Goal: Task Accomplishment & Management: Manage account settings

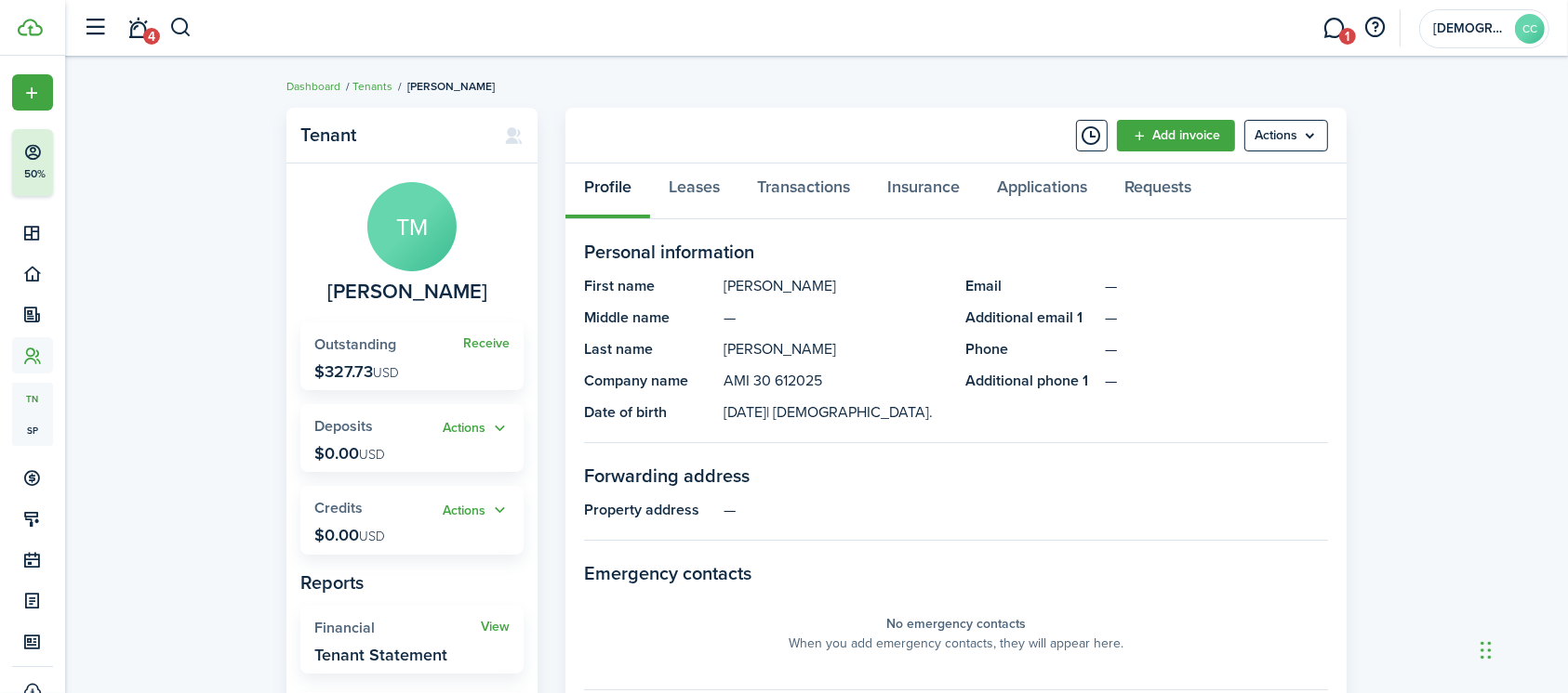
scroll to position [107, 0]
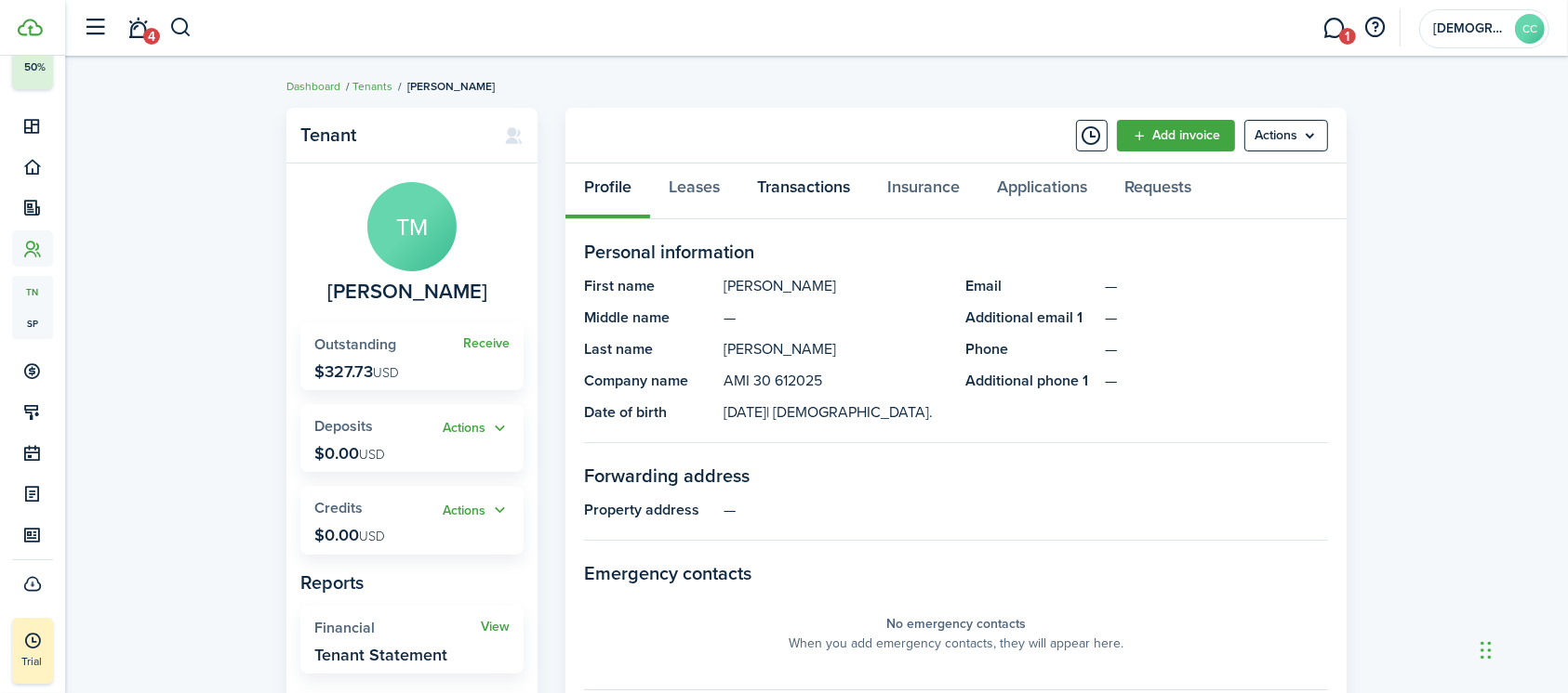
click at [815, 189] on link "Transactions" at bounding box center [803, 191] width 130 height 56
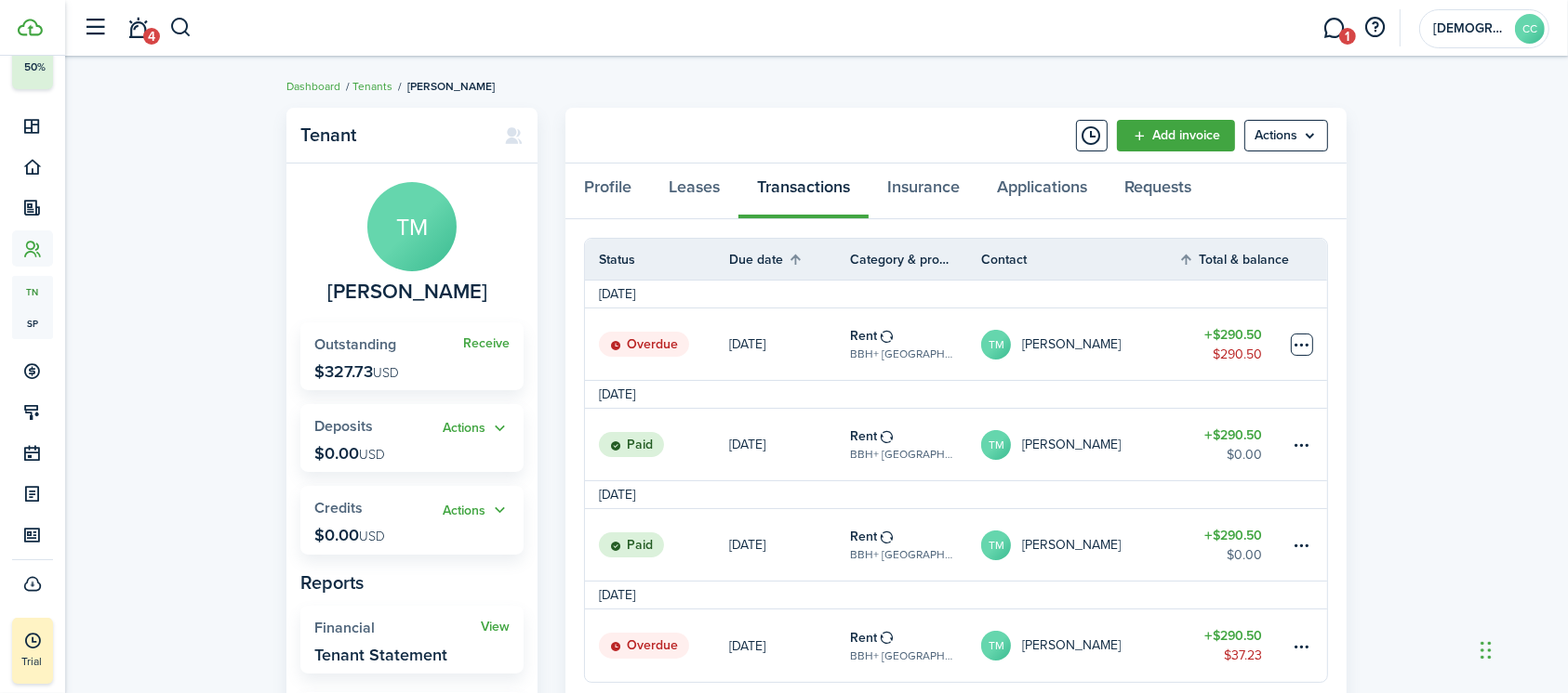
click at [1295, 350] on table-menu-btn-icon at bounding box center [1302, 345] width 22 height 22
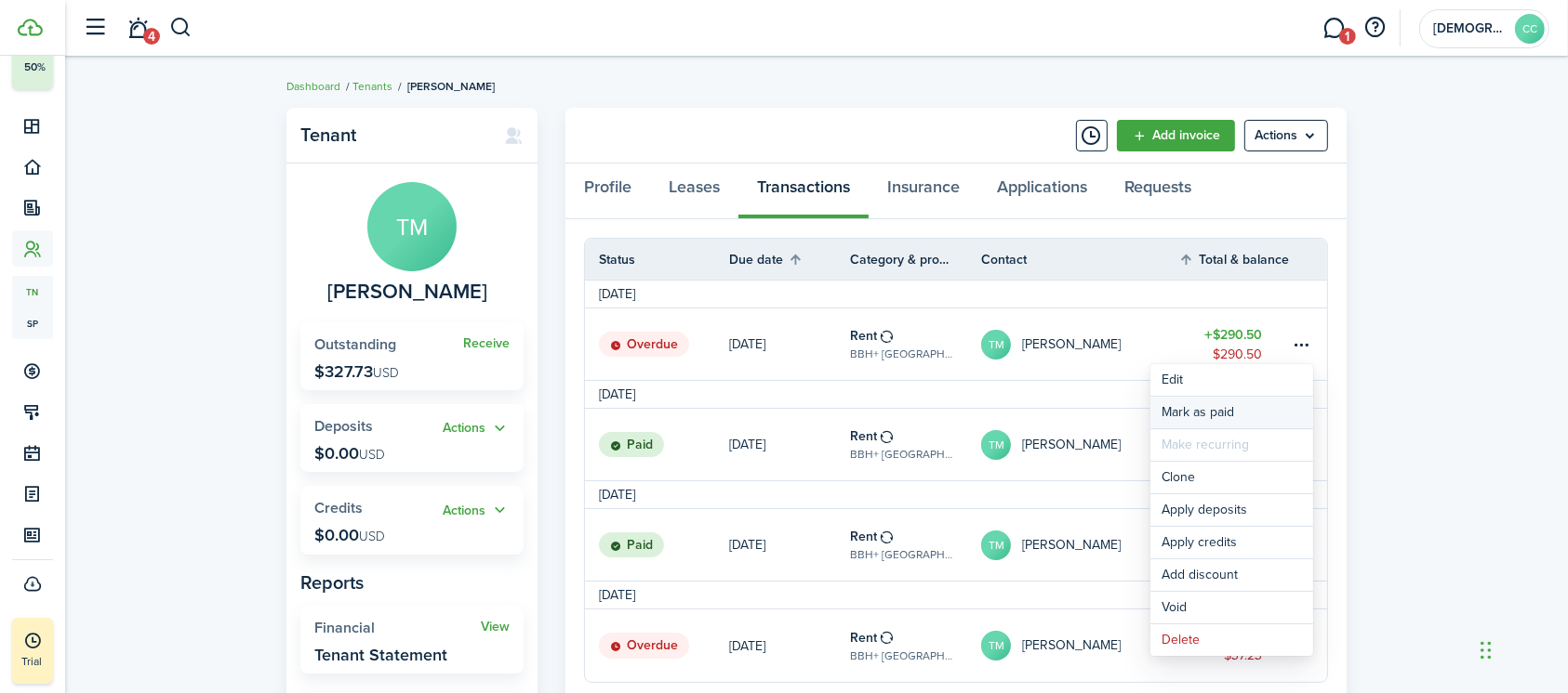
click at [1205, 415] on link "Mark as paid" at bounding box center [1231, 412] width 162 height 32
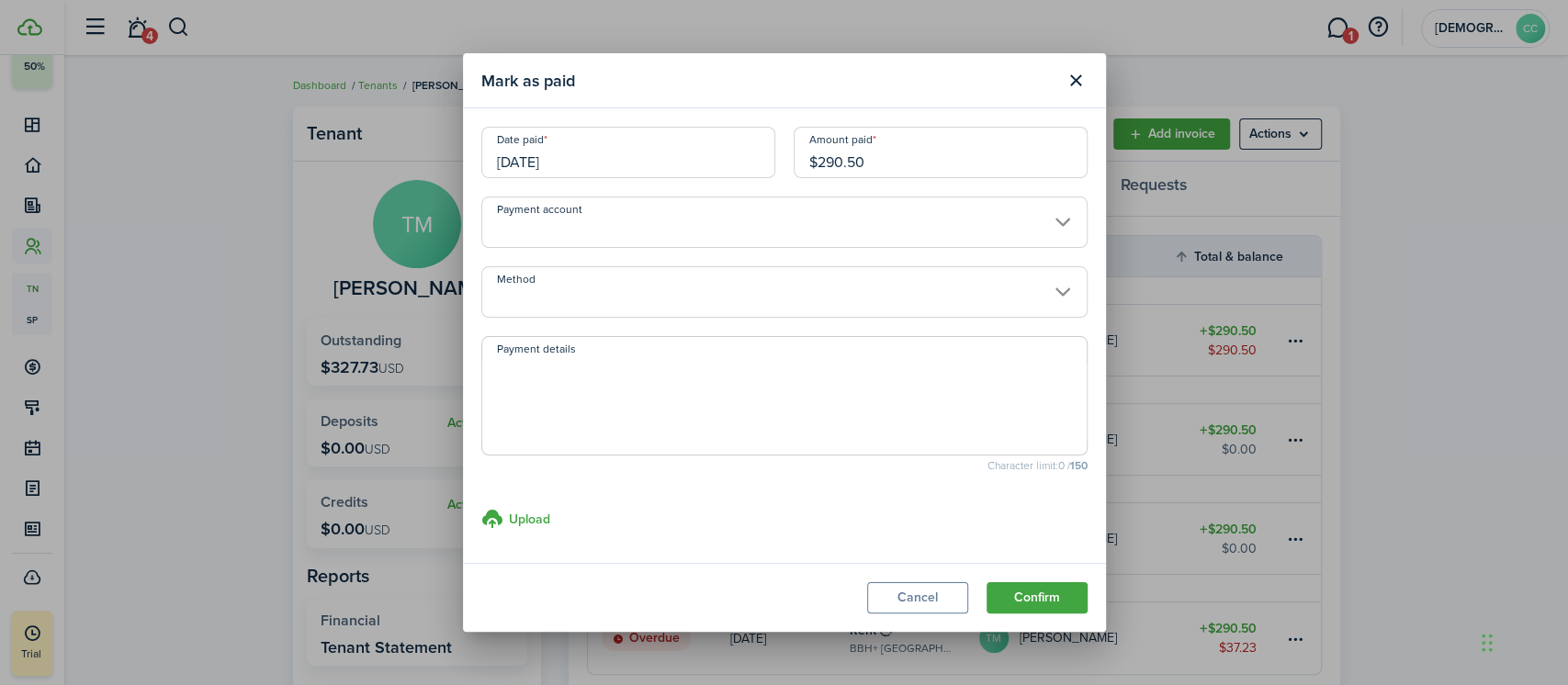
click at [536, 153] on input "[DATE]" at bounding box center [628, 152] width 294 height 52
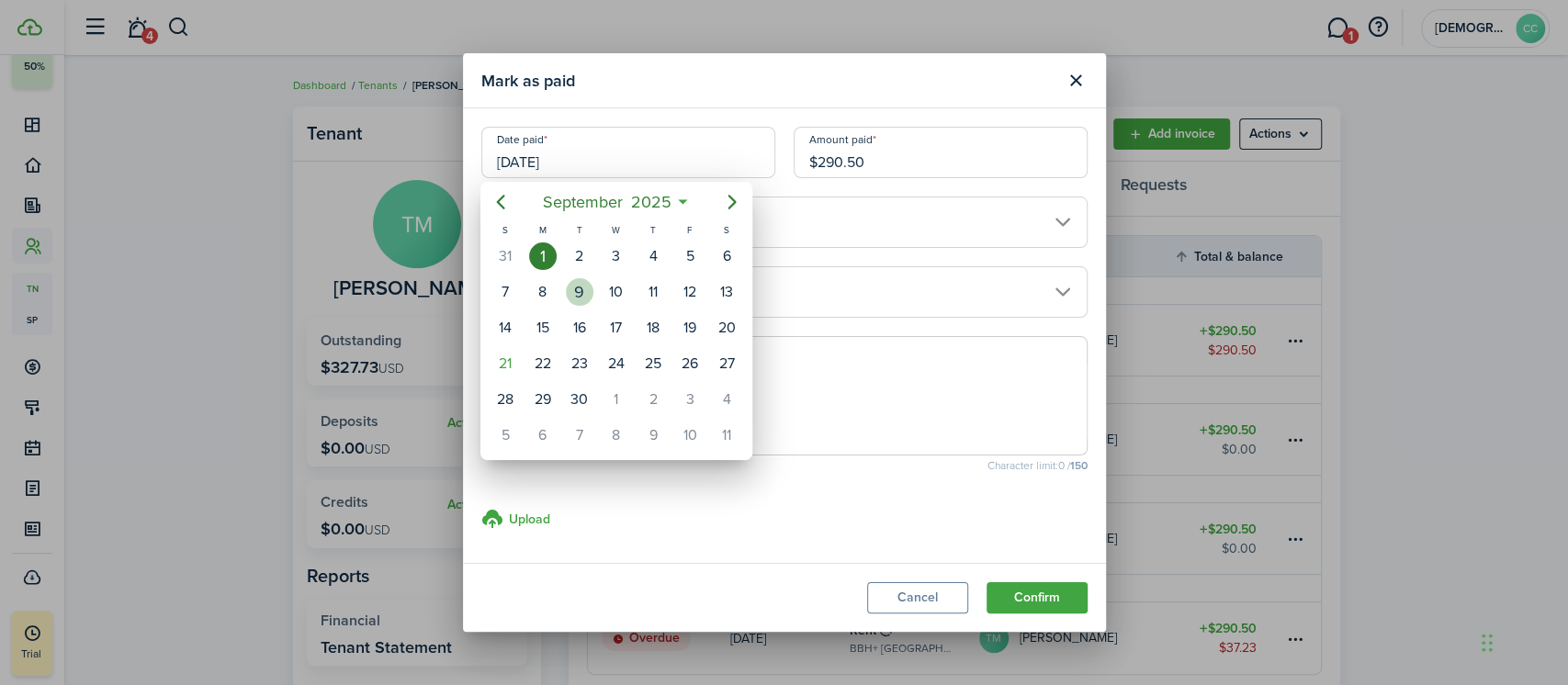
click at [573, 287] on div "9" at bounding box center [580, 292] width 28 height 28
type input "[DATE]"
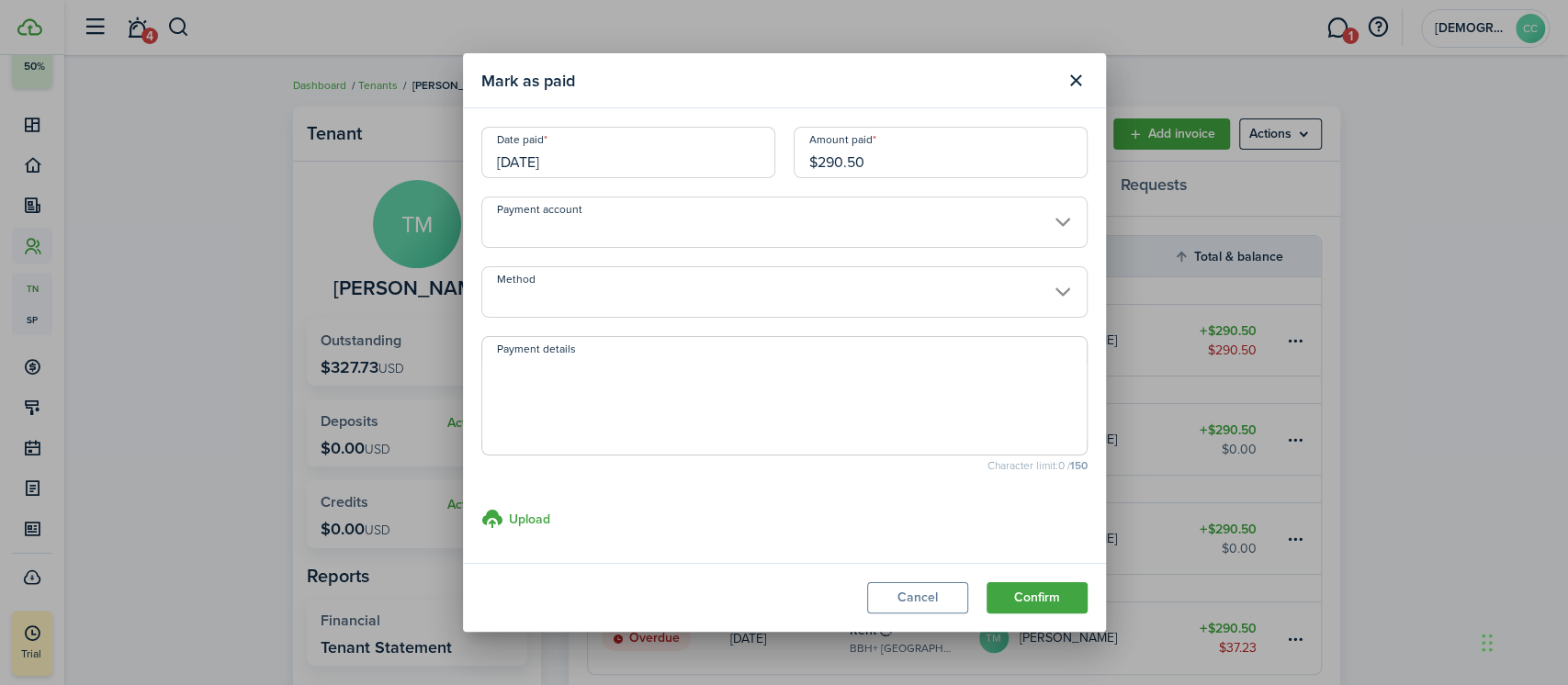
click at [698, 296] on input "Method" at bounding box center [784, 292] width 607 height 52
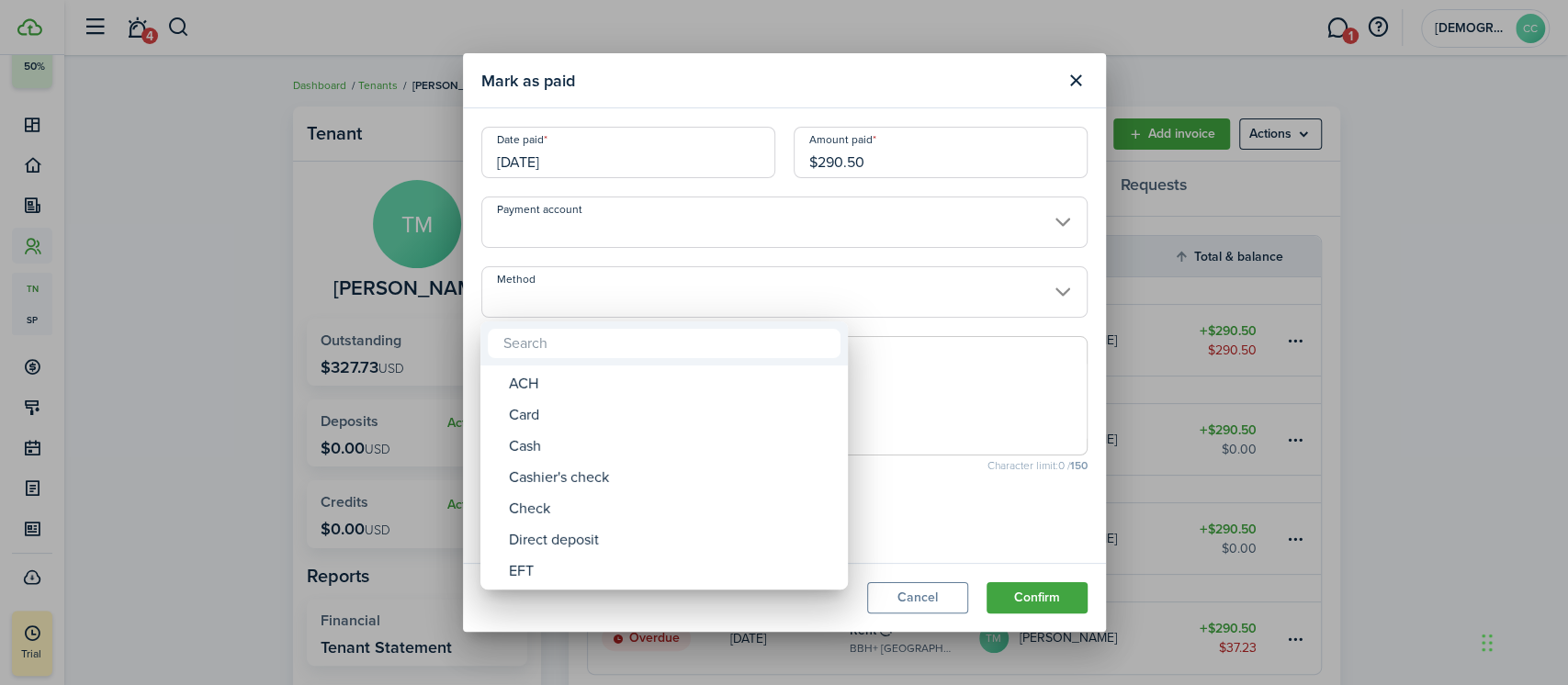
click at [698, 296] on div at bounding box center [784, 343] width 1861 height 979
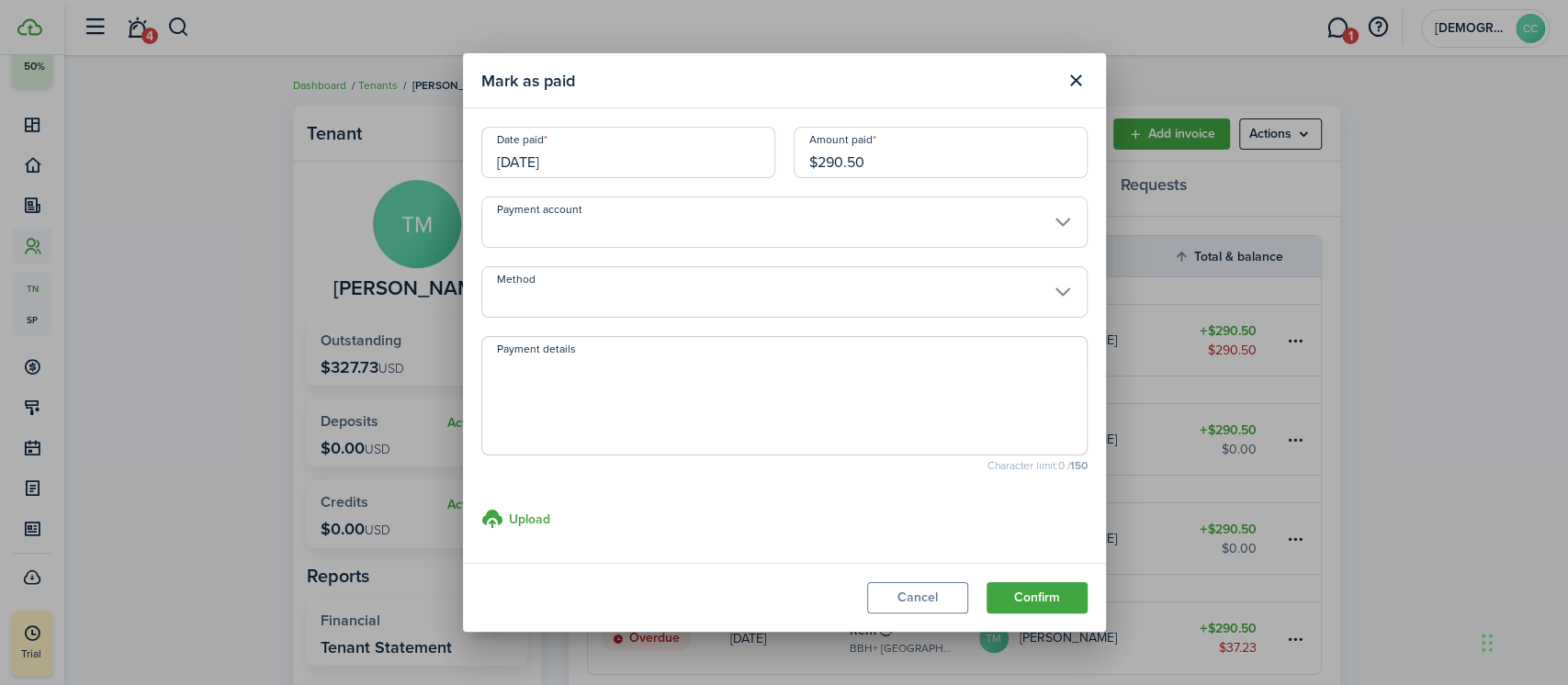
click at [654, 298] on input "Method" at bounding box center [784, 292] width 607 height 52
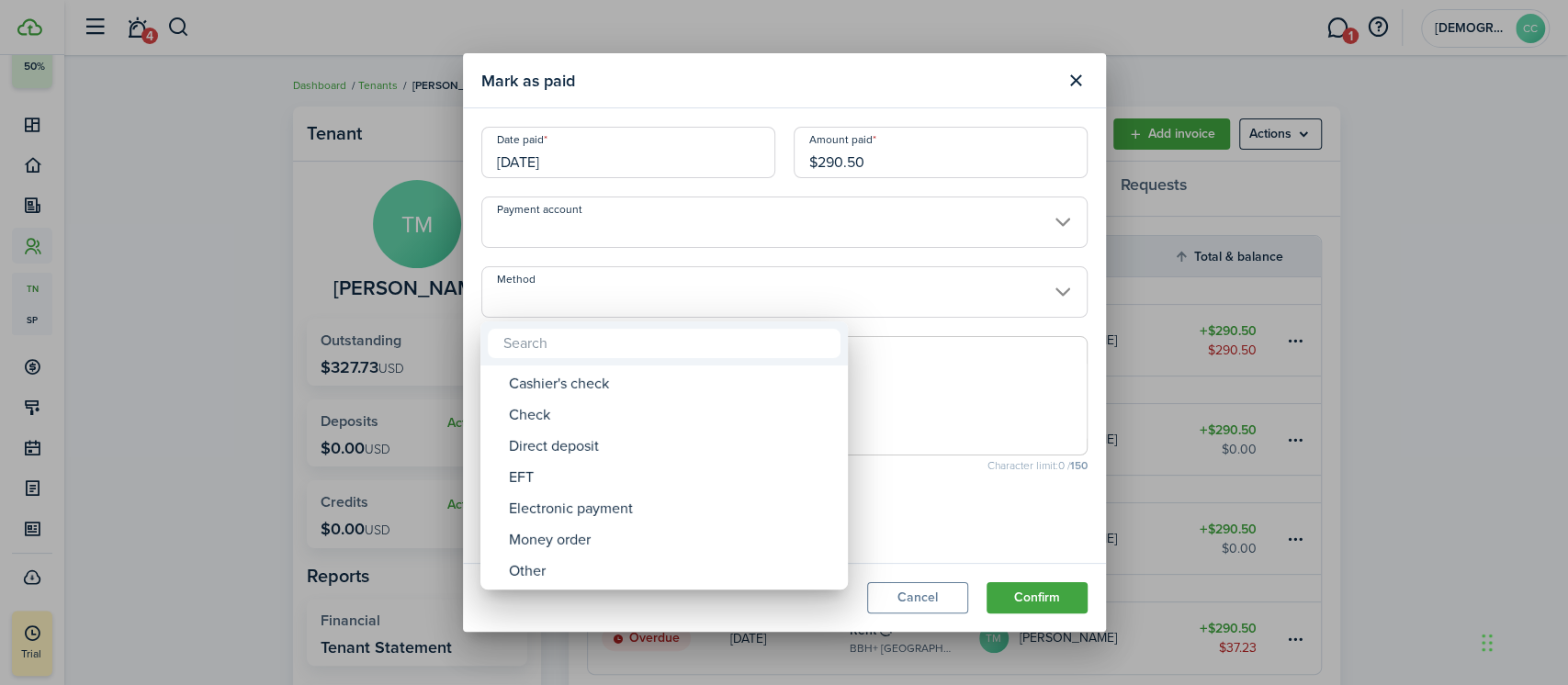
click at [581, 538] on div "Money order" at bounding box center [671, 540] width 325 height 31
type input "Money order"
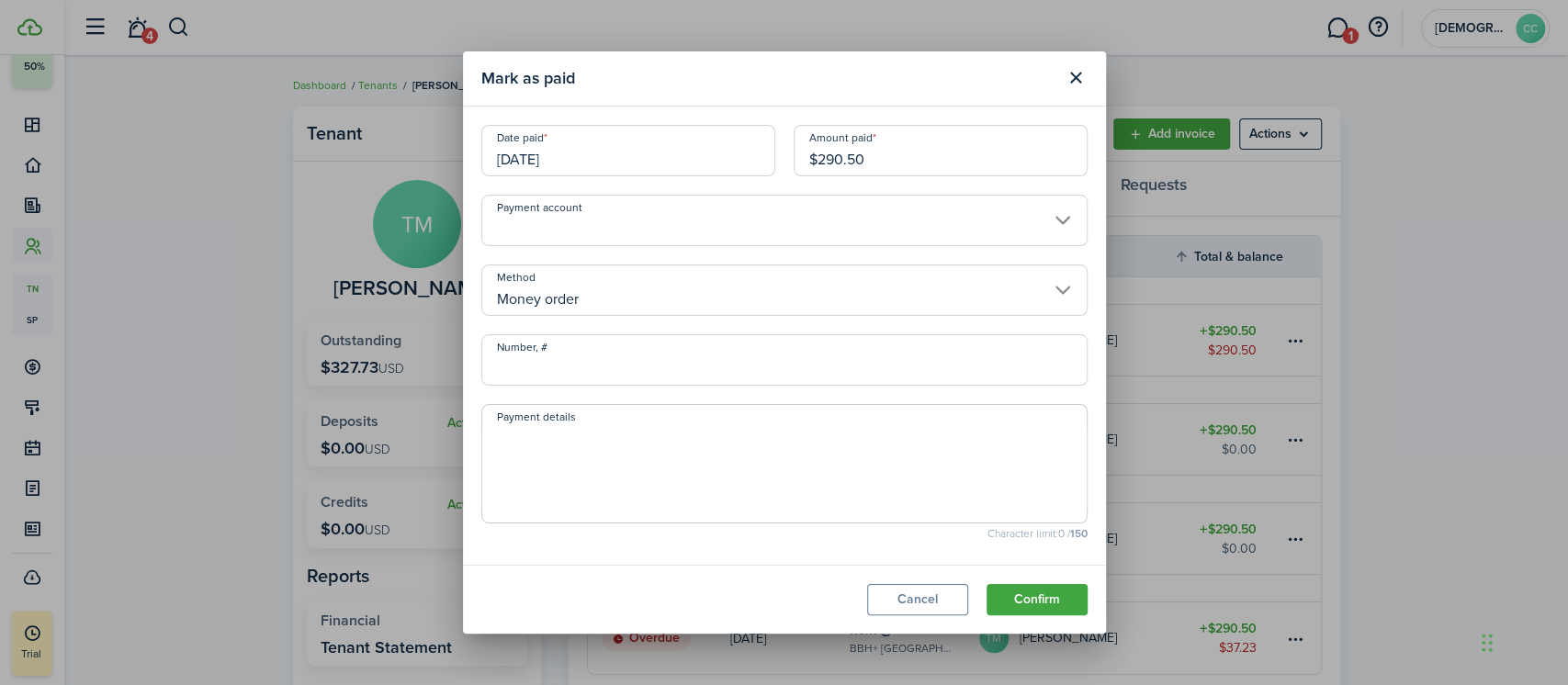
click at [617, 368] on input "Number, #" at bounding box center [784, 360] width 607 height 52
type input "702298"
click at [1043, 596] on button "Confirm" at bounding box center [1037, 600] width 101 height 31
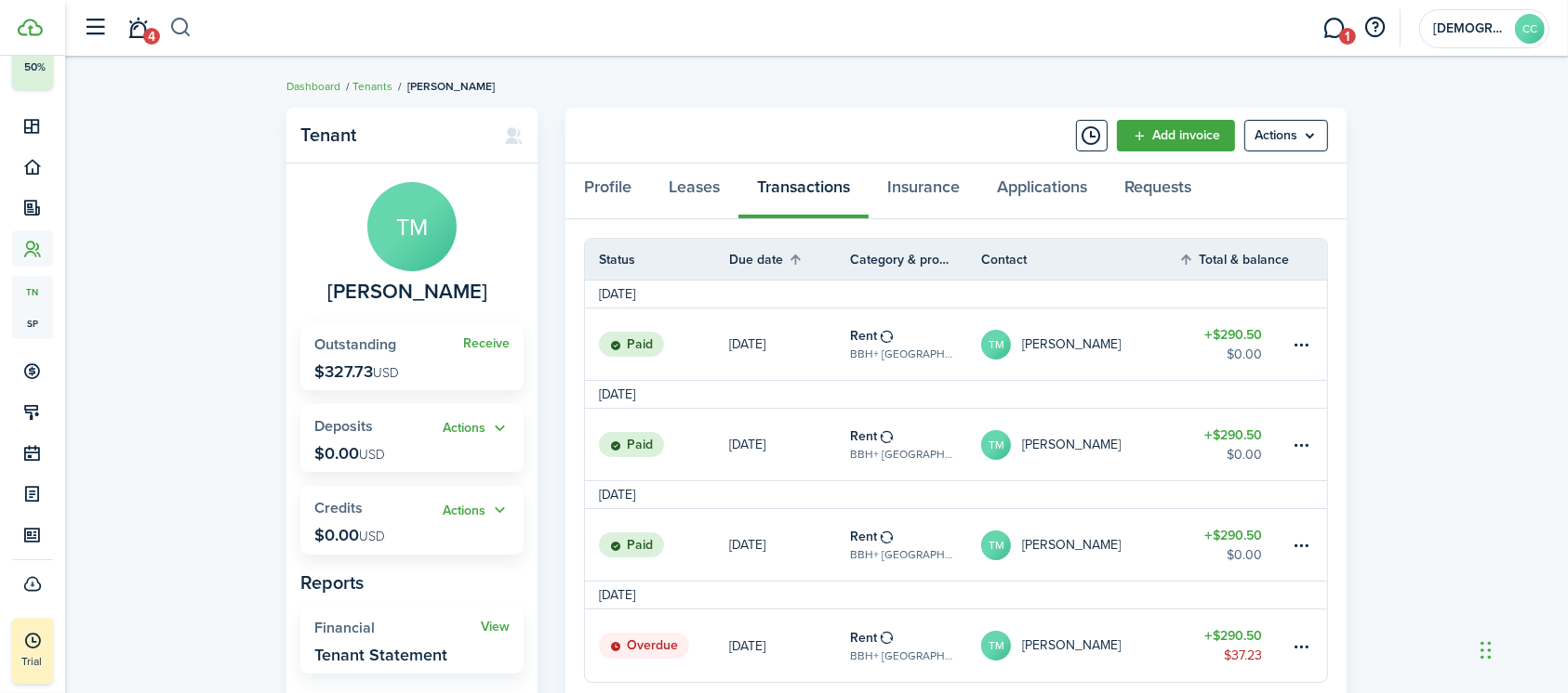
click at [178, 32] on button "button" at bounding box center [180, 28] width 23 height 32
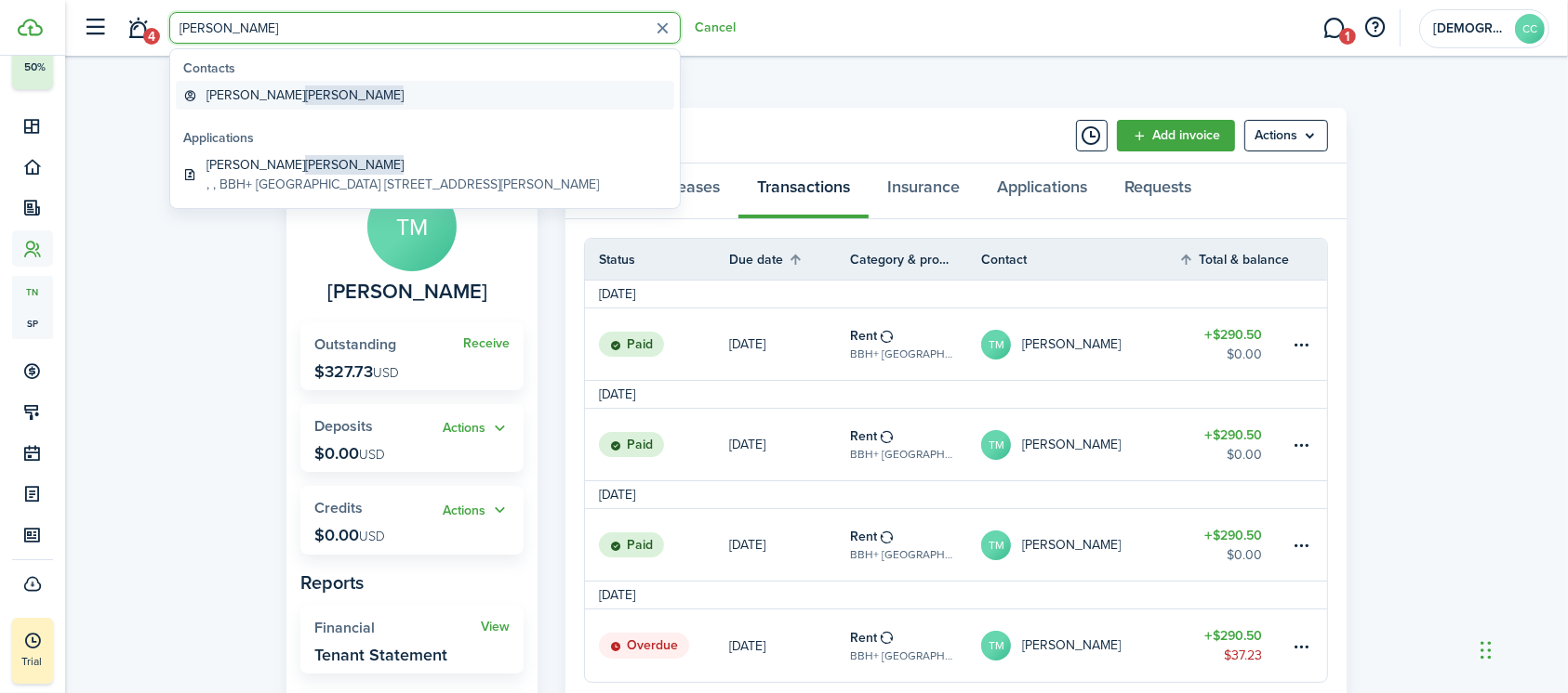
type input "[PERSON_NAME]"
click at [245, 101] on global-search-item-title "[PERSON_NAME]" at bounding box center [304, 95] width 197 height 20
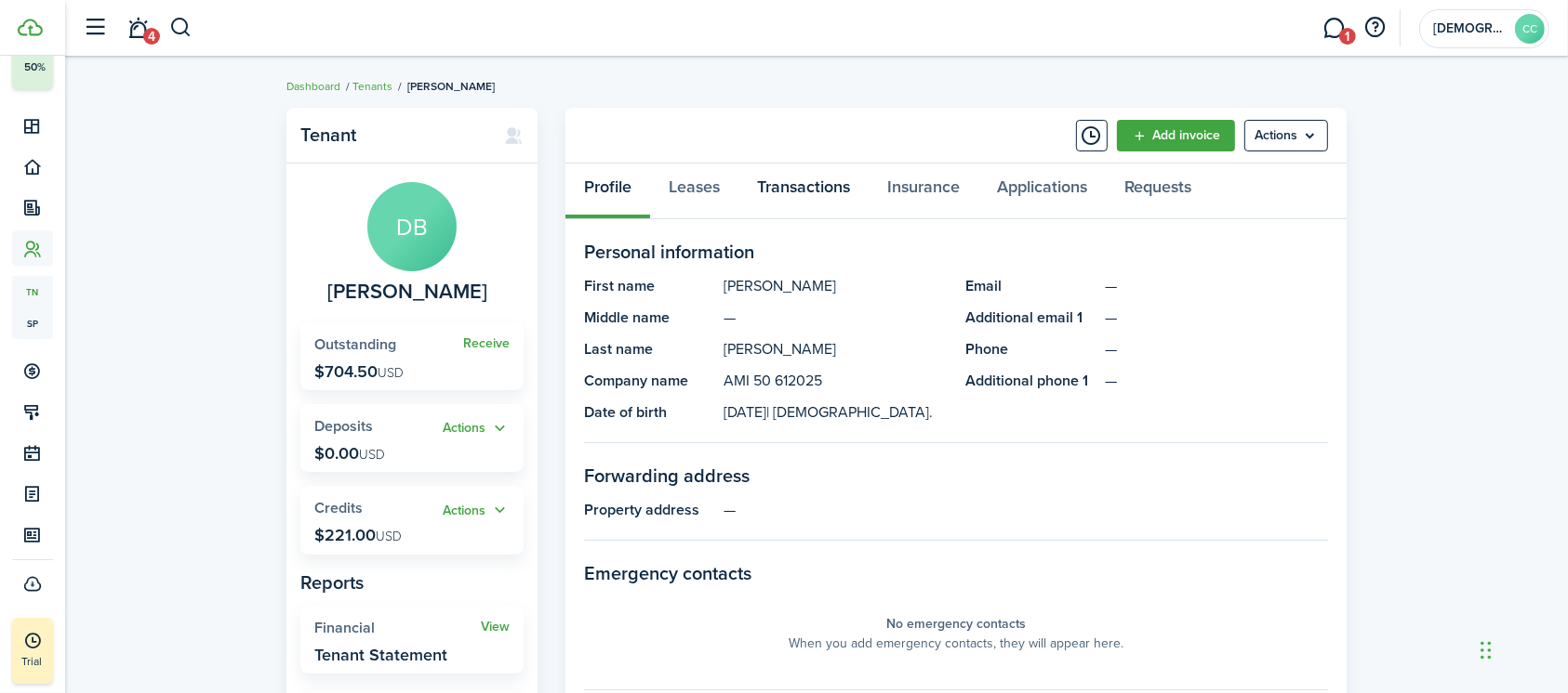
click at [804, 189] on link "Transactions" at bounding box center [803, 191] width 130 height 56
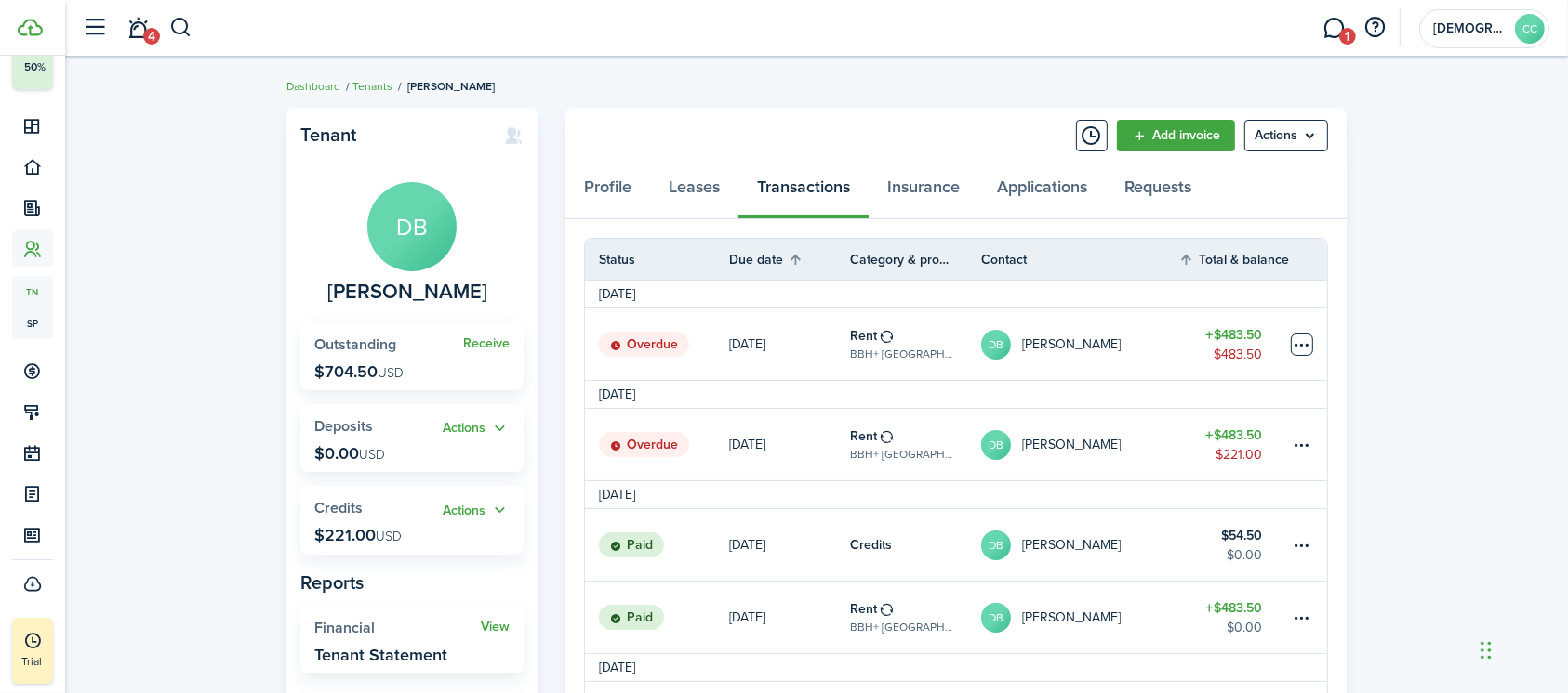
click at [1299, 342] on table-menu-btn-icon at bounding box center [1302, 345] width 22 height 22
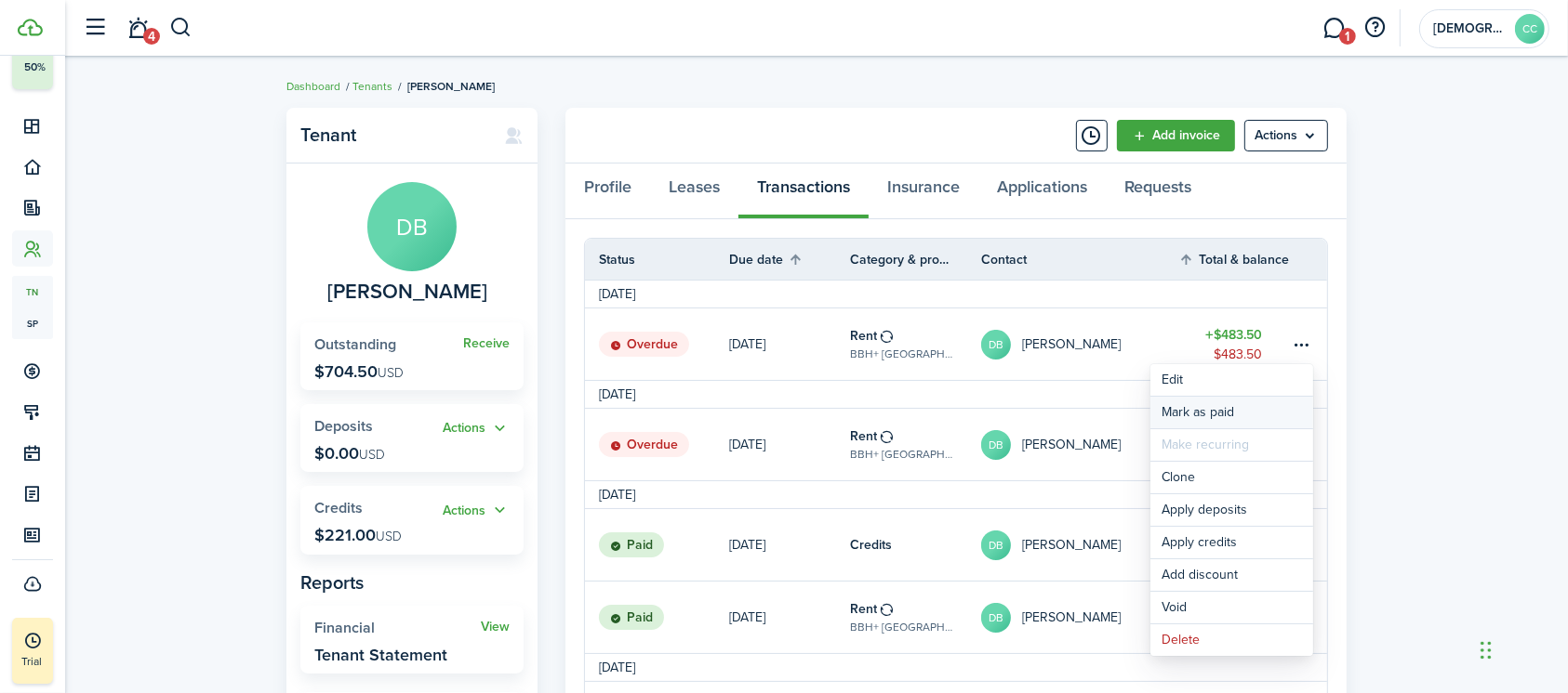
click at [1225, 407] on link "Mark as paid" at bounding box center [1231, 412] width 162 height 32
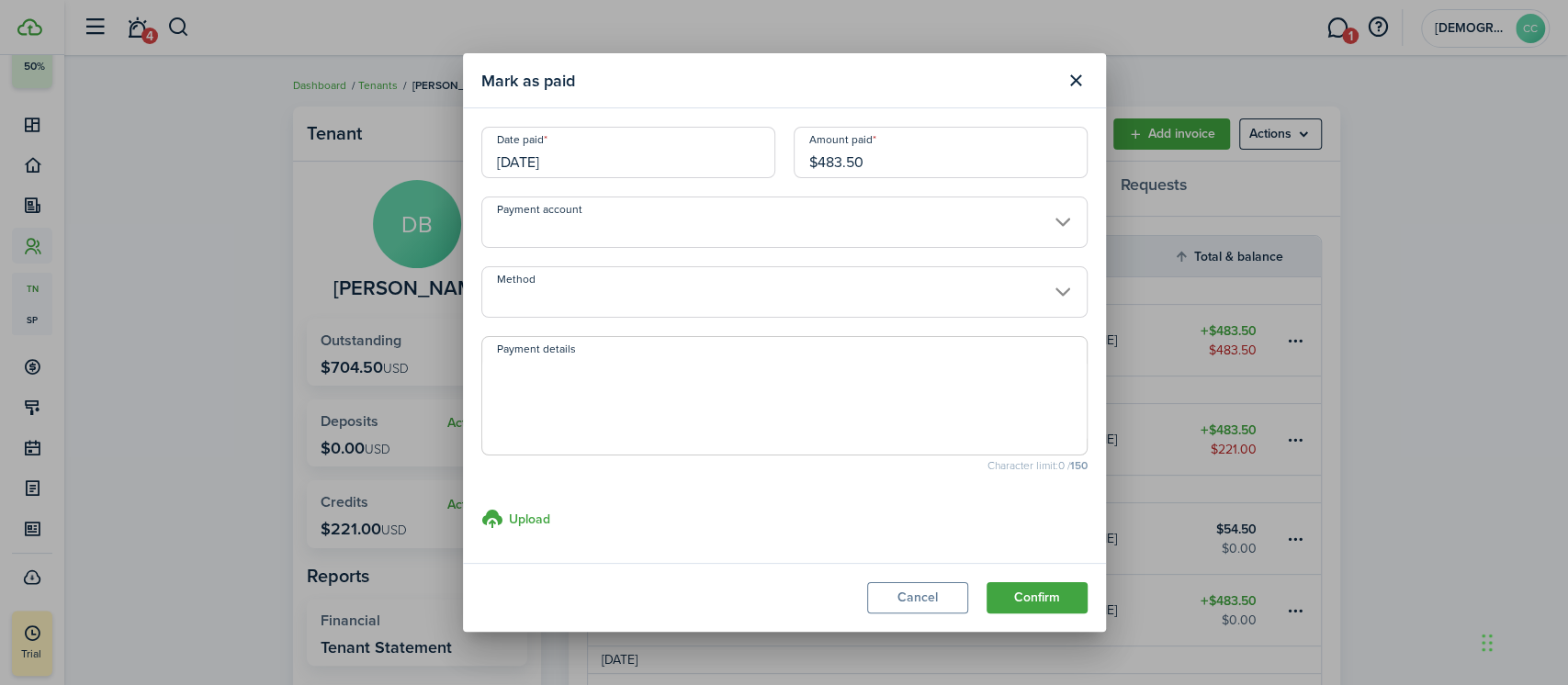
click at [593, 160] on input "[DATE]" at bounding box center [628, 152] width 294 height 52
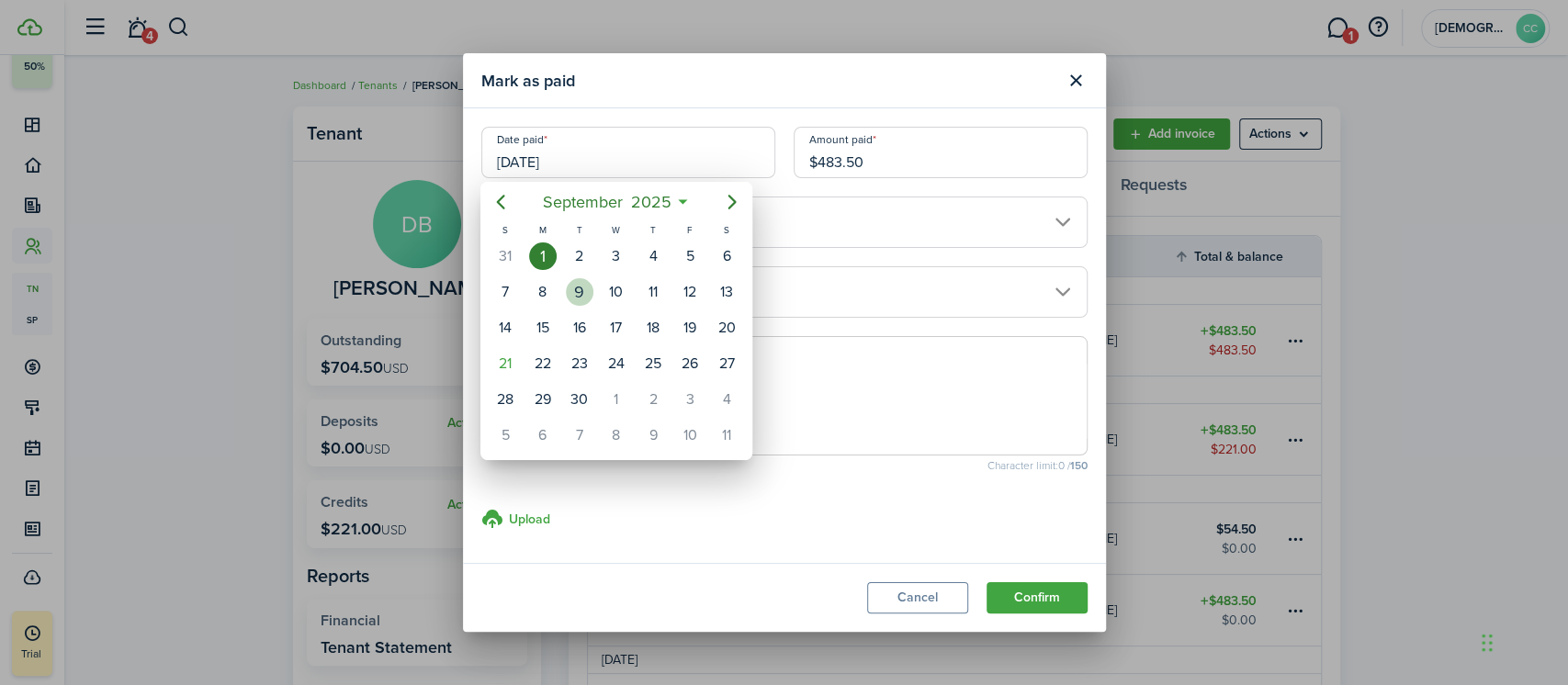
click at [583, 282] on div "9" at bounding box center [580, 292] width 28 height 28
type input "[DATE]"
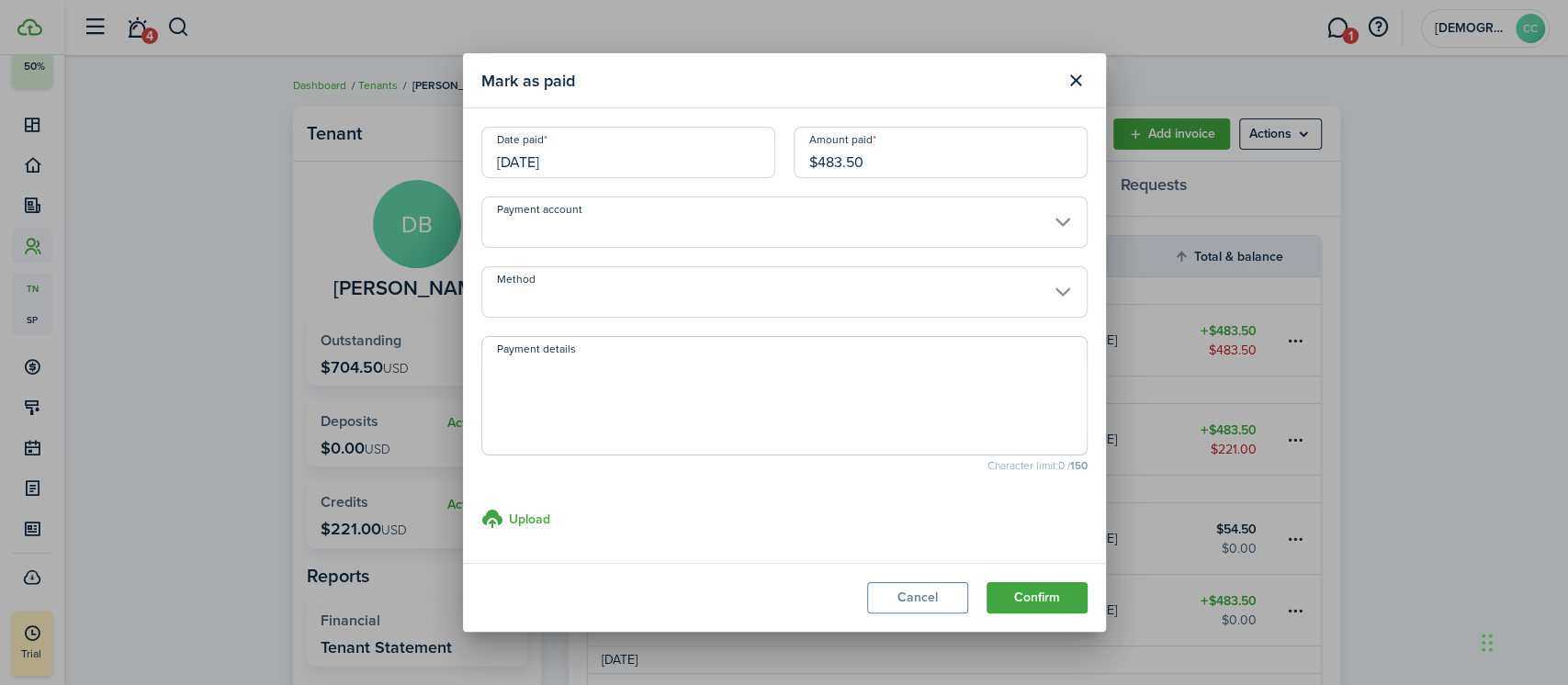
click at [698, 302] on input "Method" at bounding box center [784, 292] width 607 height 52
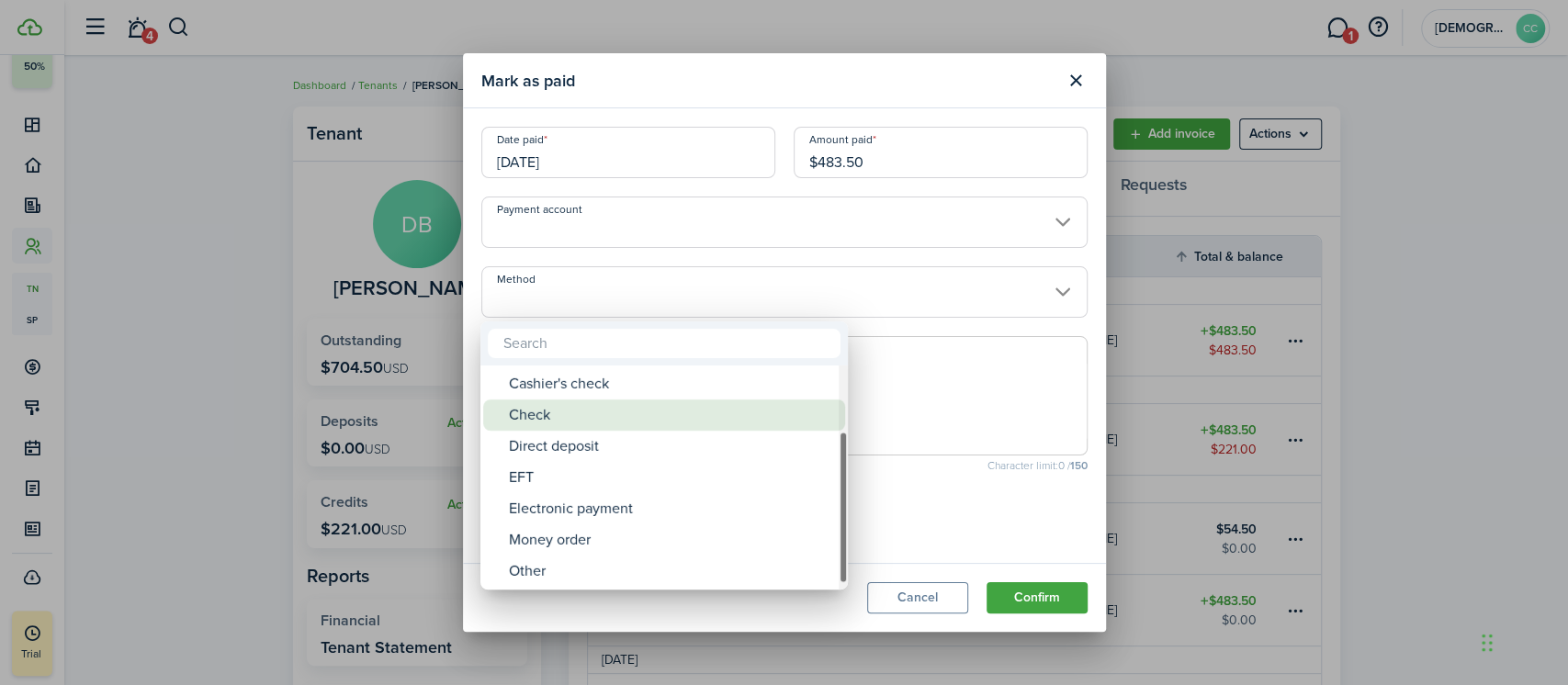
click at [588, 542] on div "Money order" at bounding box center [671, 540] width 325 height 31
type input "Money order"
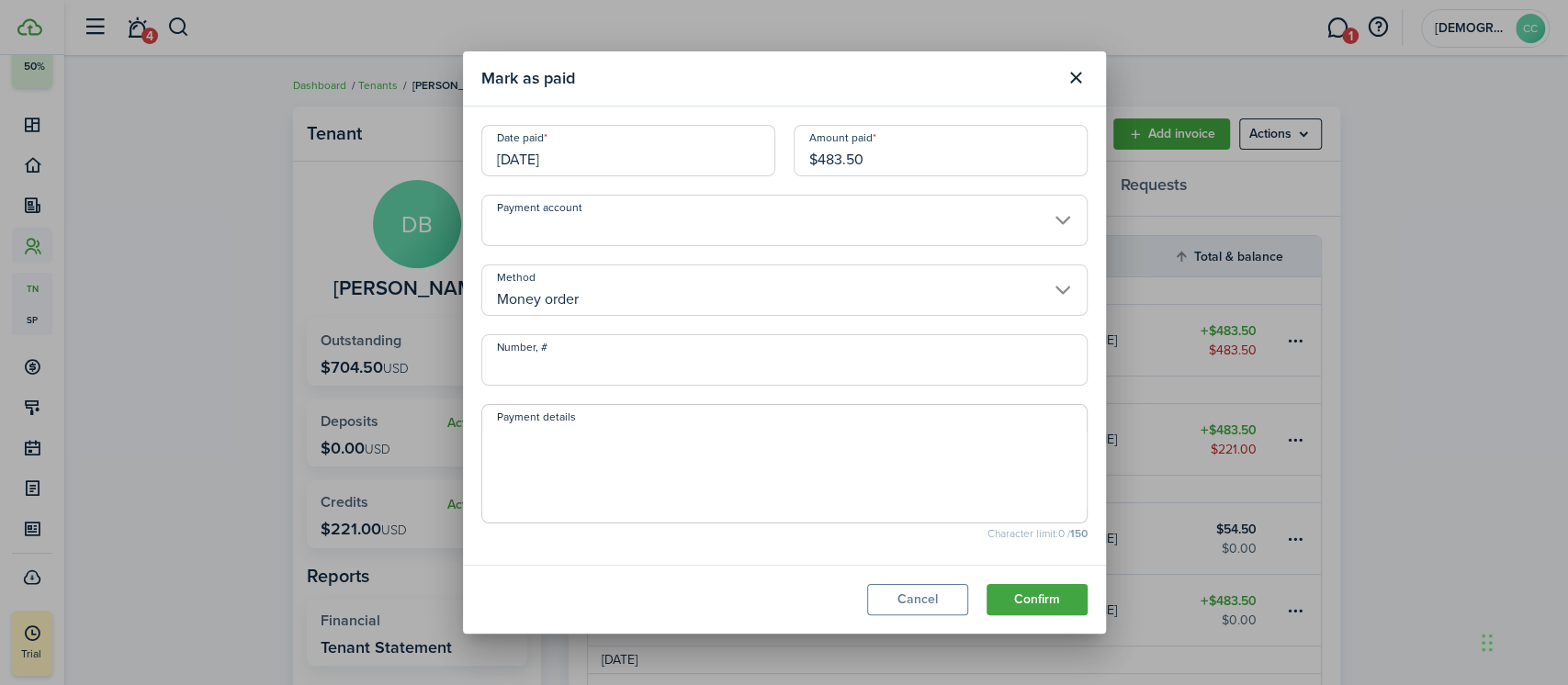
click at [549, 364] on input "Number, #" at bounding box center [784, 360] width 607 height 52
type input "702300"
click at [1049, 590] on button "Confirm" at bounding box center [1037, 600] width 101 height 31
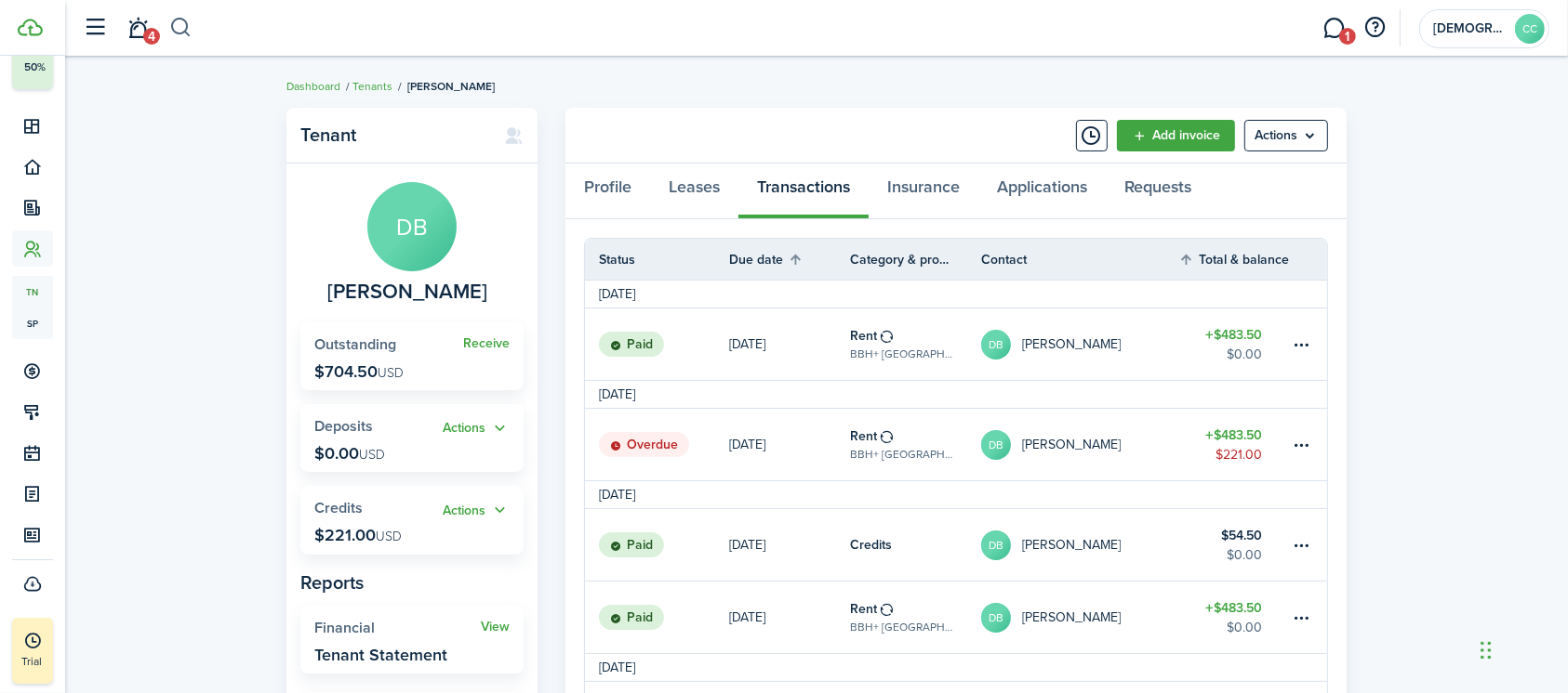
click at [178, 31] on button "button" at bounding box center [180, 28] width 23 height 32
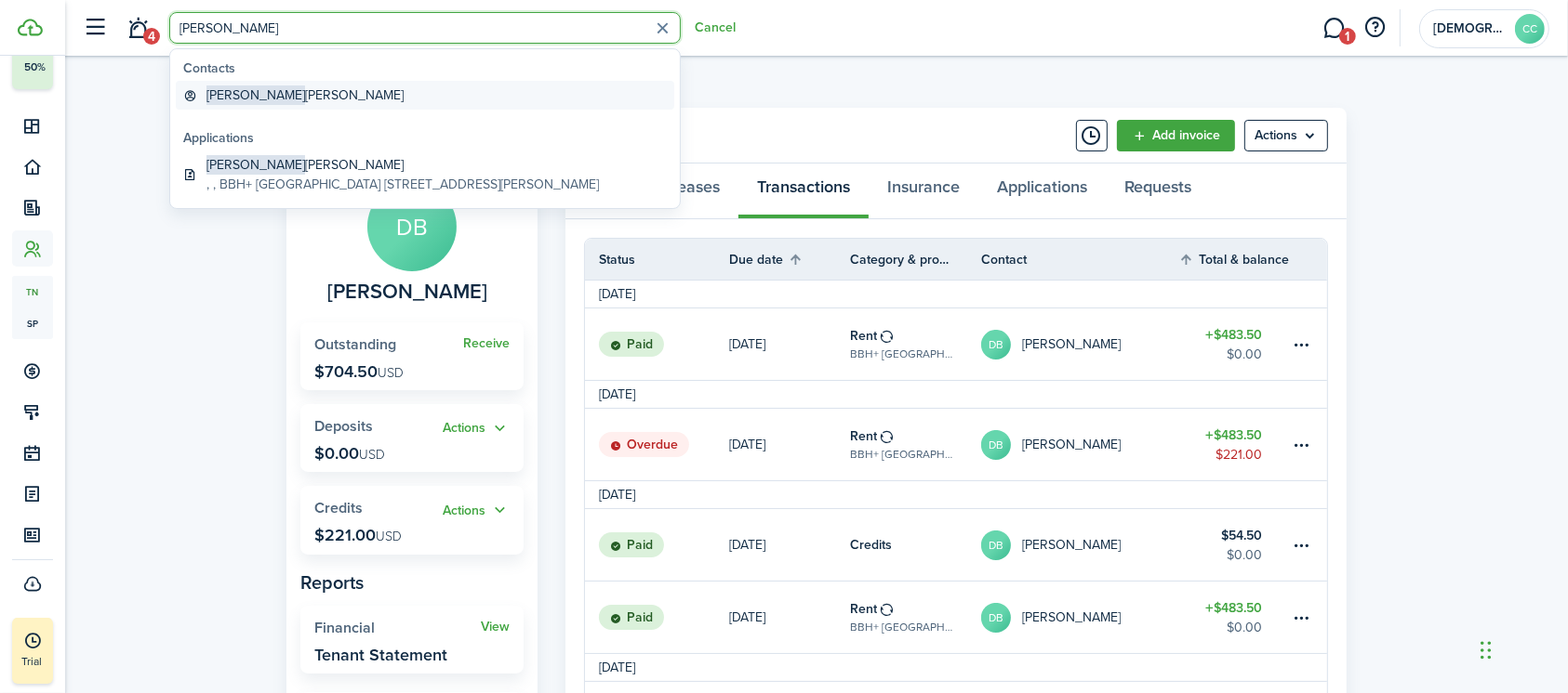
type input "[PERSON_NAME]"
click at [249, 96] on global-search-item-title "[PERSON_NAME] [PERSON_NAME]" at bounding box center [304, 95] width 197 height 20
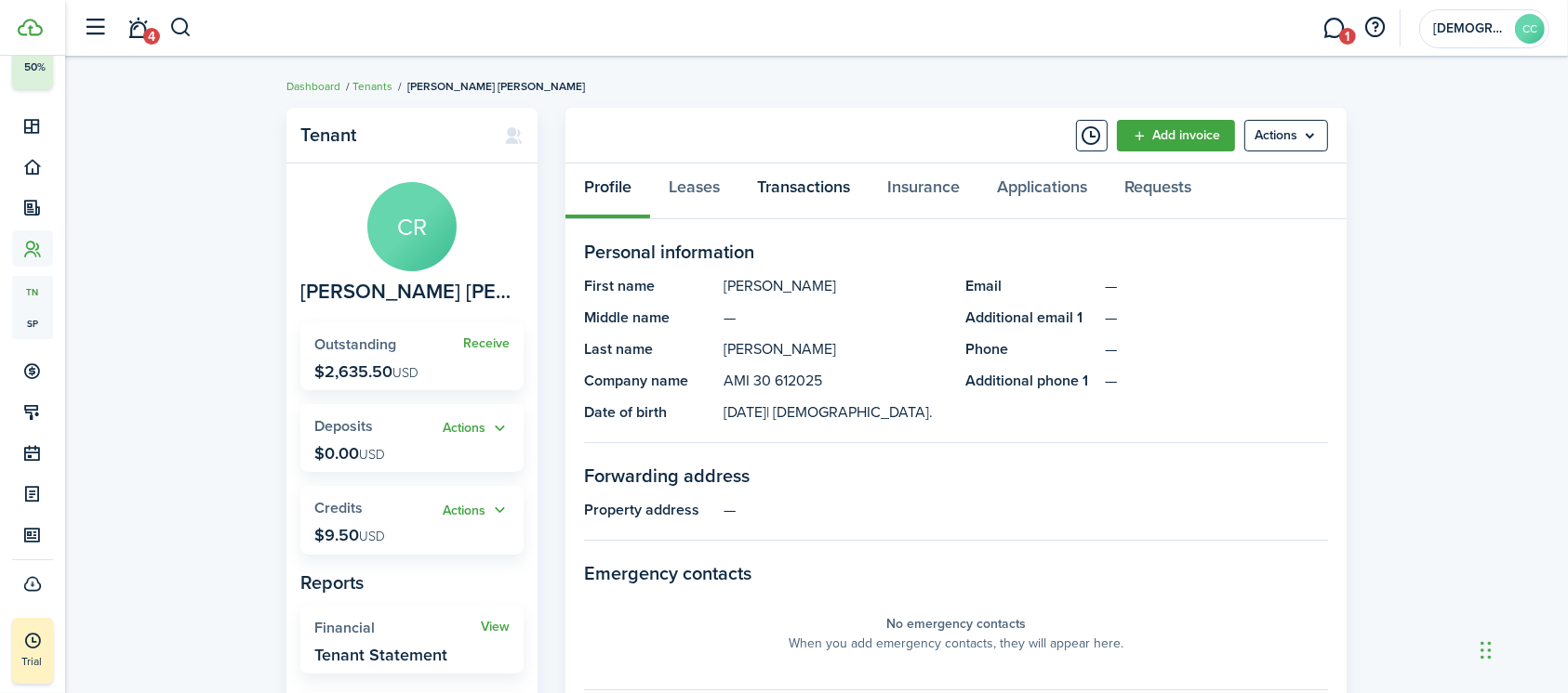
click at [807, 190] on link "Transactions" at bounding box center [803, 191] width 130 height 56
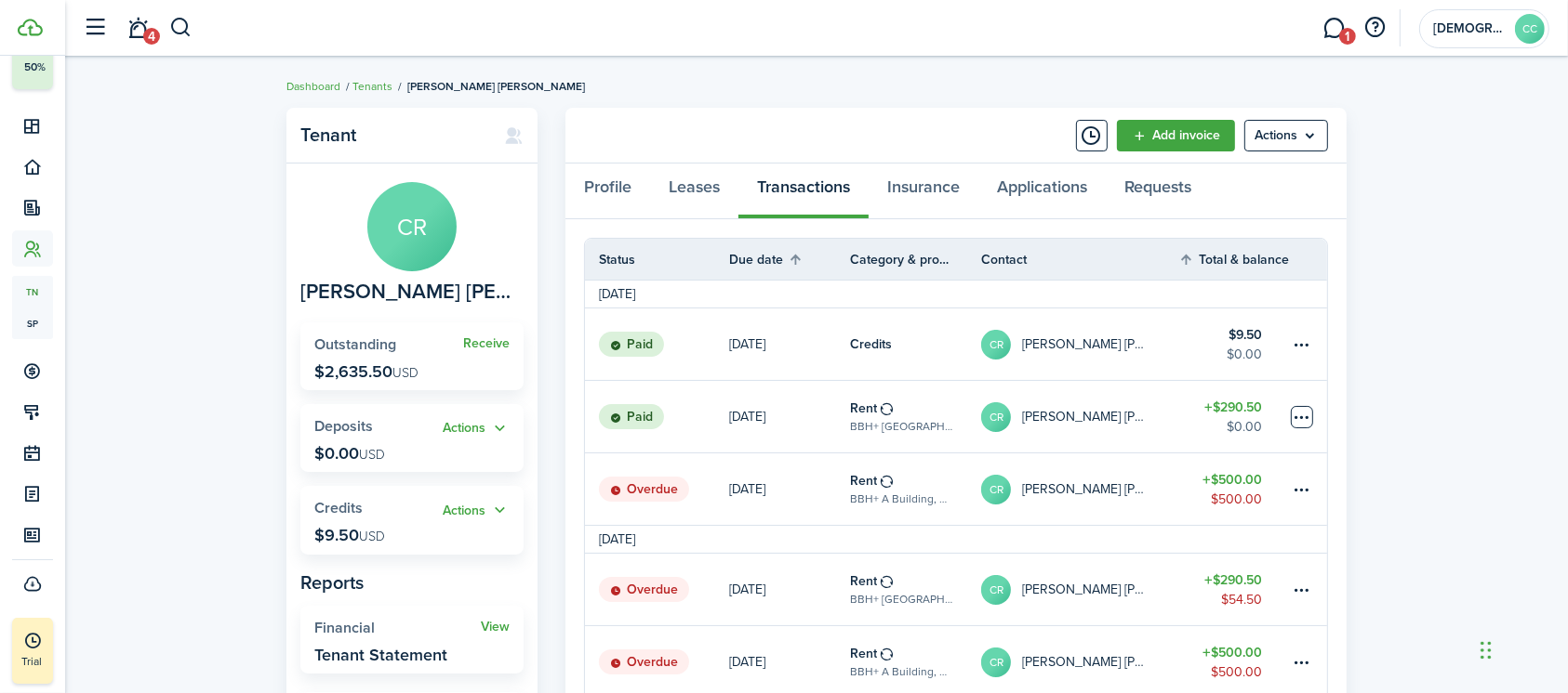
click at [1300, 416] on table-menu-btn-icon at bounding box center [1302, 417] width 22 height 22
click at [1300, 348] on table-menu-btn-icon at bounding box center [1302, 345] width 22 height 22
click at [1447, 228] on div "Tenant [PERSON_NAME] Receive Outstanding $2,635.50 USD Actions Deposits $0.00 U…" at bounding box center [817, 605] width 1503 height 1013
click at [173, 22] on button "button" at bounding box center [180, 28] width 23 height 32
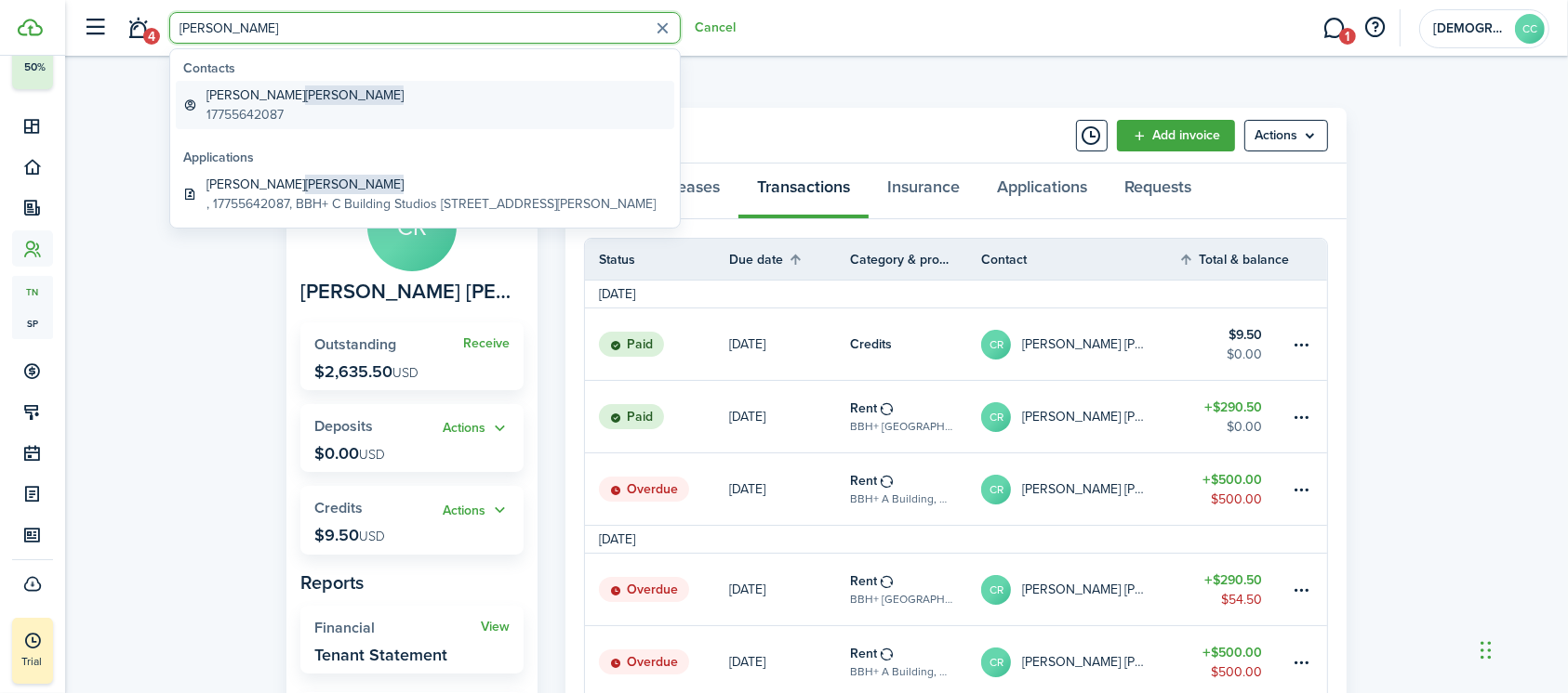
type input "[PERSON_NAME]"
click at [256, 116] on global-search-item-description "17755642087" at bounding box center [304, 115] width 197 height 20
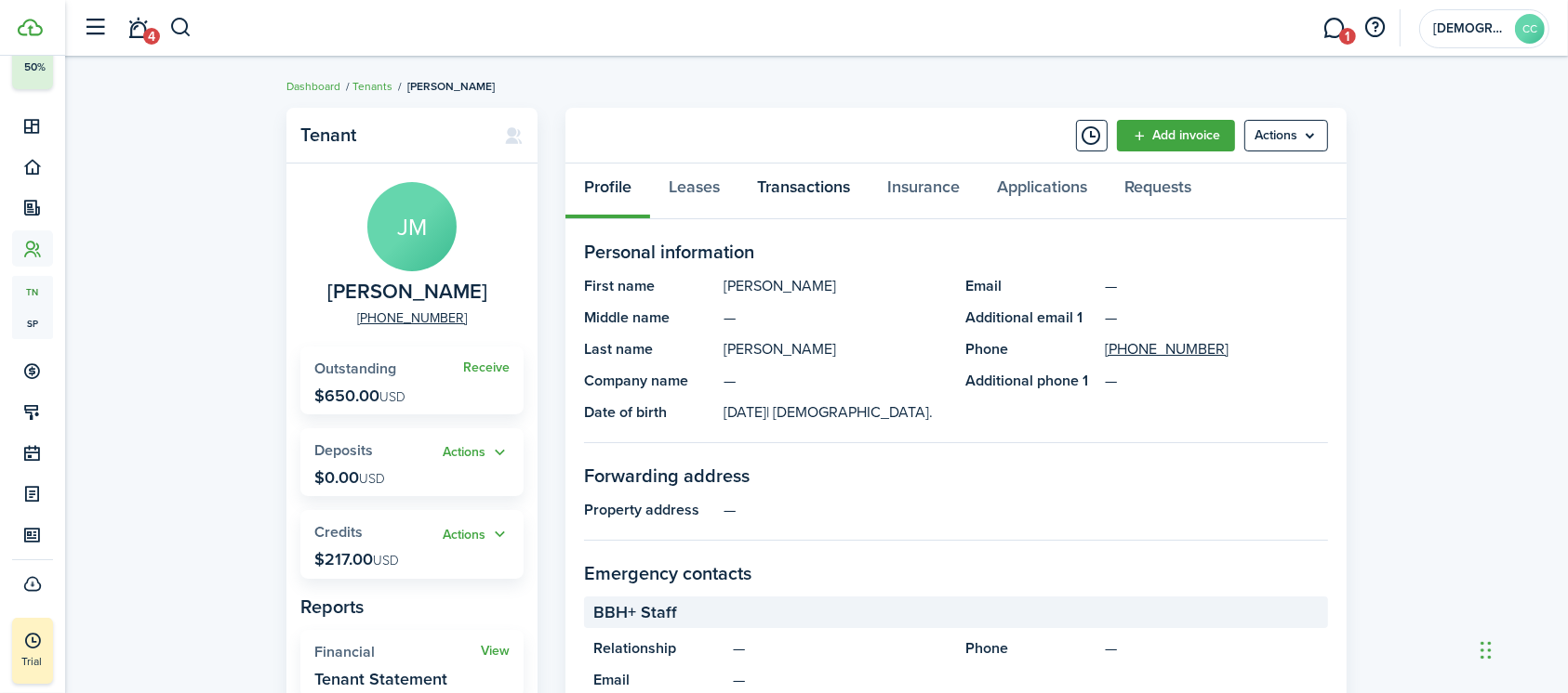
click at [823, 185] on link "Transactions" at bounding box center [803, 191] width 130 height 56
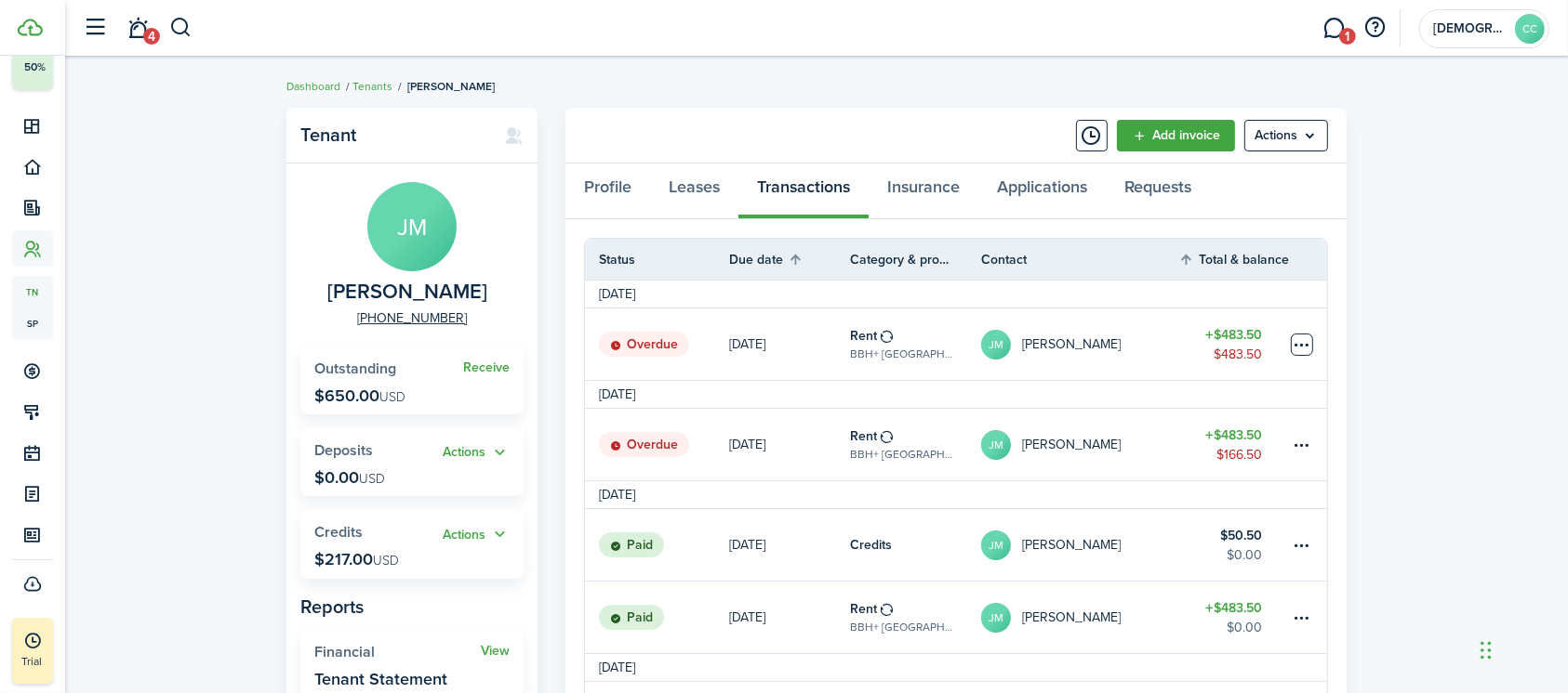
click at [1302, 346] on table-menu-btn-icon at bounding box center [1302, 345] width 22 height 22
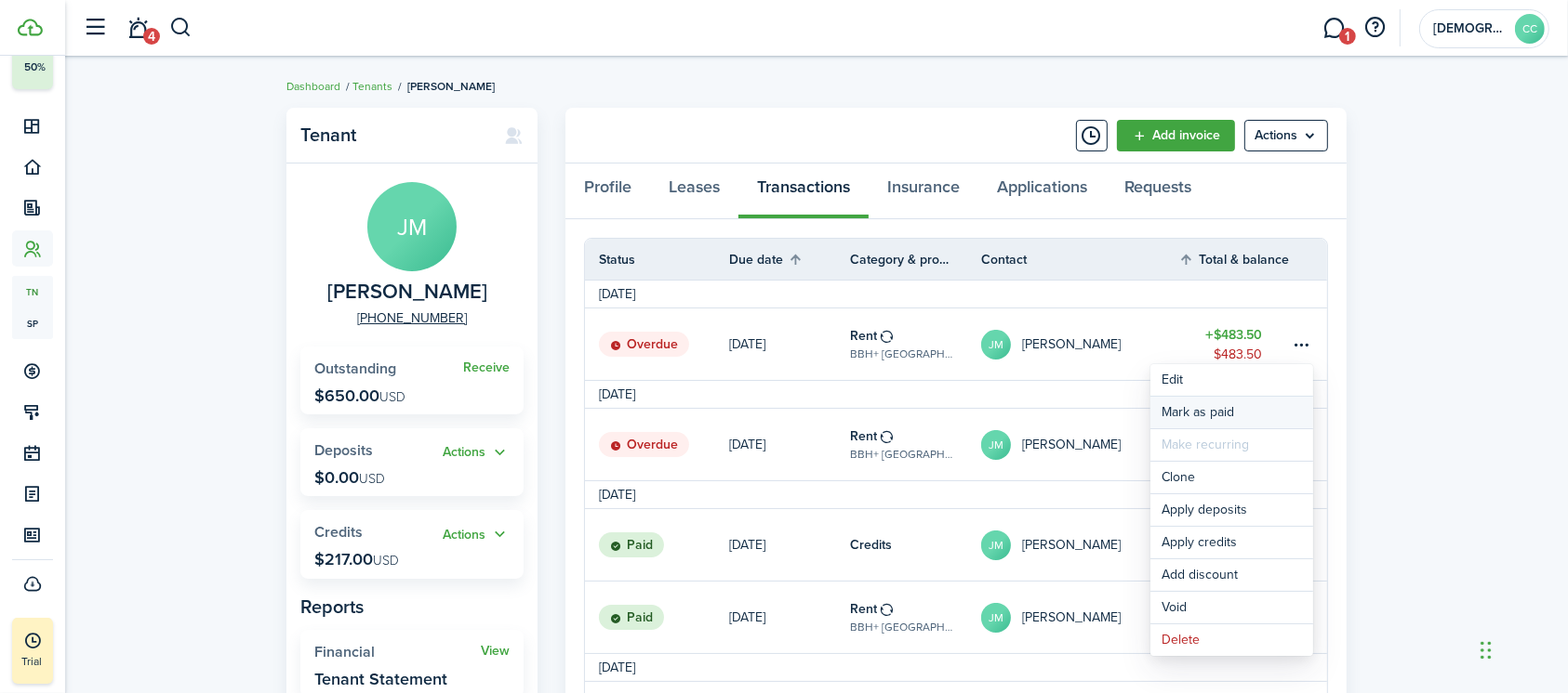
click at [1203, 417] on link "Mark as paid" at bounding box center [1231, 412] width 162 height 32
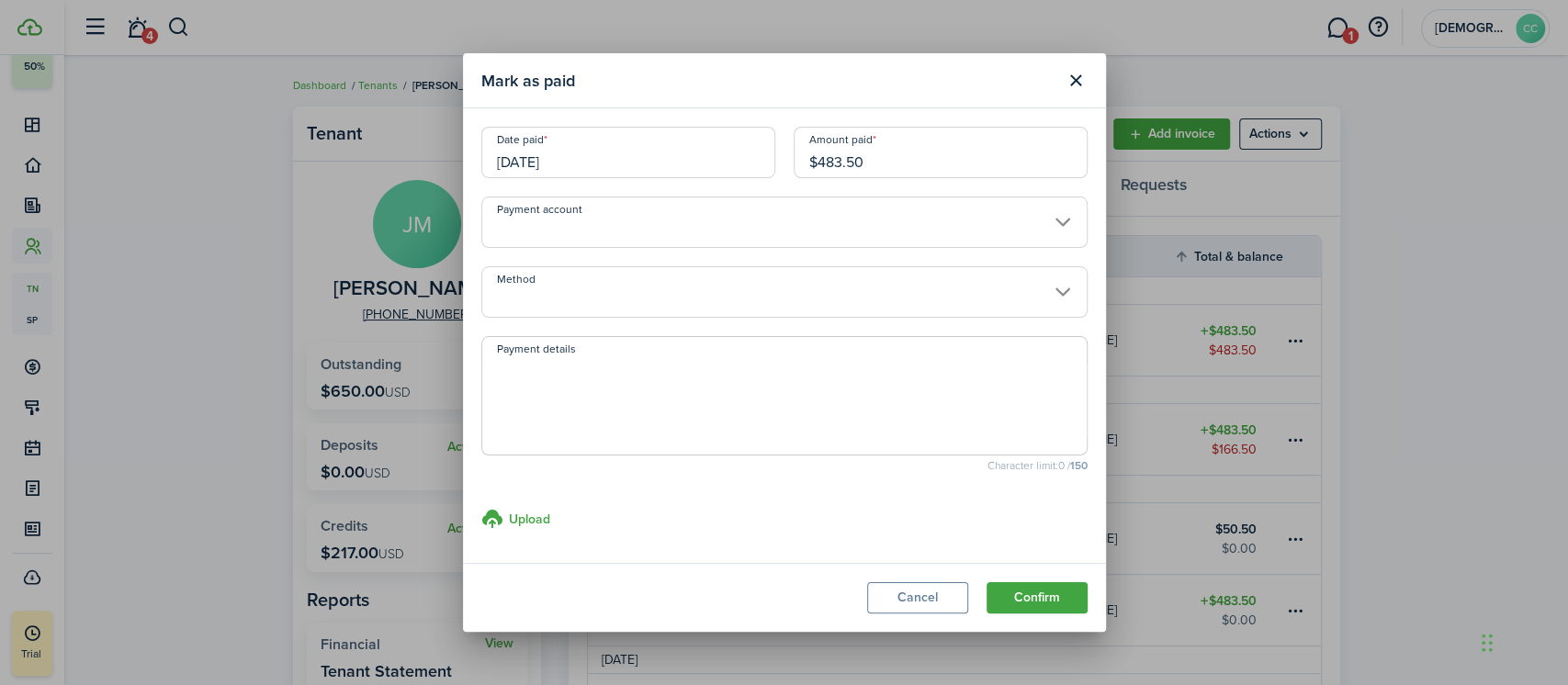
click at [587, 164] on input "[DATE]" at bounding box center [628, 152] width 294 height 52
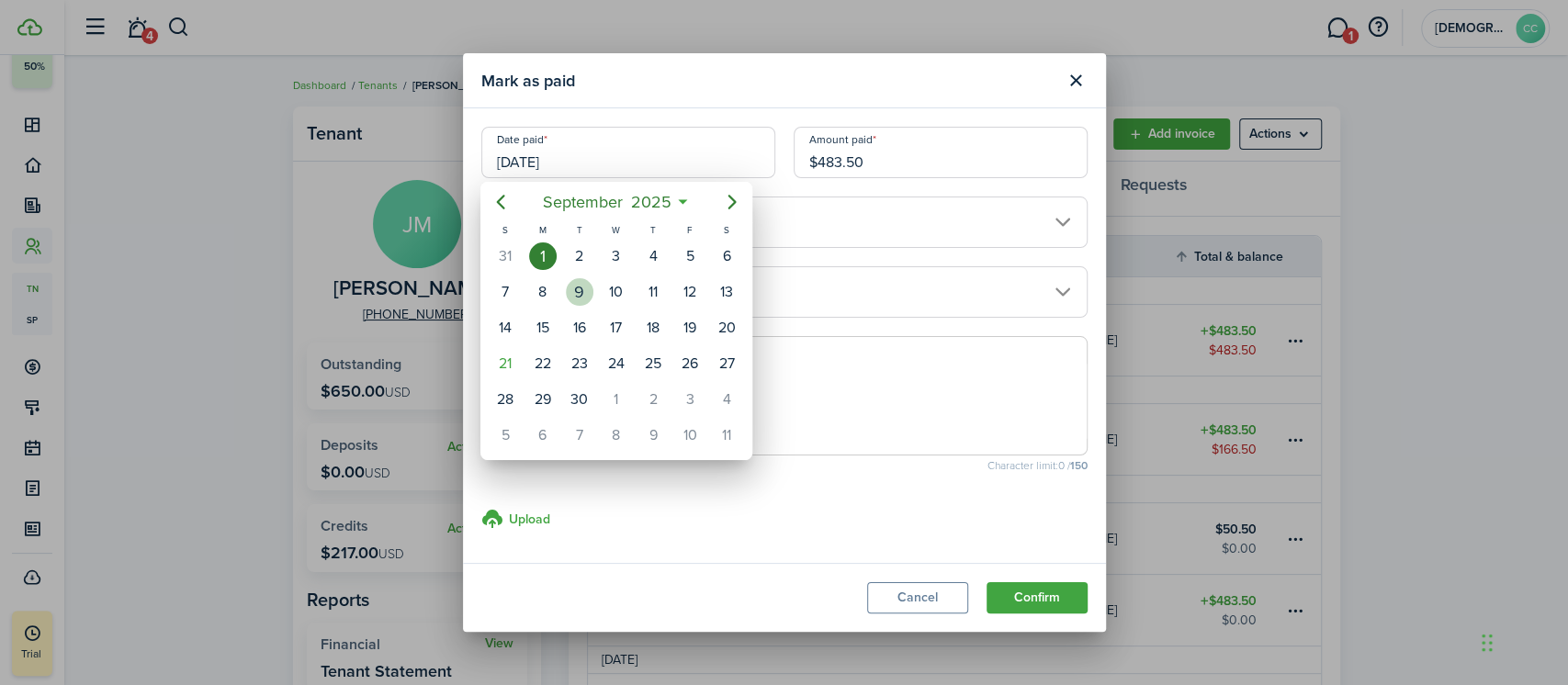
click at [575, 287] on div "9" at bounding box center [580, 292] width 28 height 28
type input "[DATE]"
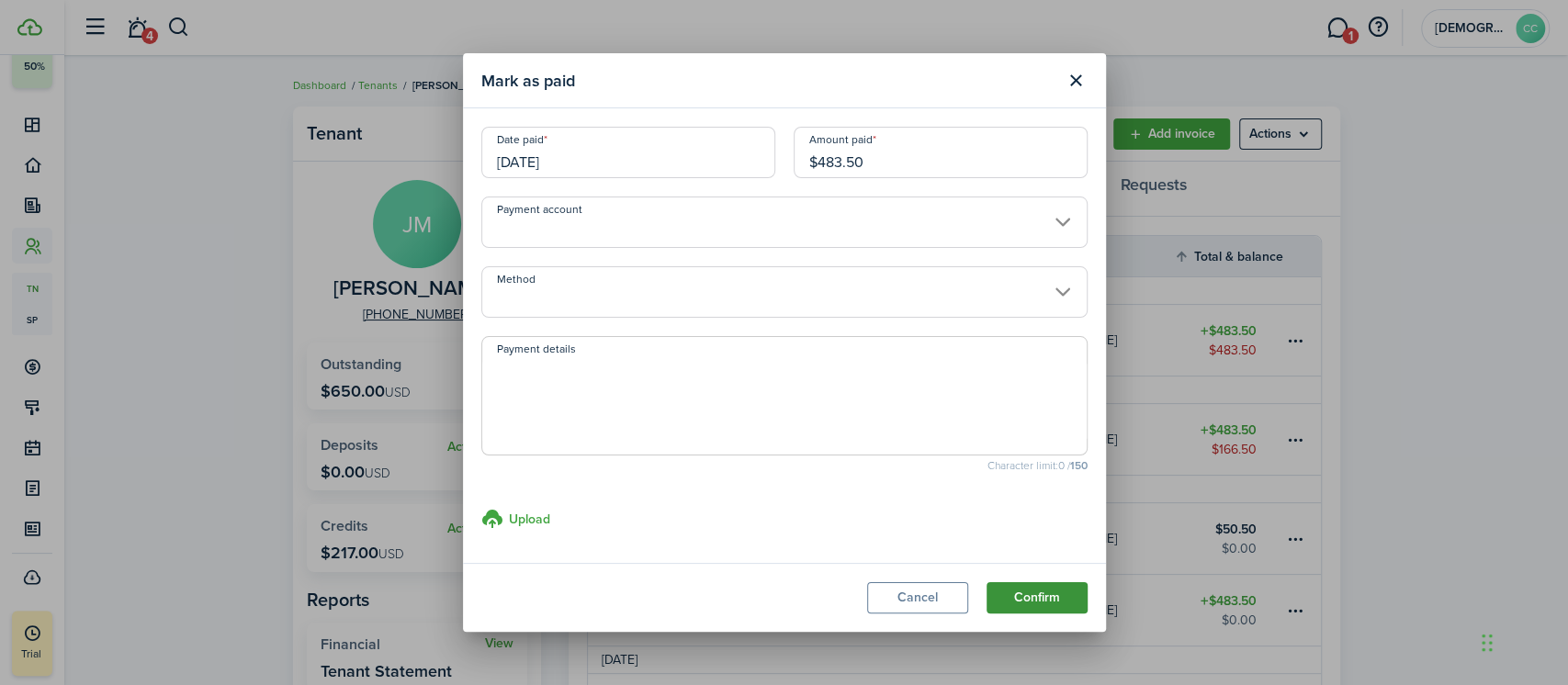
click at [1034, 592] on button "Confirm" at bounding box center [1037, 598] width 101 height 31
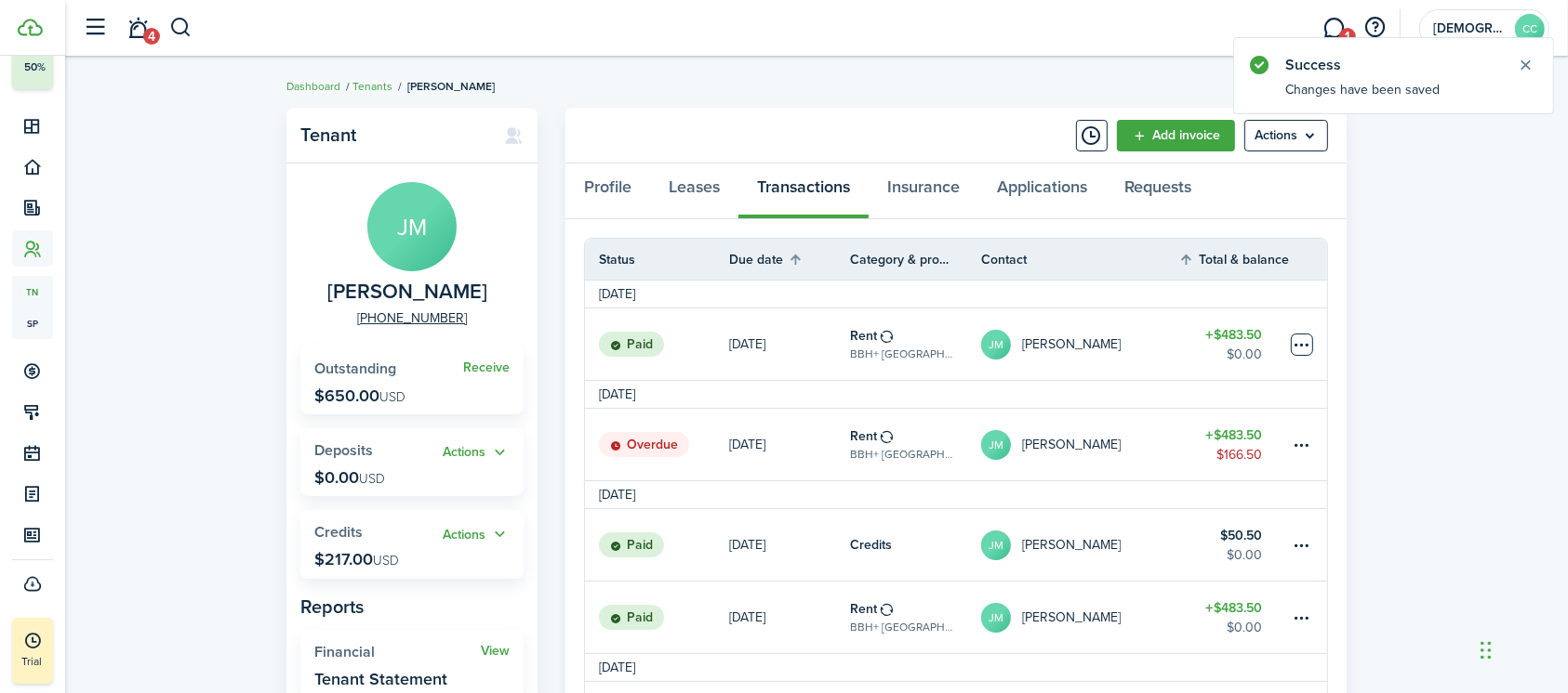
click at [1303, 342] on table-menu-btn-icon at bounding box center [1302, 345] width 22 height 22
click at [1190, 380] on button "Edit" at bounding box center [1231, 381] width 162 height 32
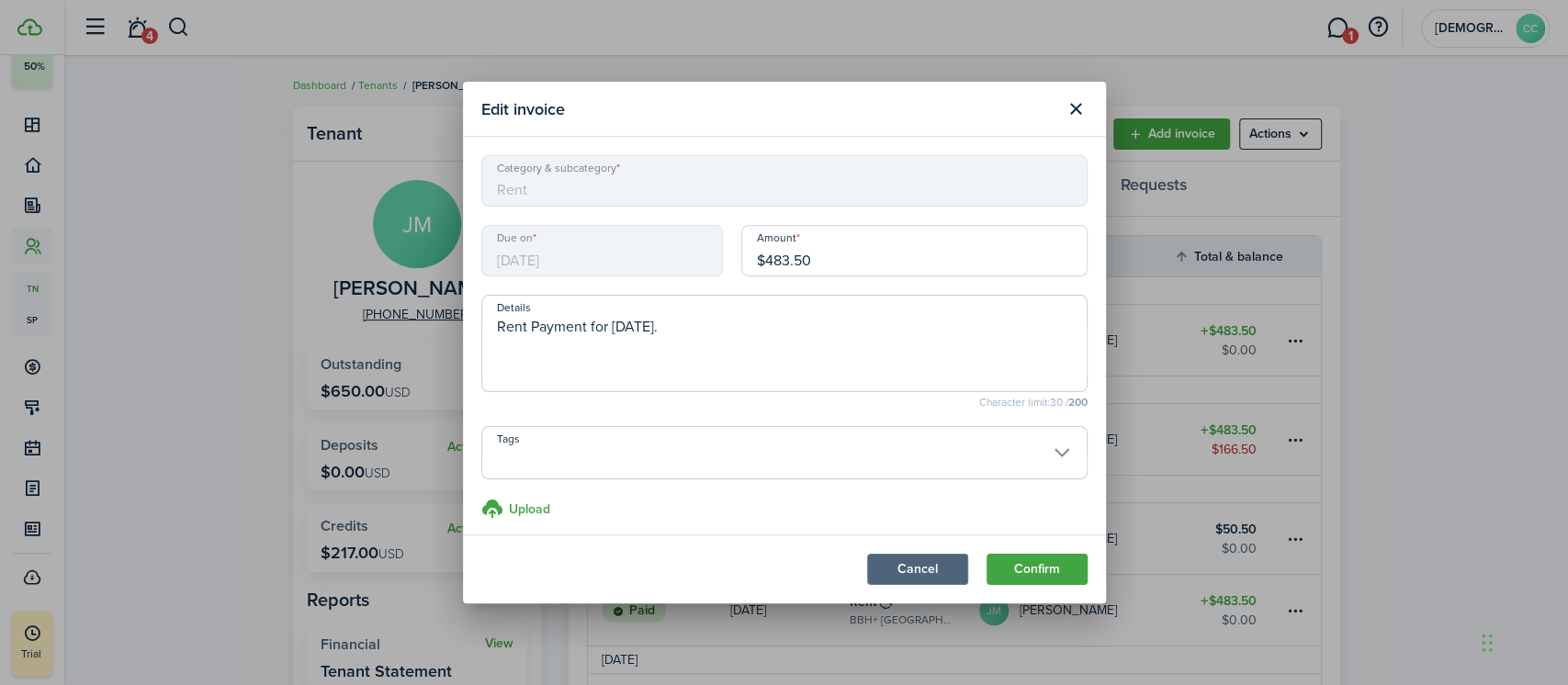
click at [925, 577] on button "Cancel" at bounding box center [918, 570] width 101 height 31
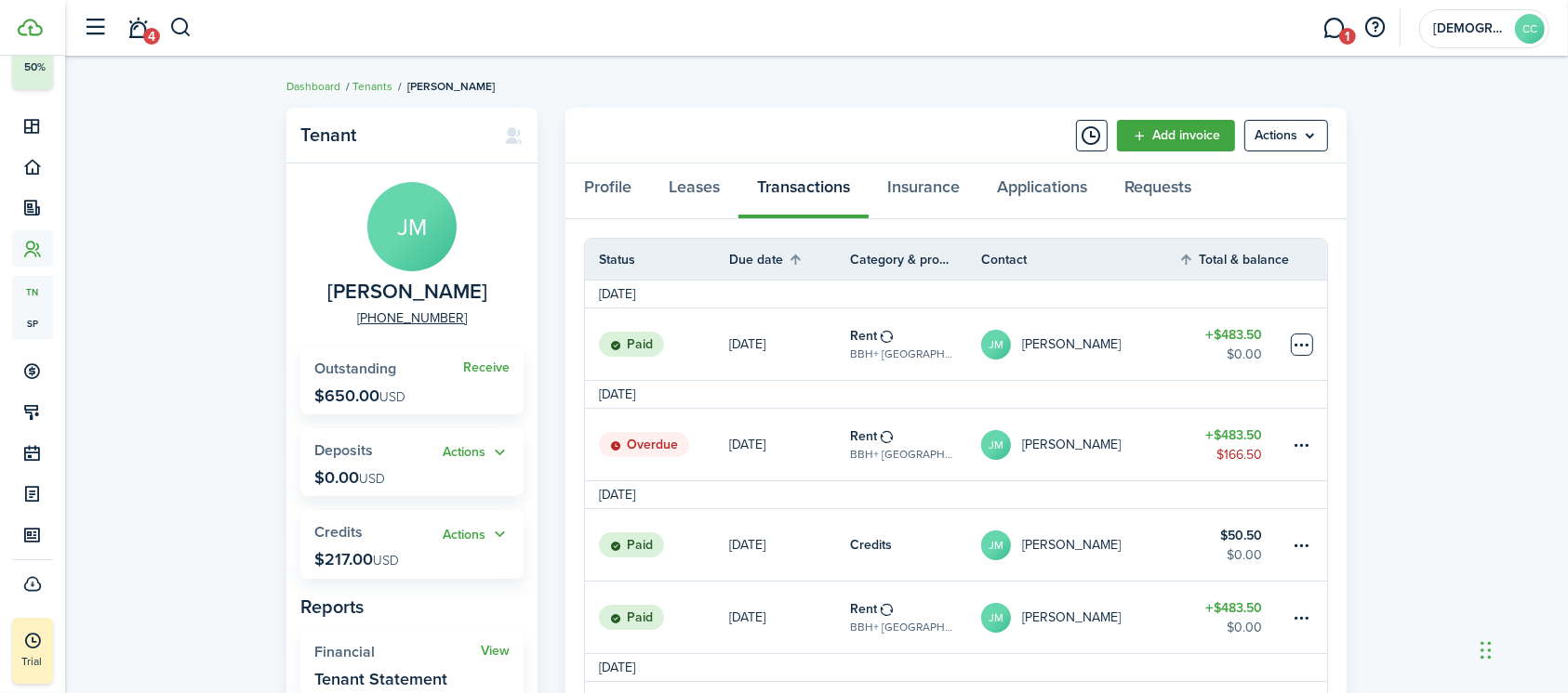
click at [1304, 344] on table-menu-btn-icon "Open menu" at bounding box center [1302, 345] width 22 height 22
click at [183, 22] on button "button" at bounding box center [180, 28] width 23 height 32
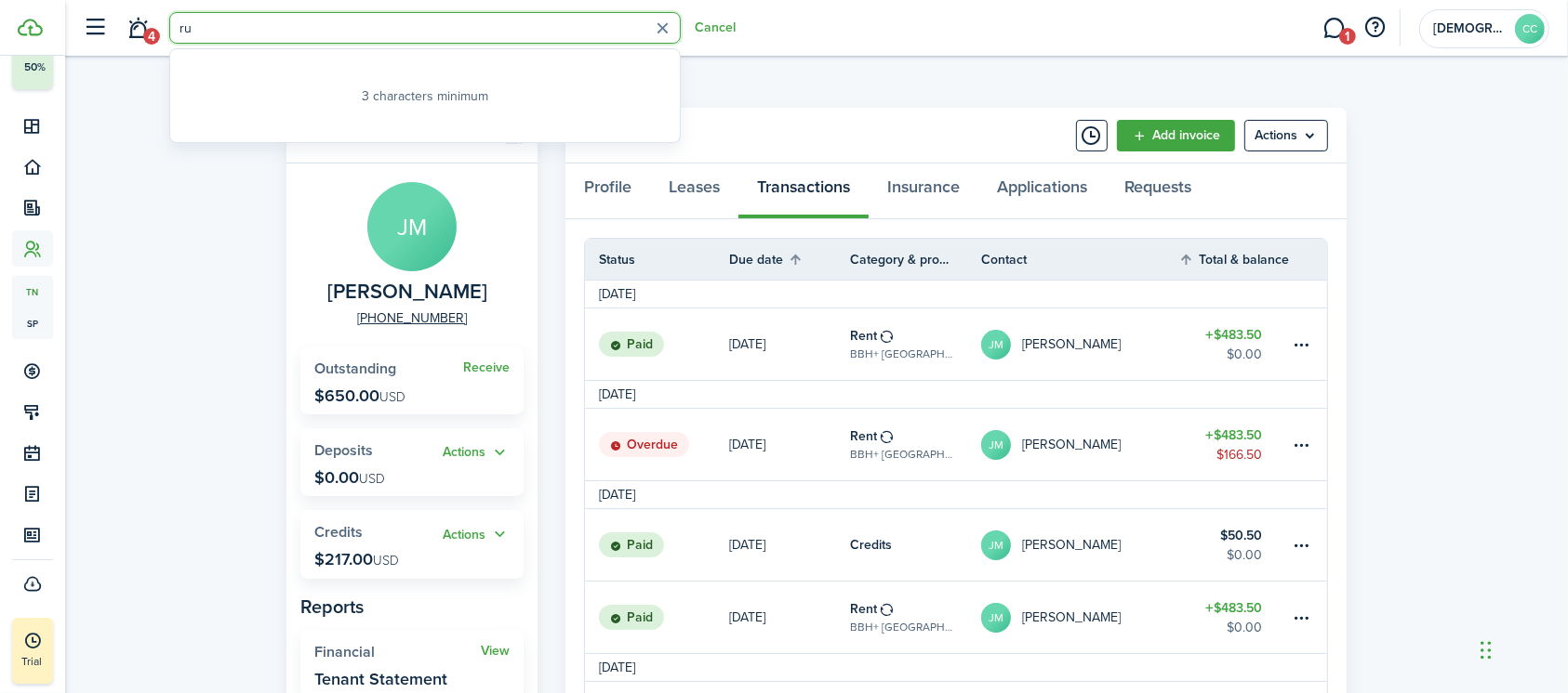
type input "r"
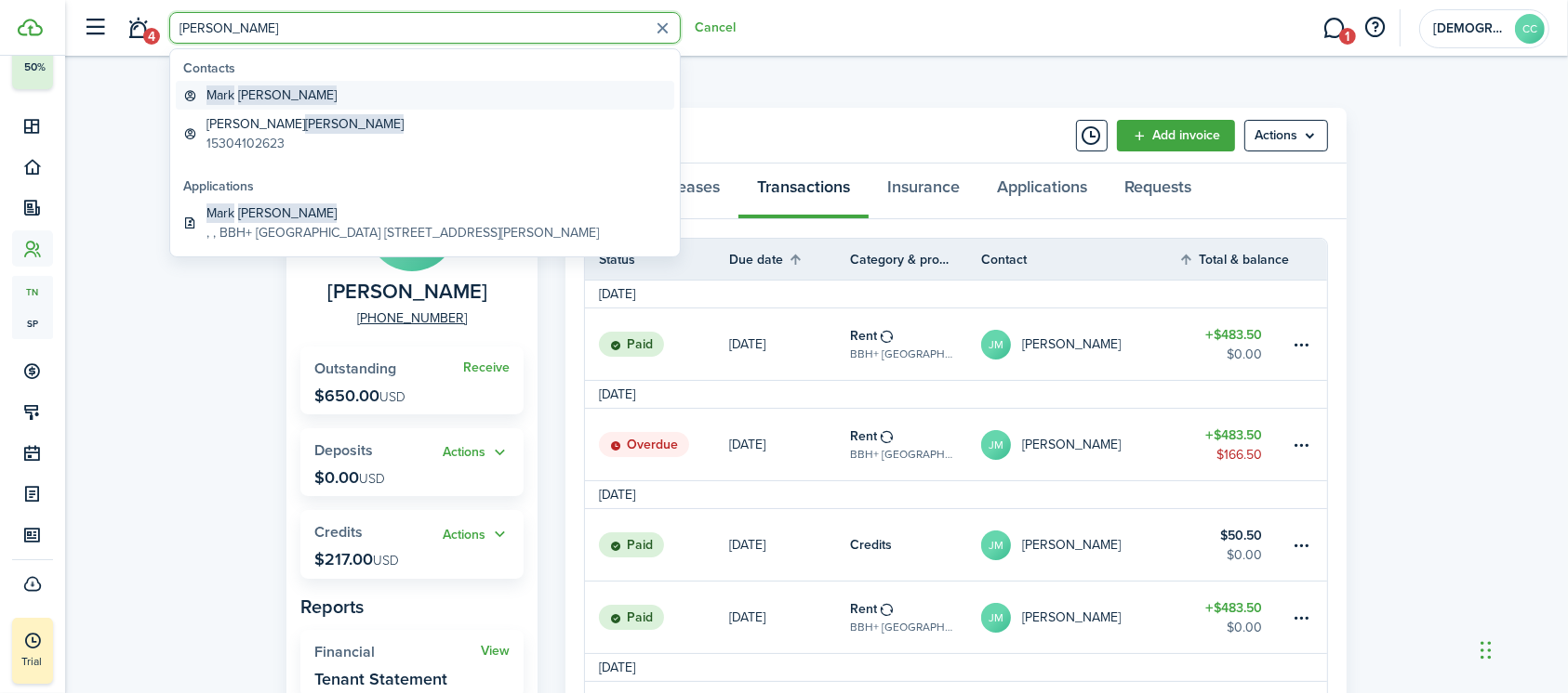
type input "[PERSON_NAME]"
click at [251, 96] on span "[PERSON_NAME]" at bounding box center [287, 95] width 99 height 20
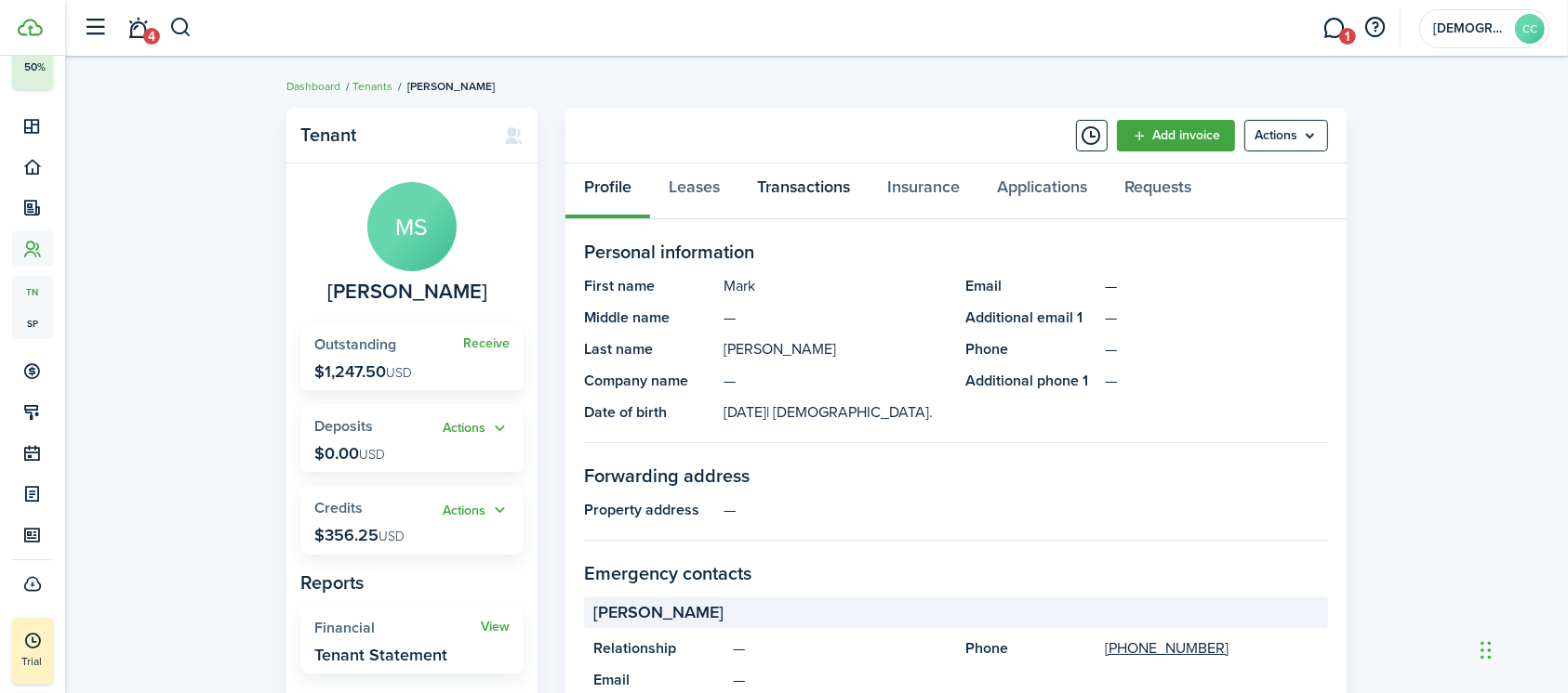
click at [819, 197] on link "Transactions" at bounding box center [803, 191] width 130 height 56
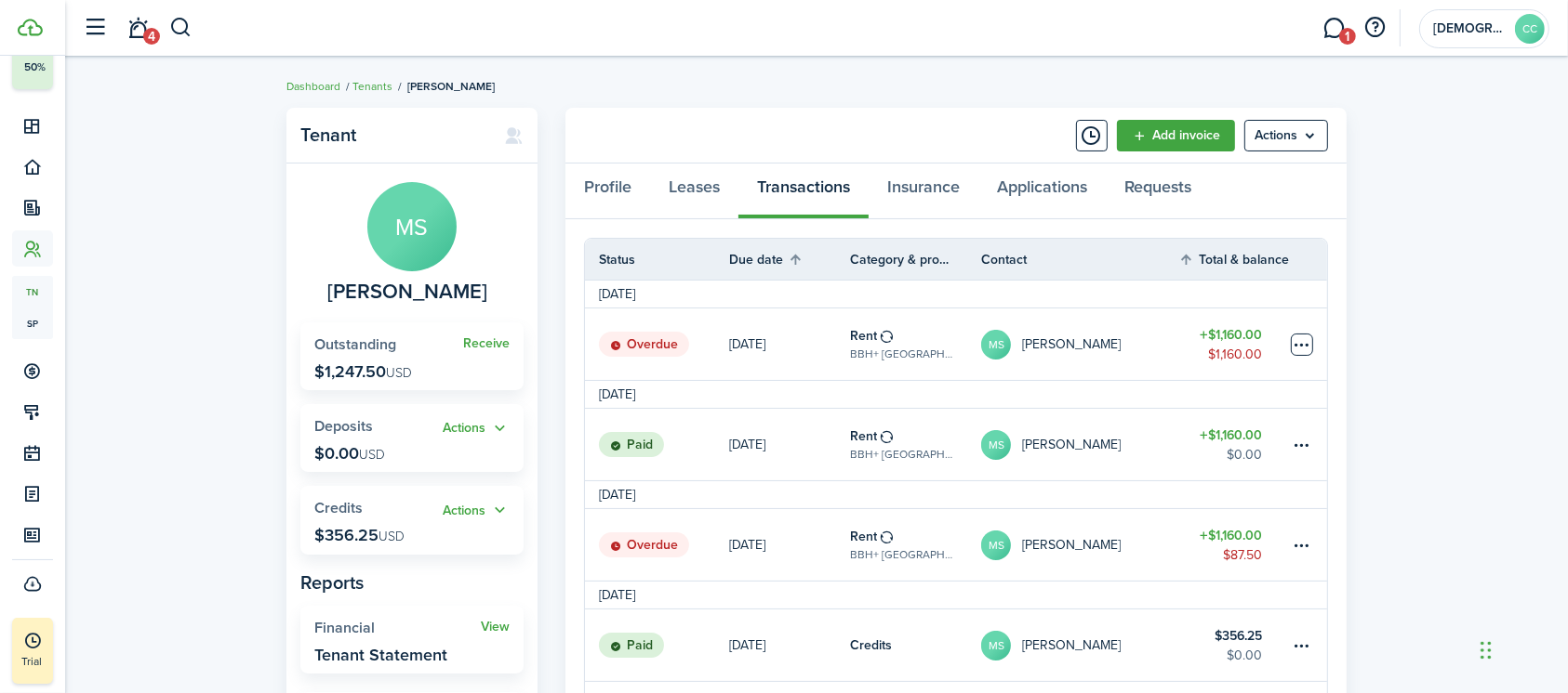
click at [1302, 342] on table-menu-btn-icon at bounding box center [1302, 345] width 22 height 22
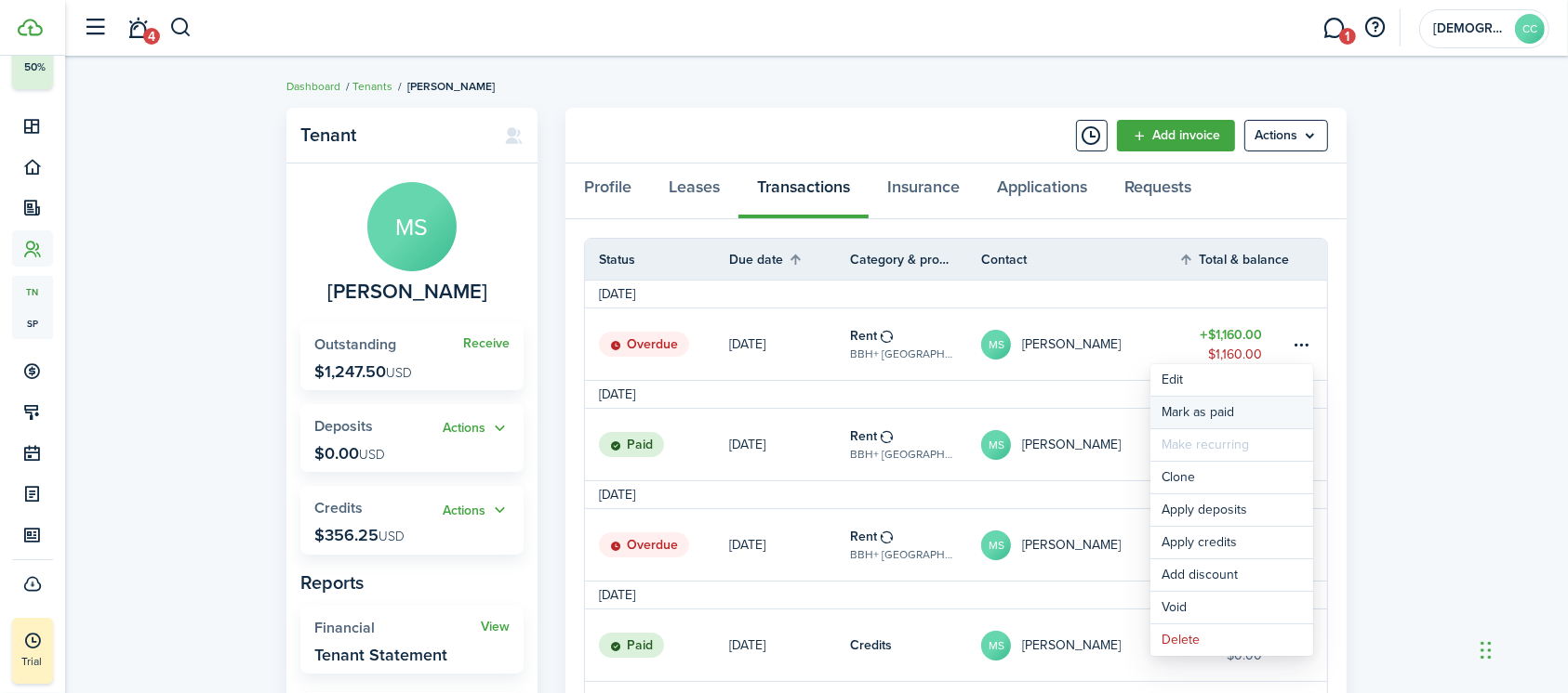
click at [1227, 411] on link "Mark as paid" at bounding box center [1231, 412] width 162 height 32
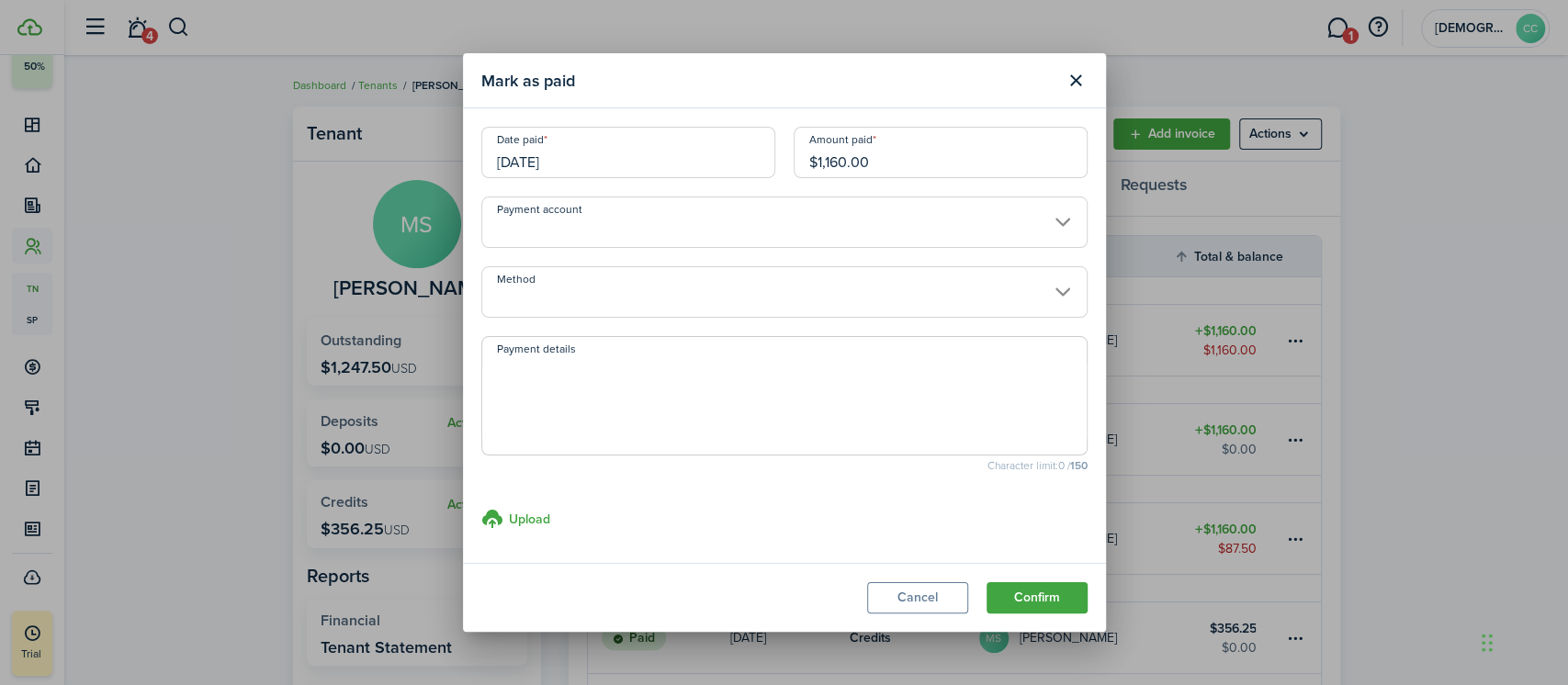
click at [676, 298] on input "Method" at bounding box center [784, 292] width 607 height 52
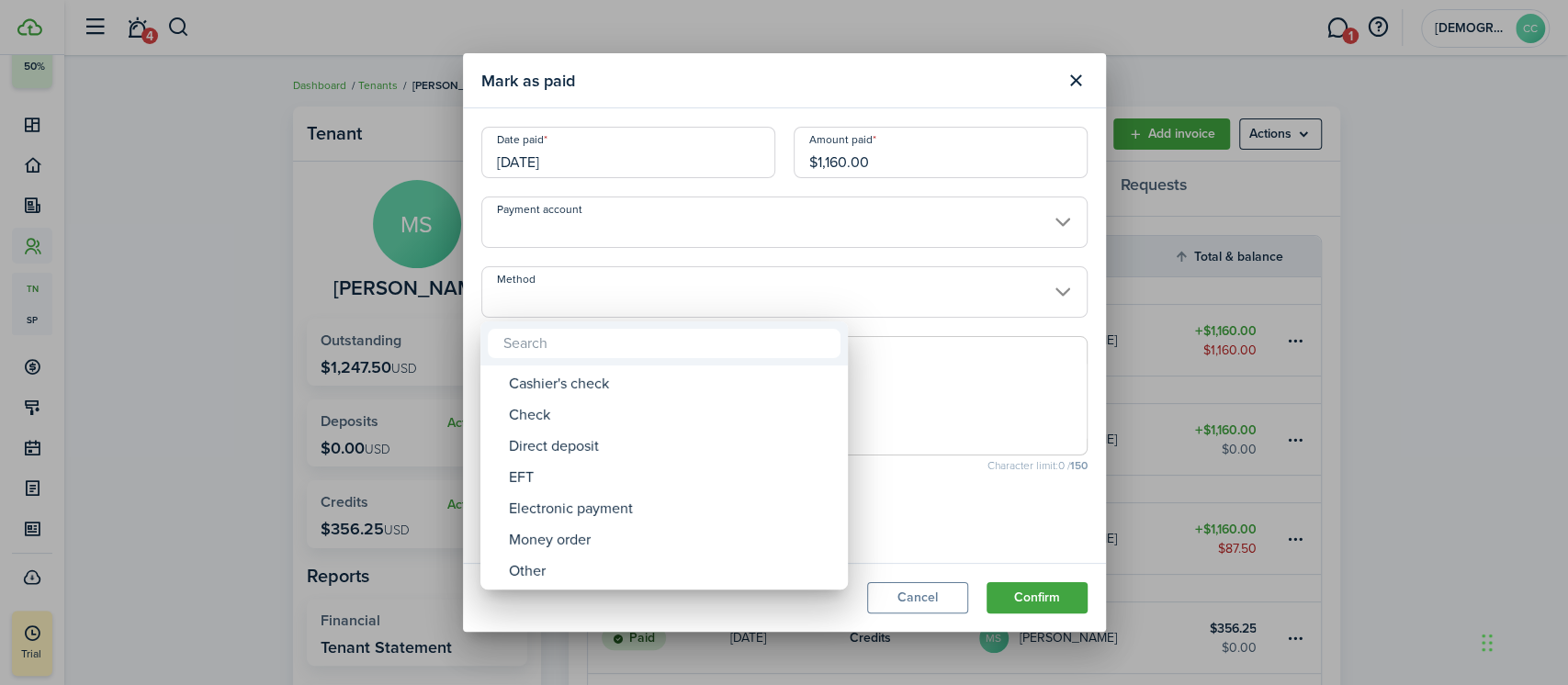
click at [584, 549] on div "Money order" at bounding box center [671, 540] width 325 height 31
type input "Money order"
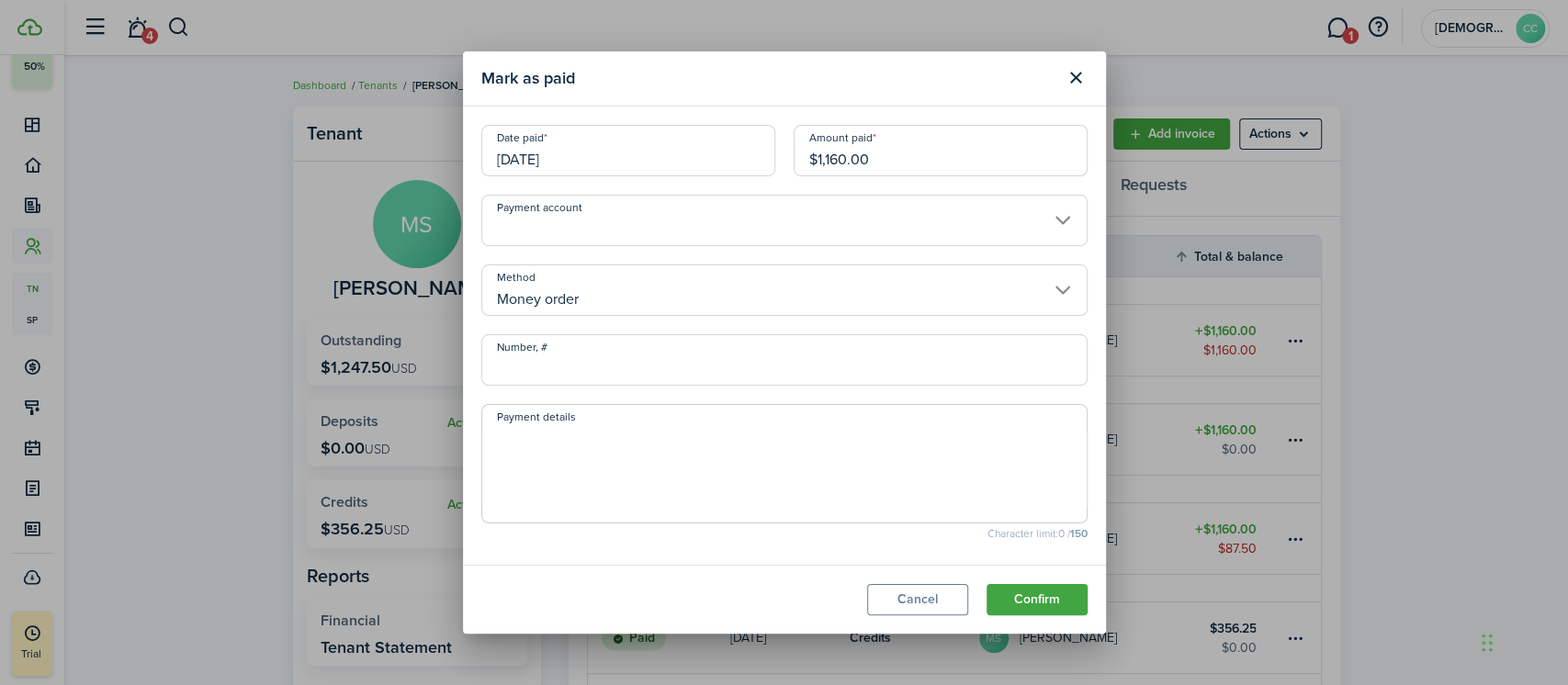
click at [607, 360] on input "Number, #" at bounding box center [784, 360] width 607 height 52
type input "801607"
click at [1056, 605] on button "Confirm" at bounding box center [1037, 600] width 101 height 31
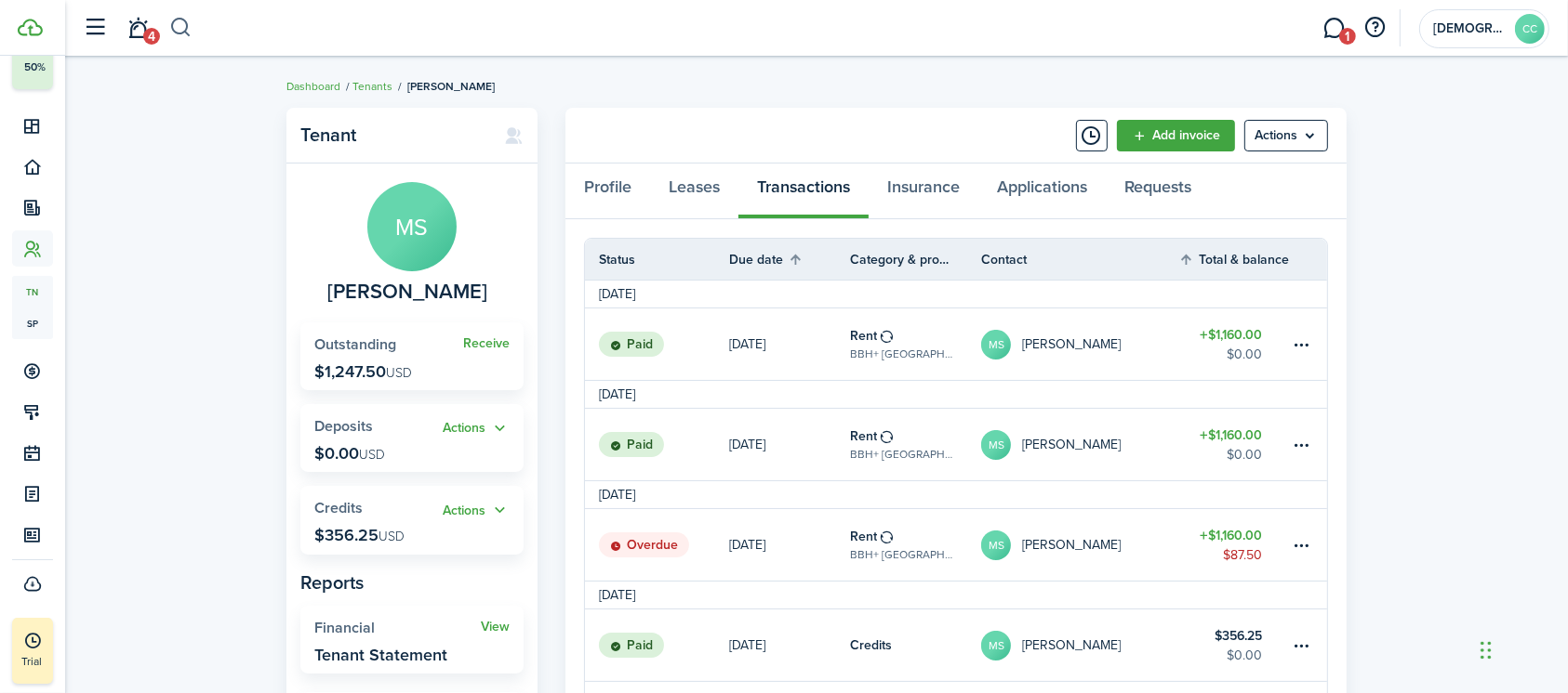
click at [182, 30] on button "button" at bounding box center [180, 28] width 23 height 32
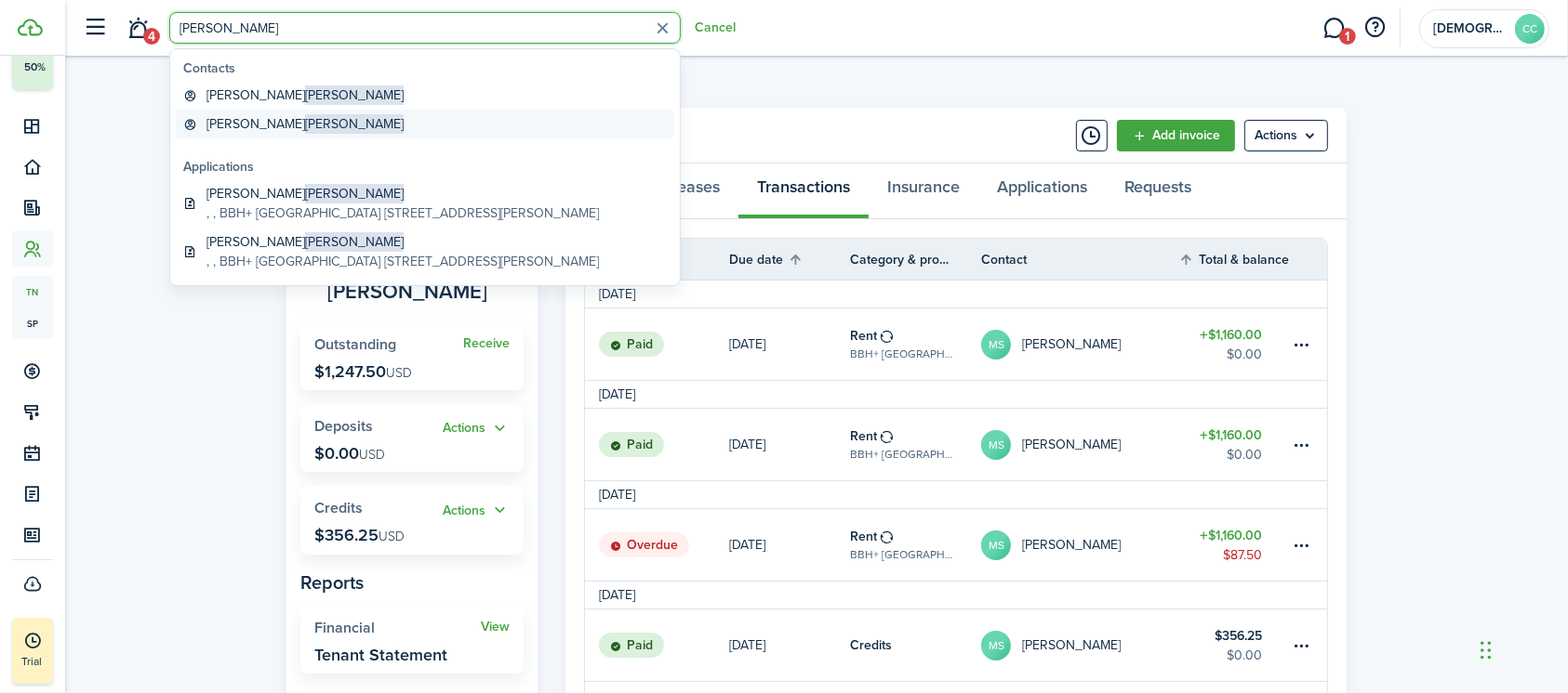
type input "[PERSON_NAME]"
click at [241, 122] on global-search-item-title "[PERSON_NAME]" at bounding box center [304, 124] width 197 height 20
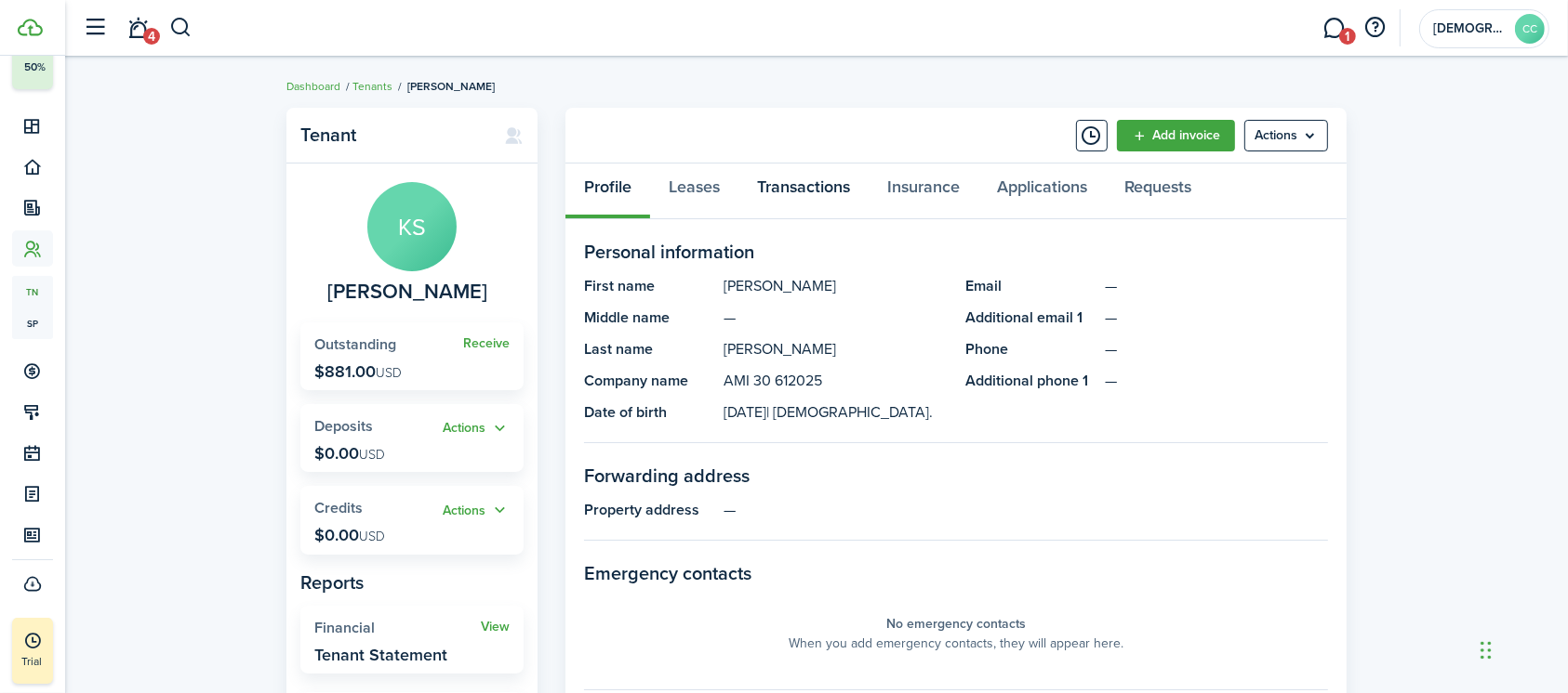
click at [817, 185] on link "Transactions" at bounding box center [803, 191] width 130 height 56
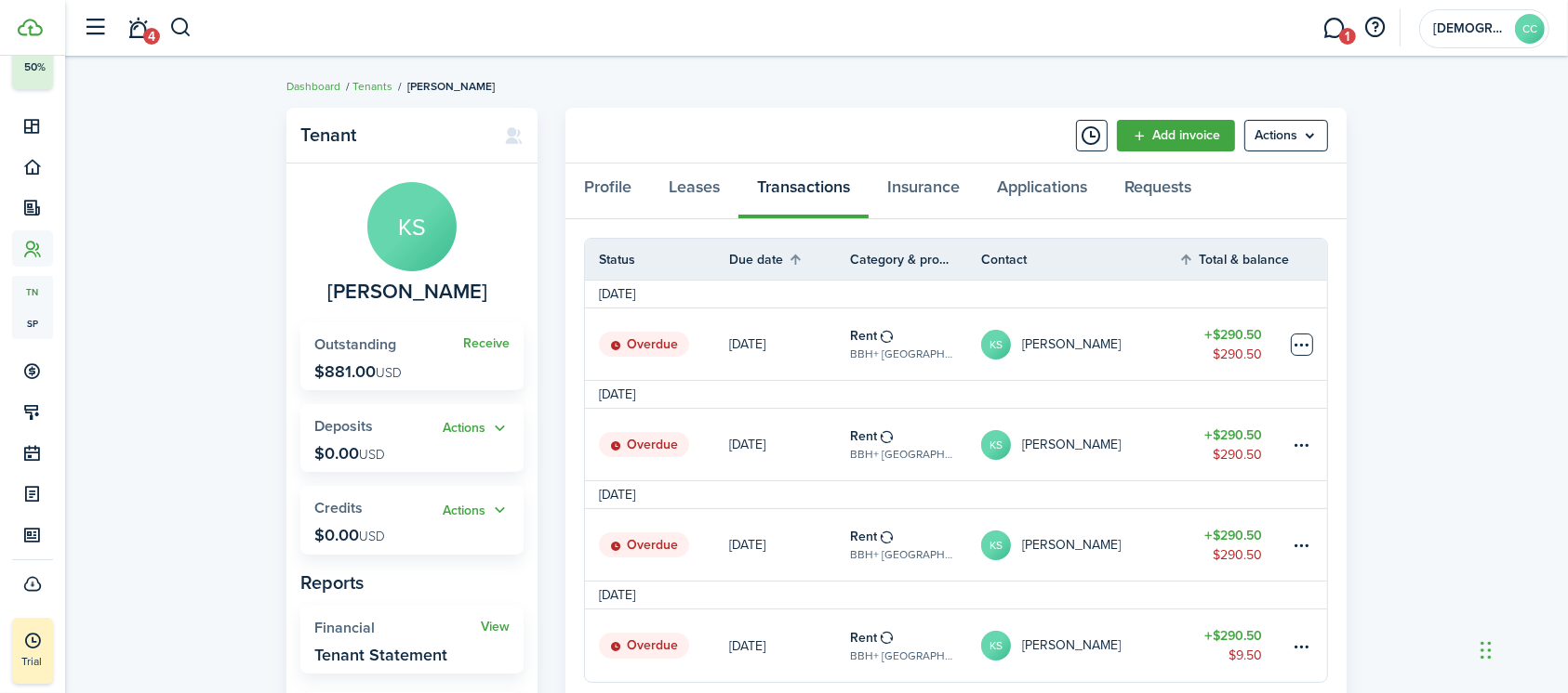
click at [1300, 340] on table-menu-btn-icon at bounding box center [1302, 345] width 22 height 22
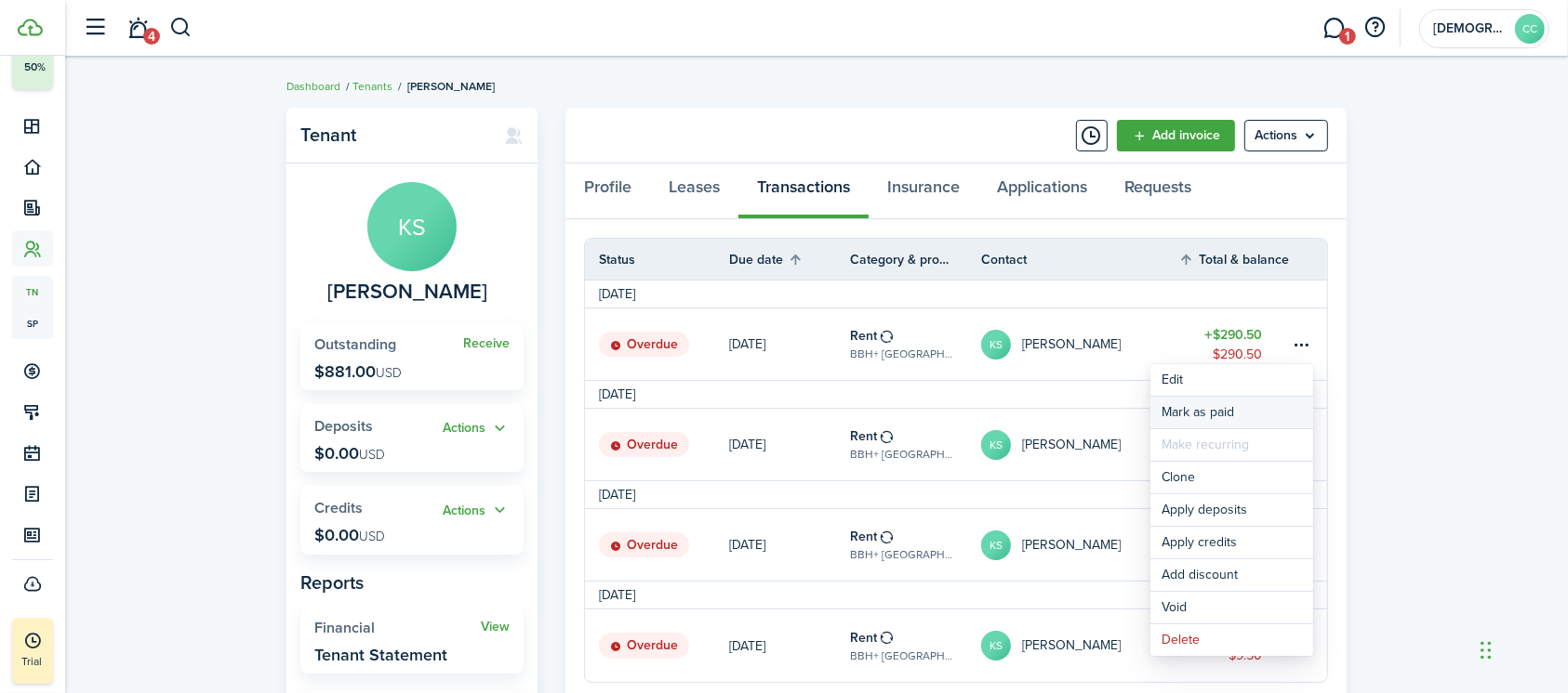
click at [1210, 413] on link "Mark as paid" at bounding box center [1231, 412] width 162 height 32
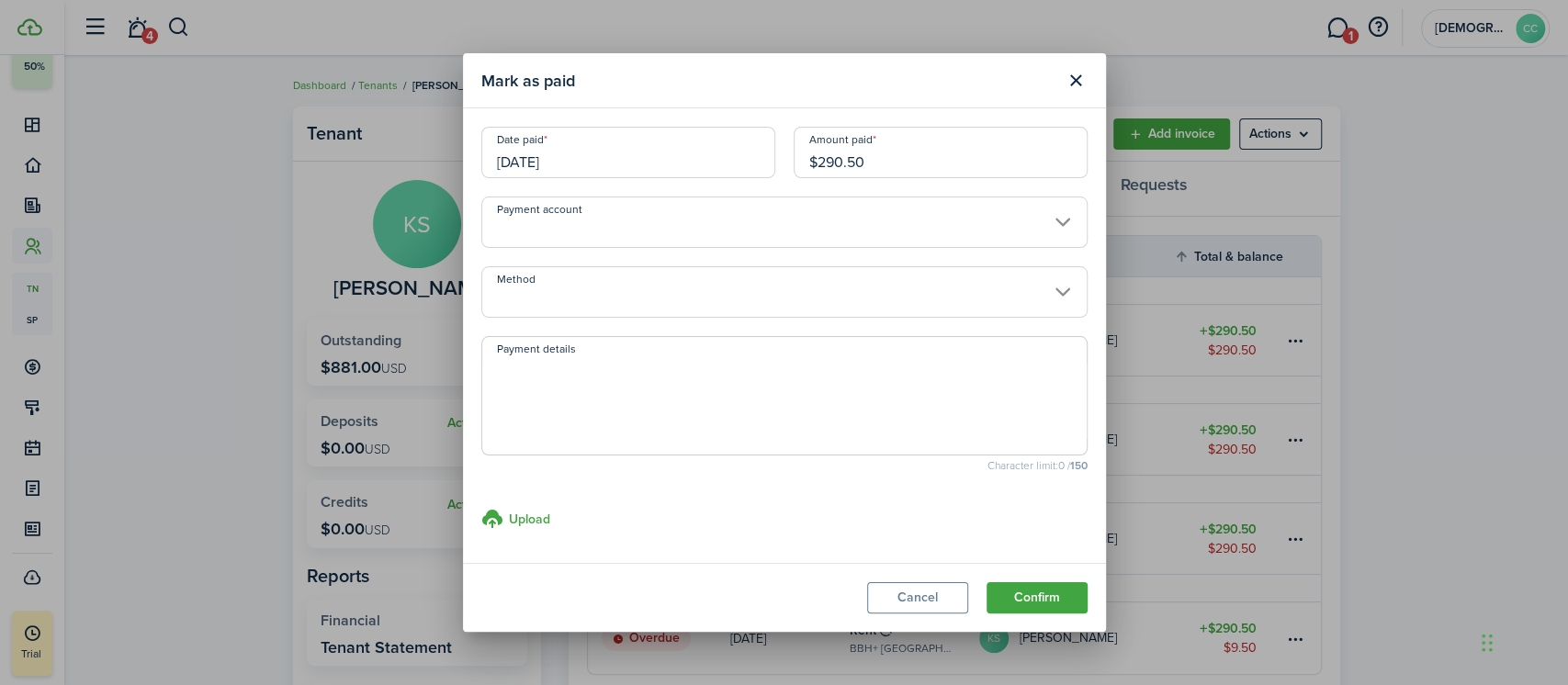
click at [698, 299] on input "Method" at bounding box center [784, 292] width 607 height 52
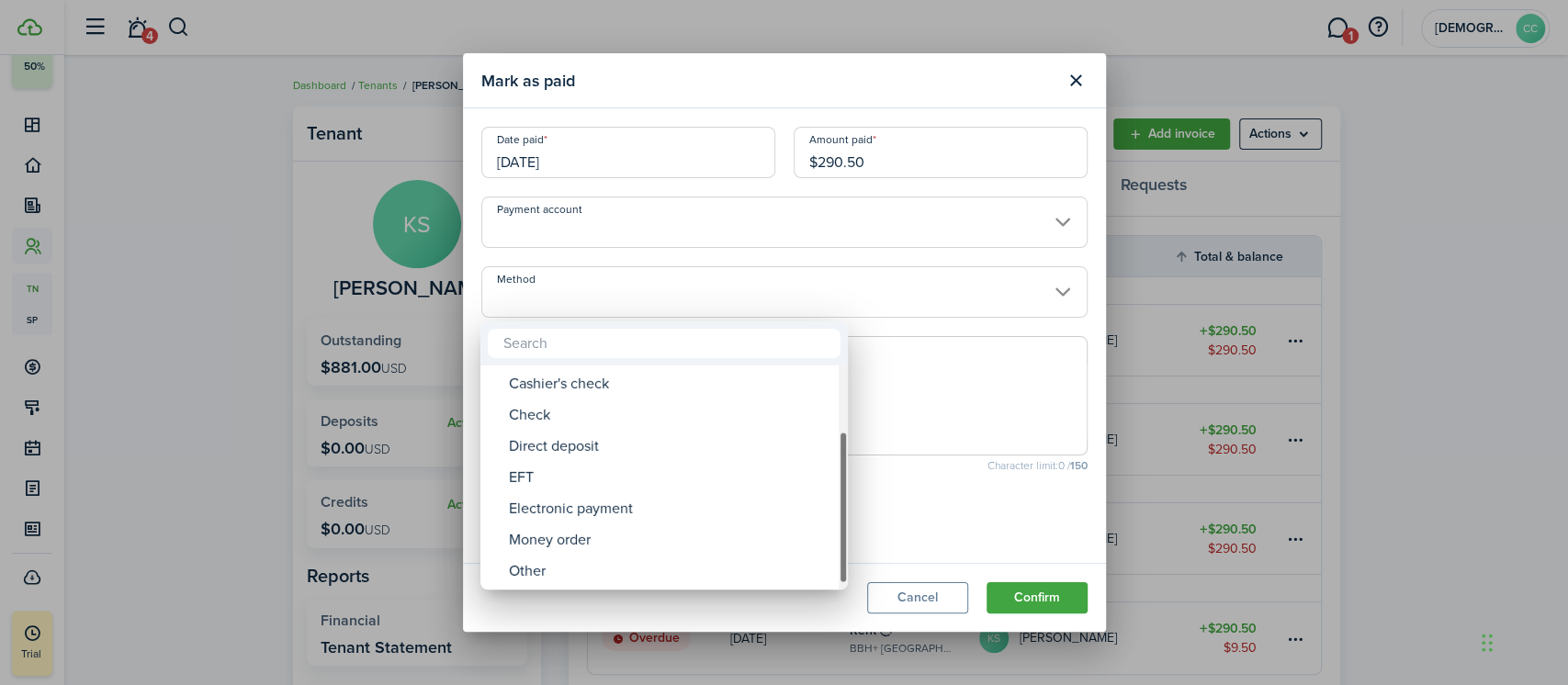
click at [589, 547] on div "Money order" at bounding box center [671, 540] width 325 height 31
type input "Money order"
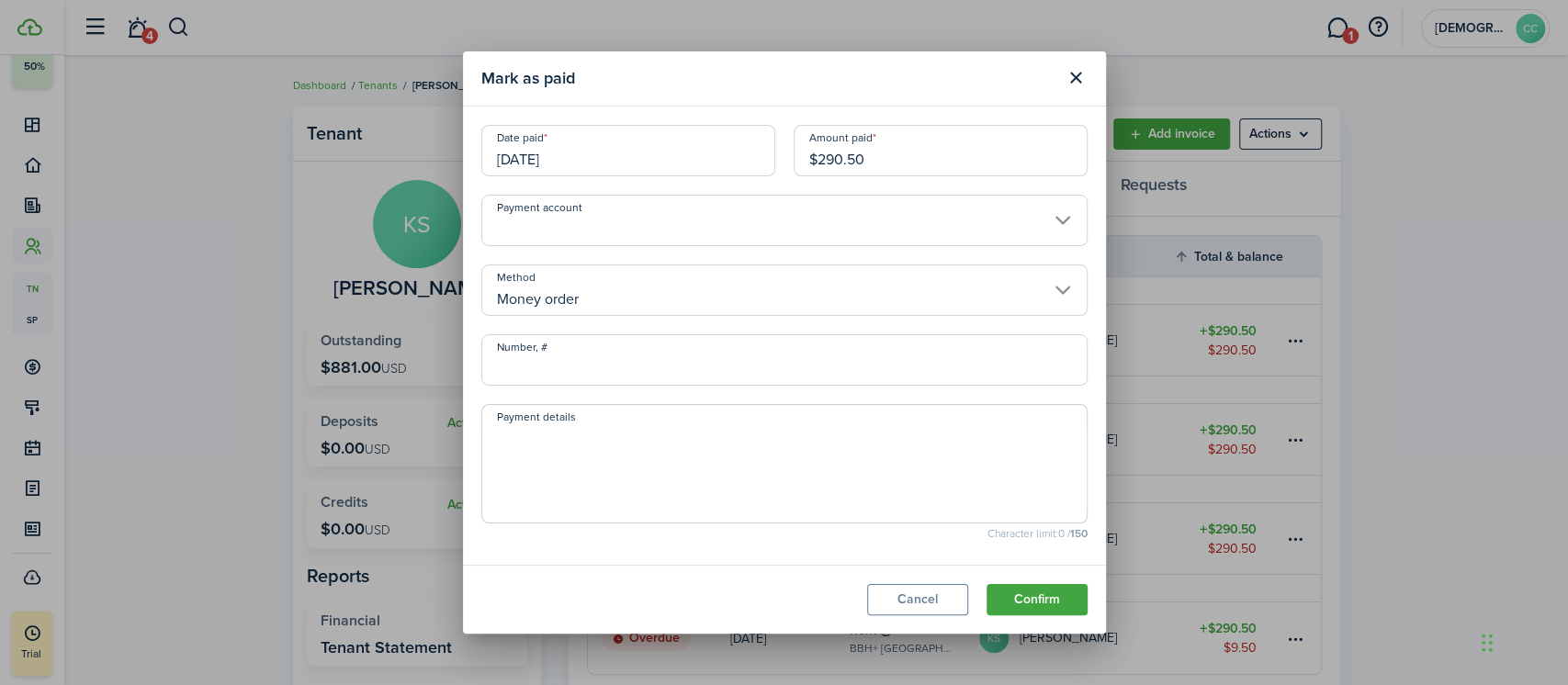
click at [619, 377] on input "Number, #" at bounding box center [784, 360] width 607 height 52
type input "801611"
click at [1030, 596] on button "Confirm" at bounding box center [1037, 600] width 101 height 31
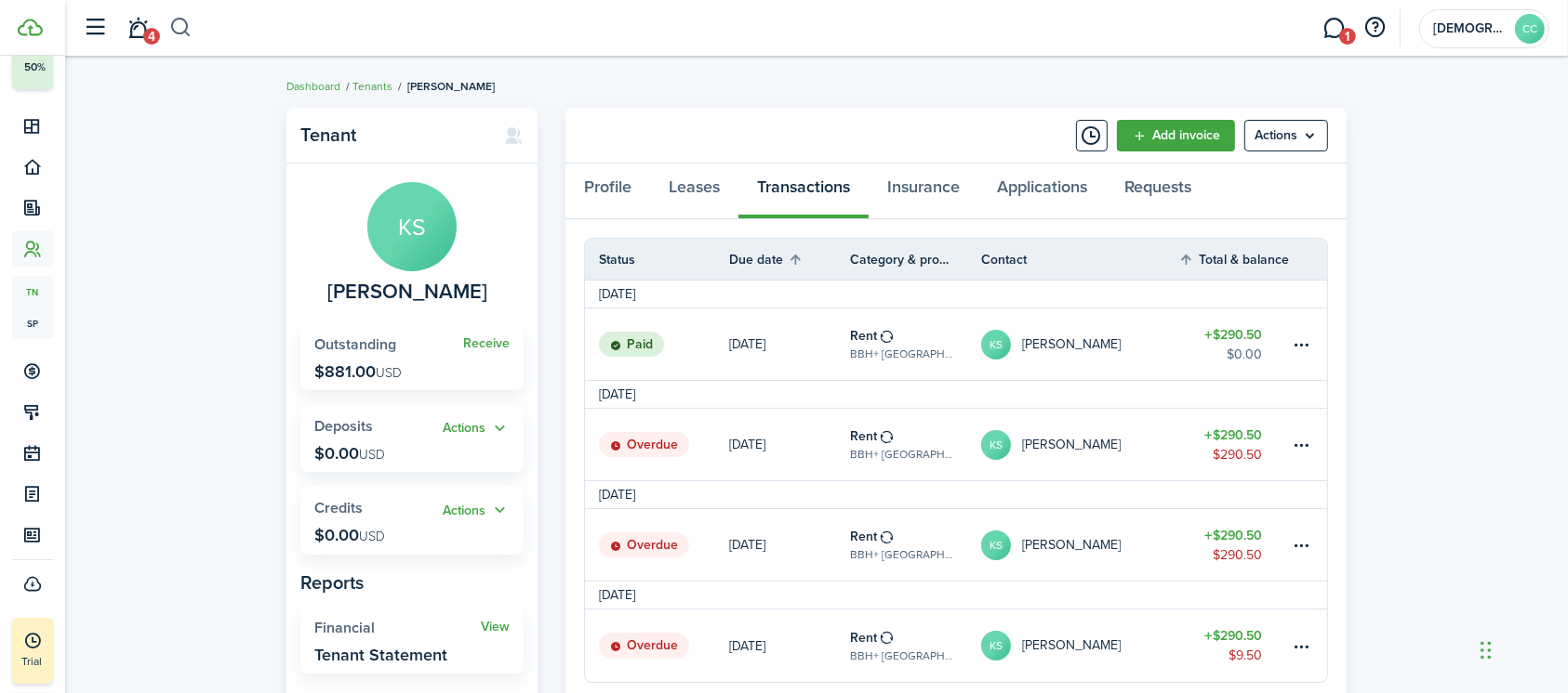
click at [189, 28] on button "button" at bounding box center [180, 28] width 23 height 32
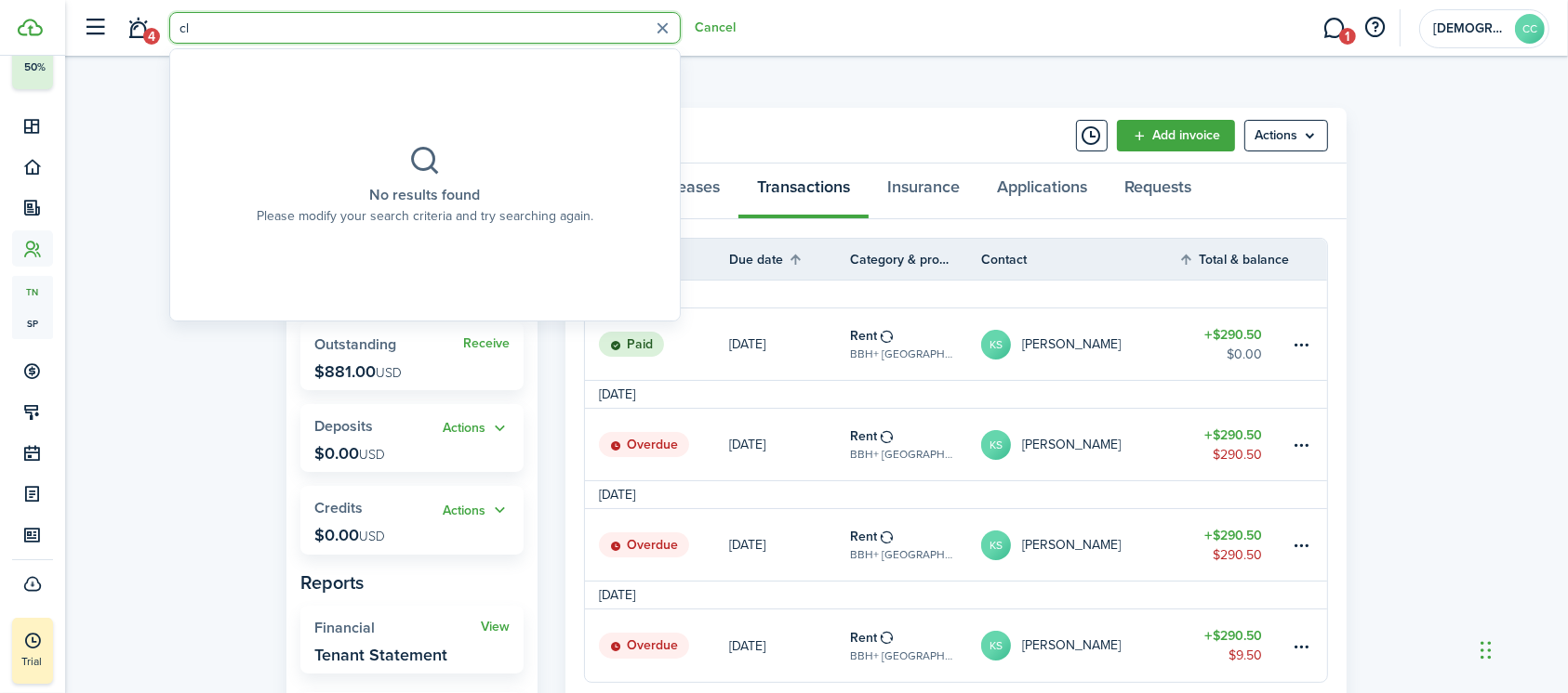
type input "c"
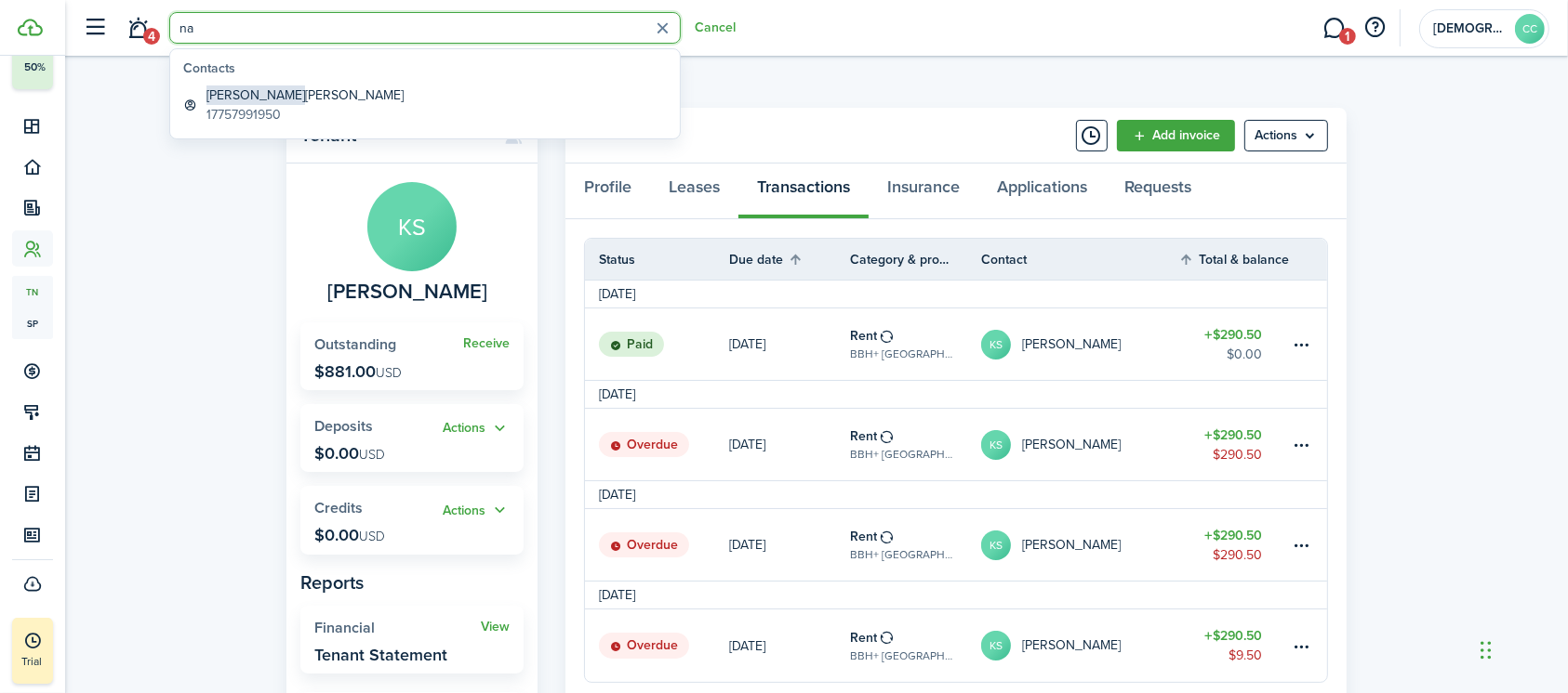
type input "n"
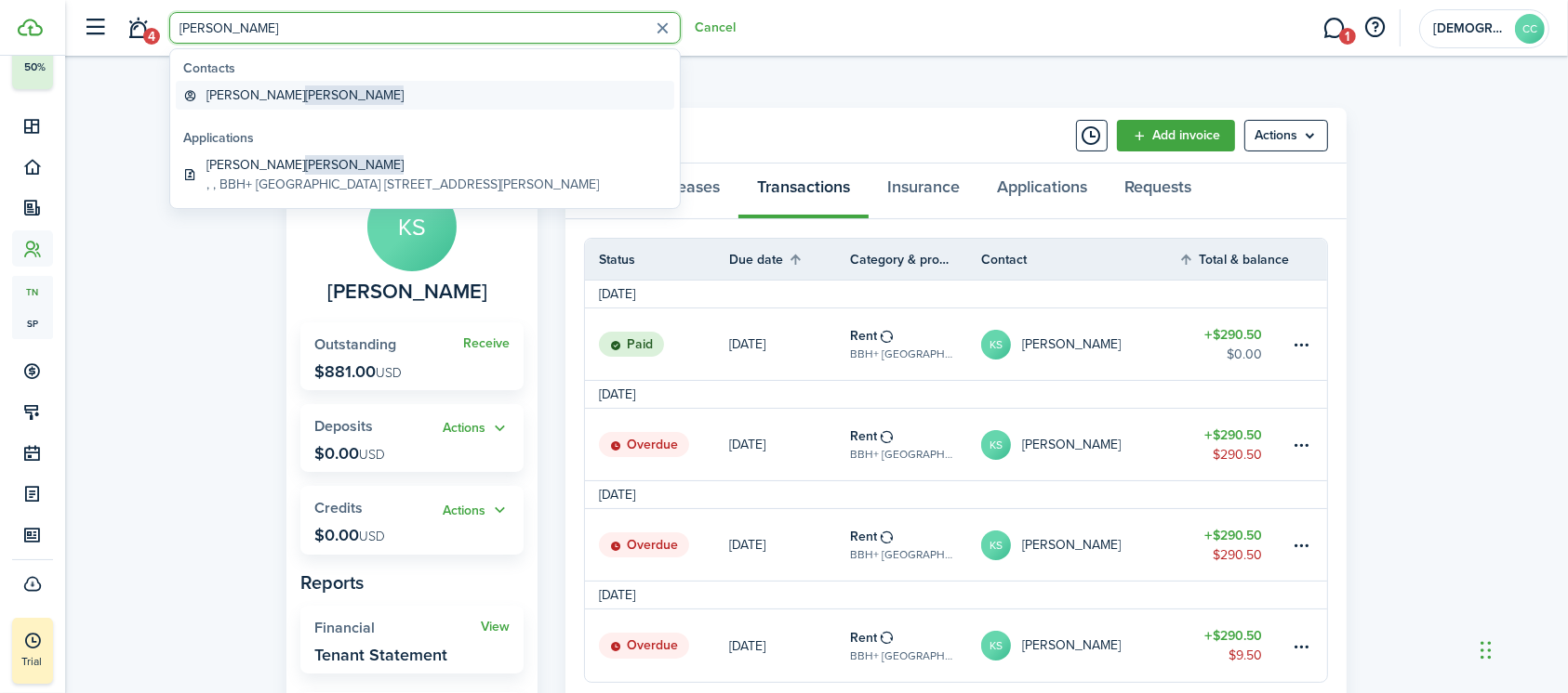
type input "[PERSON_NAME]"
click at [231, 87] on global-search-item-title "[PERSON_NAME]" at bounding box center [304, 95] width 197 height 20
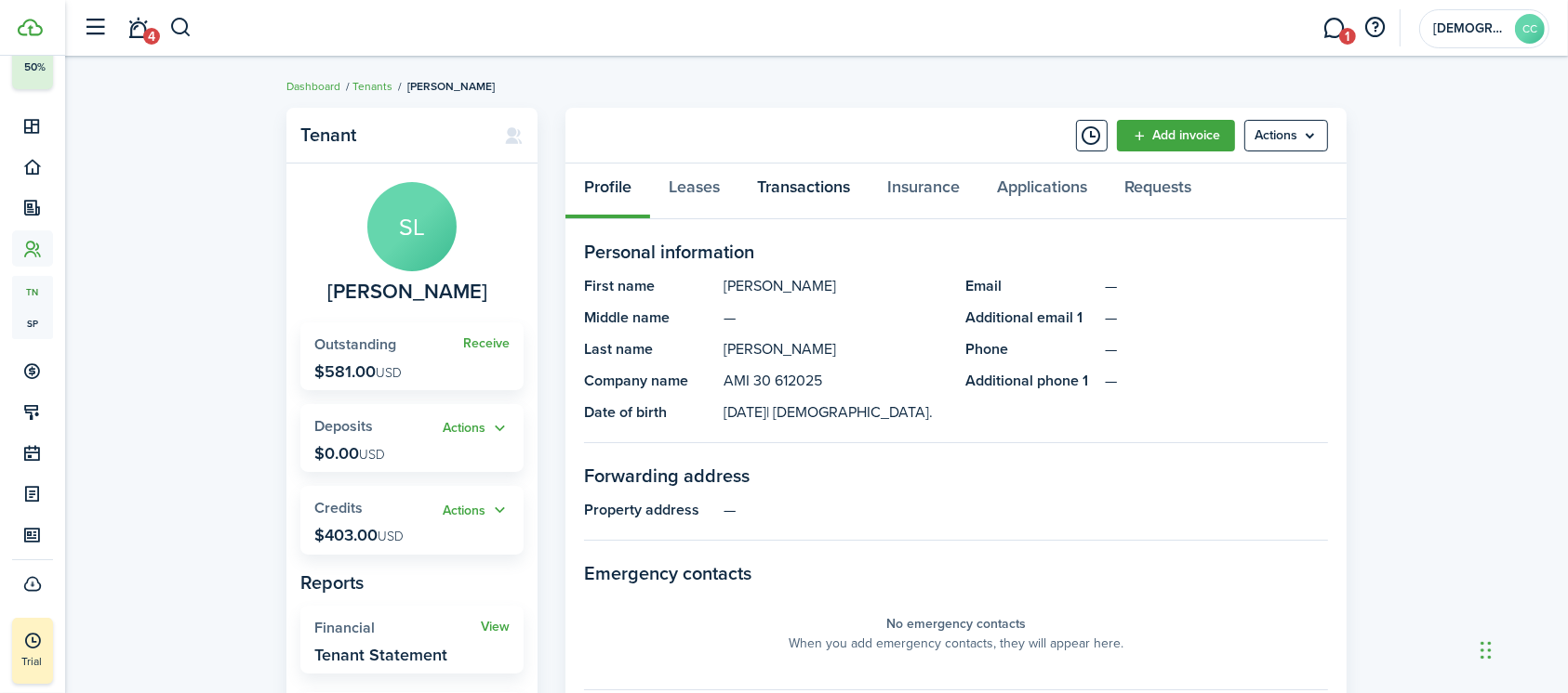
click at [810, 193] on link "Transactions" at bounding box center [803, 191] width 130 height 56
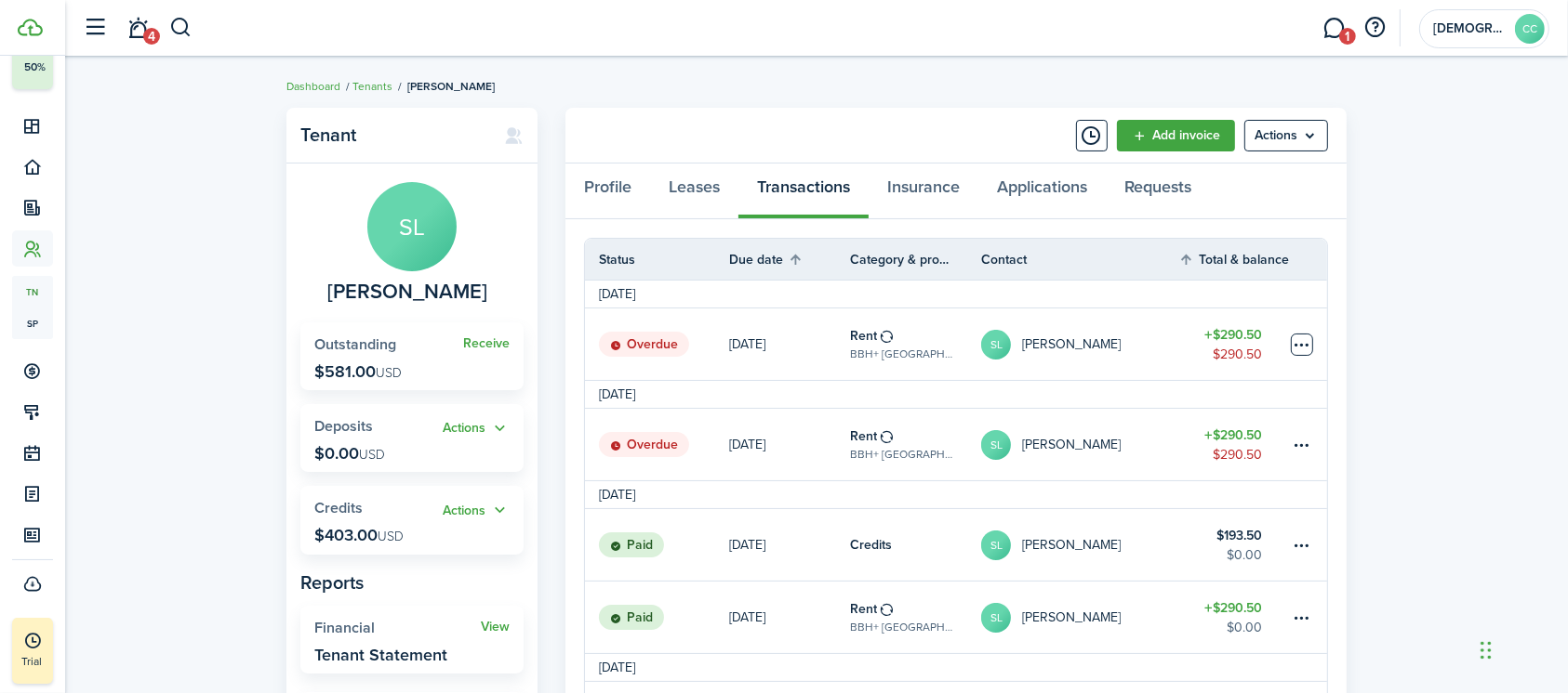
click at [1307, 344] on table-menu-btn-icon at bounding box center [1302, 345] width 22 height 22
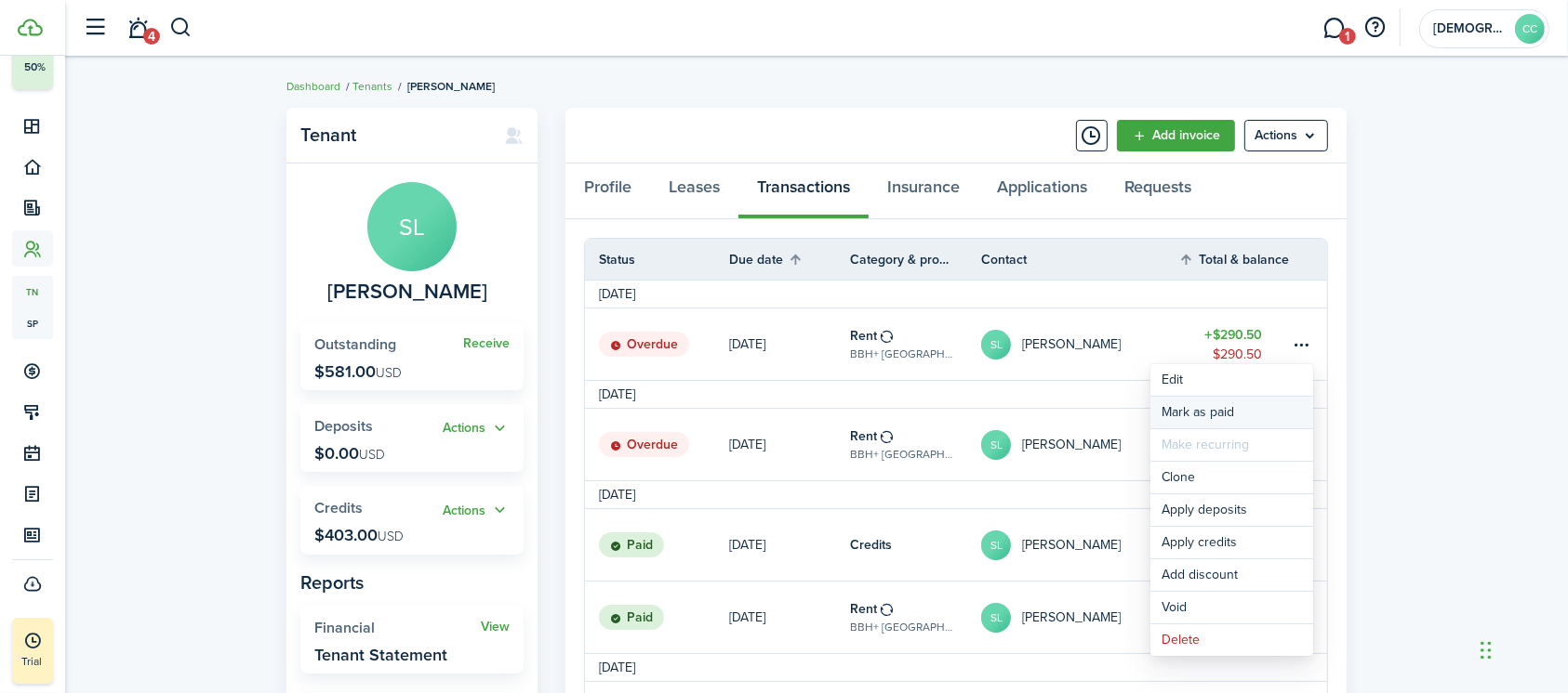
click at [1213, 421] on link "Mark as paid" at bounding box center [1231, 412] width 162 height 32
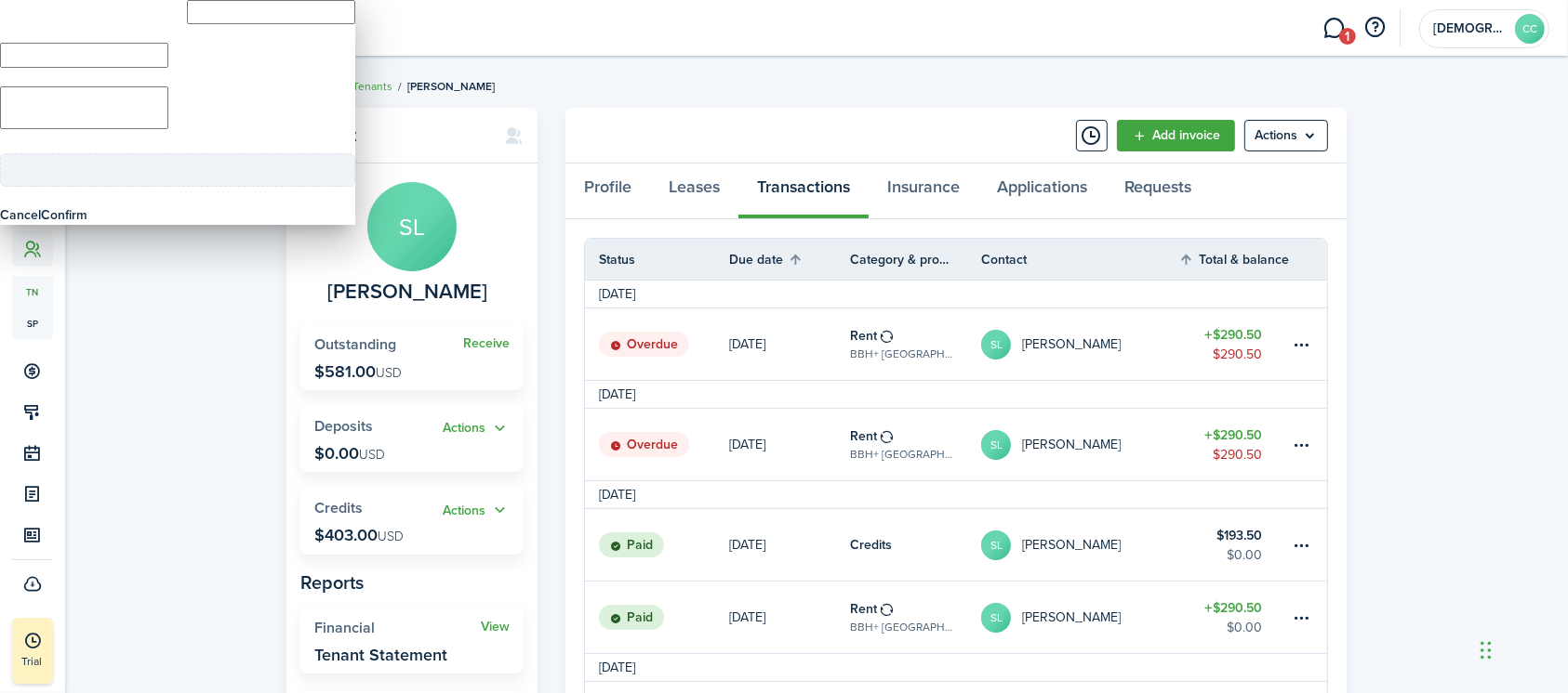
type input "$290.50"
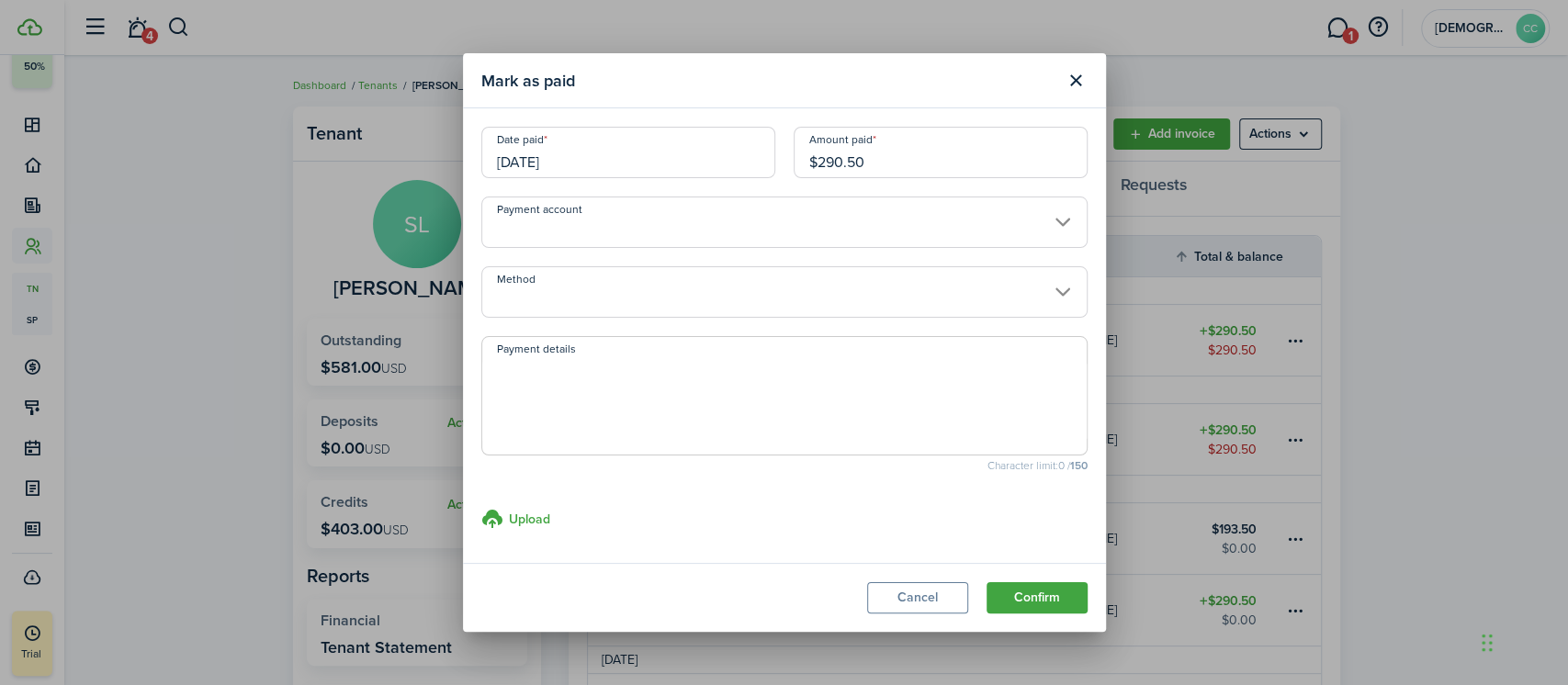
click at [610, 166] on input "[DATE]" at bounding box center [628, 152] width 294 height 52
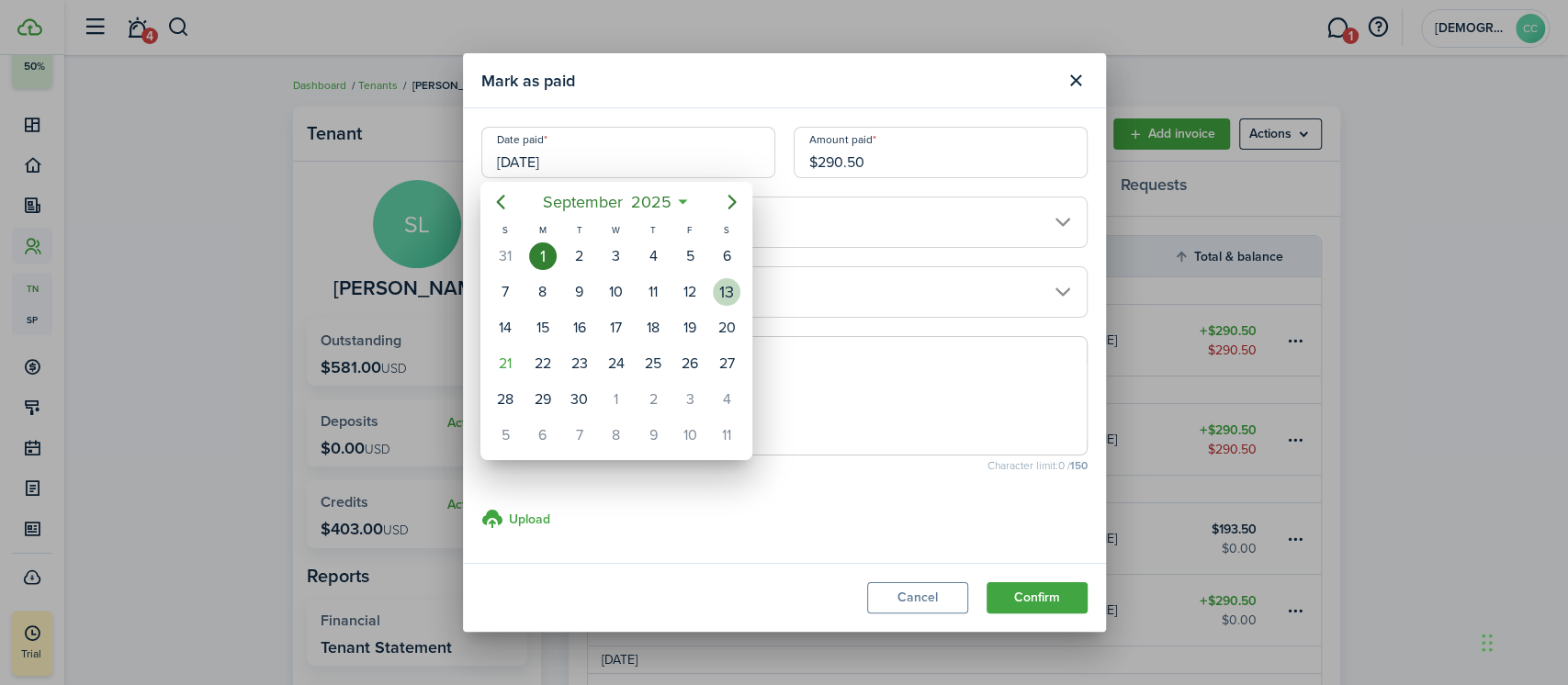
click at [724, 292] on div "13" at bounding box center [726, 292] width 28 height 28
type input "[DATE]"
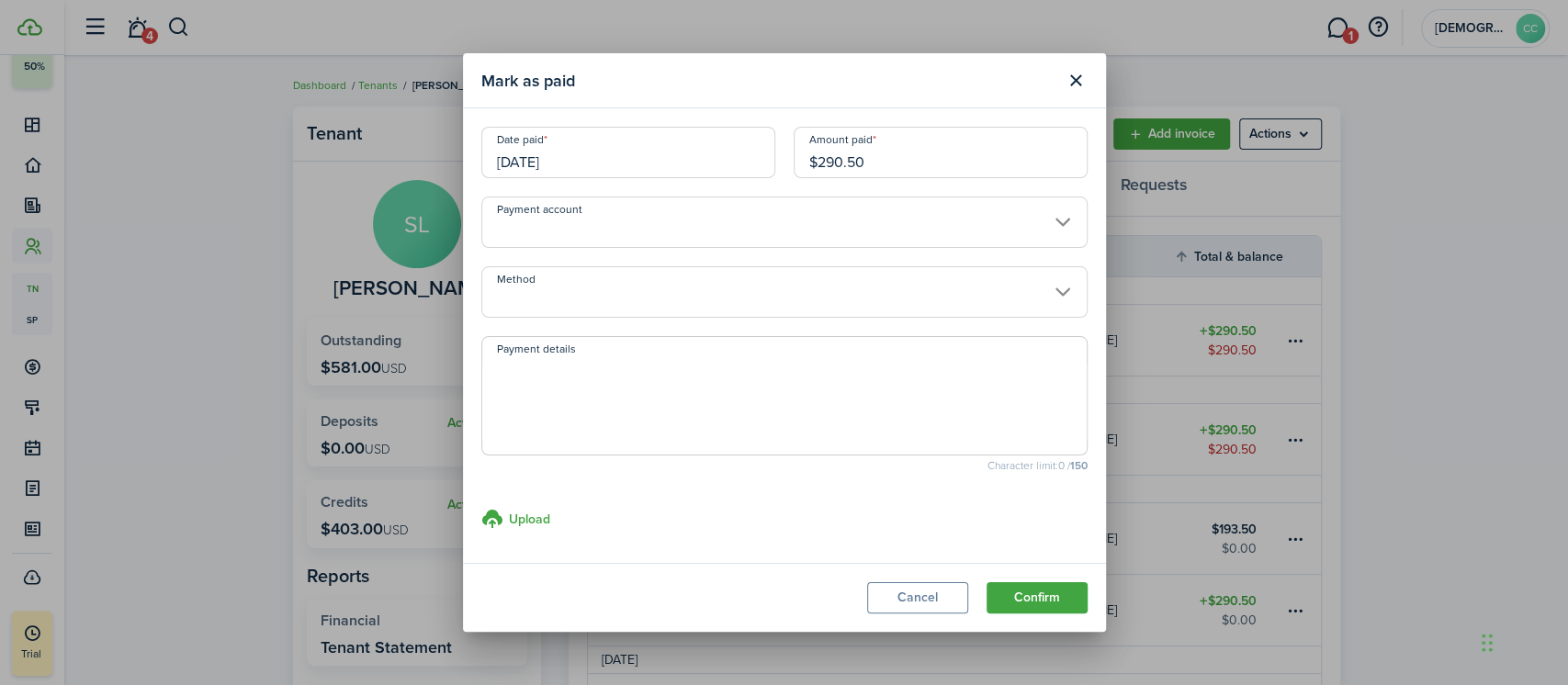
drag, startPoint x: 889, startPoint y: 159, endPoint x: 744, endPoint y: 158, distance: 145.0
click at [744, 158] on div "Date paid [DATE] Amount paid $290.50" at bounding box center [784, 161] width 624 height 70
click at [622, 291] on input "Method" at bounding box center [784, 292] width 607 height 52
type input "$178.00"
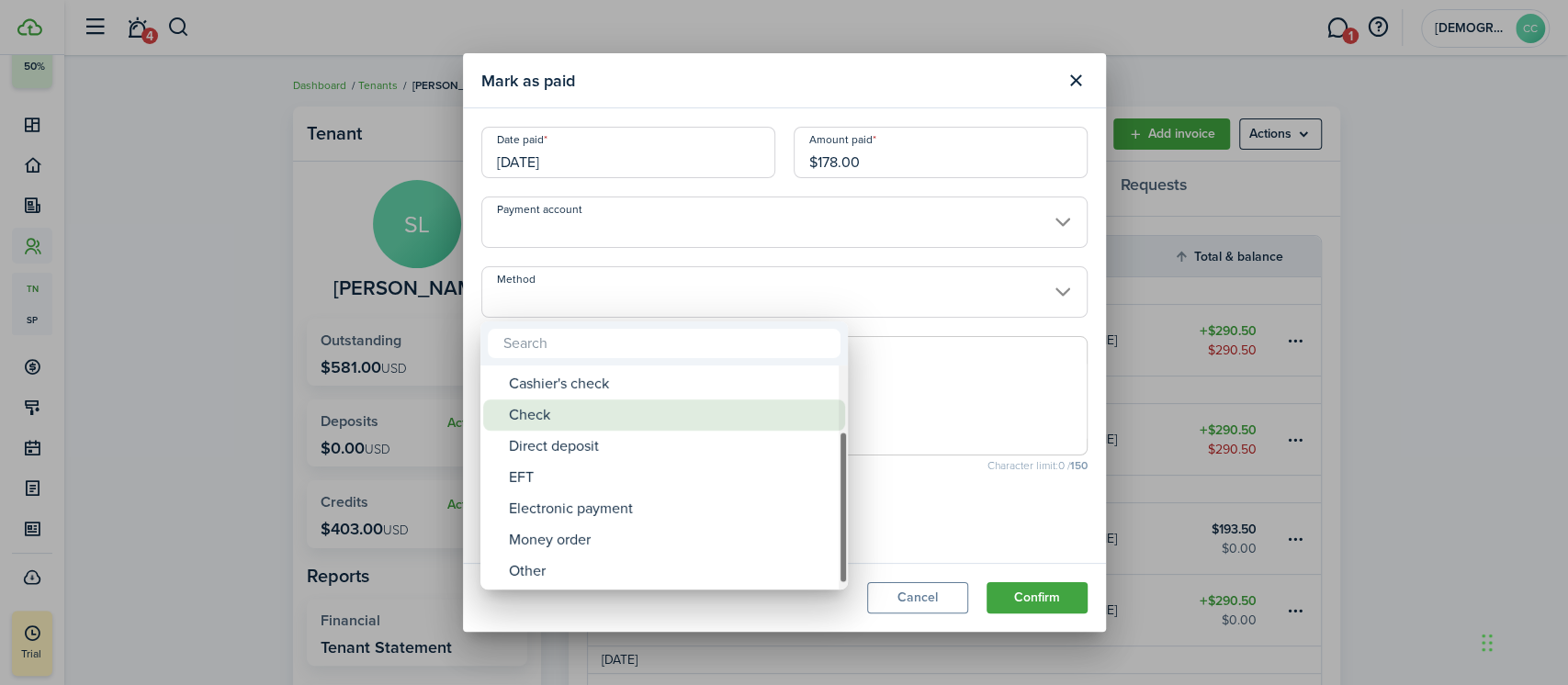
click at [585, 543] on div "Money order" at bounding box center [671, 540] width 325 height 31
type input "Money order"
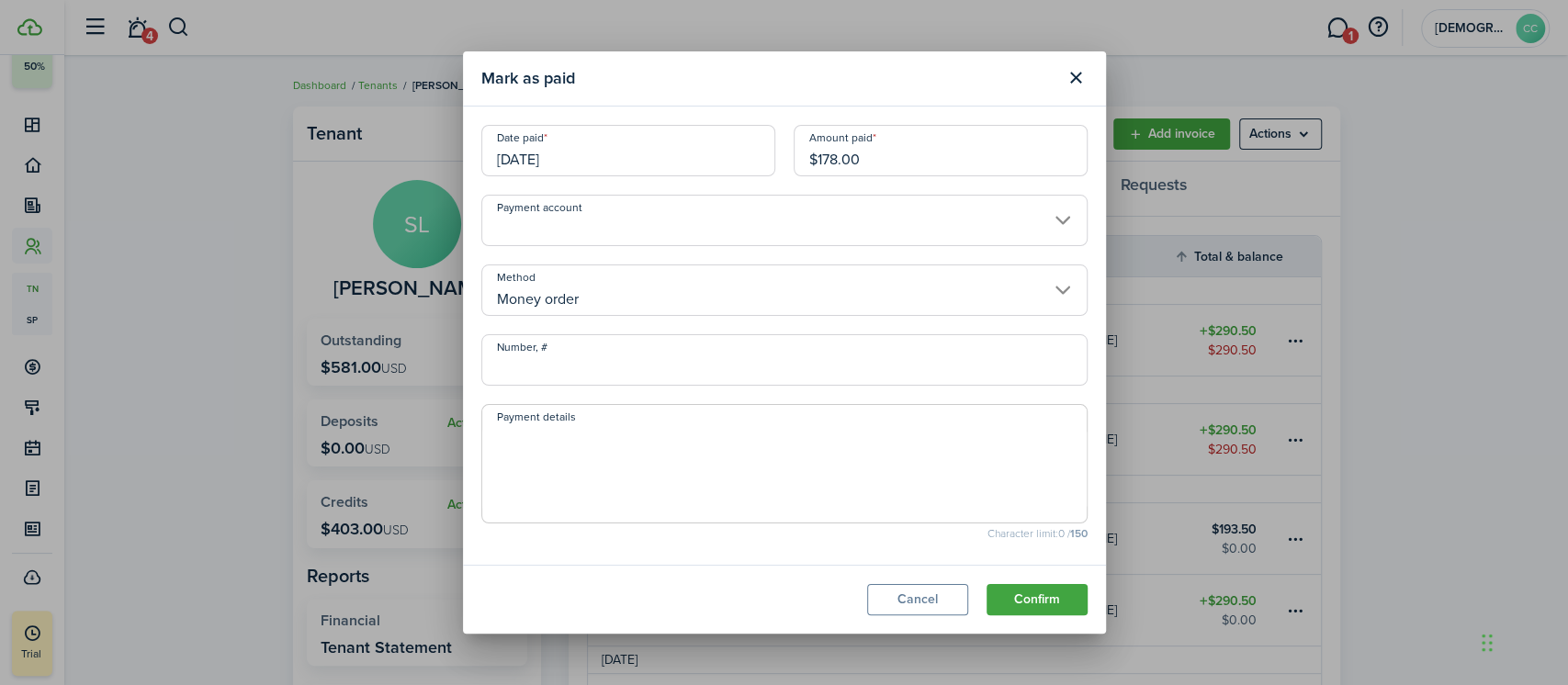
click at [573, 366] on input "Number, #" at bounding box center [784, 360] width 607 height 52
type input "801615"
click at [1060, 597] on button "Confirm" at bounding box center [1037, 600] width 101 height 31
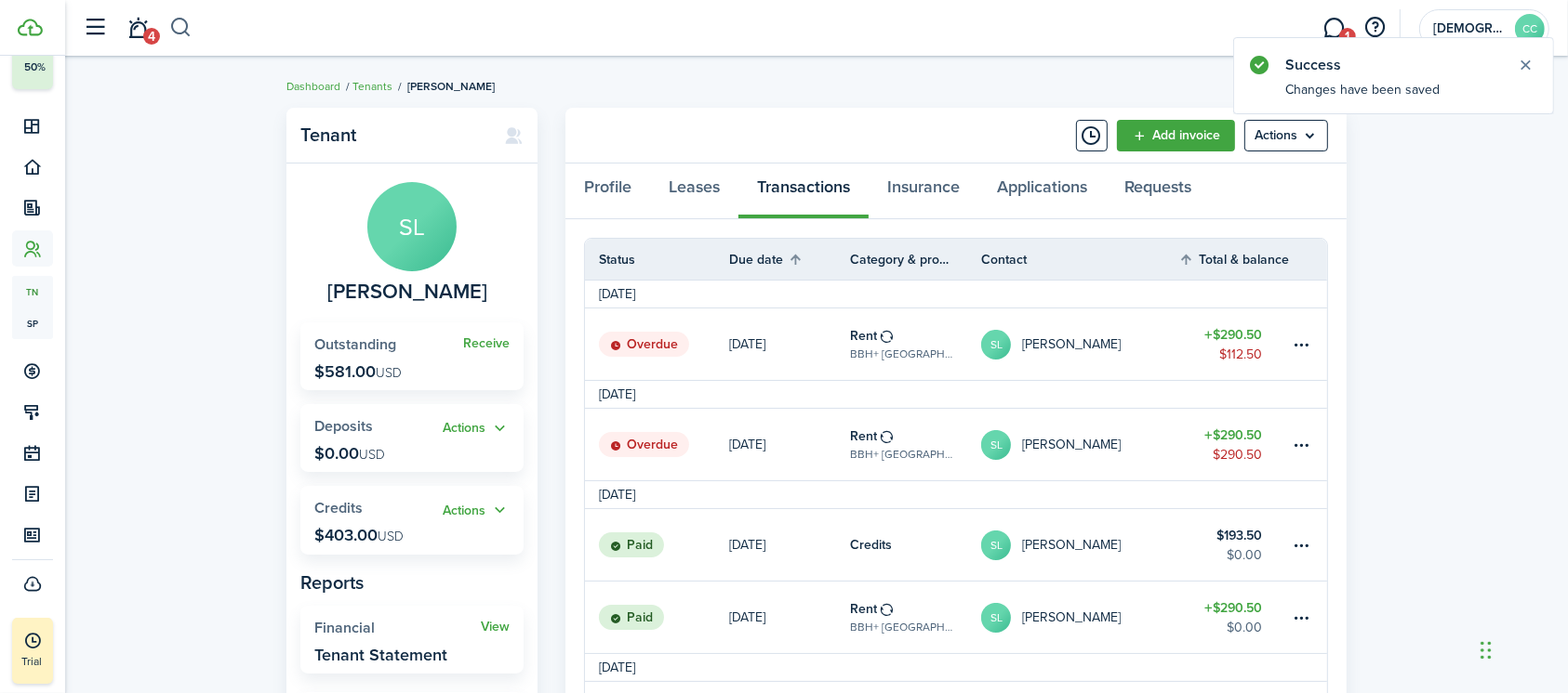
click at [178, 26] on button "button" at bounding box center [180, 28] width 23 height 32
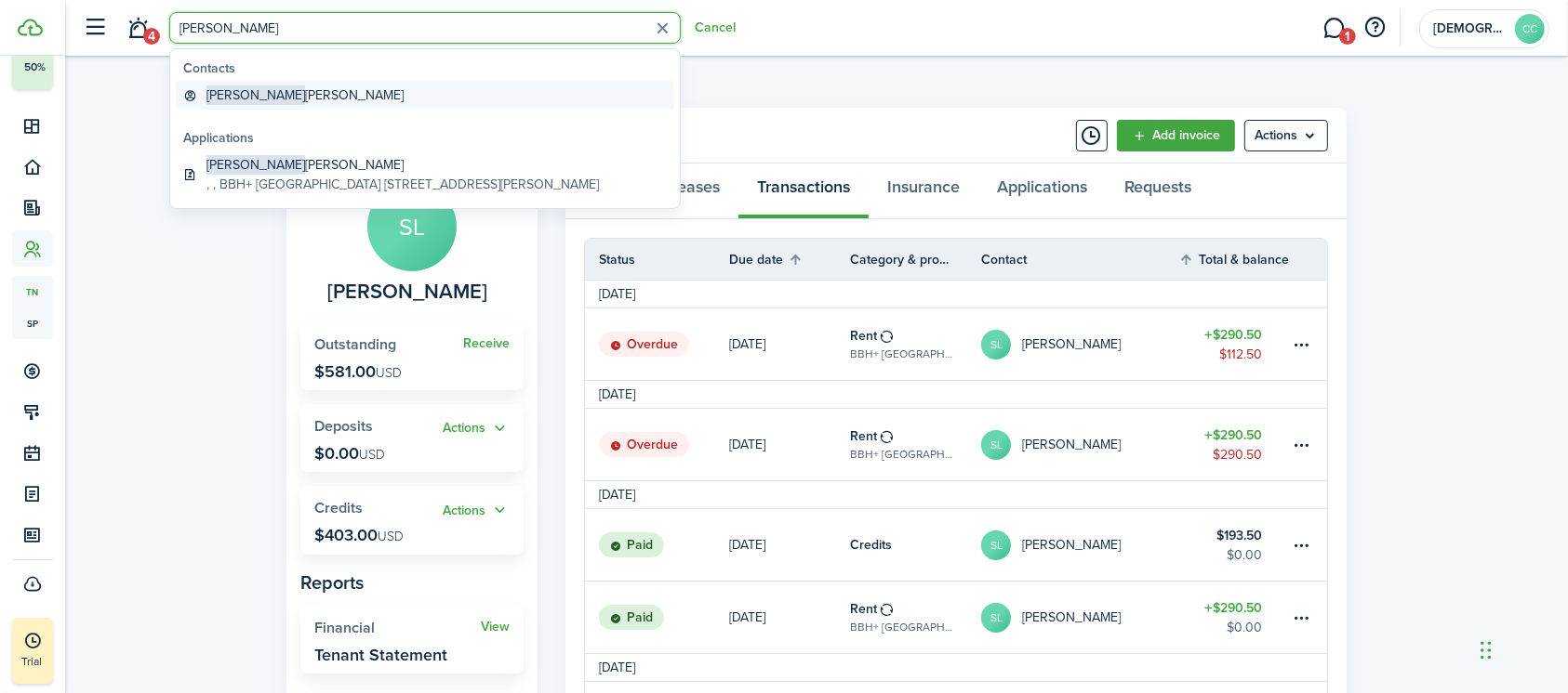
type input "[PERSON_NAME]"
click at [273, 108] on link "[PERSON_NAME]" at bounding box center [425, 95] width 498 height 29
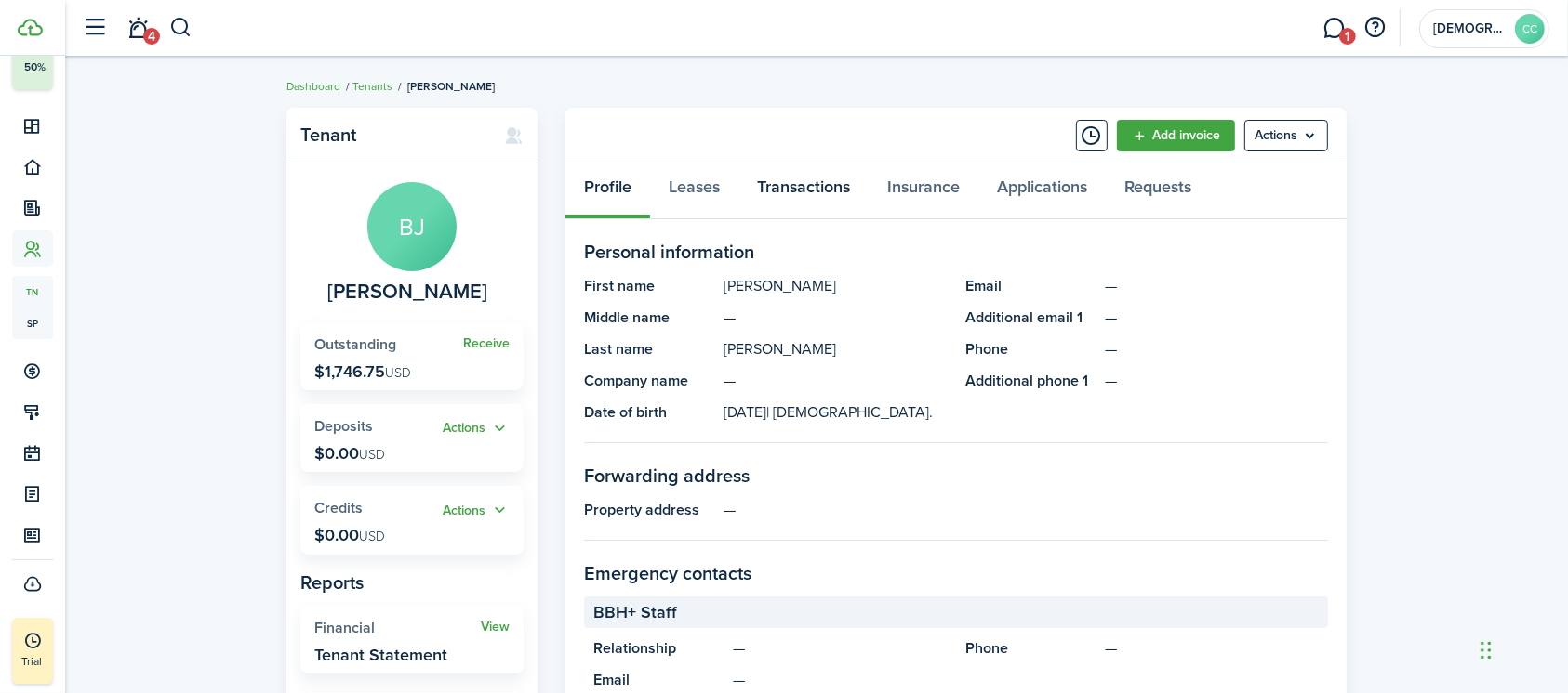
click at [826, 189] on link "Transactions" at bounding box center [803, 191] width 130 height 56
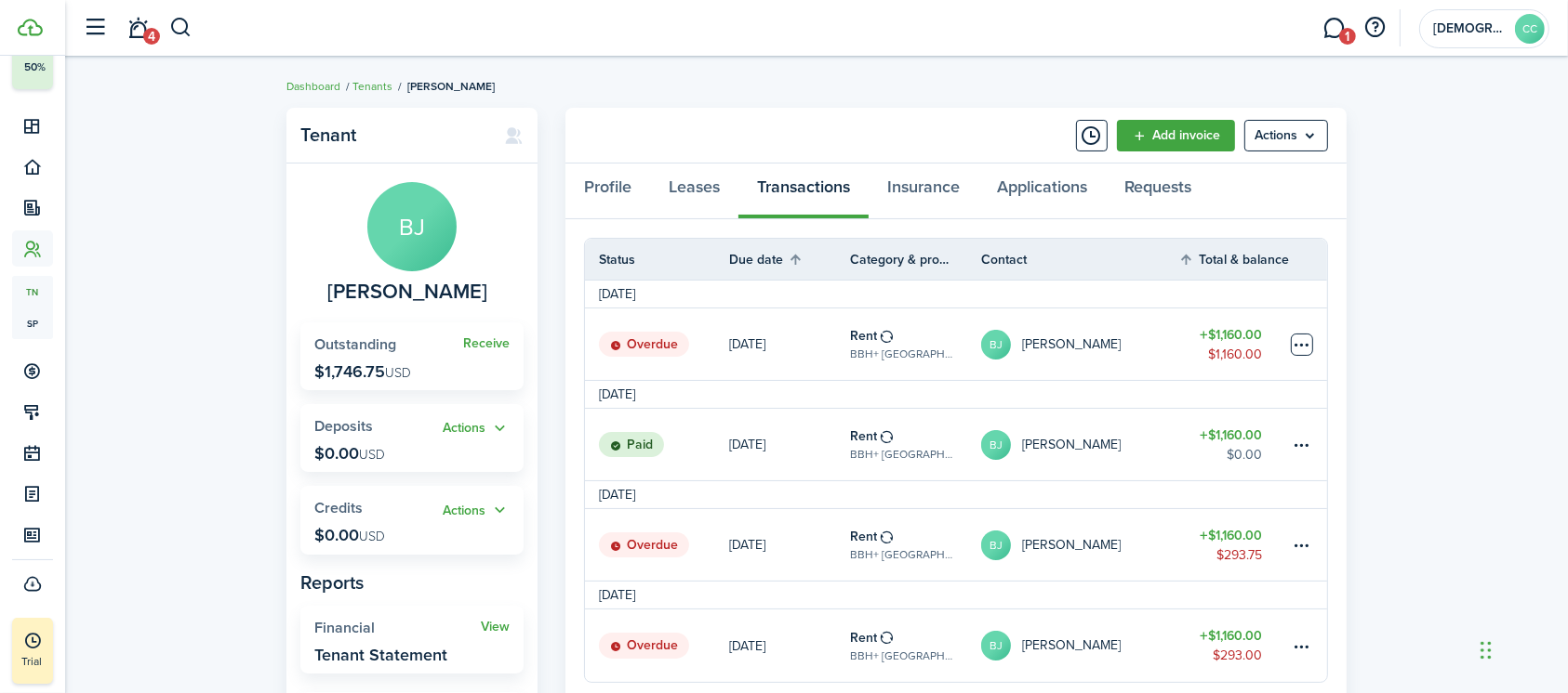
click at [1302, 340] on table-menu-btn-icon at bounding box center [1302, 345] width 22 height 22
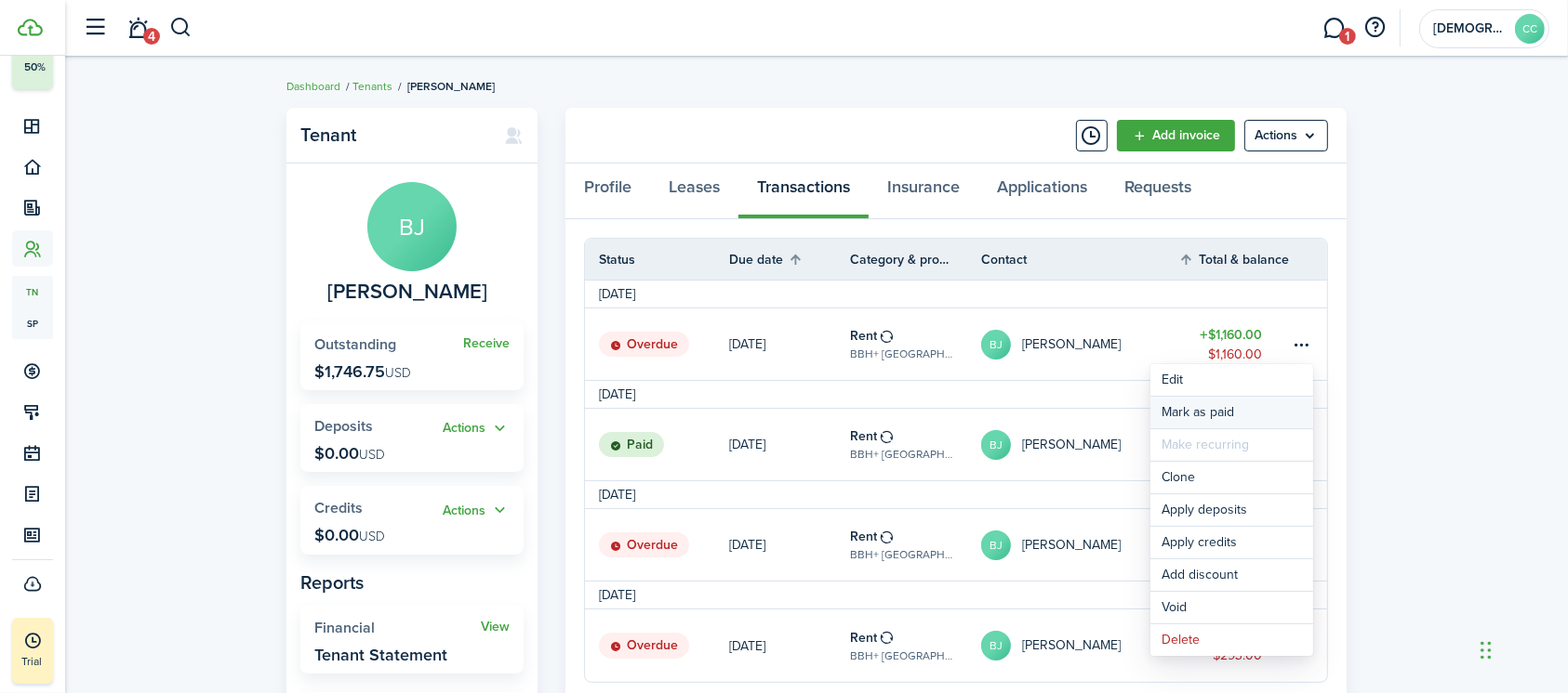
click at [1218, 416] on link "Mark as paid" at bounding box center [1231, 412] width 162 height 32
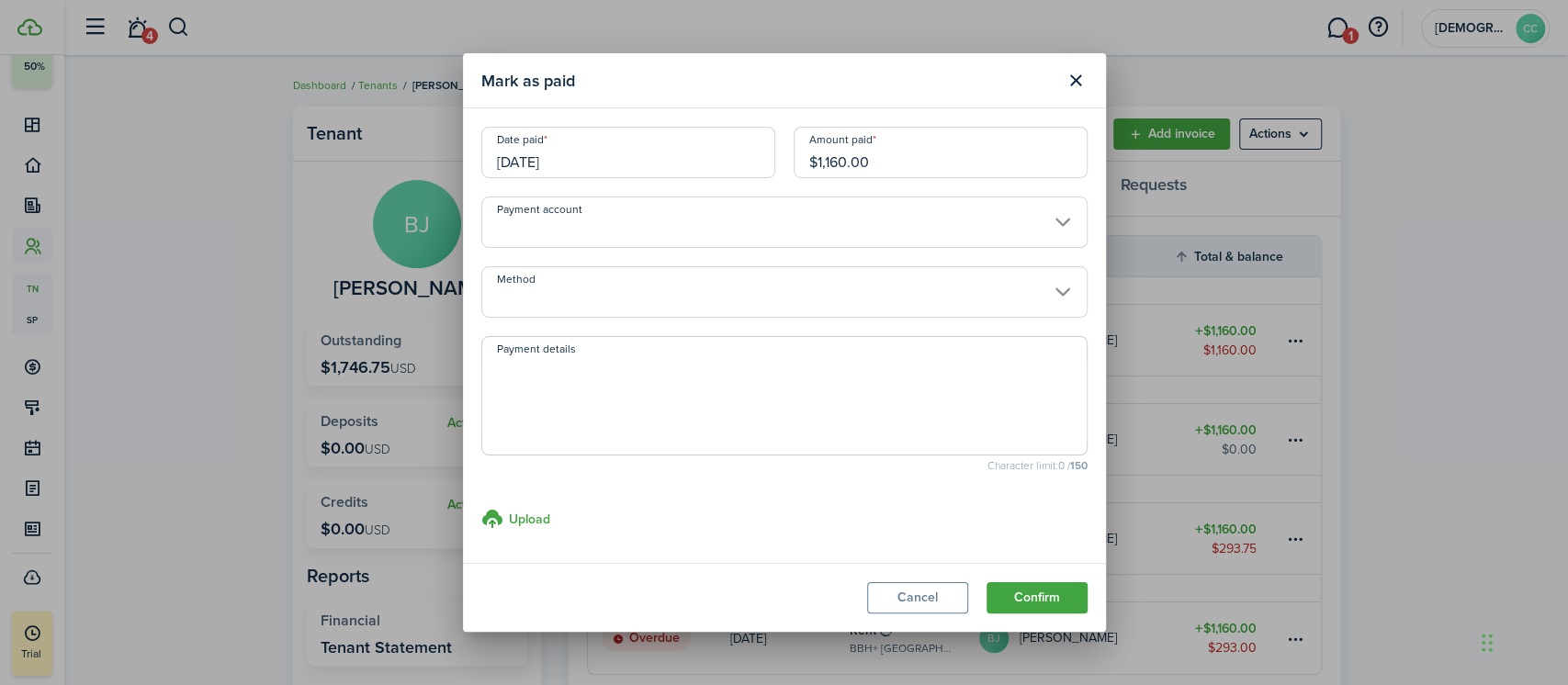
click at [632, 162] on input "[DATE]" at bounding box center [628, 152] width 294 height 52
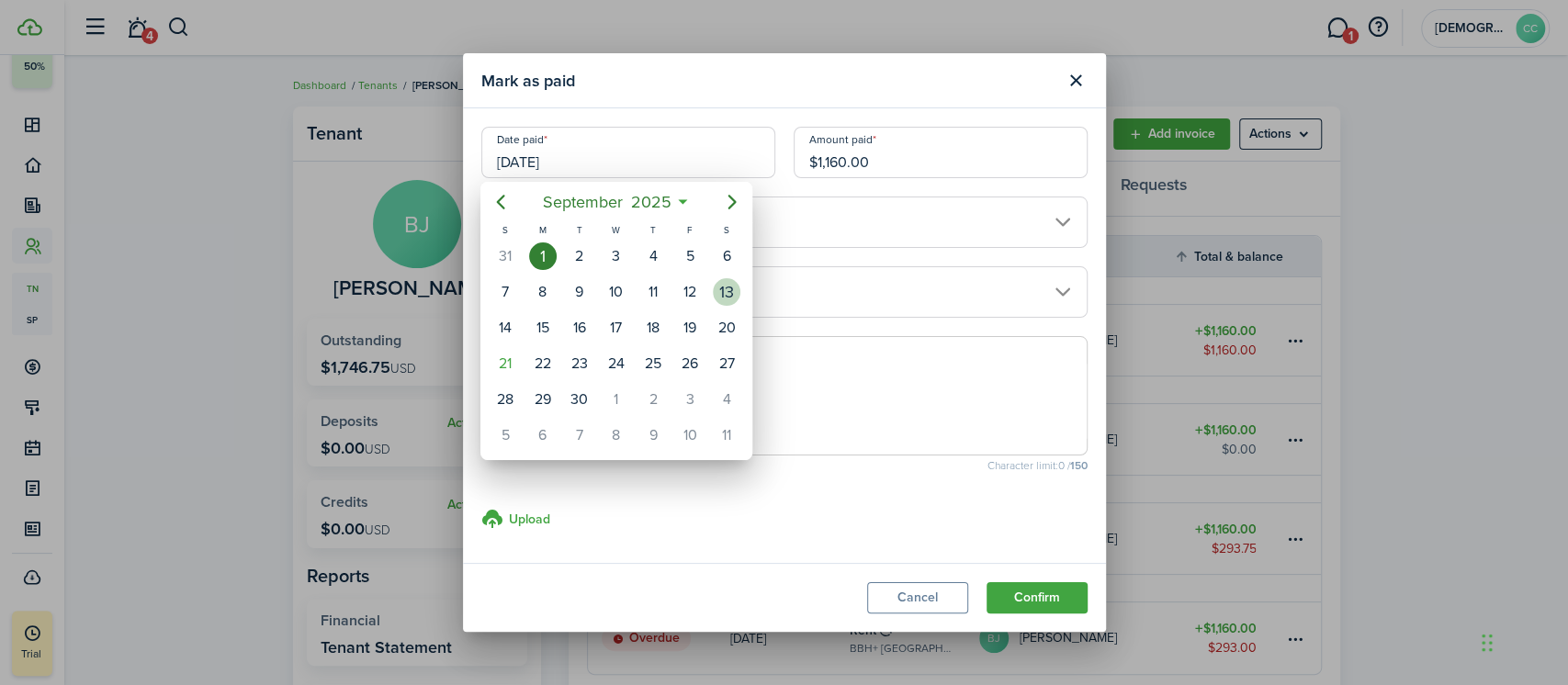
click at [729, 292] on div "13" at bounding box center [726, 292] width 28 height 28
type input "[DATE]"
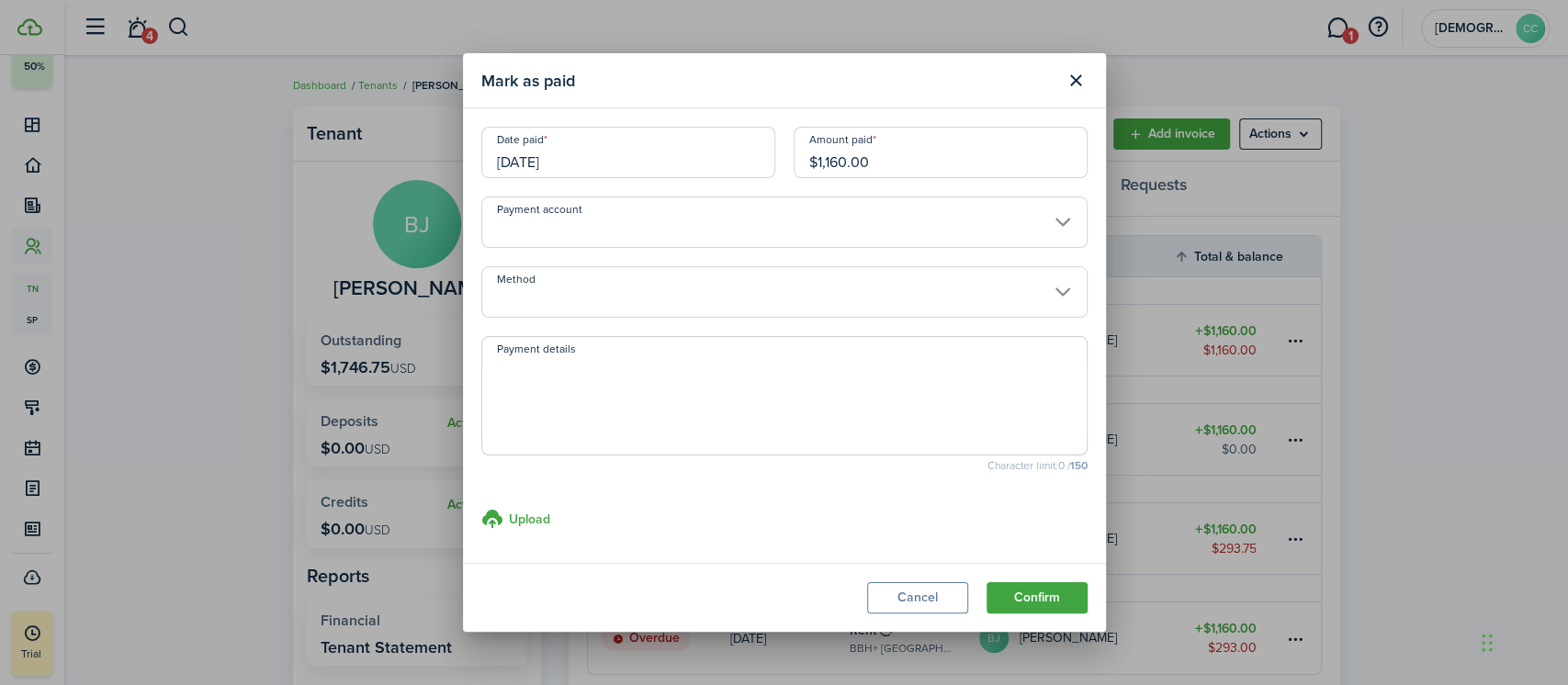
drag, startPoint x: 889, startPoint y: 170, endPoint x: 731, endPoint y: 155, distance: 158.7
click at [731, 155] on div "Date paid [DATE] Amount paid $1,160.00" at bounding box center [784, 161] width 624 height 70
click at [762, 305] on input "Method" at bounding box center [784, 292] width 607 height 52
type input "$480.00"
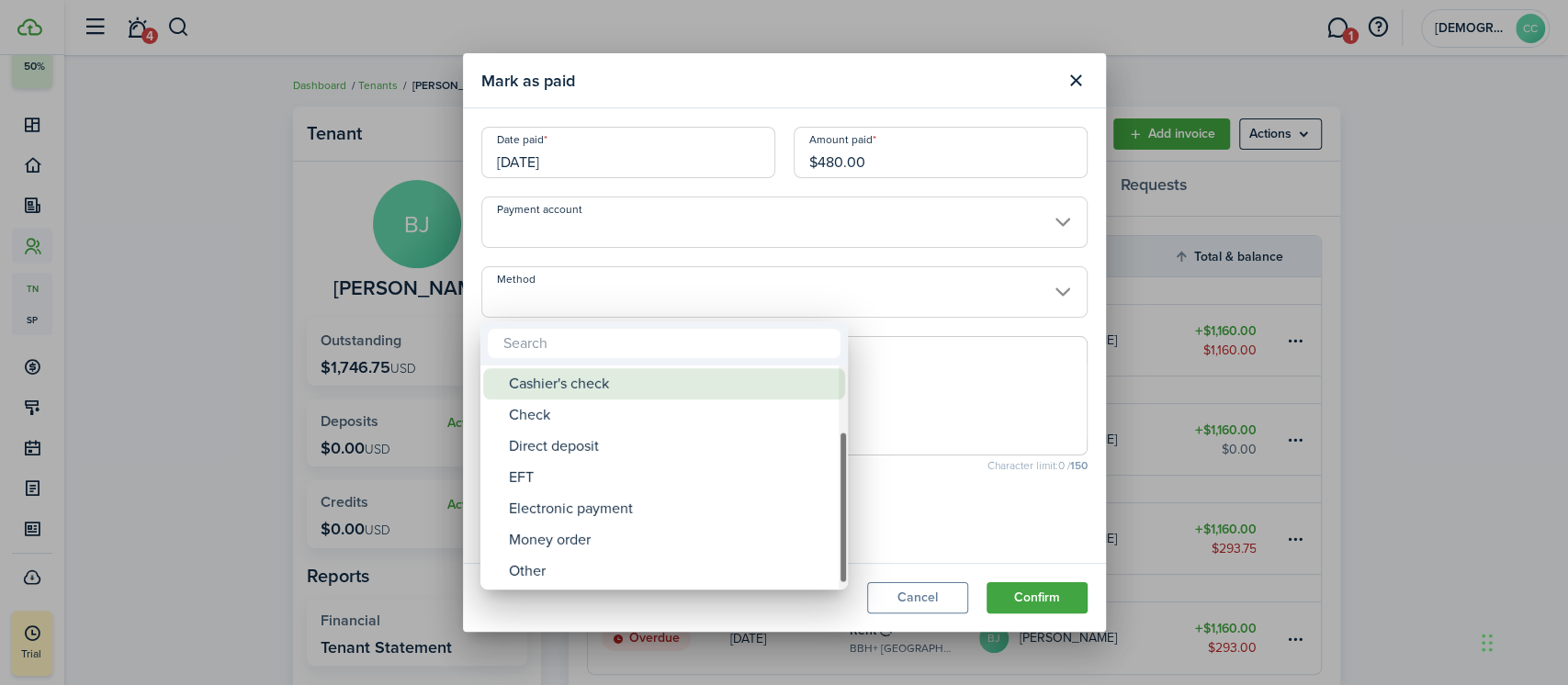
click at [581, 544] on div "Money order" at bounding box center [671, 540] width 325 height 31
type input "Money order"
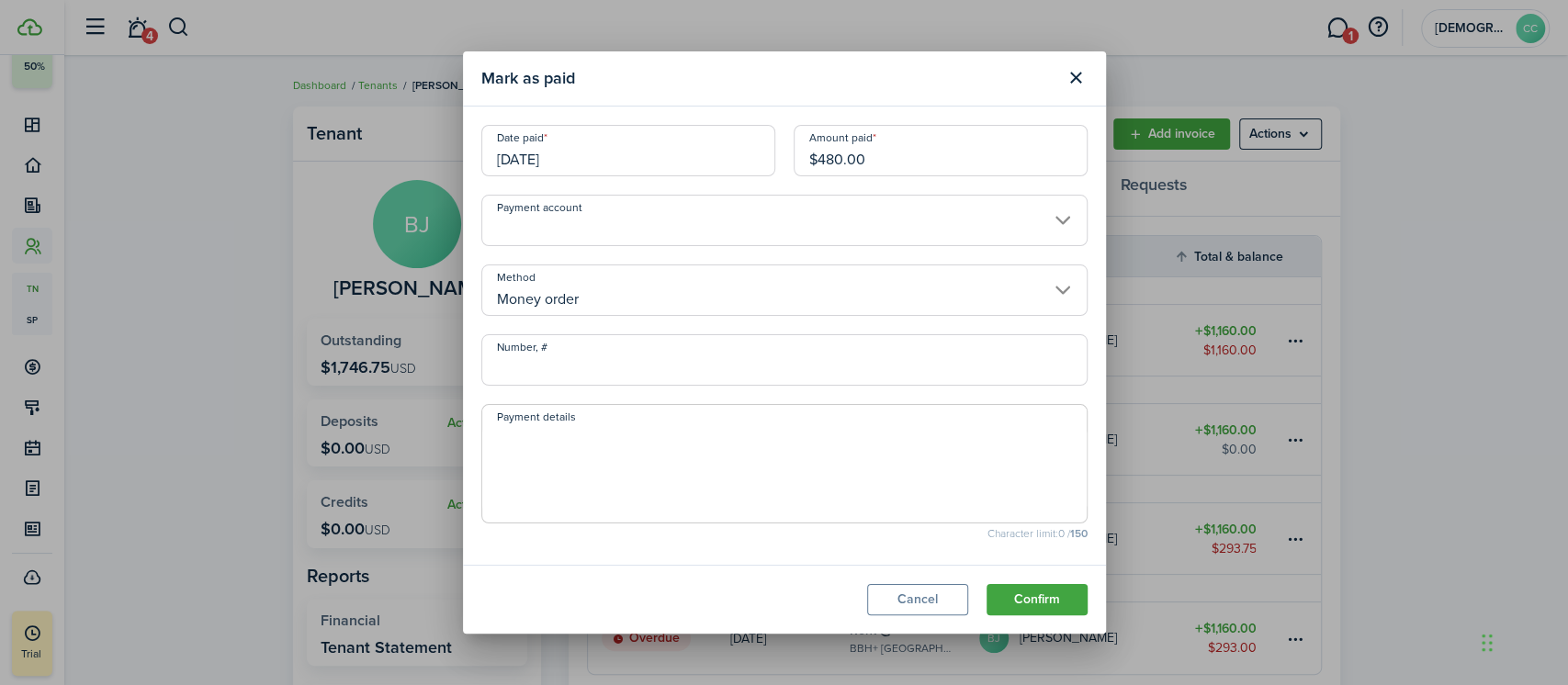
click at [594, 366] on input "Number, #" at bounding box center [784, 360] width 607 height 52
type input "801616"
click at [1046, 593] on button "Confirm" at bounding box center [1037, 600] width 101 height 31
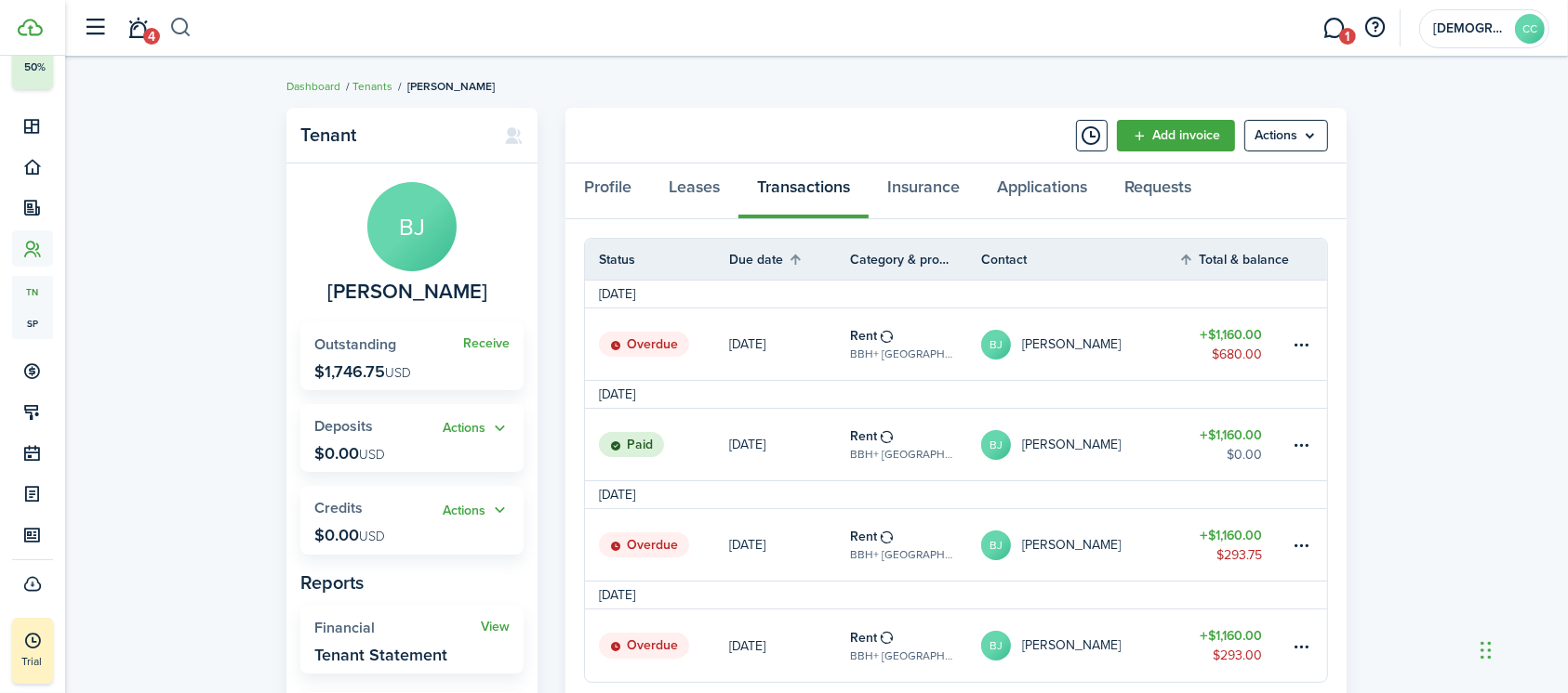
click at [186, 19] on button "button" at bounding box center [180, 28] width 23 height 32
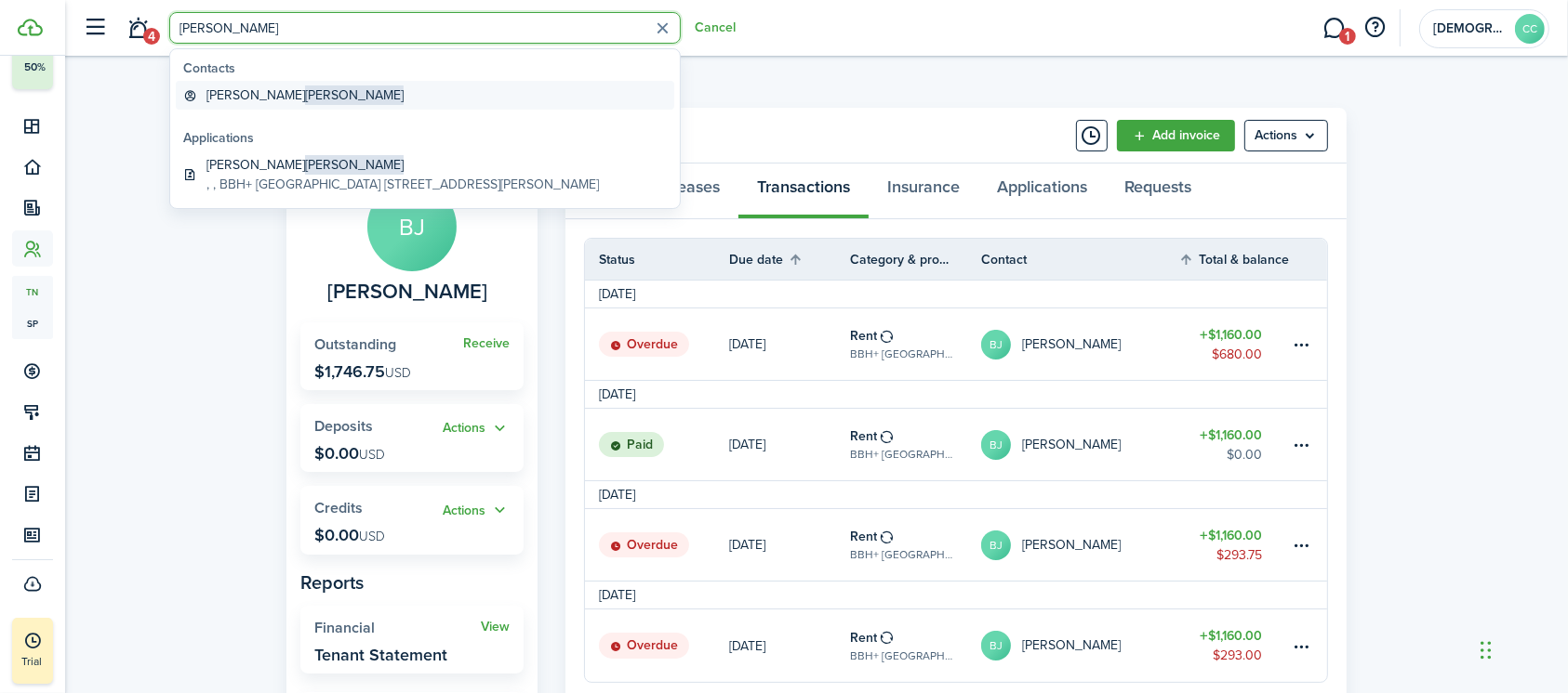
type input "[PERSON_NAME]"
click at [223, 99] on global-search-item-title "[PERSON_NAME]" at bounding box center [304, 95] width 197 height 20
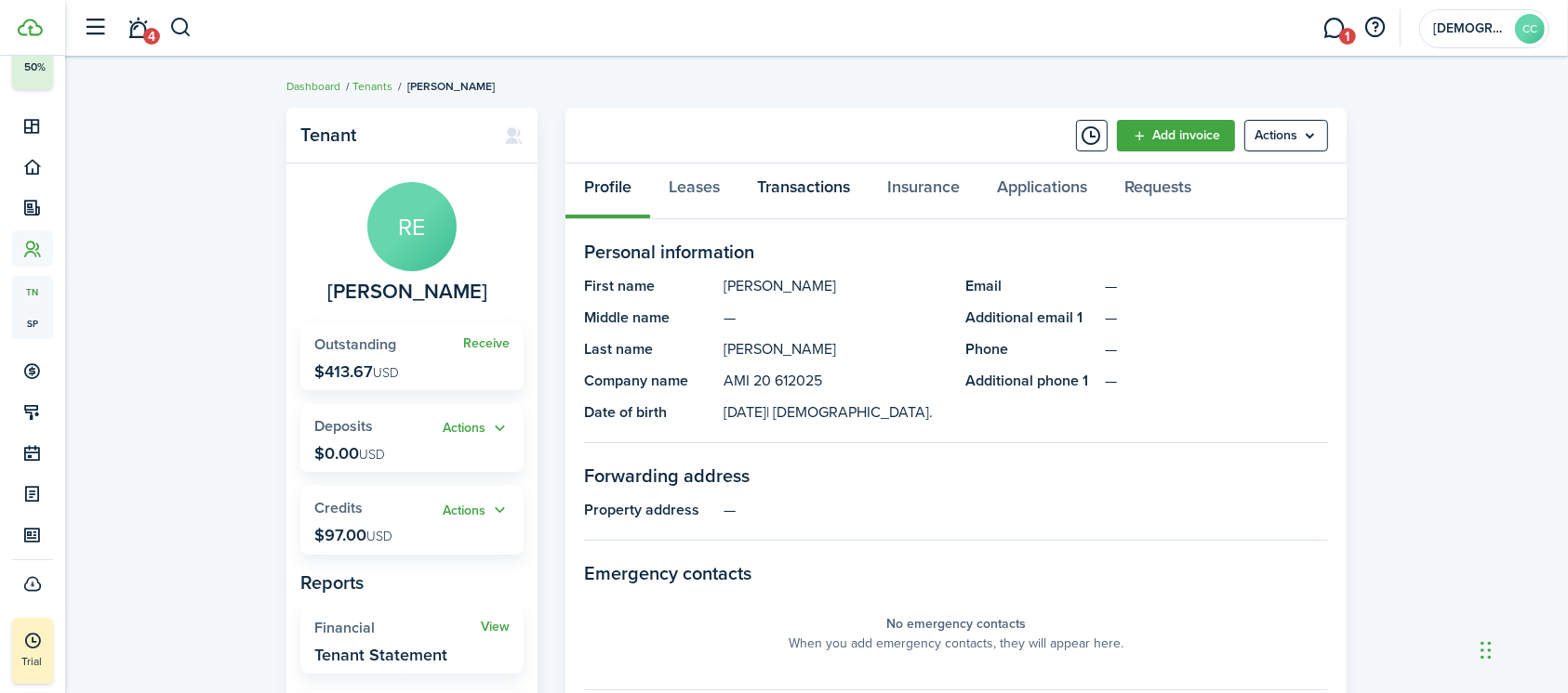
click at [796, 212] on link "Transactions" at bounding box center [803, 191] width 130 height 56
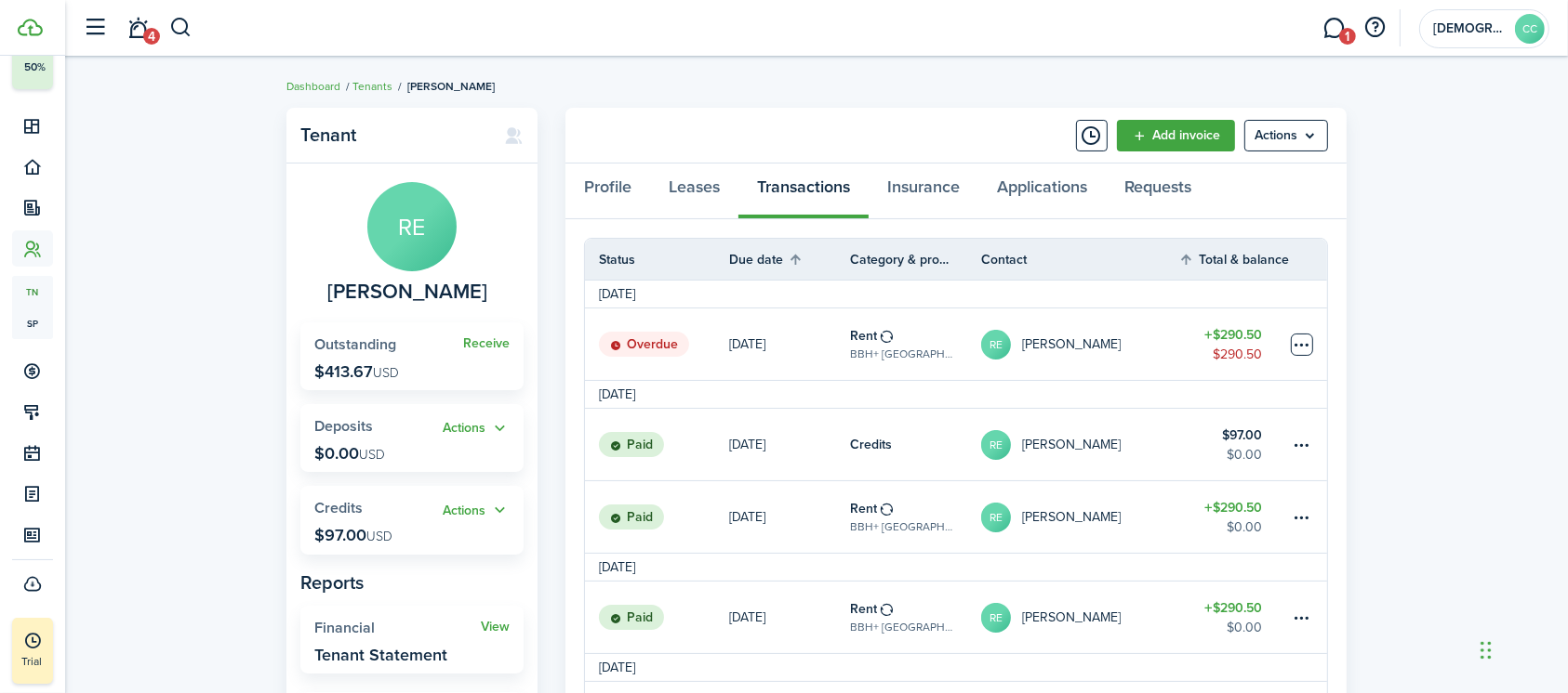
click at [1303, 341] on table-menu-btn-icon at bounding box center [1302, 345] width 22 height 22
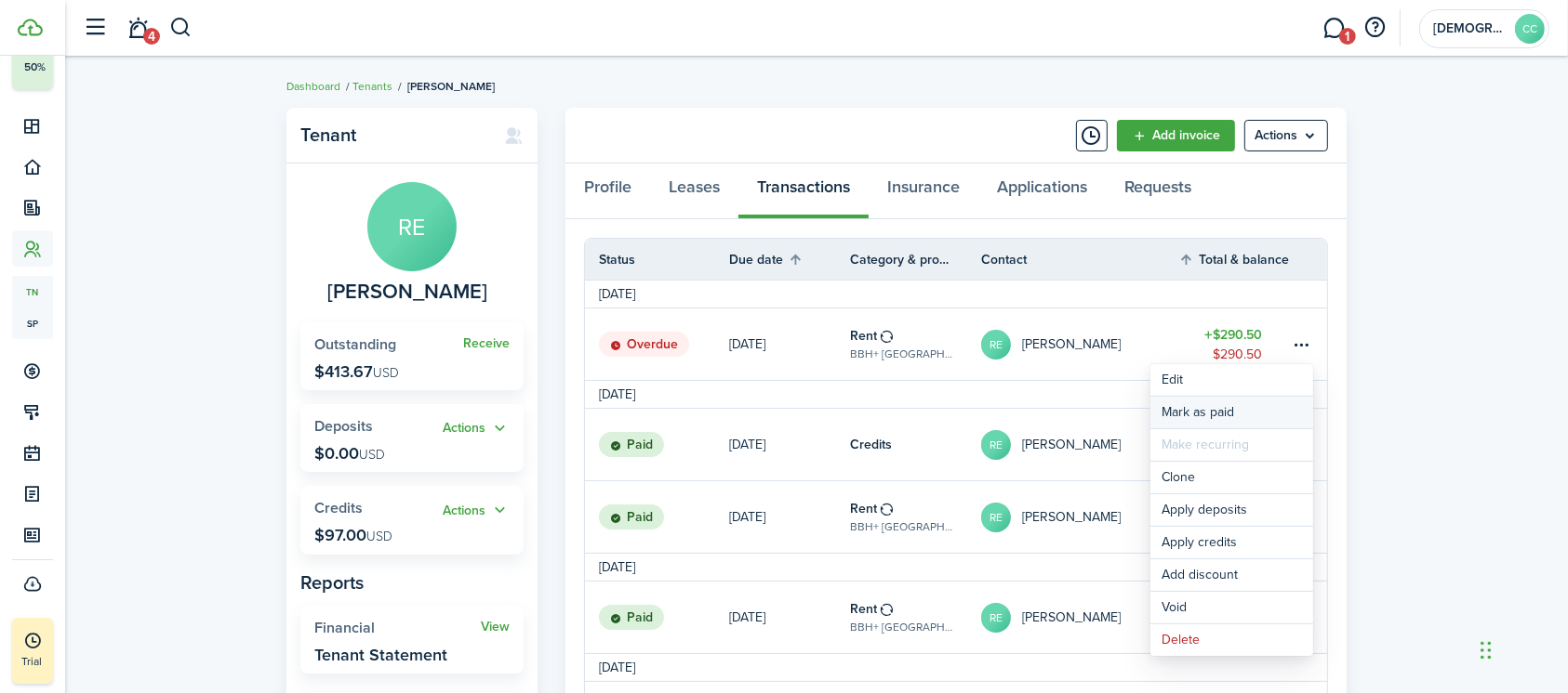
click at [1210, 409] on link "Mark as paid" at bounding box center [1231, 412] width 162 height 32
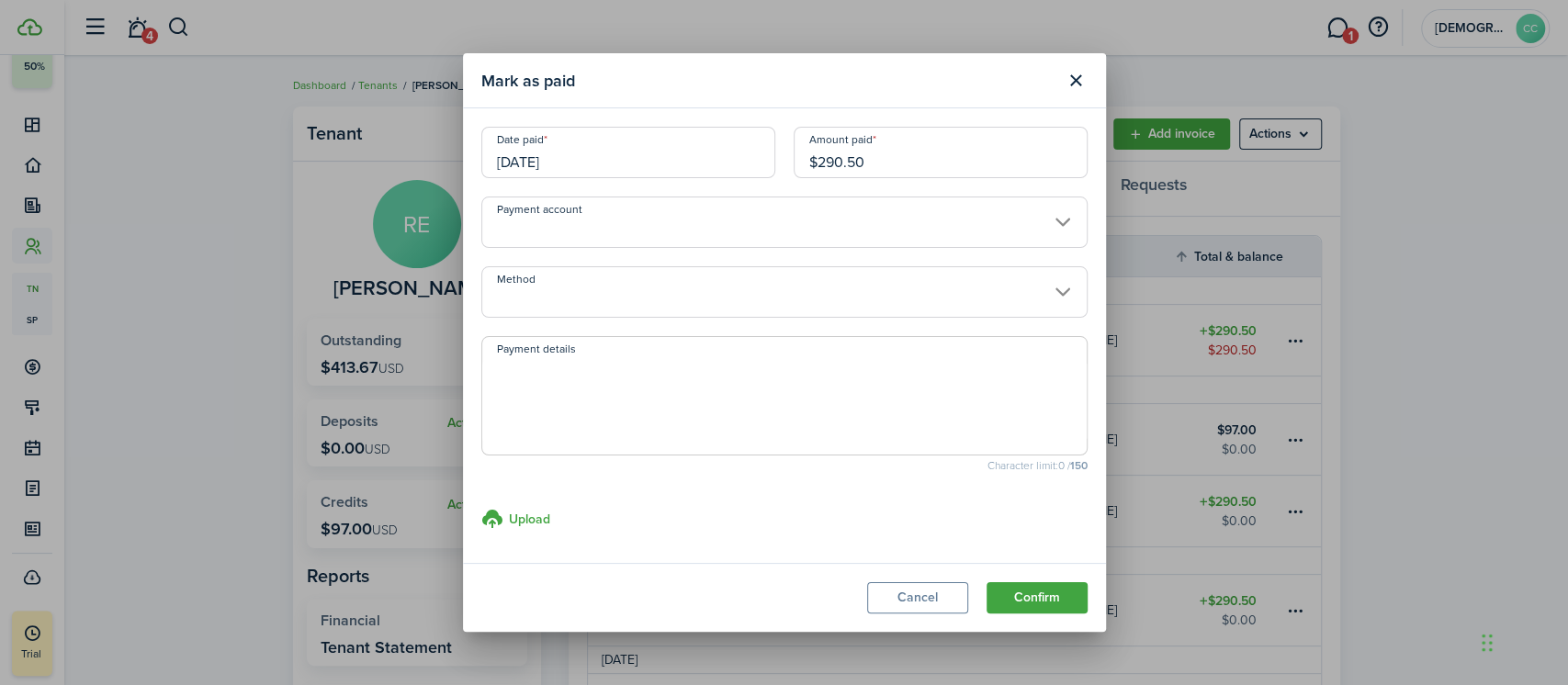
click at [620, 164] on input "[DATE]" at bounding box center [628, 152] width 294 height 52
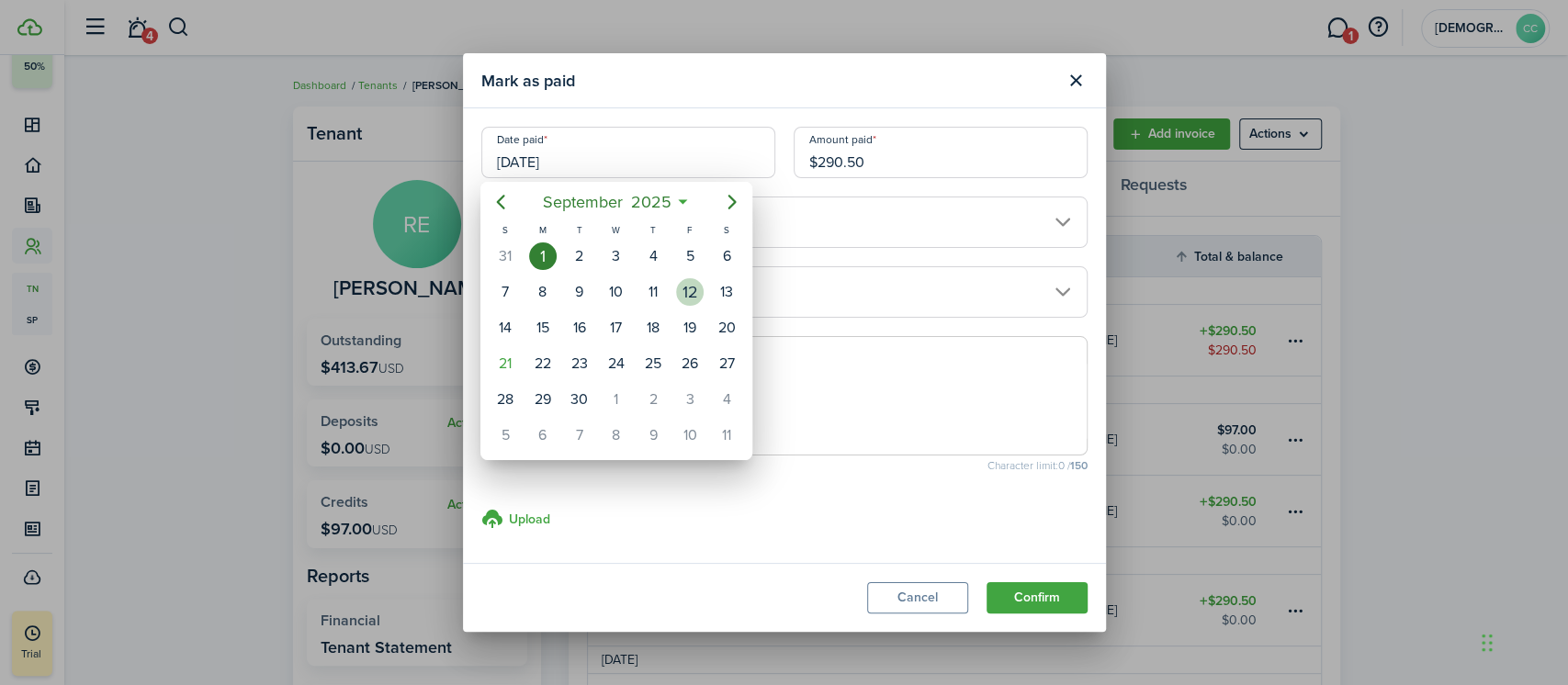
click at [697, 291] on div "12" at bounding box center [690, 292] width 28 height 28
type input "[DATE]"
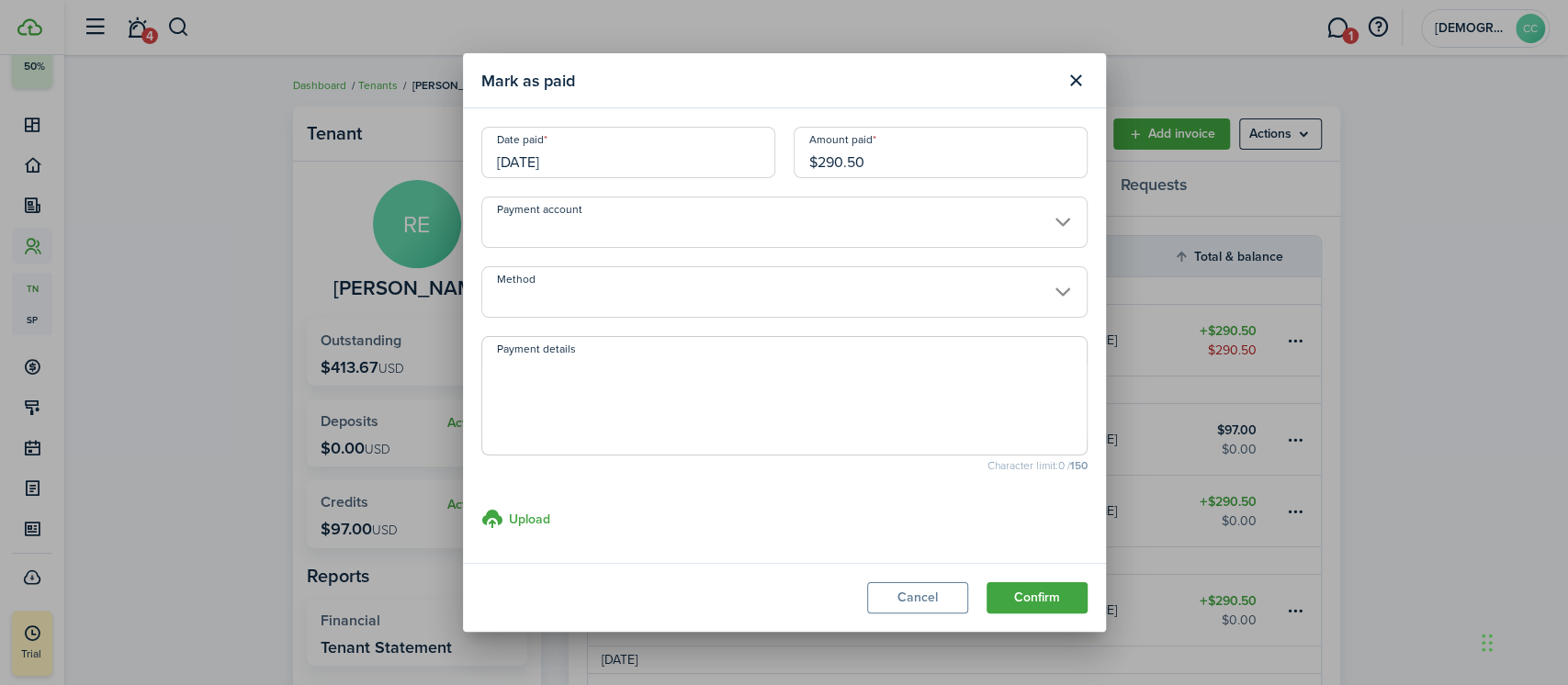
click at [888, 157] on input "$290.50" at bounding box center [940, 152] width 294 height 52
click at [643, 298] on input "Method" at bounding box center [784, 292] width 607 height 52
type input "$290.00"
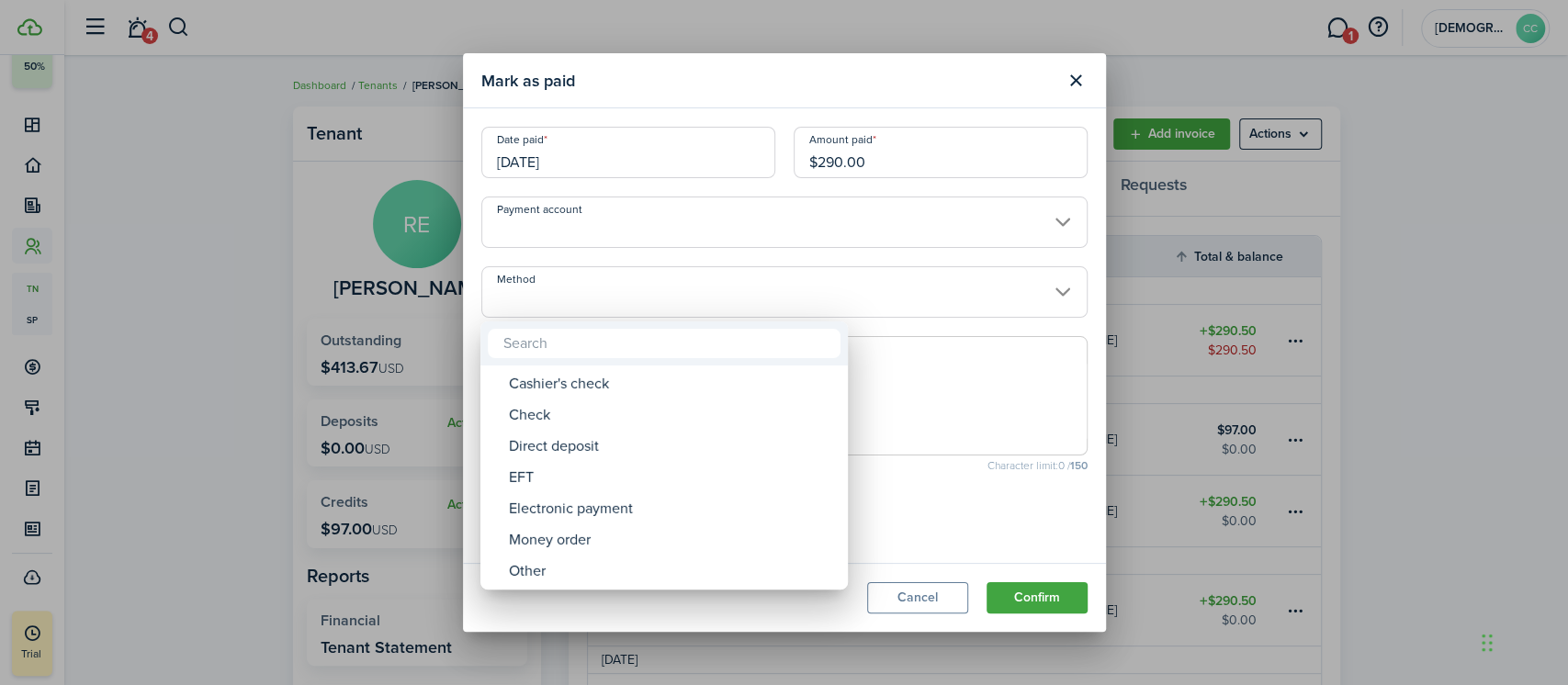
click at [588, 544] on div "Money order" at bounding box center [671, 540] width 325 height 31
type input "Money order"
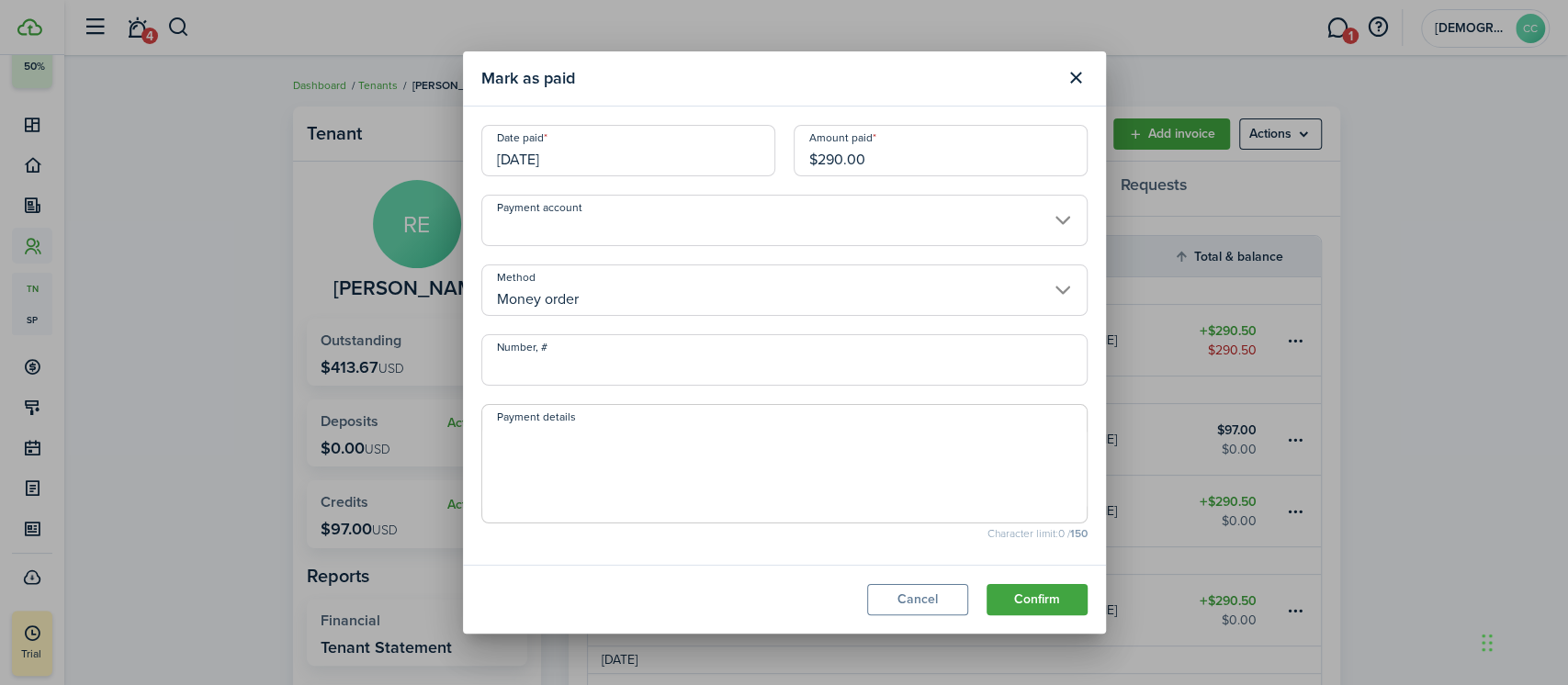
click at [648, 365] on input "Number, #" at bounding box center [784, 360] width 607 height 52
type input "801617"
click at [1029, 596] on button "Confirm" at bounding box center [1037, 600] width 101 height 31
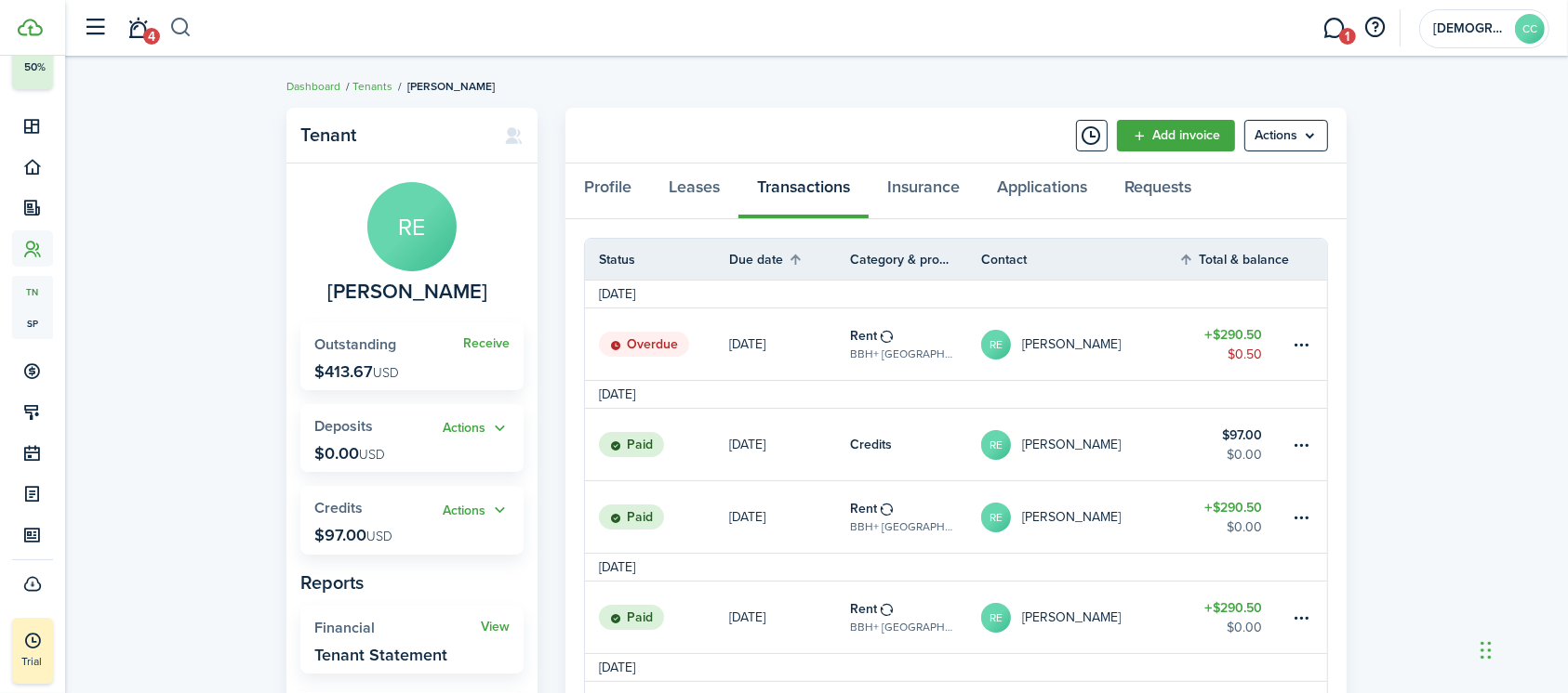
click at [189, 21] on button "button" at bounding box center [180, 28] width 23 height 32
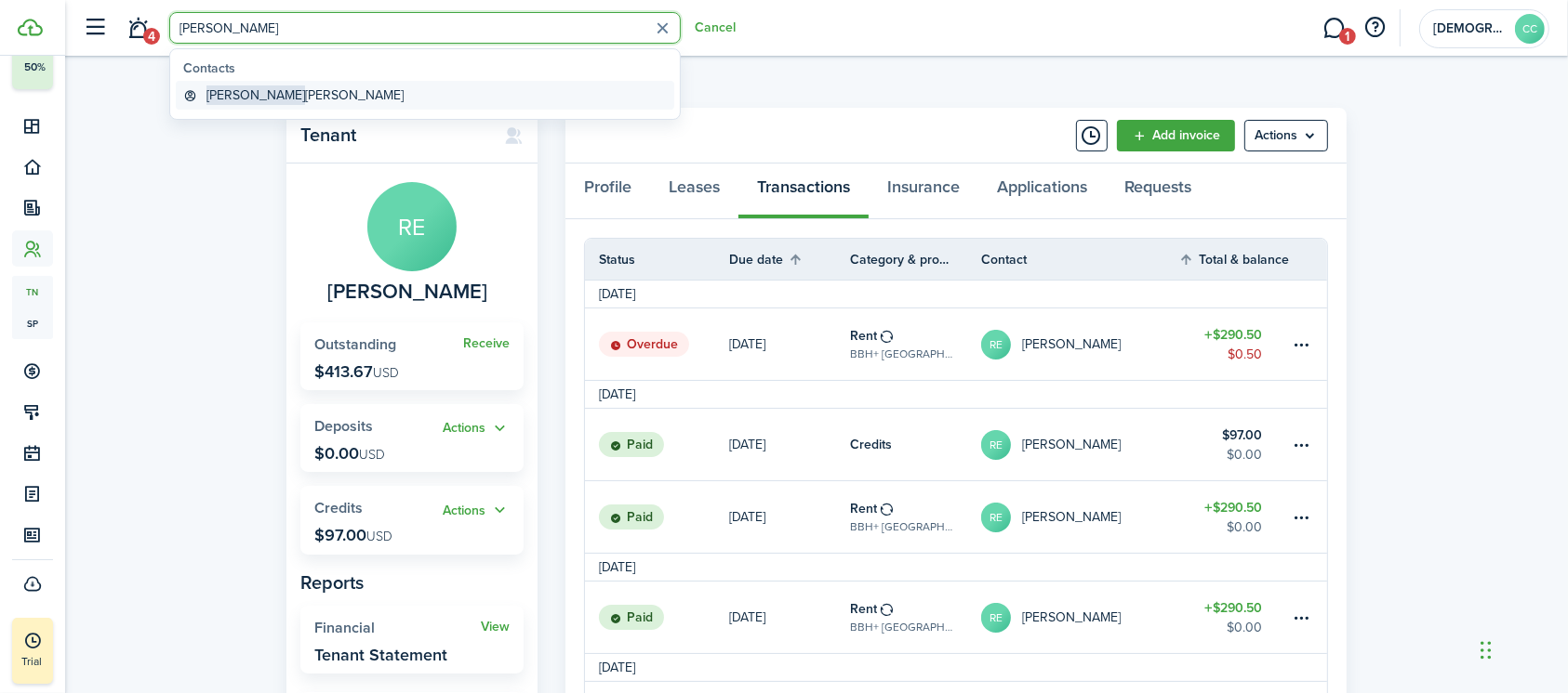
type input "[PERSON_NAME]"
click at [270, 101] on global-search-item-title "[PERSON_NAME]" at bounding box center [304, 95] width 197 height 20
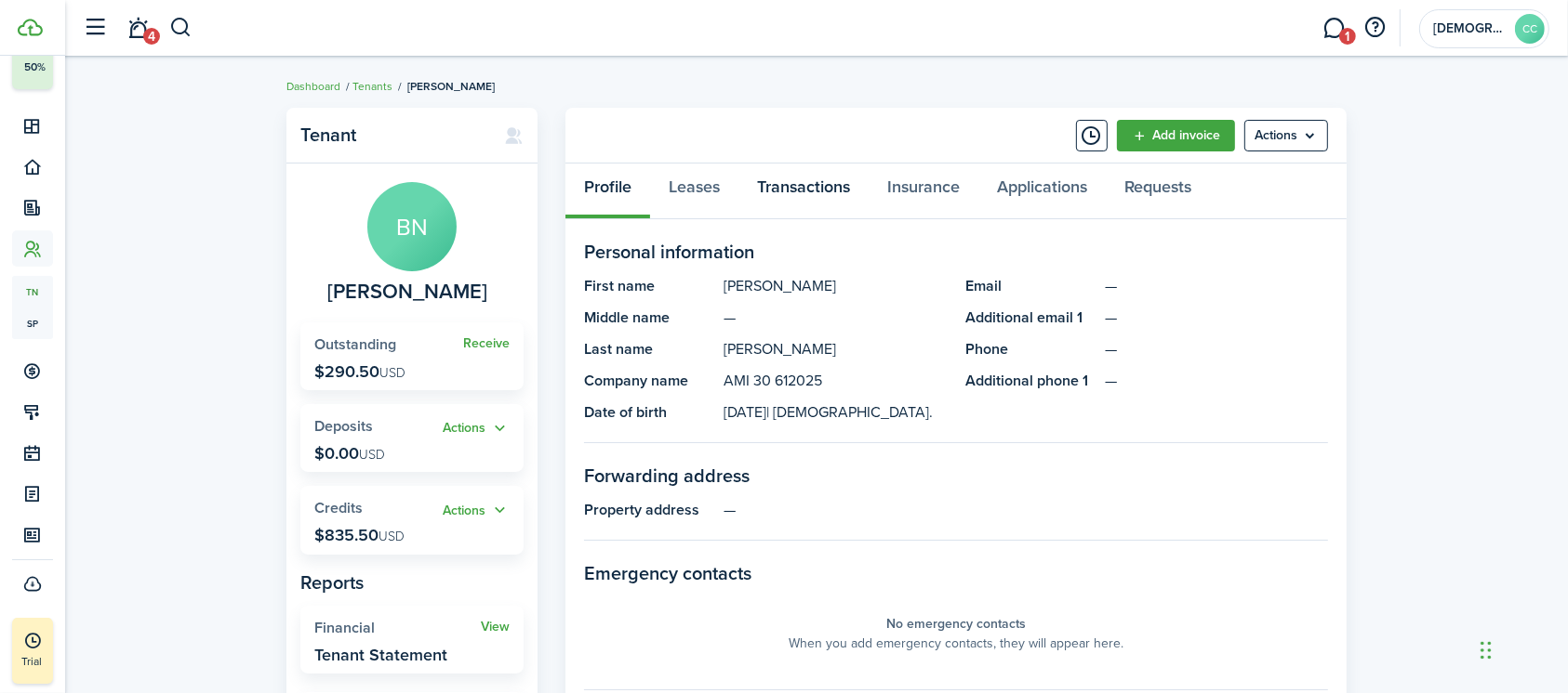
click at [819, 185] on link "Transactions" at bounding box center [803, 191] width 130 height 56
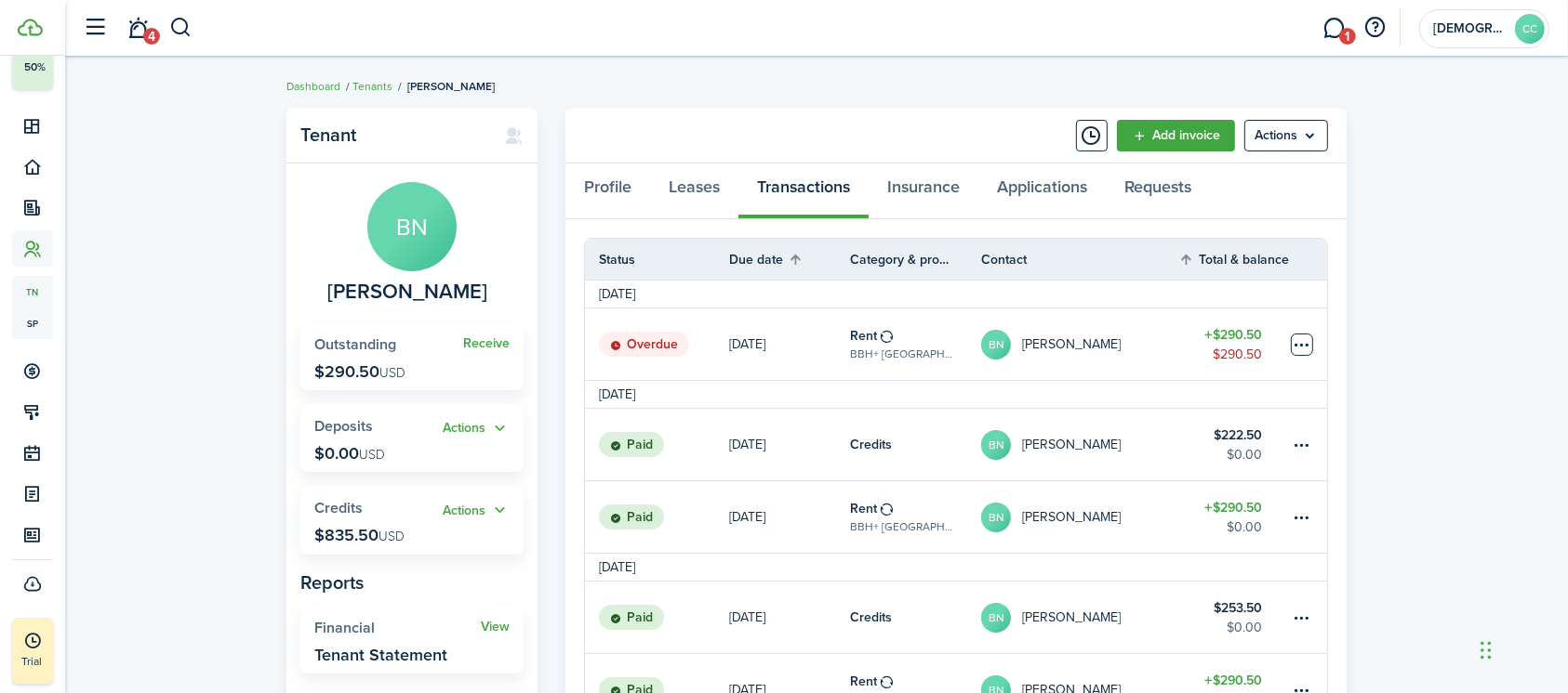
click at [1296, 339] on table-menu-btn-icon at bounding box center [1302, 345] width 22 height 22
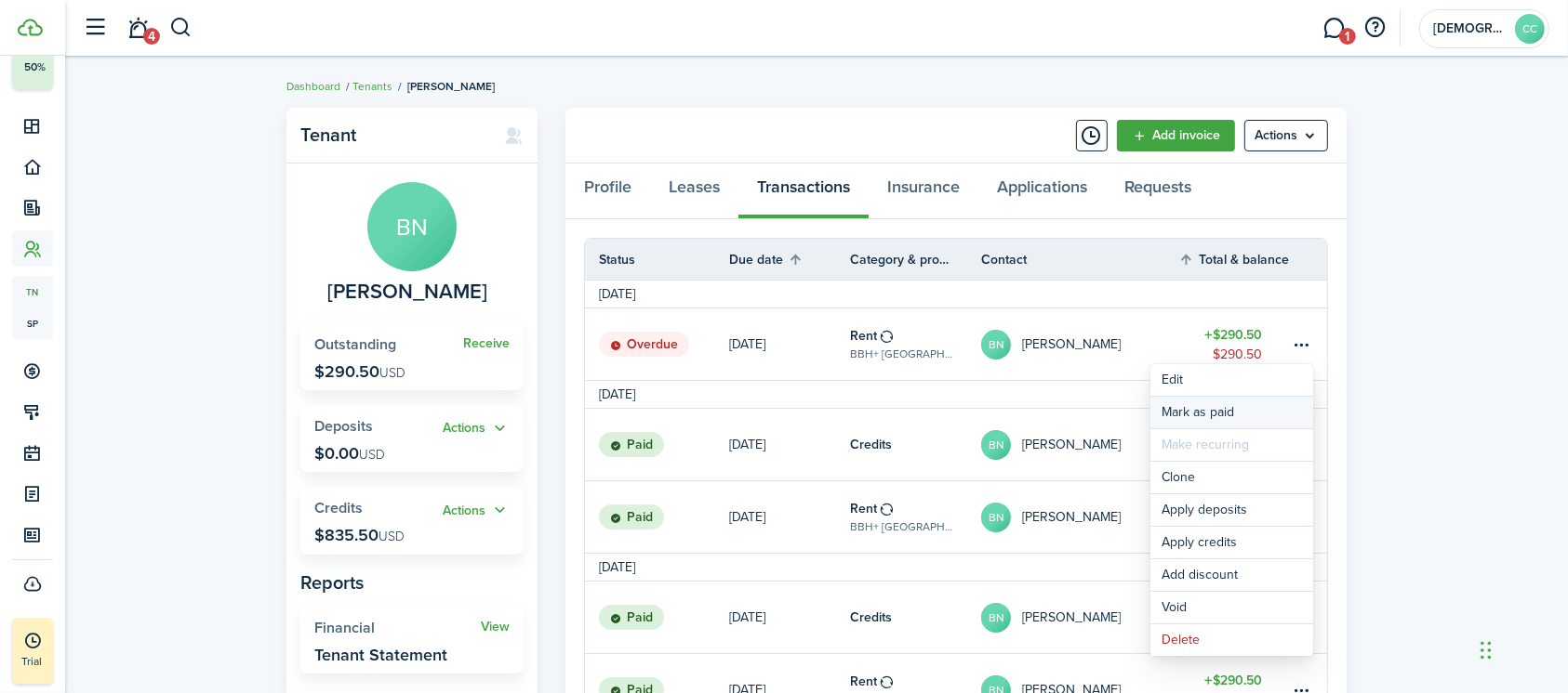
click at [1221, 413] on link "Mark as paid" at bounding box center [1231, 412] width 162 height 32
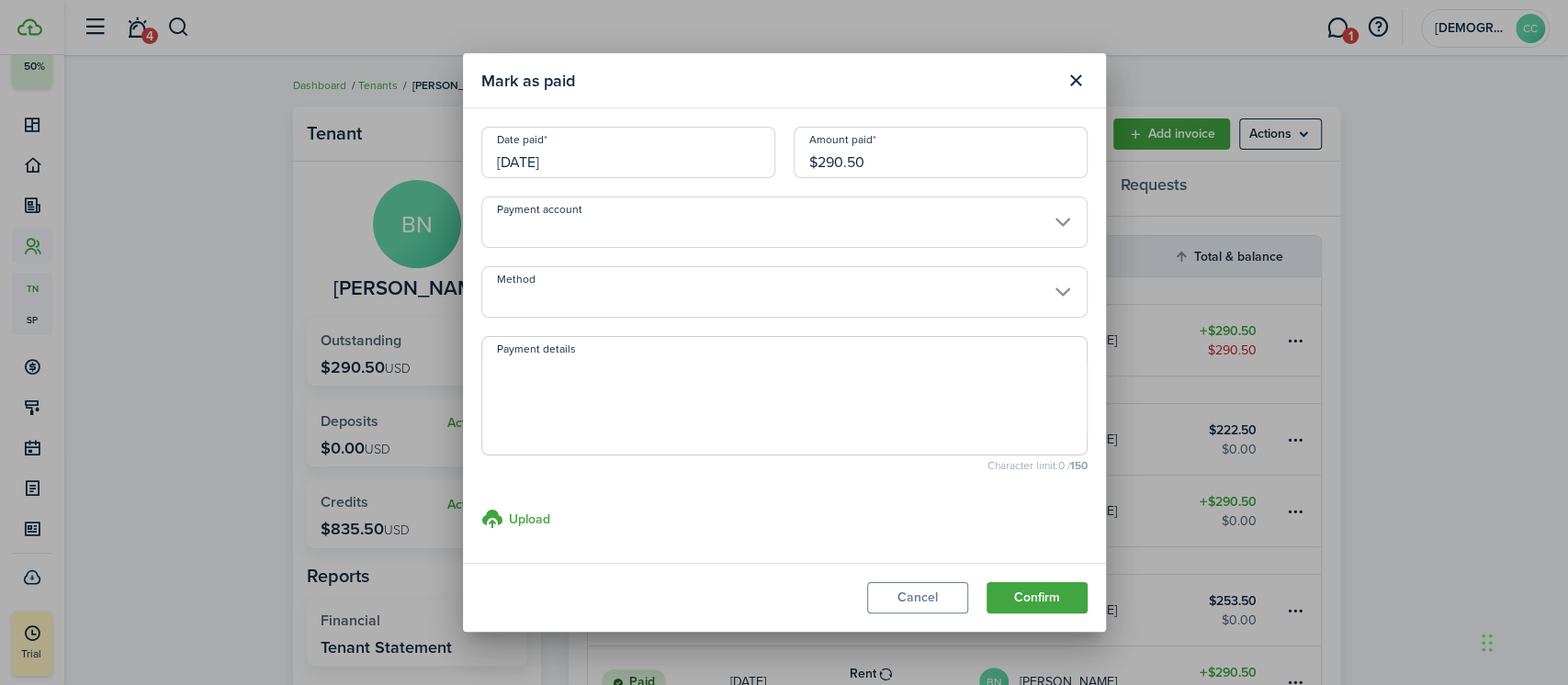
click at [657, 165] on input "[DATE]" at bounding box center [628, 152] width 294 height 52
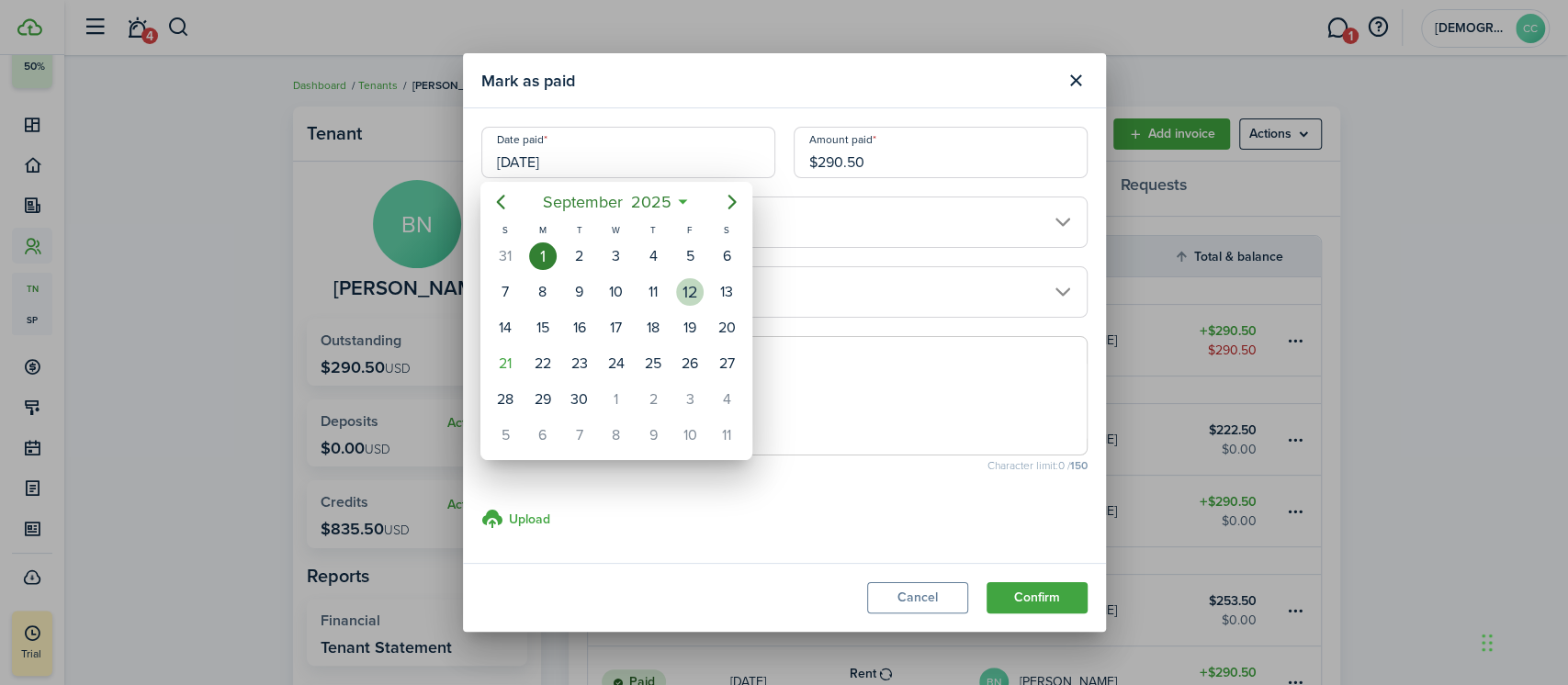
click at [688, 290] on div "12" at bounding box center [690, 292] width 28 height 28
type input "[DATE]"
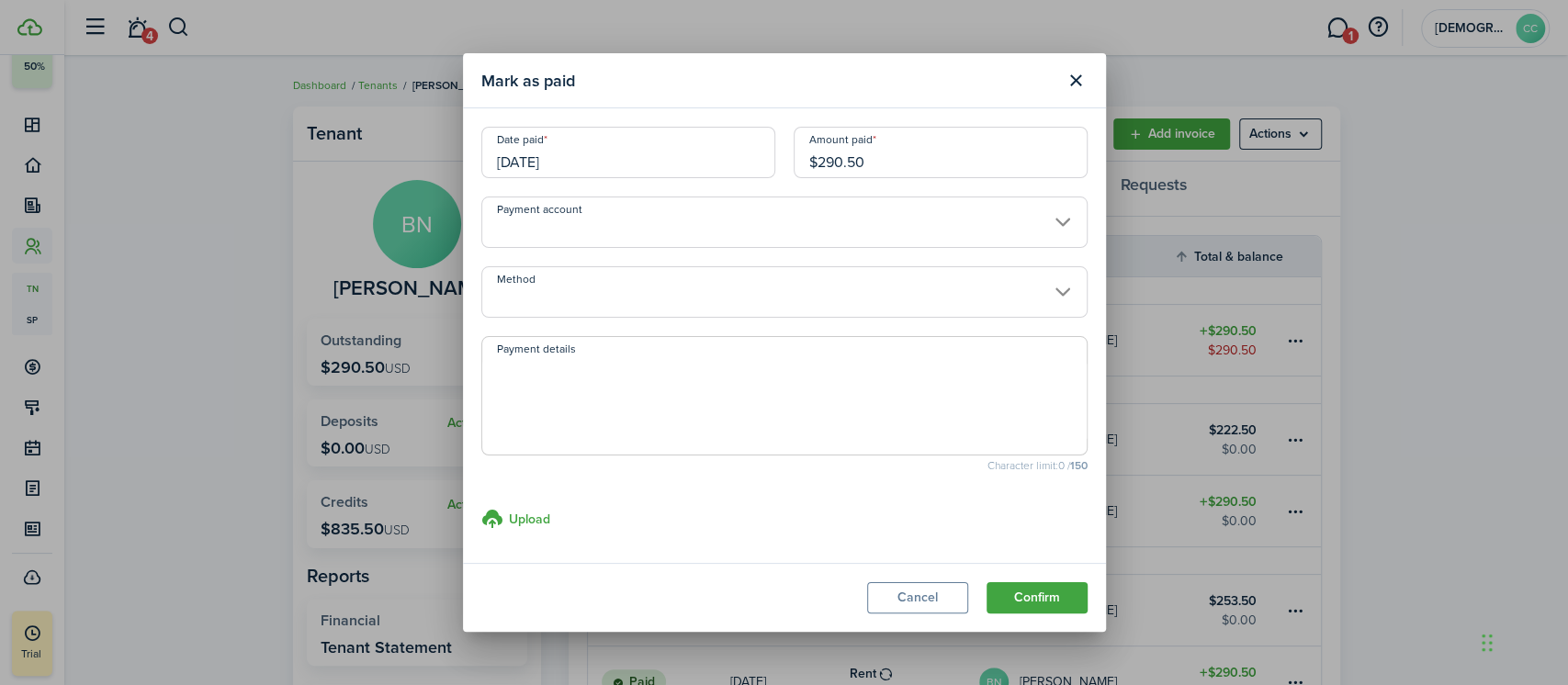
click at [902, 169] on input "$290.50" at bounding box center [940, 152] width 294 height 52
click at [666, 289] on input "Method" at bounding box center [784, 292] width 607 height 52
type input "$290.00"
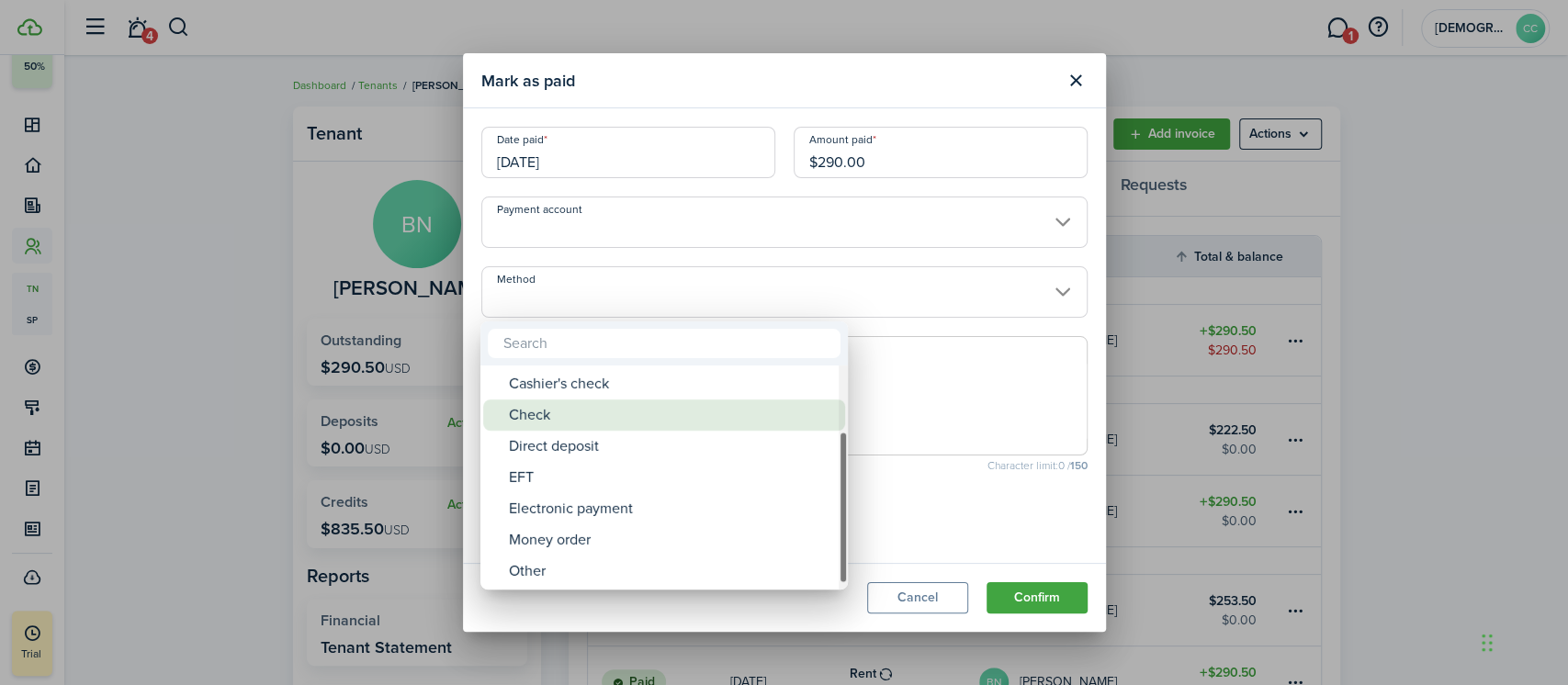
click at [585, 541] on div "Money order" at bounding box center [671, 540] width 325 height 31
type input "Money order"
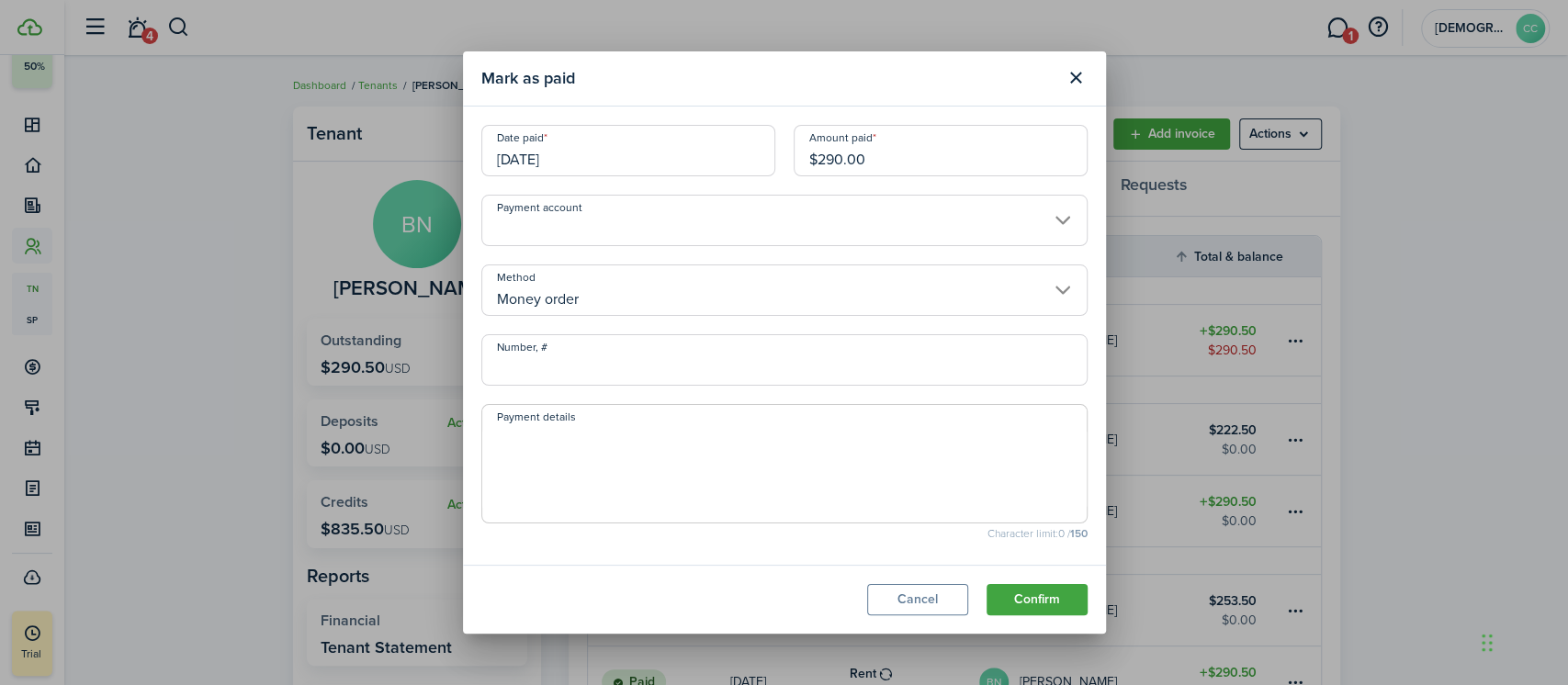
click at [599, 373] on input "Number, #" at bounding box center [784, 360] width 607 height 52
type input "801618"
click at [1049, 596] on button "Confirm" at bounding box center [1037, 600] width 101 height 31
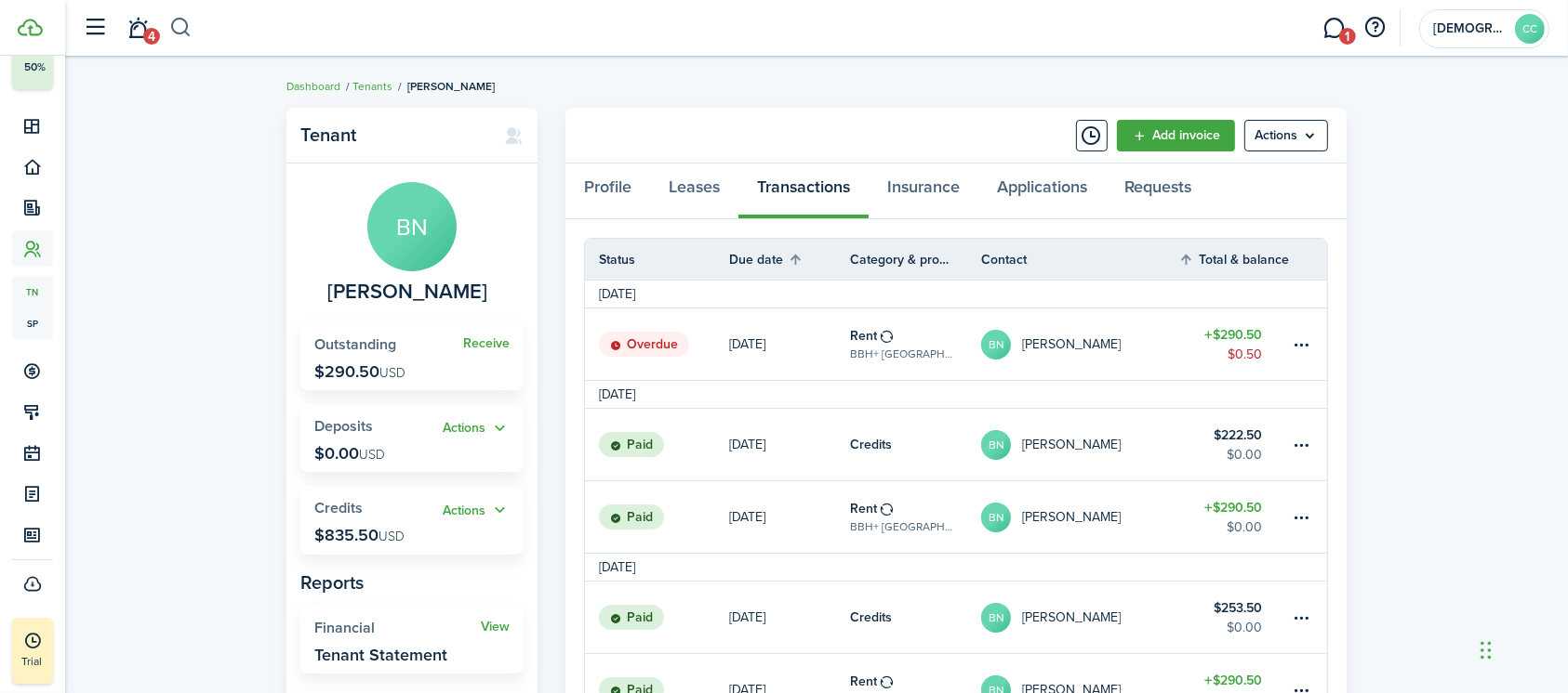
click at [188, 28] on button "button" at bounding box center [180, 28] width 23 height 32
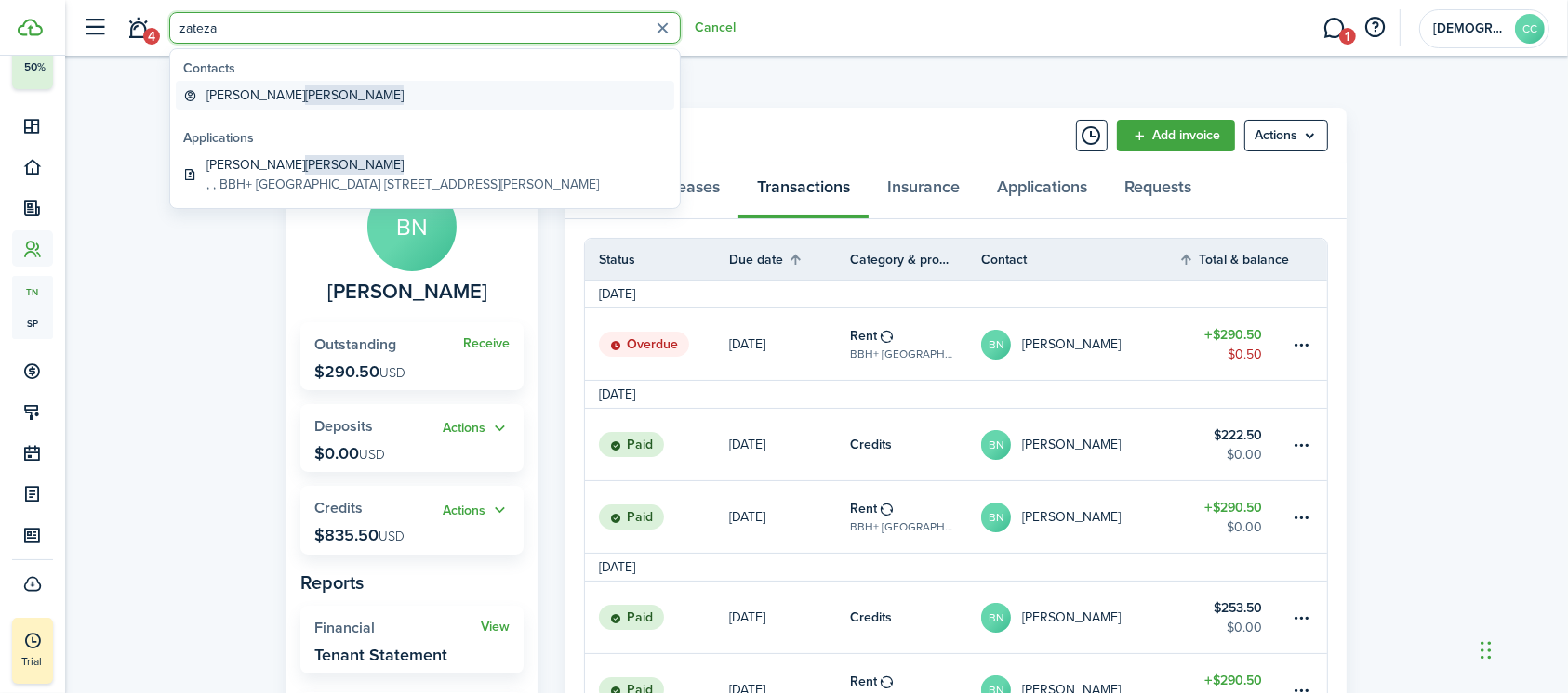
type input "zateza"
click at [245, 107] on link "[PERSON_NAME]" at bounding box center [425, 95] width 498 height 29
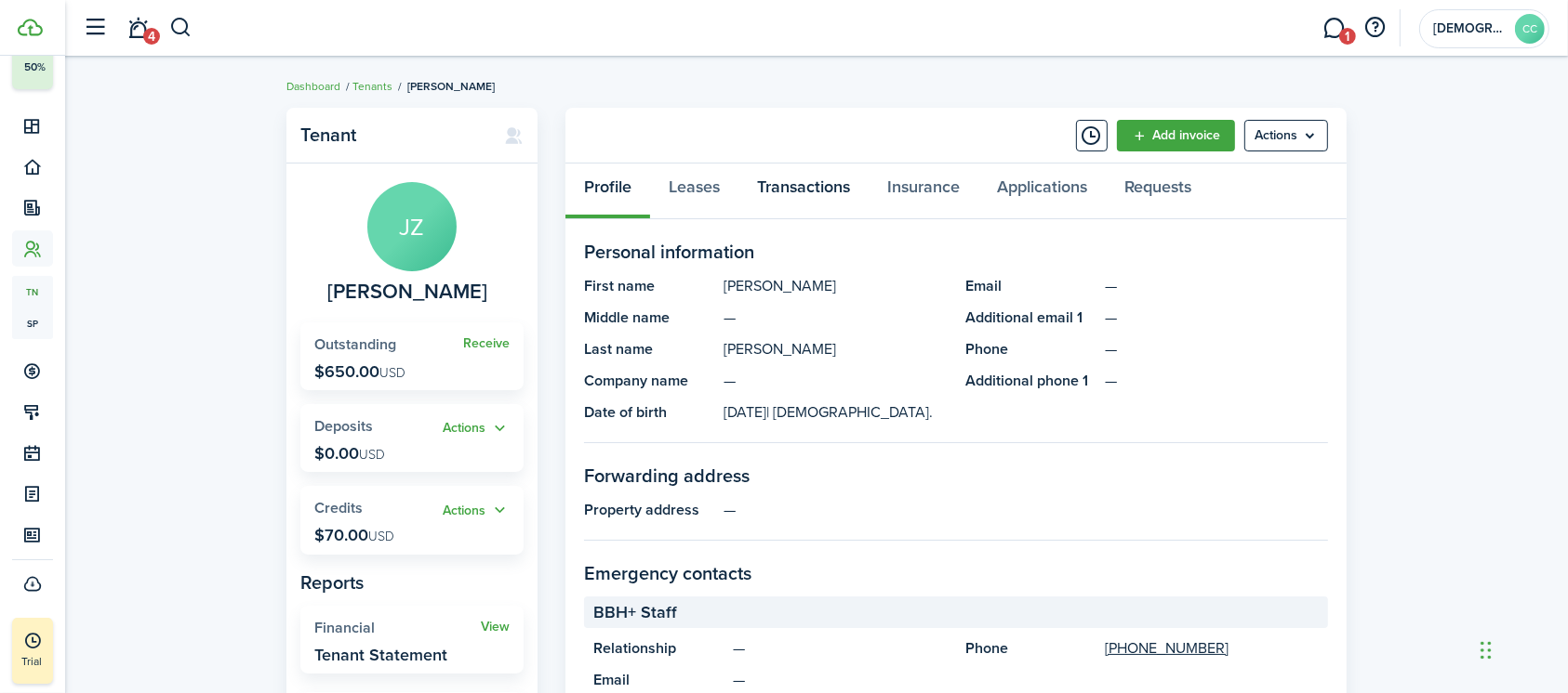
click at [802, 184] on link "Transactions" at bounding box center [803, 191] width 130 height 56
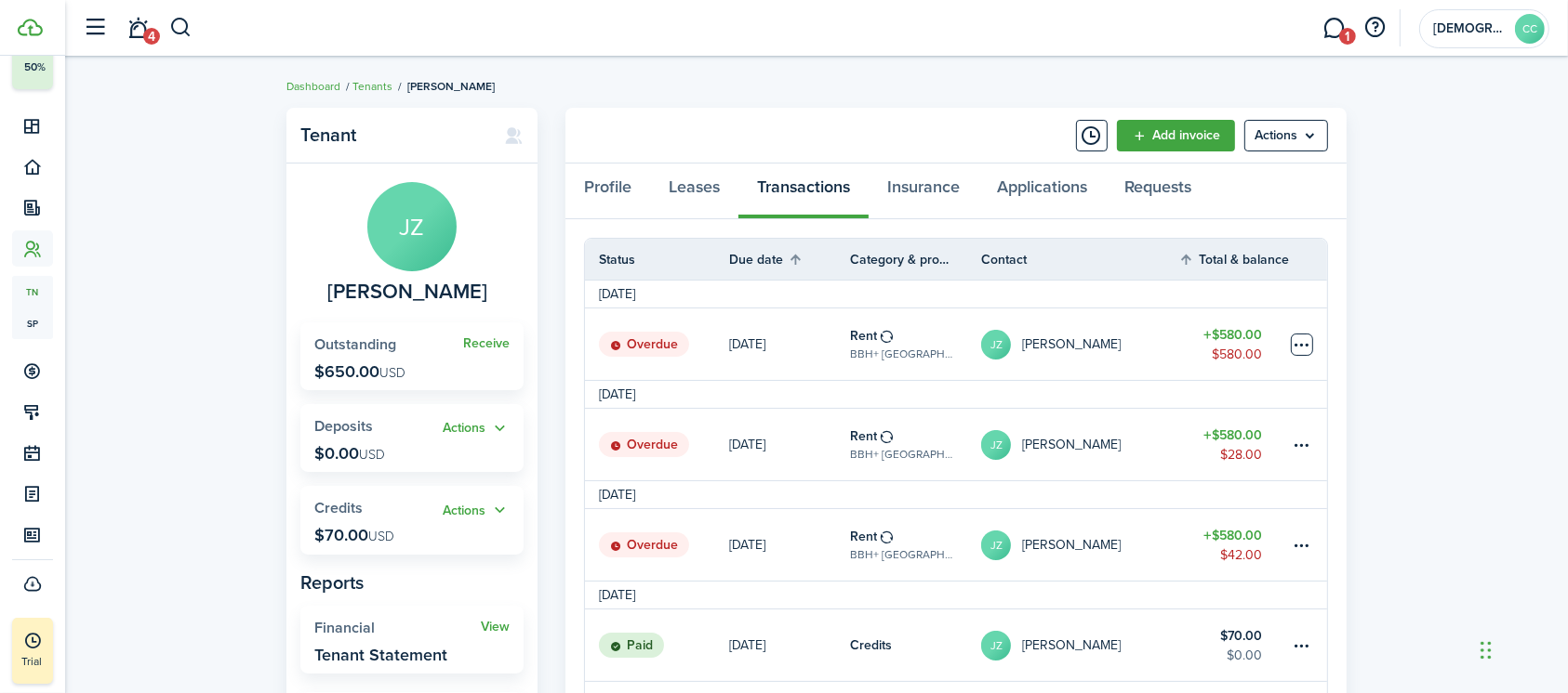
click at [1304, 344] on table-menu-btn-icon at bounding box center [1302, 345] width 22 height 22
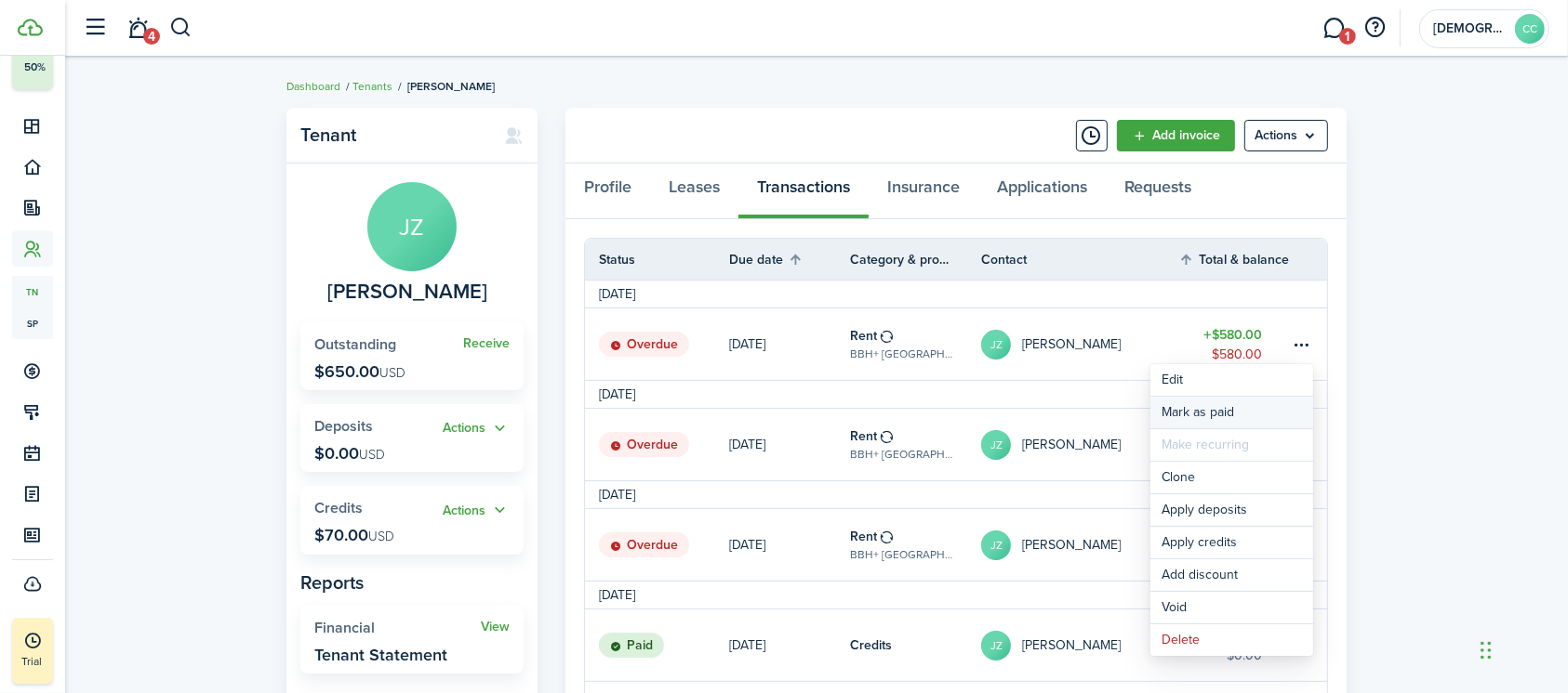
click at [1216, 412] on link "Mark as paid" at bounding box center [1231, 412] width 162 height 32
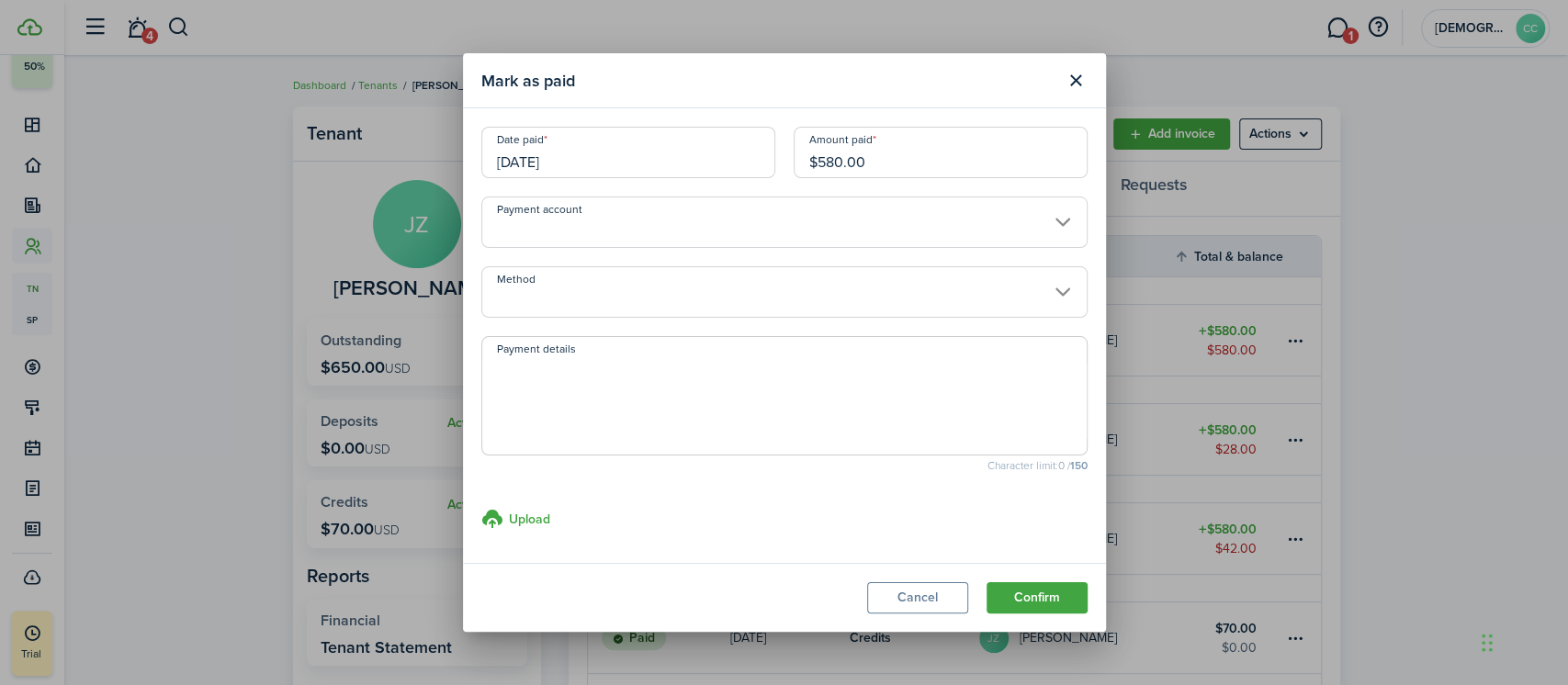
click at [672, 158] on input "[DATE]" at bounding box center [628, 152] width 294 height 52
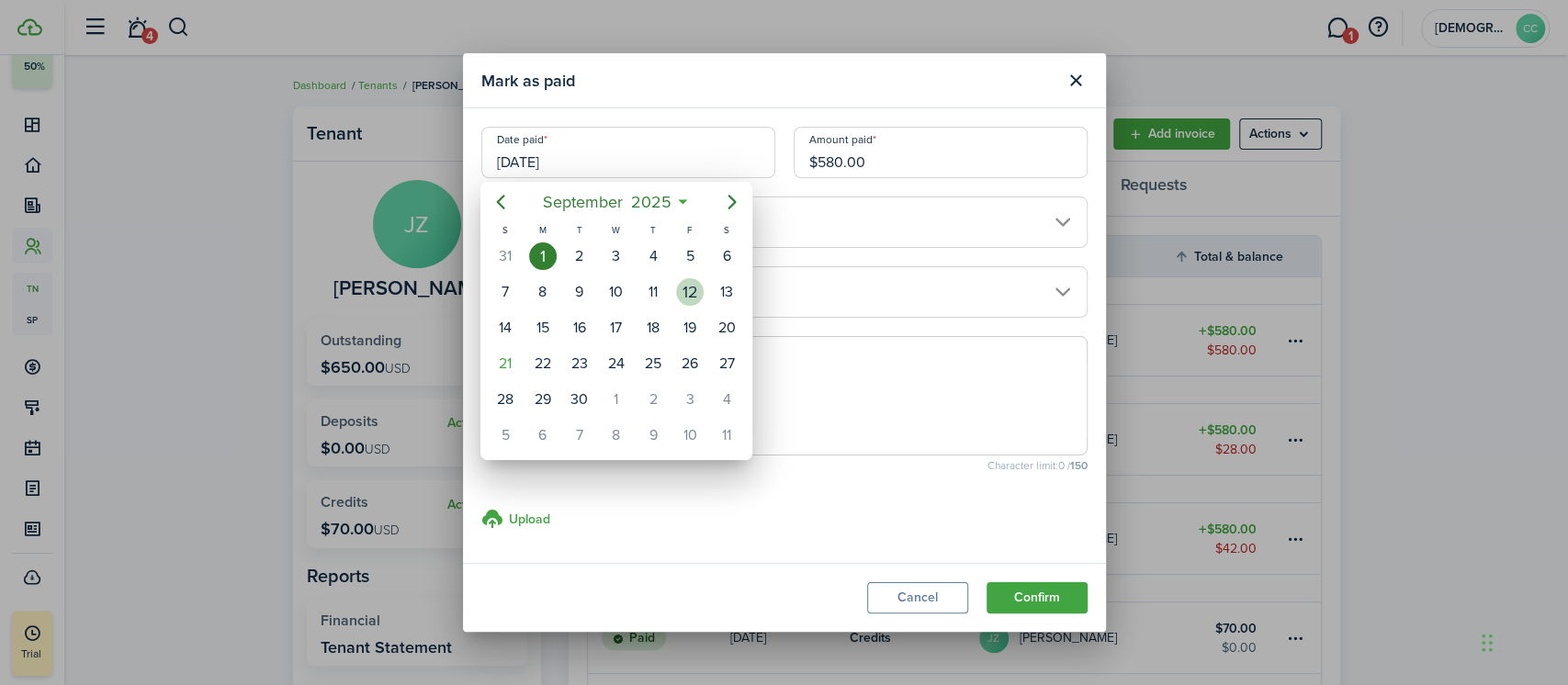
click at [687, 291] on div "12" at bounding box center [690, 292] width 28 height 28
type input "[DATE]"
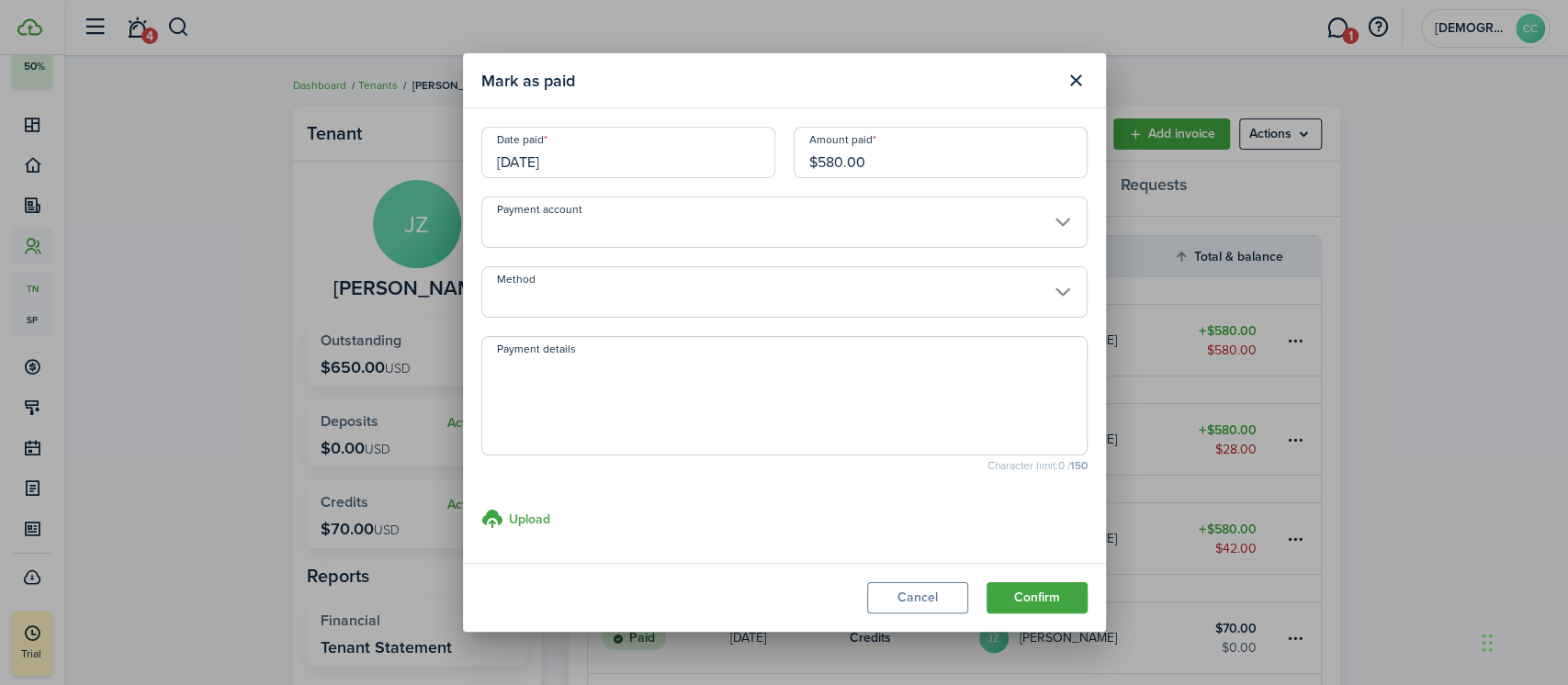
click at [882, 159] on input "$580.00" at bounding box center [940, 152] width 294 height 52
drag, startPoint x: 882, startPoint y: 160, endPoint x: 781, endPoint y: 144, distance: 102.3
click at [781, 144] on div "Date paid [DATE] Amount paid $580.00" at bounding box center [784, 161] width 624 height 70
type input "$300.00"
click at [735, 298] on input "Method" at bounding box center [784, 292] width 607 height 52
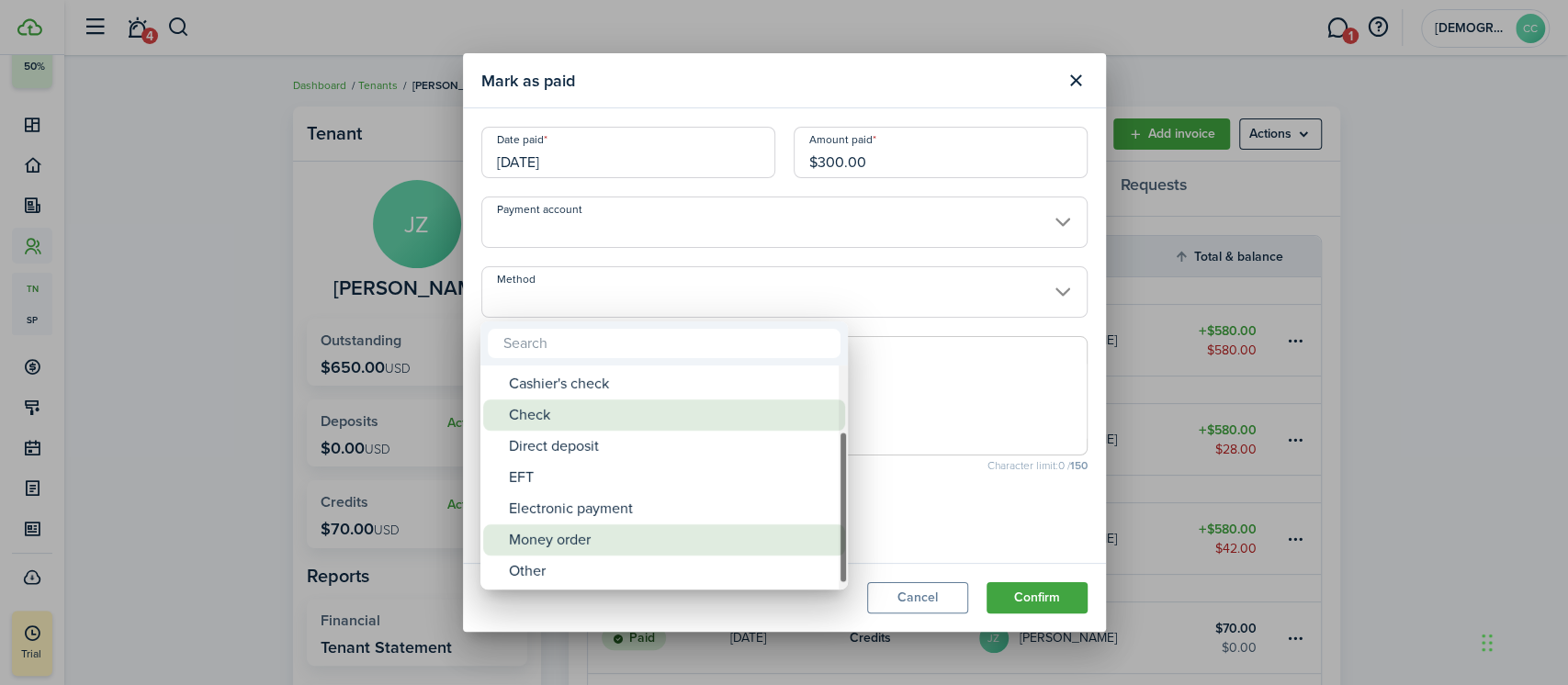
click at [583, 548] on div "Money order" at bounding box center [671, 540] width 325 height 31
type input "Money order"
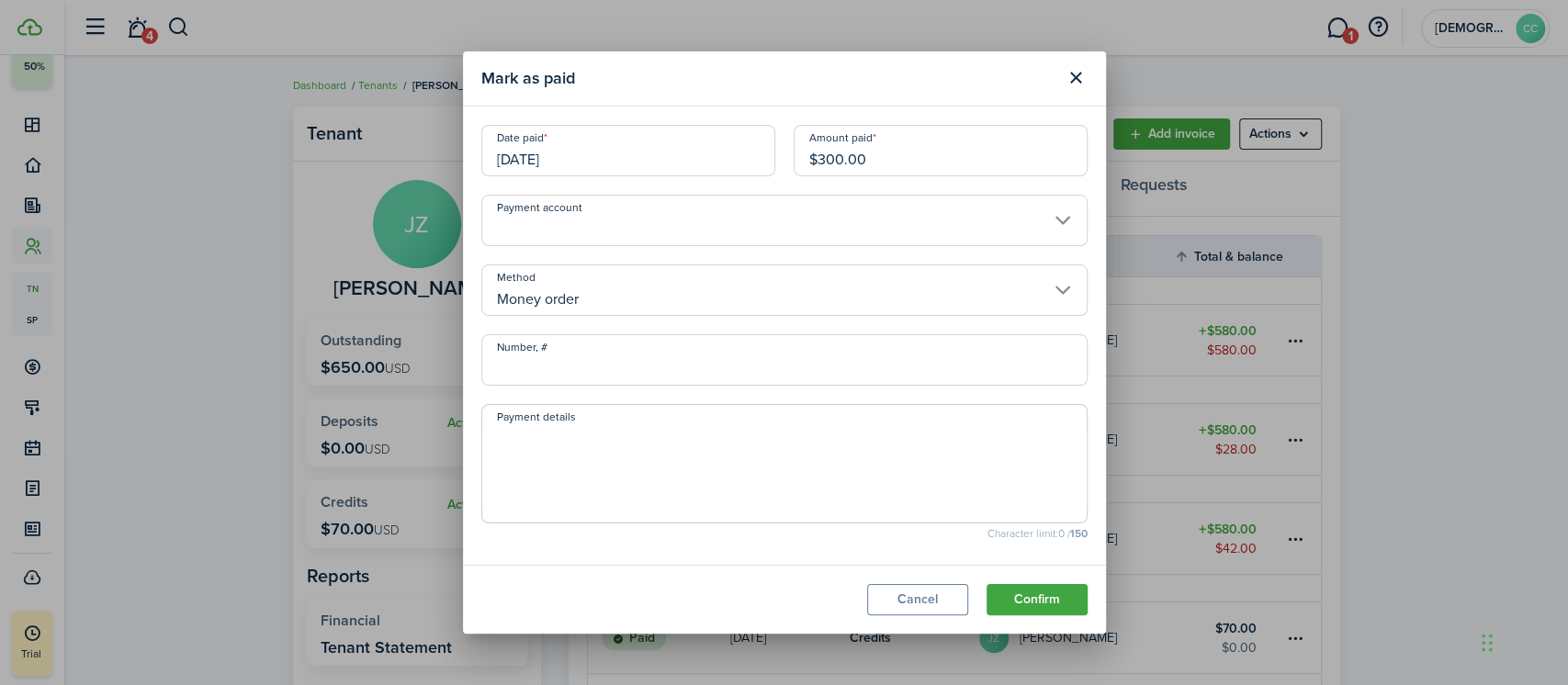
click at [628, 366] on input "Number, #" at bounding box center [784, 360] width 607 height 52
type input "801620"
click at [1025, 594] on button "Confirm" at bounding box center [1037, 600] width 101 height 31
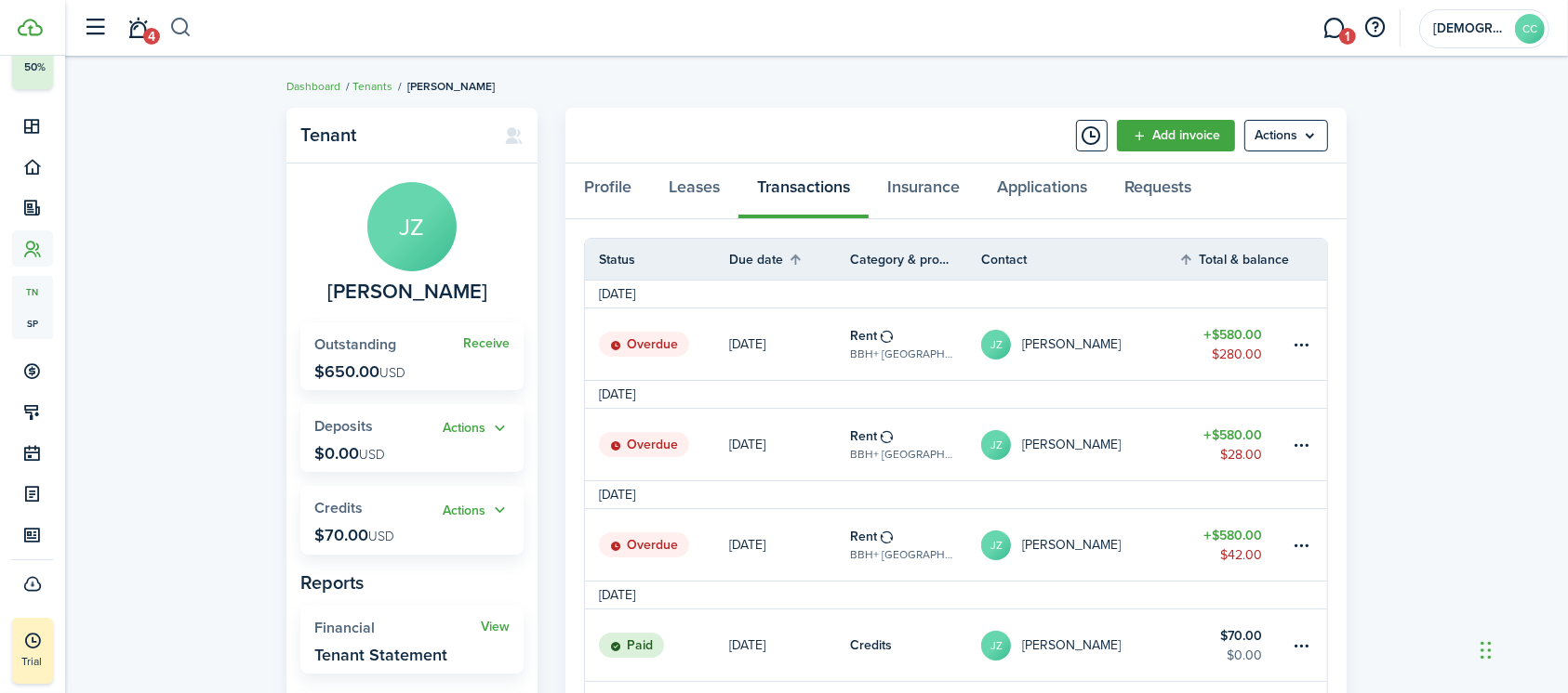
click at [181, 24] on button "button" at bounding box center [180, 28] width 23 height 32
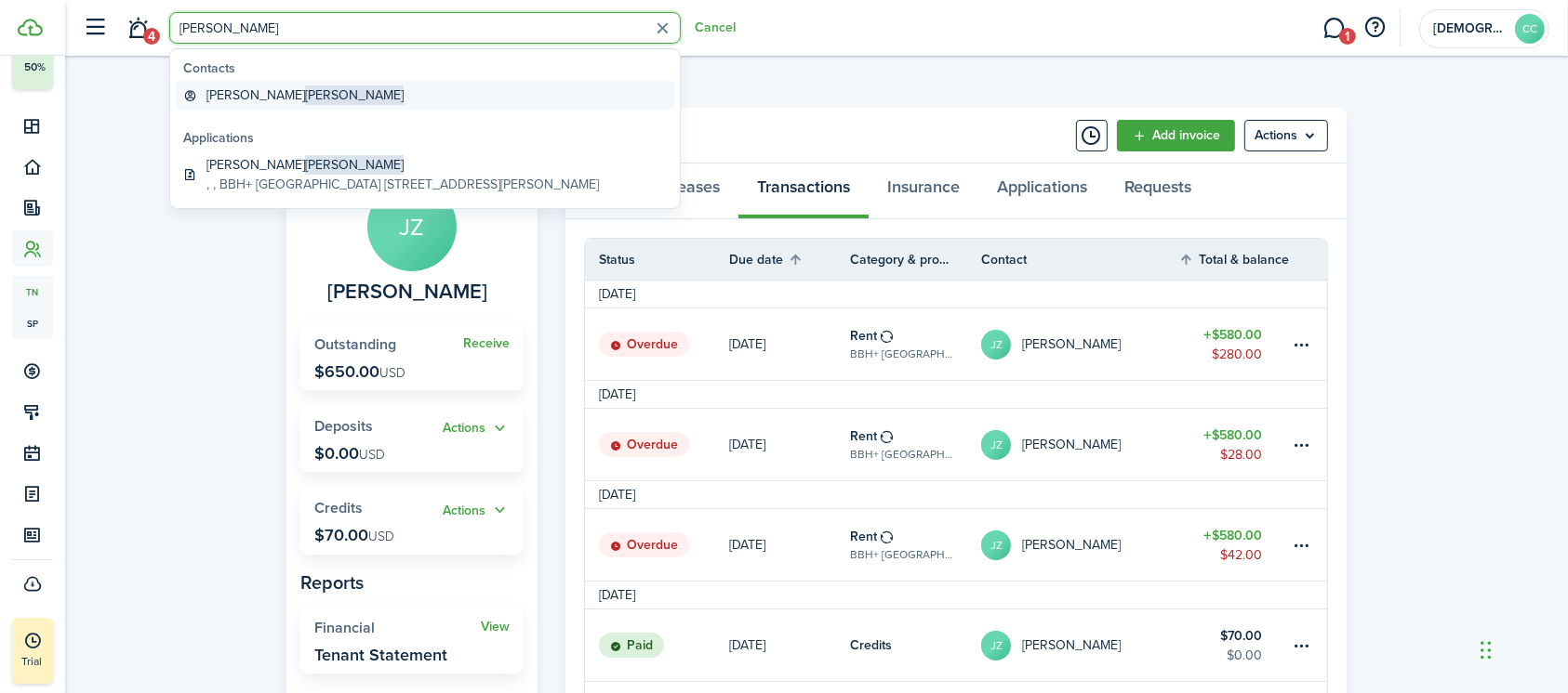
type input "[PERSON_NAME]"
click at [305, 95] on span "[PERSON_NAME]" at bounding box center [355, 95] width 99 height 20
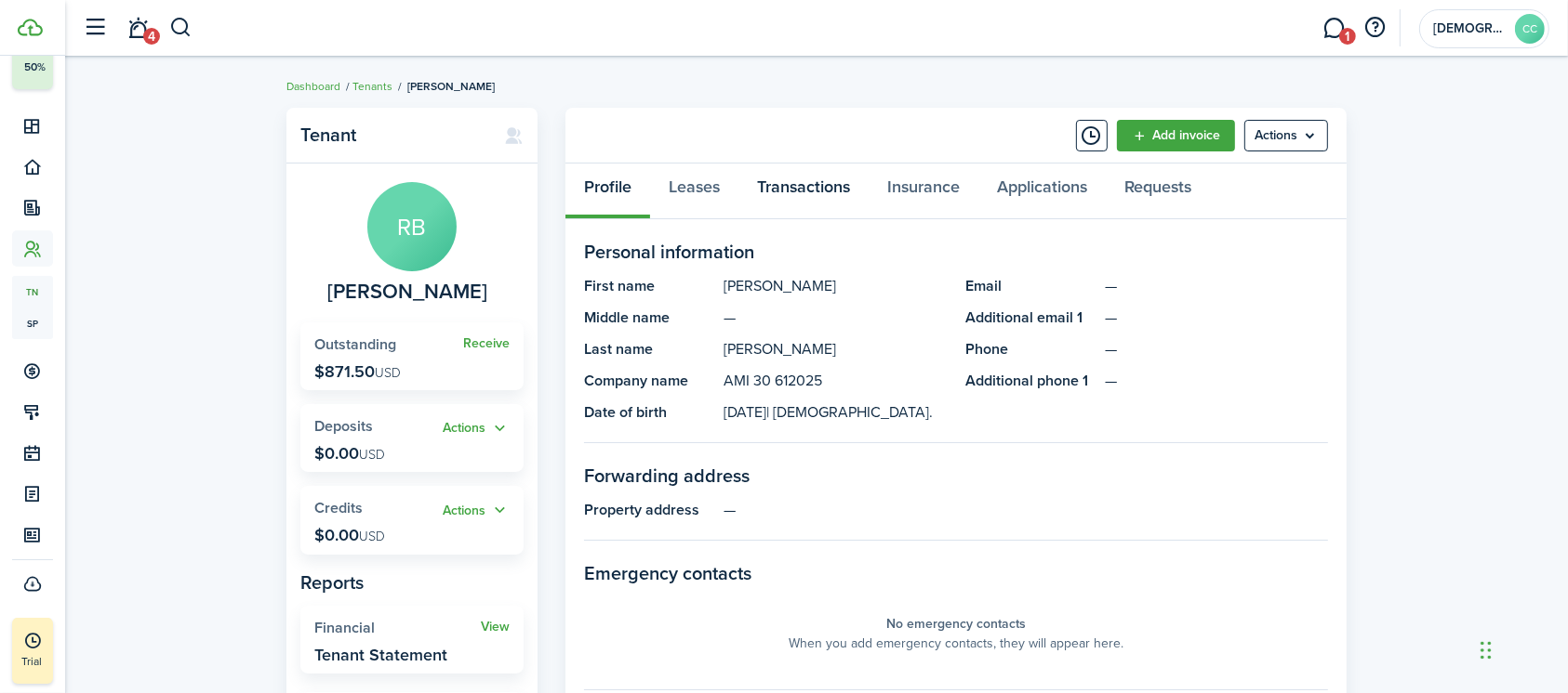
click at [800, 198] on link "Transactions" at bounding box center [803, 191] width 130 height 56
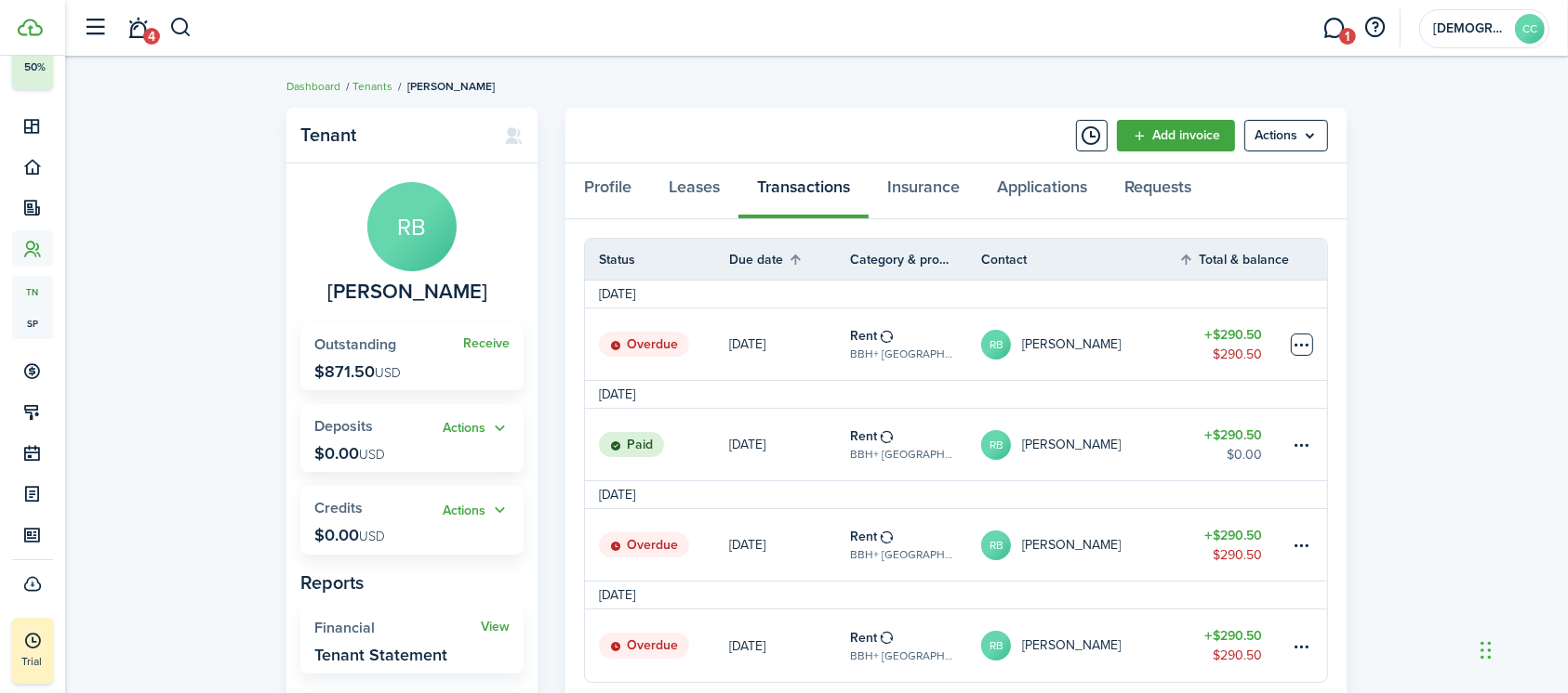
click at [1309, 341] on table-menu-btn-icon at bounding box center [1302, 345] width 22 height 22
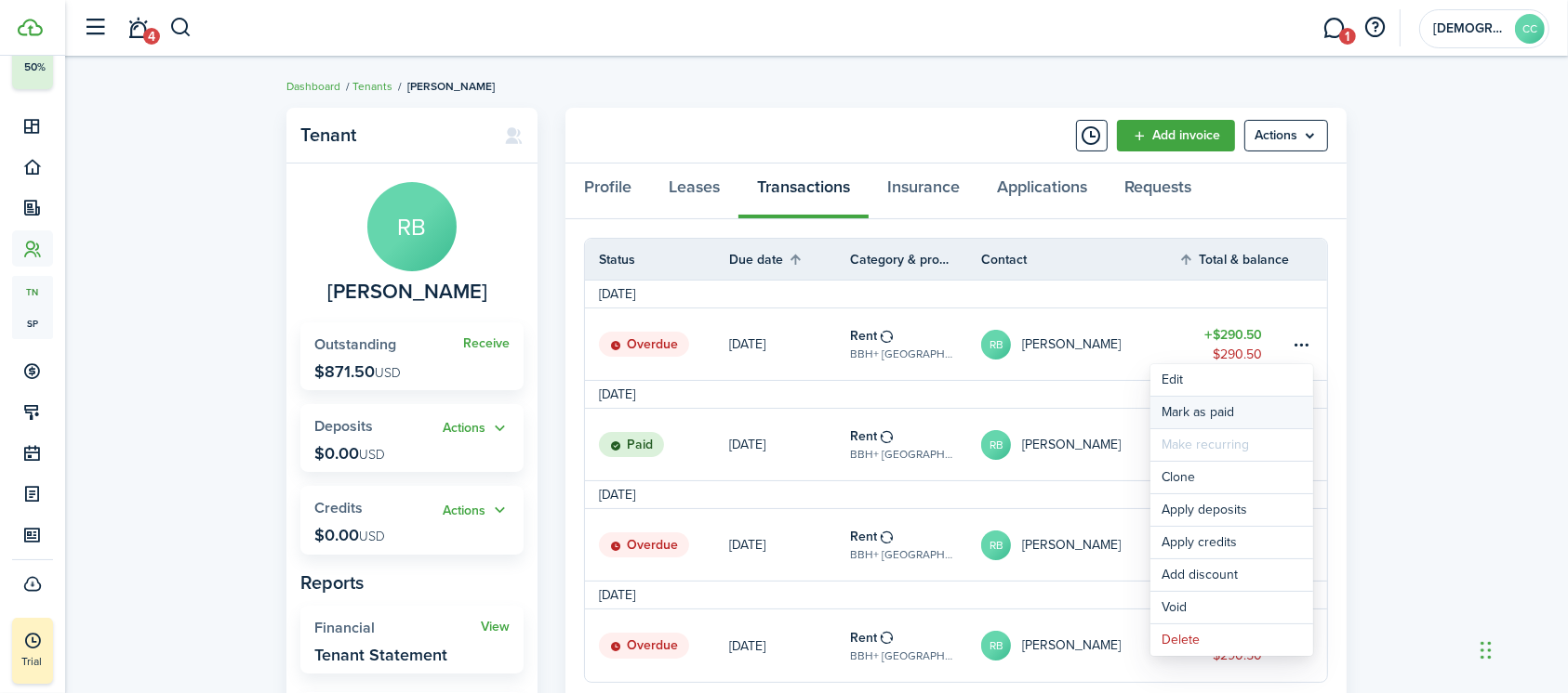
click at [1183, 420] on link "Mark as paid" at bounding box center [1231, 412] width 162 height 32
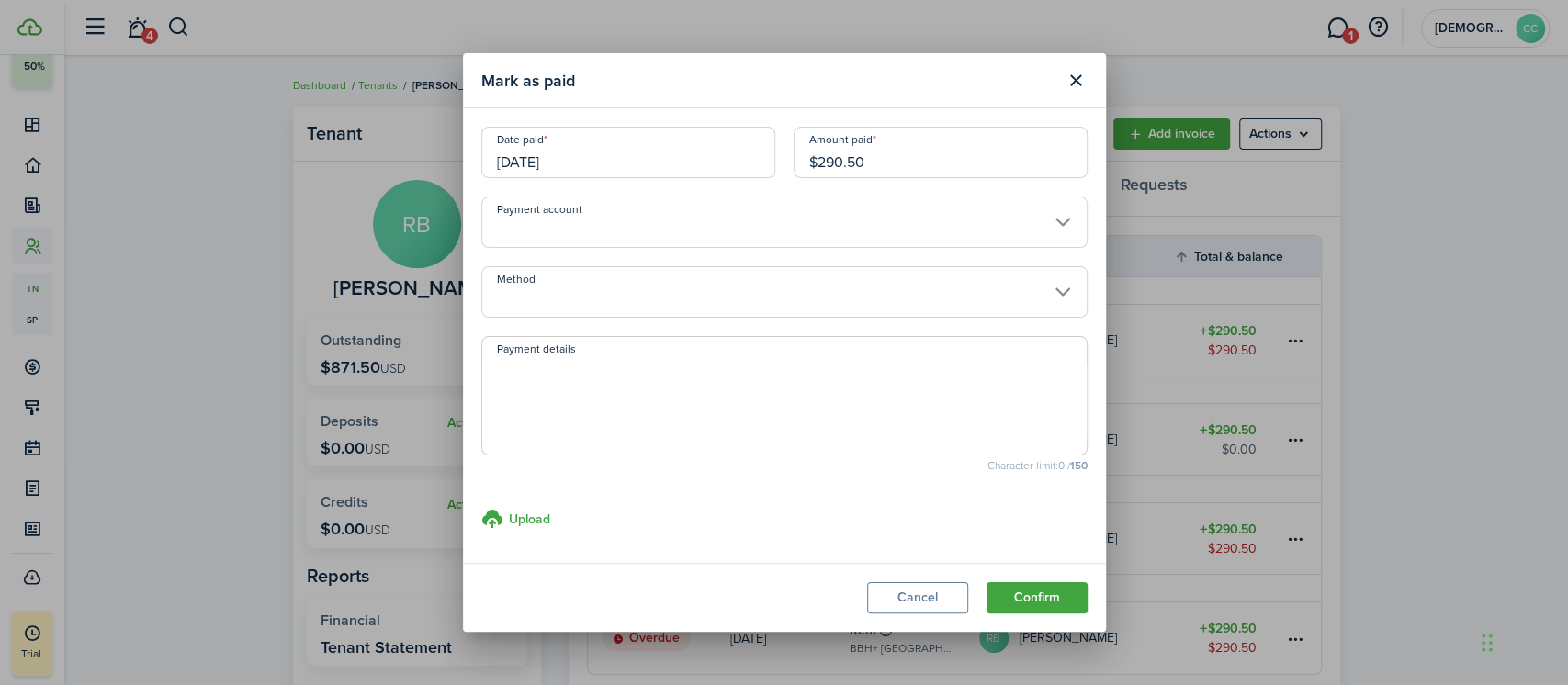
click at [745, 298] on input "Method" at bounding box center [784, 292] width 607 height 52
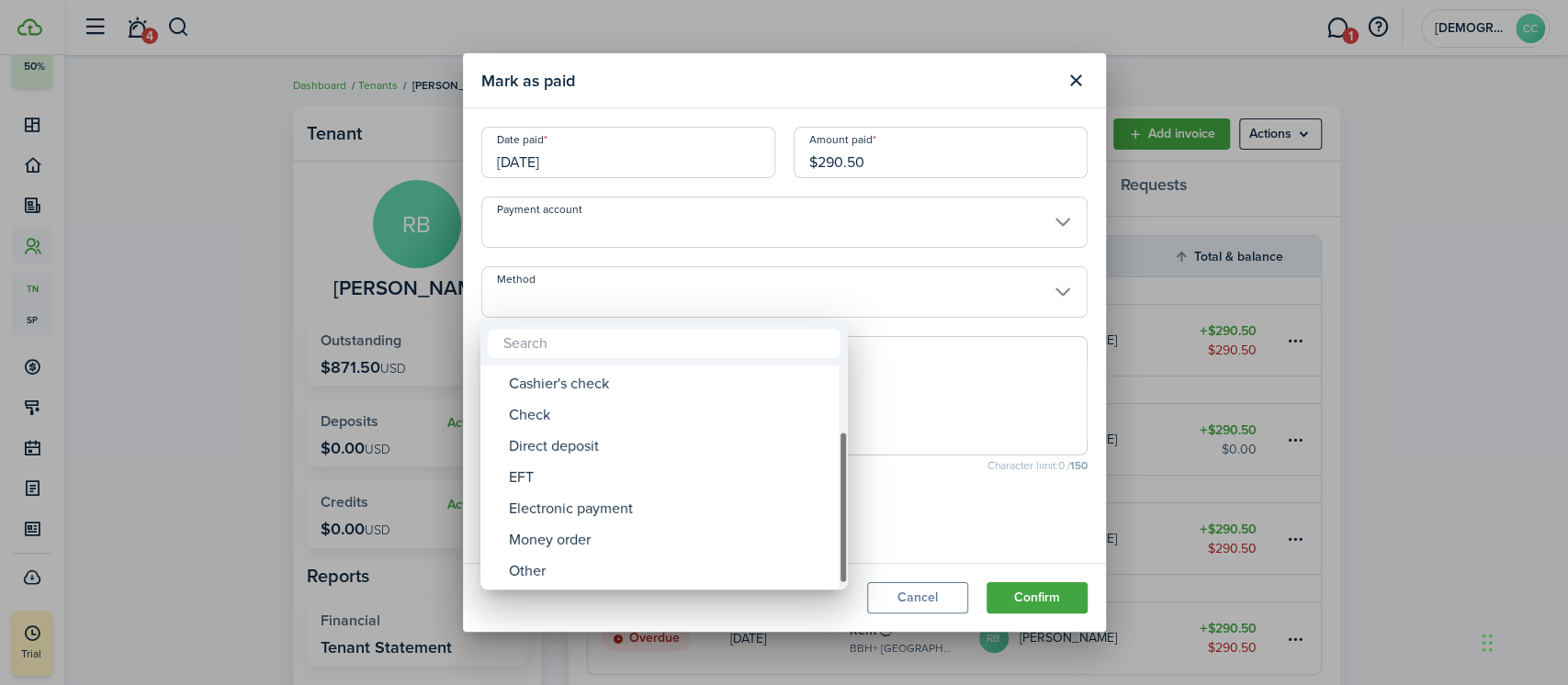
click at [584, 546] on div "Money order" at bounding box center [671, 540] width 325 height 31
type input "Money order"
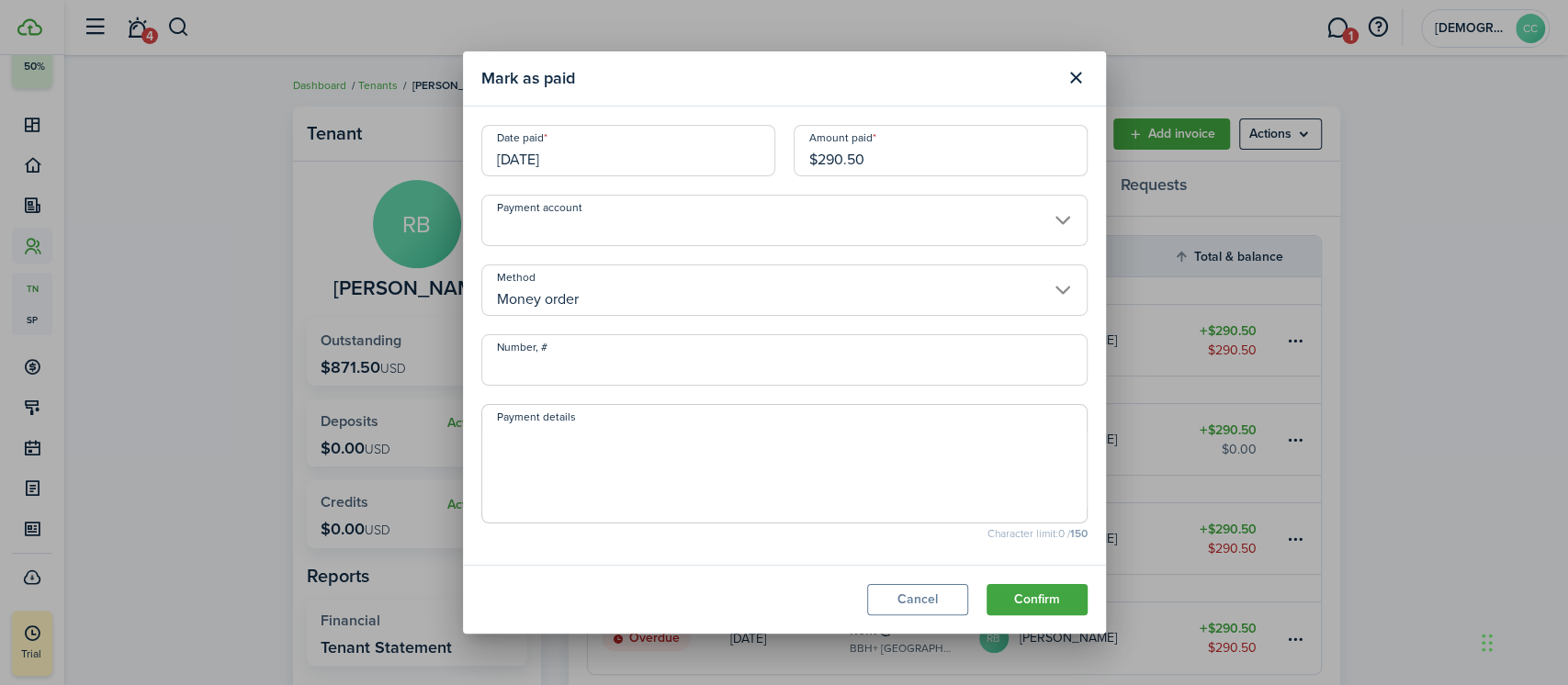
click at [600, 360] on input "Number, #" at bounding box center [784, 360] width 607 height 52
click at [552, 153] on input "[DATE]" at bounding box center [628, 150] width 294 height 52
type input "801624"
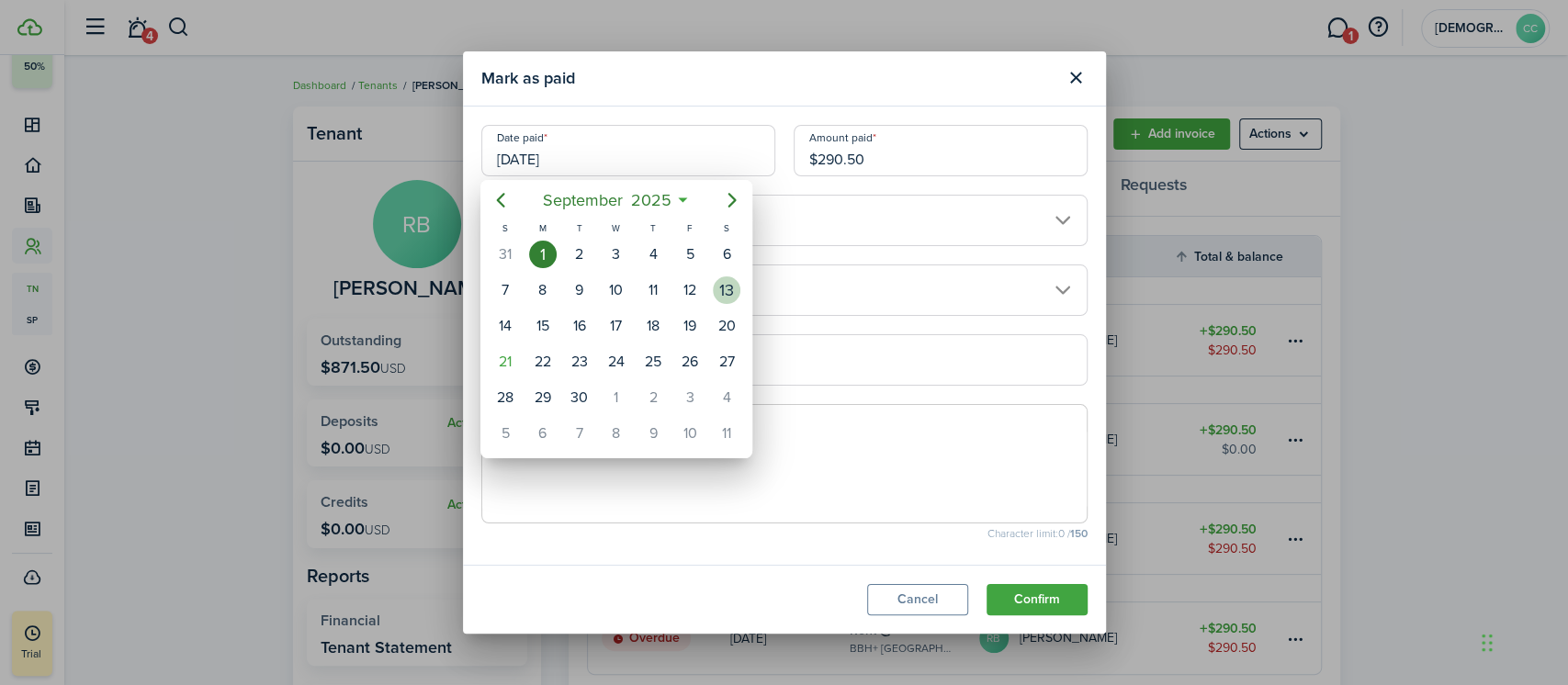
click at [721, 284] on div "13" at bounding box center [726, 290] width 28 height 28
type input "[DATE]"
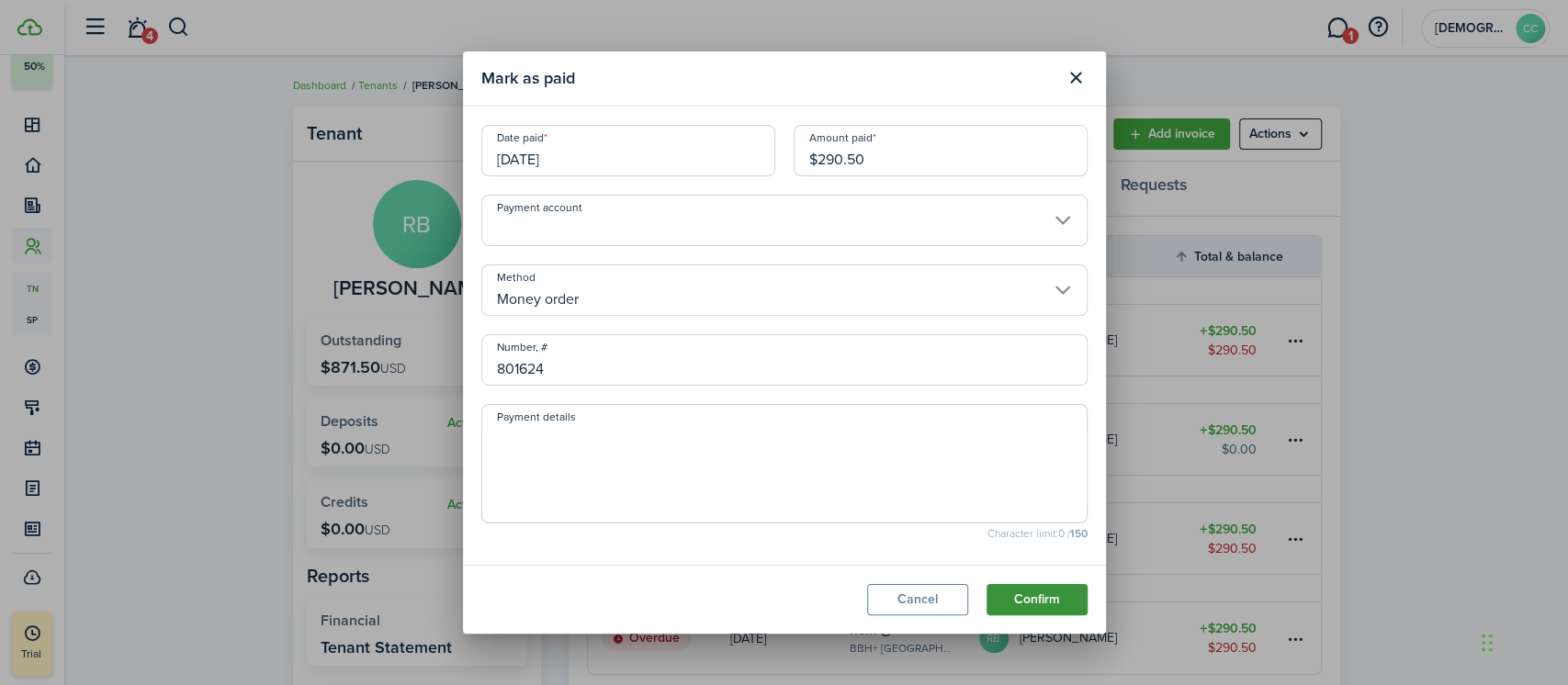
click at [1045, 608] on button "Confirm" at bounding box center [1037, 600] width 101 height 31
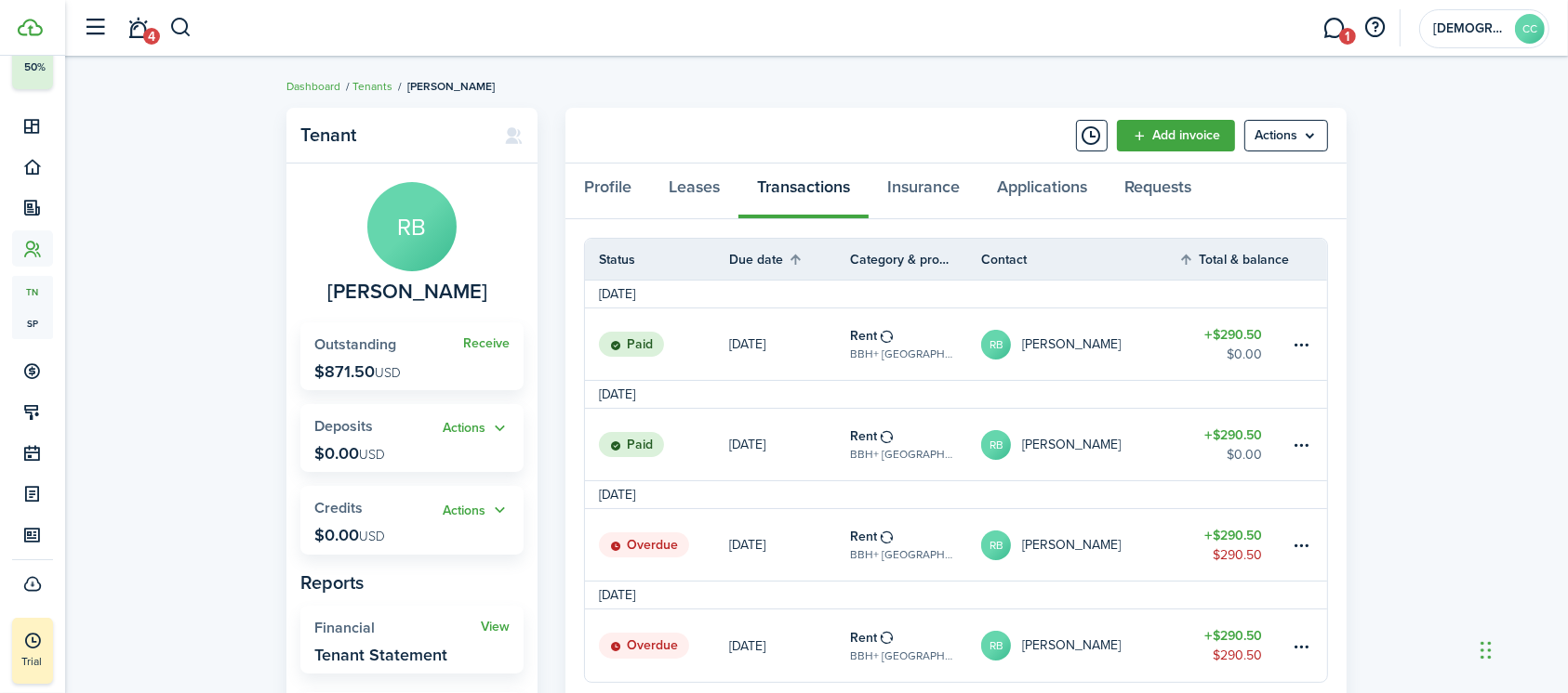
click at [192, 35] on header-wrapper "4 1 [DEMOGRAPHIC_DATA] Charities of Northern [US_STATE] CC" at bounding box center [812, 28] width 1475 height 56
click at [183, 35] on button "button" at bounding box center [180, 28] width 23 height 32
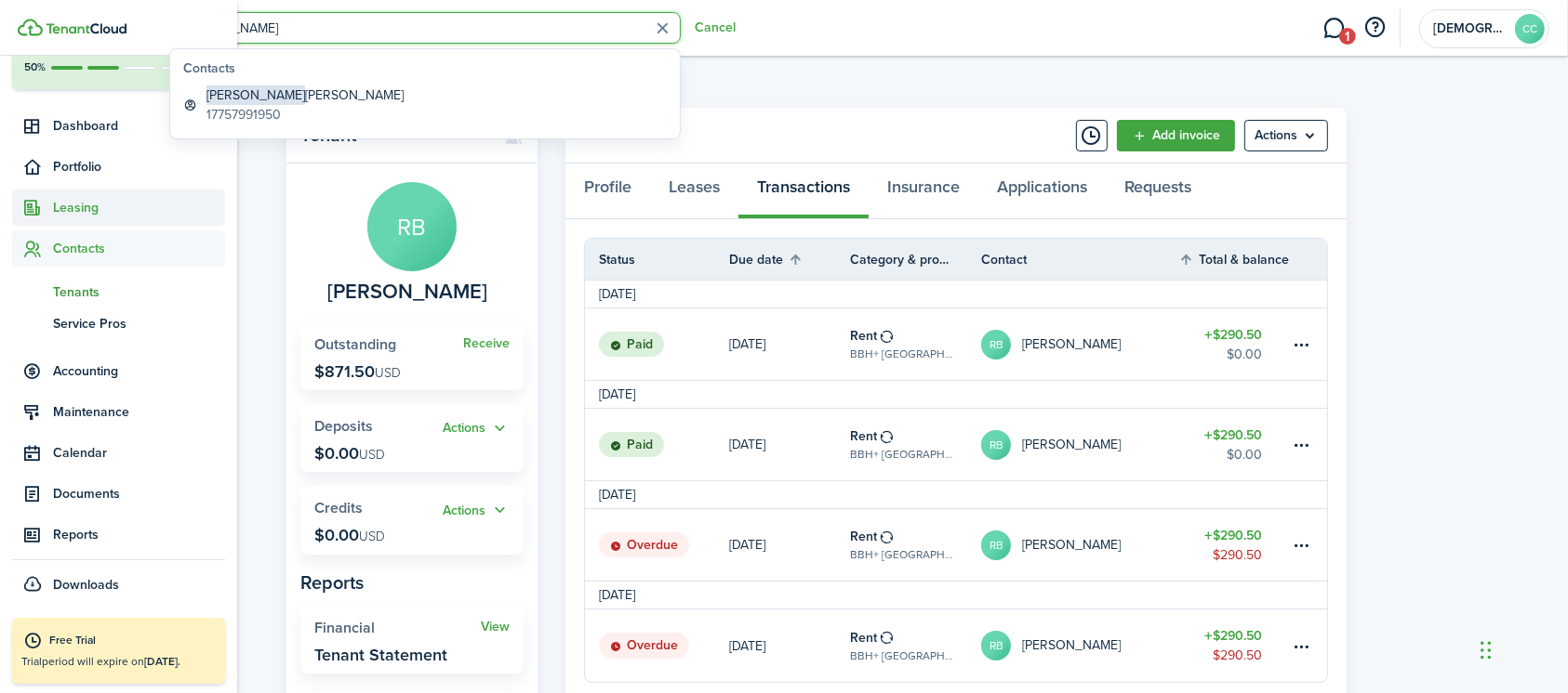
type input "[PERSON_NAME]"
click at [90, 201] on span "Leasing" at bounding box center [139, 207] width 172 height 20
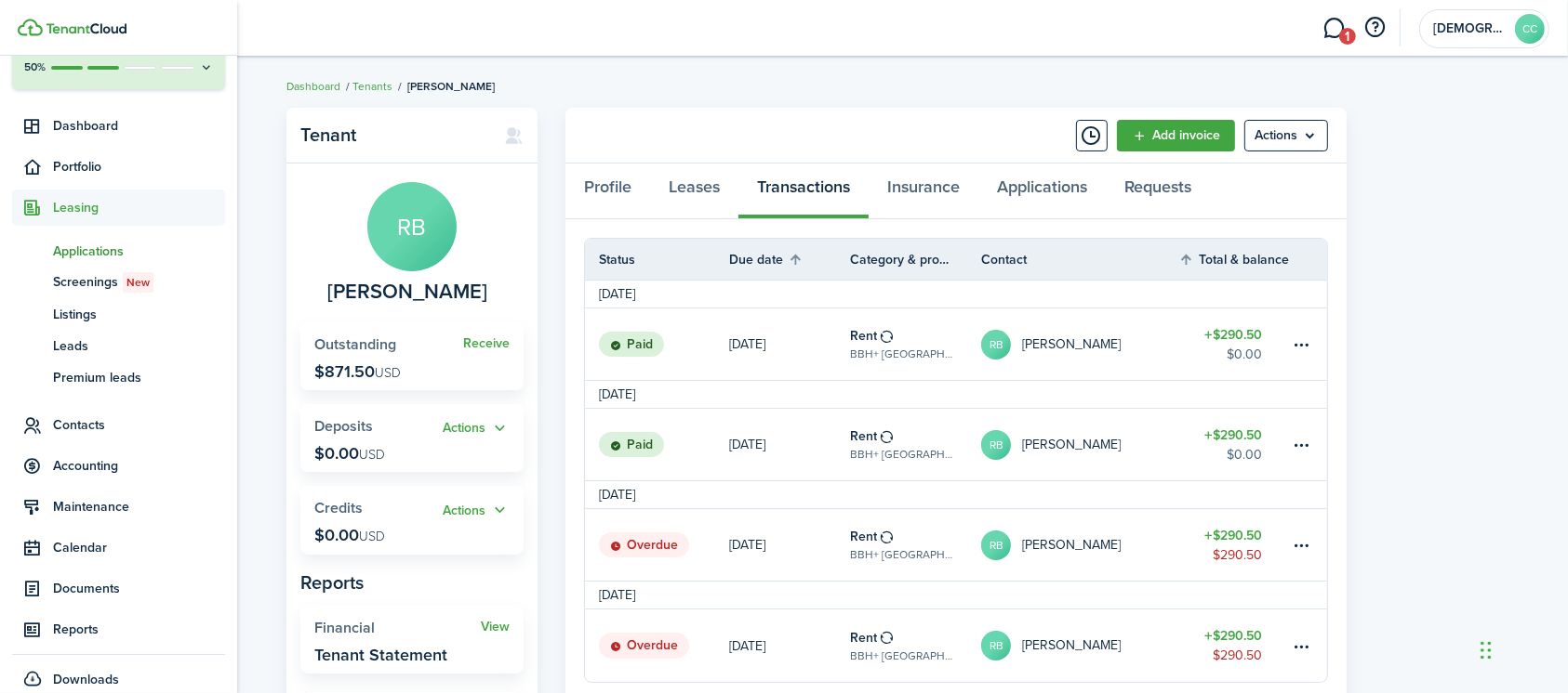
click at [99, 250] on span "Applications" at bounding box center [139, 251] width 172 height 20
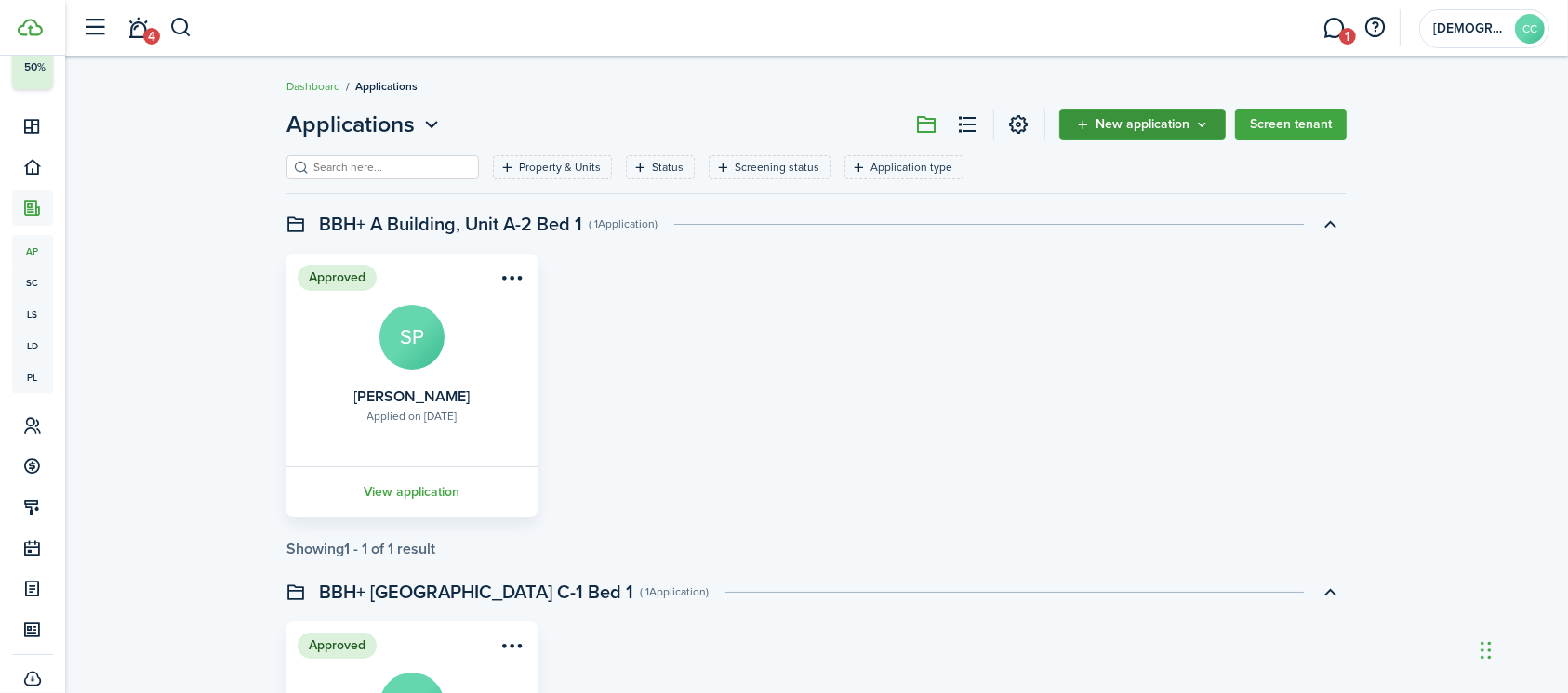
click at [1146, 118] on span "New application" at bounding box center [1142, 125] width 94 height 13
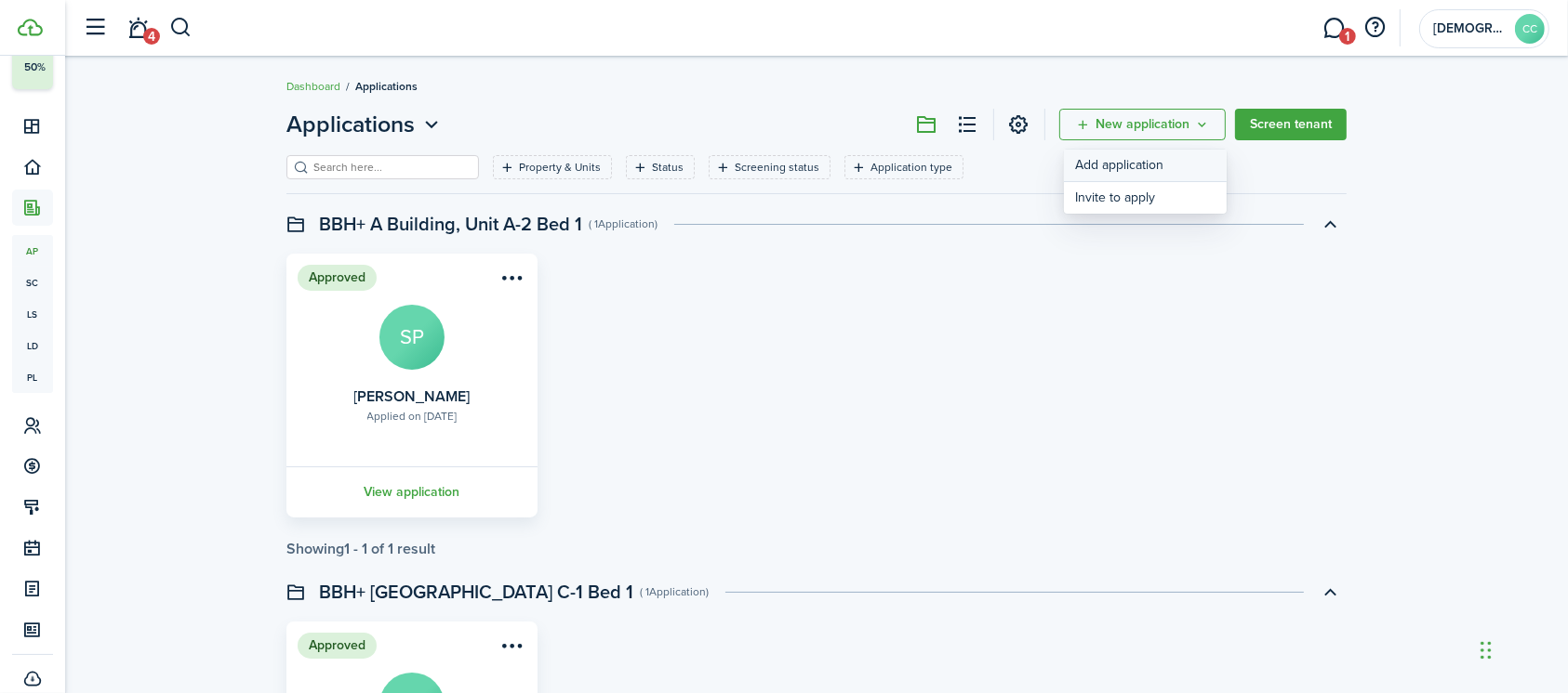
click at [1128, 162] on link "Add application" at bounding box center [1145, 165] width 162 height 33
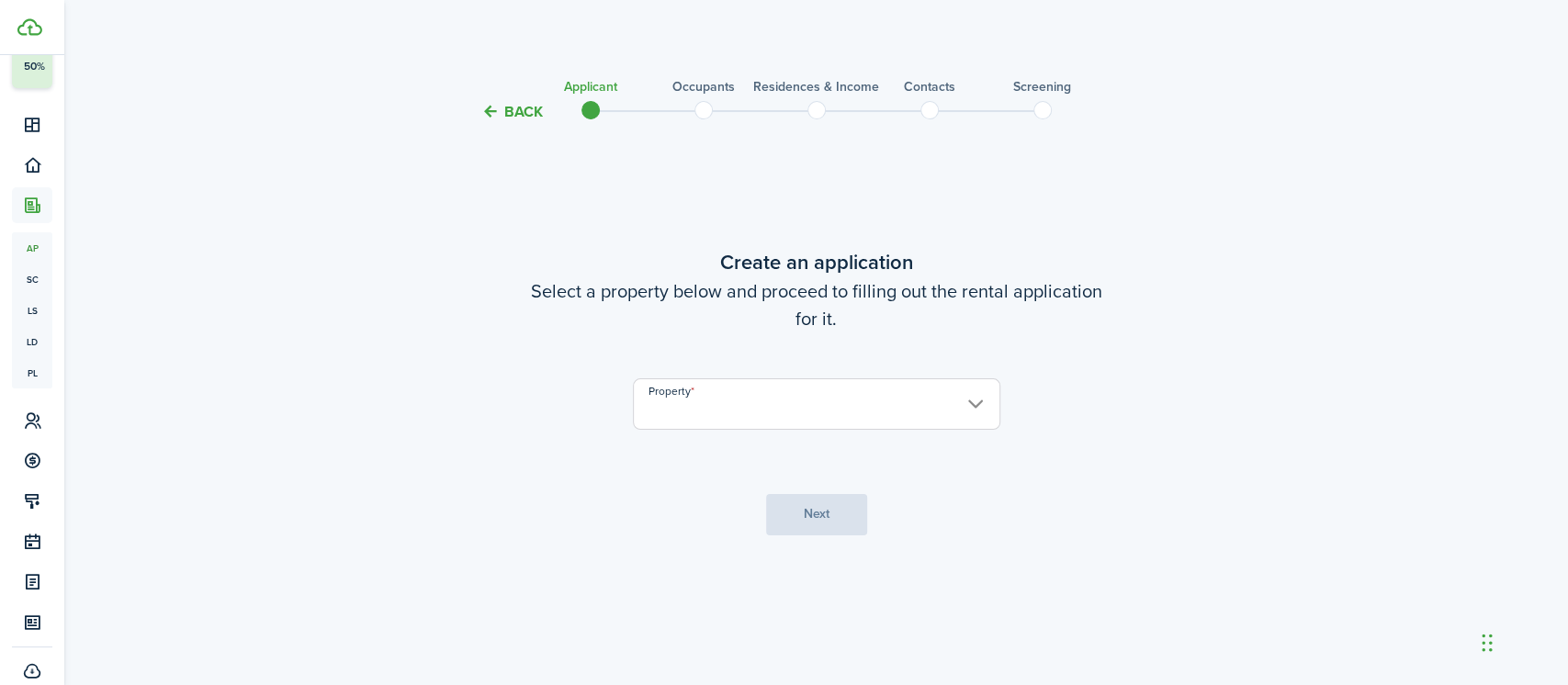
click at [873, 407] on input "Property" at bounding box center [816, 404] width 368 height 52
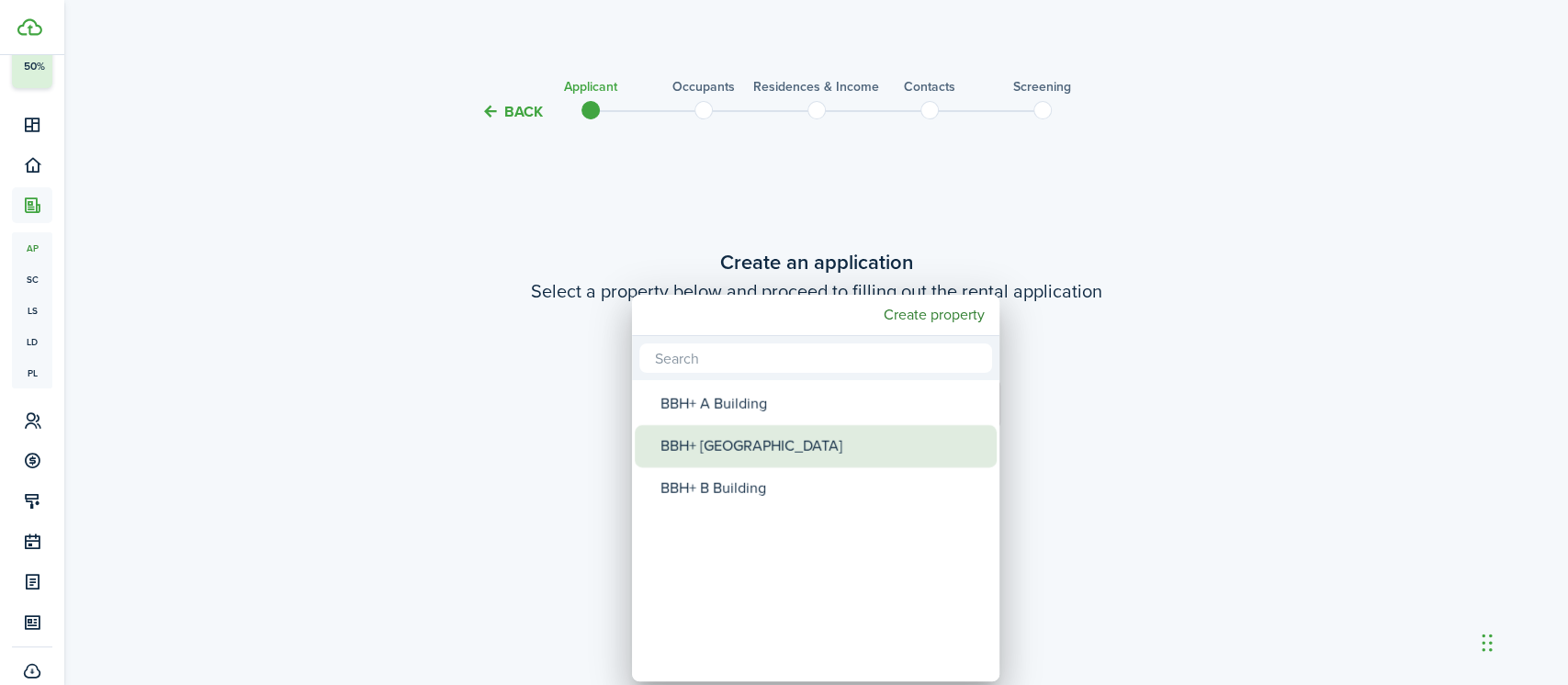
click at [826, 455] on div "BBH+ [GEOGRAPHIC_DATA]" at bounding box center [822, 446] width 325 height 42
type input "BBH+ [GEOGRAPHIC_DATA]"
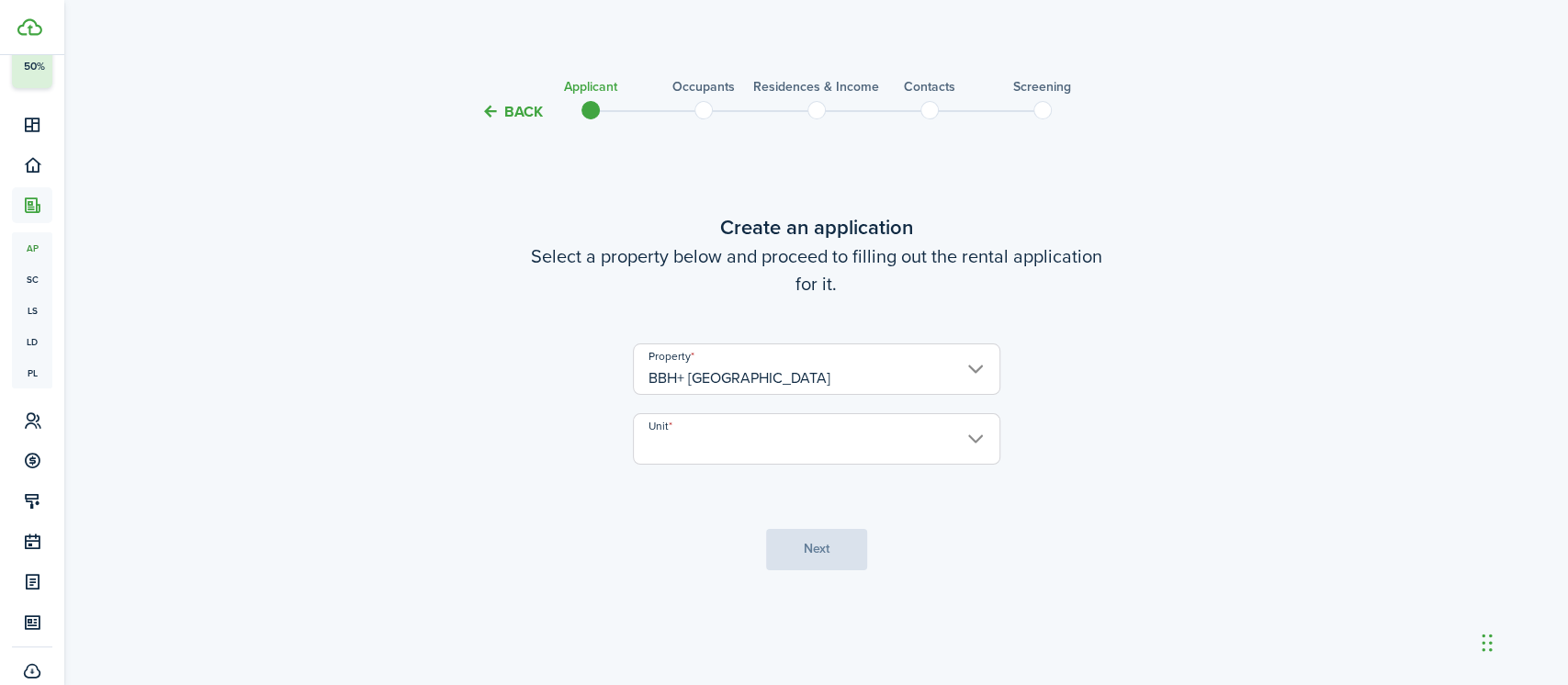
click at [803, 455] on input "Unit" at bounding box center [816, 439] width 368 height 52
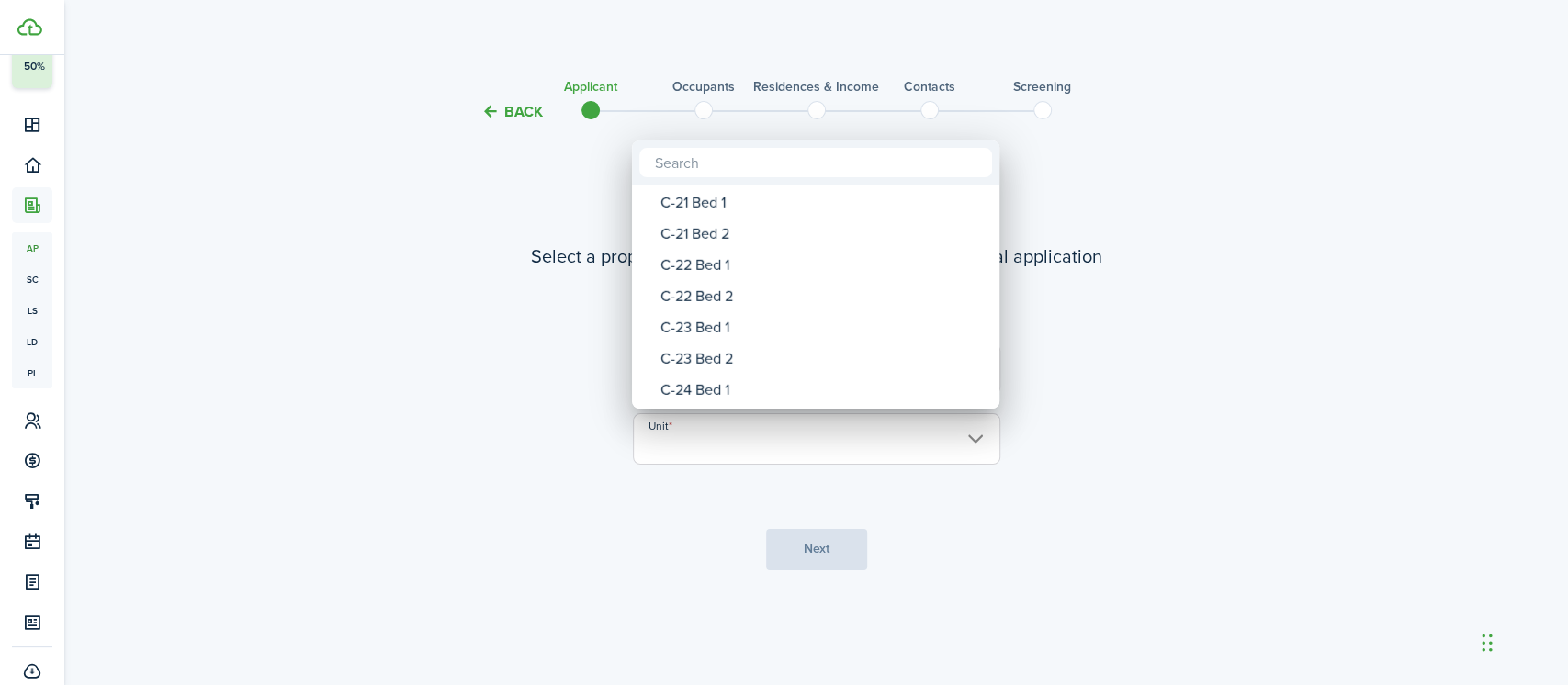
click at [714, 271] on div "C-22 Bed 1" at bounding box center [822, 266] width 325 height 31
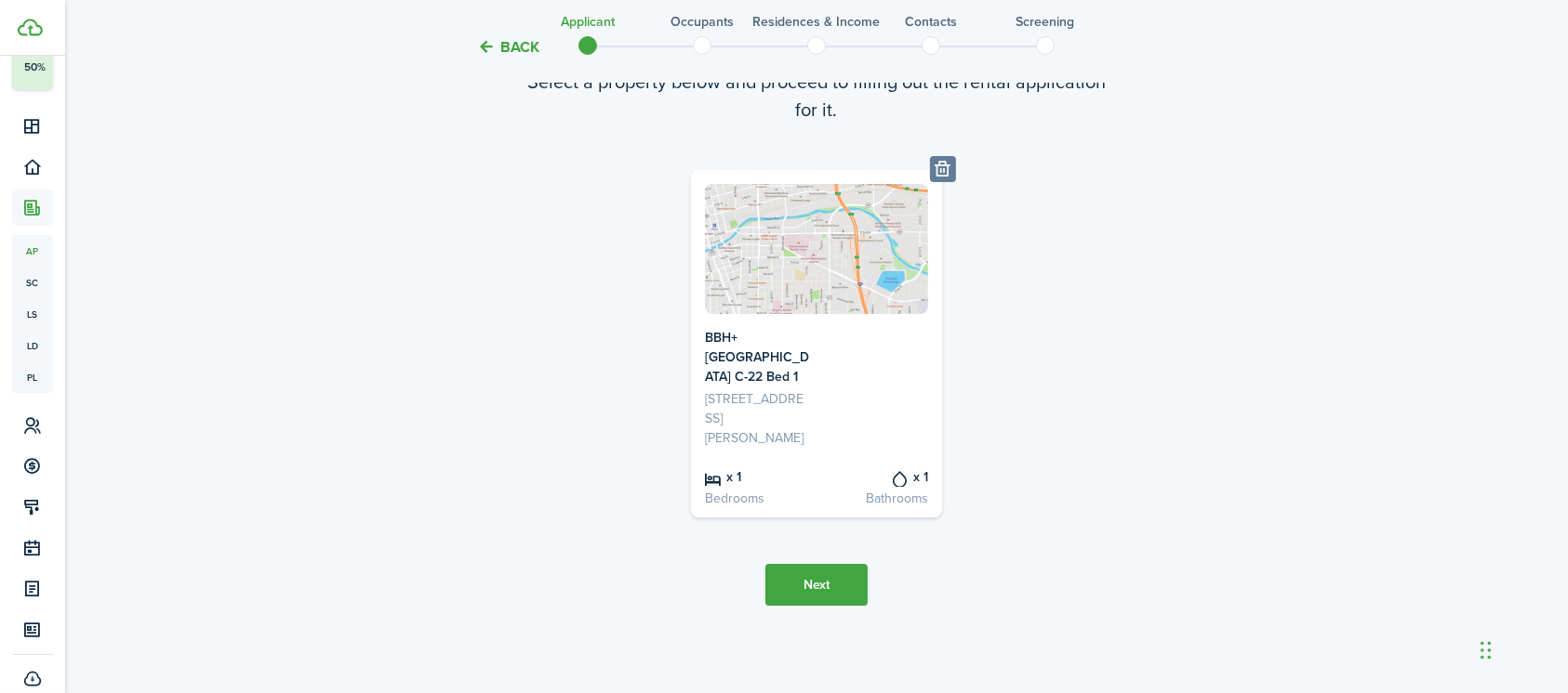
click at [822, 582] on button "Next" at bounding box center [817, 585] width 103 height 42
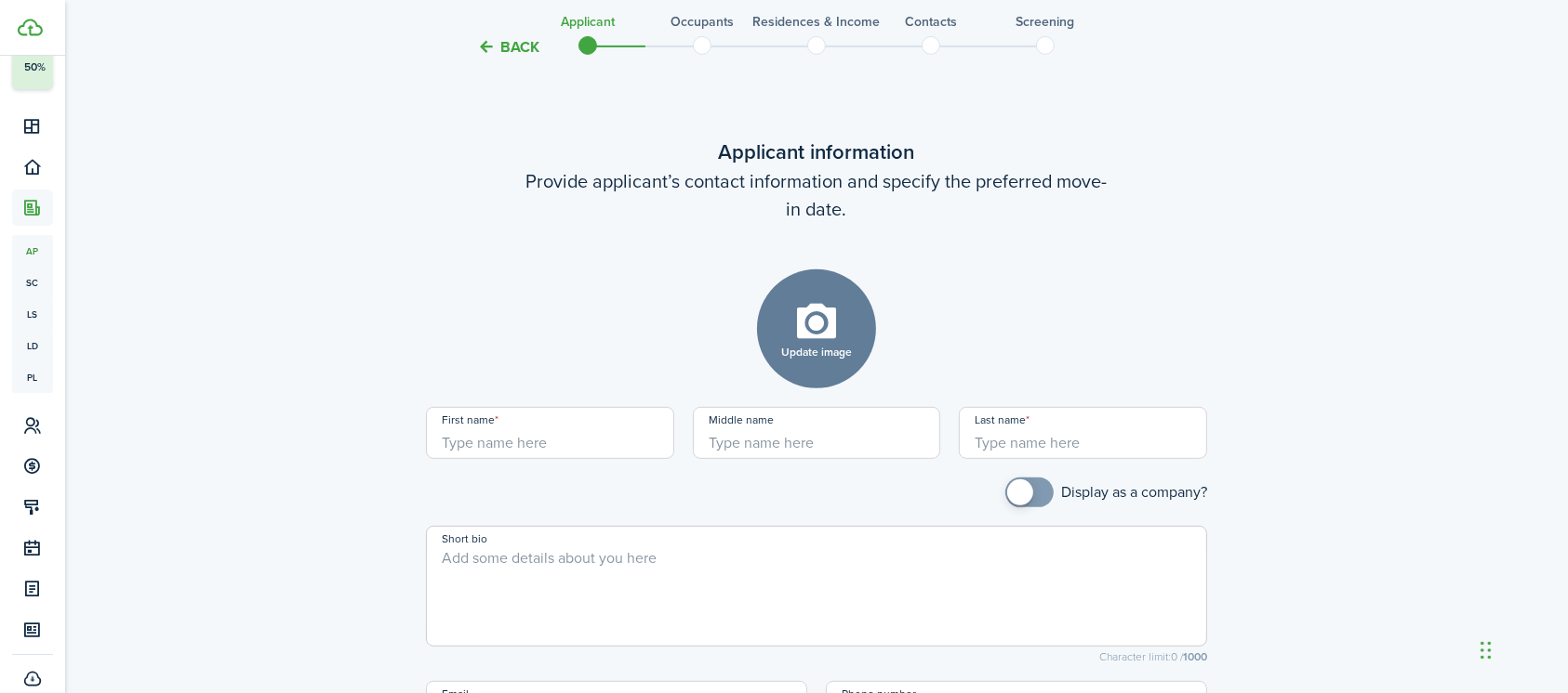
scroll to position [717, 0]
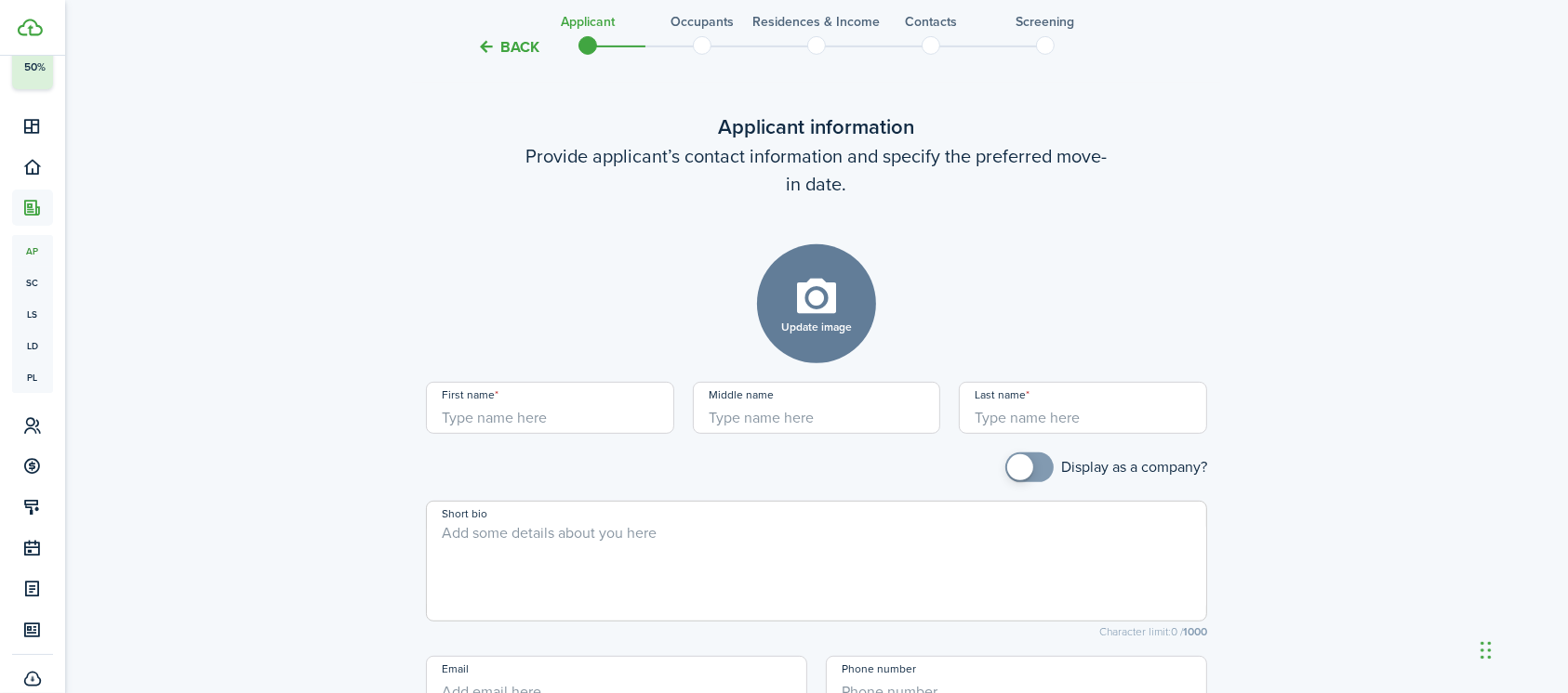
click at [610, 416] on input "First name" at bounding box center [550, 408] width 248 height 52
type input "[PERSON_NAME]"
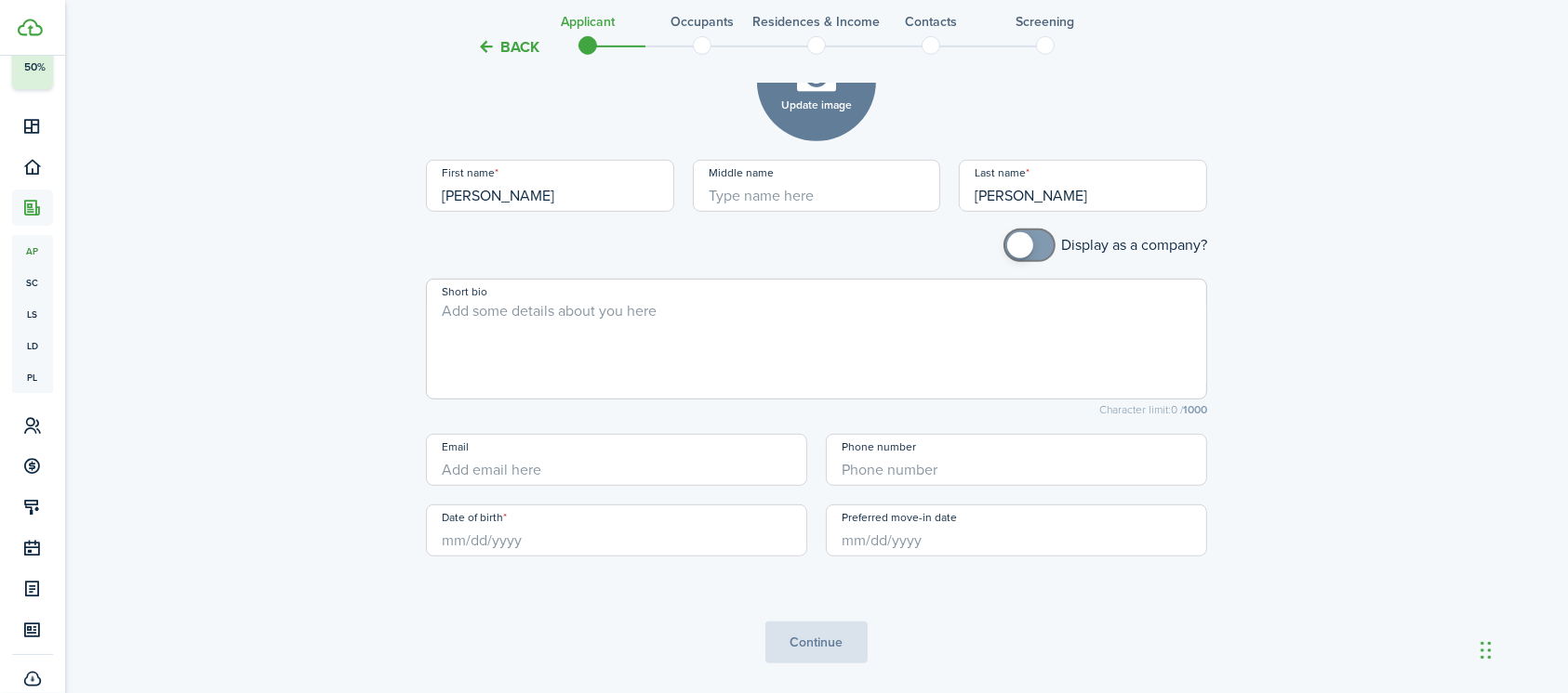
scroll to position [943, 0]
click at [550, 532] on input "Date of birth" at bounding box center [616, 527] width 381 height 52
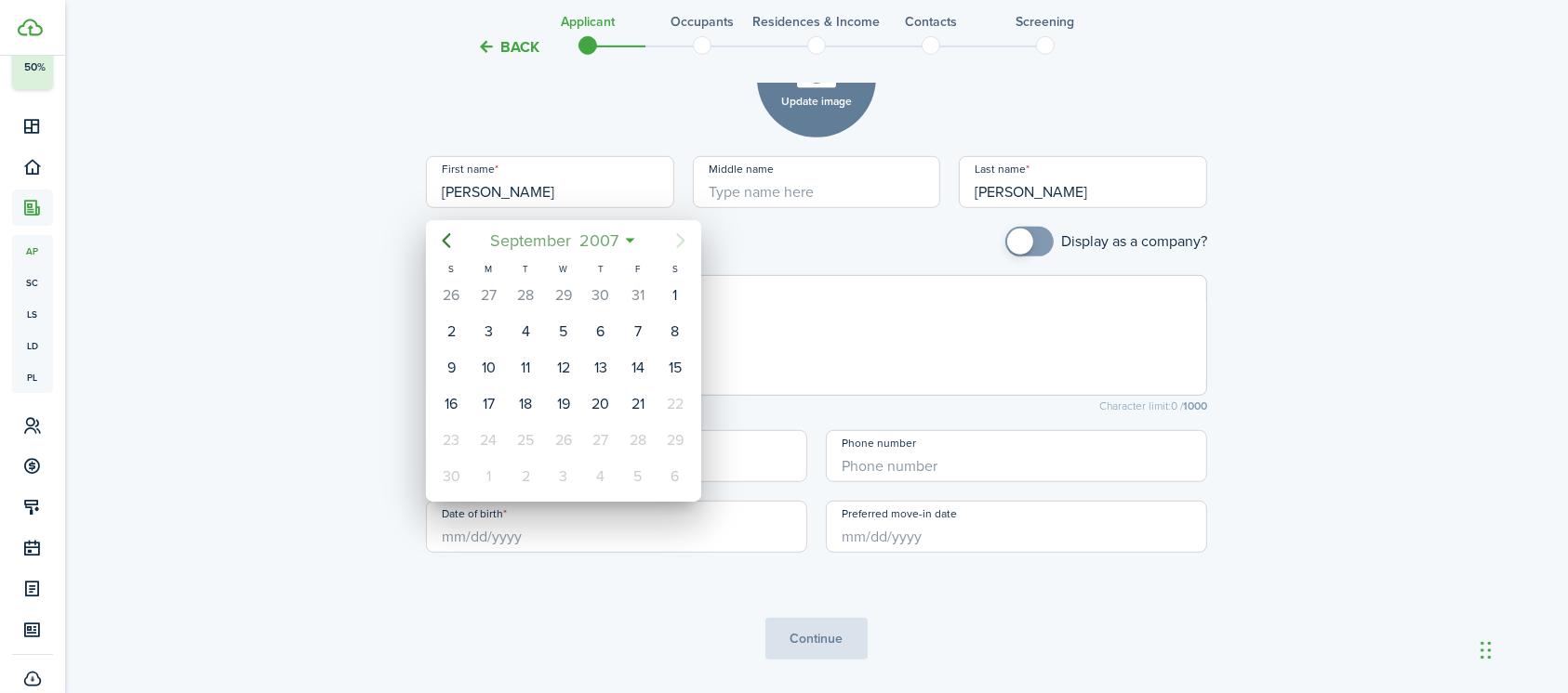
click at [597, 242] on span "2007" at bounding box center [598, 241] width 48 height 34
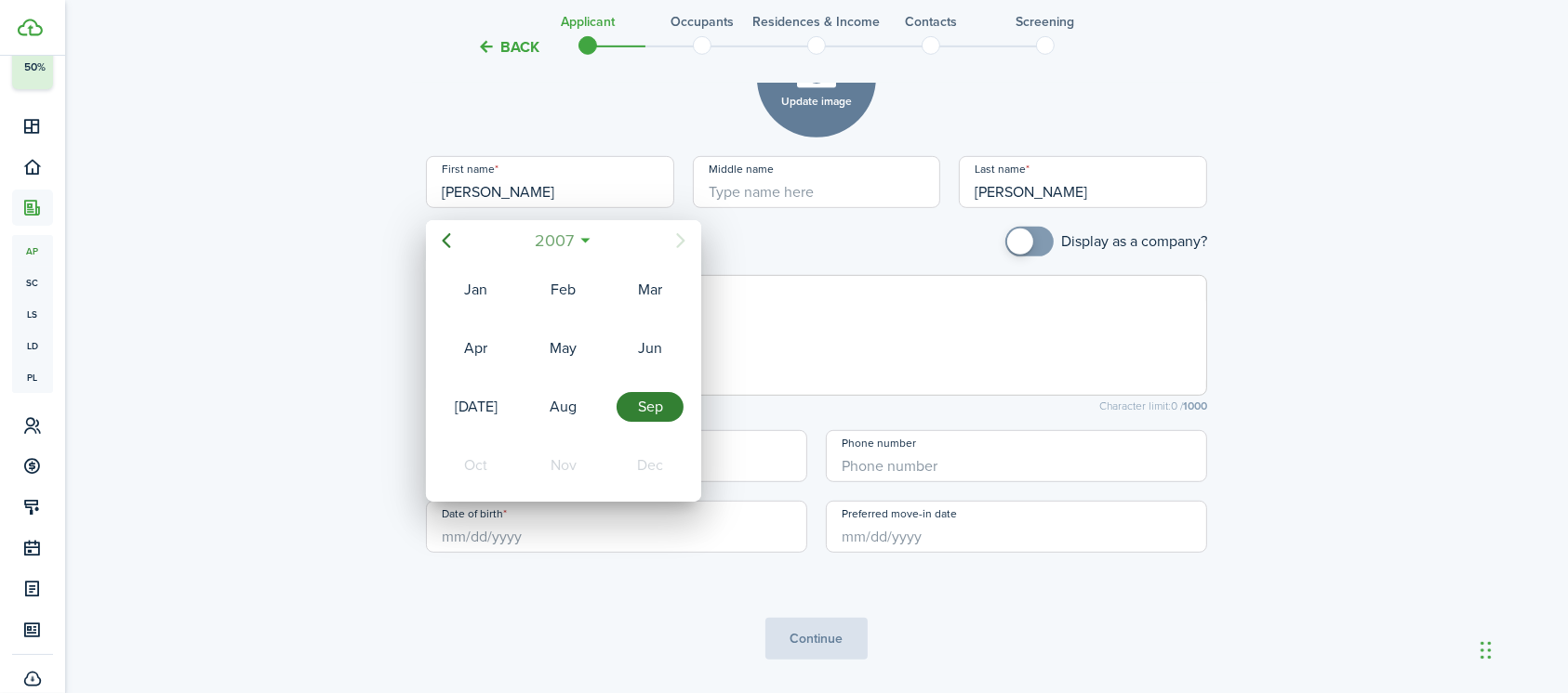
click at [555, 245] on span "2007" at bounding box center [553, 241] width 48 height 34
click at [444, 241] on icon "Previous page" at bounding box center [446, 241] width 8 height 15
click at [454, 243] on icon "Previous page" at bounding box center [446, 241] width 22 height 22
click at [645, 456] on div "1981" at bounding box center [651, 465] width 67 height 30
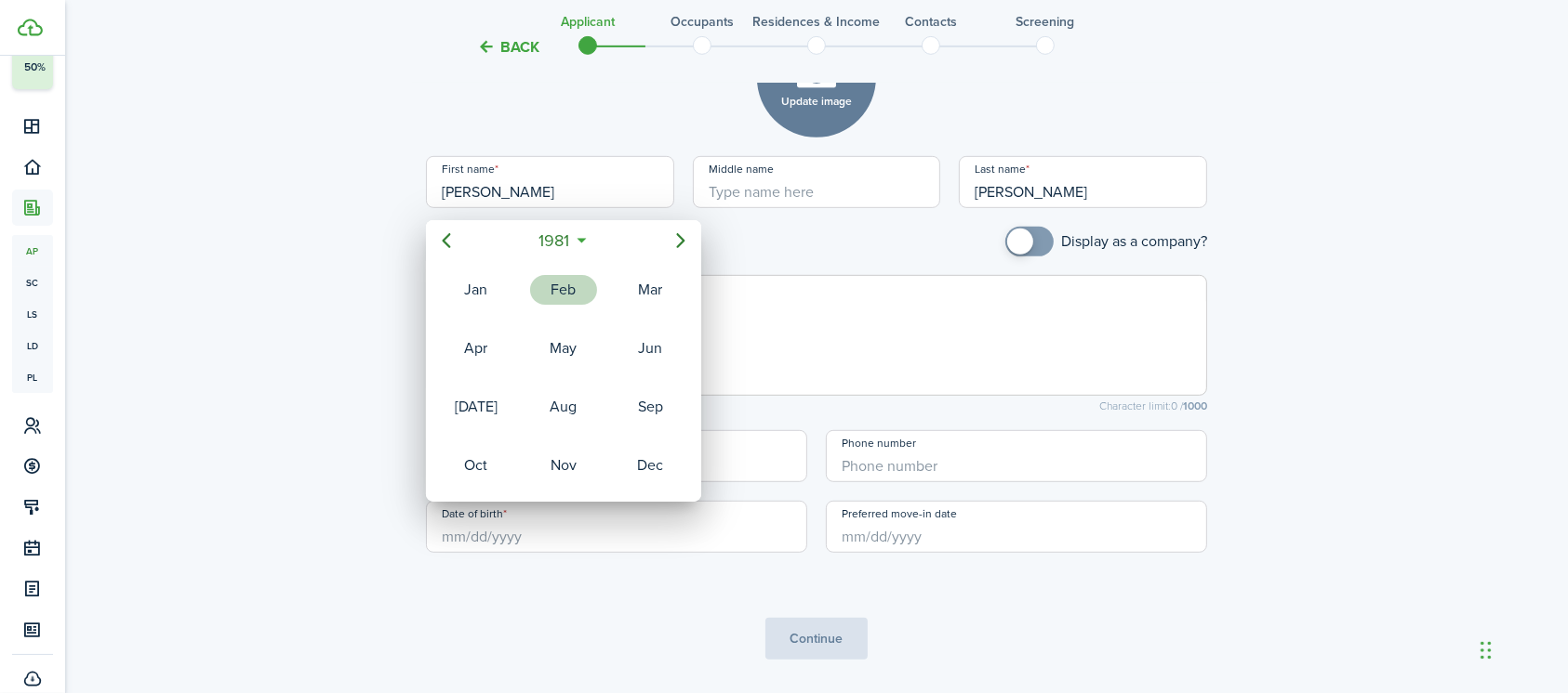
click at [562, 279] on div "Feb" at bounding box center [564, 290] width 67 height 30
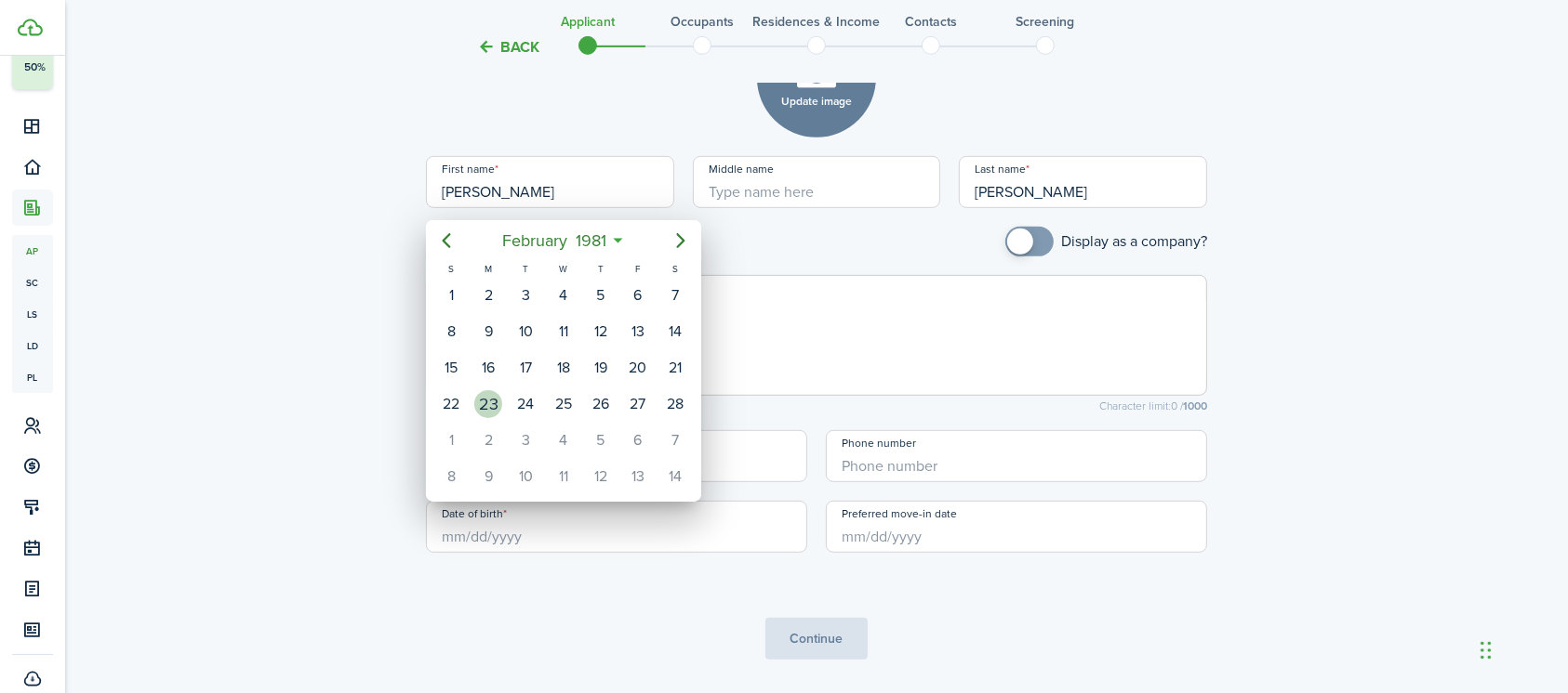
click at [487, 397] on div "23" at bounding box center [488, 404] width 28 height 28
type input "[DATE]"
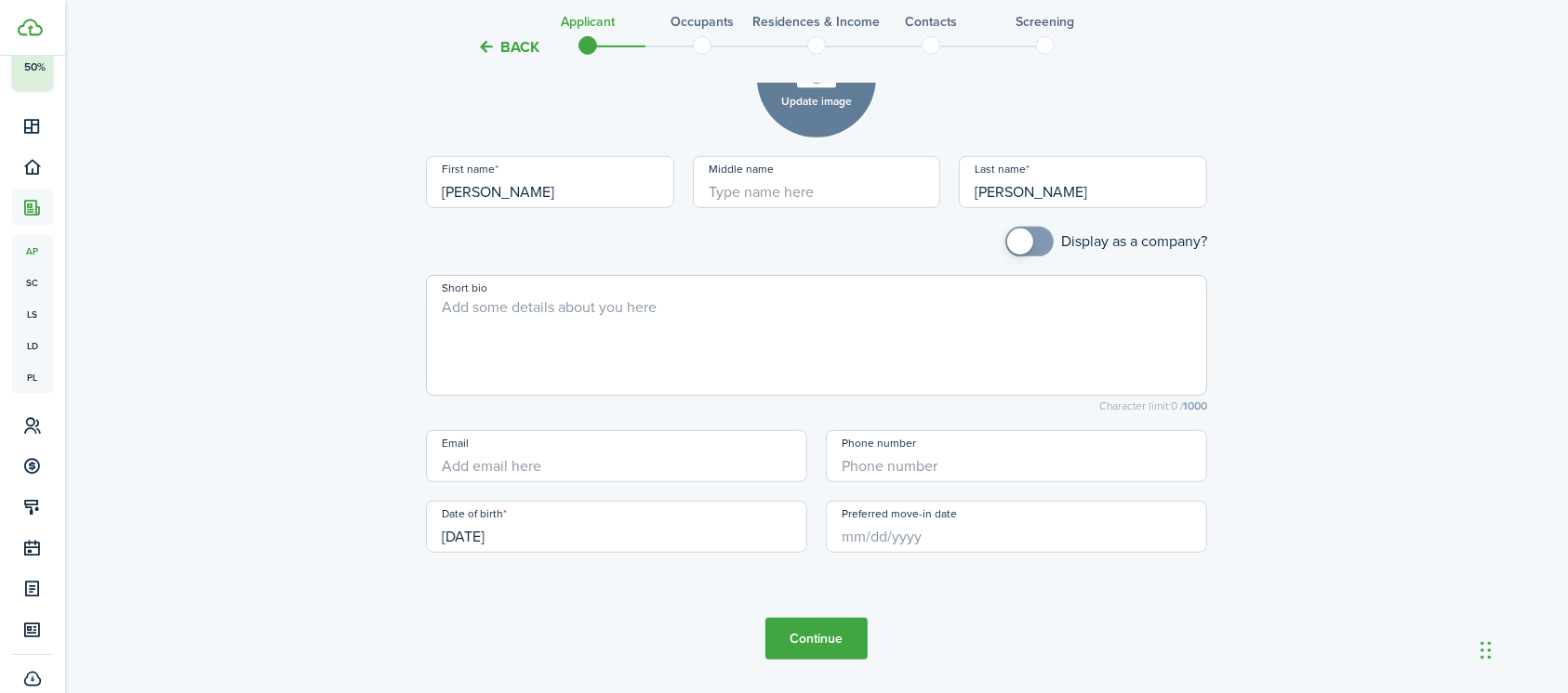
click at [883, 532] on input "Preferred move-in date" at bounding box center [1016, 527] width 381 height 52
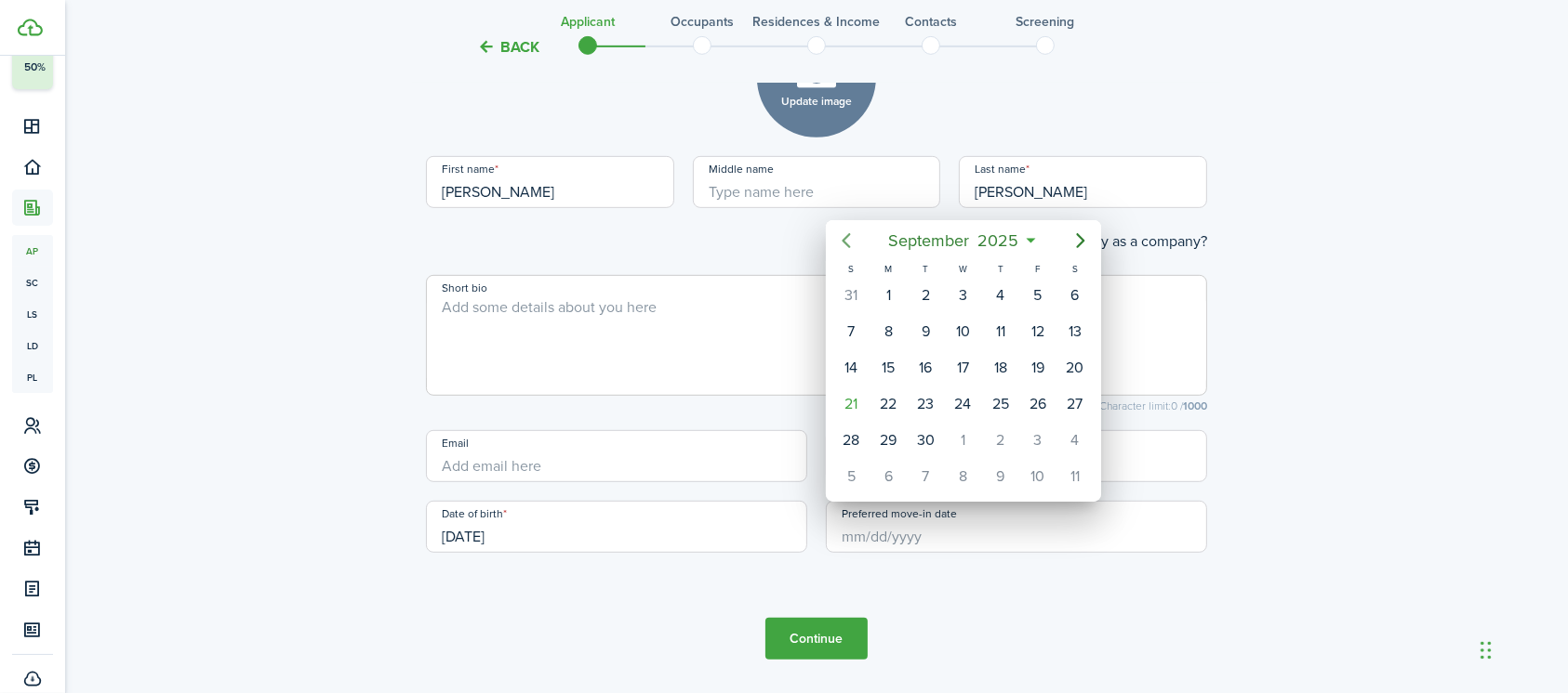
click at [847, 240] on icon "Previous page" at bounding box center [847, 241] width 22 height 22
click at [924, 296] on div "1" at bounding box center [925, 296] width 28 height 28
type input "[DATE]"
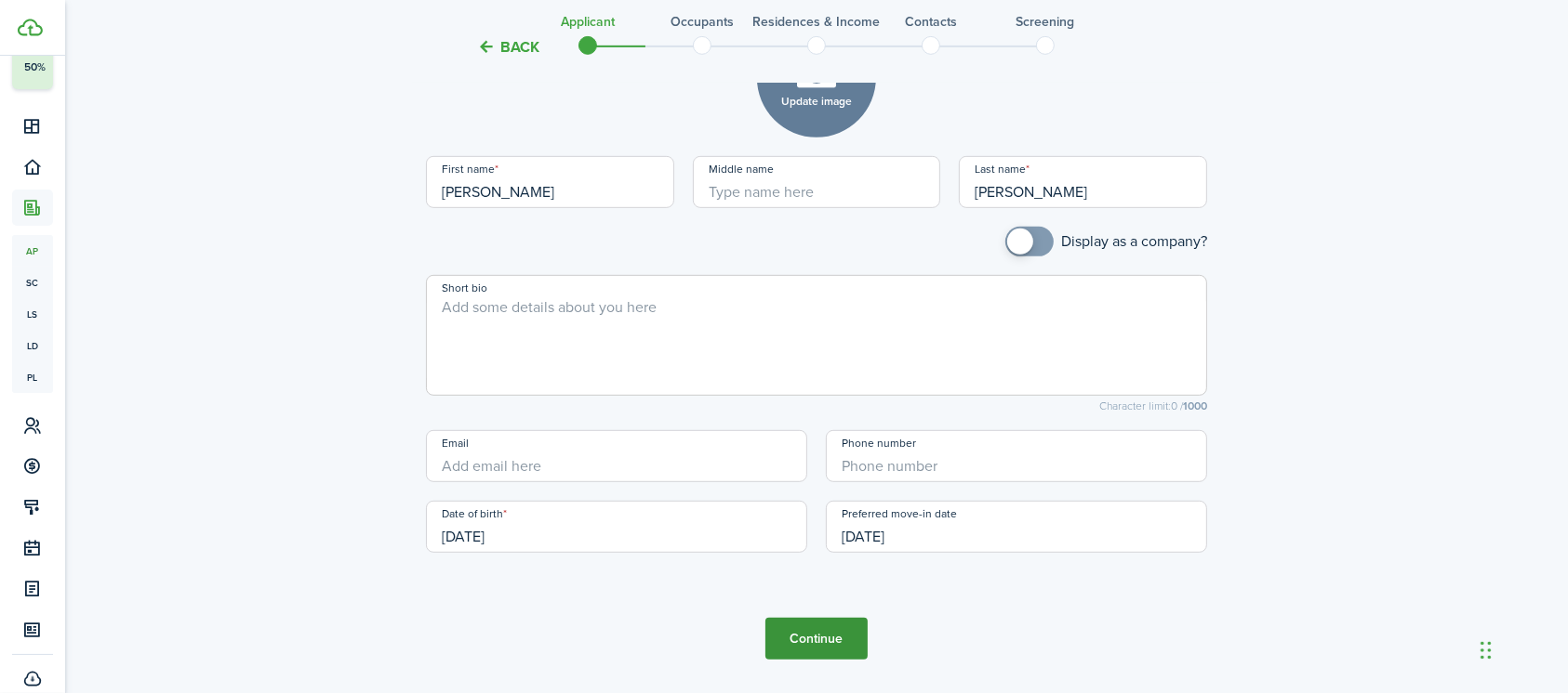
click at [825, 638] on button "Continue" at bounding box center [817, 639] width 103 height 42
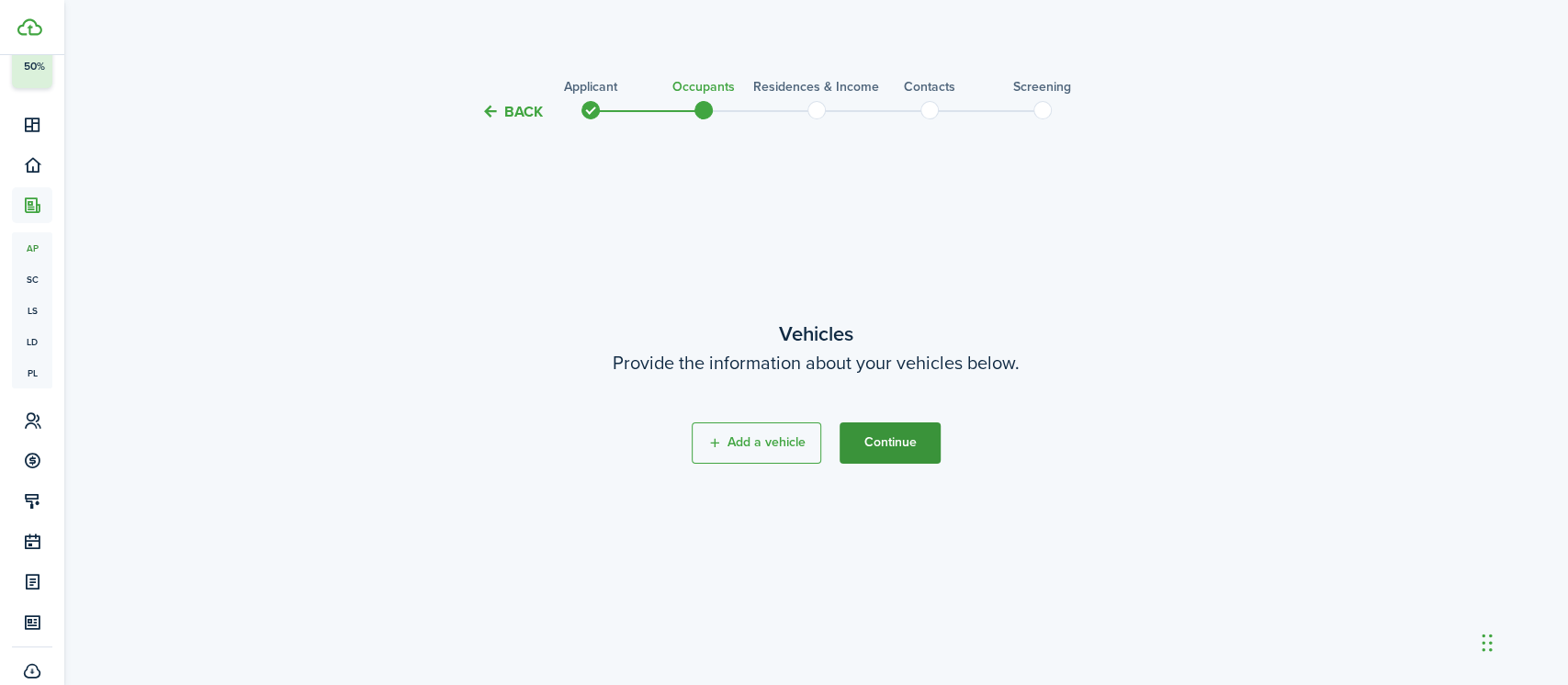
click at [900, 443] on button "Continue" at bounding box center [890, 443] width 101 height 41
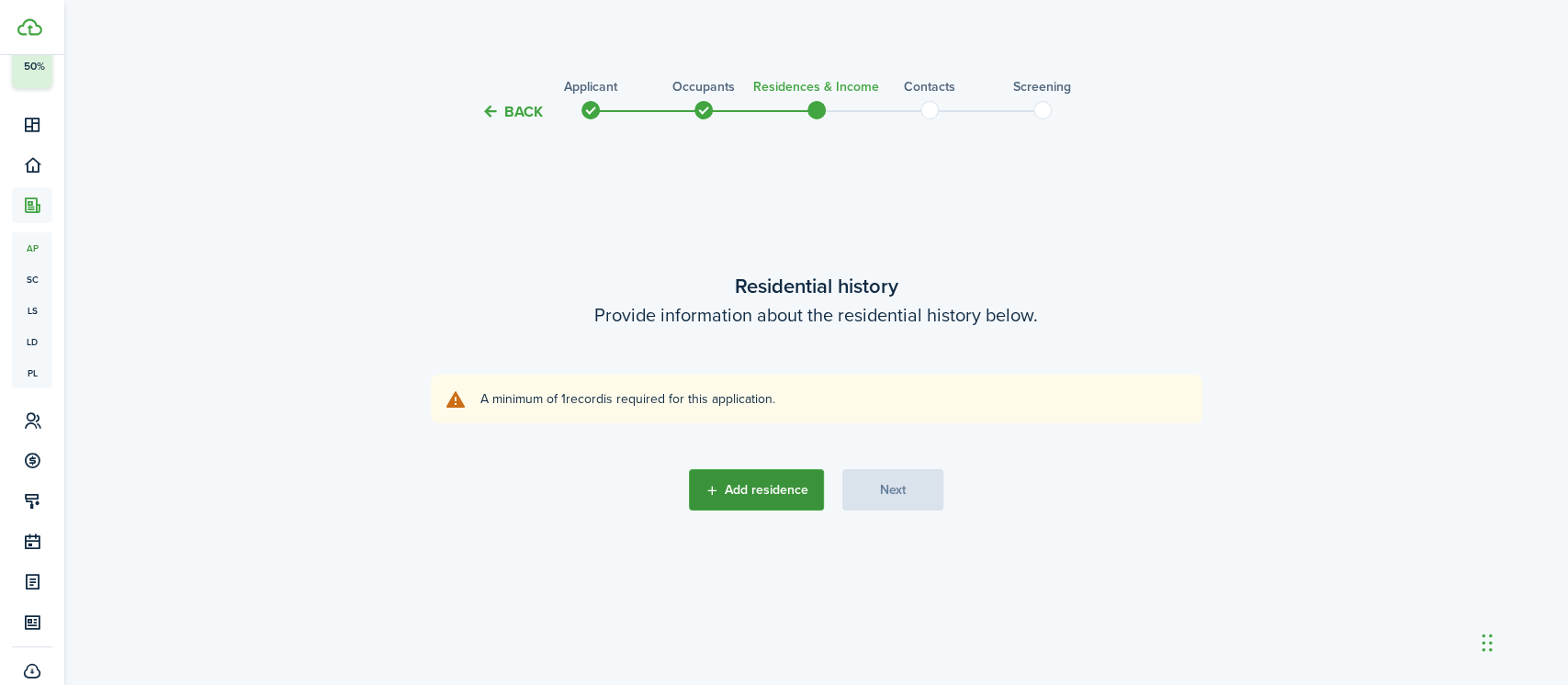
click at [777, 482] on button "Add residence" at bounding box center [756, 490] width 135 height 41
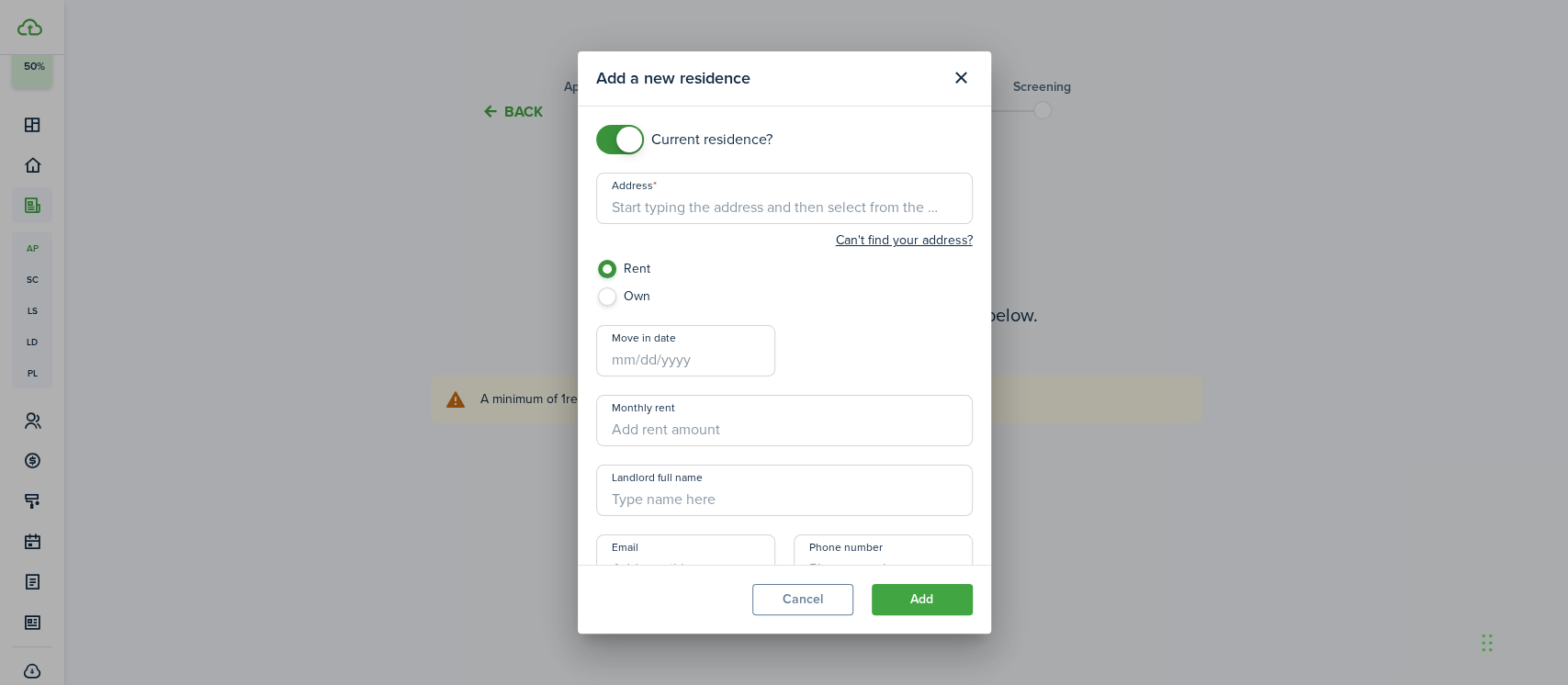
checkbox input "false"
click at [618, 141] on span at bounding box center [630, 139] width 26 height 26
click at [637, 202] on input "Address" at bounding box center [784, 198] width 376 height 52
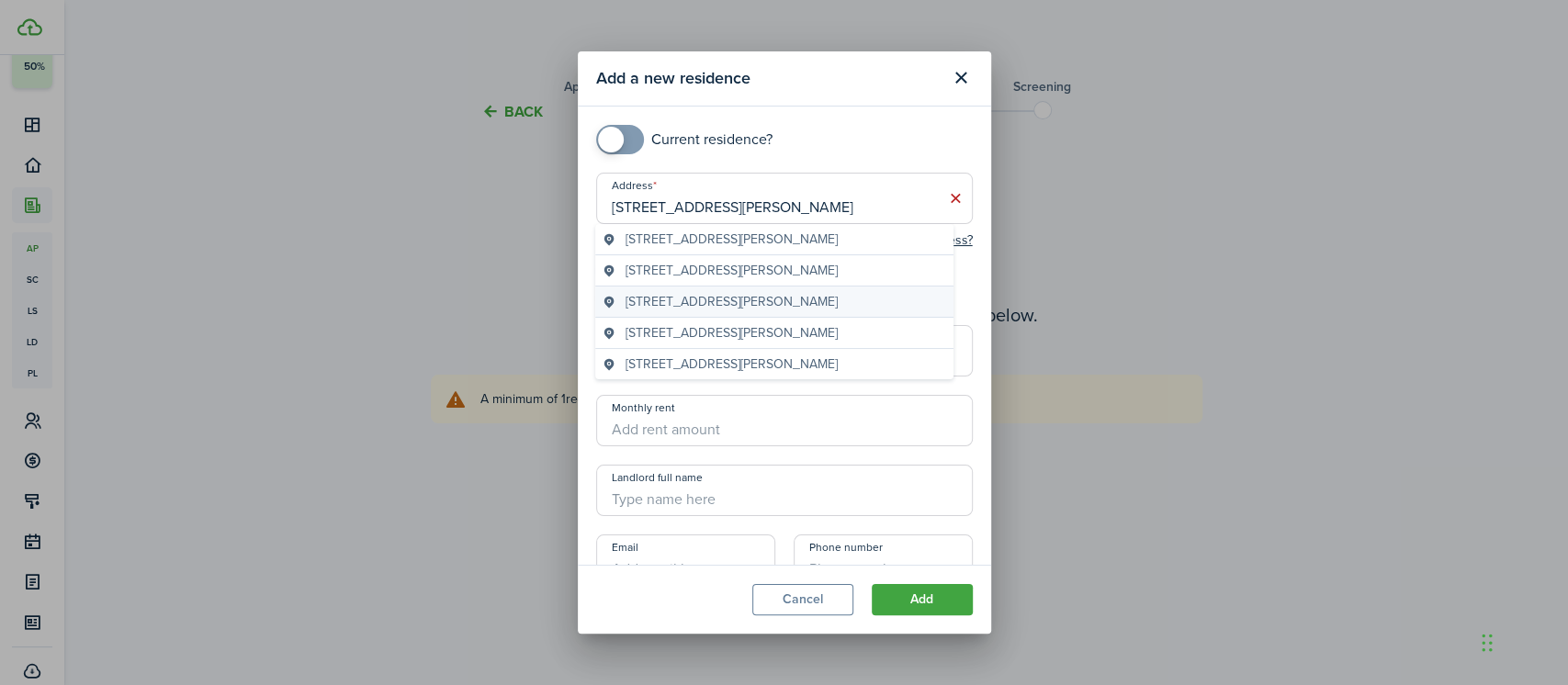
click at [678, 301] on span "[STREET_ADDRESS][PERSON_NAME]" at bounding box center [731, 301] width 212 height 19
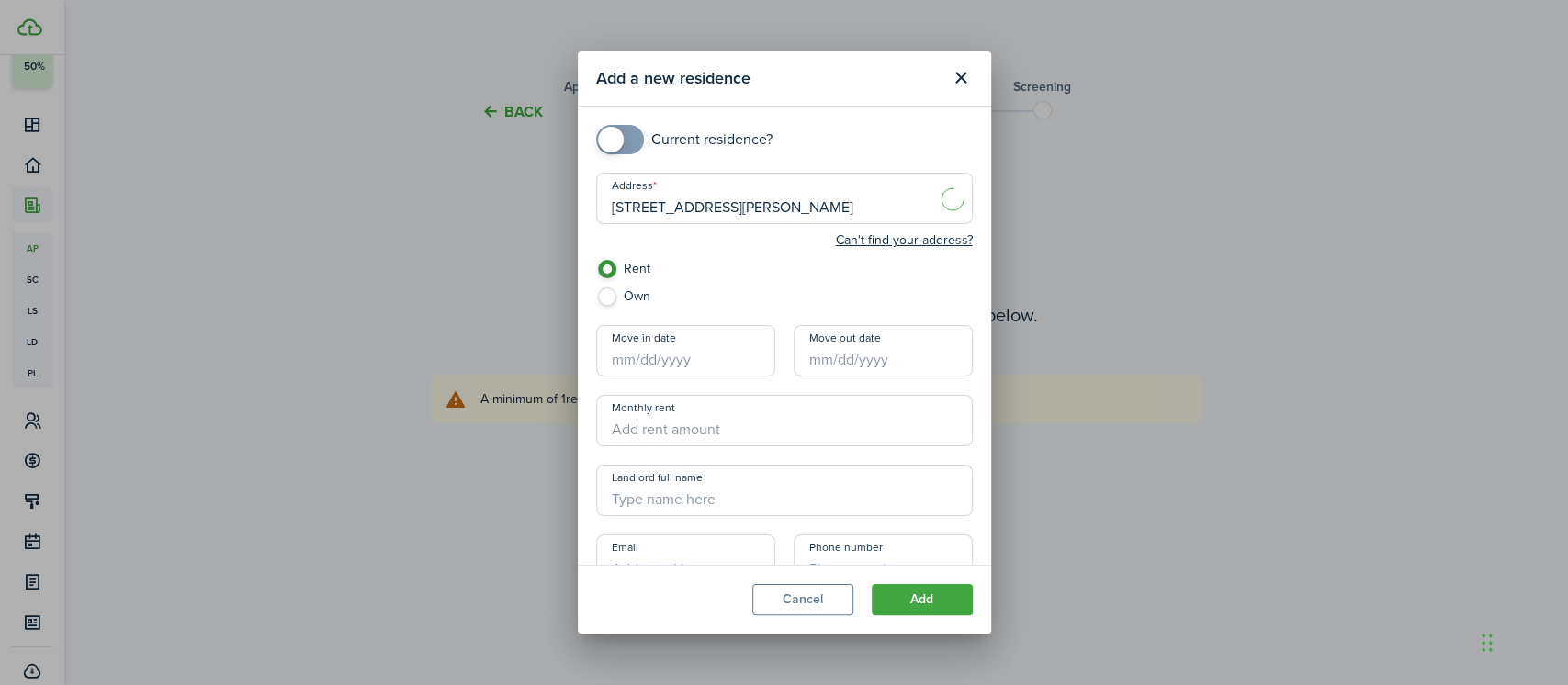
type input "[STREET_ADDRESS][PERSON_NAME][PERSON_NAME]"
click at [914, 599] on button "Add" at bounding box center [922, 600] width 101 height 31
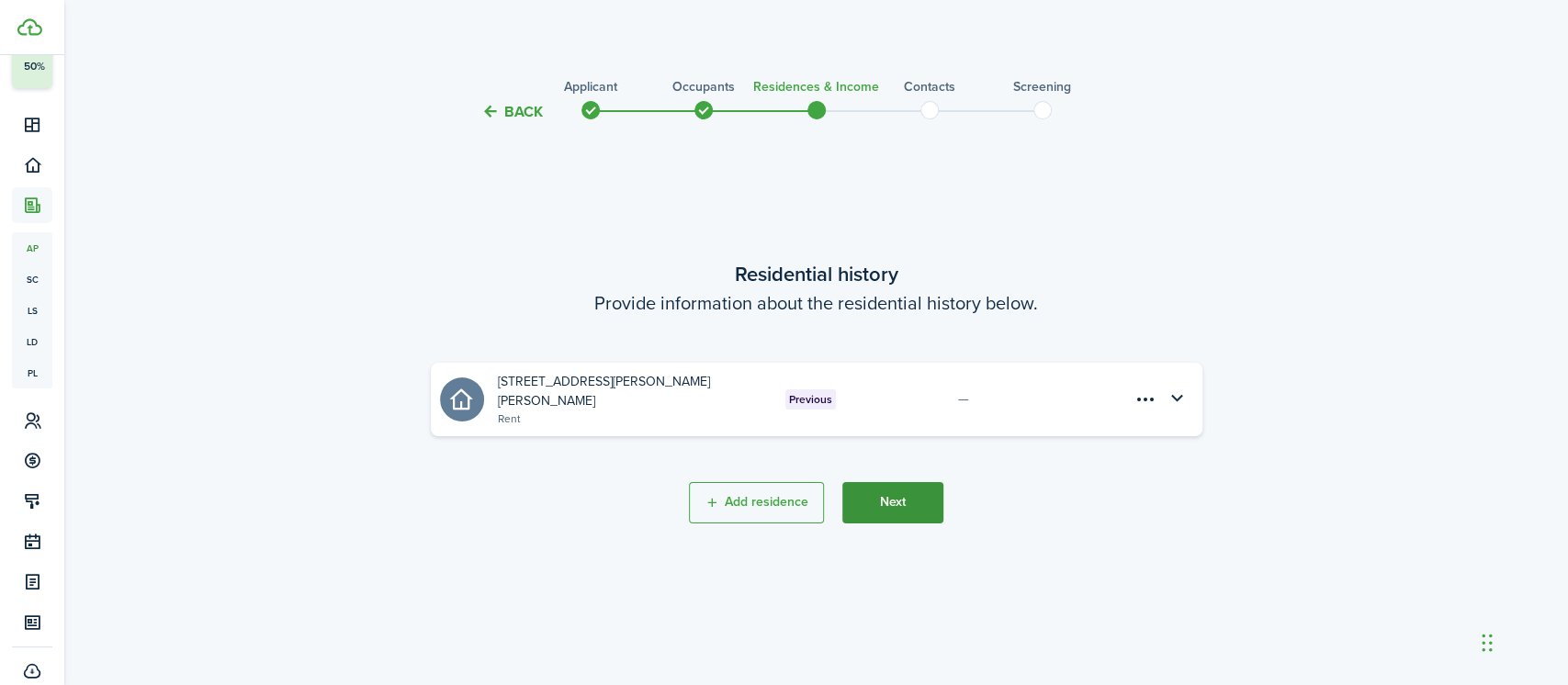
click at [903, 498] on button "Next" at bounding box center [893, 502] width 101 height 41
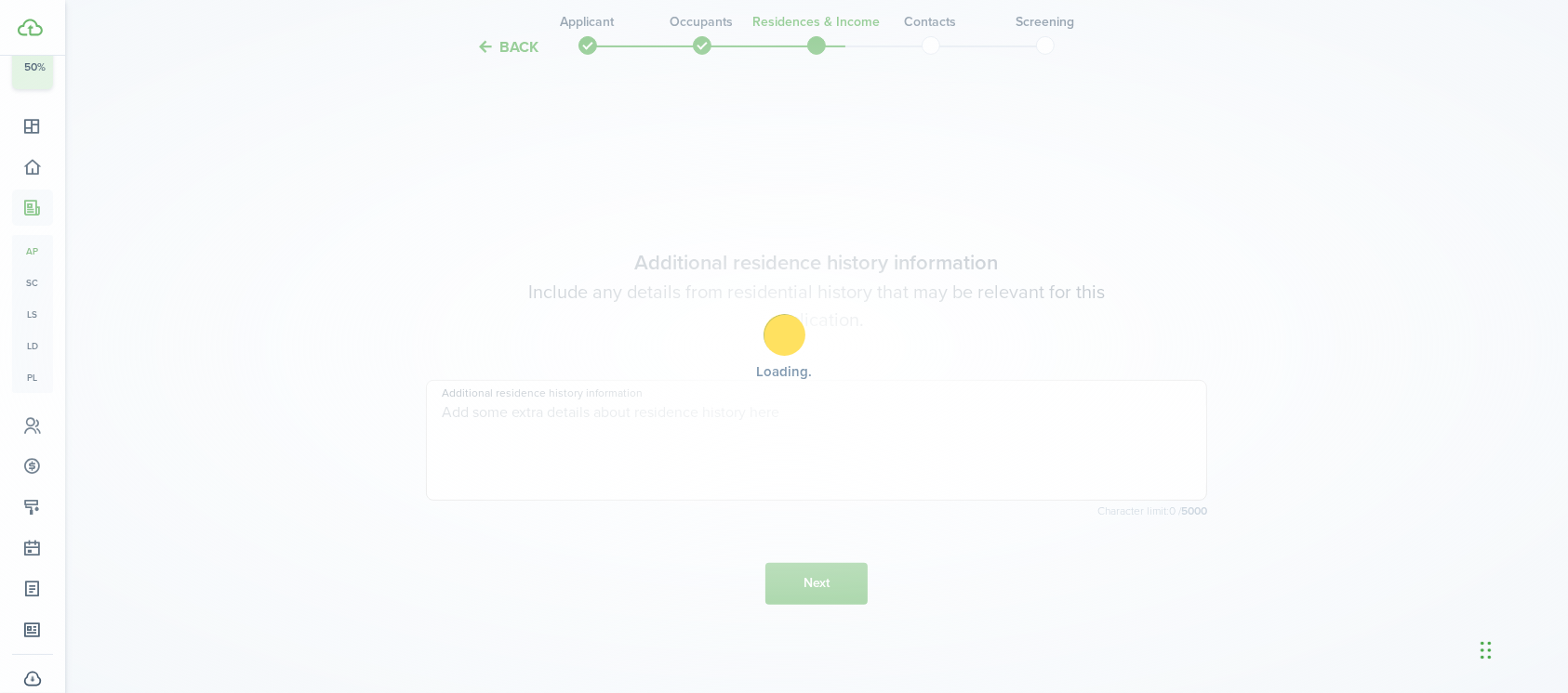
scroll to position [568, 0]
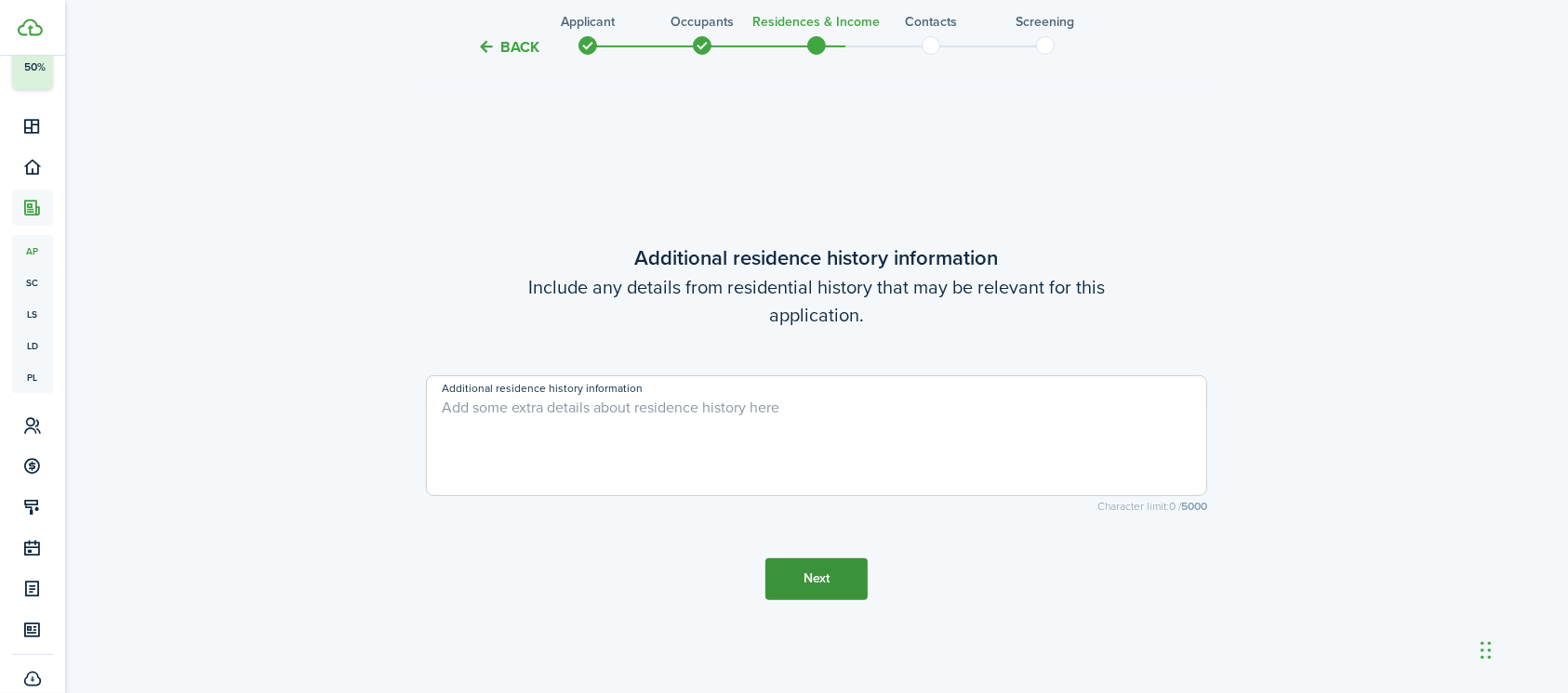
click at [807, 585] on button "Next" at bounding box center [817, 579] width 103 height 42
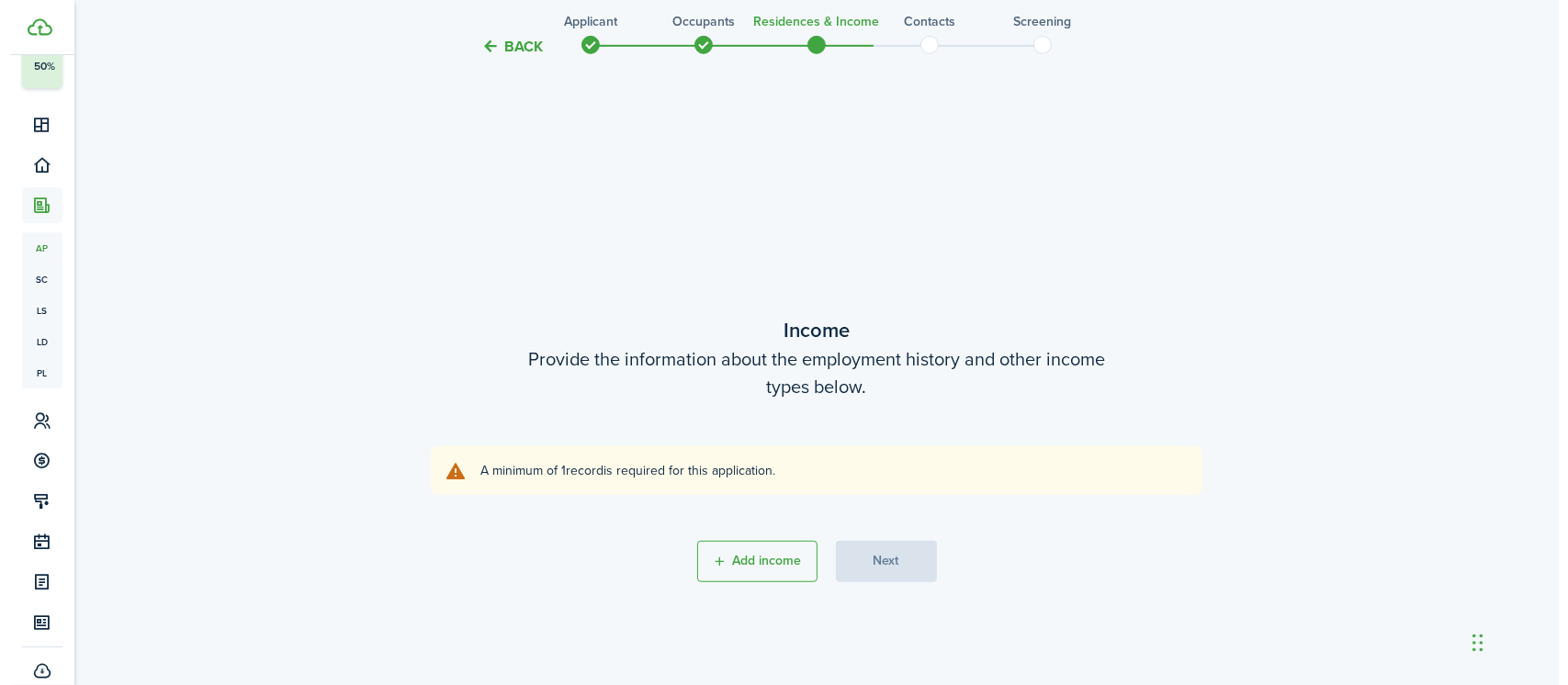
scroll to position [1246, 0]
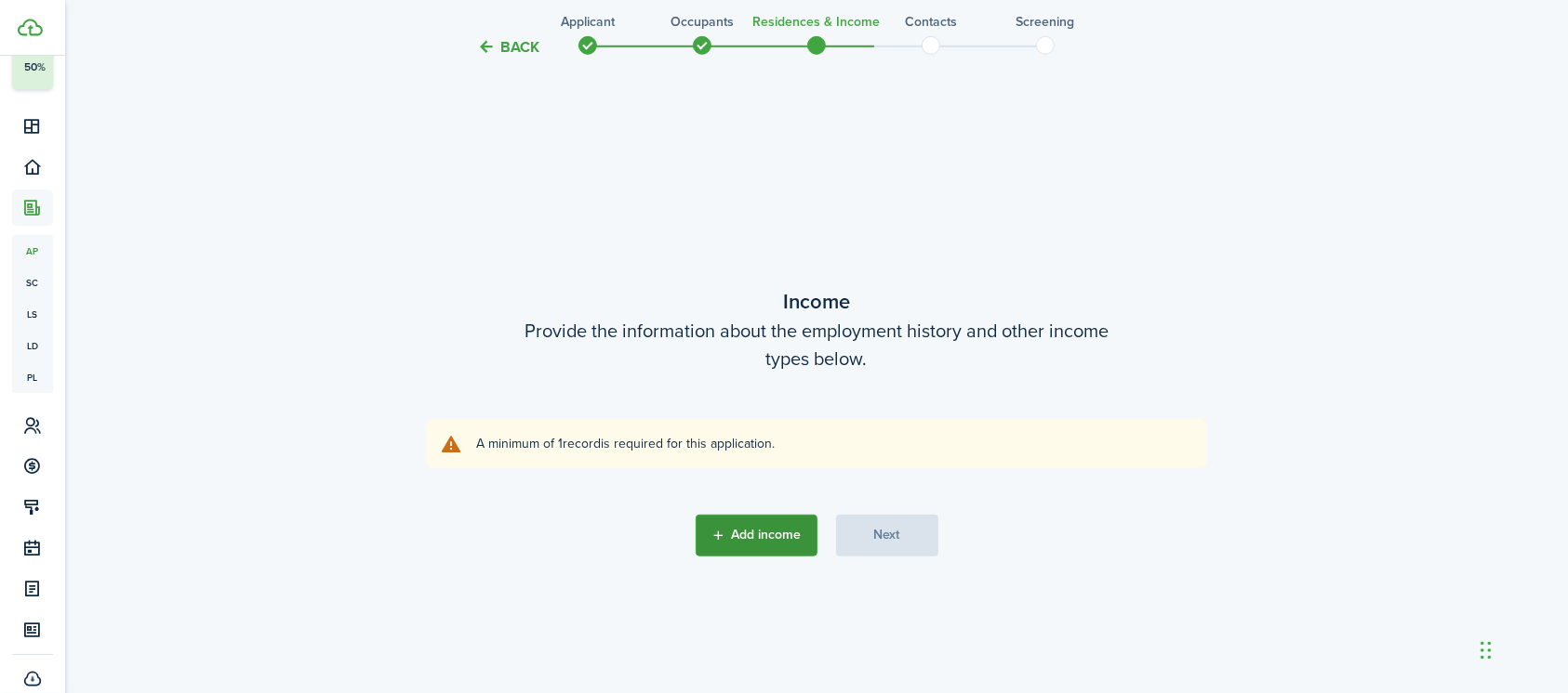
click at [767, 529] on button "Add income" at bounding box center [756, 535] width 122 height 42
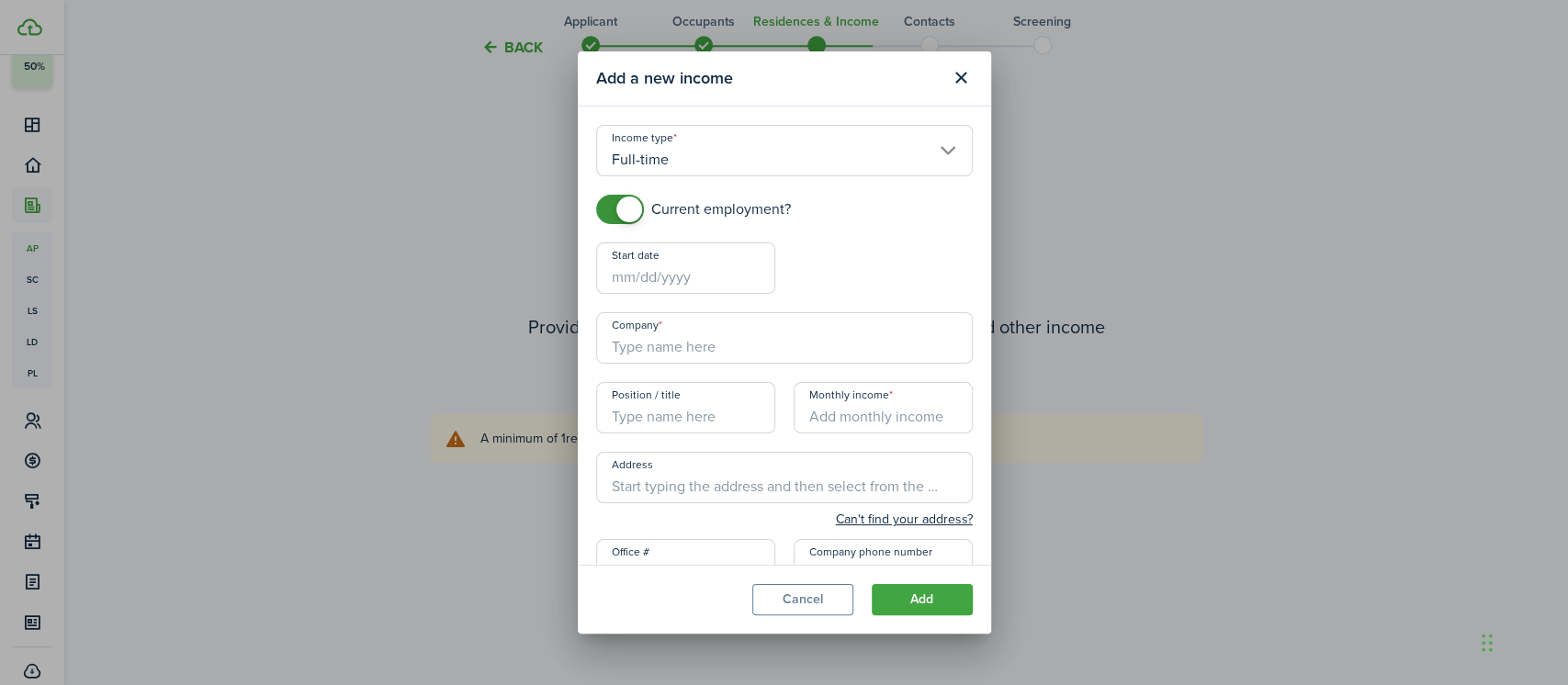
click at [677, 164] on input "Full-time" at bounding box center [784, 150] width 376 height 52
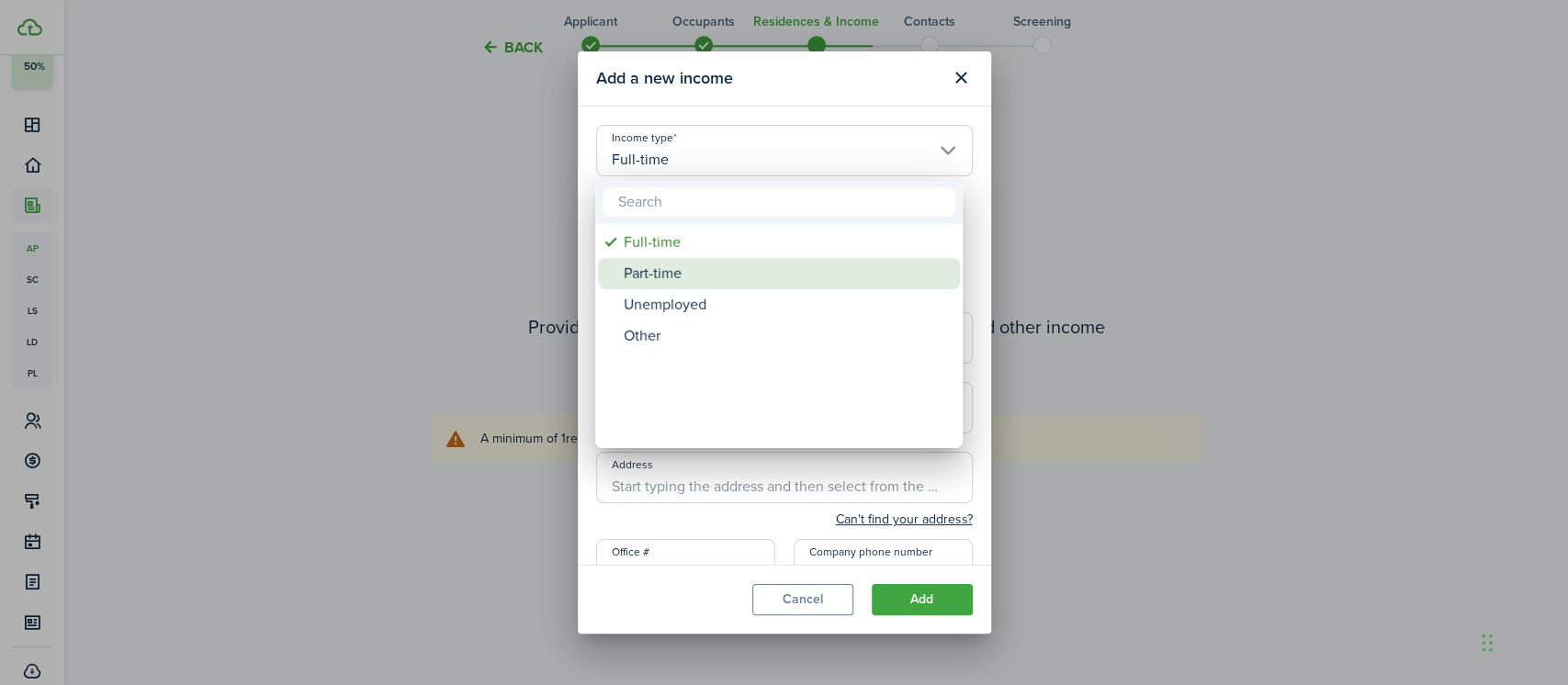
click at [663, 280] on div "Part-time" at bounding box center [785, 274] width 325 height 31
type input "Part-time"
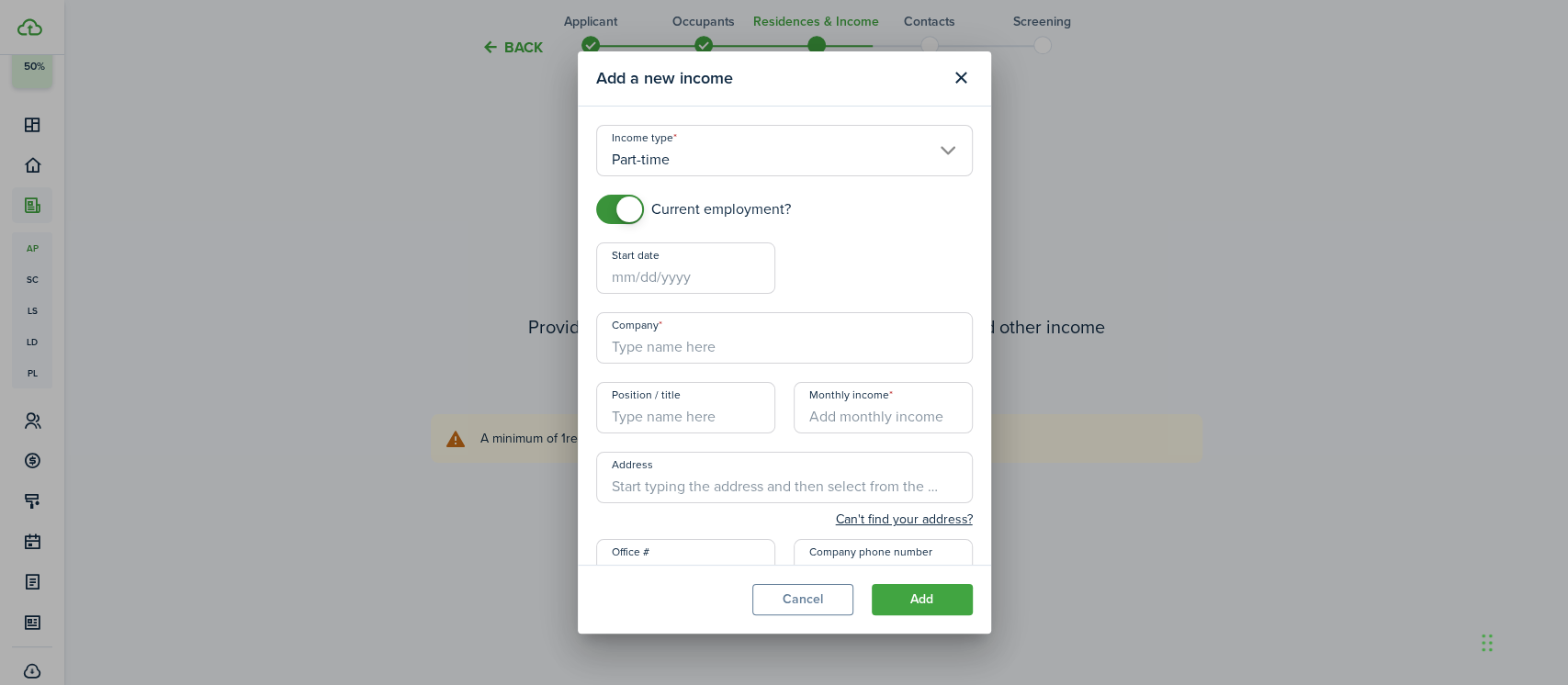
click at [621, 274] on input "Start date" at bounding box center [686, 268] width 179 height 52
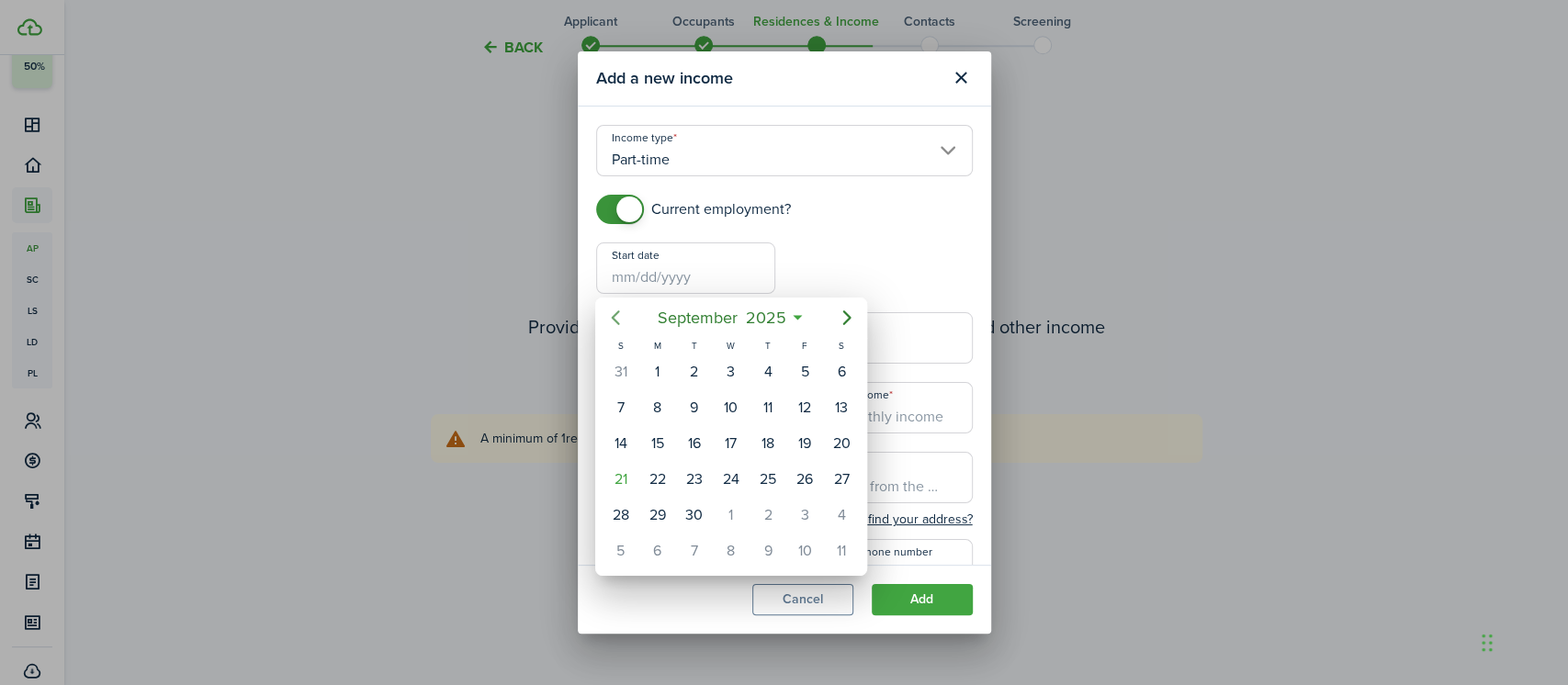
click at [620, 317] on icon "Previous page" at bounding box center [616, 318] width 22 height 22
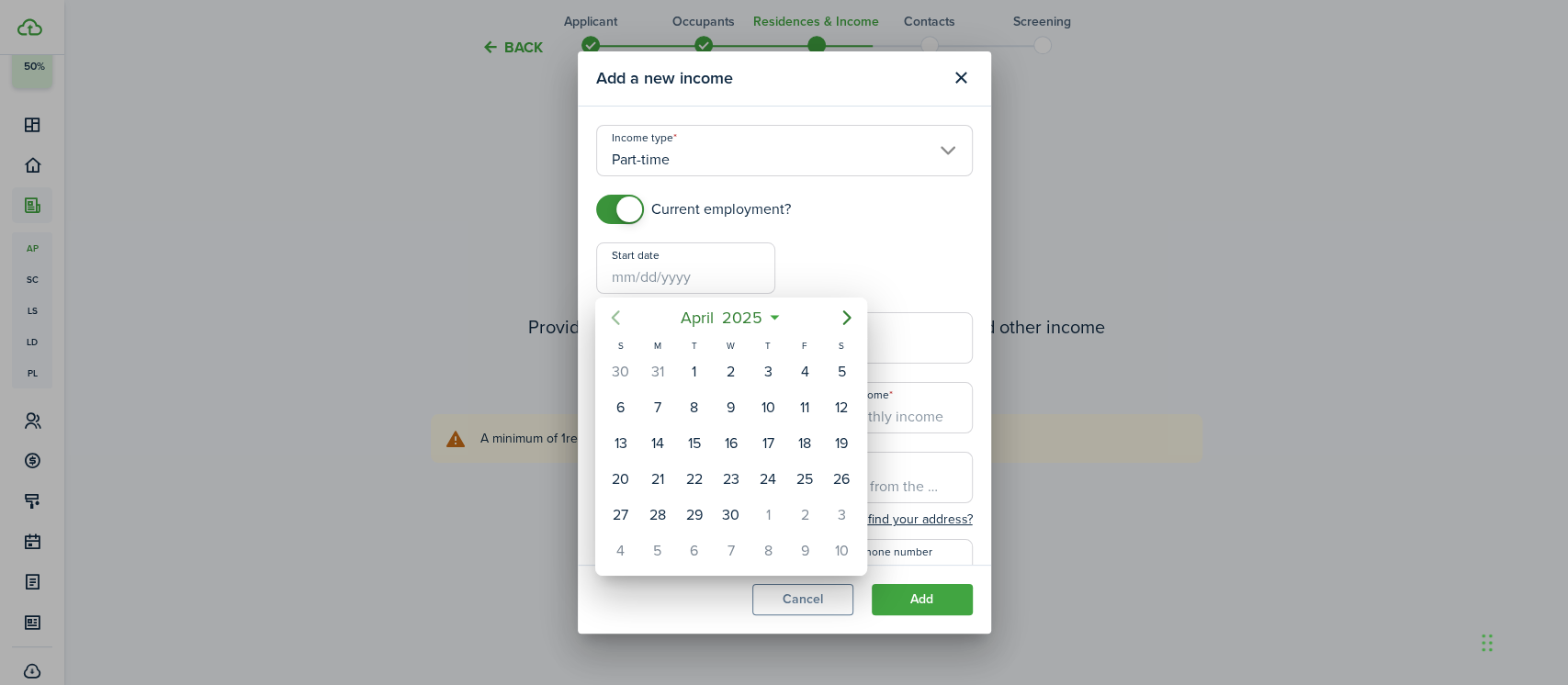
click at [620, 317] on icon "Previous page" at bounding box center [616, 318] width 22 height 22
click at [727, 510] on div "26" at bounding box center [731, 515] width 28 height 28
type input "[DATE]"
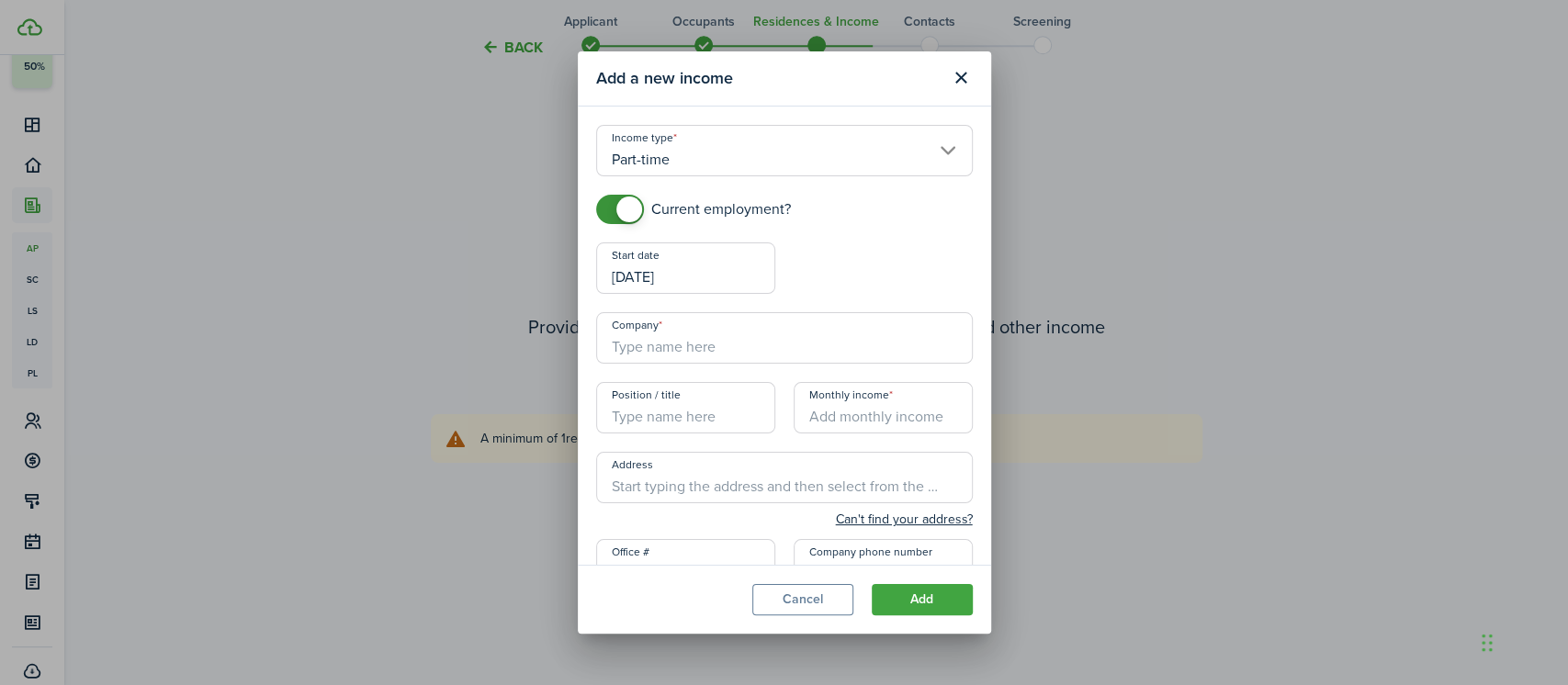
click at [716, 335] on input "Company" at bounding box center [784, 338] width 376 height 52
type input "[DEMOGRAPHIC_DATA] Charities of [GEOGRAPHIC_DATA][US_STATE]"
type input "[STREET_ADDRESS]"
type input "[PHONE_NUMBER]"
type input "[PERSON_NAME]"
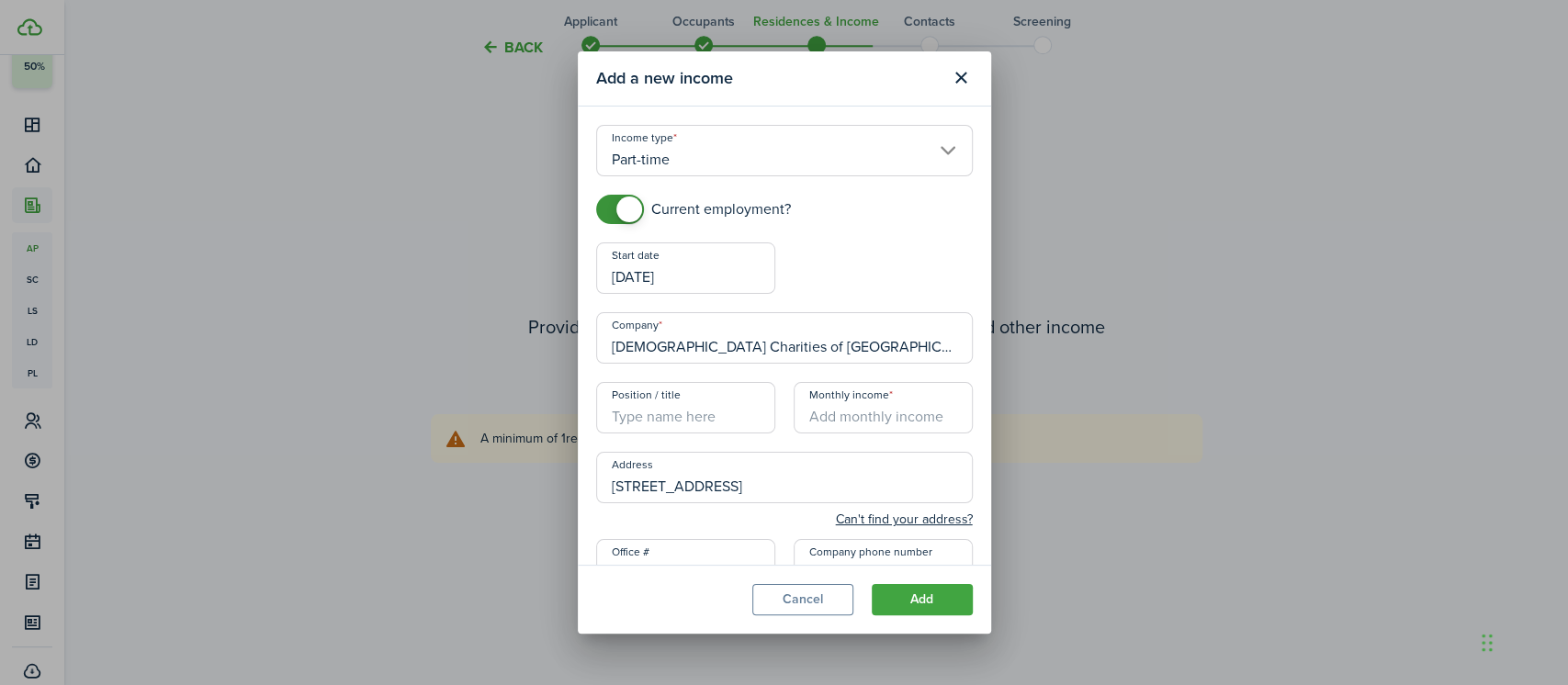
type input "[EMAIL_ADDRESS][DOMAIN_NAME]"
click at [713, 429] on input "Position / title" at bounding box center [686, 407] width 179 height 52
type input "Thrift Store"
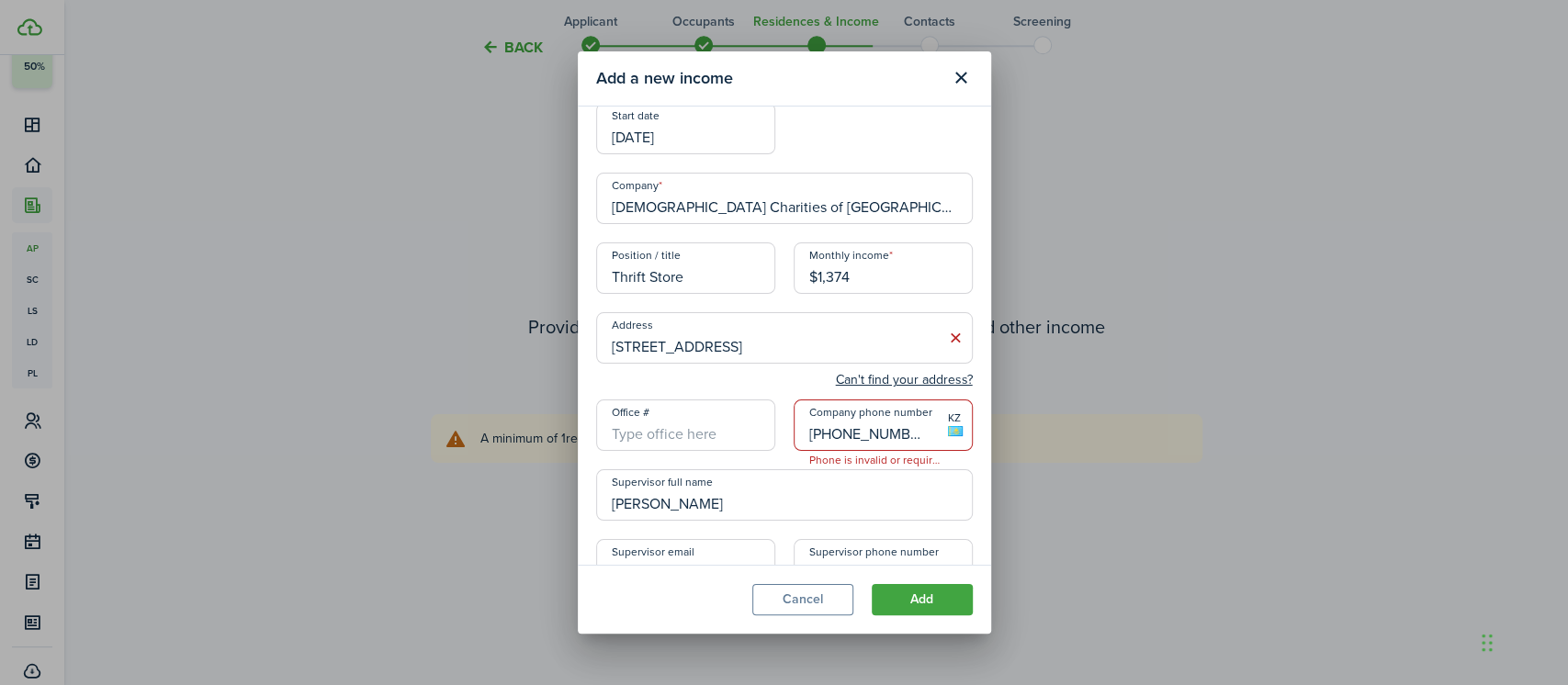
scroll to position [146, 0]
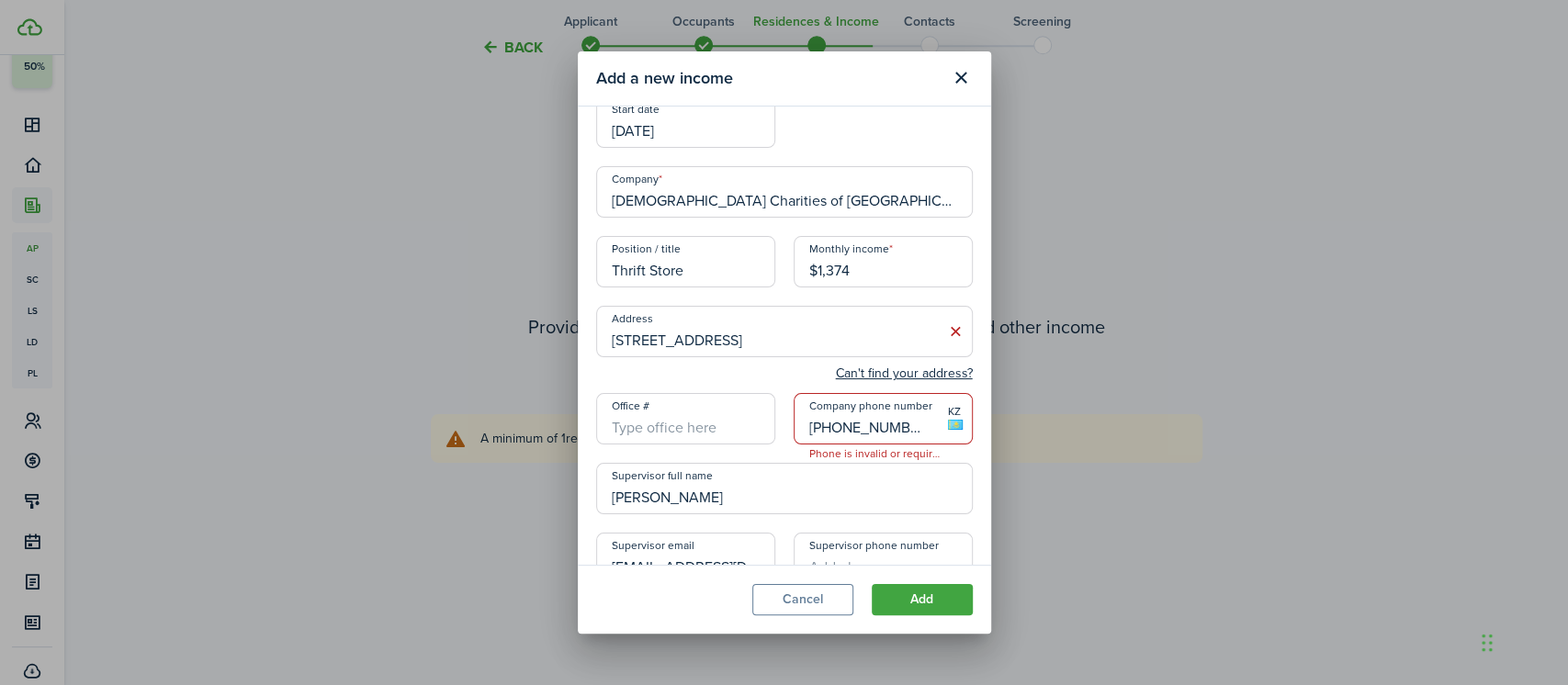
click at [895, 422] on input "[PHONE_NUMBER]" at bounding box center [883, 419] width 179 height 52
type input "$1,374.00"
type input "+7"
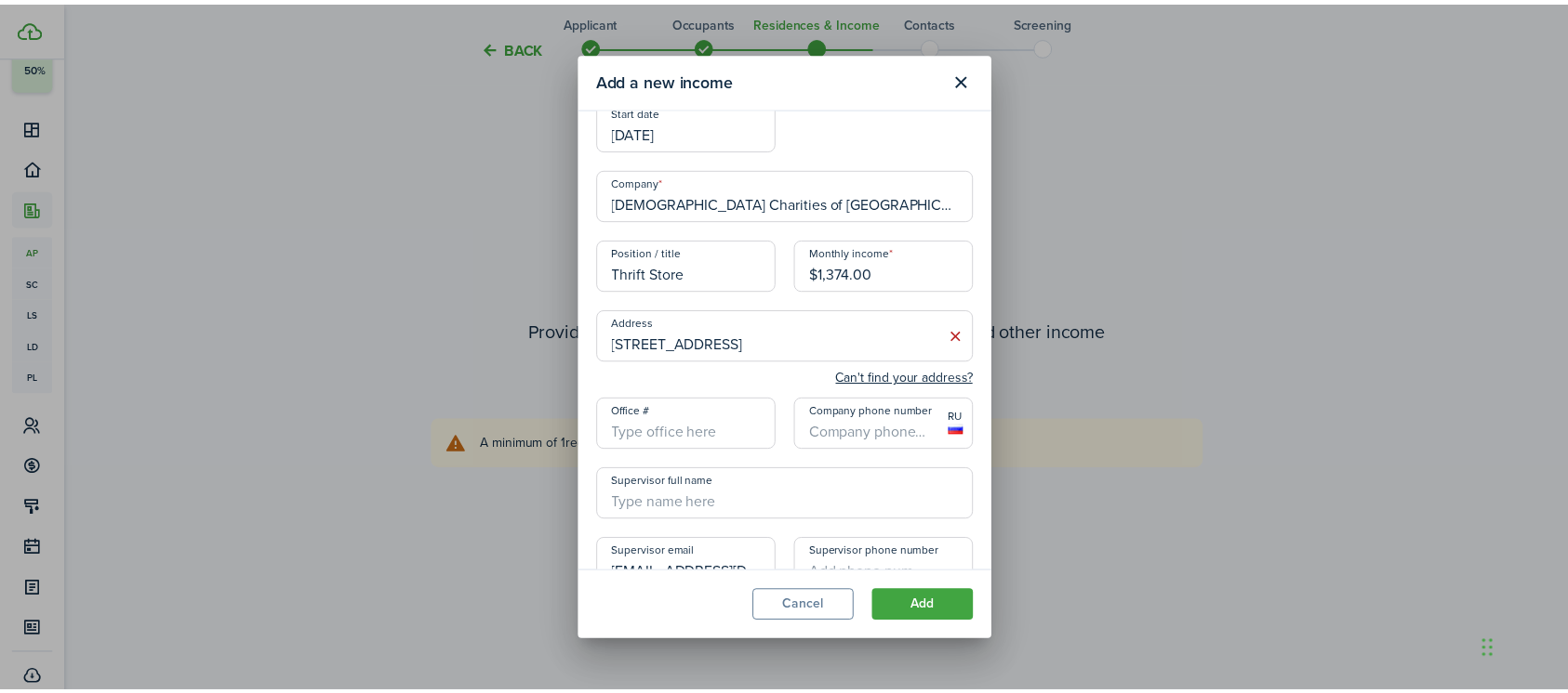
scroll to position [167, 0]
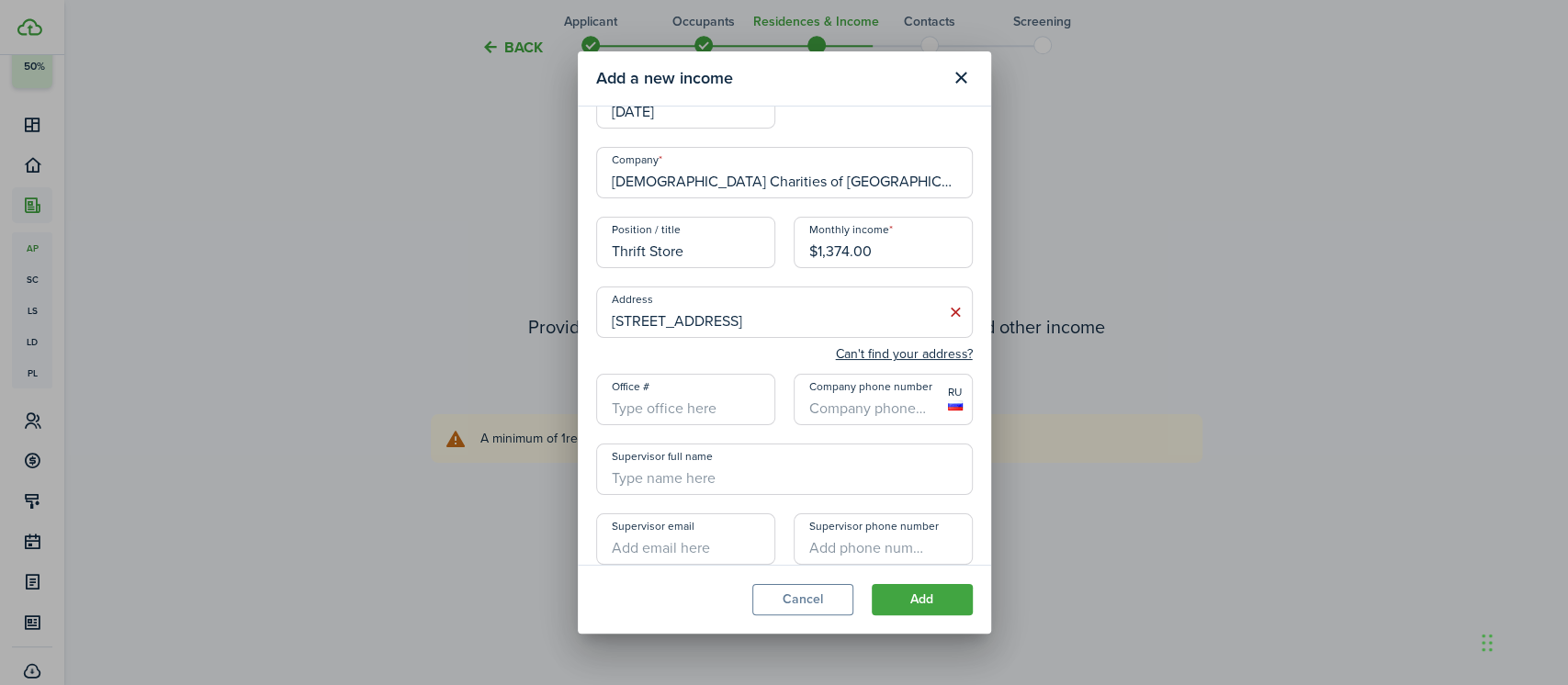
type input "+1"
click at [854, 421] on input "+1" at bounding box center [883, 399] width 179 height 52
click at [925, 595] on button "Add" at bounding box center [922, 600] width 101 height 31
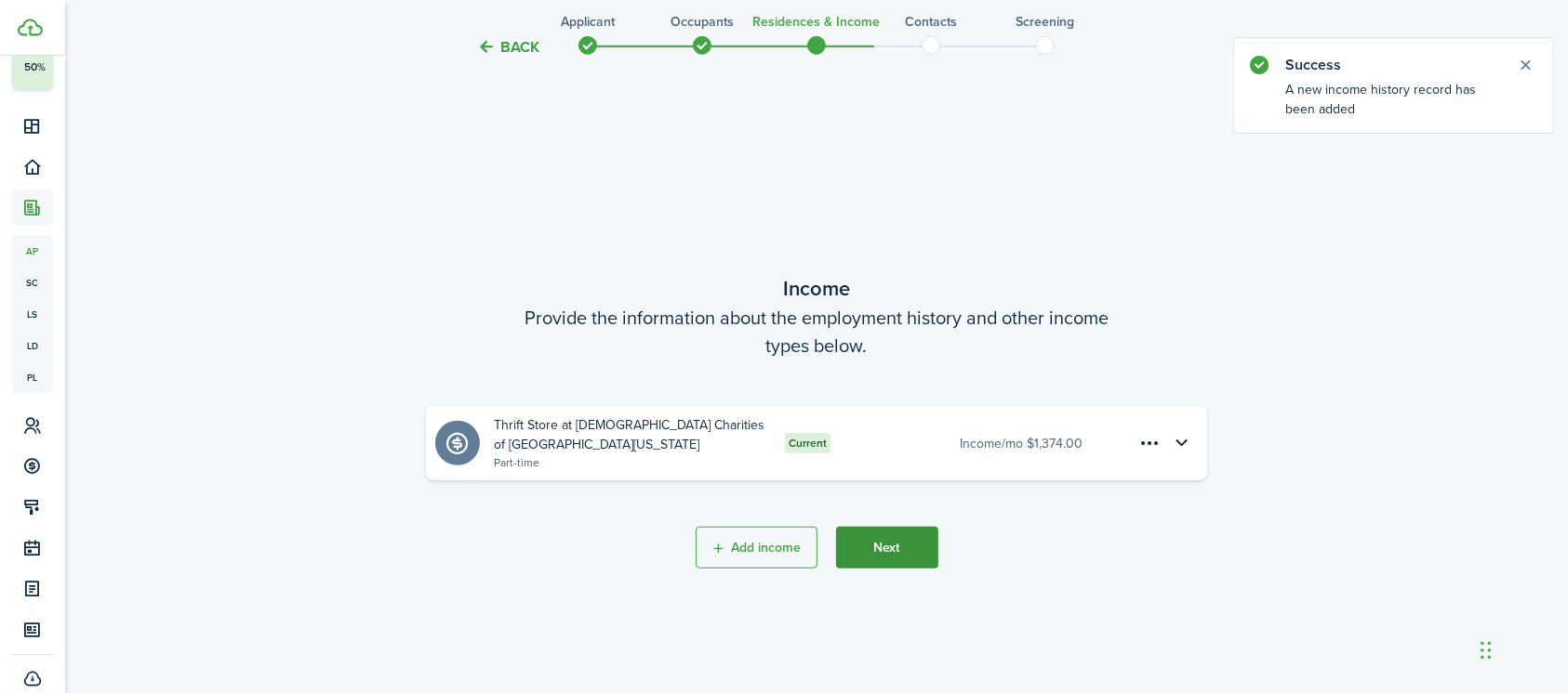
click at [899, 547] on button "Next" at bounding box center [888, 547] width 103 height 42
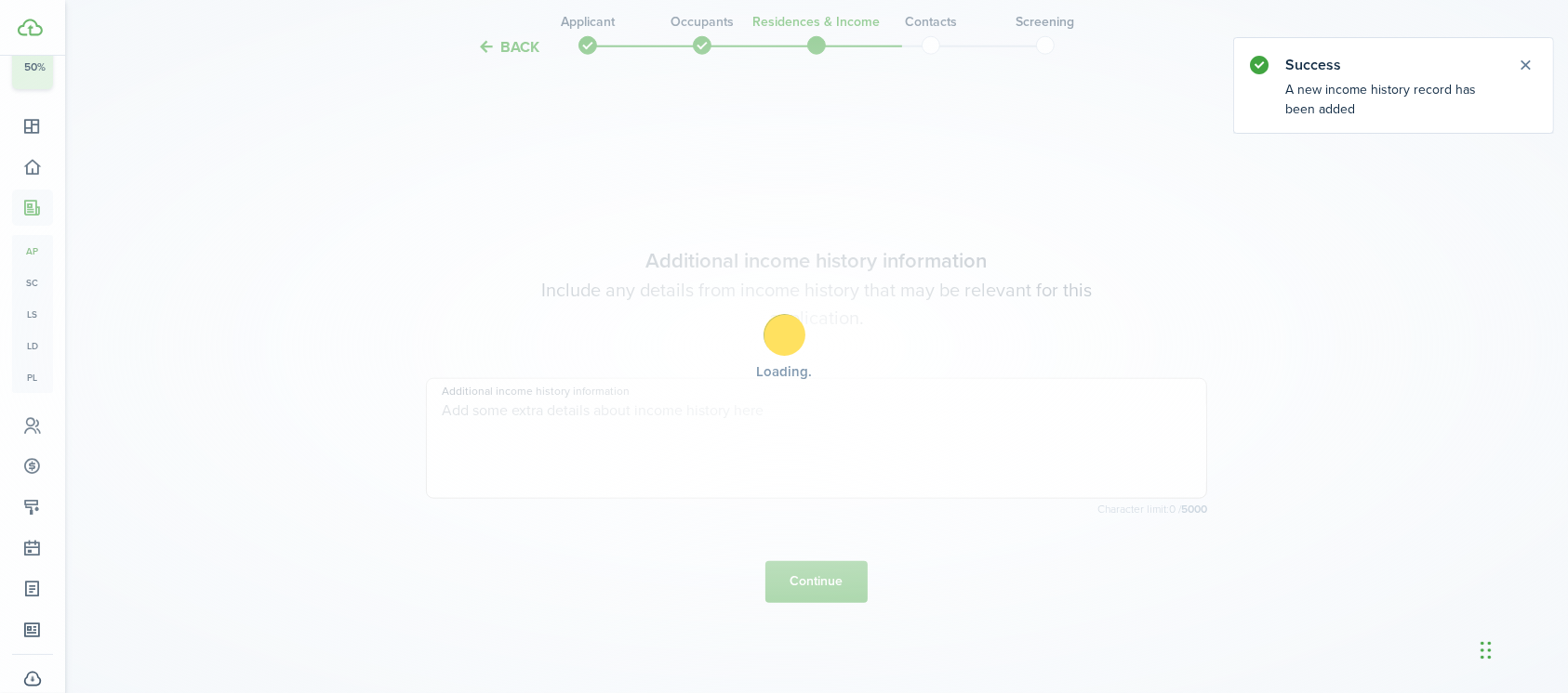
scroll to position [1954, 0]
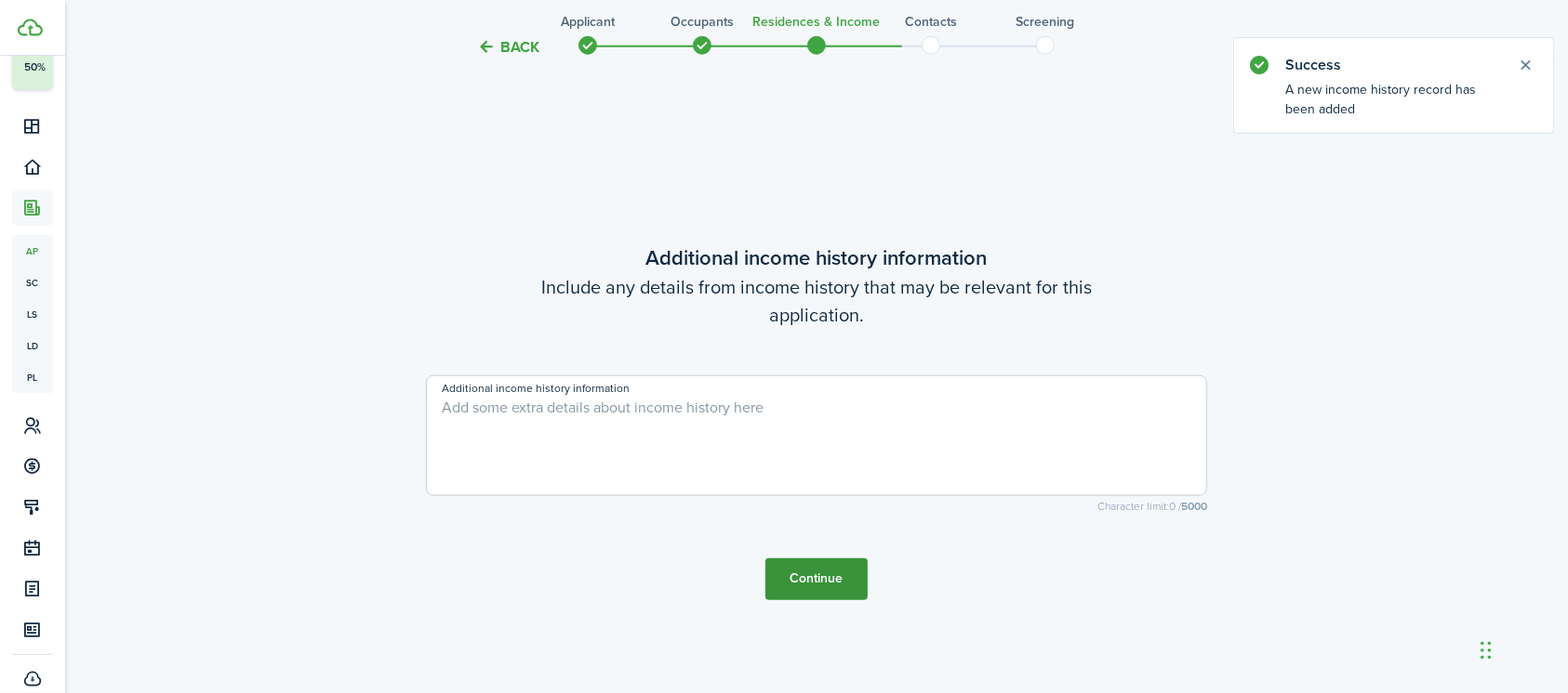
click at [825, 590] on button "Continue" at bounding box center [817, 579] width 103 height 42
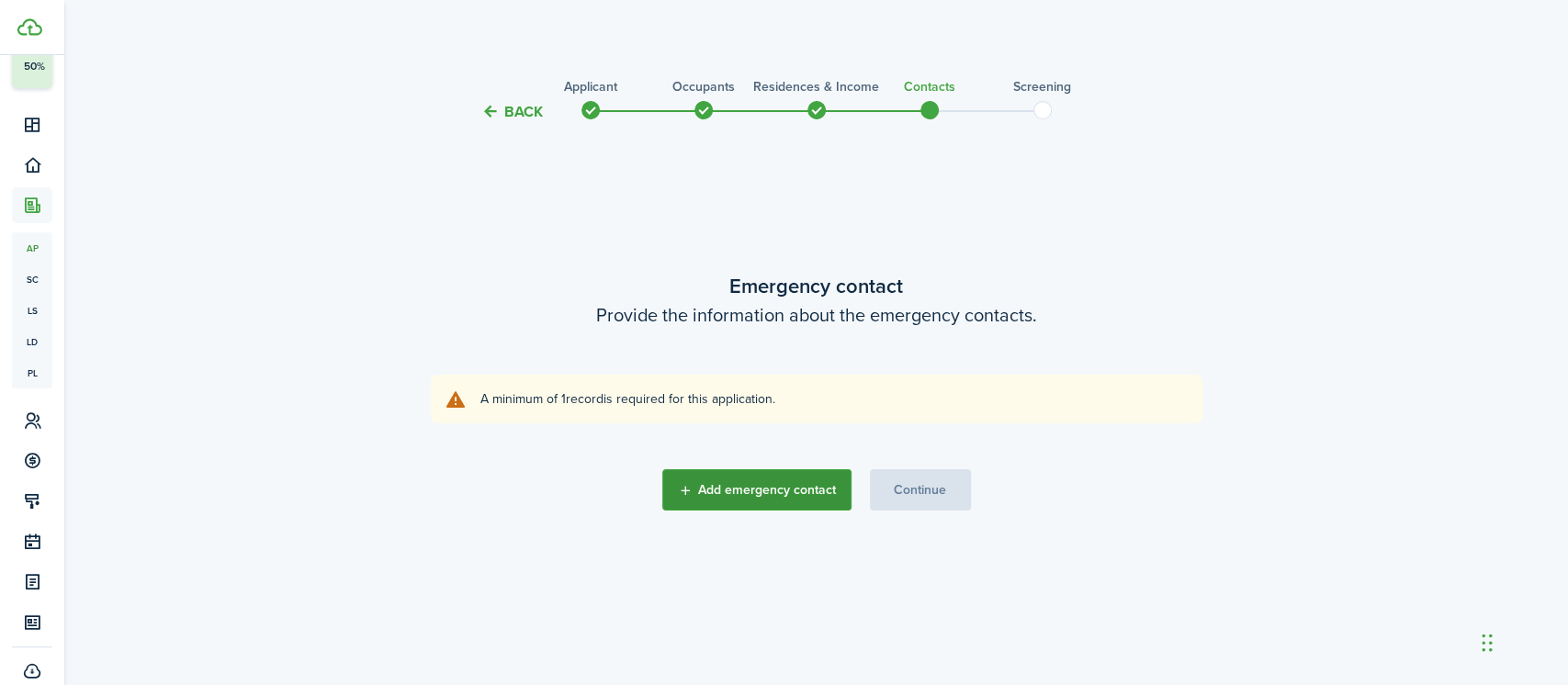
click at [795, 490] on button "Add emergency contact" at bounding box center [756, 490] width 189 height 41
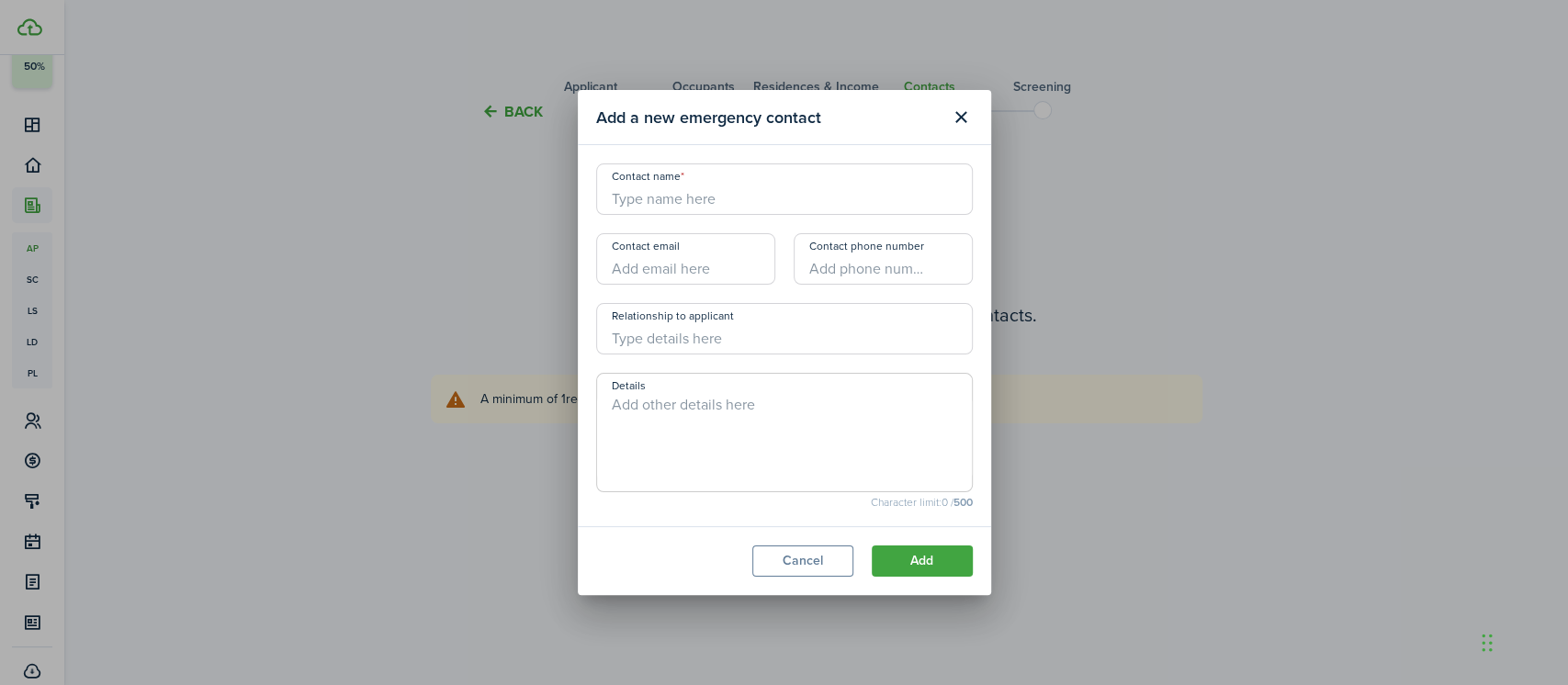
click at [660, 195] on input "Contact name" at bounding box center [784, 189] width 376 height 52
type input "BBH+"
click at [937, 562] on button "Add" at bounding box center [922, 561] width 101 height 31
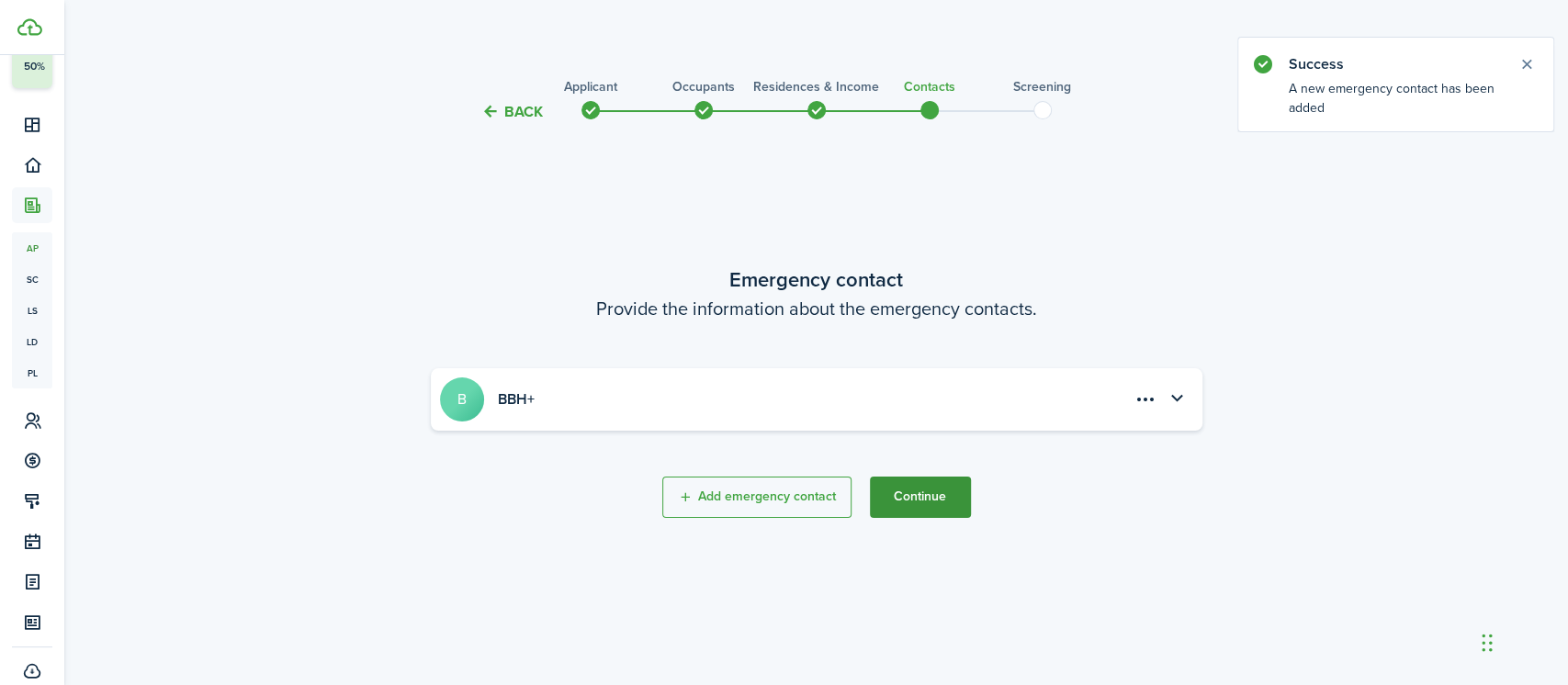
click at [922, 482] on button "Continue" at bounding box center [920, 497] width 101 height 41
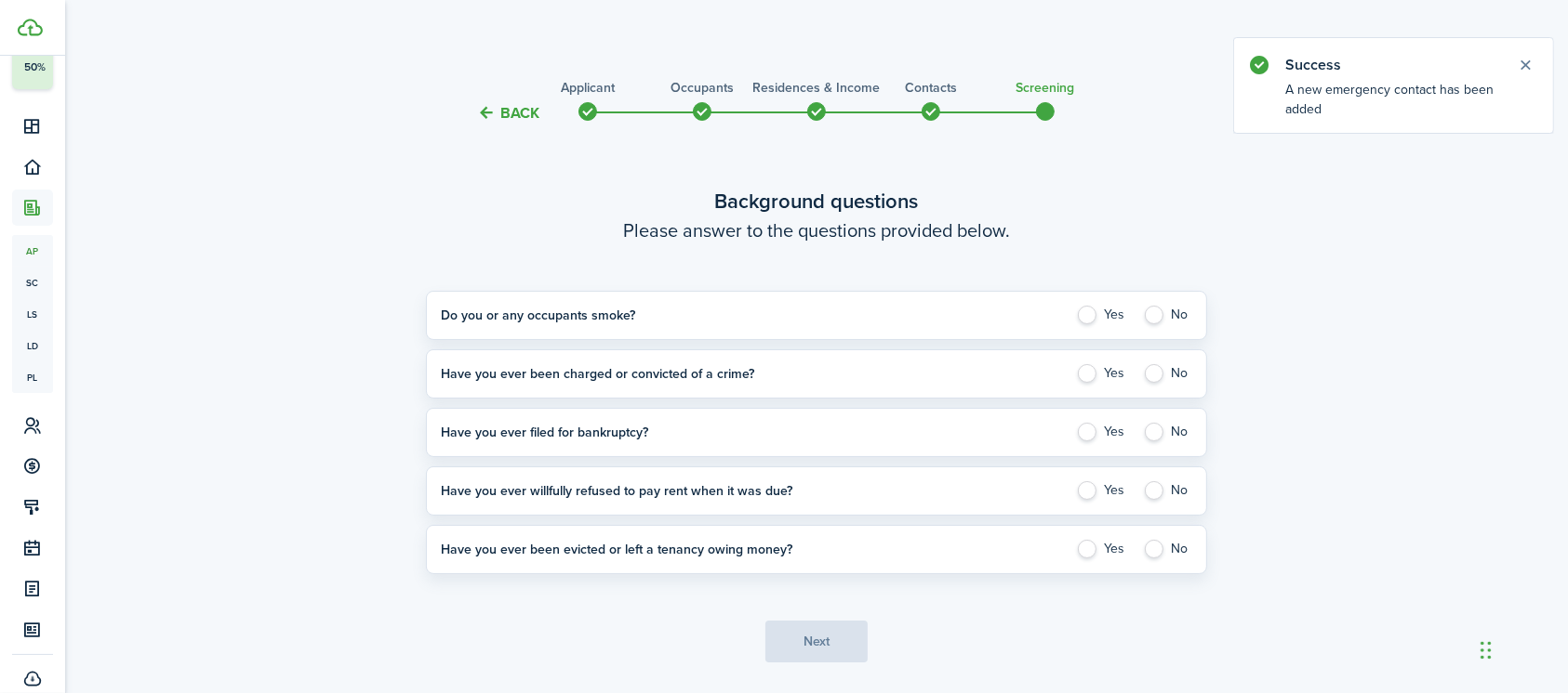
click at [1153, 325] on application-answer-section "Do you or any occupants smoke? Yes No Please explain" at bounding box center [816, 315] width 781 height 49
click at [1151, 322] on label "No" at bounding box center [1167, 315] width 49 height 19
radio input "true"
click at [1157, 376] on label "No" at bounding box center [1167, 374] width 49 height 19
radio input "true"
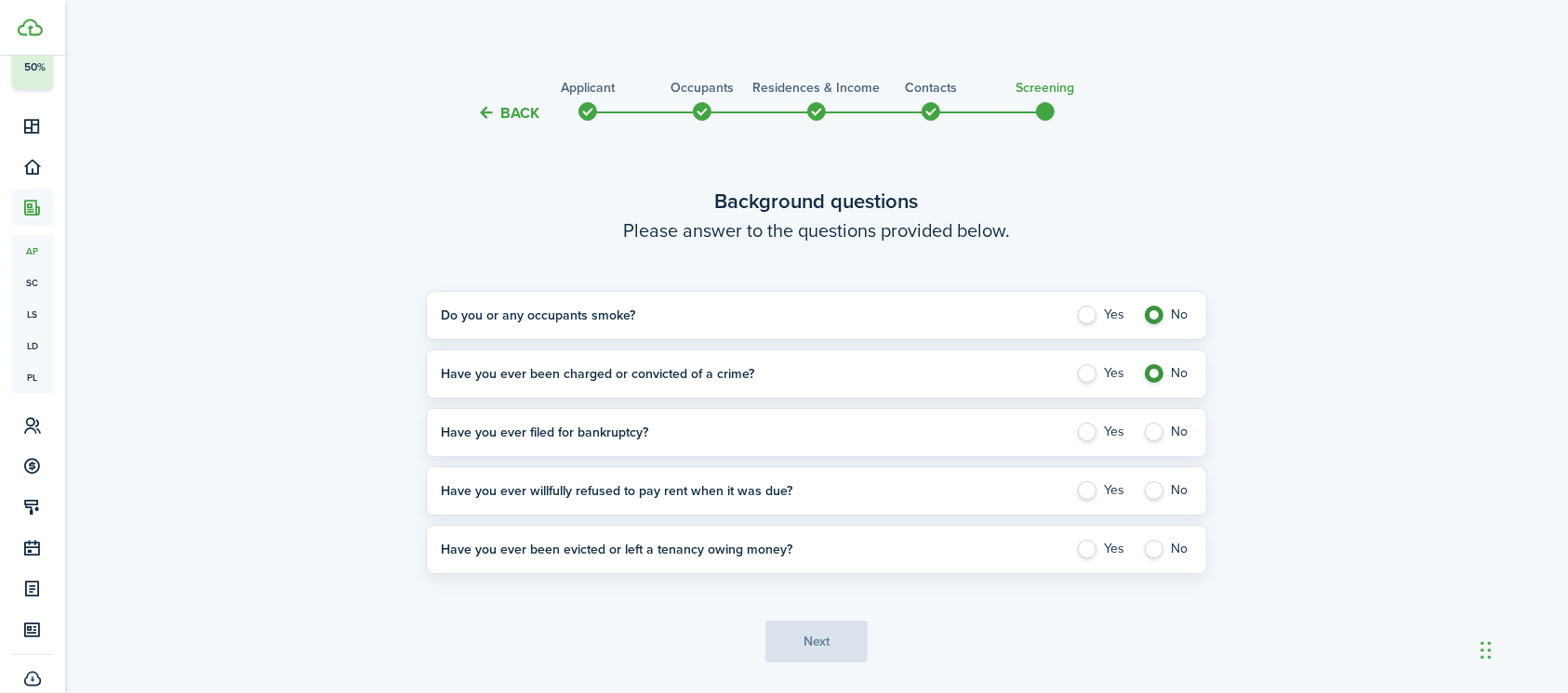
click at [1159, 437] on label "No" at bounding box center [1167, 432] width 49 height 19
radio input "true"
click at [1153, 488] on label "No" at bounding box center [1167, 491] width 49 height 19
radio input "true"
click at [1157, 548] on label "No" at bounding box center [1167, 549] width 49 height 19
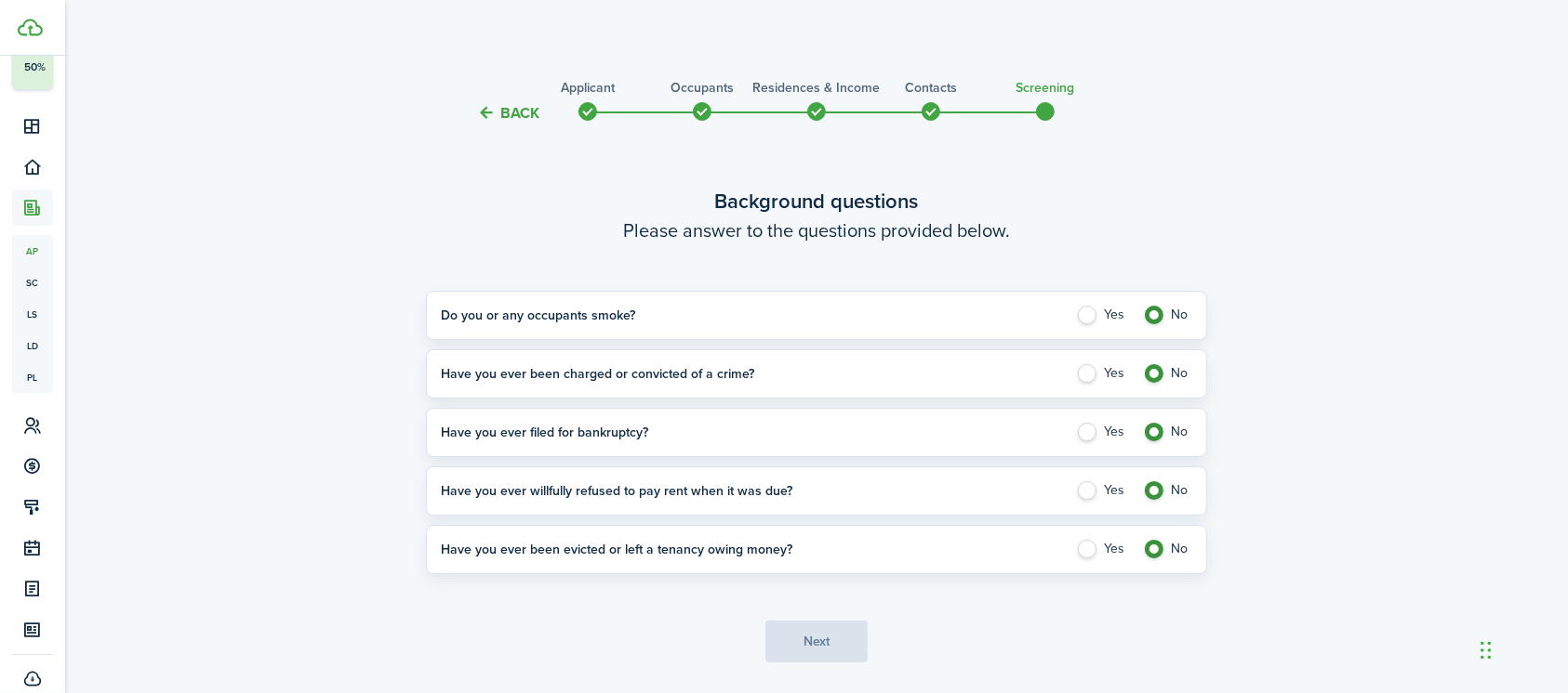
radio input "true"
click at [810, 646] on button "Next" at bounding box center [817, 642] width 103 height 42
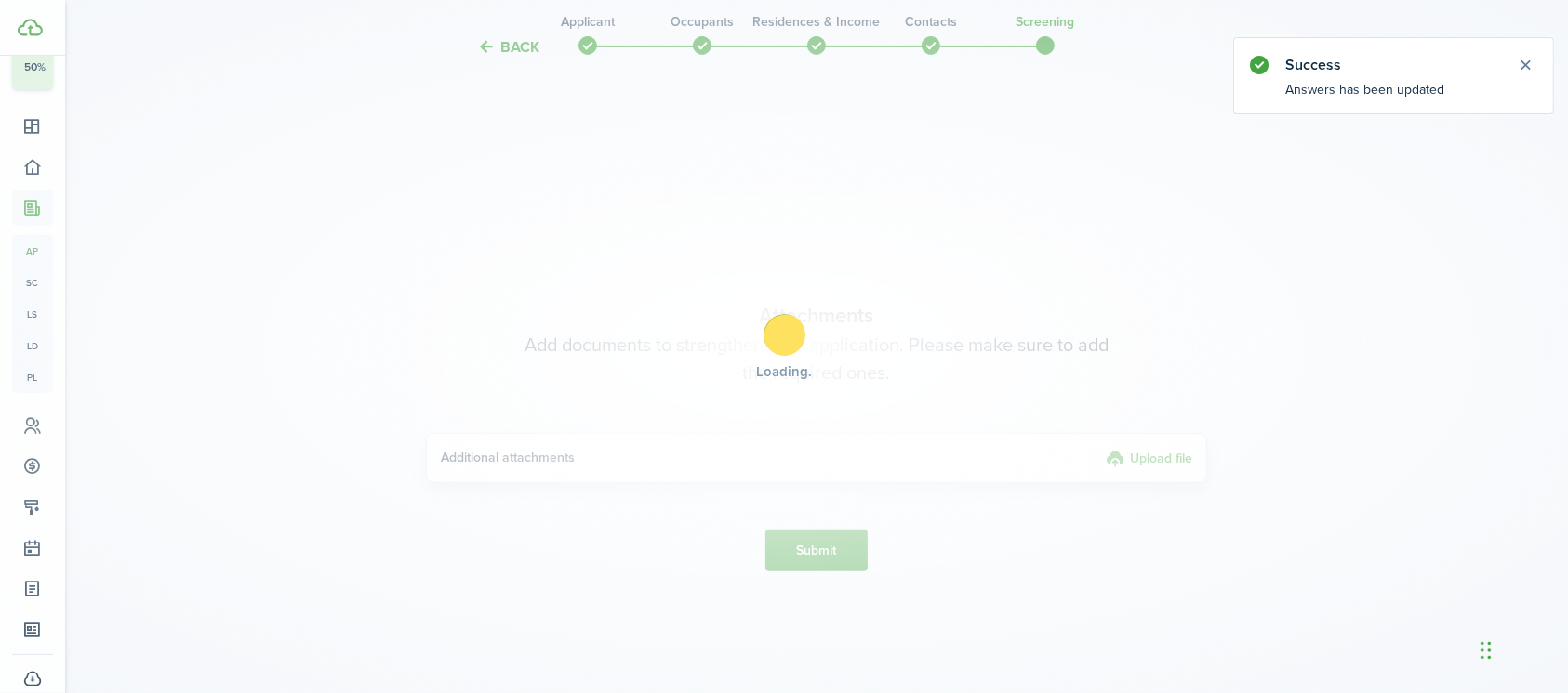
scroll to position [625, 0]
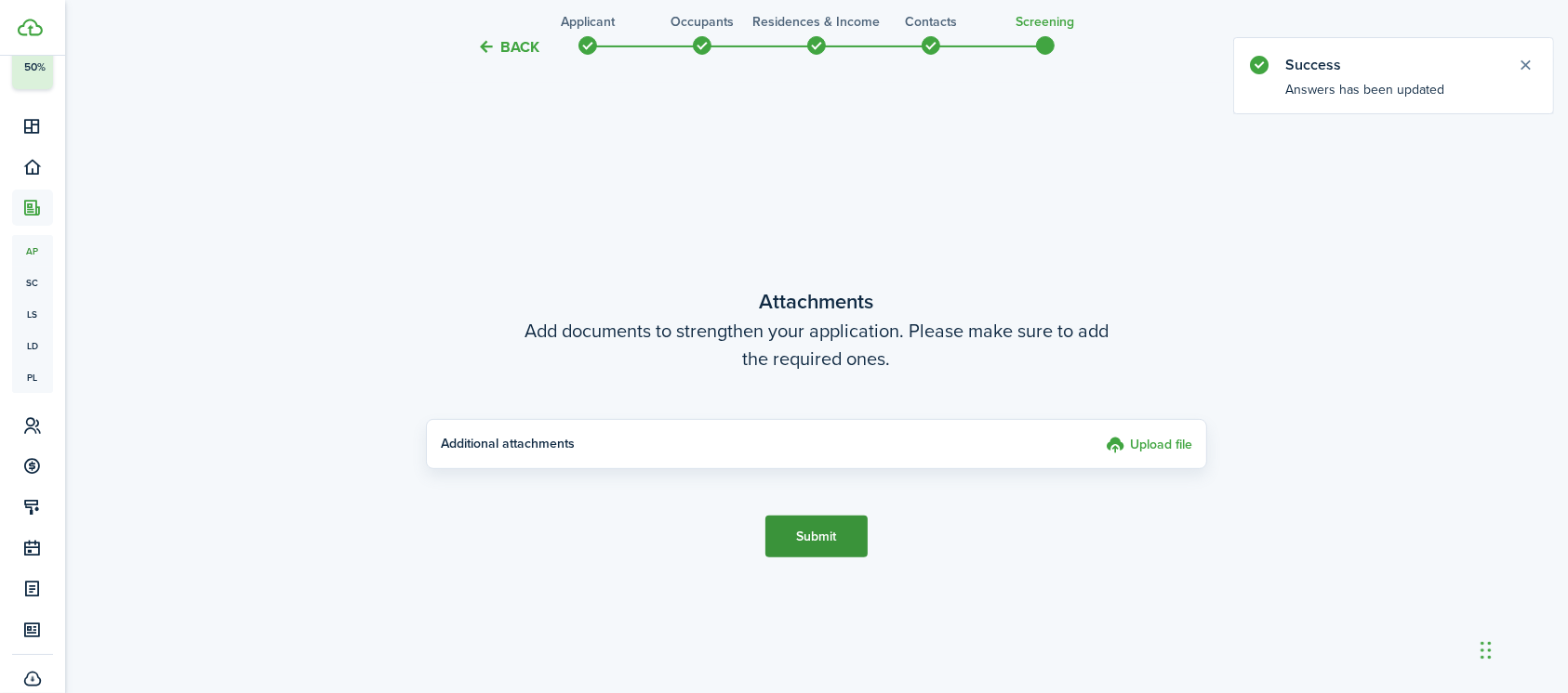
click at [817, 531] on button "Submit" at bounding box center [817, 536] width 103 height 42
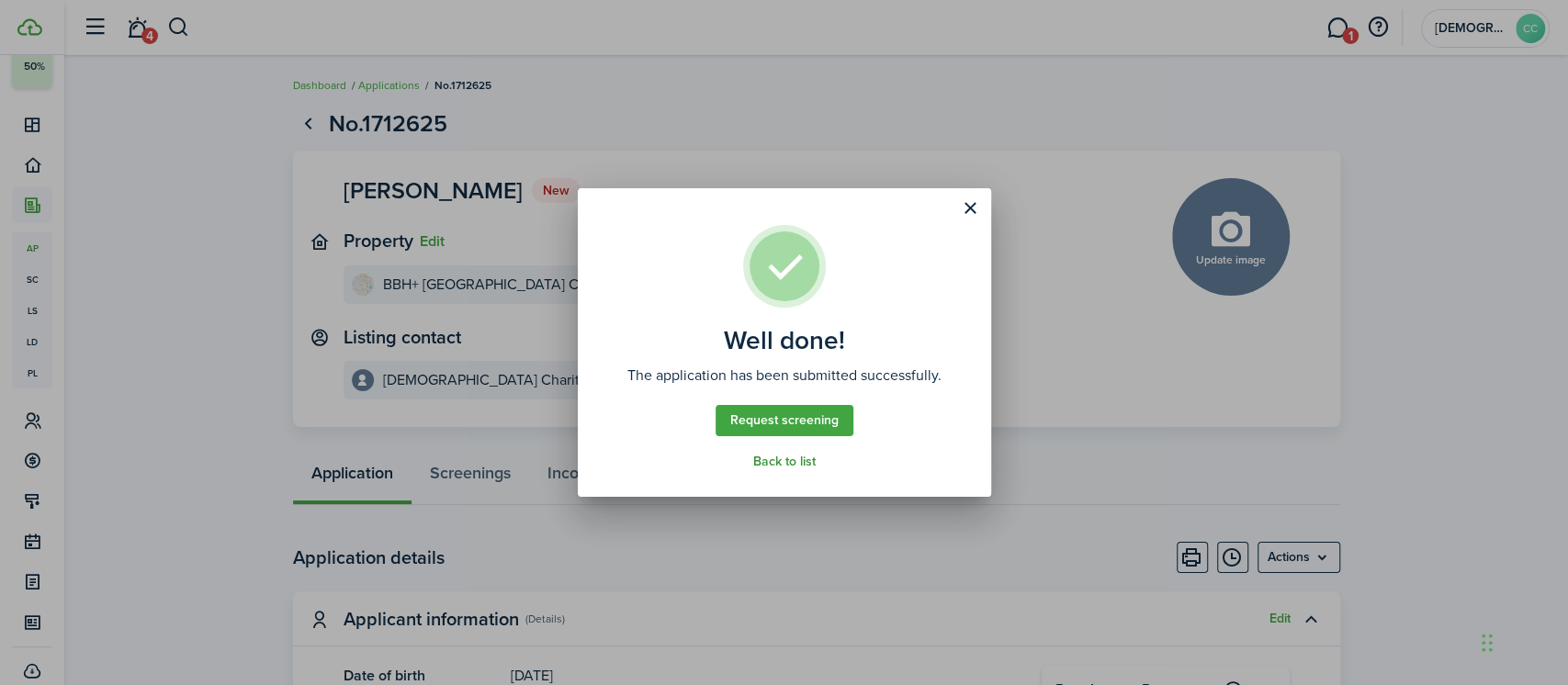
click at [799, 467] on link "Back to list" at bounding box center [784, 462] width 63 height 15
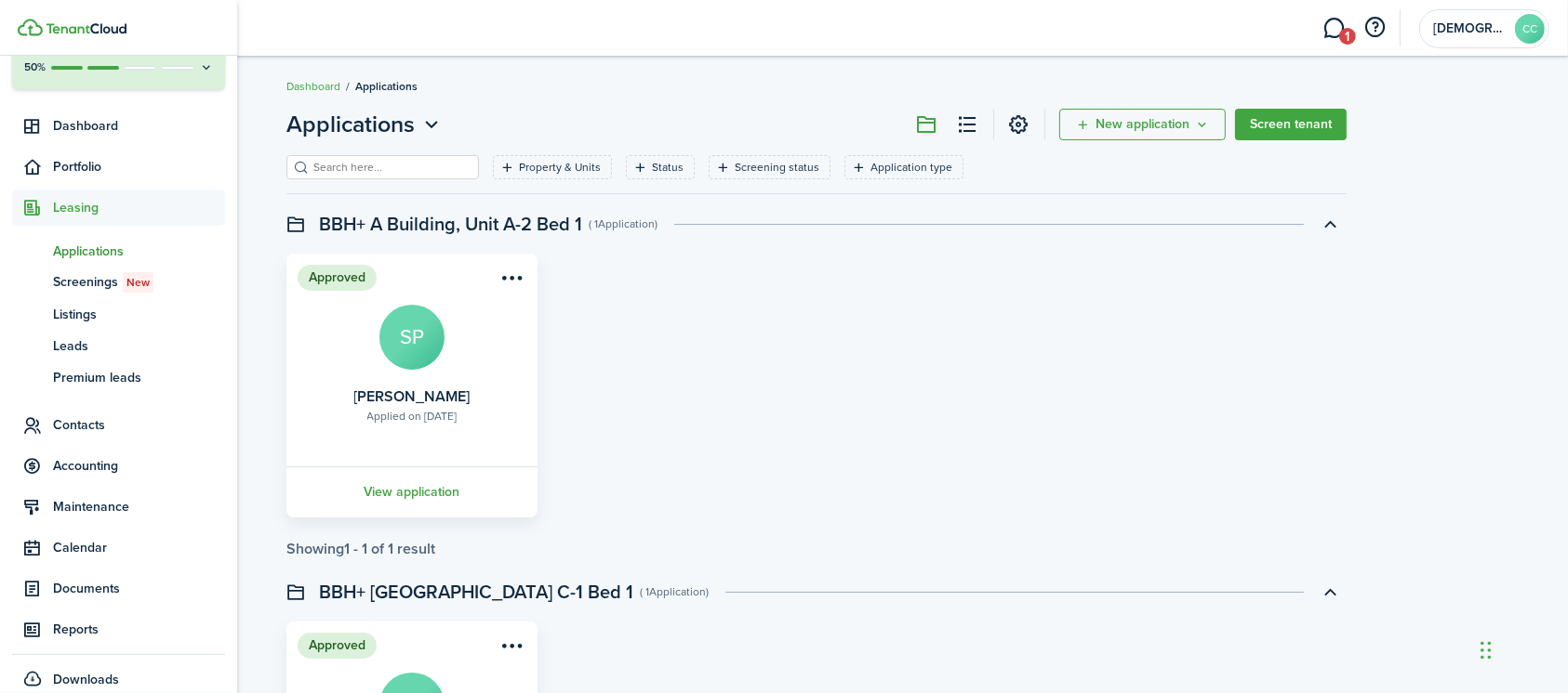
click at [93, 250] on span "Applications" at bounding box center [139, 251] width 172 height 20
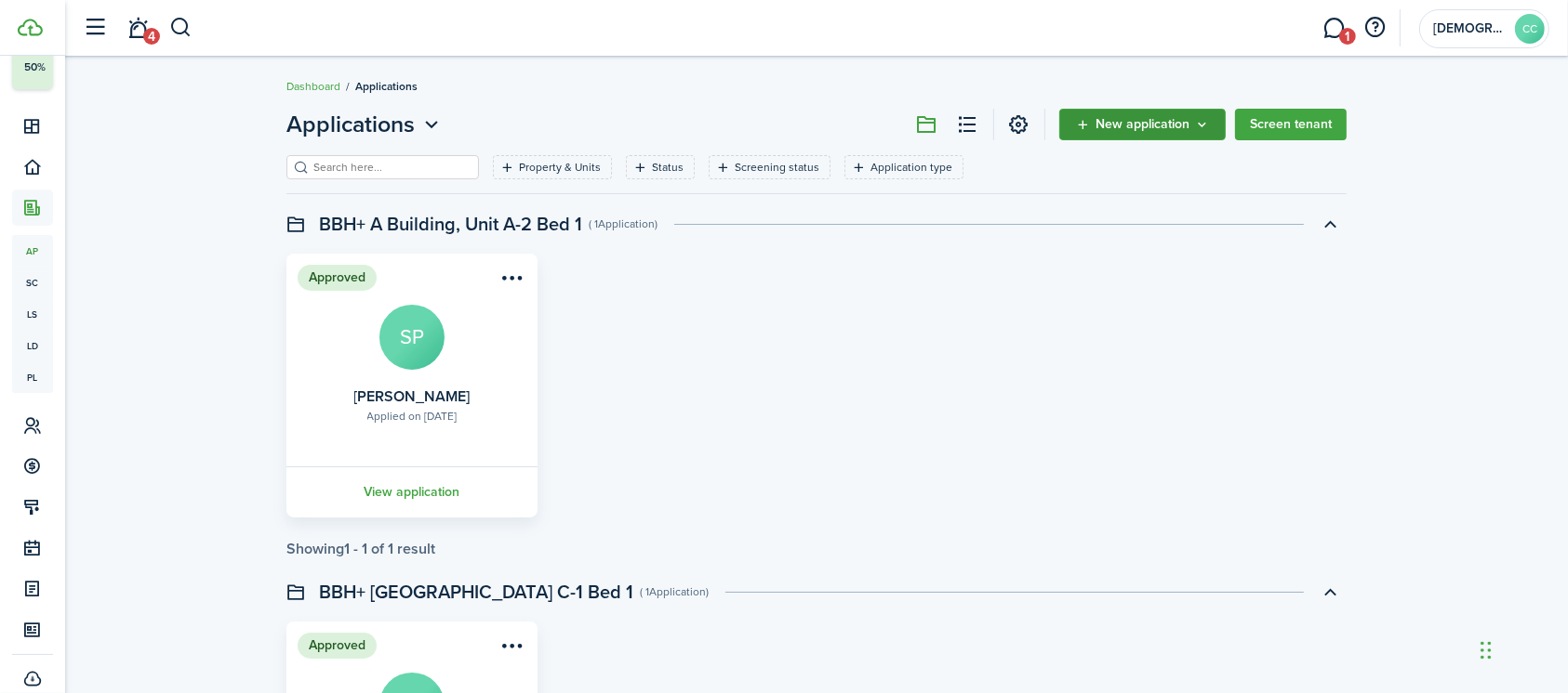
click at [1120, 129] on span "New application" at bounding box center [1142, 125] width 94 height 13
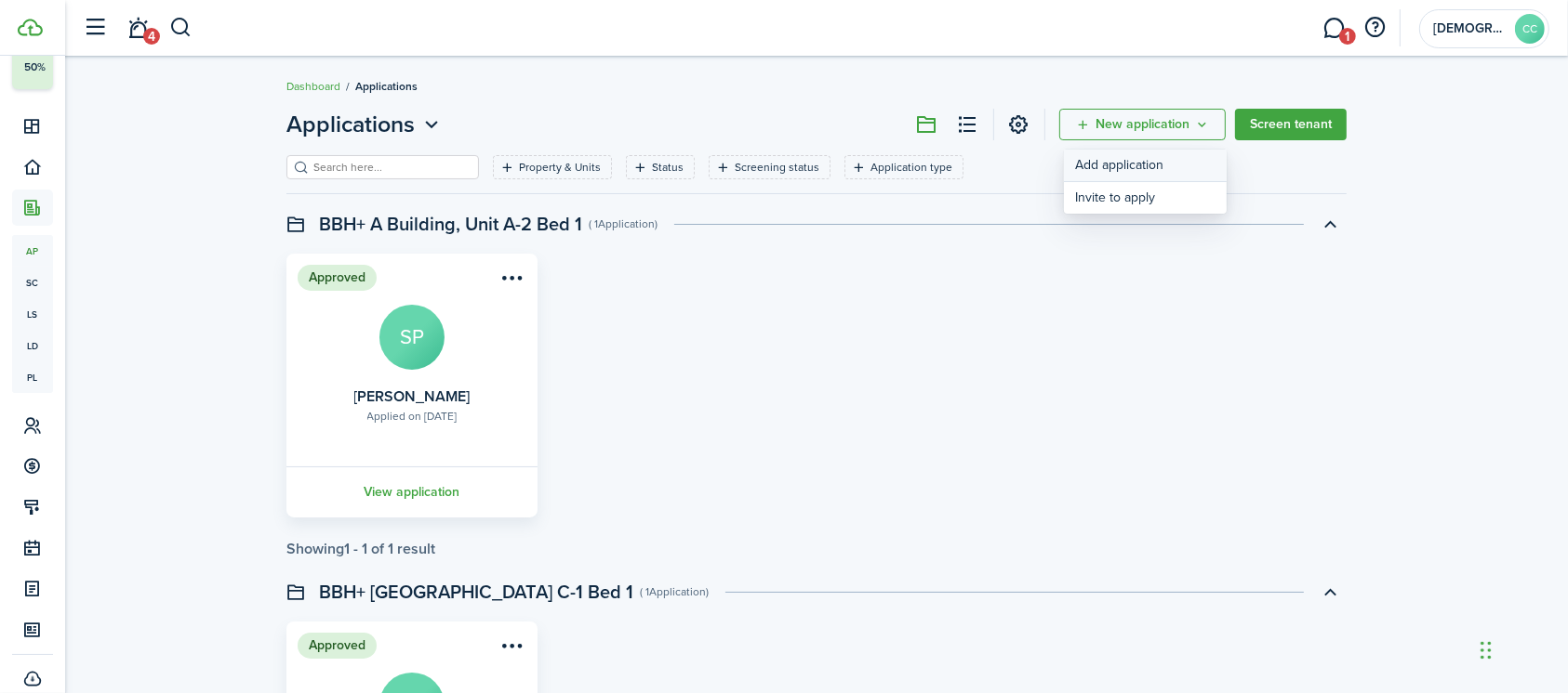
click at [1103, 174] on link "Add application" at bounding box center [1145, 165] width 162 height 33
click at [182, 30] on button "button" at bounding box center [180, 28] width 23 height 32
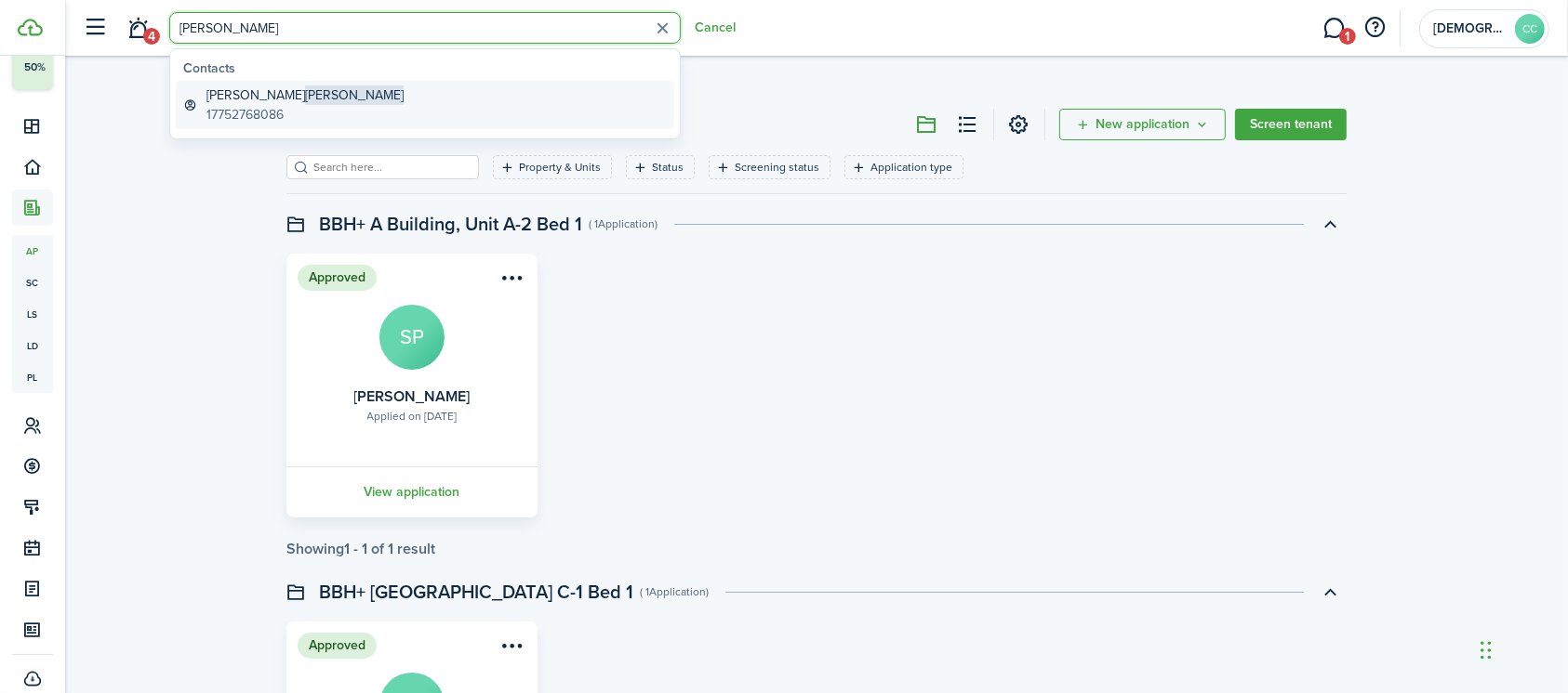
type input "[PERSON_NAME]"
click at [240, 113] on global-search-item-description "17752768086" at bounding box center [304, 115] width 197 height 20
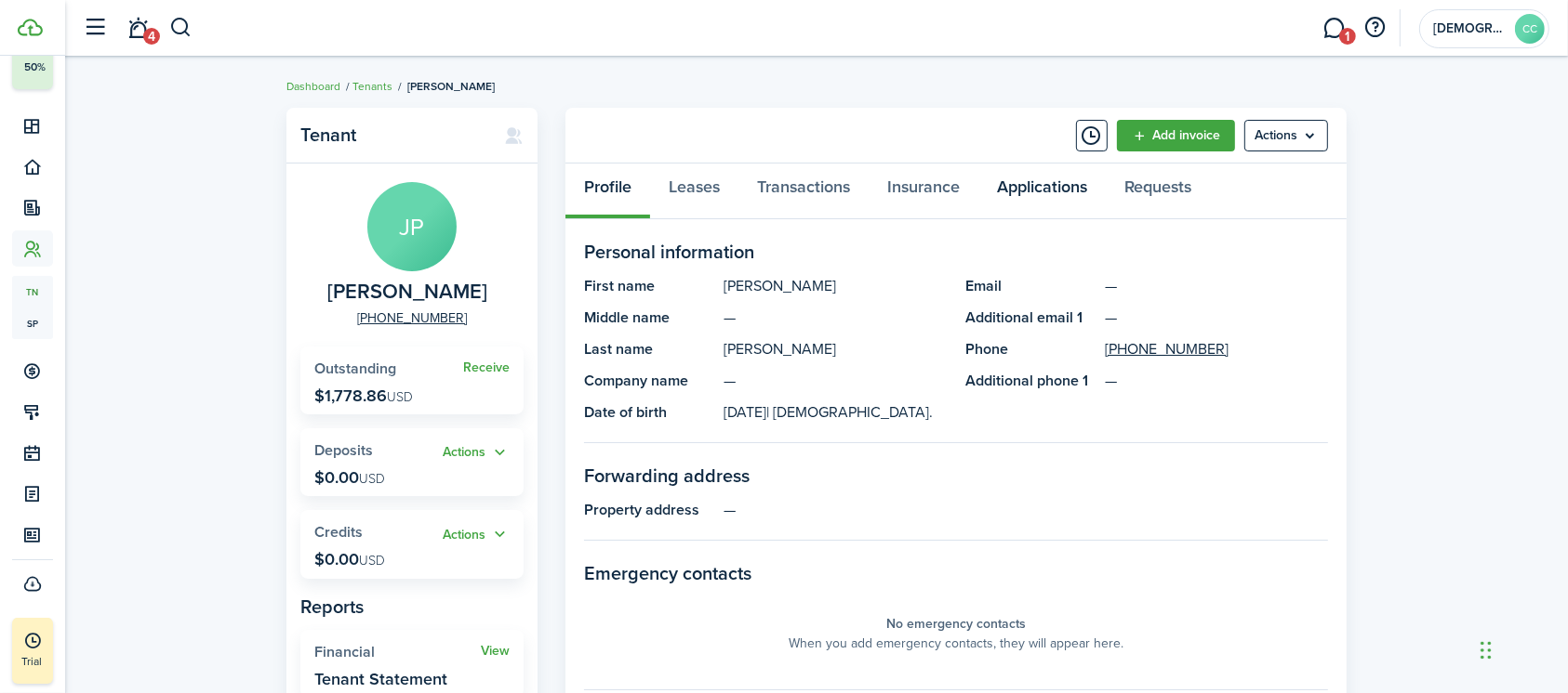
click at [1035, 187] on link "Applications" at bounding box center [1042, 191] width 127 height 56
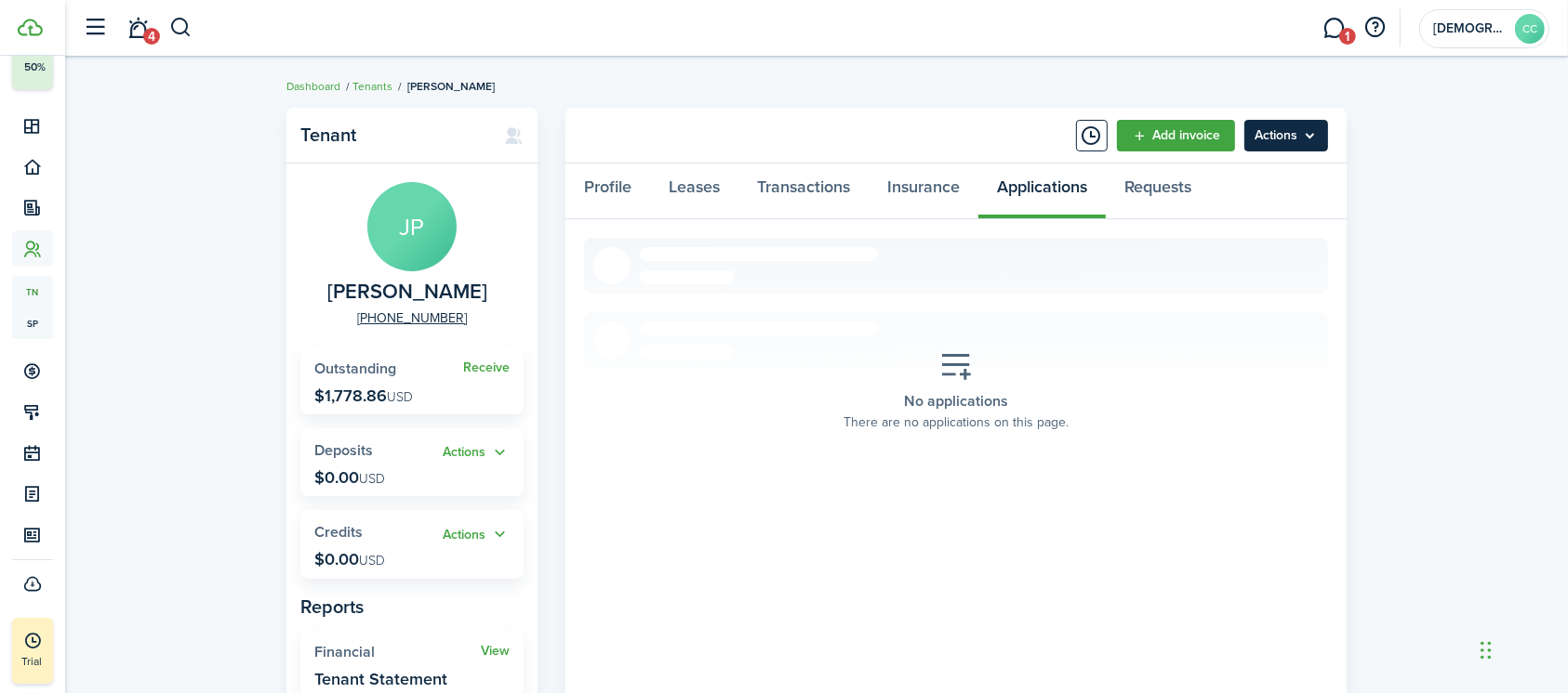
click at [1290, 125] on menu-btn "Actions" at bounding box center [1286, 136] width 84 height 32
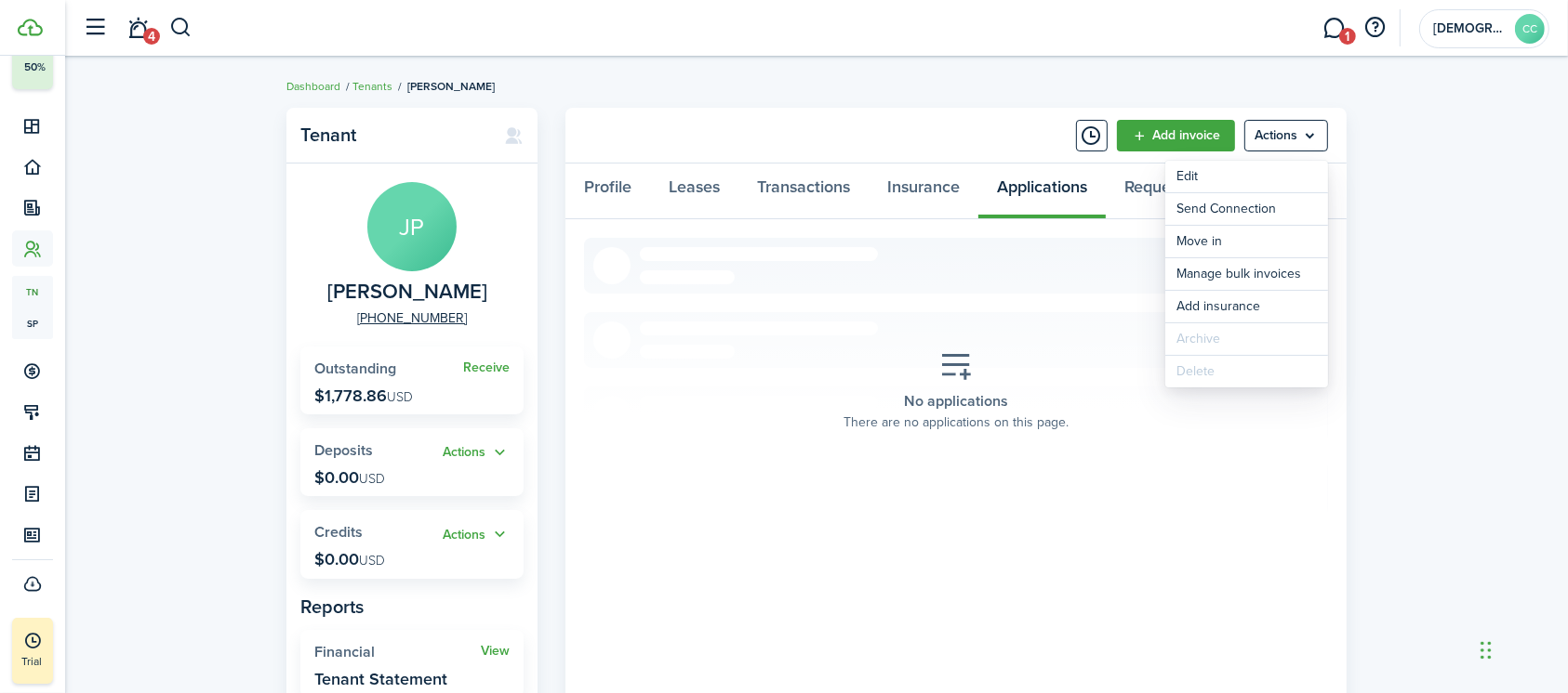
click at [945, 430] on placeholder-description "There are no applications on this page." at bounding box center [956, 422] width 225 height 20
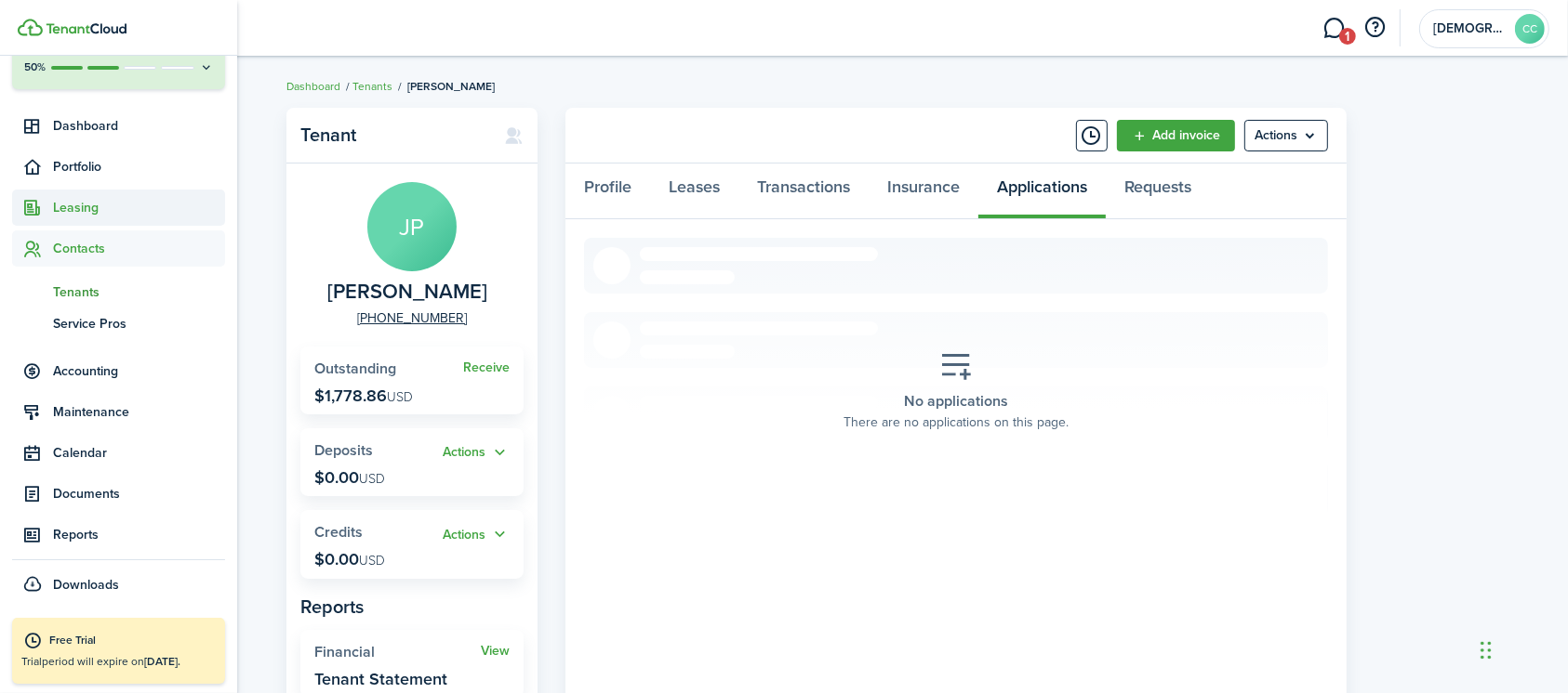
click at [104, 209] on span "Leasing" at bounding box center [139, 207] width 172 height 20
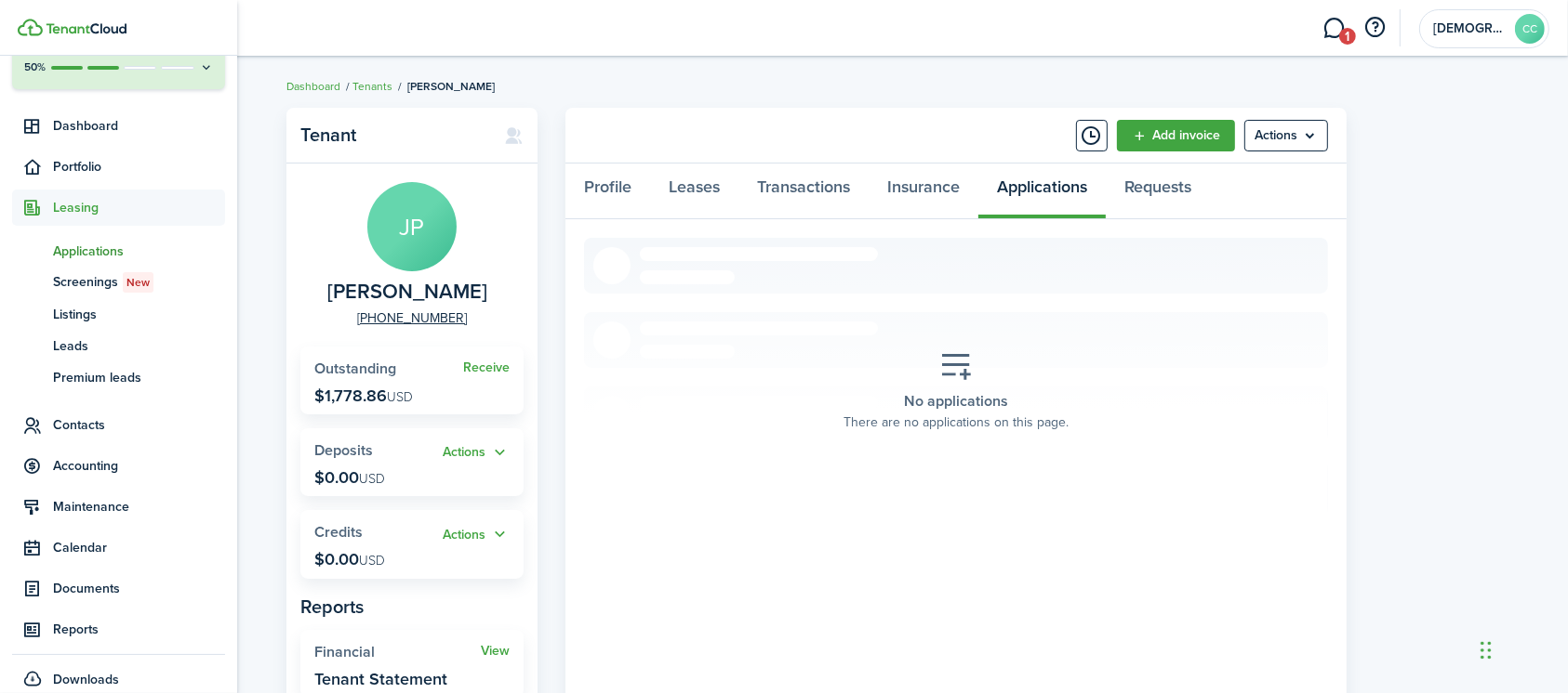
click at [101, 255] on span "Applications" at bounding box center [139, 251] width 172 height 20
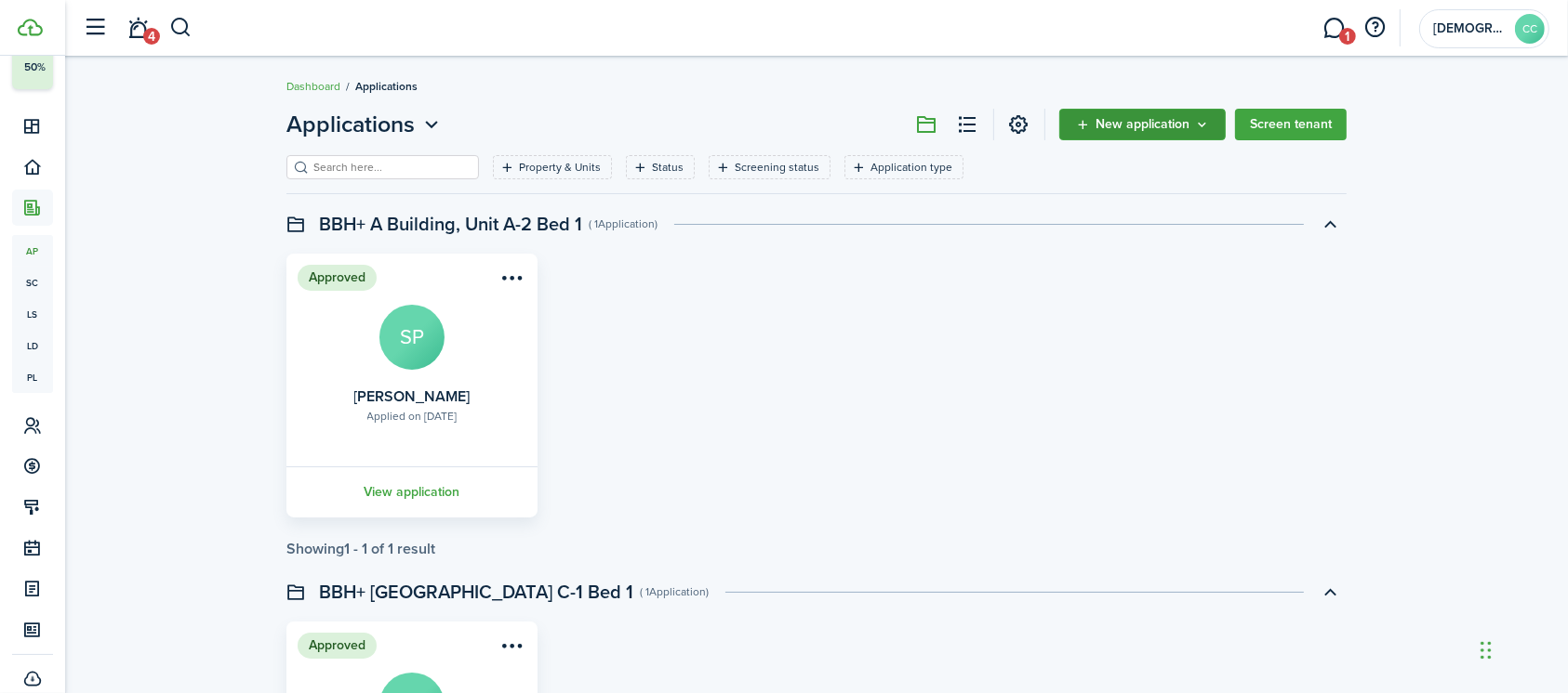
click at [1138, 120] on span "New application" at bounding box center [1142, 125] width 94 height 13
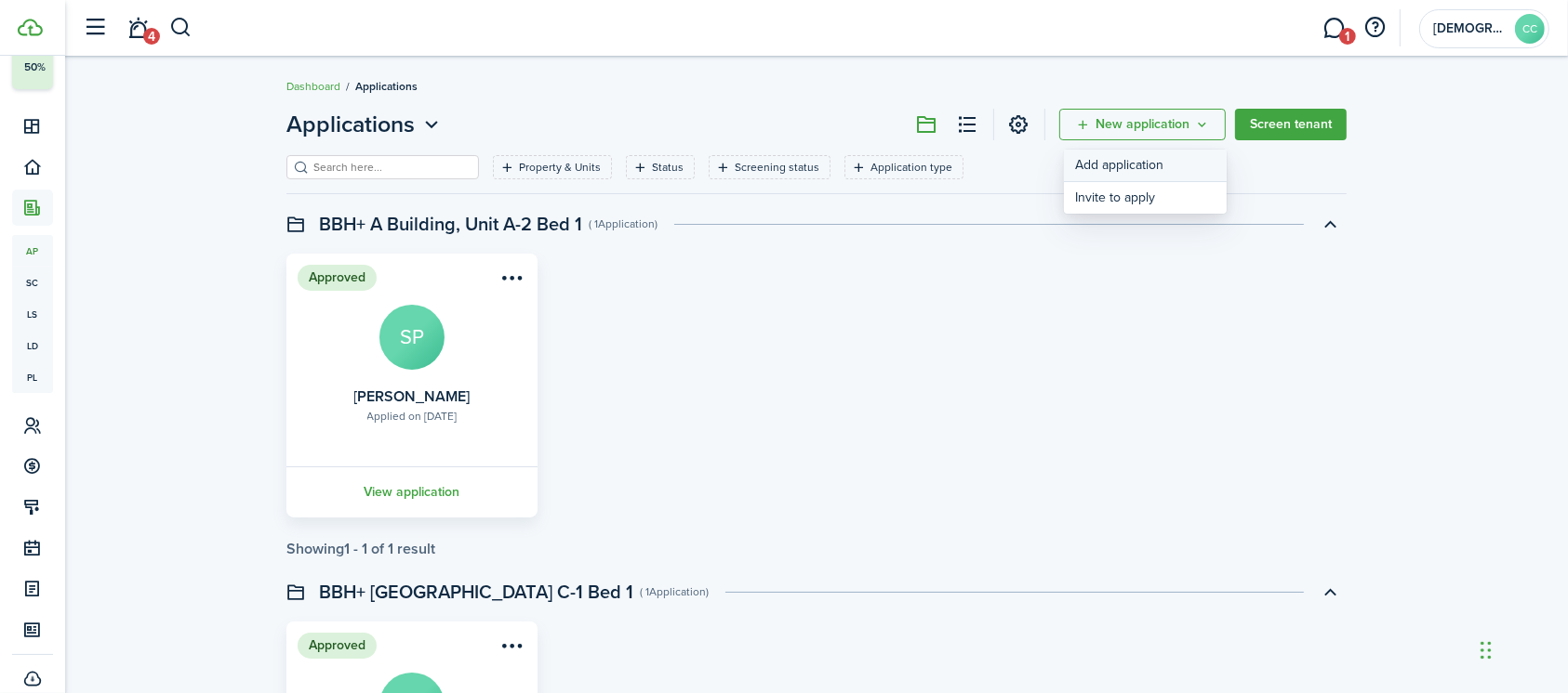
click at [1120, 163] on link "Add application" at bounding box center [1145, 165] width 162 height 33
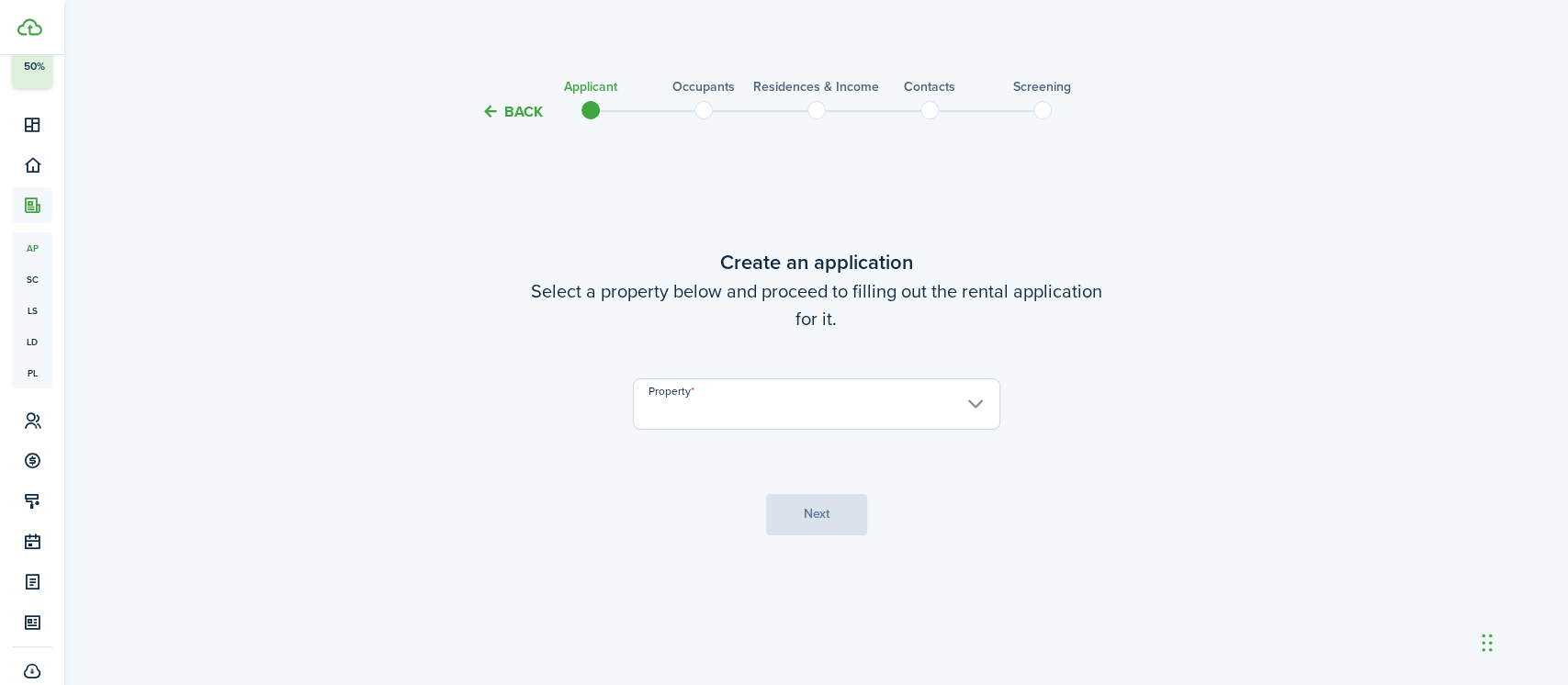
click at [825, 413] on input "Property" at bounding box center [816, 404] width 368 height 52
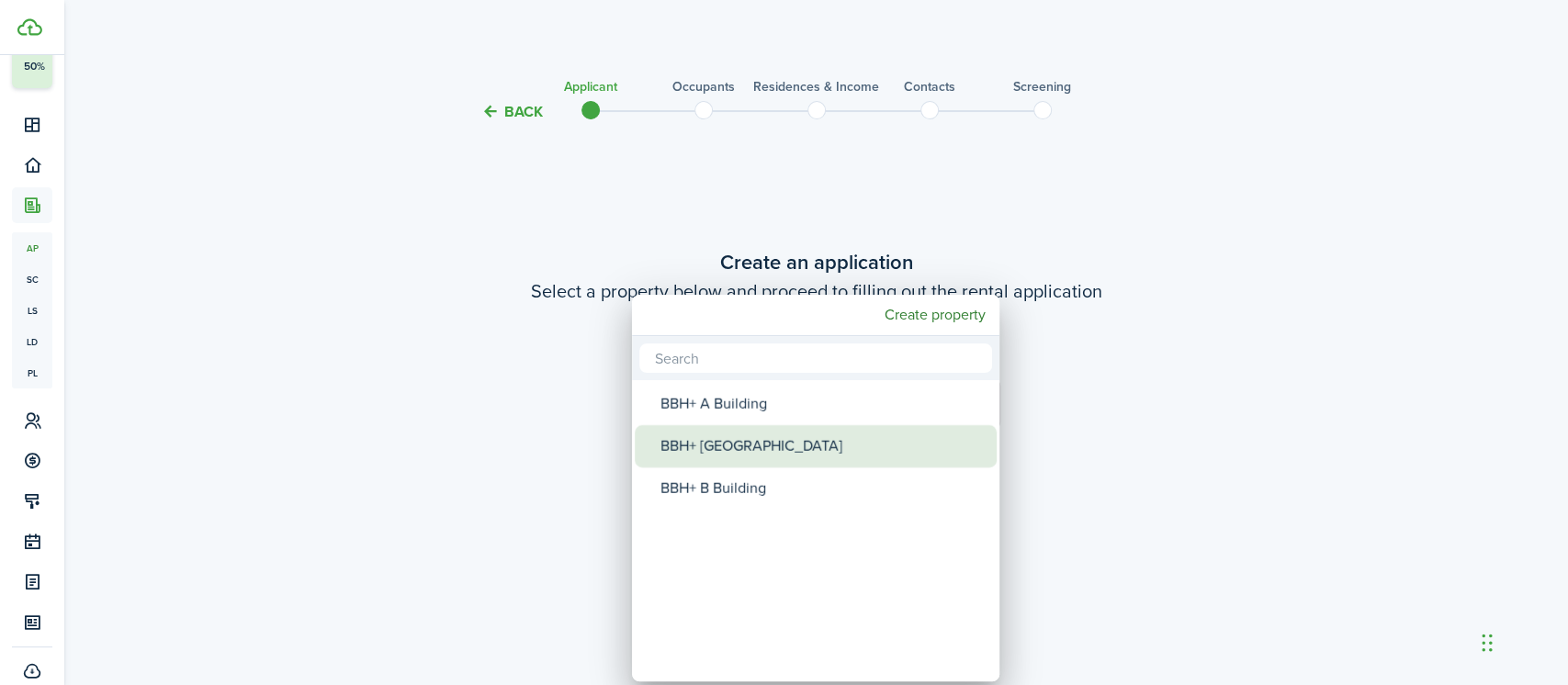
click at [804, 443] on div "BBH+ [GEOGRAPHIC_DATA]" at bounding box center [822, 446] width 325 height 42
type input "BBH+ [GEOGRAPHIC_DATA]"
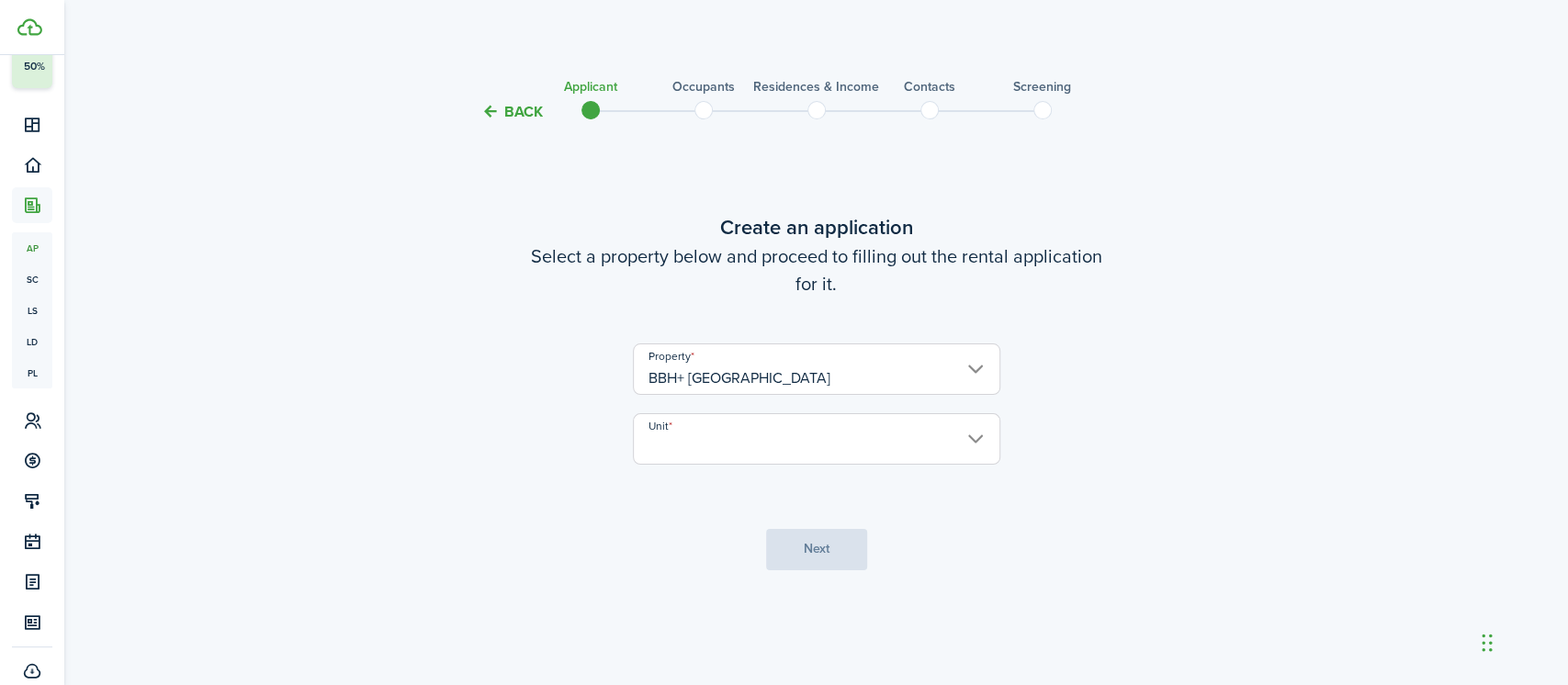
click at [782, 443] on input "Unit" at bounding box center [816, 439] width 368 height 52
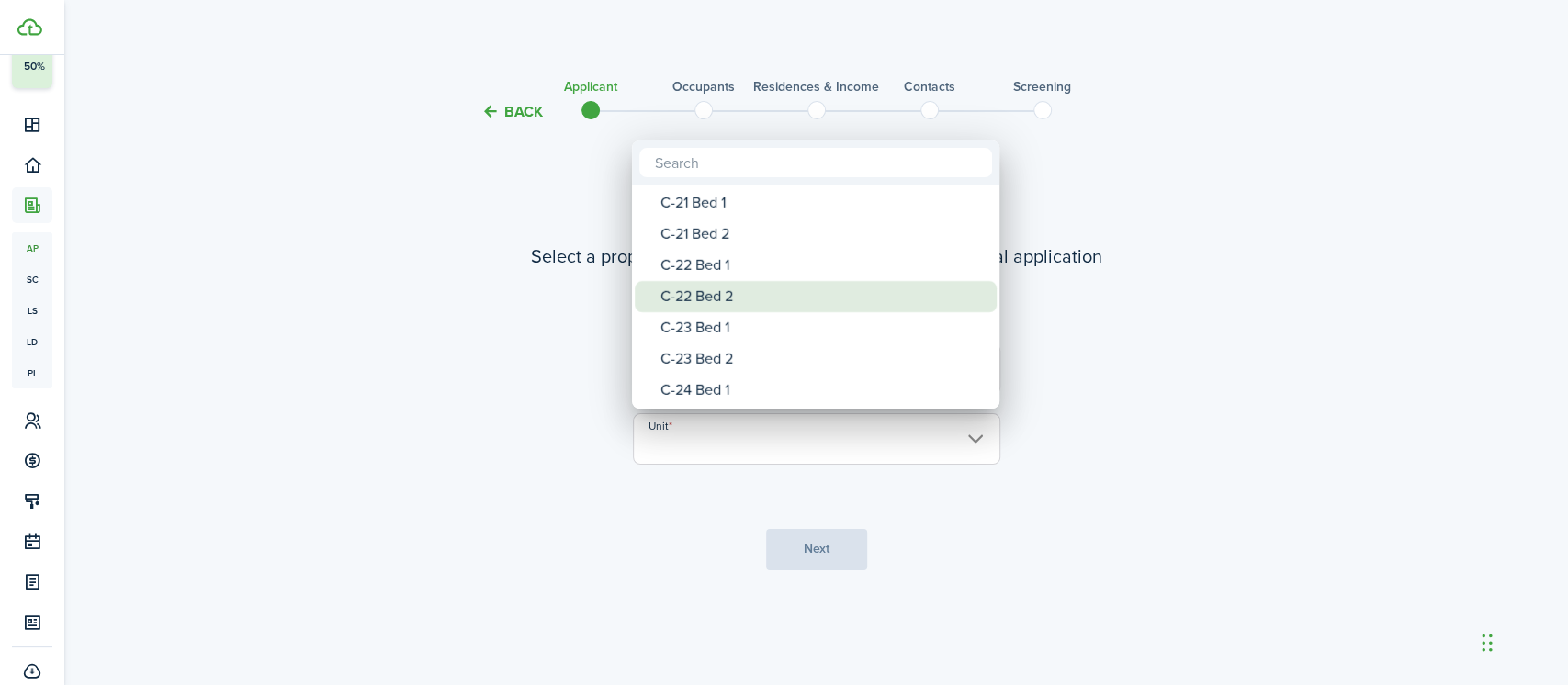
click at [719, 301] on div "C-22 Bed 2" at bounding box center [822, 297] width 325 height 31
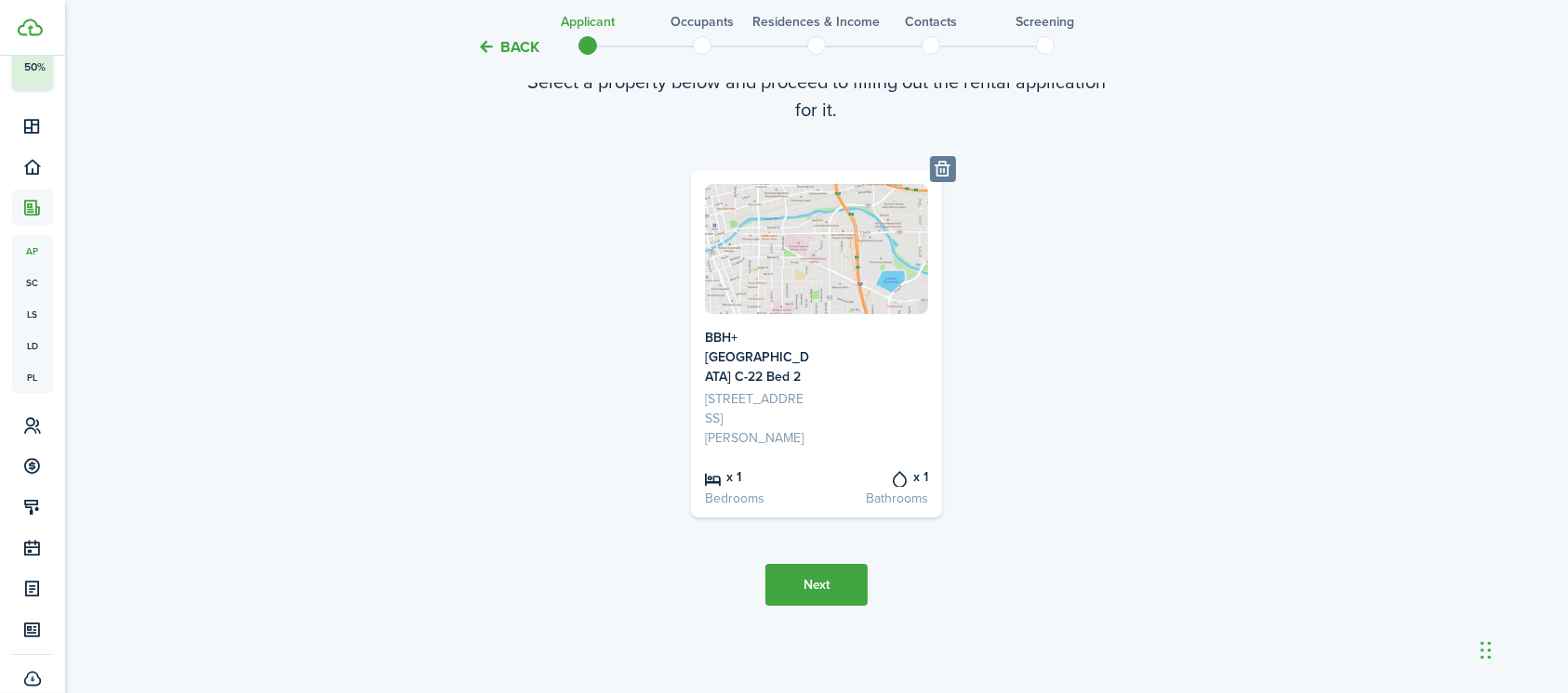
click at [827, 588] on button "Next" at bounding box center [817, 585] width 103 height 42
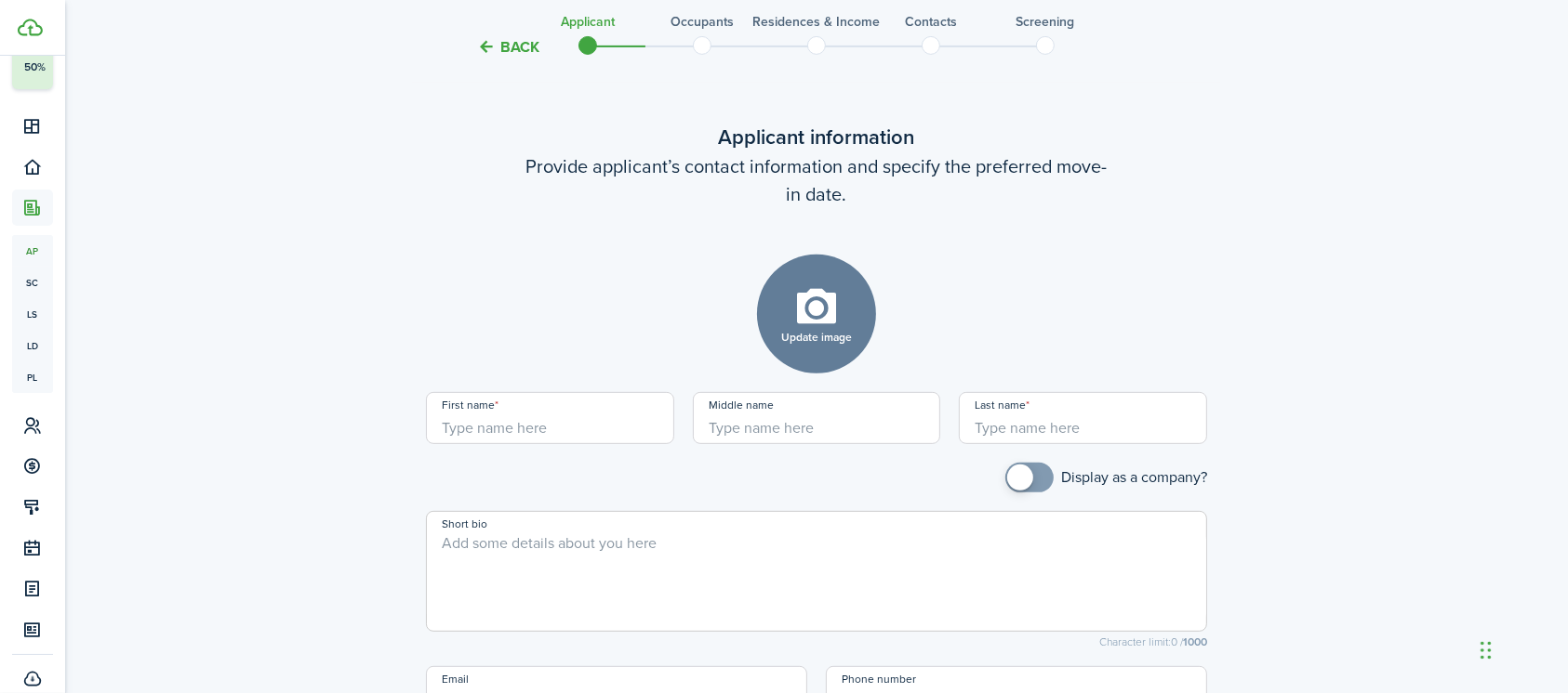
scroll to position [717, 0]
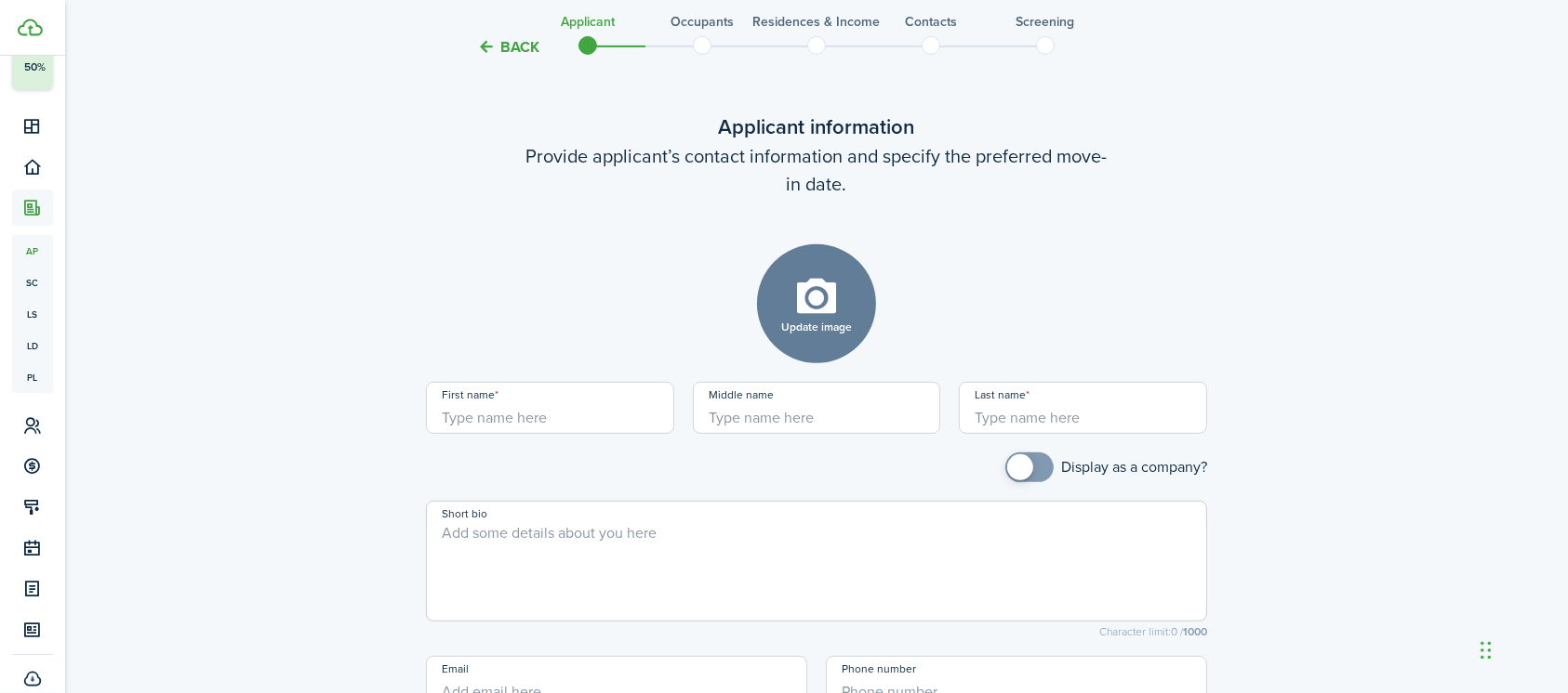
click at [630, 424] on input "First name" at bounding box center [550, 408] width 248 height 52
type input "Jefferson"
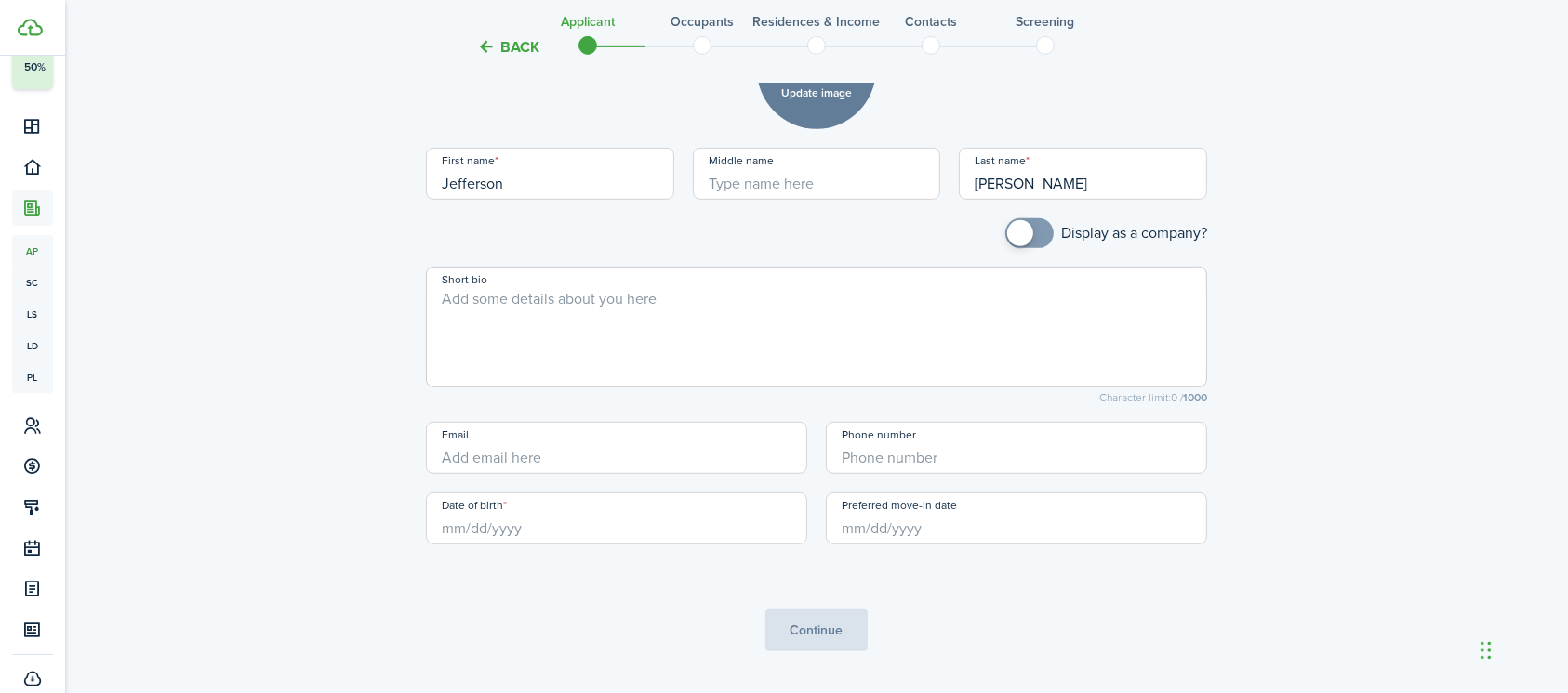
scroll to position [953, 0]
click at [596, 526] on input "Date of birth" at bounding box center [616, 517] width 381 height 52
type input "[PERSON_NAME]"
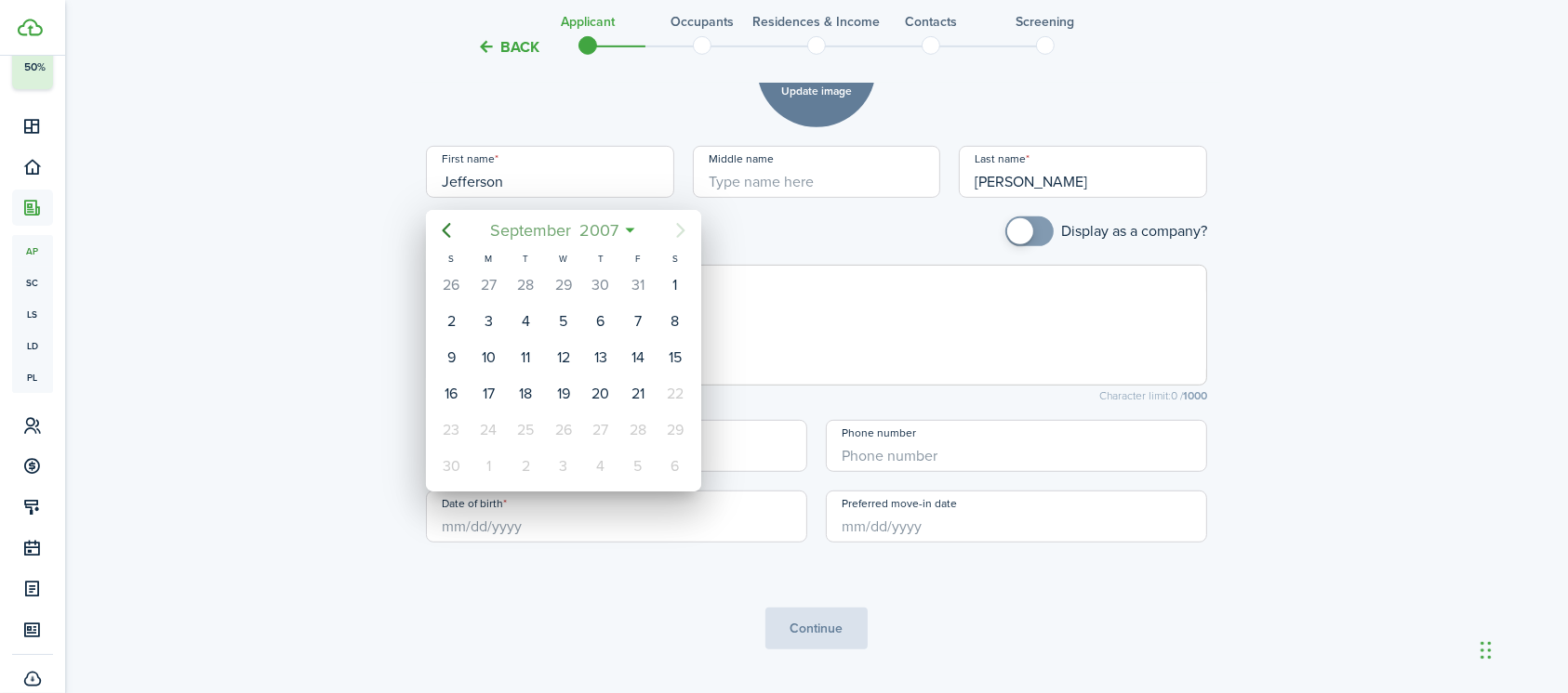
click at [600, 231] on span "2007" at bounding box center [598, 230] width 48 height 34
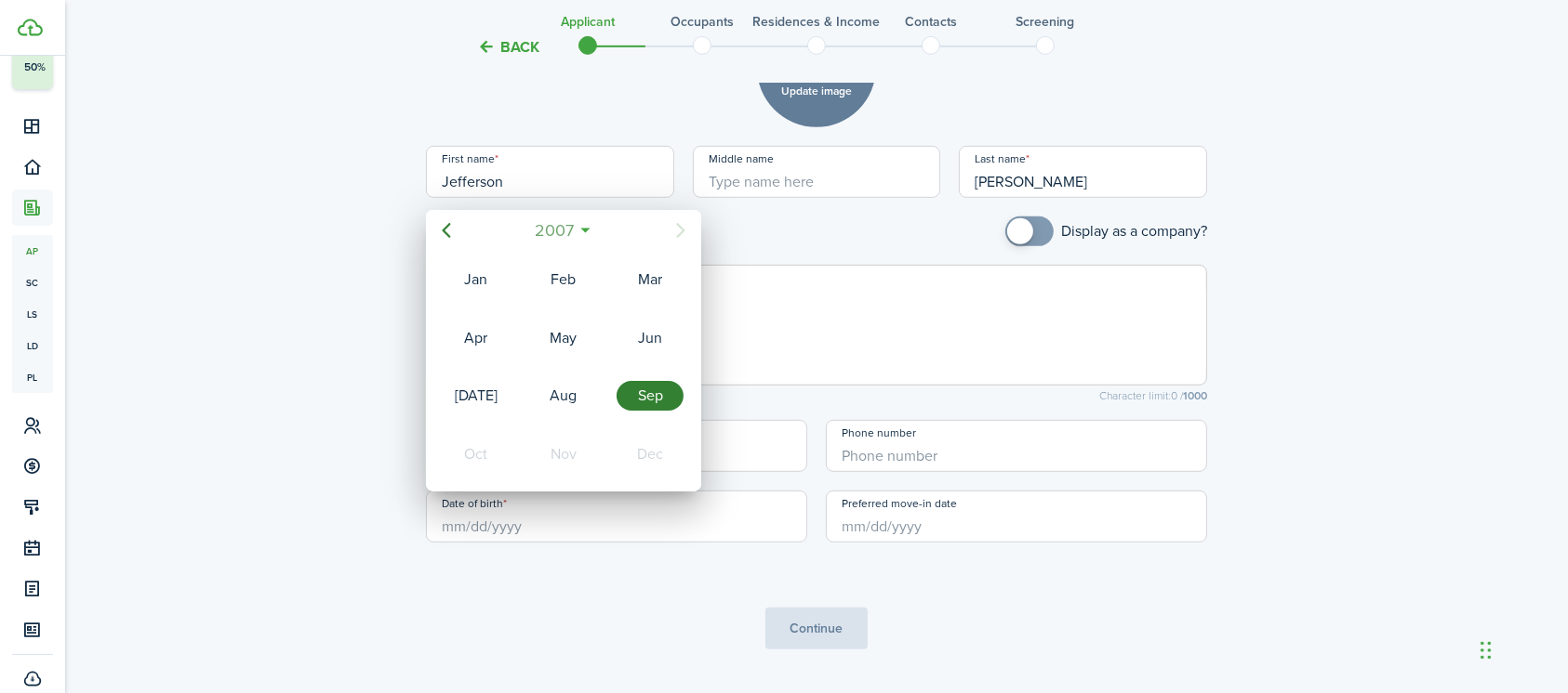
click at [552, 232] on span "2007" at bounding box center [553, 230] width 48 height 34
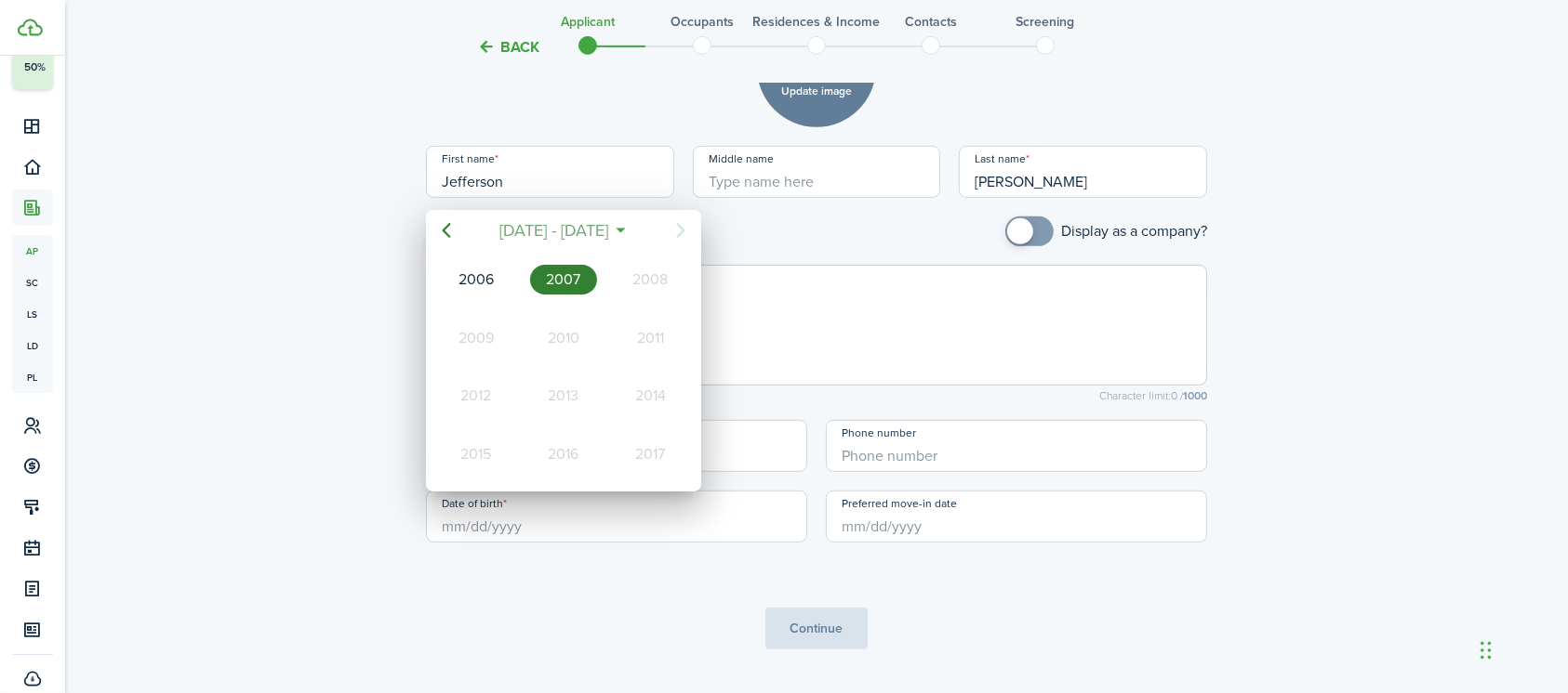
click at [552, 232] on span "[DATE] - [DATE]" at bounding box center [554, 230] width 118 height 34
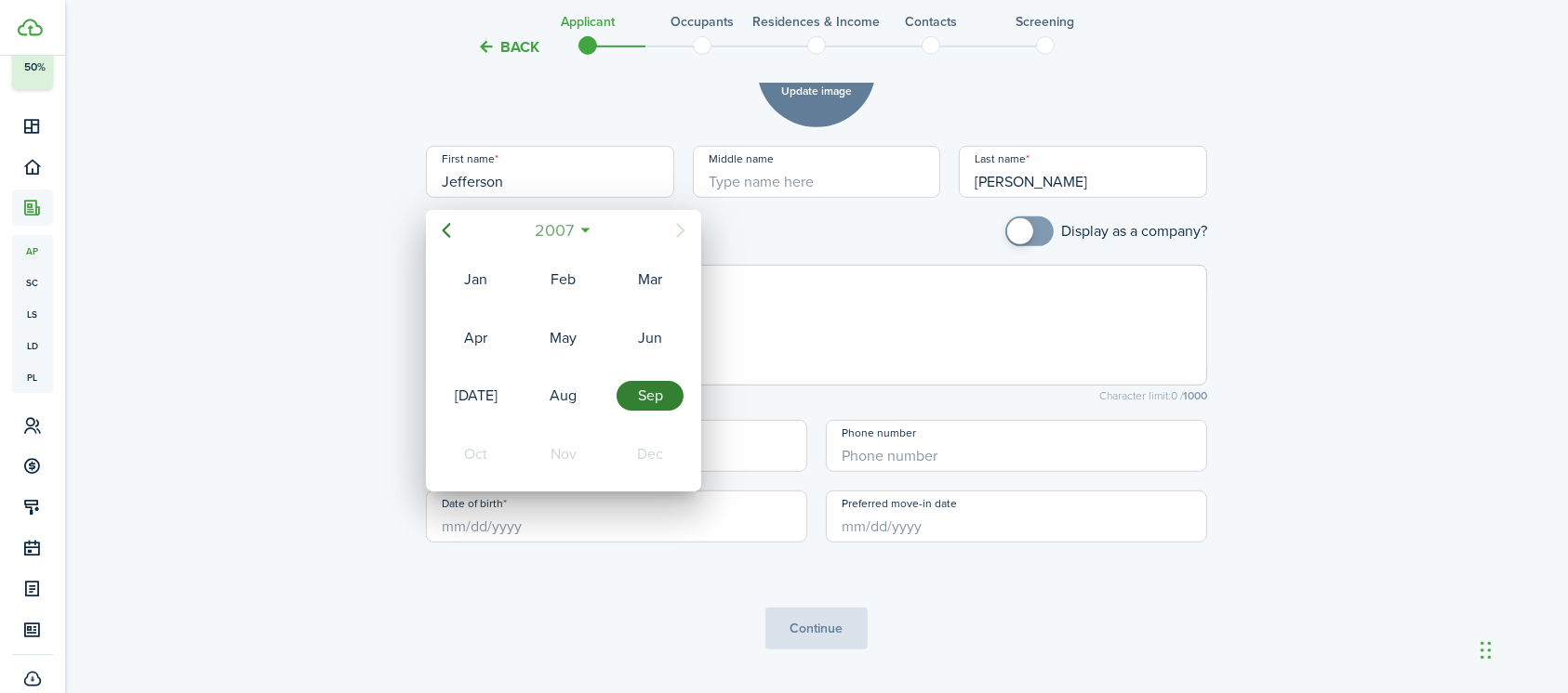
click at [552, 232] on span "2007" at bounding box center [553, 230] width 48 height 34
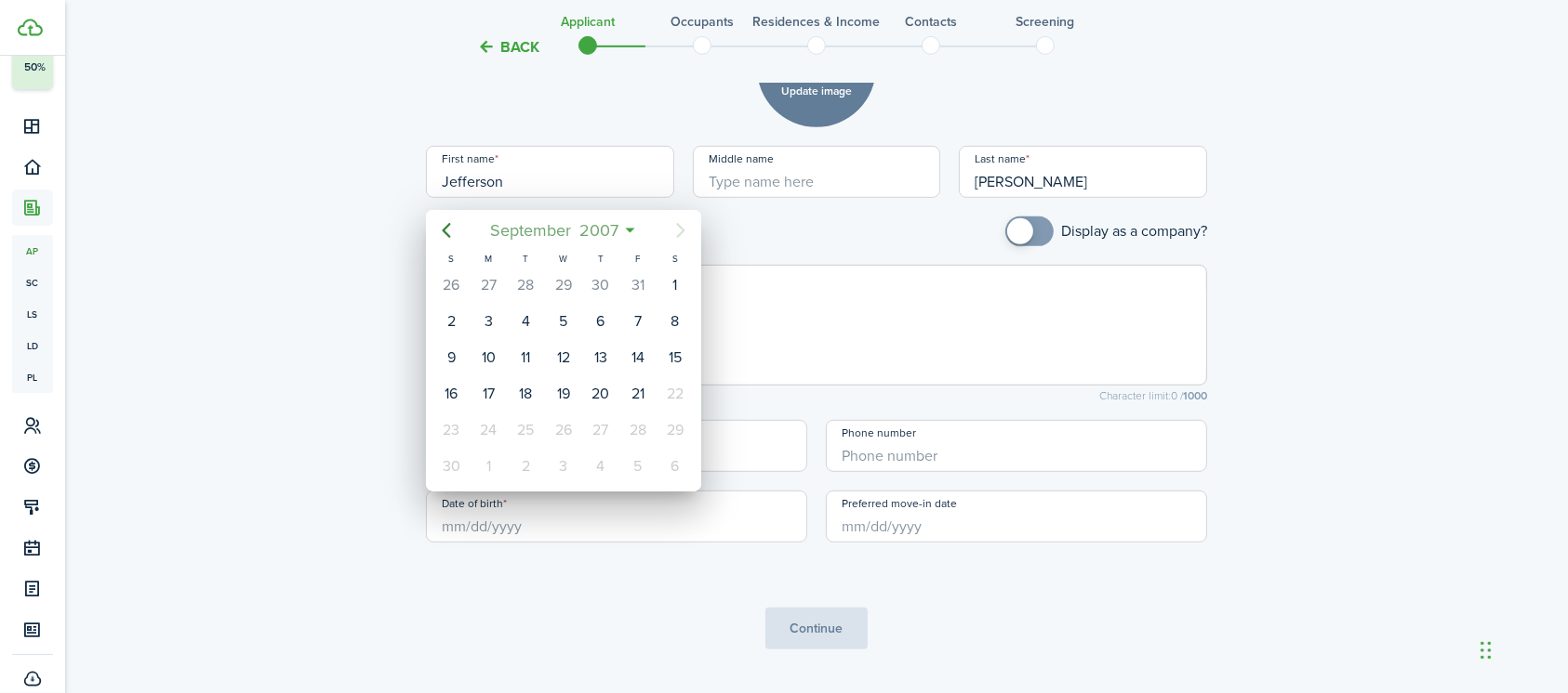
click at [600, 227] on span "2007" at bounding box center [598, 230] width 48 height 34
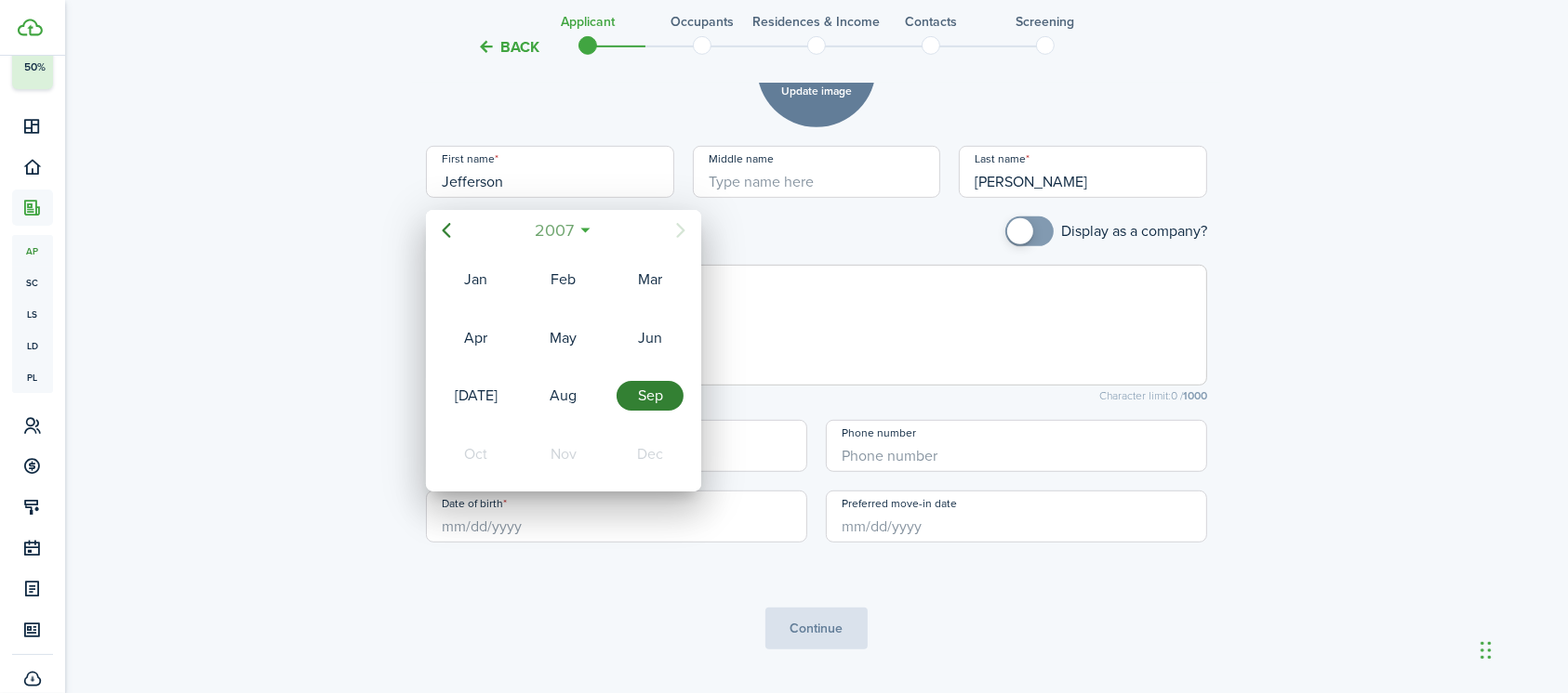
click at [553, 227] on span "2007" at bounding box center [553, 230] width 48 height 34
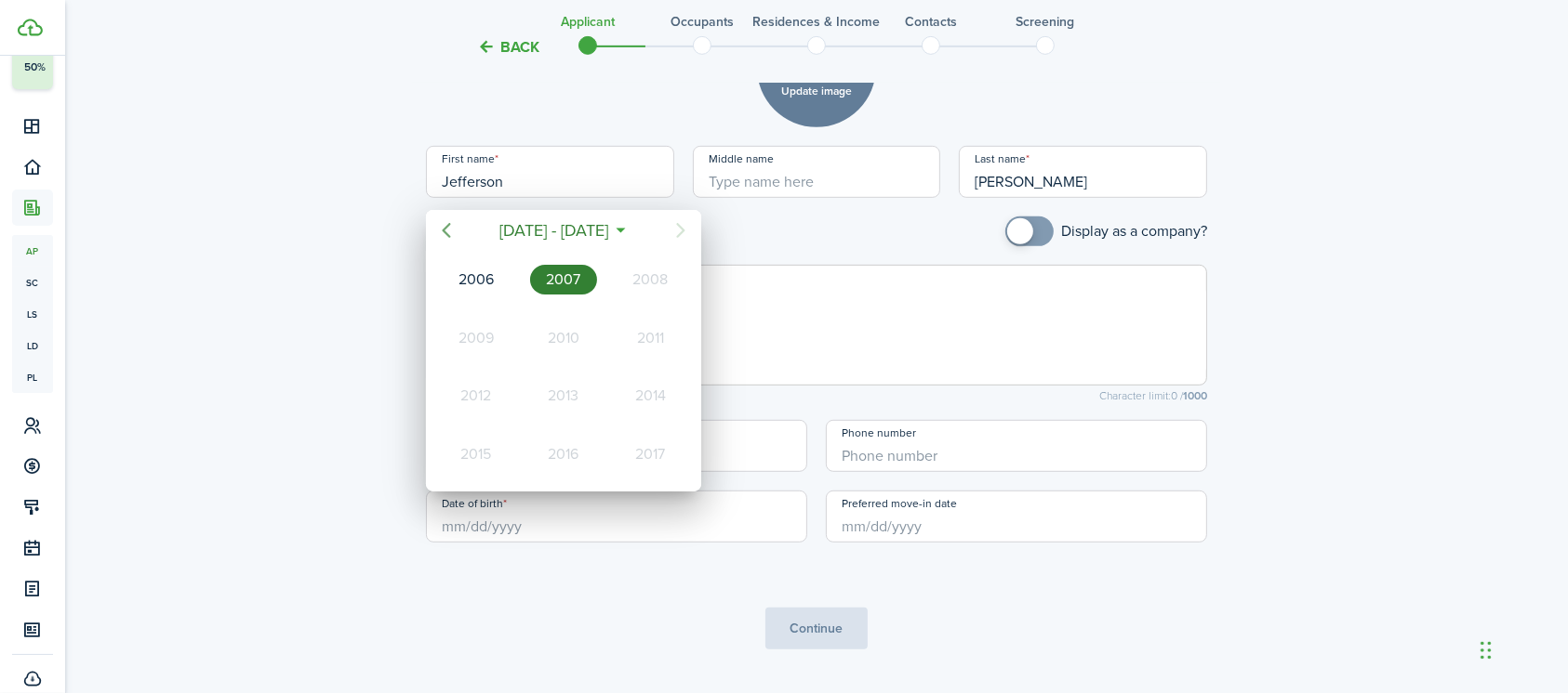
click at [445, 231] on icon "Previous page" at bounding box center [446, 230] width 8 height 15
click at [565, 397] on div "1989" at bounding box center [564, 395] width 67 height 30
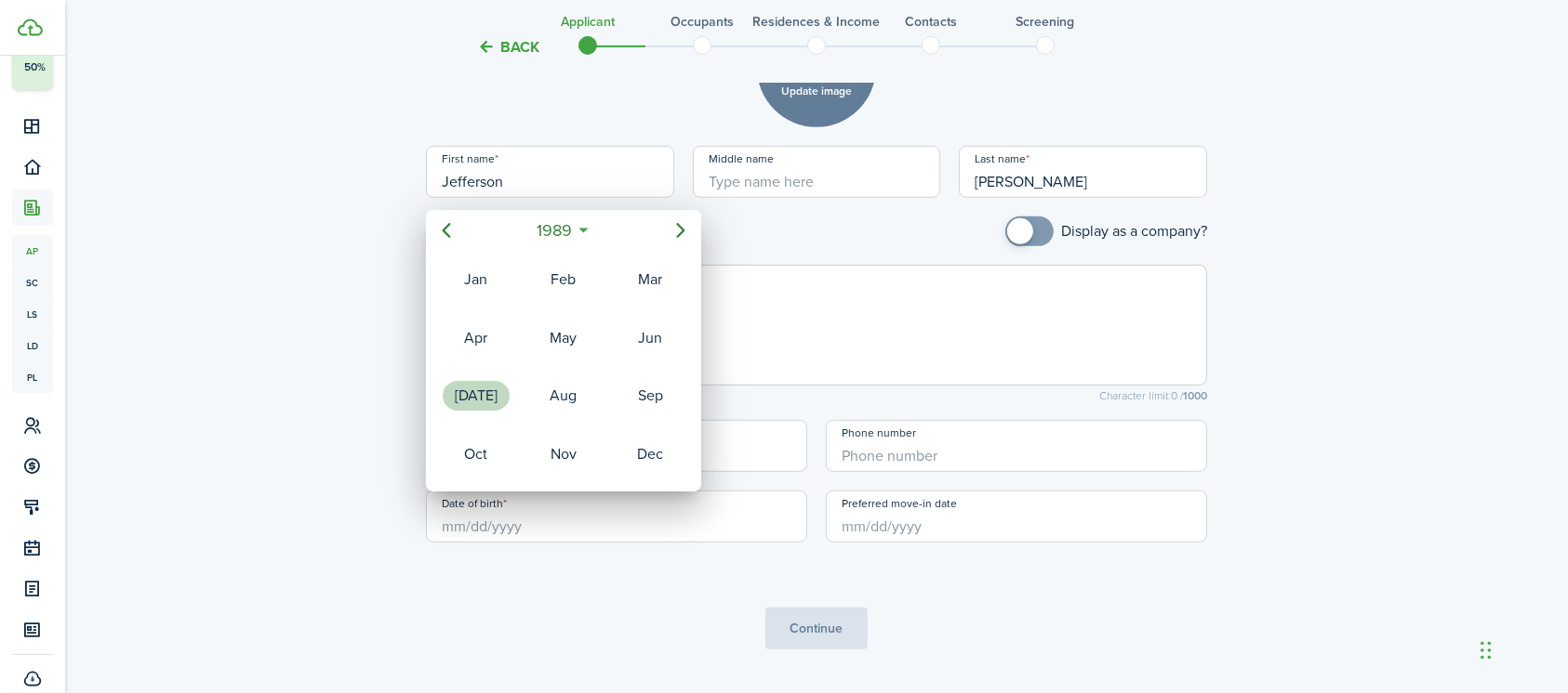
click at [476, 386] on div "[DATE]" at bounding box center [476, 395] width 67 height 30
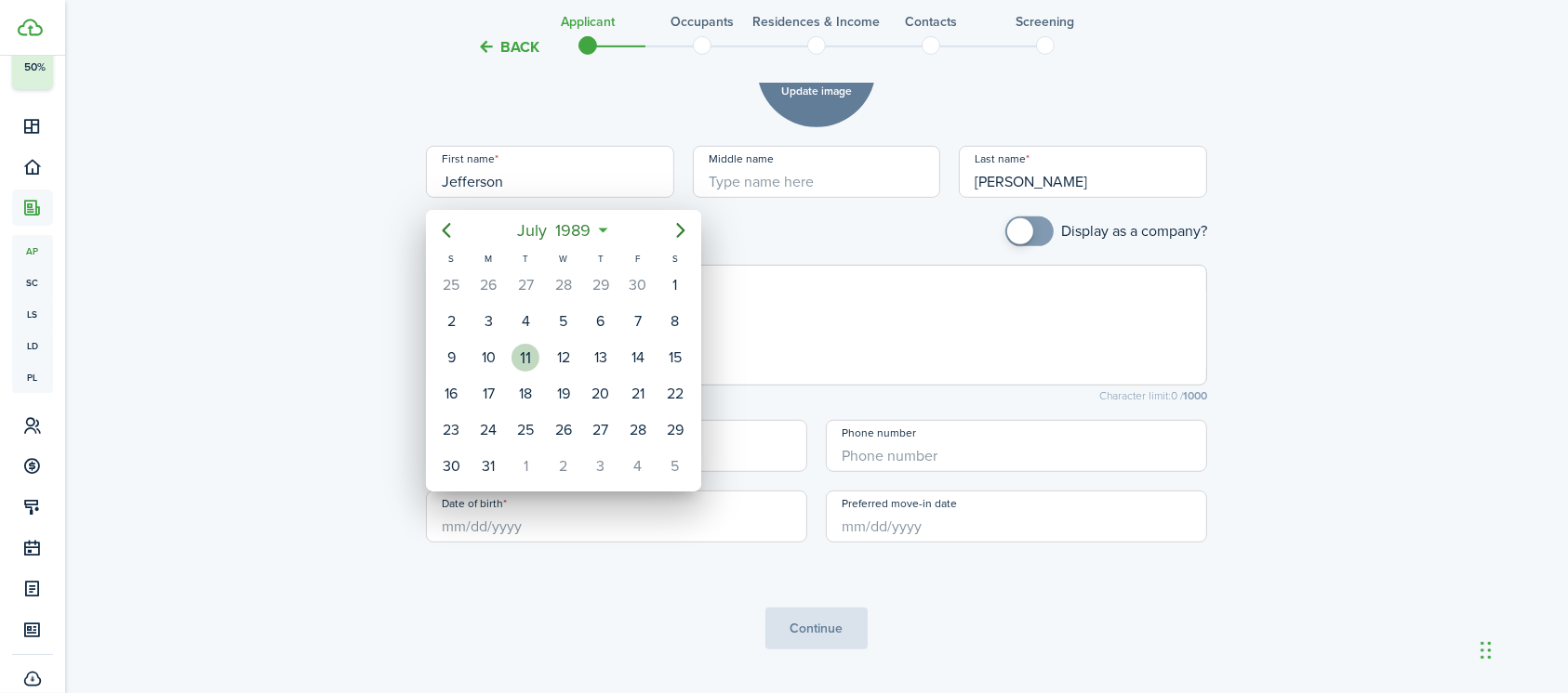
click at [531, 351] on div "11" at bounding box center [525, 358] width 28 height 28
type input "[DATE]"
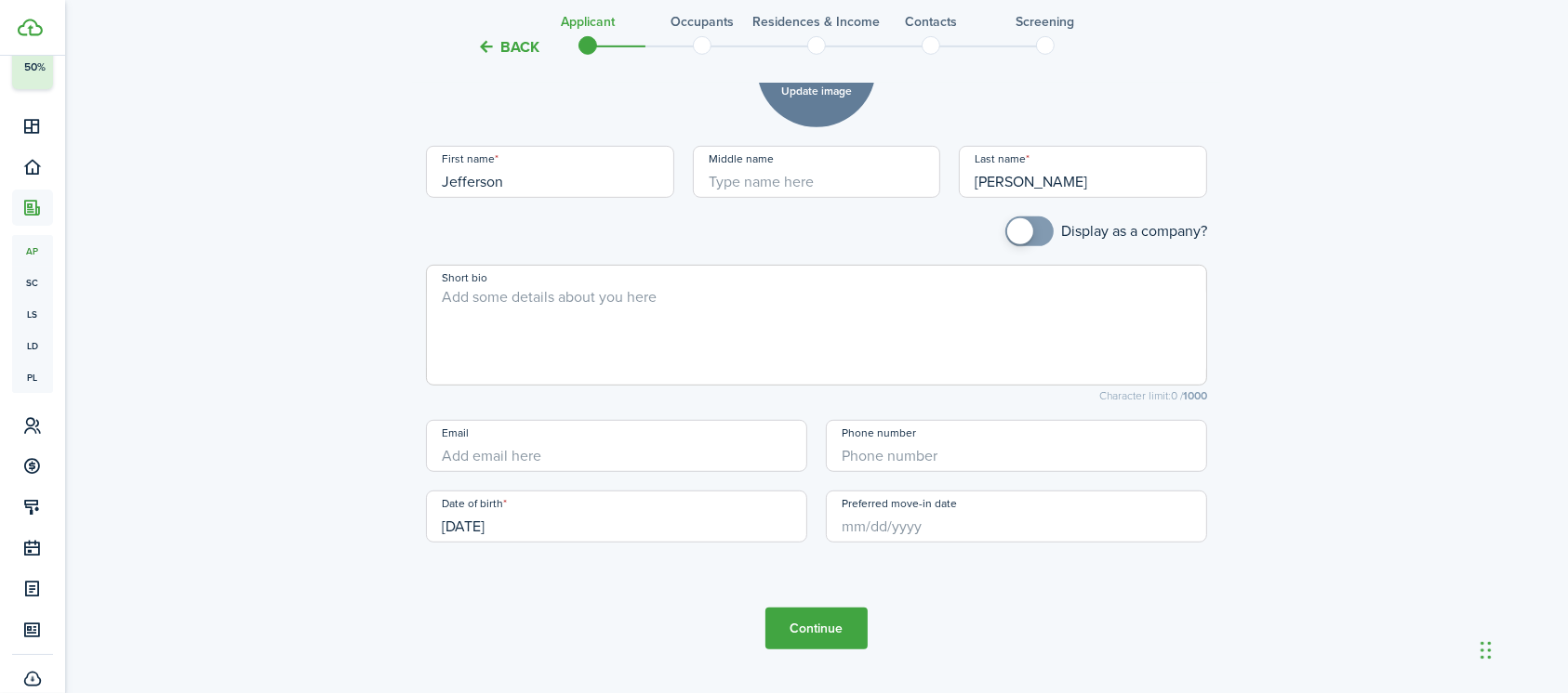
click at [879, 522] on input "Preferred move-in date" at bounding box center [1016, 517] width 381 height 52
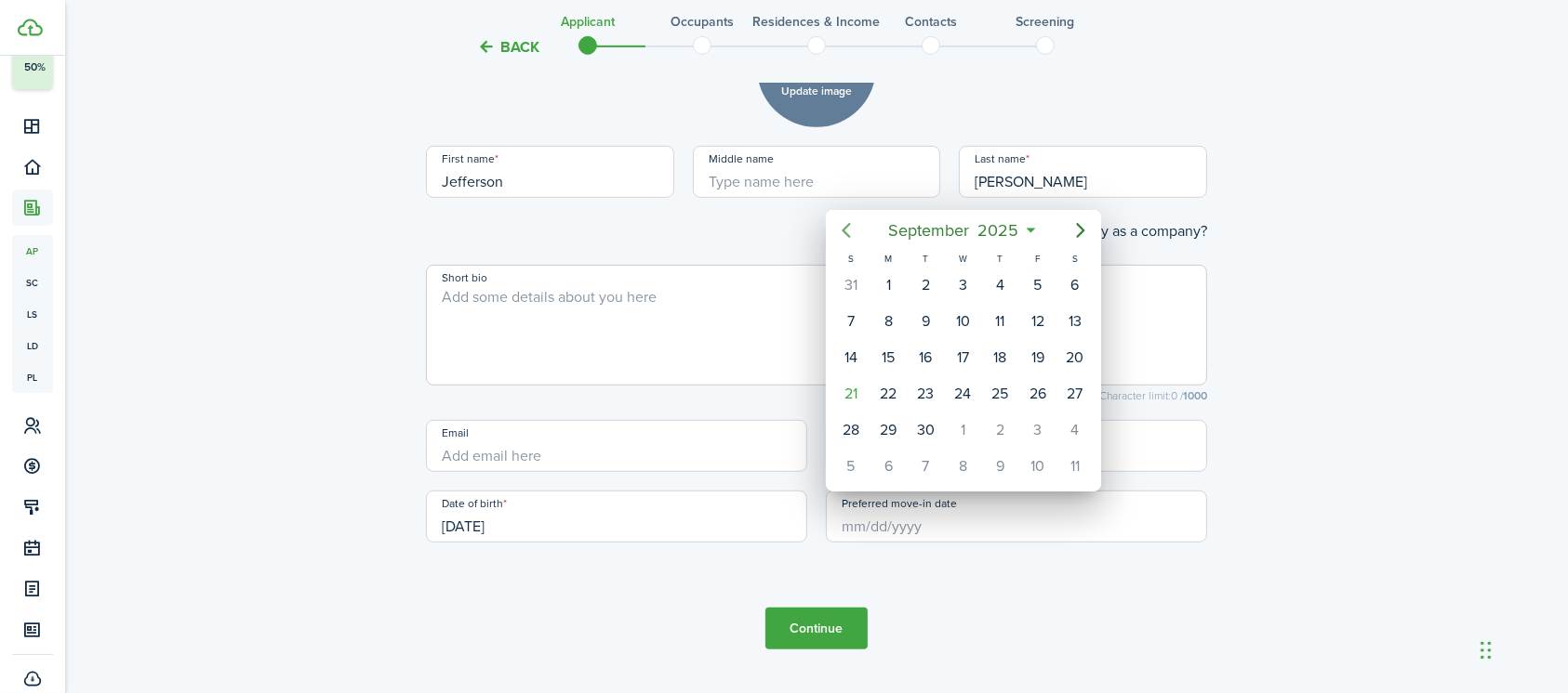
click at [847, 227] on icon "Previous page" at bounding box center [847, 230] width 8 height 15
click at [927, 276] on div "1" at bounding box center [925, 285] width 28 height 28
type input "[DATE]"
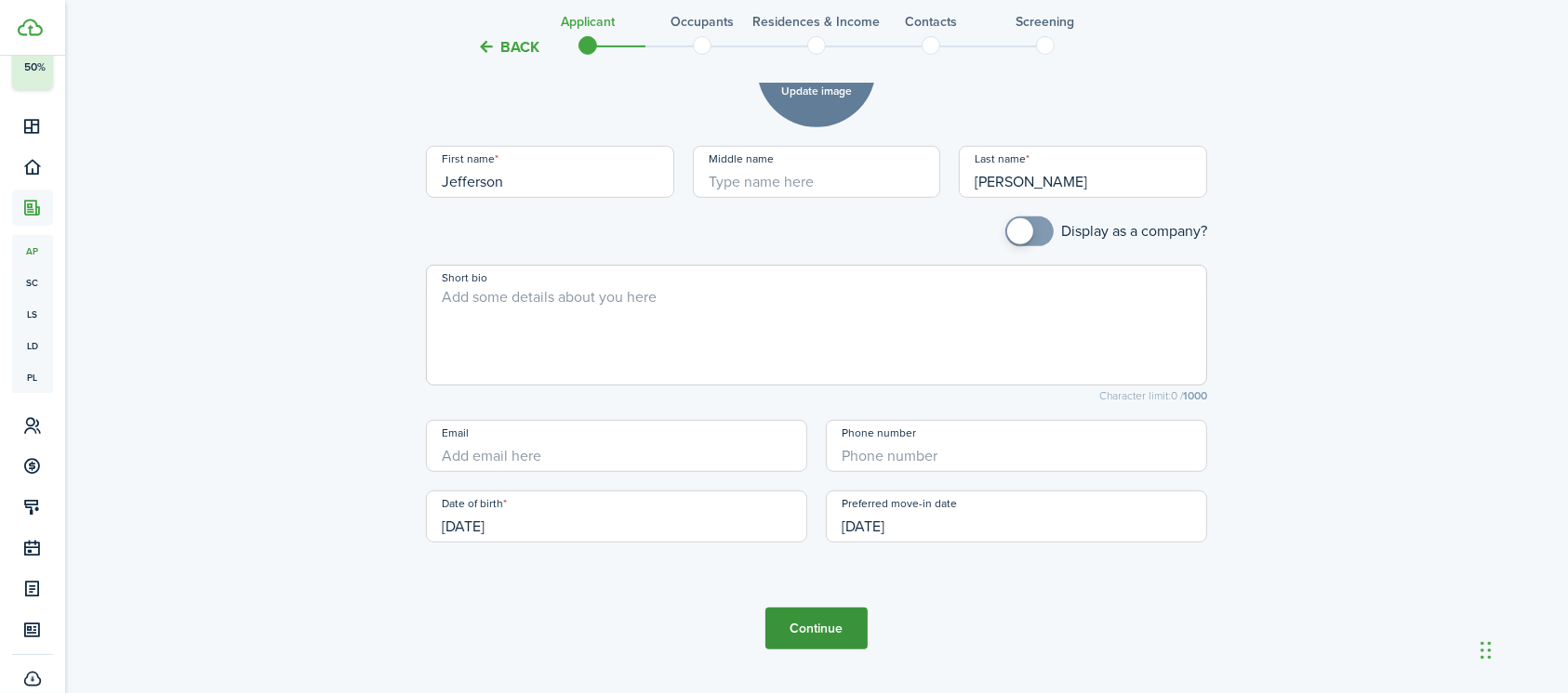
click at [826, 627] on button "Continue" at bounding box center [817, 629] width 103 height 42
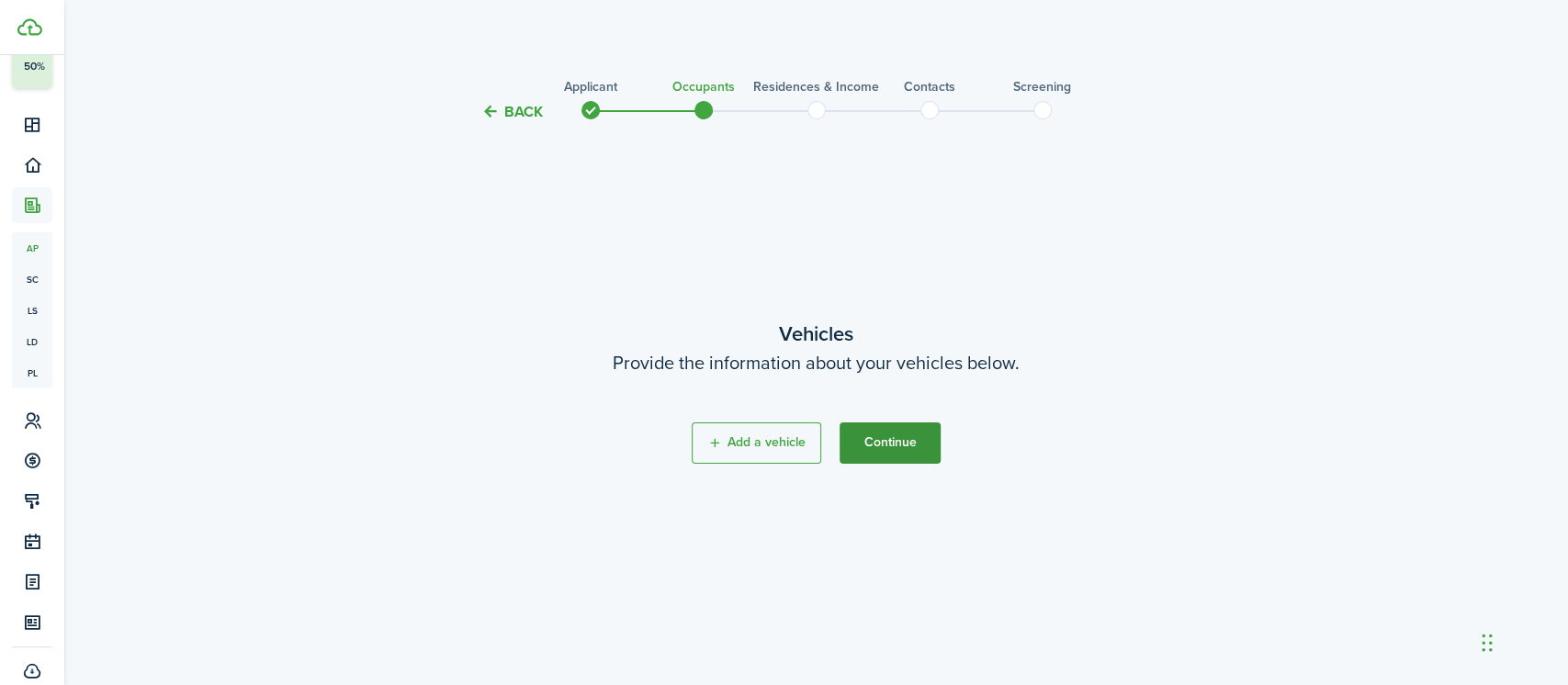
click at [905, 451] on button "Continue" at bounding box center [890, 443] width 101 height 41
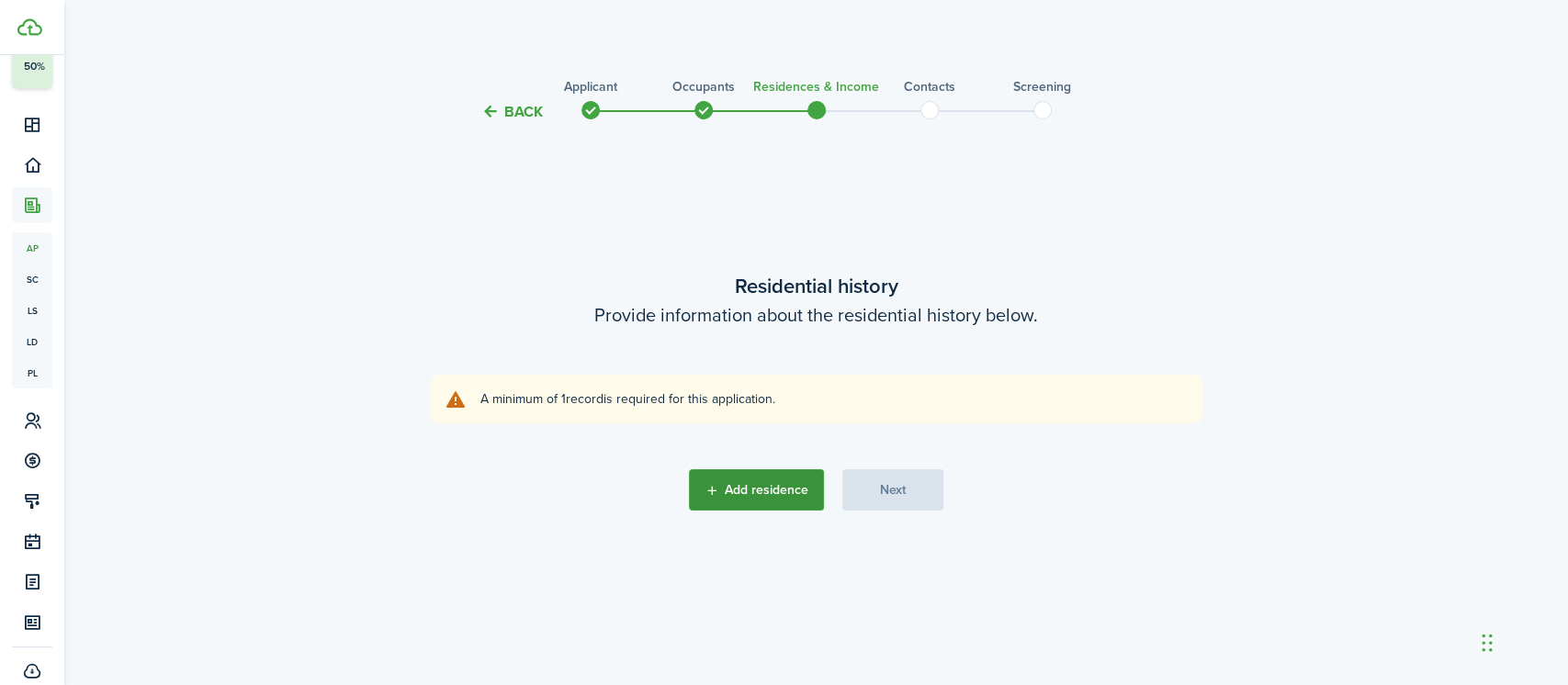
click at [768, 495] on button "Add residence" at bounding box center [756, 490] width 135 height 41
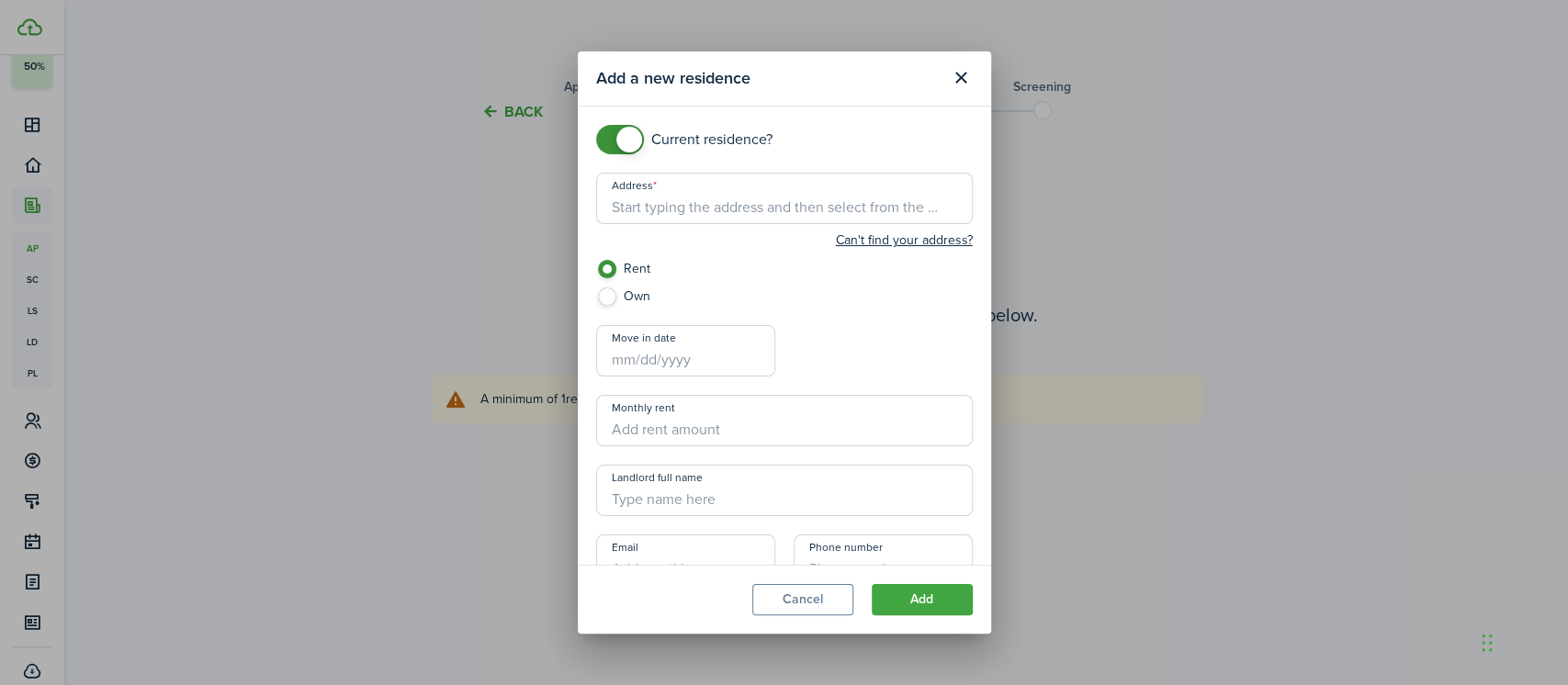
click at [751, 209] on input "Address" at bounding box center [784, 198] width 376 height 52
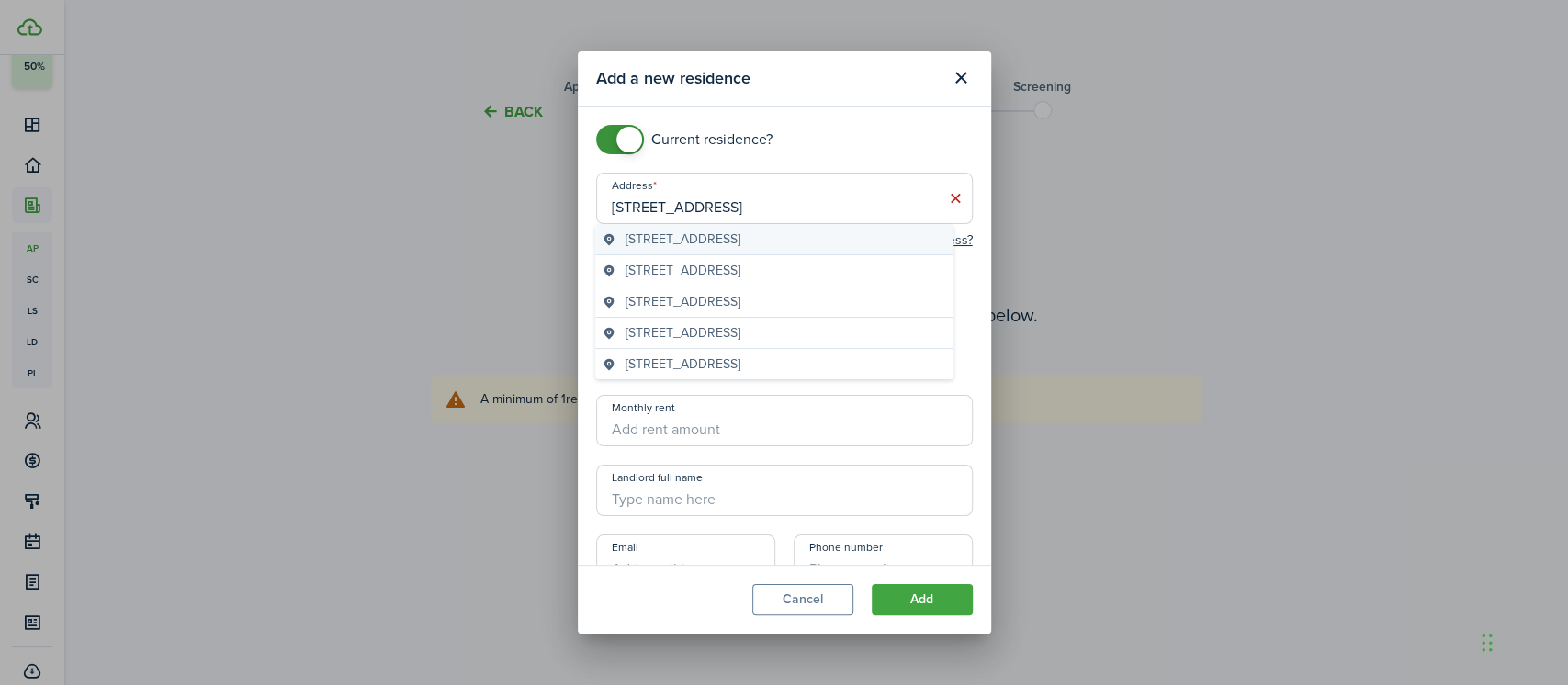
click at [727, 247] on span "[STREET_ADDRESS]" at bounding box center [682, 239] width 115 height 19
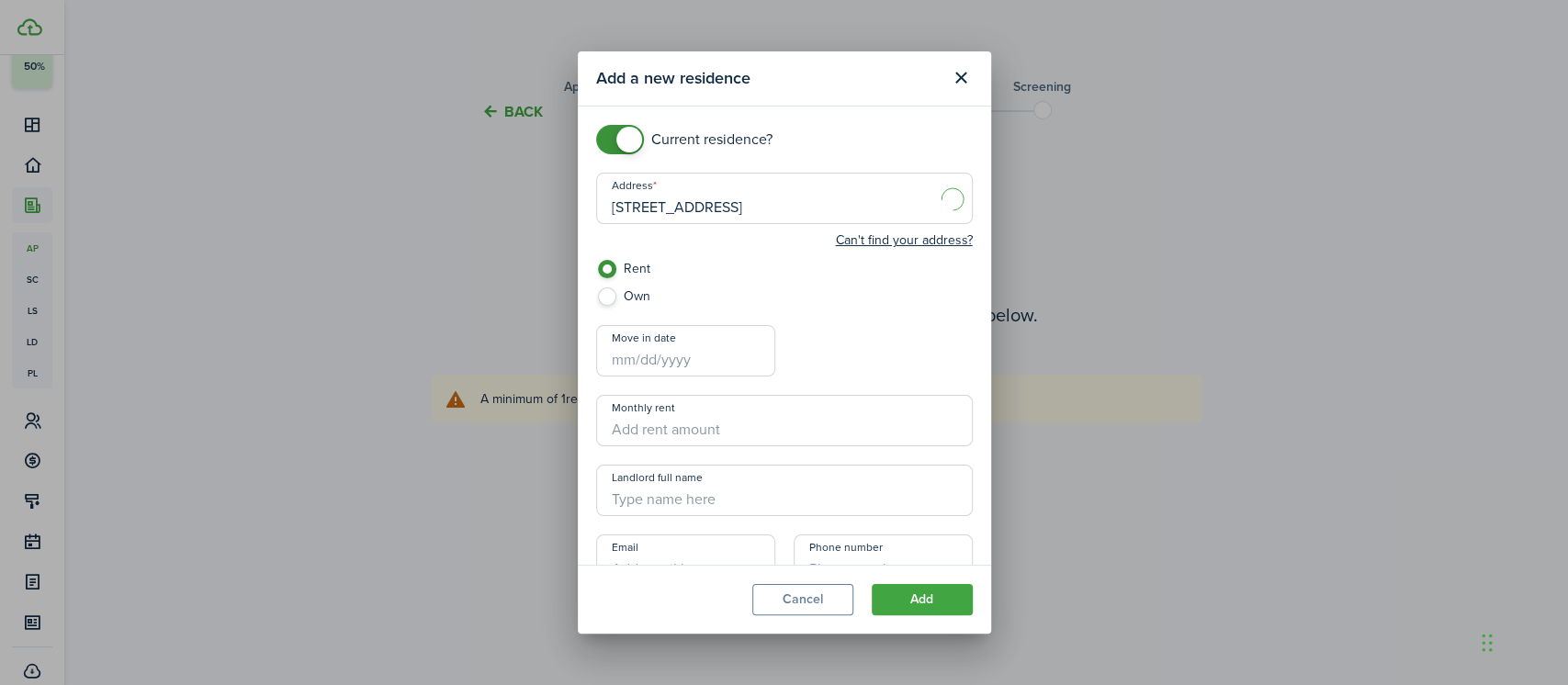
type input "[STREET_ADDRESS]"
click at [914, 601] on button "Add" at bounding box center [922, 600] width 101 height 31
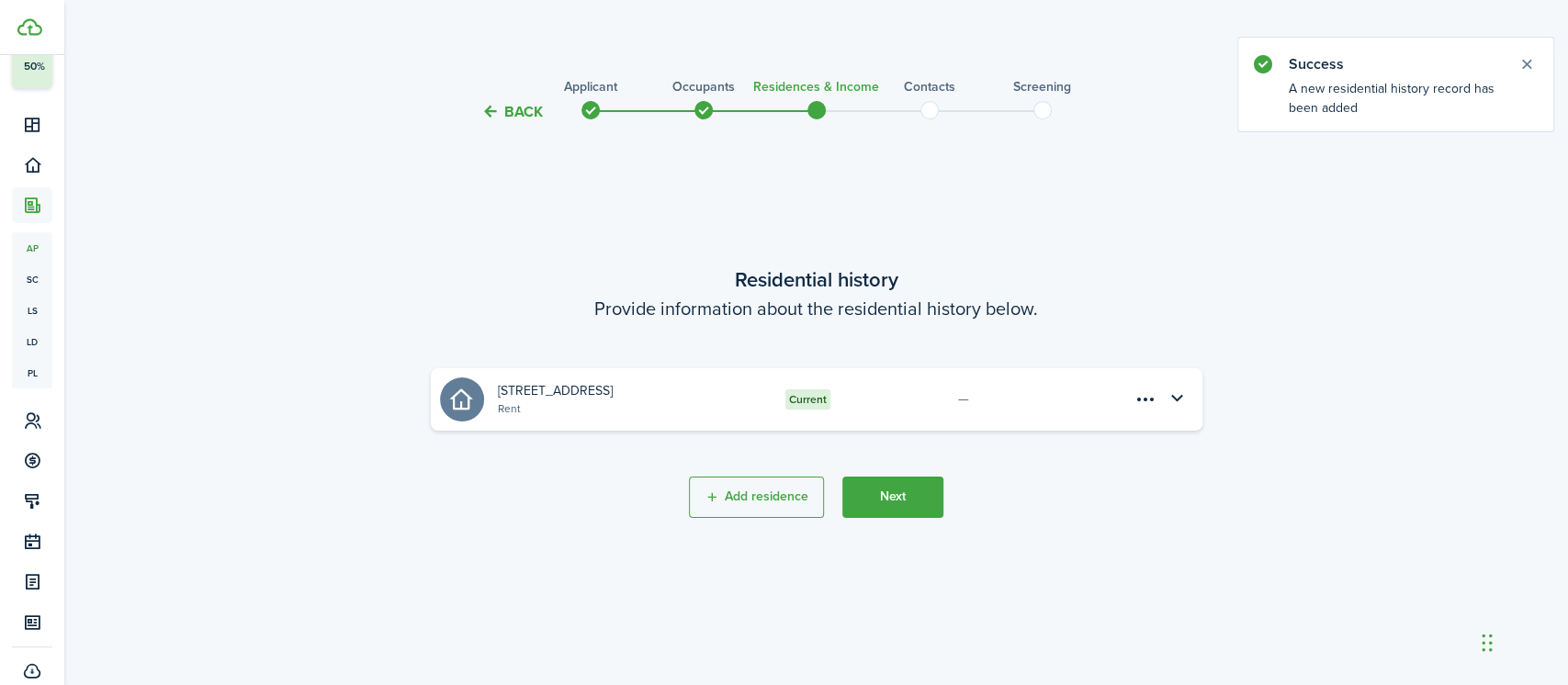
click at [853, 419] on accordion-header "[STREET_ADDRESS] Rent Current —" at bounding box center [800, 399] width 722 height 44
click at [1151, 399] on menu-btn-icon "Open menu" at bounding box center [1146, 399] width 31 height 31
click at [1050, 437] on button "Edit" at bounding box center [1080, 439] width 160 height 31
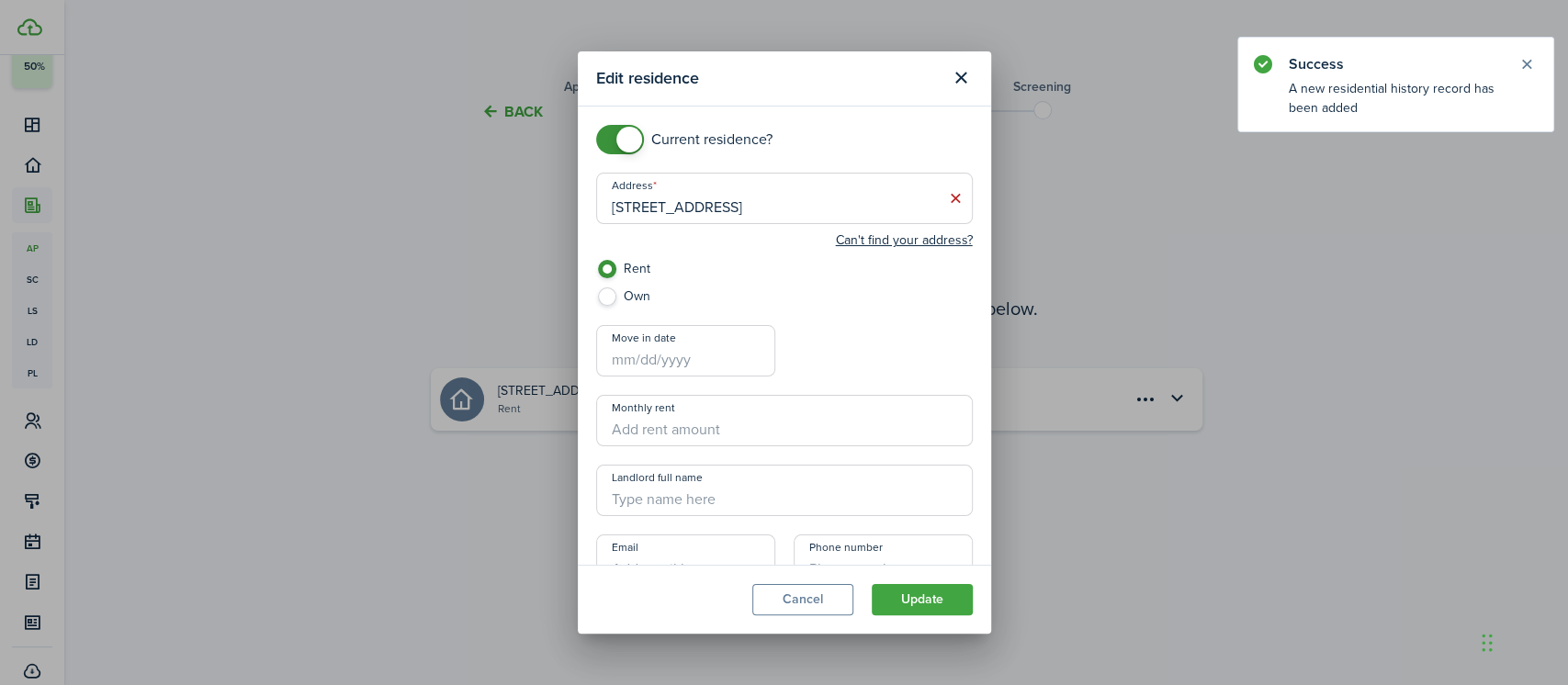
checkbox input "false"
click at [611, 134] on span at bounding box center [620, 139] width 18 height 30
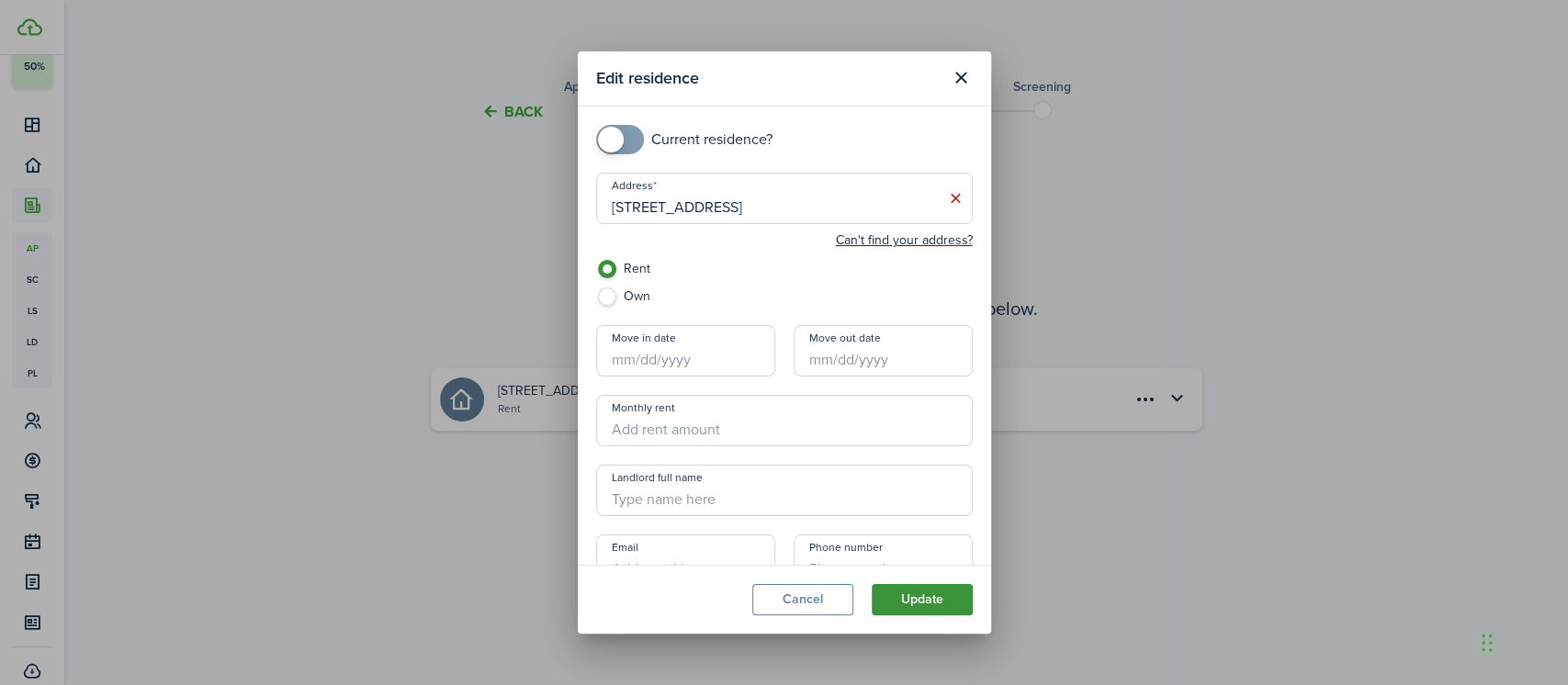
click at [901, 597] on button "Update" at bounding box center [922, 600] width 101 height 31
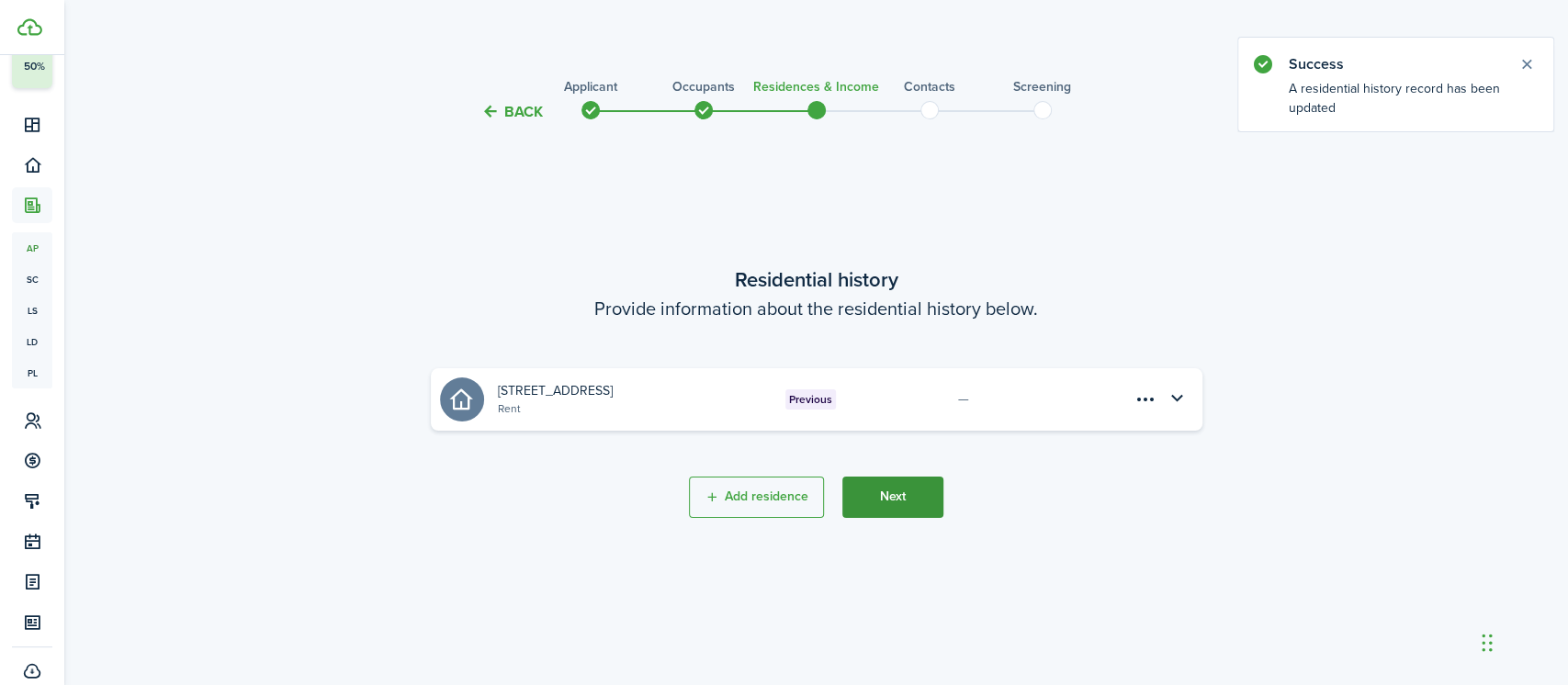
click at [902, 502] on button "Next" at bounding box center [893, 497] width 101 height 41
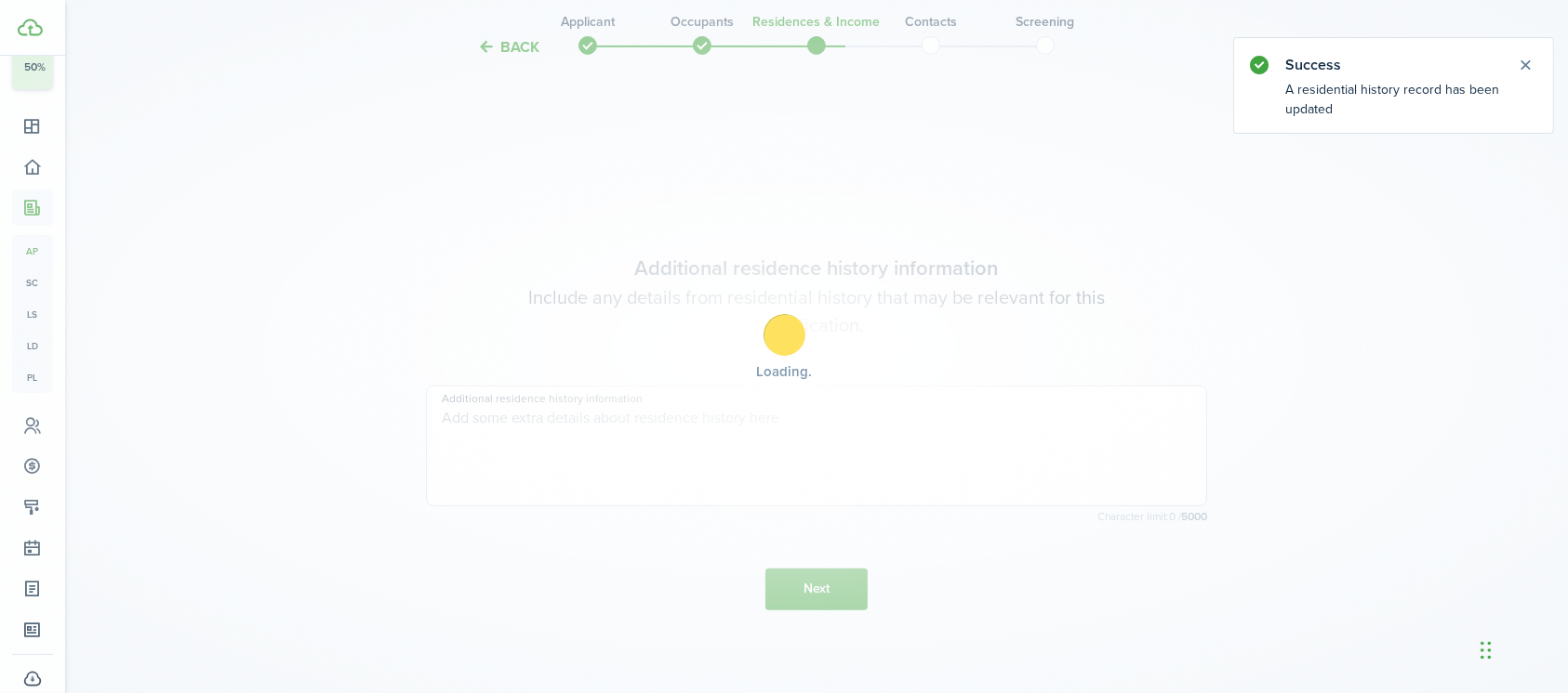
scroll to position [568, 0]
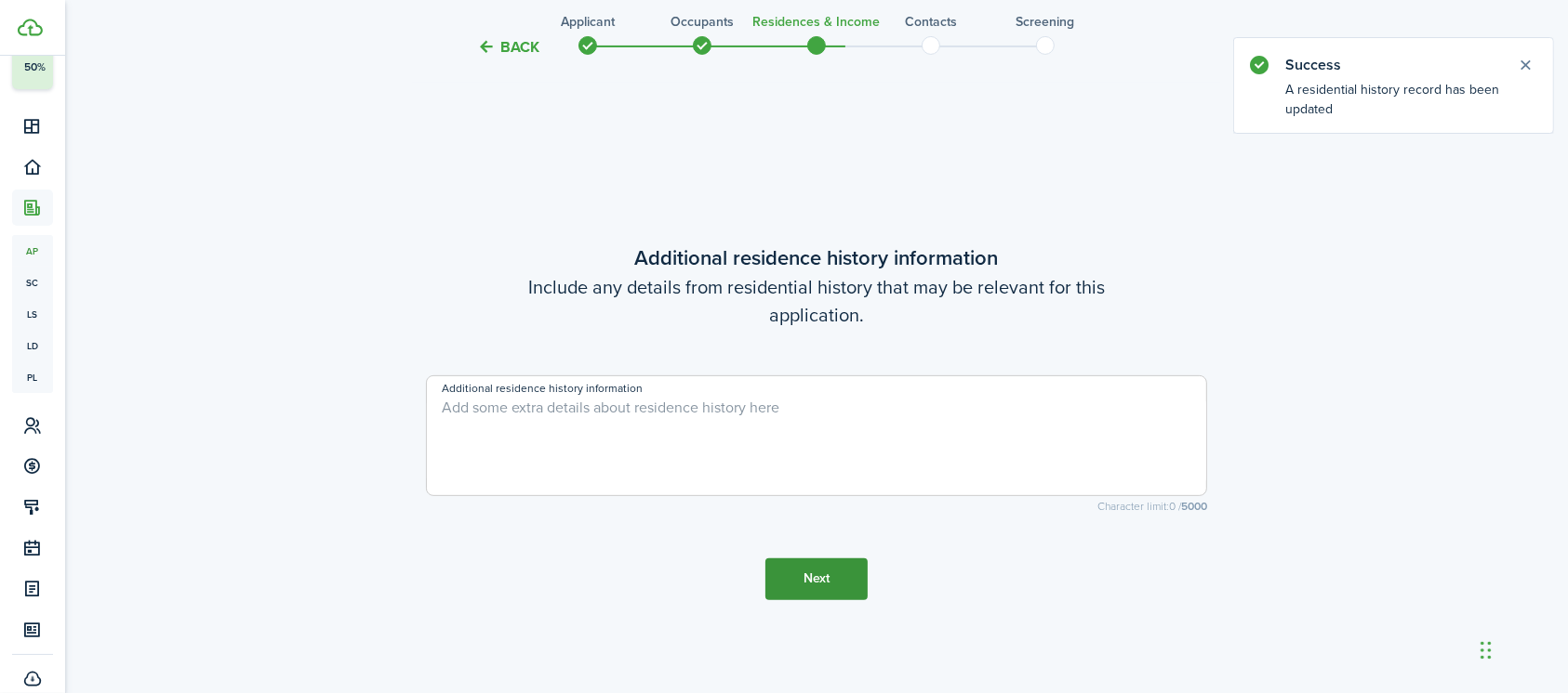
click at [817, 589] on button "Next" at bounding box center [817, 579] width 103 height 42
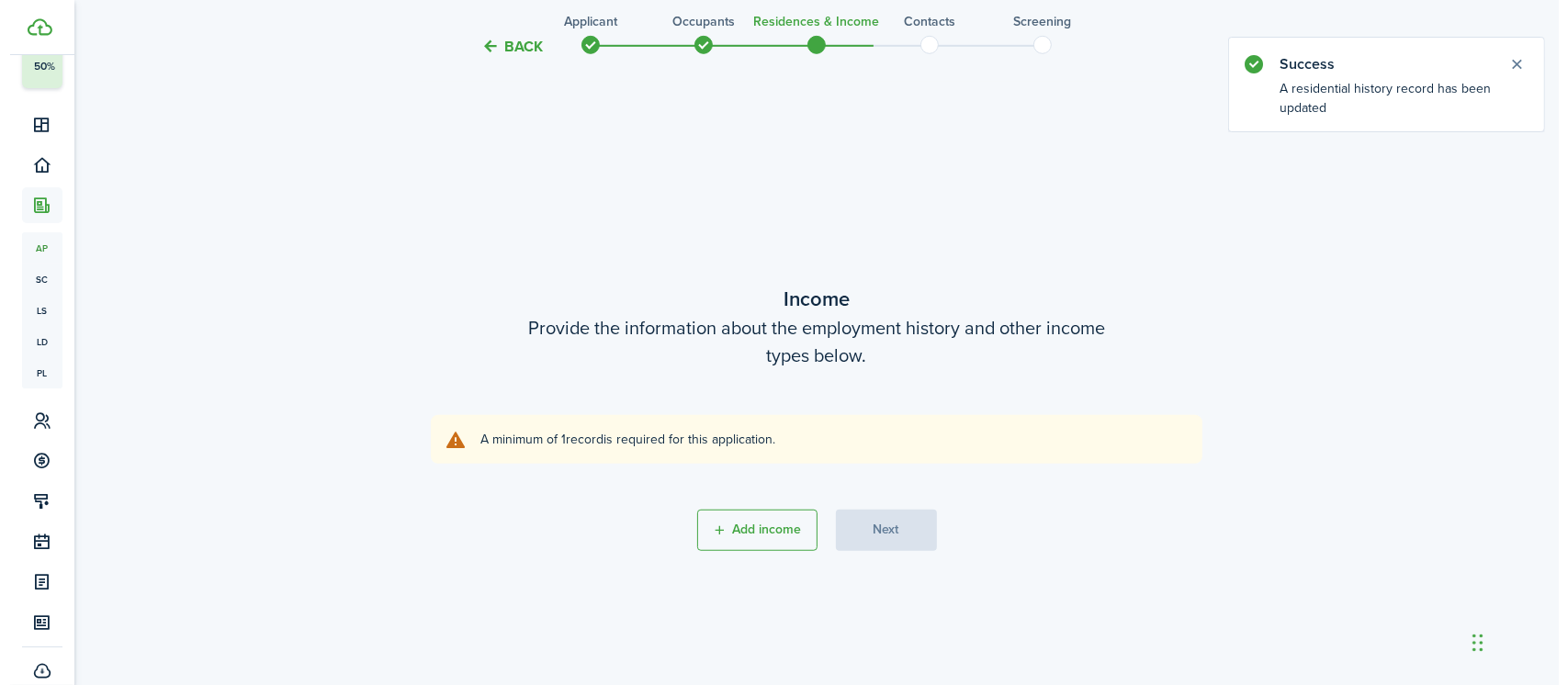
scroll to position [1246, 0]
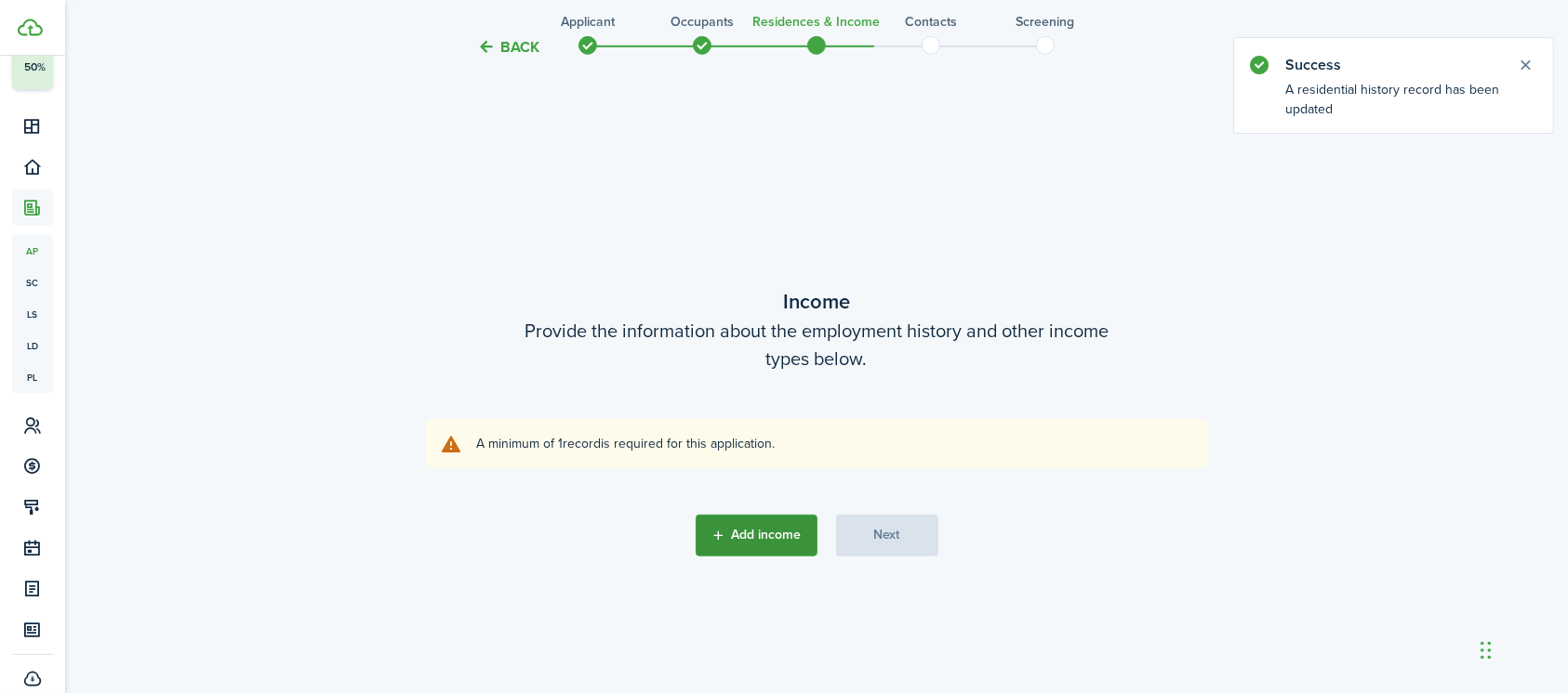
click at [774, 527] on button "Add income" at bounding box center [756, 535] width 122 height 42
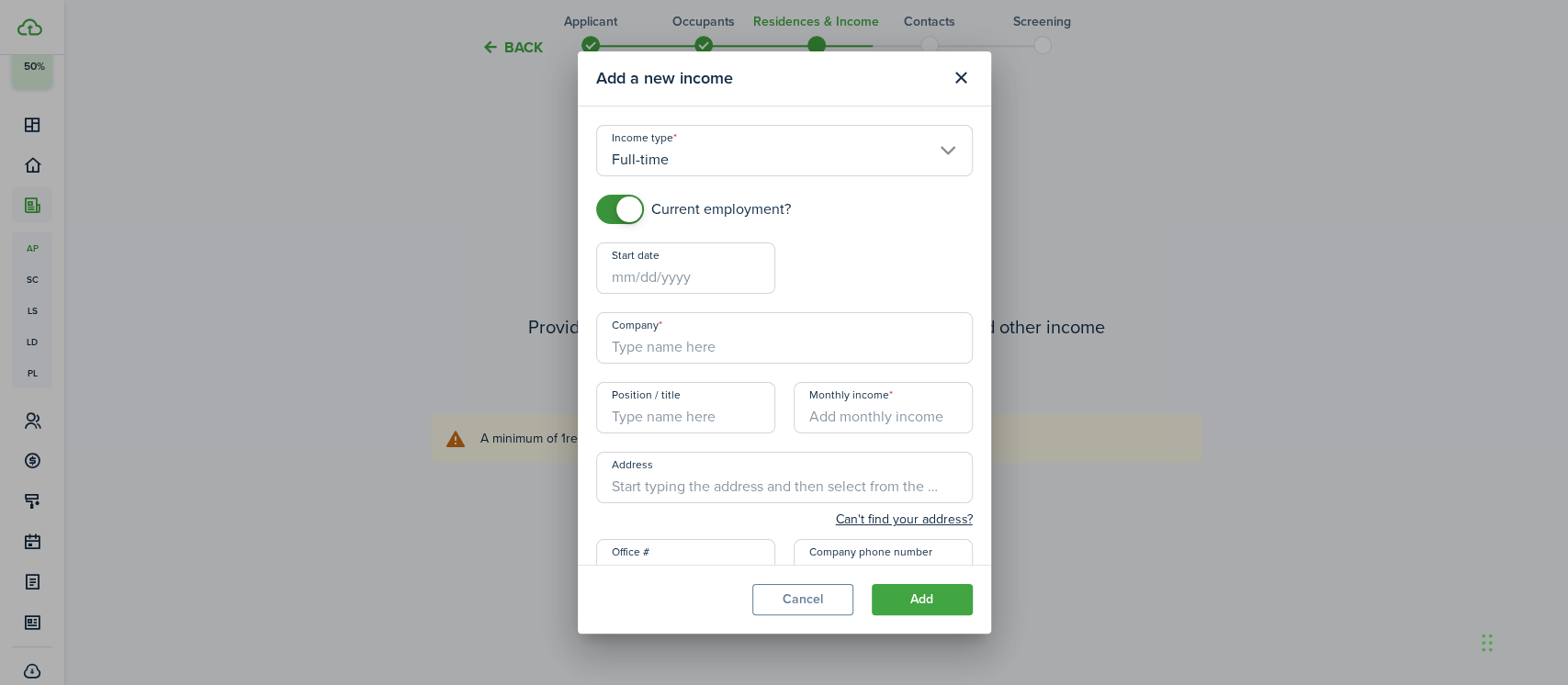
click at [738, 150] on input "Full-time" at bounding box center [784, 150] width 376 height 52
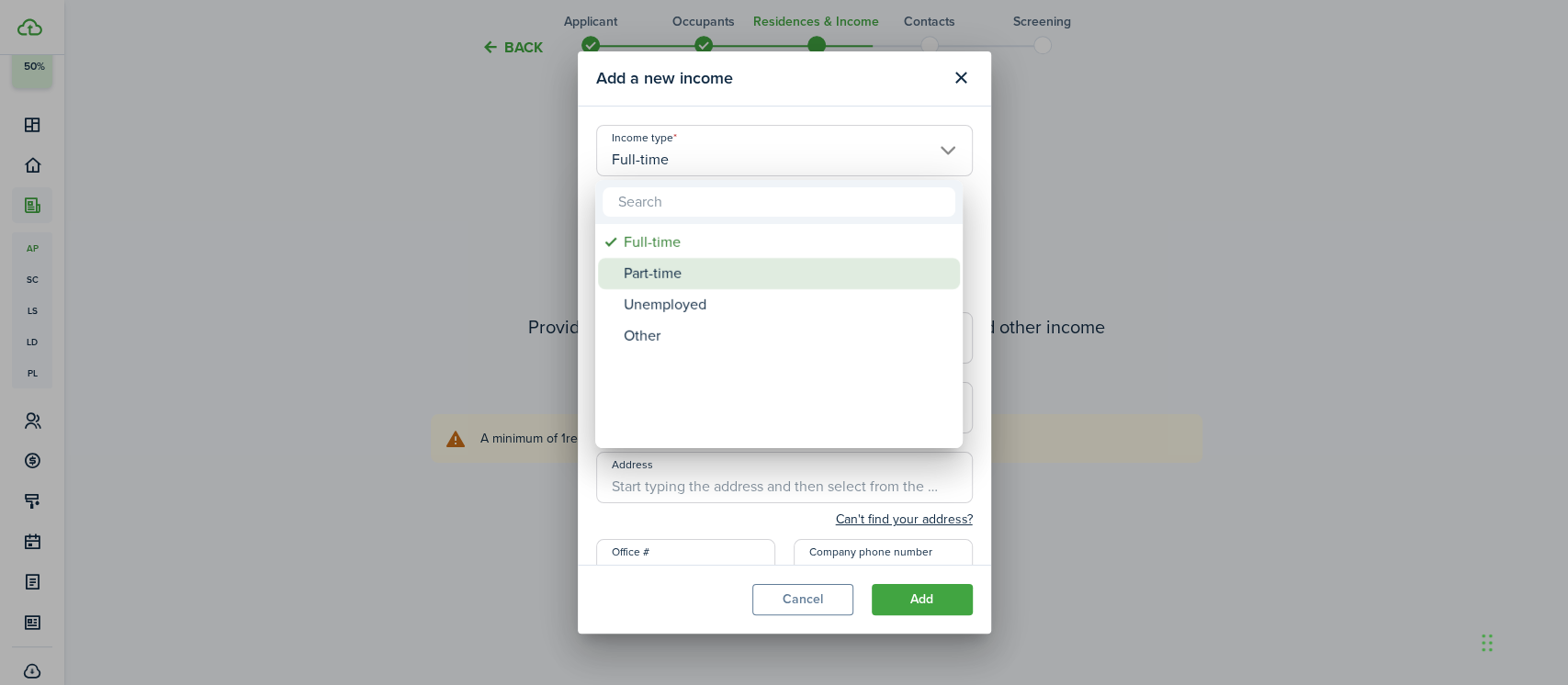
click at [677, 267] on div "Part-time" at bounding box center [785, 274] width 325 height 31
type input "Part-time"
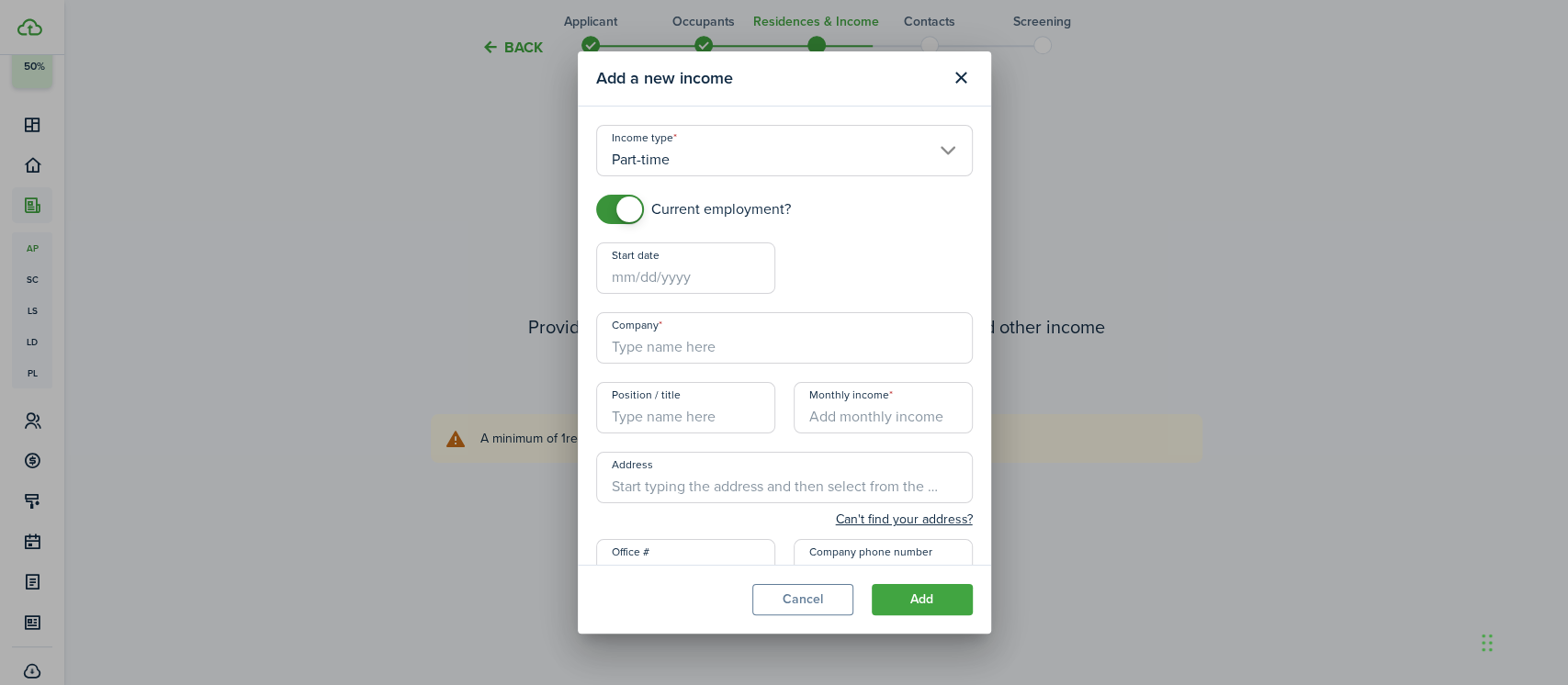
click at [663, 278] on input "Start date" at bounding box center [686, 268] width 179 height 52
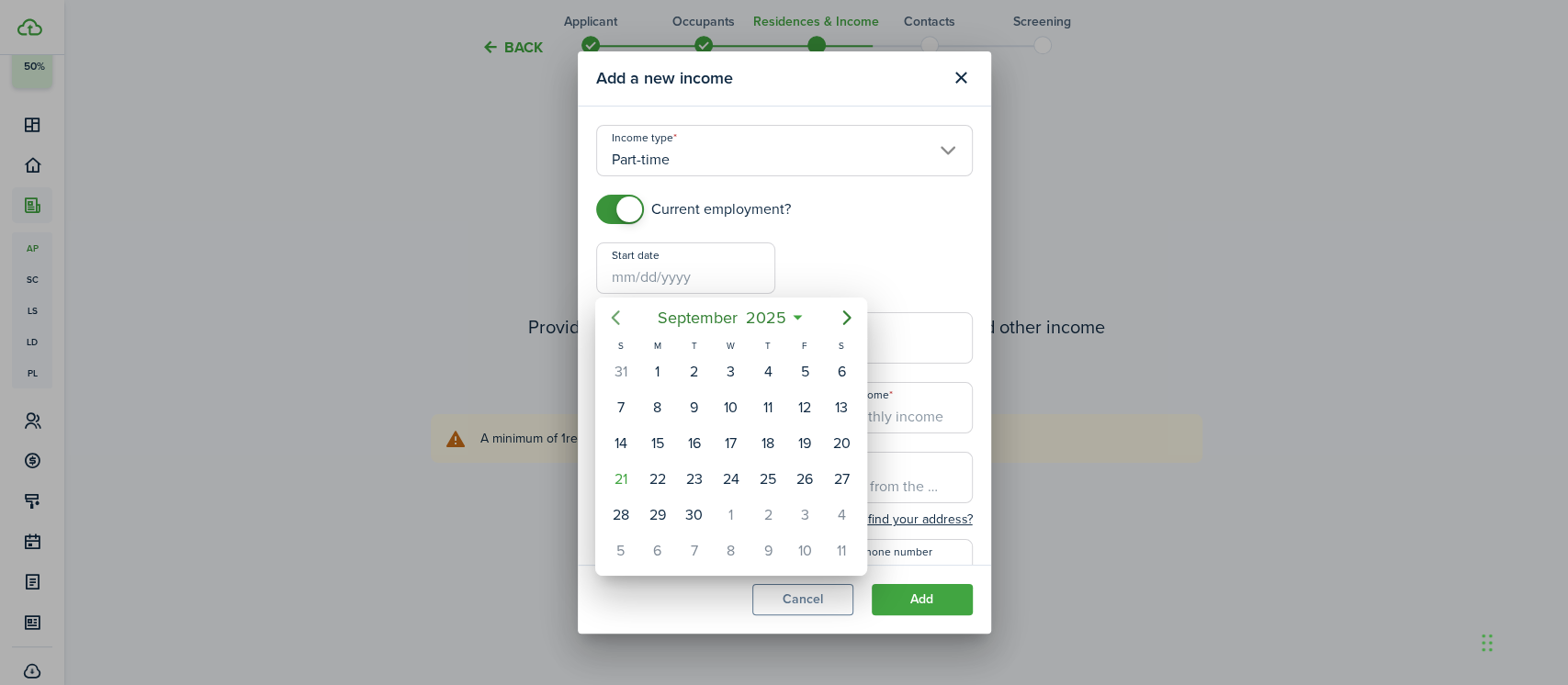
click at [616, 318] on icon "Previous page" at bounding box center [616, 318] width 22 height 22
click at [734, 400] on div "11" at bounding box center [731, 407] width 28 height 28
type input "[DATE]"
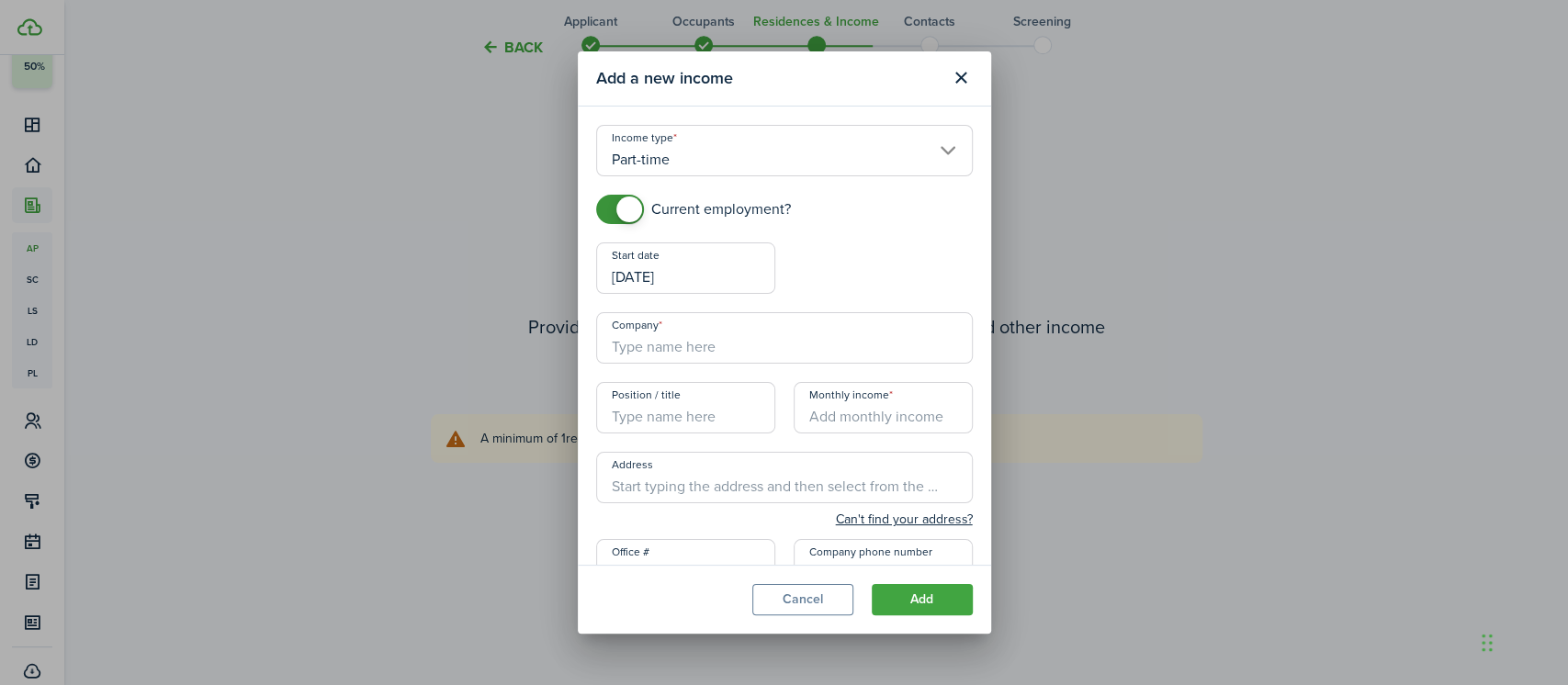
click at [688, 339] on input "Company" at bounding box center [784, 338] width 376 height 52
type input "[DEMOGRAPHIC_DATA] Charities of [GEOGRAPHIC_DATA][US_STATE]"
type input "[STREET_ADDRESS]"
type input "[PHONE_NUMBER]"
type input "[PERSON_NAME]"
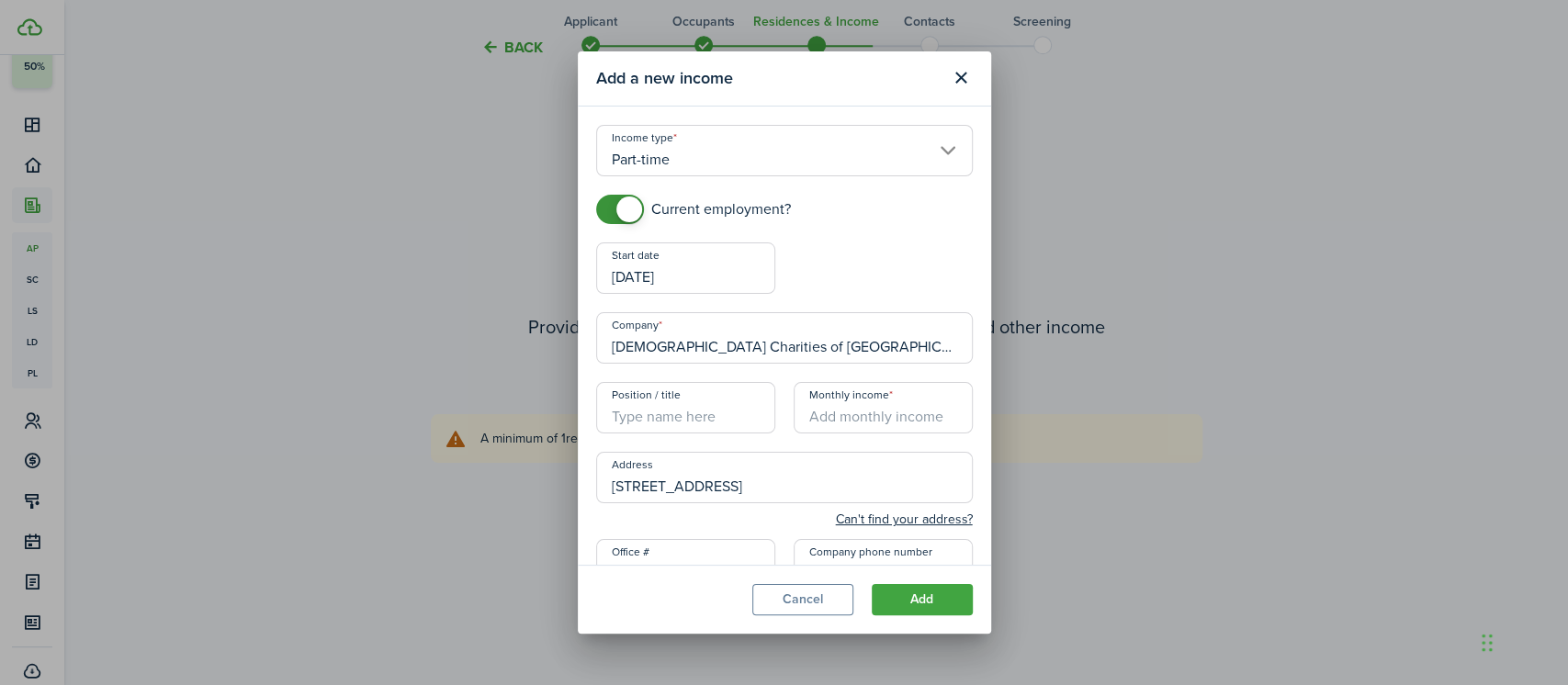
type input "[EMAIL_ADDRESS][DOMAIN_NAME]"
click at [703, 424] on input "Position / title" at bounding box center [686, 407] width 179 height 52
type input "Thrift Store"
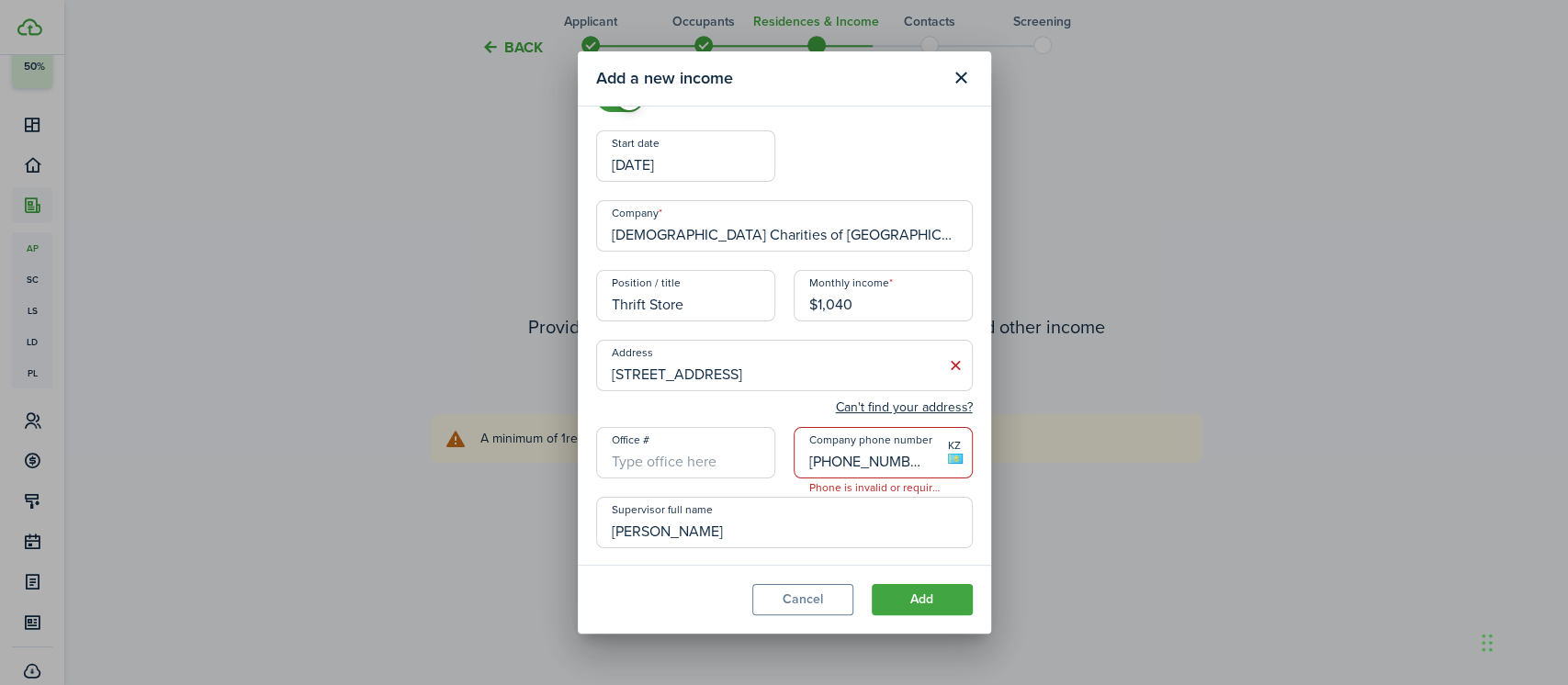
scroll to position [154, 0]
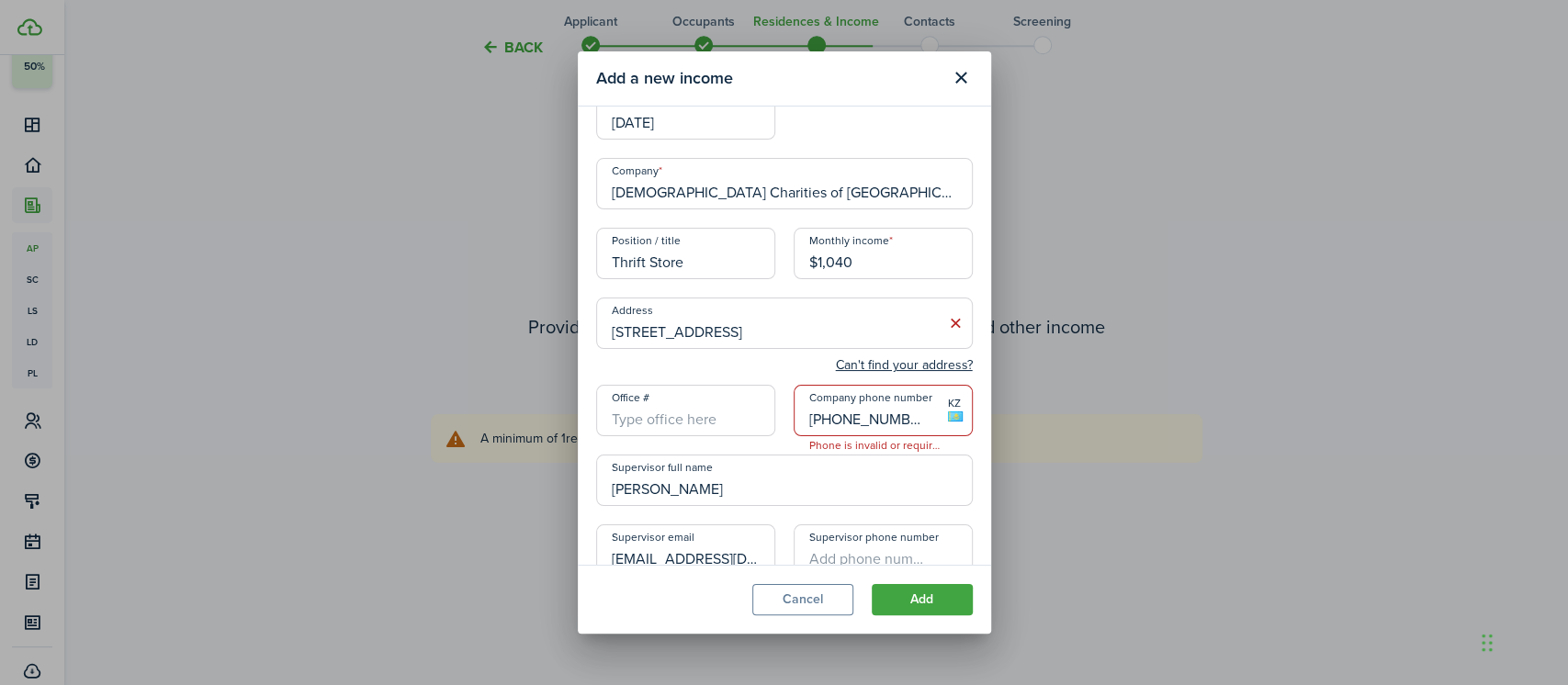
click at [867, 421] on input "[PHONE_NUMBER]" at bounding box center [883, 410] width 179 height 52
type input "$1,040.00"
type input "+7"
click at [831, 431] on input "Company phone number" at bounding box center [883, 410] width 179 height 52
click at [734, 481] on input "[PERSON_NAME]" at bounding box center [784, 480] width 376 height 52
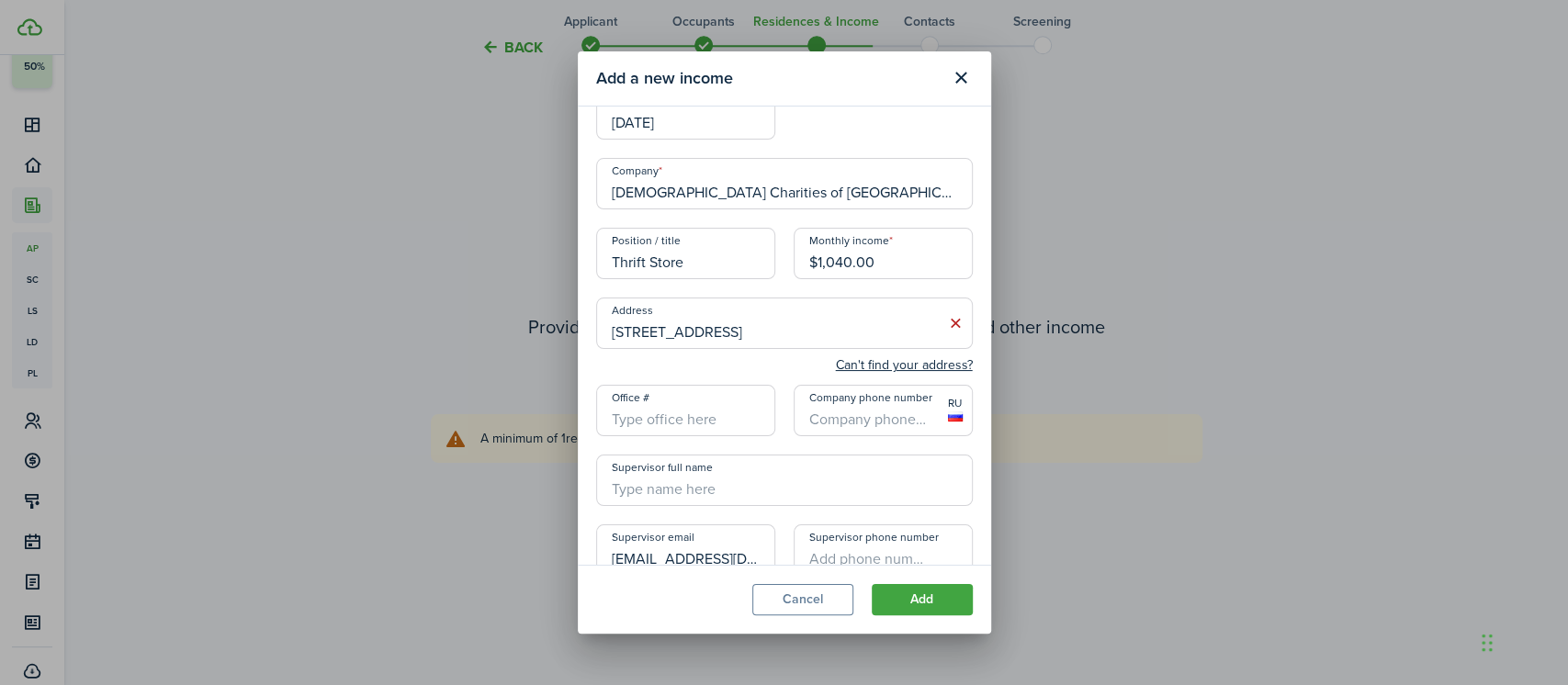
scroll to position [165, 0]
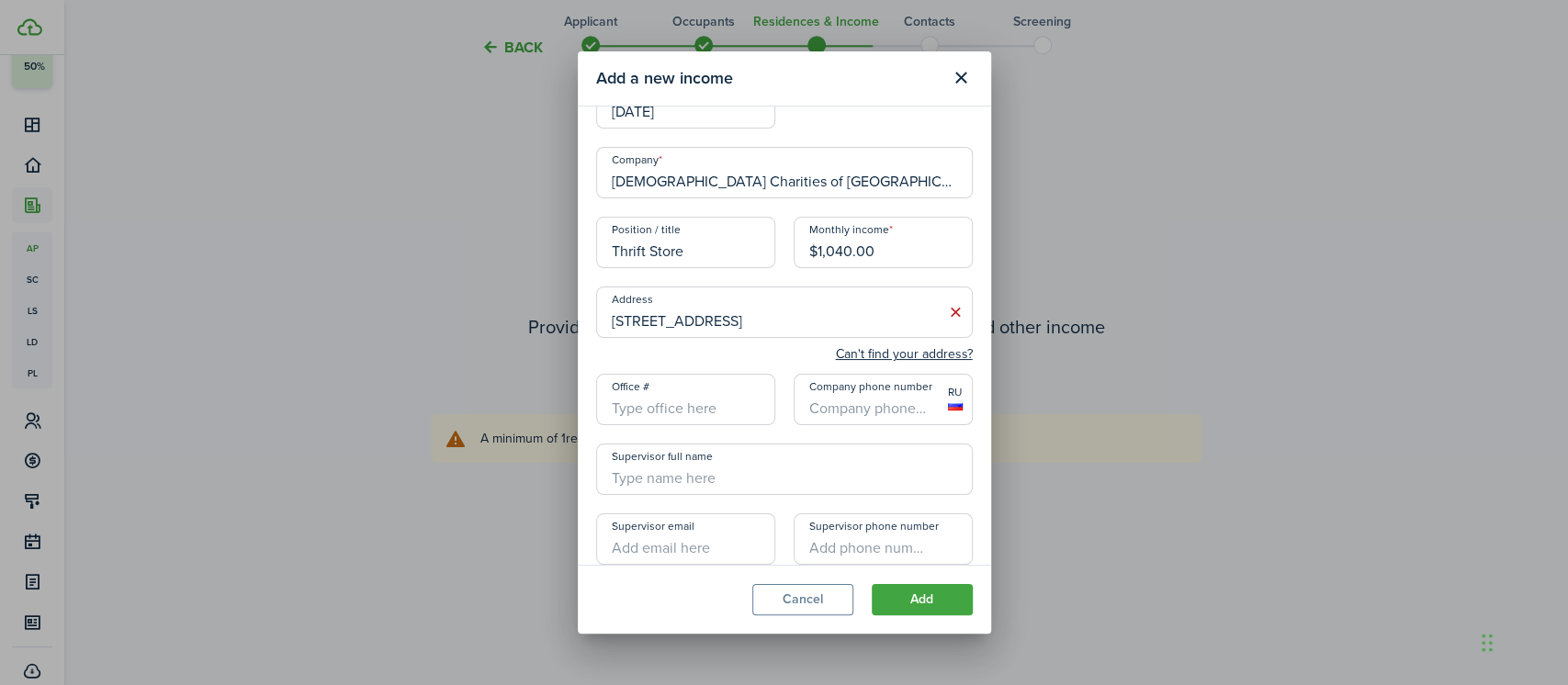
type input "+1"
click at [867, 392] on input "+1" at bounding box center [883, 399] width 179 height 52
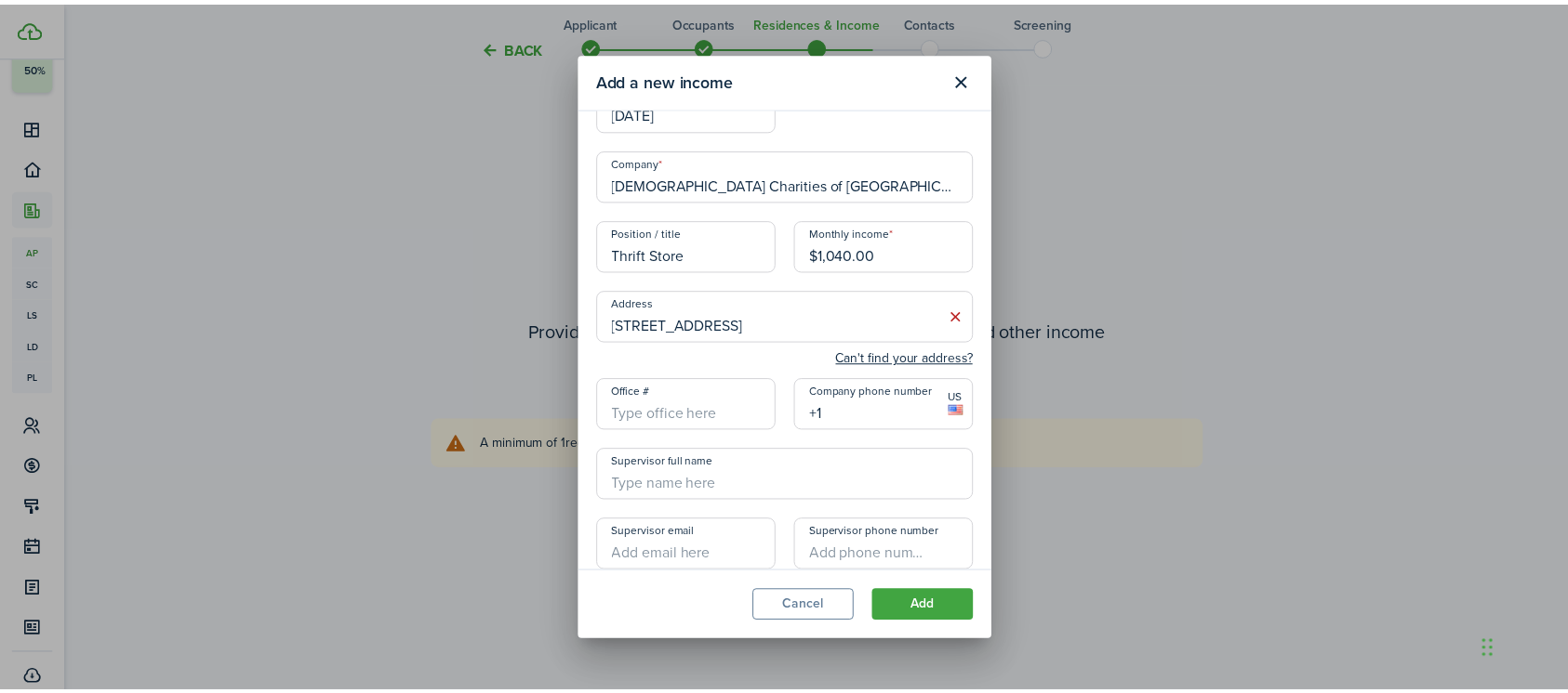
scroll to position [203, 0]
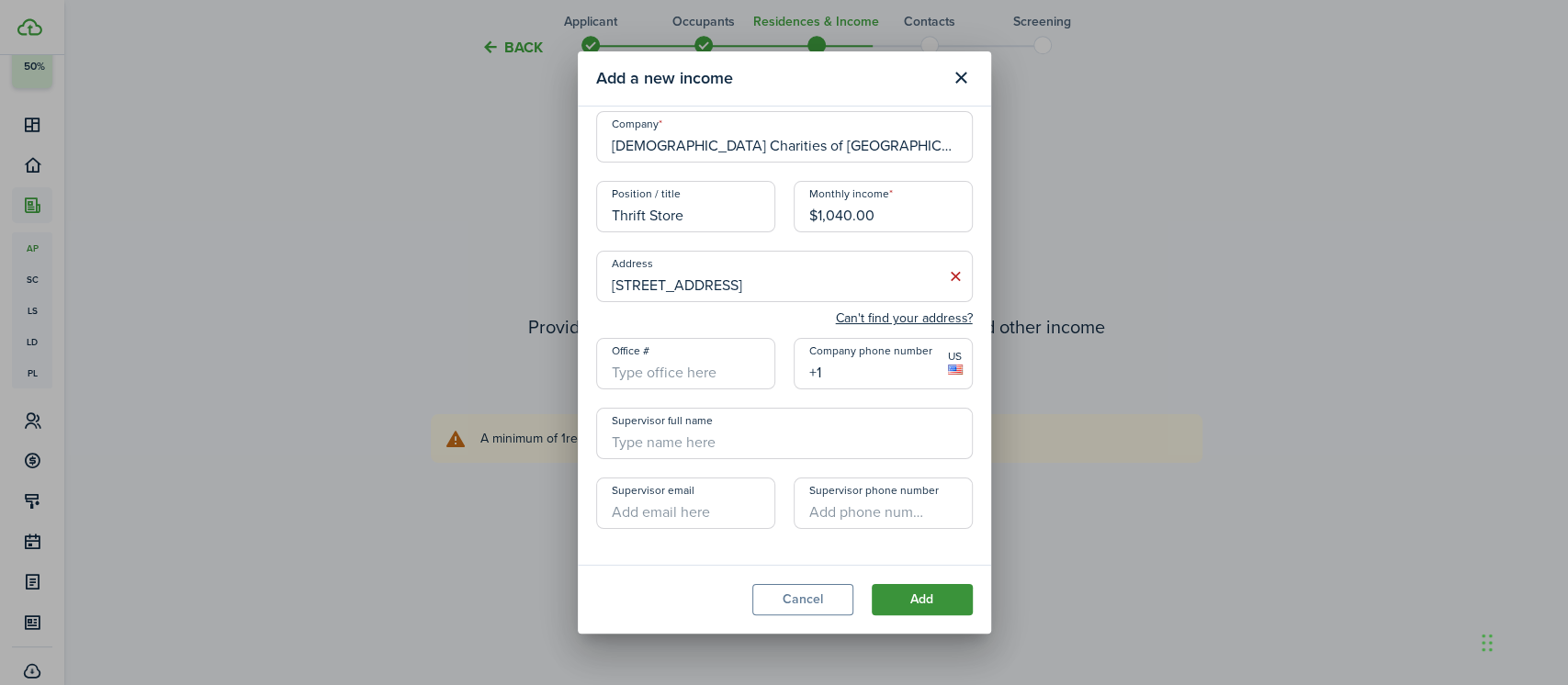
click at [920, 607] on button "Add" at bounding box center [922, 600] width 101 height 31
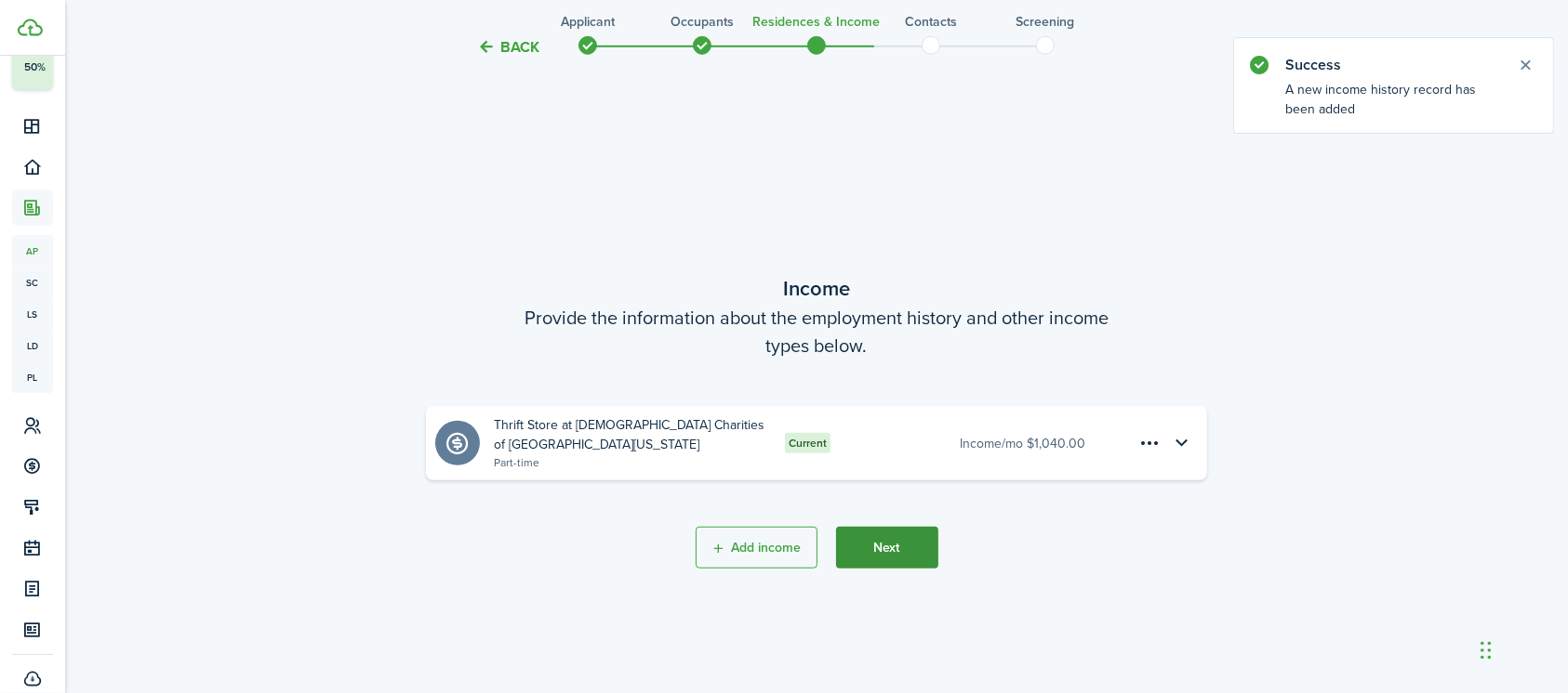
click at [893, 549] on button "Next" at bounding box center [888, 547] width 103 height 42
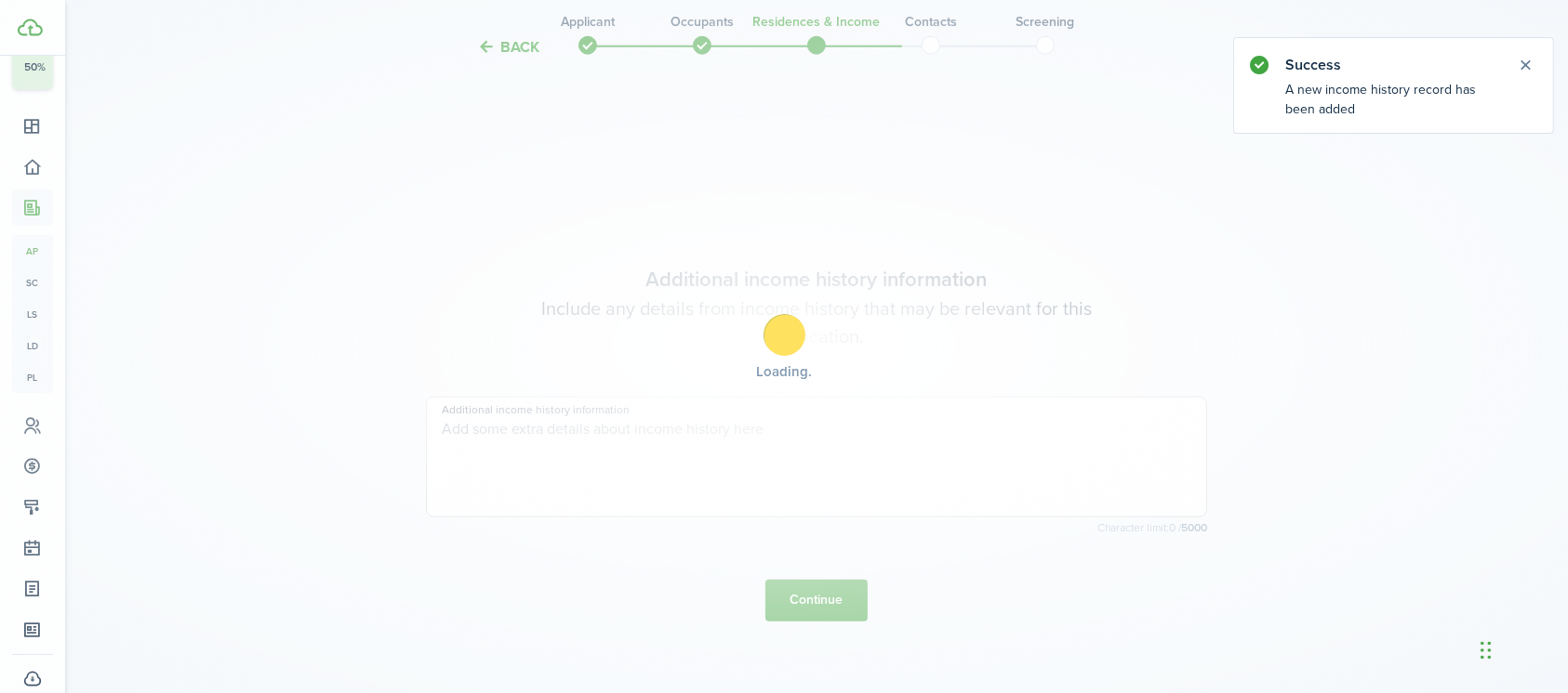
scroll to position [1954, 0]
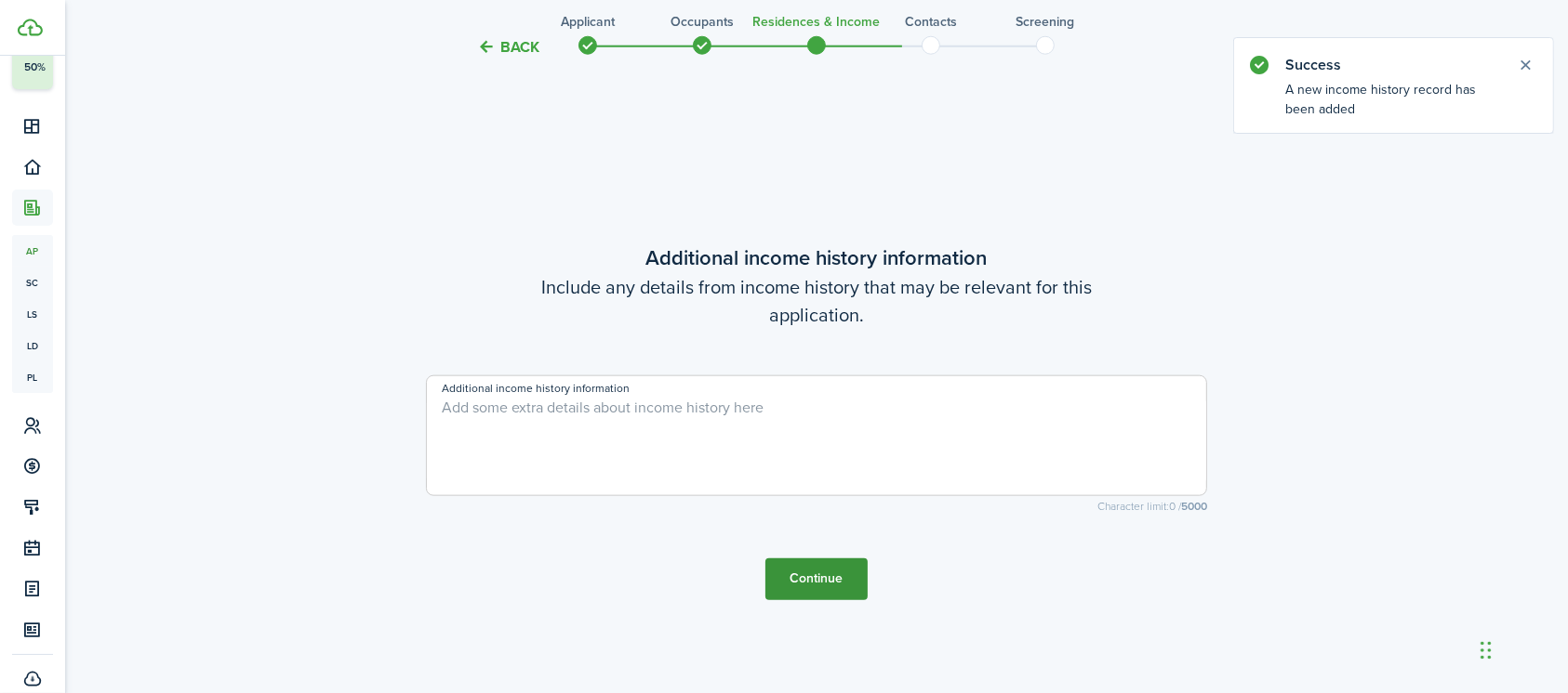
click at [839, 579] on button "Continue" at bounding box center [817, 579] width 103 height 42
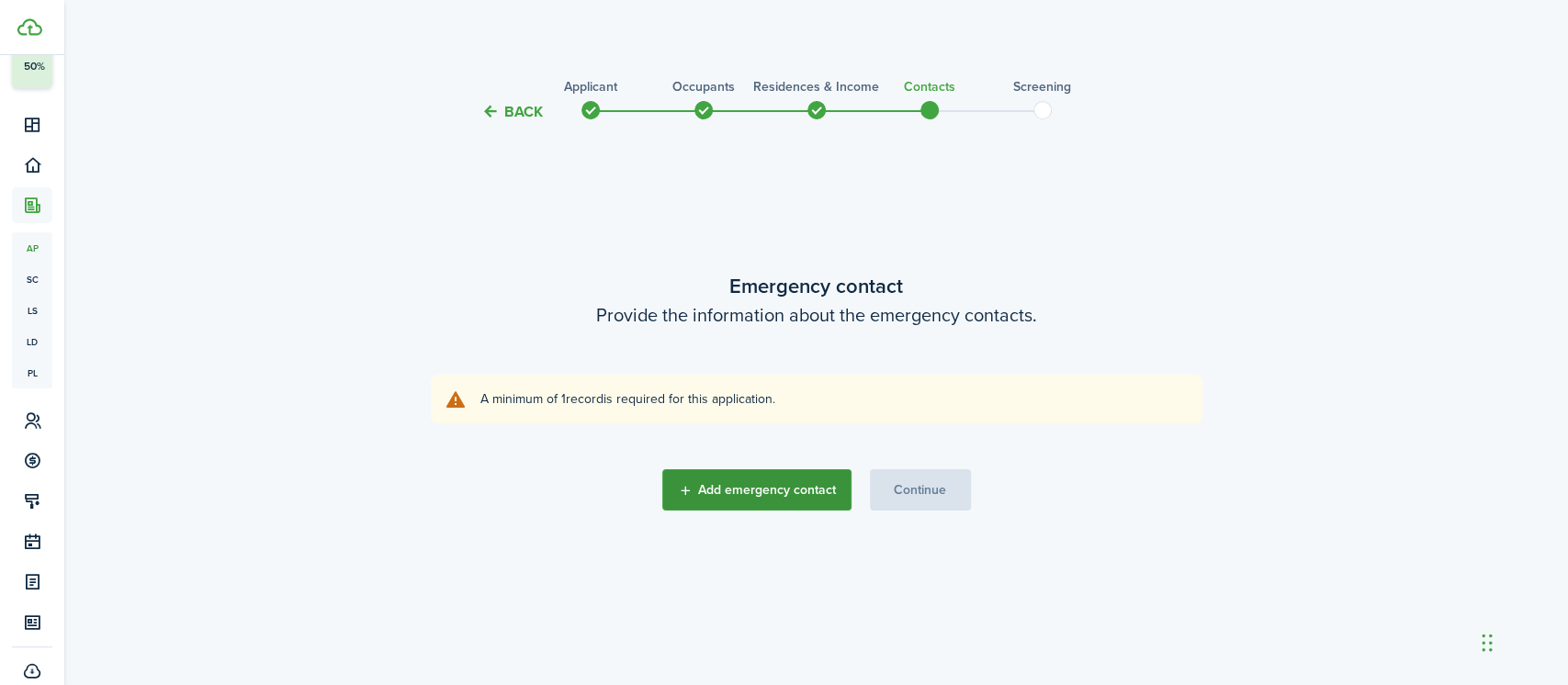
click at [757, 503] on button "Add emergency contact" at bounding box center [756, 490] width 189 height 41
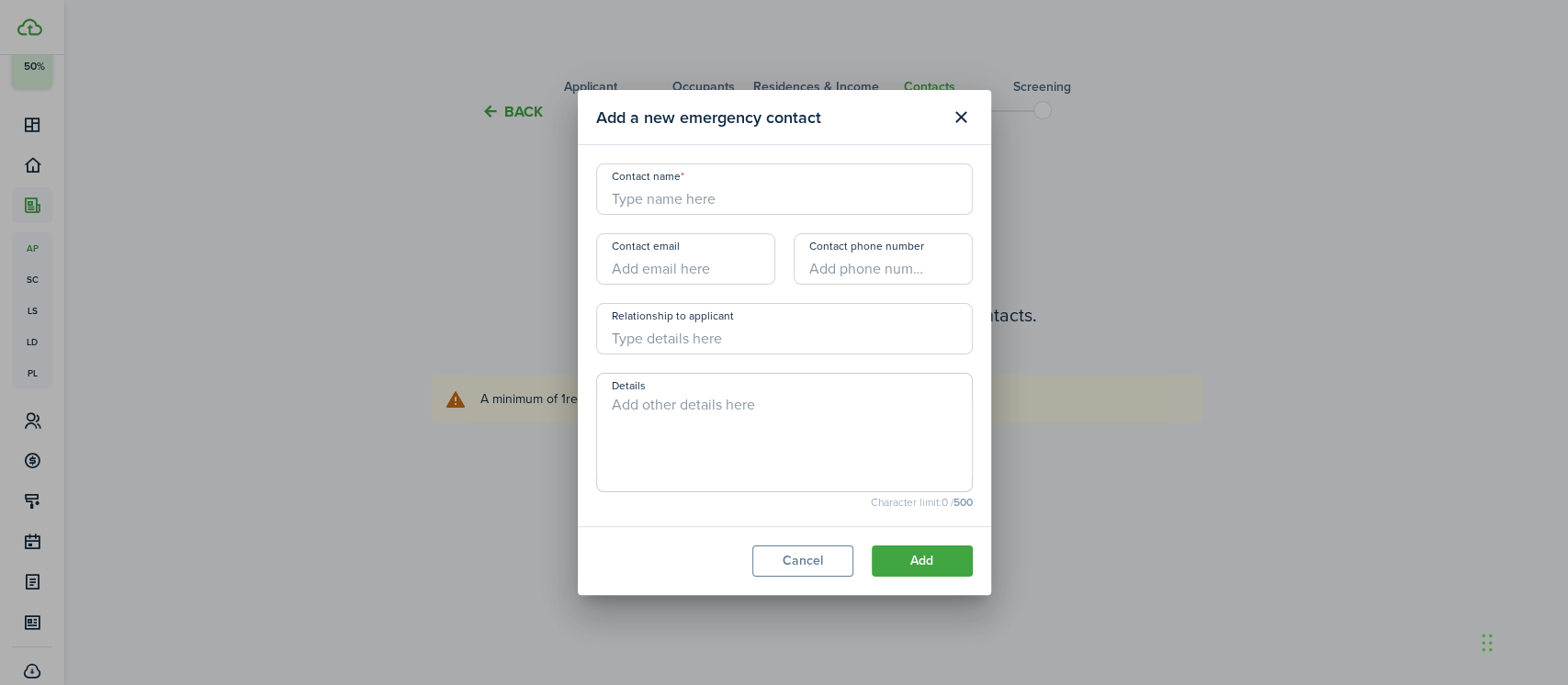
click at [676, 199] on input "Contact name" at bounding box center [784, 189] width 376 height 52
type input "BBH+"
click at [908, 577] on button "Add" at bounding box center [922, 561] width 101 height 31
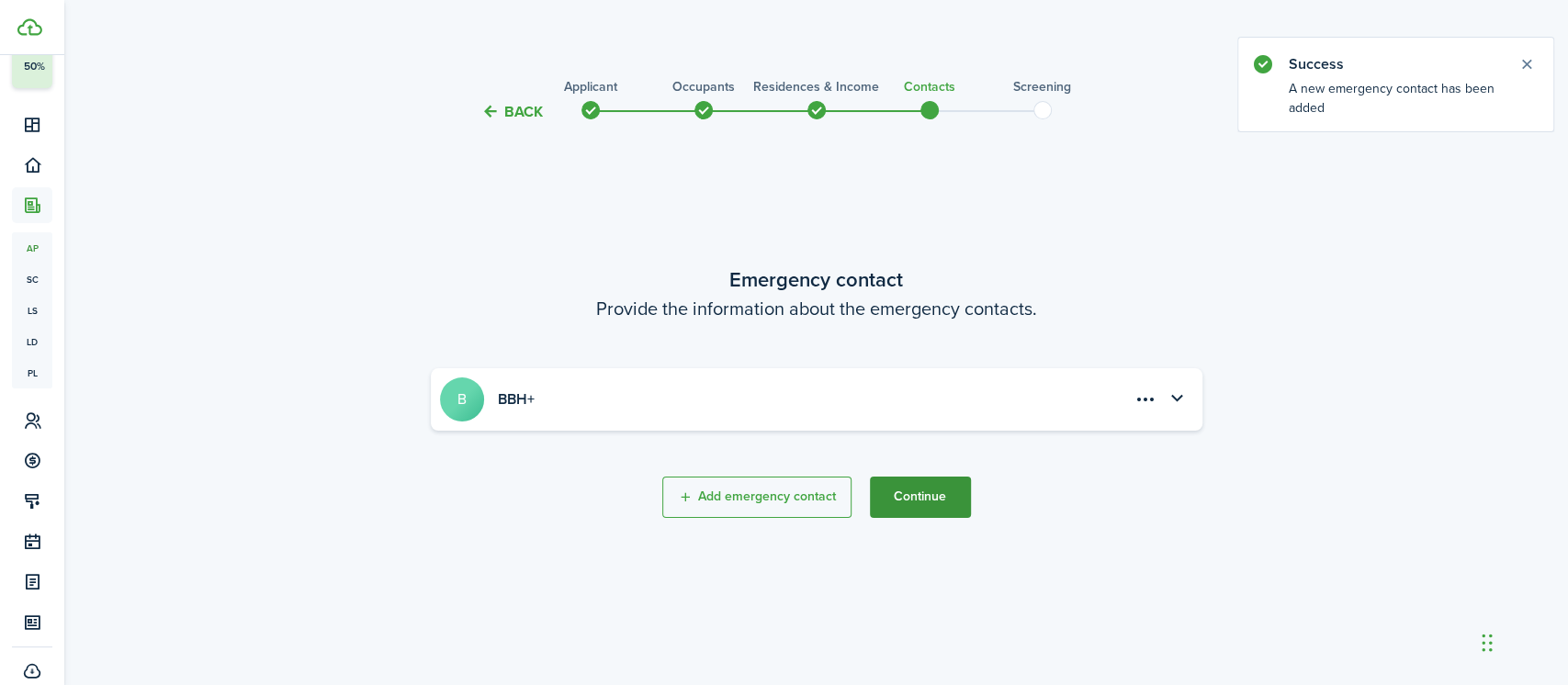
click at [938, 481] on button "Continue" at bounding box center [920, 497] width 101 height 41
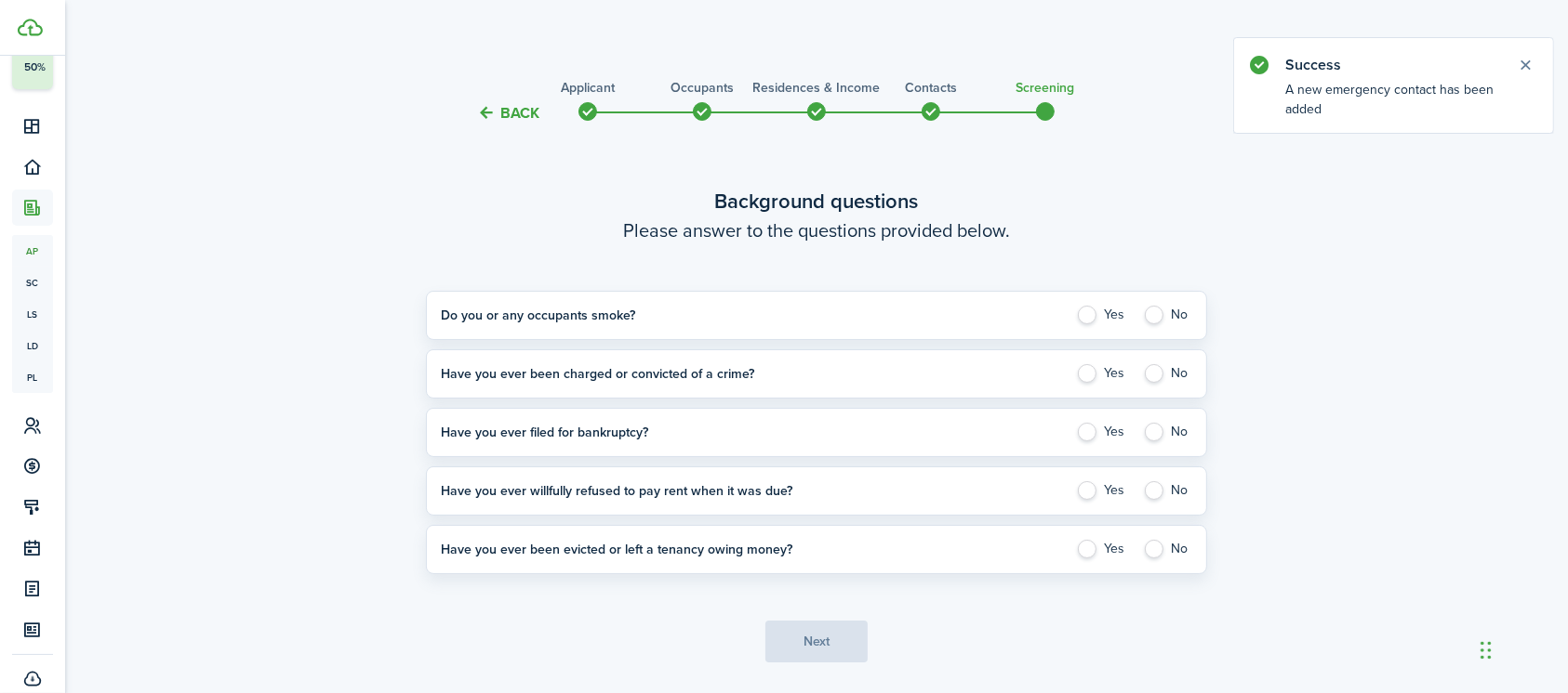
click at [1156, 320] on label "No" at bounding box center [1167, 315] width 49 height 19
radio input "true"
click at [1158, 380] on label "No" at bounding box center [1167, 374] width 49 height 19
radio input "true"
click at [1160, 438] on label "No" at bounding box center [1167, 432] width 49 height 19
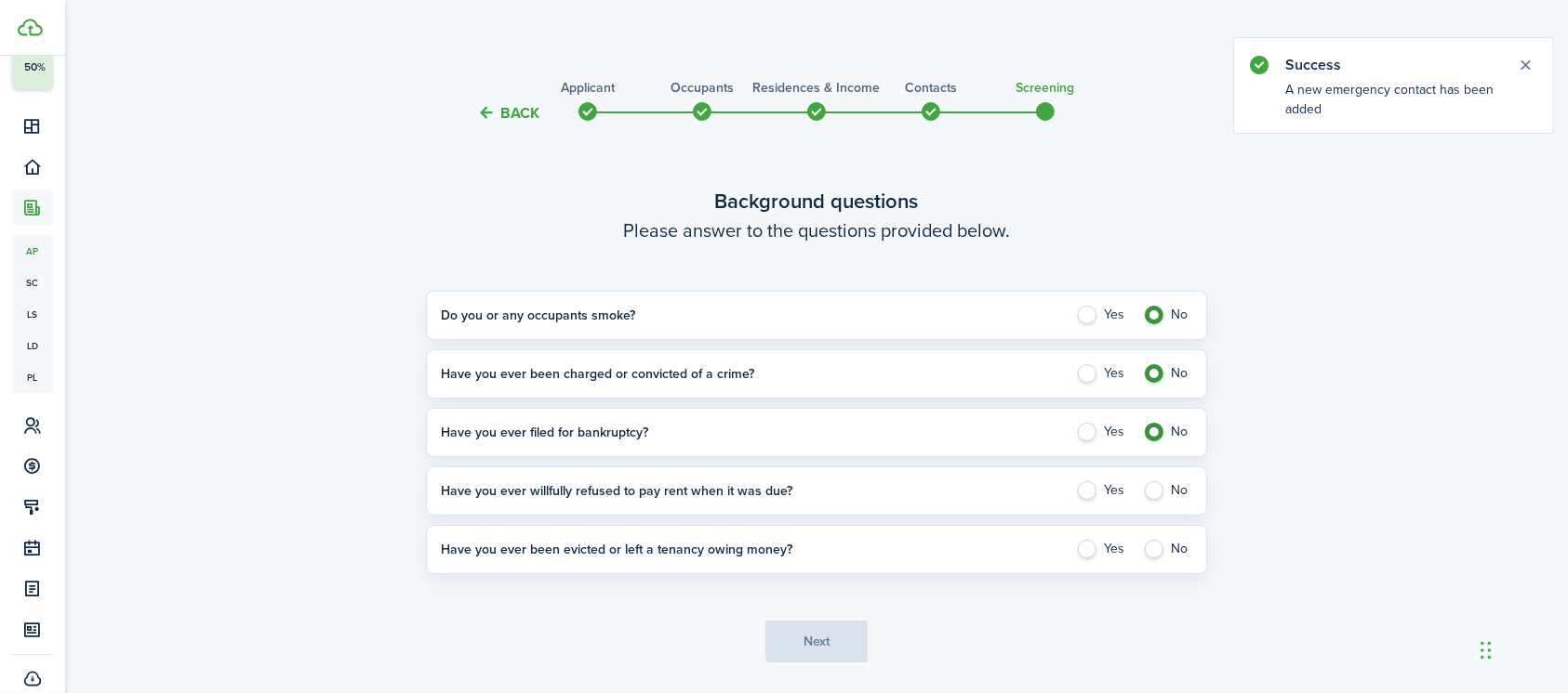
radio input "true"
click at [1157, 491] on label "No" at bounding box center [1167, 491] width 49 height 19
radio input "true"
click at [1153, 548] on label "No" at bounding box center [1167, 549] width 49 height 19
radio input "true"
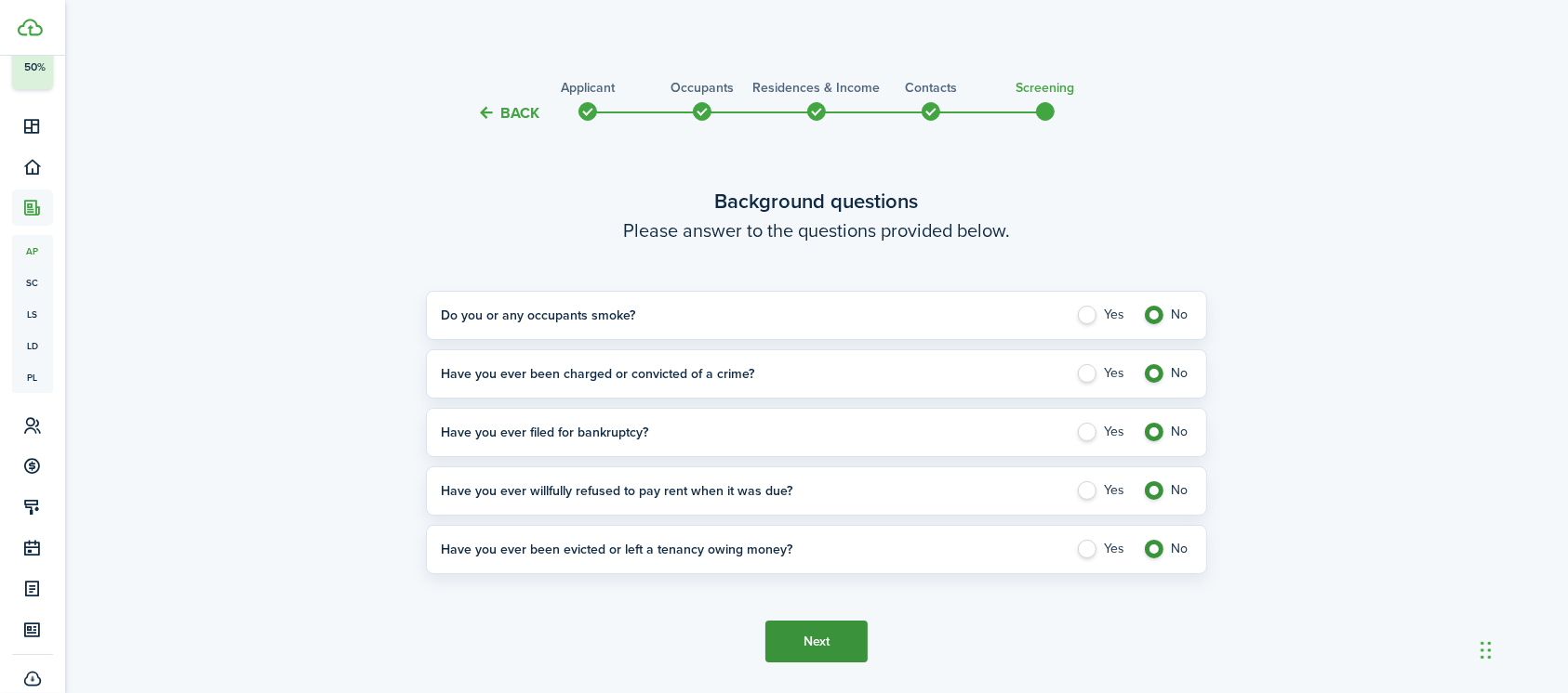
click at [827, 651] on button "Next" at bounding box center [817, 642] width 103 height 42
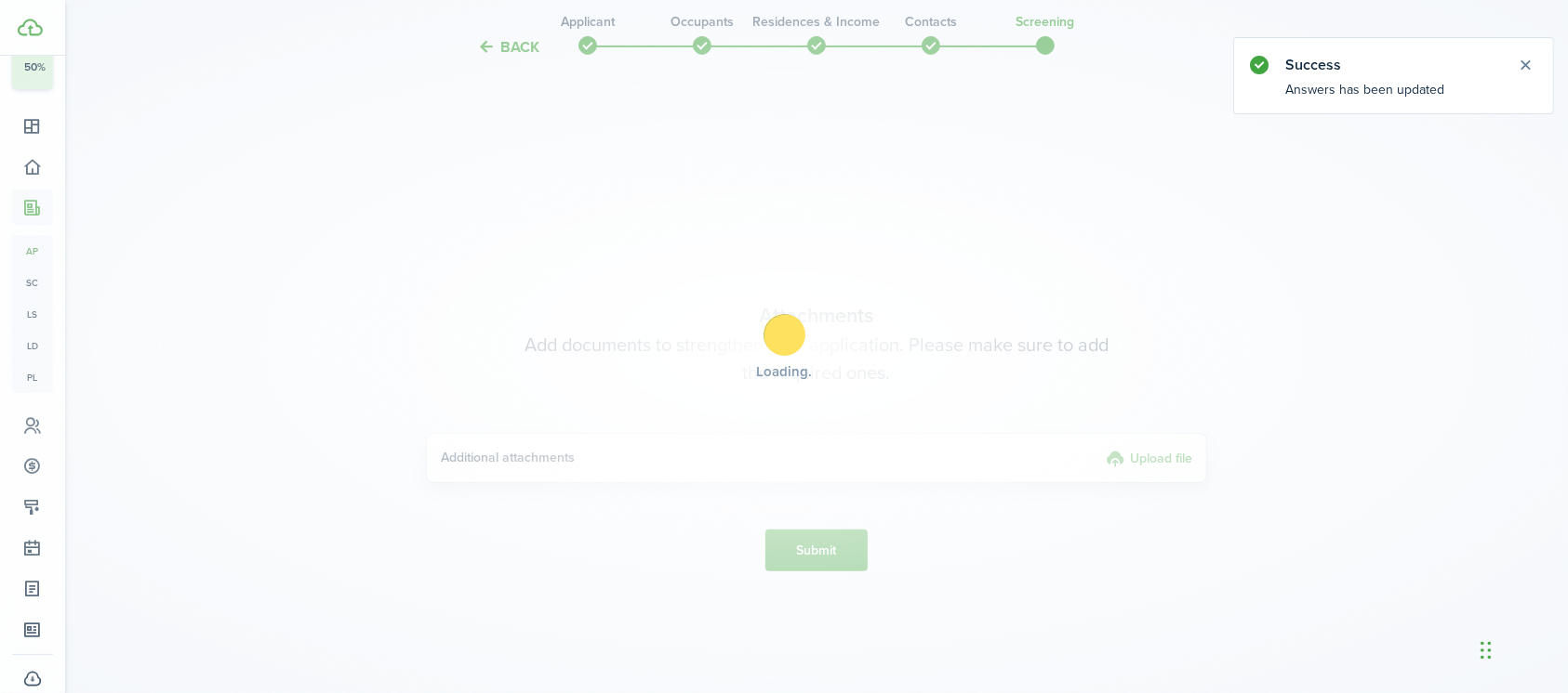
scroll to position [625, 0]
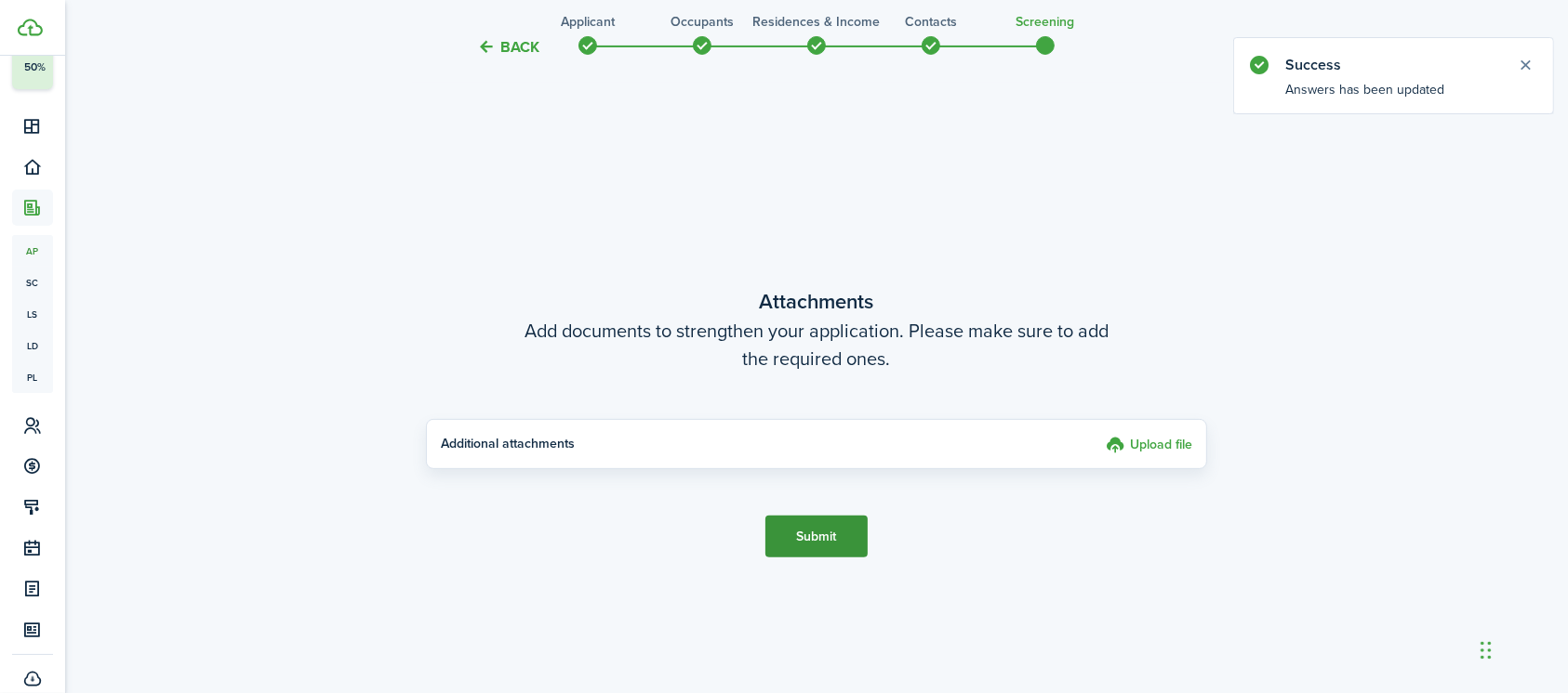
click at [838, 549] on button "Submit" at bounding box center [817, 536] width 103 height 42
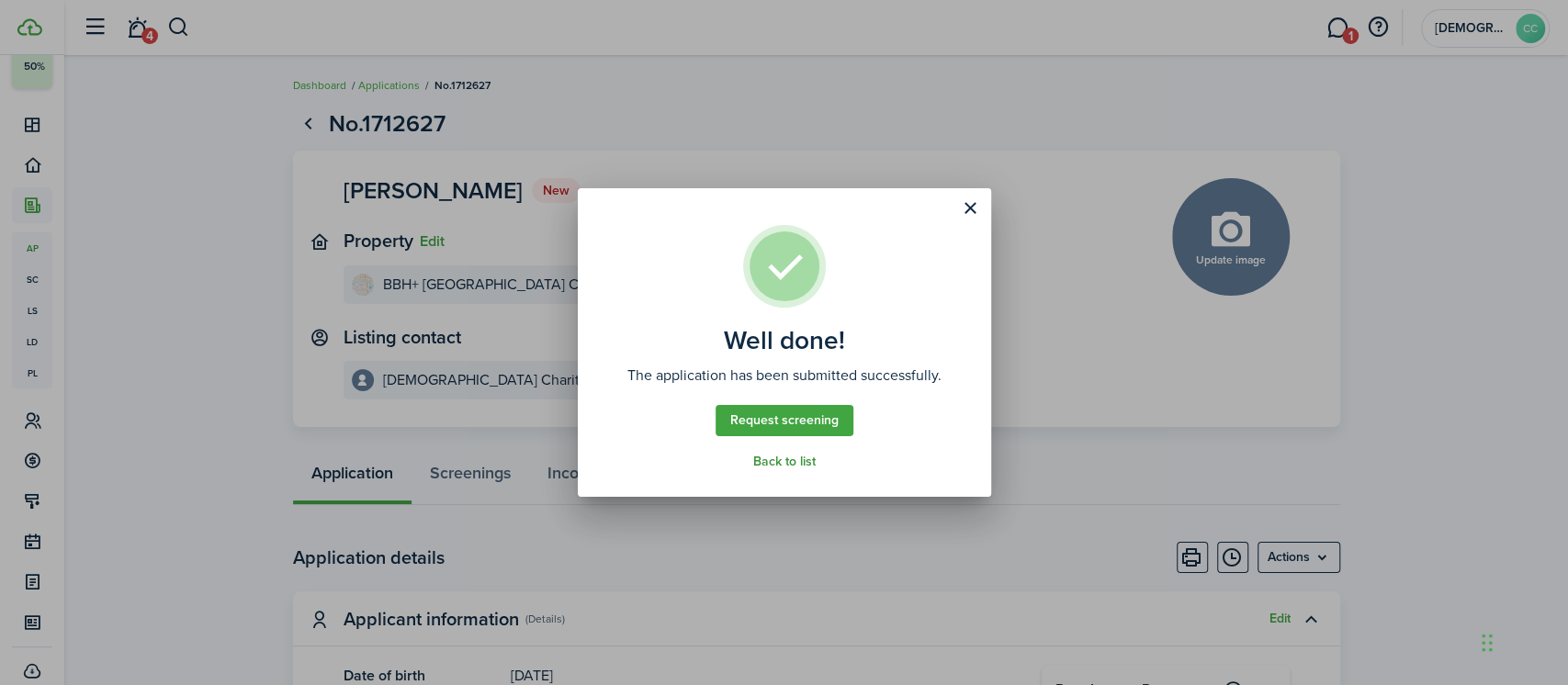
click at [797, 467] on link "Back to list" at bounding box center [784, 462] width 63 height 15
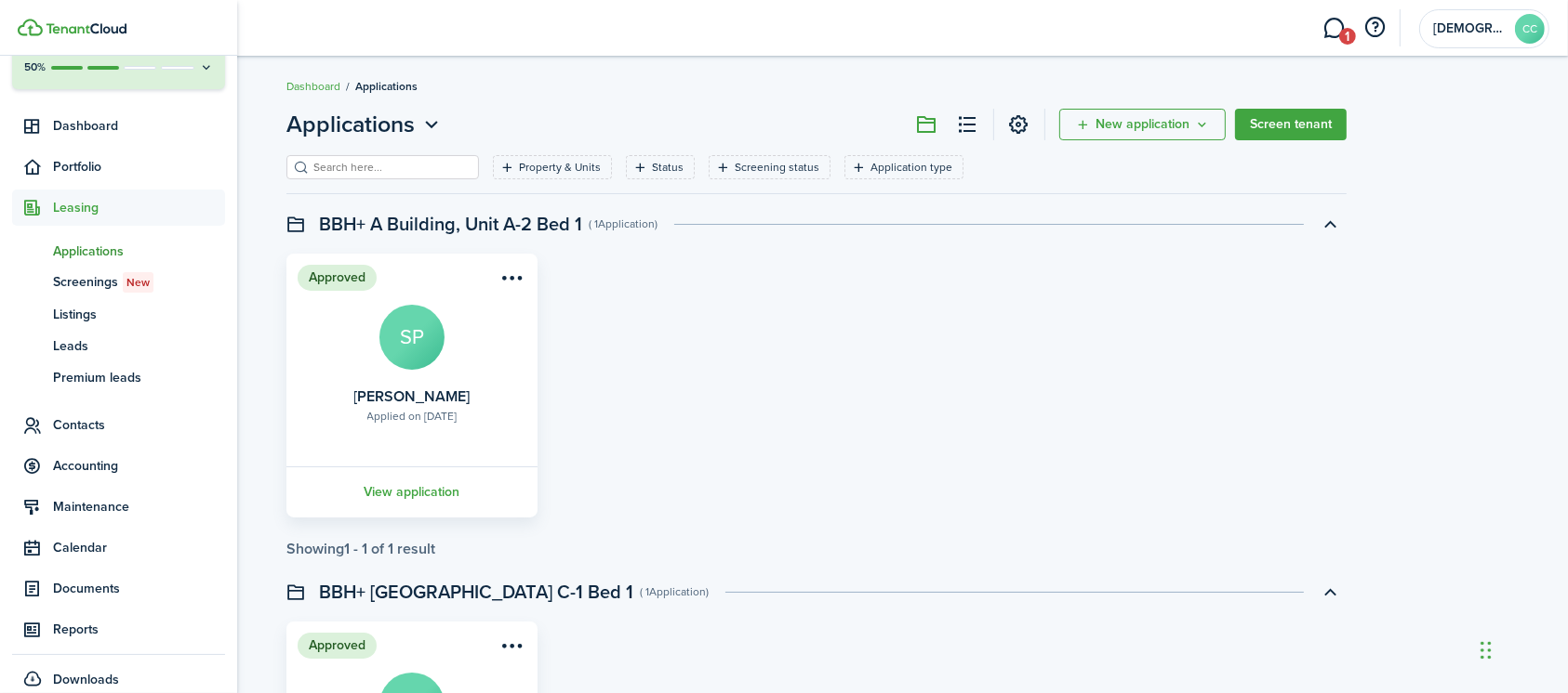
click at [105, 251] on span "Applications" at bounding box center [139, 251] width 172 height 20
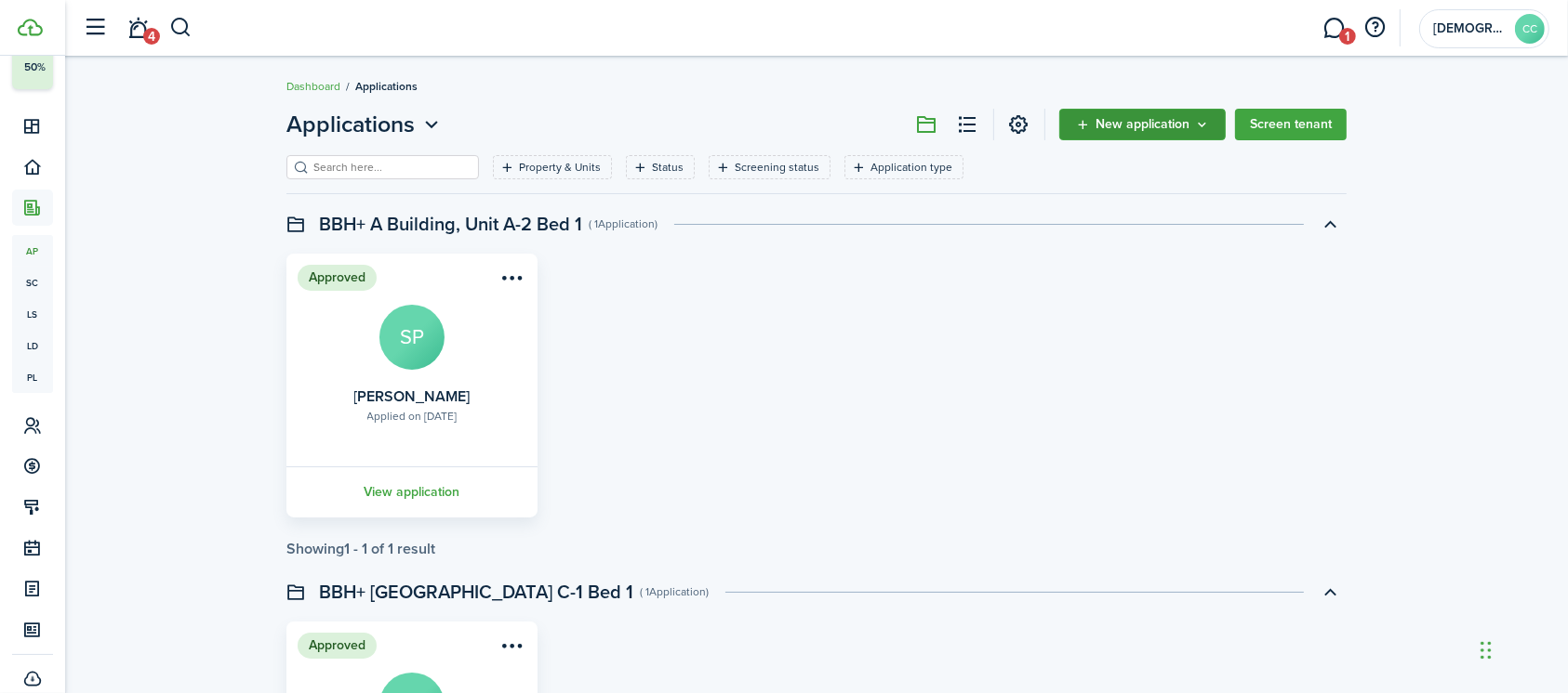
click at [1130, 122] on span "New application" at bounding box center [1142, 125] width 94 height 13
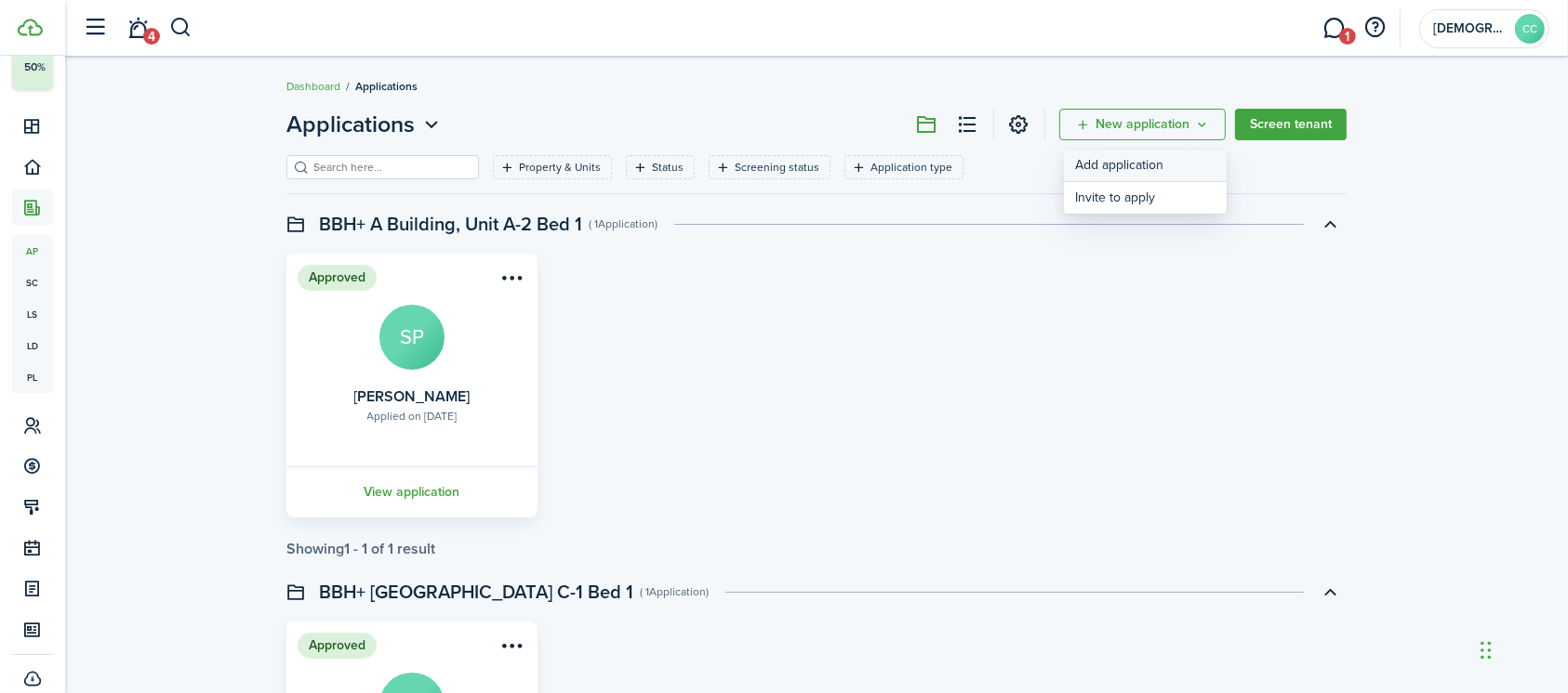
click at [1123, 159] on link "Add application" at bounding box center [1145, 165] width 162 height 33
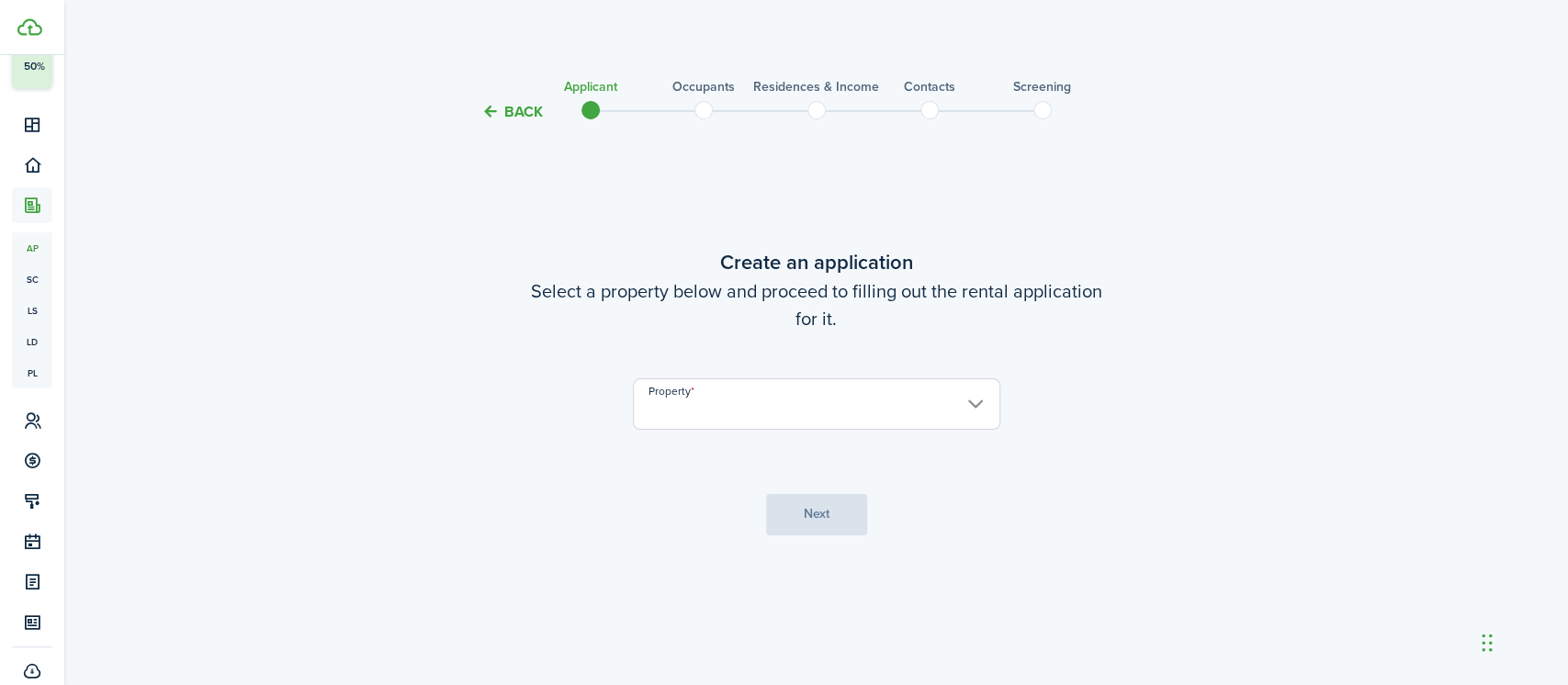
click at [835, 406] on input "Property" at bounding box center [816, 404] width 368 height 52
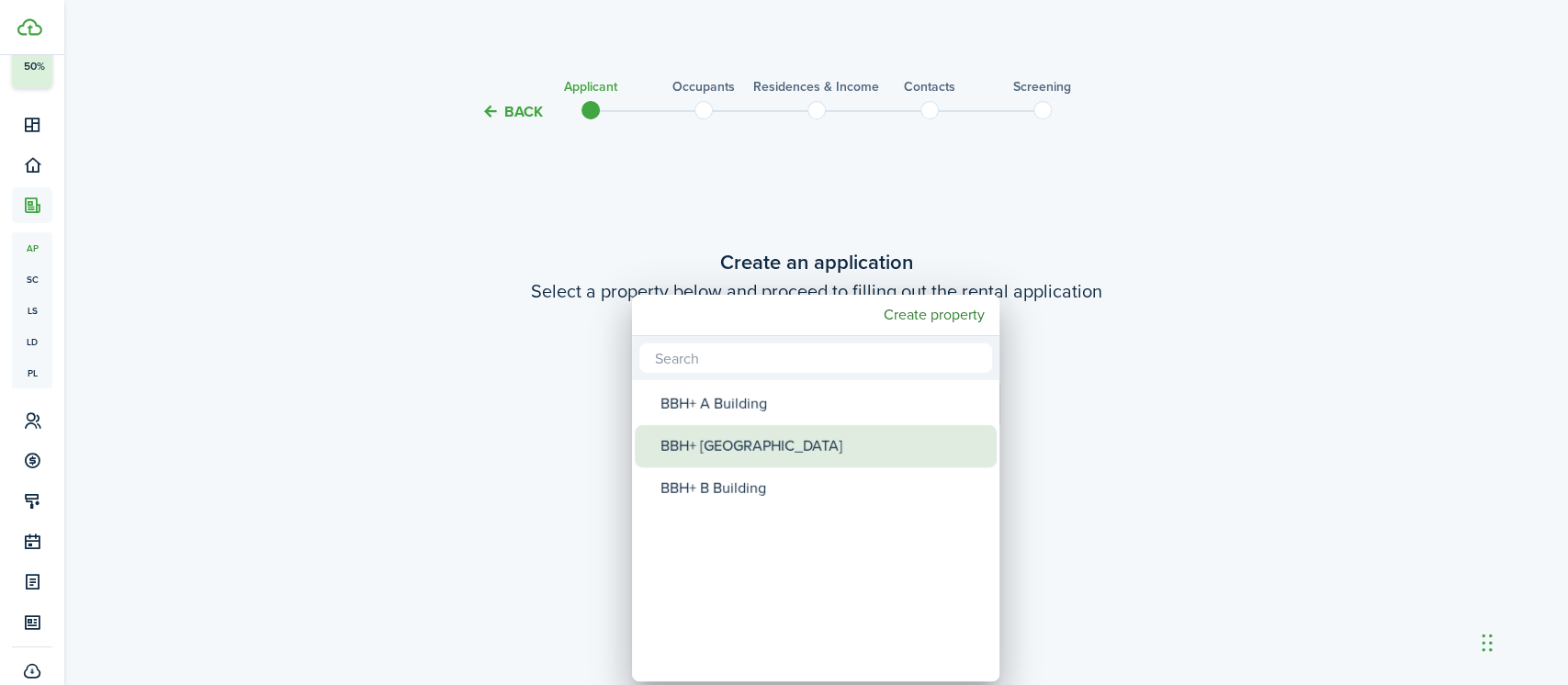
click at [801, 445] on div "BBH+ [GEOGRAPHIC_DATA]" at bounding box center [822, 446] width 325 height 42
type input "BBH+ [GEOGRAPHIC_DATA]"
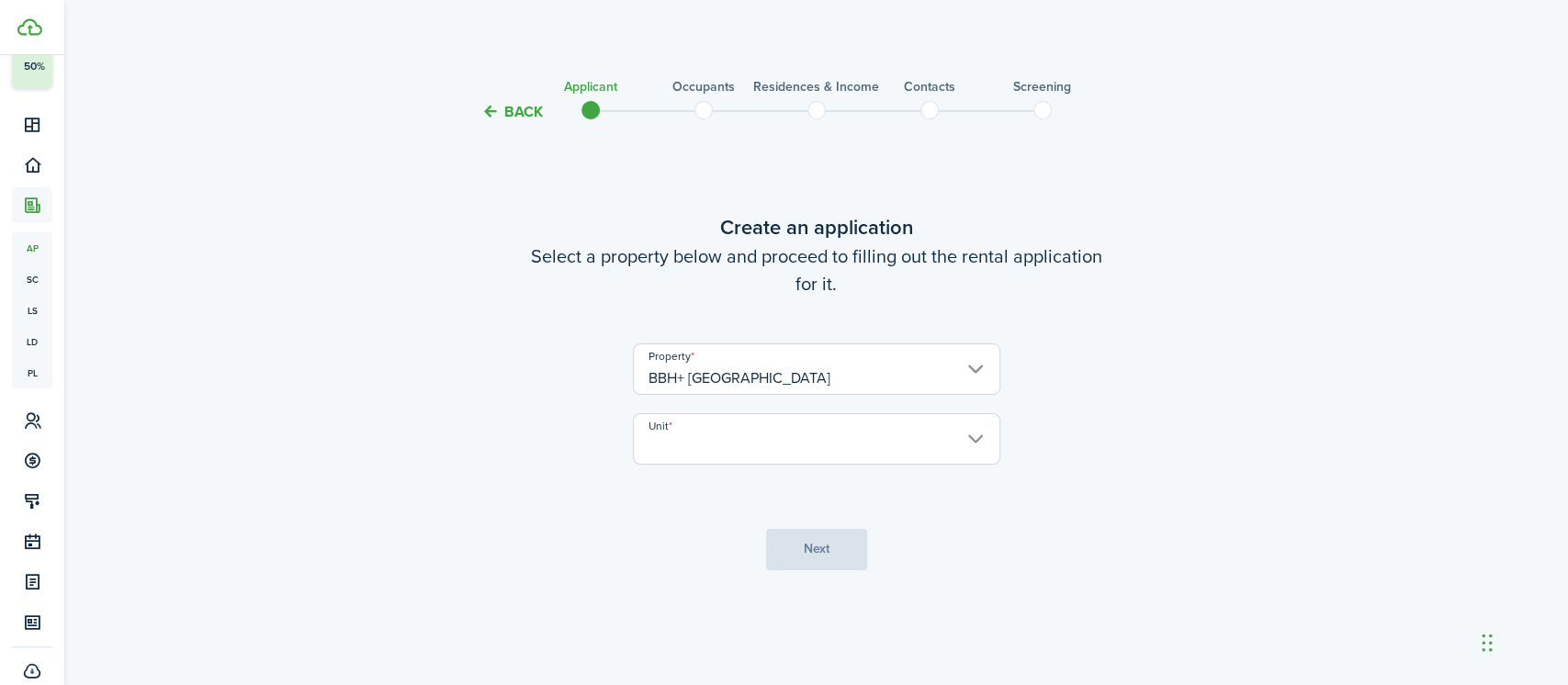
click at [791, 442] on input "Unit" at bounding box center [816, 439] width 368 height 52
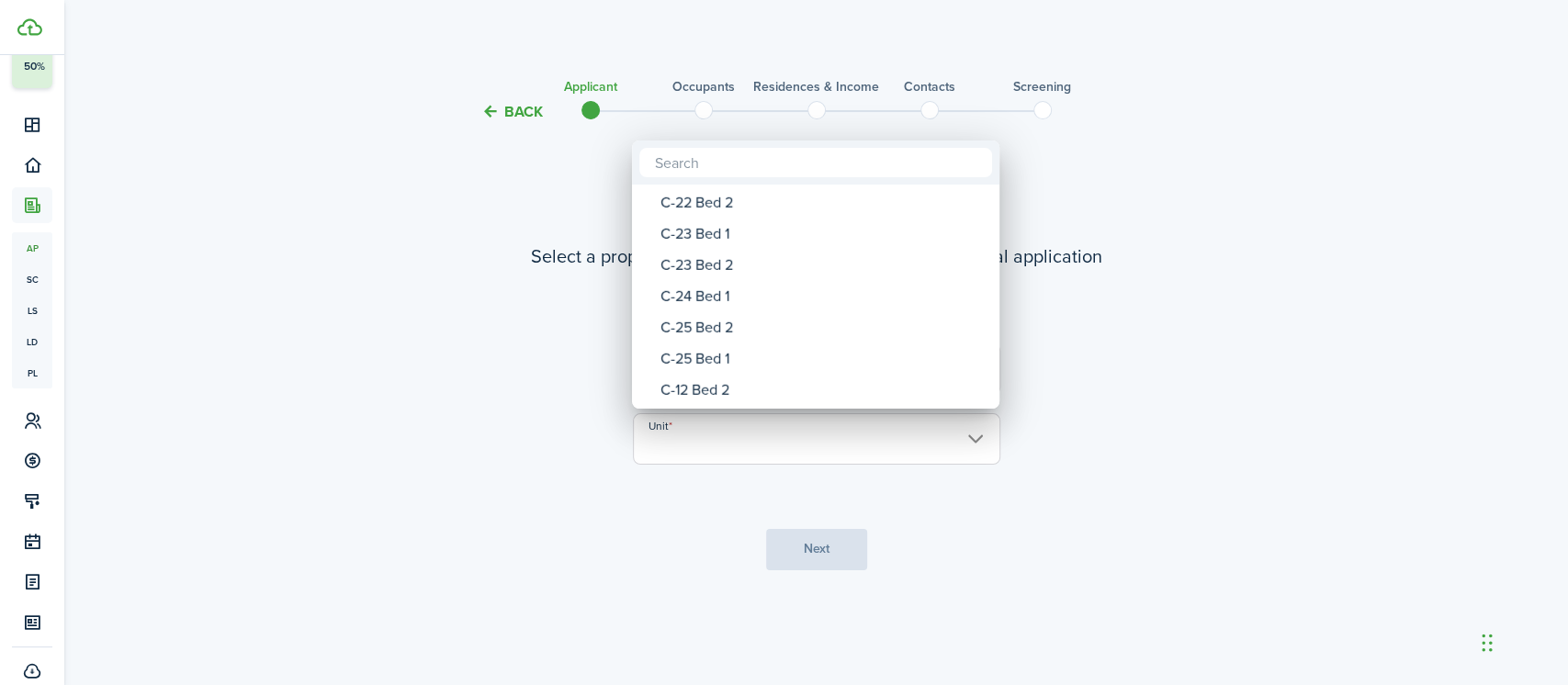
click at [715, 305] on div "C-24 Bed 1" at bounding box center [822, 297] width 325 height 31
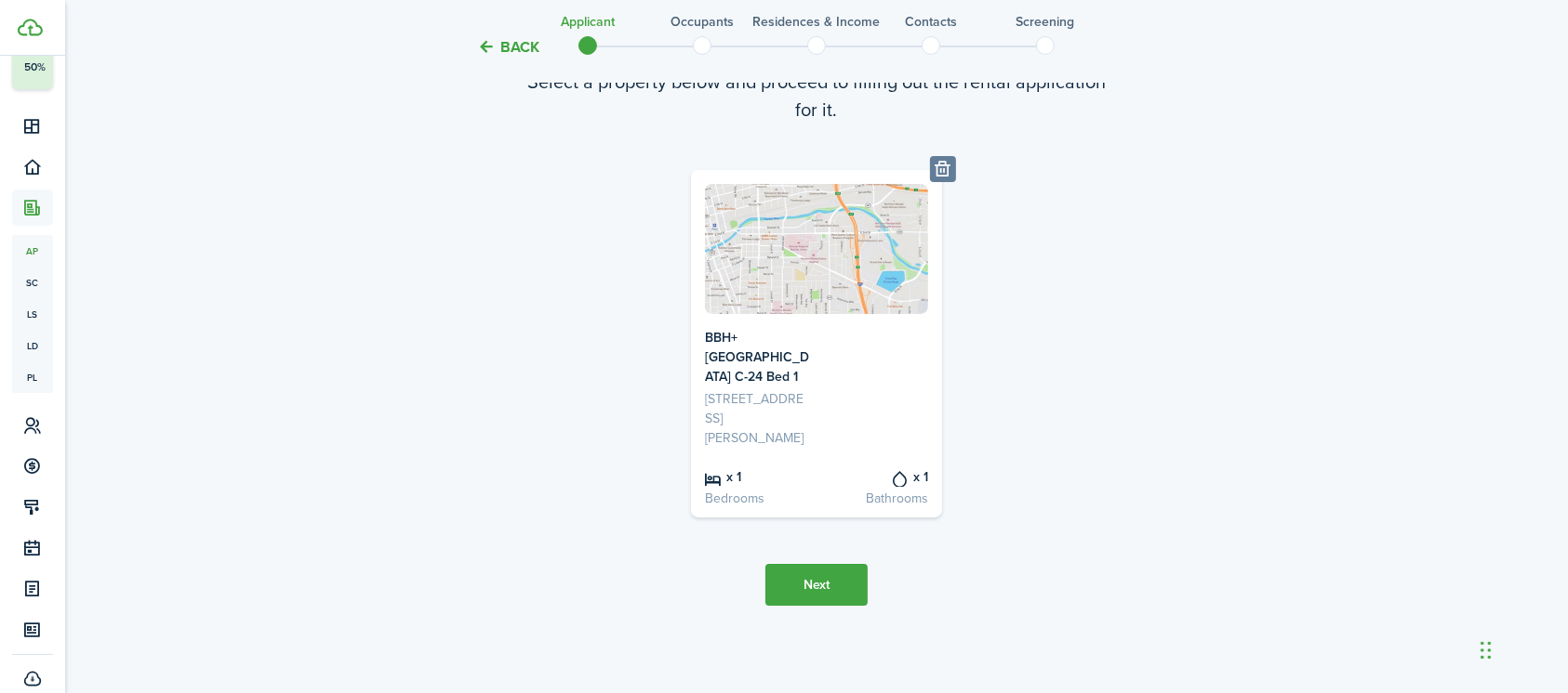
click at [829, 586] on button "Next" at bounding box center [817, 585] width 103 height 42
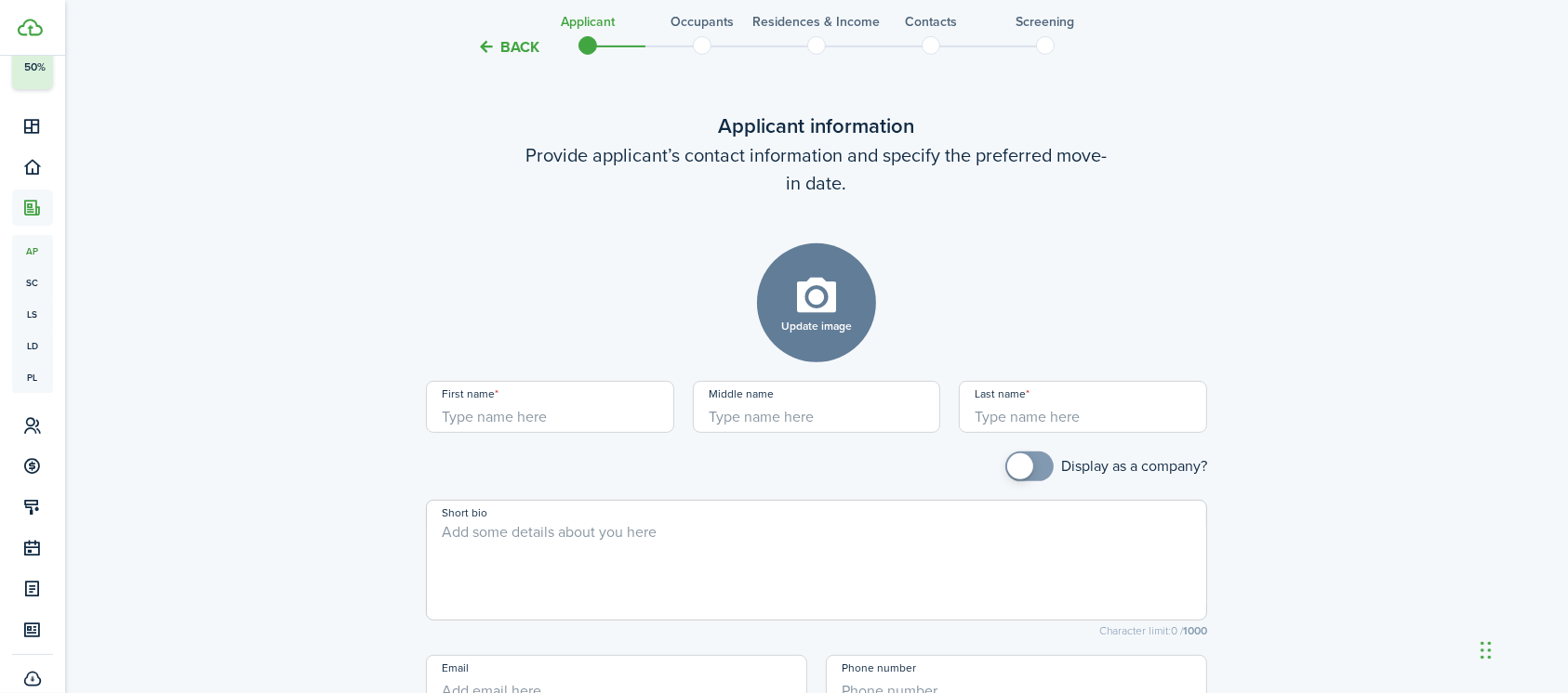
scroll to position [717, 0]
click at [635, 405] on input "First name" at bounding box center [550, 408] width 248 height 52
type input "D"
type input "[PERSON_NAME]"
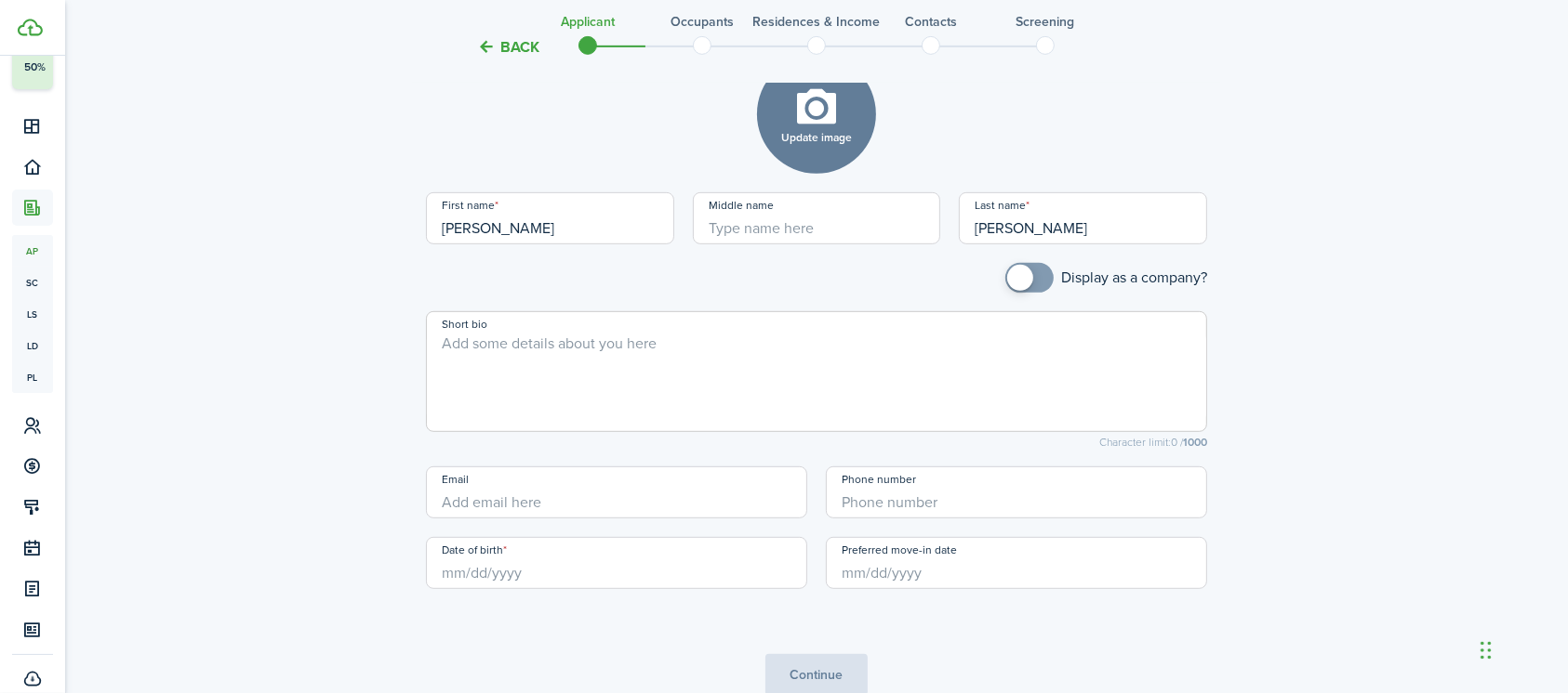
scroll to position [968, 0]
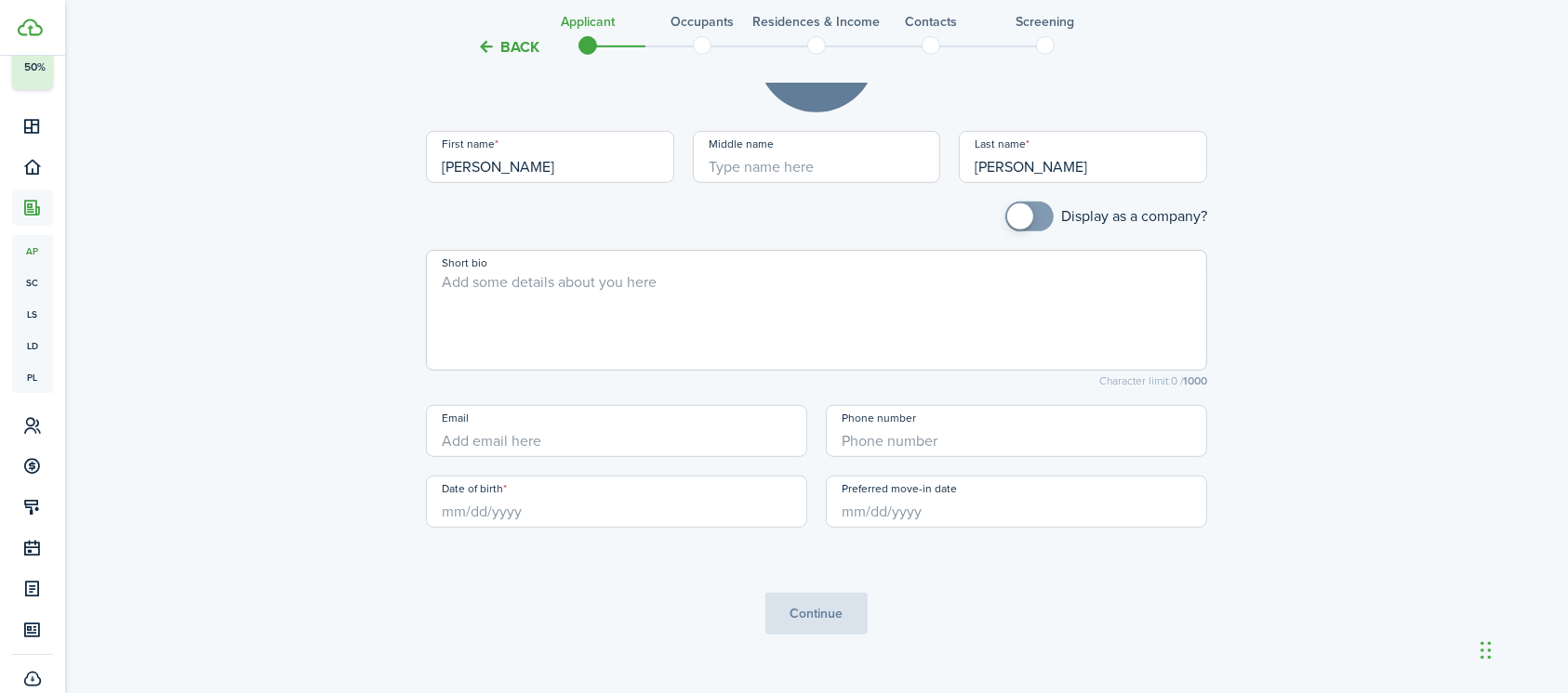
click at [502, 519] on input "Date of birth" at bounding box center [616, 502] width 381 height 52
type input "[PERSON_NAME]"
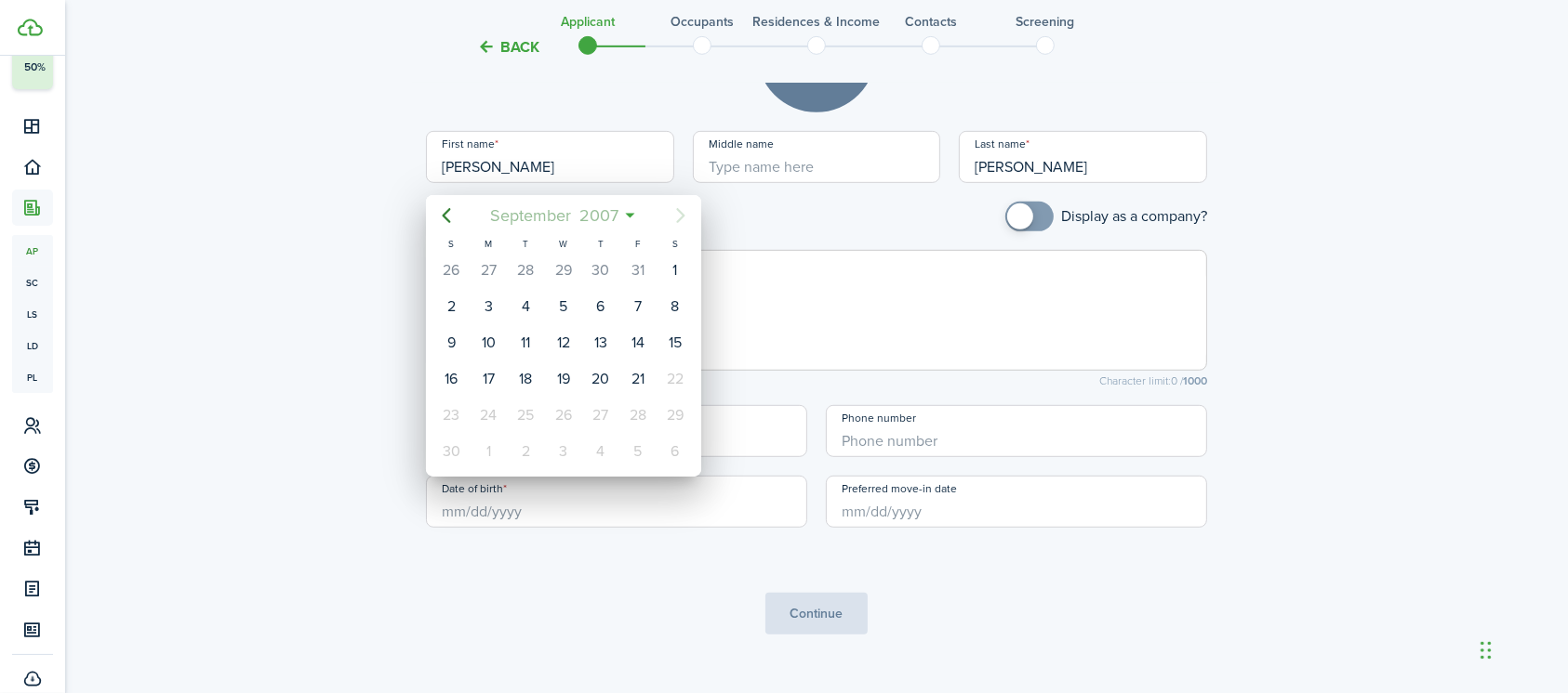
click at [602, 209] on span "2007" at bounding box center [598, 215] width 48 height 34
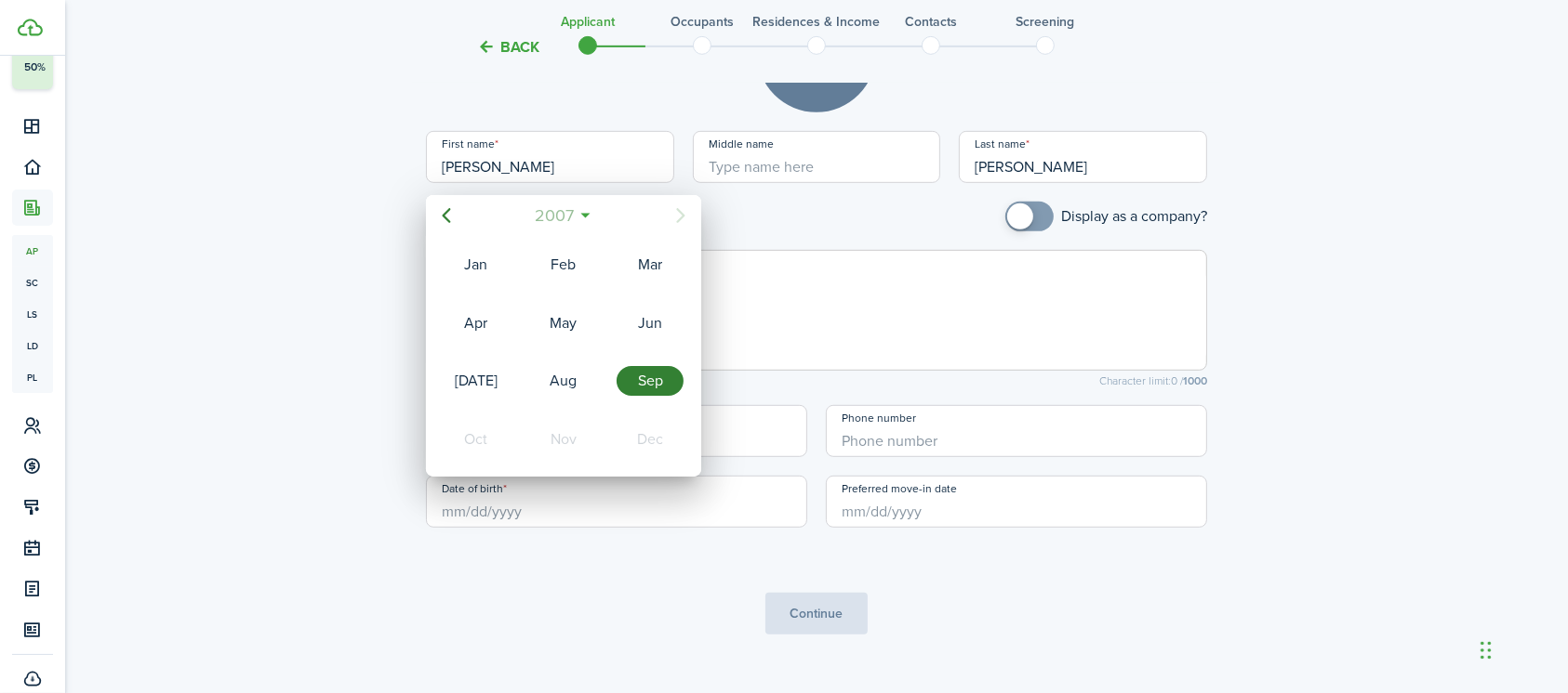
click at [546, 209] on span "2007" at bounding box center [553, 215] width 48 height 34
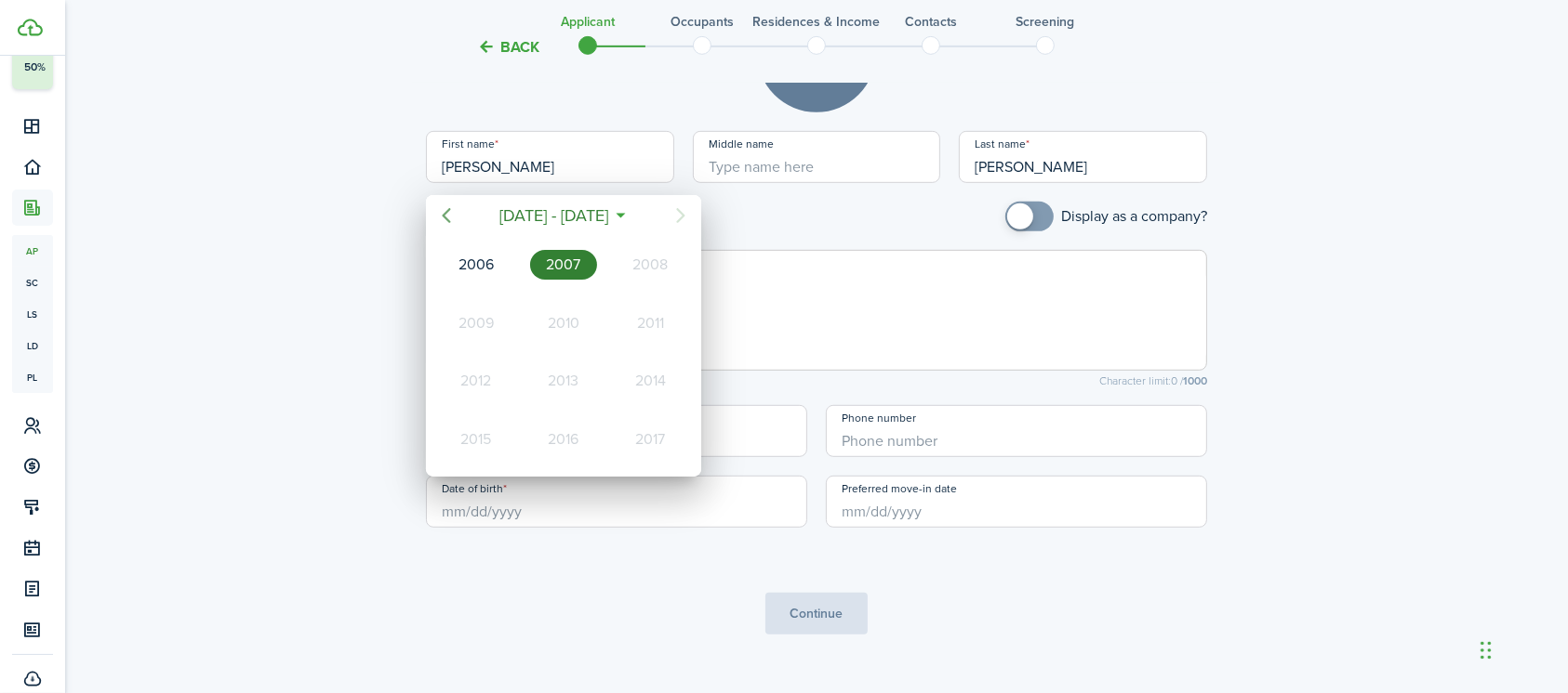
click at [449, 207] on icon "Previous page" at bounding box center [446, 215] width 22 height 22
click at [665, 236] on mbsc-calendar-day "1984" at bounding box center [651, 265] width 88 height 59
click at [687, 213] on icon "Next page" at bounding box center [680, 215] width 22 height 22
click at [552, 217] on span "1985" at bounding box center [553, 215] width 44 height 34
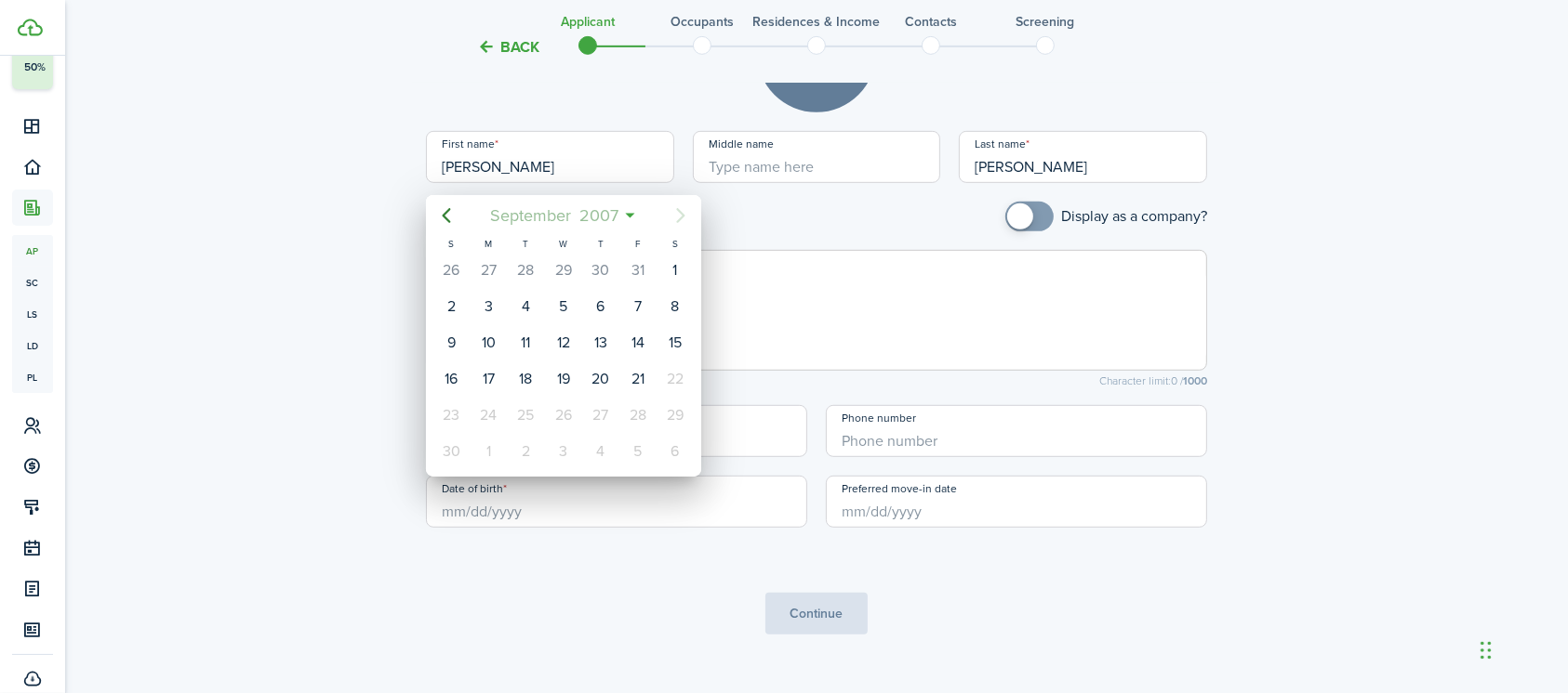
click at [593, 218] on span "2007" at bounding box center [598, 215] width 48 height 34
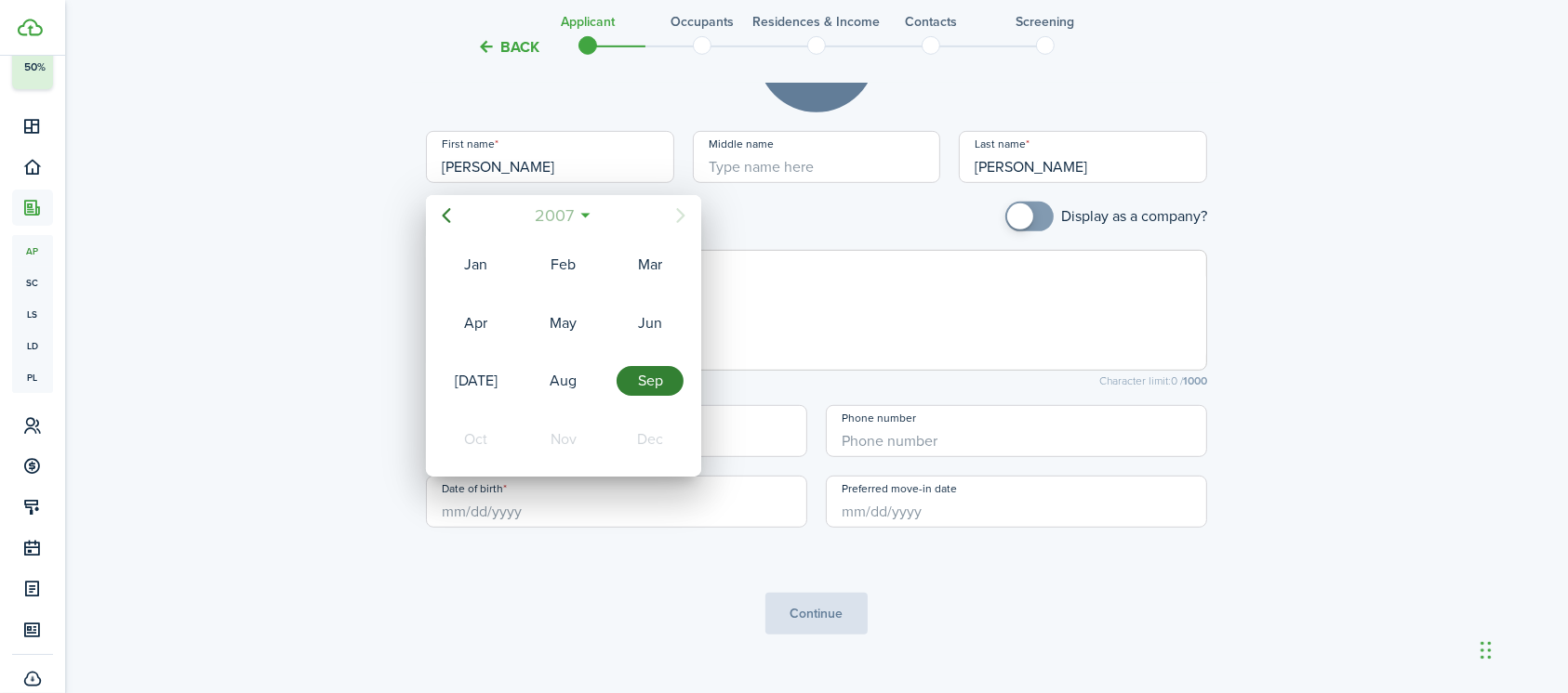
click at [556, 217] on span "2007" at bounding box center [553, 215] width 48 height 34
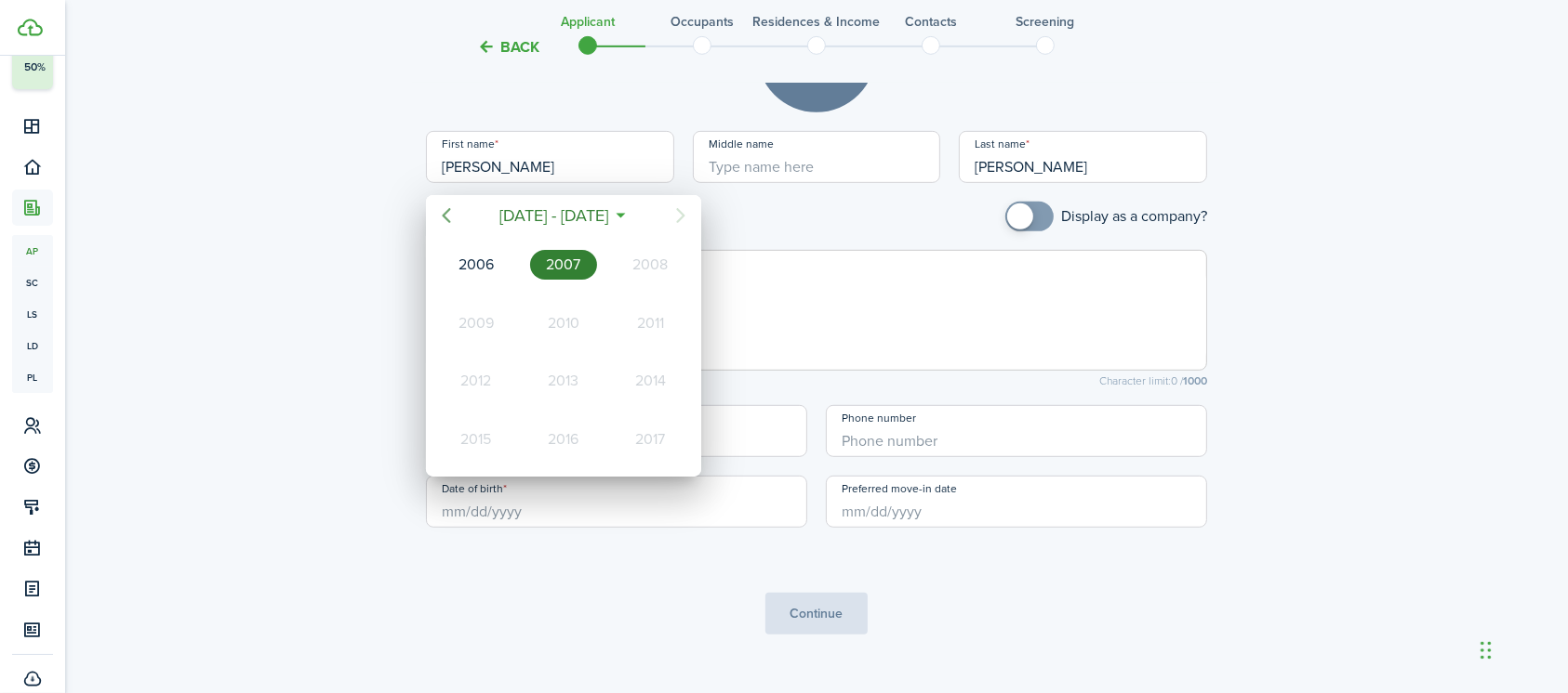
click at [444, 214] on icon "Previous page" at bounding box center [446, 215] width 8 height 15
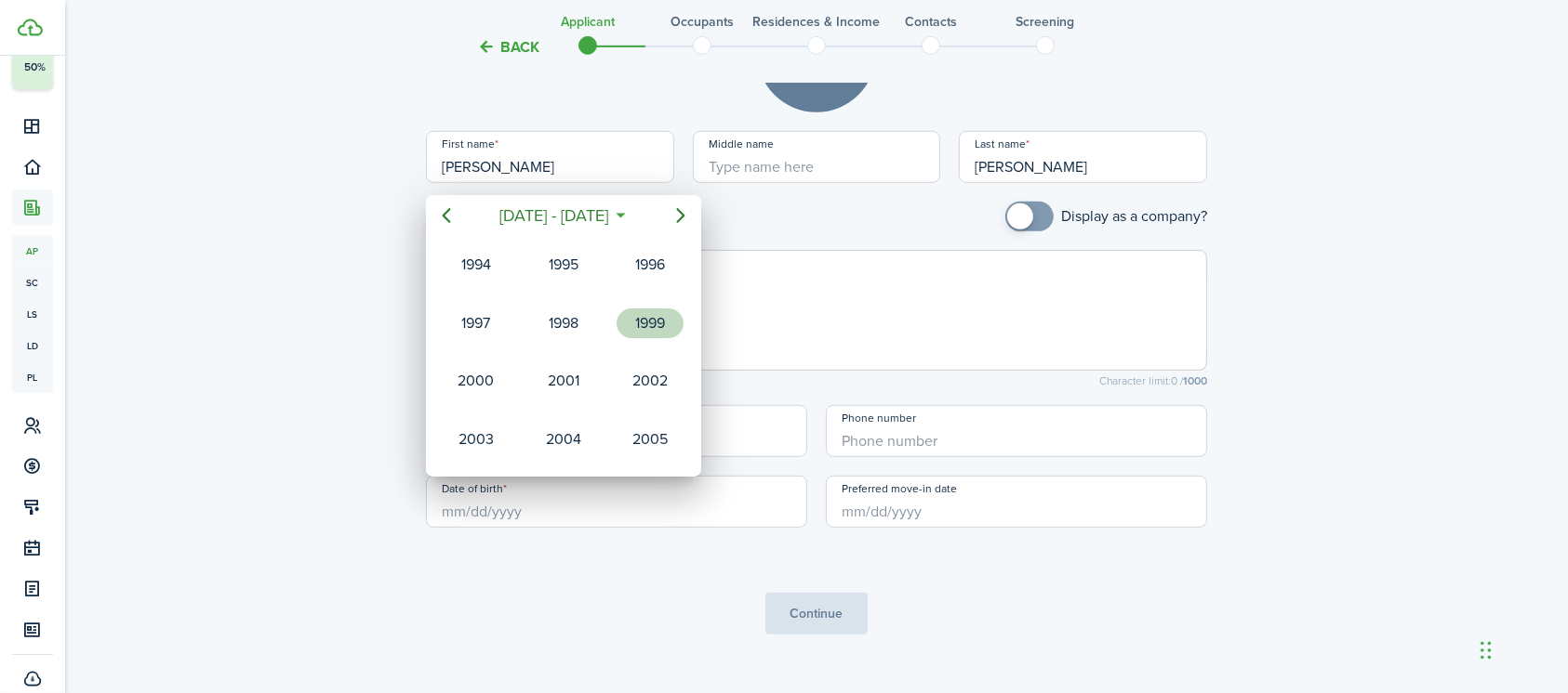
click at [649, 314] on div "1999" at bounding box center [651, 324] width 67 height 30
click at [820, 317] on div at bounding box center [784, 347] width 1866 height 991
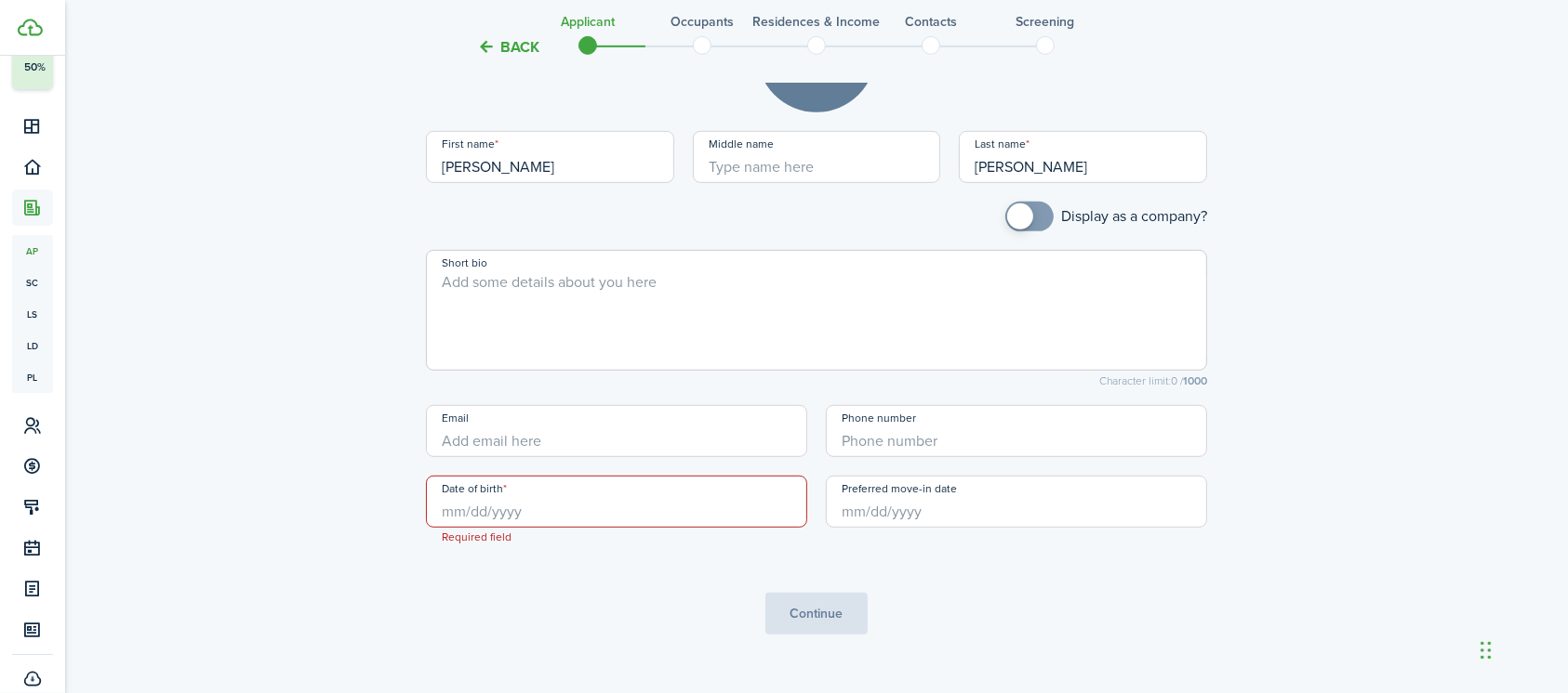
click at [543, 506] on input "Date of birth" at bounding box center [616, 502] width 381 height 52
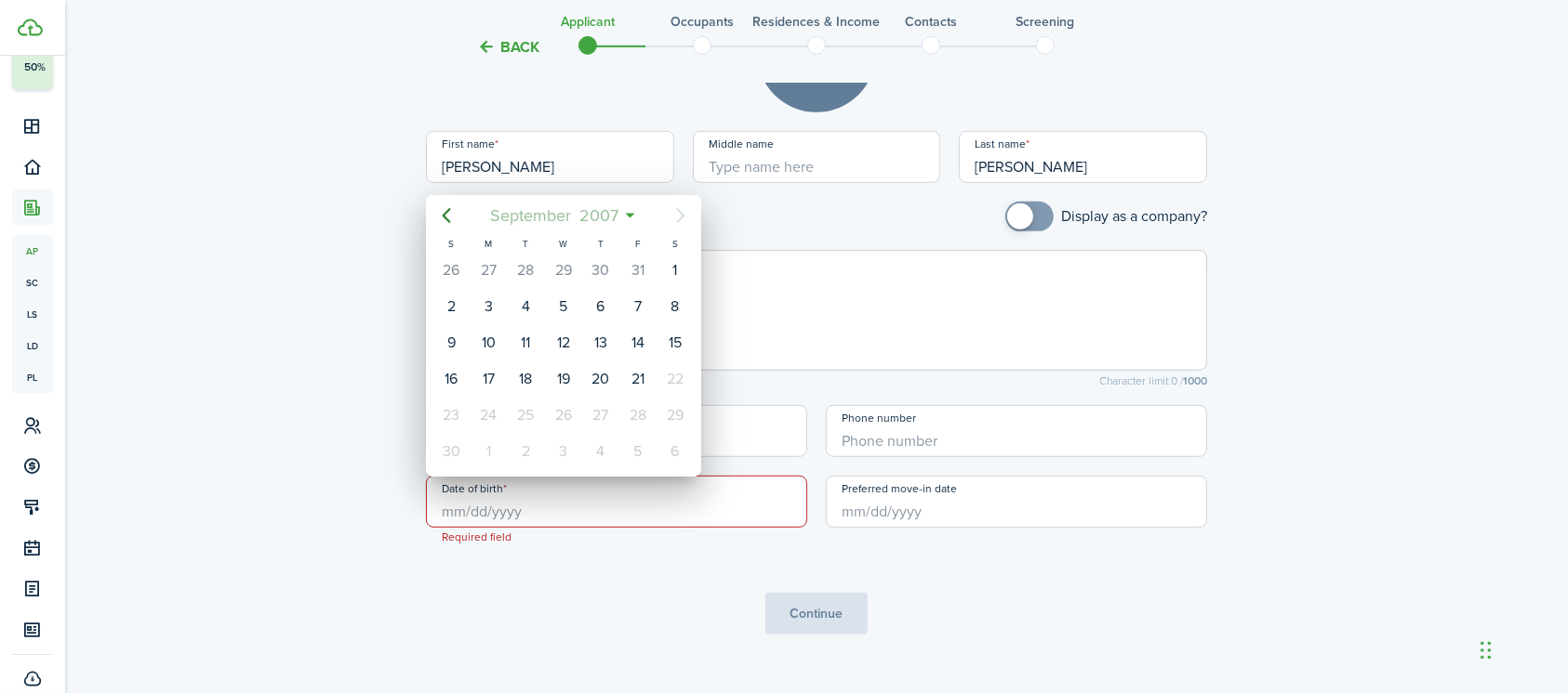
click at [606, 217] on span "2007" at bounding box center [598, 215] width 48 height 34
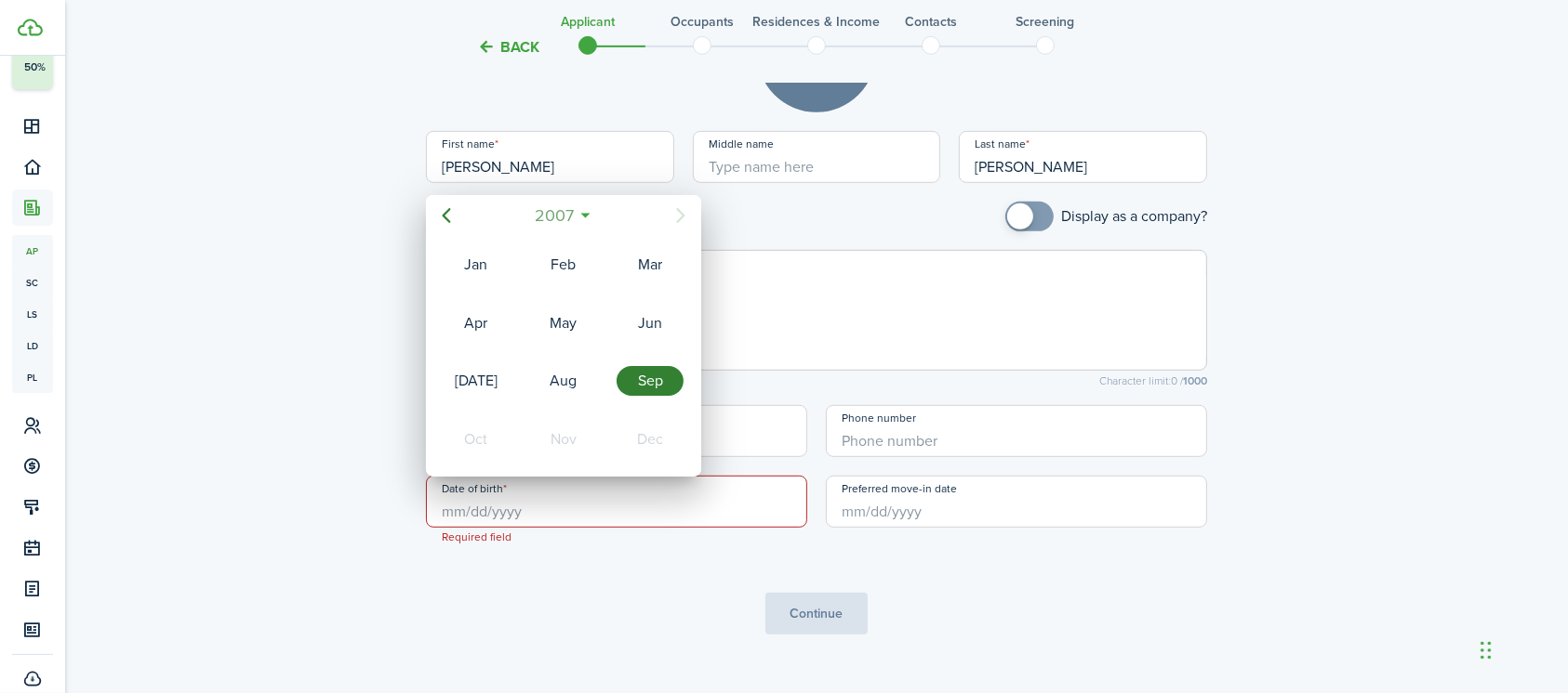
click at [553, 214] on span "2007" at bounding box center [553, 215] width 48 height 34
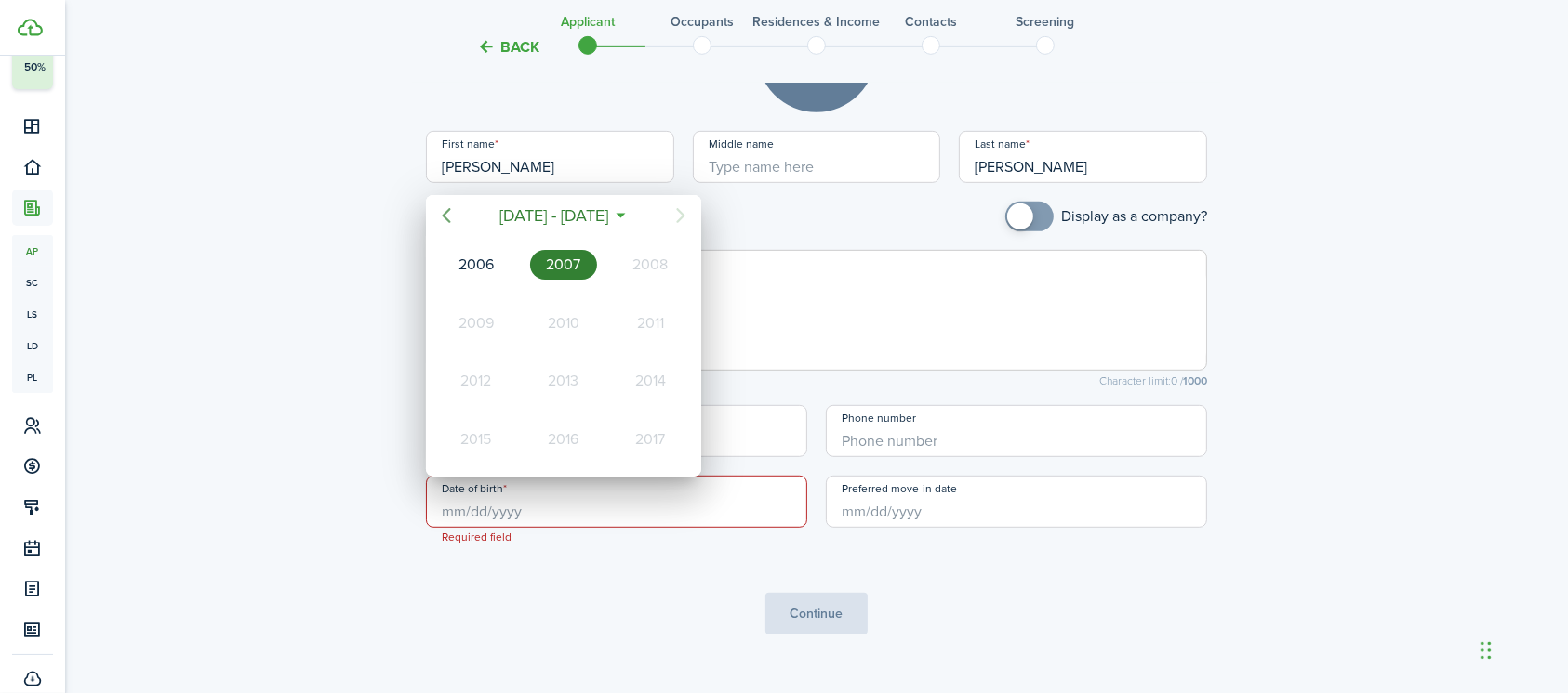
click at [455, 214] on icon "Previous page" at bounding box center [446, 215] width 22 height 22
click at [676, 215] on icon "Next page" at bounding box center [680, 215] width 22 height 22
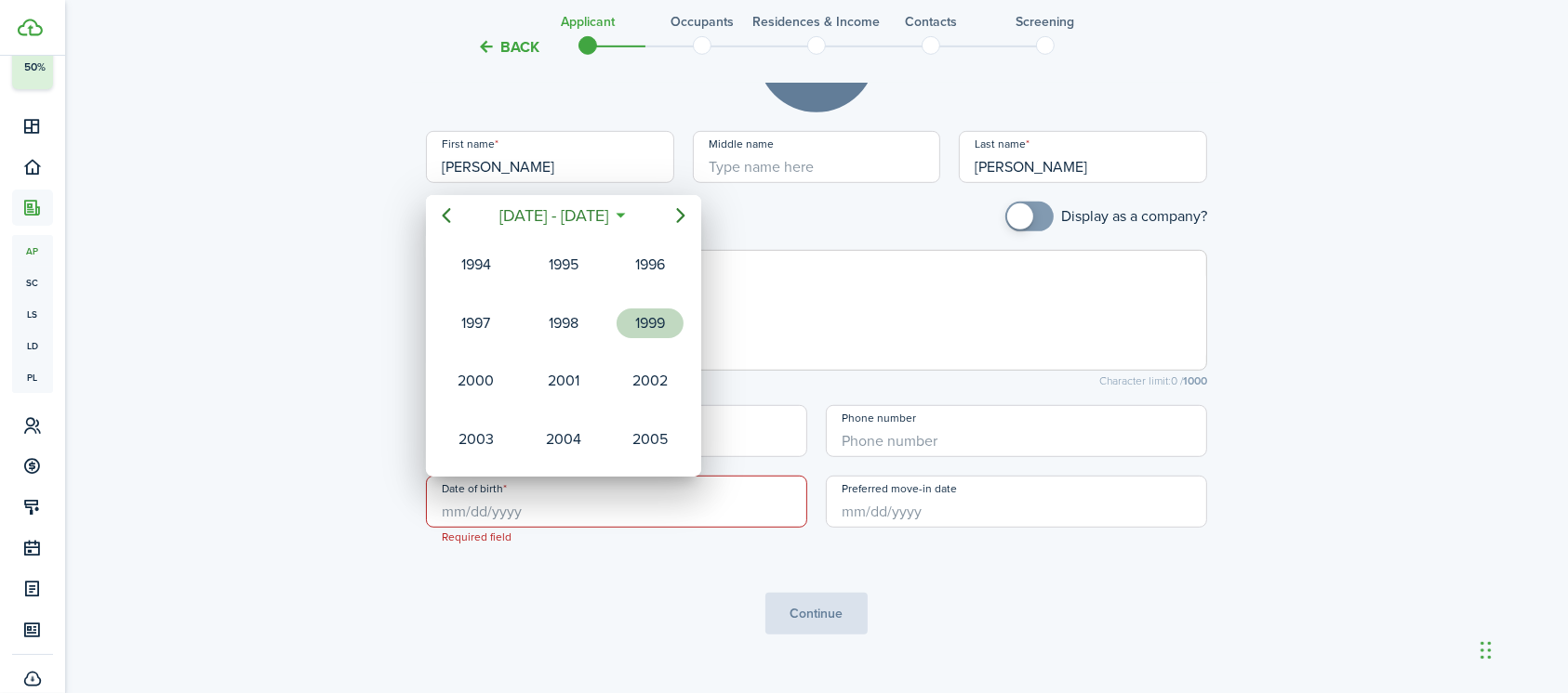
click at [654, 322] on div "1999" at bounding box center [651, 324] width 67 height 30
click at [657, 379] on div "Sep" at bounding box center [651, 381] width 67 height 30
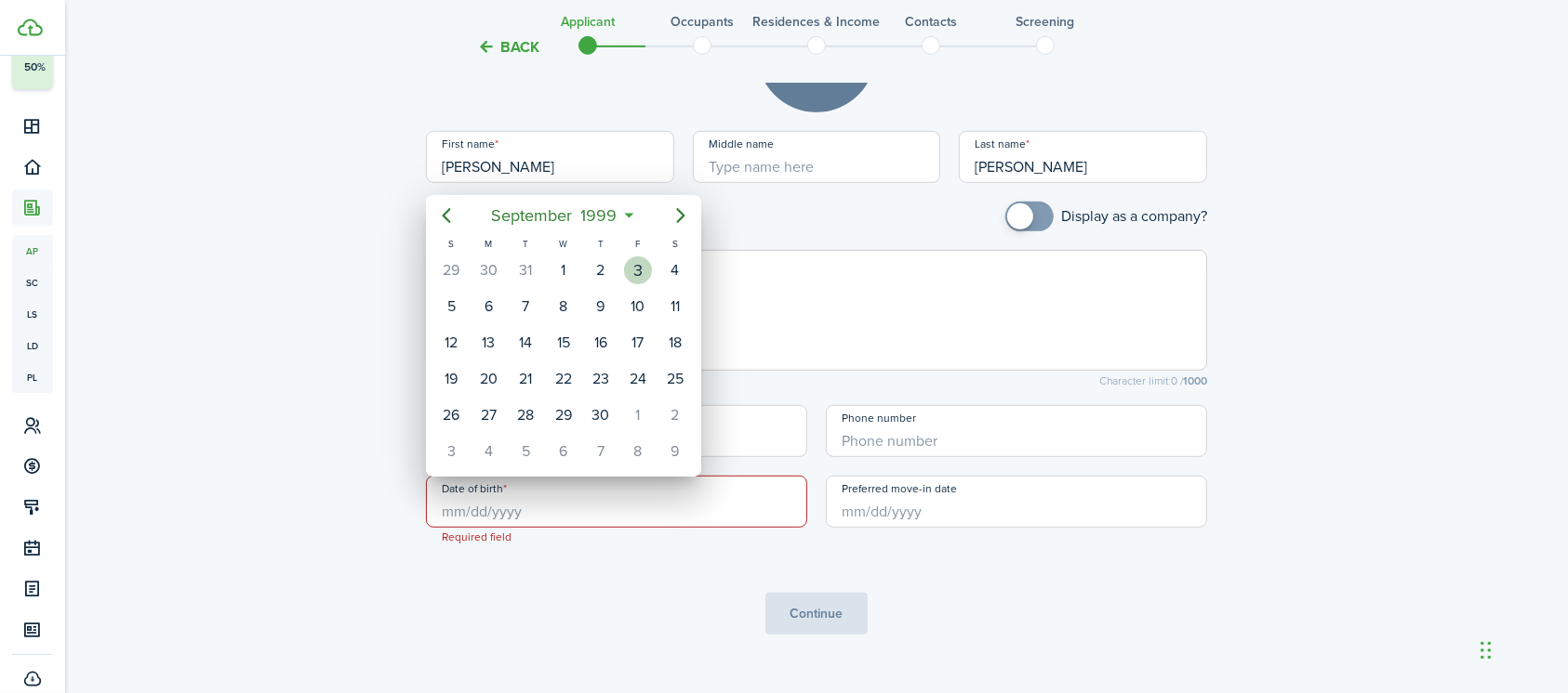
click at [643, 262] on div "3" at bounding box center [638, 270] width 28 height 28
type input "[DATE]"
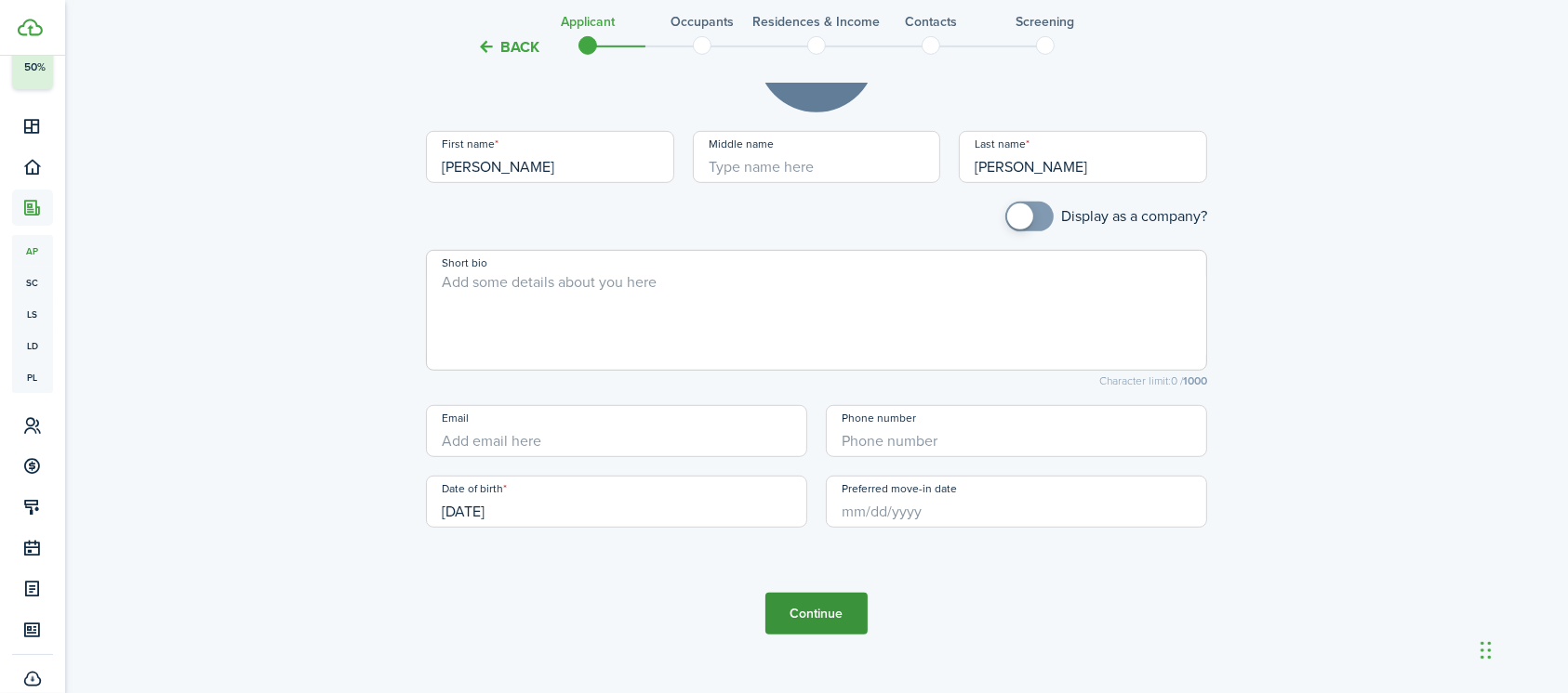
click at [817, 617] on button "Continue" at bounding box center [817, 614] width 103 height 42
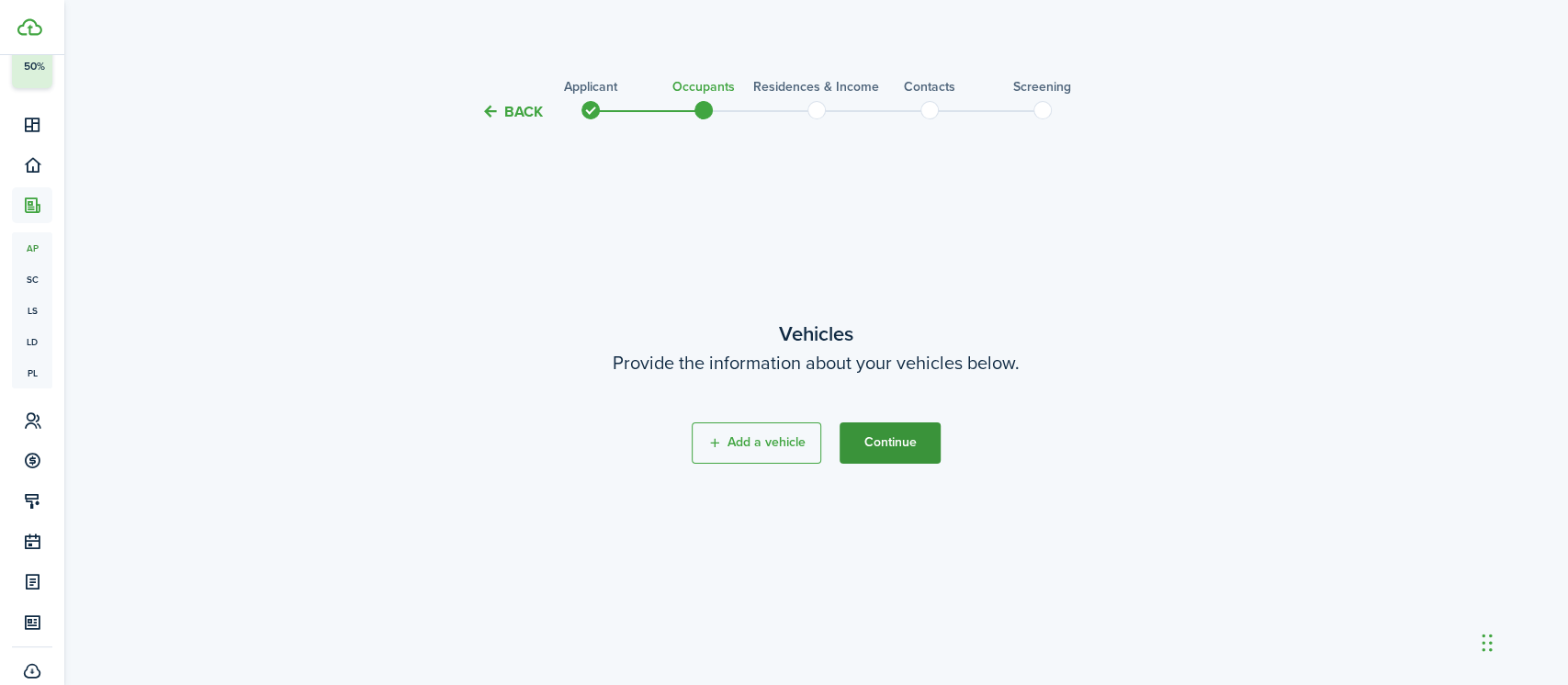
click at [909, 439] on button "Continue" at bounding box center [890, 443] width 101 height 41
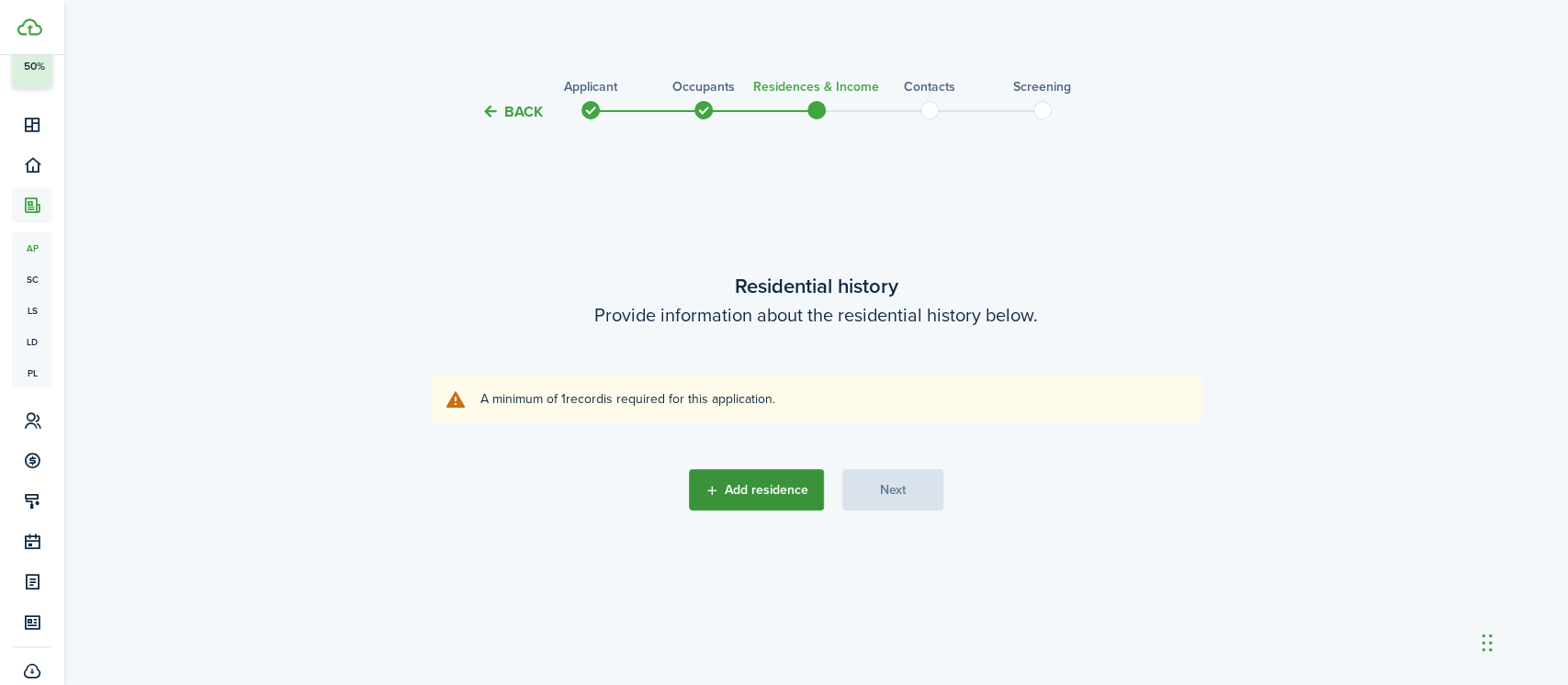
click at [755, 495] on button "Add residence" at bounding box center [756, 490] width 135 height 41
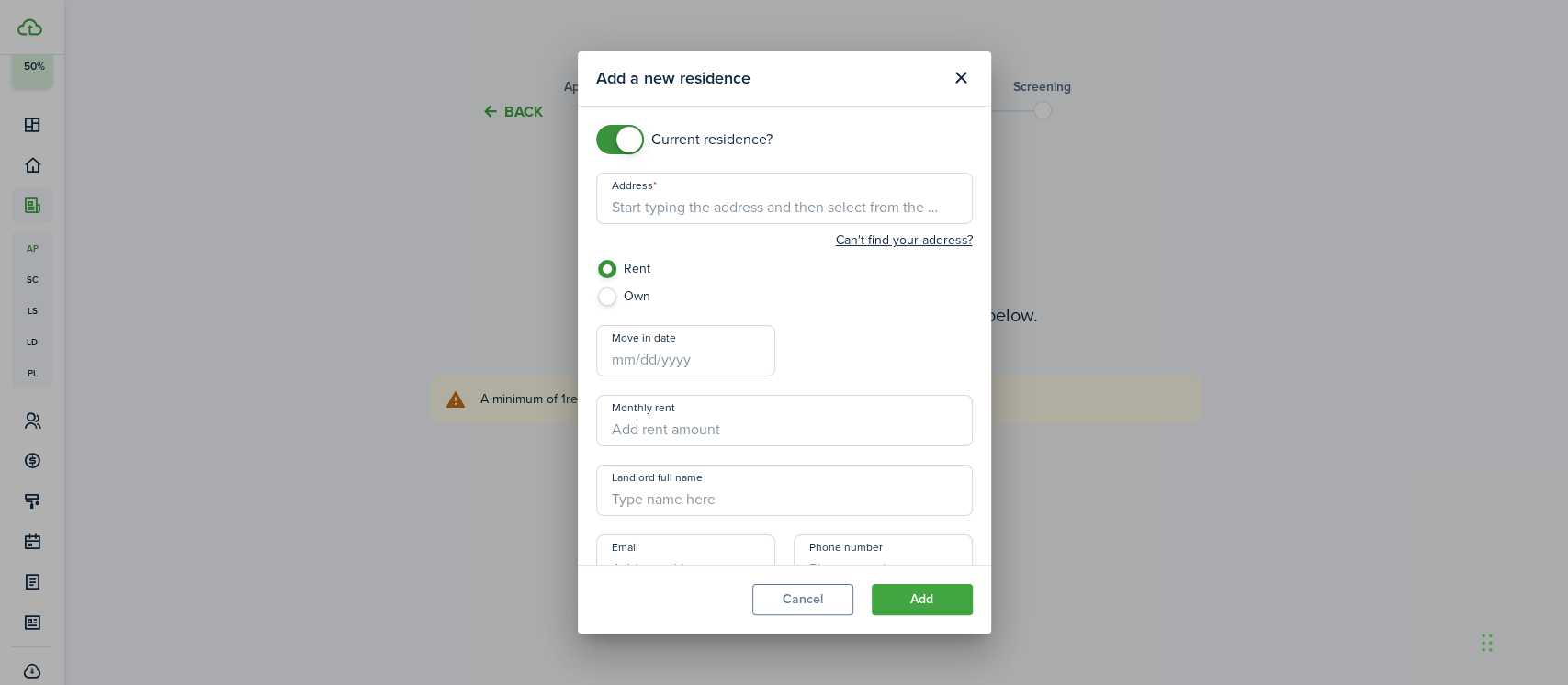
click at [702, 195] on input "Address" at bounding box center [784, 198] width 376 height 52
click at [856, 242] on button "Can't find your address?" at bounding box center [904, 241] width 136 height 18
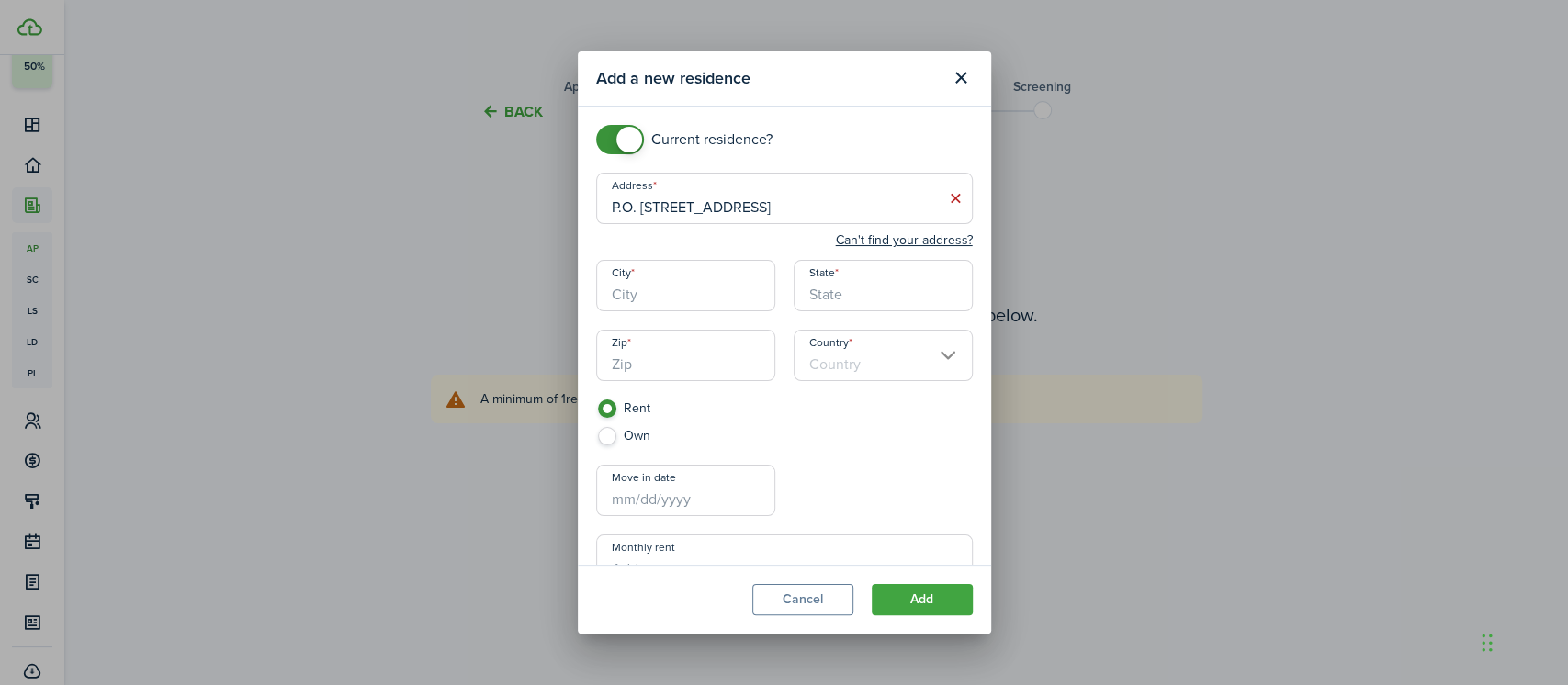
click at [666, 298] on input "City" at bounding box center [686, 286] width 179 height 52
drag, startPoint x: 705, startPoint y: 202, endPoint x: 904, endPoint y: 208, distance: 199.1
click at [904, 208] on input "P.O. [STREET_ADDRESS]" at bounding box center [784, 198] width 376 height 52
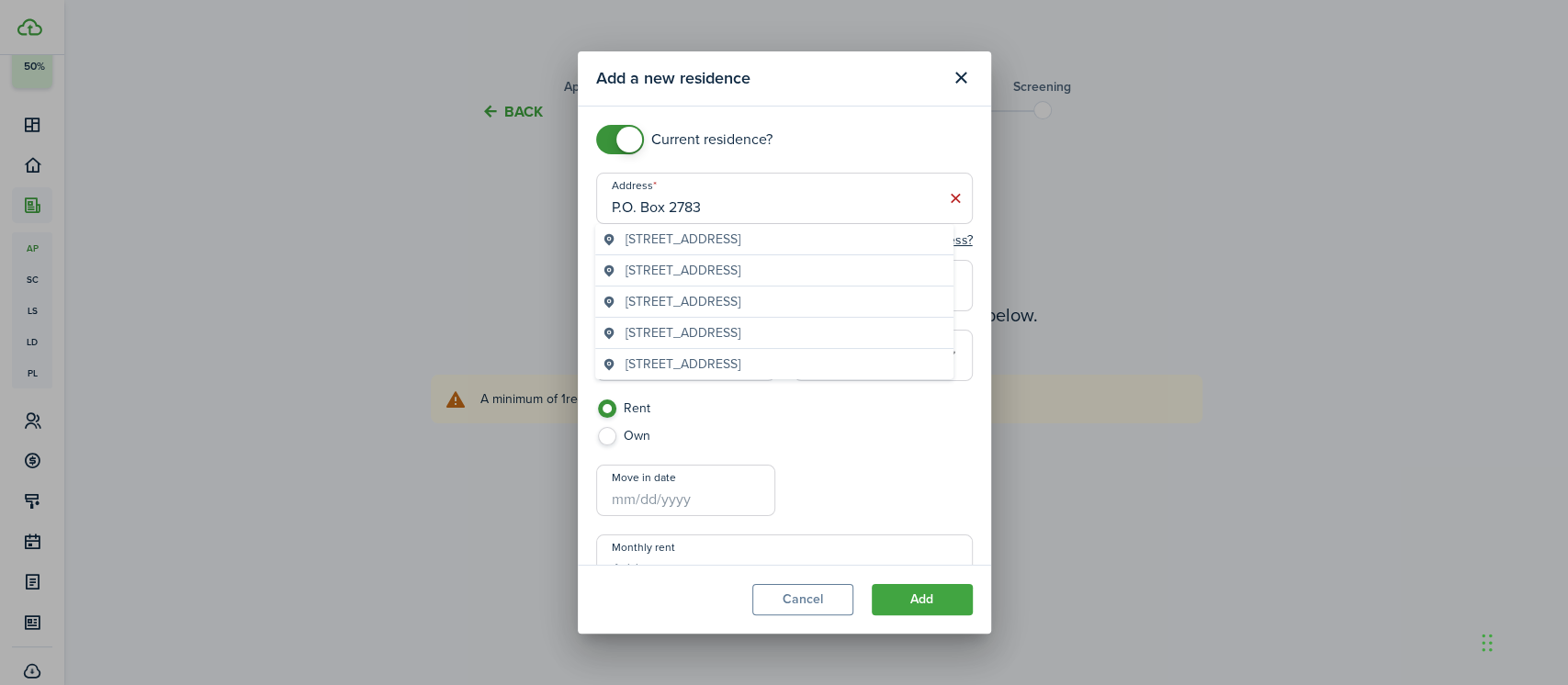
type input "P.O. Box 2783"
click at [863, 128] on mobiscroll-switch "Current residence?" at bounding box center [784, 139] width 376 height 30
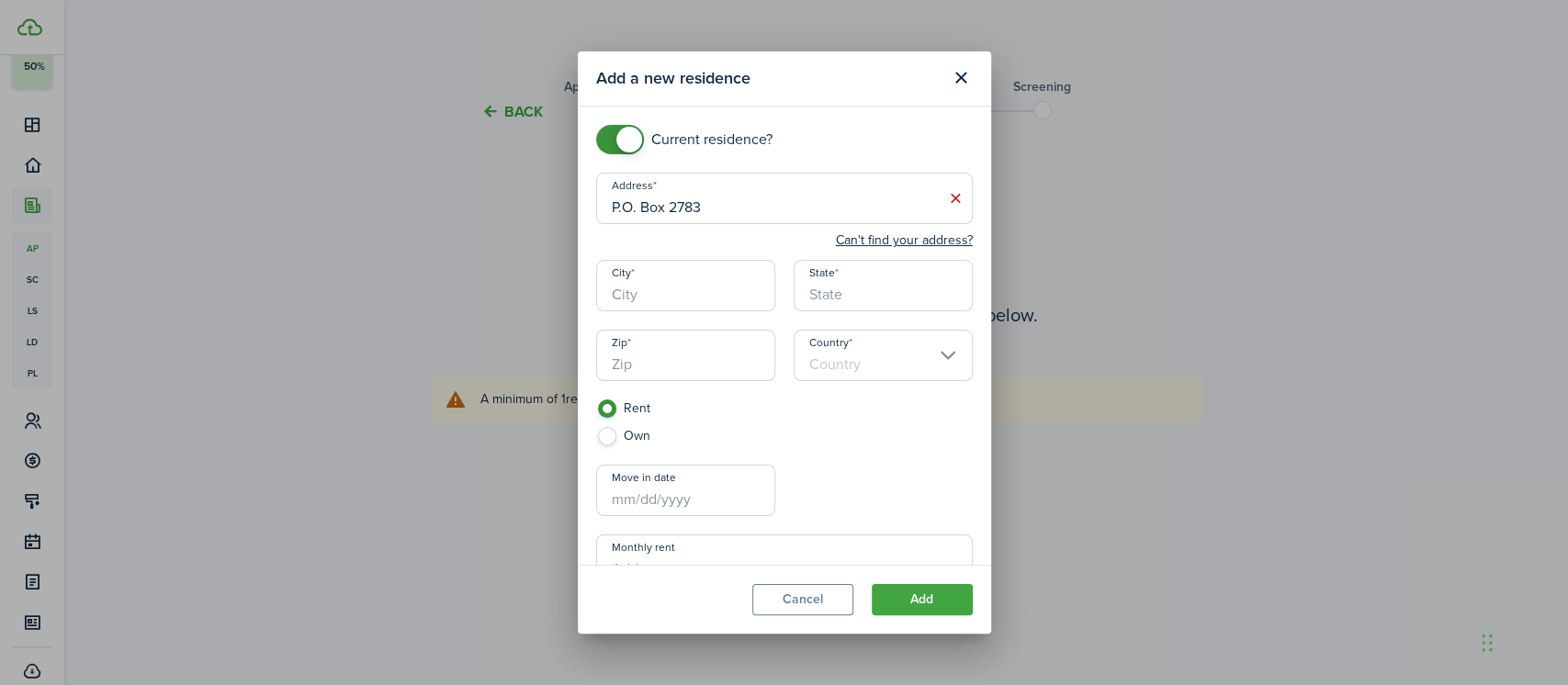
click at [697, 297] on input "City" at bounding box center [686, 286] width 179 height 52
type input "[GEOGRAPHIC_DATA]"
type input "CA"
click at [863, 355] on input "Country" at bounding box center [883, 356] width 179 height 52
type input "96143"
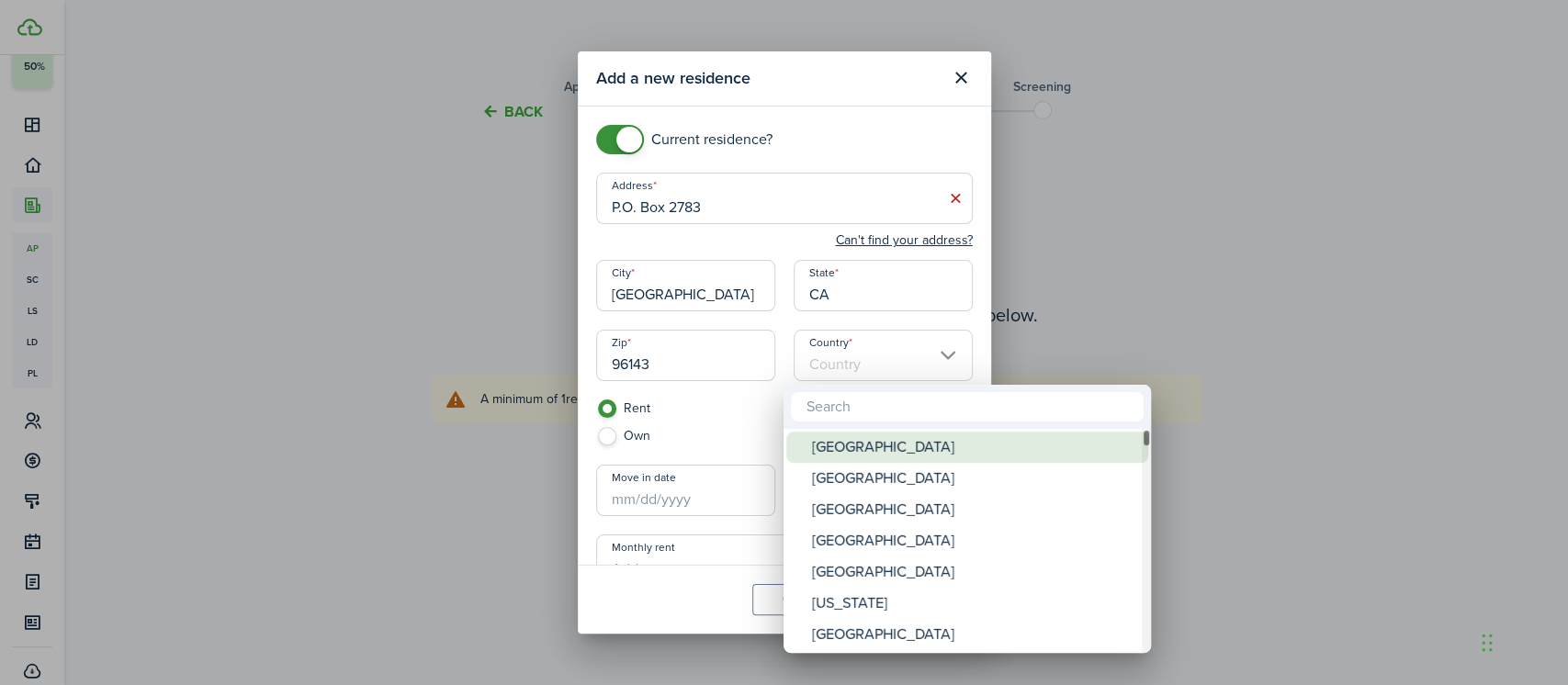
click at [838, 441] on div "[GEOGRAPHIC_DATA]" at bounding box center [974, 447] width 325 height 31
type input "[GEOGRAPHIC_DATA]"
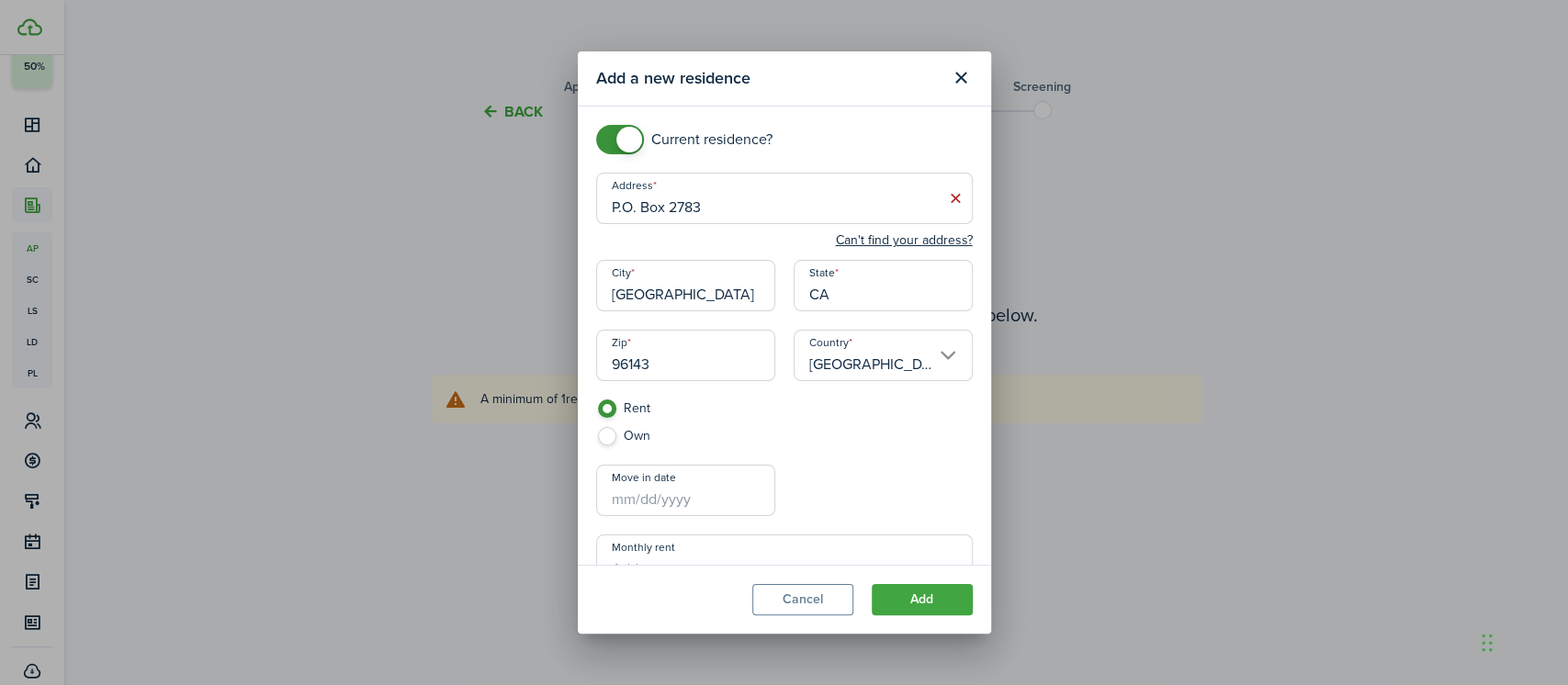
checkbox input "false"
click at [611, 133] on span at bounding box center [620, 139] width 18 height 30
click at [929, 598] on button "Add" at bounding box center [922, 600] width 101 height 31
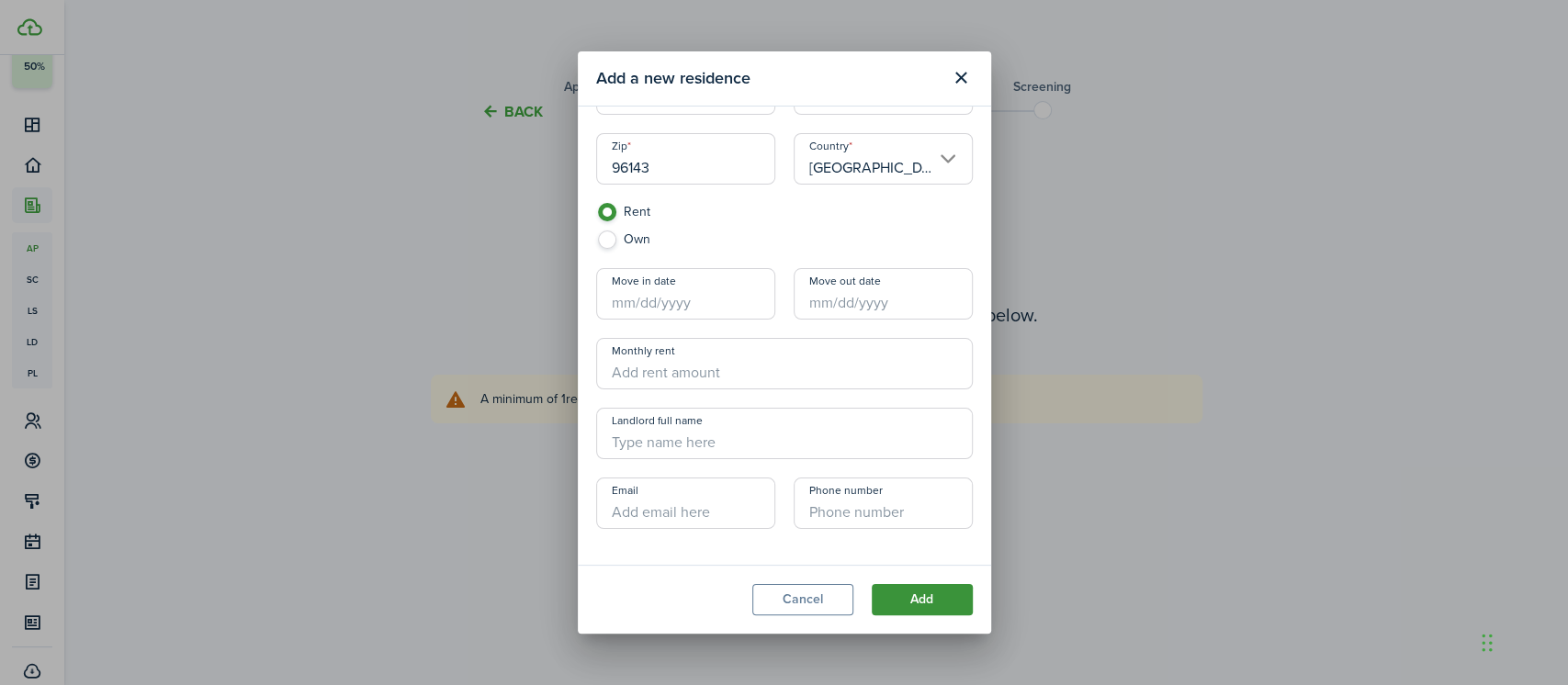
click at [924, 608] on button "Add" at bounding box center [922, 600] width 101 height 31
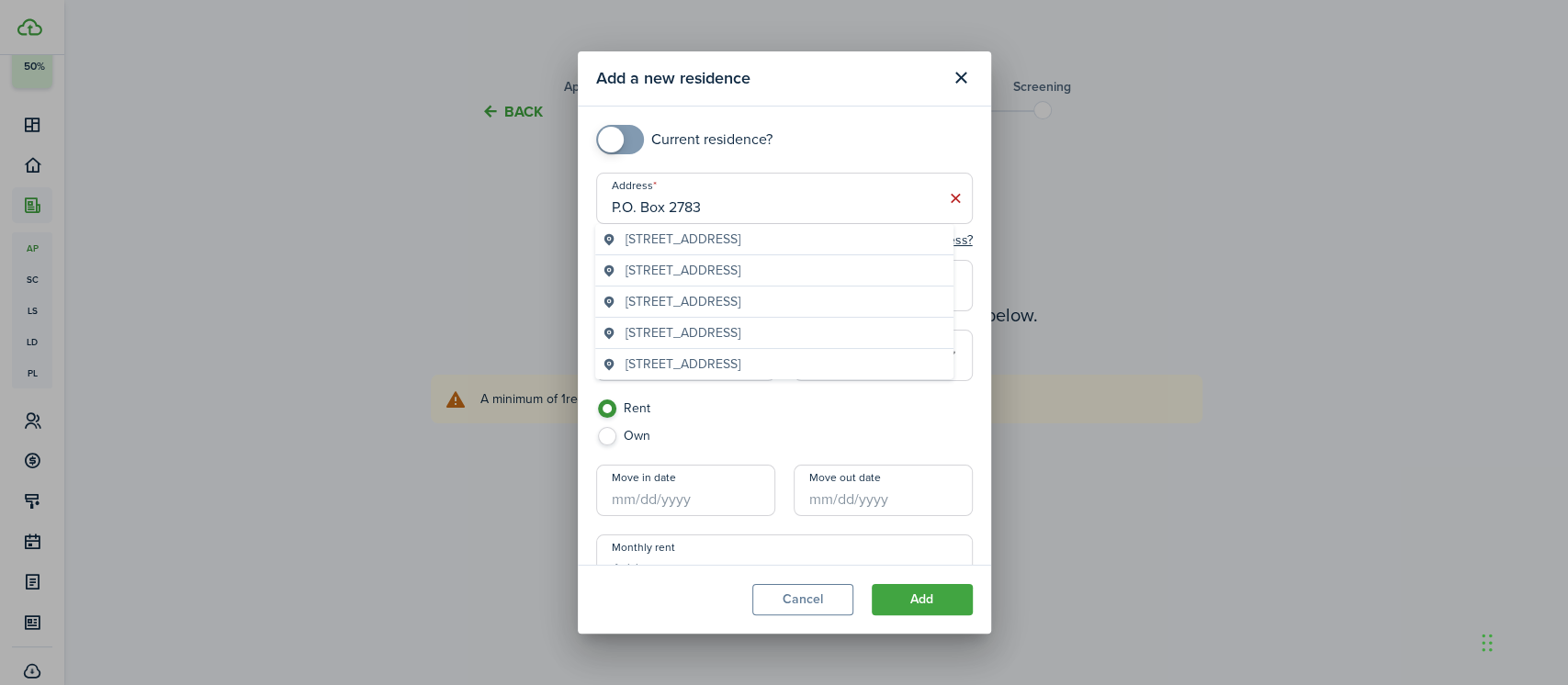
drag, startPoint x: 755, startPoint y: 200, endPoint x: 551, endPoint y: 224, distance: 205.4
click at [551, 224] on div "Add a new residence Current residence? Address P.O. Box 2783 Can't find your ad…" at bounding box center [784, 342] width 1568 height 685
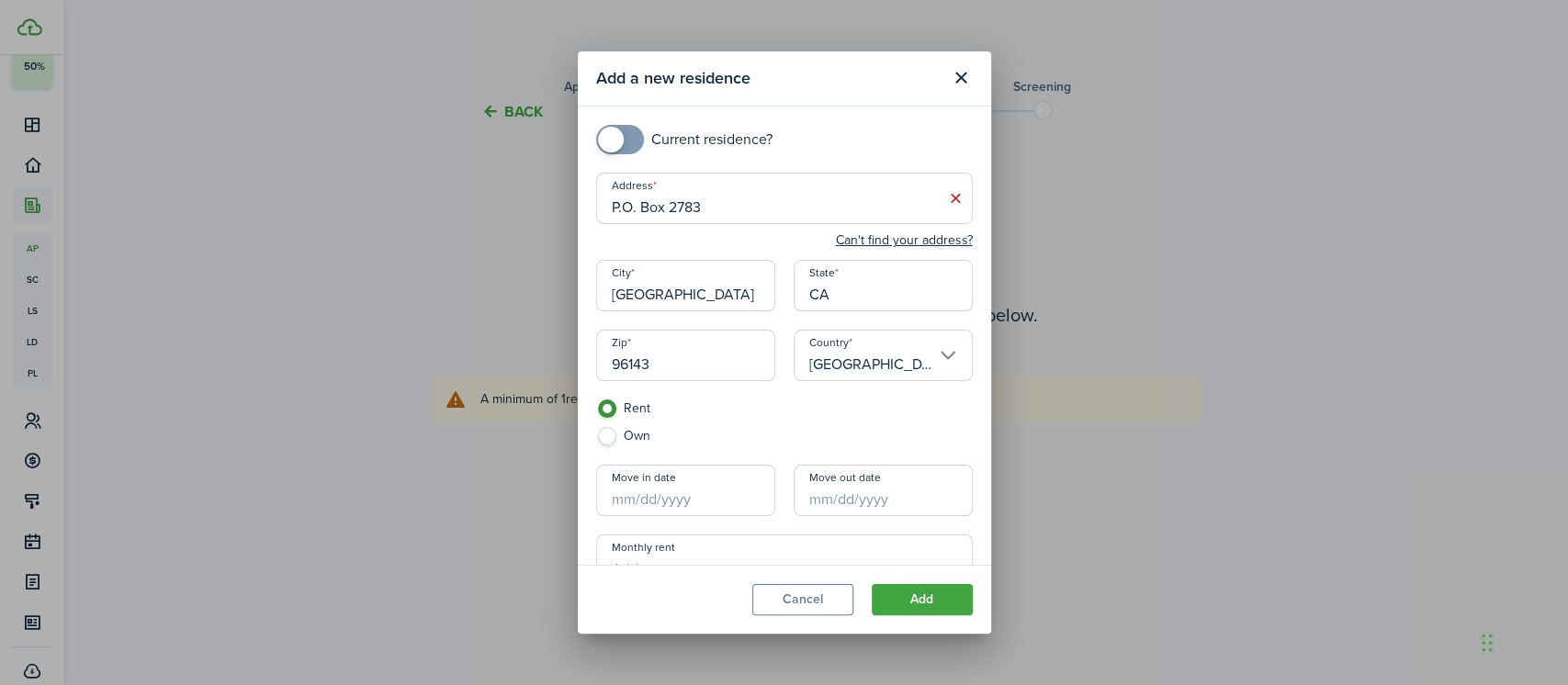
click at [761, 167] on div "Current residence?" at bounding box center [784, 148] width 395 height 48
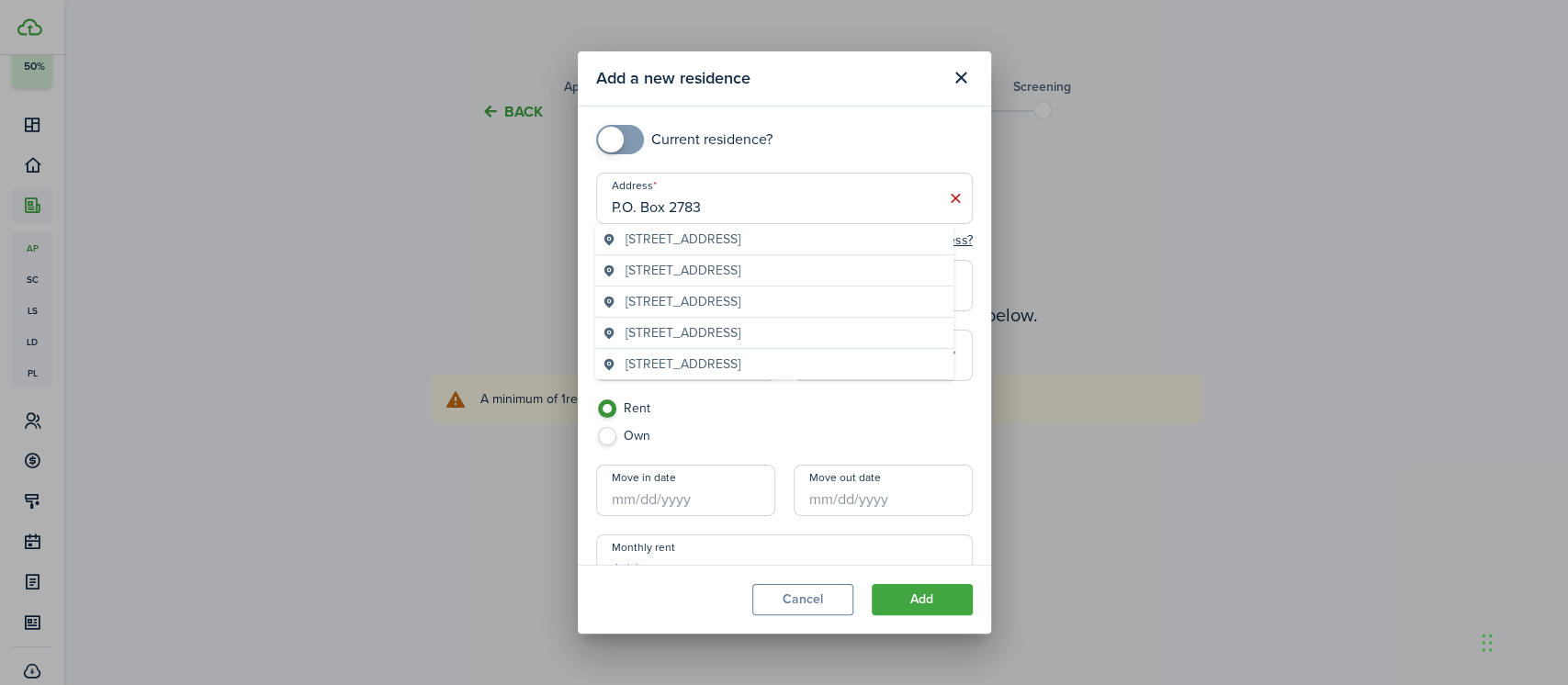
drag, startPoint x: 698, startPoint y: 217, endPoint x: 591, endPoint y: 211, distance: 107.2
click at [591, 211] on div "Address P.O. Box 2783 Can't find your address? City [GEOGRAPHIC_DATA] [US_STATE…" at bounding box center [784, 286] width 395 height 227
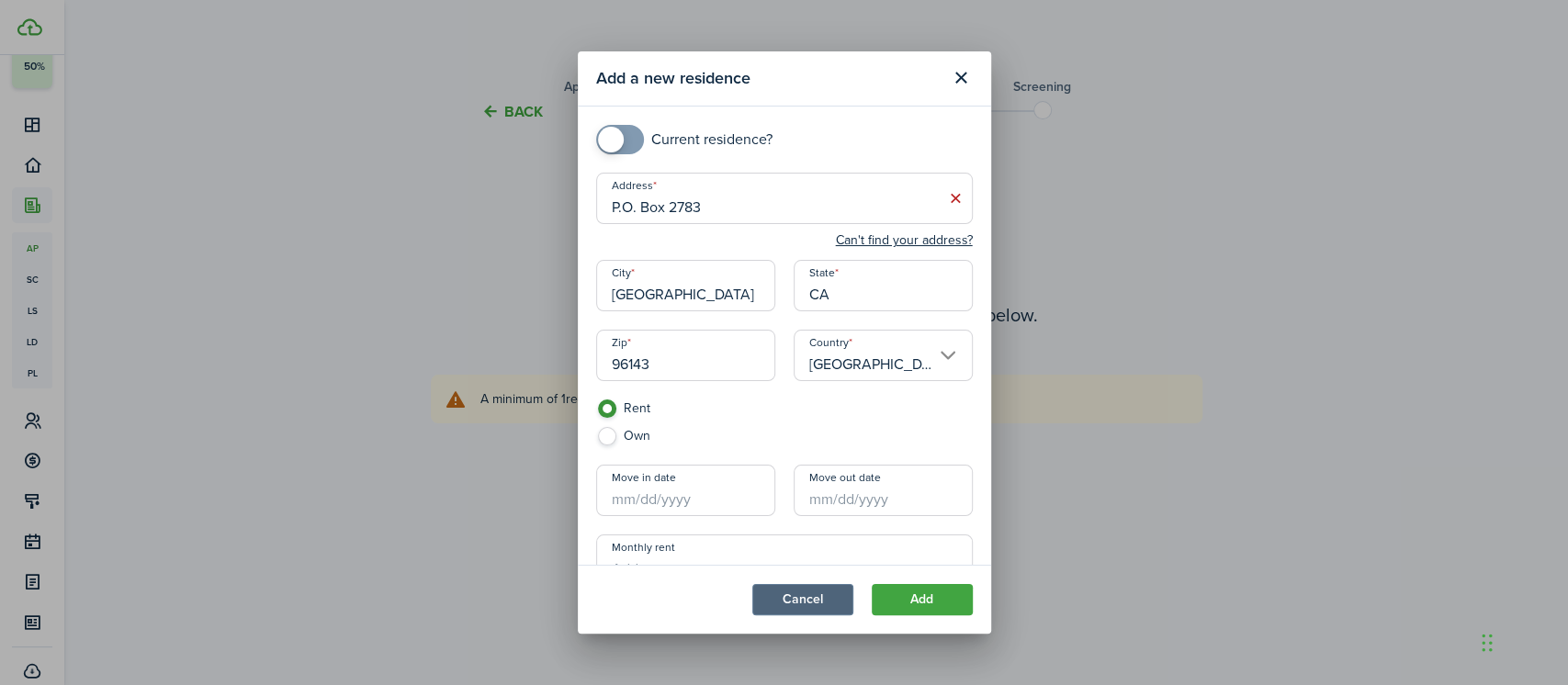
click at [827, 592] on button "Cancel" at bounding box center [803, 600] width 101 height 31
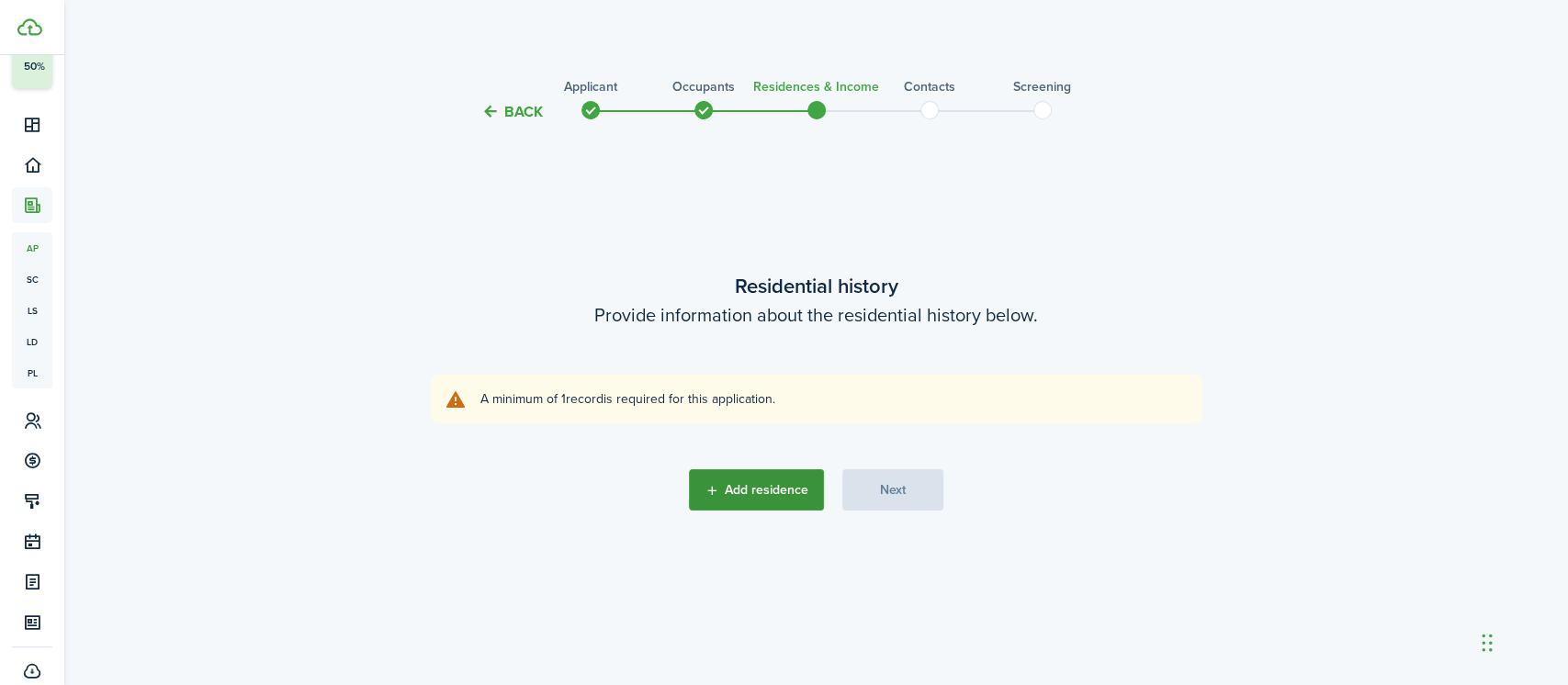
click at [764, 486] on button "Add residence" at bounding box center [756, 490] width 135 height 41
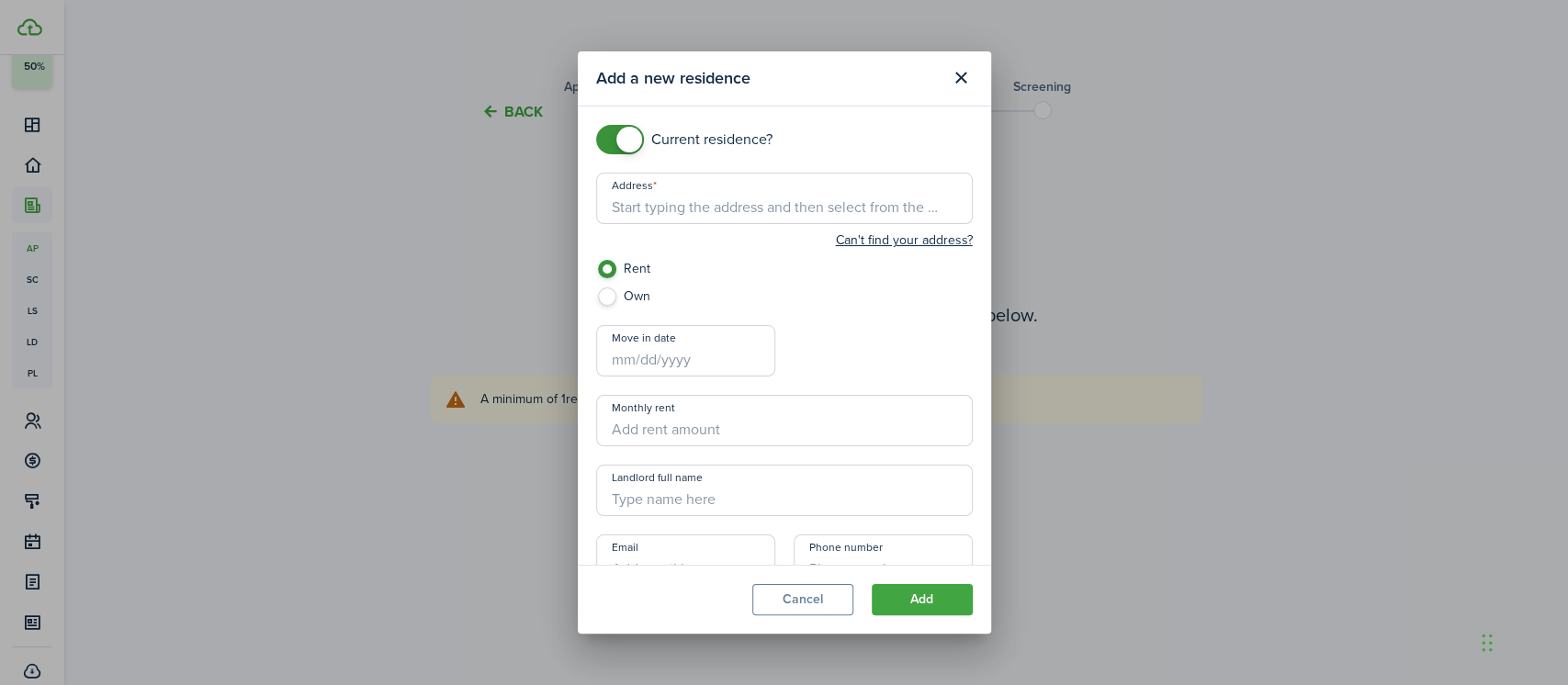
click at [727, 207] on input "Address" at bounding box center [784, 198] width 376 height 52
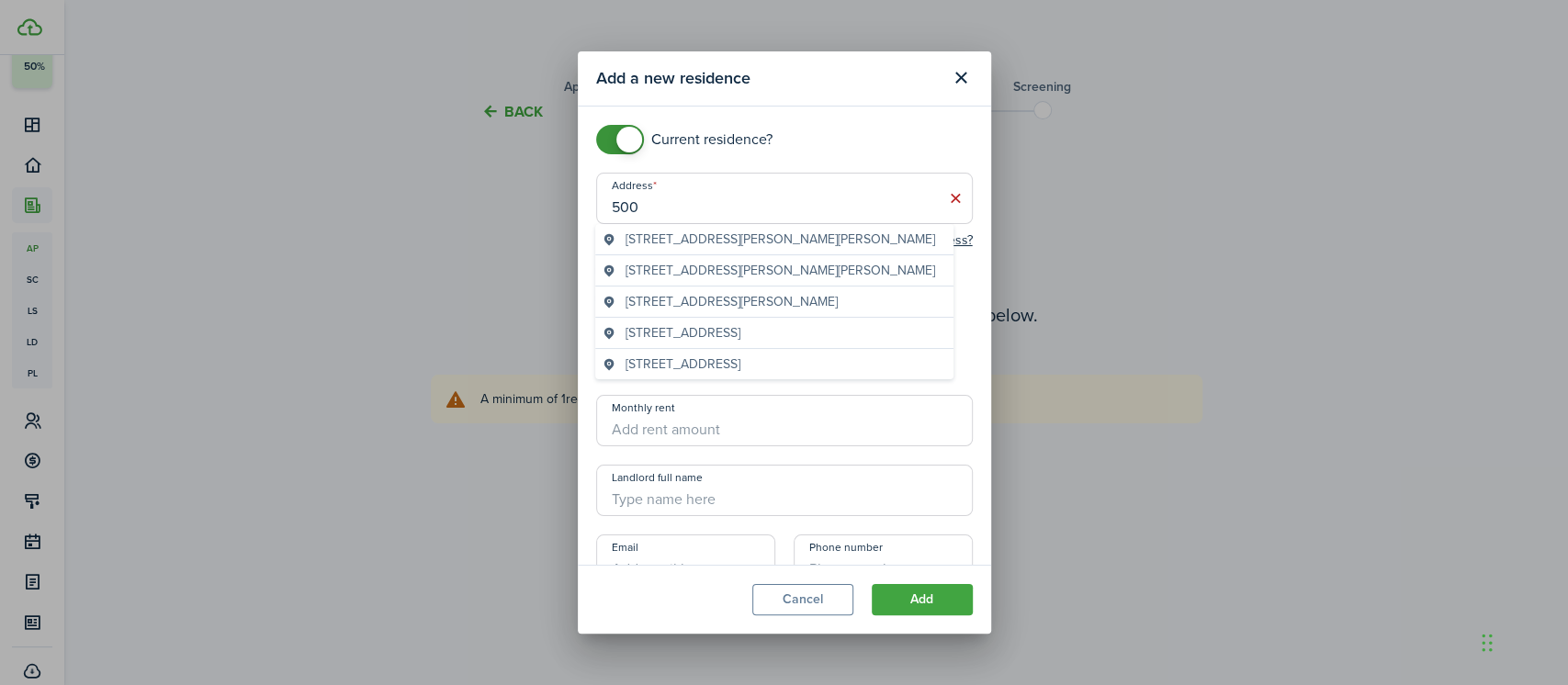
type input "[STREET_ADDRESS]"
type input "[PERSON_NAME]"
type input "[EMAIL_ADDRESS][DOMAIN_NAME]"
type input "[PHONE_NUMBER]"
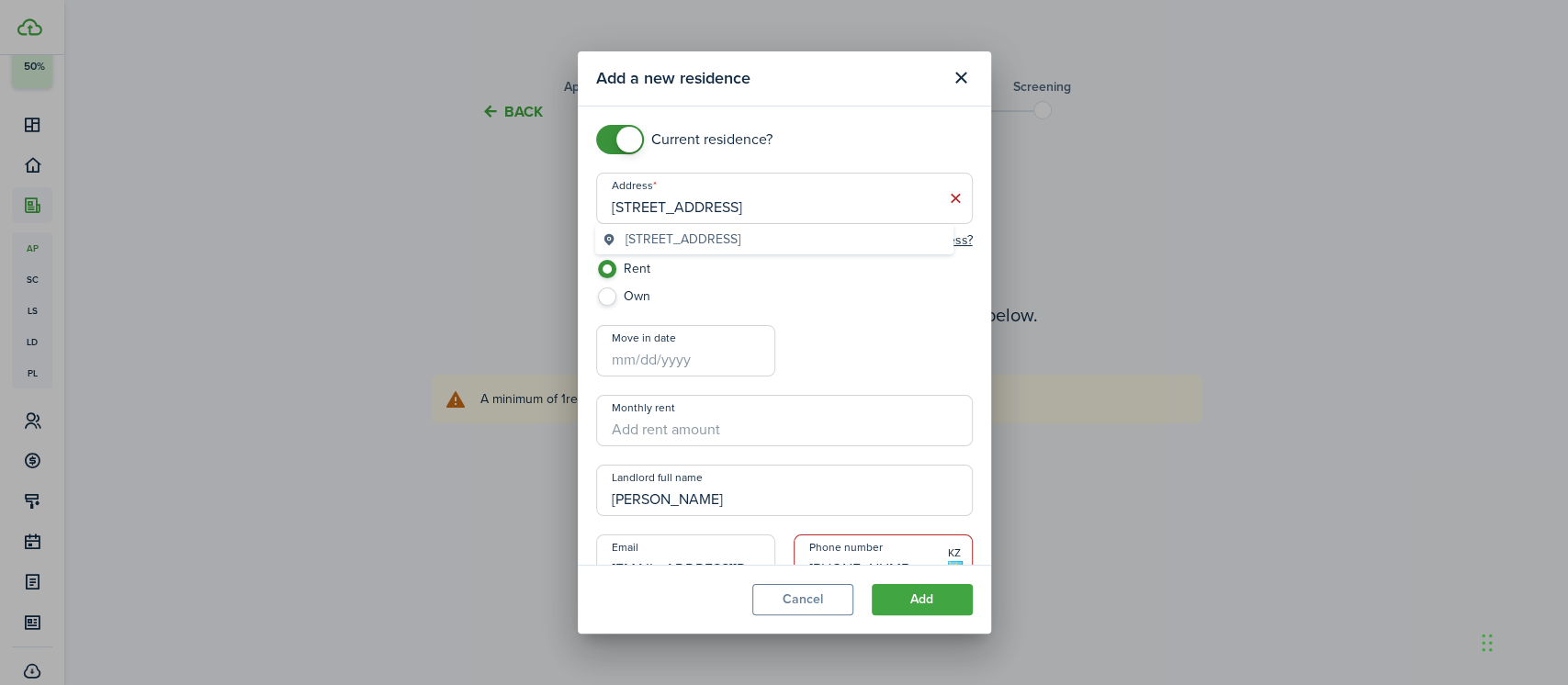
click at [837, 314] on label "Own" at bounding box center [784, 301] width 376 height 28
radio input "false"
radio input "true"
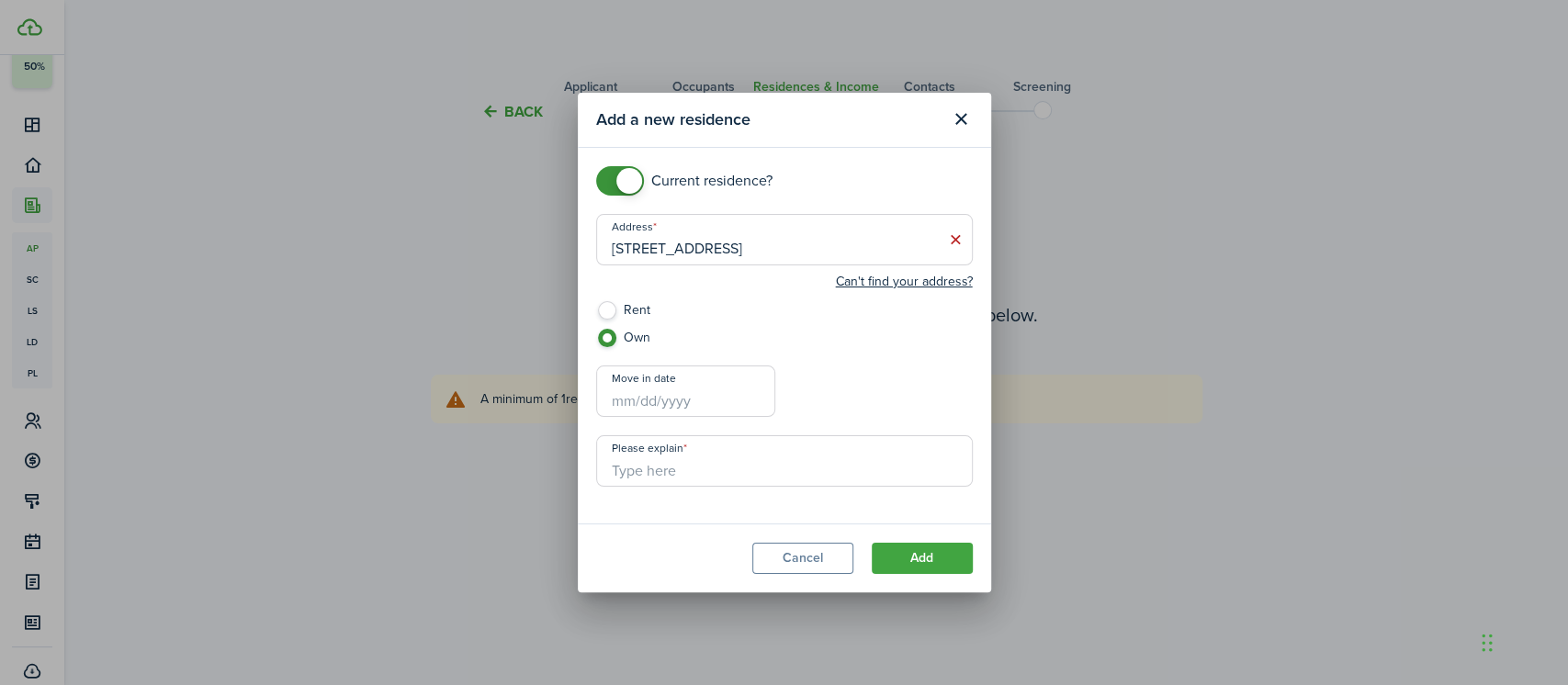
checkbox input "false"
click at [611, 176] on span at bounding box center [620, 181] width 18 height 30
click at [926, 561] on button "Add" at bounding box center [922, 559] width 101 height 31
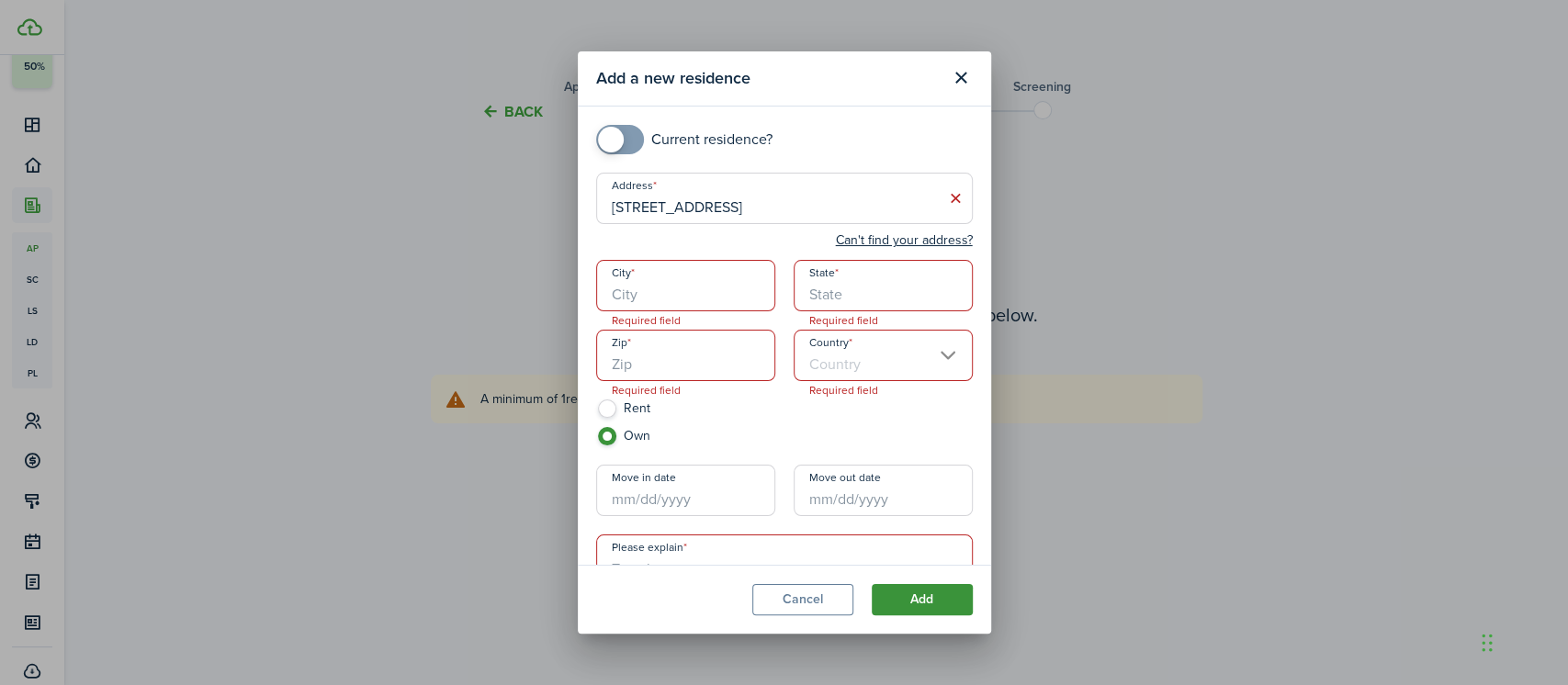
scroll to position [19, 0]
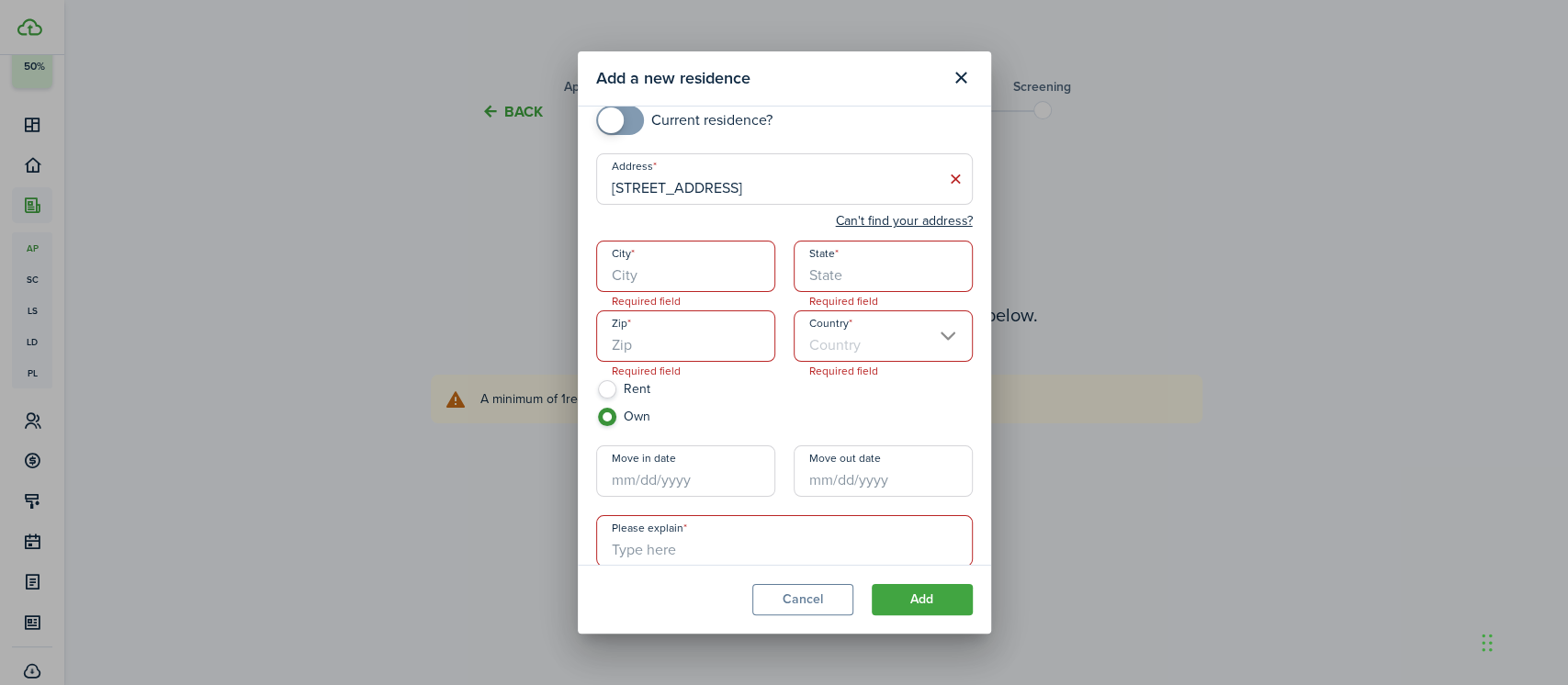
click at [859, 183] on input "[STREET_ADDRESS]" at bounding box center [784, 179] width 376 height 52
click at [871, 585] on button "Add" at bounding box center [922, 600] width 101 height 31
click at [731, 189] on input "[STREET_ADDRESS]" at bounding box center [784, 179] width 376 height 52
click at [664, 218] on span "[STREET_ADDRESS]" at bounding box center [682, 219] width 115 height 19
type input "[STREET_ADDRESS]"
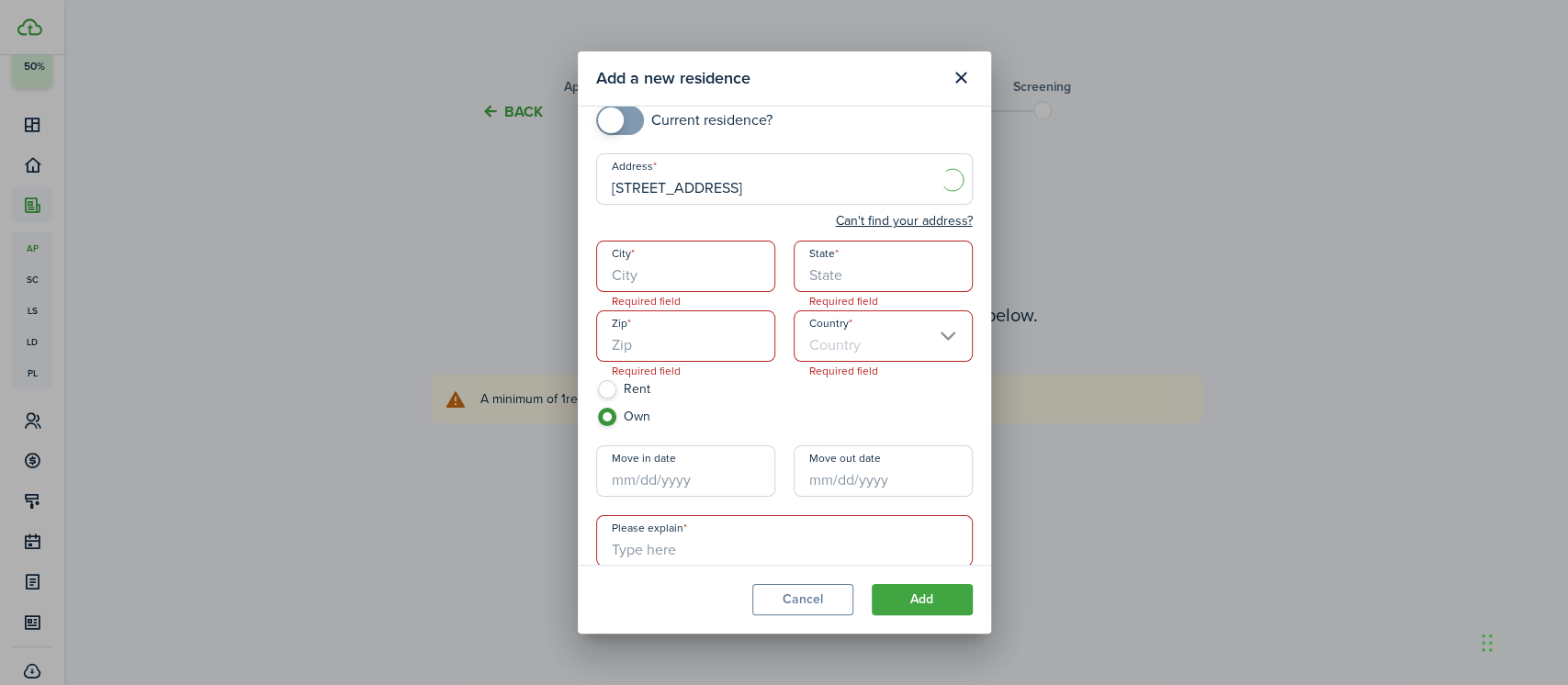
type input "Reno"
type input "NV"
type input "89512"
type input "[GEOGRAPHIC_DATA]"
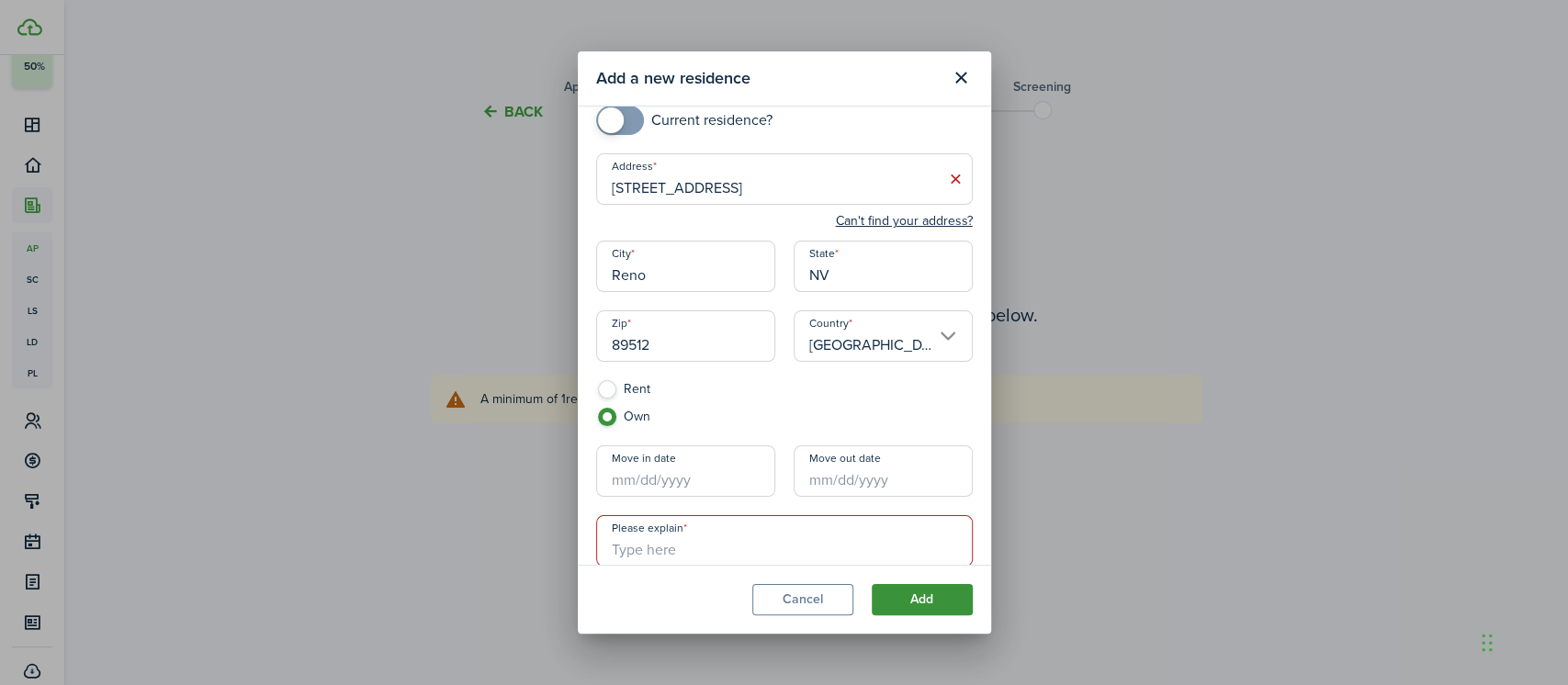
scroll to position [57, 0]
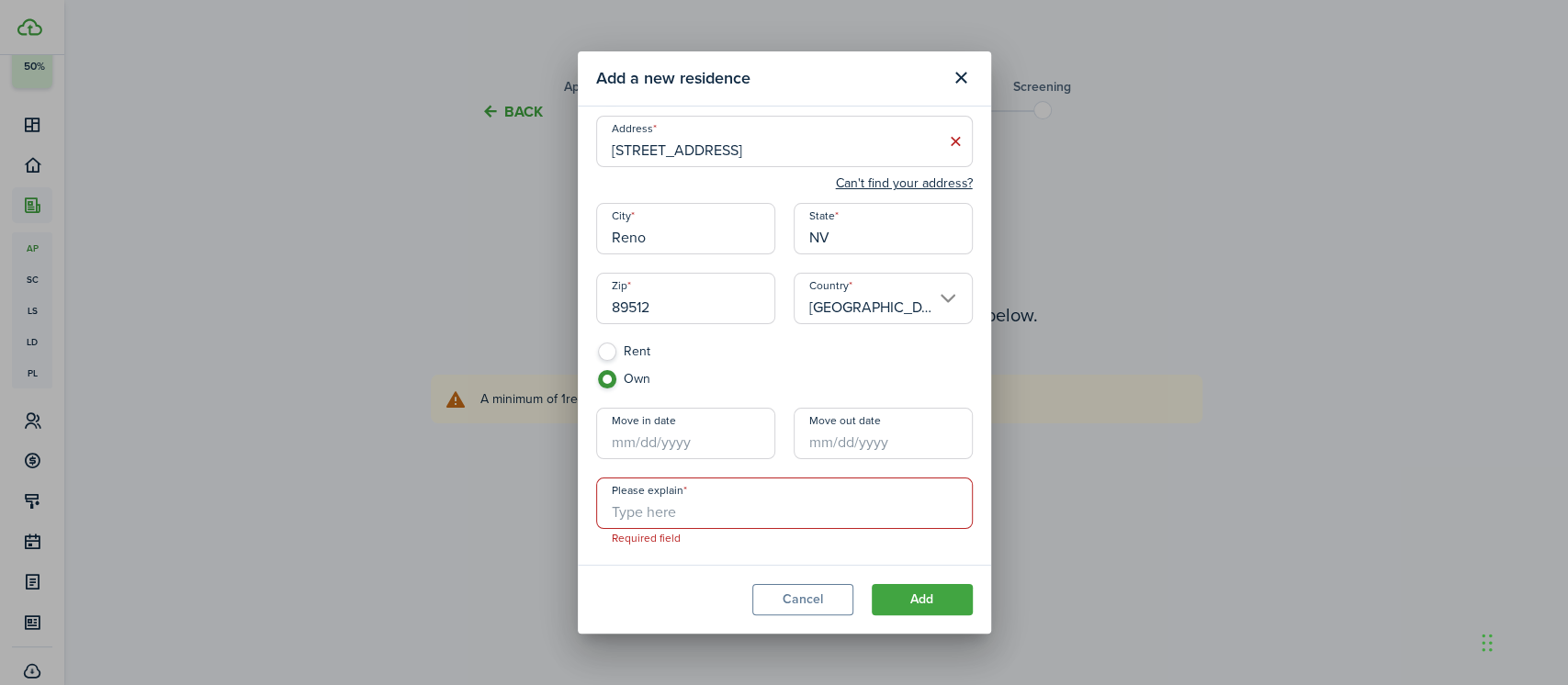
click at [720, 516] on input "Please explain" at bounding box center [784, 503] width 376 height 52
type input "K"
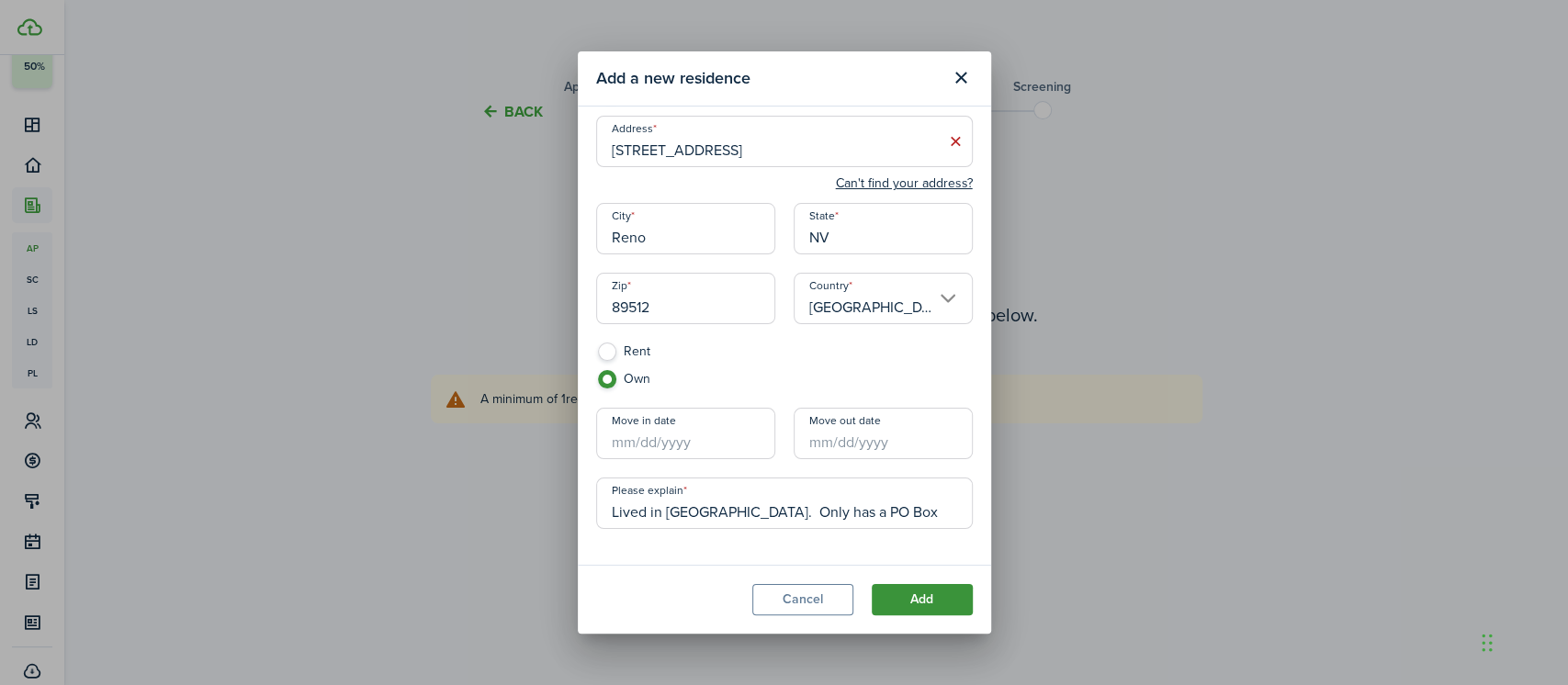
type input "Lived in [GEOGRAPHIC_DATA]. Only has a PO Box"
click at [929, 608] on button "Add" at bounding box center [922, 600] width 101 height 31
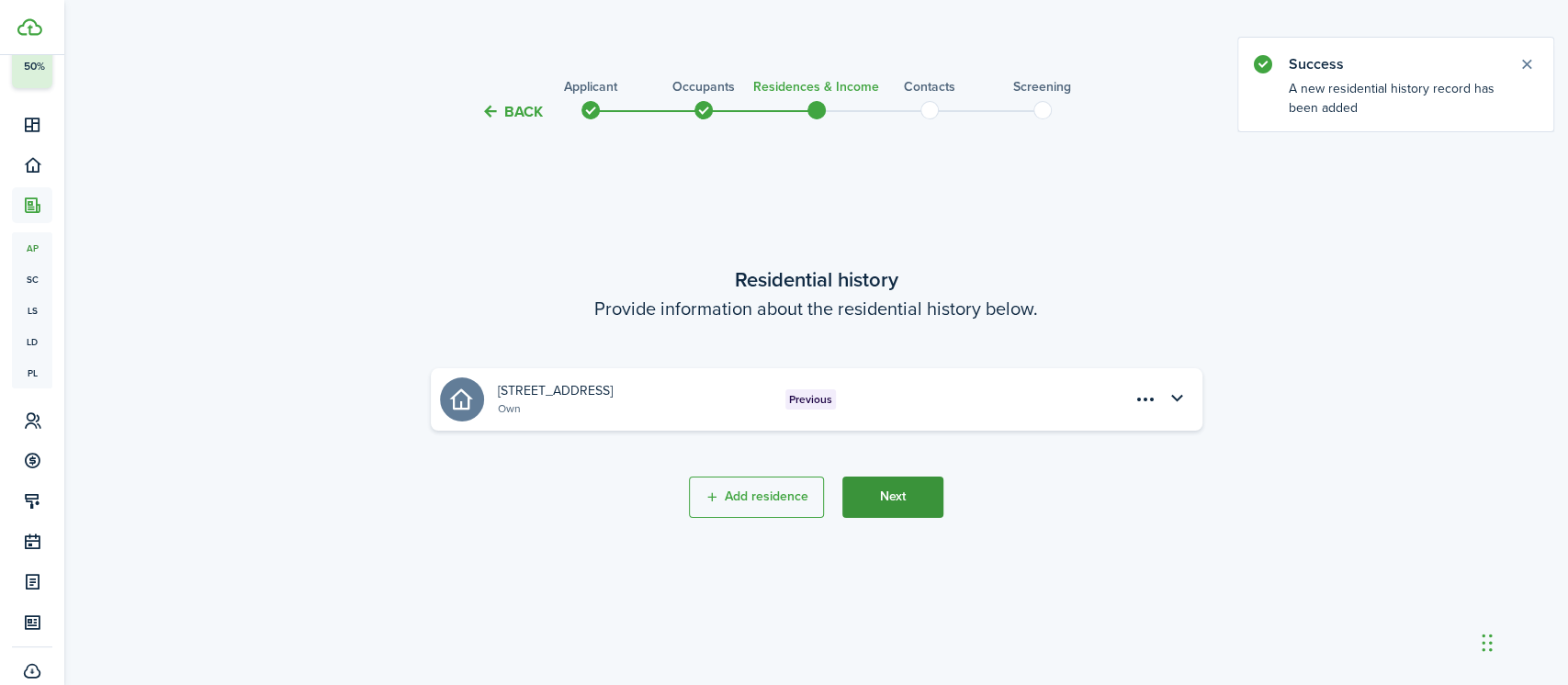
click at [904, 494] on button "Next" at bounding box center [893, 497] width 101 height 41
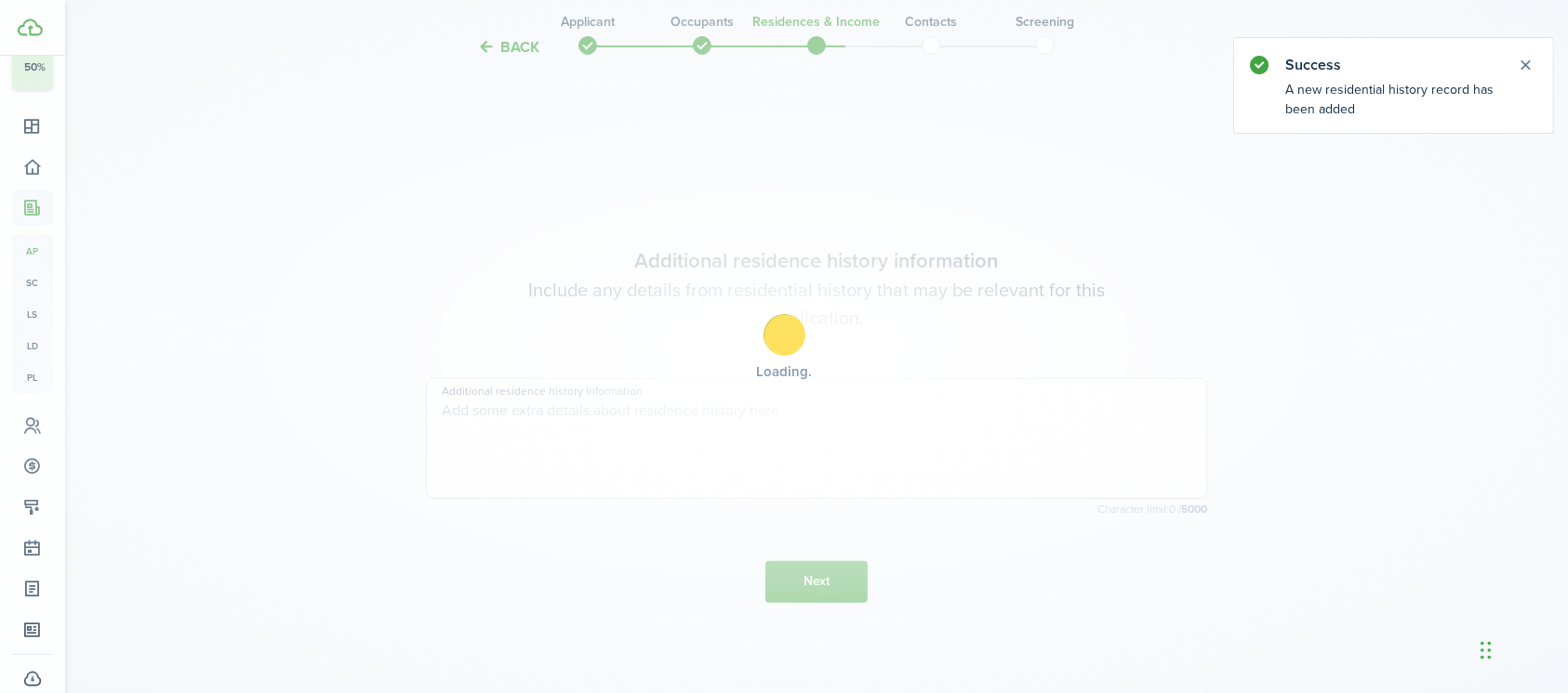
scroll to position [568, 0]
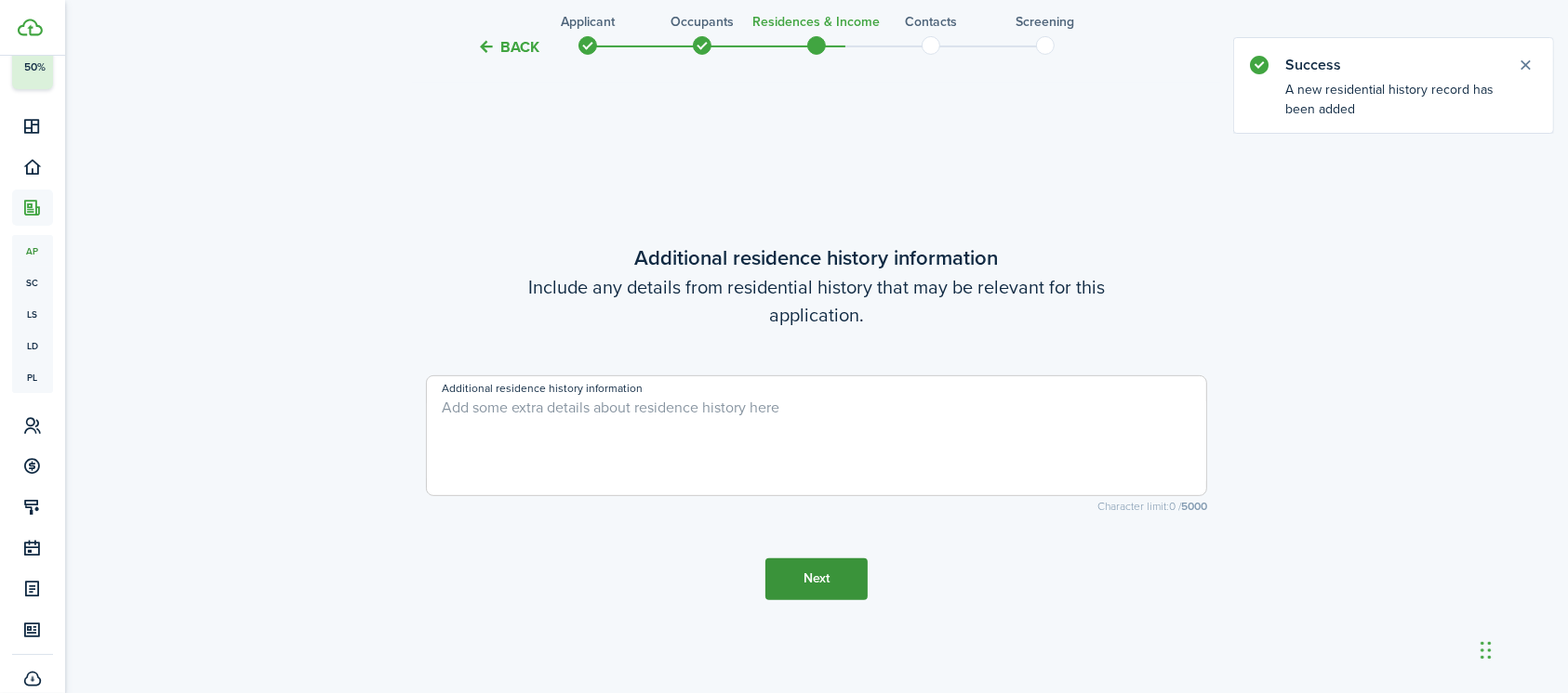
click at [796, 584] on button "Next" at bounding box center [817, 579] width 103 height 42
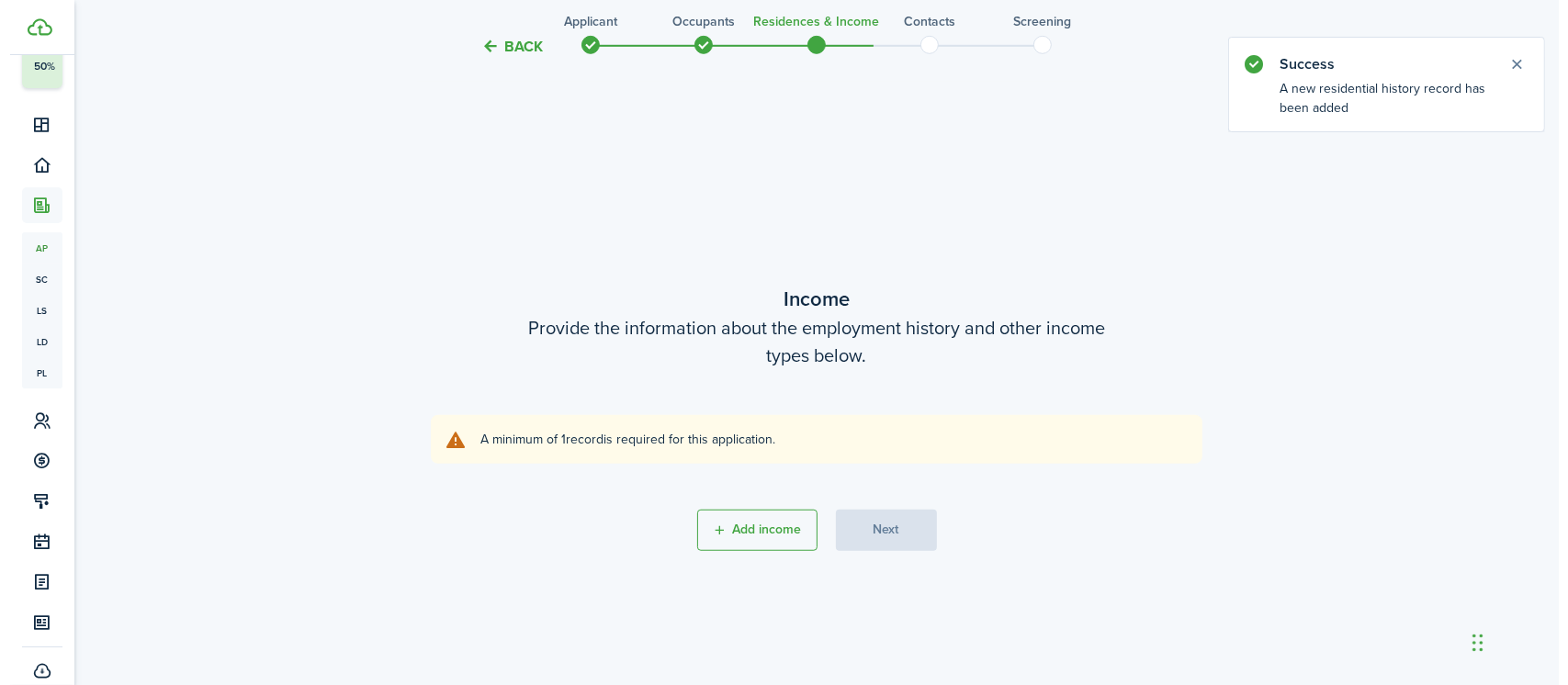
scroll to position [1246, 0]
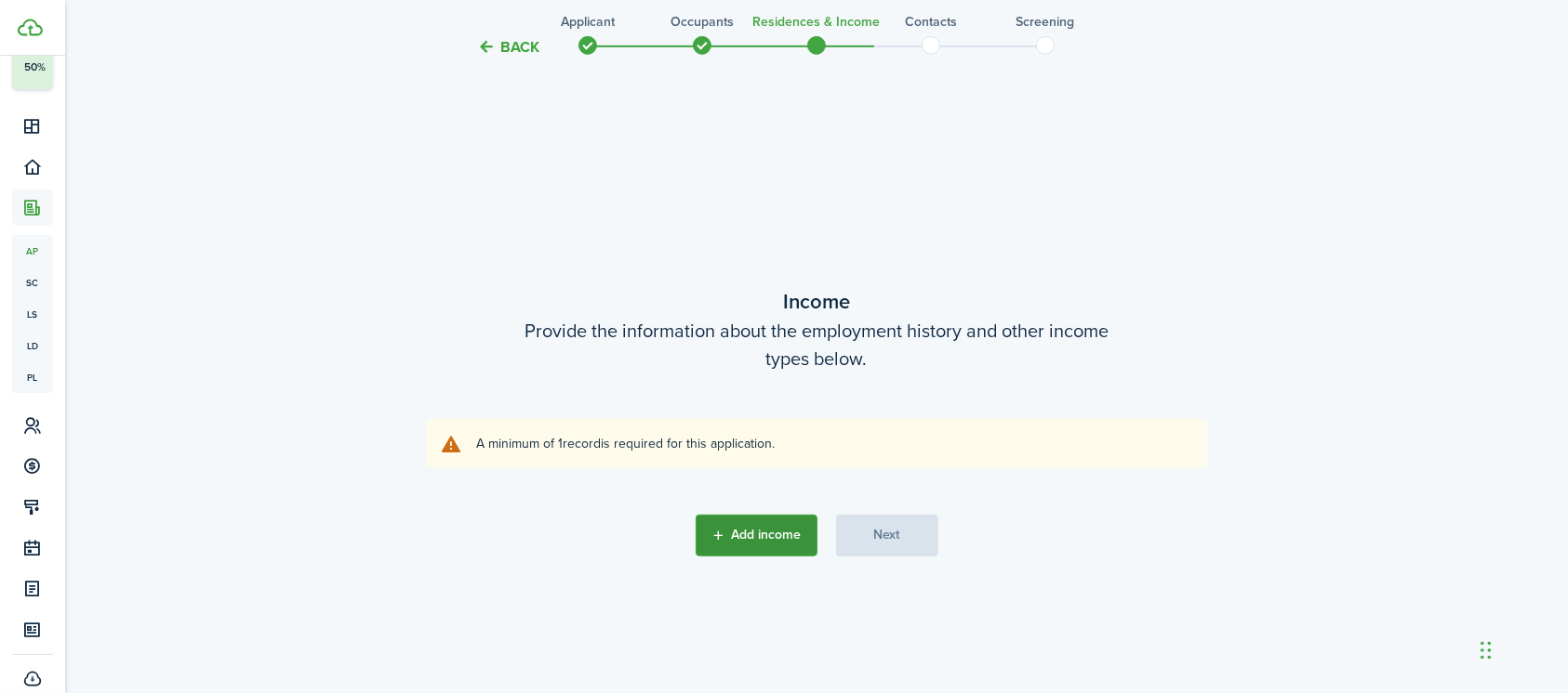
click at [780, 528] on button "Add income" at bounding box center [756, 535] width 122 height 42
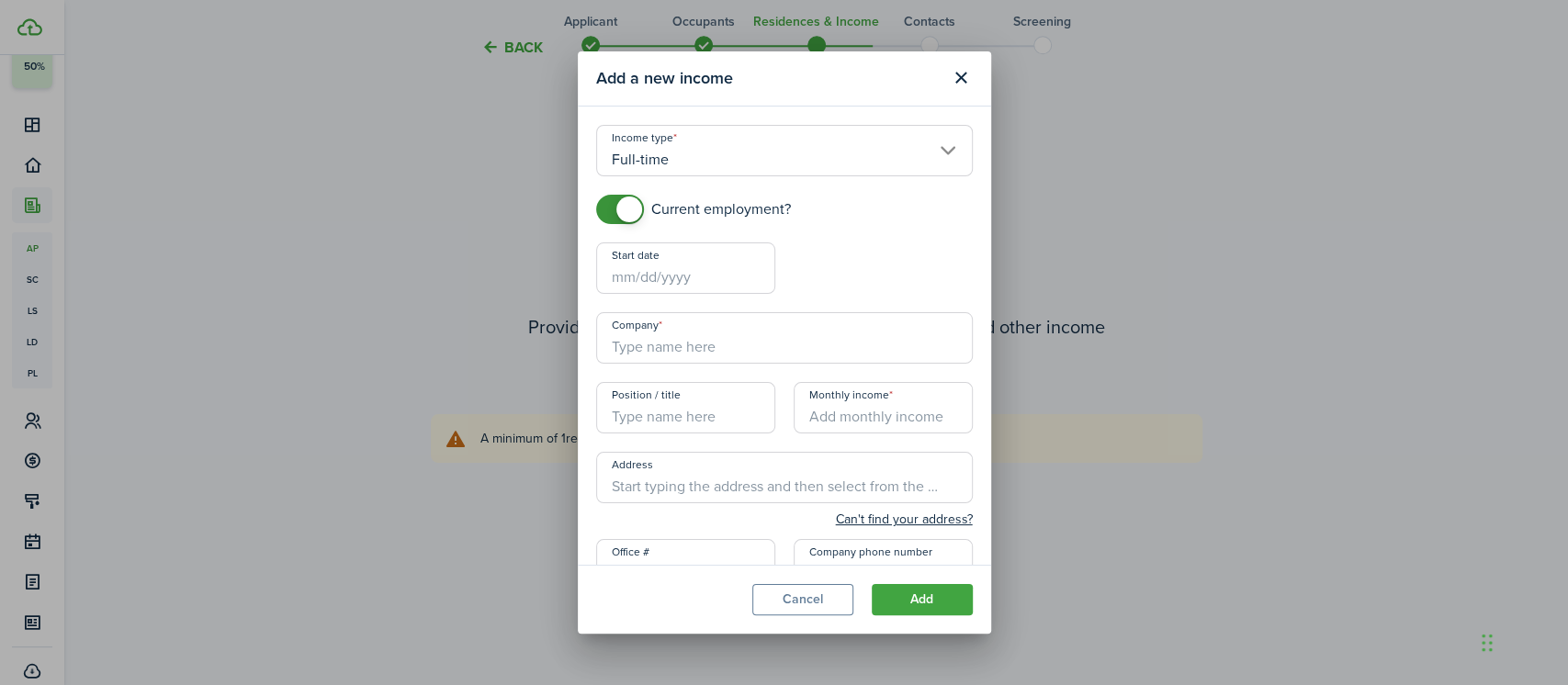
click at [625, 289] on input "Start date" at bounding box center [686, 268] width 179 height 52
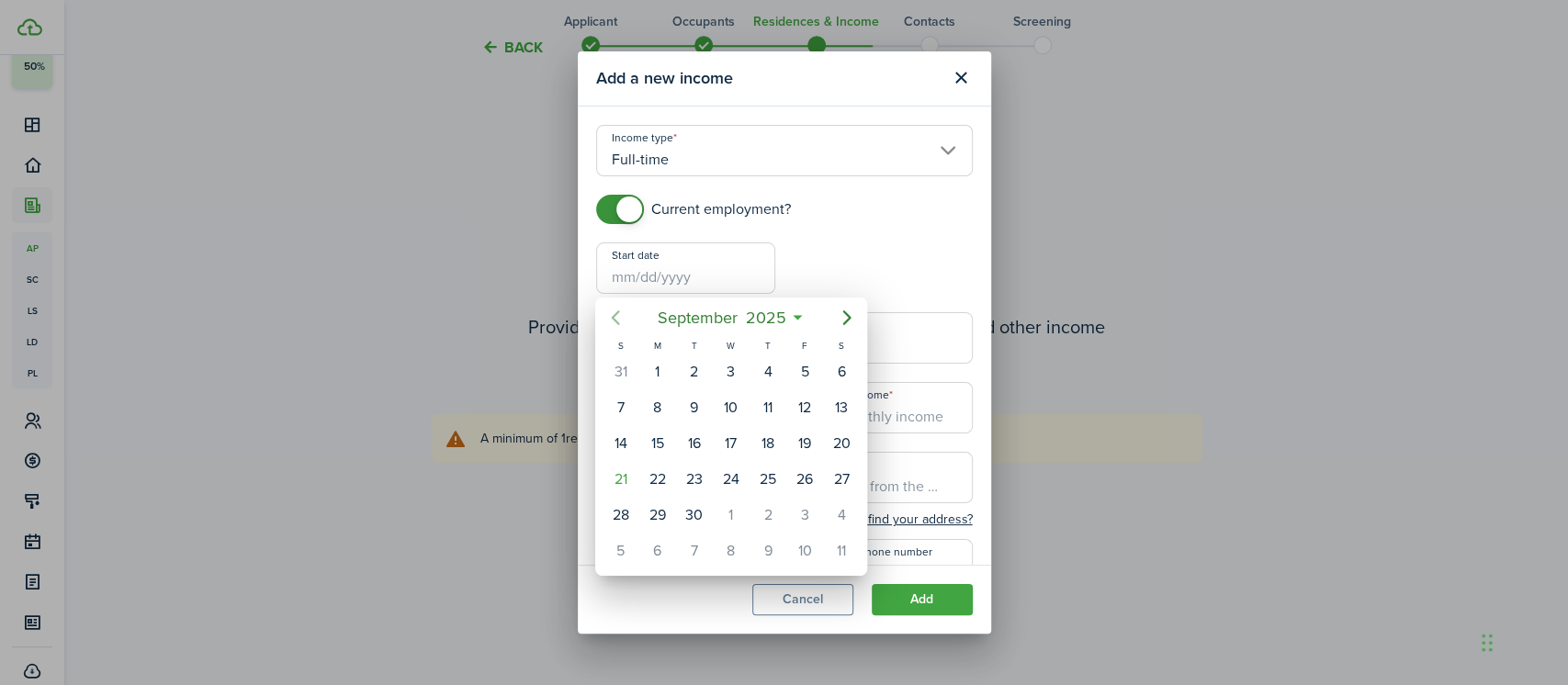
click at [618, 319] on icon "Previous page" at bounding box center [616, 318] width 22 height 22
click at [731, 444] on div "16" at bounding box center [731, 443] width 28 height 28
type input "[DATE]"
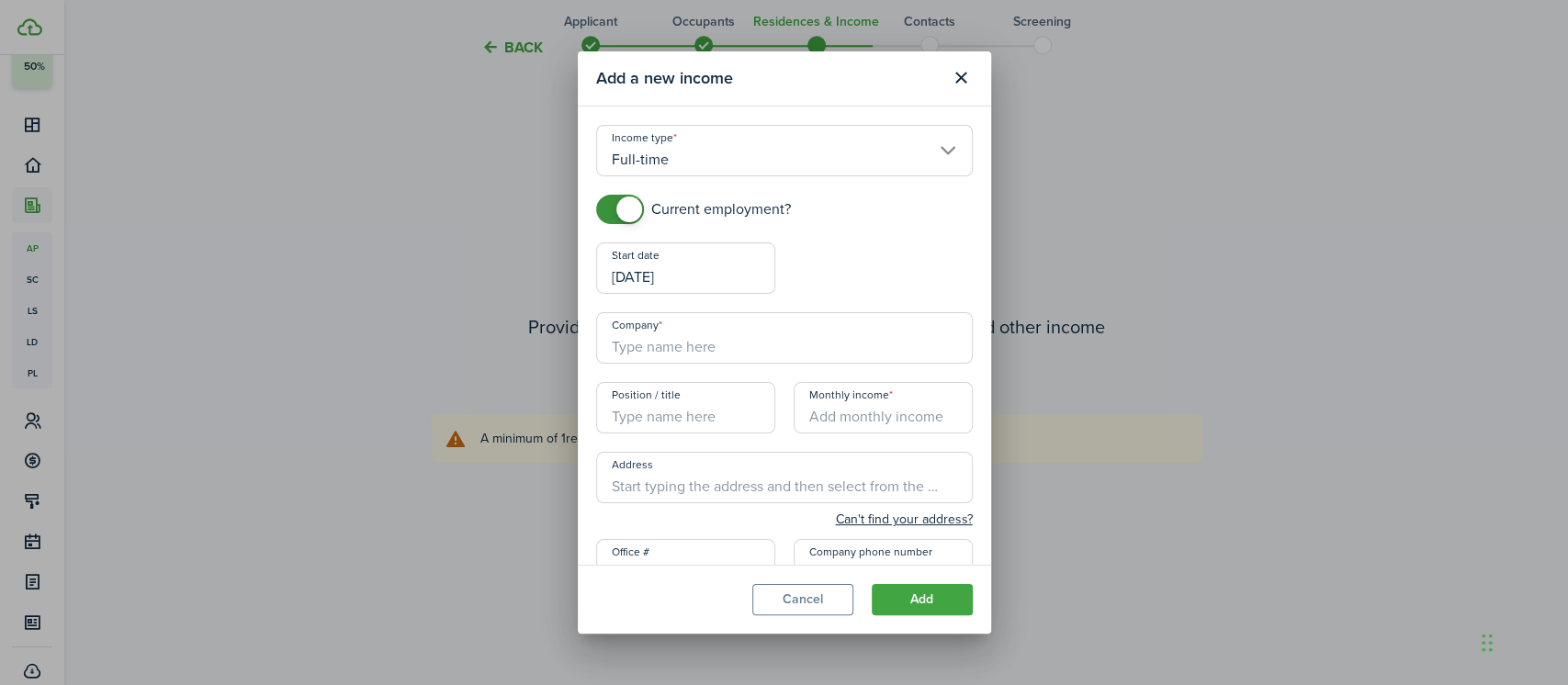
click at [688, 342] on input "Company" at bounding box center [784, 338] width 376 height 52
type input "[PERSON_NAME][GEOGRAPHIC_DATA]/Spa and [GEOGRAPHIC_DATA]"
type input "Staff"
type input "$1,040.00"
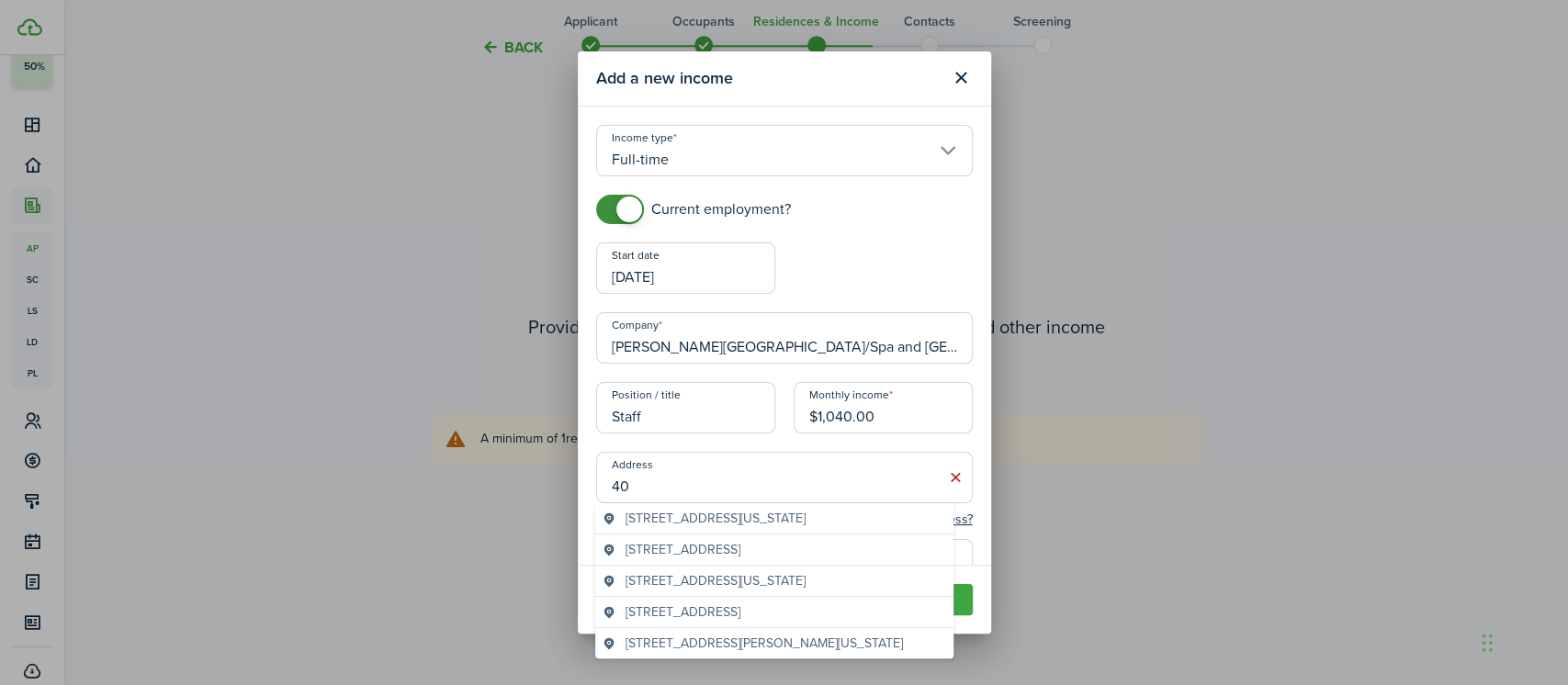
type input "4"
type input "[STREET_ADDRESS]"
click at [875, 254] on div "Current employment? Start date [DATE] End date Company [PERSON_NAME][GEOGRAPHIC…" at bounding box center [784, 471] width 395 height 554
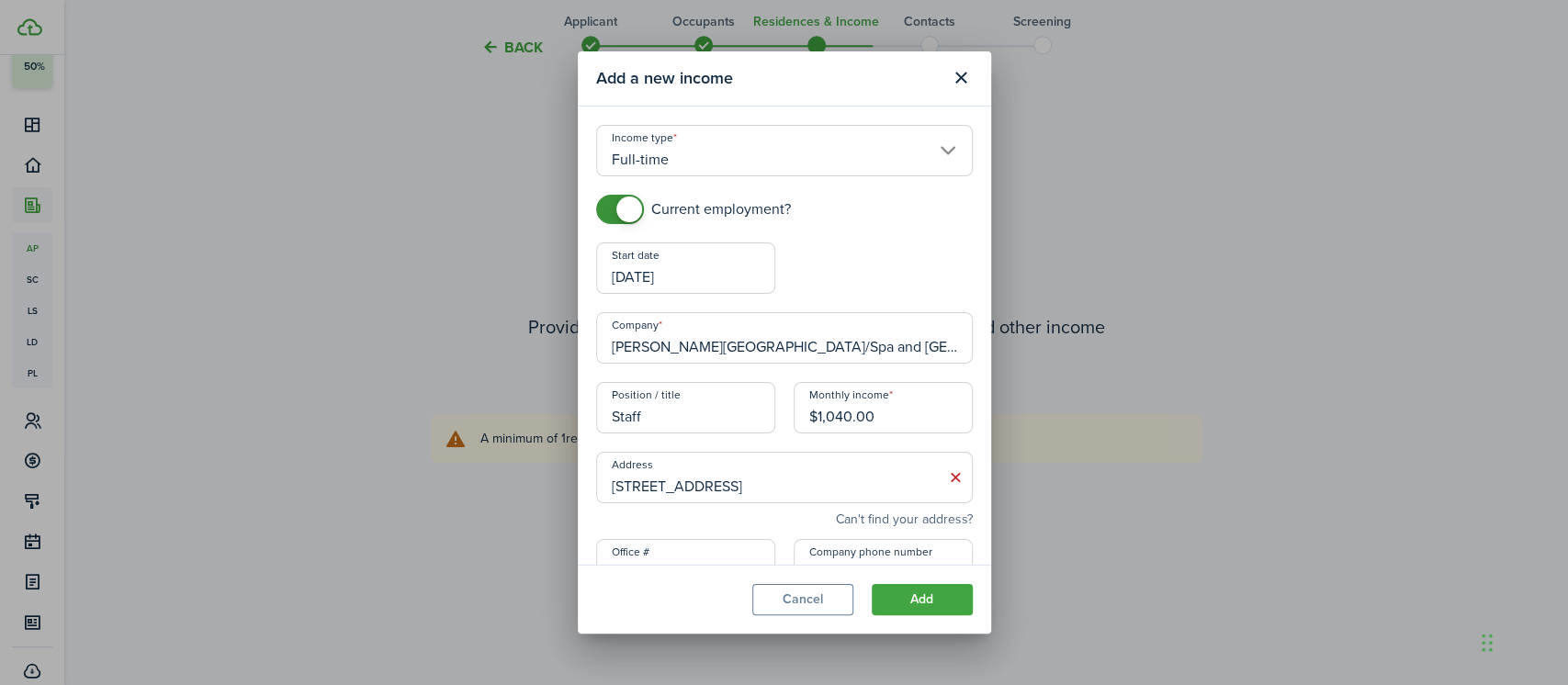
click at [867, 515] on button "Can't find your address?" at bounding box center [904, 520] width 136 height 18
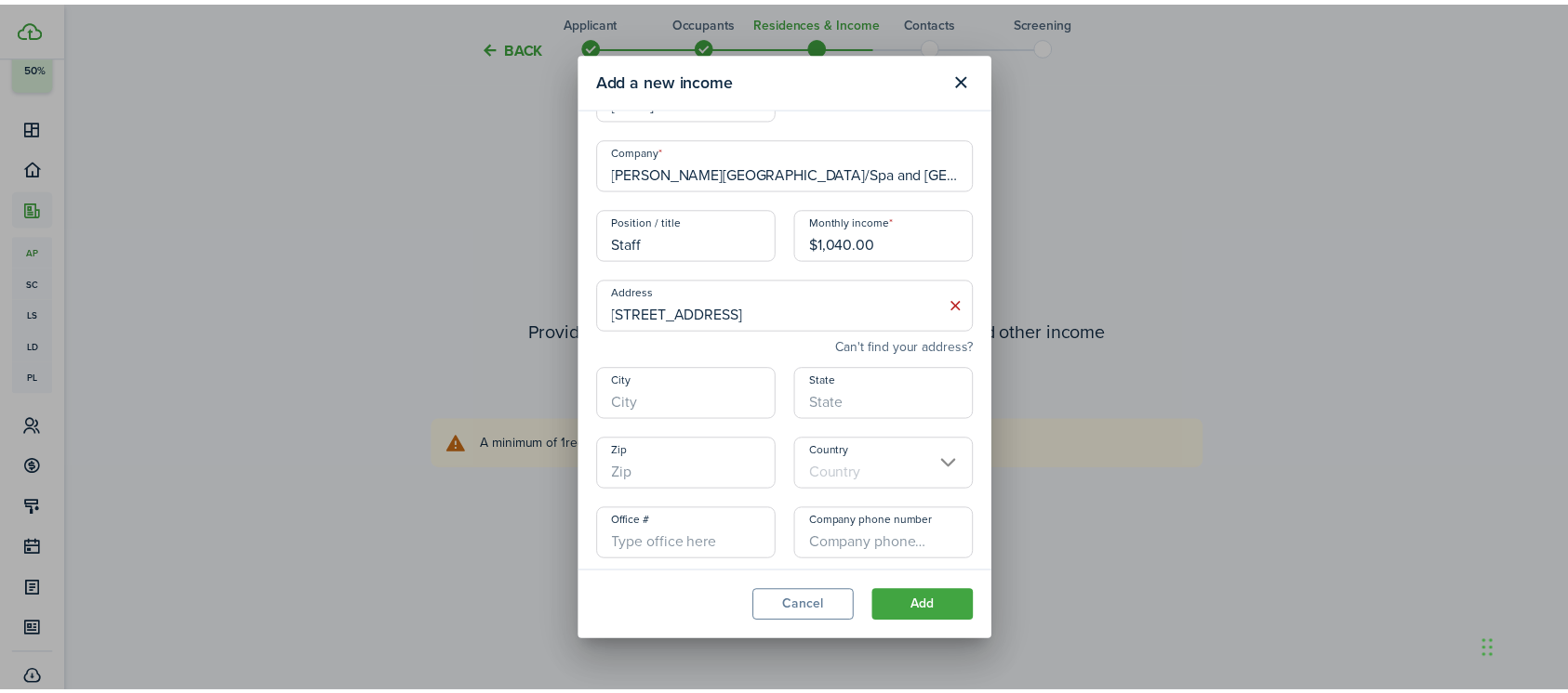
scroll to position [186, 0]
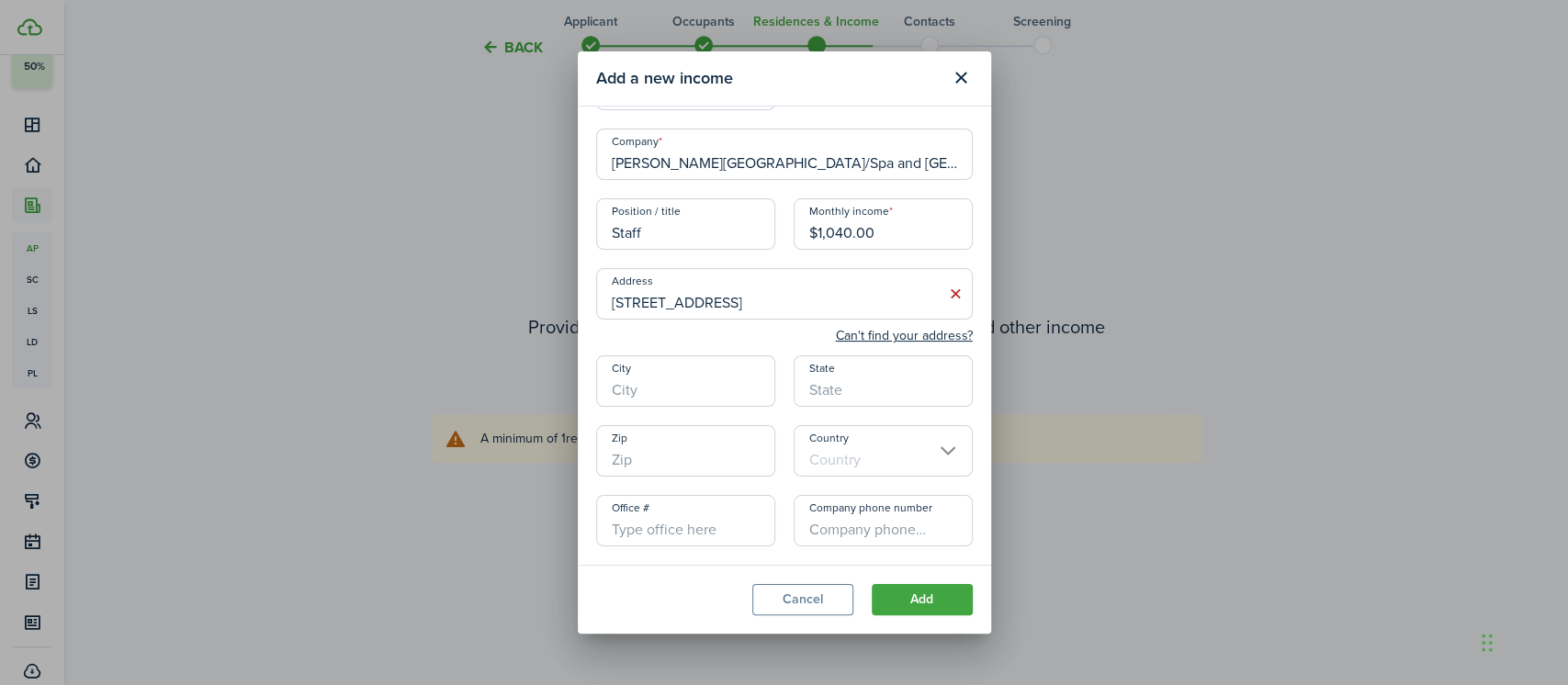
click at [665, 401] on input "City" at bounding box center [686, 382] width 179 height 52
type input "Reno"
type input "NV"
click at [865, 459] on input "Country" at bounding box center [883, 451] width 179 height 52
type input "89512"
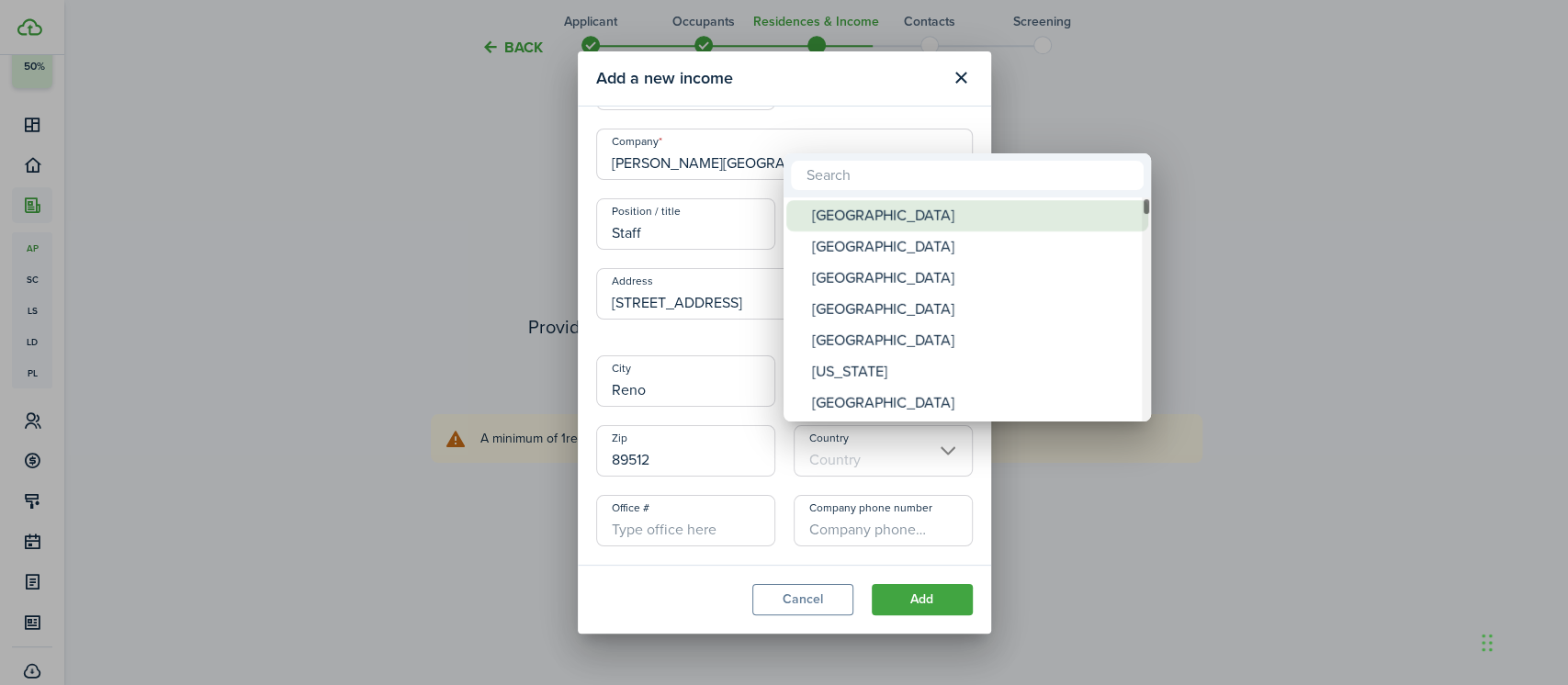
click at [889, 214] on div "[GEOGRAPHIC_DATA]" at bounding box center [974, 216] width 325 height 31
type input "[GEOGRAPHIC_DATA]"
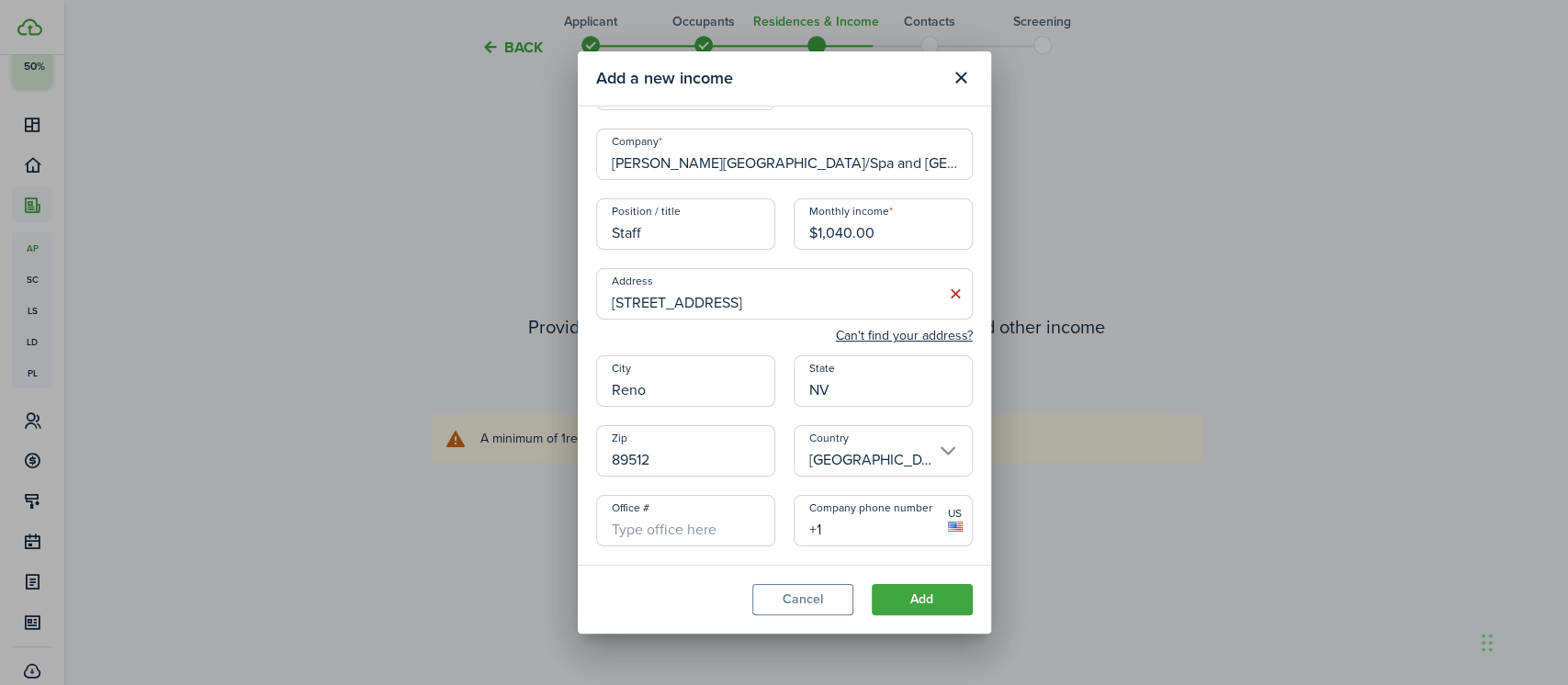
click at [872, 527] on input "+1" at bounding box center [883, 521] width 179 height 52
type input "[PHONE_NUMBER]"
click at [925, 604] on button "Add" at bounding box center [922, 600] width 101 height 31
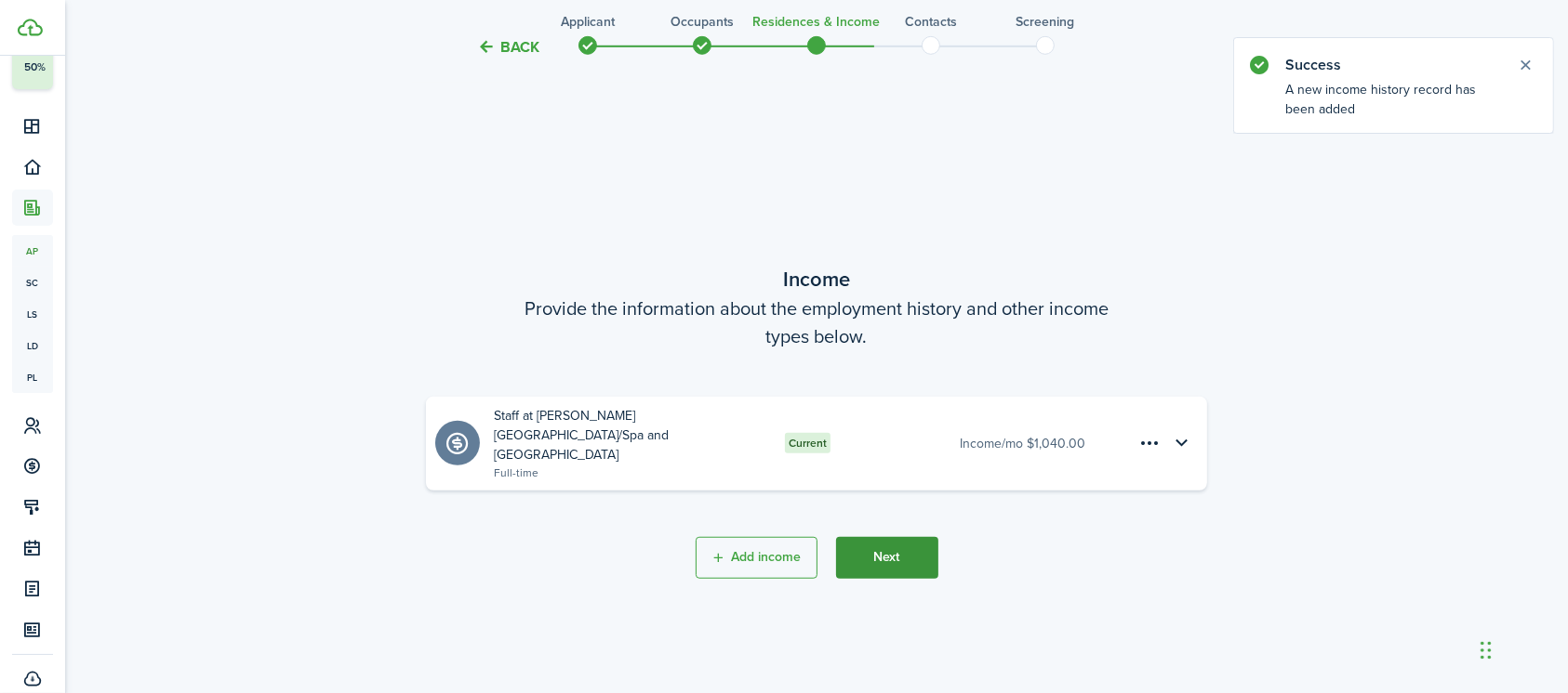
click at [909, 546] on button "Next" at bounding box center [888, 558] width 103 height 42
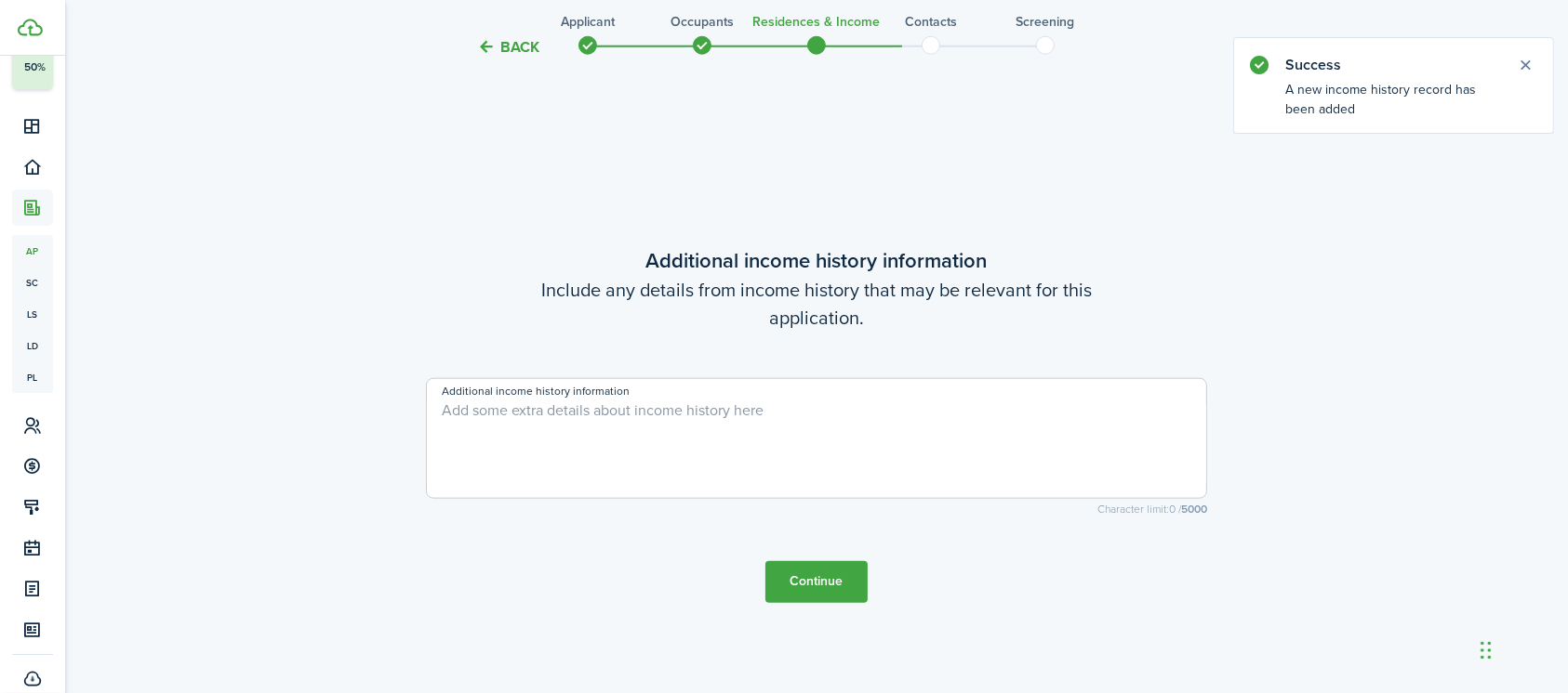
scroll to position [1954, 0]
click at [833, 587] on button "Continue" at bounding box center [817, 579] width 103 height 42
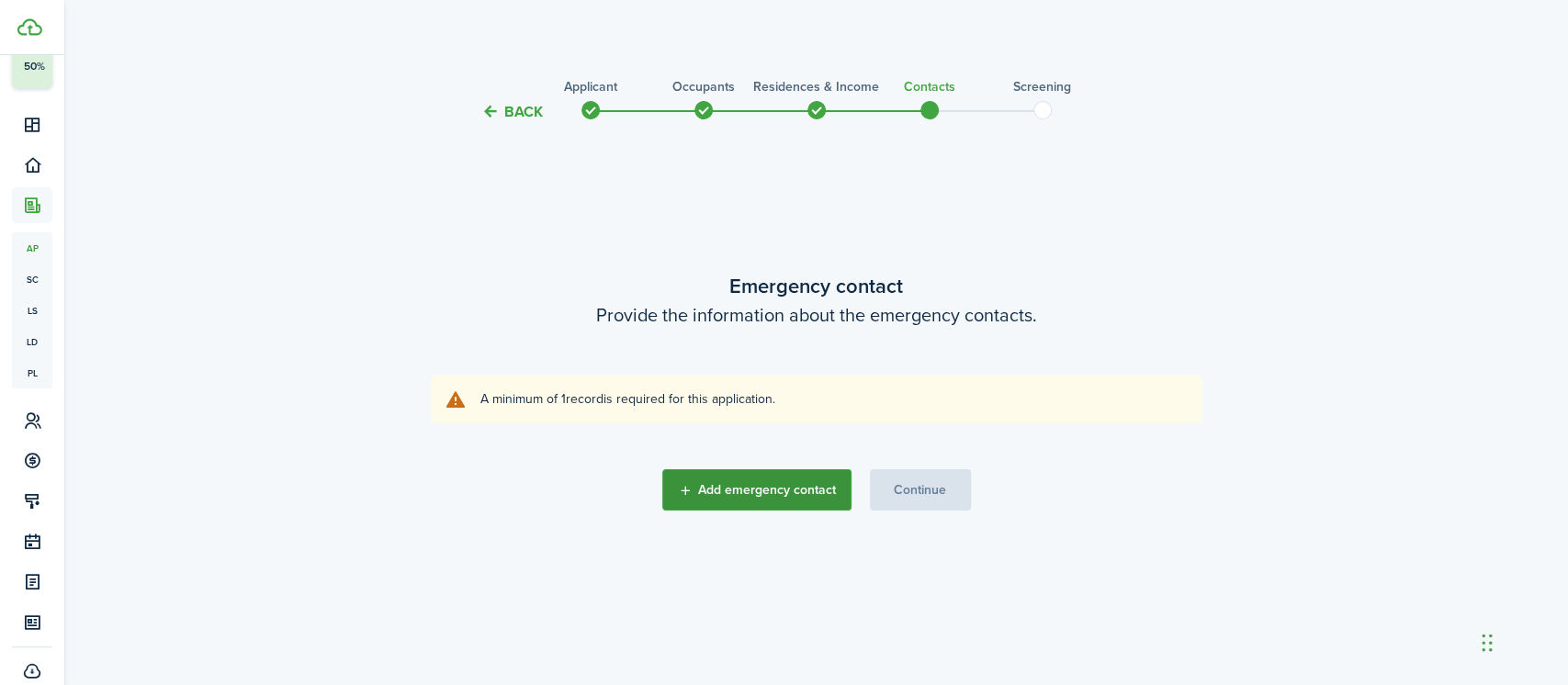
click at [789, 484] on button "Add emergency contact" at bounding box center [756, 490] width 189 height 41
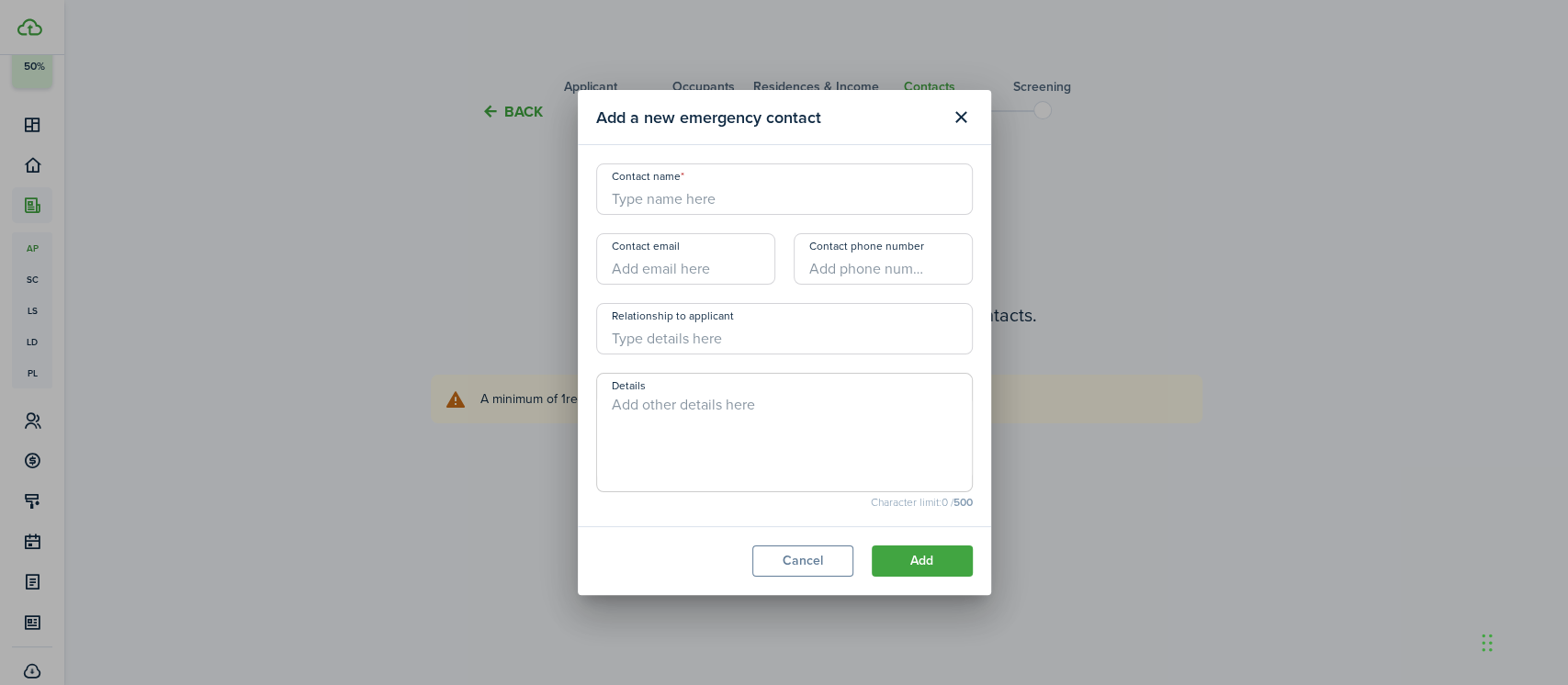
click at [685, 183] on input "Contact name" at bounding box center [784, 189] width 376 height 52
type input "BBH+"
click at [925, 570] on button "Add" at bounding box center [922, 561] width 101 height 31
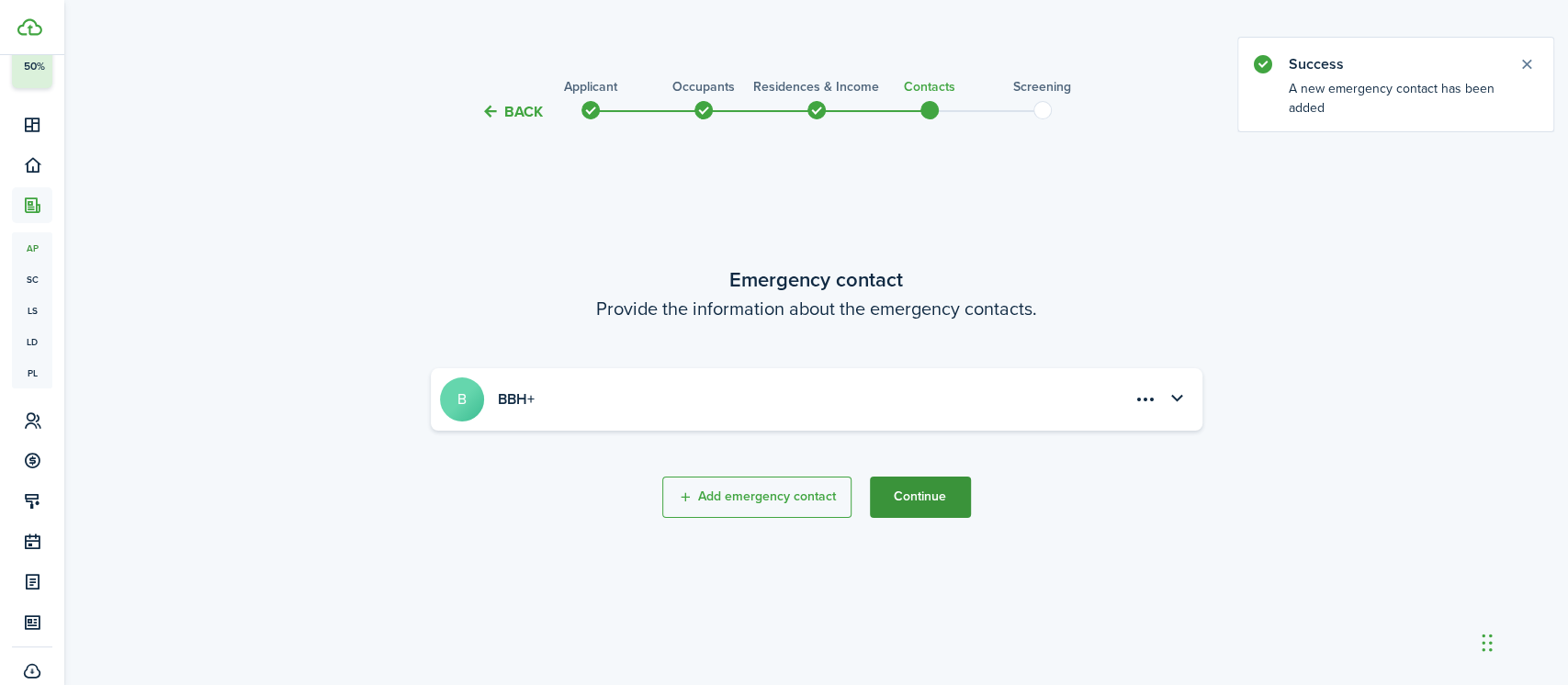
click at [928, 502] on button "Continue" at bounding box center [920, 497] width 101 height 41
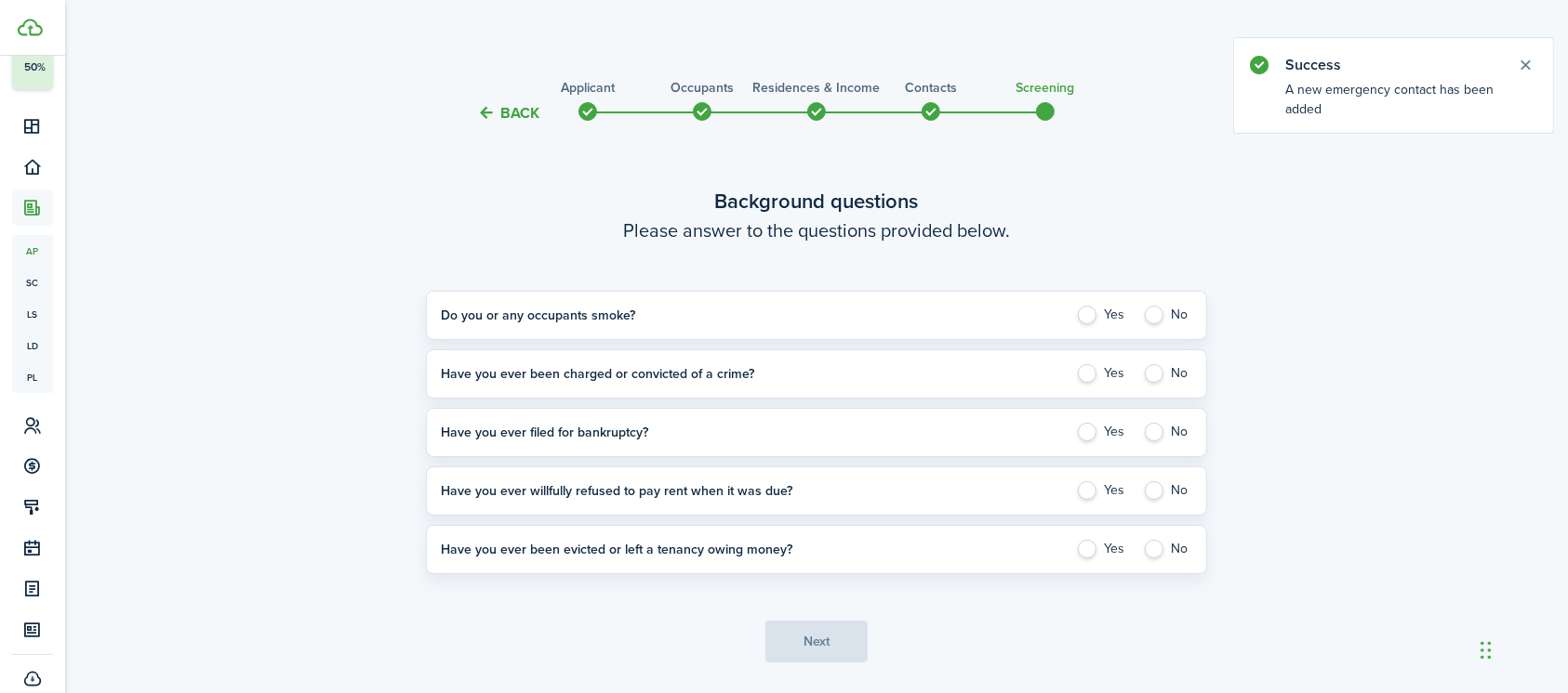
click at [1153, 313] on label "No" at bounding box center [1167, 315] width 49 height 19
radio input "true"
click at [1159, 368] on label "No" at bounding box center [1167, 374] width 49 height 19
radio input "true"
click at [1152, 434] on label "No" at bounding box center [1167, 432] width 49 height 19
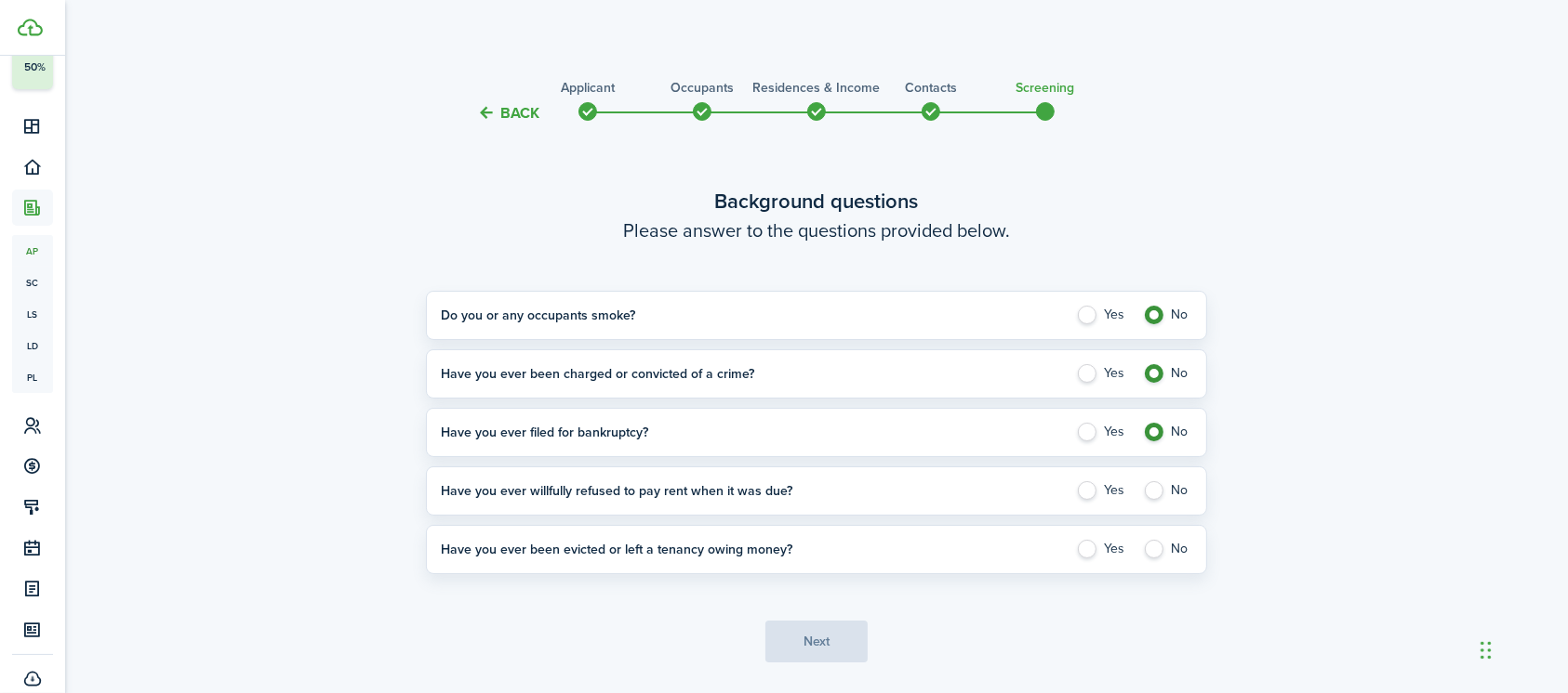
radio input "true"
click at [1149, 487] on label "No" at bounding box center [1167, 491] width 49 height 19
radio input "true"
click at [1154, 553] on label "No" at bounding box center [1167, 549] width 49 height 19
radio input "true"
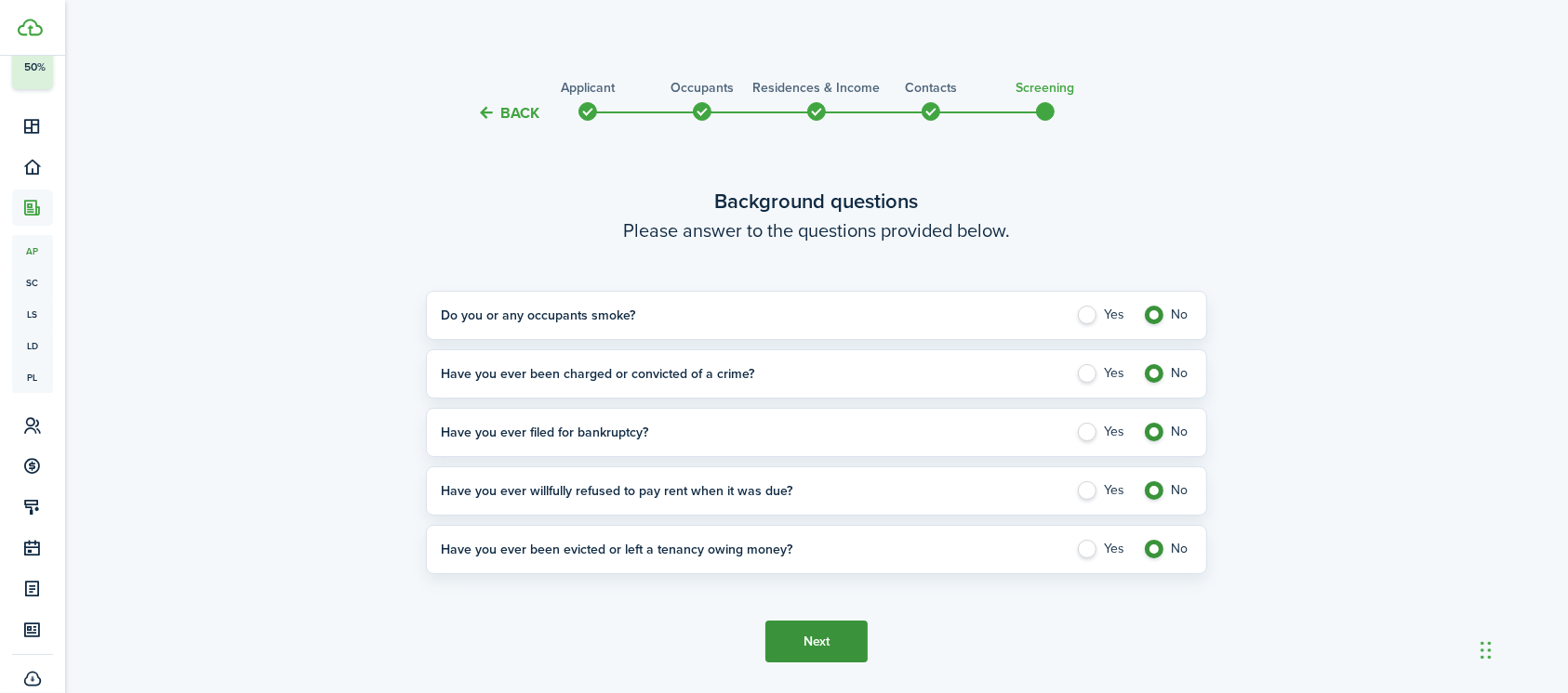
click at [836, 645] on button "Next" at bounding box center [817, 642] width 103 height 42
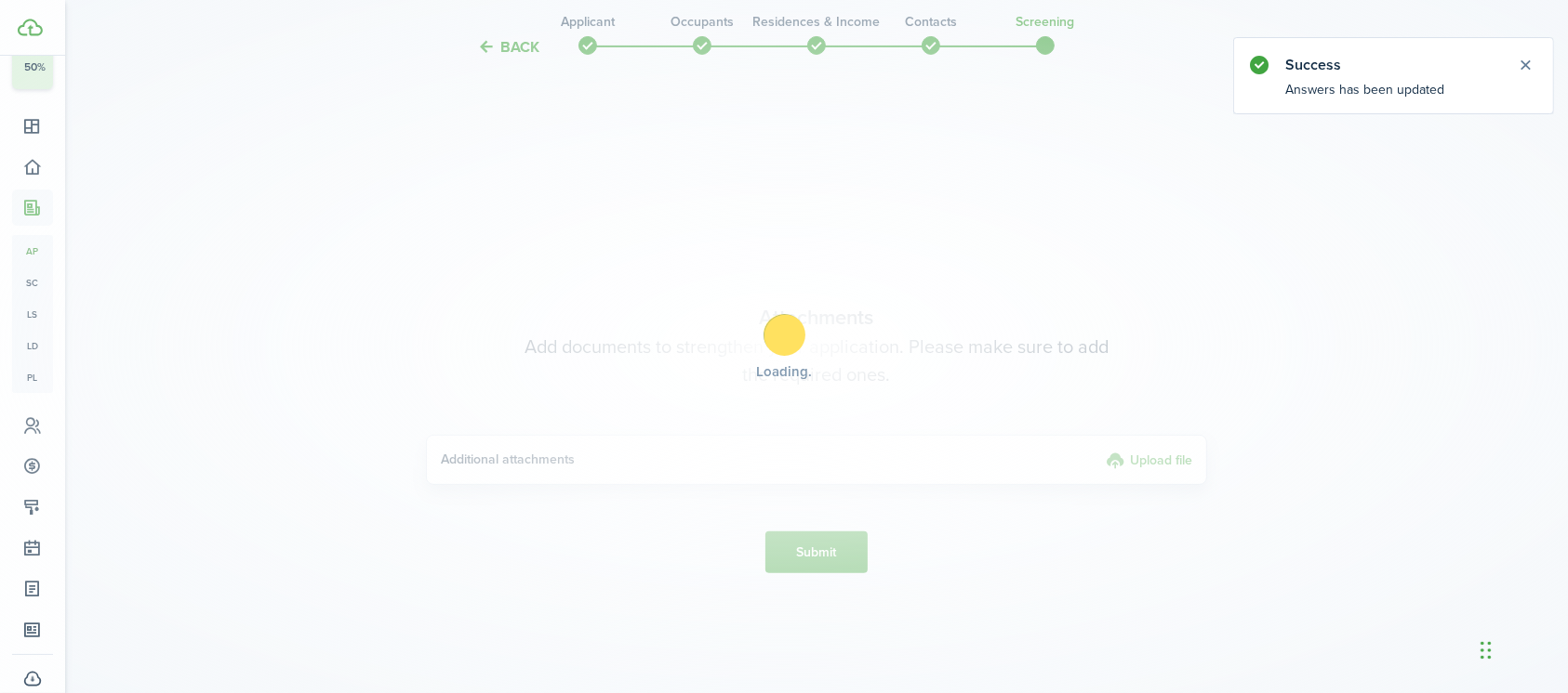
scroll to position [625, 0]
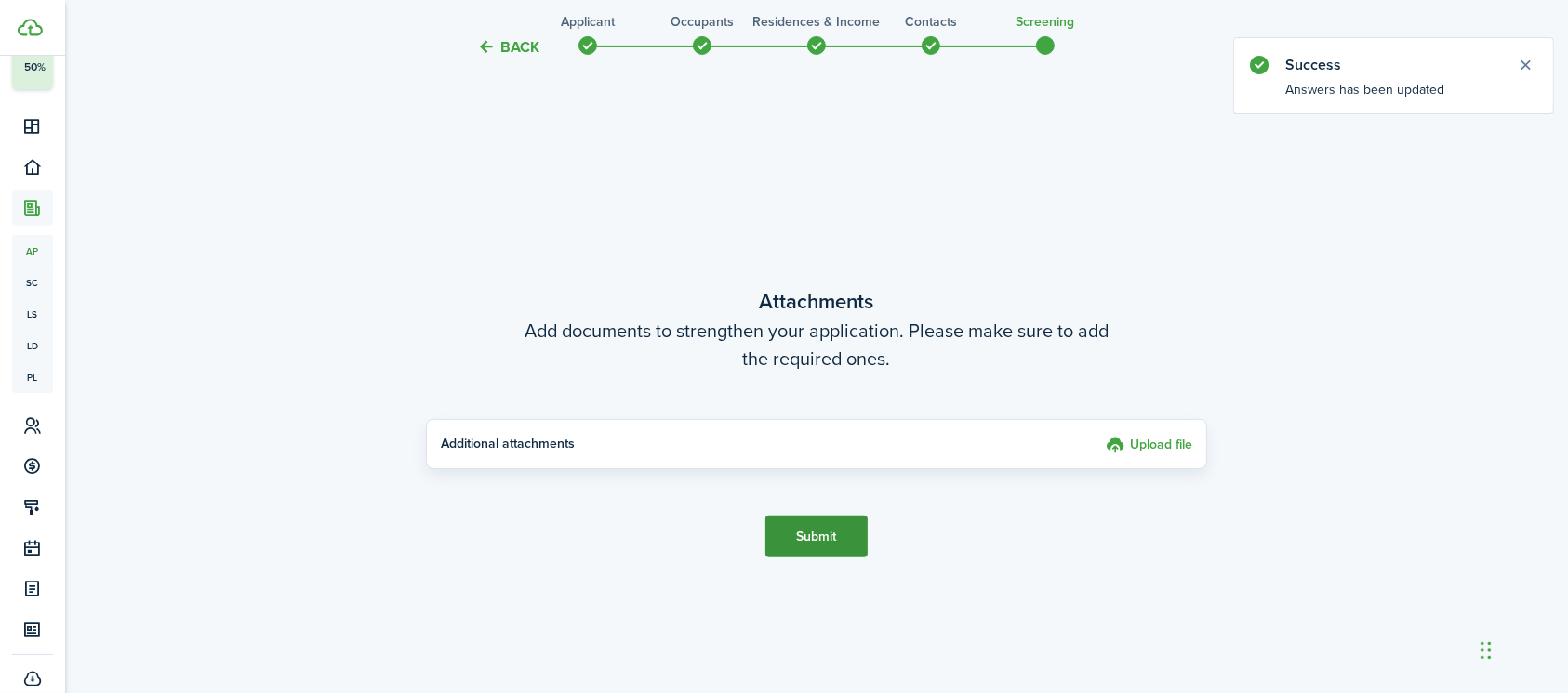
click at [832, 532] on button "Submit" at bounding box center [817, 536] width 103 height 42
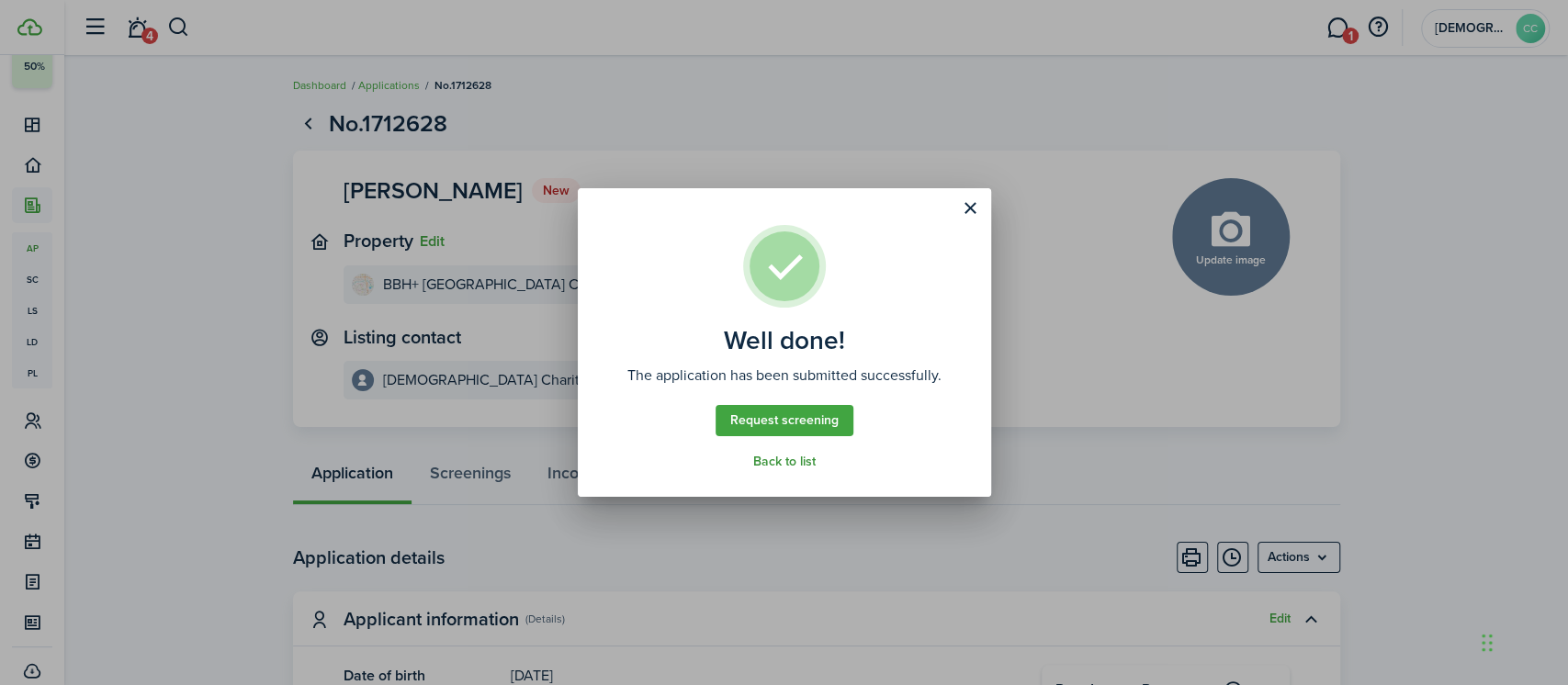
click at [784, 463] on link "Back to list" at bounding box center [784, 462] width 63 height 15
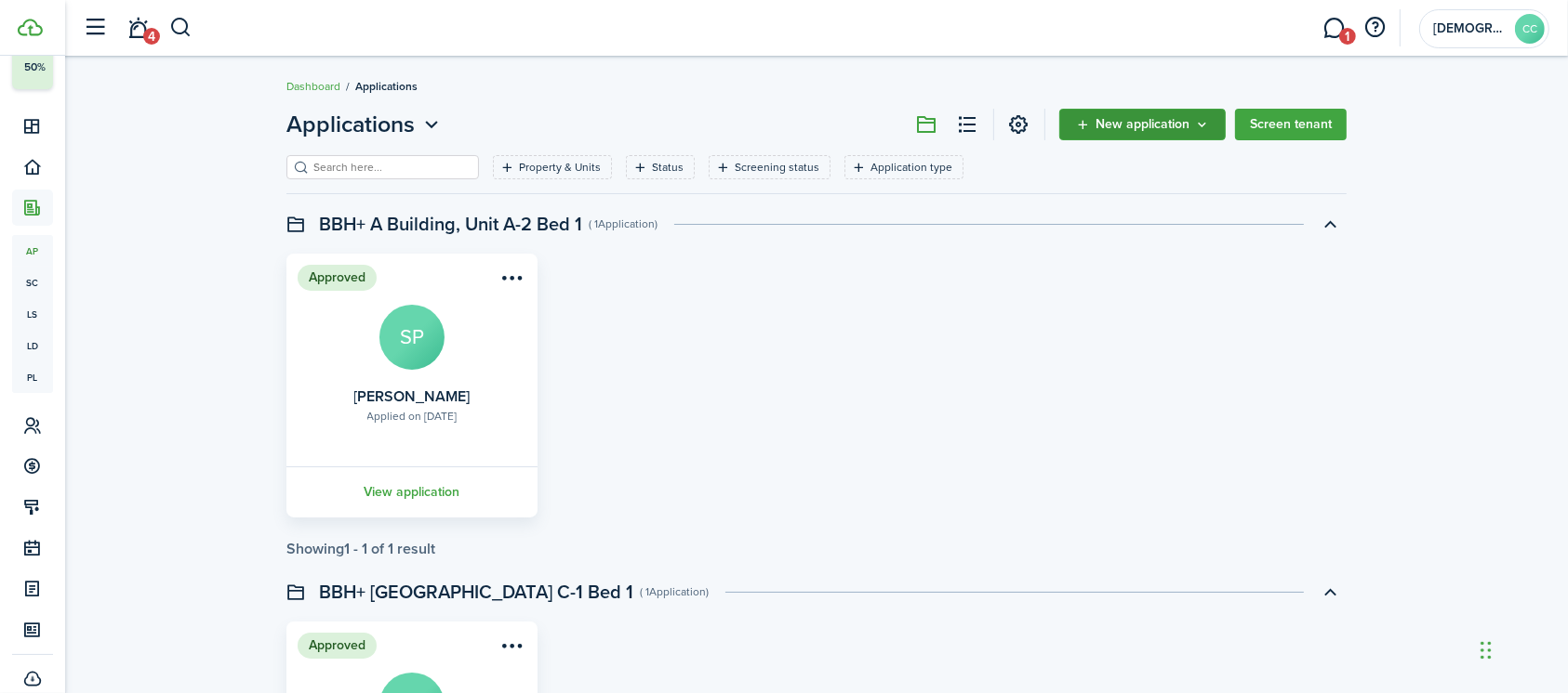
click at [1130, 123] on span "New application" at bounding box center [1142, 125] width 94 height 13
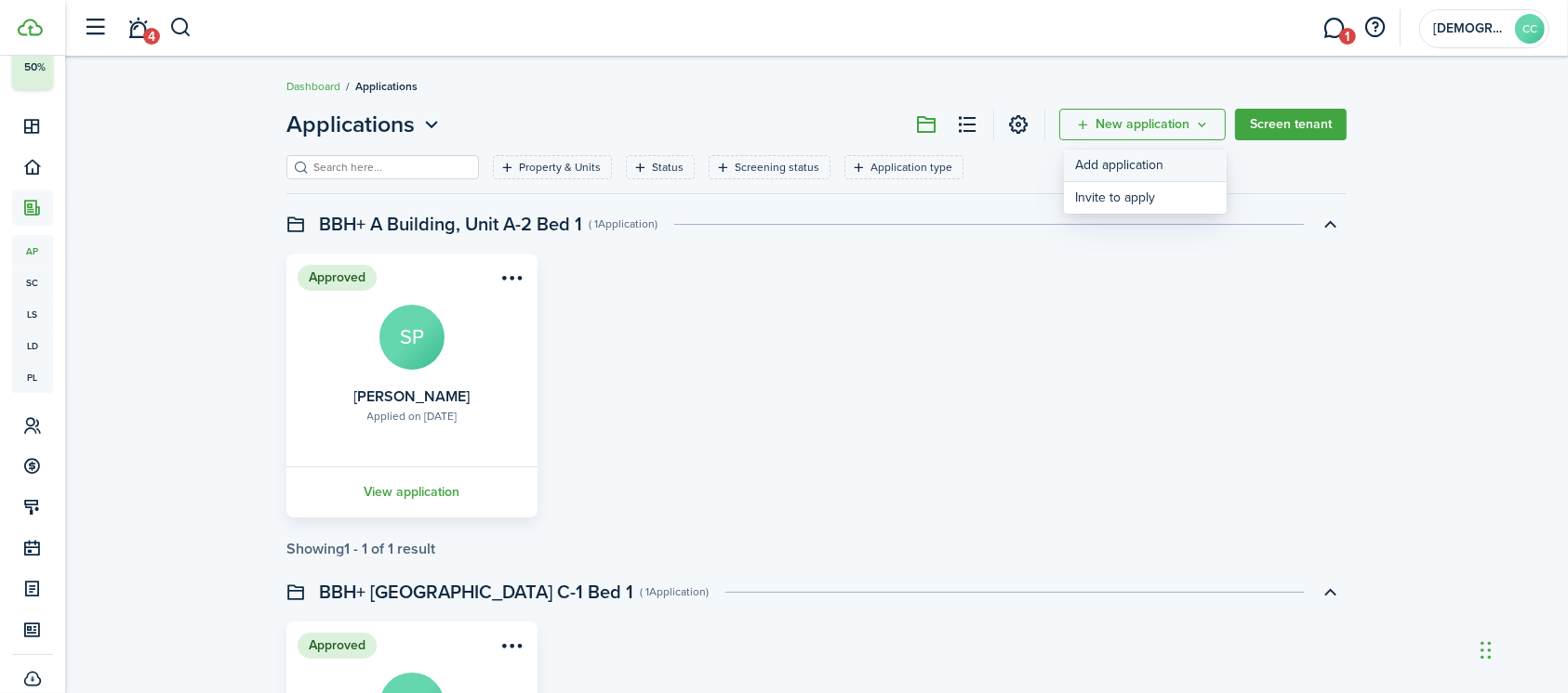
click at [1125, 174] on link "Add application" at bounding box center [1145, 165] width 162 height 33
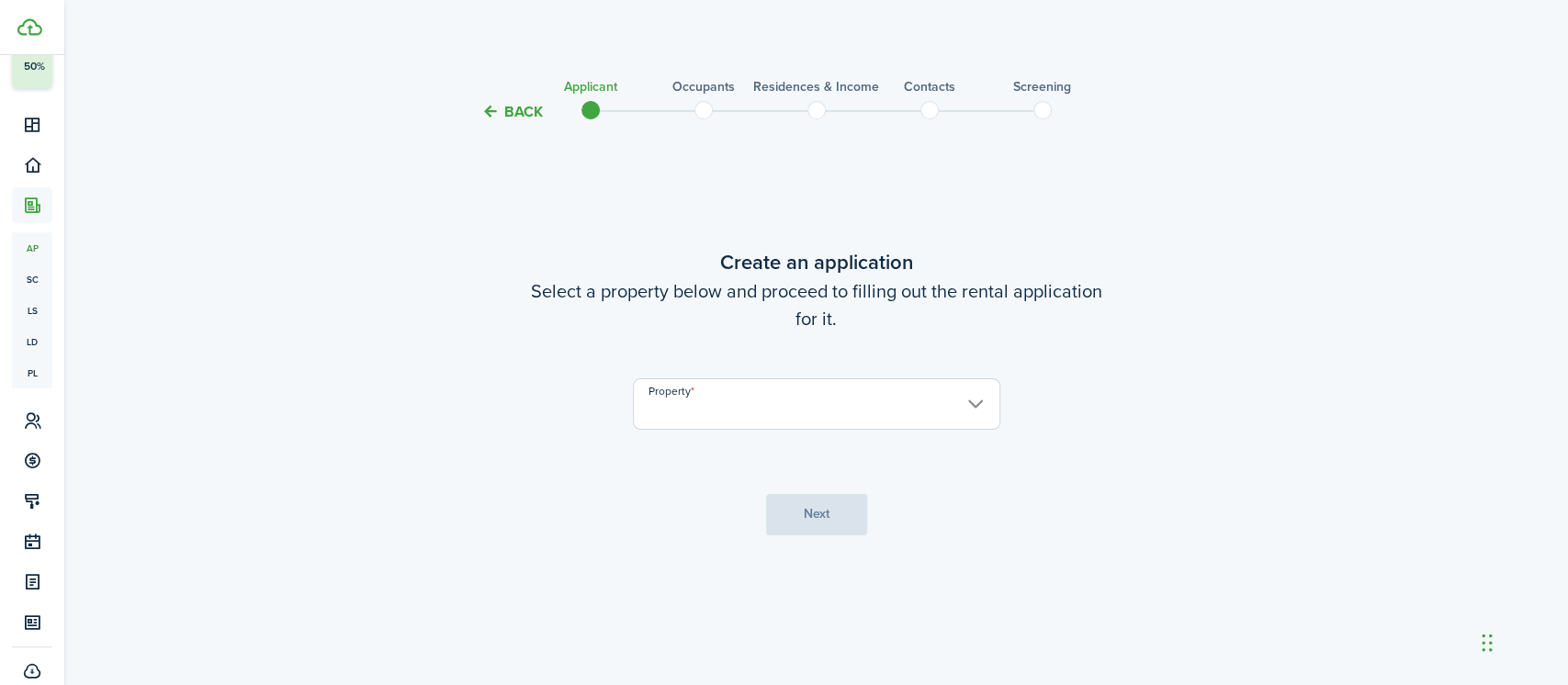
click at [789, 415] on input "Property" at bounding box center [816, 404] width 368 height 52
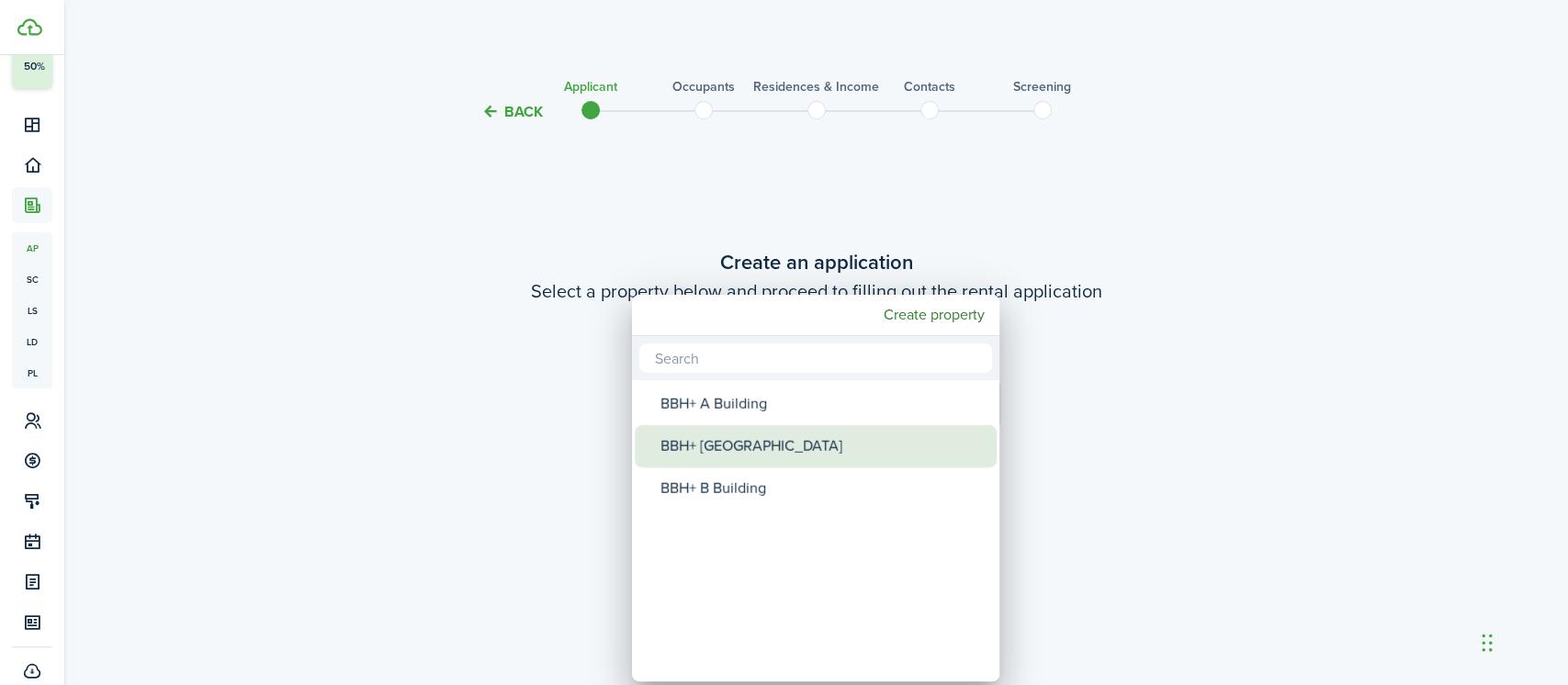
click at [752, 449] on div "BBH+ [GEOGRAPHIC_DATA]" at bounding box center [822, 446] width 325 height 42
type input "BBH+ [GEOGRAPHIC_DATA]"
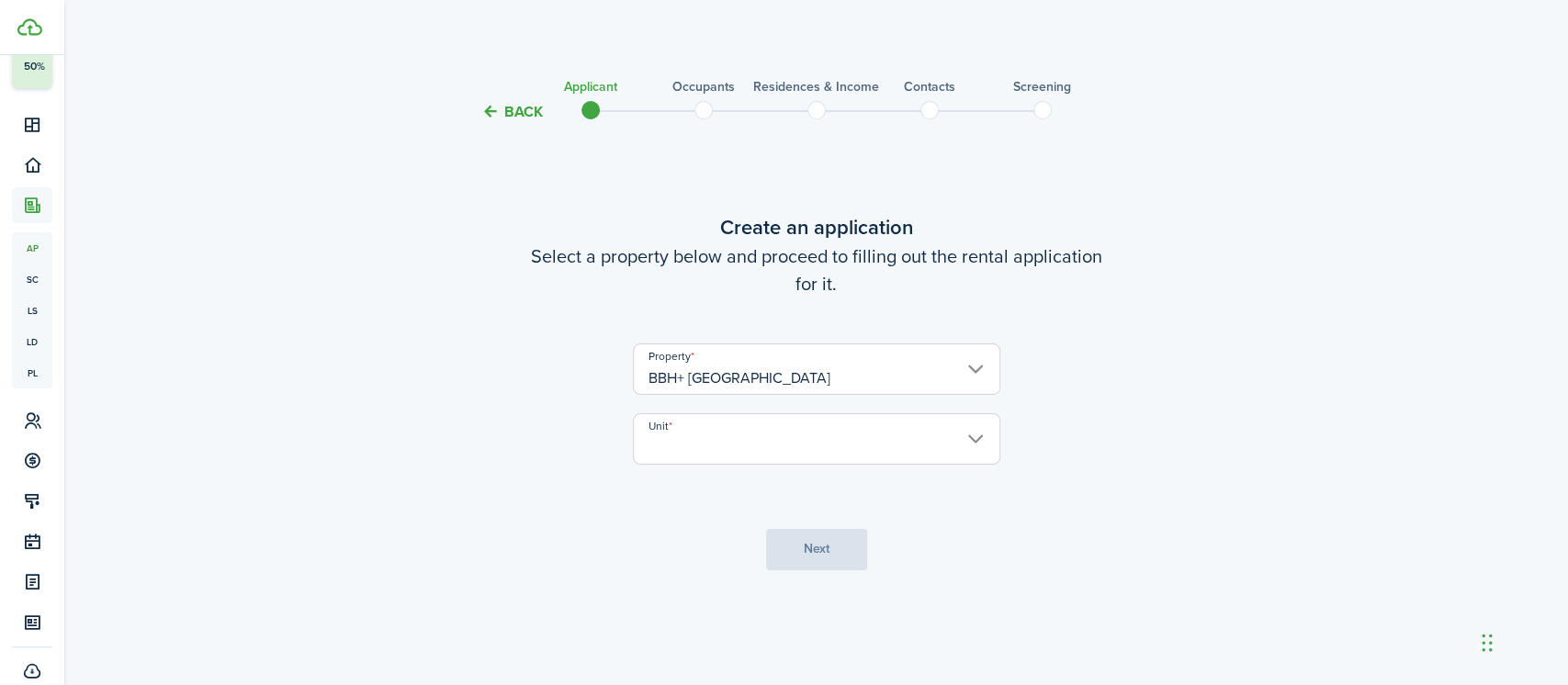
click at [735, 454] on input "Unit" at bounding box center [816, 439] width 368 height 52
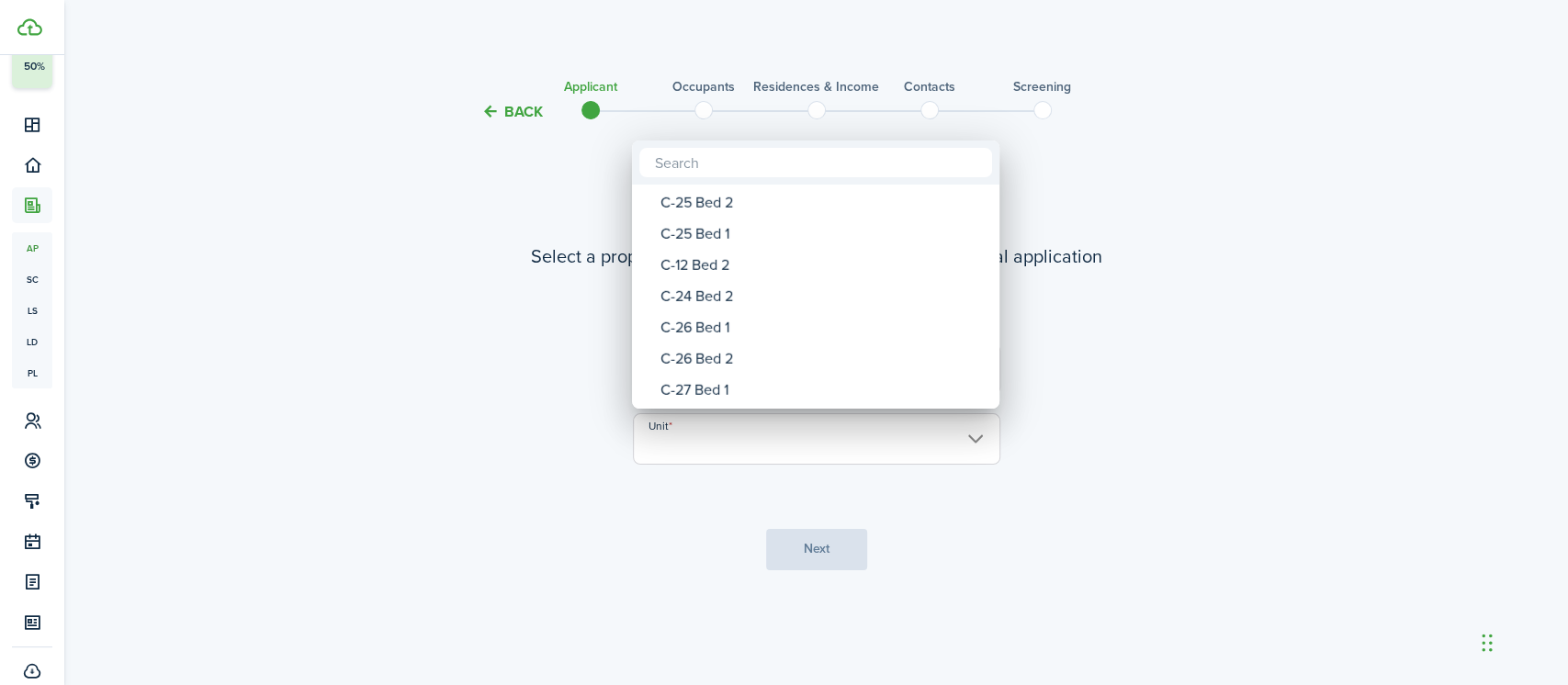
click at [713, 298] on div "C-24 Bed 2" at bounding box center [822, 297] width 325 height 31
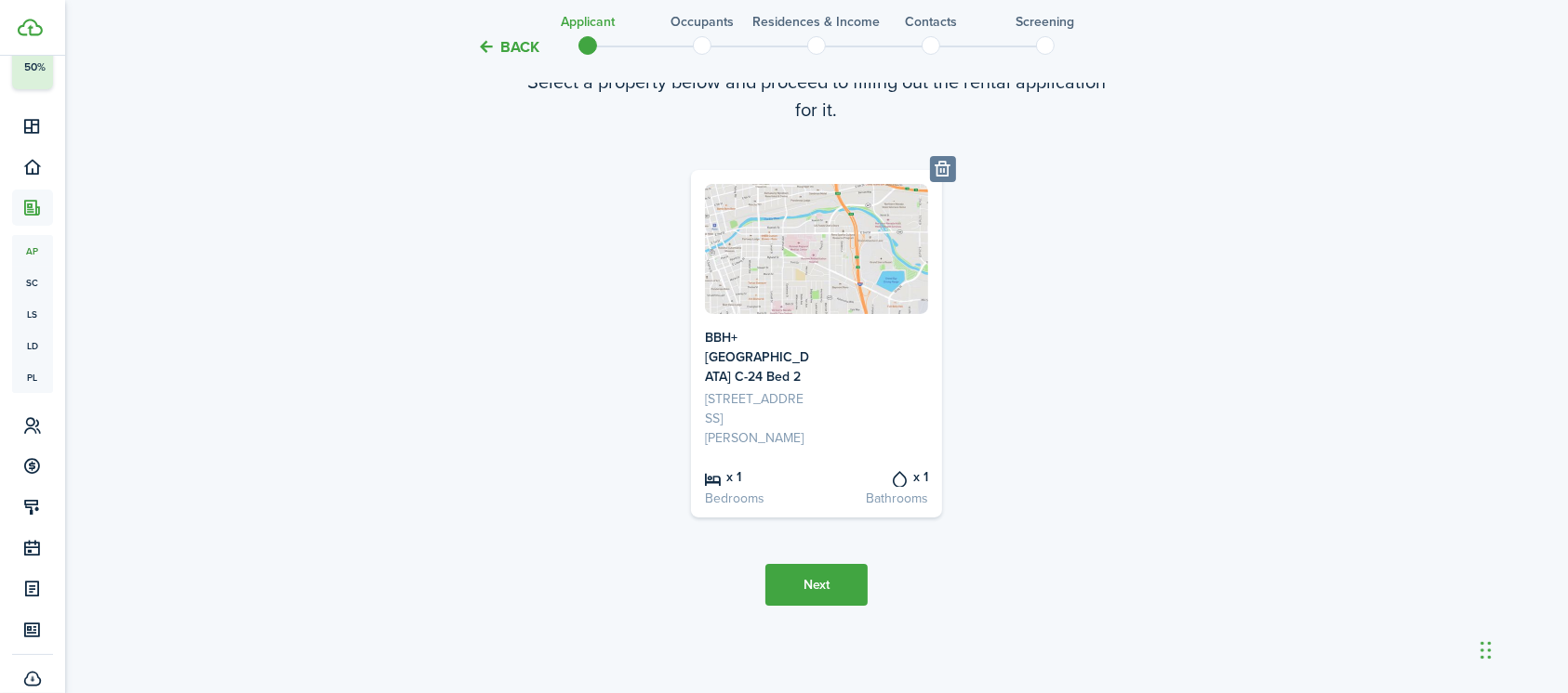
click at [828, 590] on button "Next" at bounding box center [817, 585] width 103 height 42
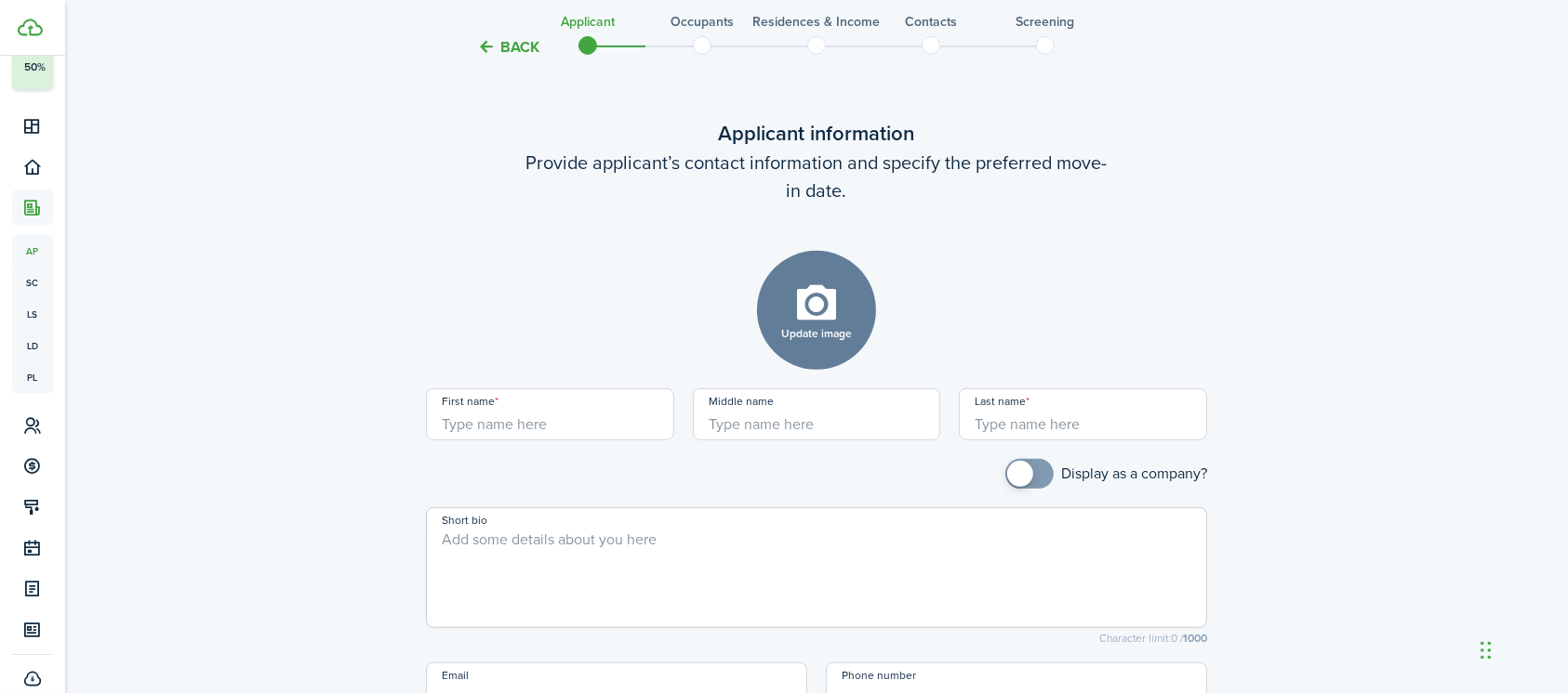
scroll to position [717, 0]
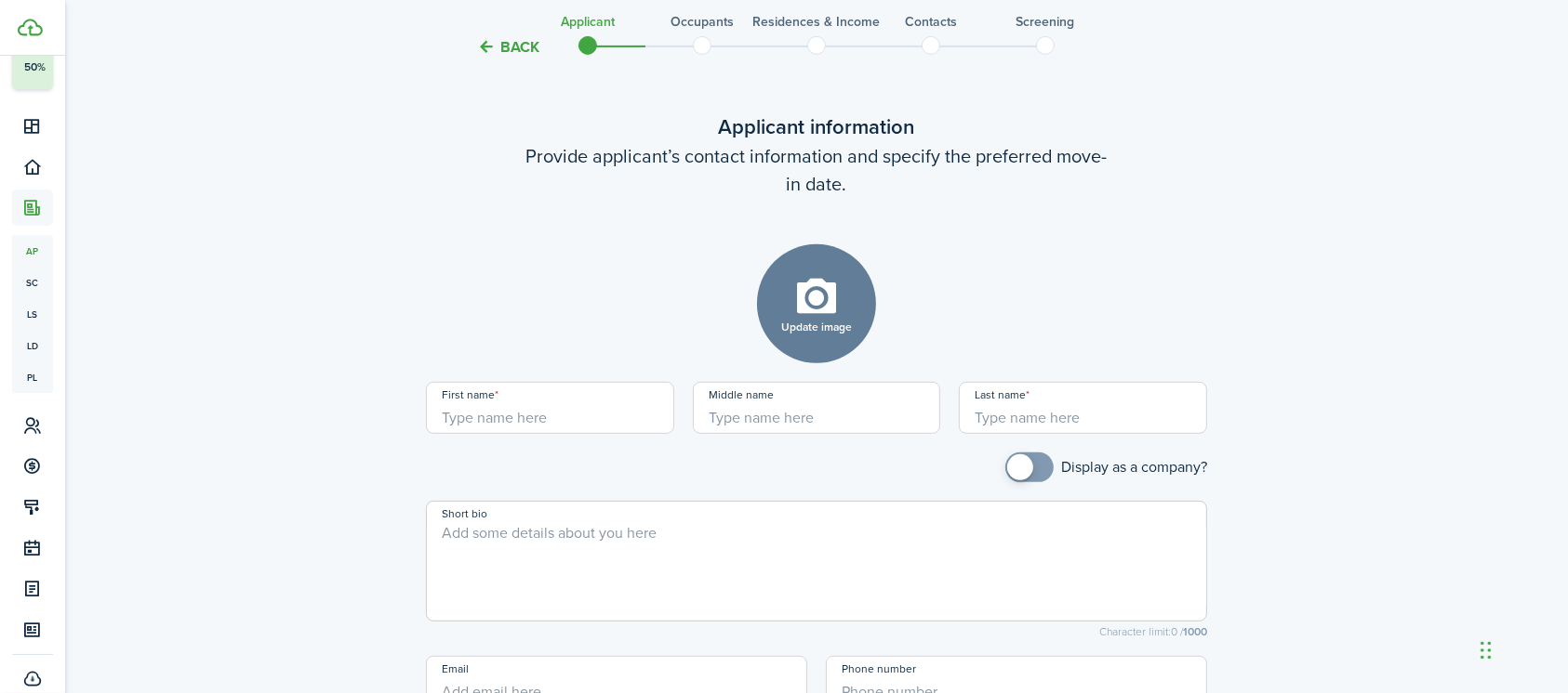
click at [599, 407] on input "First name" at bounding box center [550, 408] width 248 height 52
type input "Joseba"
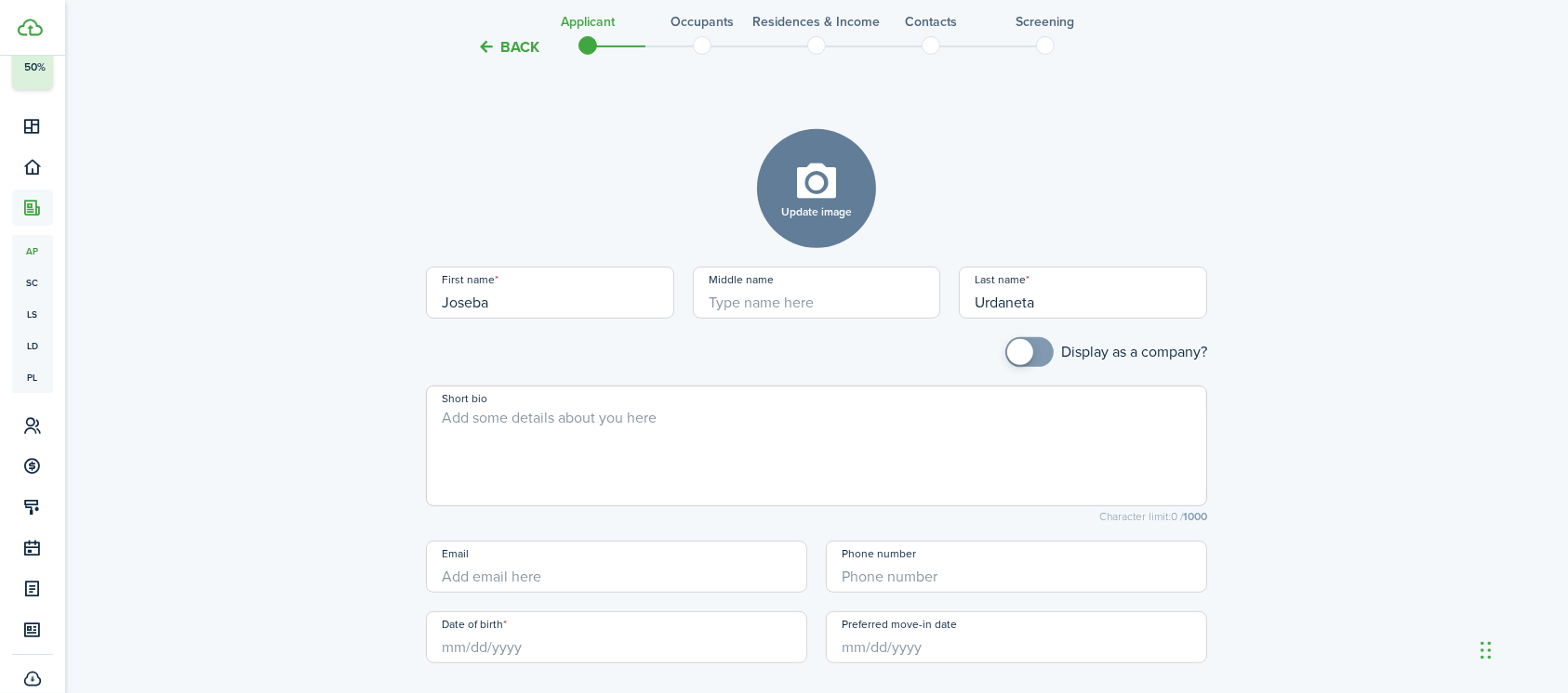
scroll to position [867, 0]
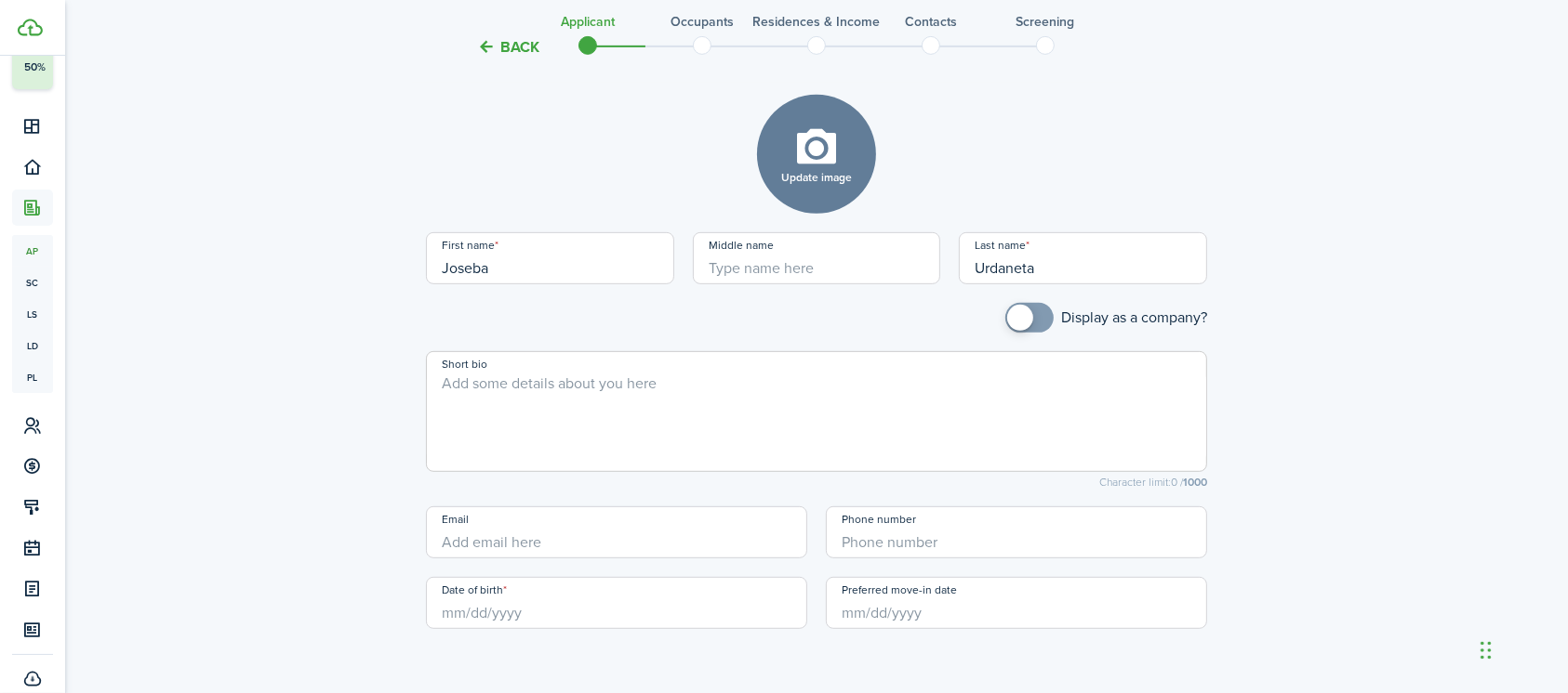
click at [501, 620] on input "Date of birth" at bounding box center [616, 603] width 381 height 52
type input "Urdaneta"
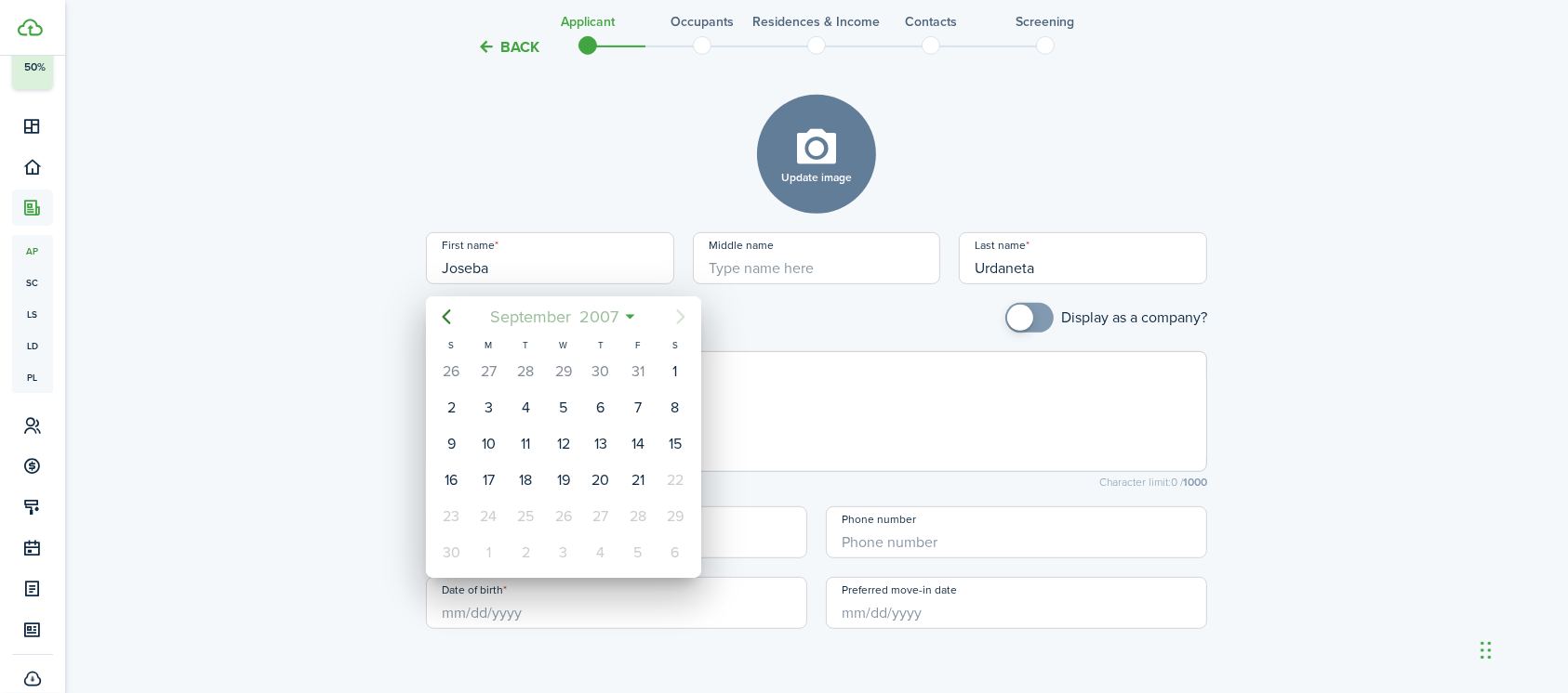
click at [603, 317] on span "2007" at bounding box center [598, 317] width 48 height 34
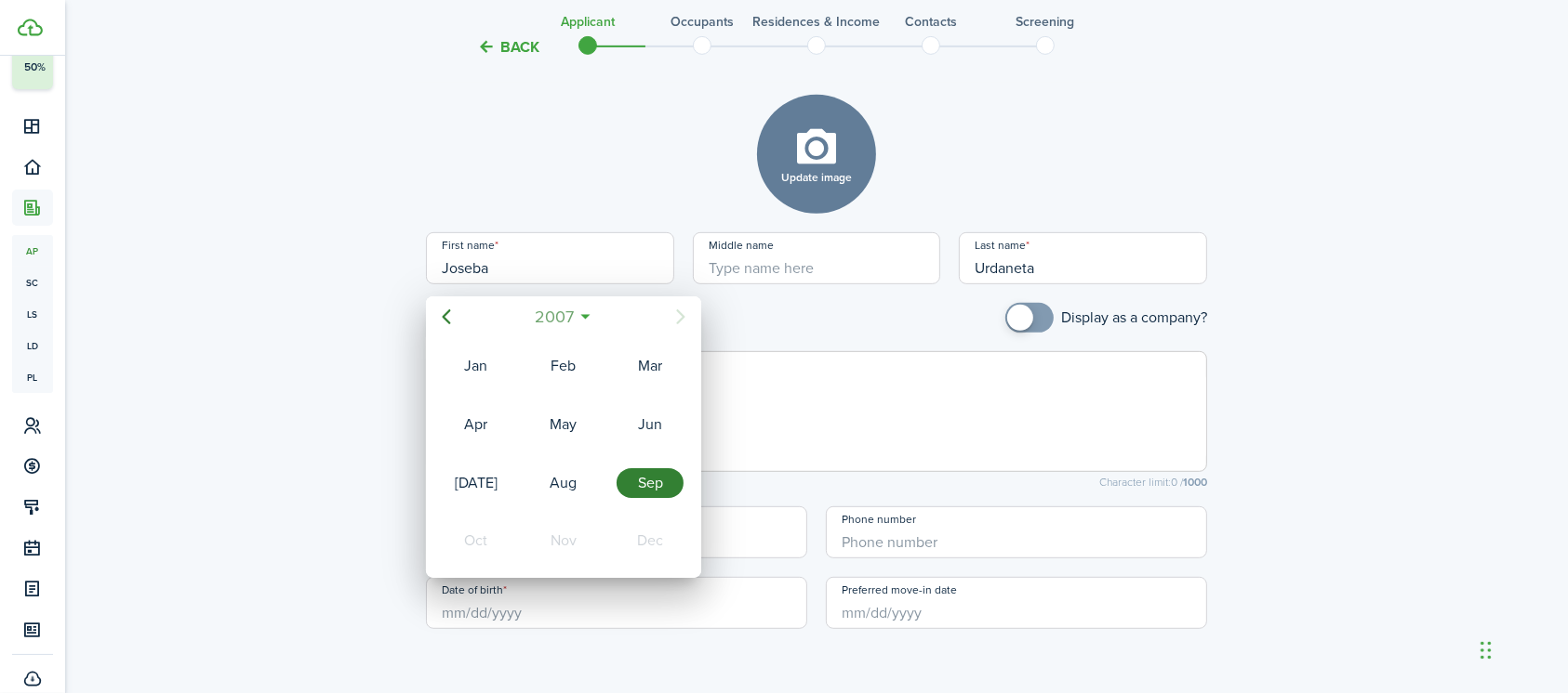
click at [560, 323] on span "2007" at bounding box center [553, 317] width 48 height 34
click at [448, 322] on icon "Previous page" at bounding box center [446, 317] width 8 height 15
click at [677, 323] on icon "Next page" at bounding box center [680, 317] width 8 height 15
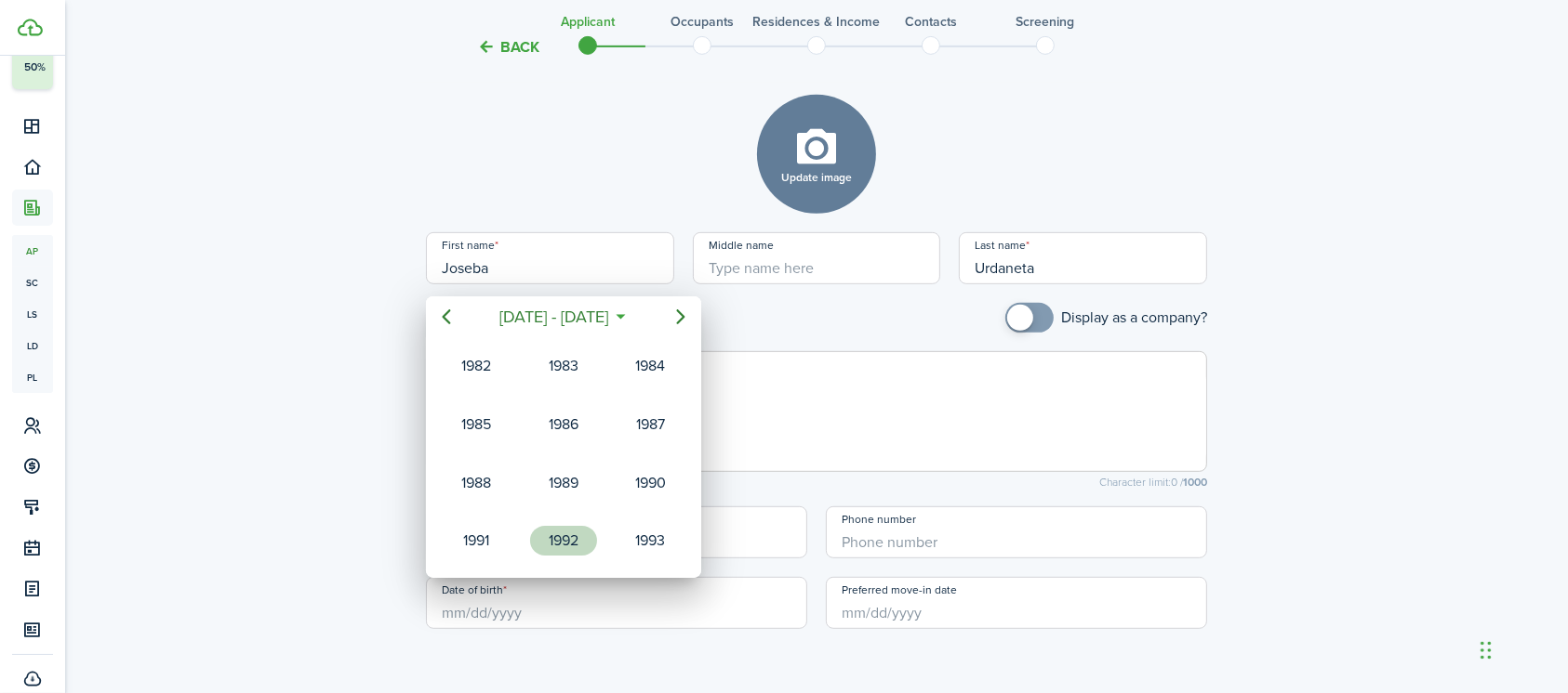
click at [569, 545] on div "1992" at bounding box center [564, 541] width 67 height 30
click at [566, 424] on div "May" at bounding box center [564, 424] width 67 height 30
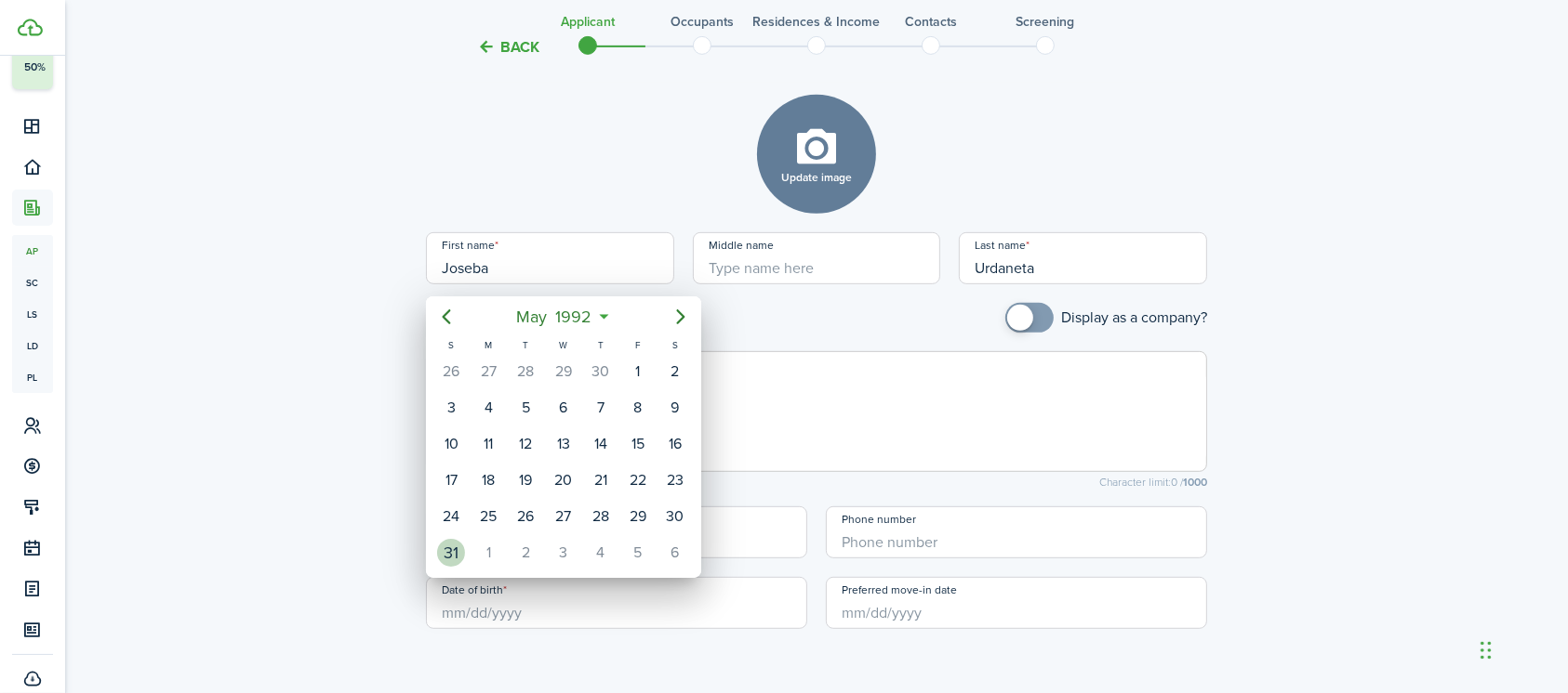
click at [454, 544] on div "31" at bounding box center [451, 553] width 28 height 28
type input "[DATE]"
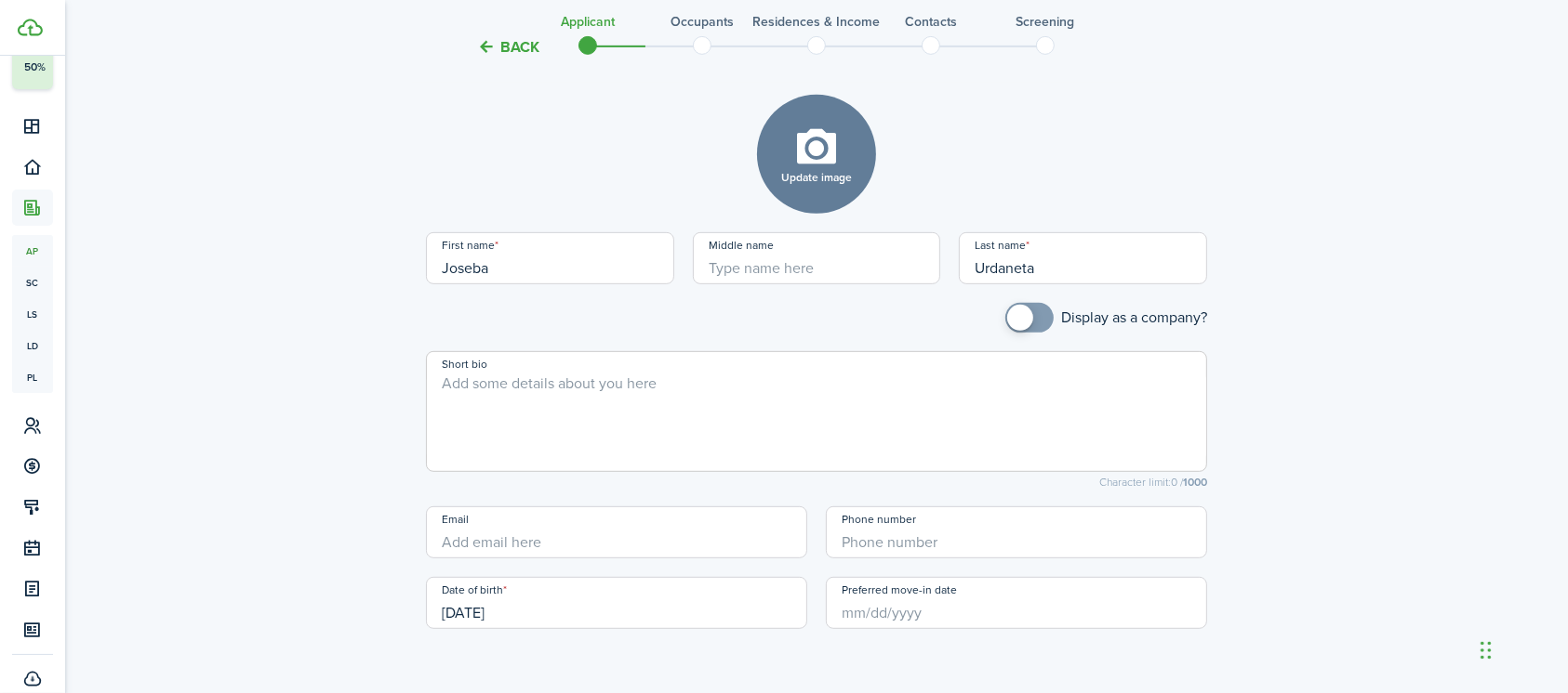
click at [896, 612] on input "Preferred move-in date" at bounding box center [1016, 603] width 381 height 52
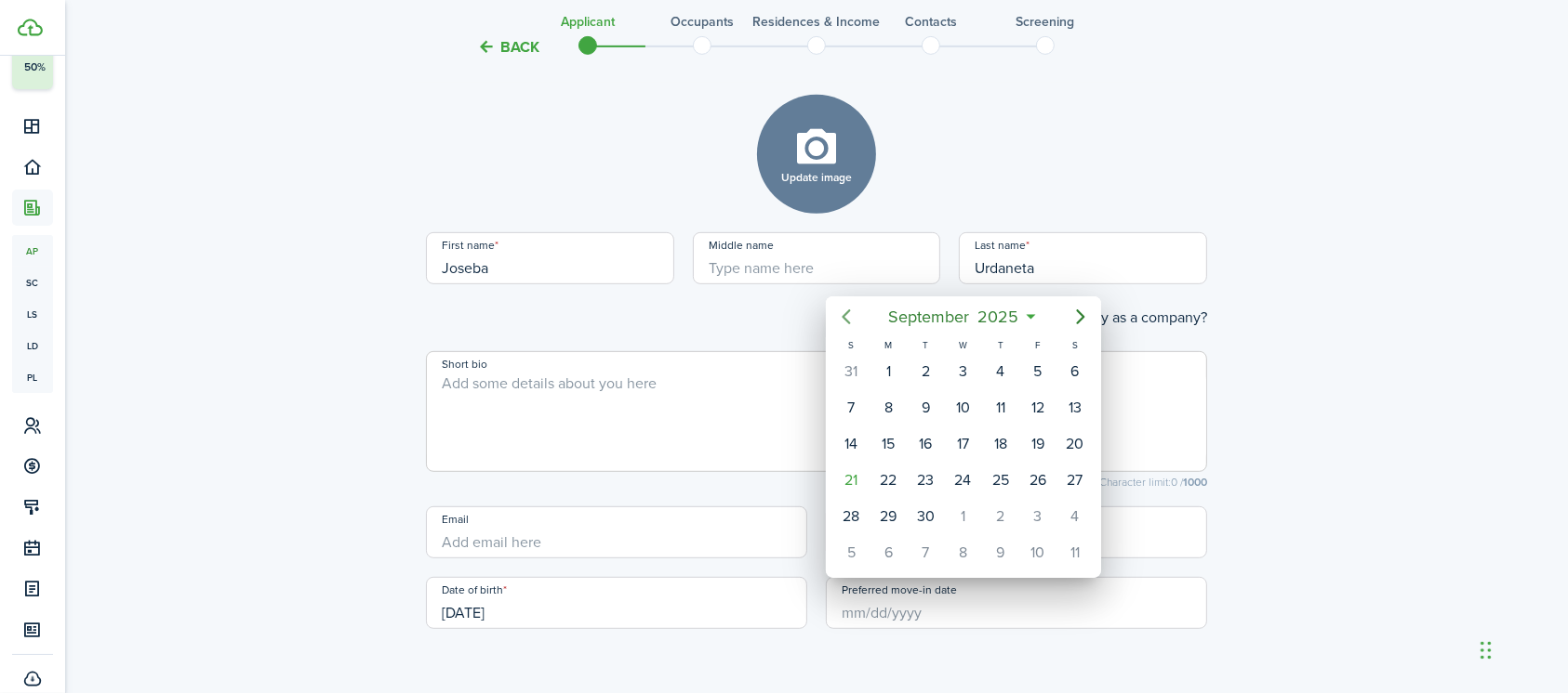
click at [848, 315] on icon "Previous page" at bounding box center [847, 317] width 22 height 22
click at [923, 368] on div "1" at bounding box center [925, 372] width 28 height 28
type input "[DATE]"
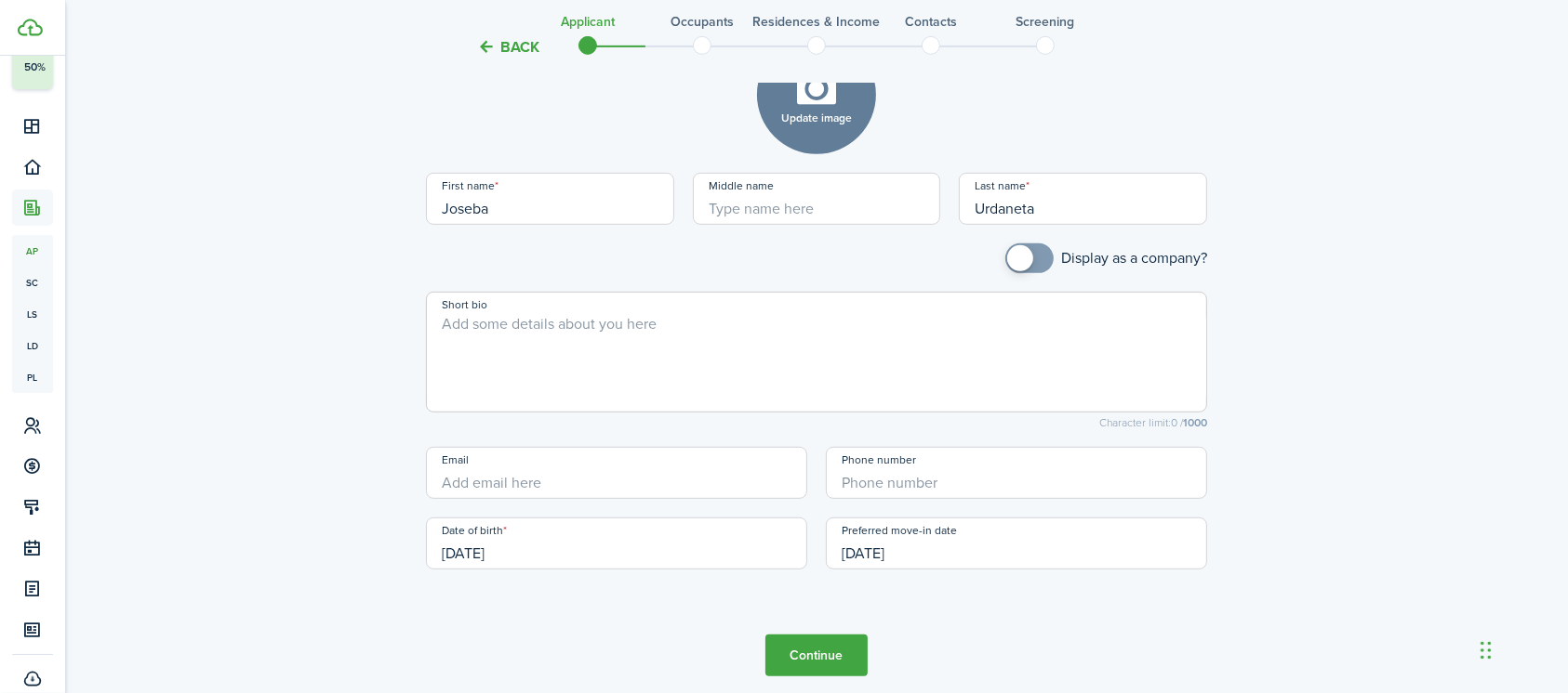
scroll to position [998, 0]
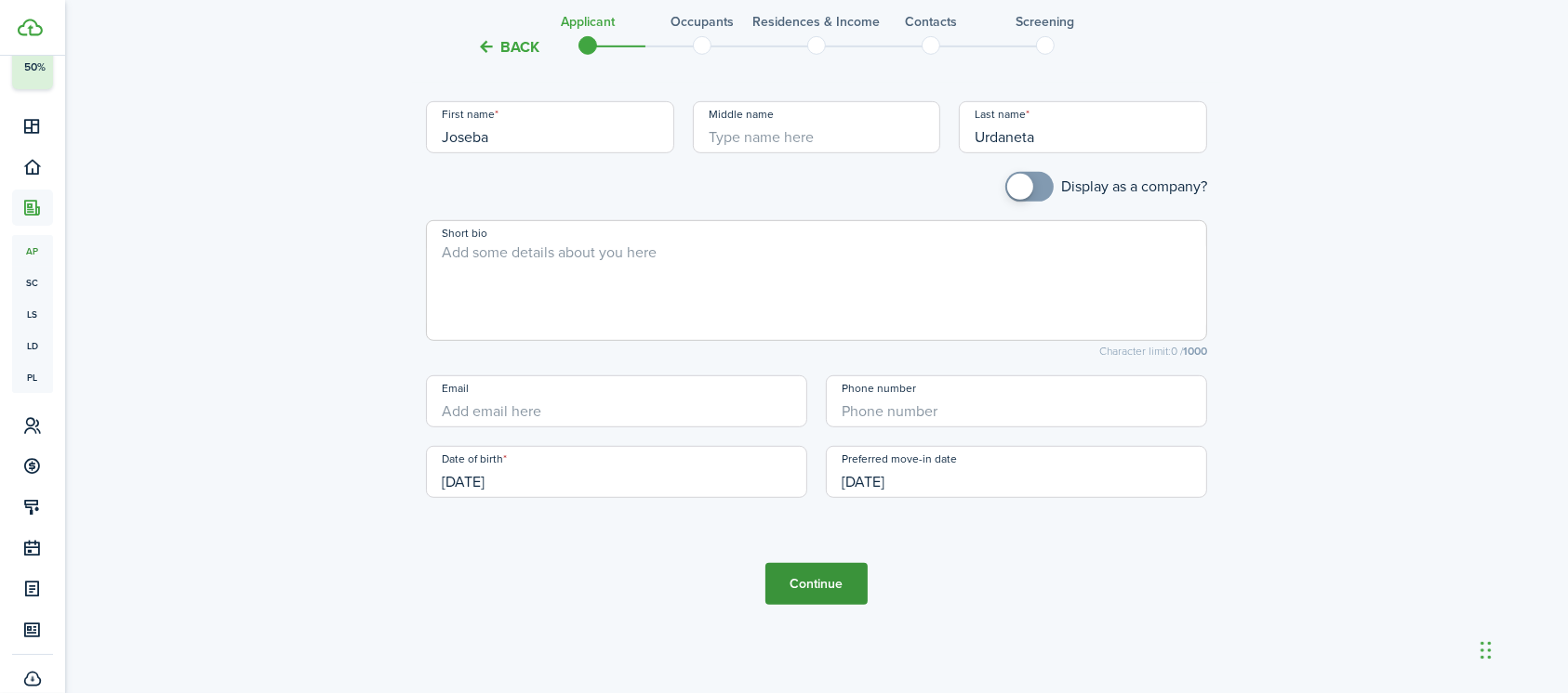
click at [843, 590] on button "Continue" at bounding box center [817, 584] width 103 height 42
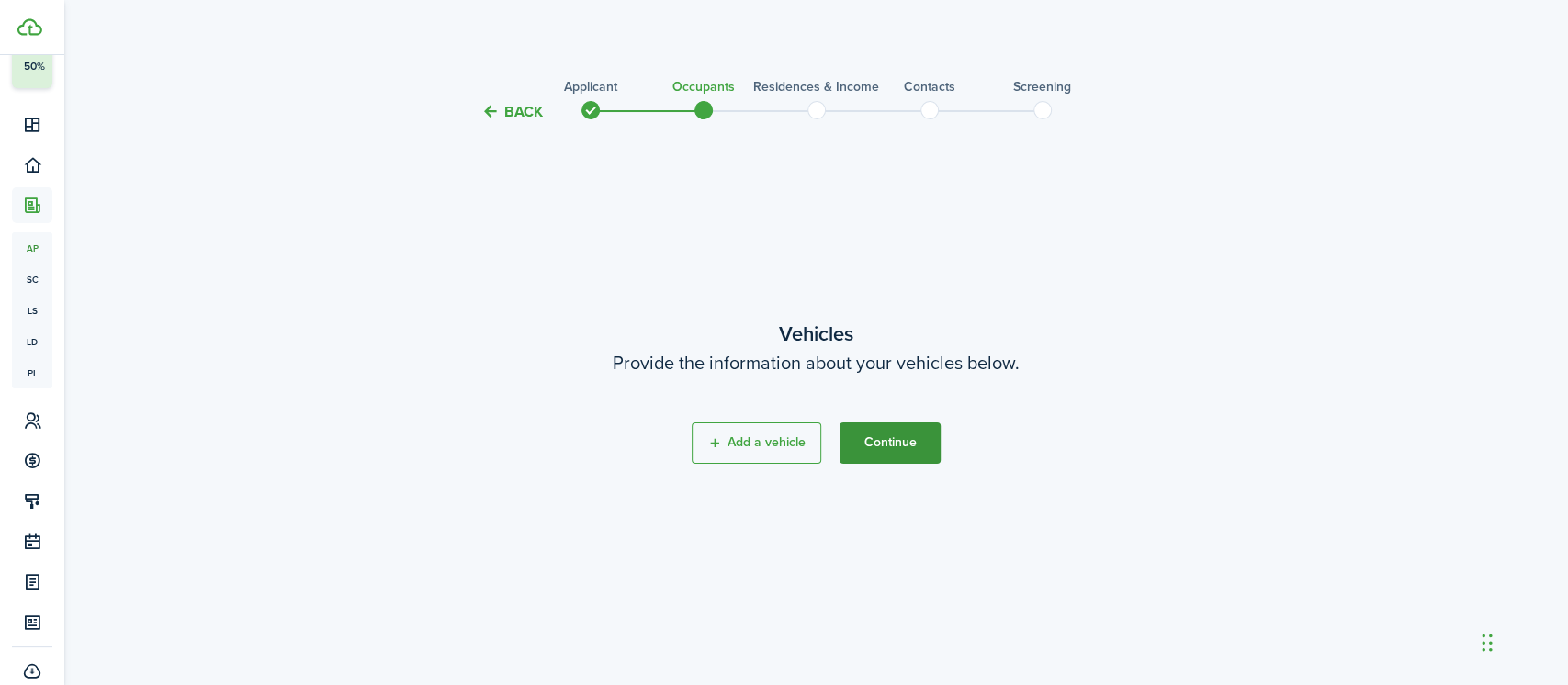
click at [900, 443] on button "Continue" at bounding box center [890, 443] width 101 height 41
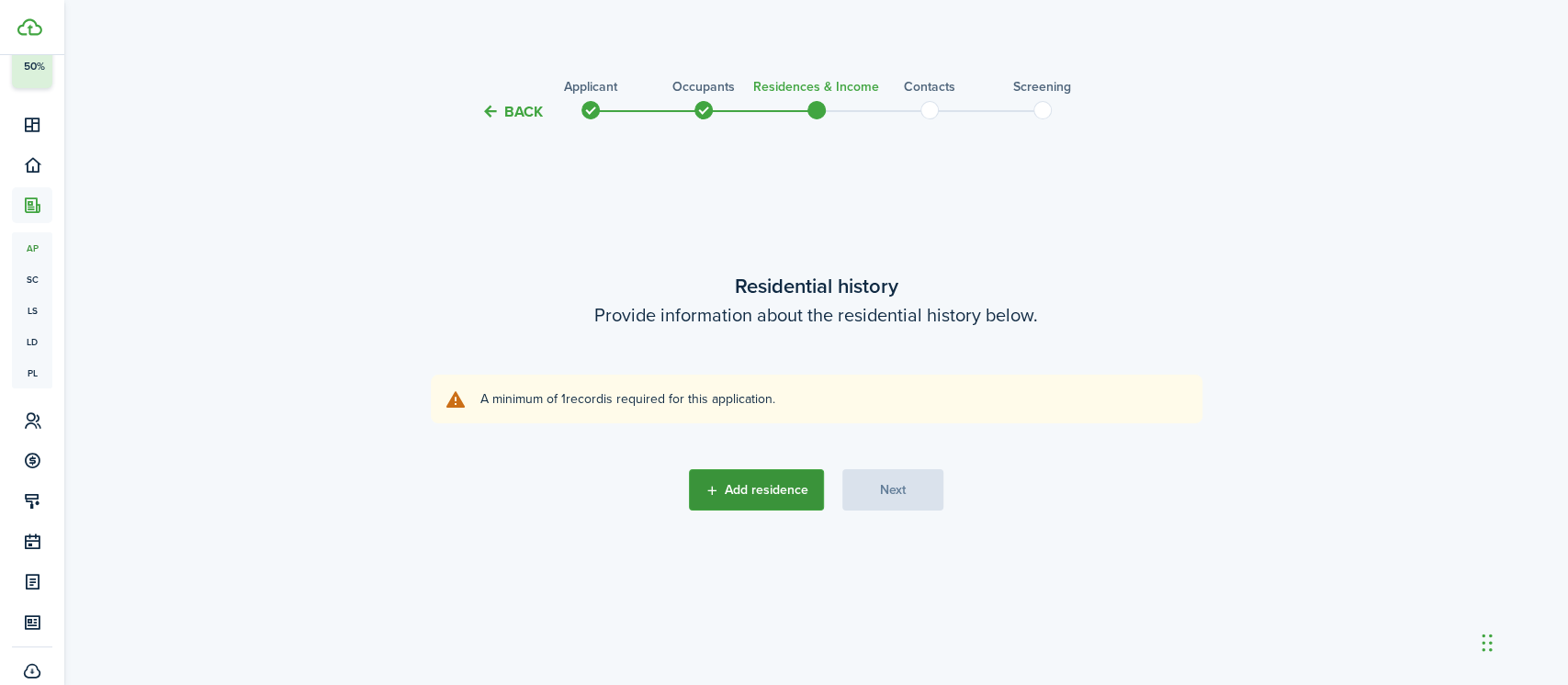
click at [760, 494] on button "Add residence" at bounding box center [756, 490] width 135 height 41
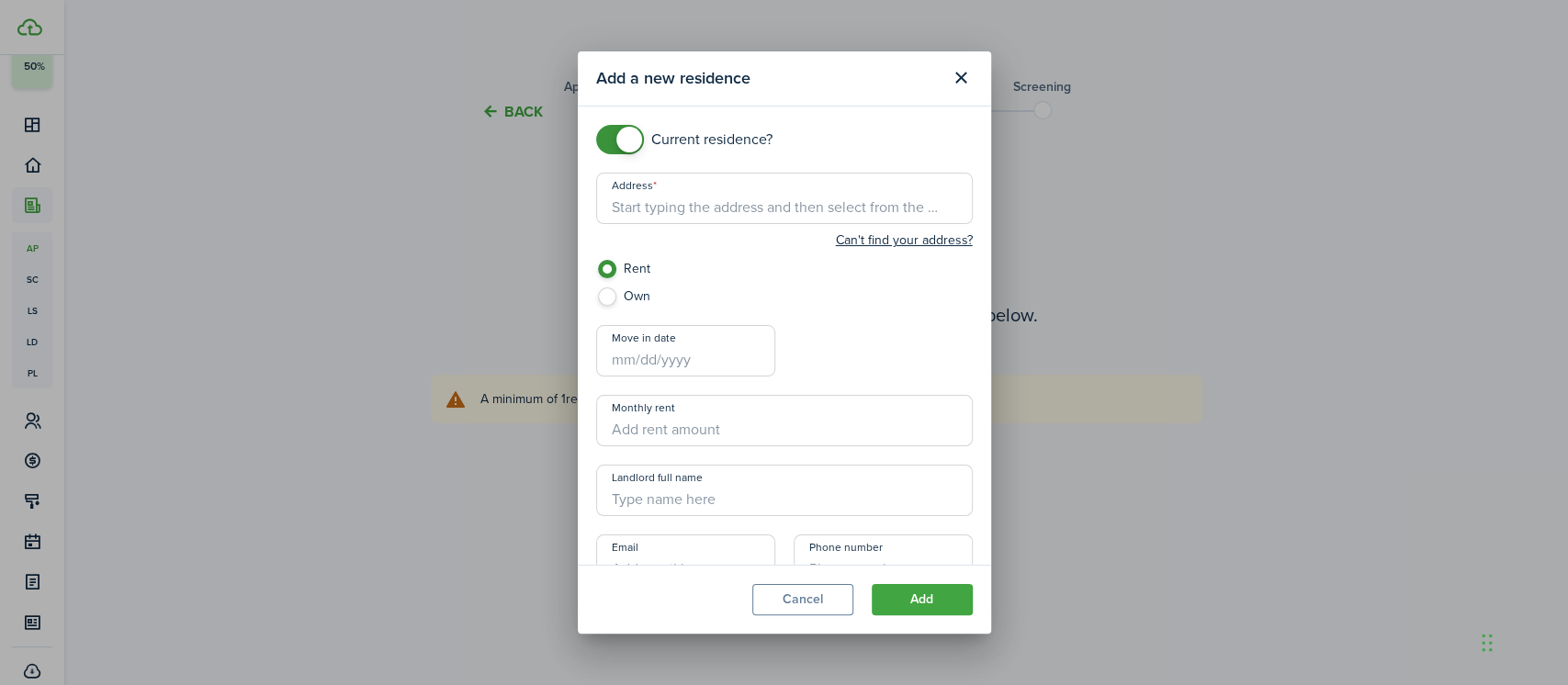
click at [699, 202] on input "Address" at bounding box center [784, 198] width 376 height 52
checkbox input "false"
click at [620, 147] on span at bounding box center [630, 139] width 26 height 26
click at [710, 216] on input "Address" at bounding box center [784, 198] width 376 height 52
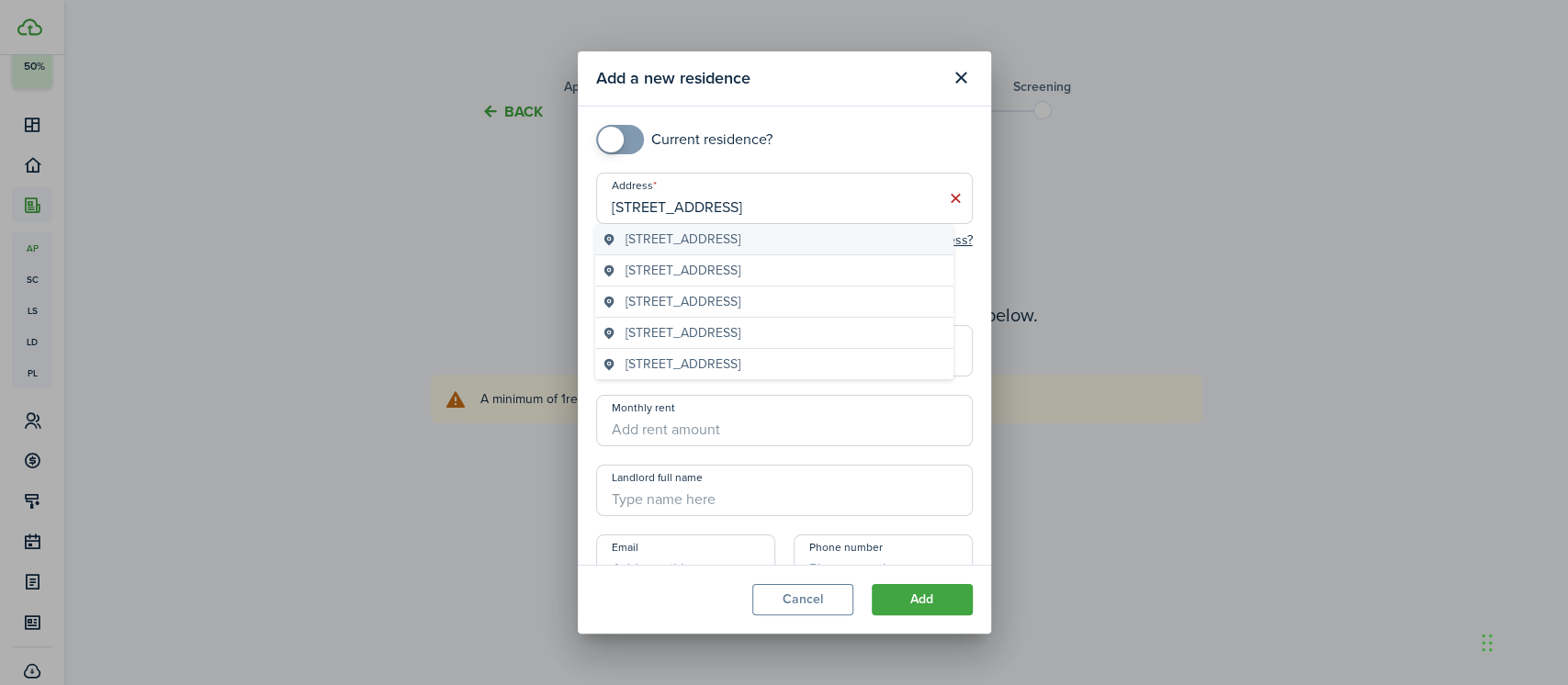
click at [666, 243] on span "[STREET_ADDRESS]" at bounding box center [682, 239] width 115 height 19
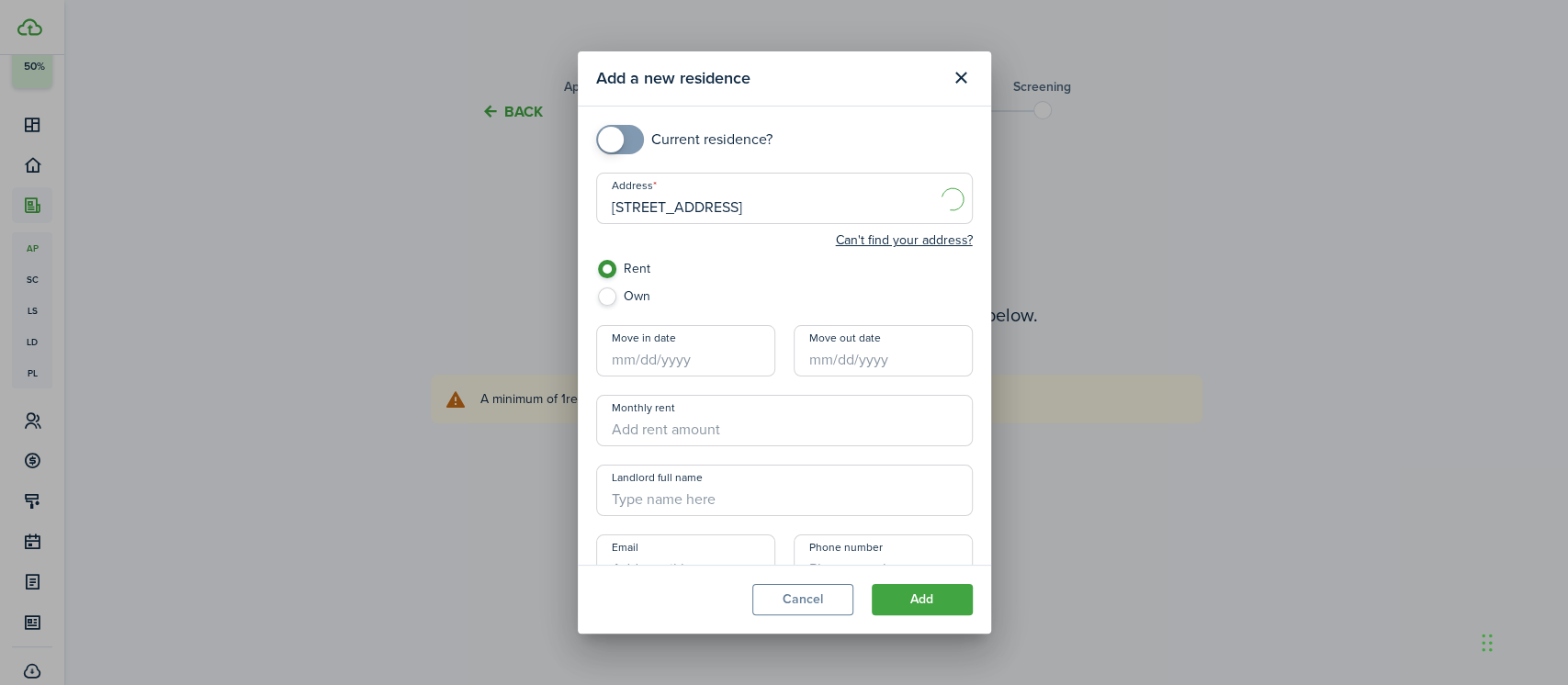
type input "[STREET_ADDRESS]"
click at [904, 596] on button "Add" at bounding box center [922, 600] width 101 height 31
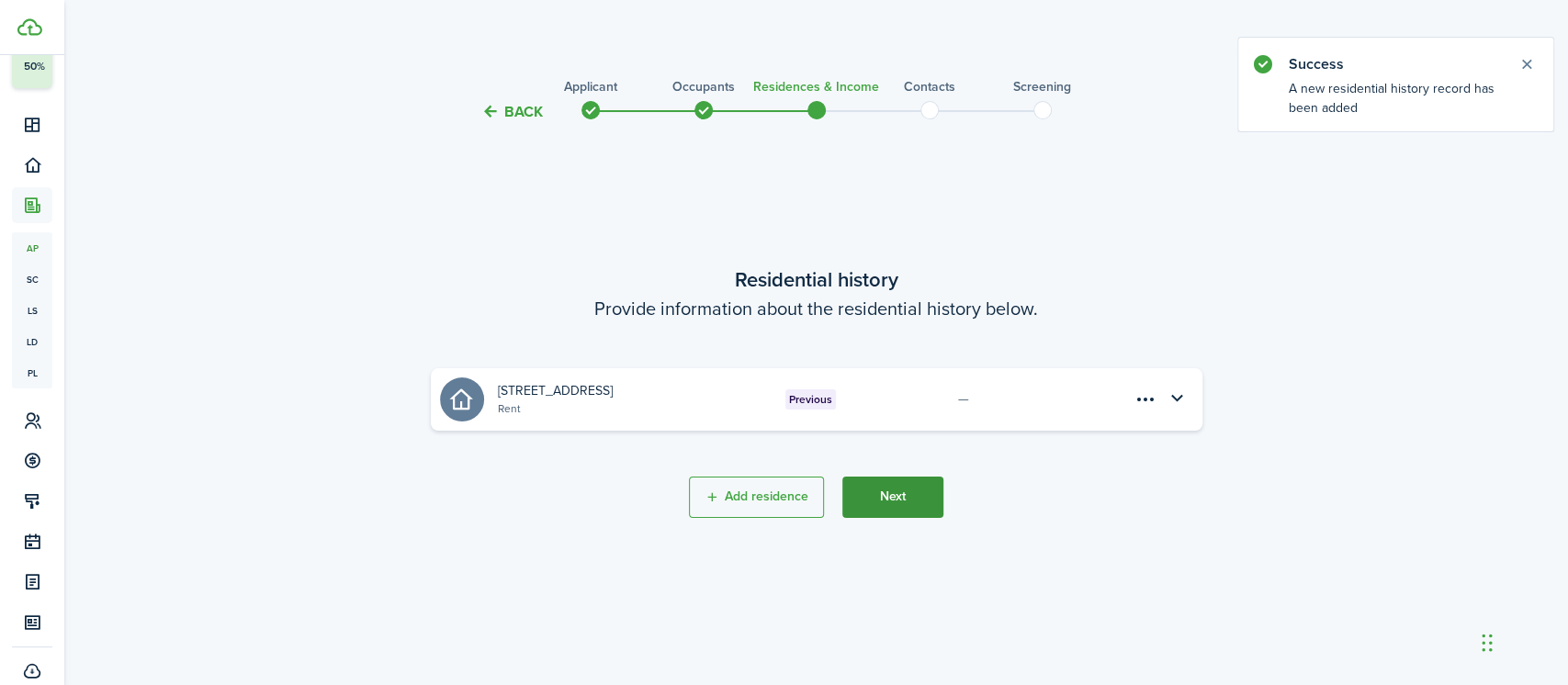
click at [902, 499] on button "Next" at bounding box center [893, 497] width 101 height 41
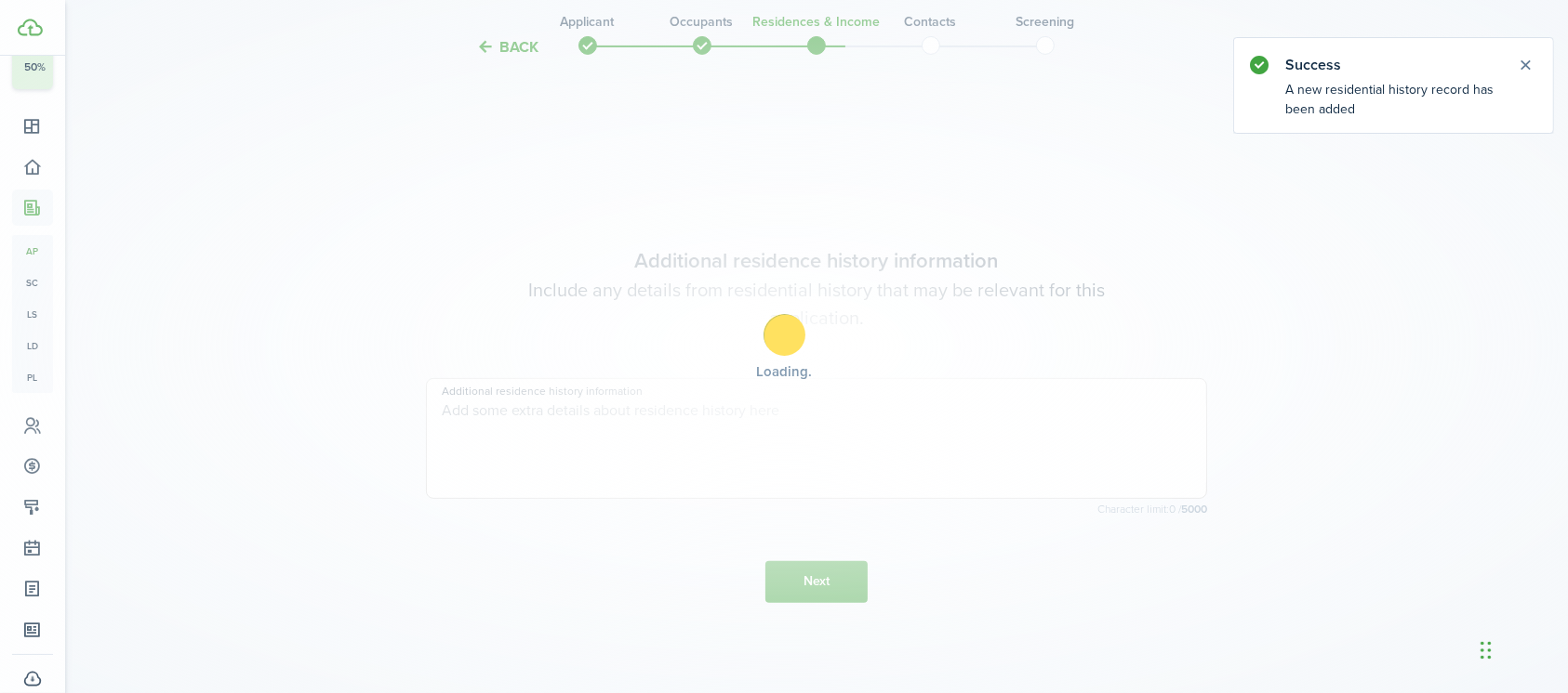
scroll to position [568, 0]
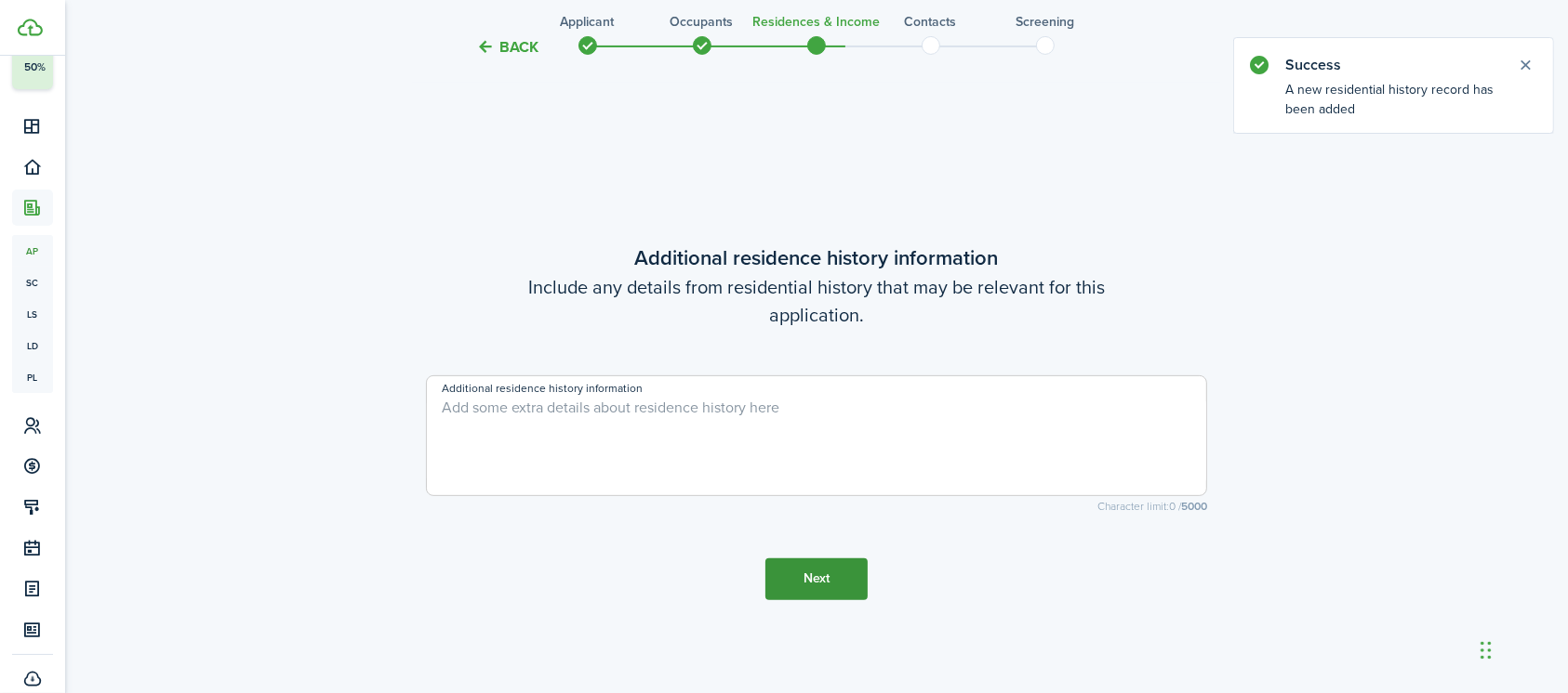
click at [811, 583] on button "Next" at bounding box center [817, 579] width 103 height 42
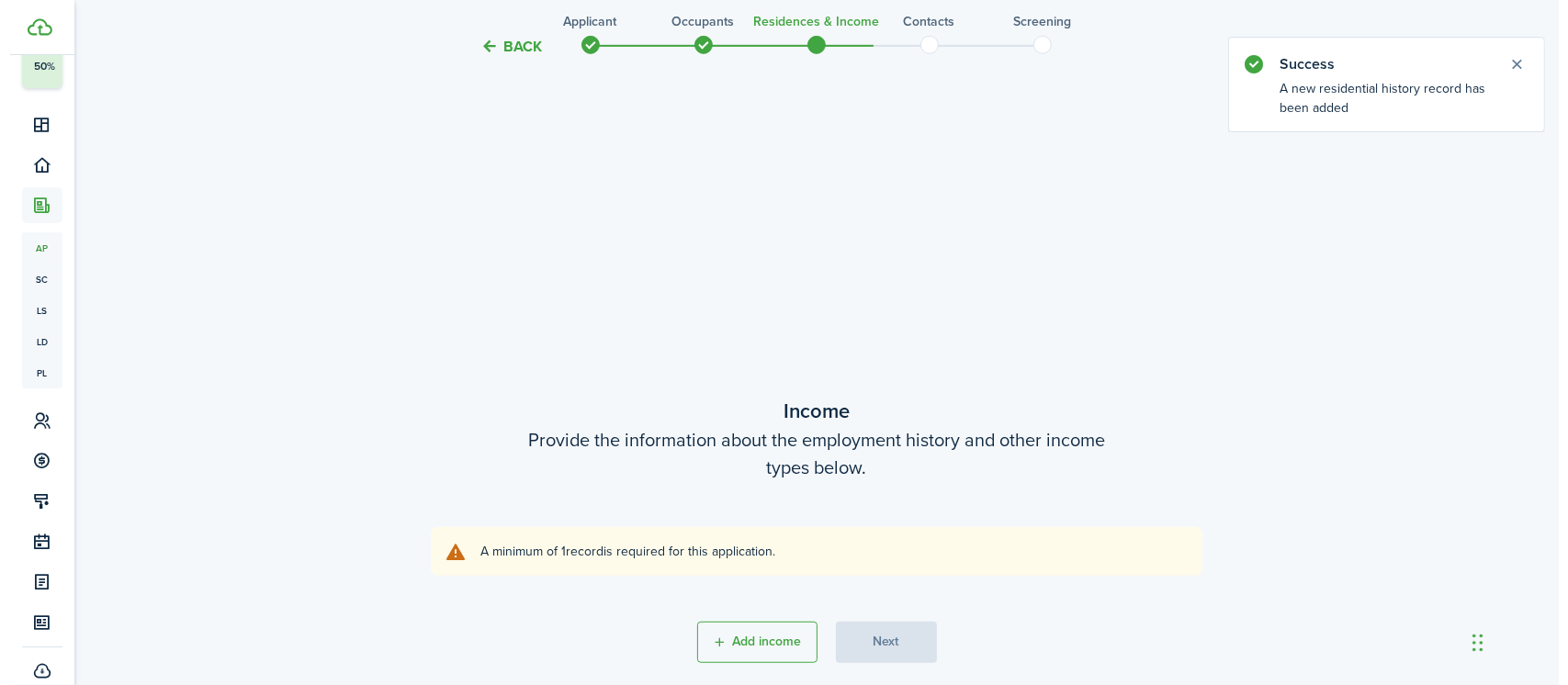
scroll to position [1246, 0]
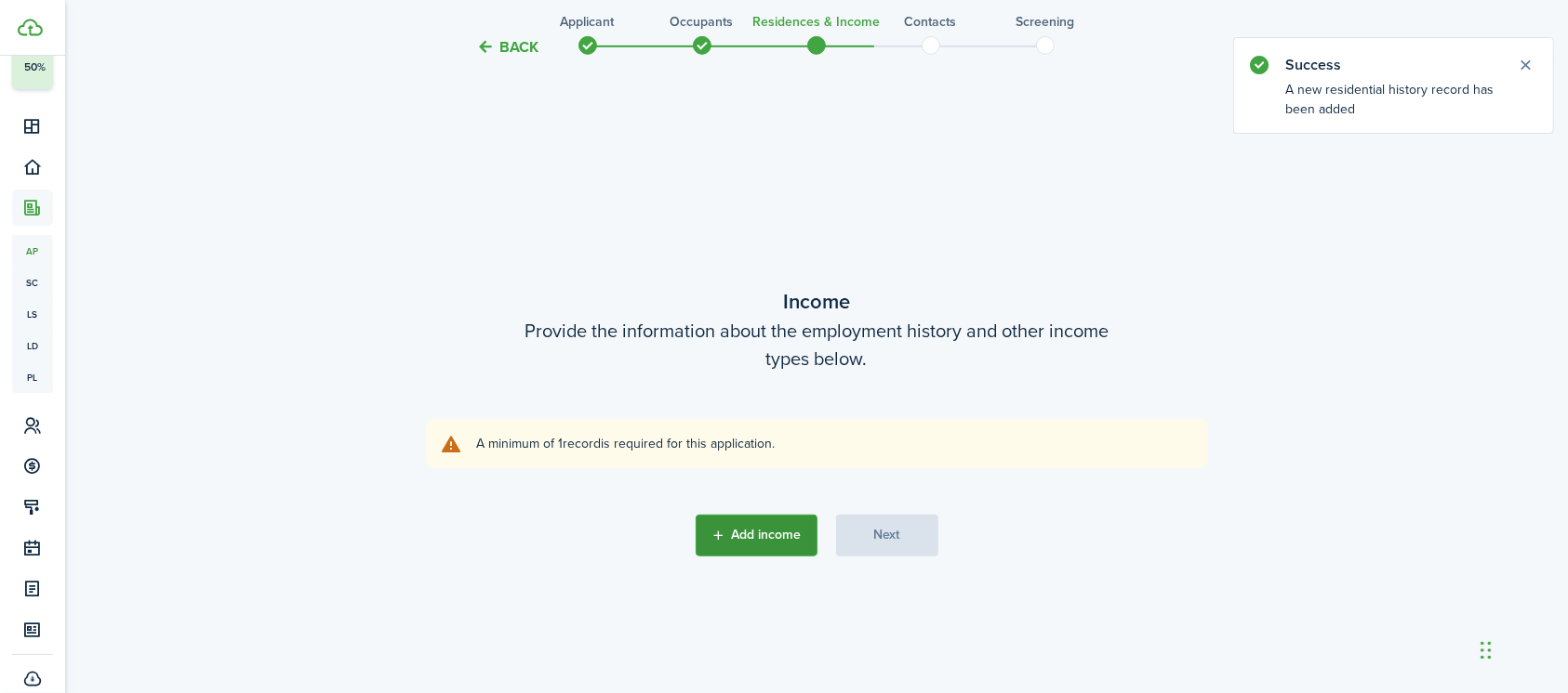
click at [749, 519] on button "Add income" at bounding box center [756, 535] width 122 height 42
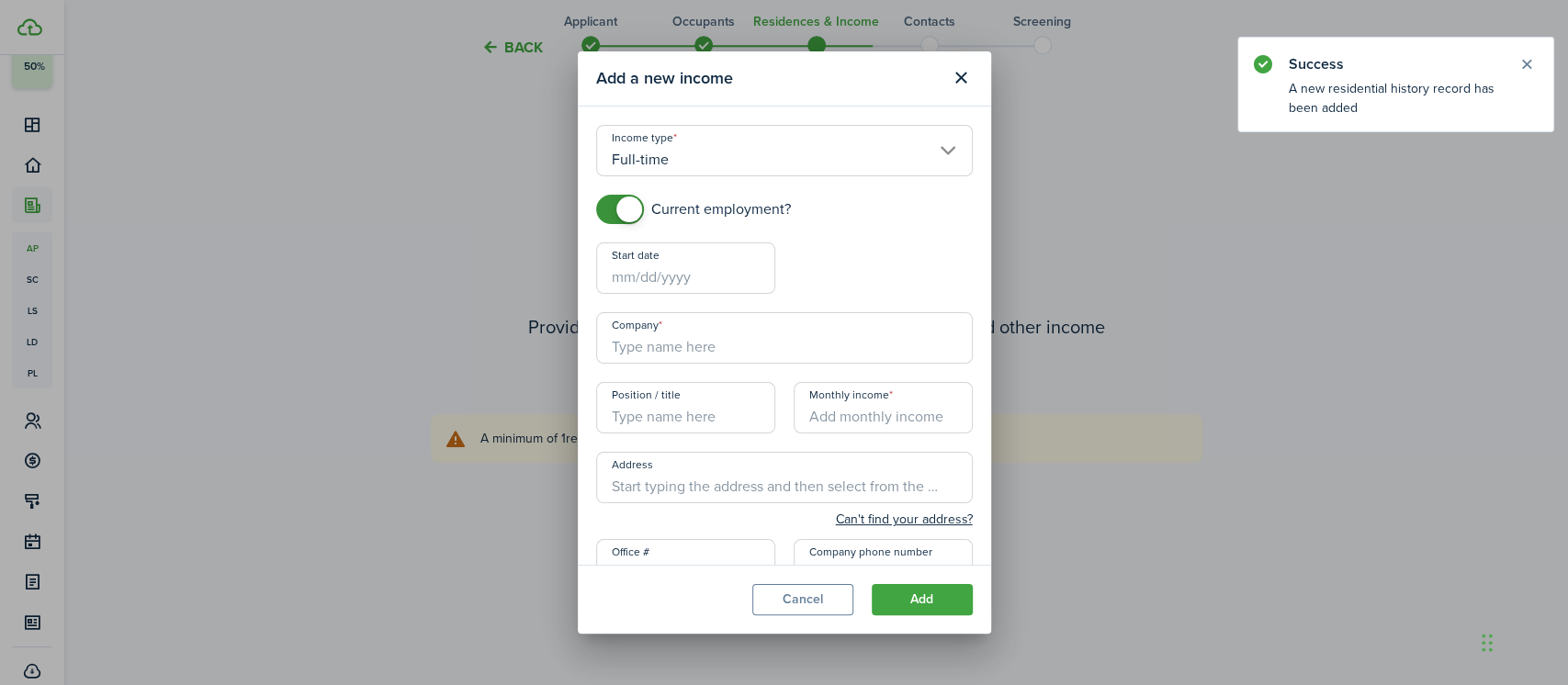
click at [677, 165] on input "Full-time" at bounding box center [784, 150] width 376 height 52
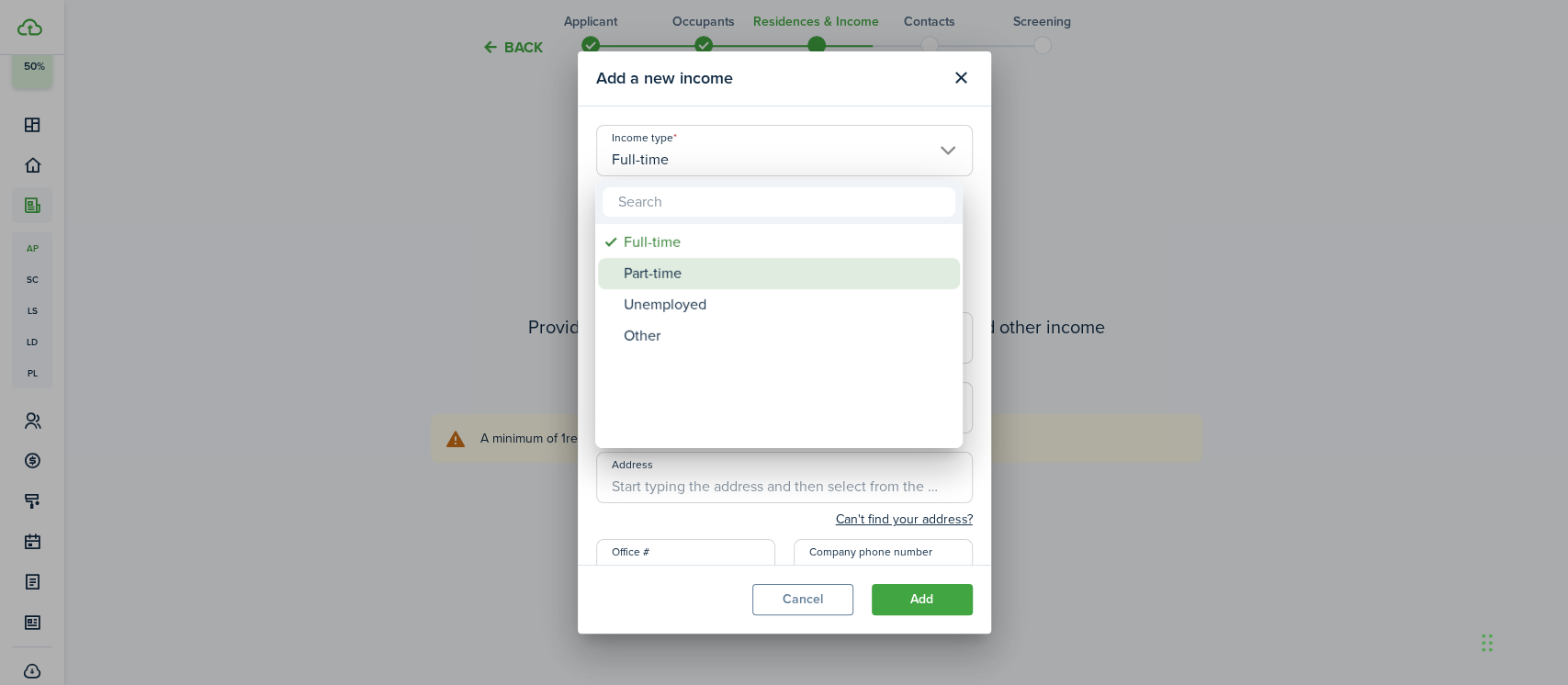
click at [670, 268] on div "Part-time" at bounding box center [785, 274] width 325 height 31
type input "Part-time"
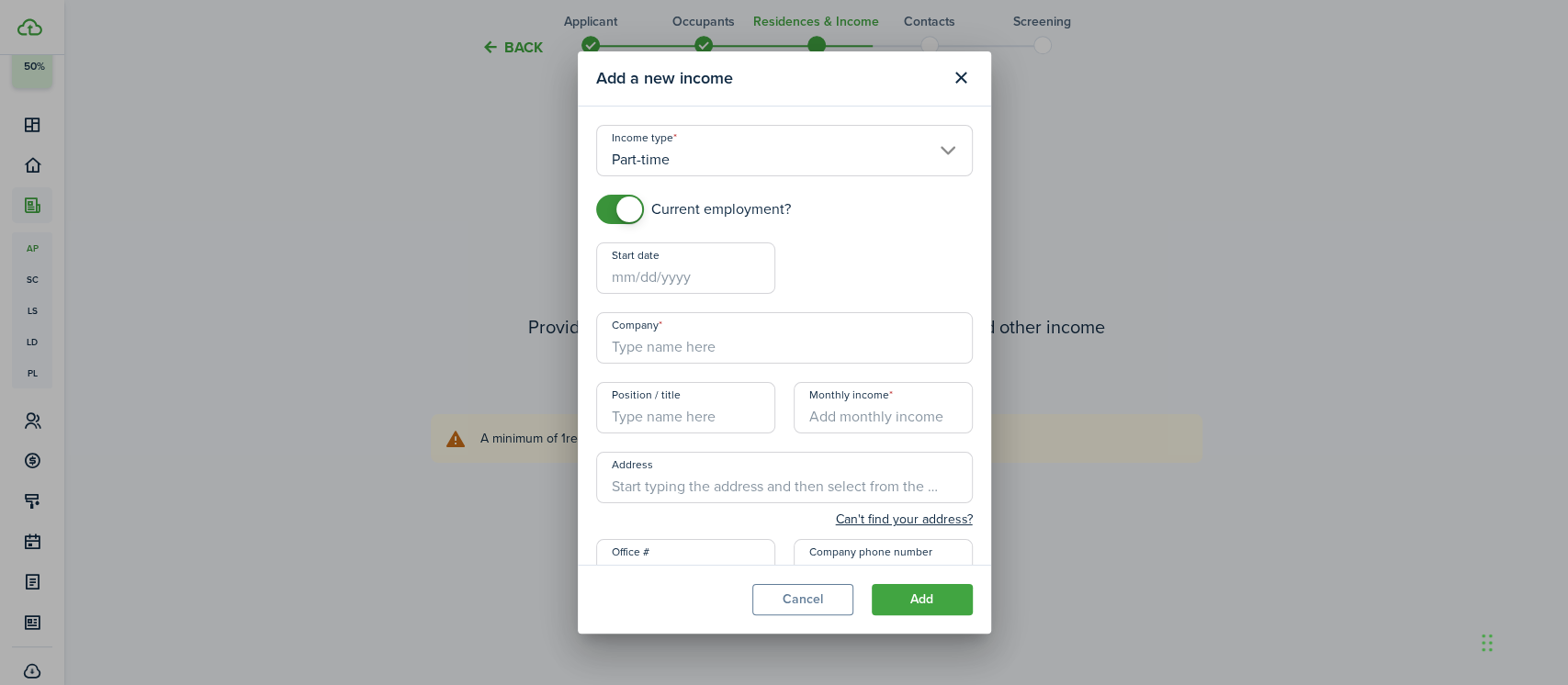
click at [650, 279] on input "Start date" at bounding box center [686, 268] width 179 height 52
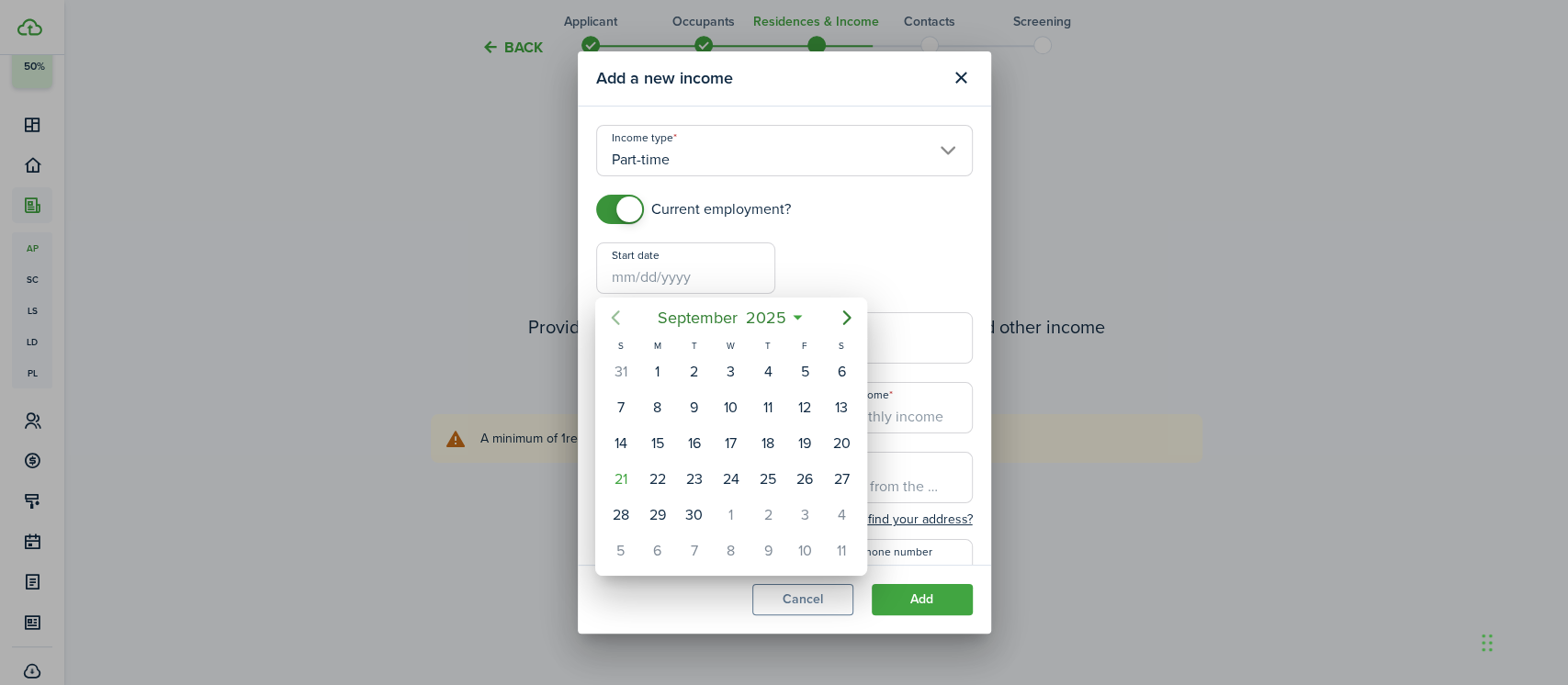
click at [620, 321] on icon "Previous page" at bounding box center [616, 318] width 22 height 22
click at [656, 471] on div "23" at bounding box center [657, 479] width 28 height 28
type input "[DATE]"
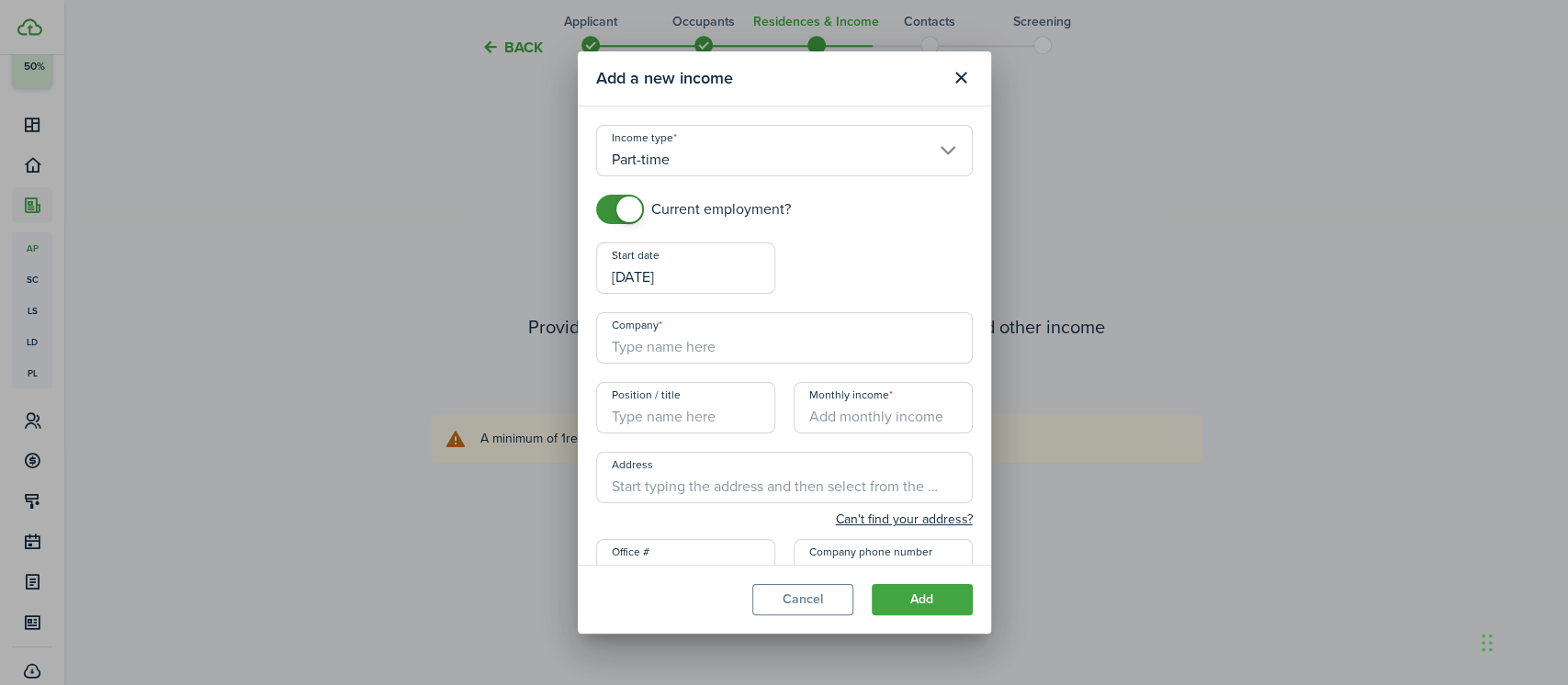
click at [647, 346] on input "Company" at bounding box center [784, 338] width 376 height 52
type input "[DEMOGRAPHIC_DATA] Charities of [GEOGRAPHIC_DATA][US_STATE]"
type input "[STREET_ADDRESS]"
type input "[PHONE_NUMBER]"
type input "[PERSON_NAME]"
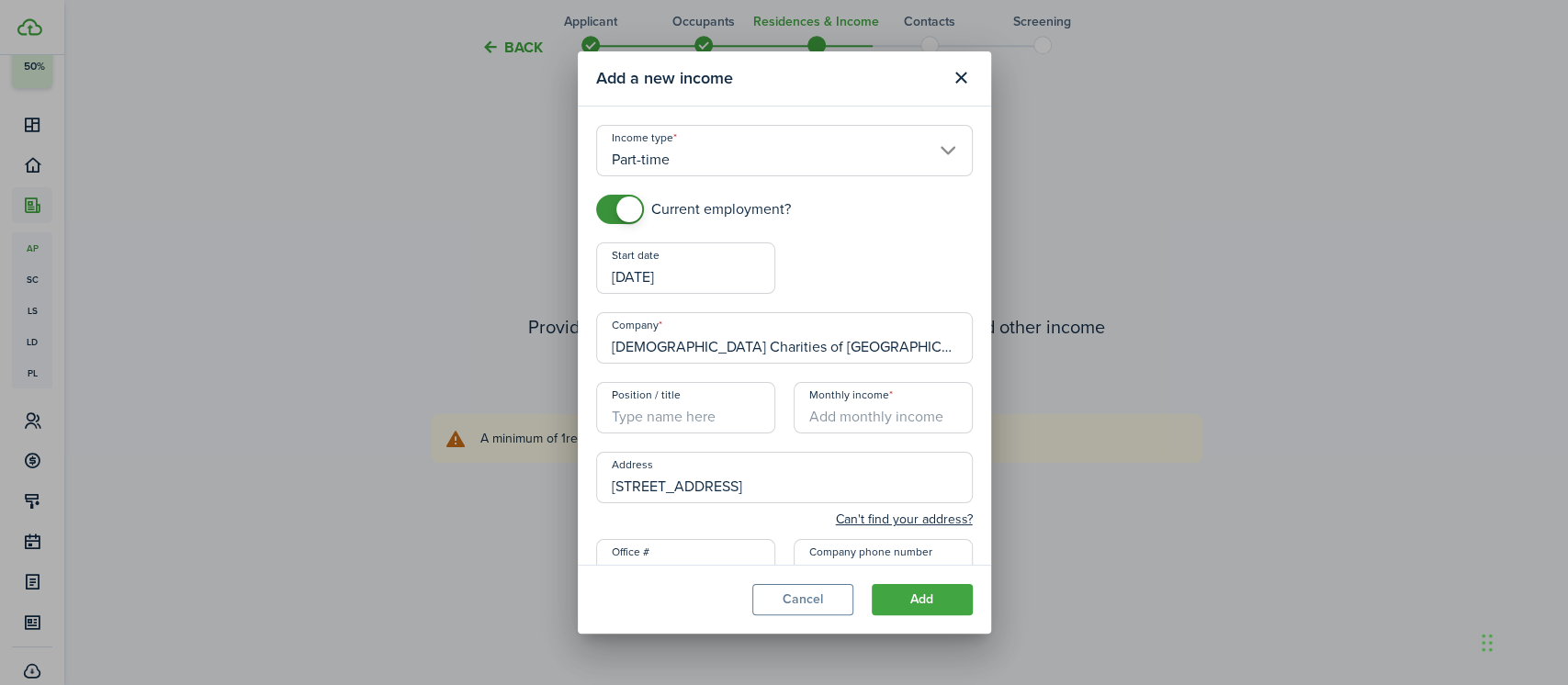
type input "[EMAIL_ADDRESS][DOMAIN_NAME]"
click at [676, 411] on input "Position / title" at bounding box center [686, 407] width 179 height 52
type input "Thrift Store"
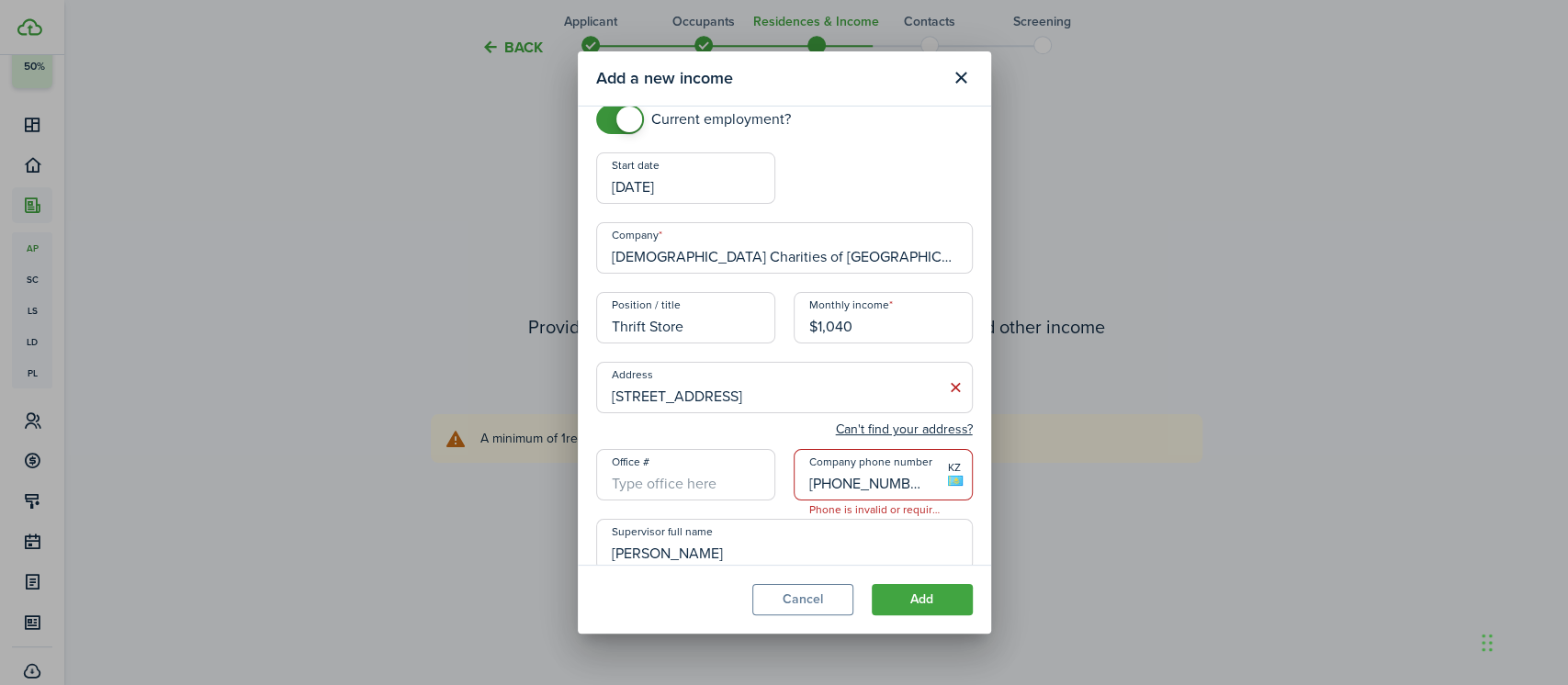
scroll to position [144, 0]
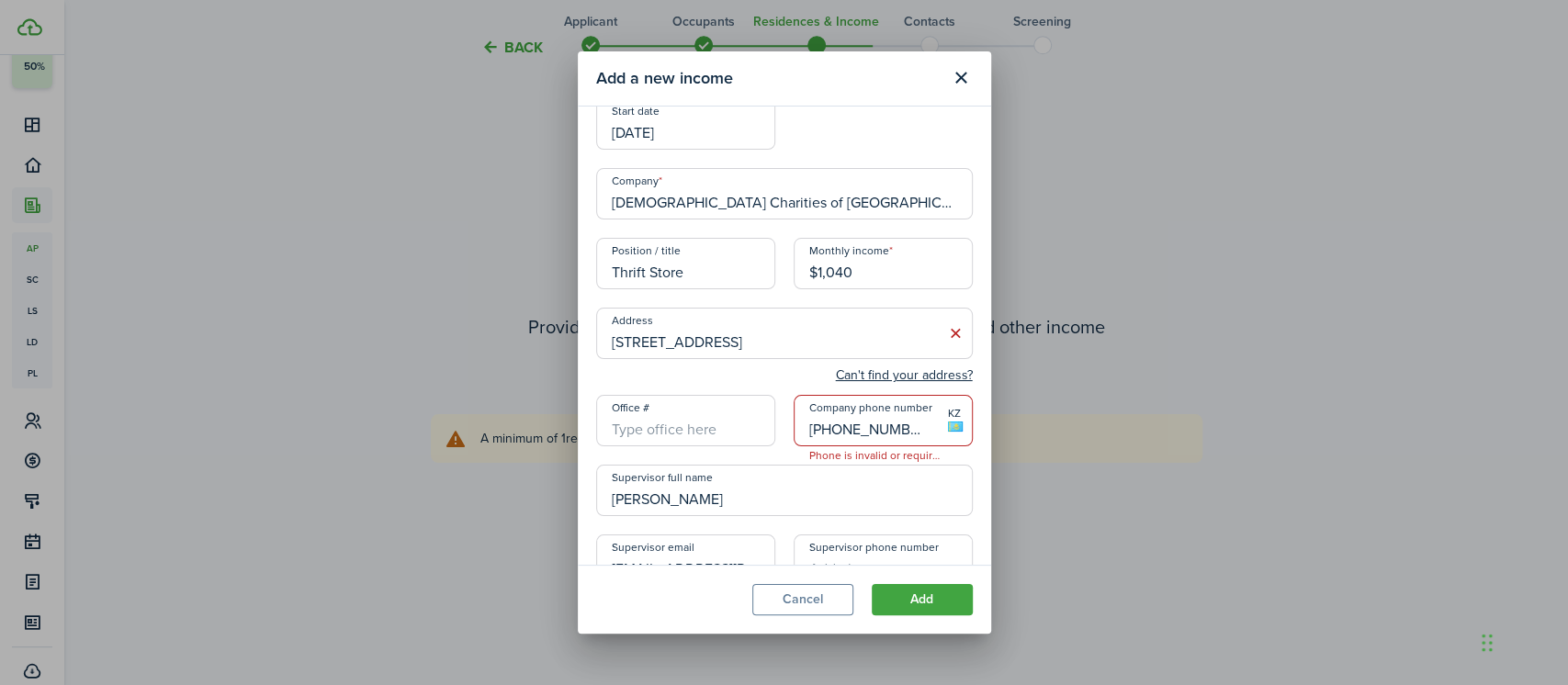
click at [892, 425] on input "[PHONE_NUMBER]" at bounding box center [883, 420] width 179 height 52
type input "$1,040.00"
type input "+7"
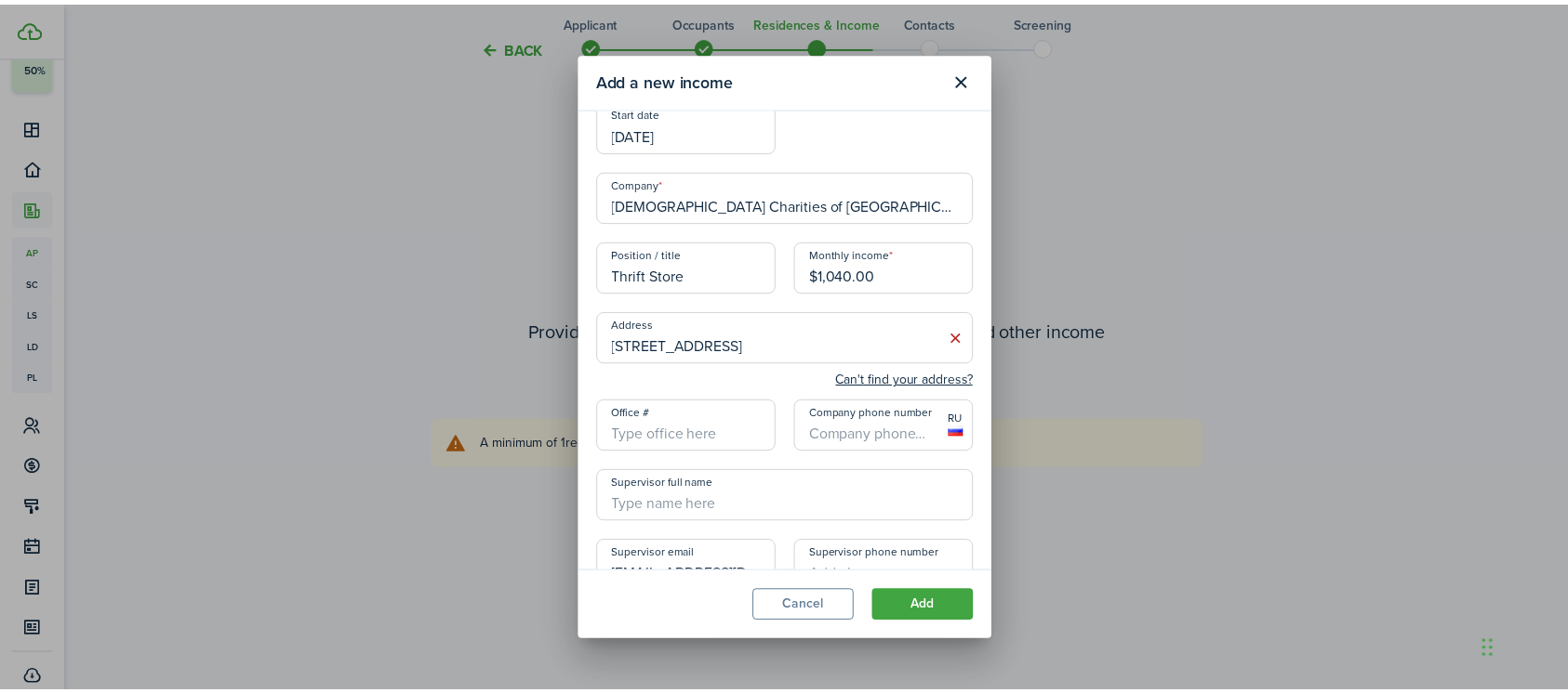
scroll to position [167, 0]
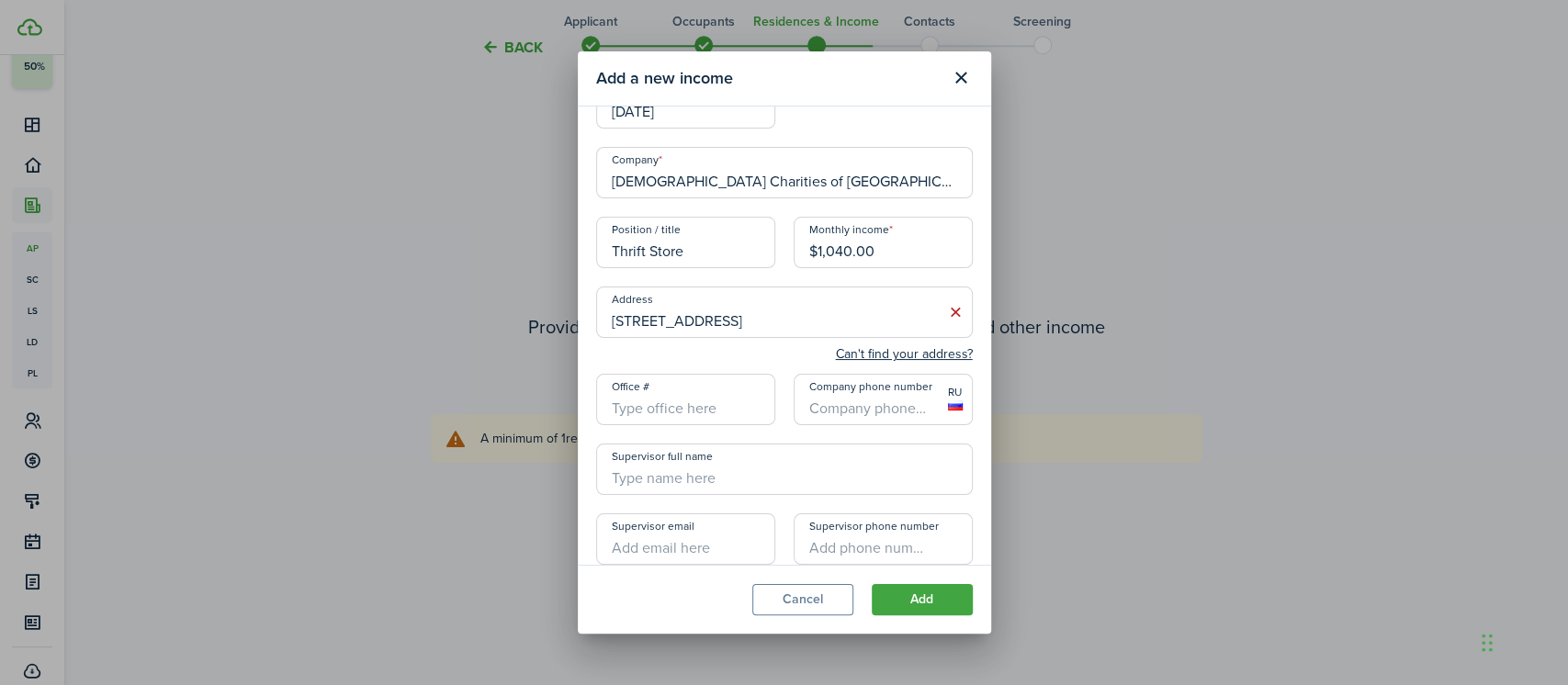
type input "+1"
click at [850, 412] on input "+1" at bounding box center [883, 399] width 179 height 52
click at [911, 605] on button "Add" at bounding box center [922, 600] width 101 height 31
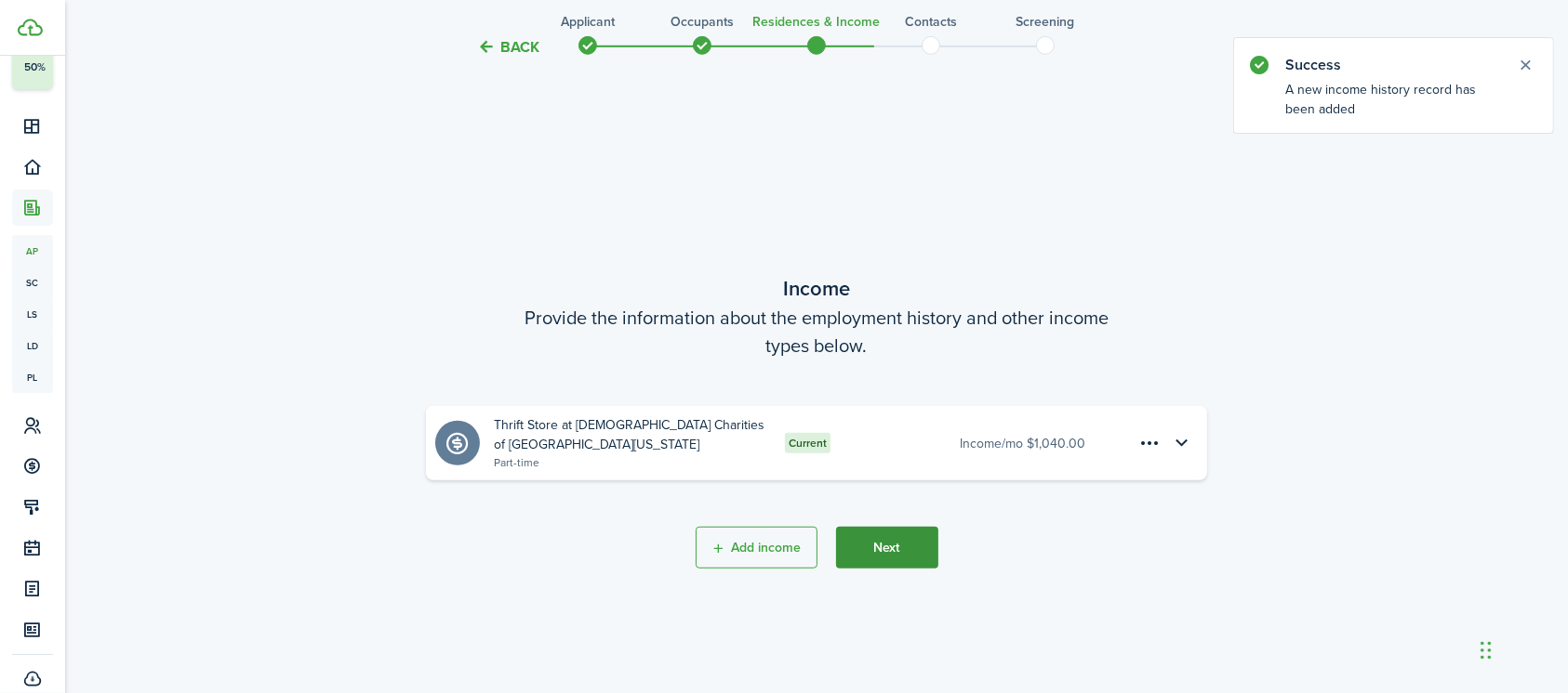
click at [892, 535] on button "Next" at bounding box center [888, 547] width 103 height 42
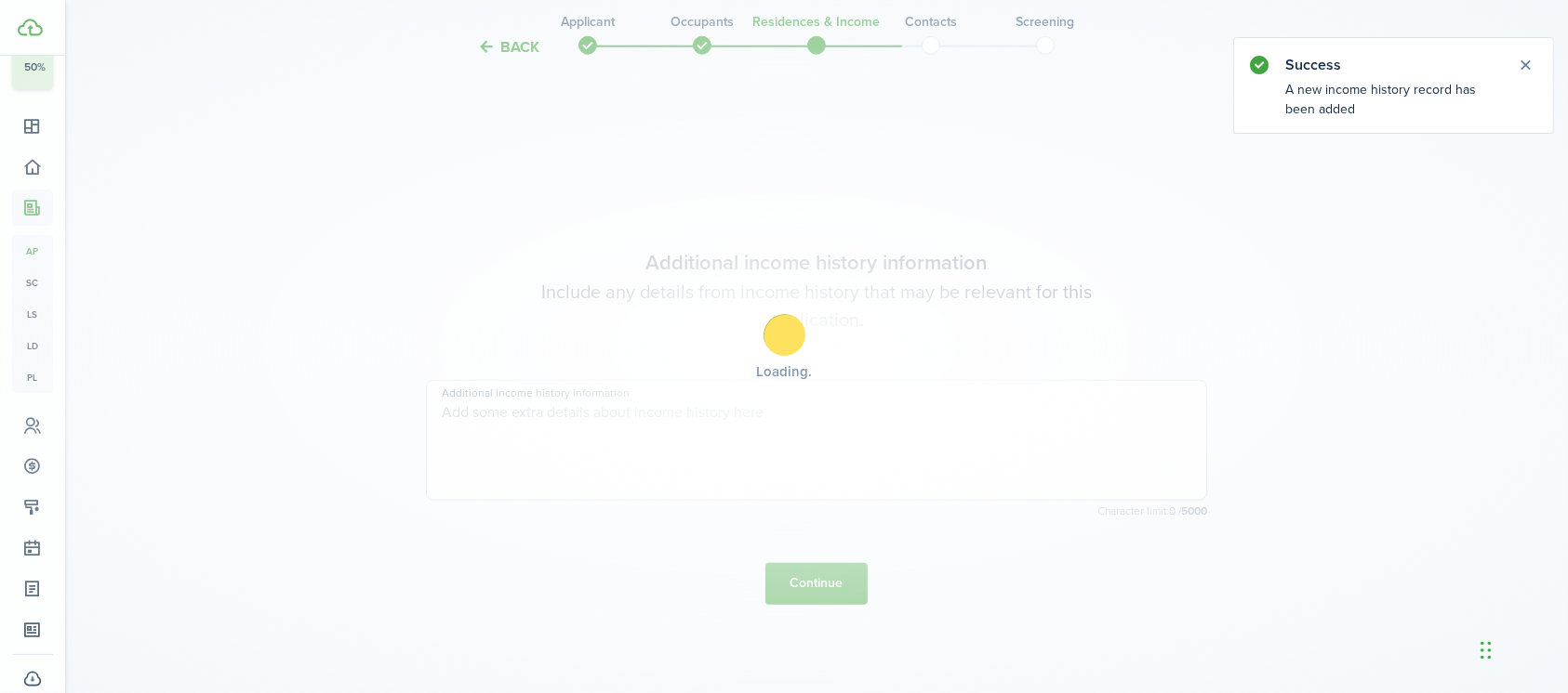
scroll to position [1954, 0]
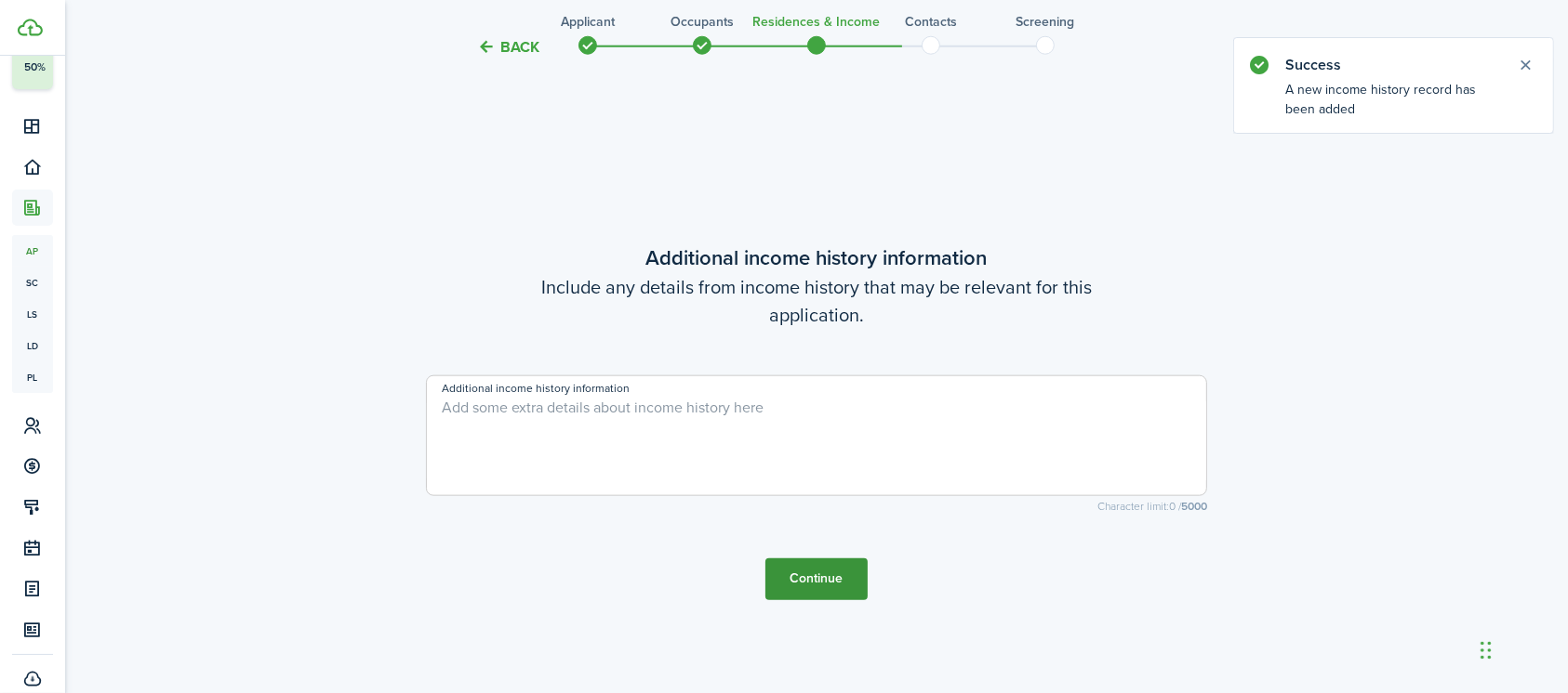
click at [825, 578] on button "Continue" at bounding box center [817, 579] width 103 height 42
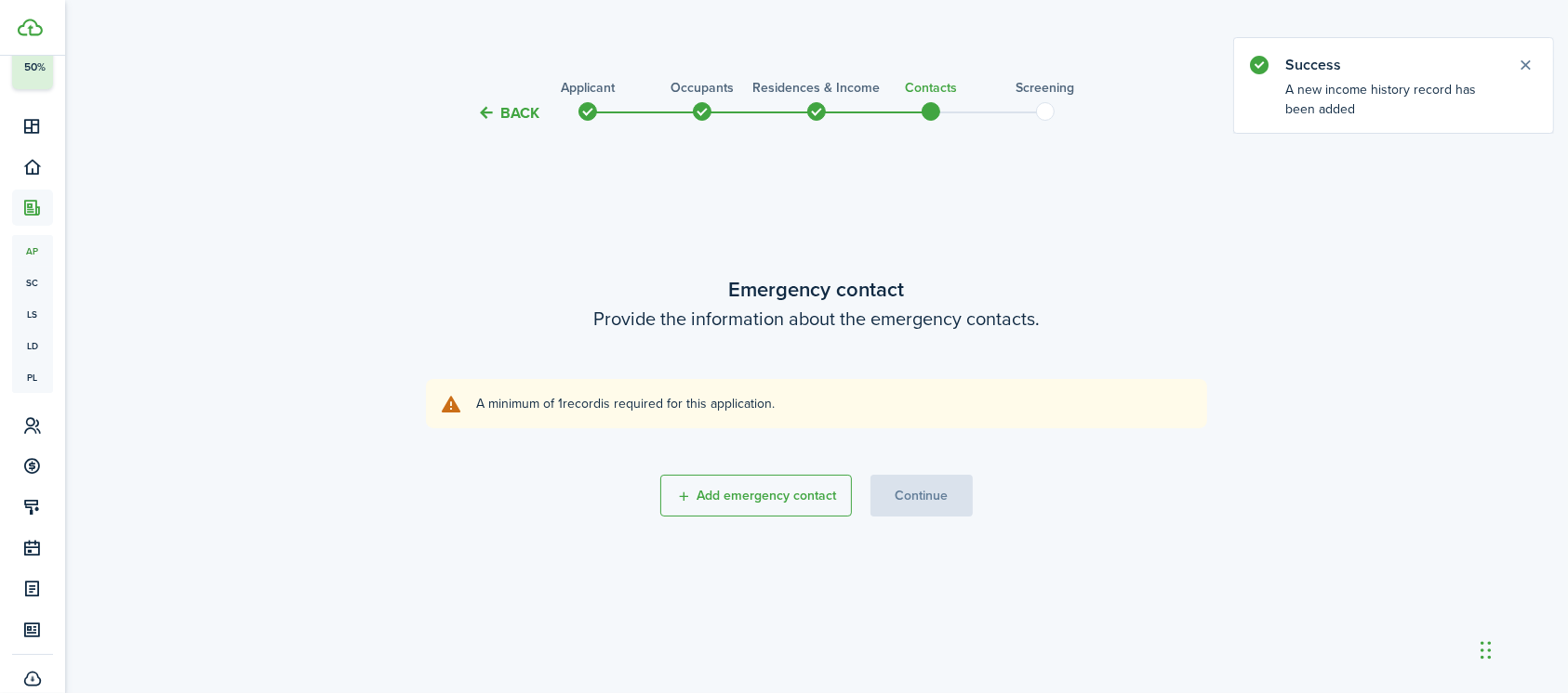
scroll to position [0, 0]
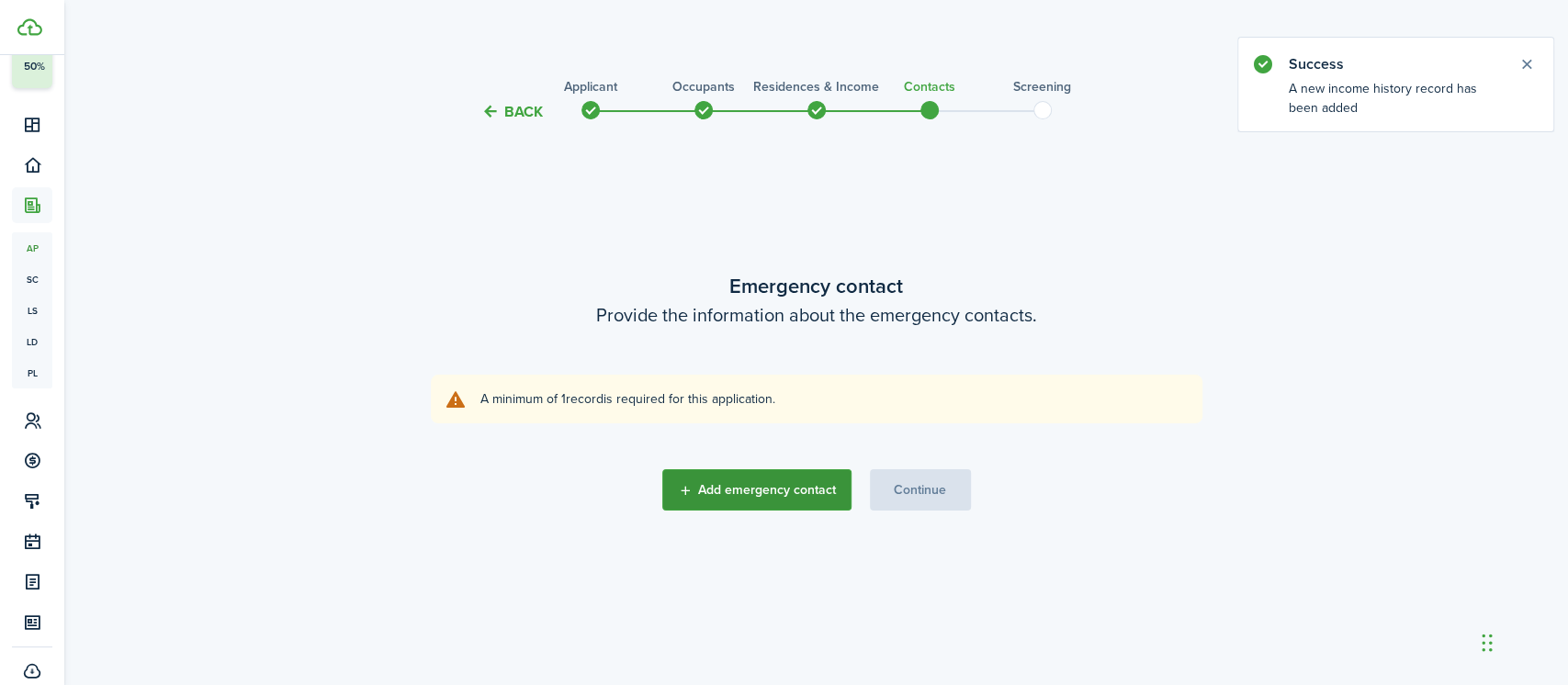
click at [764, 478] on button "Add emergency contact" at bounding box center [756, 490] width 189 height 41
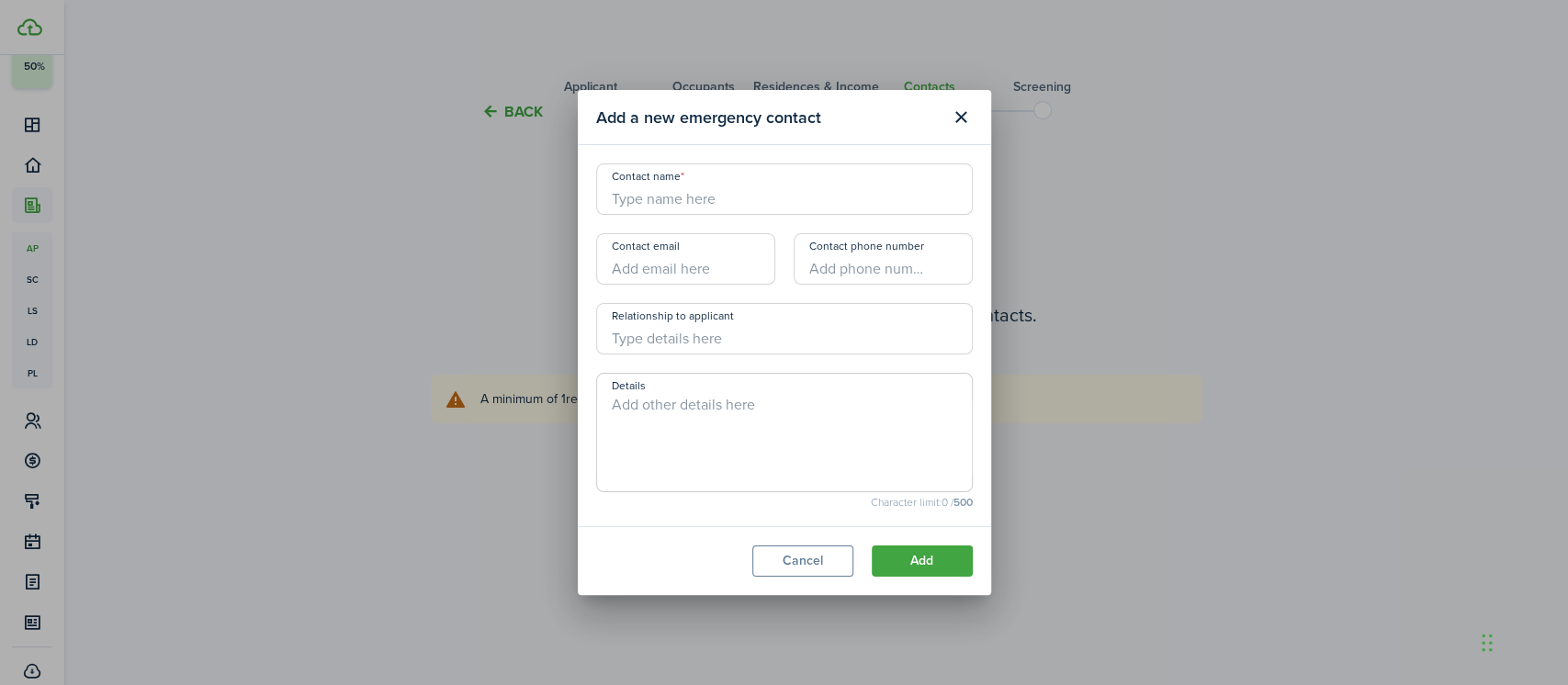
click at [714, 184] on input "Contact name" at bounding box center [784, 189] width 376 height 52
type input "BBH+"
click at [942, 555] on button "Add" at bounding box center [922, 561] width 101 height 31
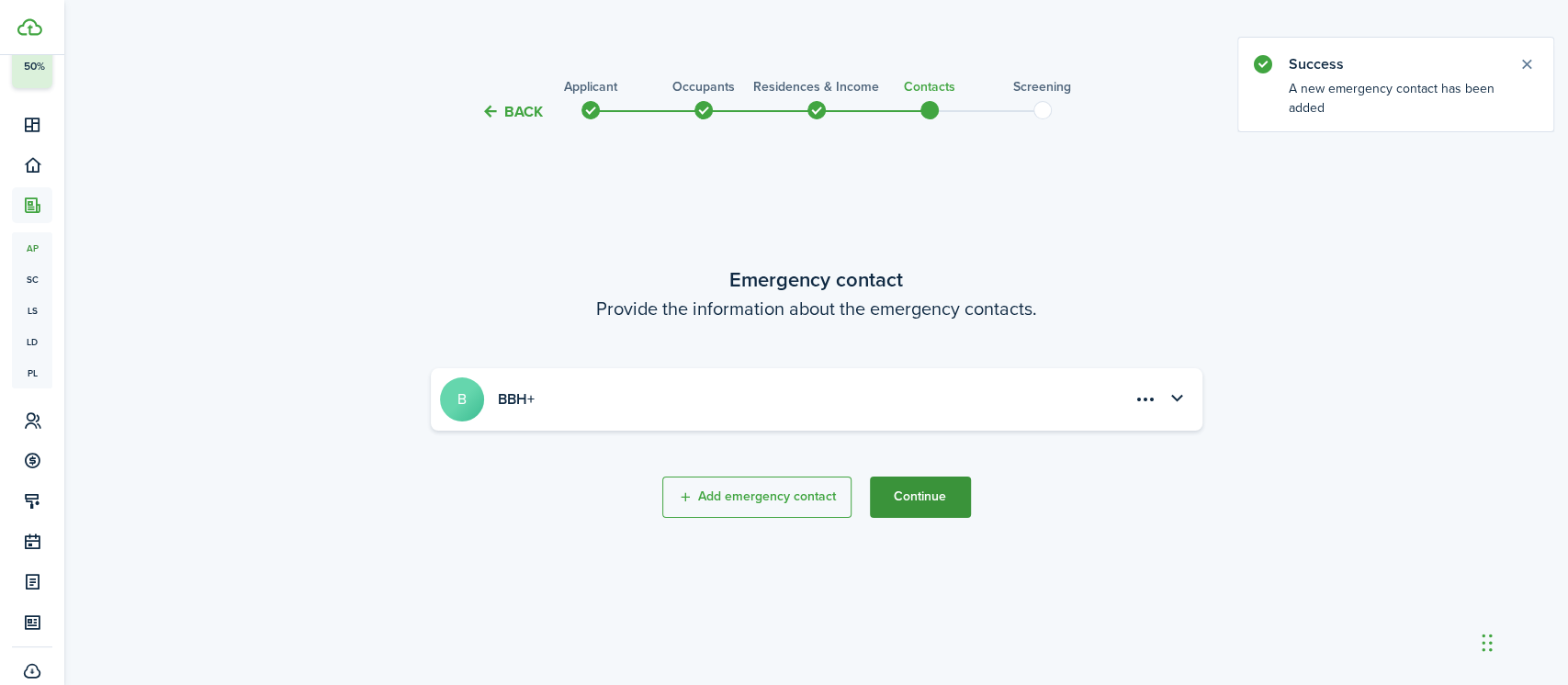
click at [914, 500] on button "Continue" at bounding box center [920, 497] width 101 height 41
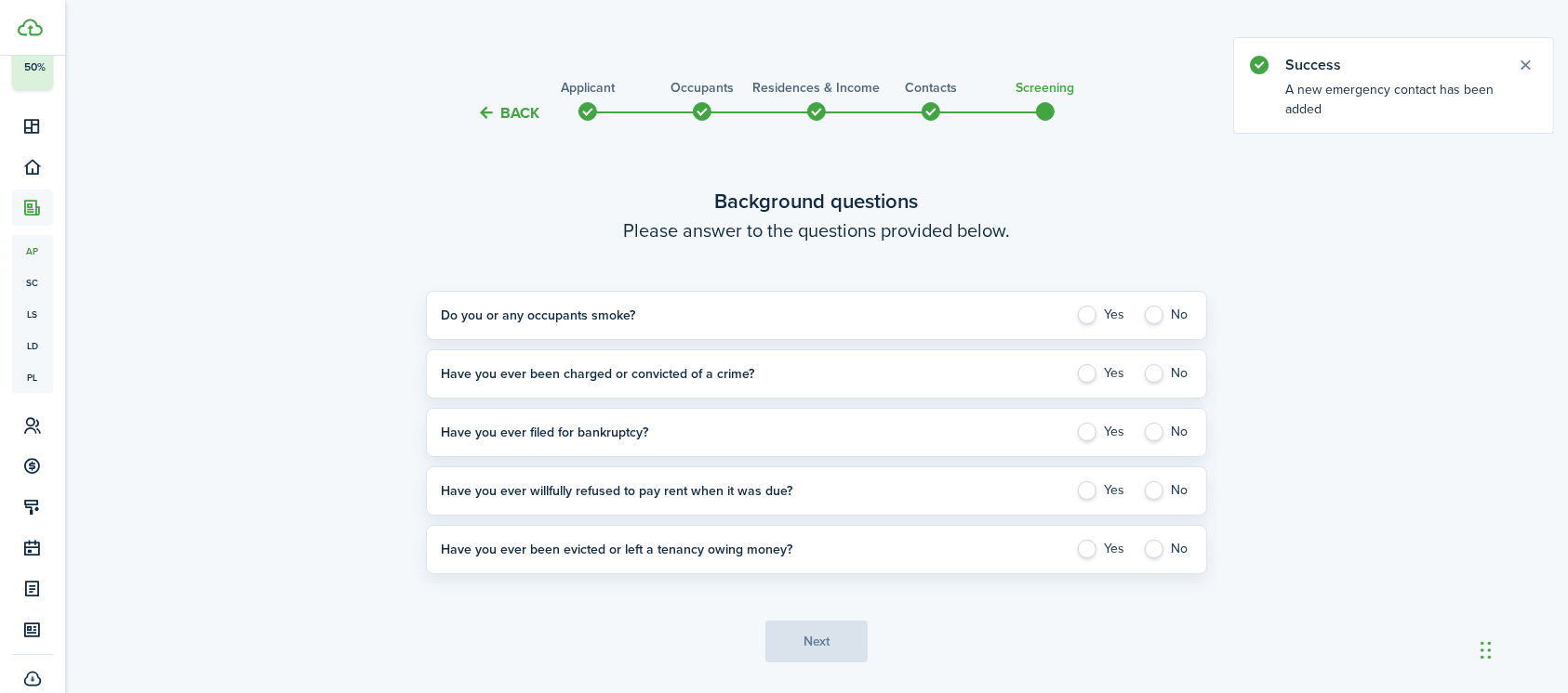
click at [1155, 312] on label "No" at bounding box center [1167, 315] width 49 height 19
radio input "true"
click at [1154, 365] on label "No" at bounding box center [1167, 374] width 49 height 19
radio input "true"
click at [1159, 428] on label "No" at bounding box center [1167, 432] width 49 height 19
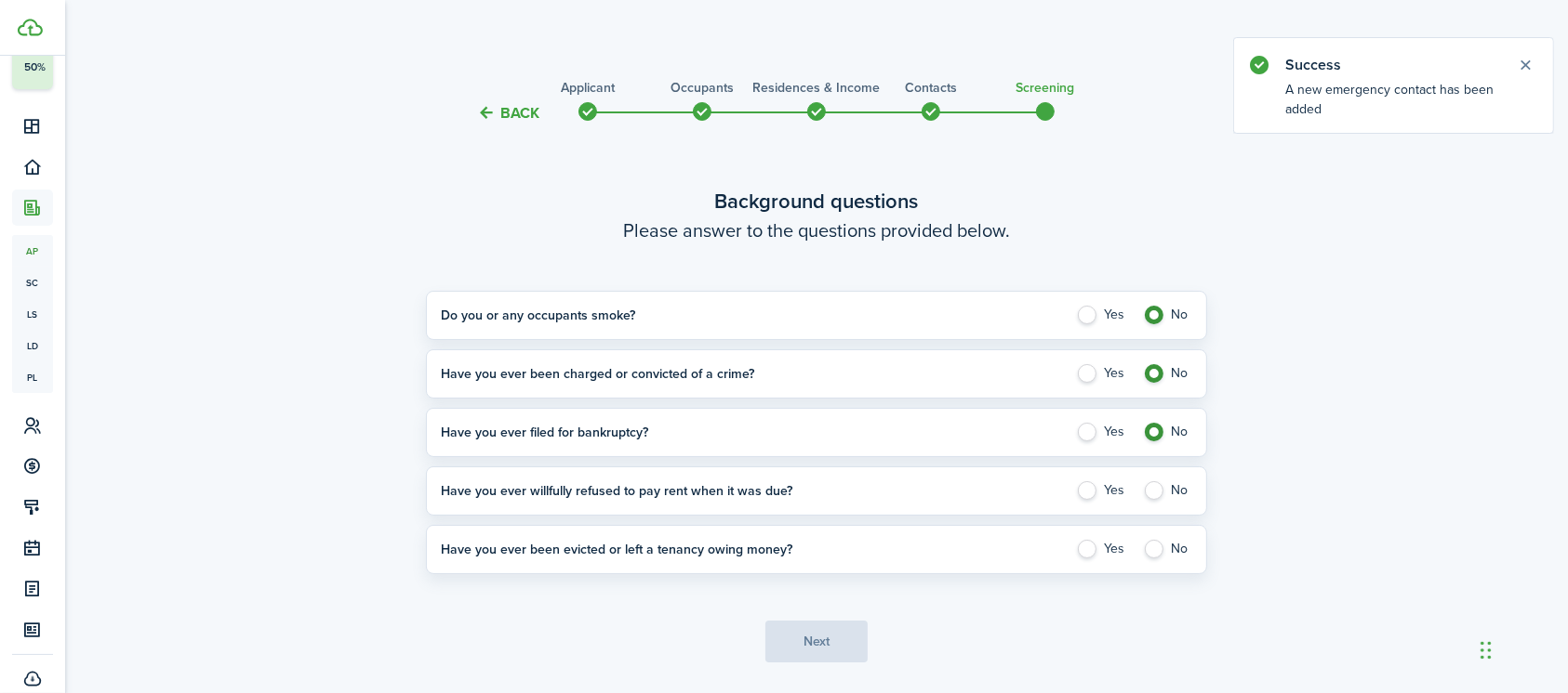
radio input "true"
click at [1158, 487] on label "No" at bounding box center [1167, 491] width 49 height 19
radio input "true"
click at [1155, 550] on label "No" at bounding box center [1167, 549] width 49 height 19
radio input "true"
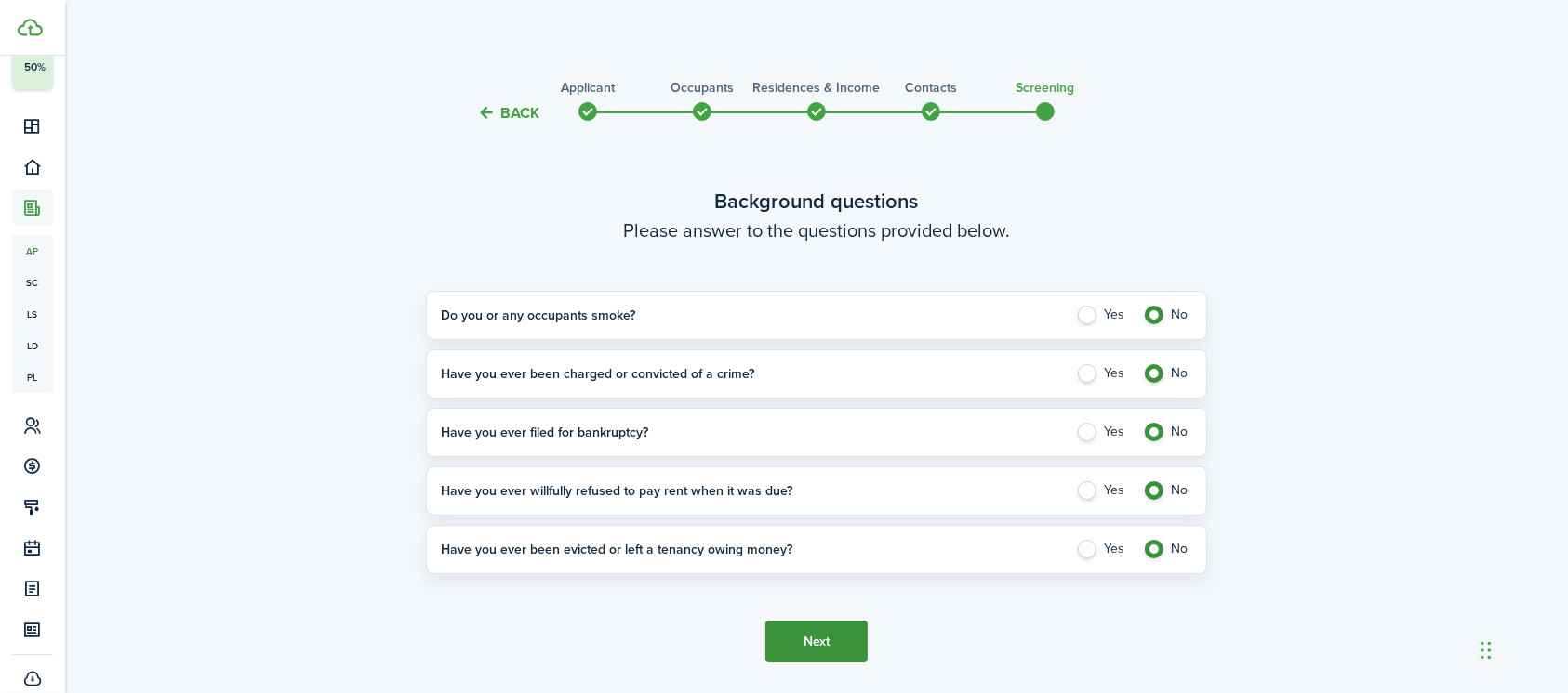
click at [823, 631] on button "Next" at bounding box center [817, 642] width 103 height 42
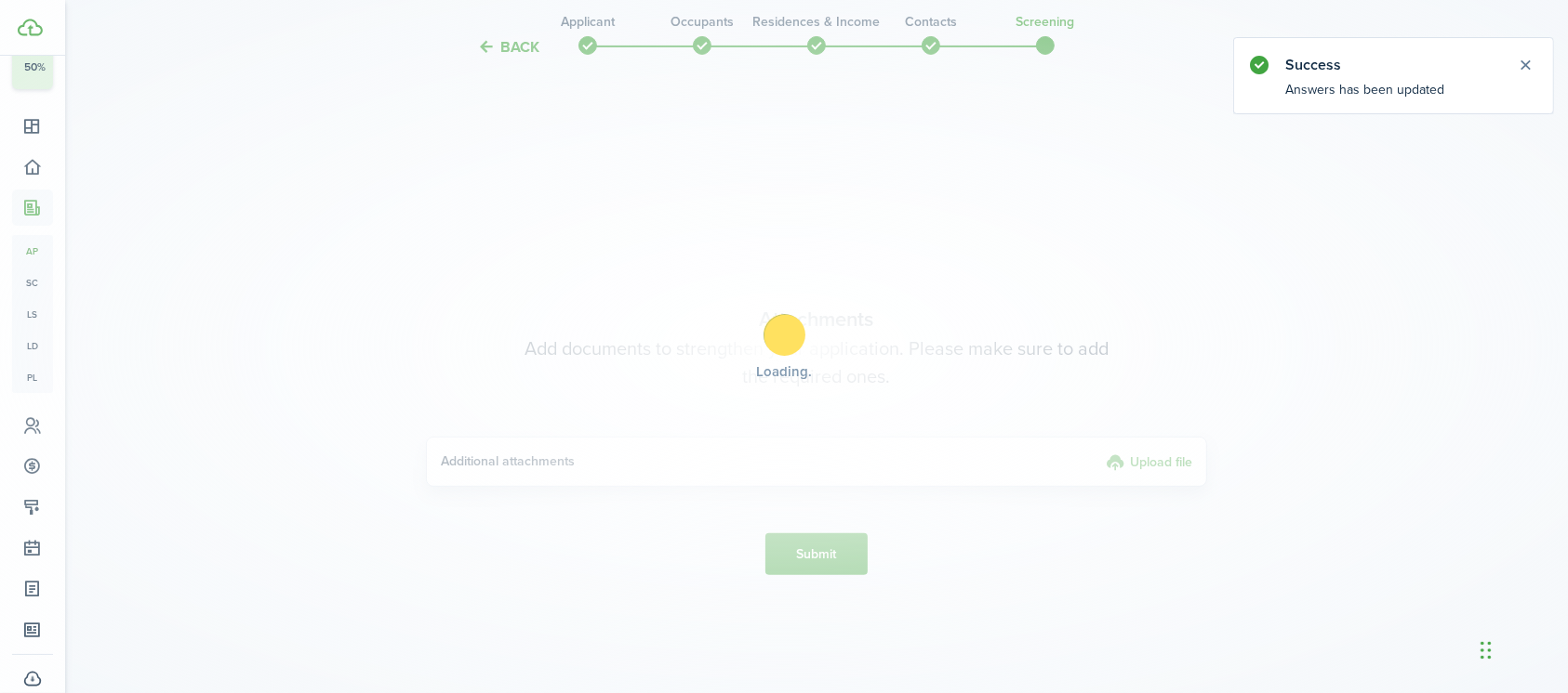
scroll to position [625, 0]
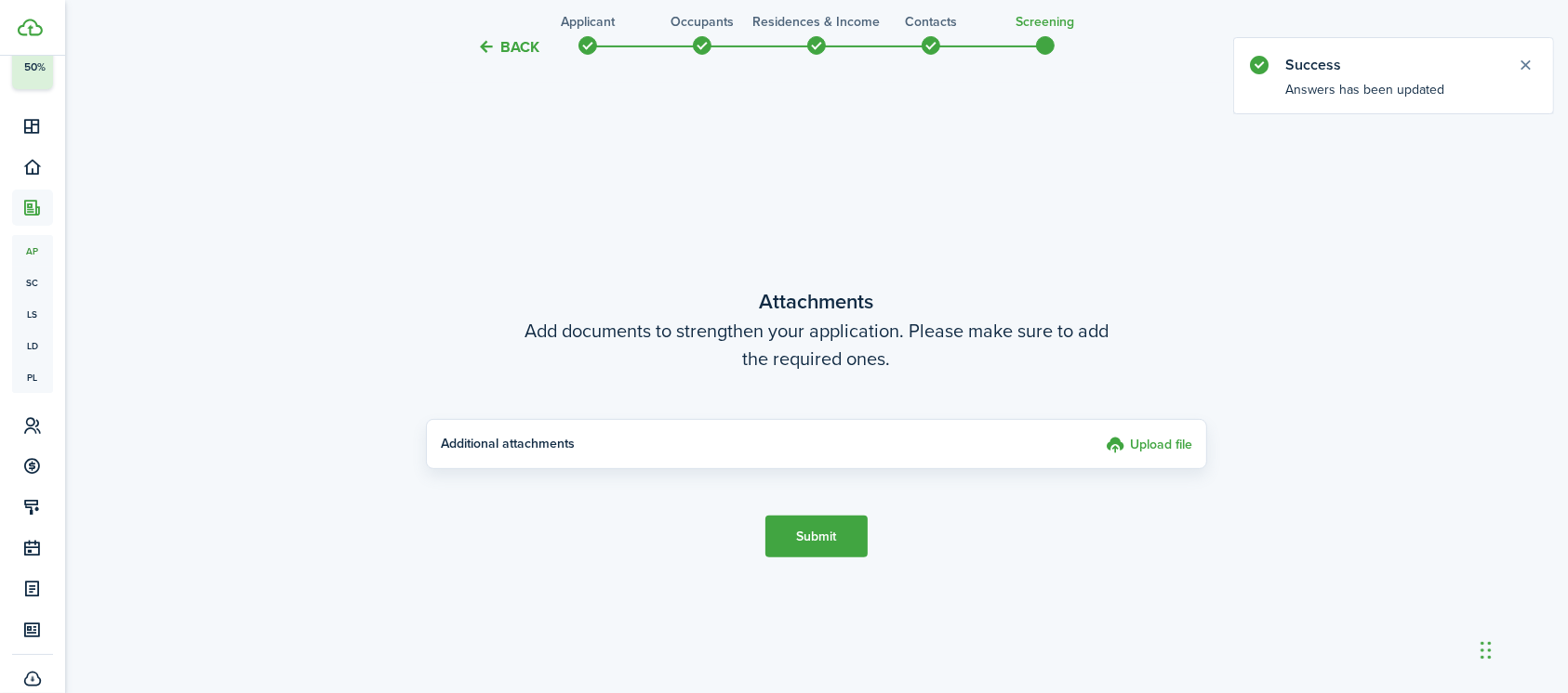
click at [812, 511] on application-wizard-attachment "Attachments Add documents to strengthen your application. Please make sure to a…" at bounding box center [816, 423] width 781 height 272
click at [811, 524] on button "Submit" at bounding box center [817, 536] width 103 height 42
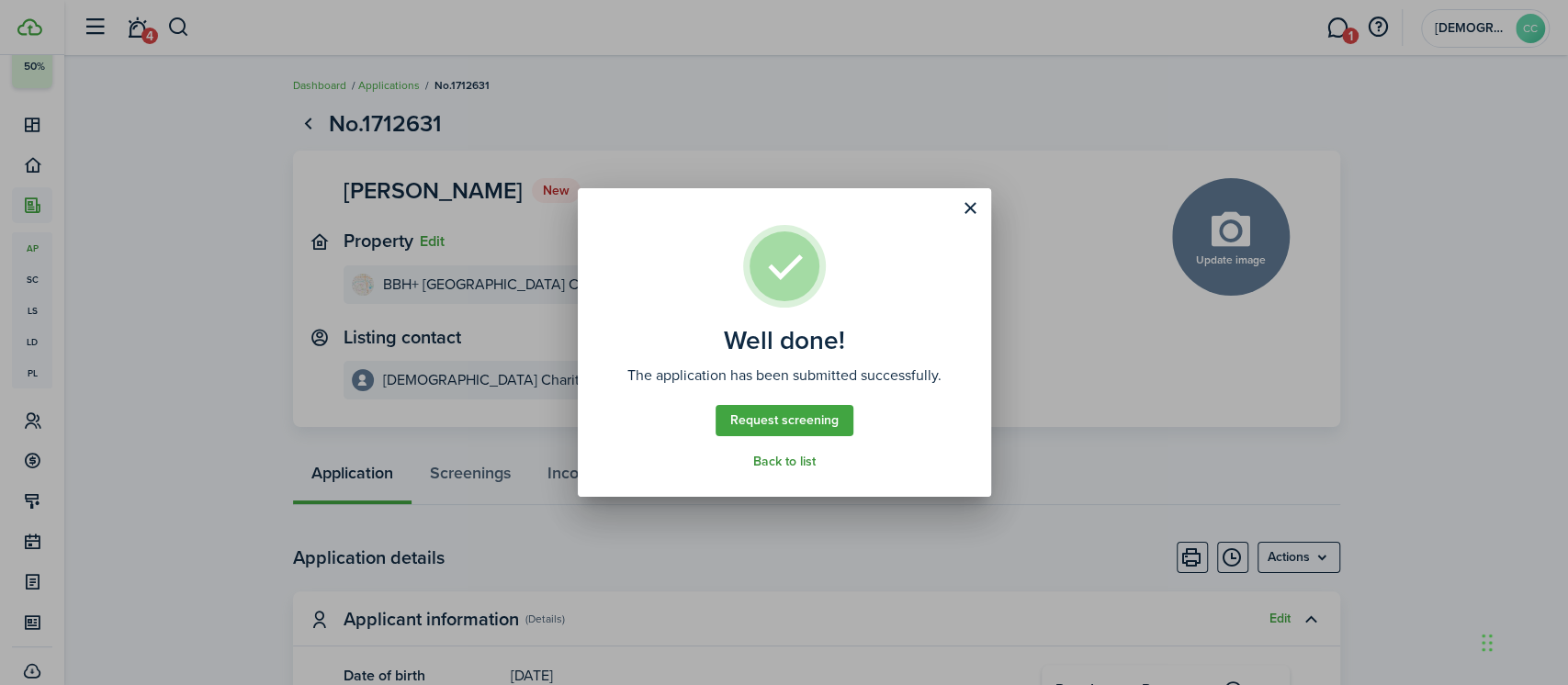
click at [779, 459] on link "Back to list" at bounding box center [784, 462] width 63 height 15
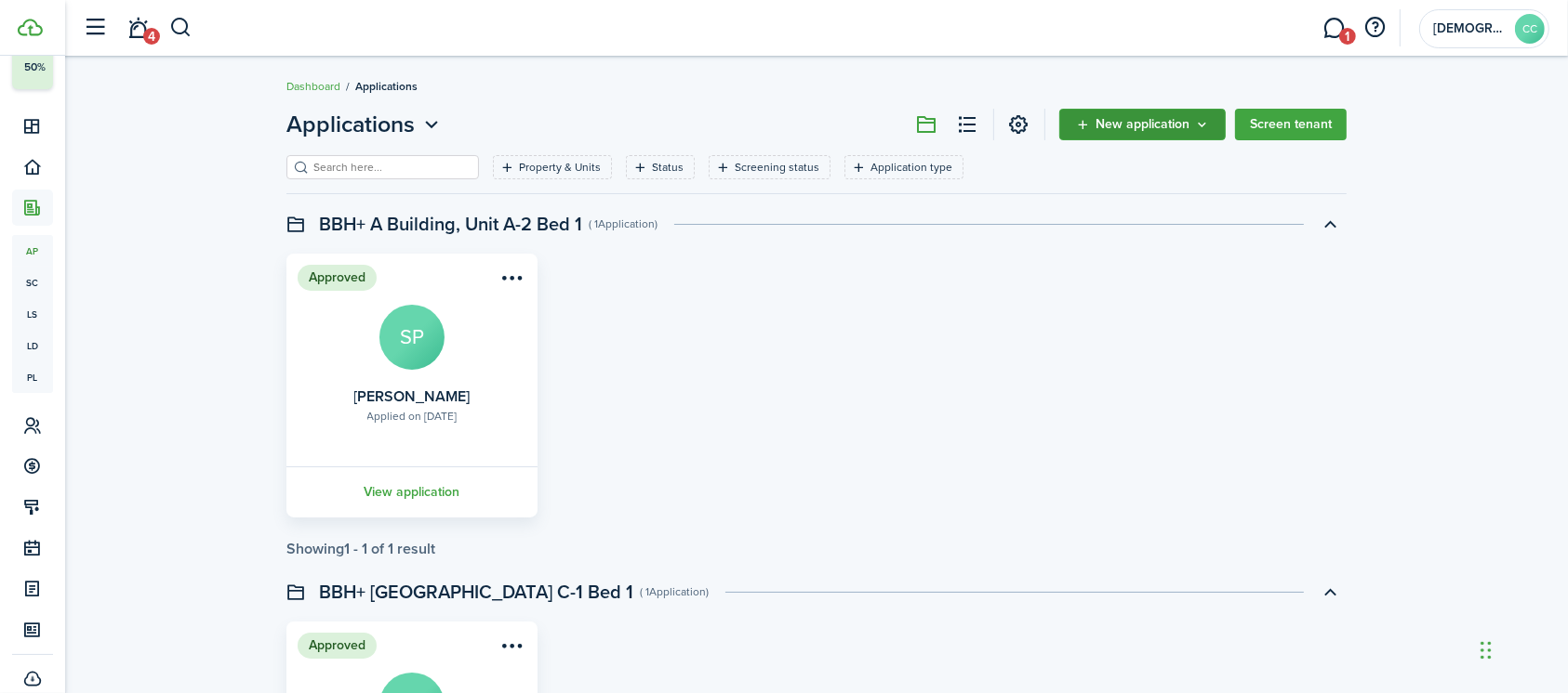
click at [1151, 124] on span "New application" at bounding box center [1142, 125] width 94 height 13
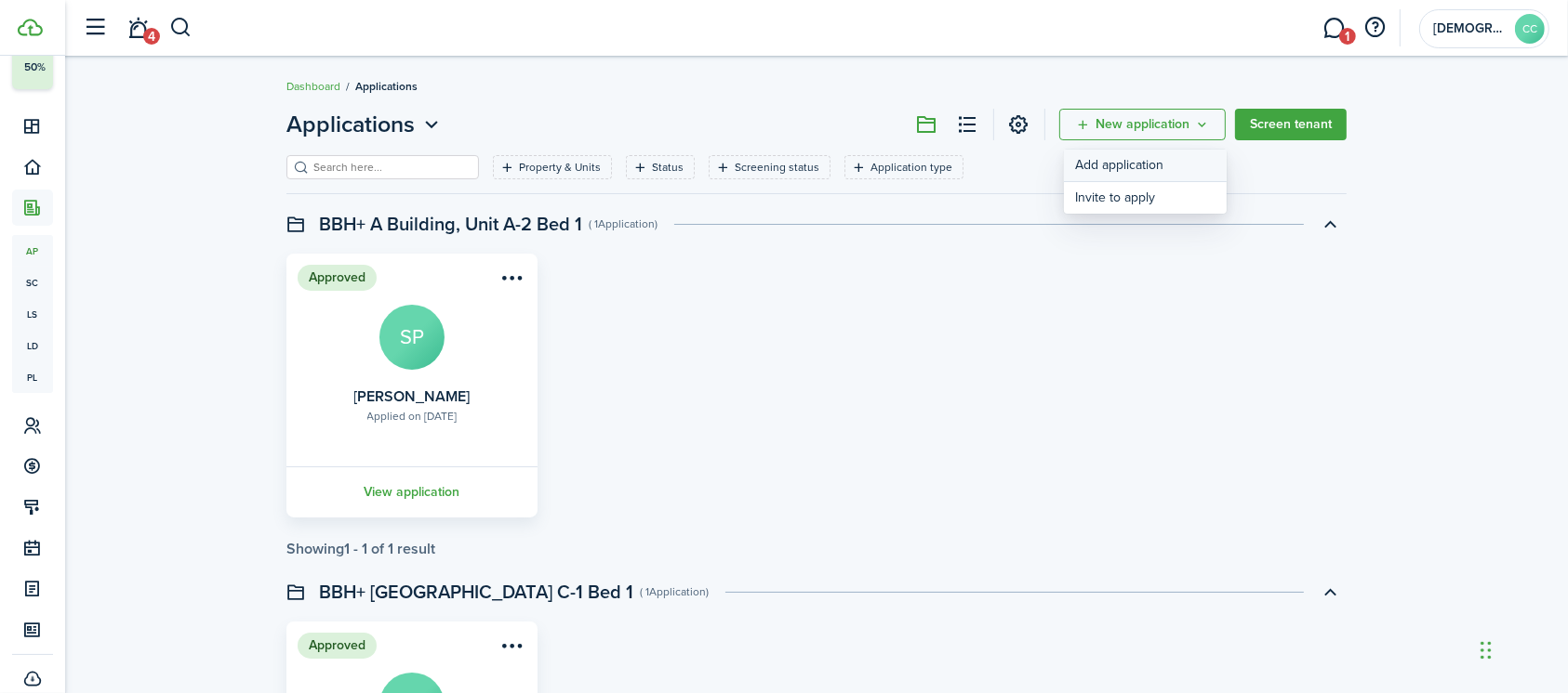
click at [1108, 166] on link "Add application" at bounding box center [1145, 165] width 162 height 33
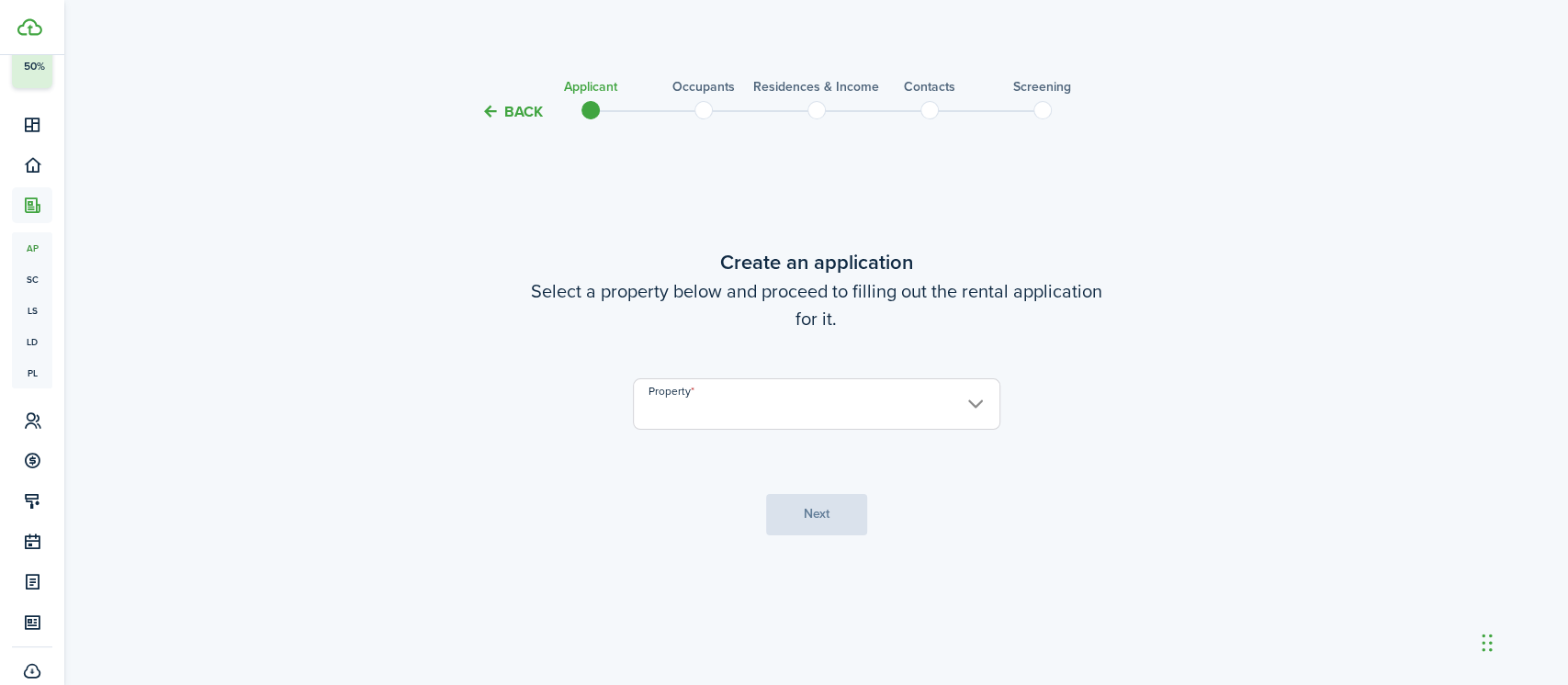
click at [698, 407] on input "Property" at bounding box center [816, 404] width 368 height 52
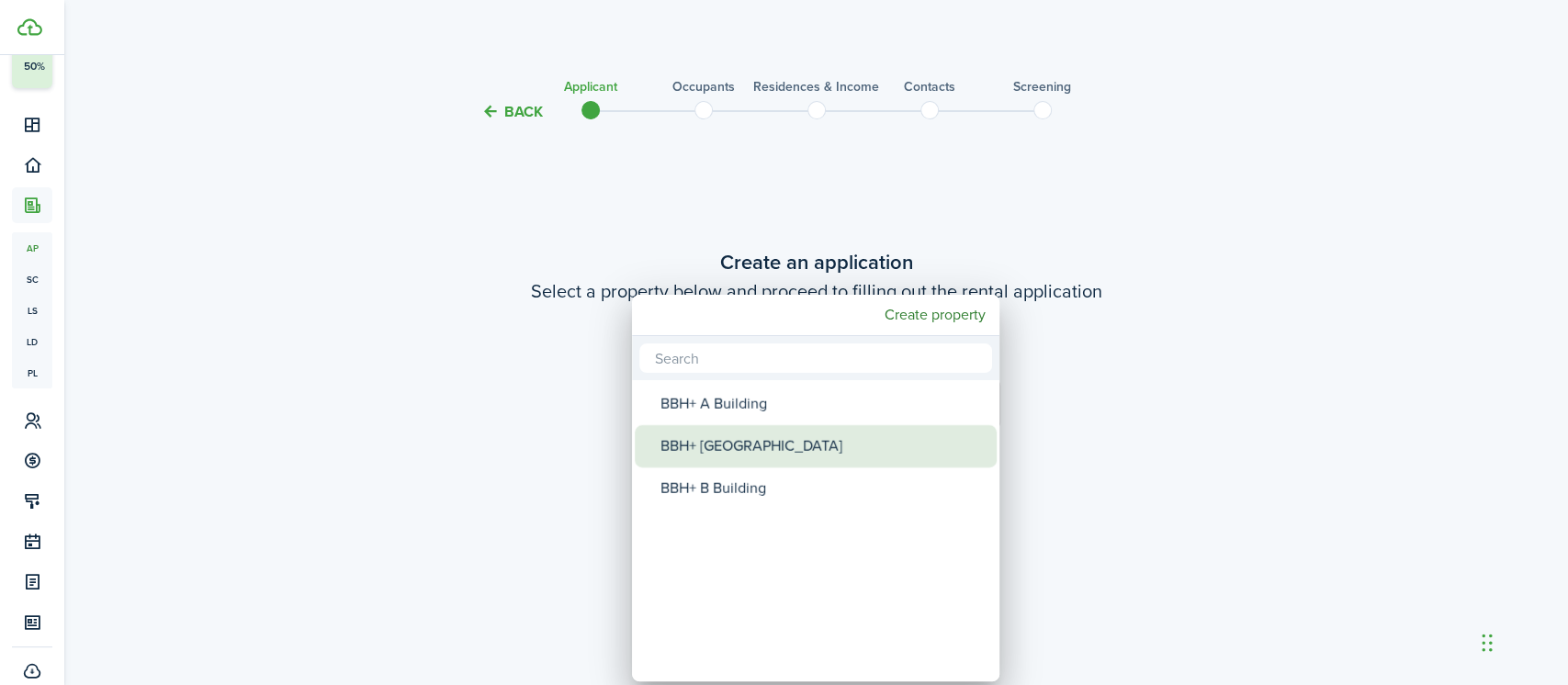
click at [737, 441] on div "BBH+ [GEOGRAPHIC_DATA]" at bounding box center [822, 446] width 325 height 42
type input "BBH+ [GEOGRAPHIC_DATA]"
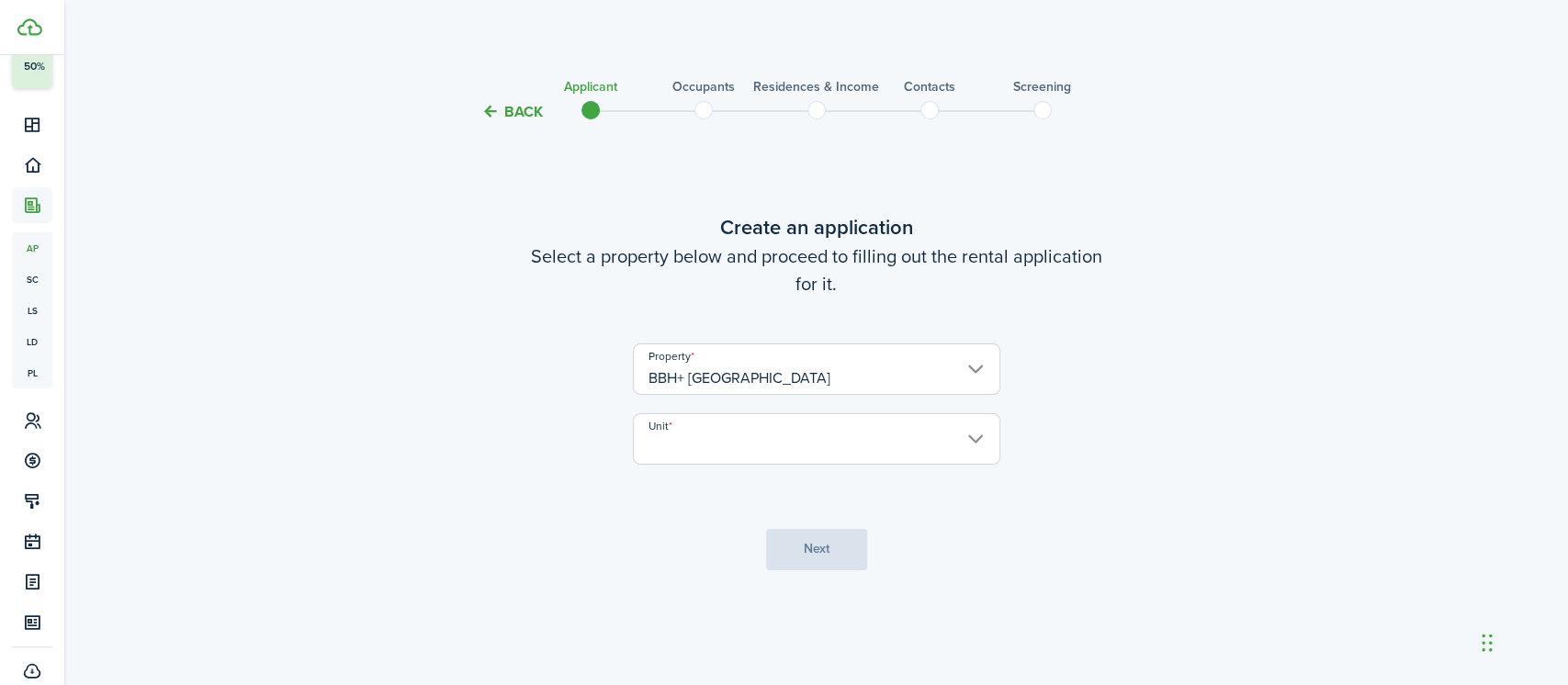
click at [777, 440] on input "Unit" at bounding box center [816, 439] width 368 height 52
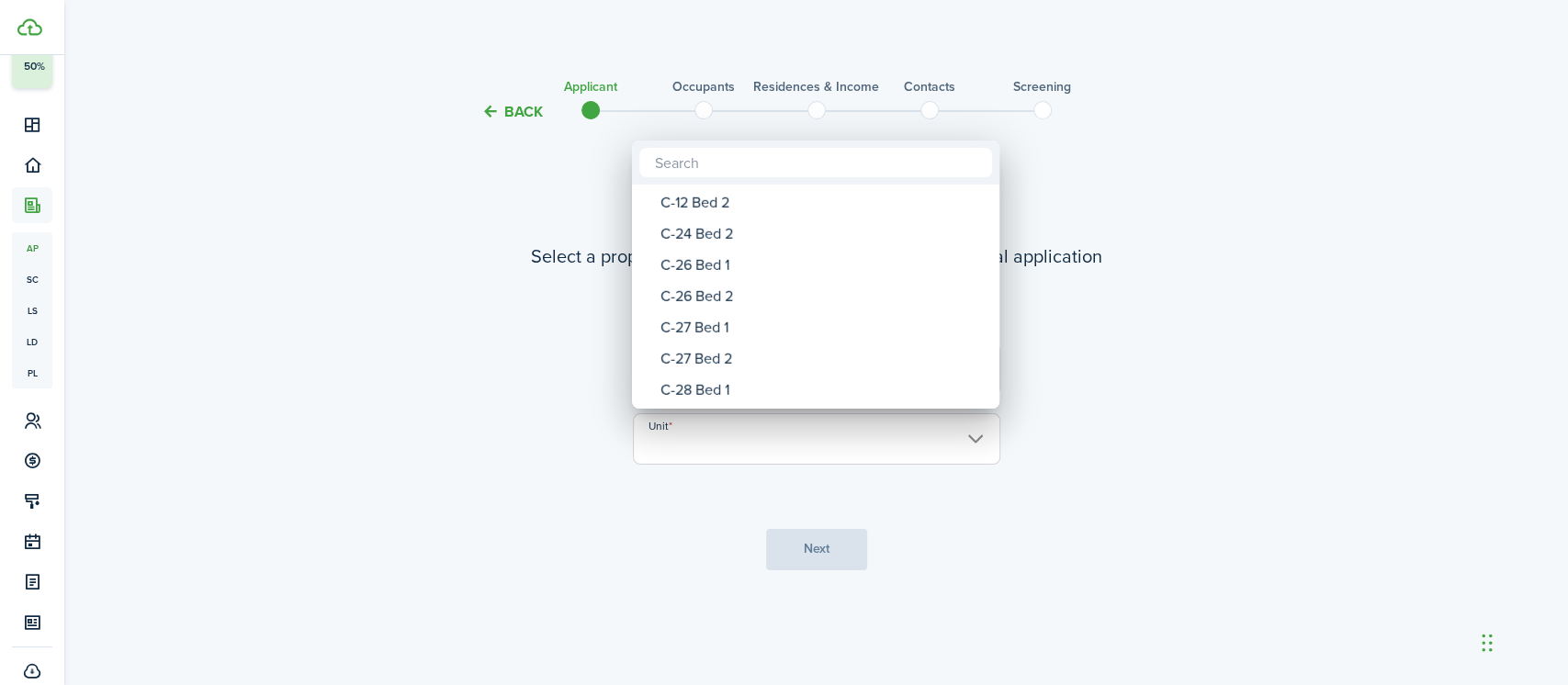
click at [709, 296] on div "C-26 Bed 2" at bounding box center [822, 297] width 325 height 31
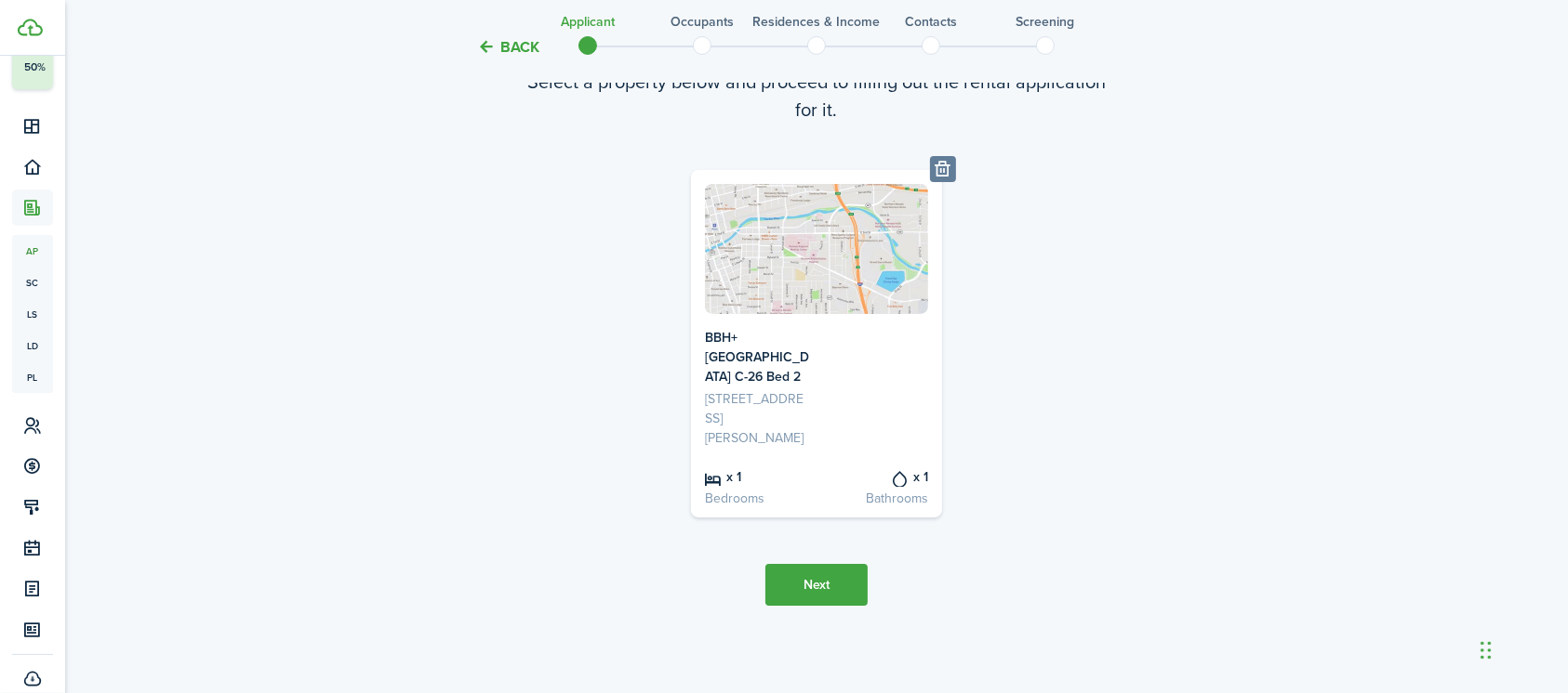
click at [830, 595] on button "Next" at bounding box center [817, 585] width 103 height 42
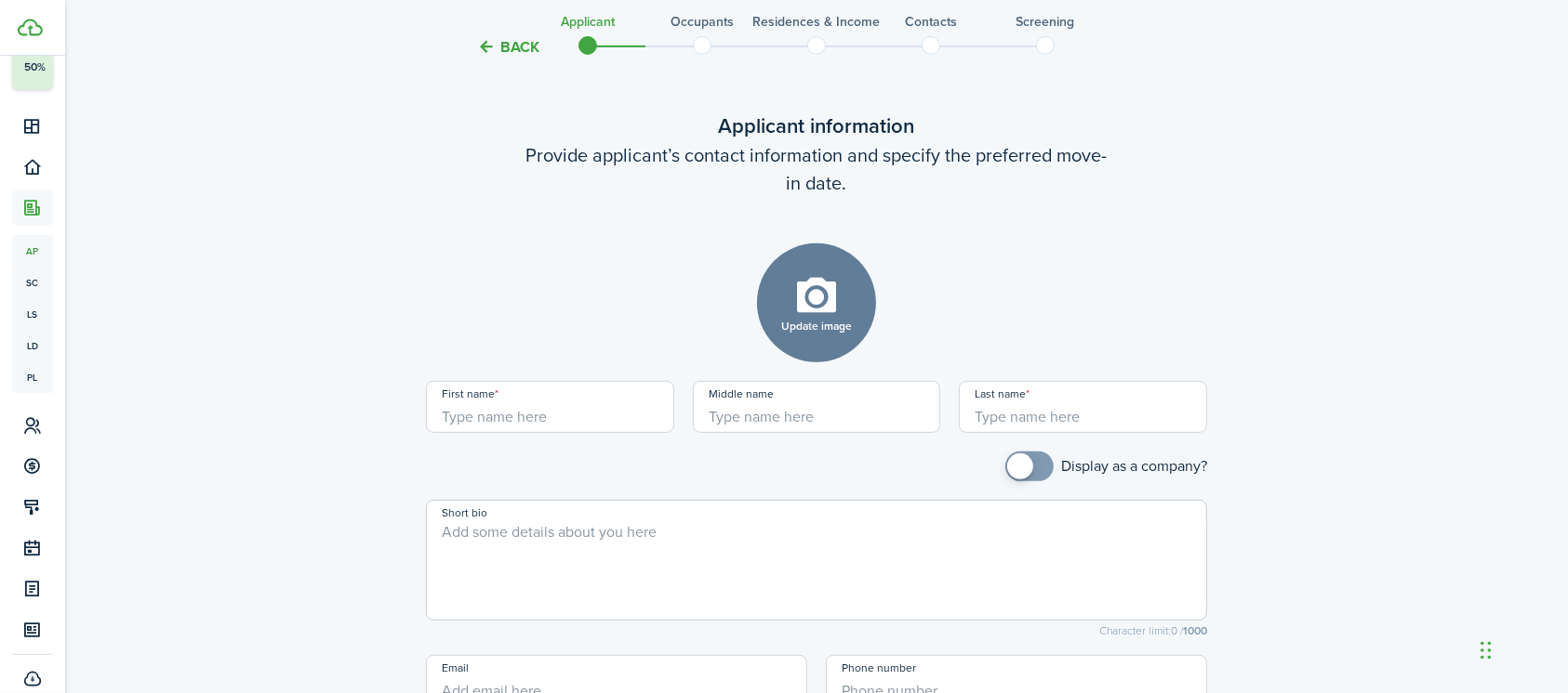
scroll to position [717, 0]
click at [553, 431] on input "First name" at bounding box center [550, 408] width 248 height 52
type input "[PERSON_NAME]"
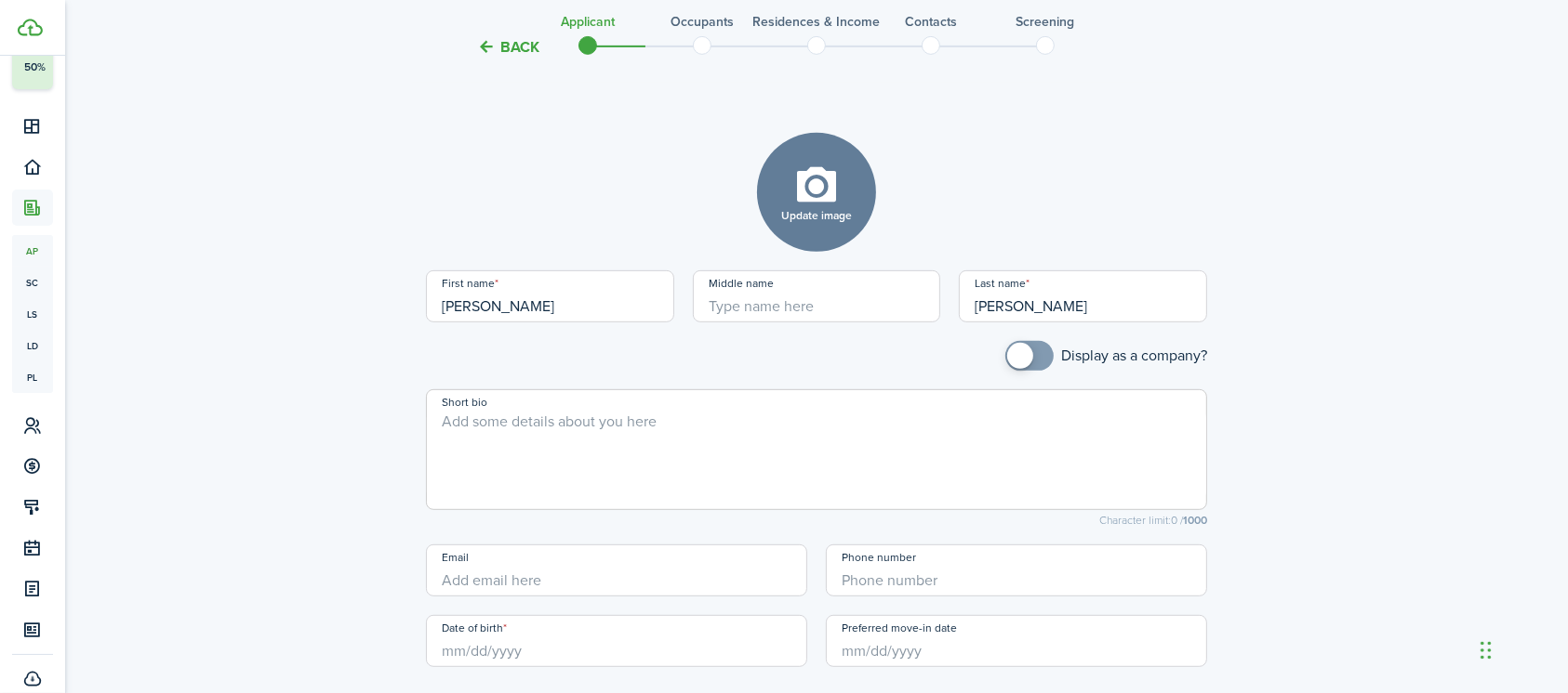
scroll to position [879, 0]
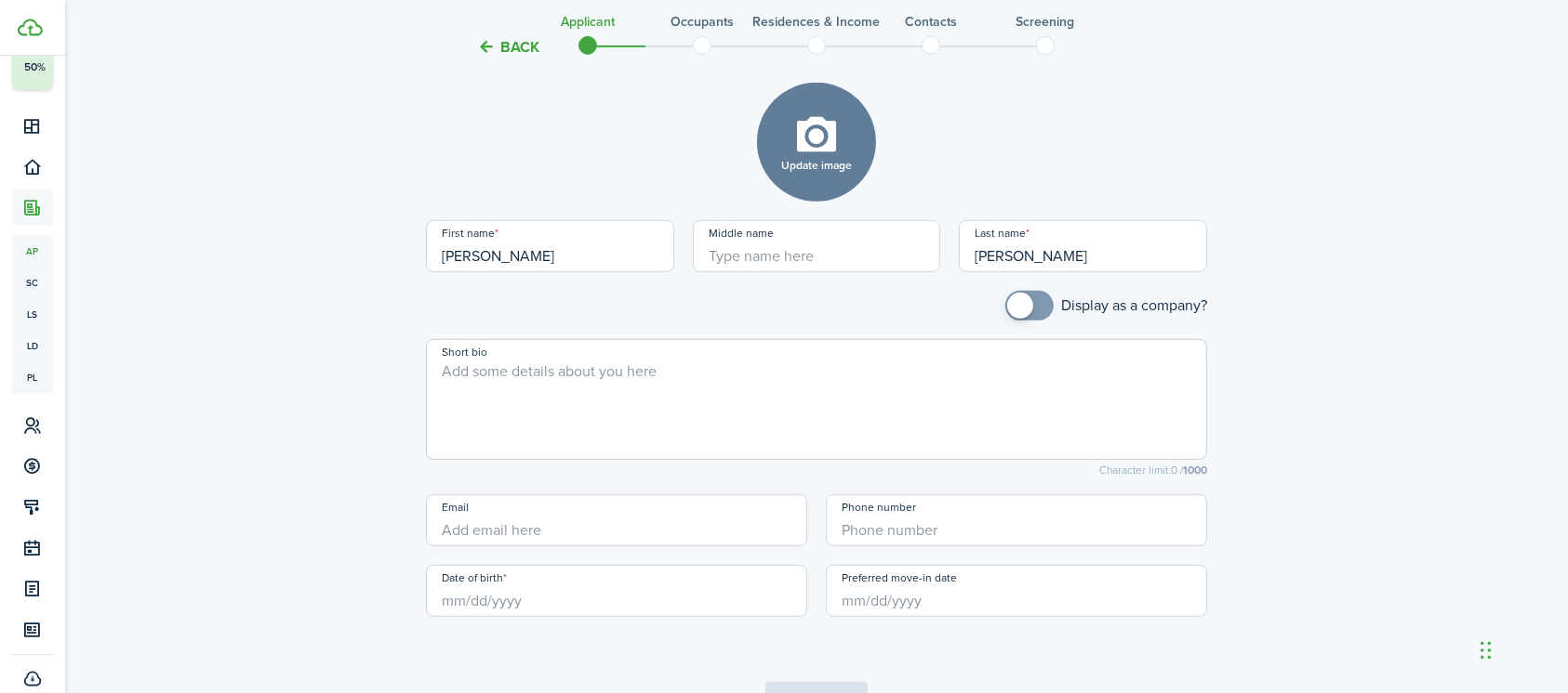
click at [513, 607] on input "Date of birth" at bounding box center [616, 591] width 381 height 52
type input "[PERSON_NAME]"
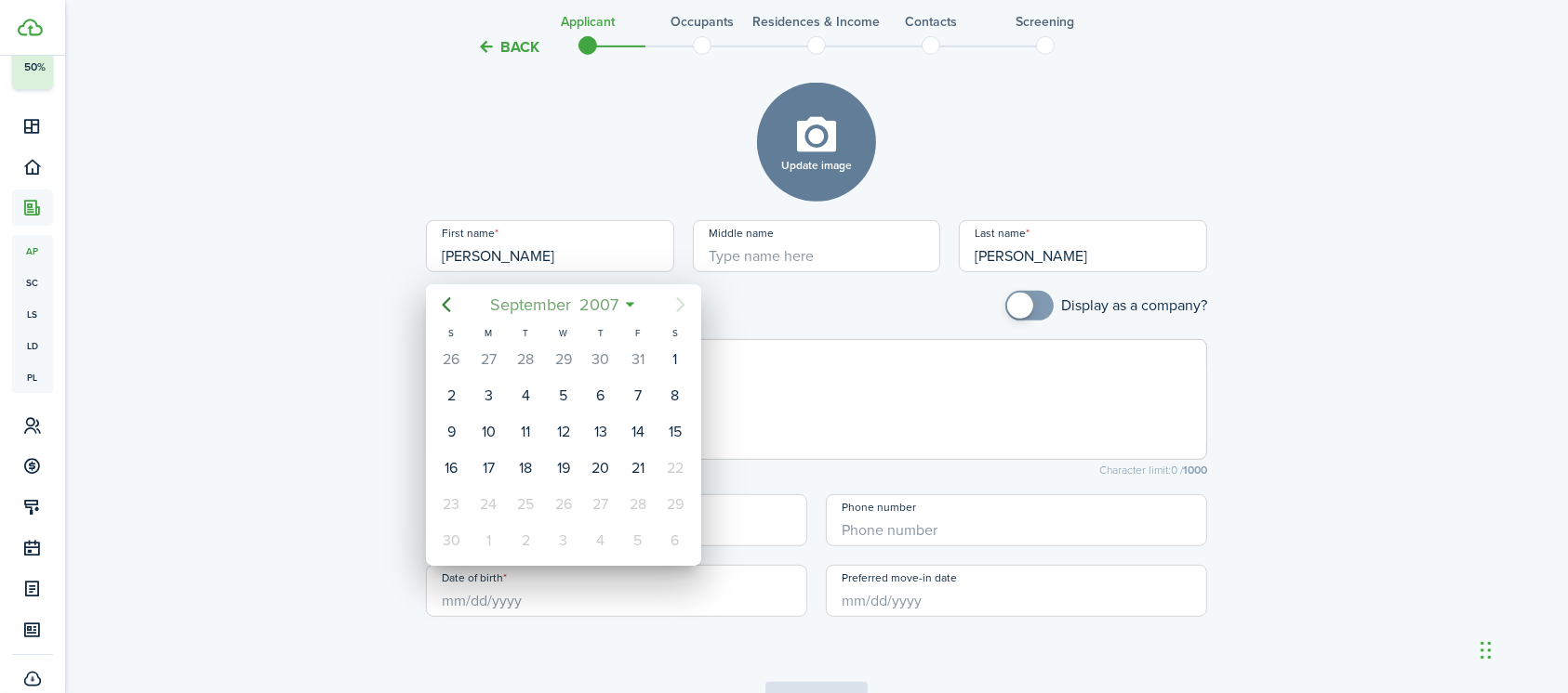
click at [593, 303] on span "2007" at bounding box center [598, 305] width 48 height 34
click at [548, 302] on span "2007" at bounding box center [553, 305] width 48 height 34
click at [449, 303] on icon "Previous page" at bounding box center [446, 305] width 22 height 22
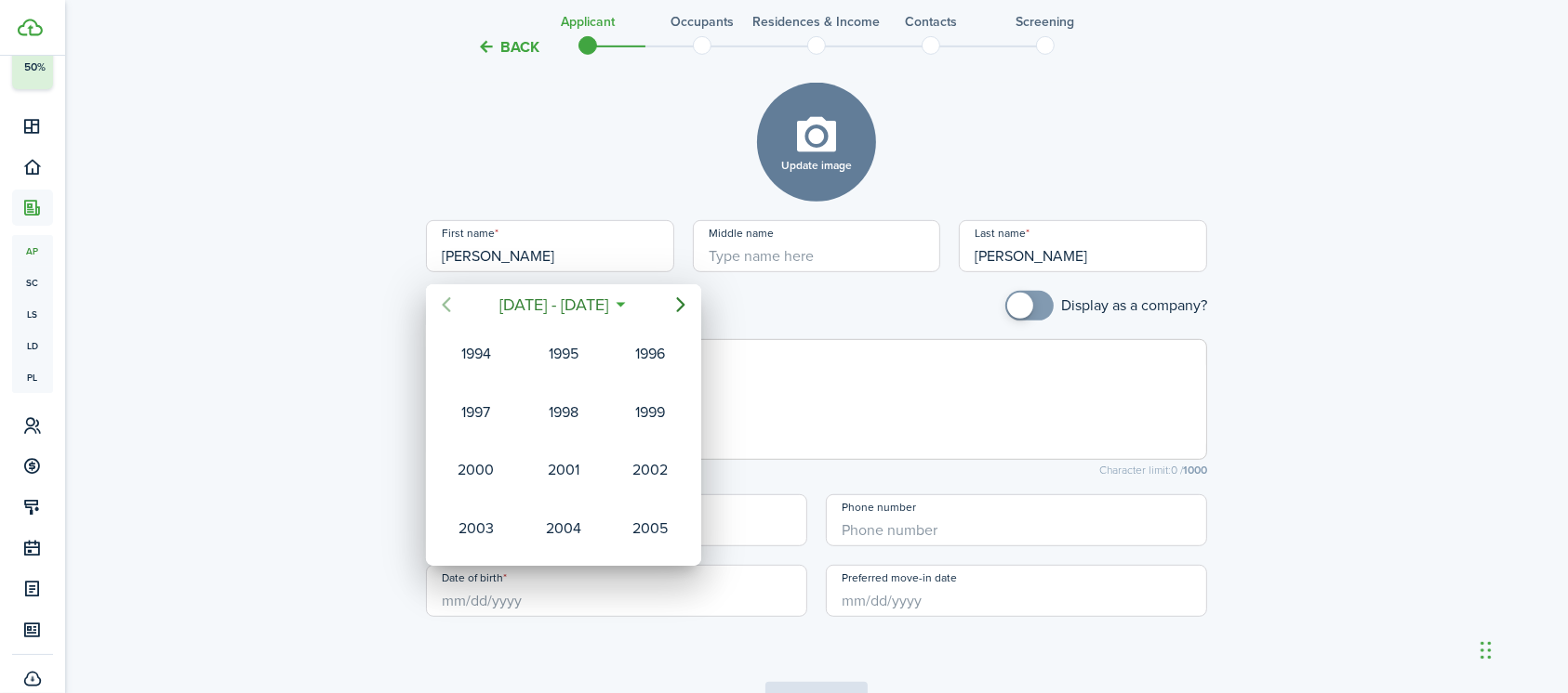
click at [449, 303] on icon "Previous page" at bounding box center [446, 305] width 22 height 22
click at [562, 464] on div "1989" at bounding box center [564, 470] width 67 height 30
click at [485, 420] on div "Apr" at bounding box center [476, 412] width 67 height 30
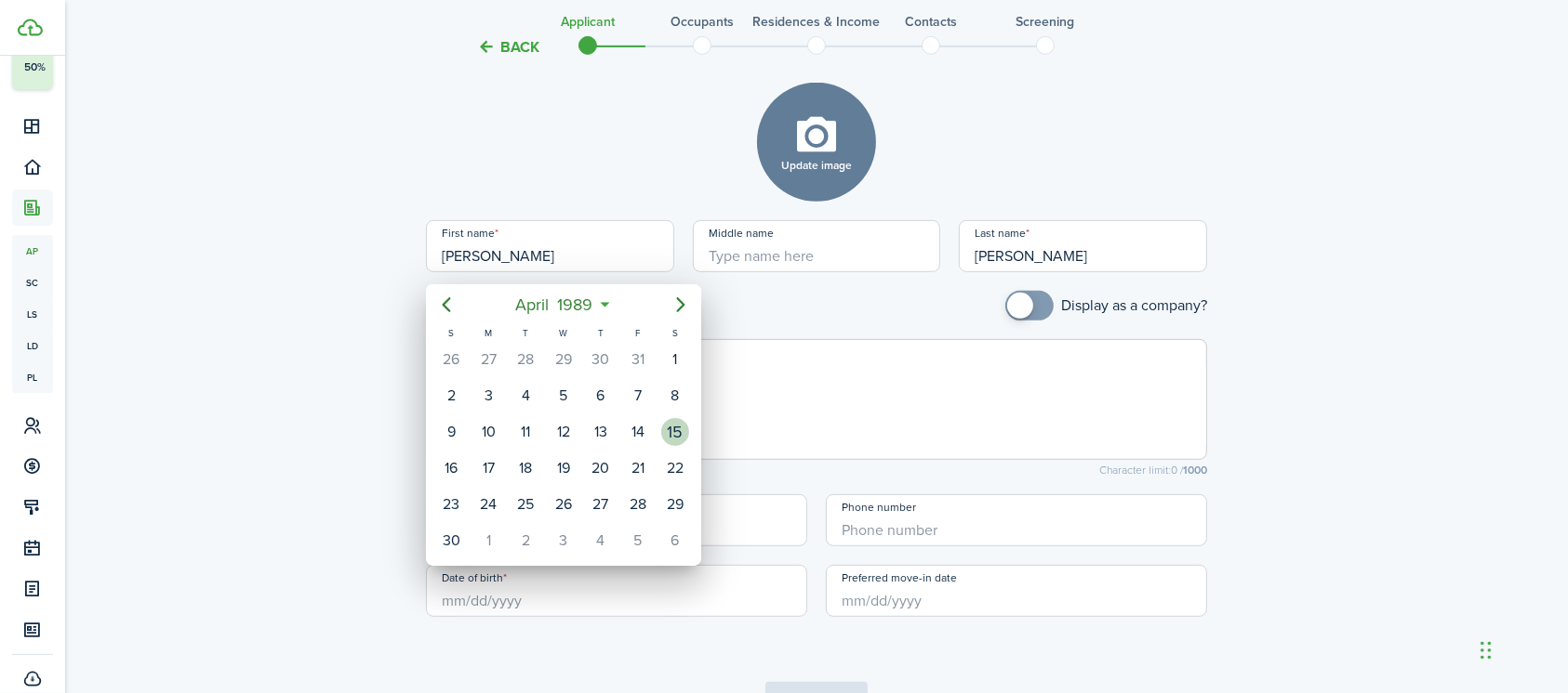
click at [687, 427] on div "15" at bounding box center [675, 432] width 28 height 28
type input "[DATE]"
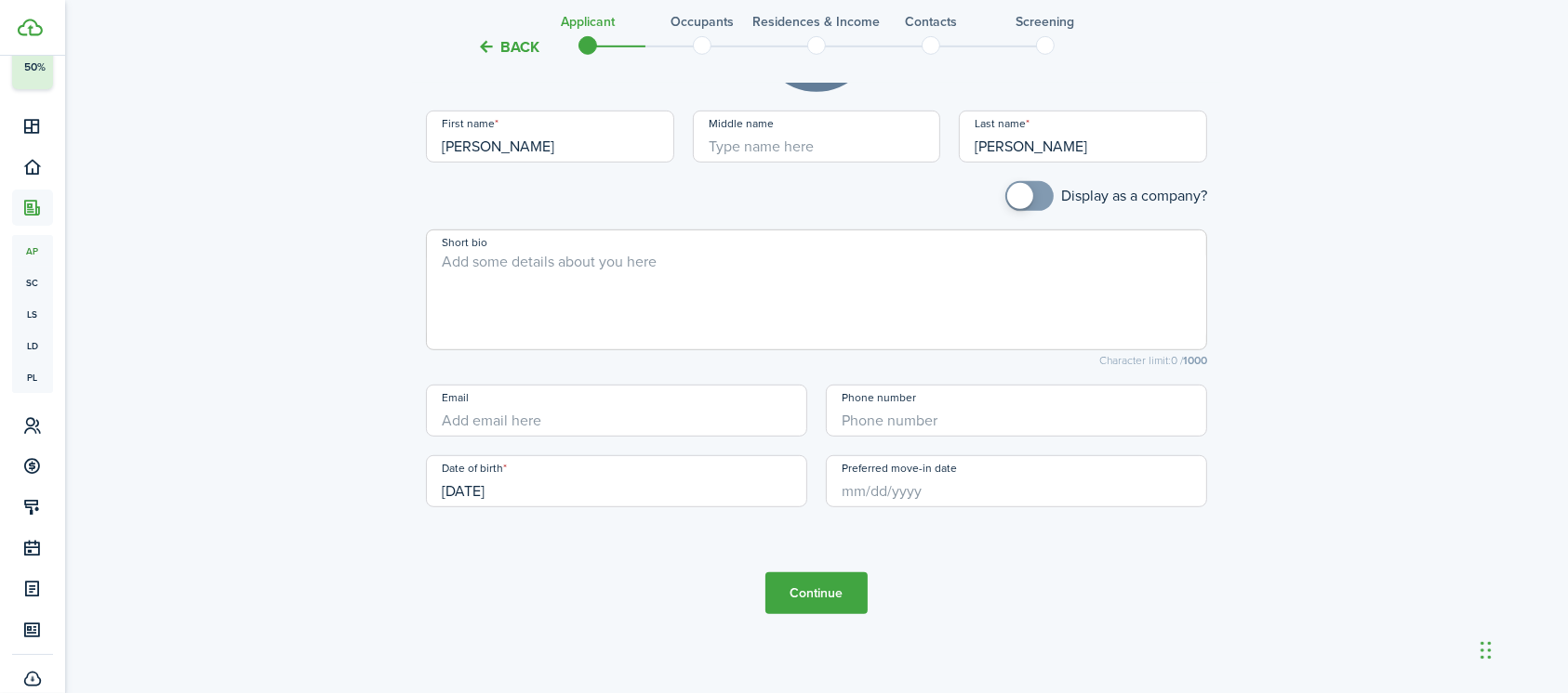
scroll to position [990, 0]
click at [920, 489] on input "Preferred move-in date" at bounding box center [1016, 480] width 381 height 52
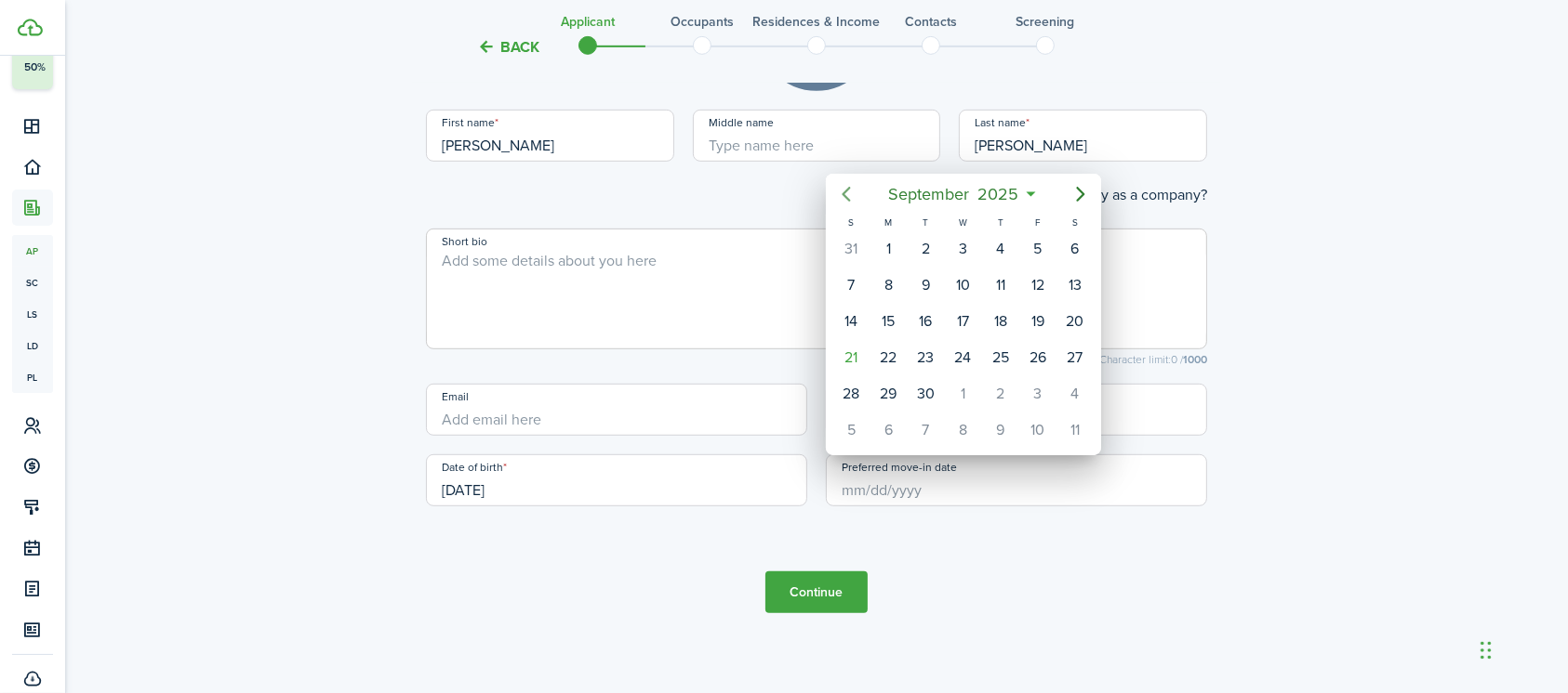
click at [848, 198] on icon "Previous page" at bounding box center [847, 194] width 8 height 15
click at [1055, 394] on div "29" at bounding box center [1038, 395] width 37 height 35
type input "[DATE]"
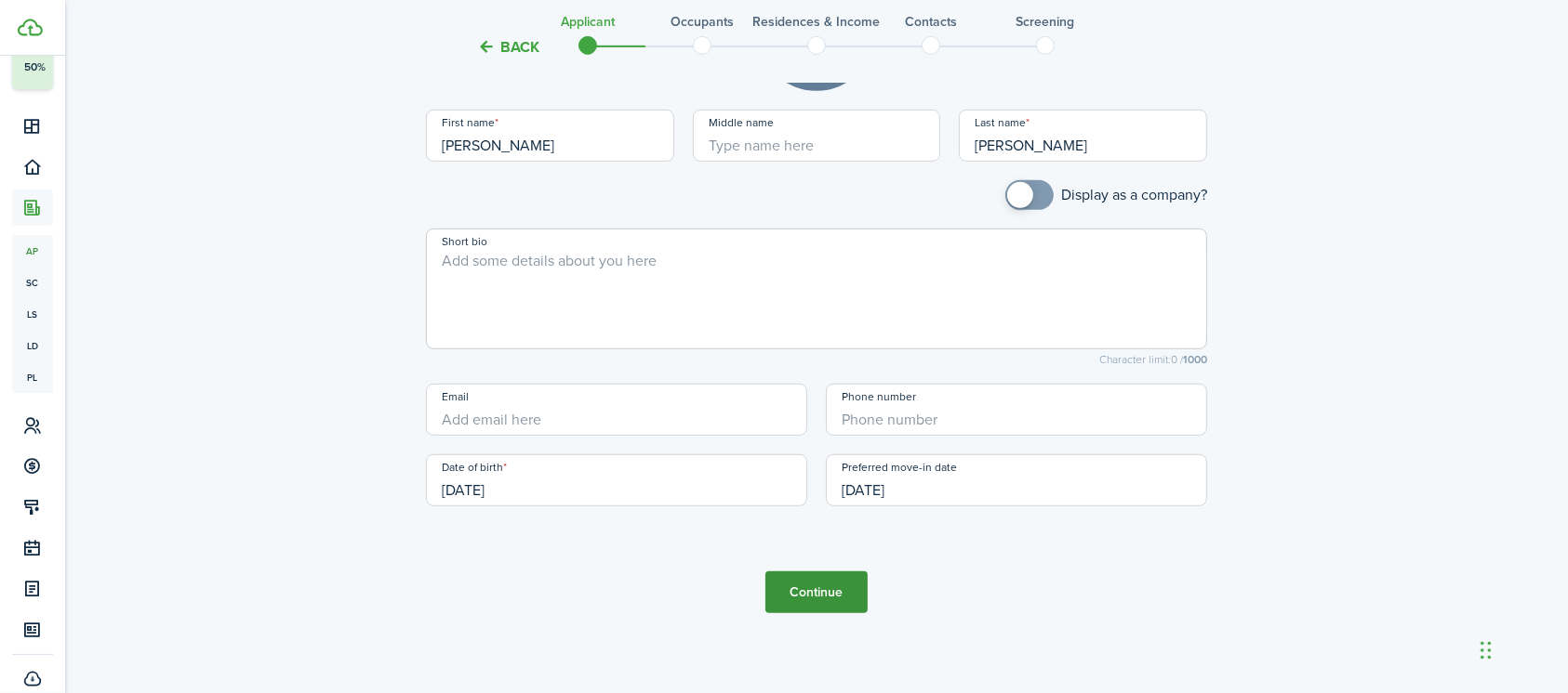
click at [807, 592] on button "Continue" at bounding box center [817, 592] width 103 height 42
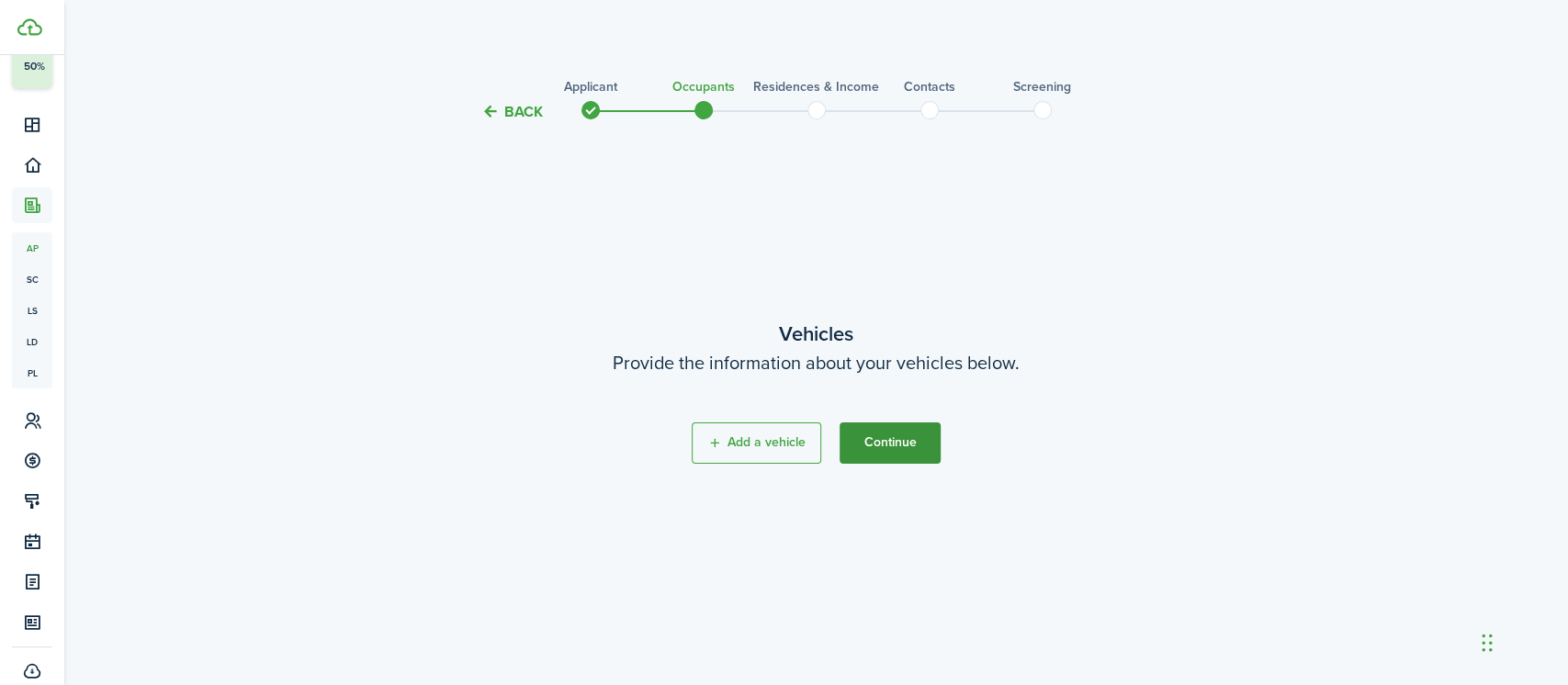
click at [893, 442] on button "Continue" at bounding box center [890, 443] width 101 height 41
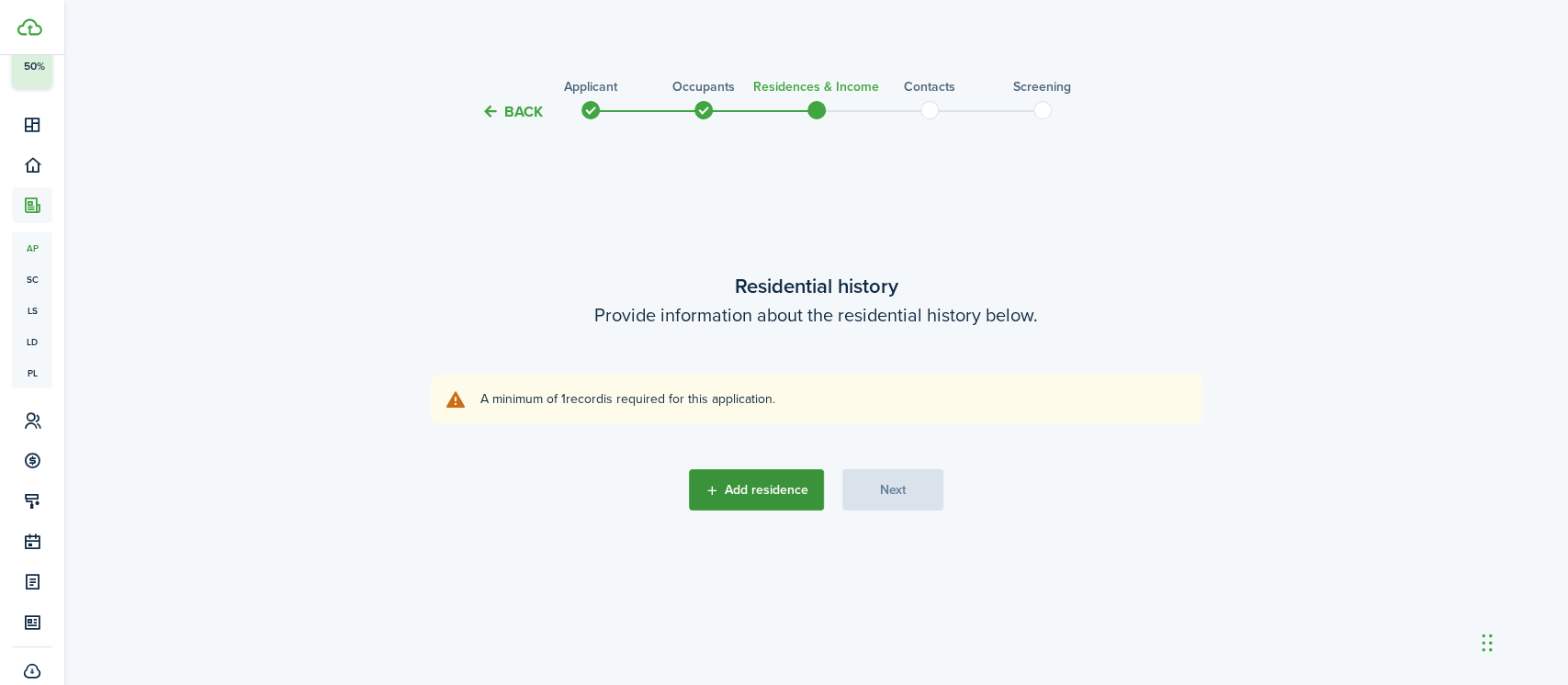
click at [774, 489] on button "Add residence" at bounding box center [756, 490] width 135 height 41
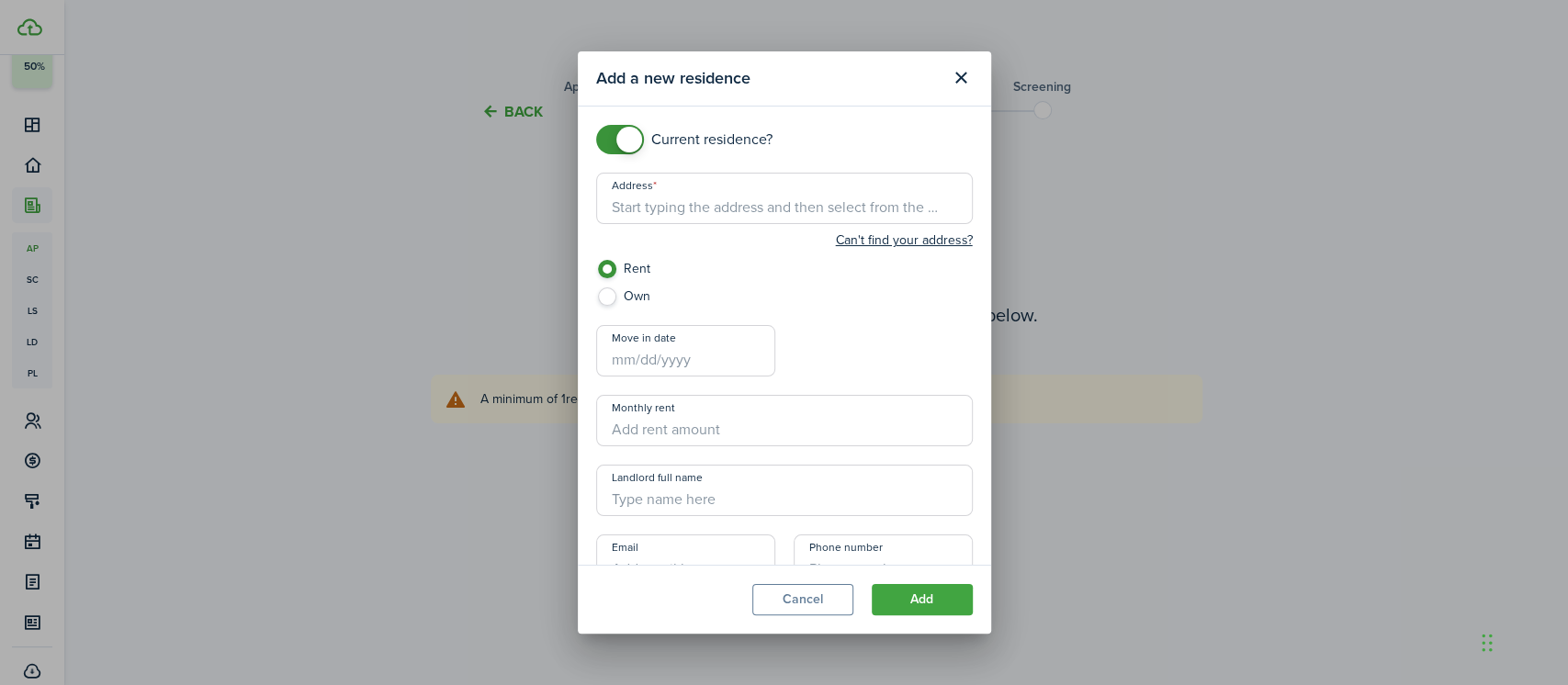
checkbox input "false"
click at [611, 137] on span at bounding box center [620, 139] width 18 height 30
click at [670, 204] on input "Address" at bounding box center [784, 198] width 376 height 52
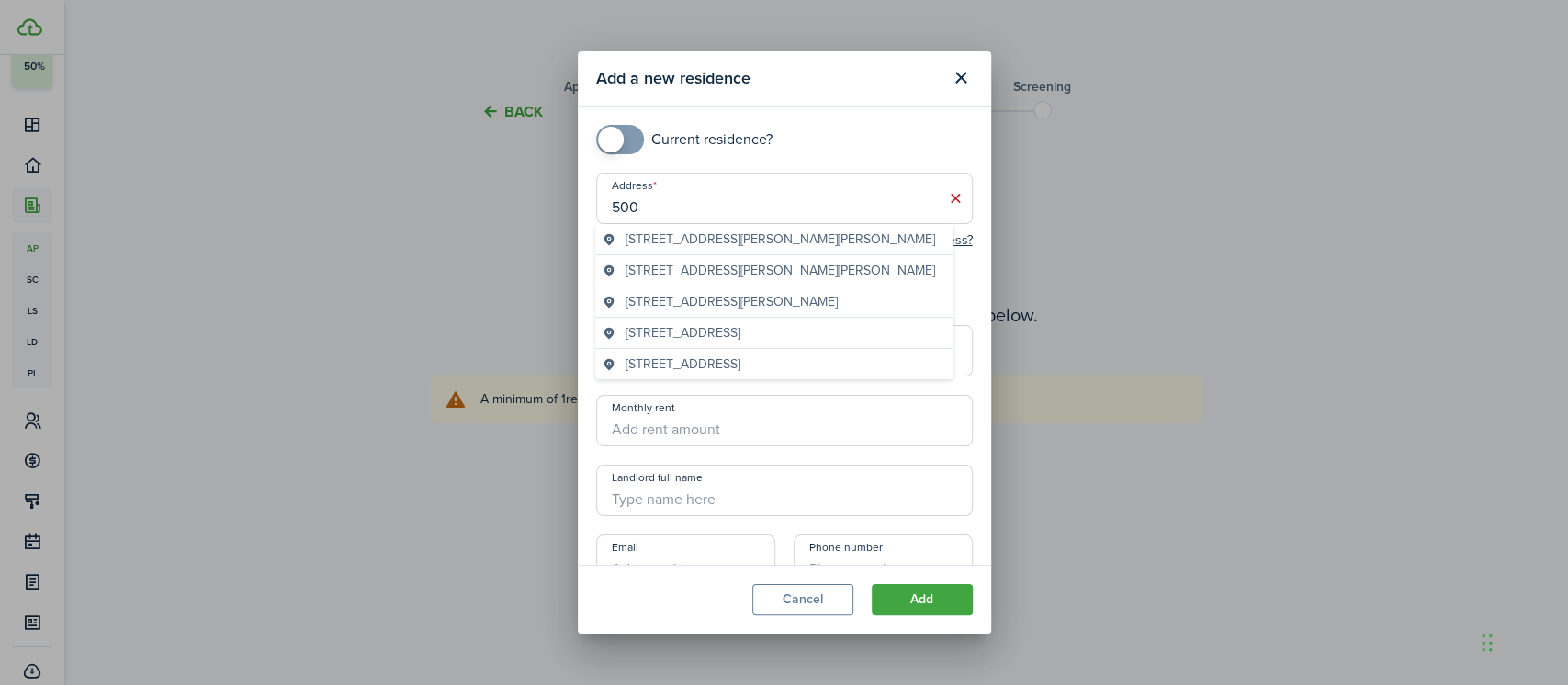
type input "[STREET_ADDRESS]"
type input "[PERSON_NAME]"
type input "[EMAIL_ADDRESS][DOMAIN_NAME]"
type input "[PHONE_NUMBER]"
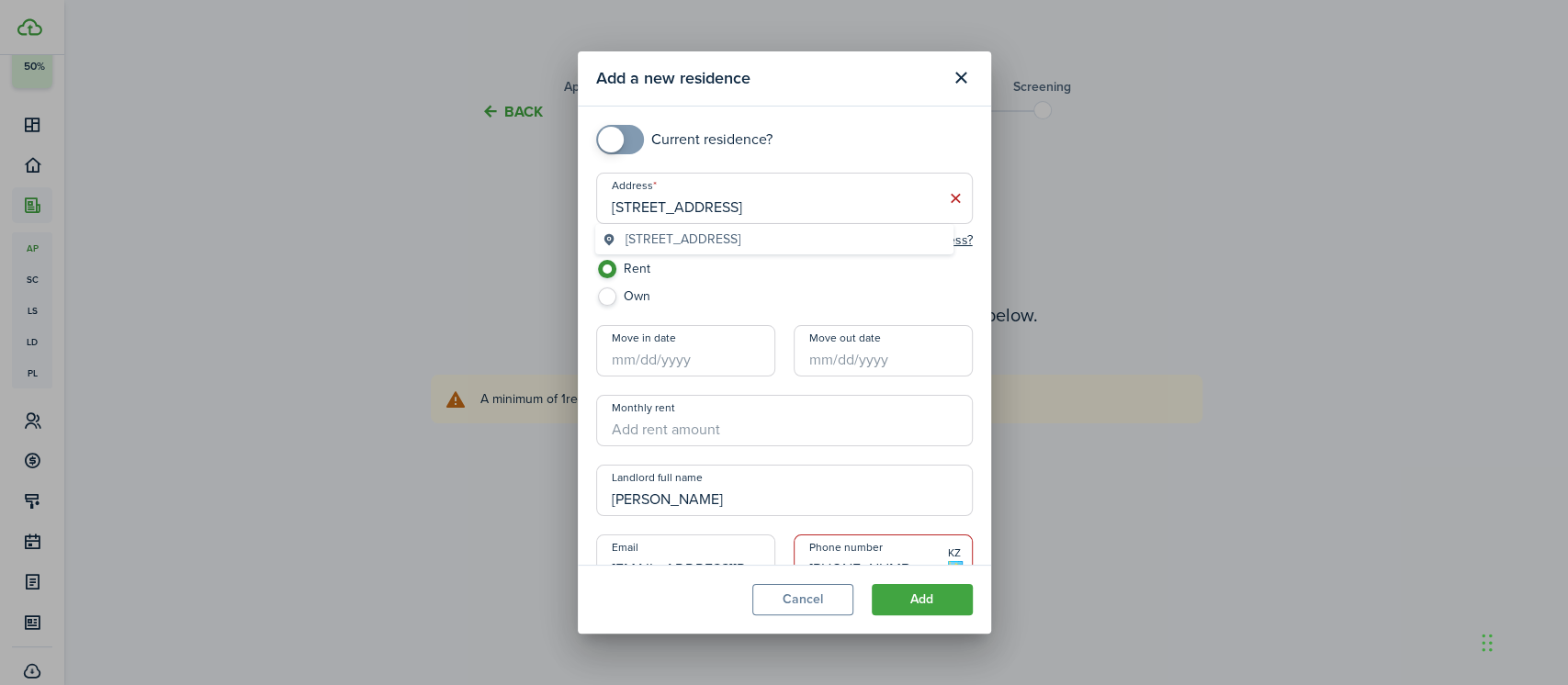
click at [701, 281] on label "Rent" at bounding box center [784, 274] width 376 height 28
drag, startPoint x: 711, startPoint y: 490, endPoint x: 575, endPoint y: 537, distance: 143.9
click at [575, 537] on div "Add a new residence Current residence? Address [STREET_ADDRESS] Can't find your…" at bounding box center [784, 342] width 1568 height 685
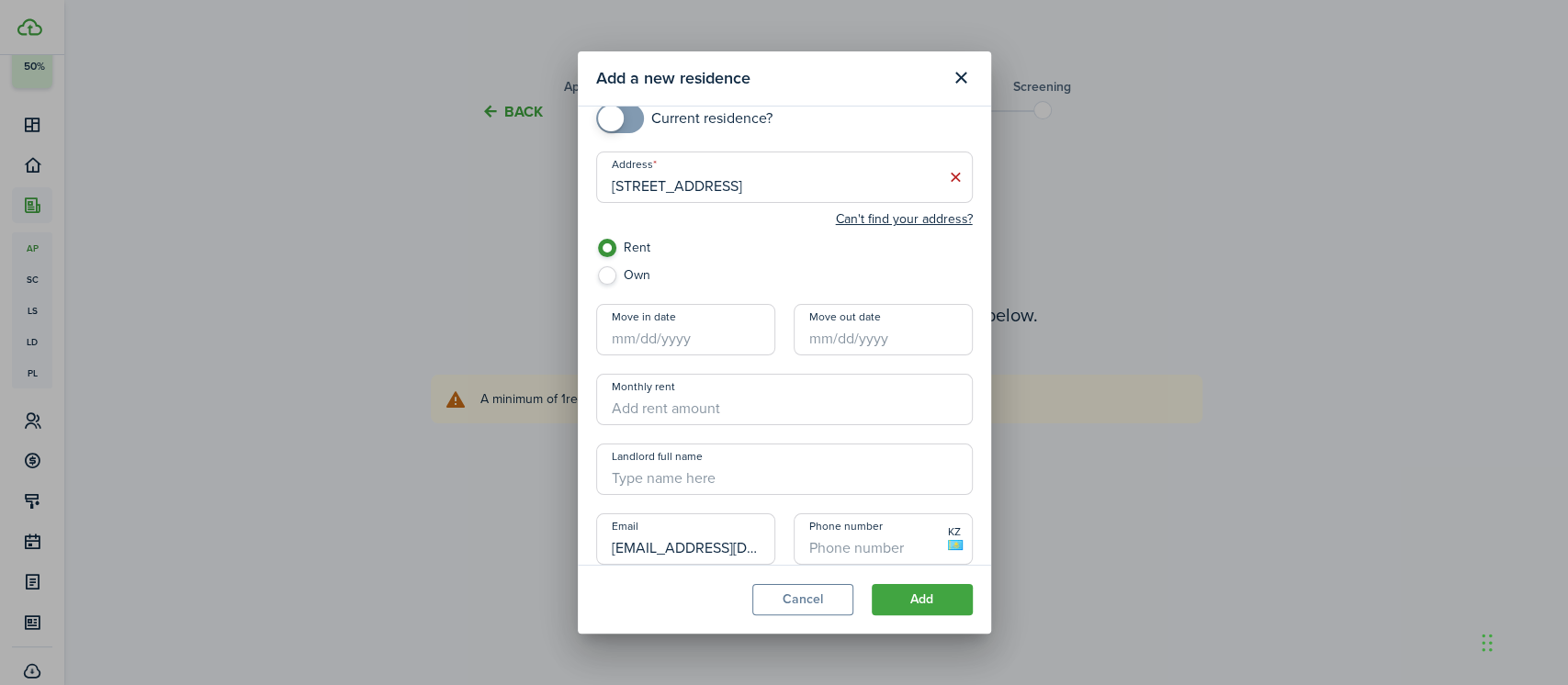
scroll to position [58, 0]
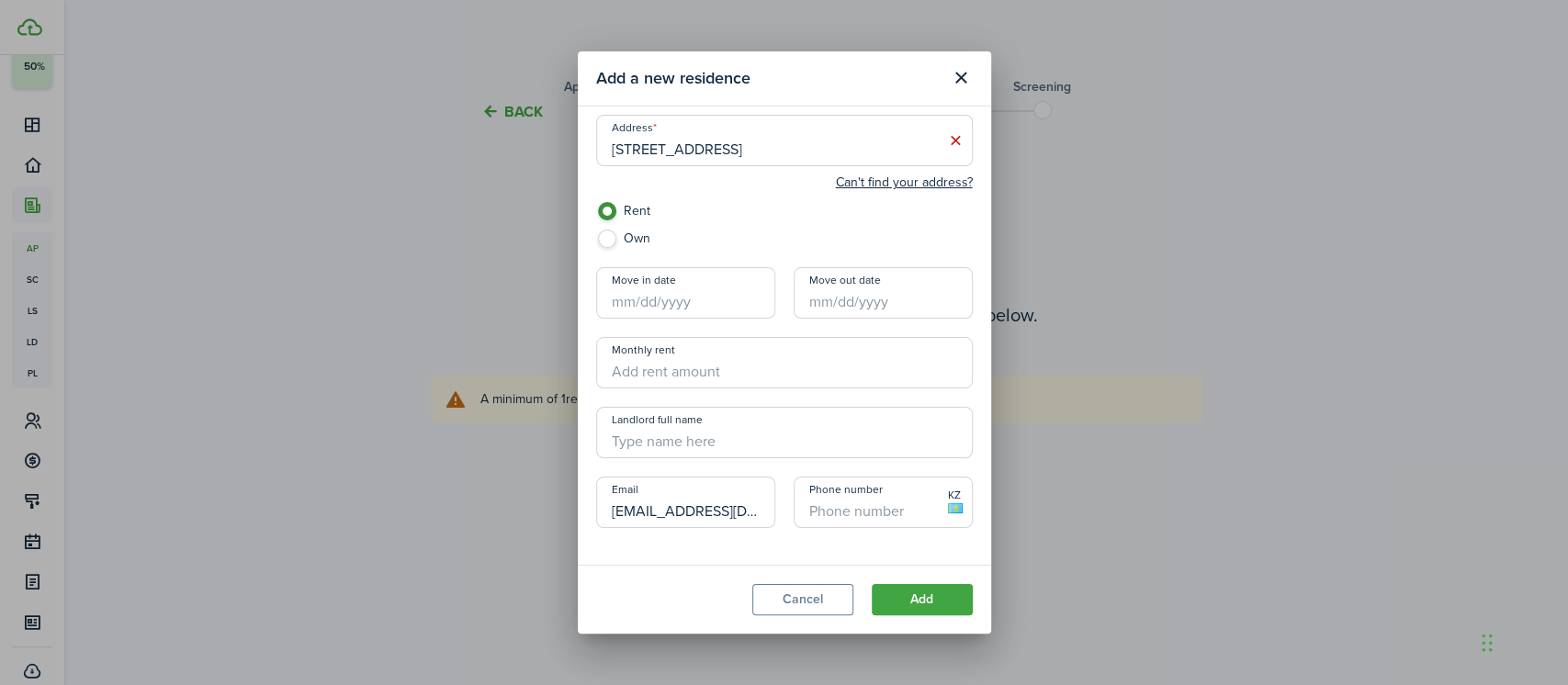
drag, startPoint x: 743, startPoint y: 553, endPoint x: 583, endPoint y: 585, distance: 163.2
click at [583, 585] on section "Add a new residence Current residence? Address [STREET_ADDRESS] Can't find your…" at bounding box center [784, 343] width 413 height 583
click at [921, 601] on button "Add" at bounding box center [922, 600] width 101 height 31
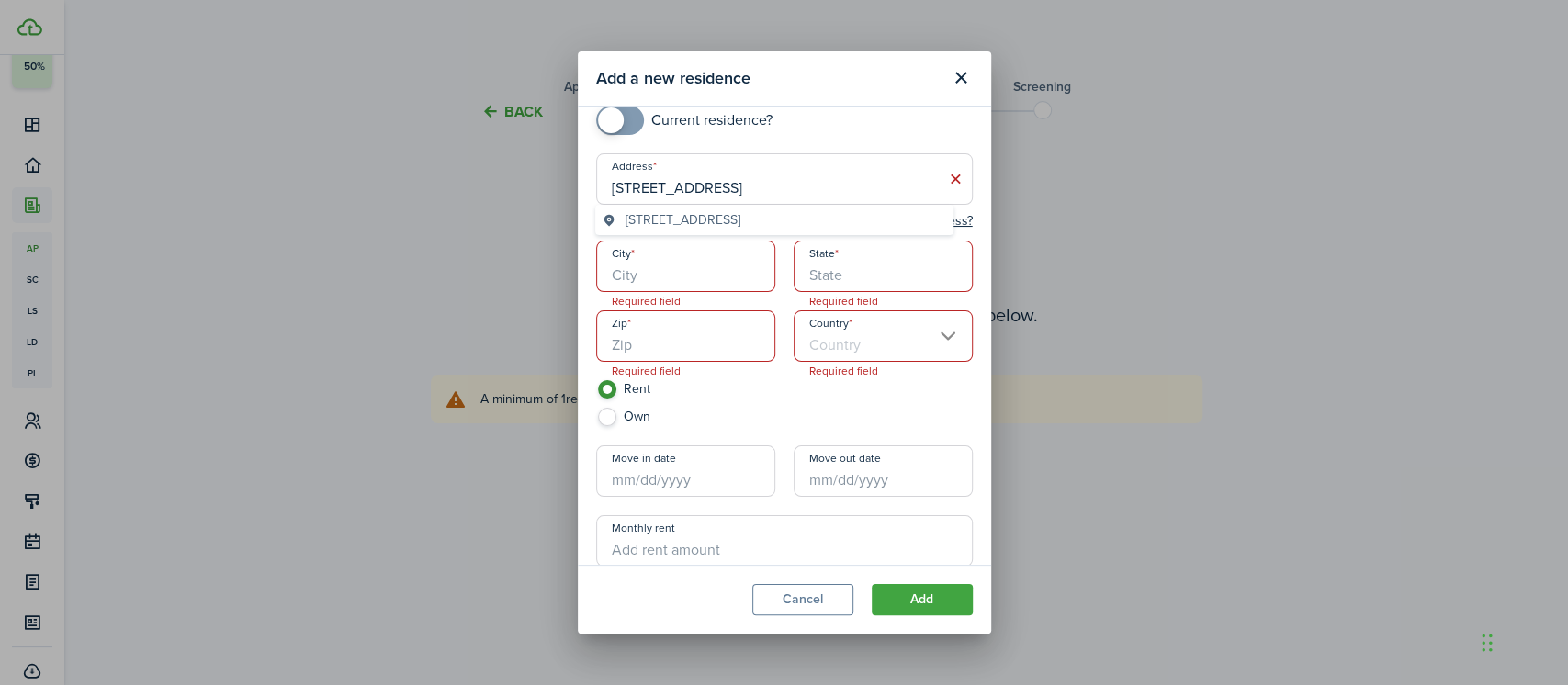
click at [792, 190] on input "[STREET_ADDRESS]" at bounding box center [784, 179] width 376 height 52
click at [850, 190] on input "[STREET_ADDRESS]" at bounding box center [784, 179] width 376 height 52
click at [678, 220] on span "[STREET_ADDRESS]" at bounding box center [682, 219] width 115 height 19
type input "[STREET_ADDRESS]"
type input "Reno"
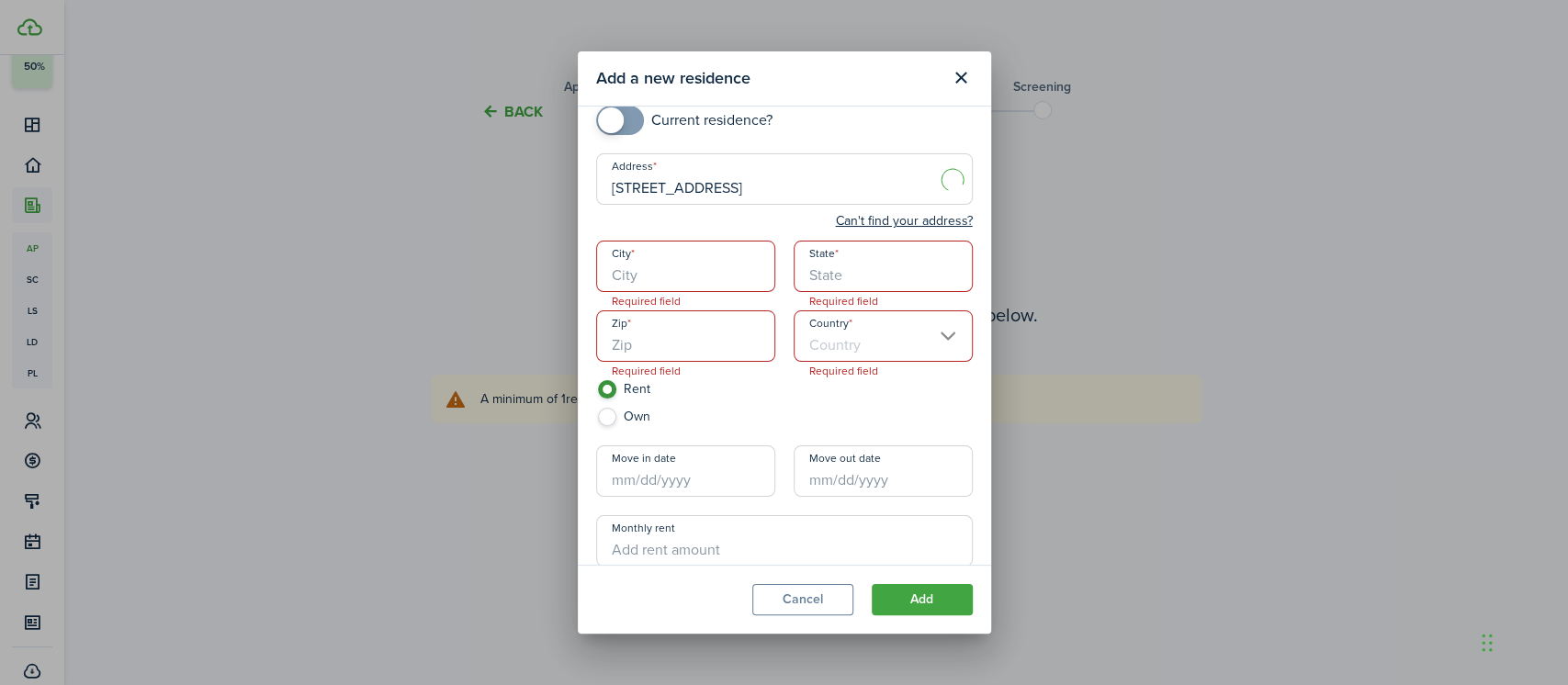
type input "NV"
type input "89512"
type input "[GEOGRAPHIC_DATA]"
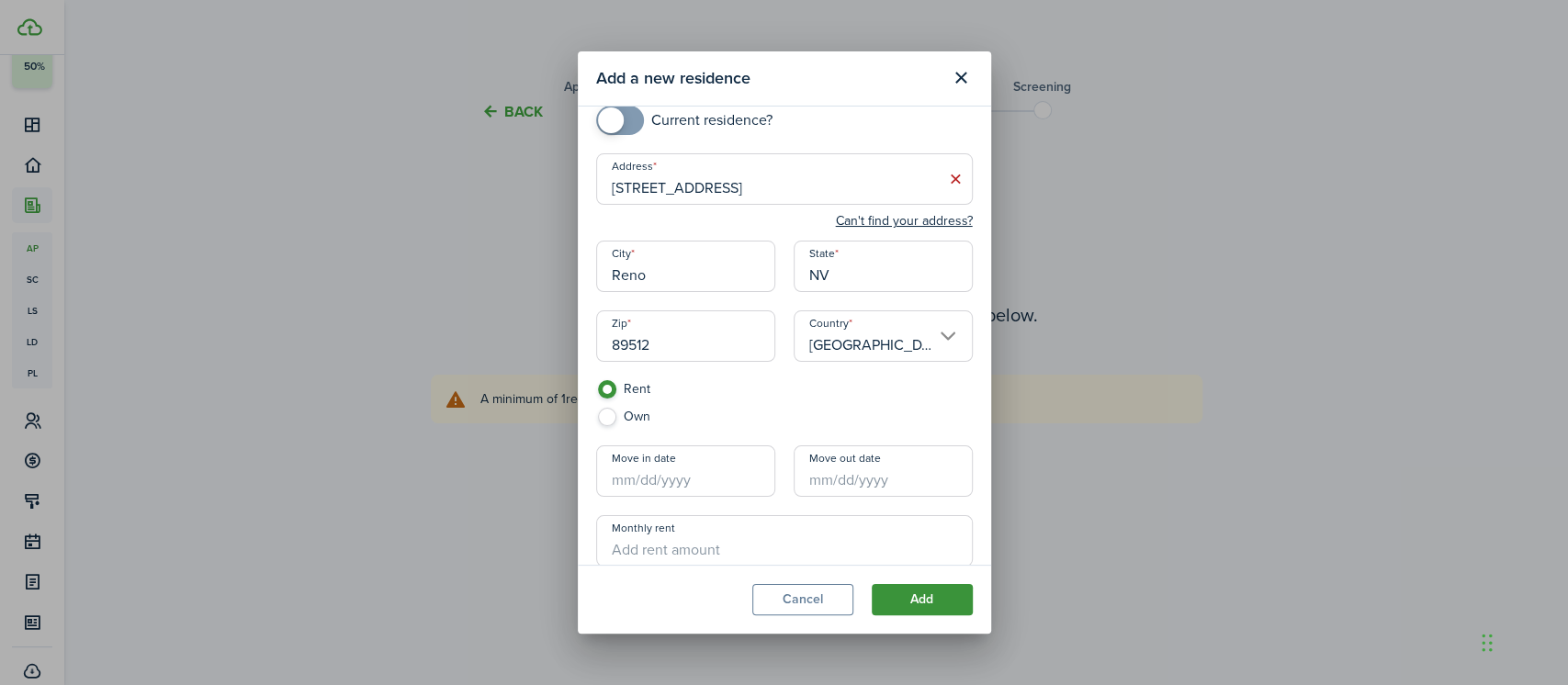
click at [920, 597] on button "Add" at bounding box center [922, 600] width 101 height 31
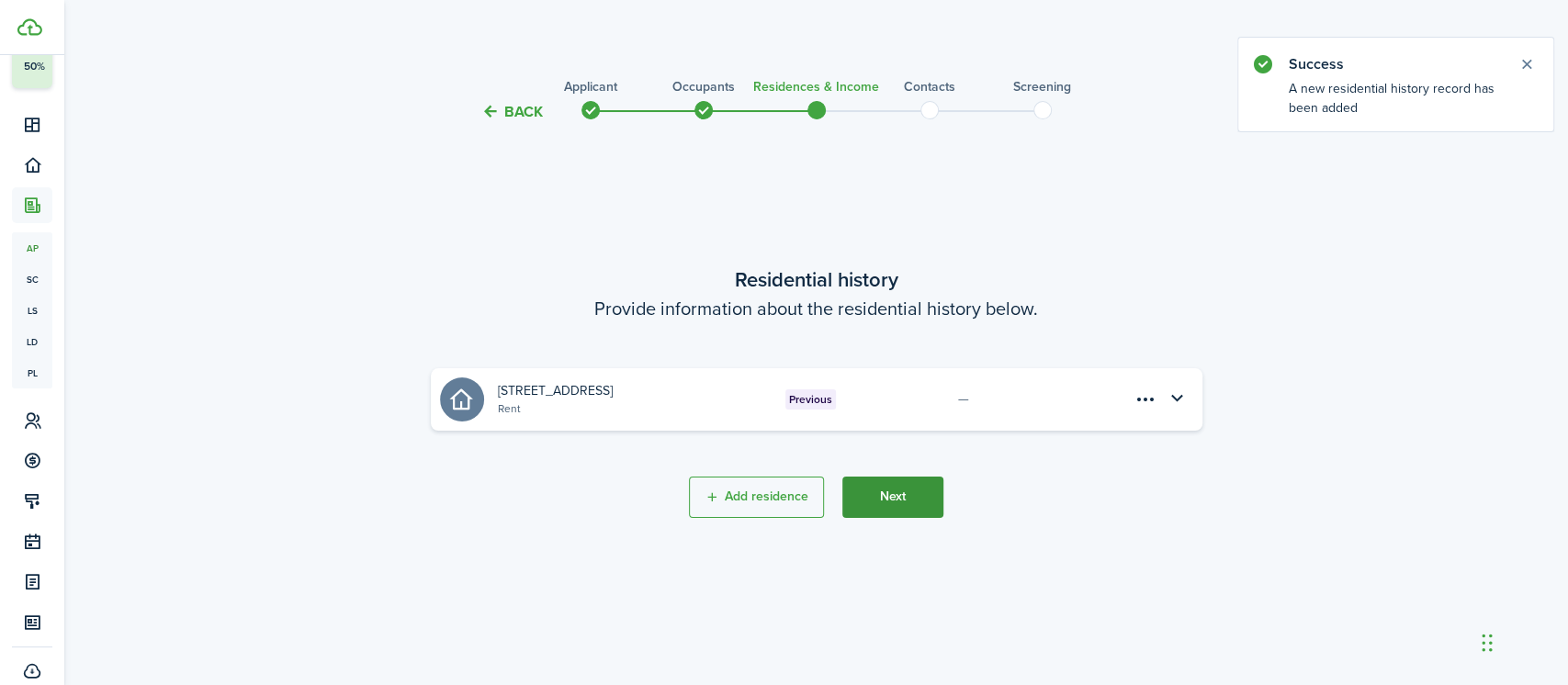
click at [890, 482] on button "Next" at bounding box center [893, 497] width 101 height 41
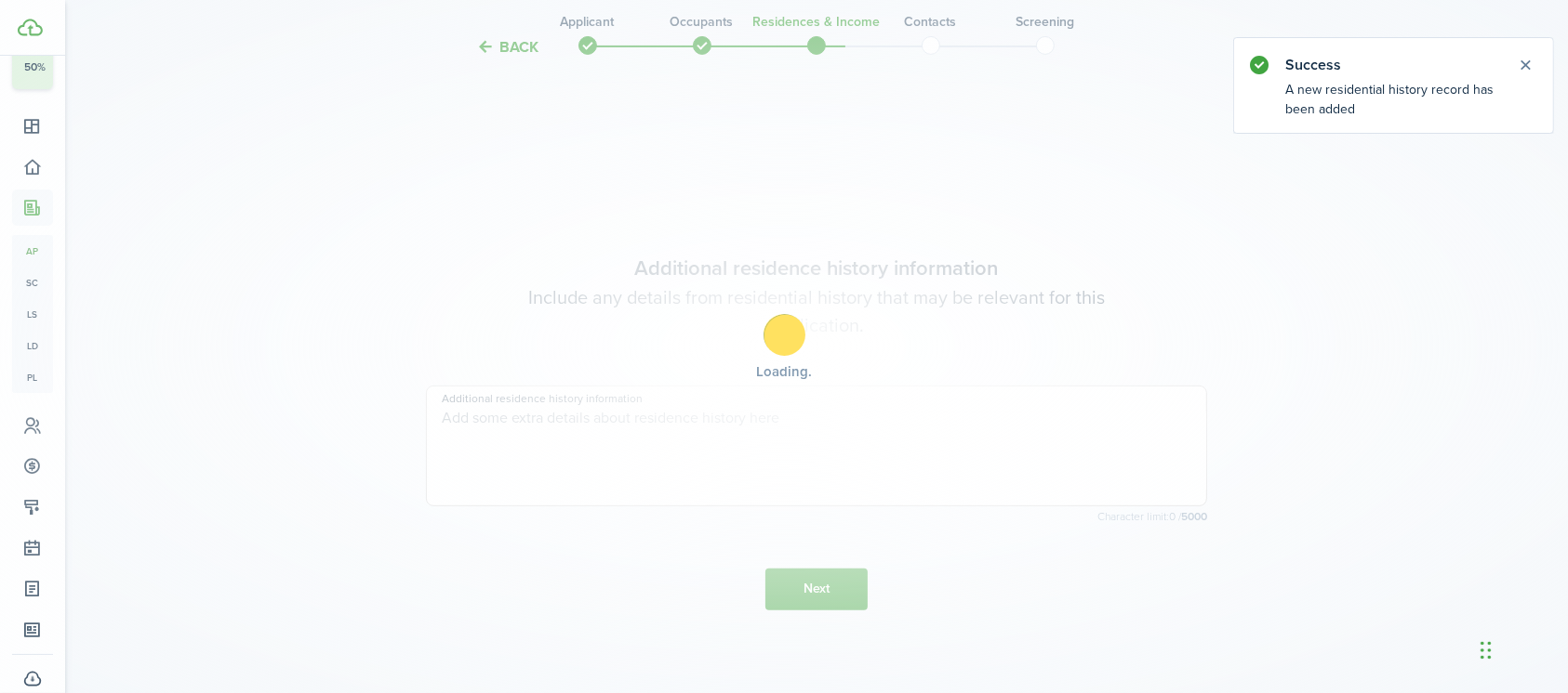
scroll to position [568, 0]
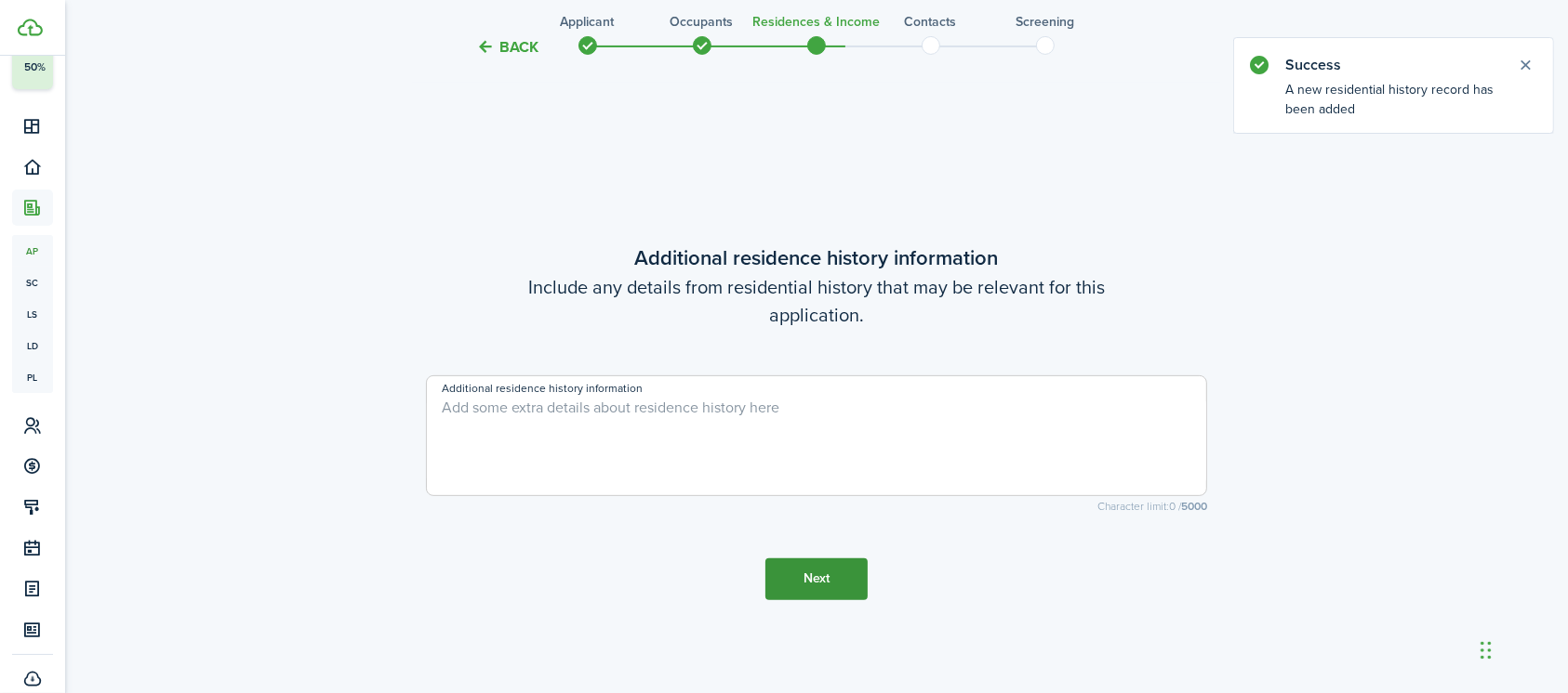
click at [809, 577] on button "Next" at bounding box center [817, 579] width 103 height 42
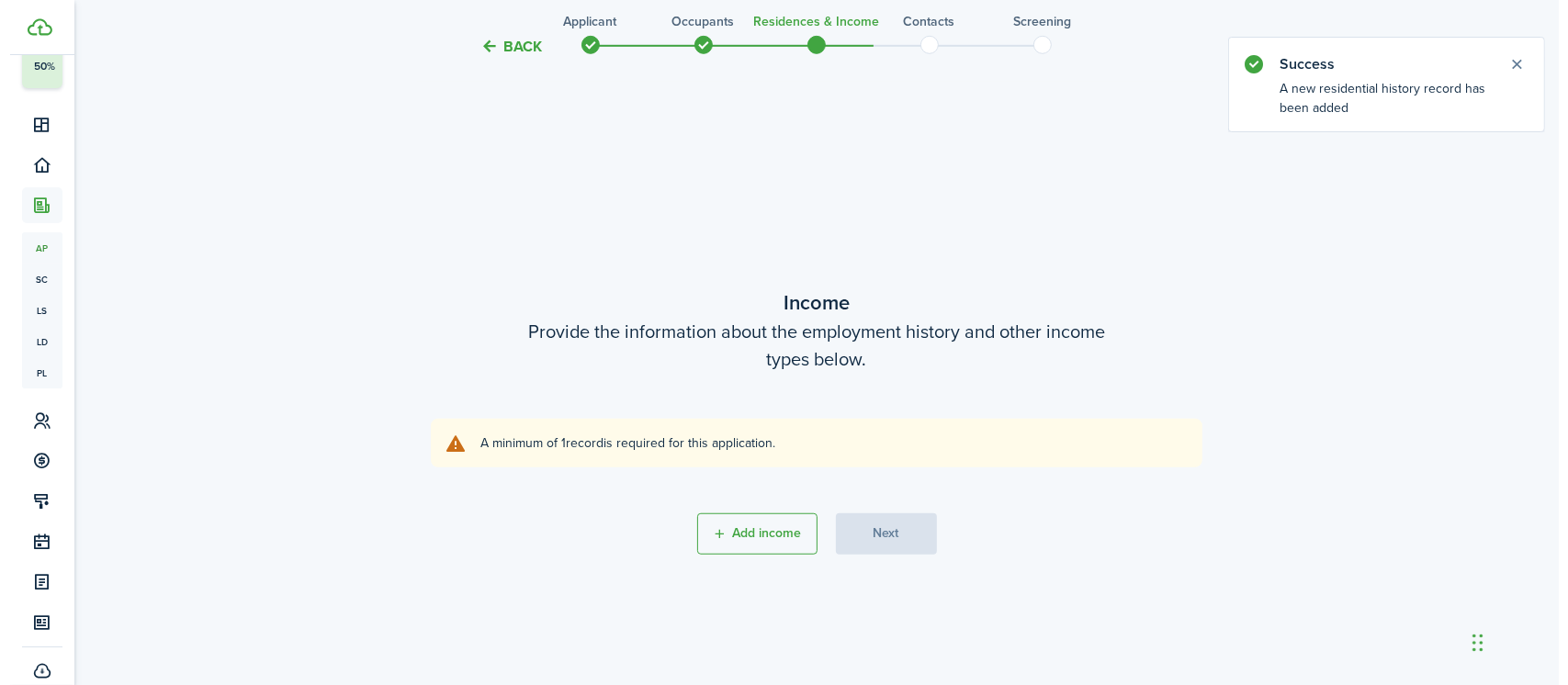
scroll to position [1246, 0]
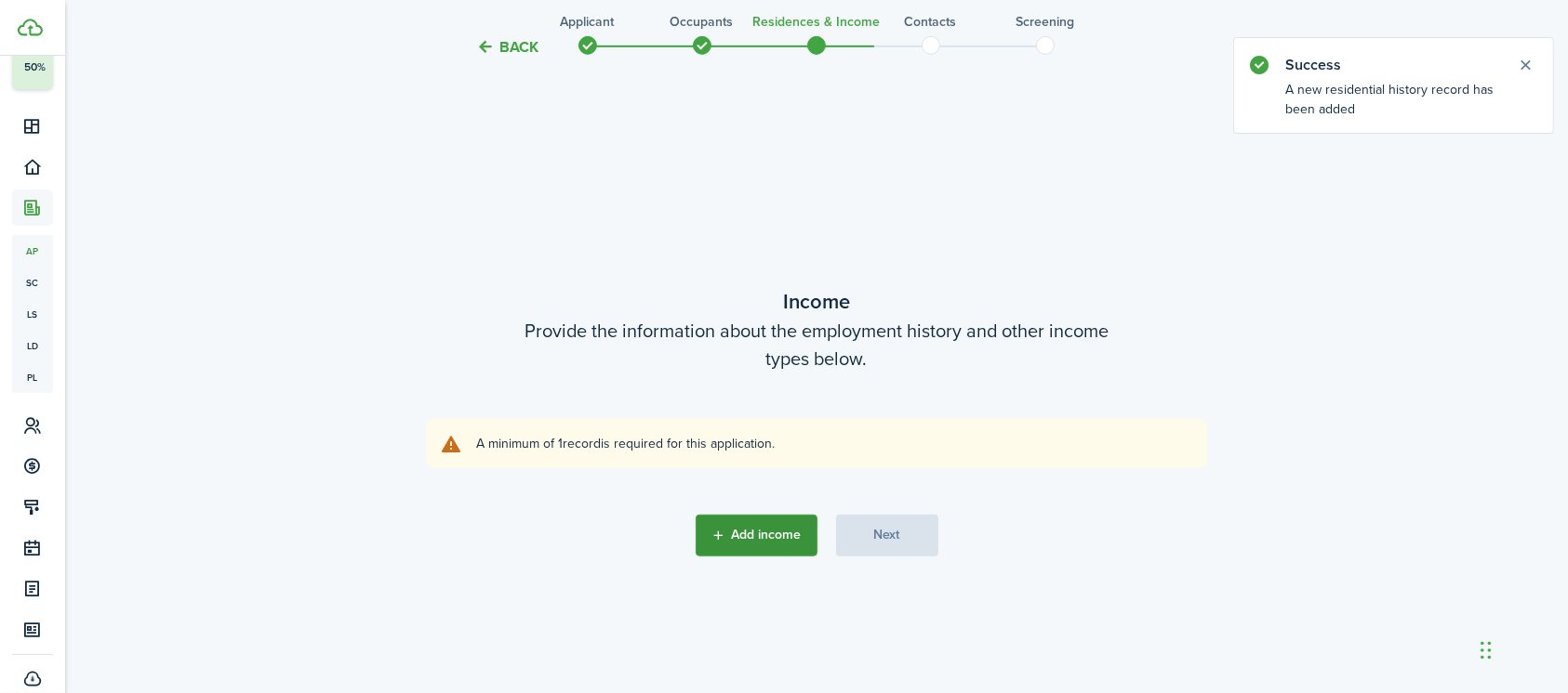
click at [759, 532] on button "Add income" at bounding box center [756, 535] width 122 height 42
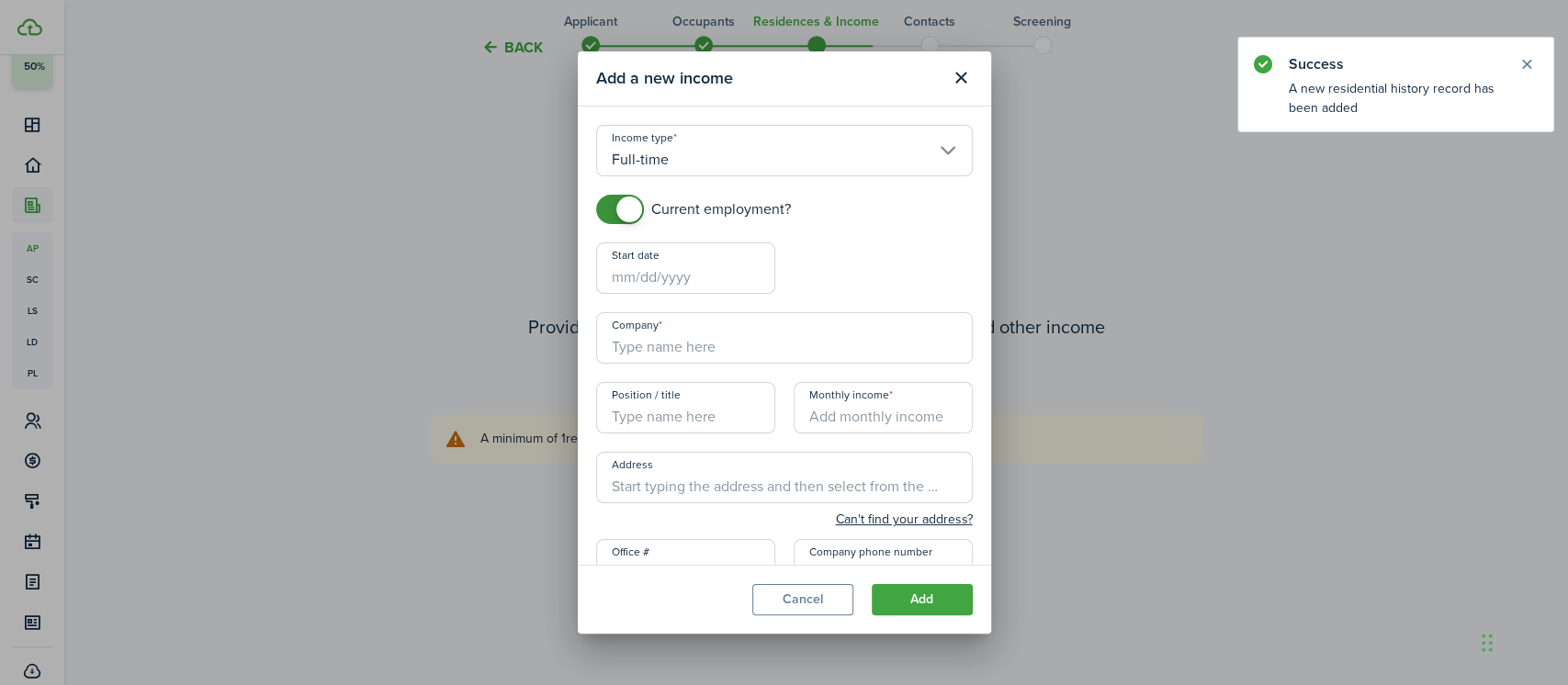
click at [686, 163] on input "Full-time" at bounding box center [784, 150] width 376 height 52
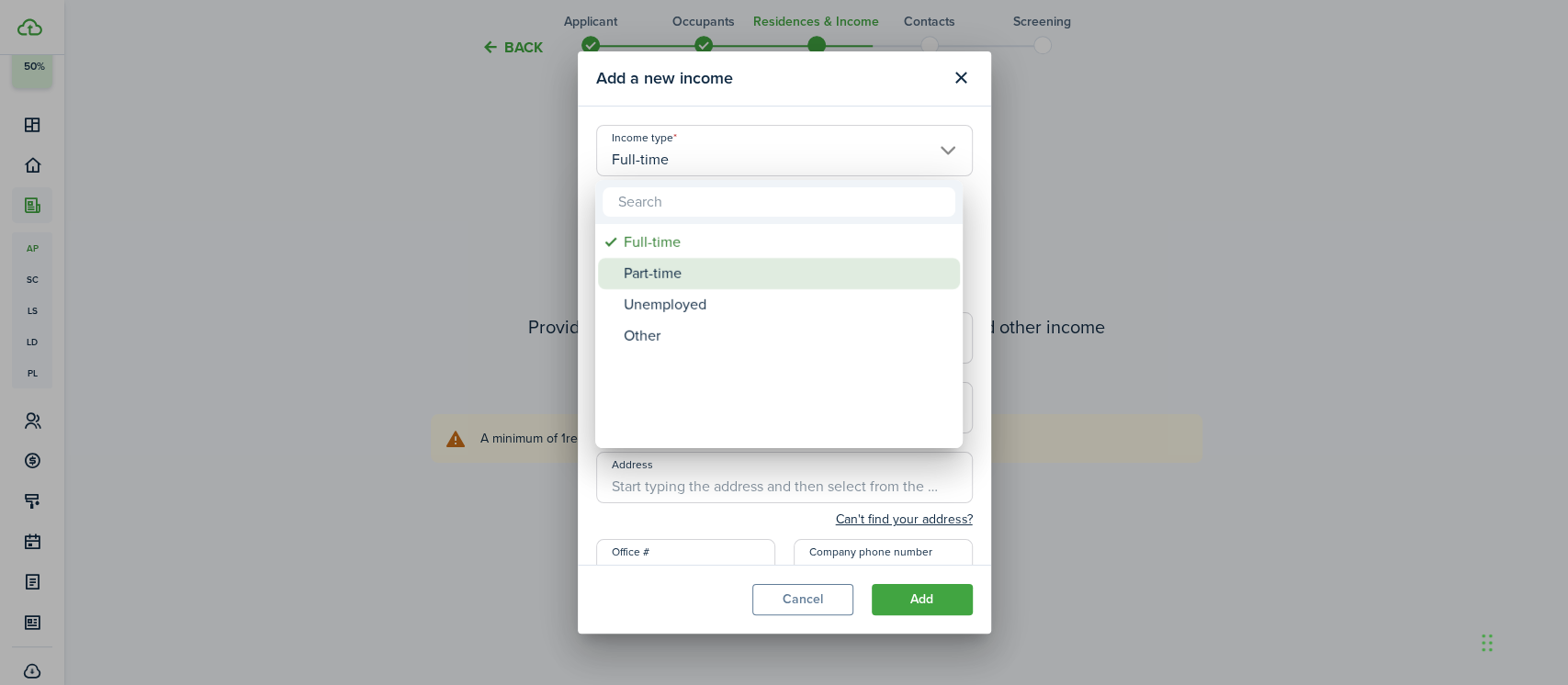
click at [673, 274] on div "Part-time" at bounding box center [785, 274] width 325 height 31
type input "Part-time"
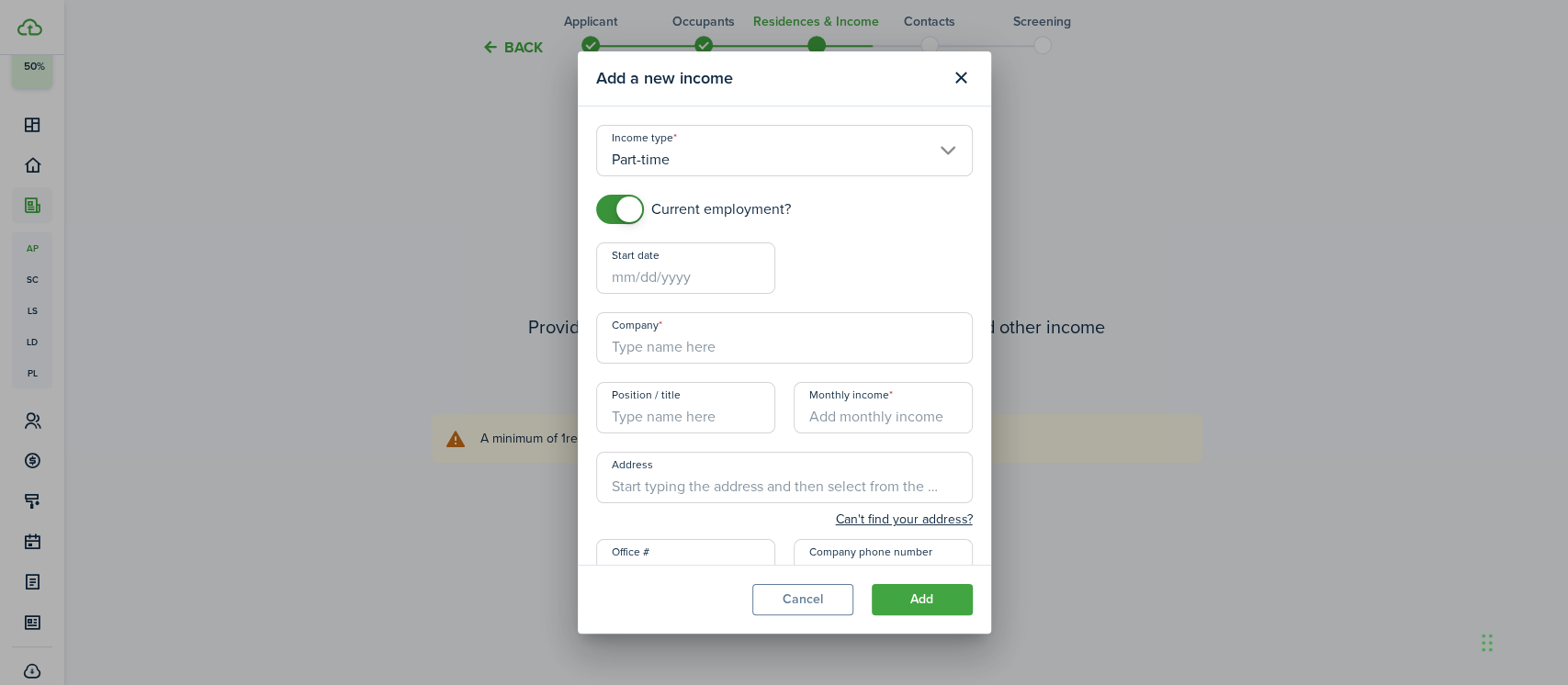
click at [653, 279] on input "Start date" at bounding box center [686, 268] width 179 height 52
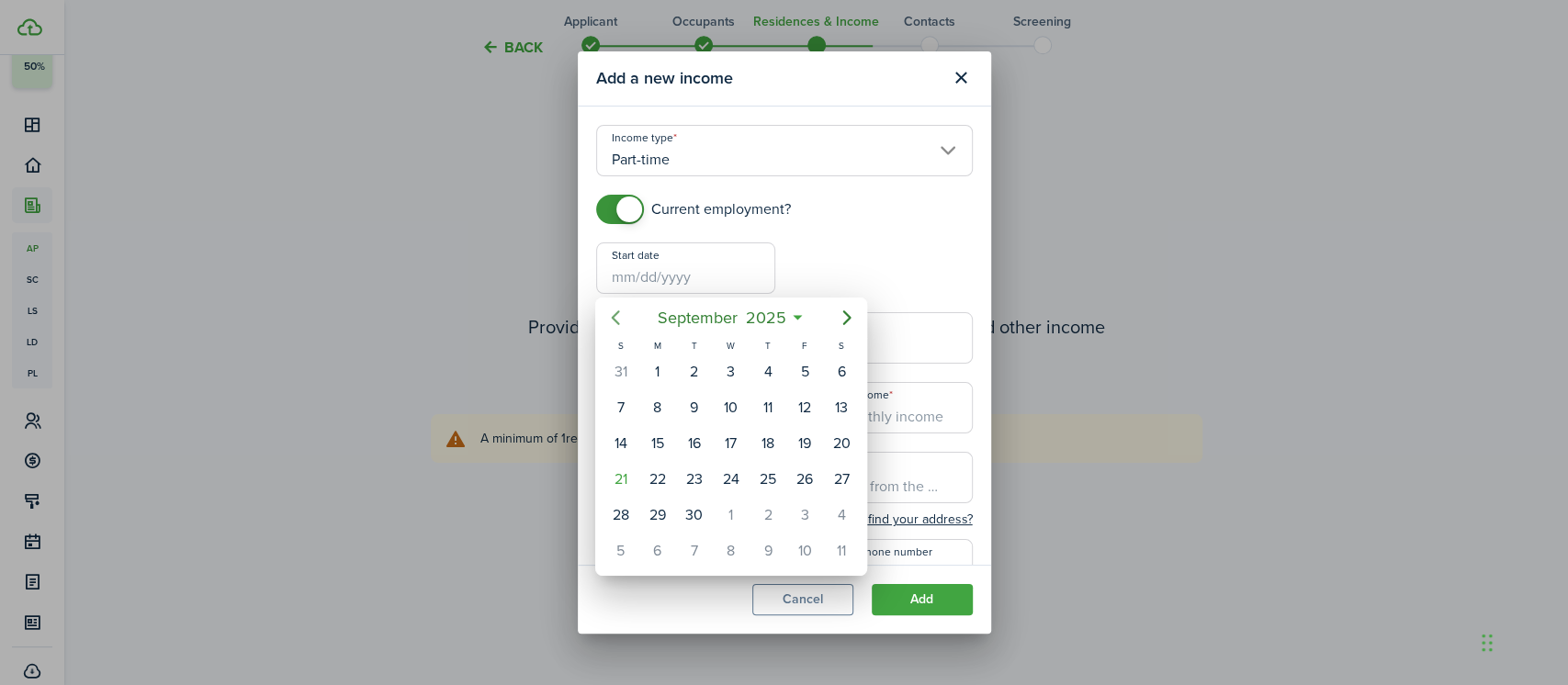
click at [613, 320] on icon "Previous page" at bounding box center [616, 318] width 8 height 15
click at [805, 405] on div "13" at bounding box center [805, 407] width 28 height 28
type input "[DATE]"
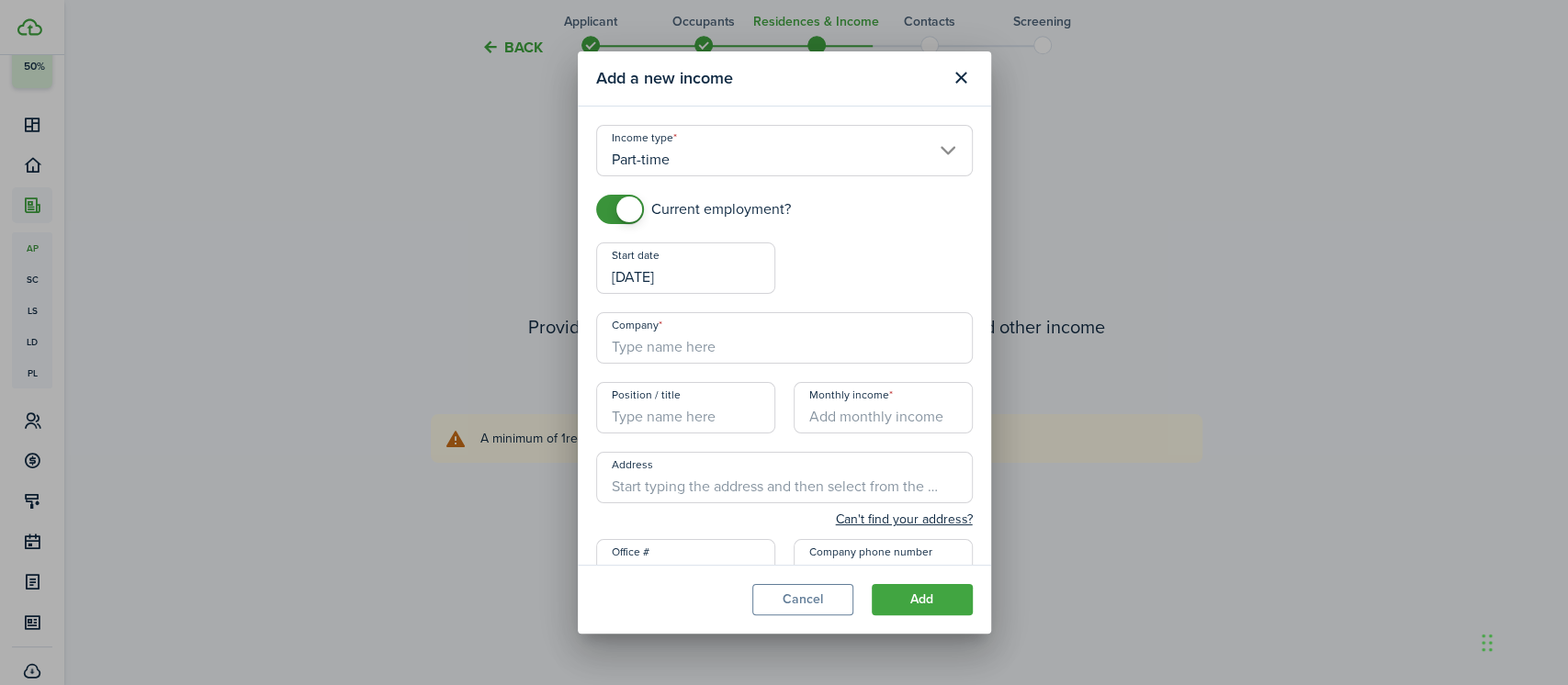
click at [718, 348] on input "Company" at bounding box center [784, 338] width 376 height 52
type input "[DEMOGRAPHIC_DATA] Charities of [GEOGRAPHIC_DATA][US_STATE]"
type input "[STREET_ADDRESS]"
type input "[PHONE_NUMBER]"
type input "[PERSON_NAME]"
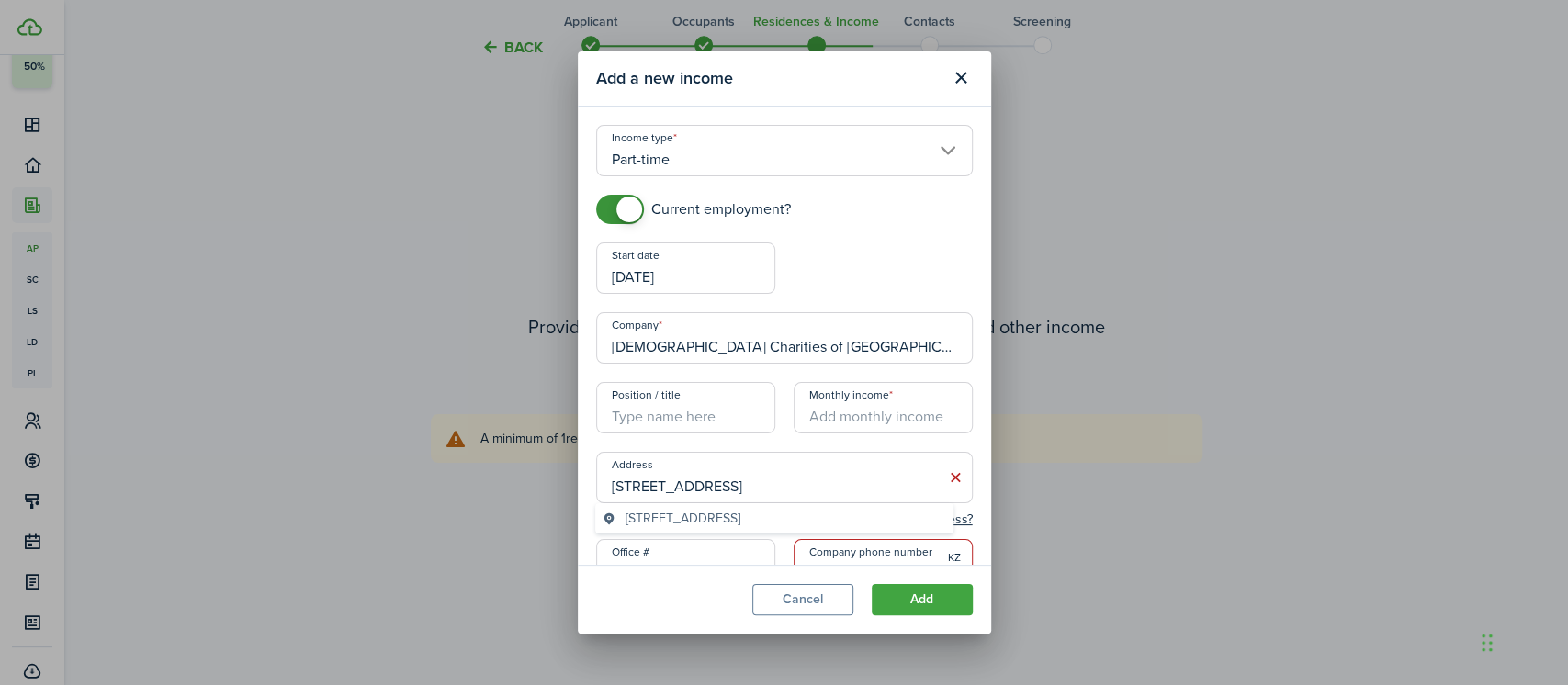
click at [717, 398] on input "Position / title" at bounding box center [686, 407] width 179 height 52
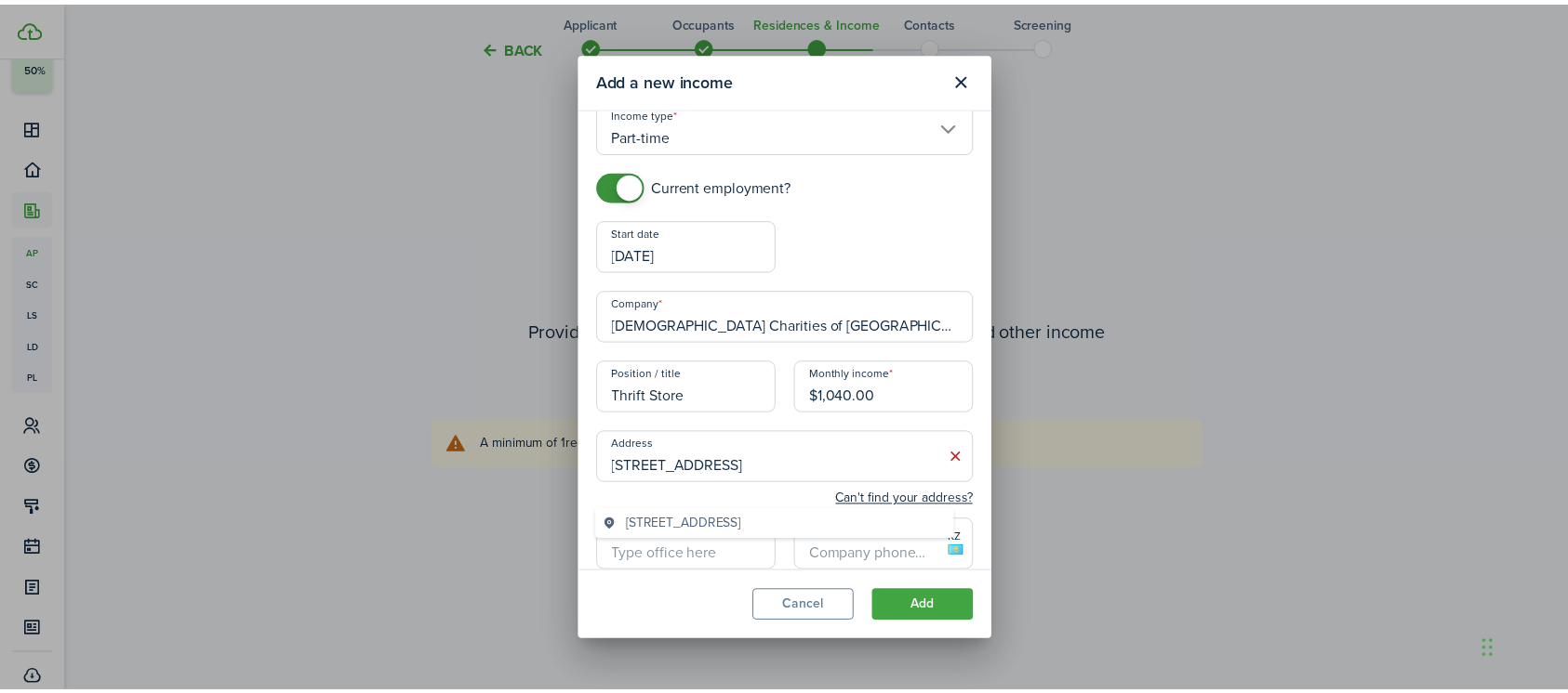
scroll to position [204, 0]
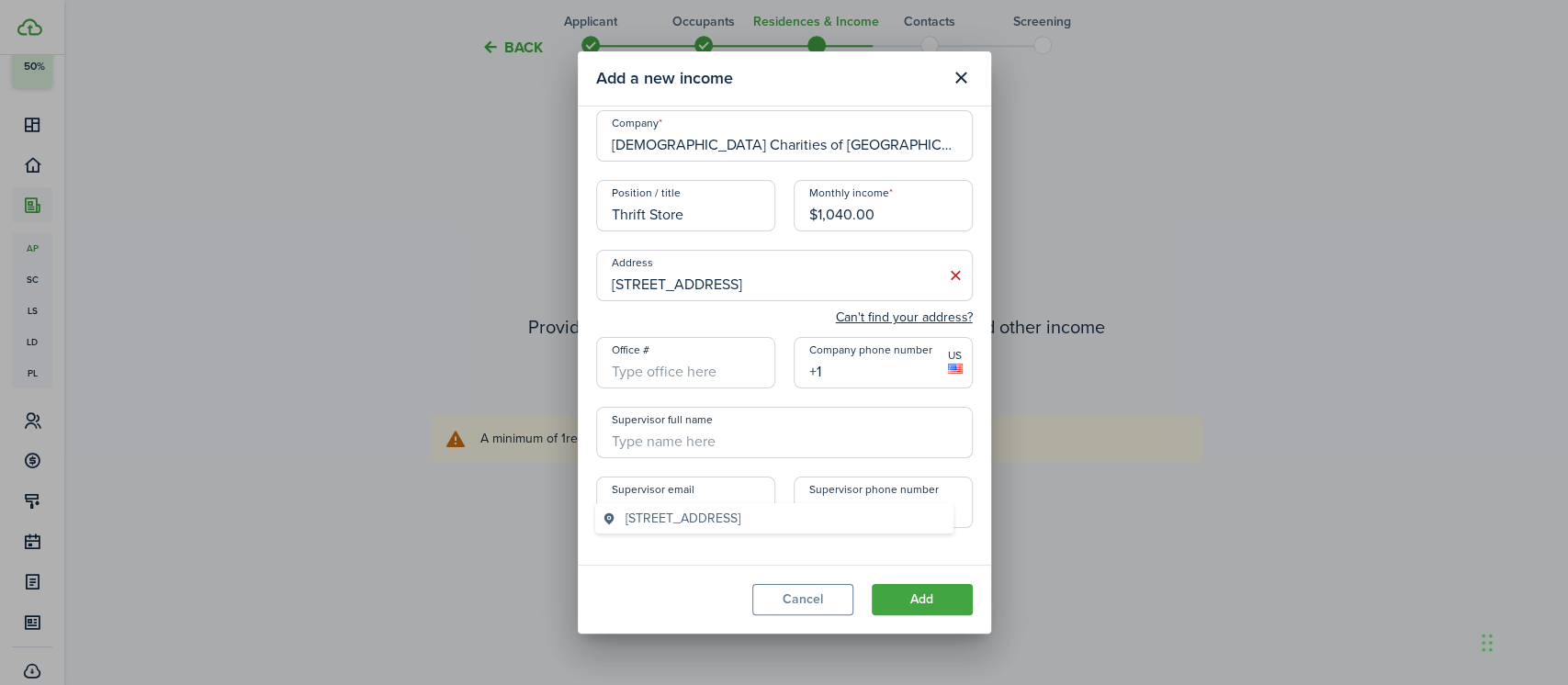
click at [888, 378] on input "+1" at bounding box center [883, 363] width 179 height 52
click at [913, 605] on button "Add" at bounding box center [922, 600] width 101 height 31
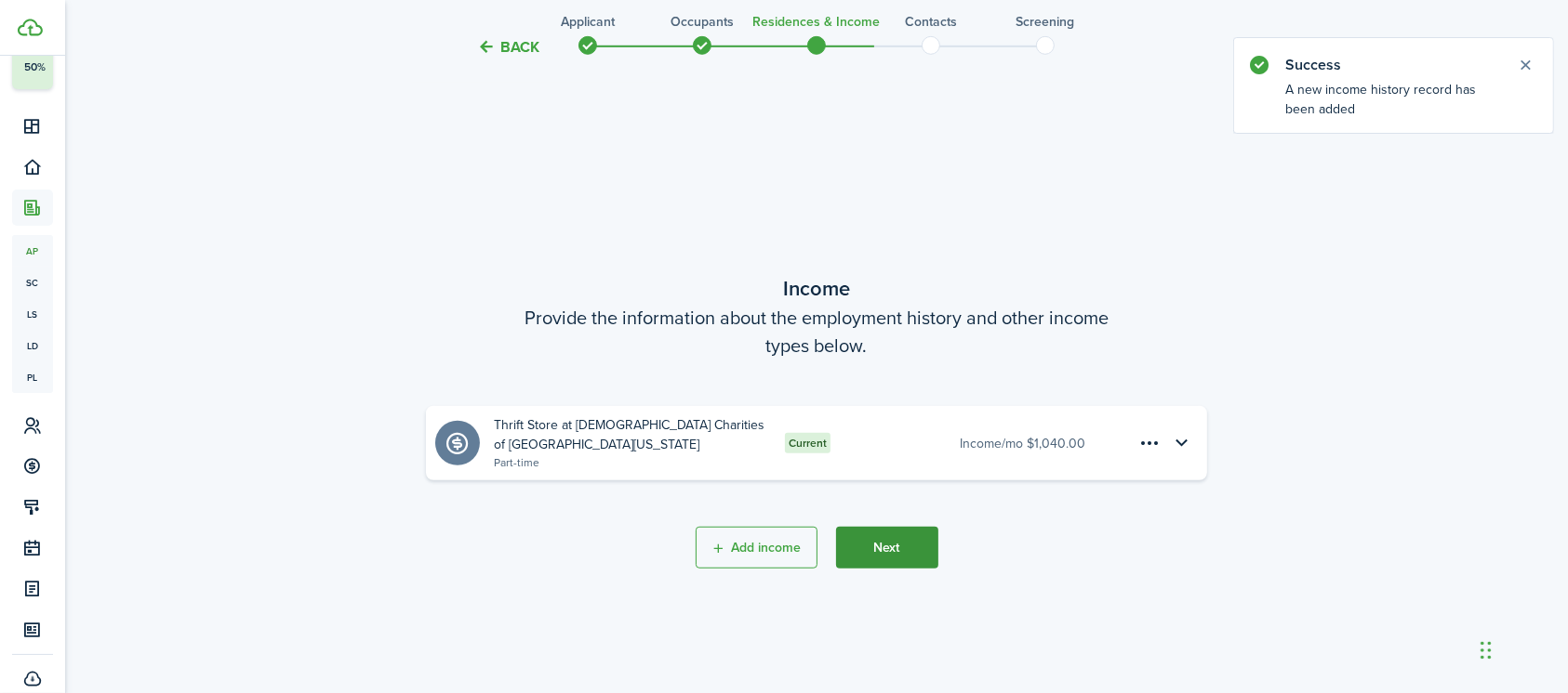
click at [879, 536] on button "Next" at bounding box center [888, 547] width 103 height 42
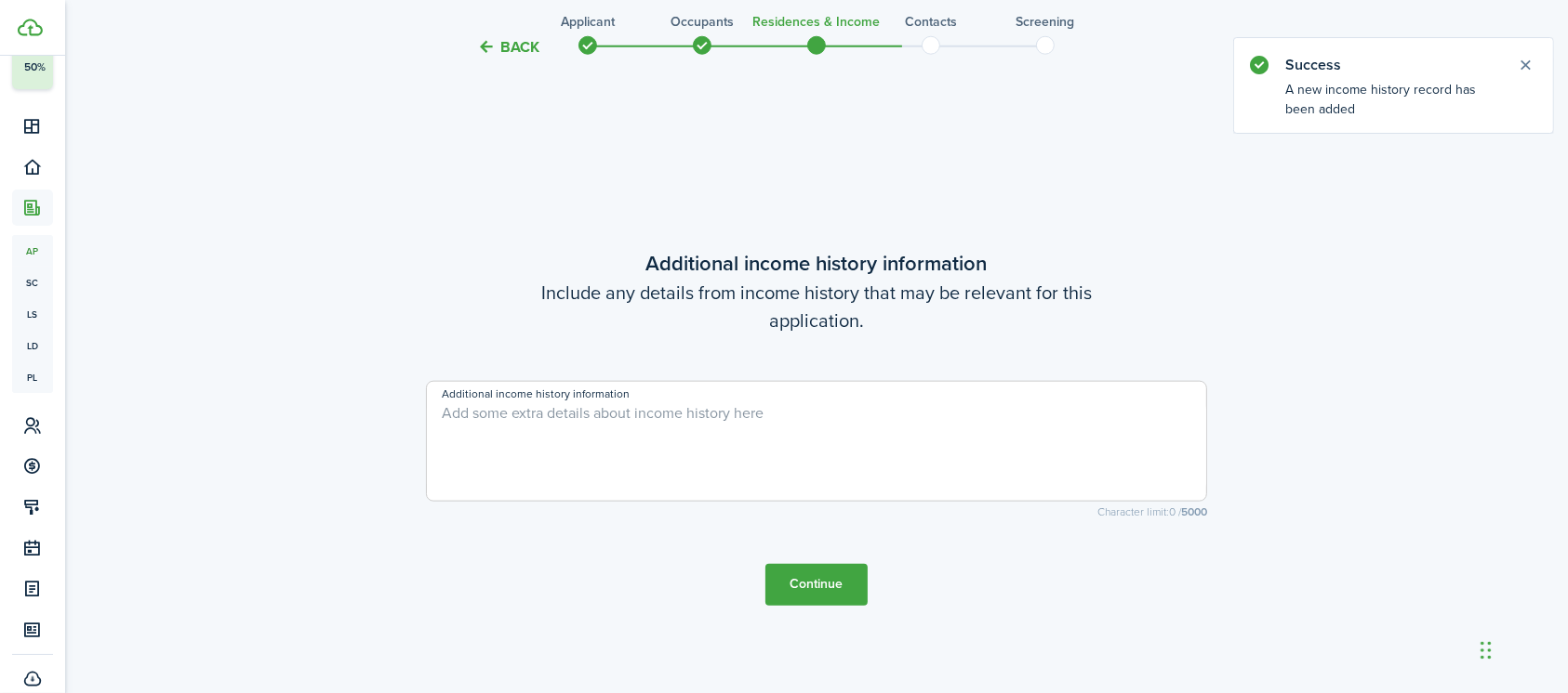
scroll to position [1954, 0]
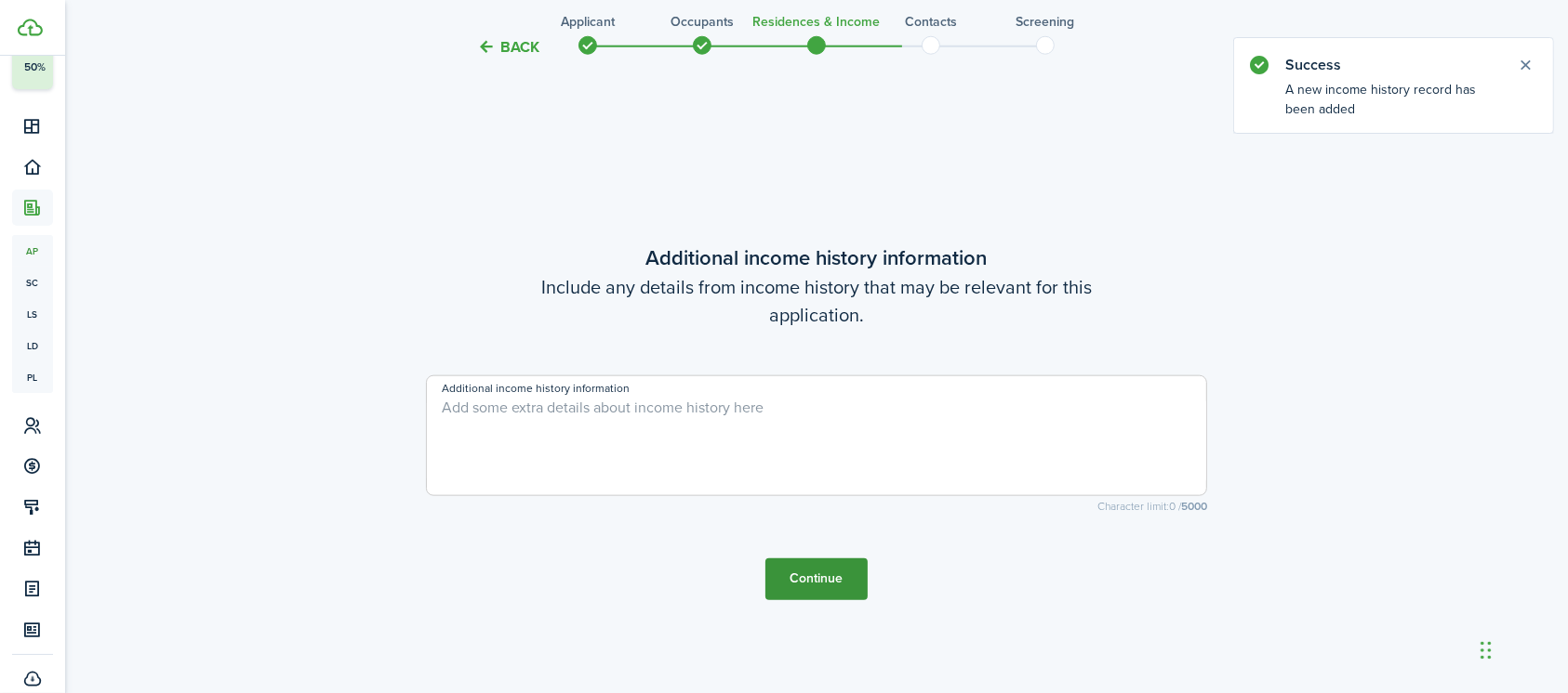
click at [809, 590] on button "Continue" at bounding box center [817, 579] width 103 height 42
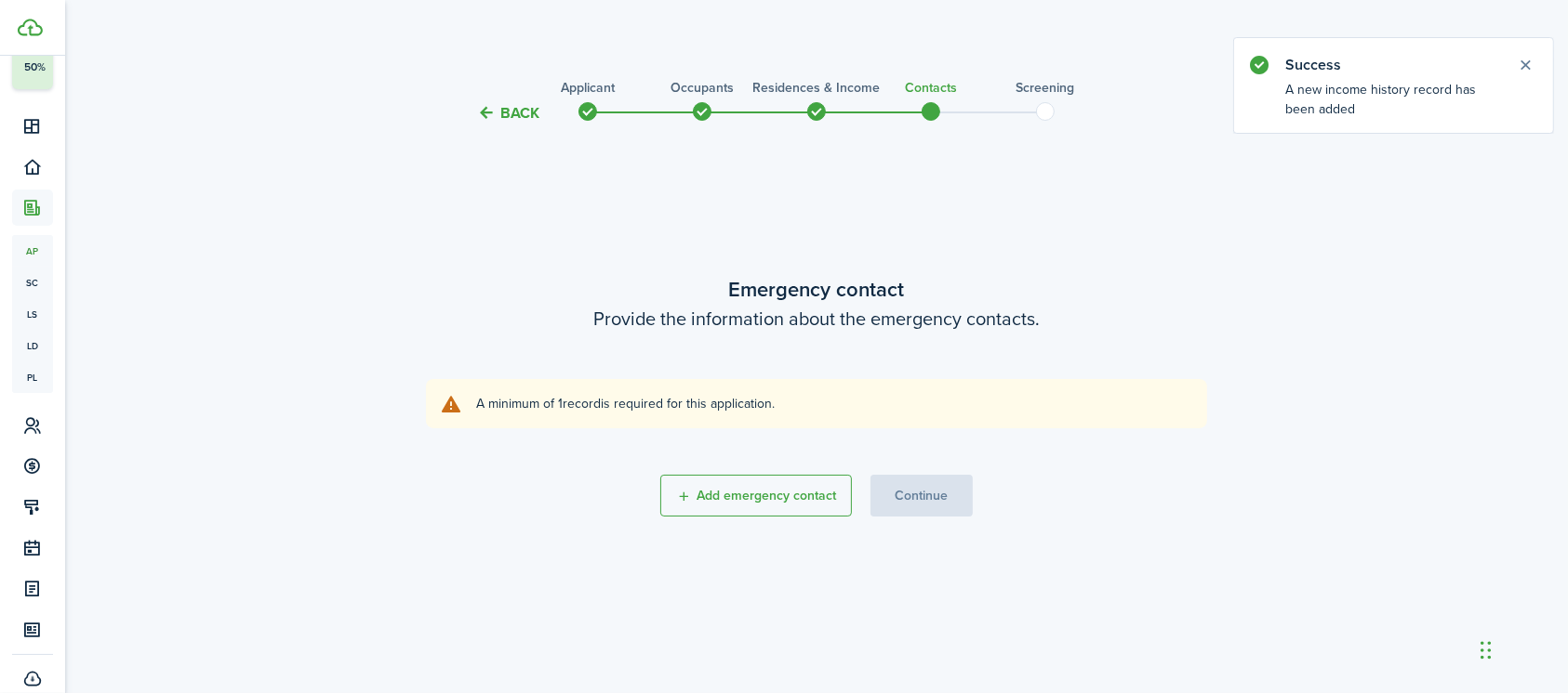
scroll to position [0, 0]
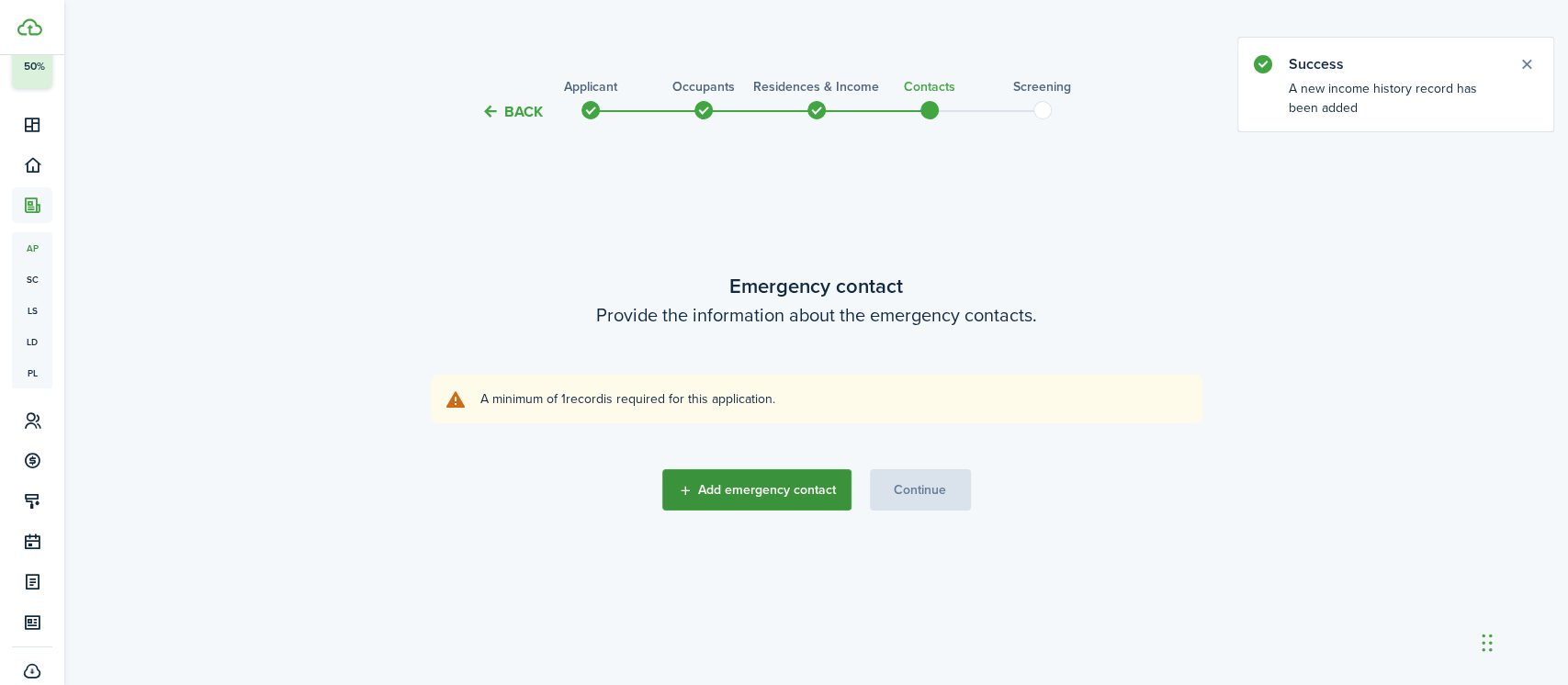
click at [810, 496] on button "Add emergency contact" at bounding box center [756, 490] width 189 height 41
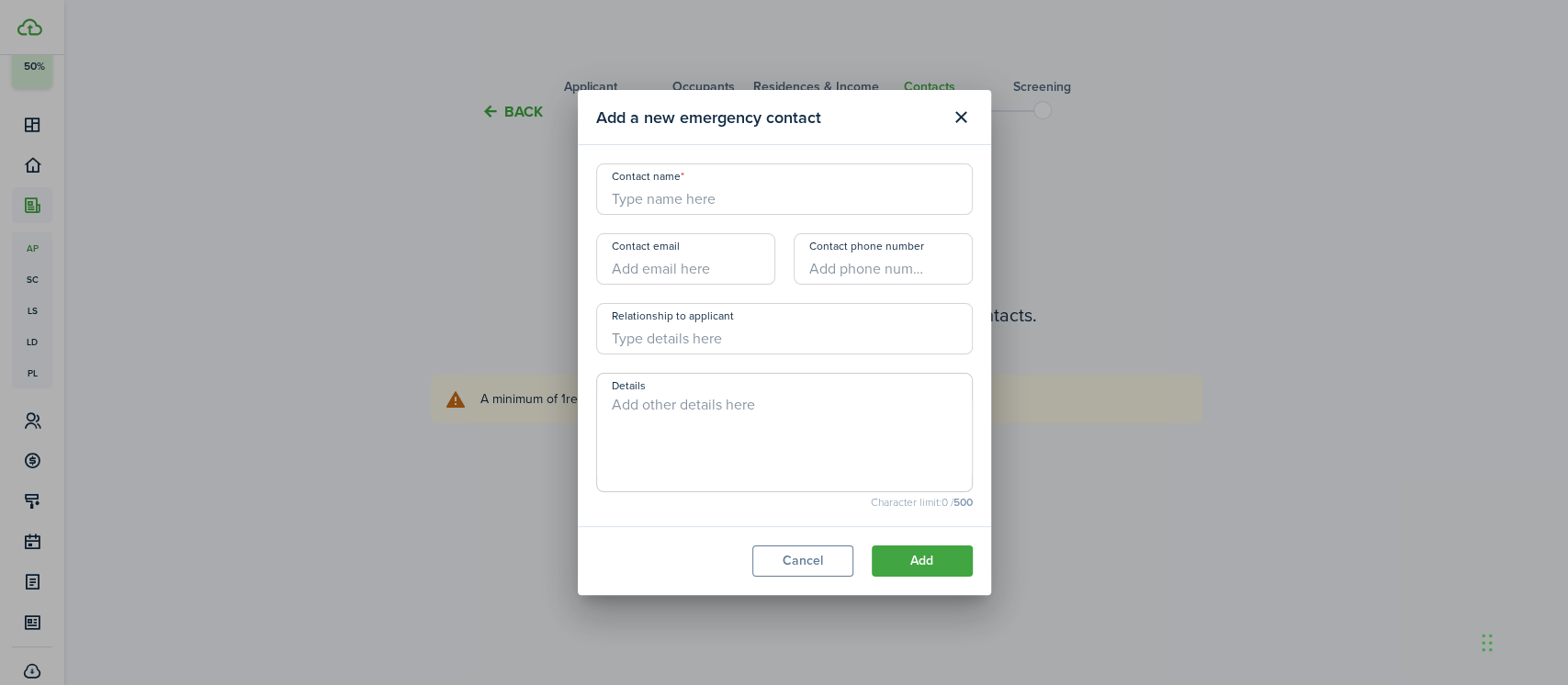
click at [715, 202] on input "Contact name" at bounding box center [784, 189] width 376 height 52
click at [901, 560] on button "Add" at bounding box center [922, 561] width 101 height 31
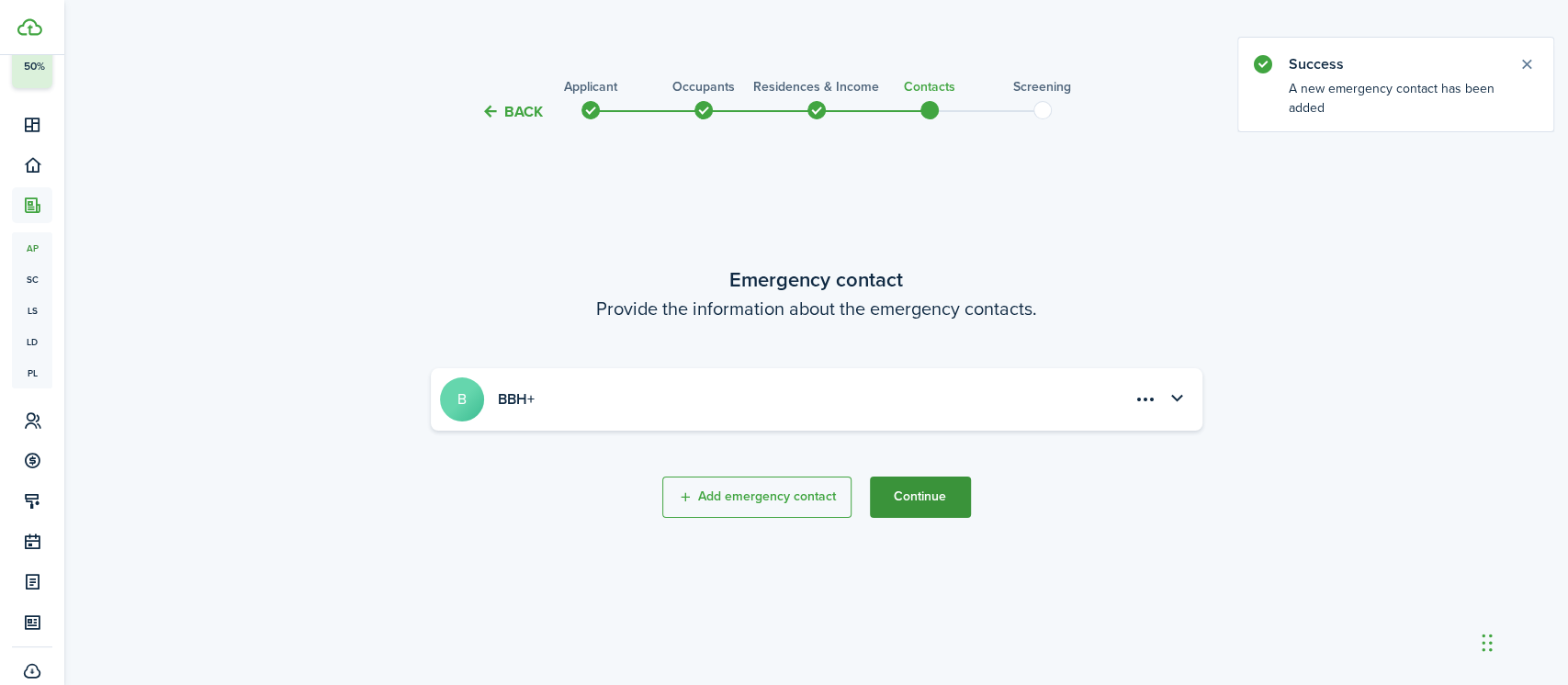
click at [909, 493] on button "Continue" at bounding box center [920, 497] width 101 height 41
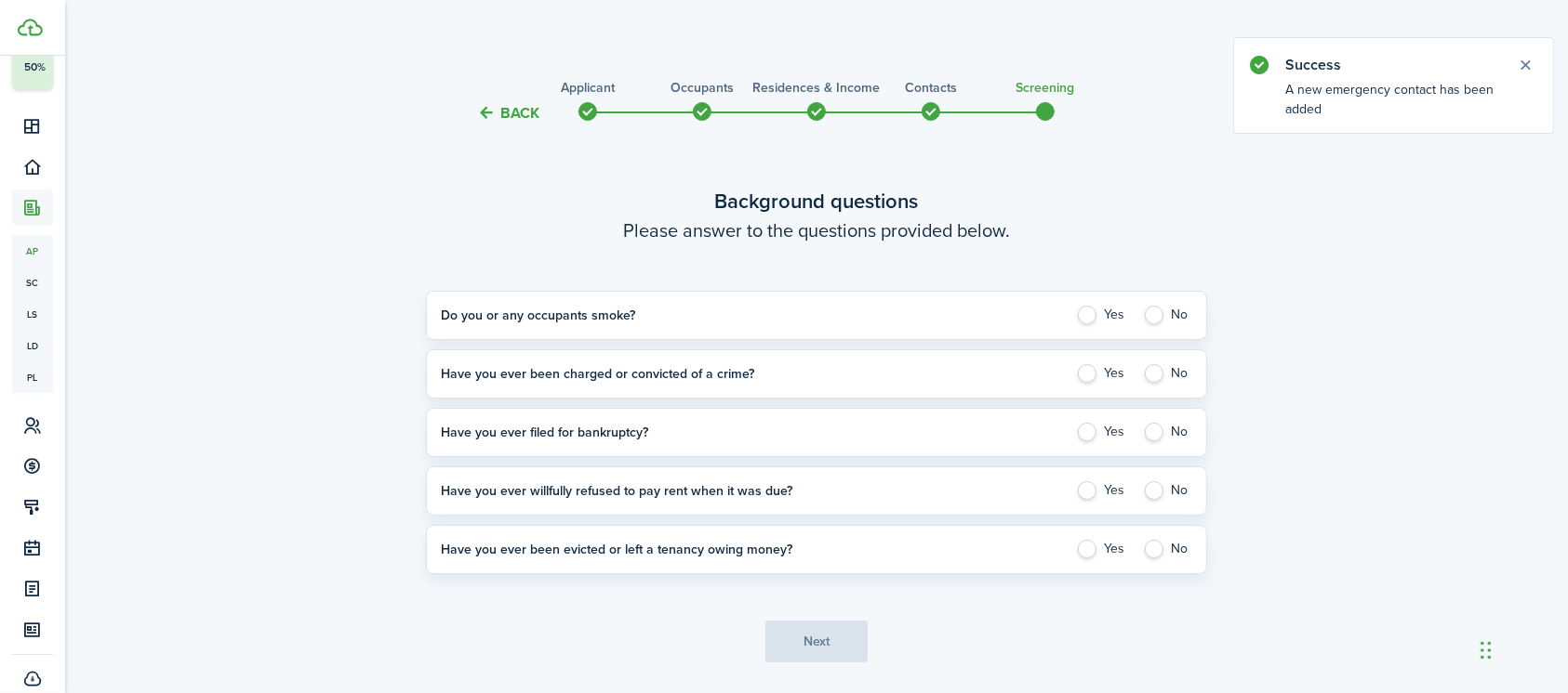
click at [1157, 315] on label "No" at bounding box center [1167, 315] width 49 height 19
click at [1152, 367] on label "No" at bounding box center [1167, 374] width 49 height 19
click at [1148, 444] on application-answer-section "Have you ever filed for bankruptcy? Yes No Please explain" at bounding box center [816, 432] width 781 height 49
click at [1148, 435] on label "No" at bounding box center [1167, 432] width 49 height 19
click at [1149, 485] on label "No" at bounding box center [1167, 491] width 49 height 19
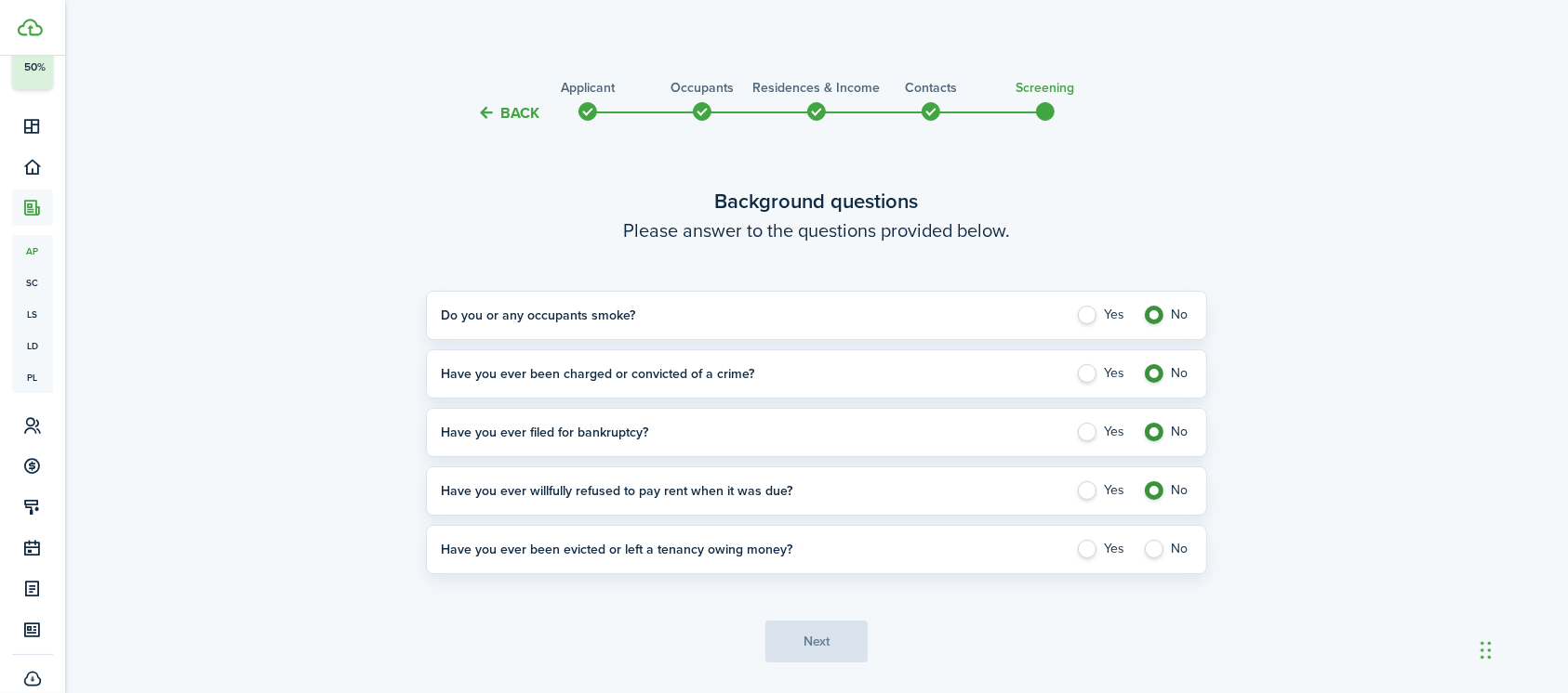
click at [1154, 547] on label "No" at bounding box center [1167, 549] width 49 height 19
click at [811, 646] on button "Next" at bounding box center [817, 642] width 103 height 42
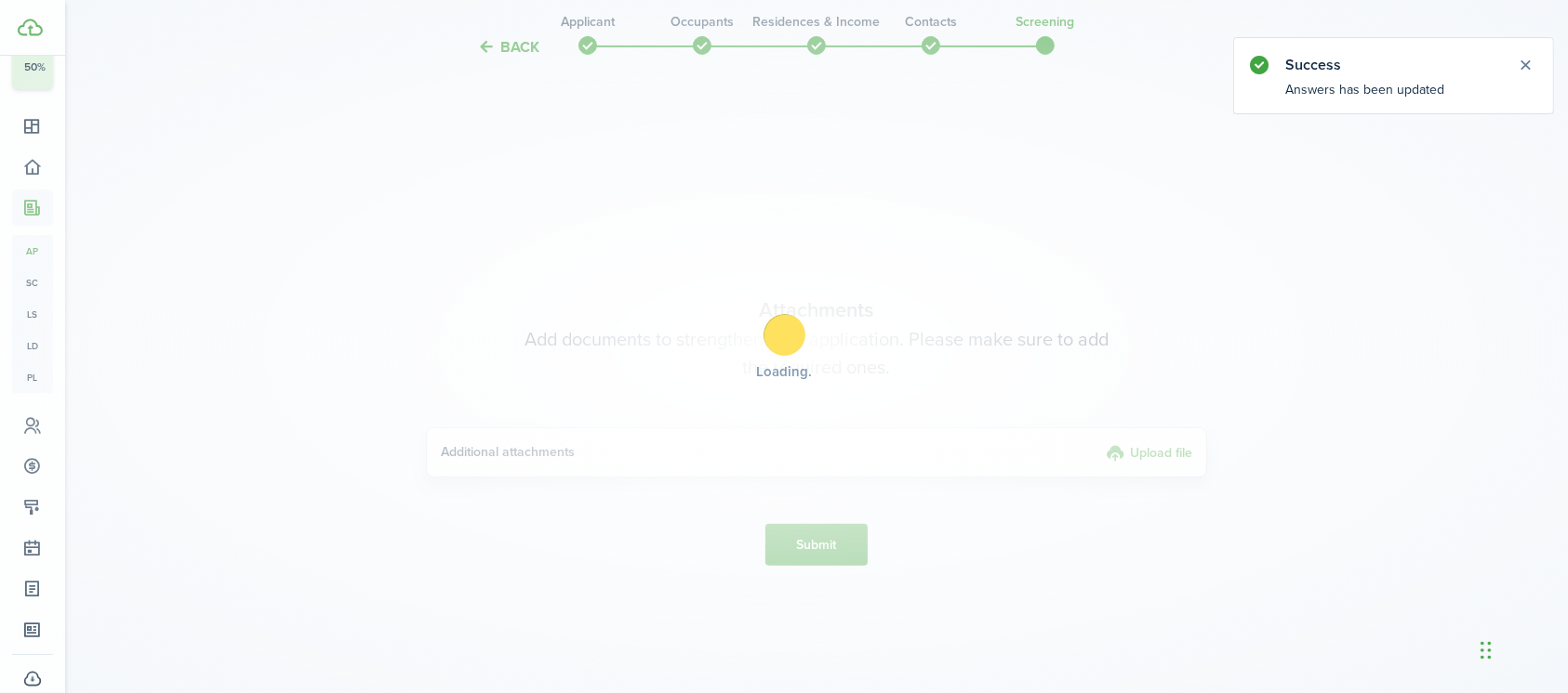
scroll to position [625, 0]
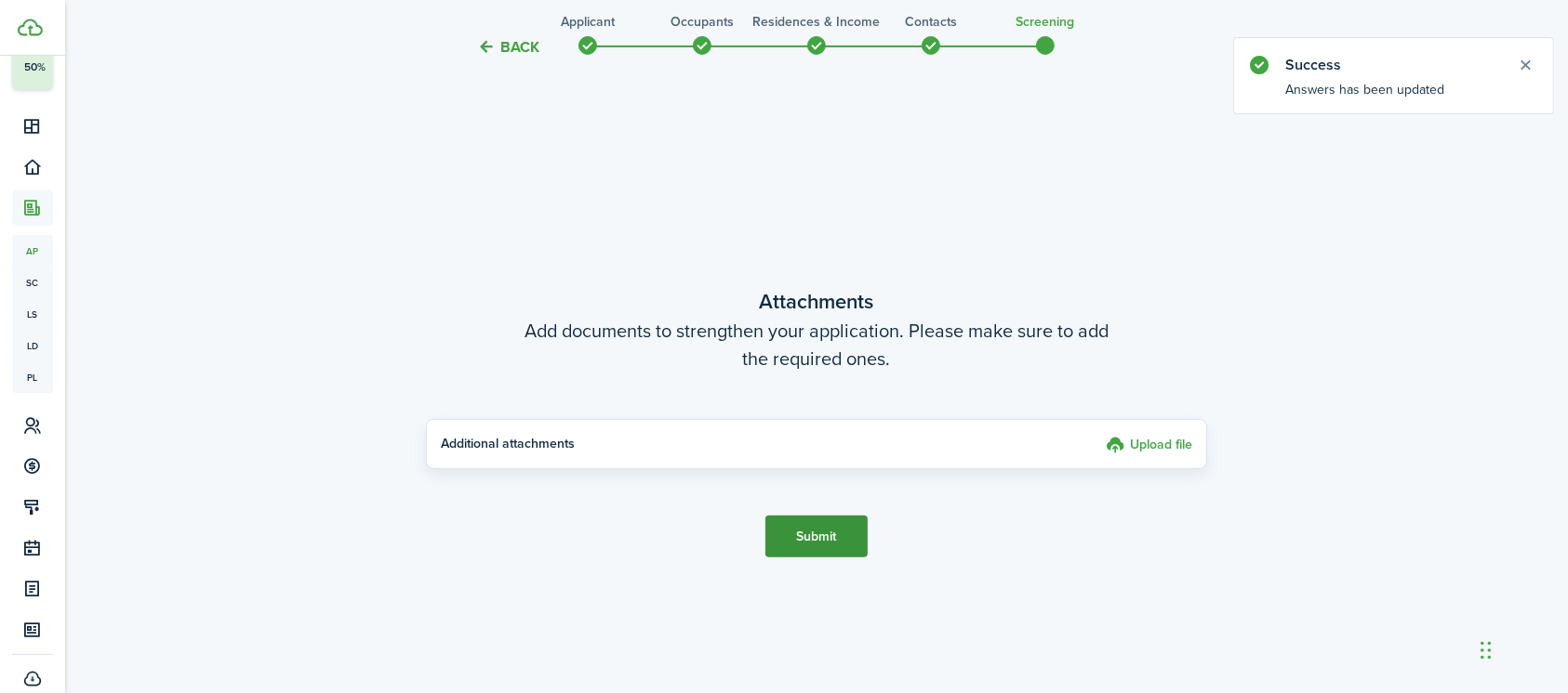
click at [811, 535] on button "Submit" at bounding box center [817, 536] width 103 height 42
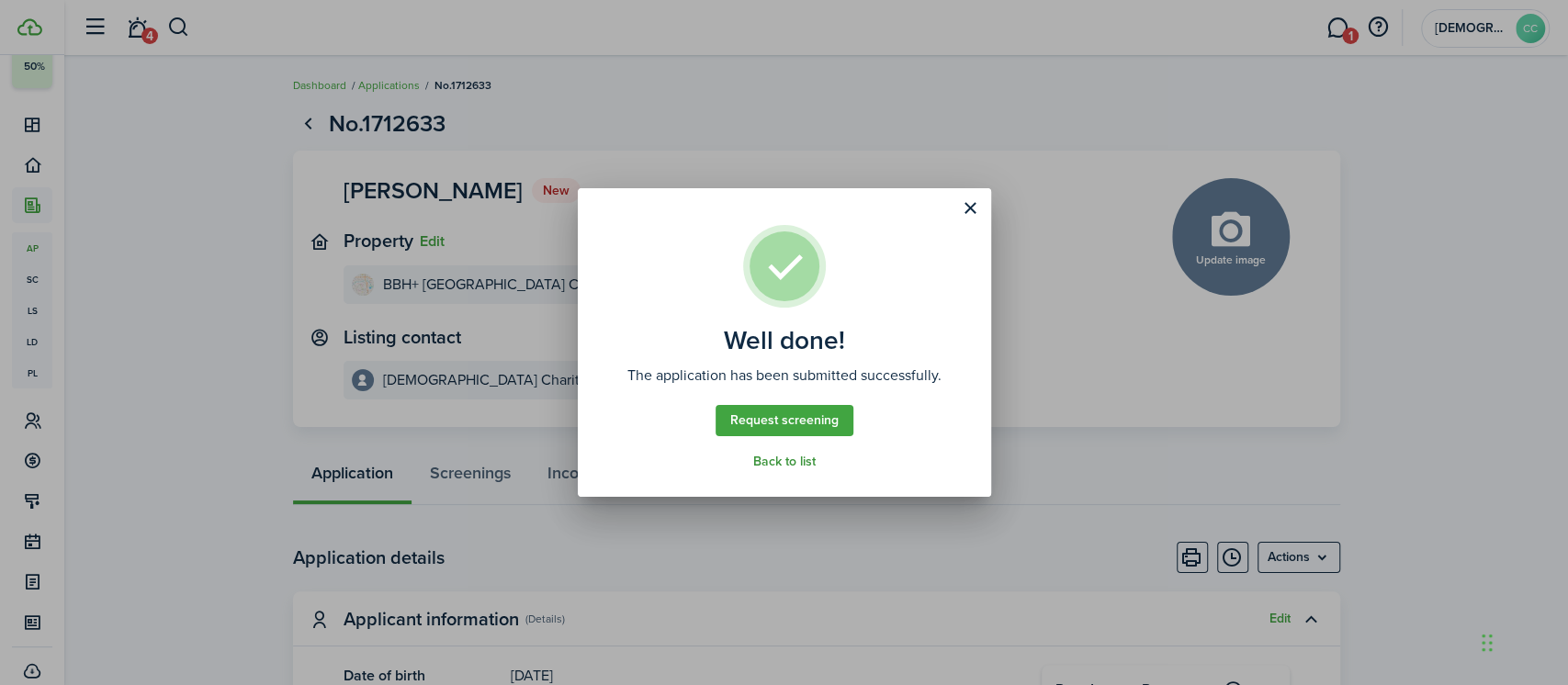
click at [786, 464] on link "Back to list" at bounding box center [784, 462] width 63 height 15
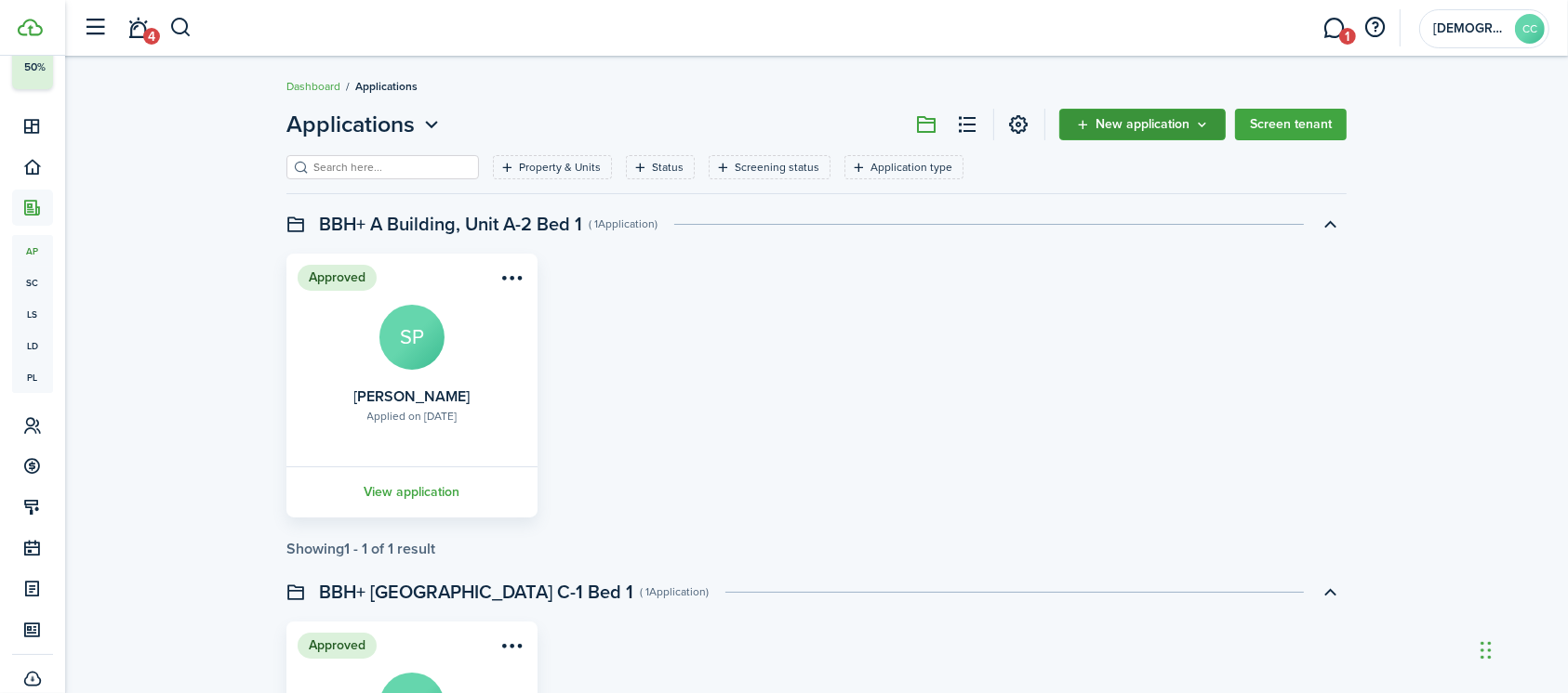
click at [1166, 123] on span "New application" at bounding box center [1142, 125] width 94 height 13
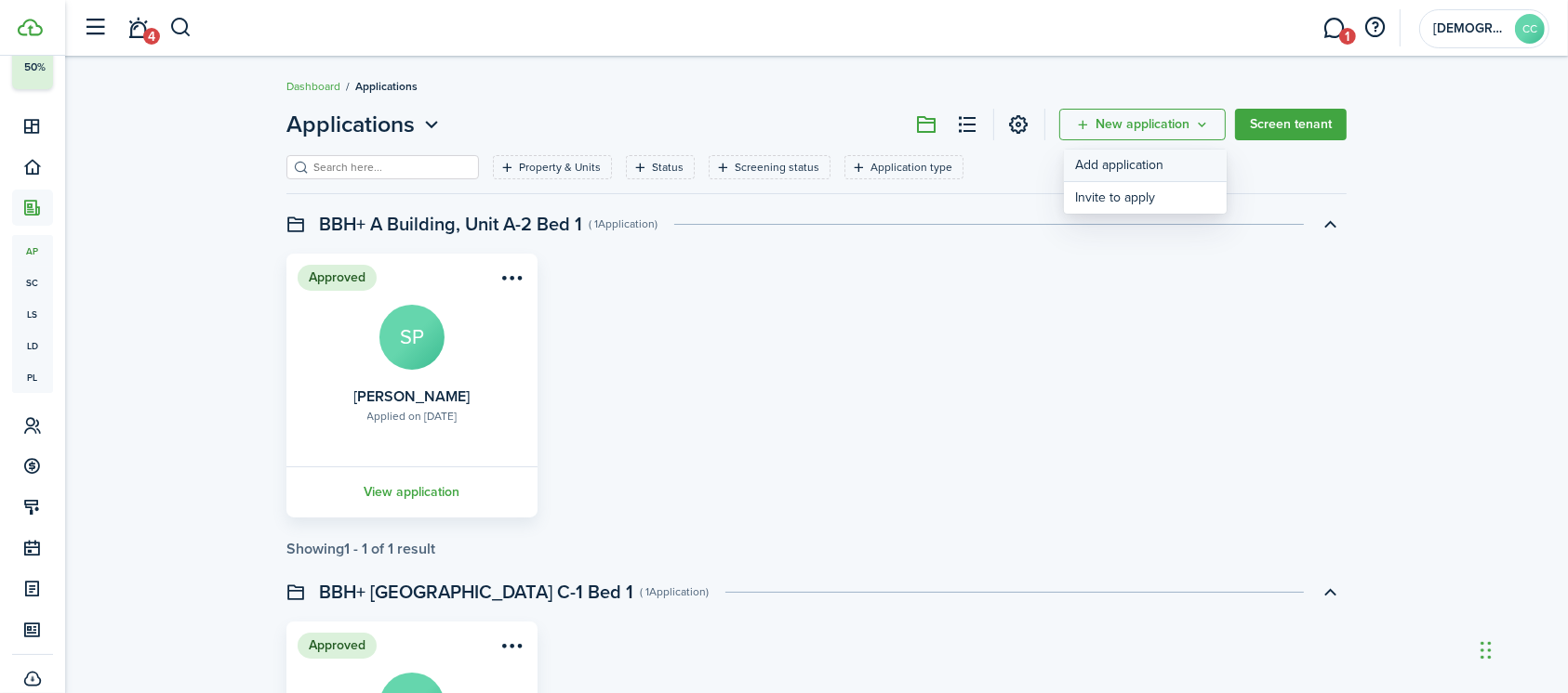
click at [1133, 168] on link "Add application" at bounding box center [1145, 165] width 162 height 33
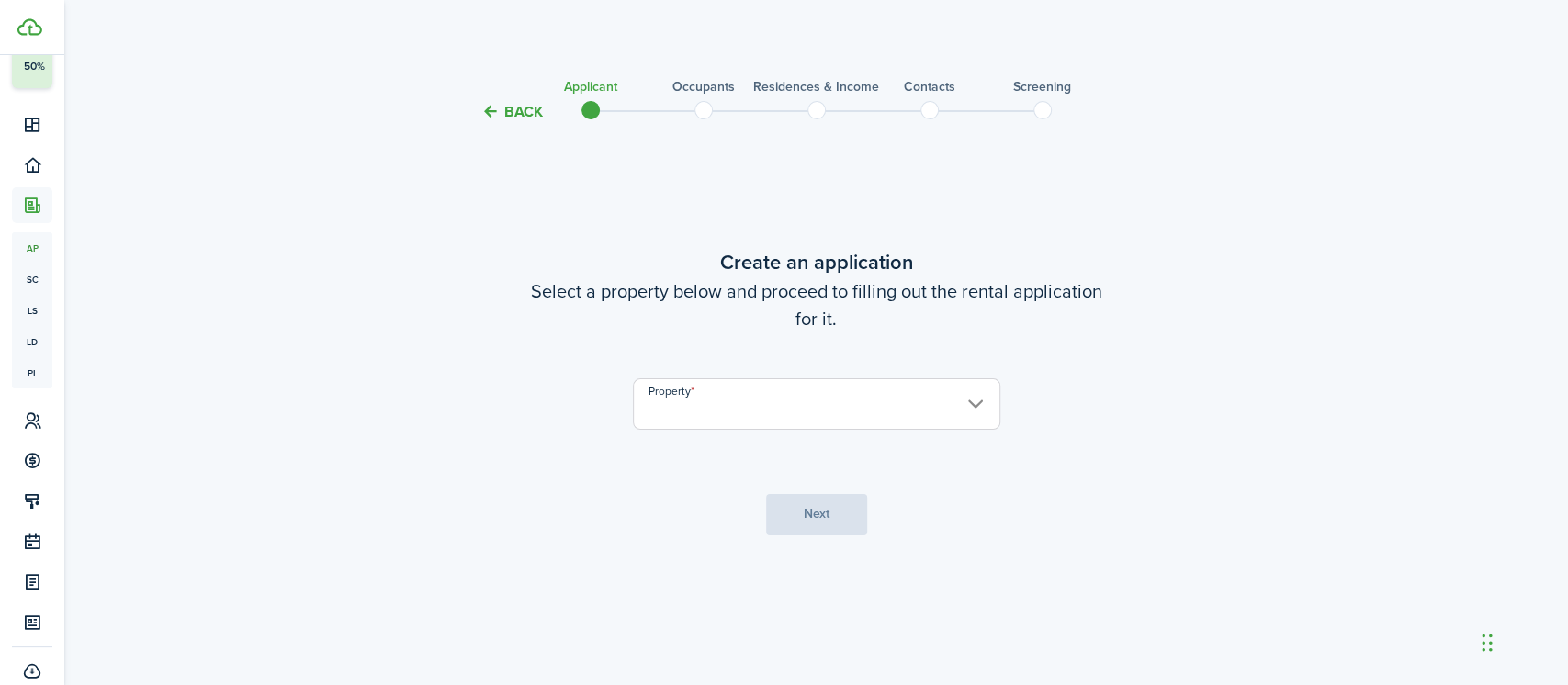
click at [804, 402] on input "Property" at bounding box center [816, 404] width 368 height 52
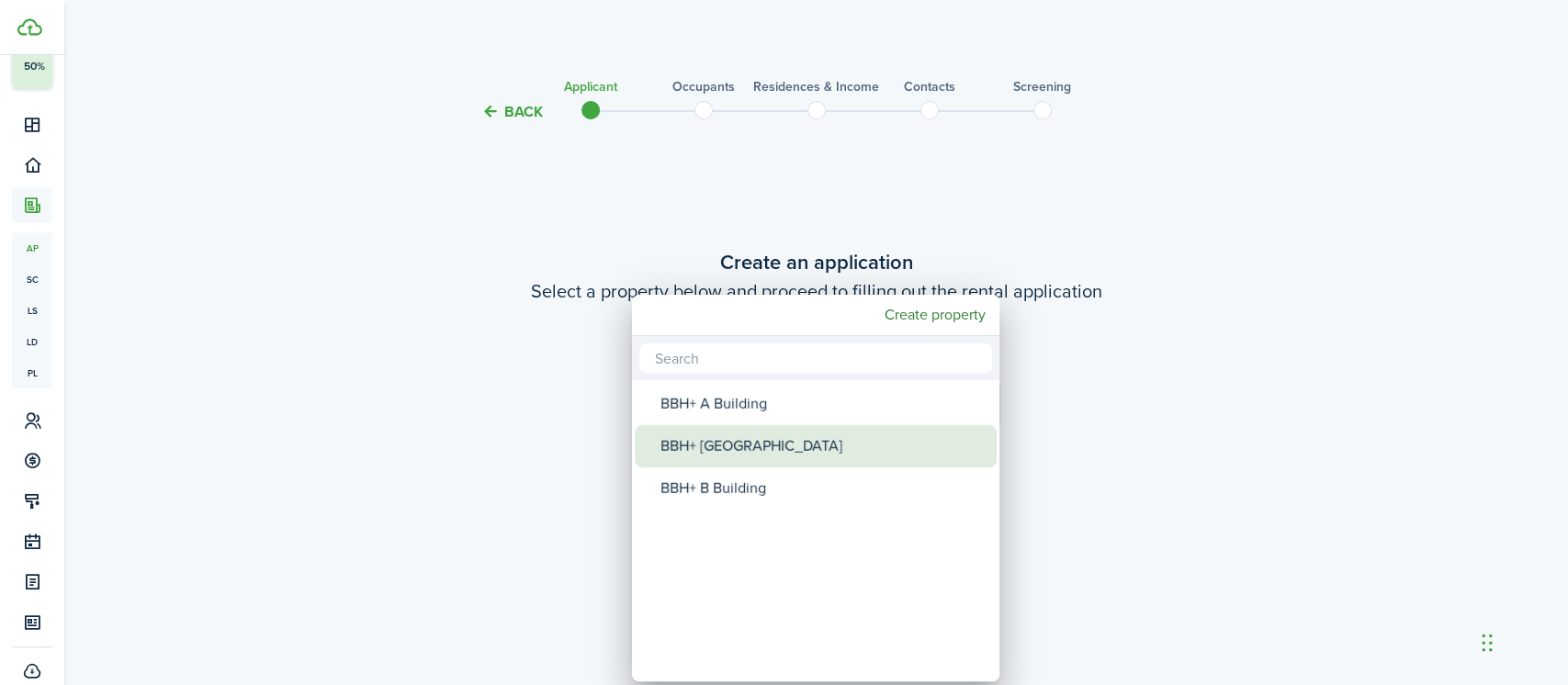
click at [744, 455] on div "BBH+ [GEOGRAPHIC_DATA]" at bounding box center [822, 446] width 325 height 42
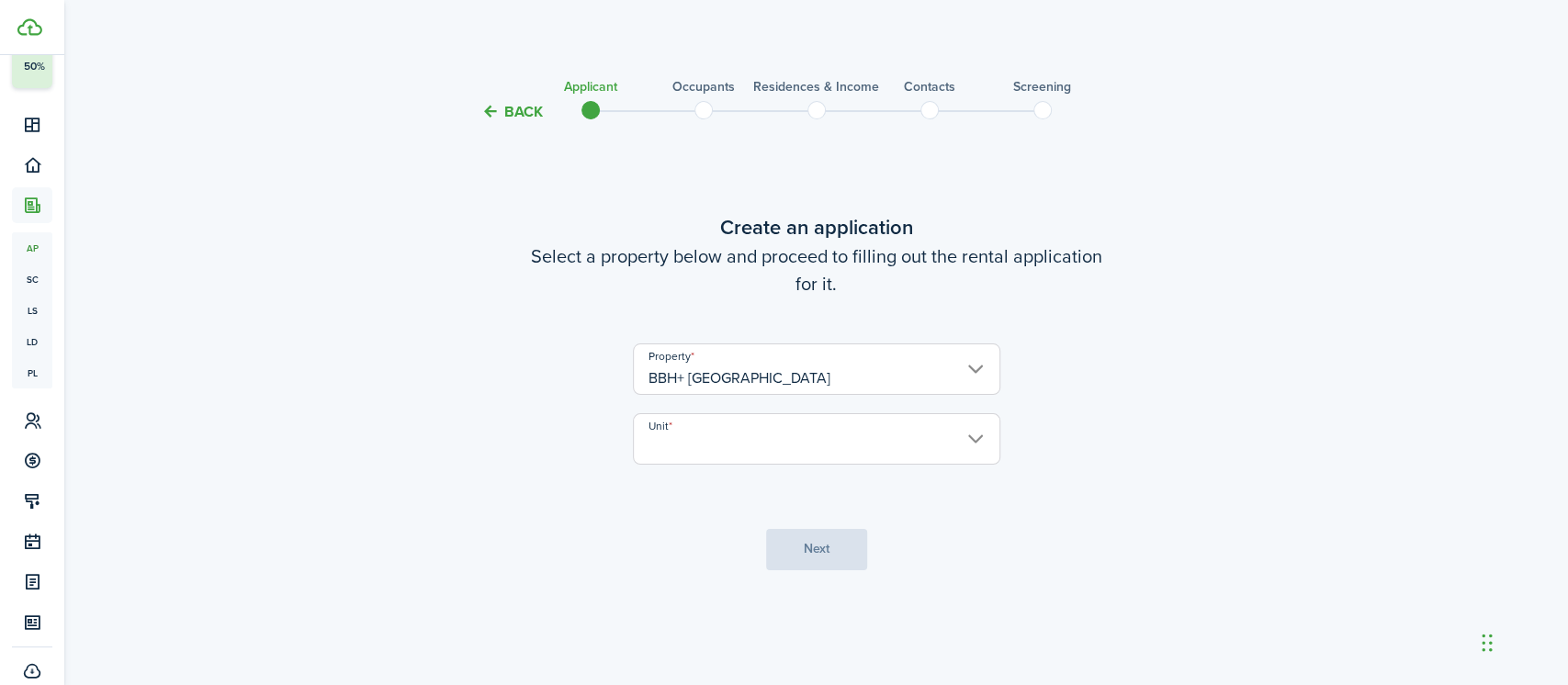
click at [744, 455] on input "Unit" at bounding box center [816, 439] width 368 height 52
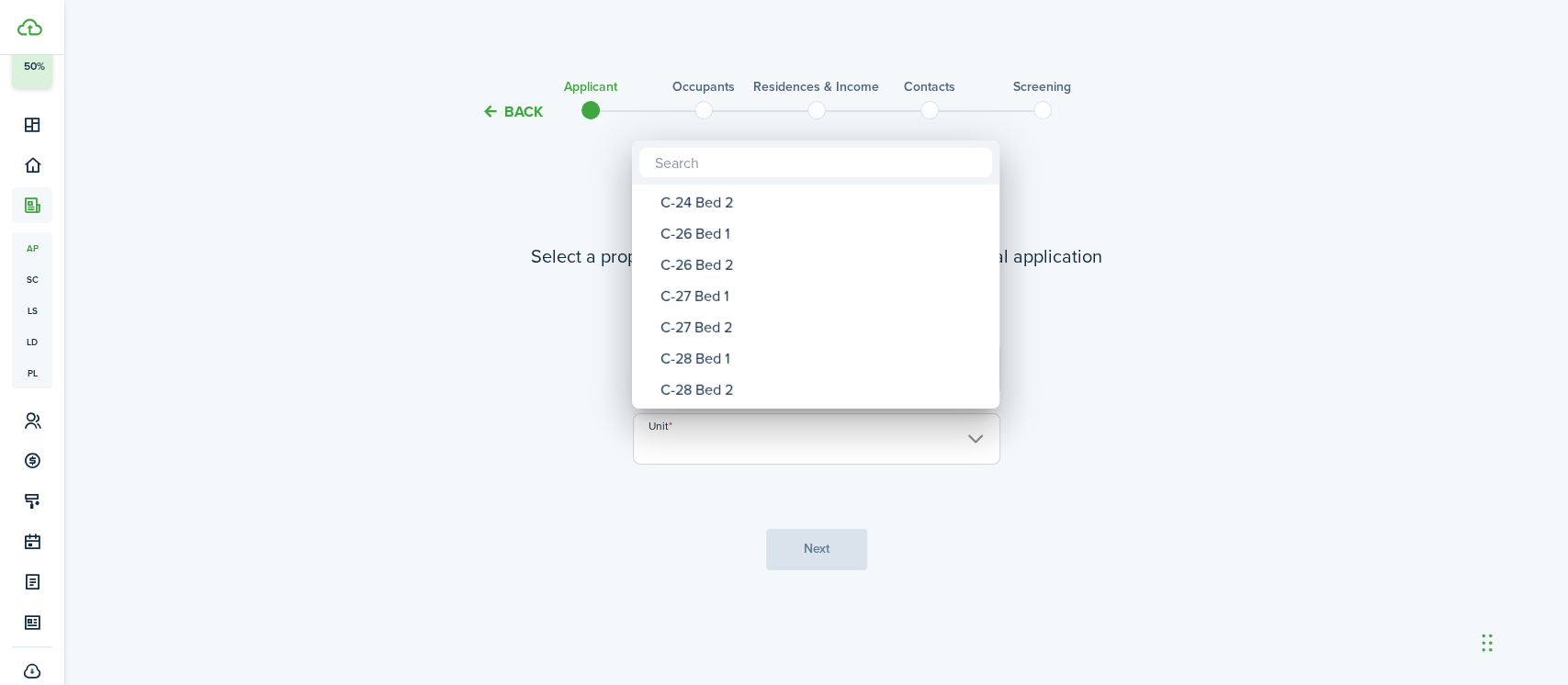
click at [707, 235] on div "C-26 Bed 1" at bounding box center [822, 234] width 325 height 31
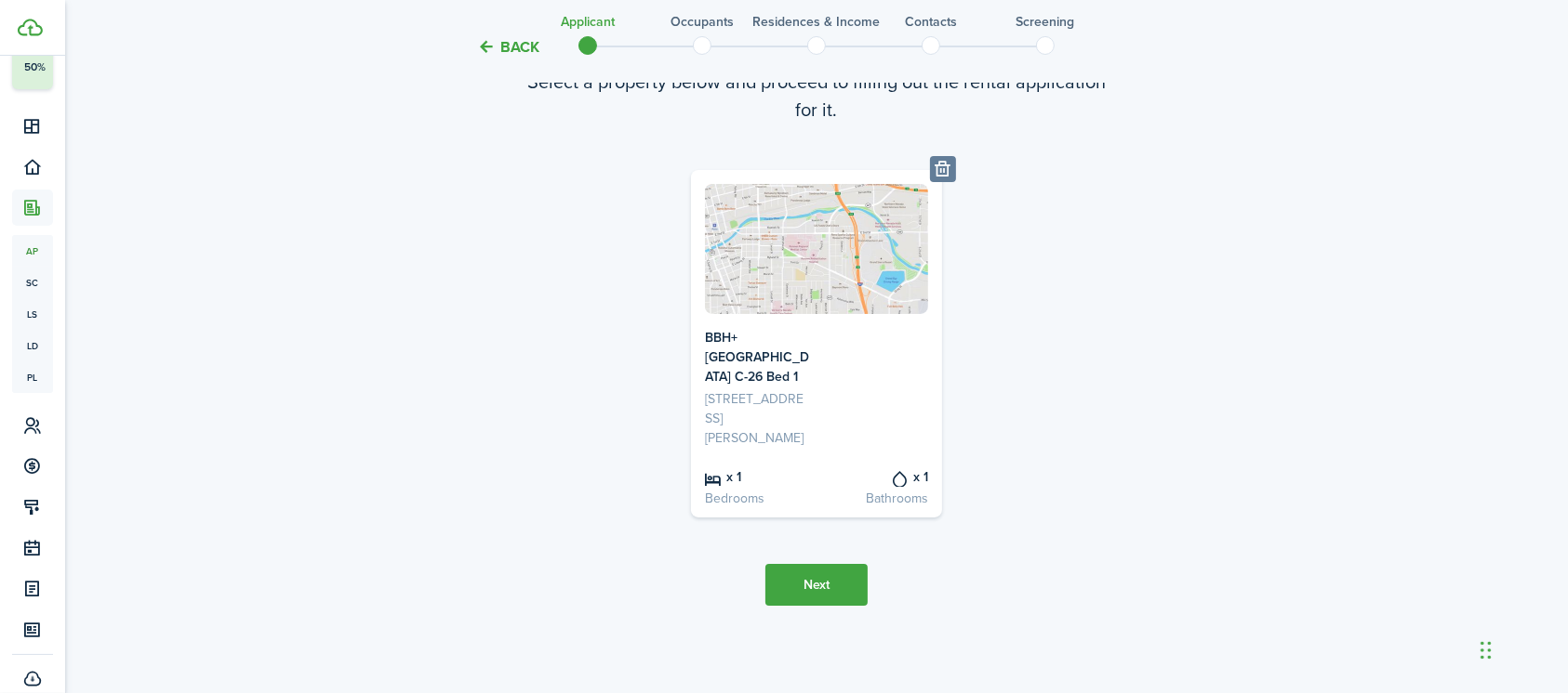
click at [819, 584] on button "Next" at bounding box center [817, 585] width 103 height 42
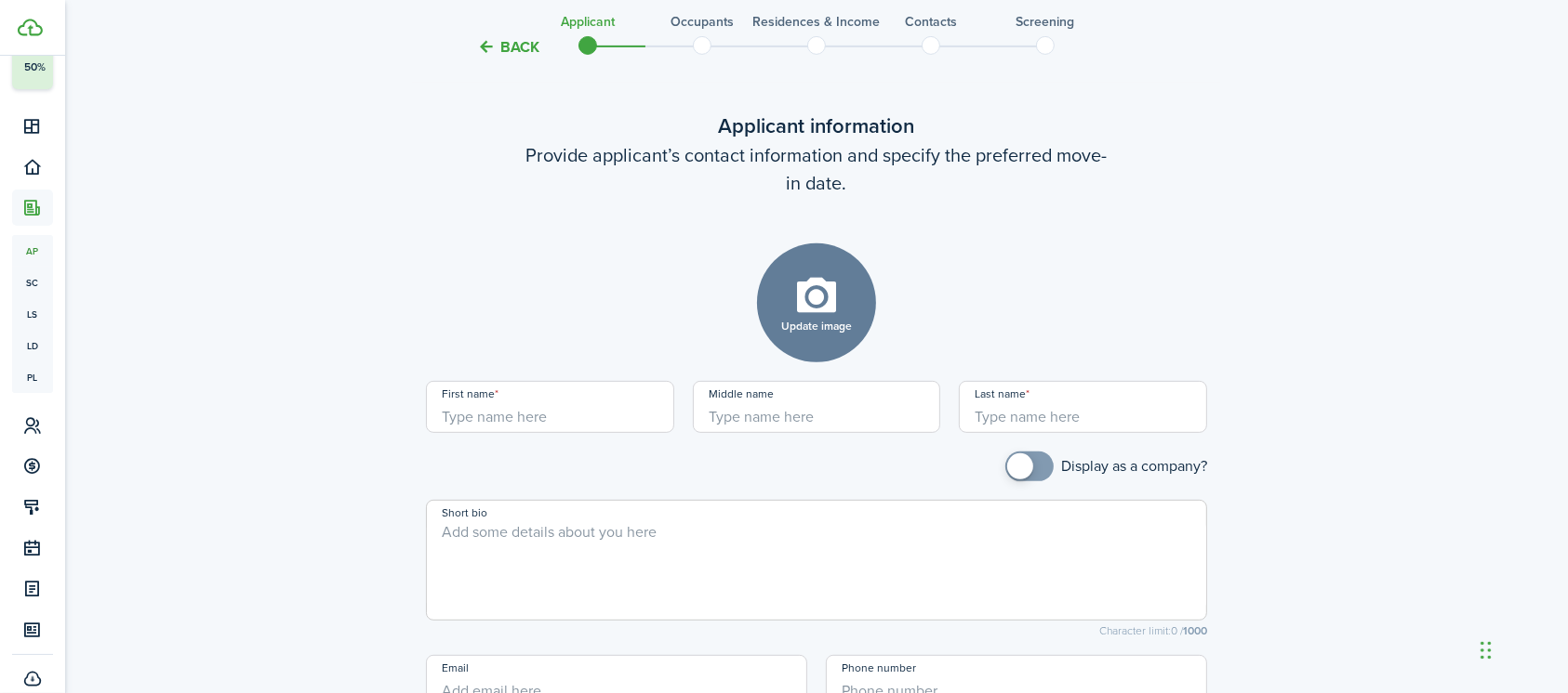
scroll to position [717, 0]
click at [588, 423] on input "First name" at bounding box center [550, 408] width 248 height 52
click at [1001, 415] on input "Last name" at bounding box center [1083, 408] width 248 height 52
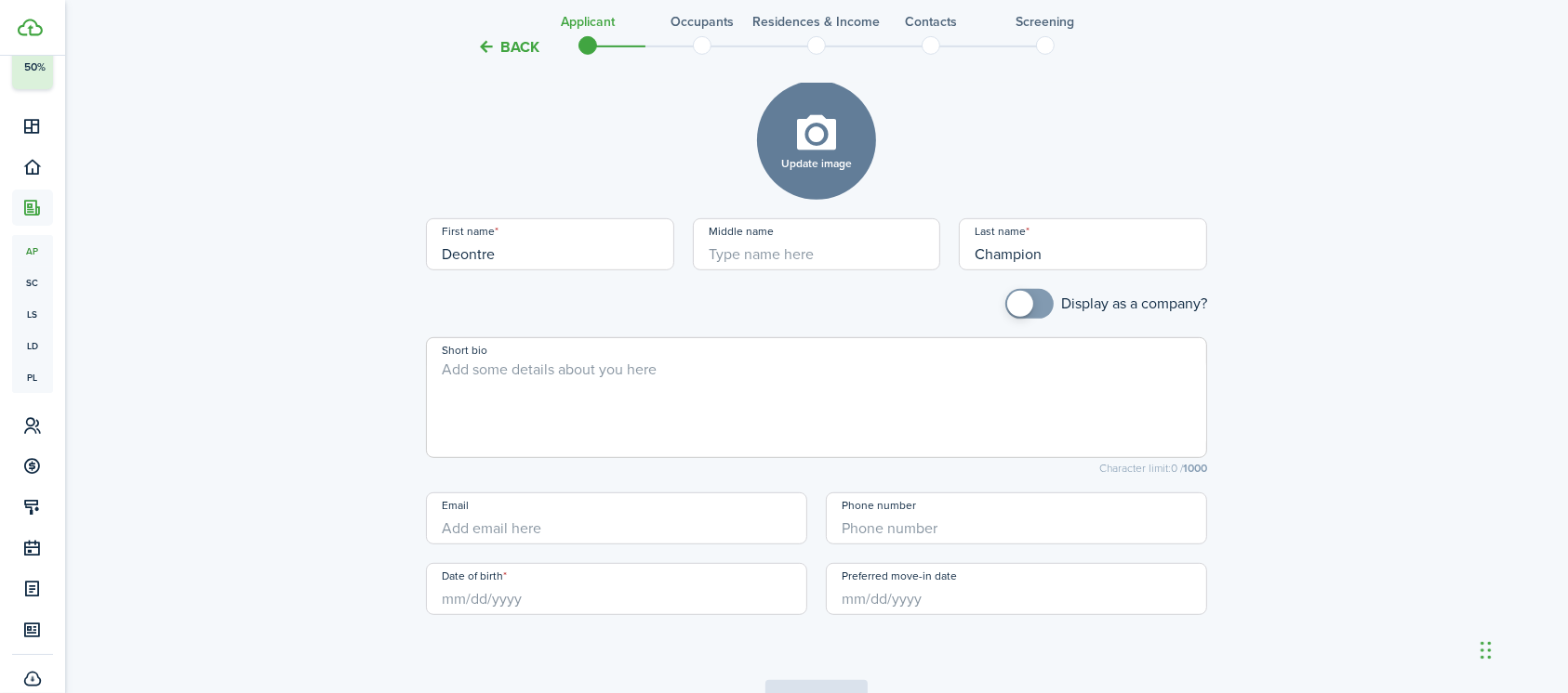
scroll to position [922, 0]
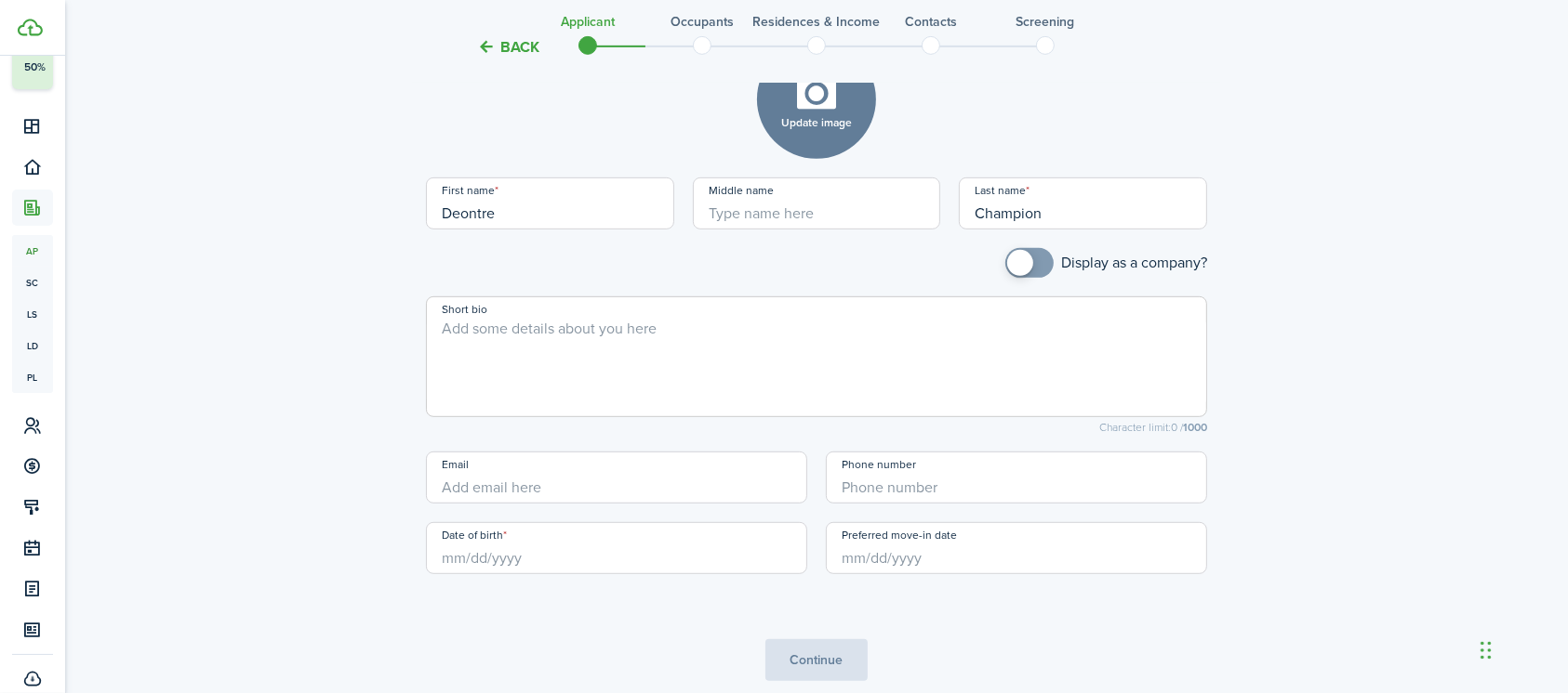
click at [496, 563] on input "Date of birth" at bounding box center [616, 548] width 381 height 52
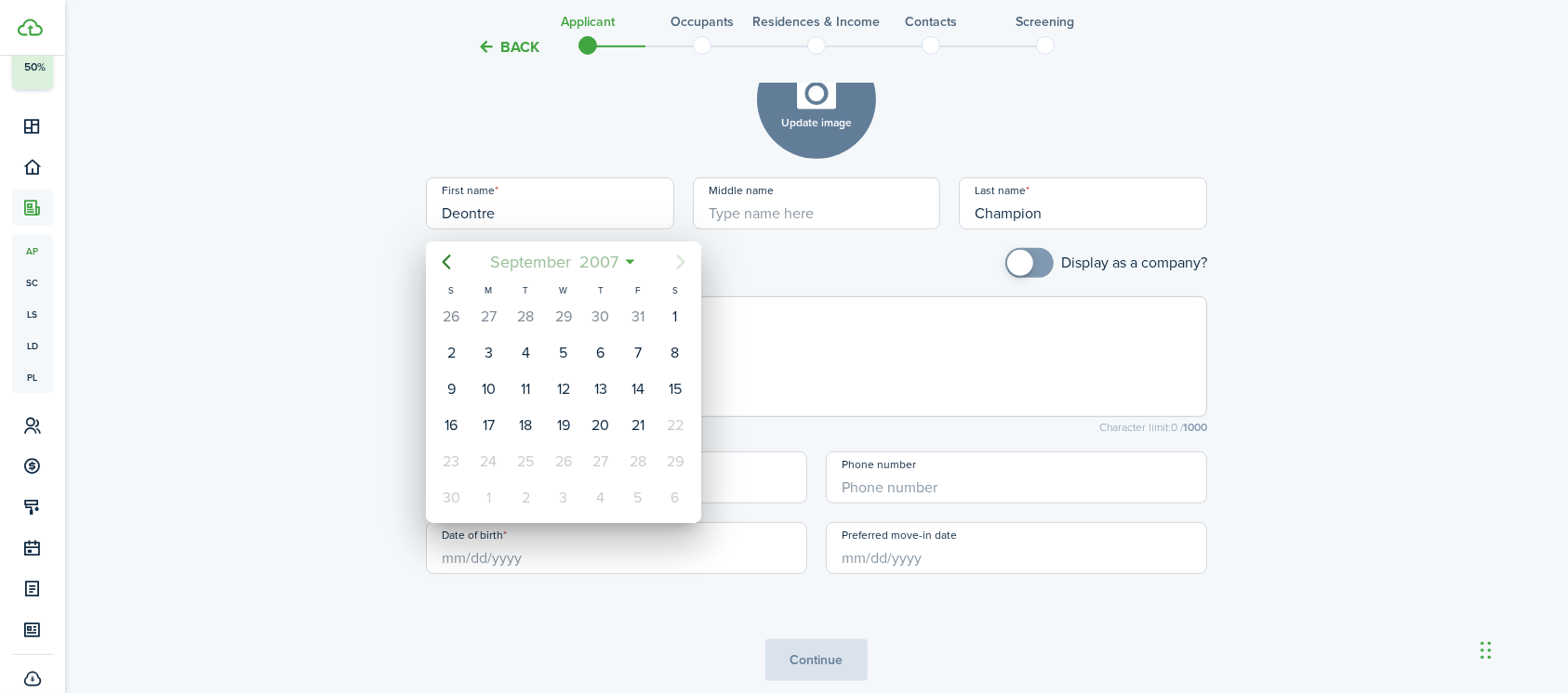
click at [594, 267] on span "2007" at bounding box center [598, 262] width 48 height 34
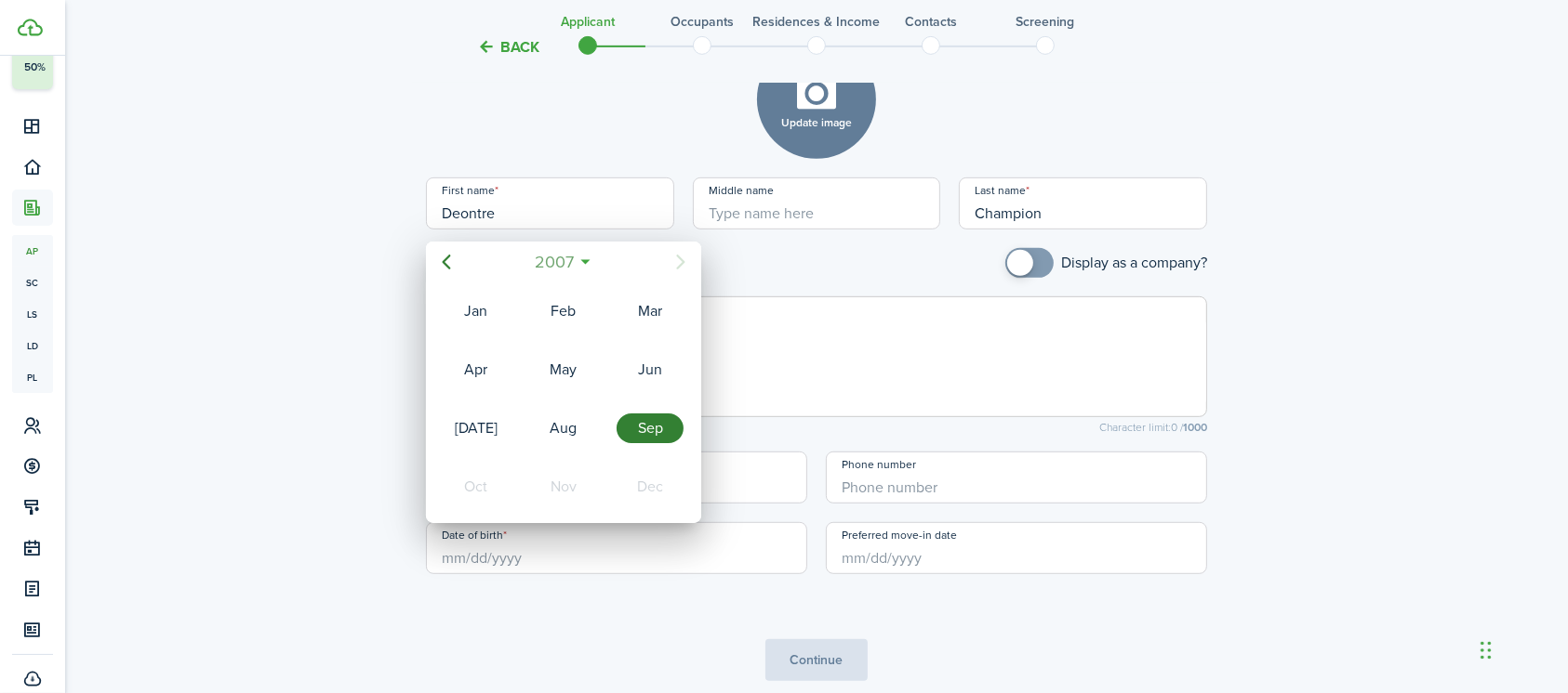
click at [559, 268] on span "2007" at bounding box center [553, 262] width 48 height 34
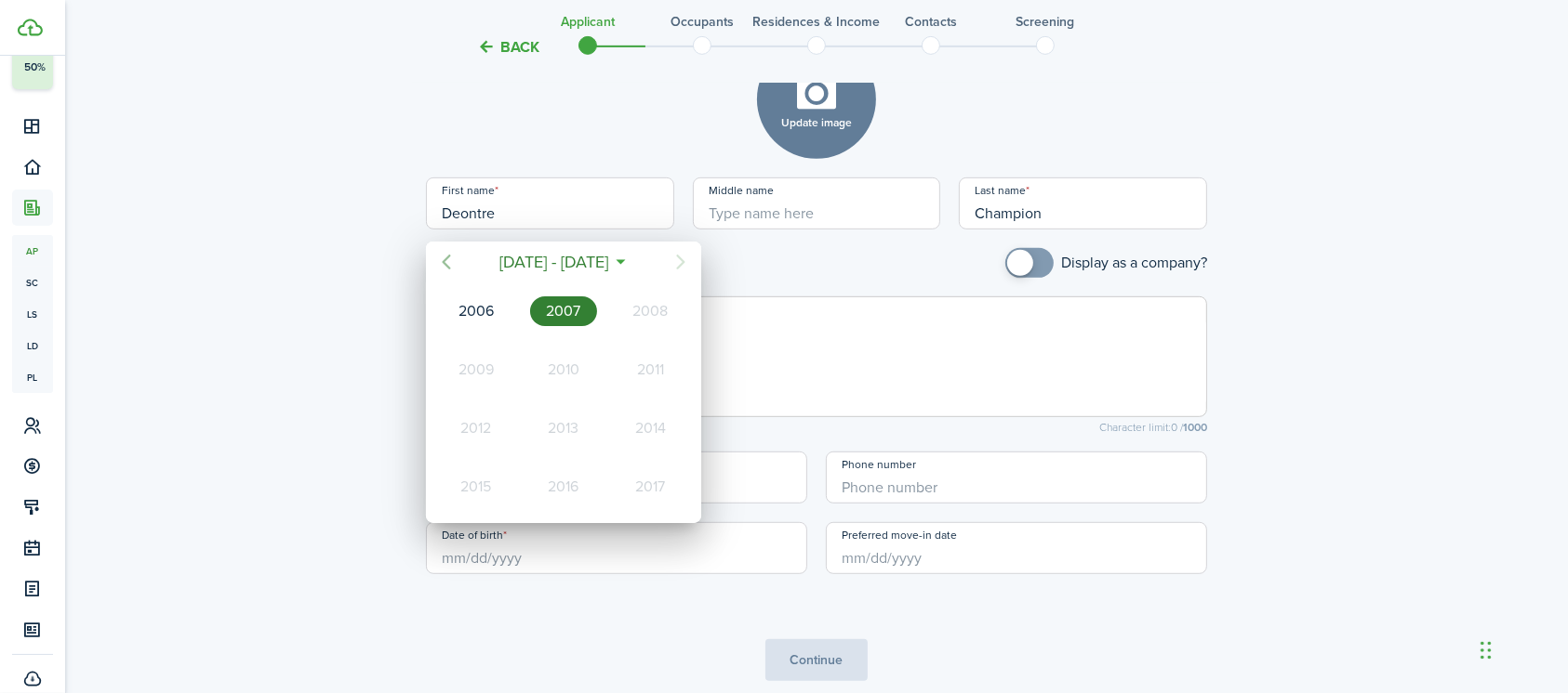
click at [450, 251] on icon "Previous page" at bounding box center [446, 262] width 22 height 22
click at [678, 263] on icon "Next page" at bounding box center [680, 262] width 22 height 22
click at [655, 319] on div "1996" at bounding box center [651, 312] width 67 height 30
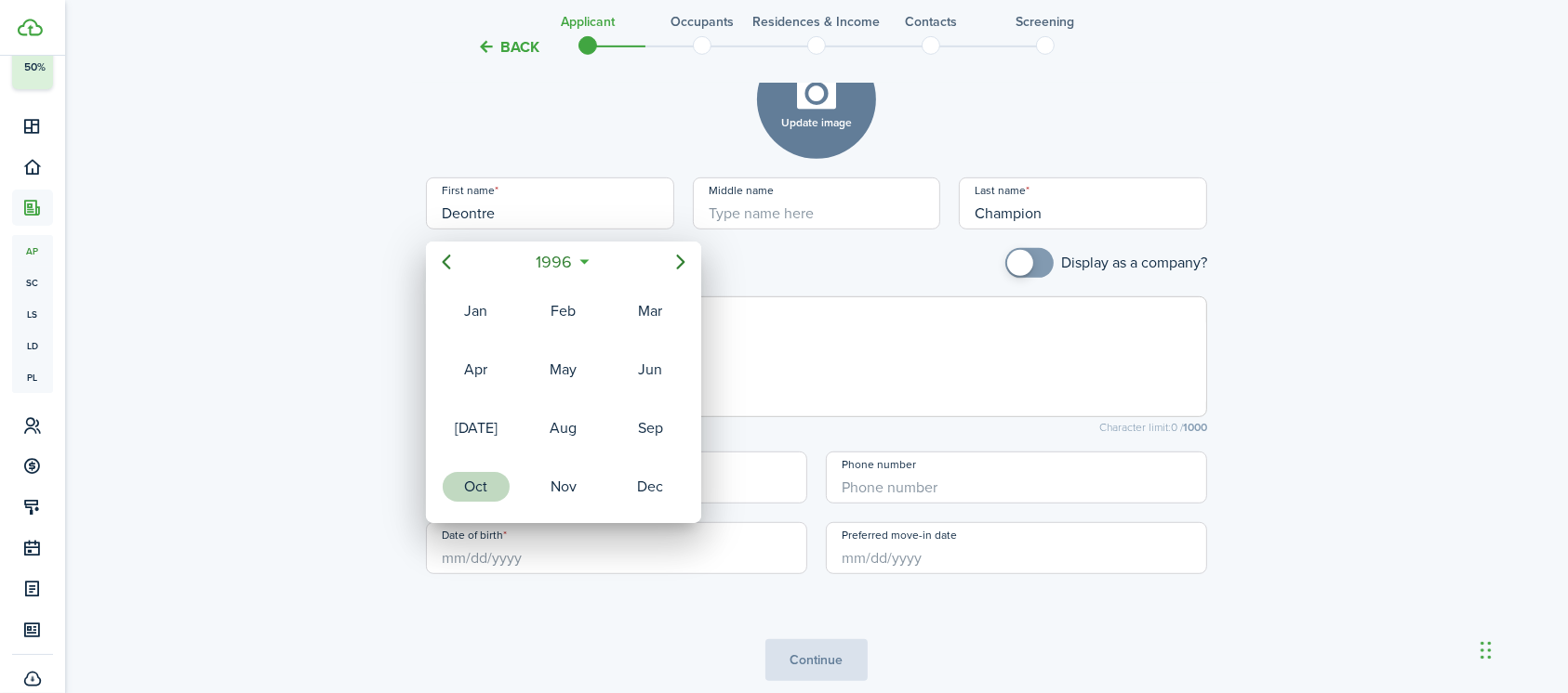
click at [469, 475] on div "Oct" at bounding box center [476, 487] width 67 height 30
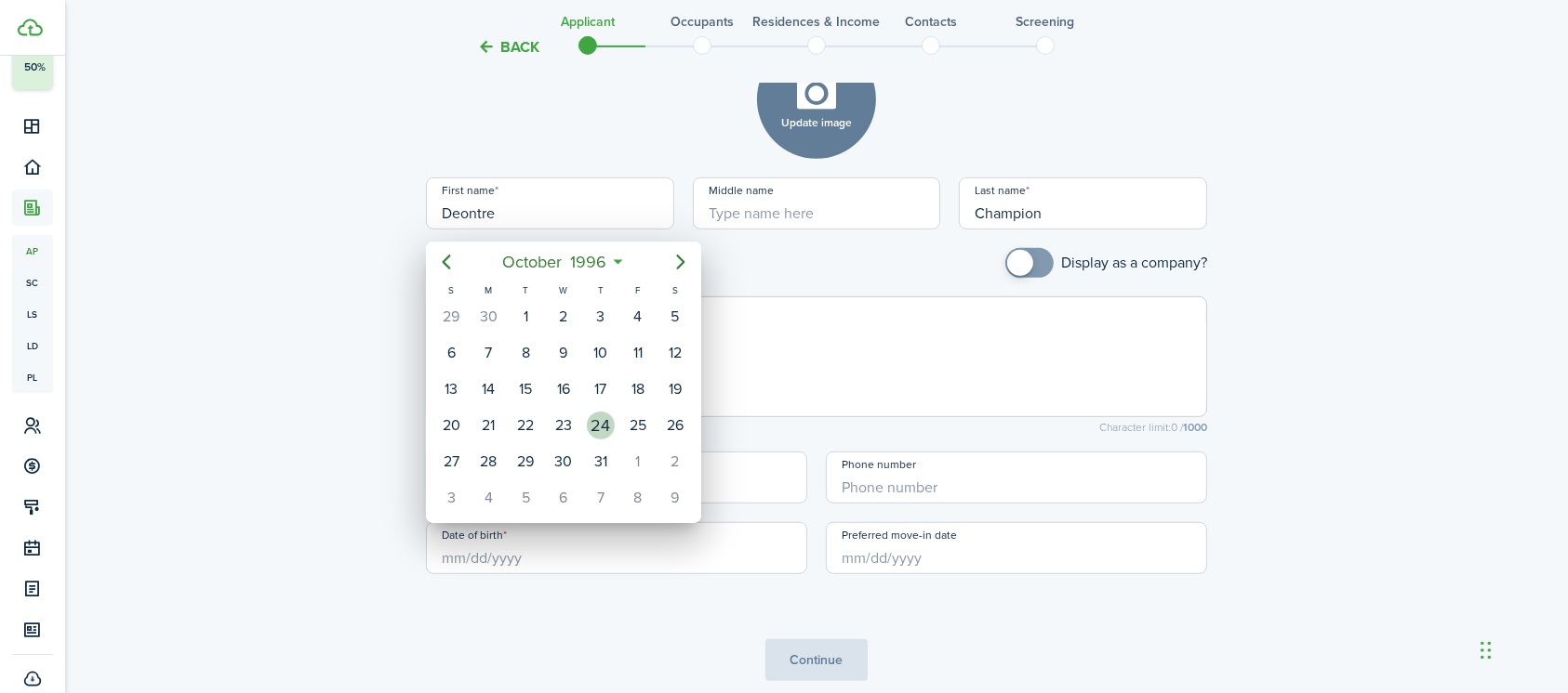
click at [602, 424] on div "24" at bounding box center [601, 425] width 28 height 28
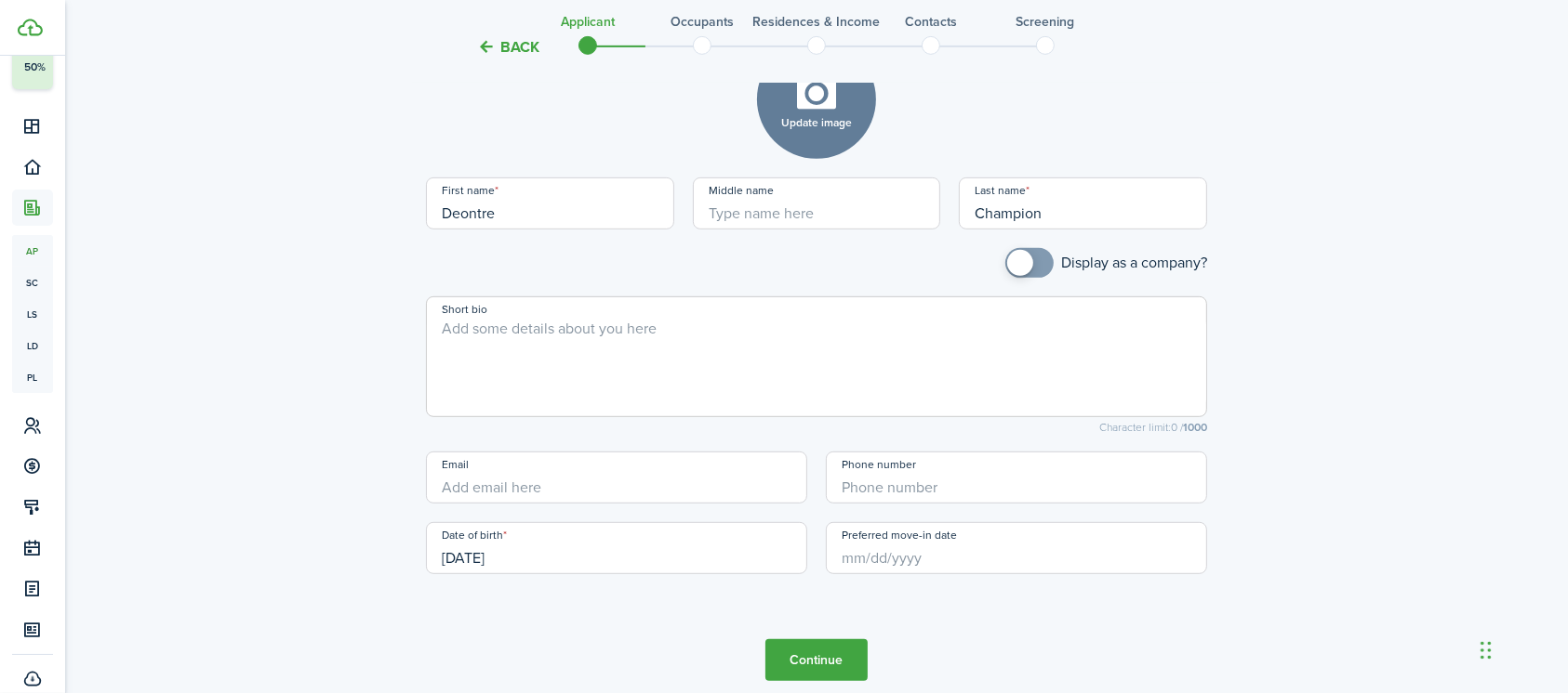
click at [882, 559] on input "Preferred move-in date" at bounding box center [1016, 548] width 381 height 52
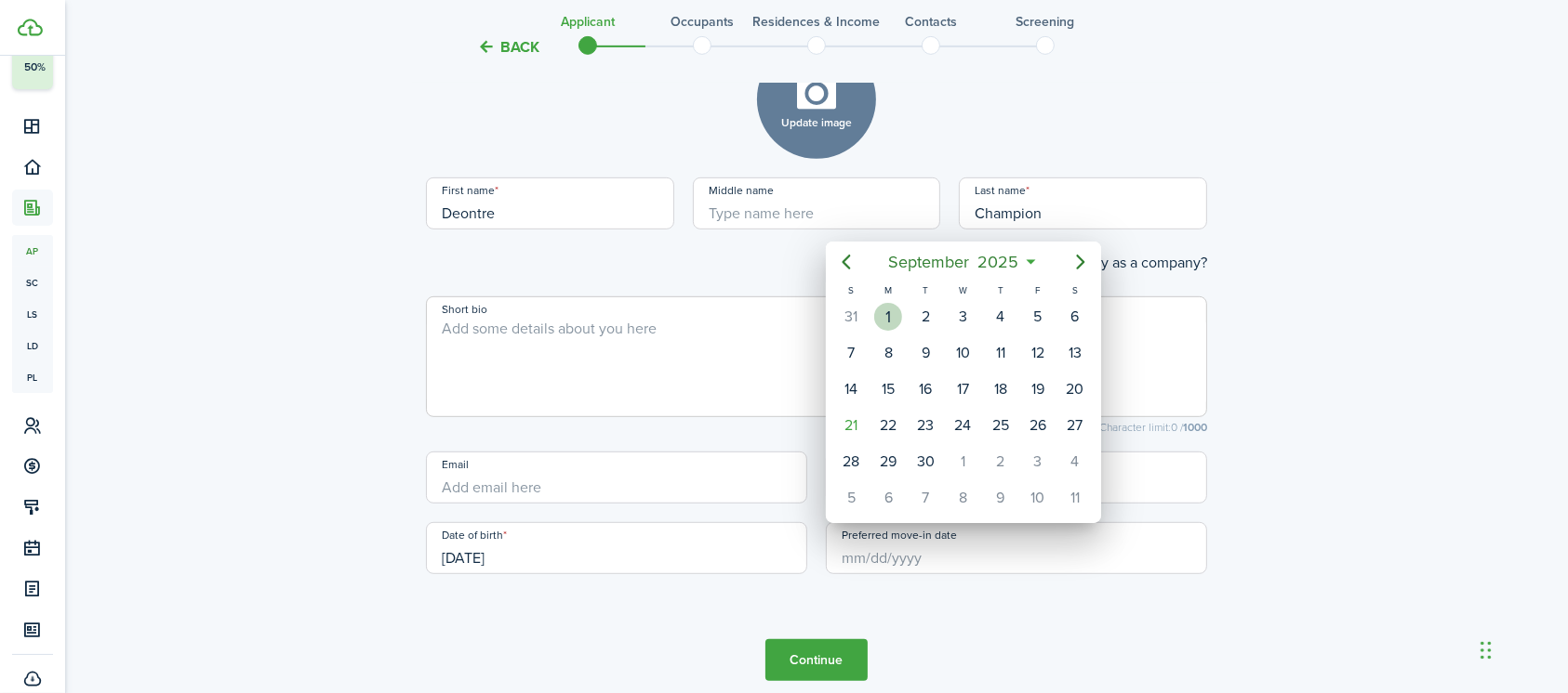
click at [878, 310] on div "1" at bounding box center [889, 317] width 28 height 28
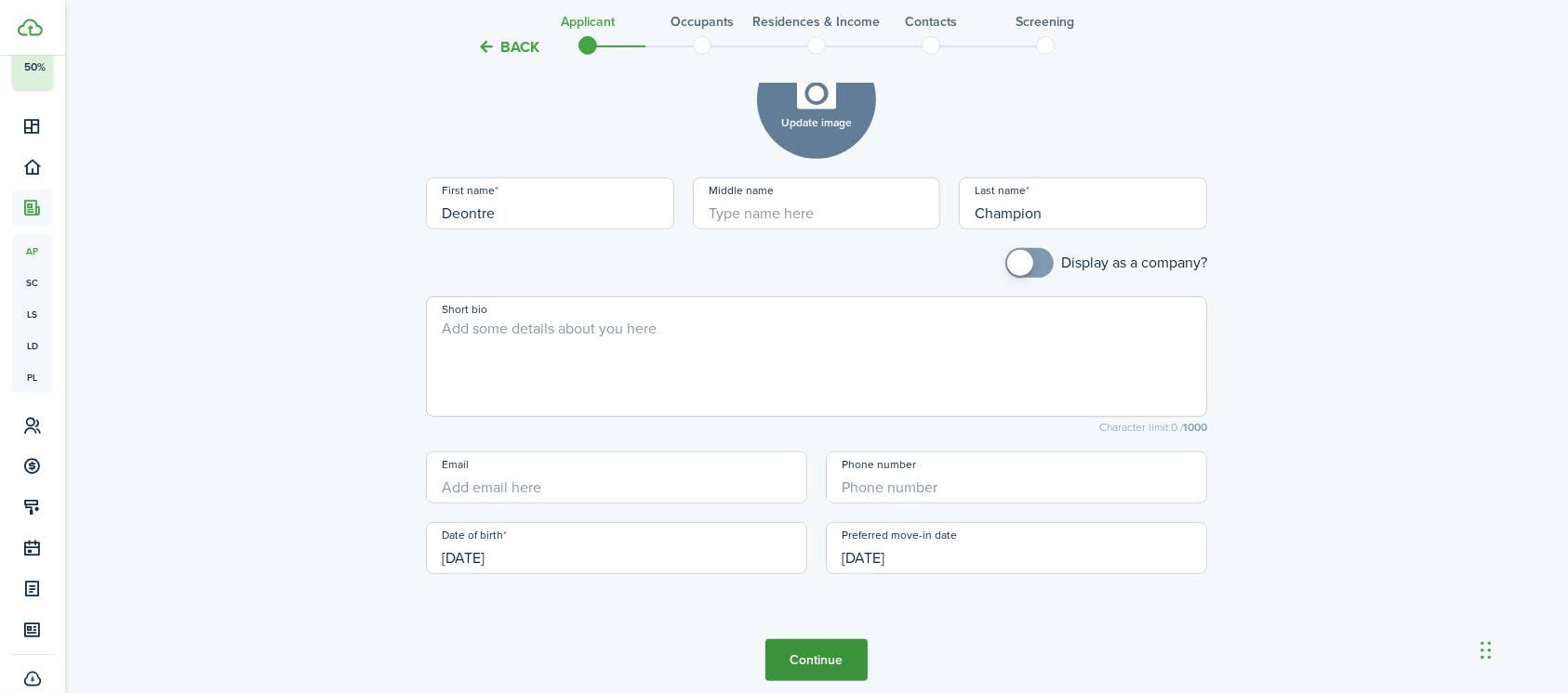
click at [797, 658] on button "Continue" at bounding box center [817, 659] width 103 height 42
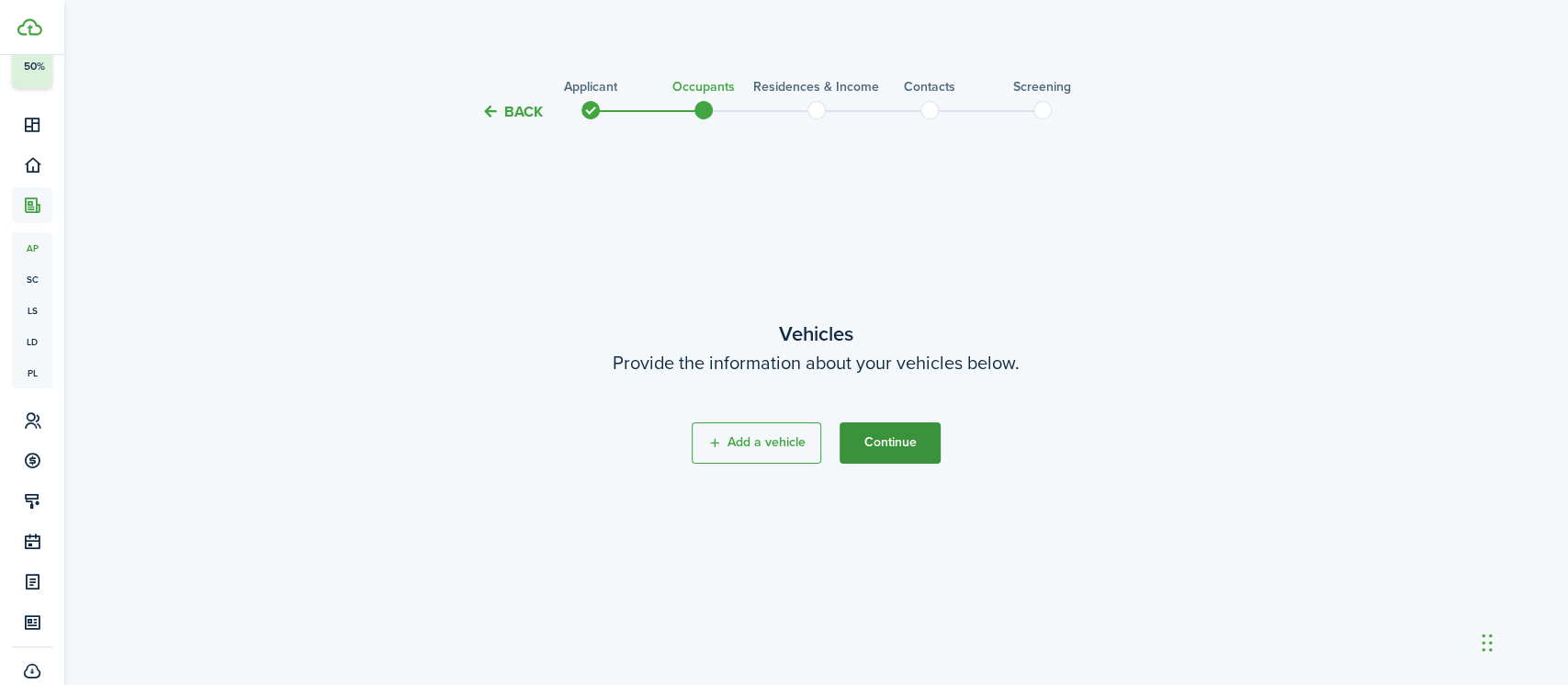
click at [893, 435] on button "Continue" at bounding box center [890, 443] width 101 height 41
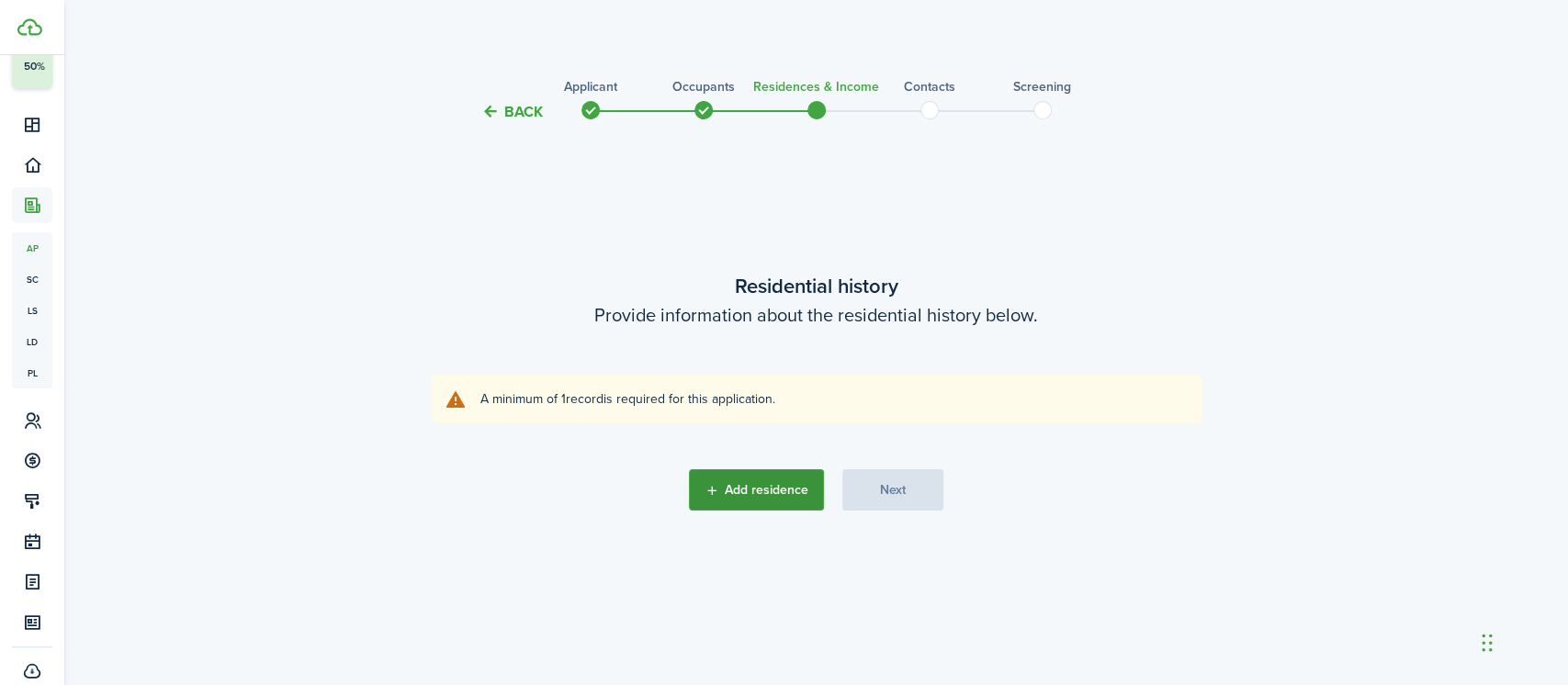
click at [781, 490] on button "Add residence" at bounding box center [756, 490] width 135 height 41
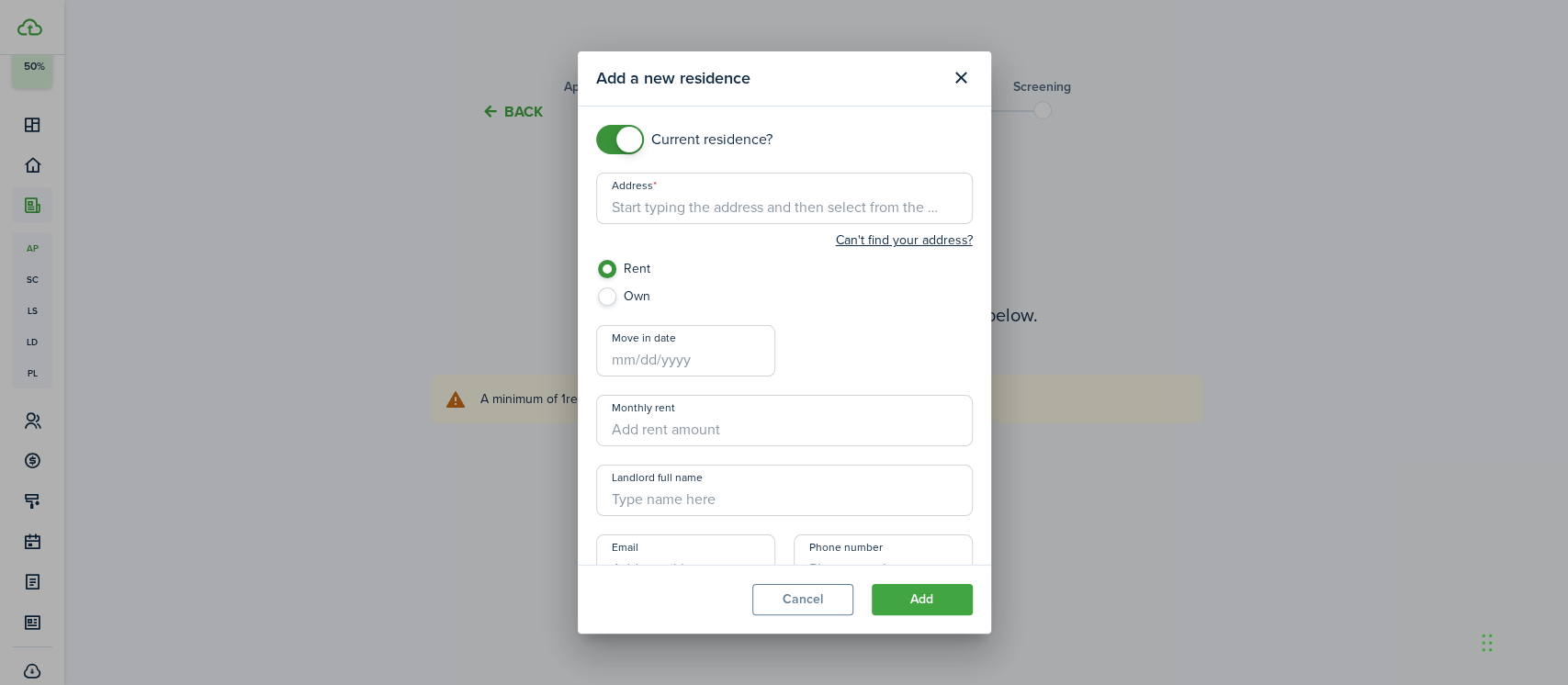
click at [611, 128] on span at bounding box center [620, 139] width 18 height 30
click at [637, 210] on input "Address" at bounding box center [784, 198] width 376 height 52
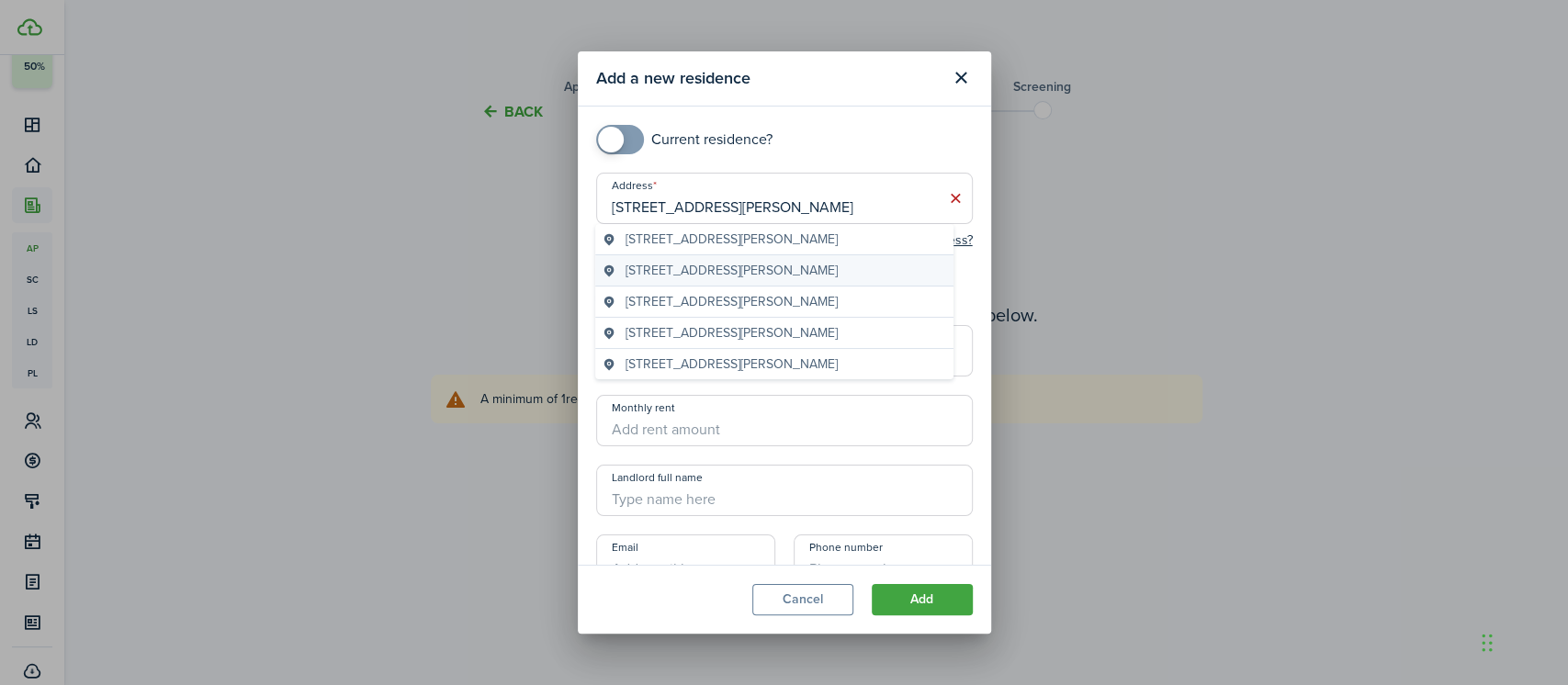
click at [697, 268] on span "[STREET_ADDRESS][PERSON_NAME]" at bounding box center [731, 270] width 212 height 19
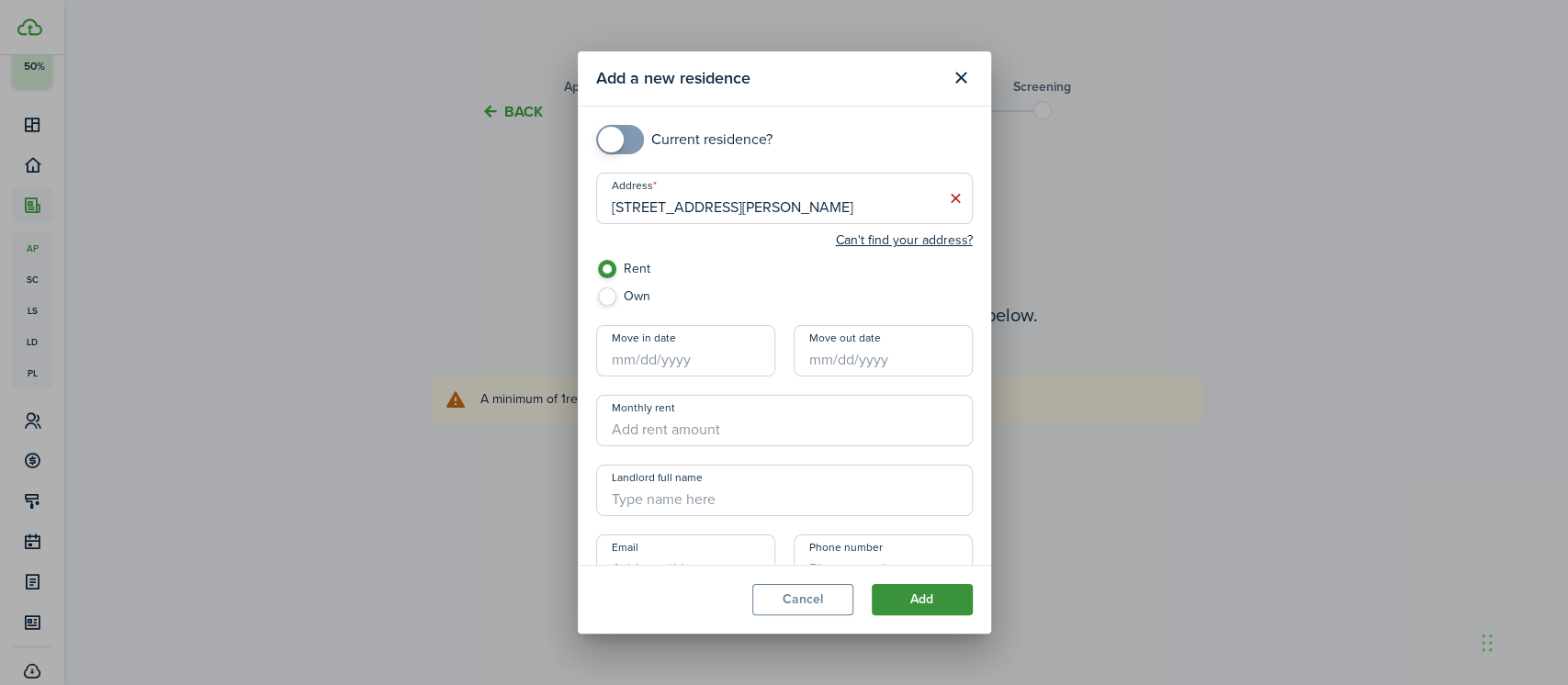
click at [937, 597] on button "Add" at bounding box center [922, 600] width 101 height 31
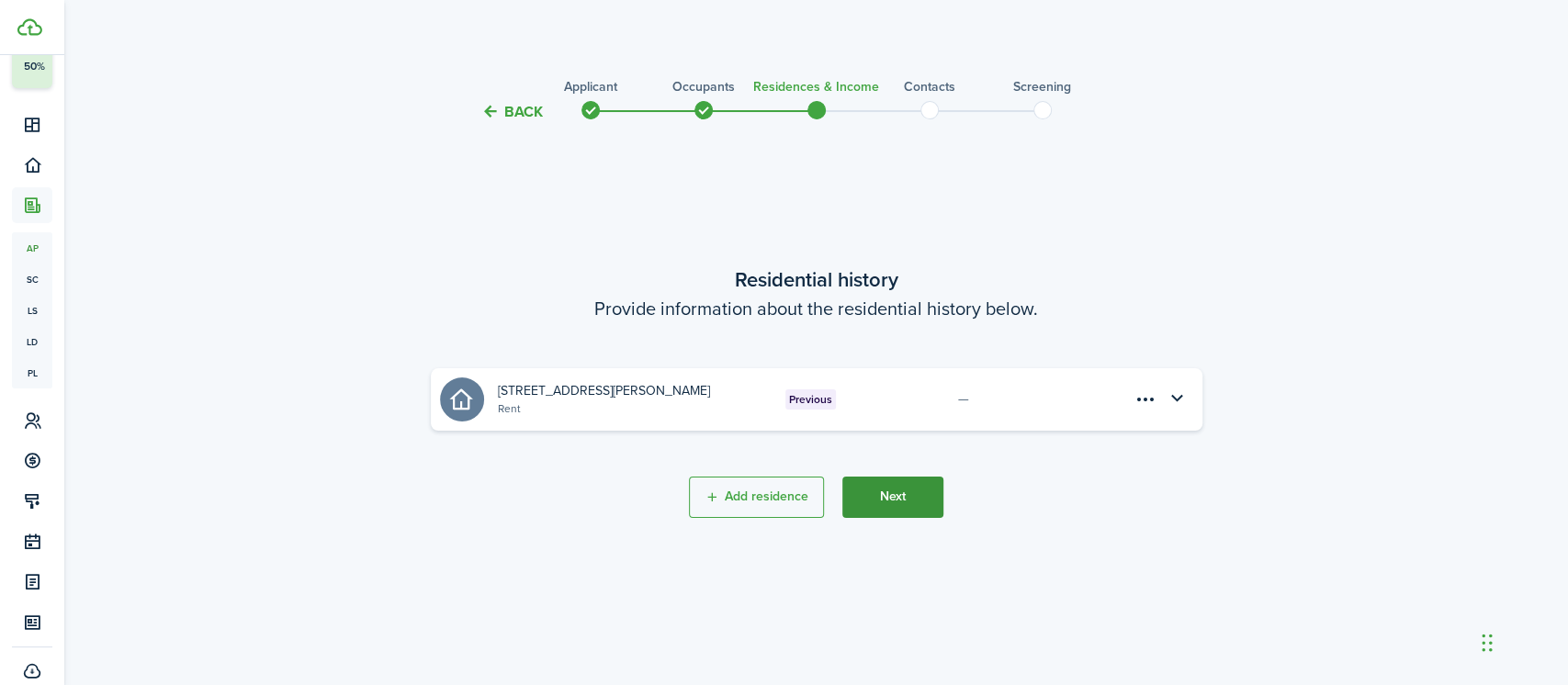
click at [881, 481] on button "Next" at bounding box center [893, 497] width 101 height 41
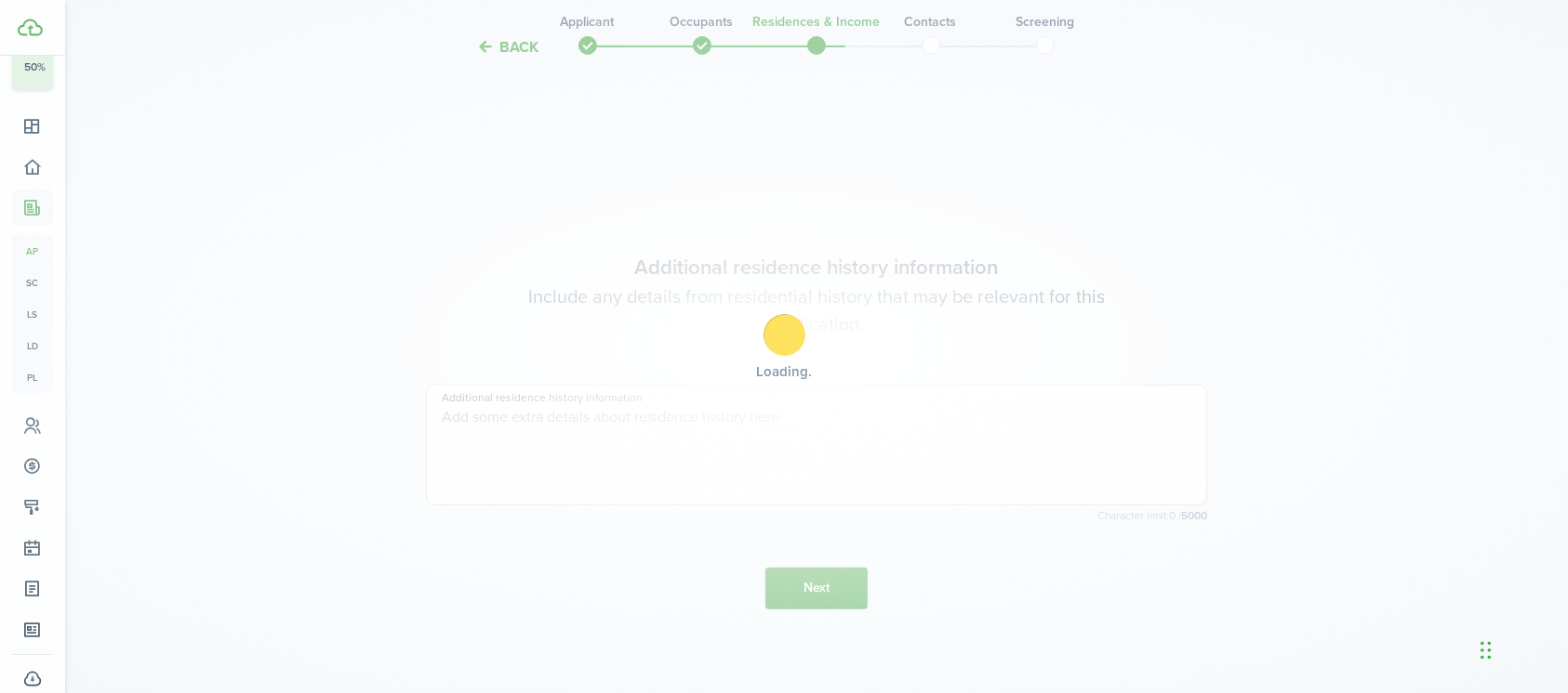
scroll to position [568, 0]
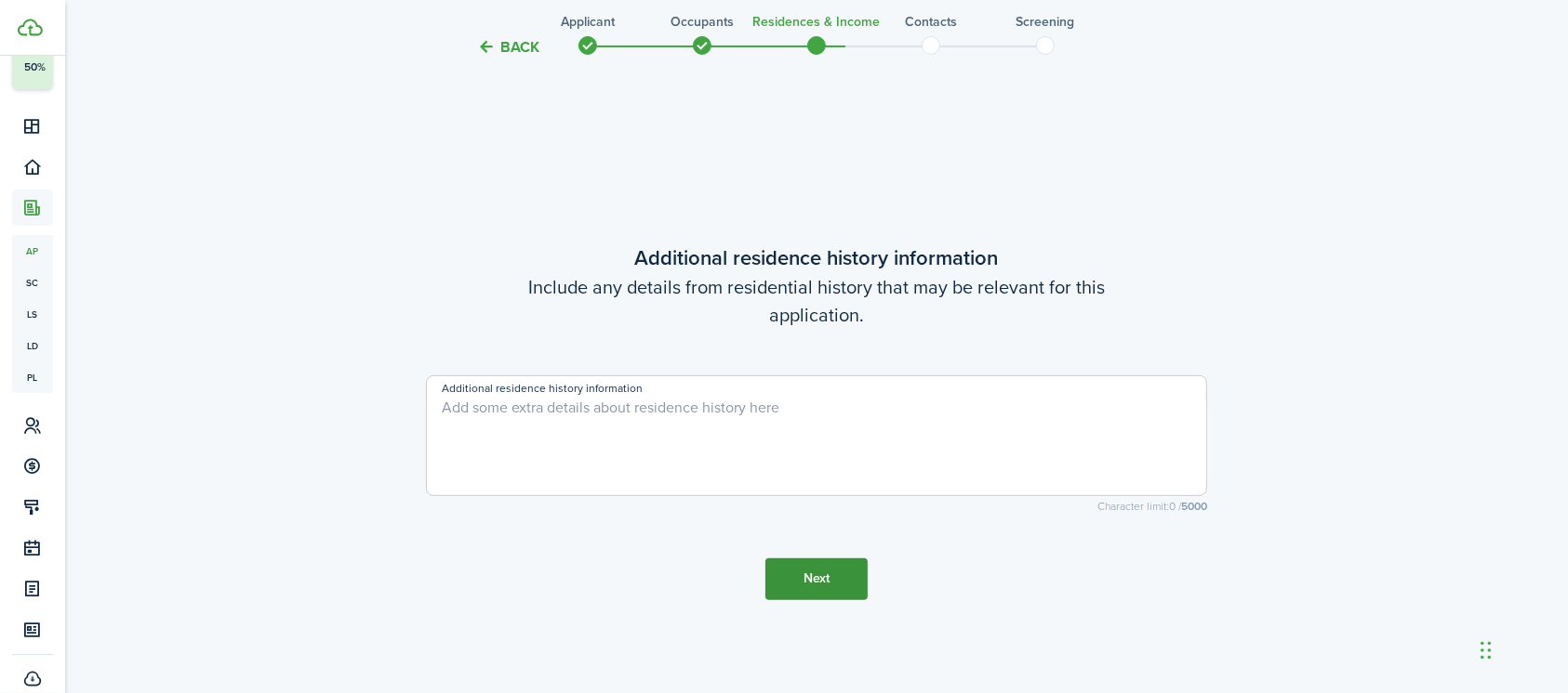
click at [827, 565] on button "Next" at bounding box center [817, 579] width 103 height 42
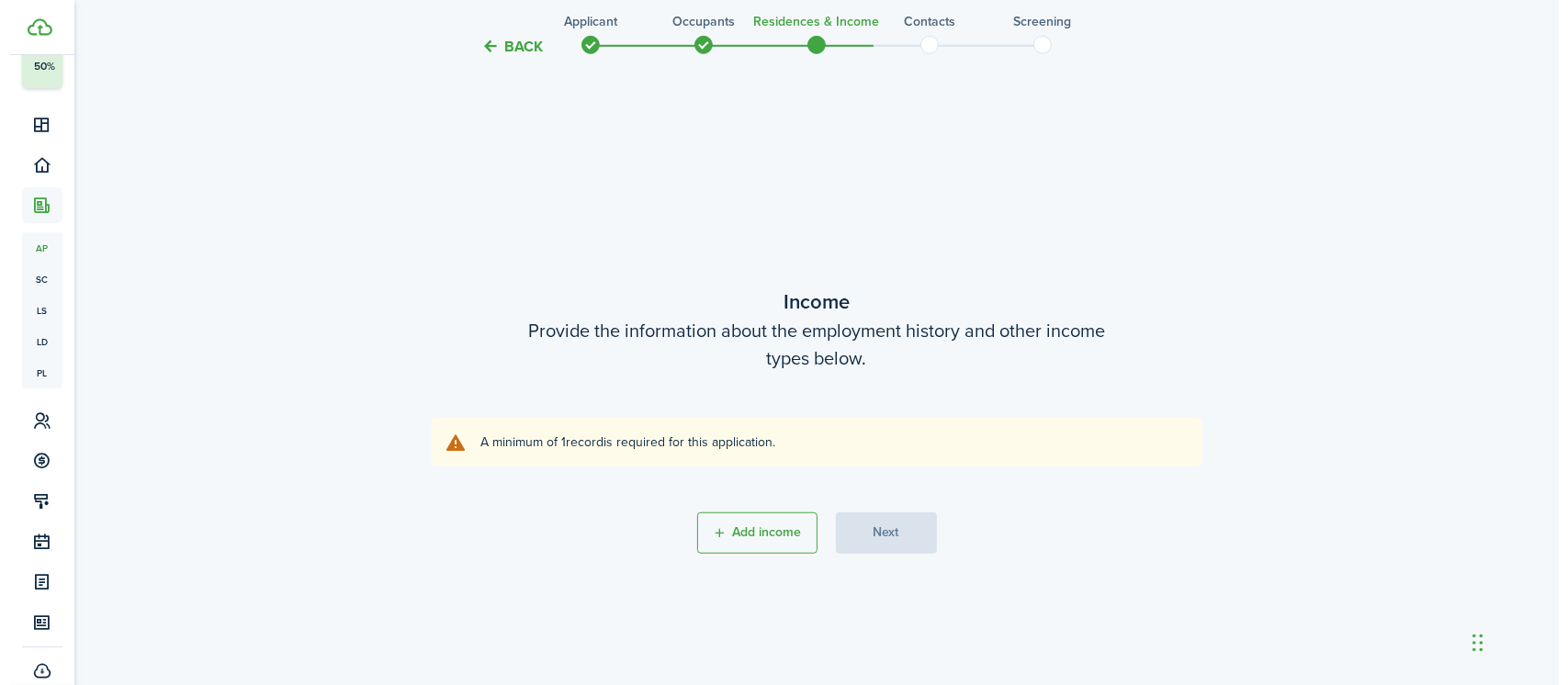
scroll to position [1246, 0]
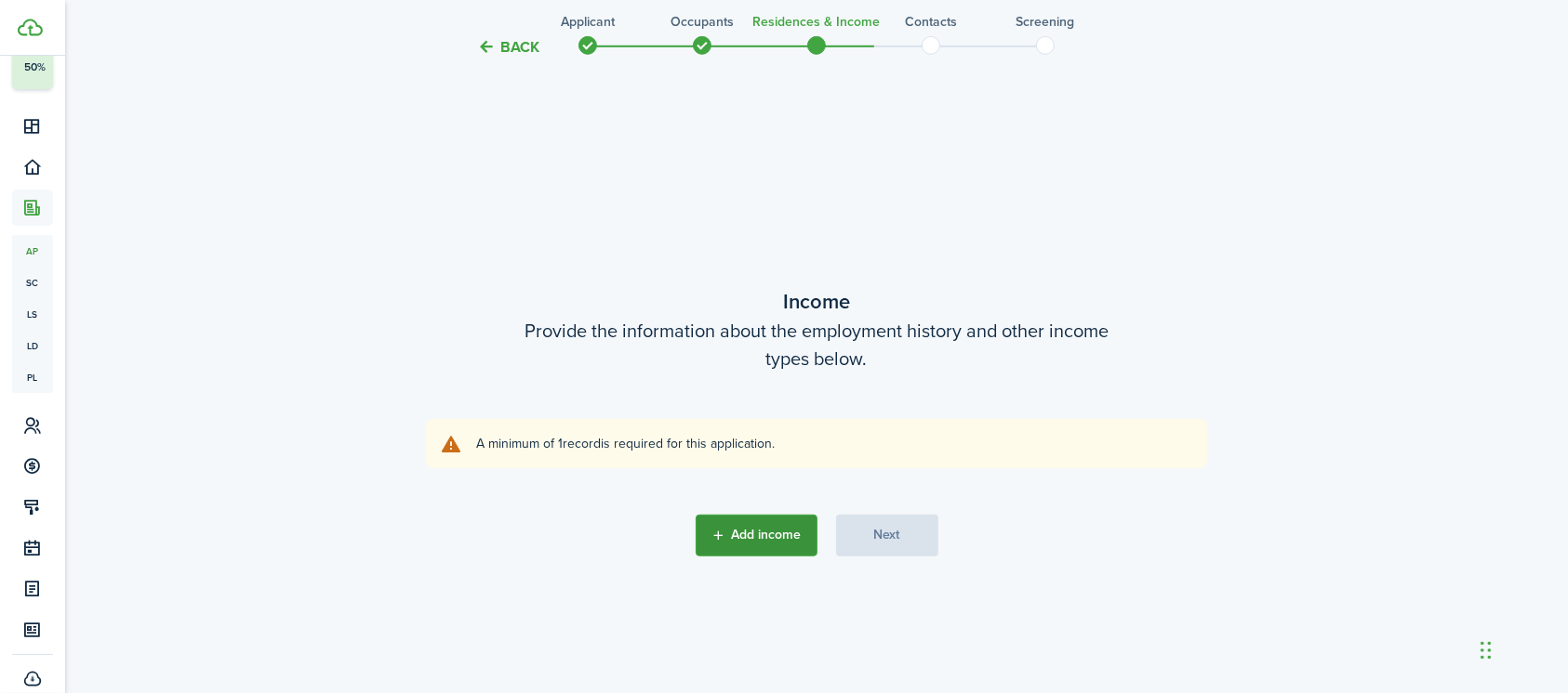
click at [778, 538] on button "Add income" at bounding box center [756, 535] width 122 height 42
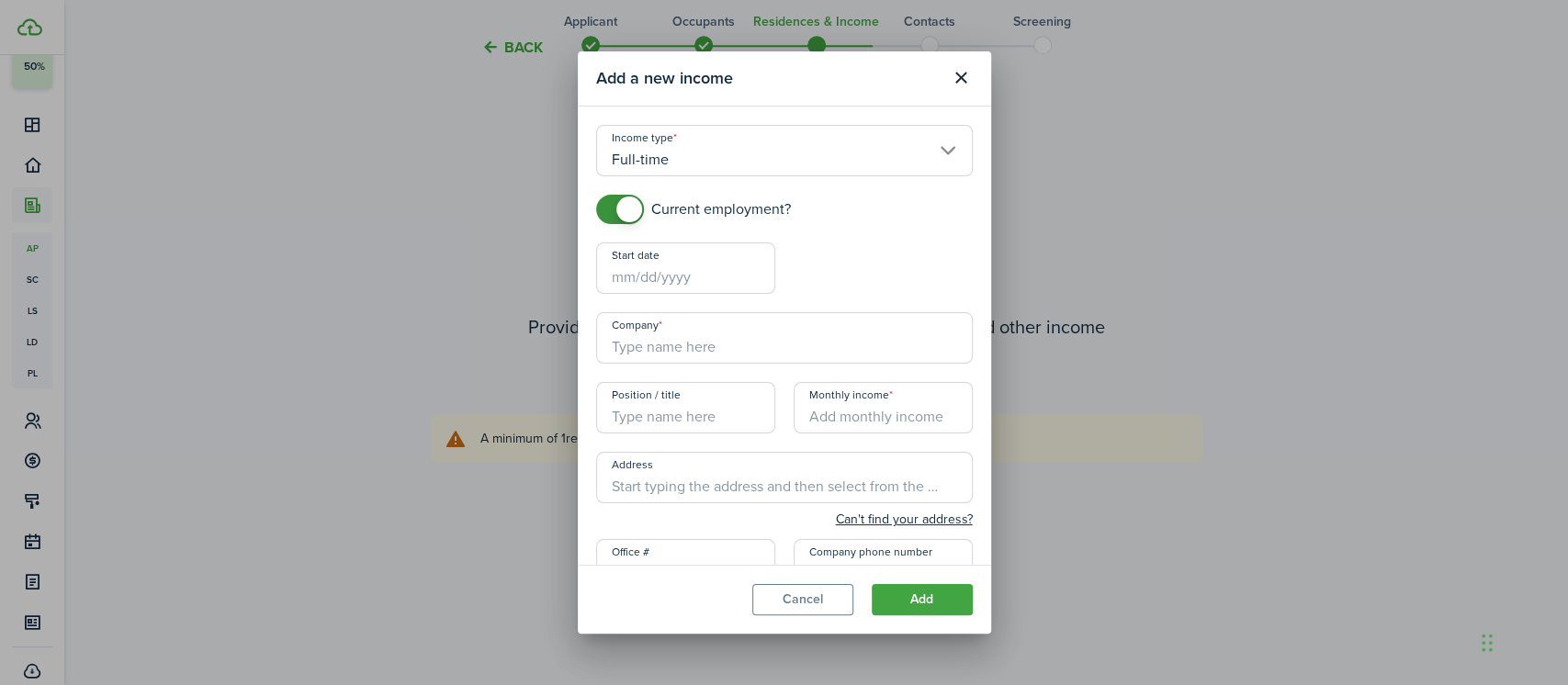
click at [696, 164] on input "Full-time" at bounding box center [784, 150] width 376 height 52
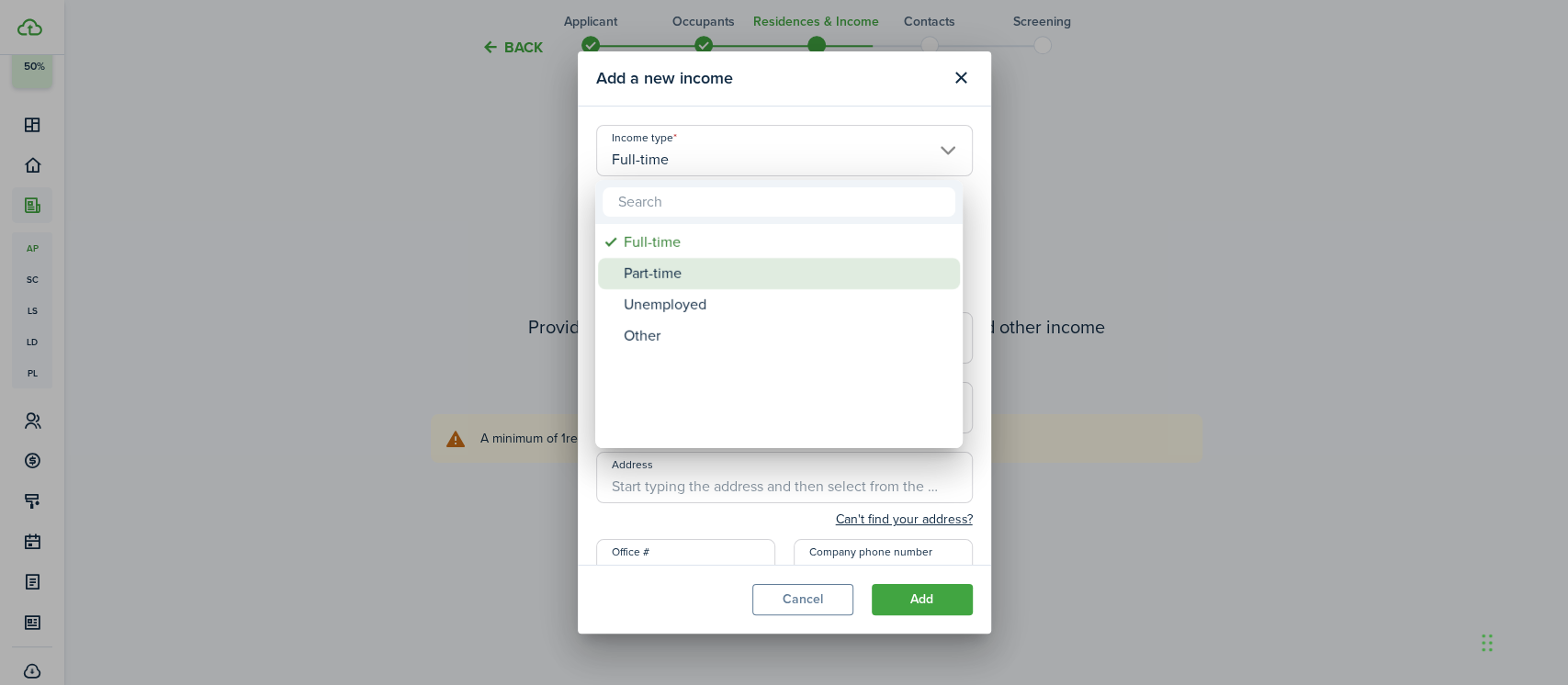
click at [663, 277] on div "Part-time" at bounding box center [785, 274] width 325 height 31
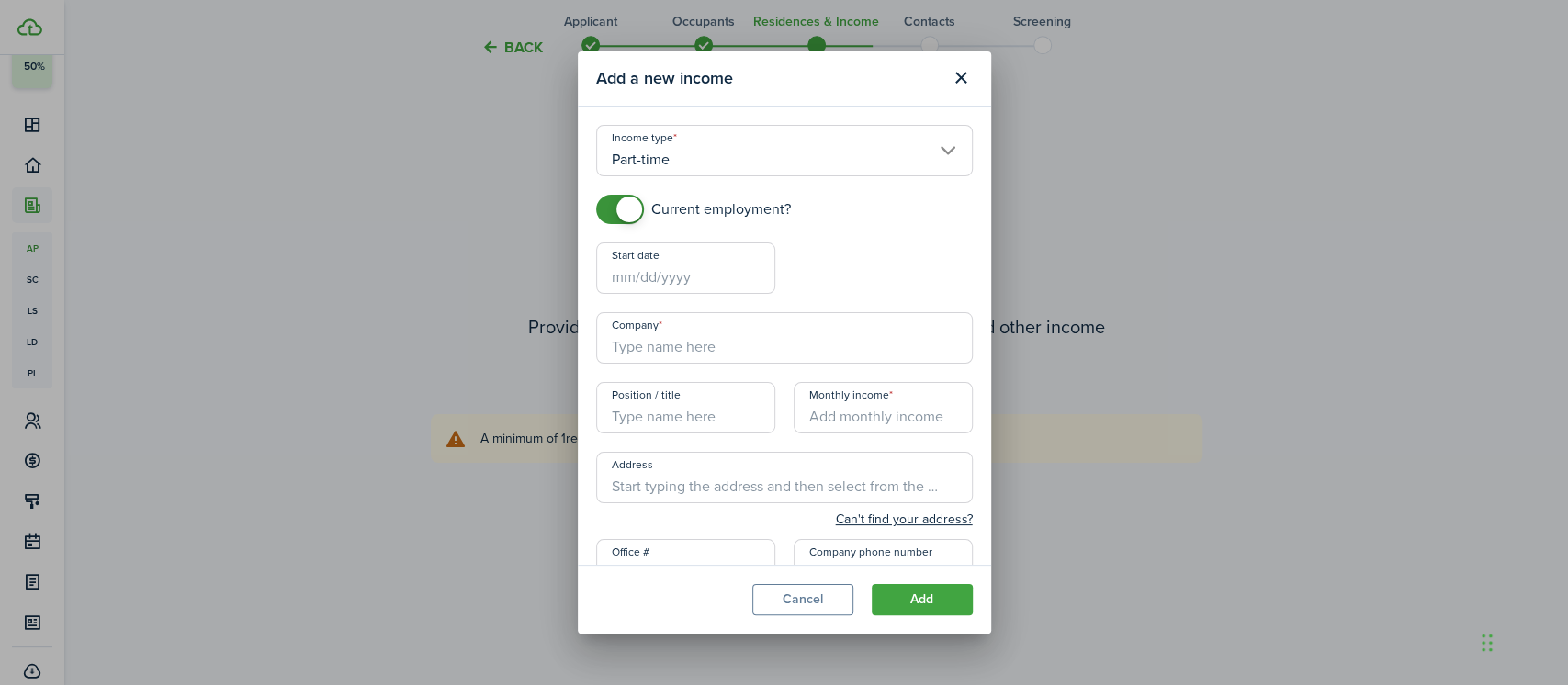
click at [646, 279] on input "Start date" at bounding box center [686, 268] width 179 height 52
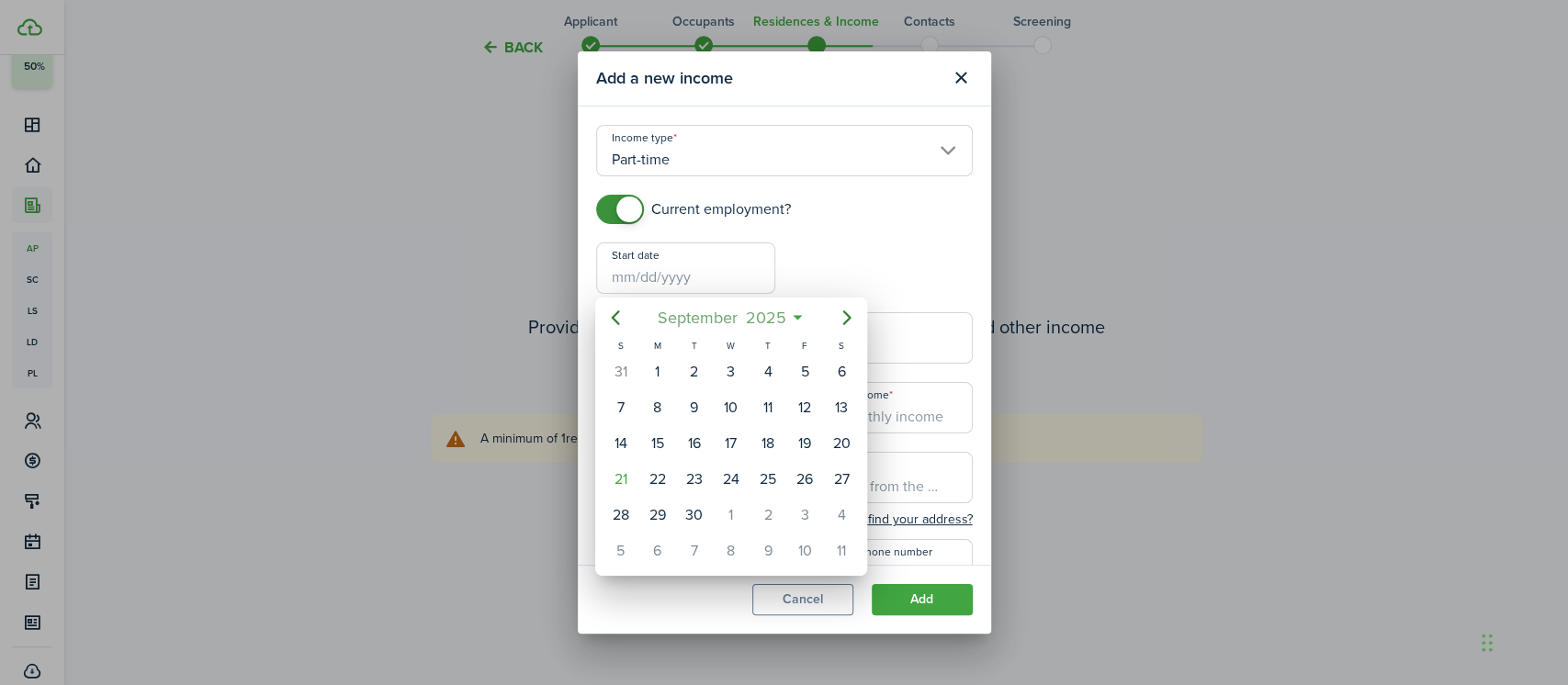
click at [698, 318] on span "September" at bounding box center [697, 318] width 88 height 33
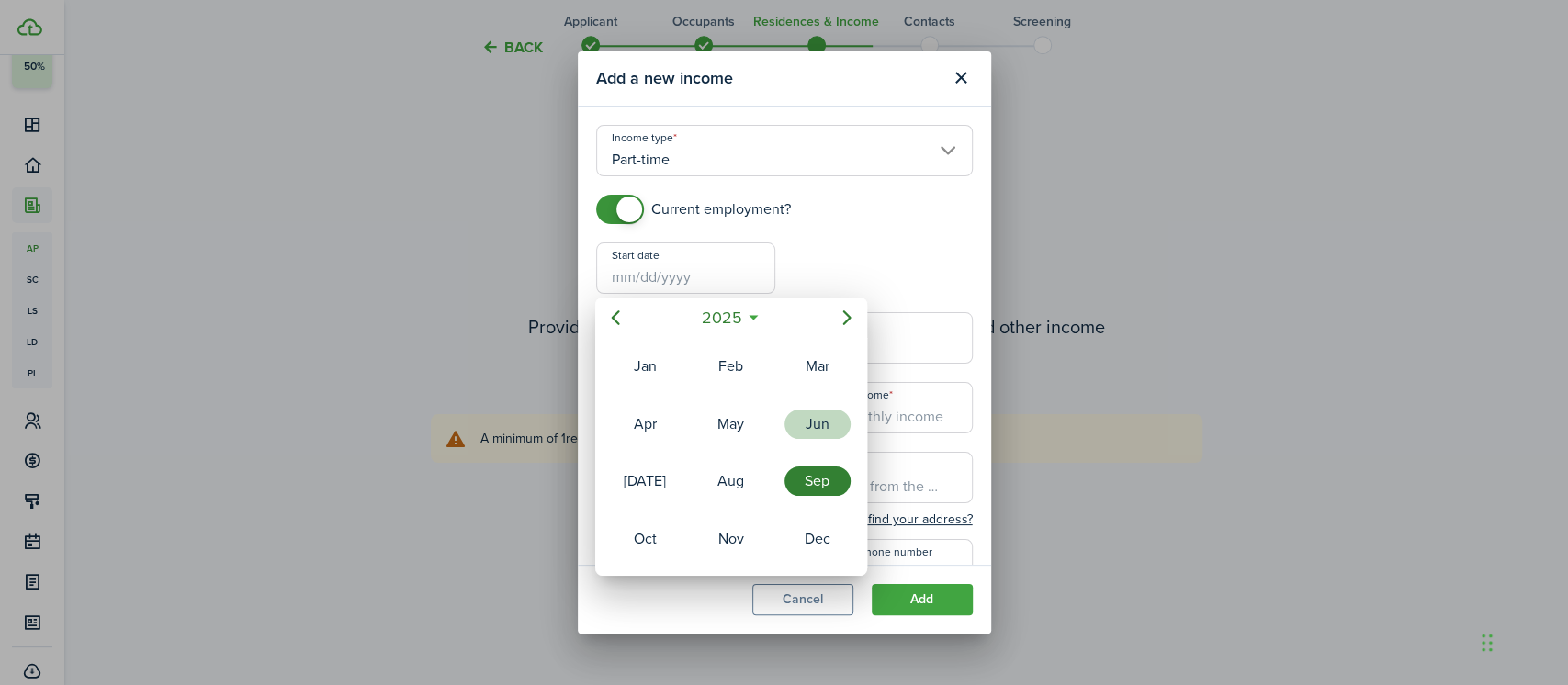
click at [817, 426] on div "Jun" at bounding box center [818, 424] width 66 height 30
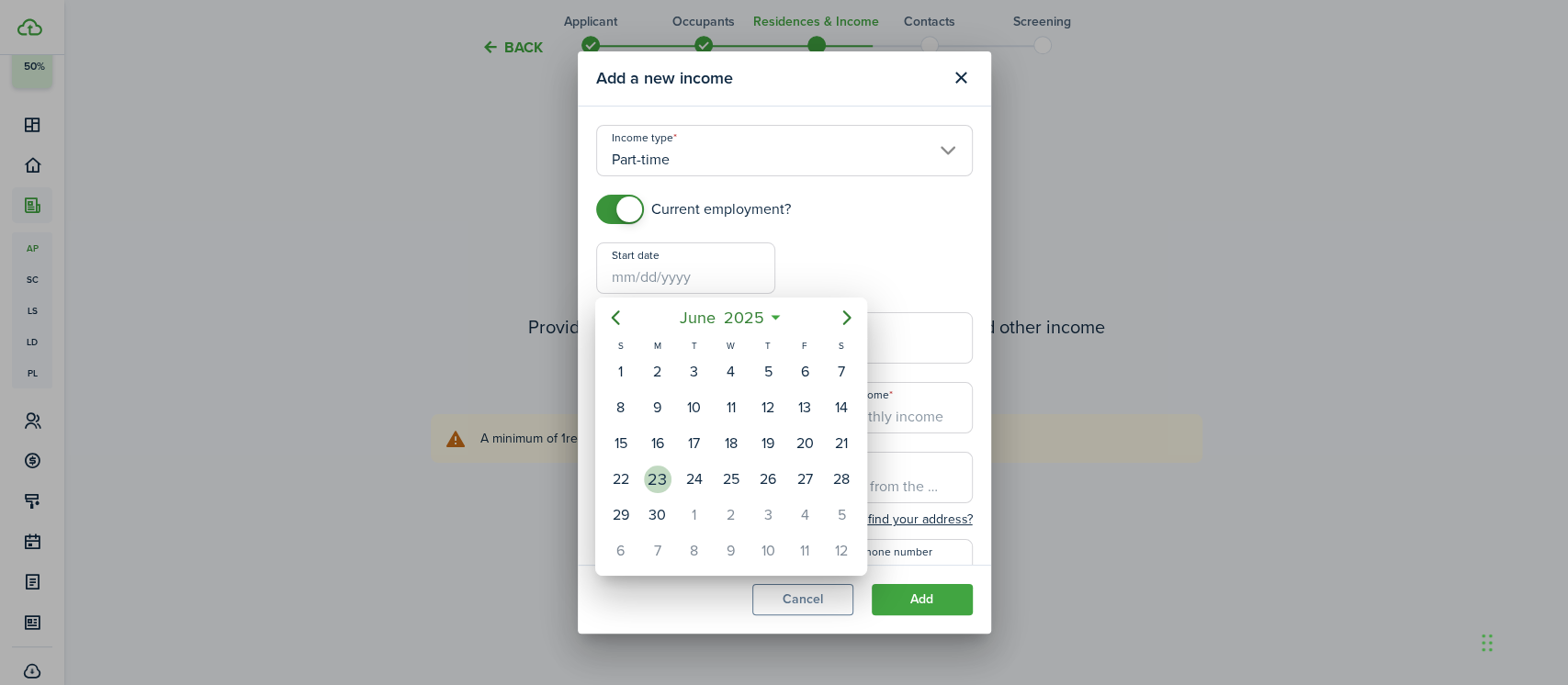
click at [661, 478] on div "23" at bounding box center [657, 479] width 28 height 28
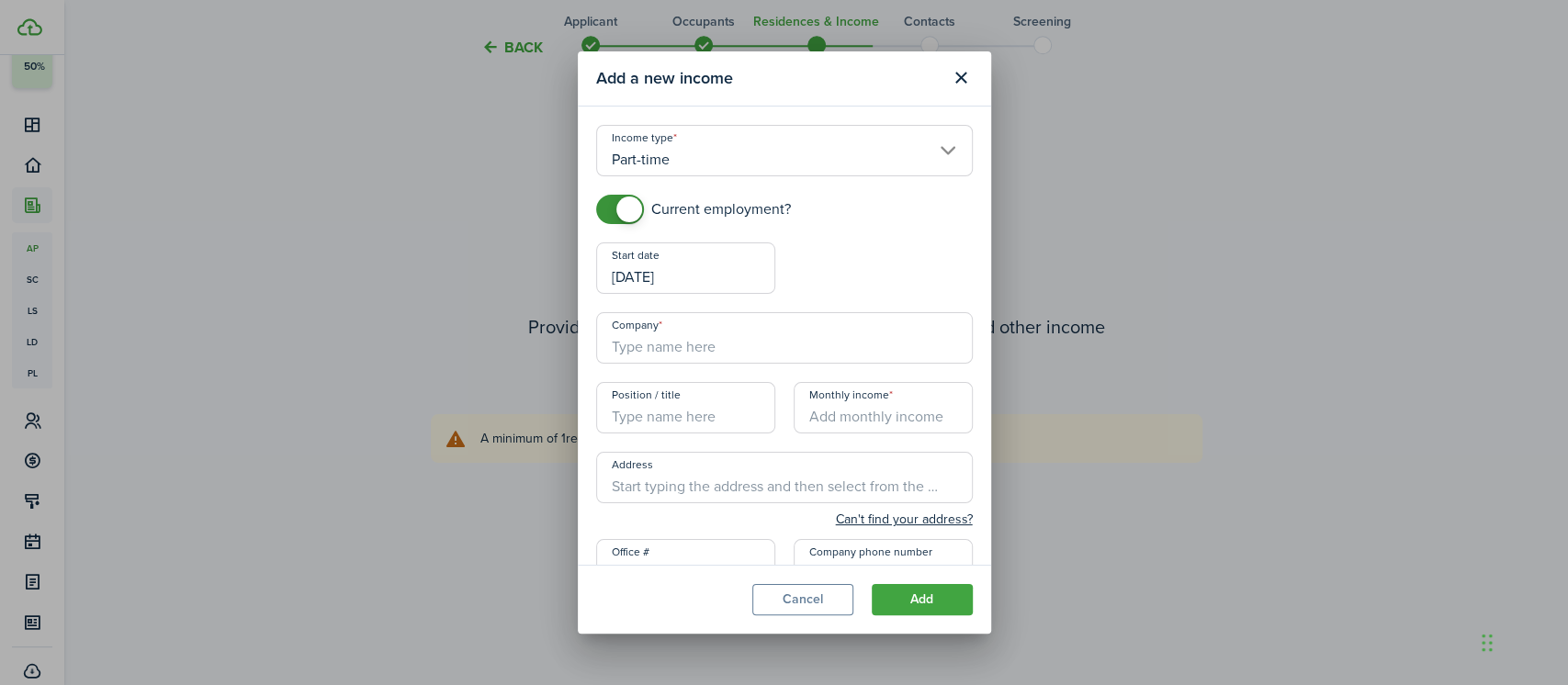
click at [707, 349] on input "Company" at bounding box center [784, 338] width 376 height 52
click at [709, 416] on input "Position / title" at bounding box center [686, 407] width 179 height 52
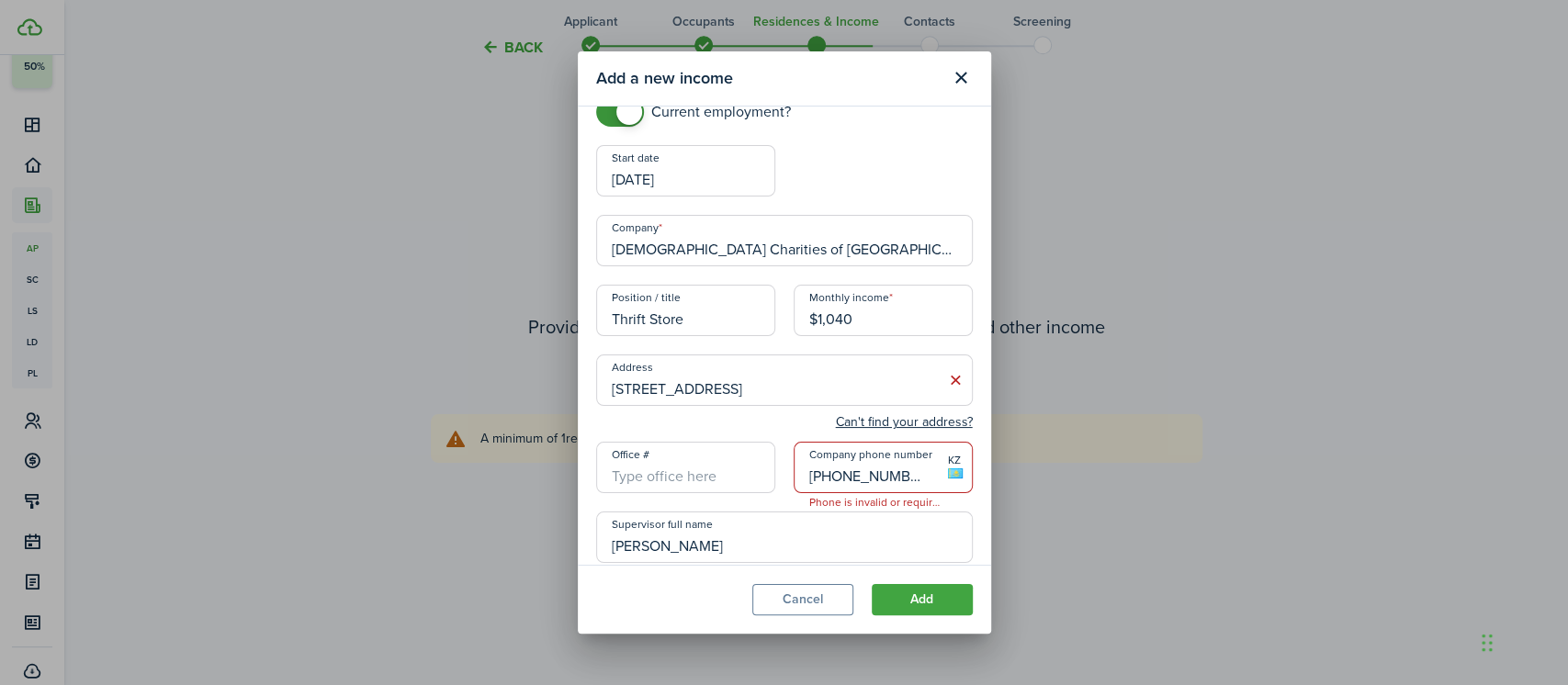
scroll to position [100, 0]
click at [909, 468] on input "[PHONE_NUMBER]" at bounding box center [883, 465] width 179 height 52
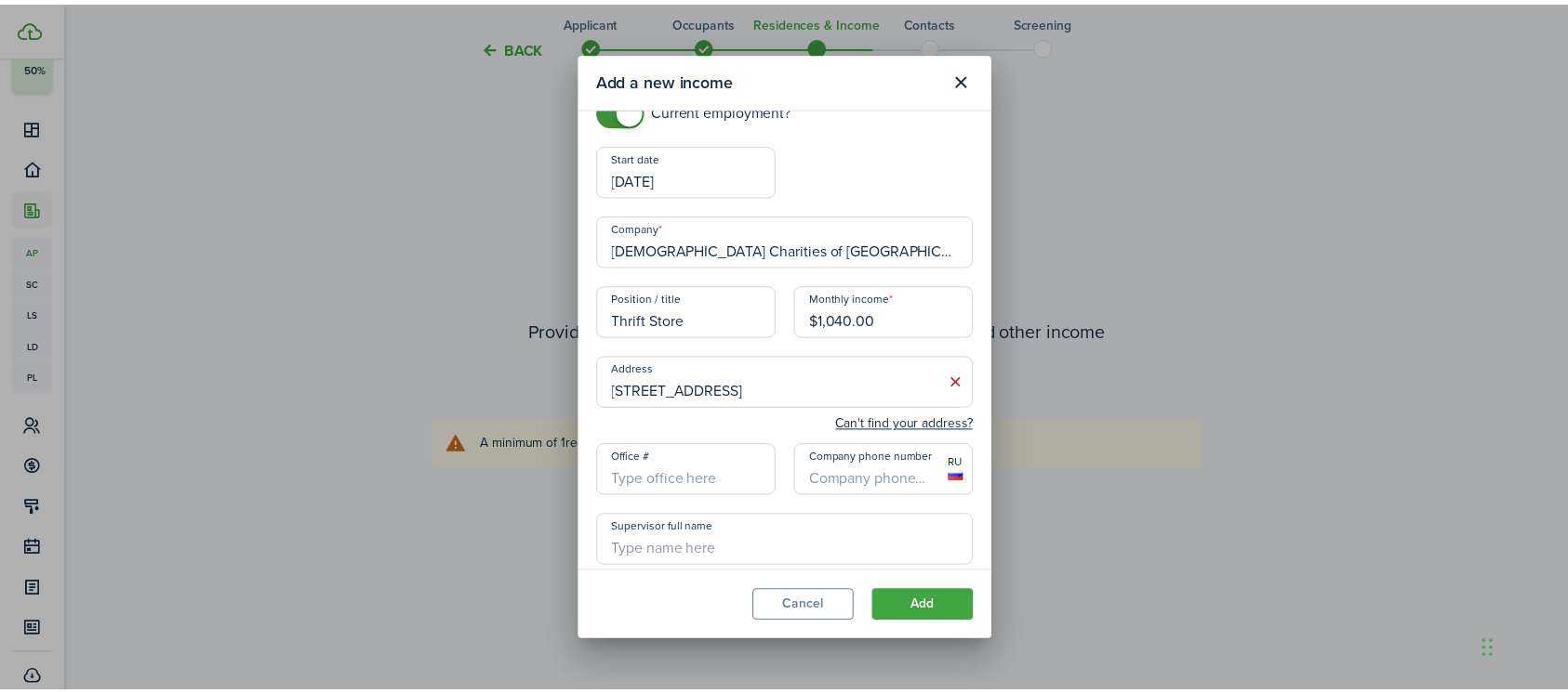
scroll to position [204, 0]
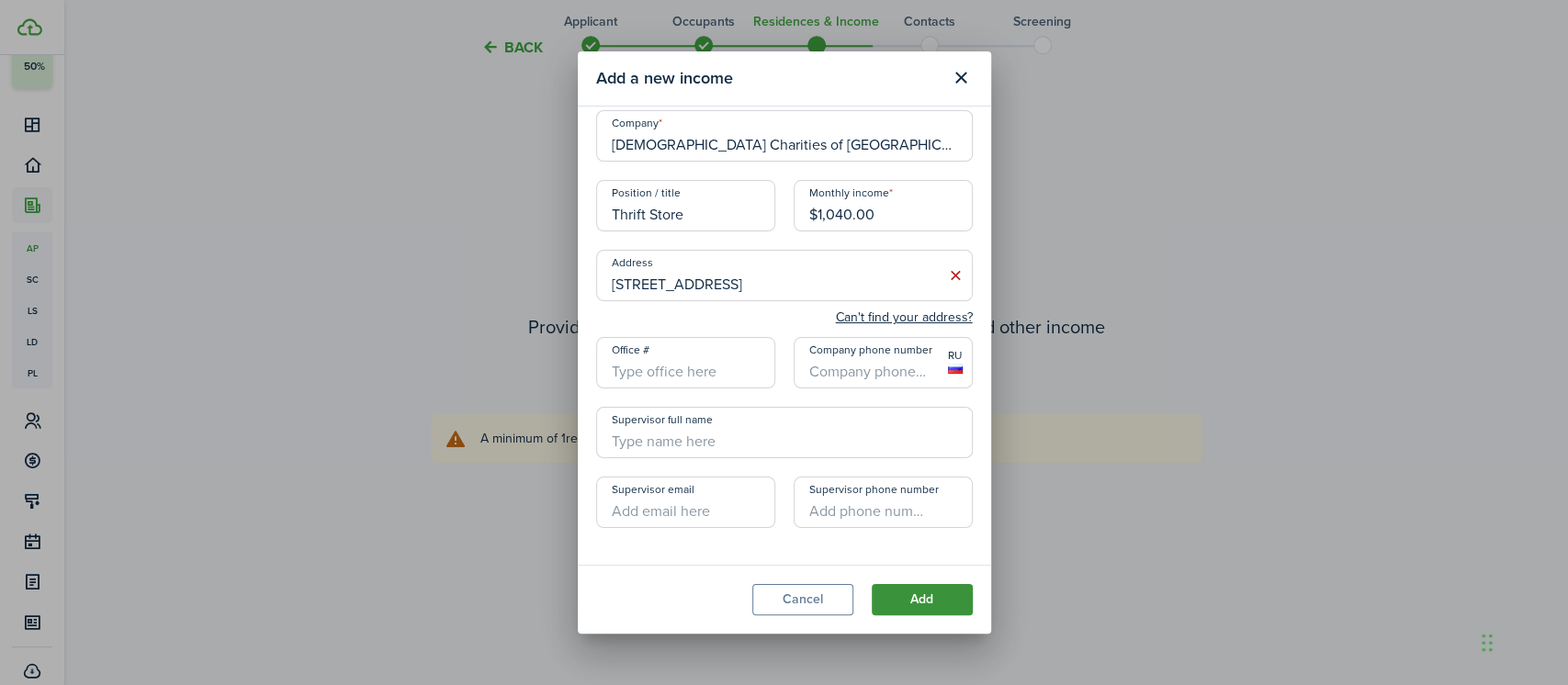
click at [941, 592] on button "Add" at bounding box center [922, 600] width 101 height 31
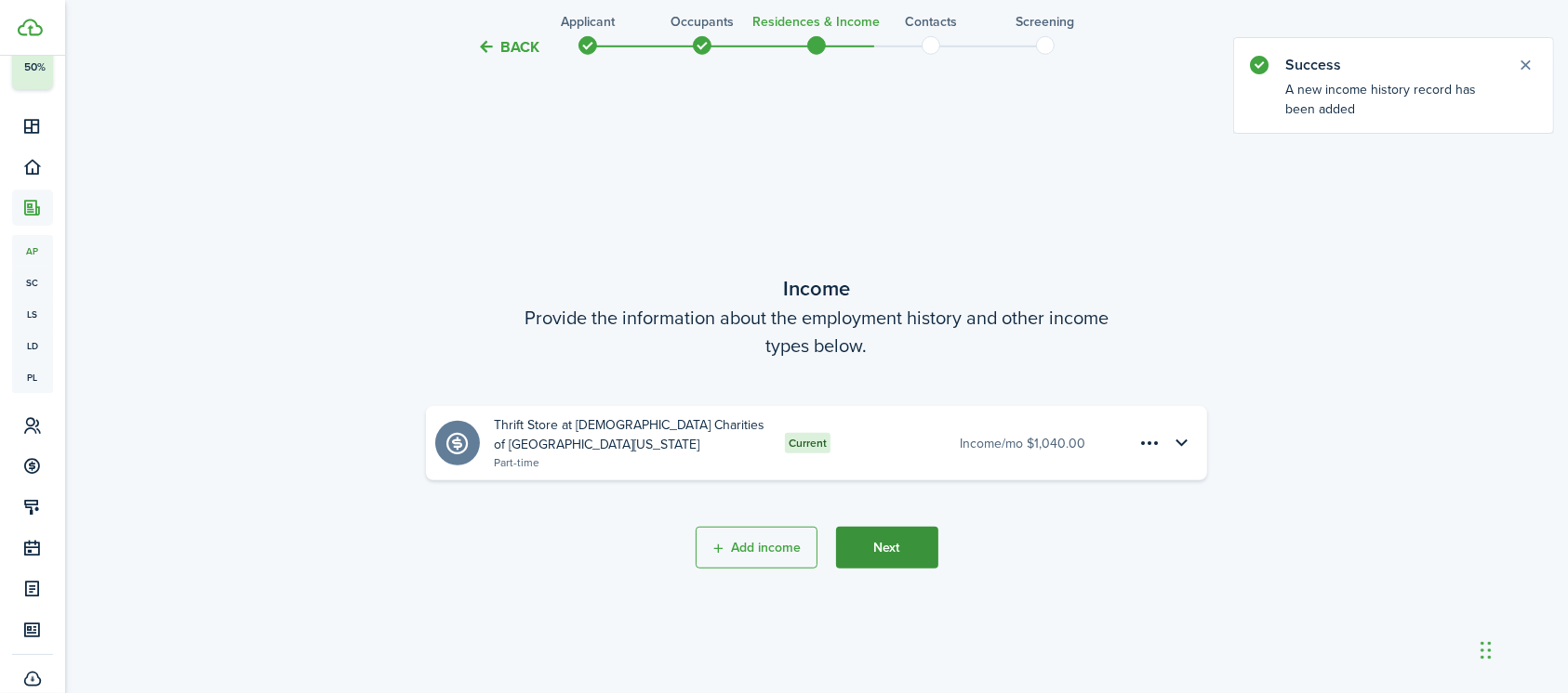
click at [859, 529] on button "Next" at bounding box center [888, 547] width 103 height 42
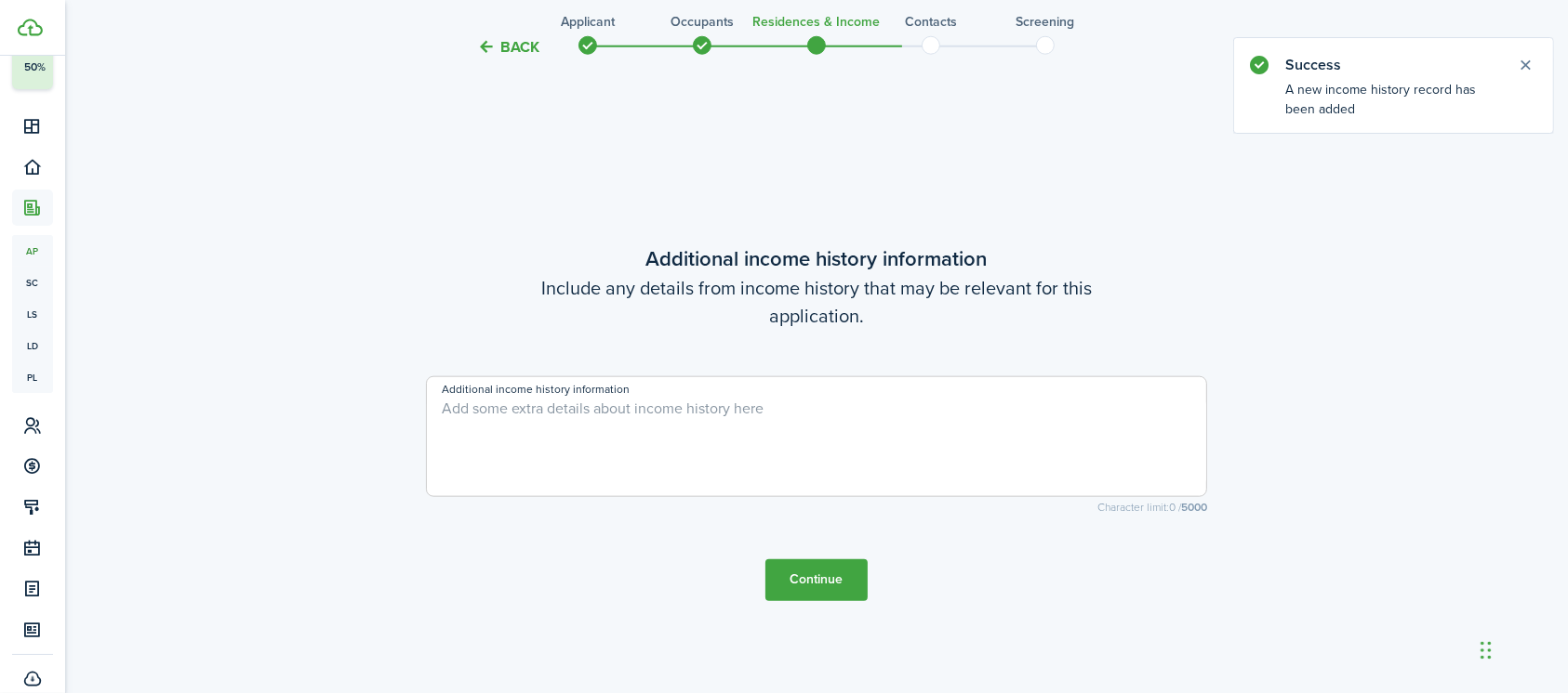
scroll to position [1954, 0]
click at [826, 569] on button "Continue" at bounding box center [817, 579] width 103 height 42
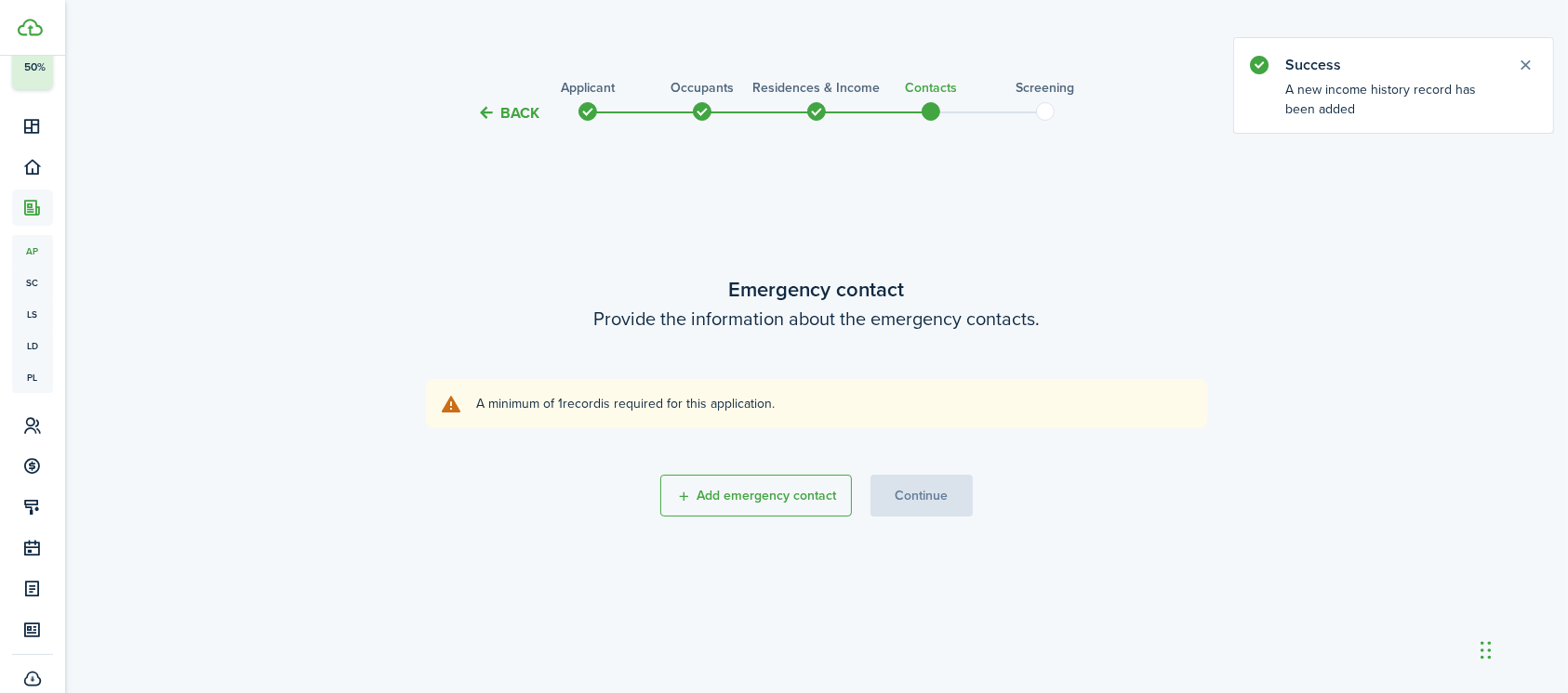
scroll to position [0, 0]
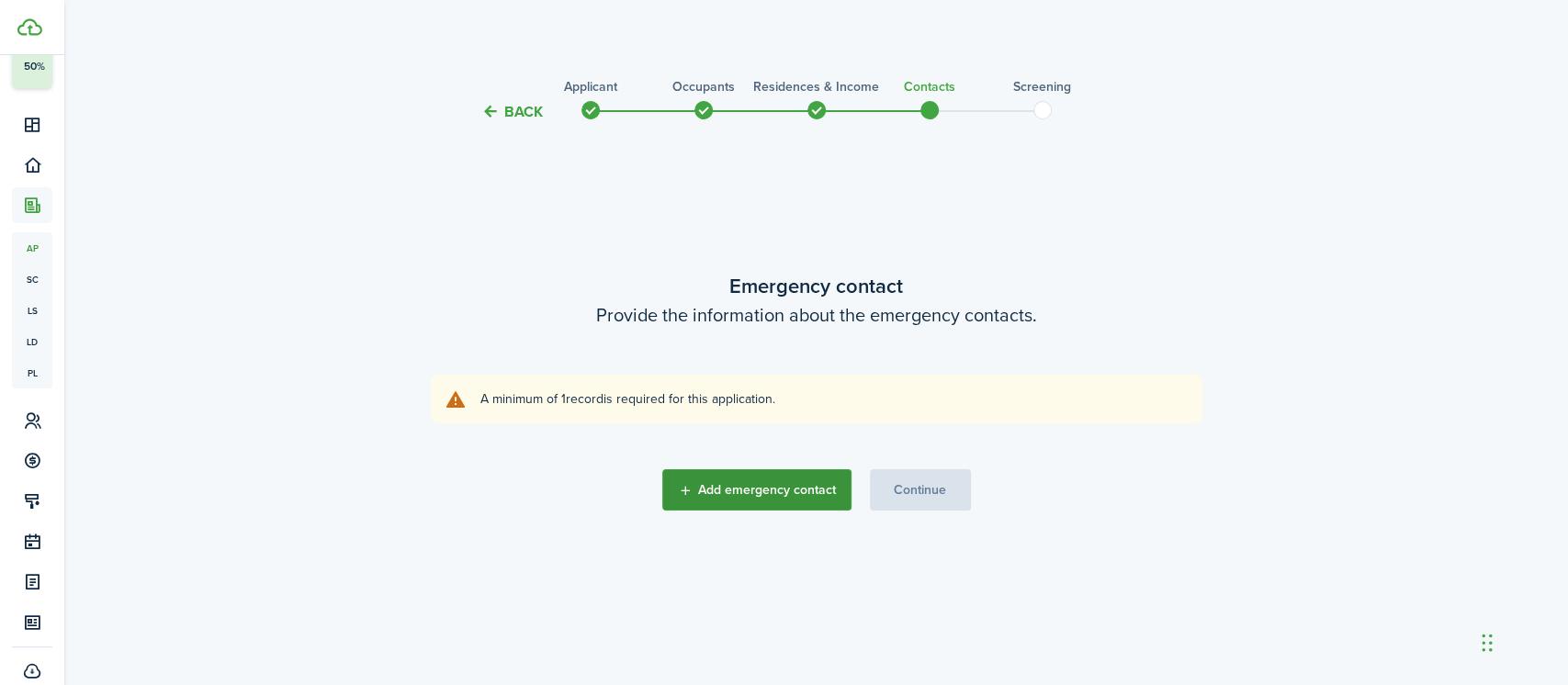
click at [802, 491] on button "Add emergency contact" at bounding box center [756, 490] width 189 height 41
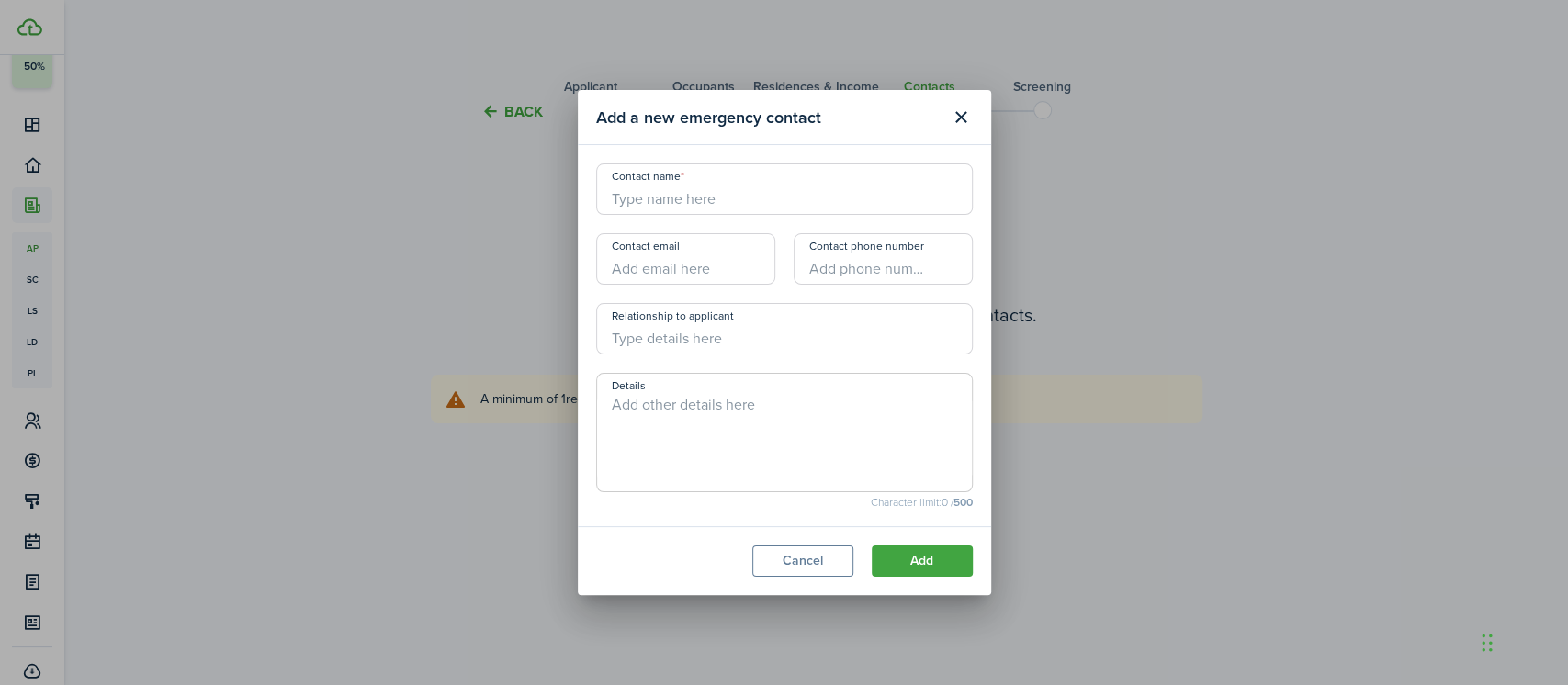
click at [708, 198] on input "Contact name" at bounding box center [784, 189] width 376 height 52
click at [937, 569] on button "Add" at bounding box center [922, 561] width 101 height 31
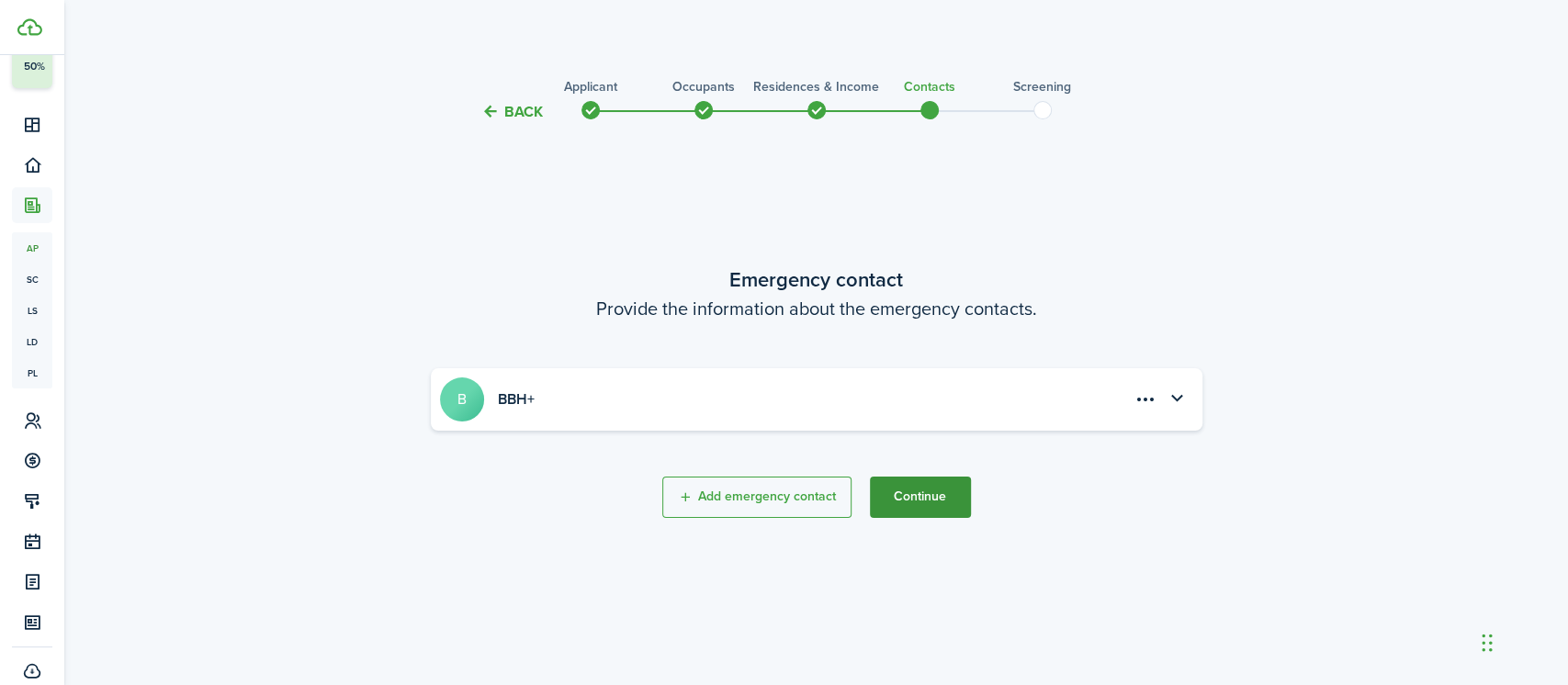
click at [912, 502] on button "Continue" at bounding box center [920, 497] width 101 height 41
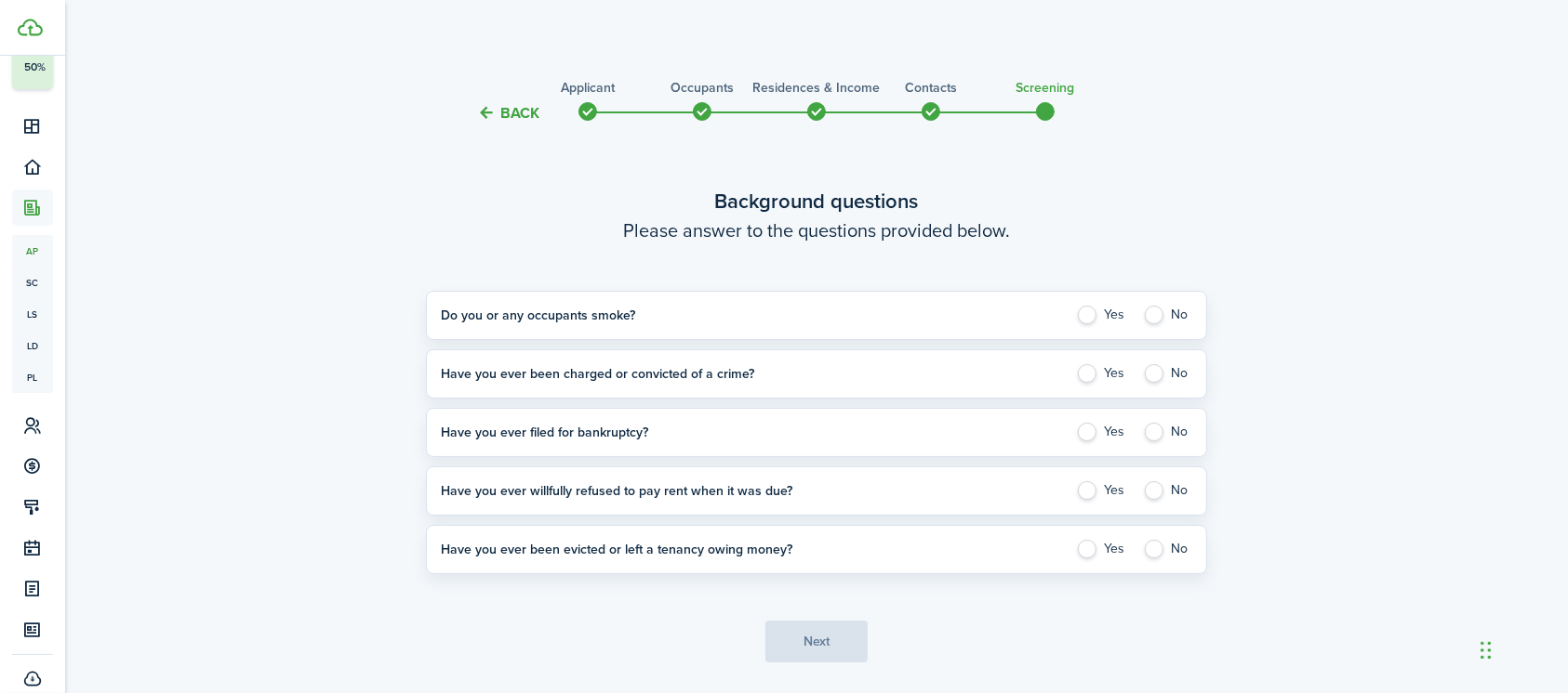
click at [1154, 313] on label "No" at bounding box center [1167, 315] width 49 height 19
click at [1152, 385] on application-answer-section "Have you ever been charged or convicted of a crime? Yes No Please explain" at bounding box center [816, 374] width 781 height 49
click at [1152, 370] on label "No" at bounding box center [1167, 374] width 49 height 19
click at [1155, 435] on label "No" at bounding box center [1167, 432] width 49 height 19
click at [1153, 506] on application-answer-section "Have you ever willfully refused to pay rent when it was due? Yes No Please expl…" at bounding box center [816, 491] width 781 height 49
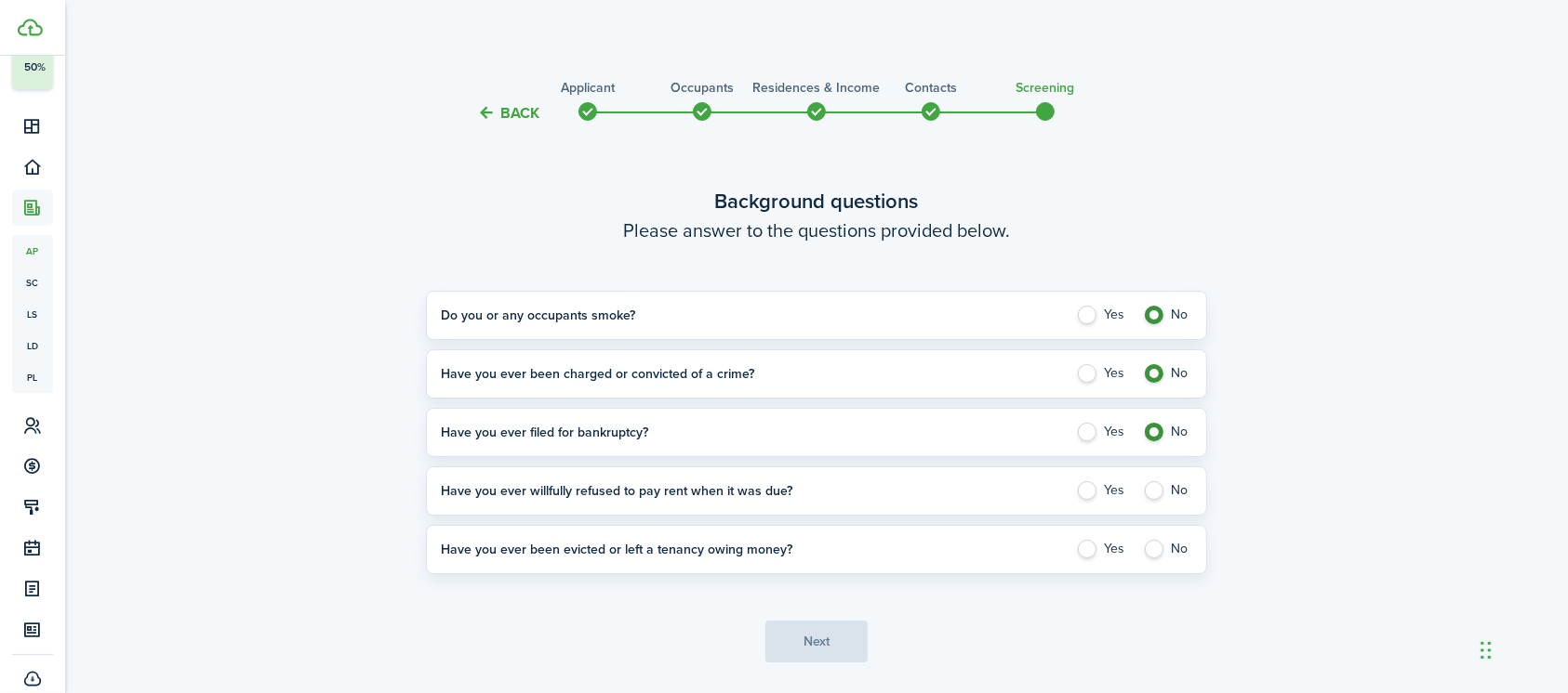
click at [1153, 491] on label "No" at bounding box center [1167, 491] width 49 height 19
click at [1153, 544] on label "No" at bounding box center [1167, 549] width 49 height 19
click at [828, 645] on button "Next" at bounding box center [817, 642] width 103 height 42
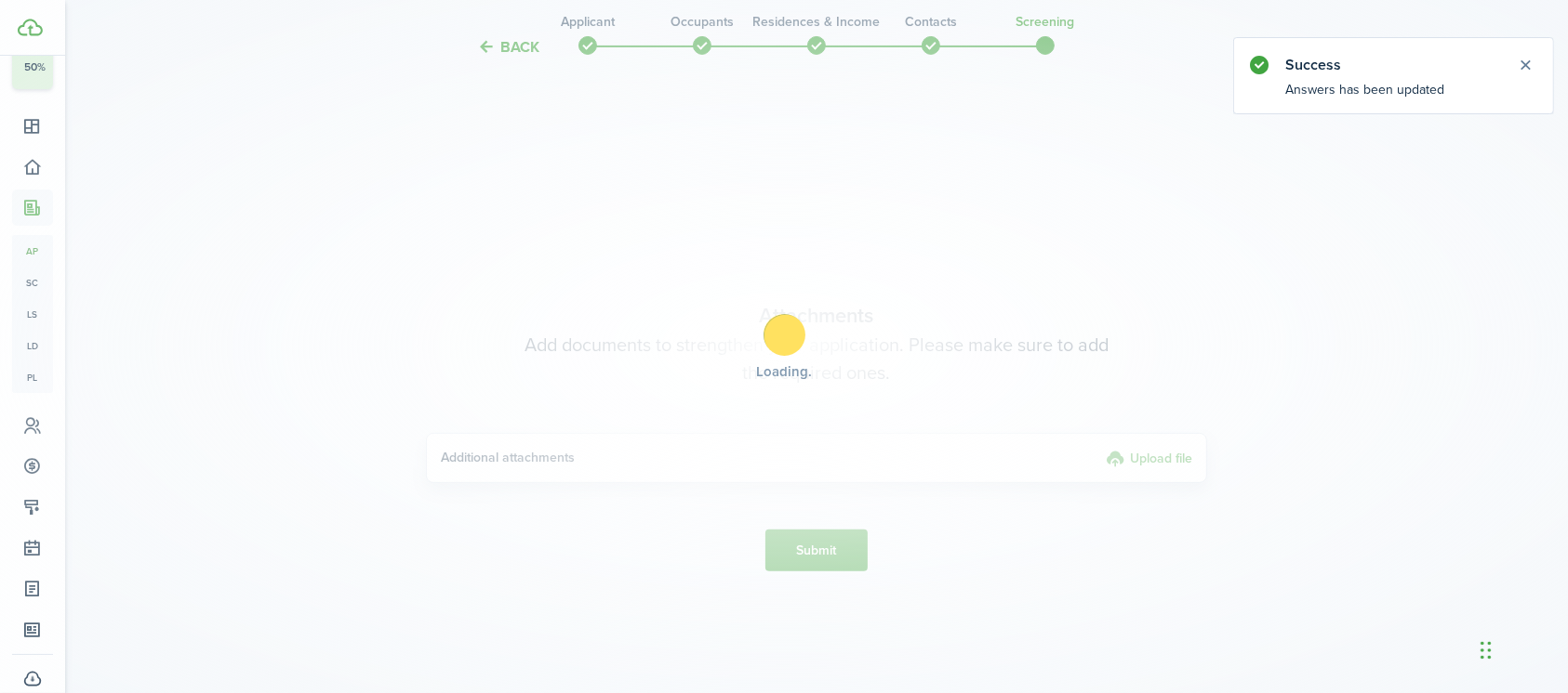
scroll to position [625, 0]
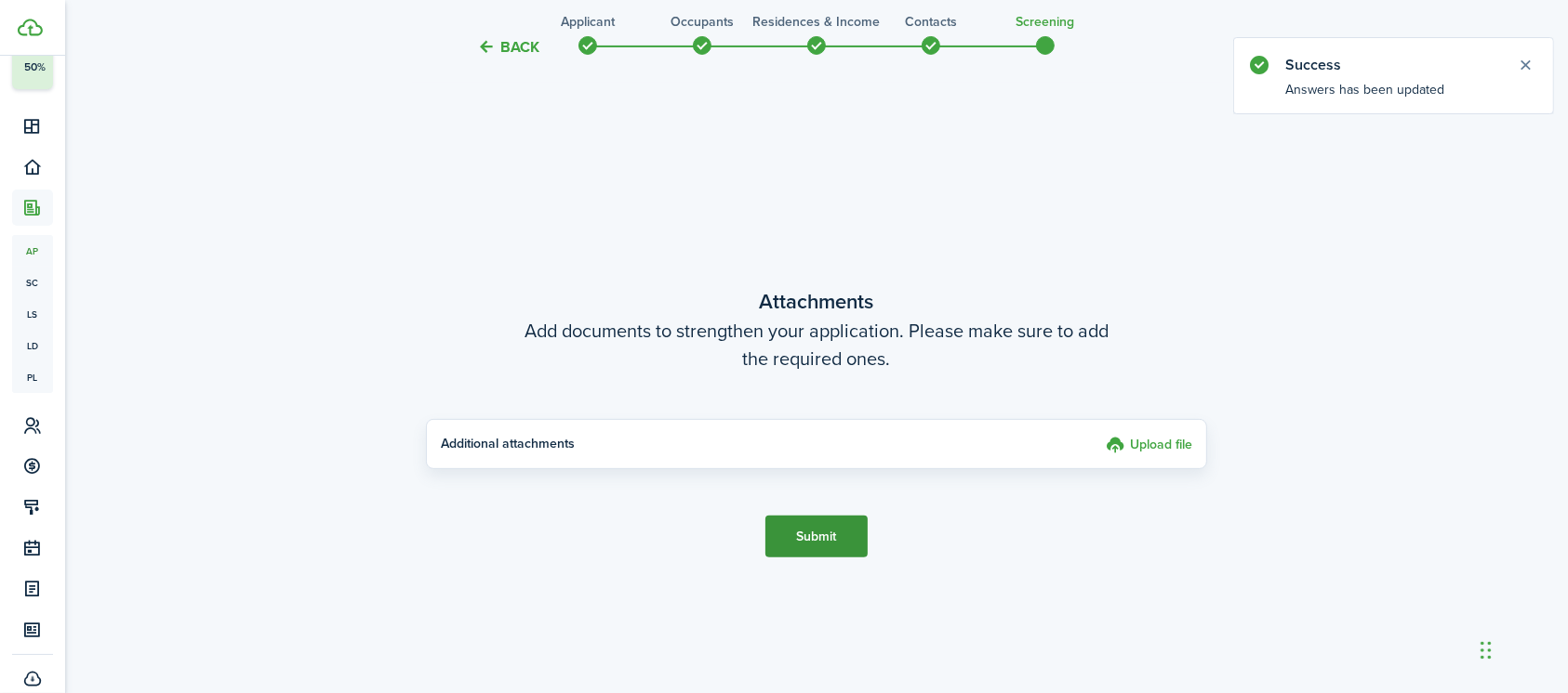
click at [819, 541] on button "Submit" at bounding box center [817, 536] width 103 height 42
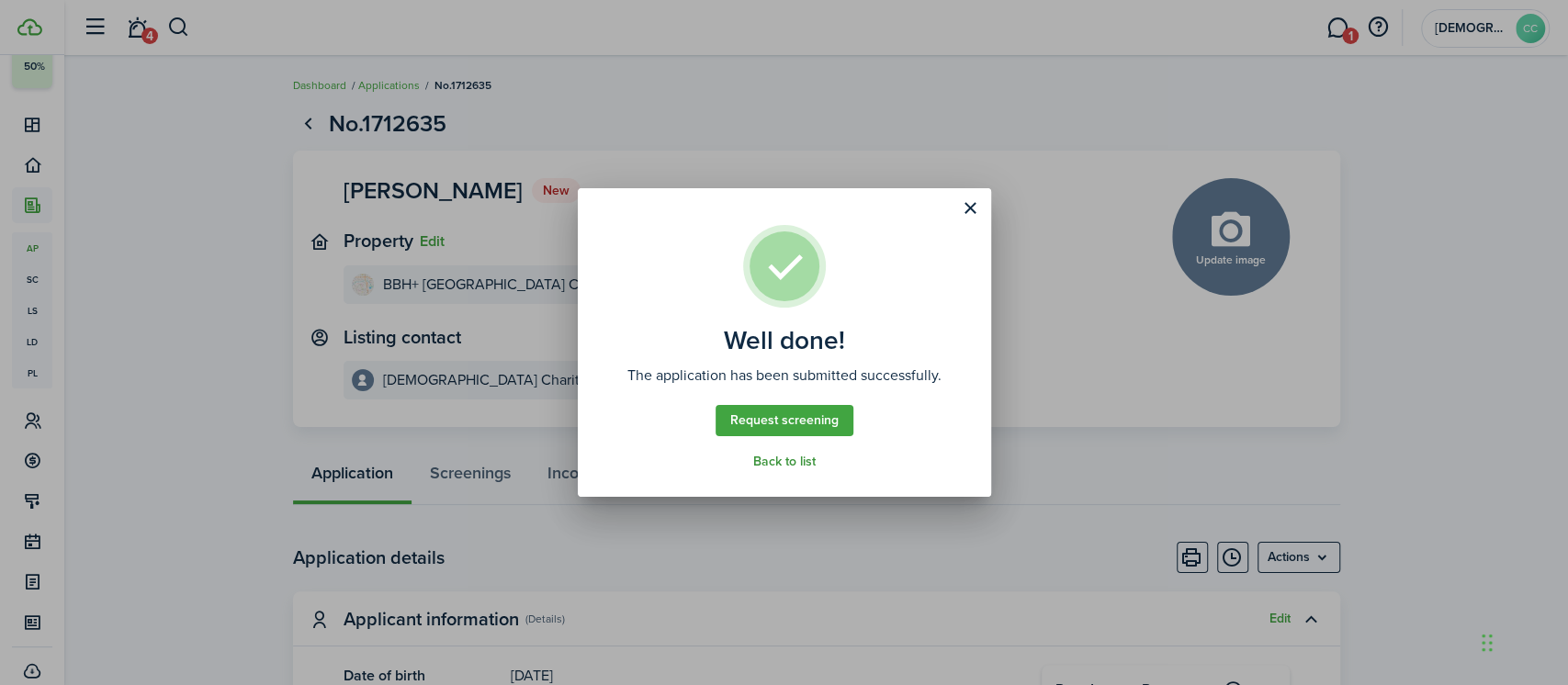
click at [782, 467] on link "Back to list" at bounding box center [784, 462] width 63 height 15
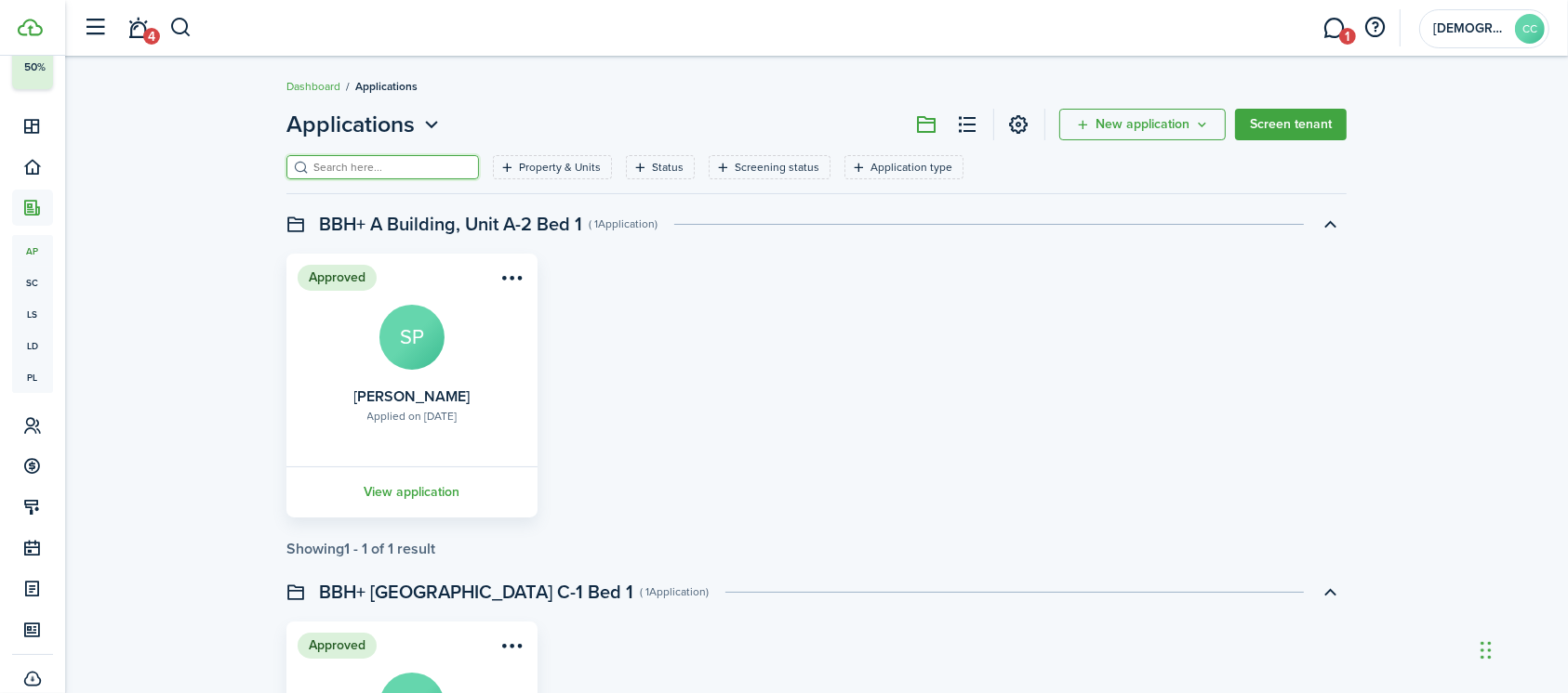
click at [369, 160] on input "search" at bounding box center [390, 167] width 163 height 18
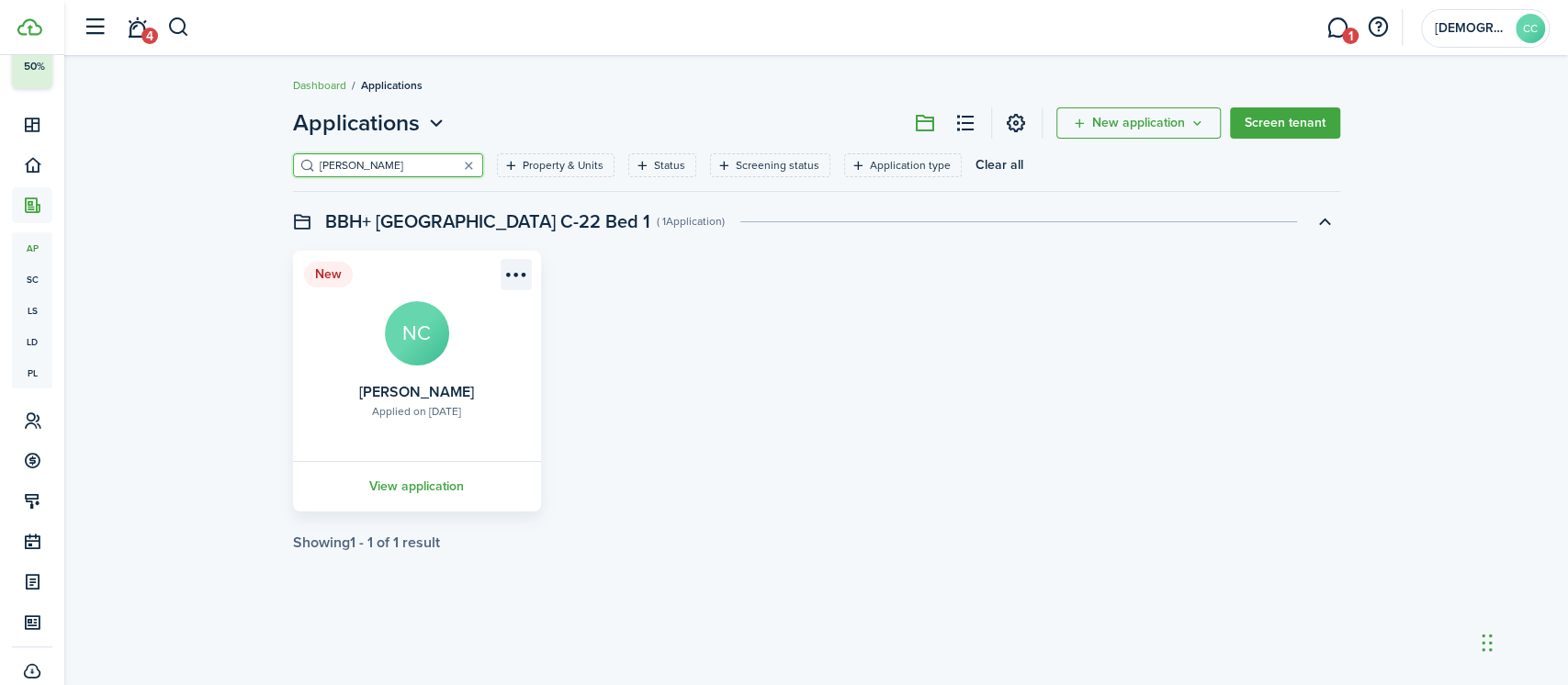
click at [522, 277] on menu-btn-icon "Open menu" at bounding box center [516, 275] width 31 height 31
click at [173, 25] on button "button" at bounding box center [178, 28] width 23 height 31
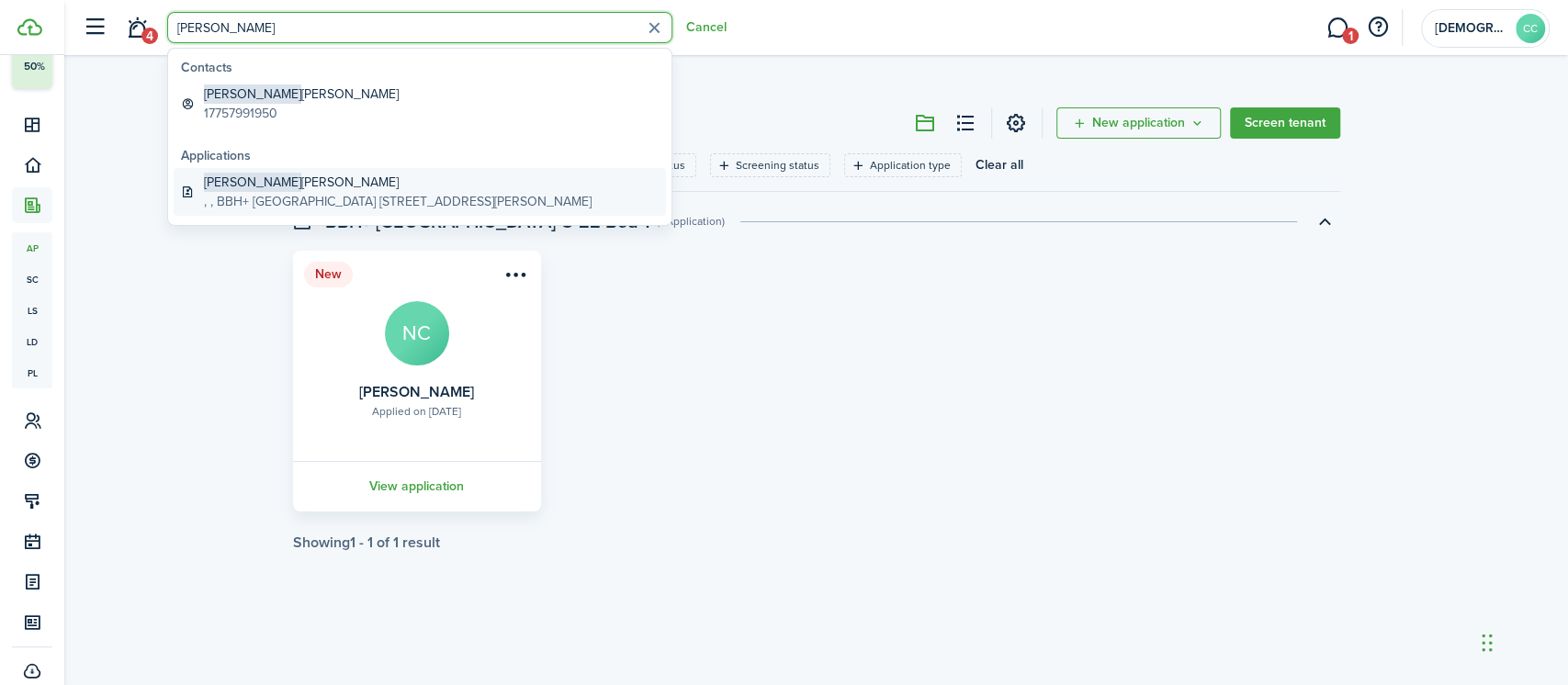
click at [260, 189] on global-search-item-title "[PERSON_NAME]" at bounding box center [397, 182] width 387 height 19
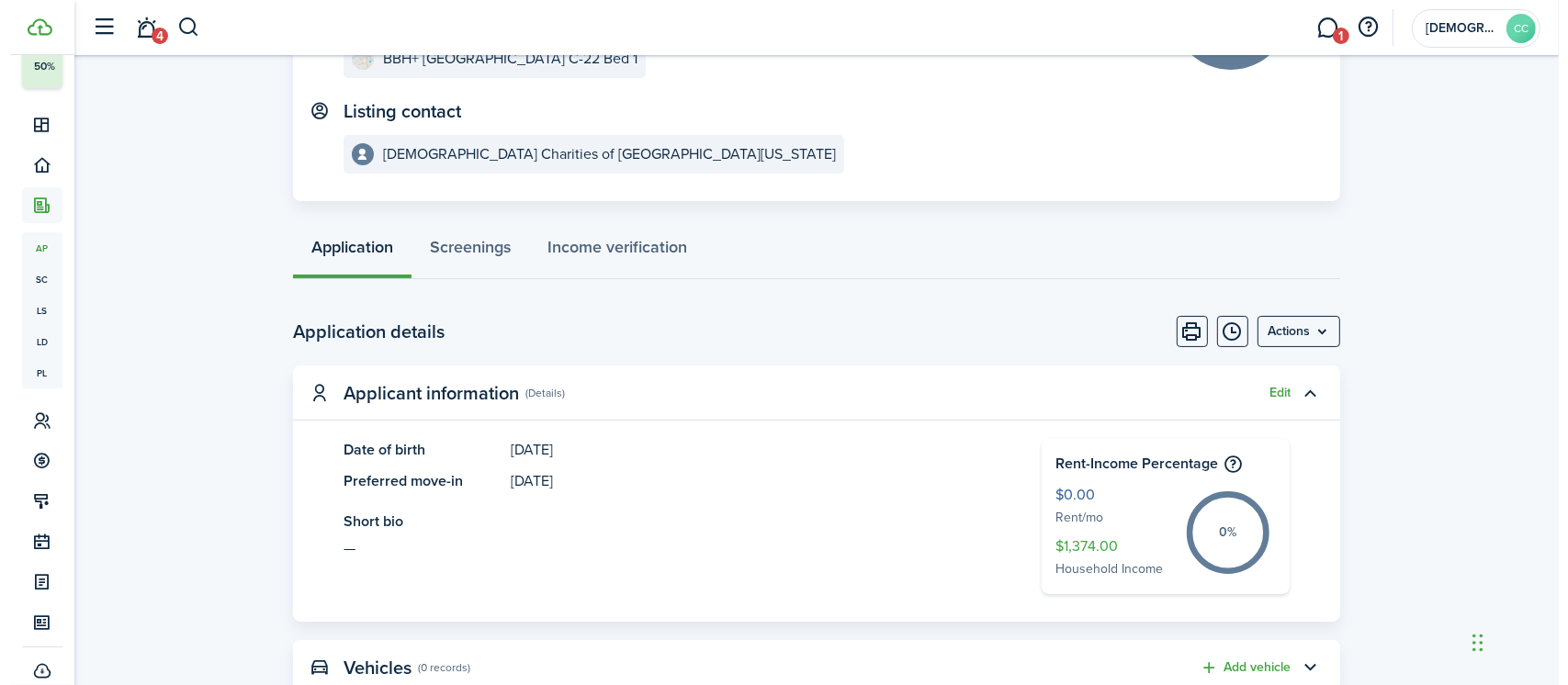
scroll to position [233, 0]
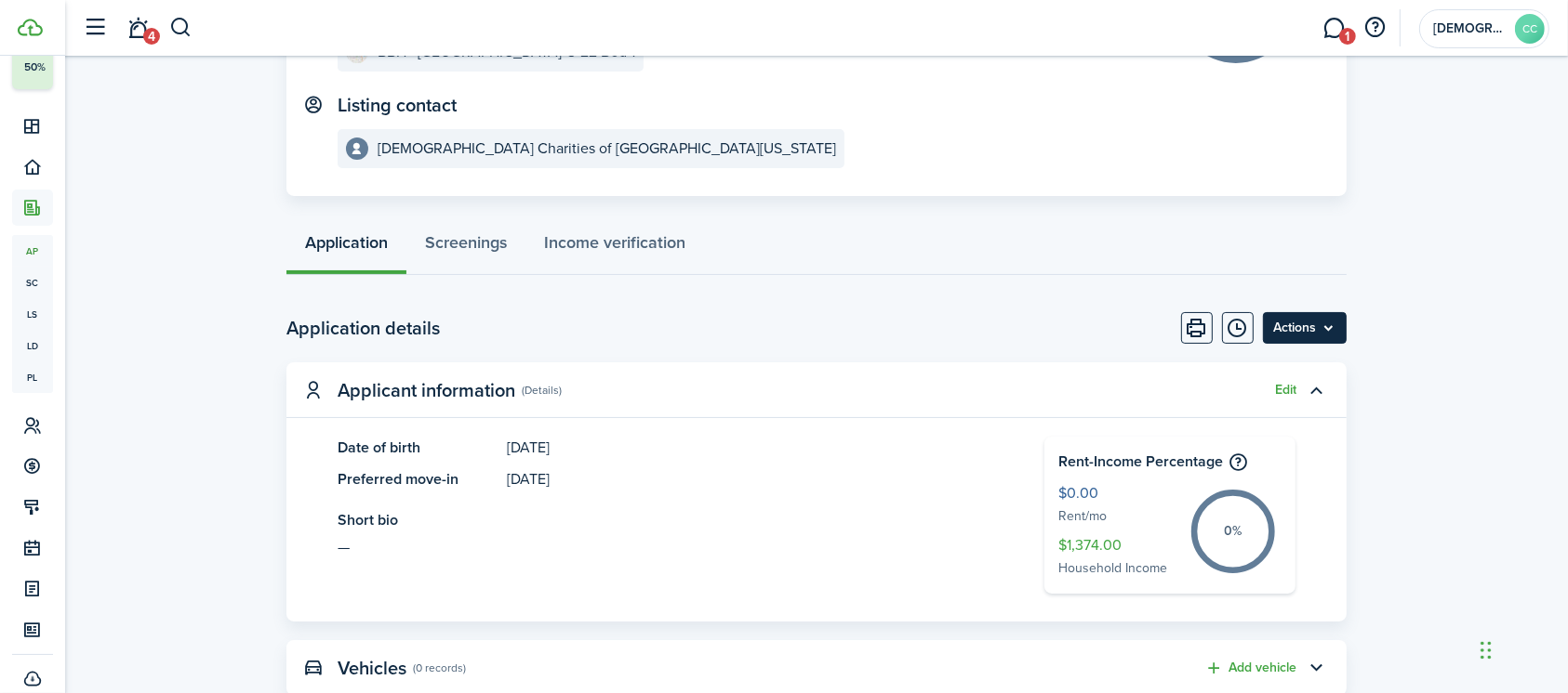
click at [1281, 325] on menu-btn "Actions" at bounding box center [1305, 328] width 84 height 32
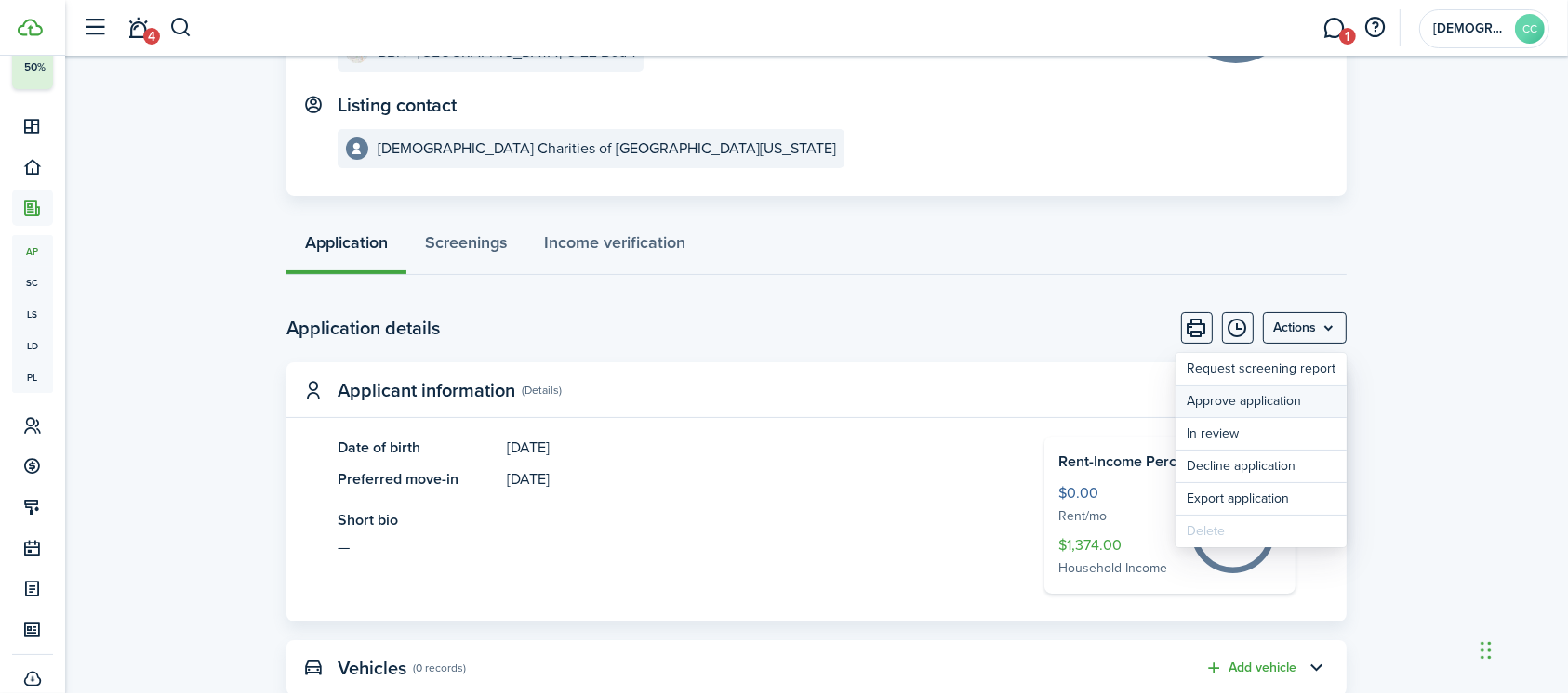
click at [1252, 401] on button "Approve application" at bounding box center [1260, 401] width 171 height 32
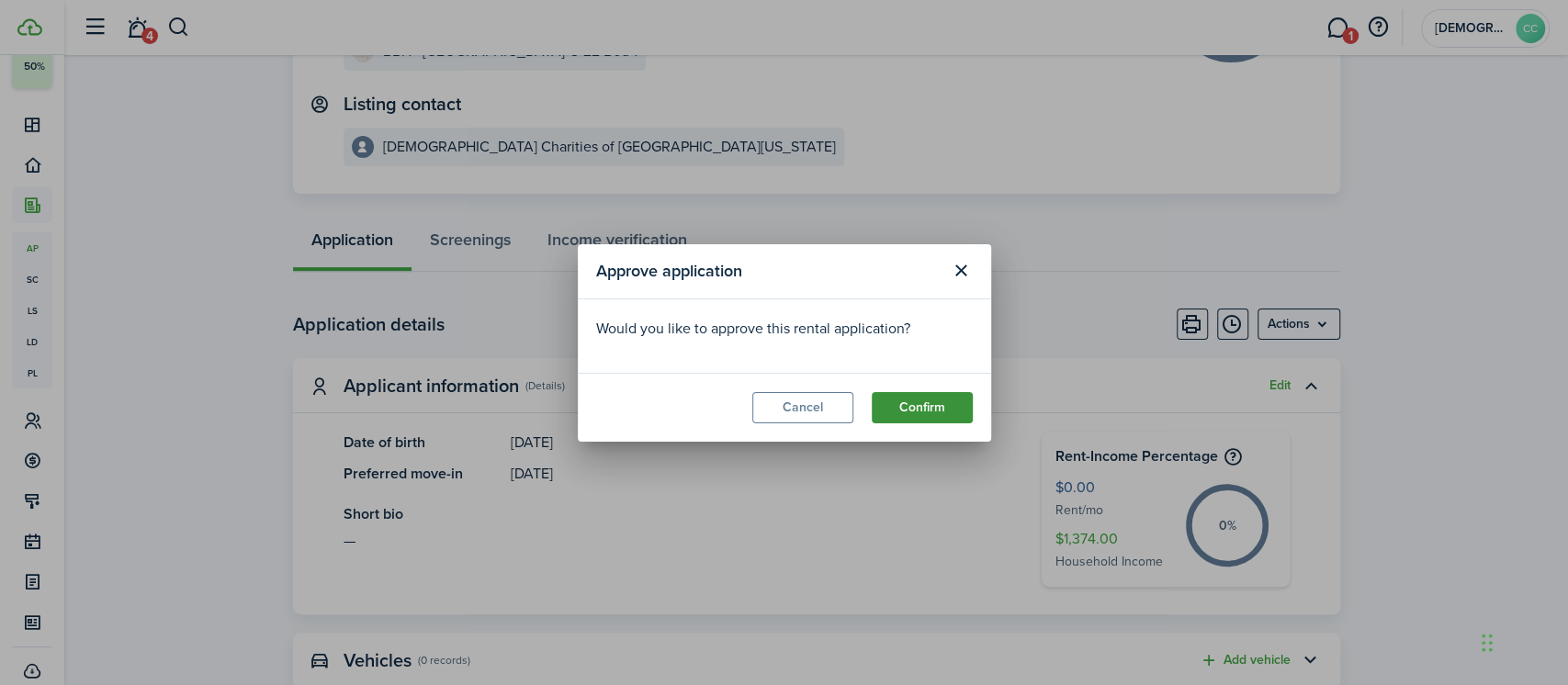
click at [919, 407] on button "Confirm" at bounding box center [922, 407] width 101 height 31
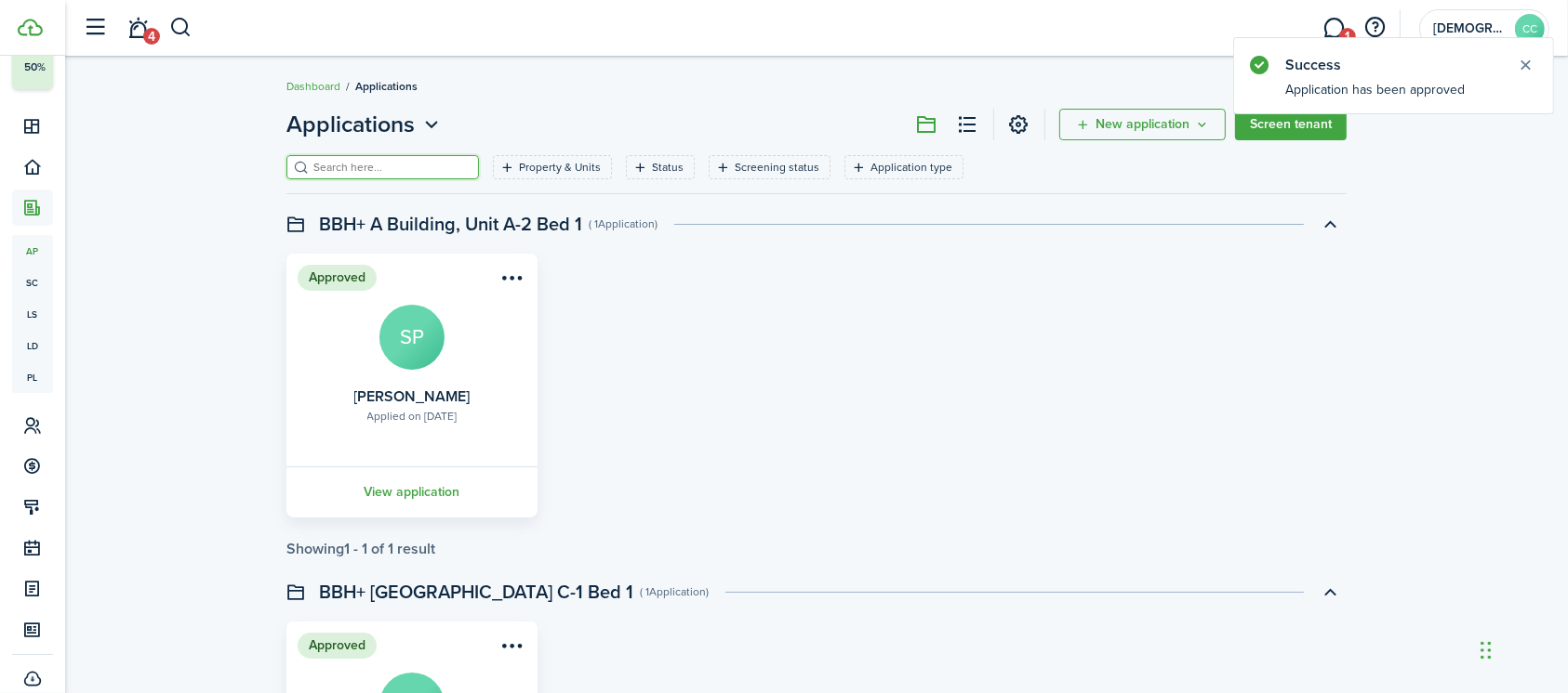
click at [370, 167] on input "search" at bounding box center [390, 167] width 163 height 18
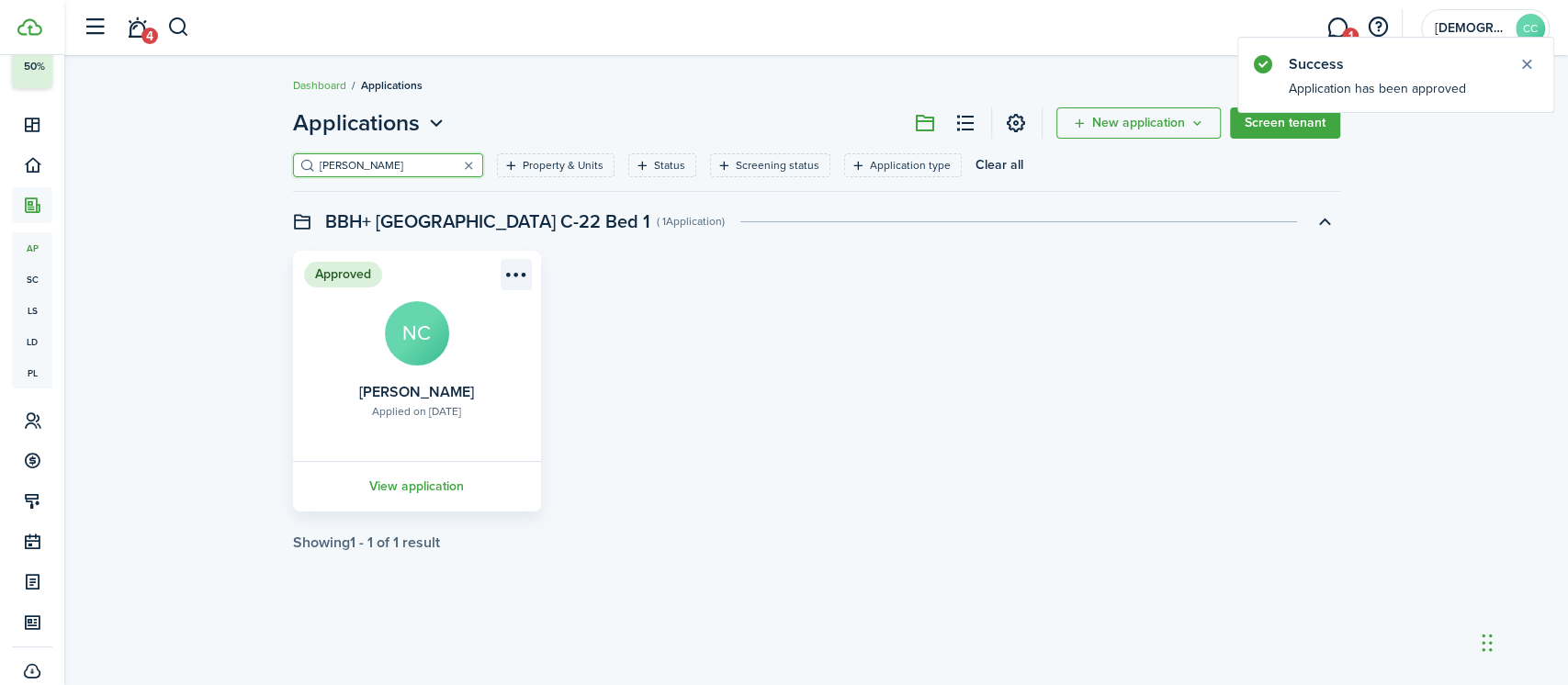
click at [514, 275] on menu-btn-icon "Open menu" at bounding box center [516, 275] width 31 height 31
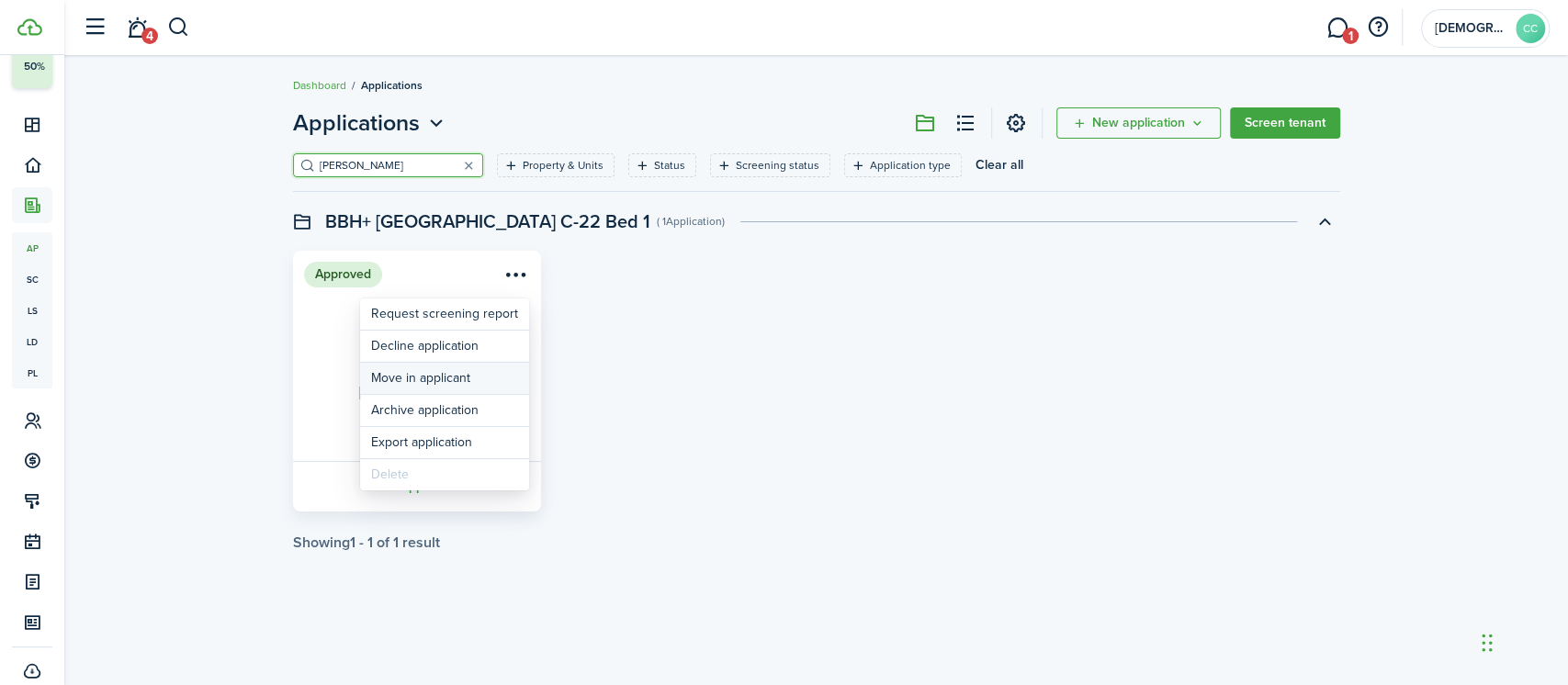
click at [435, 376] on button "Move in applicant" at bounding box center [444, 379] width 169 height 31
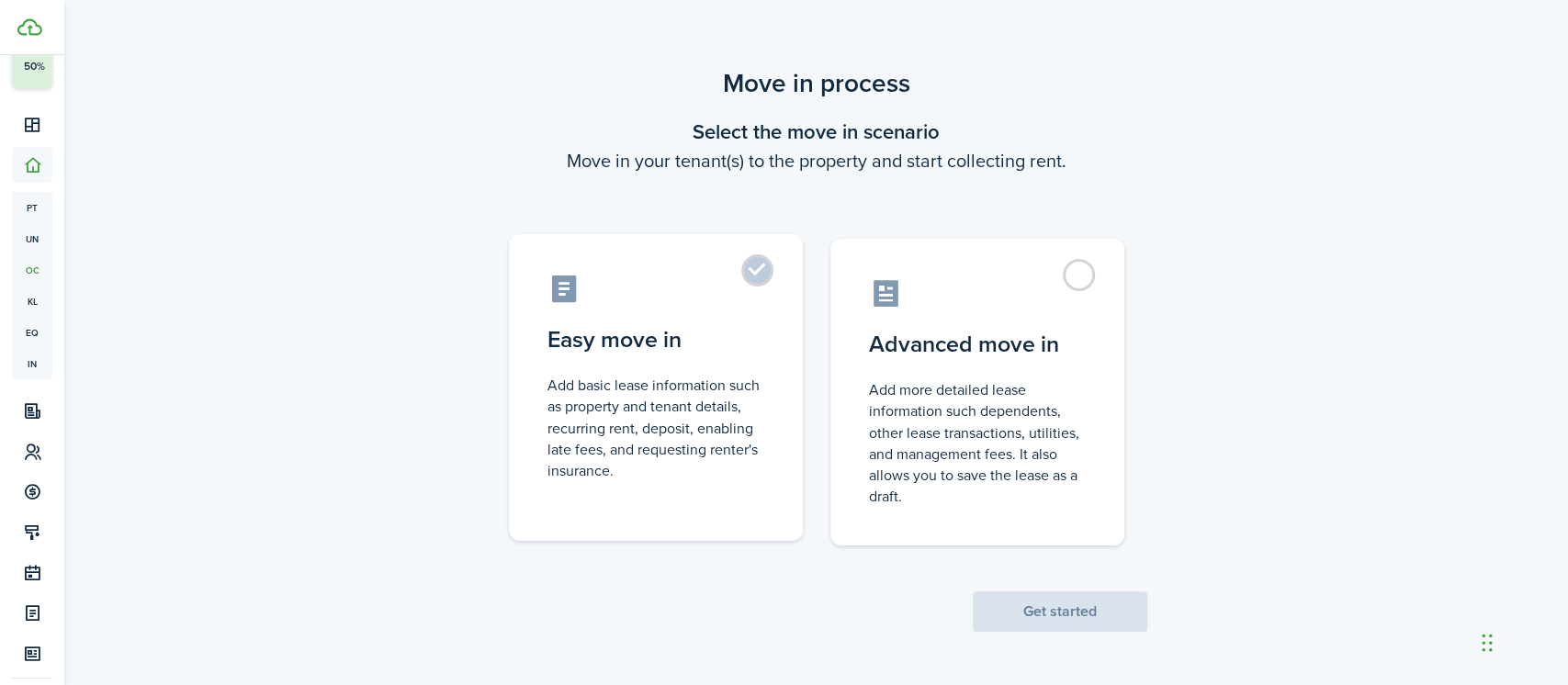
click at [760, 273] on label "Easy move in Add basic lease information such as property and tenant details, r…" at bounding box center [655, 387] width 294 height 307
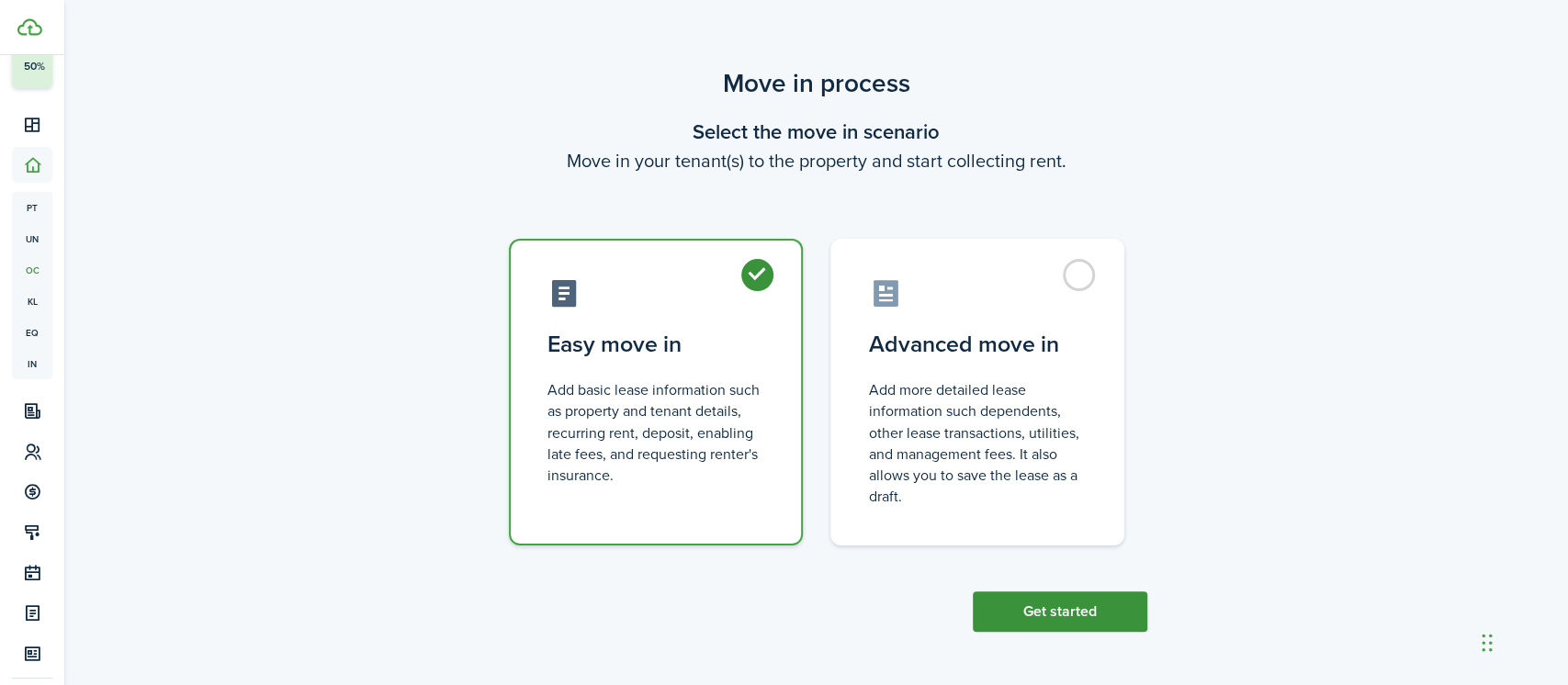
click at [1047, 608] on button "Get started" at bounding box center [1059, 612] width 174 height 41
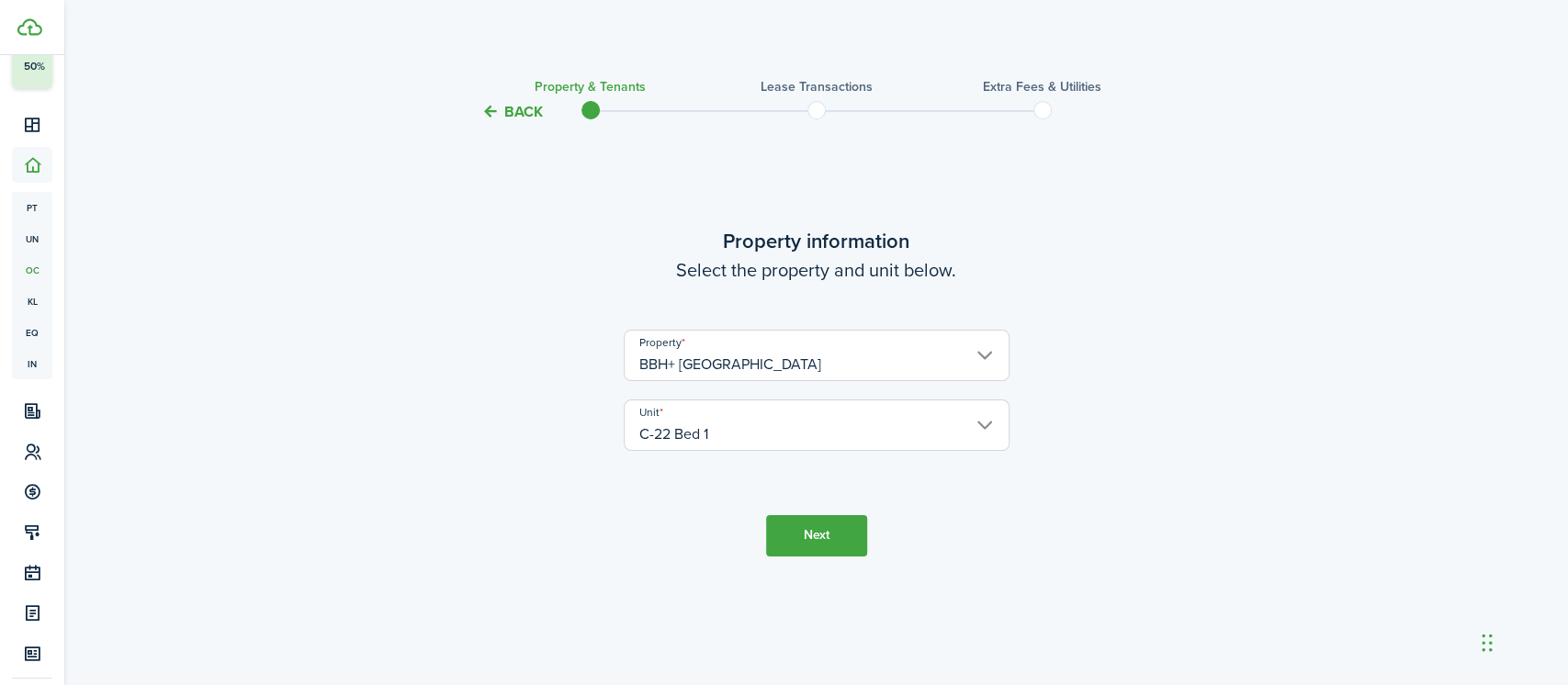
click at [824, 534] on button "Next" at bounding box center [817, 536] width 101 height 41
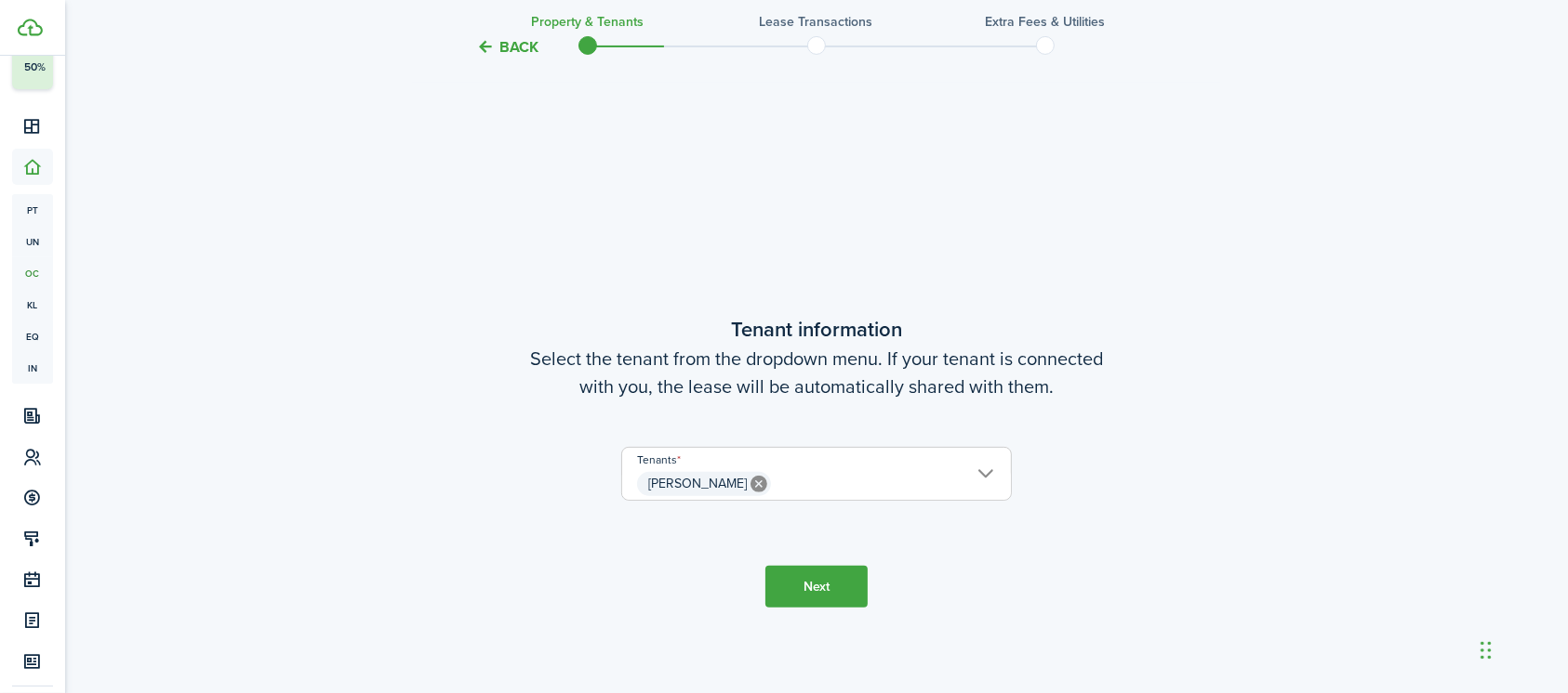
scroll to position [568, 0]
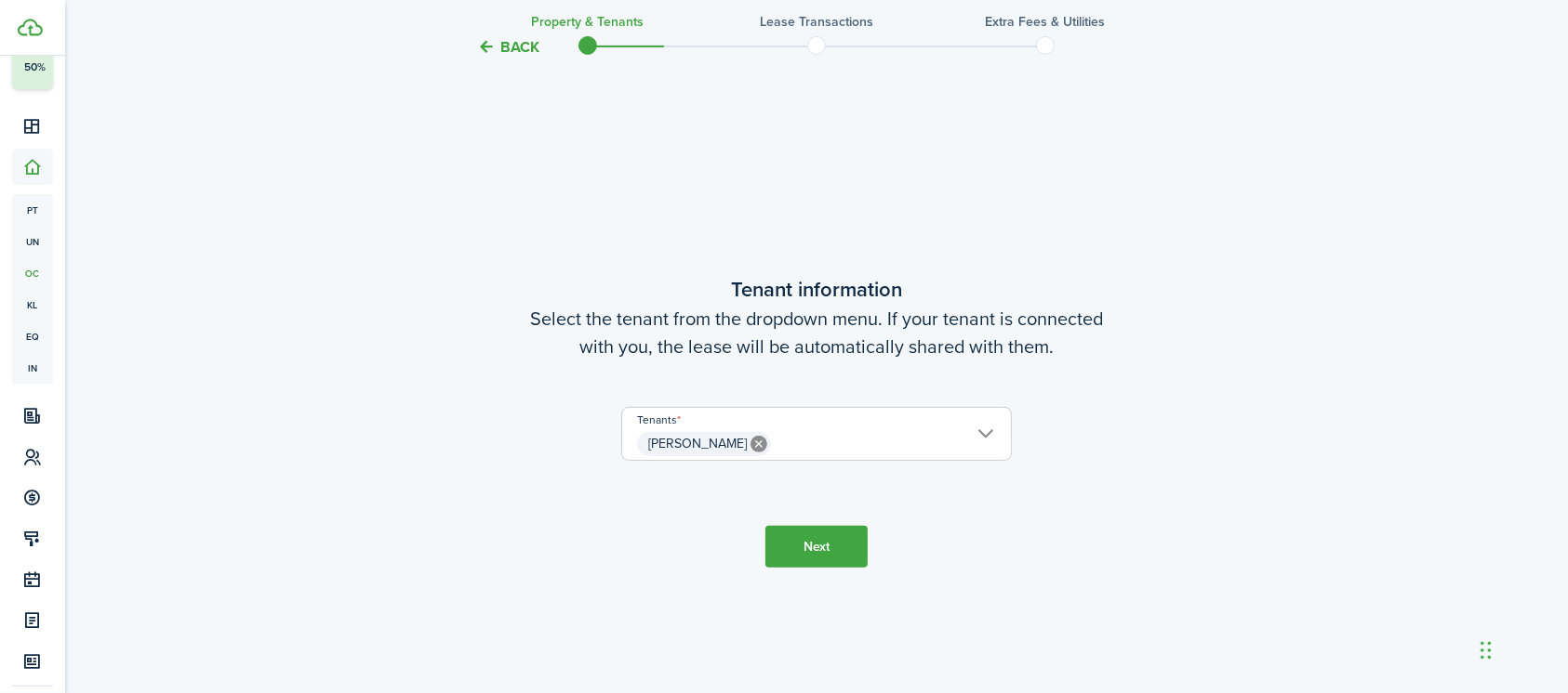
click at [834, 540] on button "Next" at bounding box center [817, 547] width 103 height 42
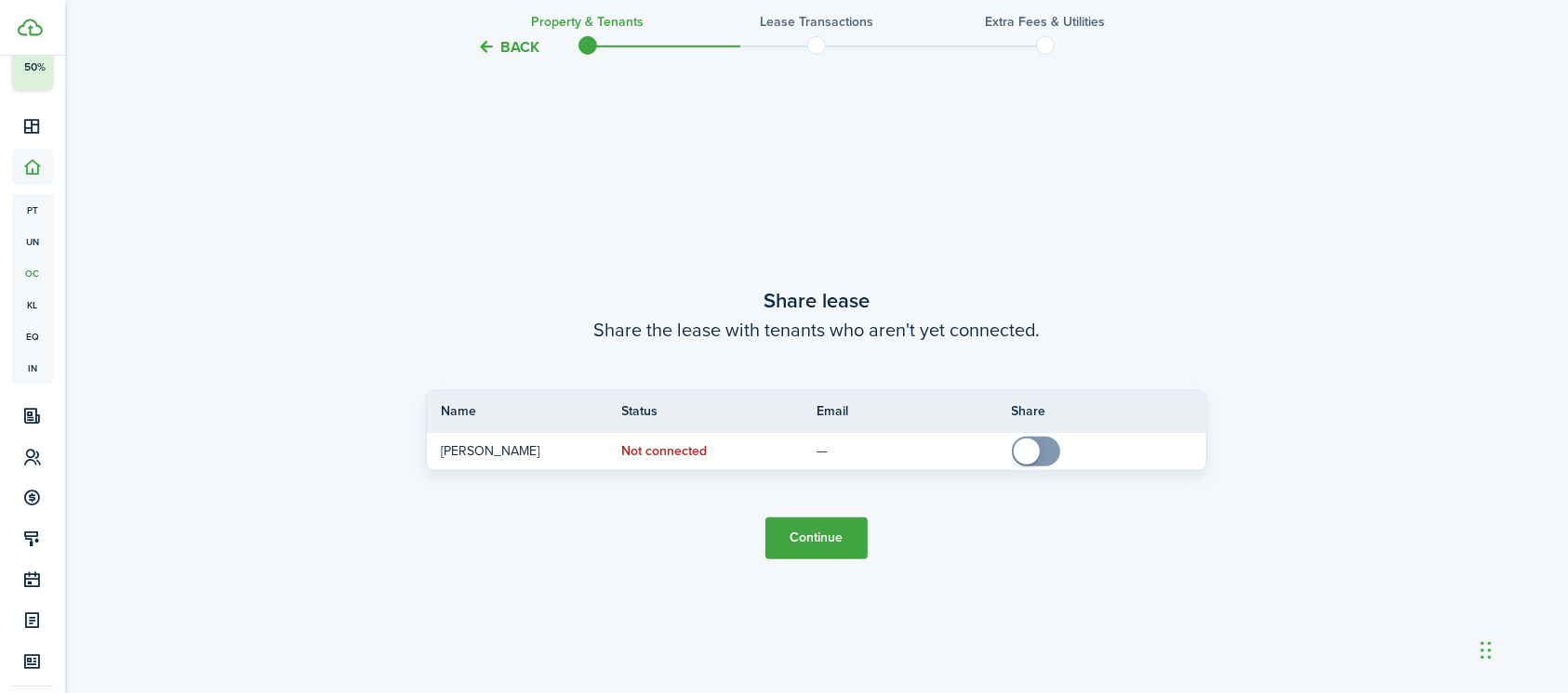
scroll to position [1261, 0]
click at [834, 540] on button "Continue" at bounding box center [817, 537] width 103 height 42
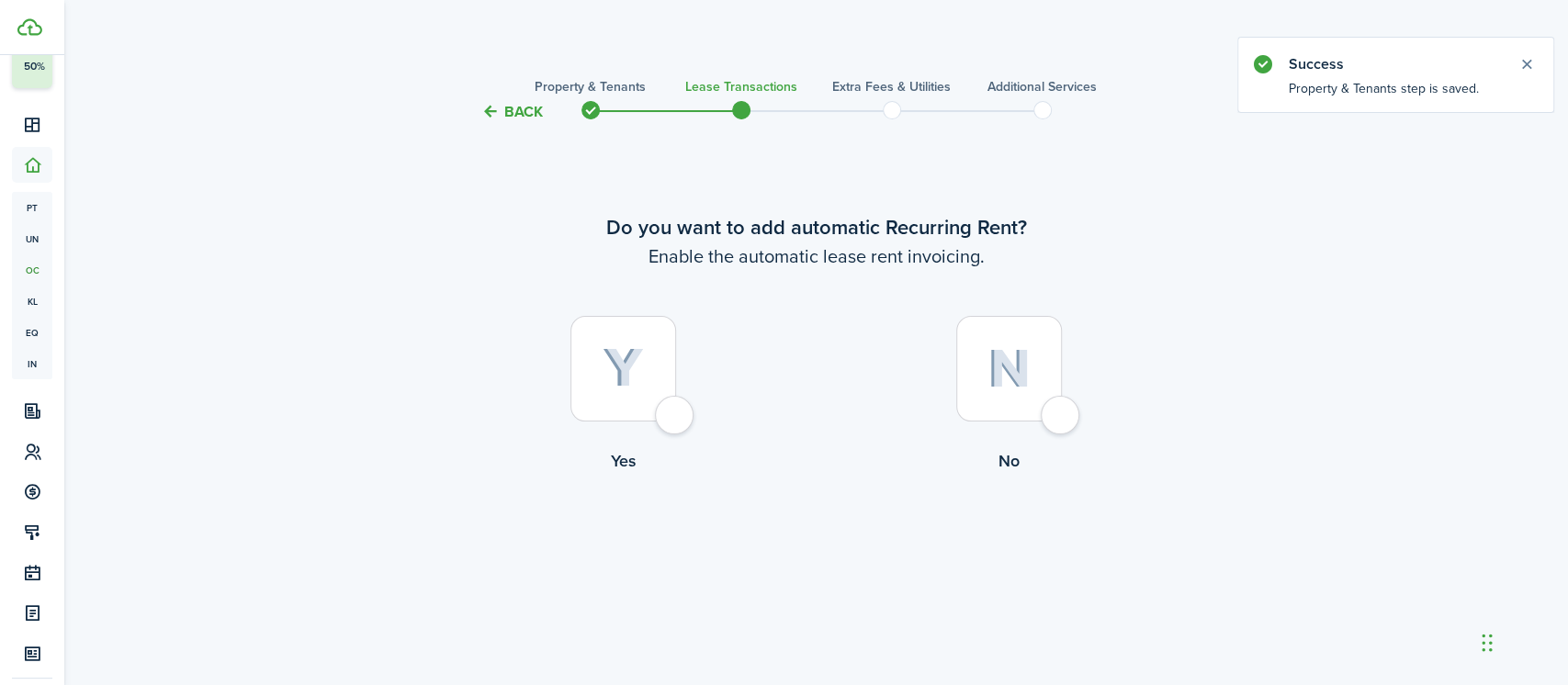
click at [666, 411] on div at bounding box center [623, 369] width 106 height 106
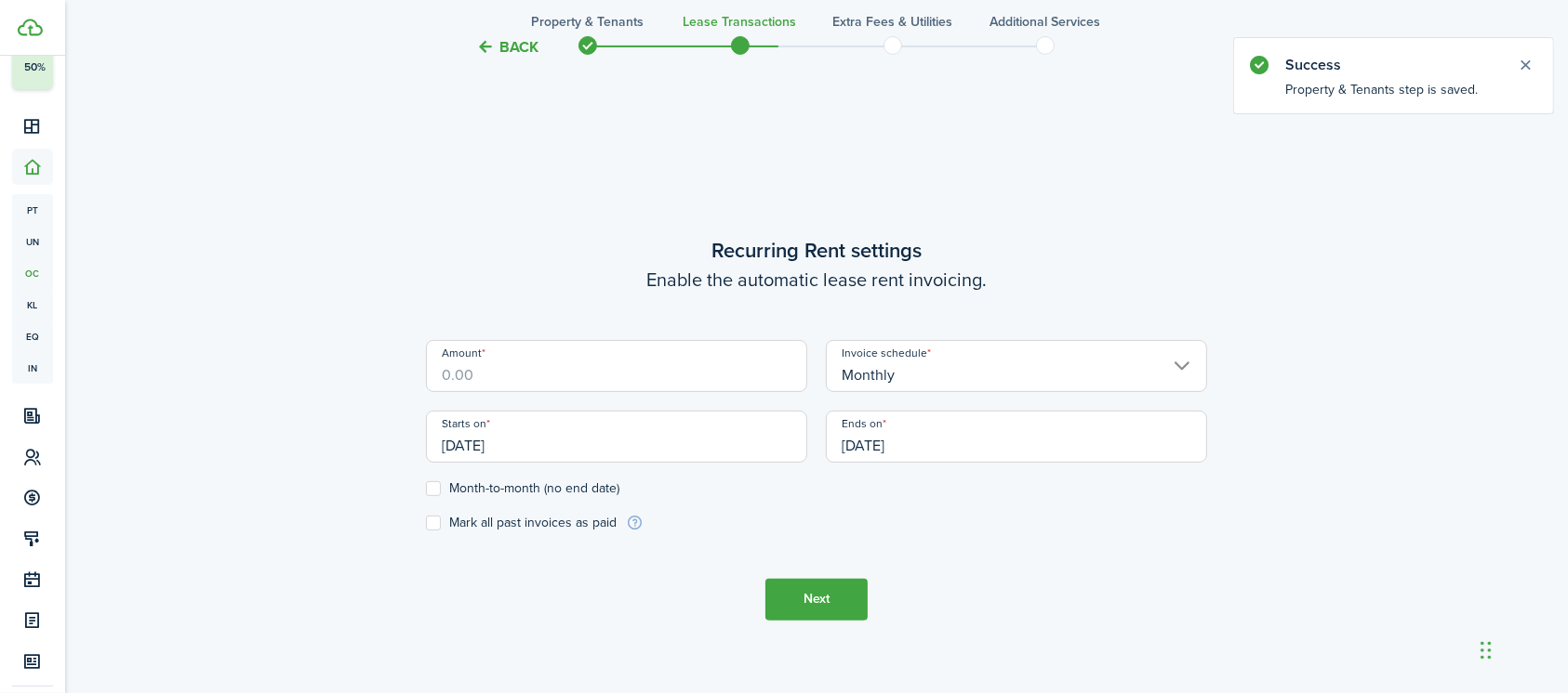
scroll to position [568, 0]
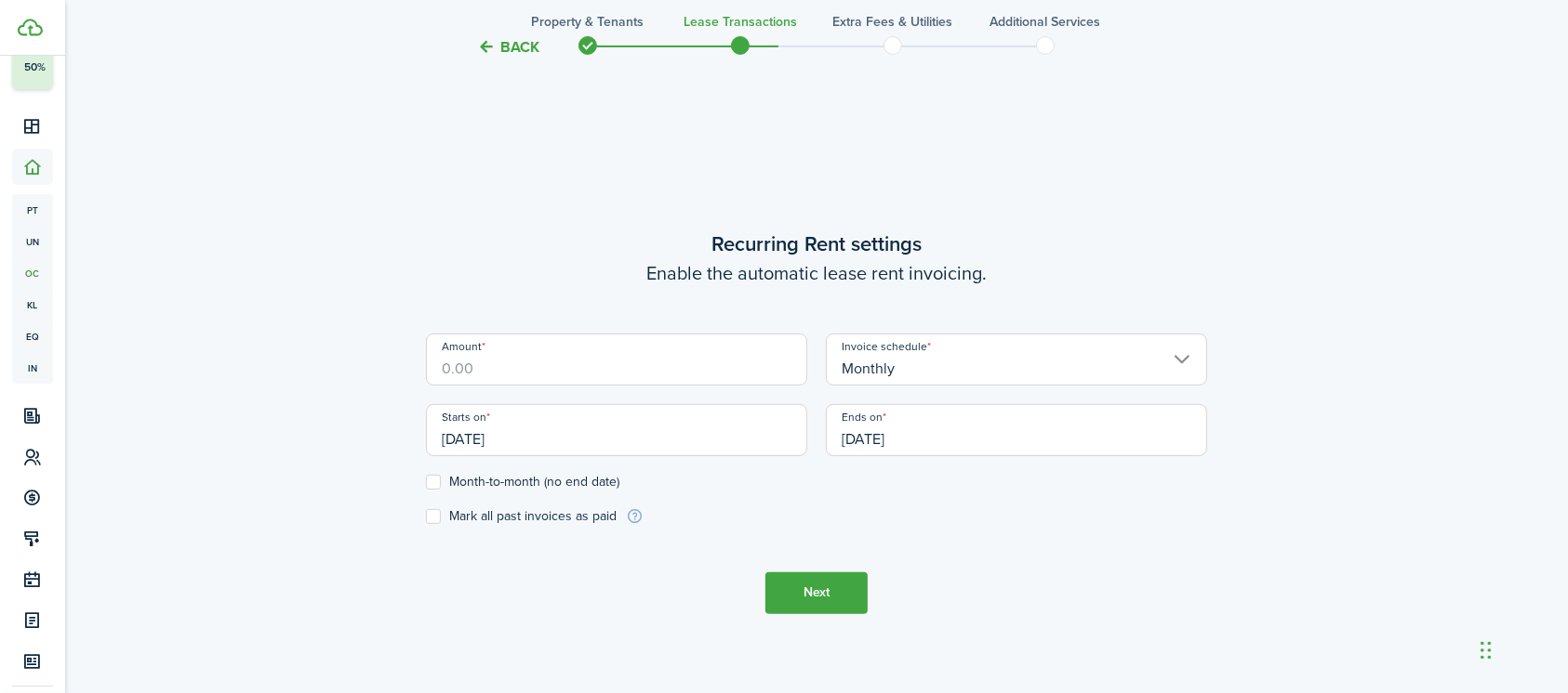
click at [820, 591] on button "Next" at bounding box center [817, 593] width 103 height 42
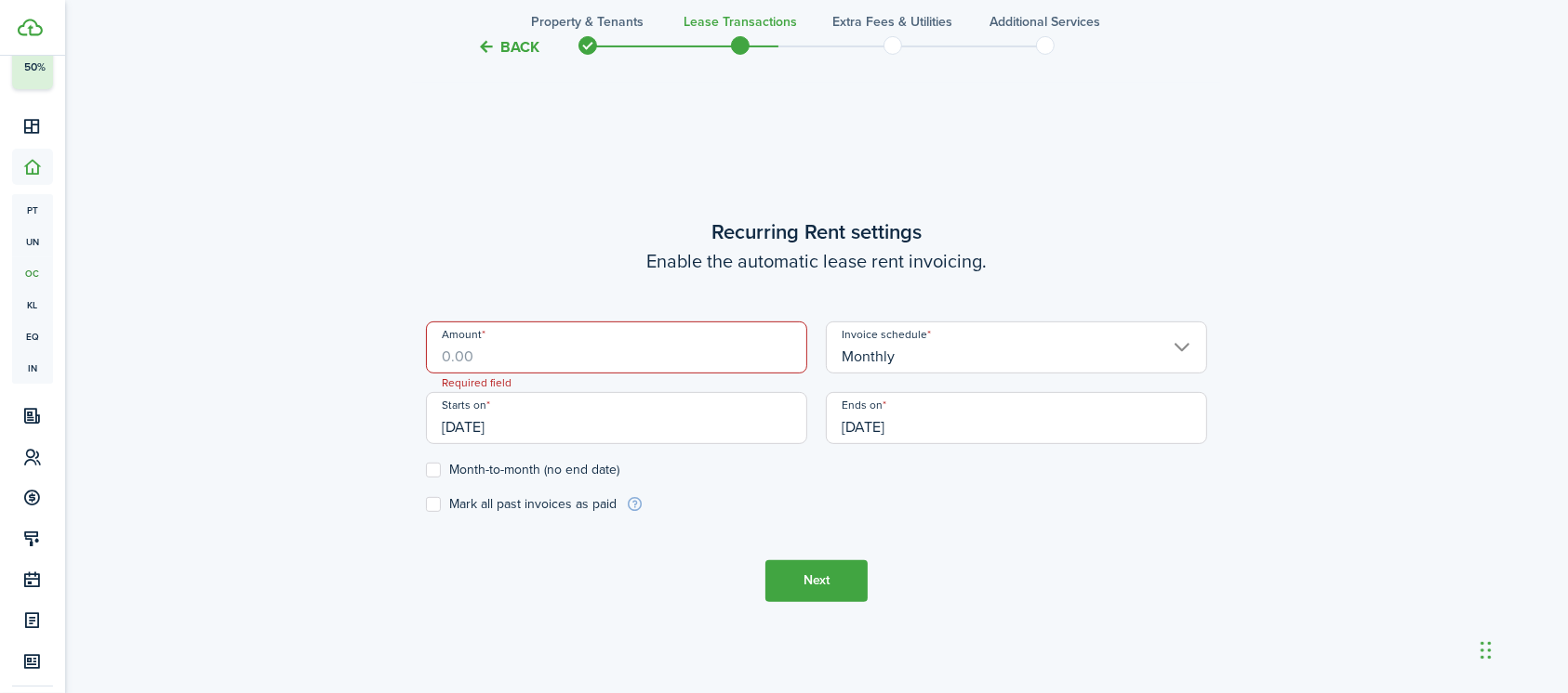
click at [528, 350] on input "Amount" at bounding box center [616, 348] width 381 height 52
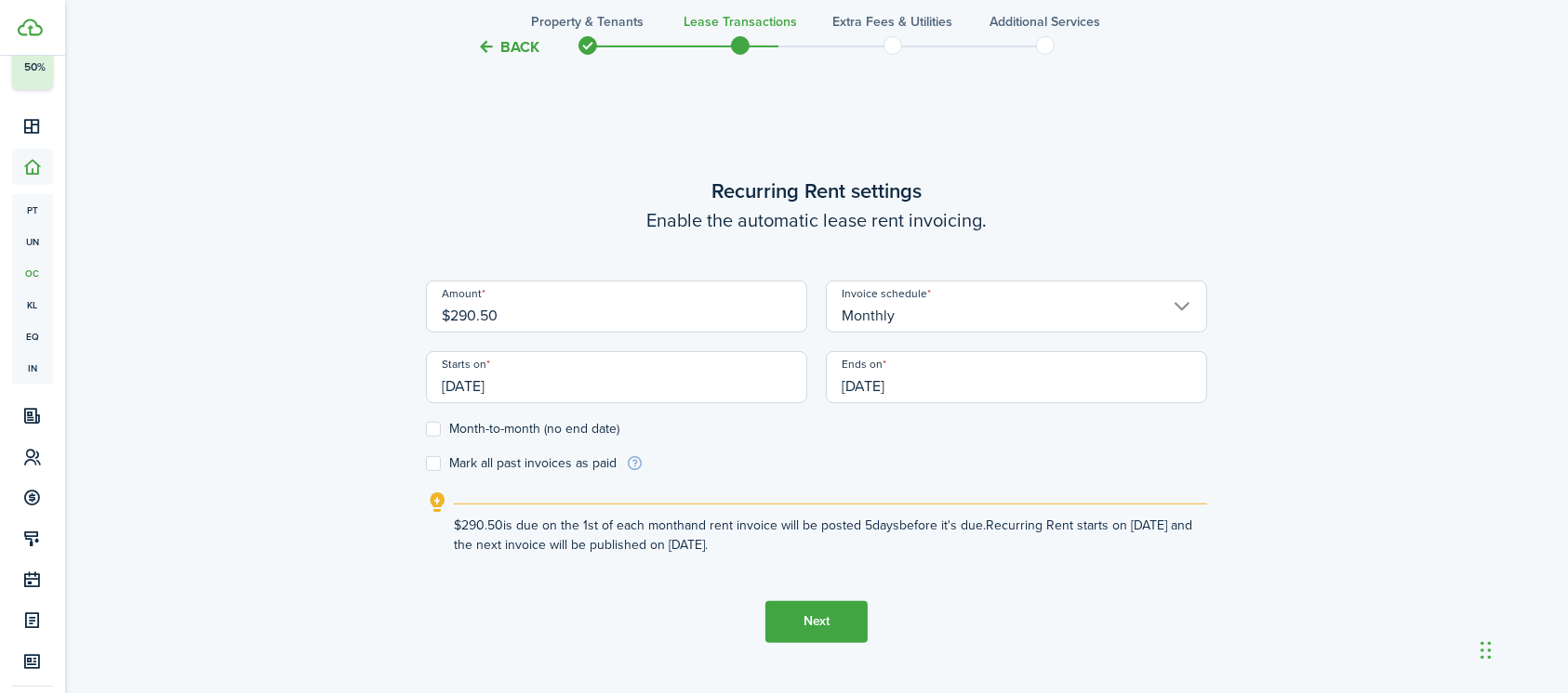
click at [847, 492] on explanation "$290.50 is due on the 1st of each month and rent invoice will be posted 5 days …" at bounding box center [816, 523] width 781 height 63
click at [815, 618] on button "Next" at bounding box center [817, 622] width 103 height 42
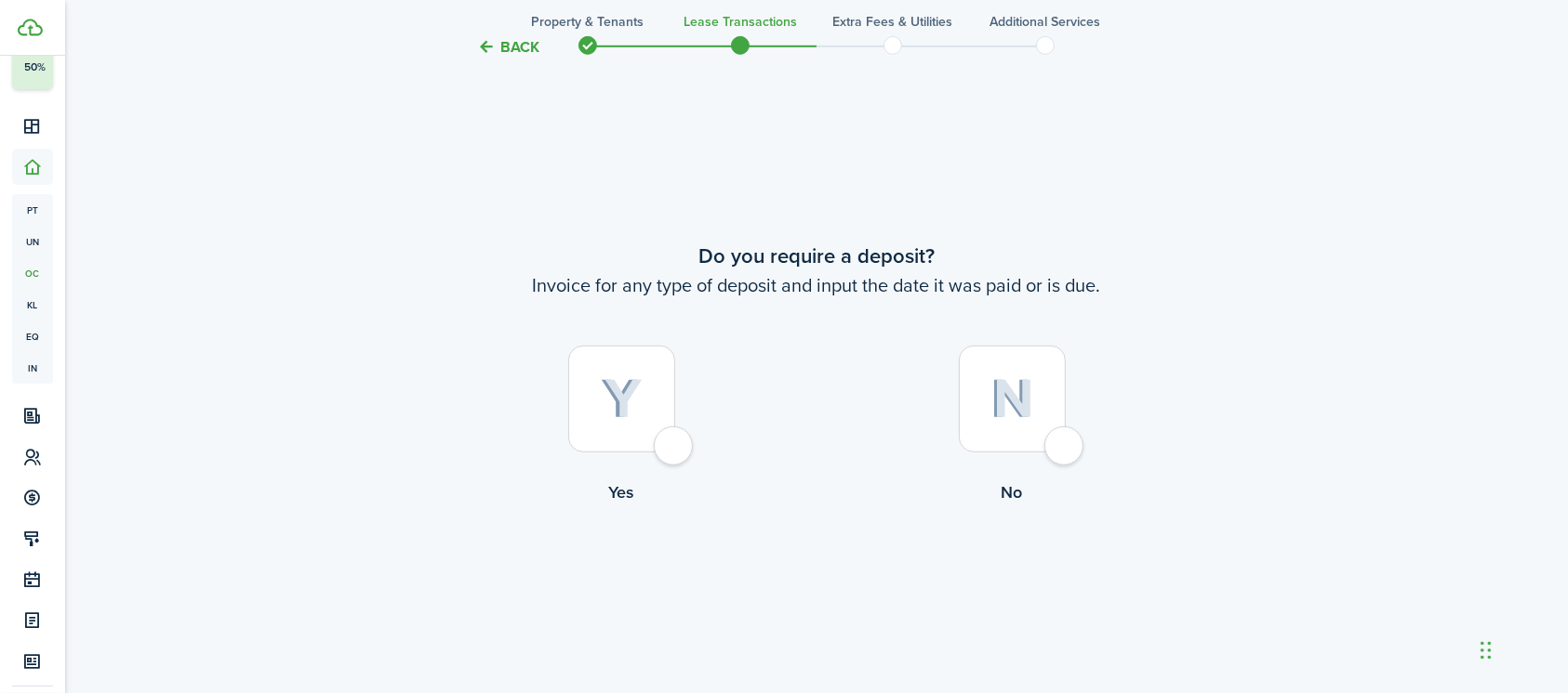
scroll to position [1261, 0]
click at [1060, 440] on div at bounding box center [1012, 398] width 107 height 107
click at [1060, 442] on div at bounding box center [1012, 398] width 107 height 107
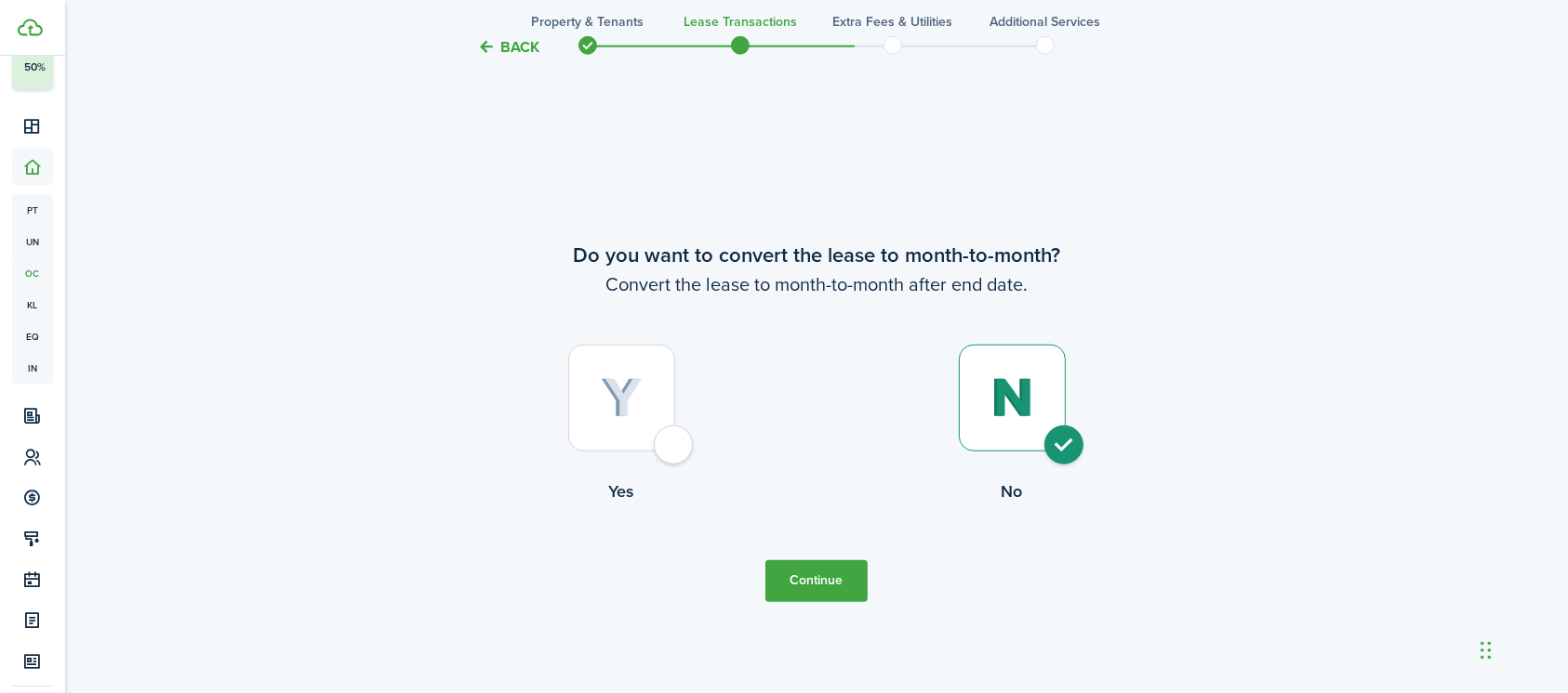
click at [826, 572] on button "Continue" at bounding box center [817, 581] width 103 height 42
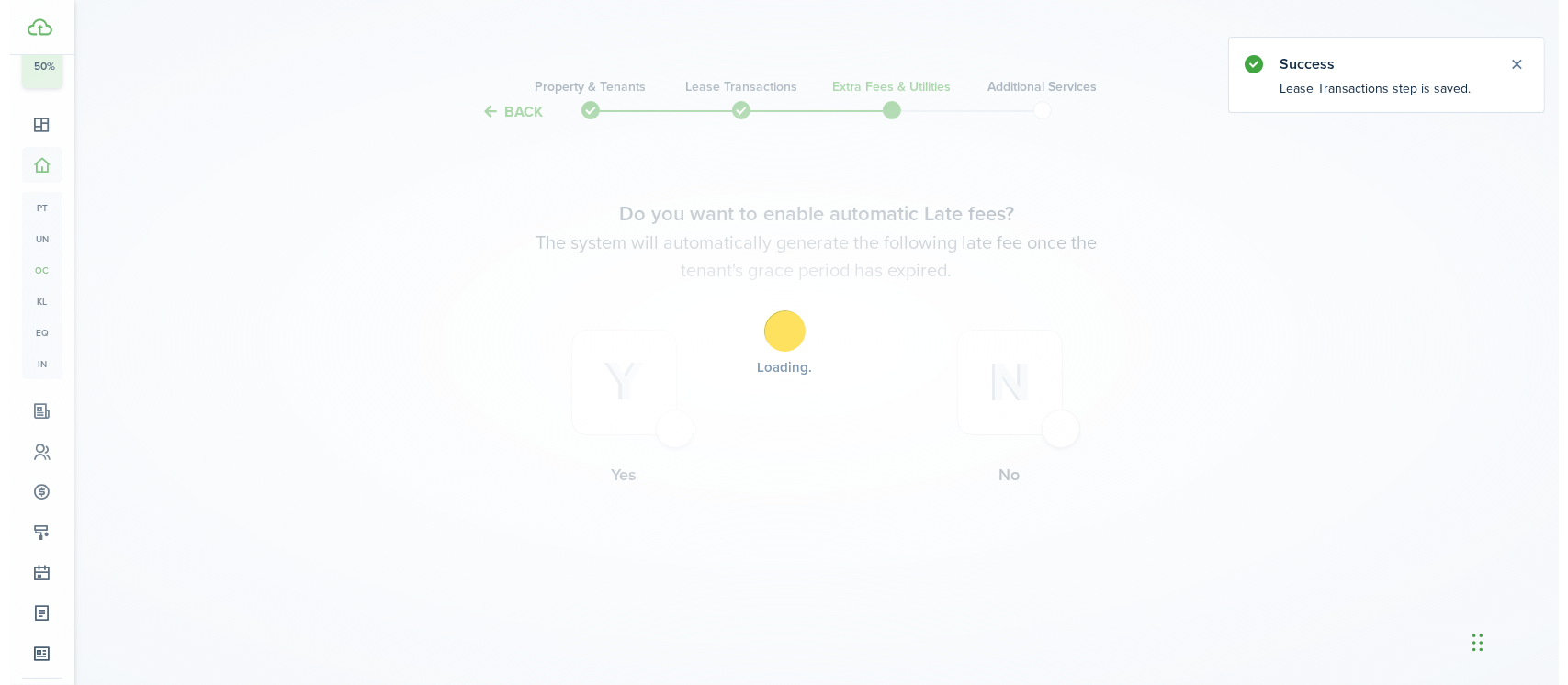
scroll to position [0, 0]
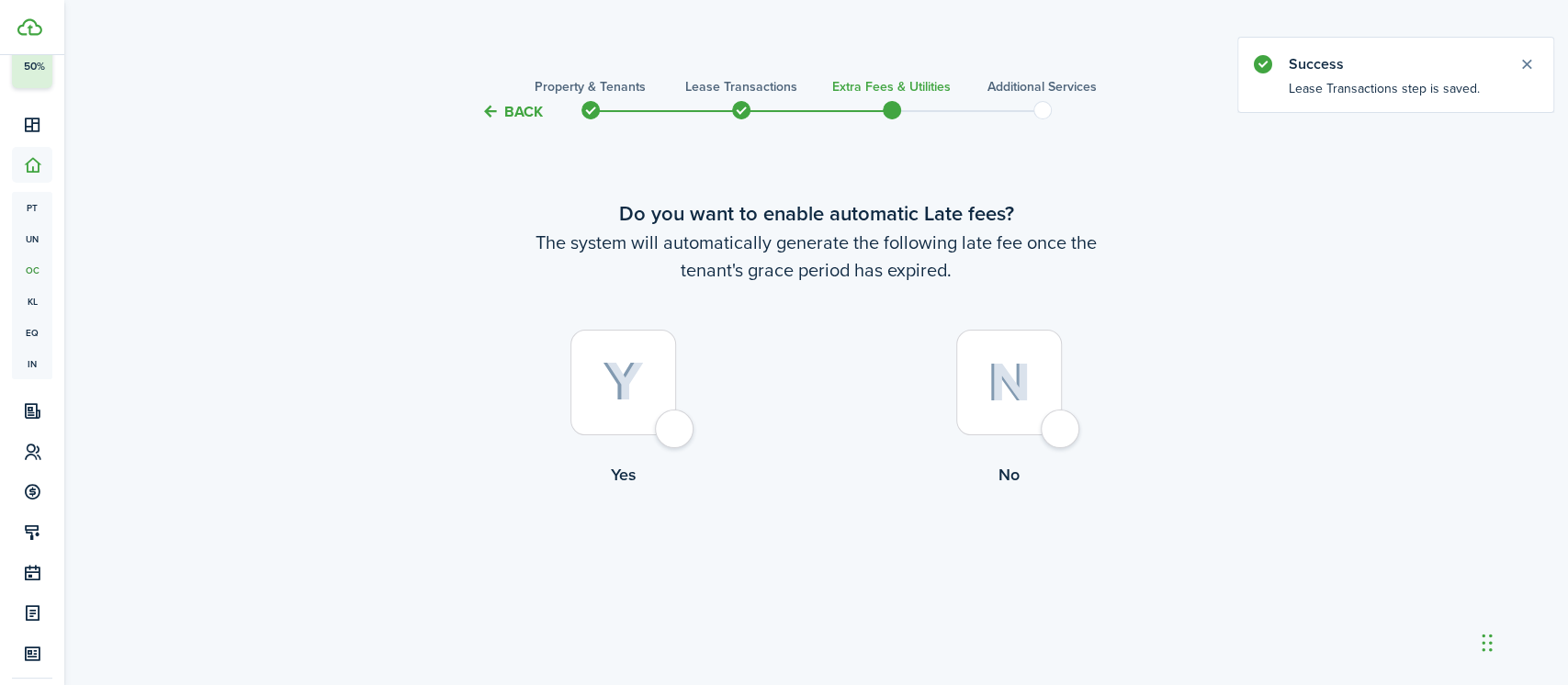
click at [1062, 421] on div at bounding box center [1008, 383] width 106 height 106
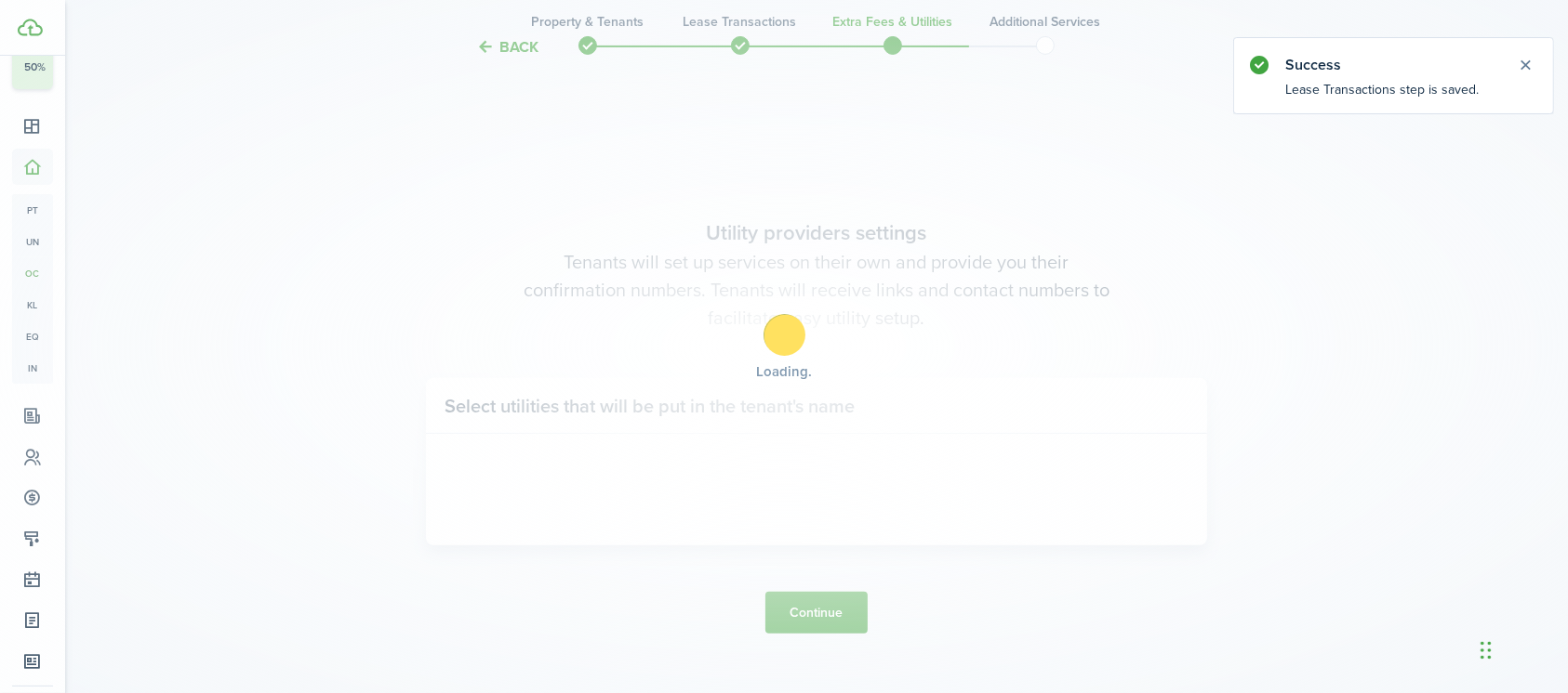
scroll to position [568, 0]
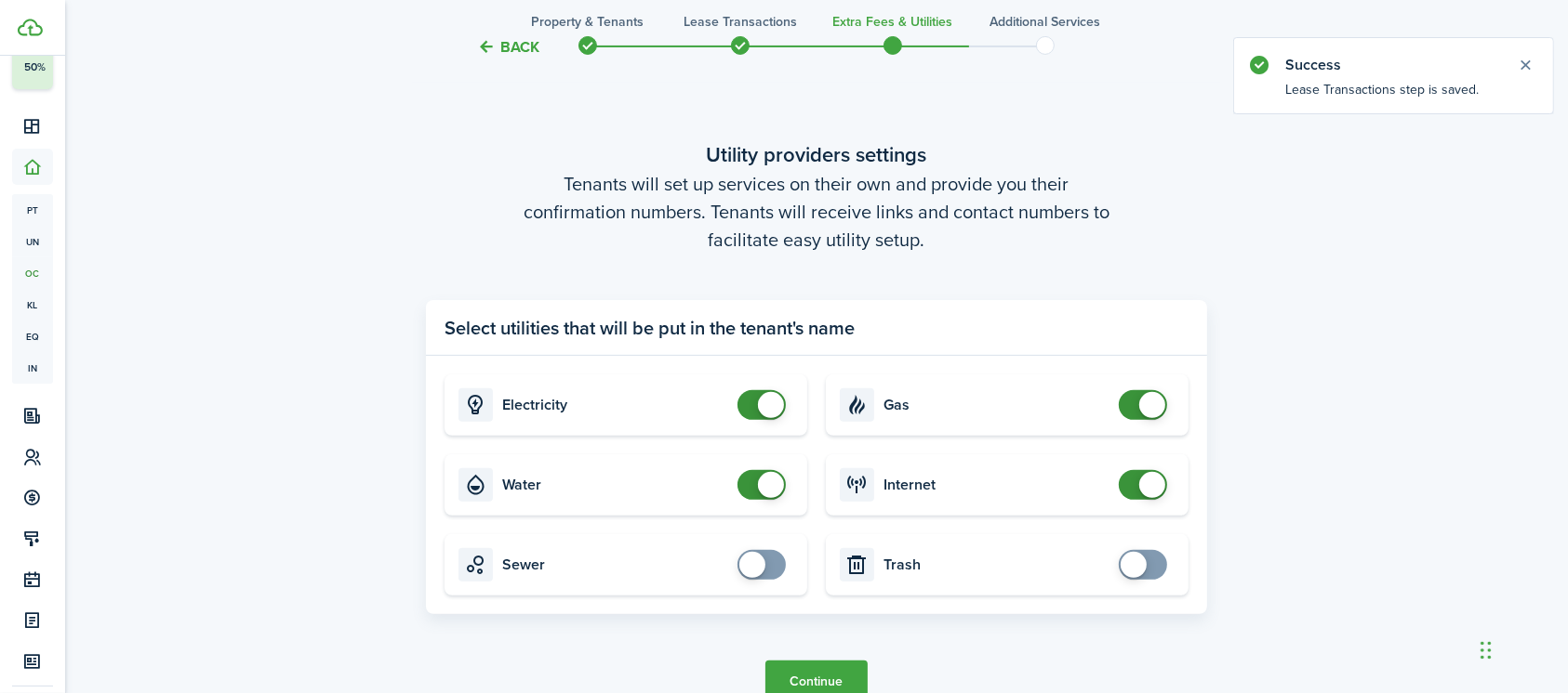
click at [752, 405] on span at bounding box center [762, 405] width 19 height 30
click at [752, 483] on span at bounding box center [762, 485] width 19 height 30
click at [1133, 397] on span at bounding box center [1142, 405] width 19 height 30
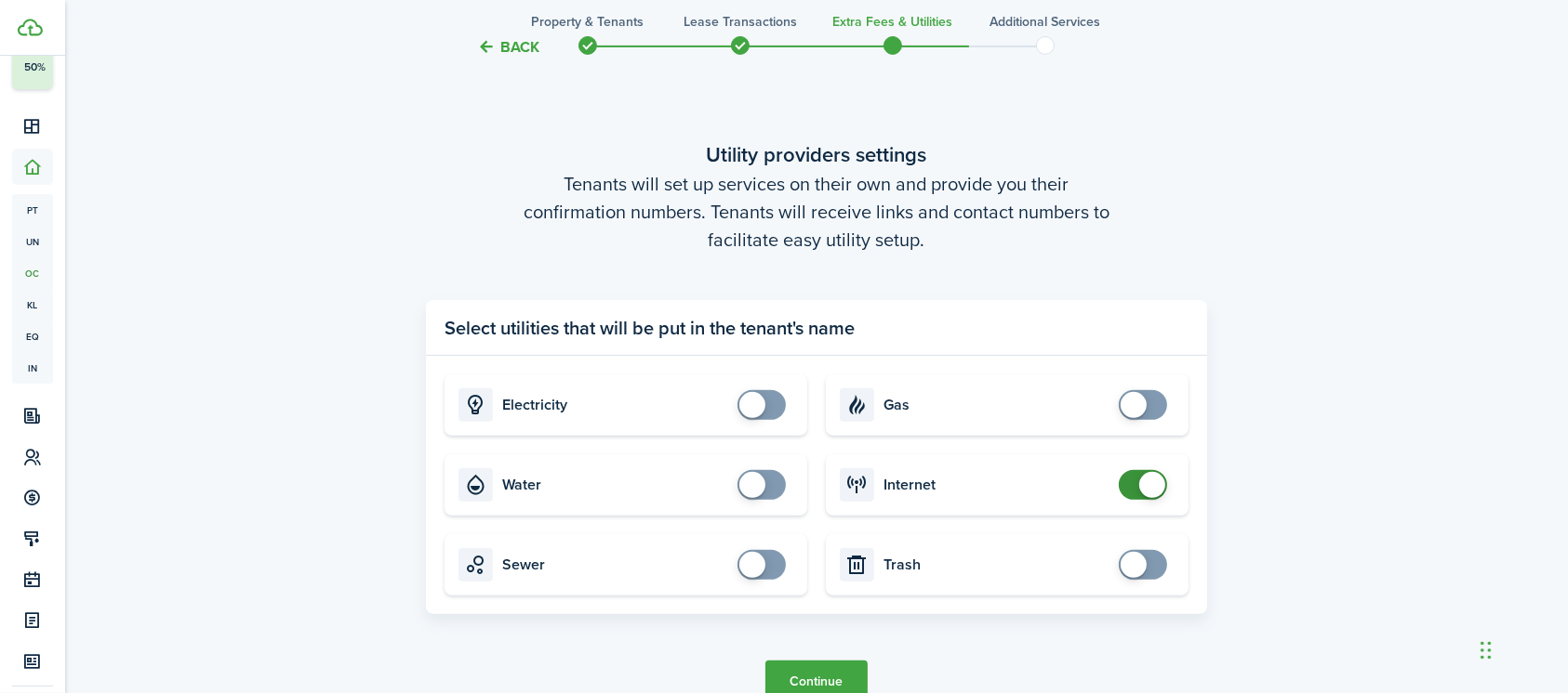
click at [1133, 488] on span at bounding box center [1142, 485] width 19 height 30
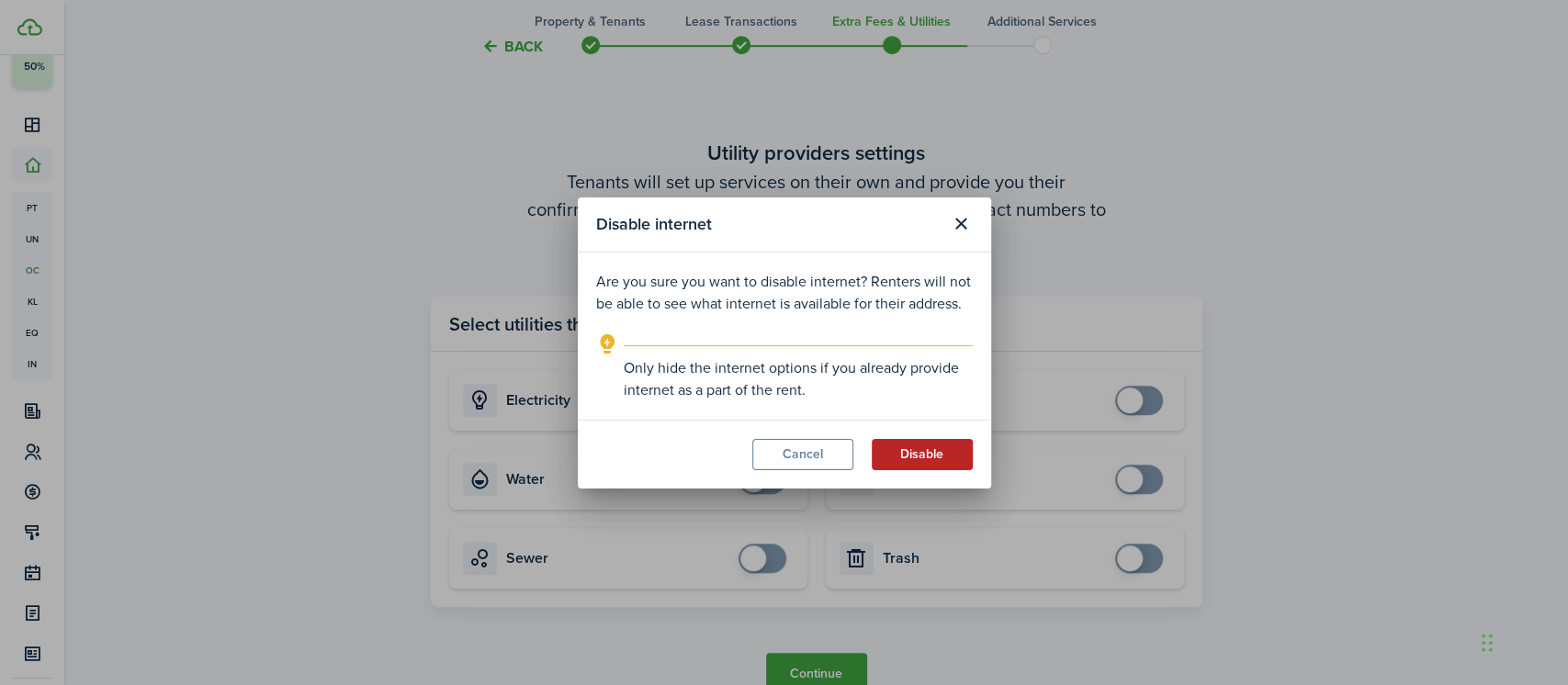
click at [935, 453] on button "Disable" at bounding box center [922, 455] width 101 height 31
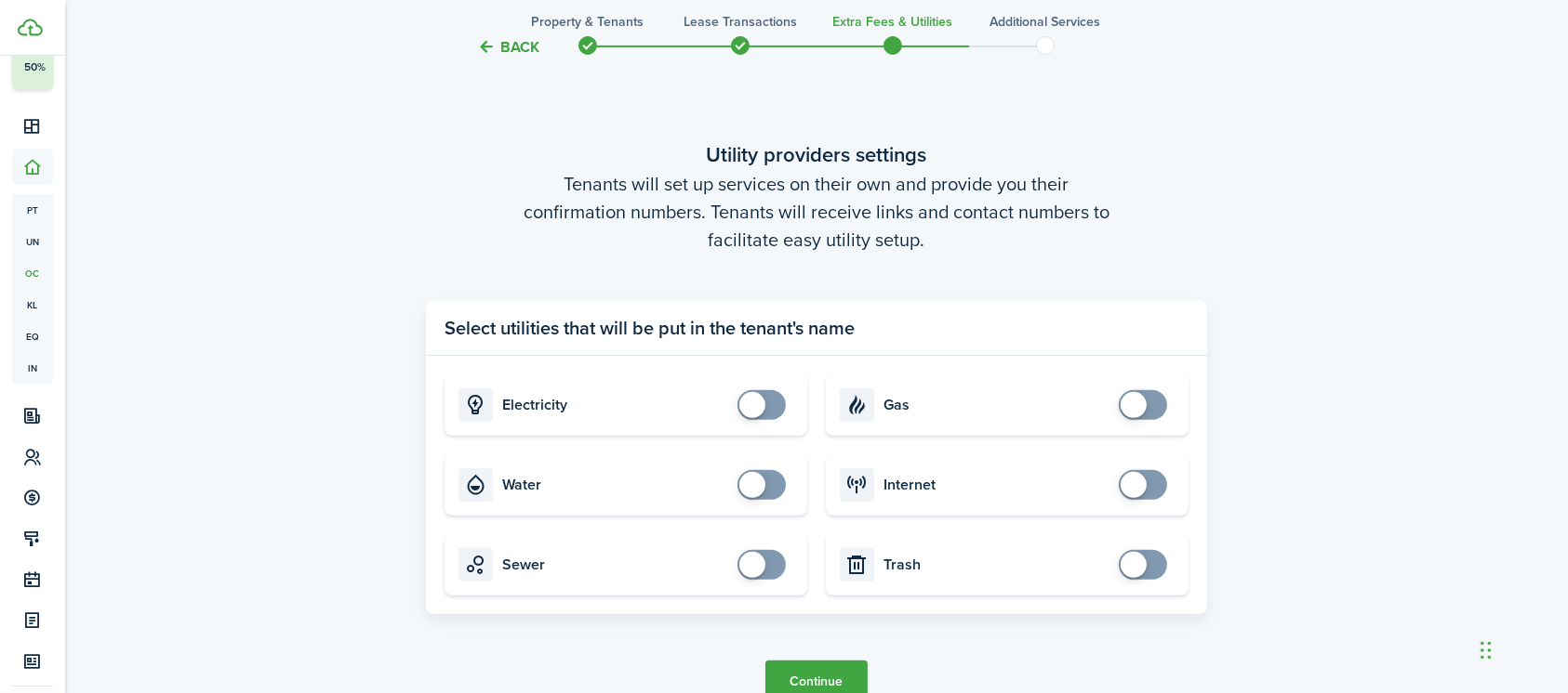
click at [833, 677] on button "Continue" at bounding box center [817, 681] width 103 height 42
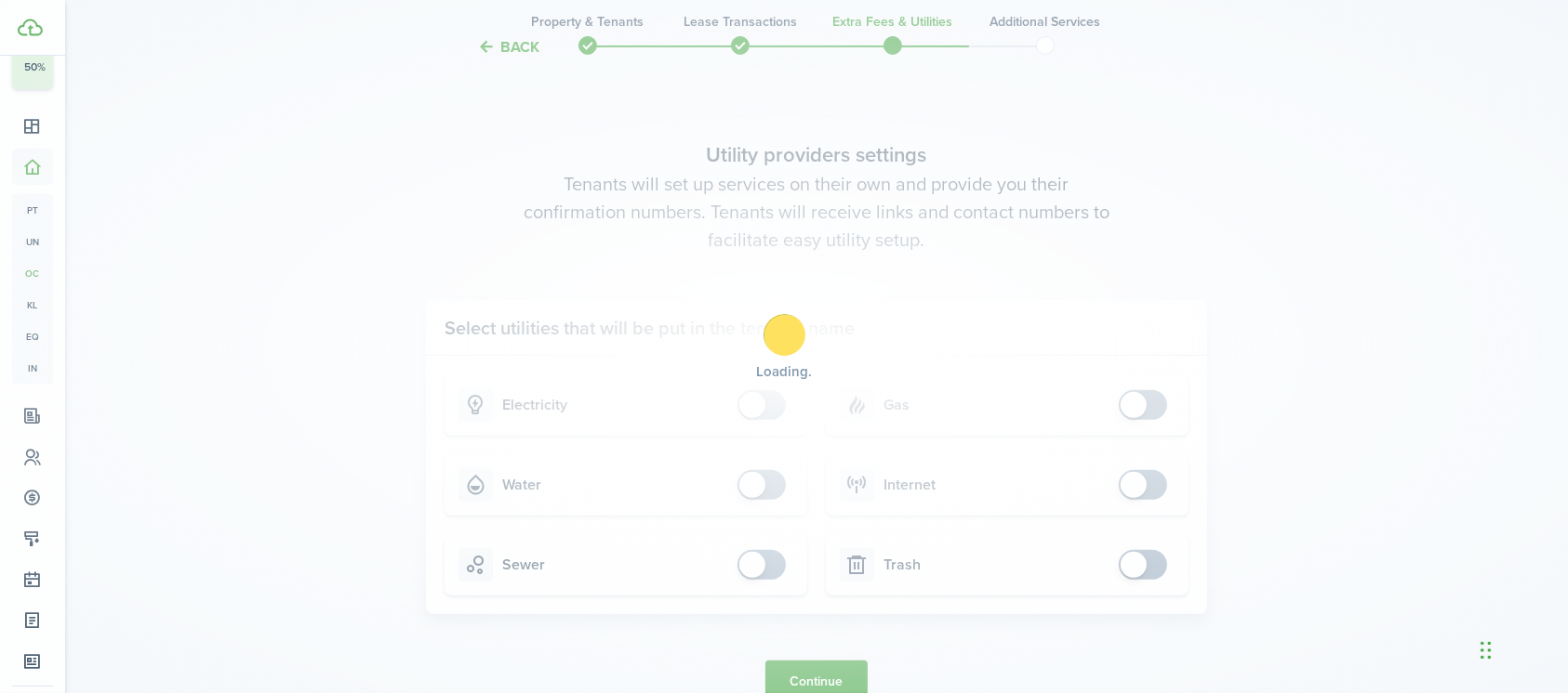
scroll to position [0, 0]
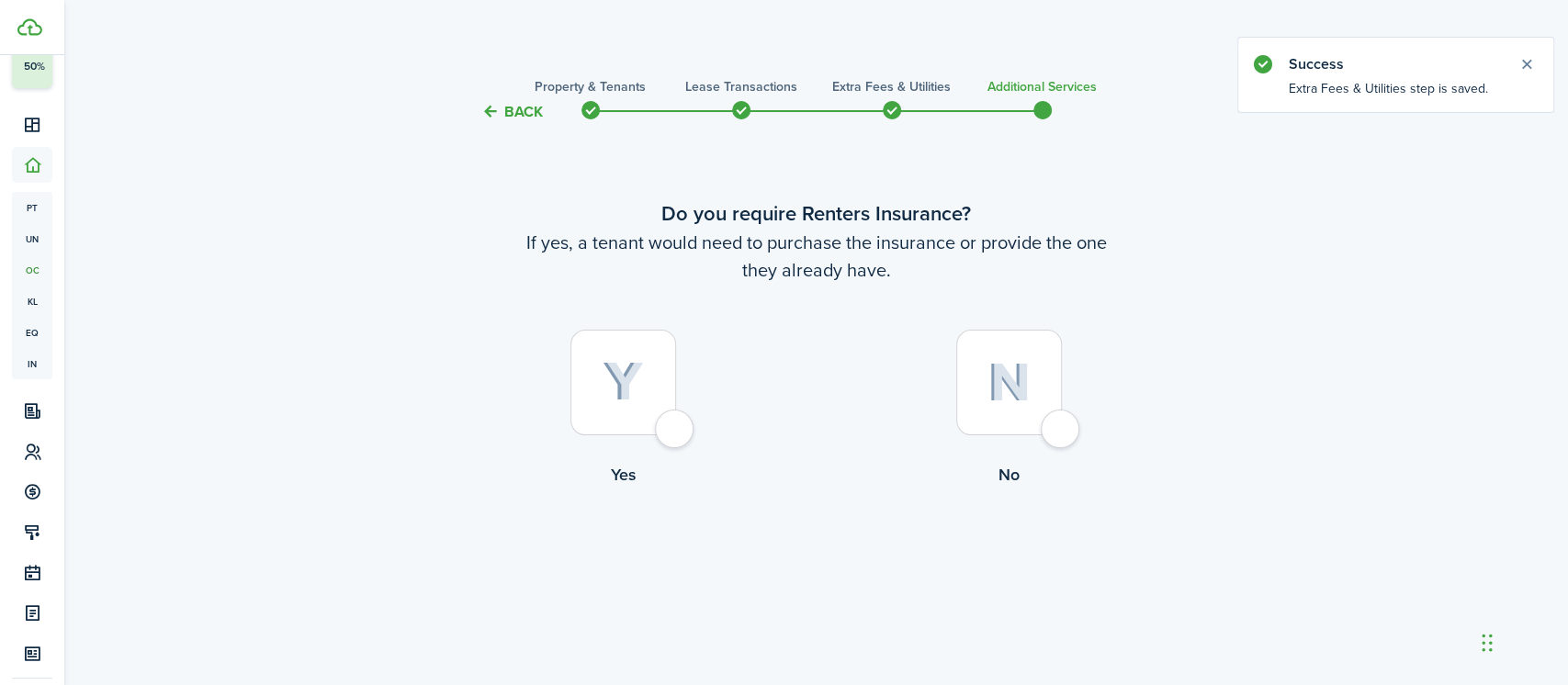
click at [1062, 427] on div at bounding box center [1008, 383] width 106 height 106
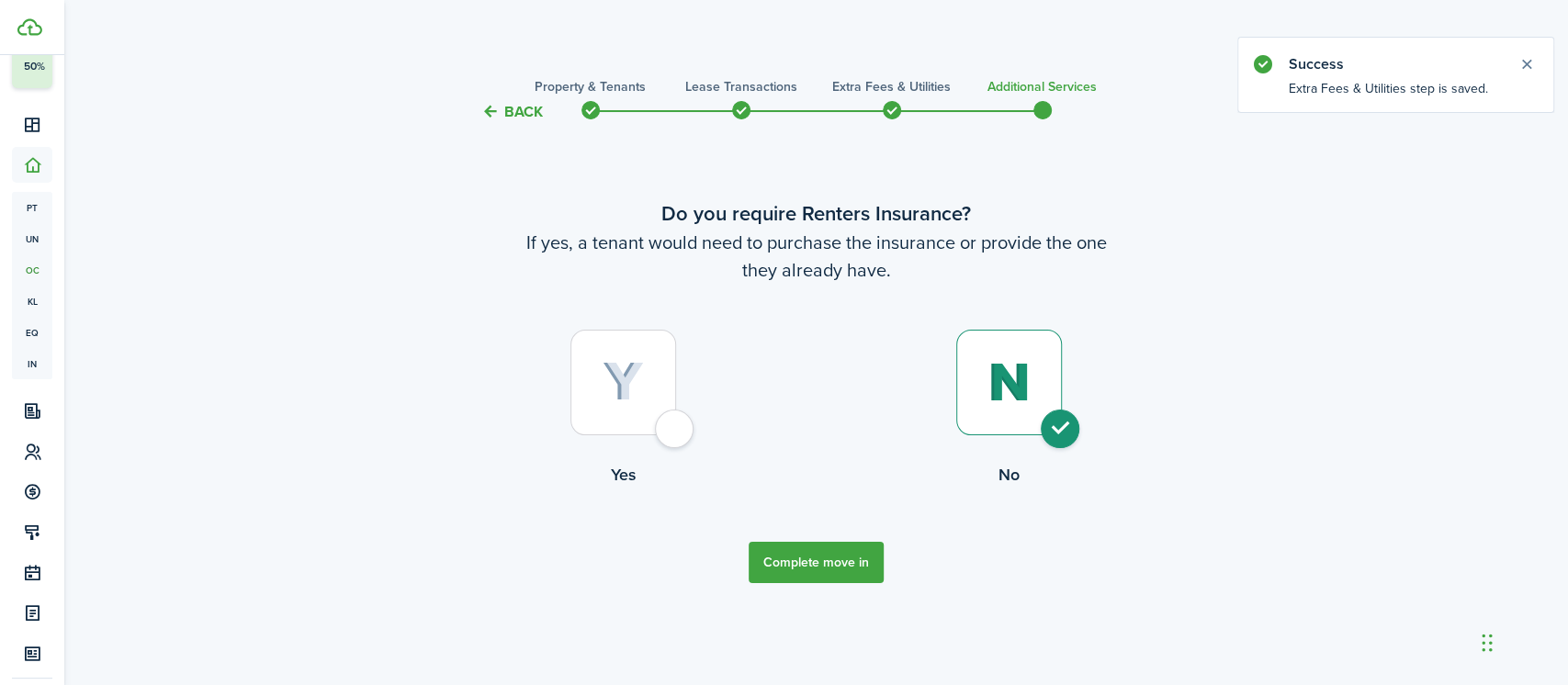
click at [849, 561] on button "Complete move in" at bounding box center [816, 562] width 135 height 41
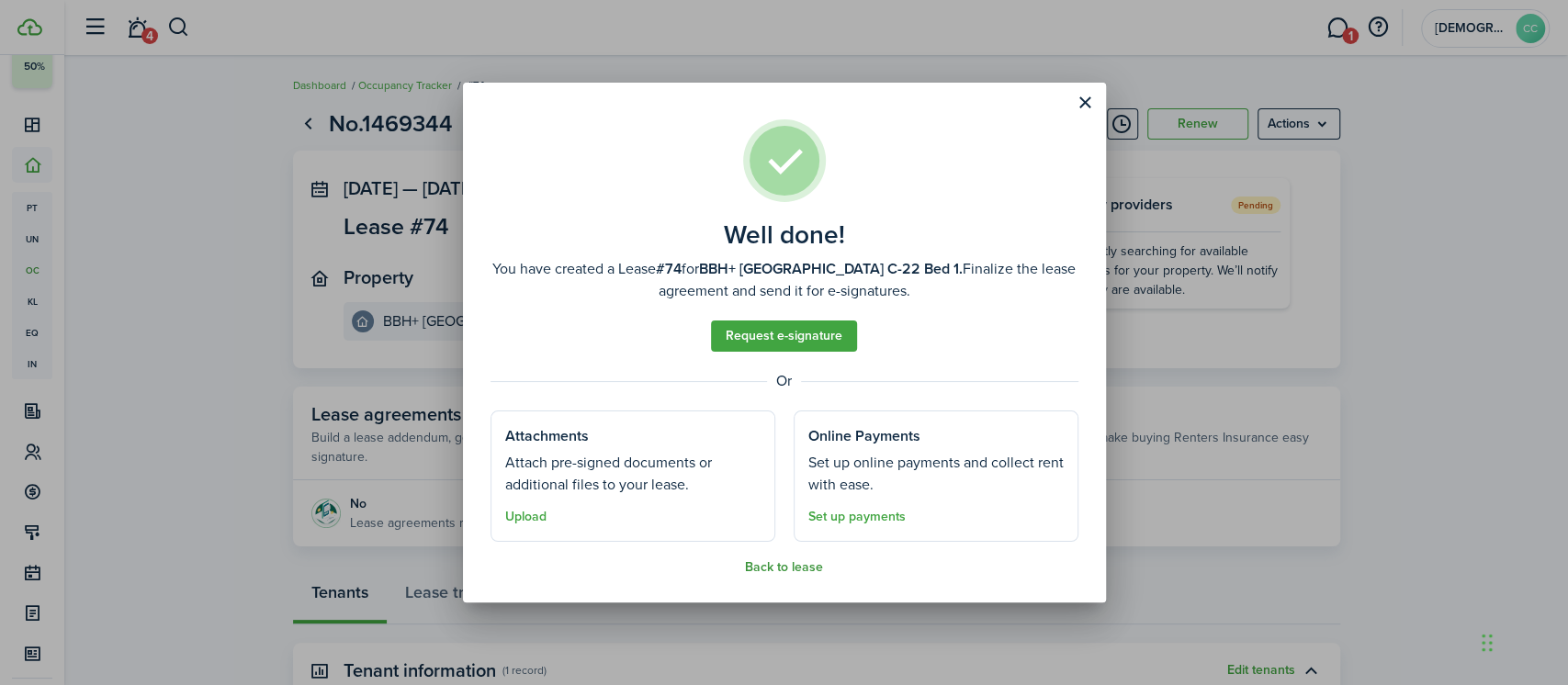
click at [781, 566] on button "Back to lease" at bounding box center [784, 568] width 78 height 15
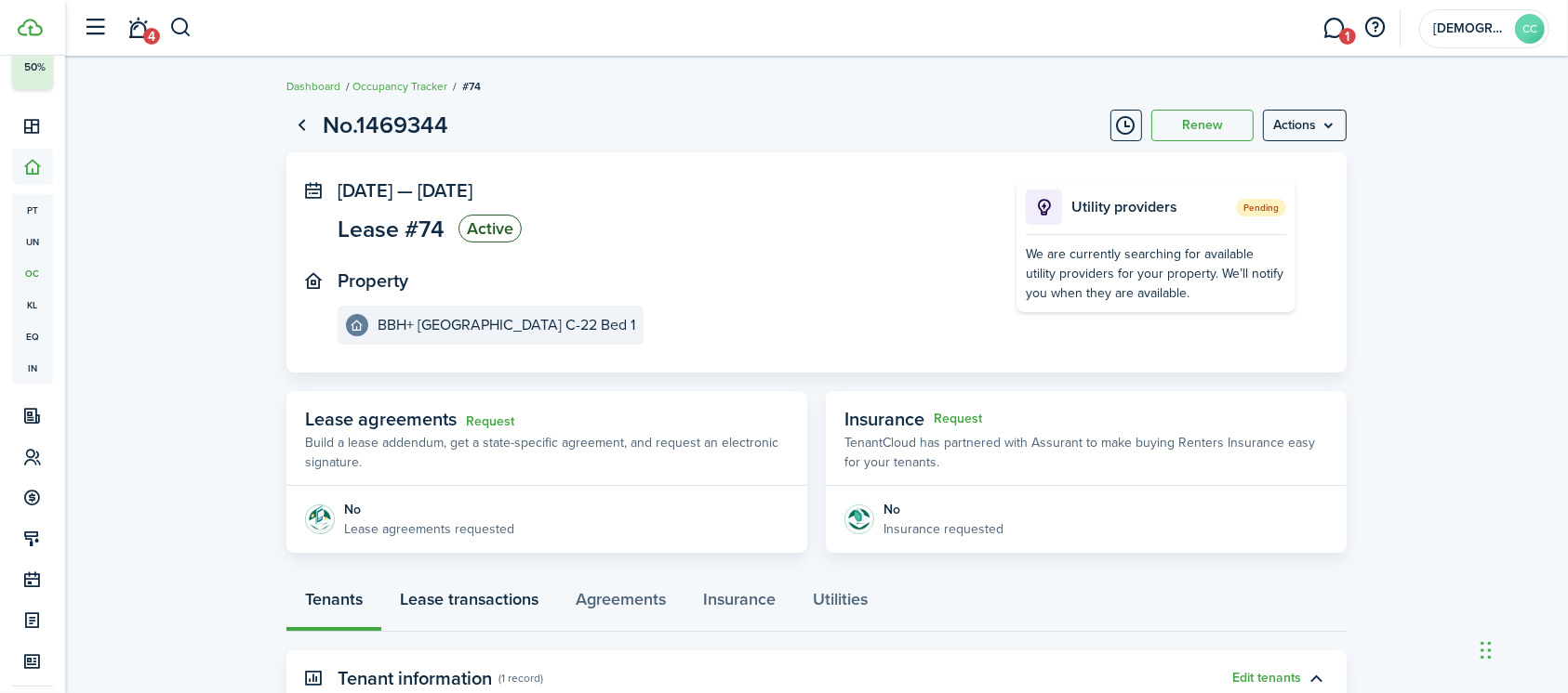
click at [514, 600] on link "Lease transactions" at bounding box center [469, 604] width 175 height 56
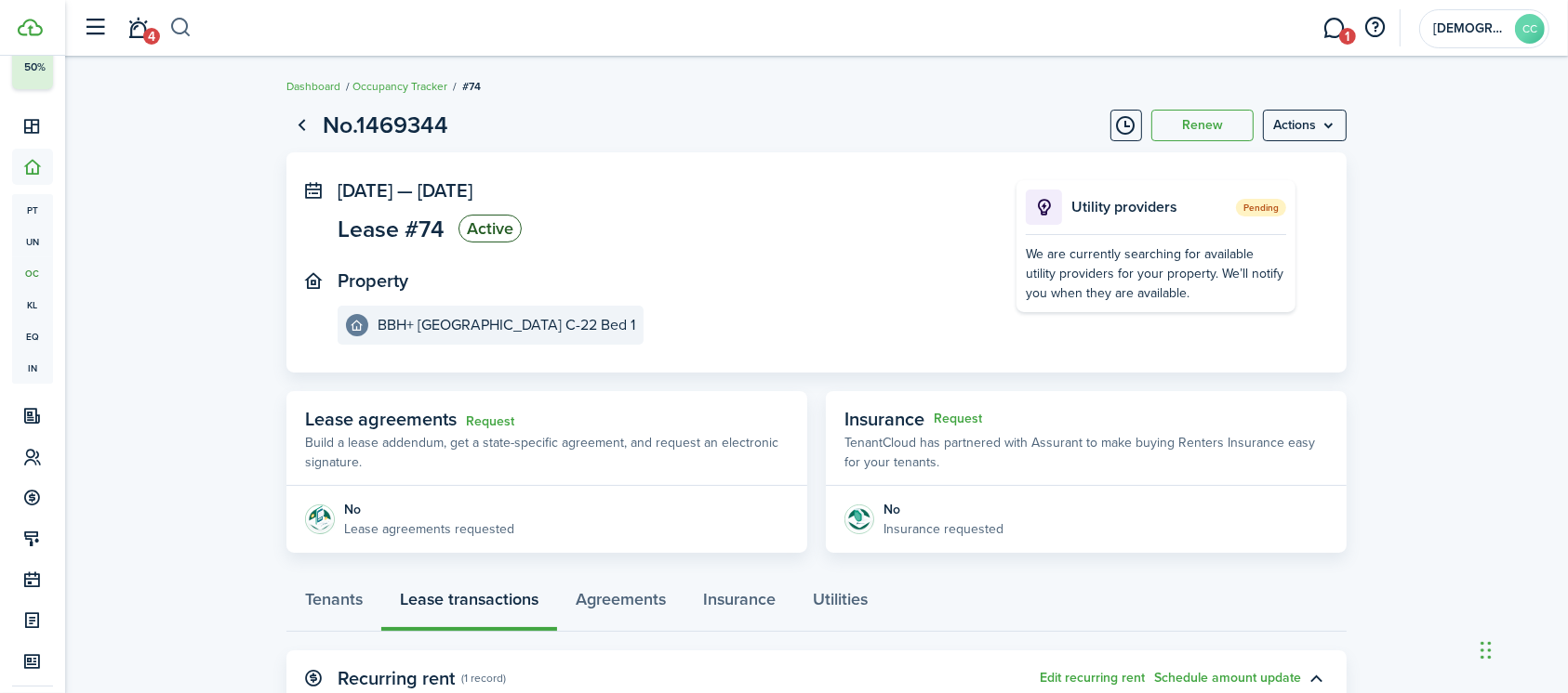
click at [180, 32] on button "button" at bounding box center [180, 28] width 23 height 32
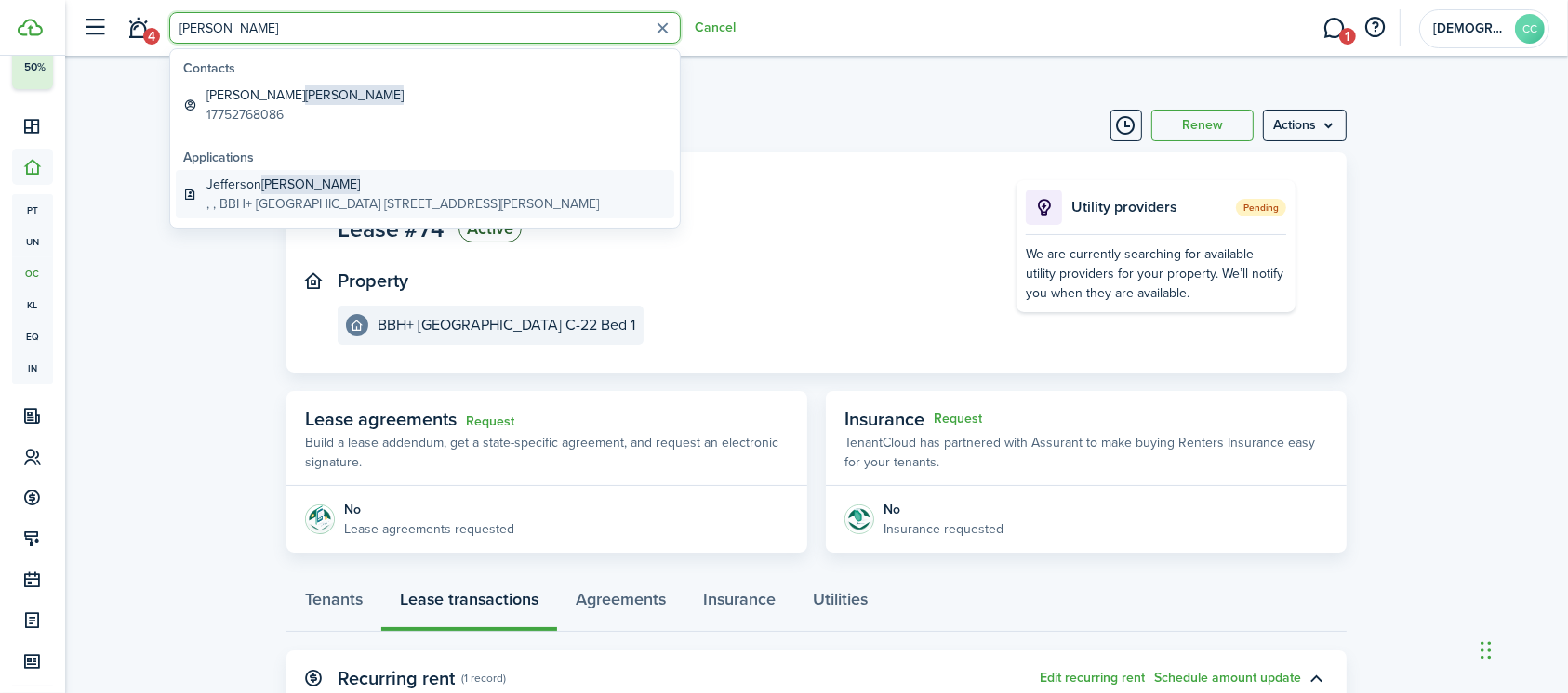
click at [273, 197] on global-search-item-description ", , BBH+ [GEOGRAPHIC_DATA] [STREET_ADDRESS][PERSON_NAME]" at bounding box center [402, 203] width 392 height 20
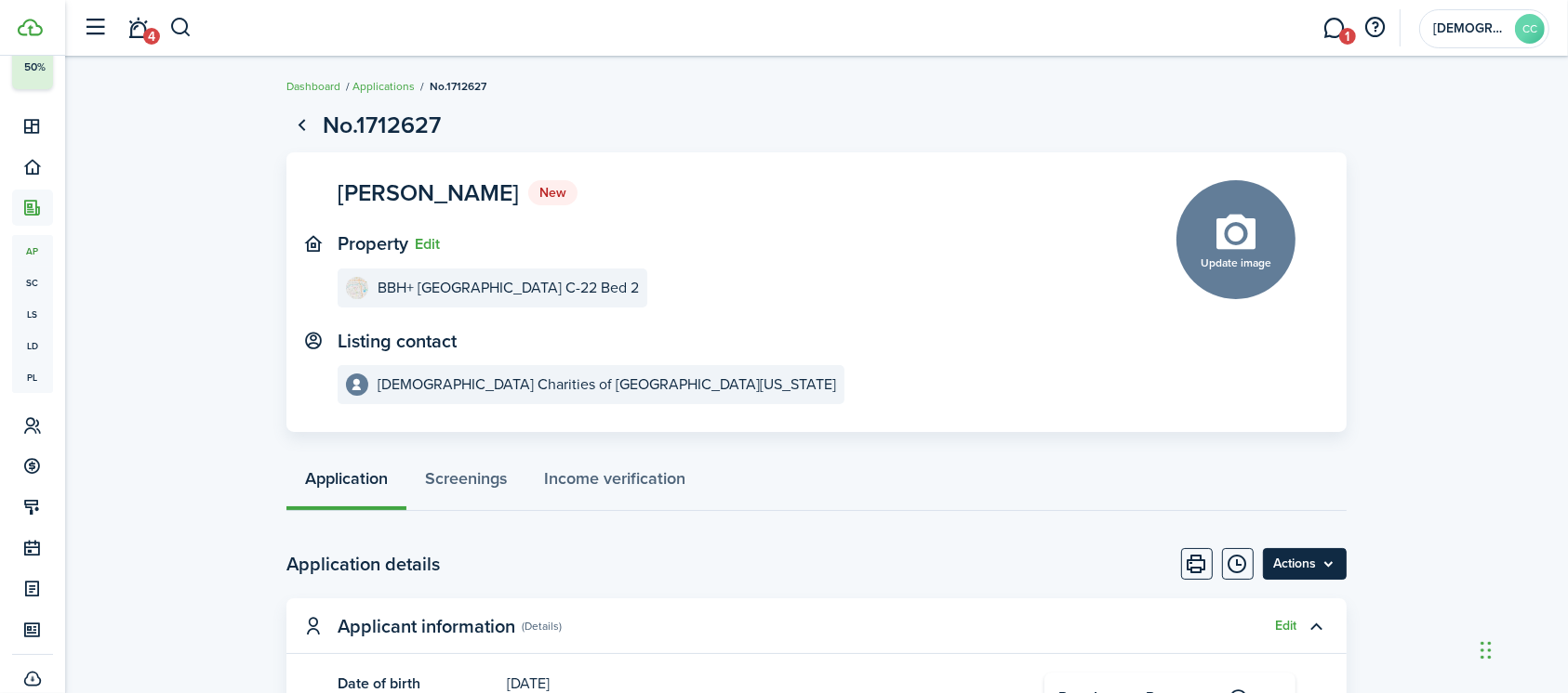
click at [1295, 565] on menu-btn "Actions" at bounding box center [1305, 564] width 84 height 32
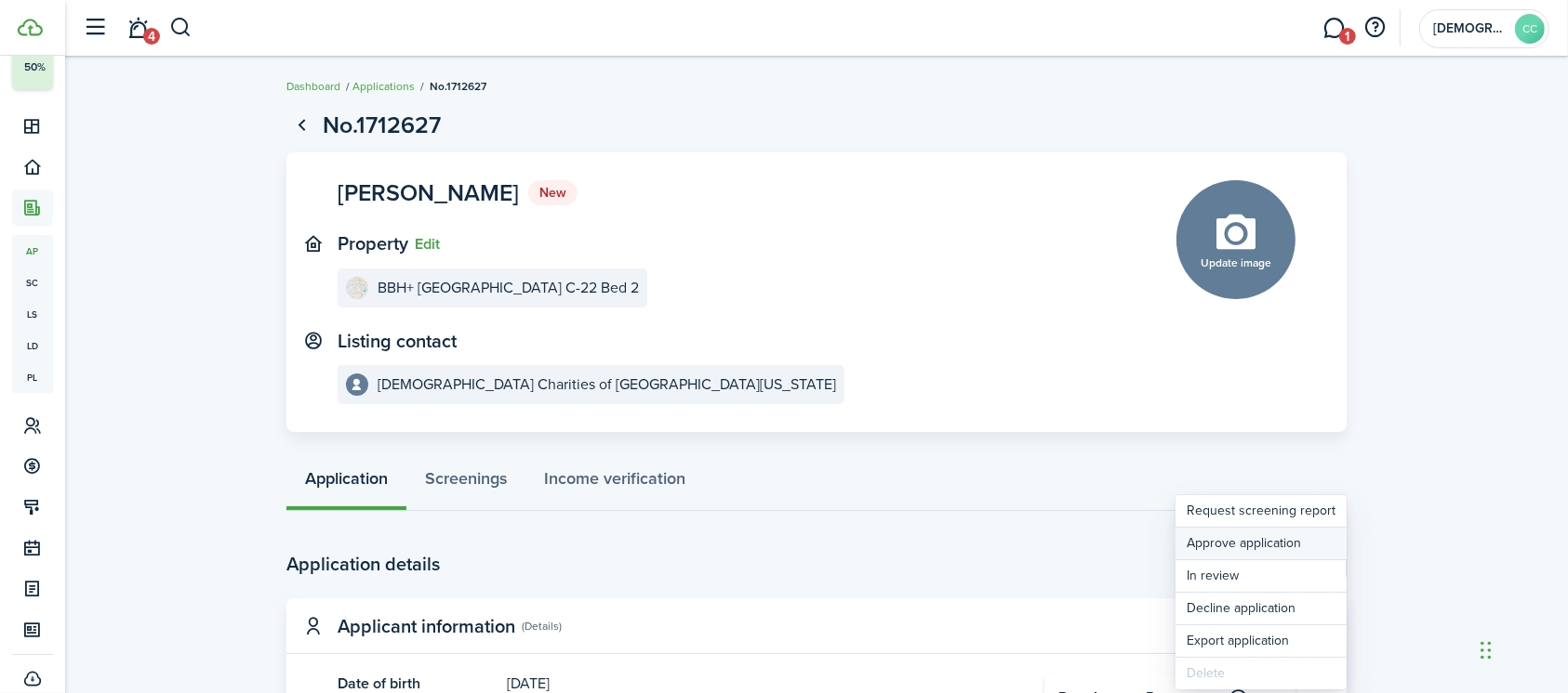
click at [1248, 547] on button "Approve application" at bounding box center [1260, 544] width 171 height 32
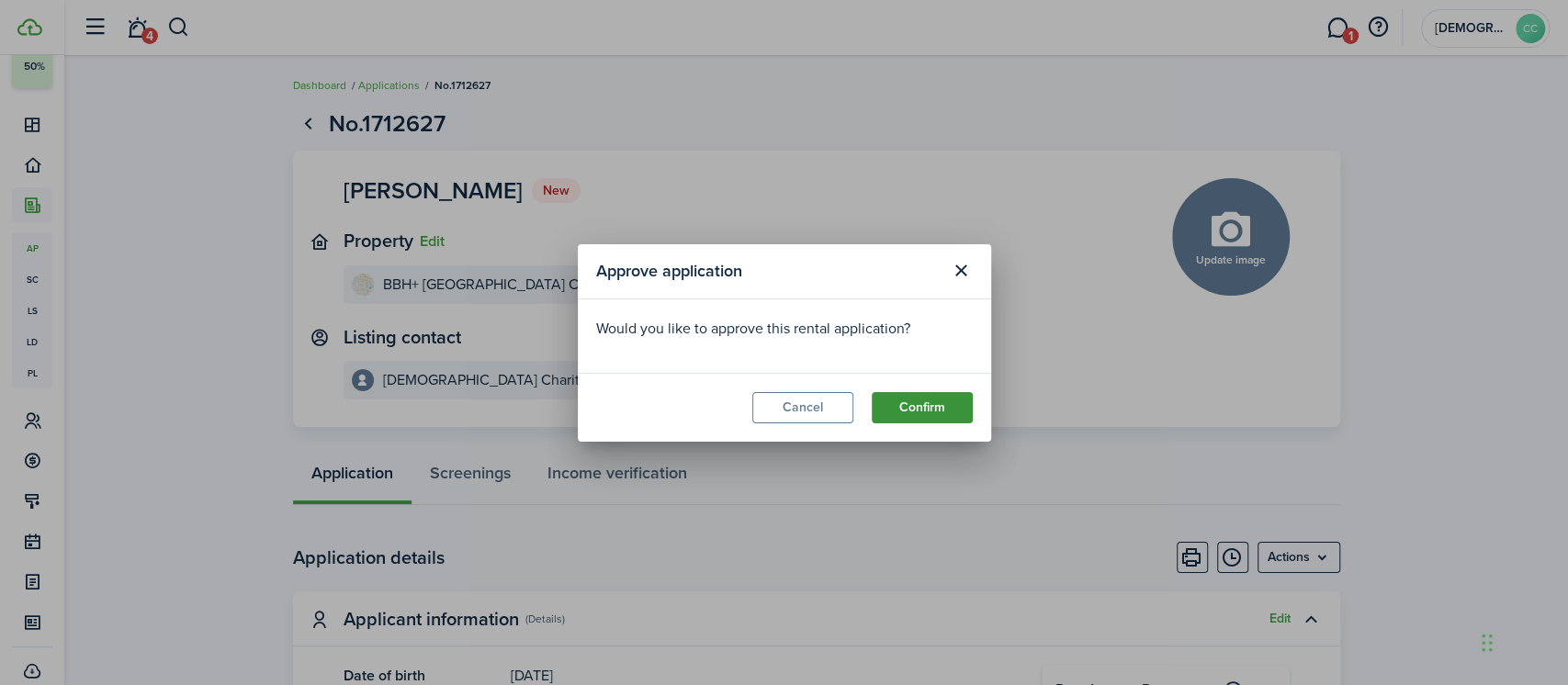
click at [929, 402] on button "Confirm" at bounding box center [922, 407] width 101 height 31
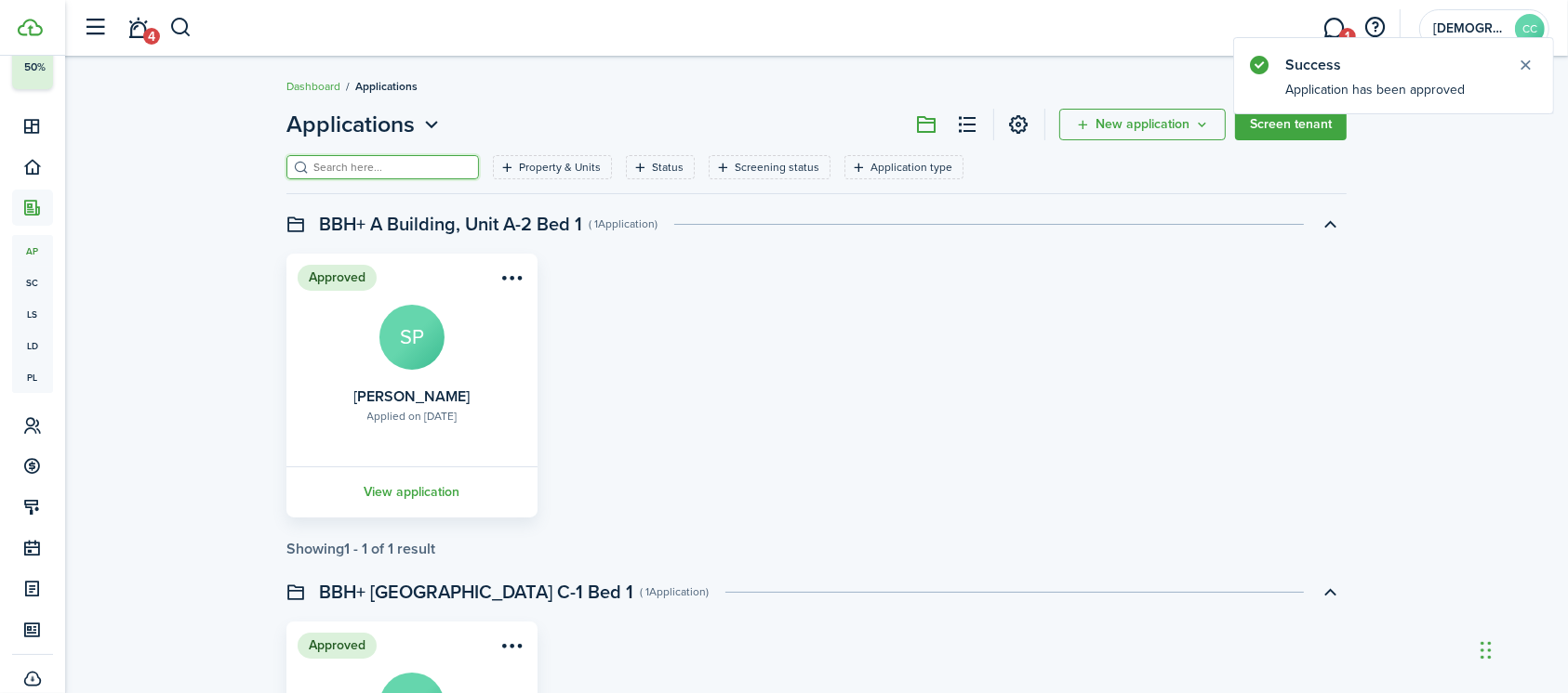
click at [390, 171] on input "search" at bounding box center [390, 167] width 163 height 18
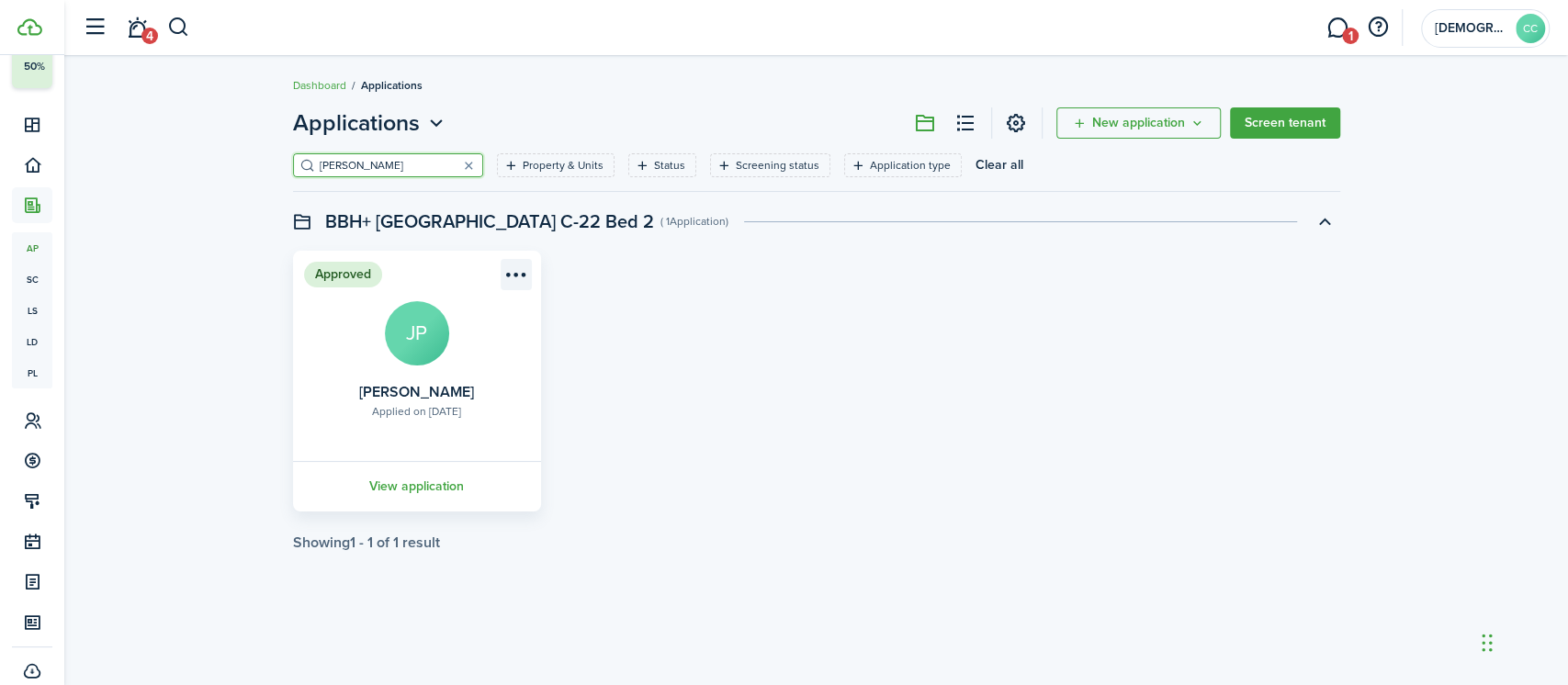
click at [511, 273] on menu-btn-icon "Open menu" at bounding box center [516, 275] width 31 height 31
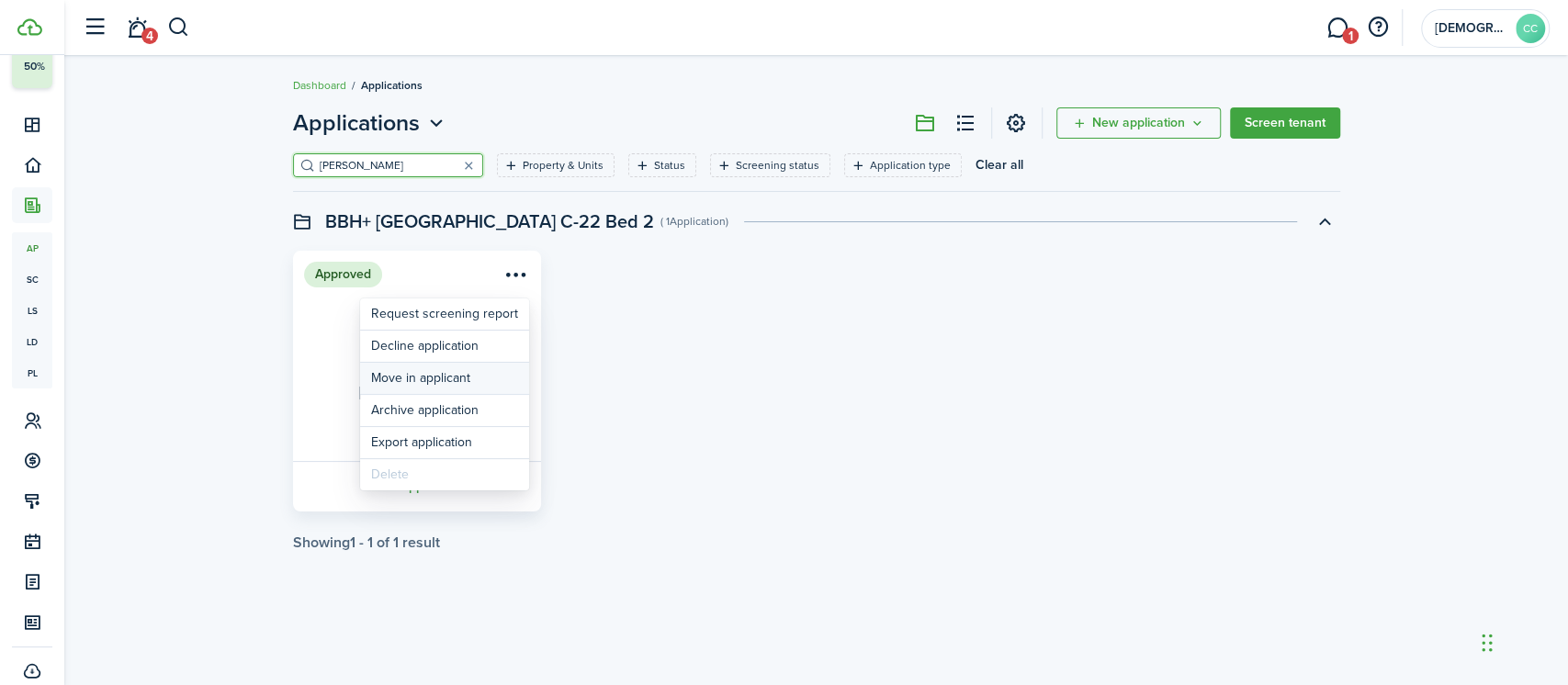
click at [439, 372] on button "Move in applicant" at bounding box center [444, 379] width 169 height 31
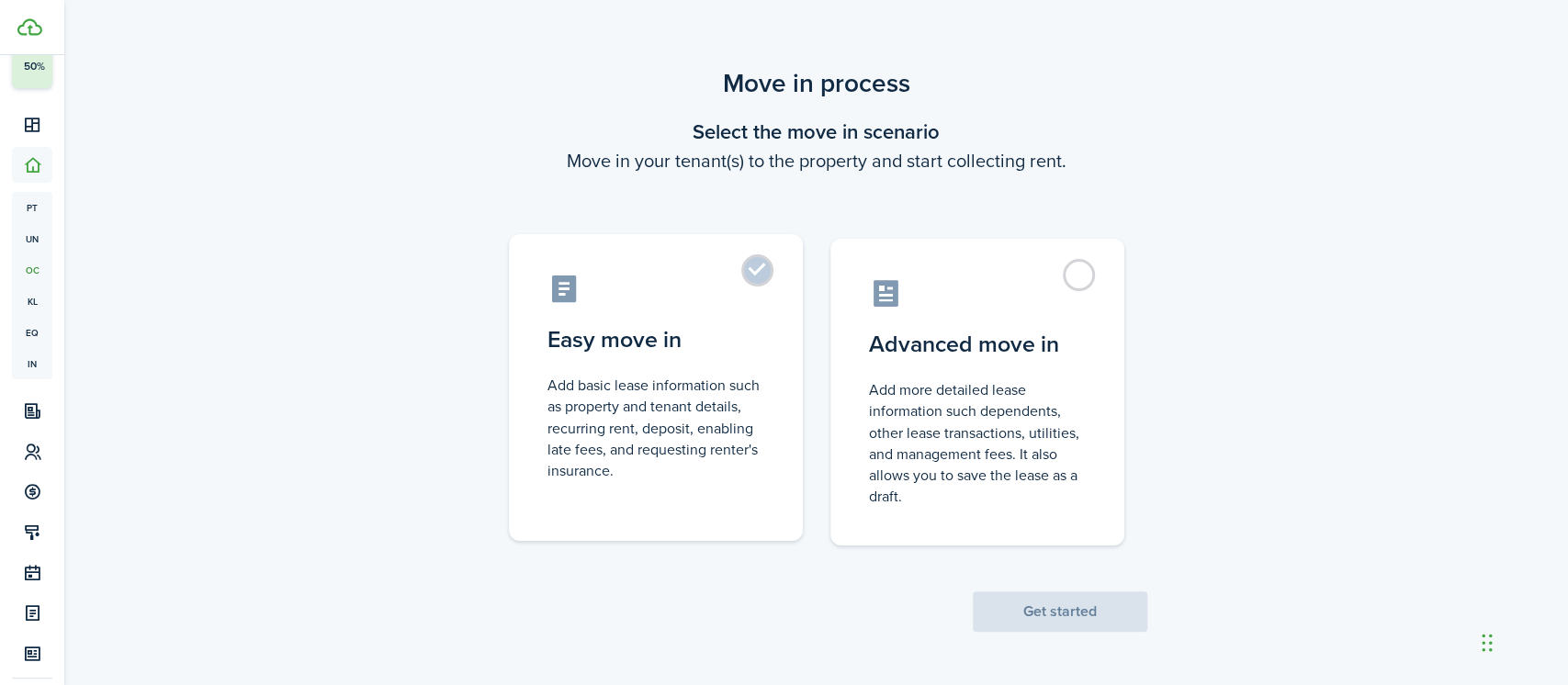
click at [749, 270] on label "Easy move in Add basic lease information such as property and tenant details, r…" at bounding box center [655, 387] width 294 height 307
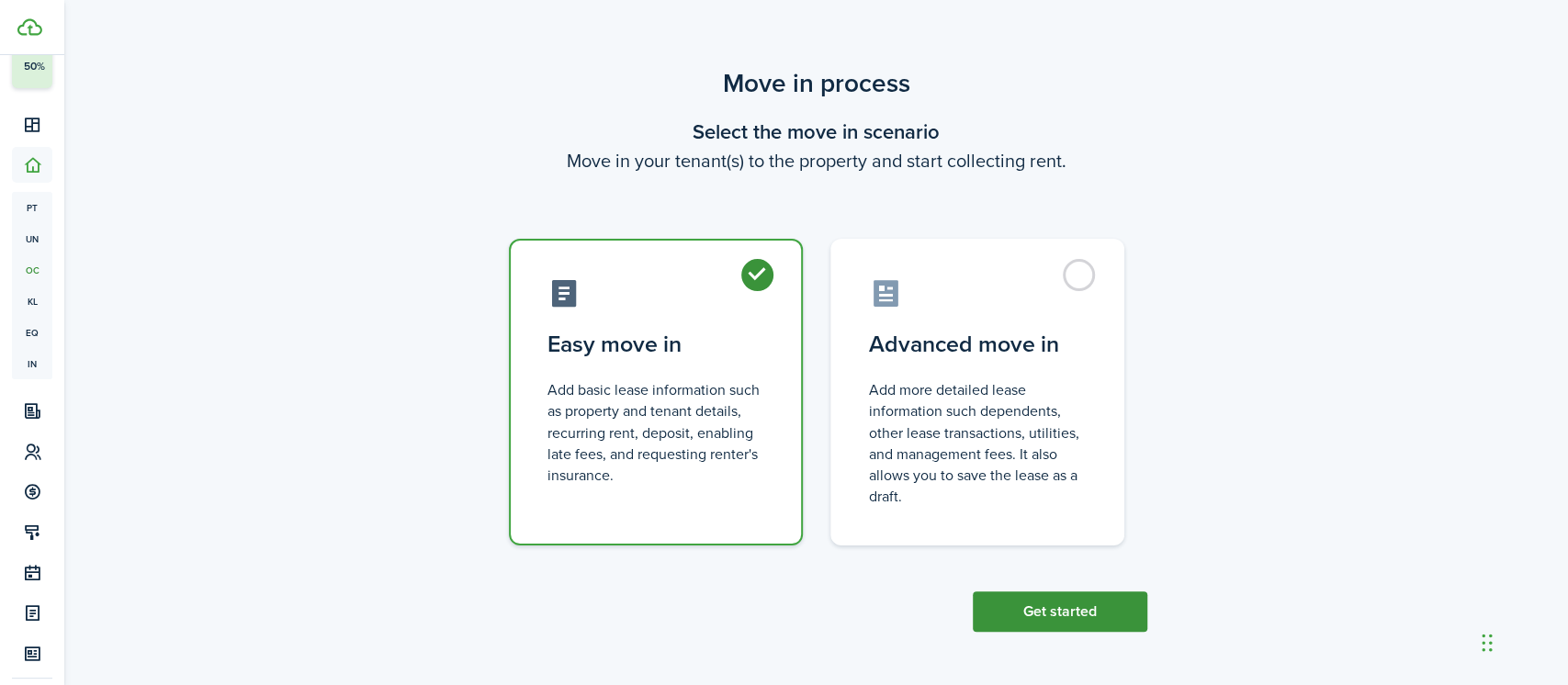
click at [1056, 608] on button "Get started" at bounding box center [1059, 612] width 174 height 41
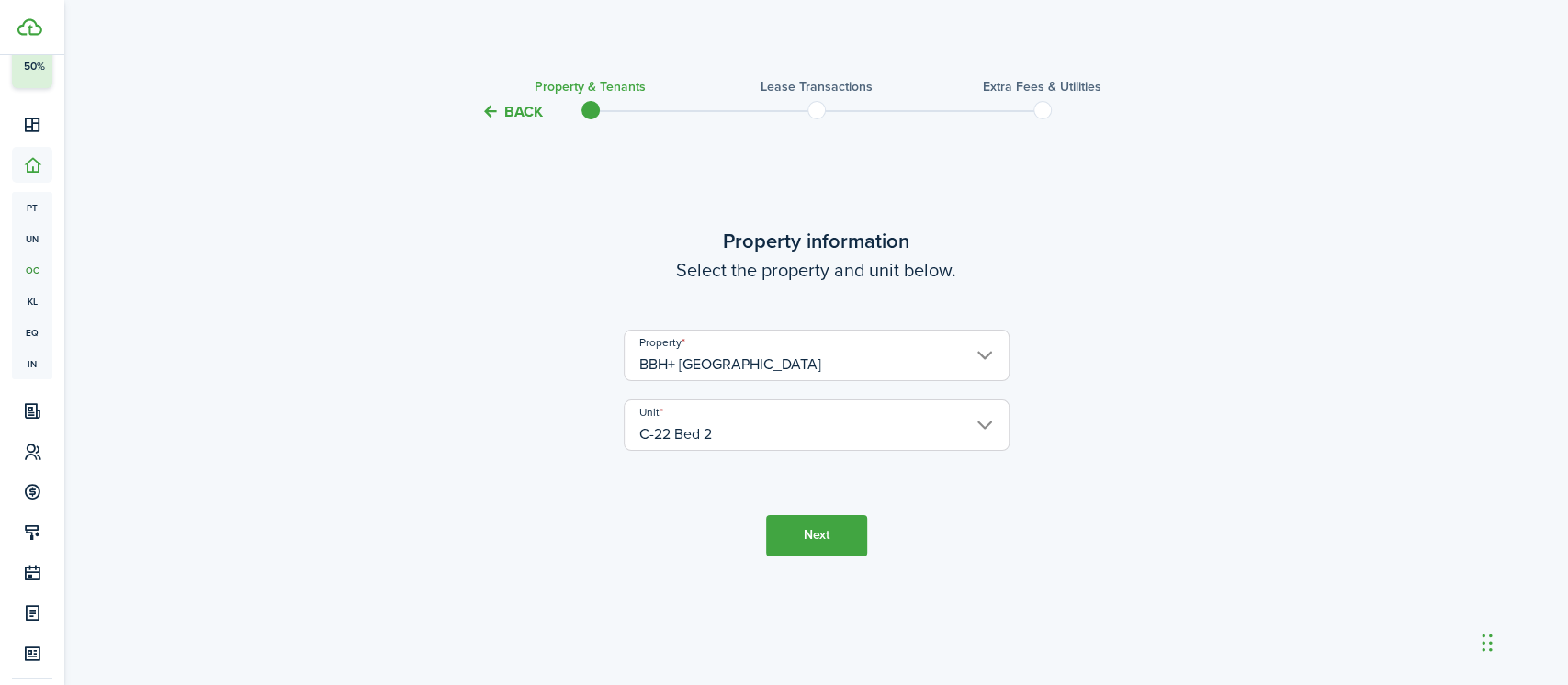
click at [812, 537] on button "Next" at bounding box center [817, 536] width 101 height 41
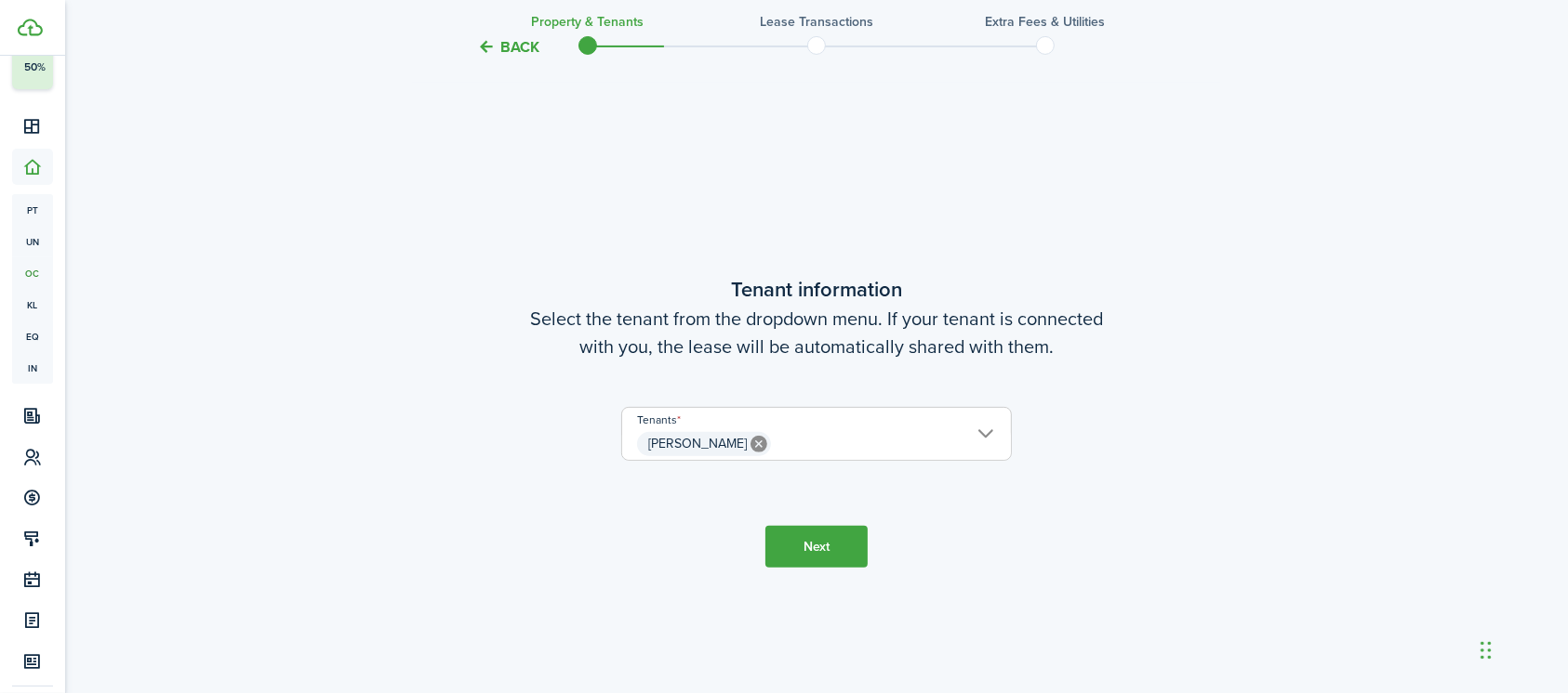
click at [814, 532] on button "Next" at bounding box center [817, 547] width 103 height 42
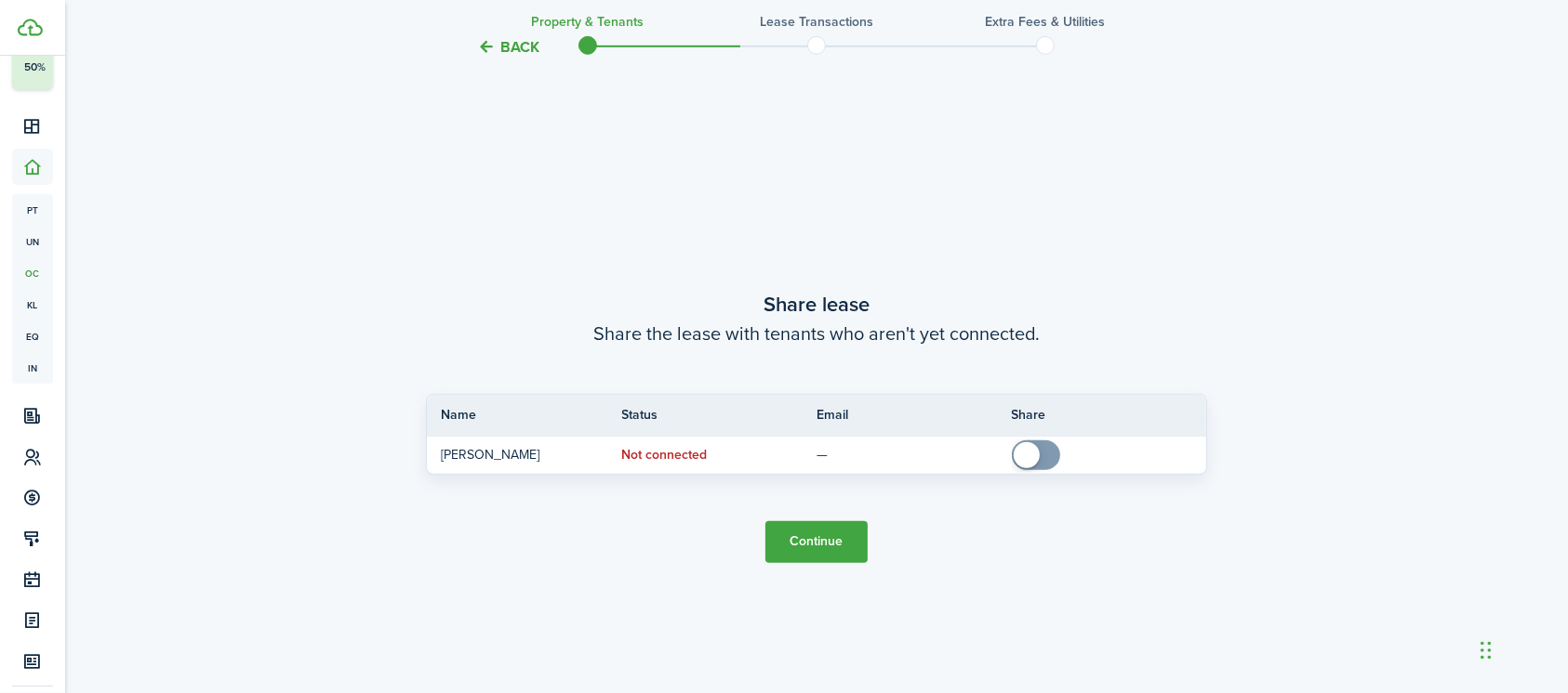
scroll to position [1261, 0]
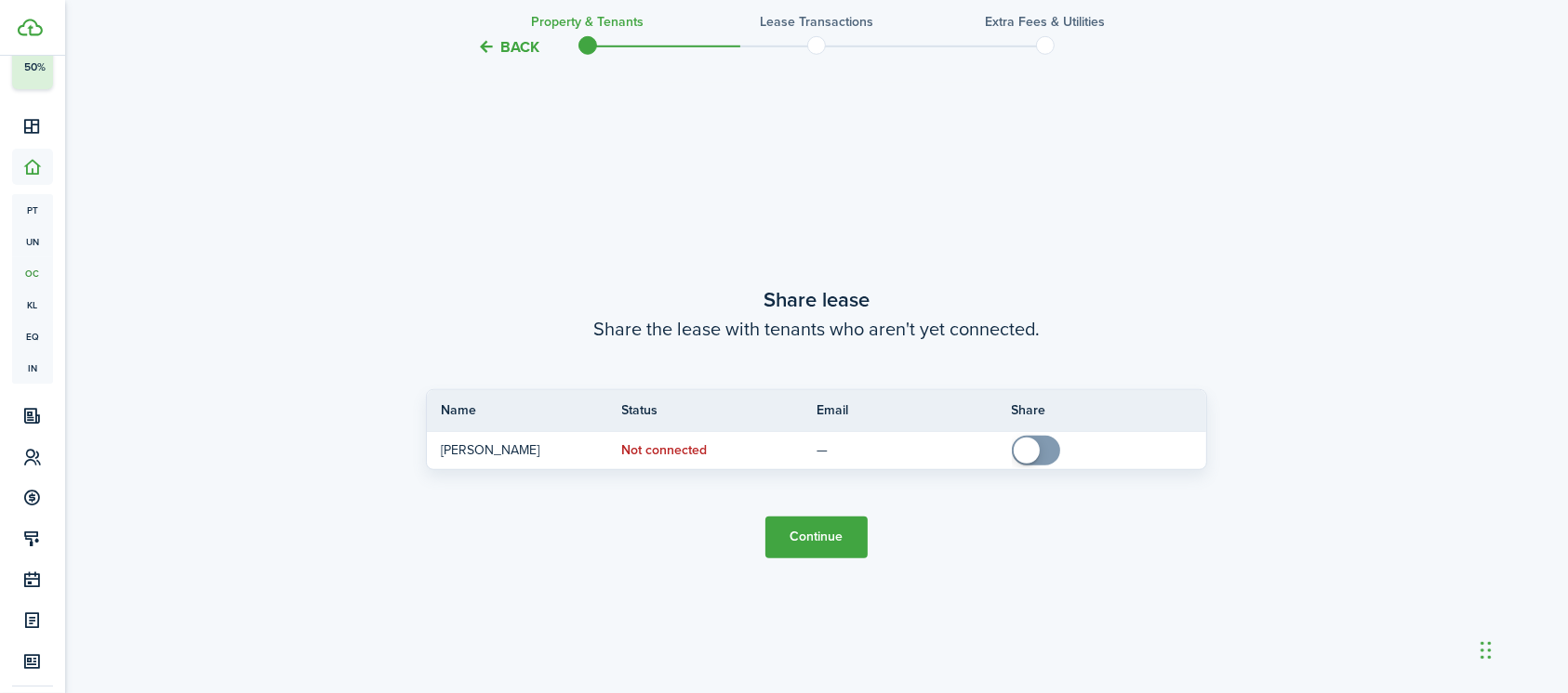
click at [813, 531] on button "Continue" at bounding box center [817, 537] width 103 height 42
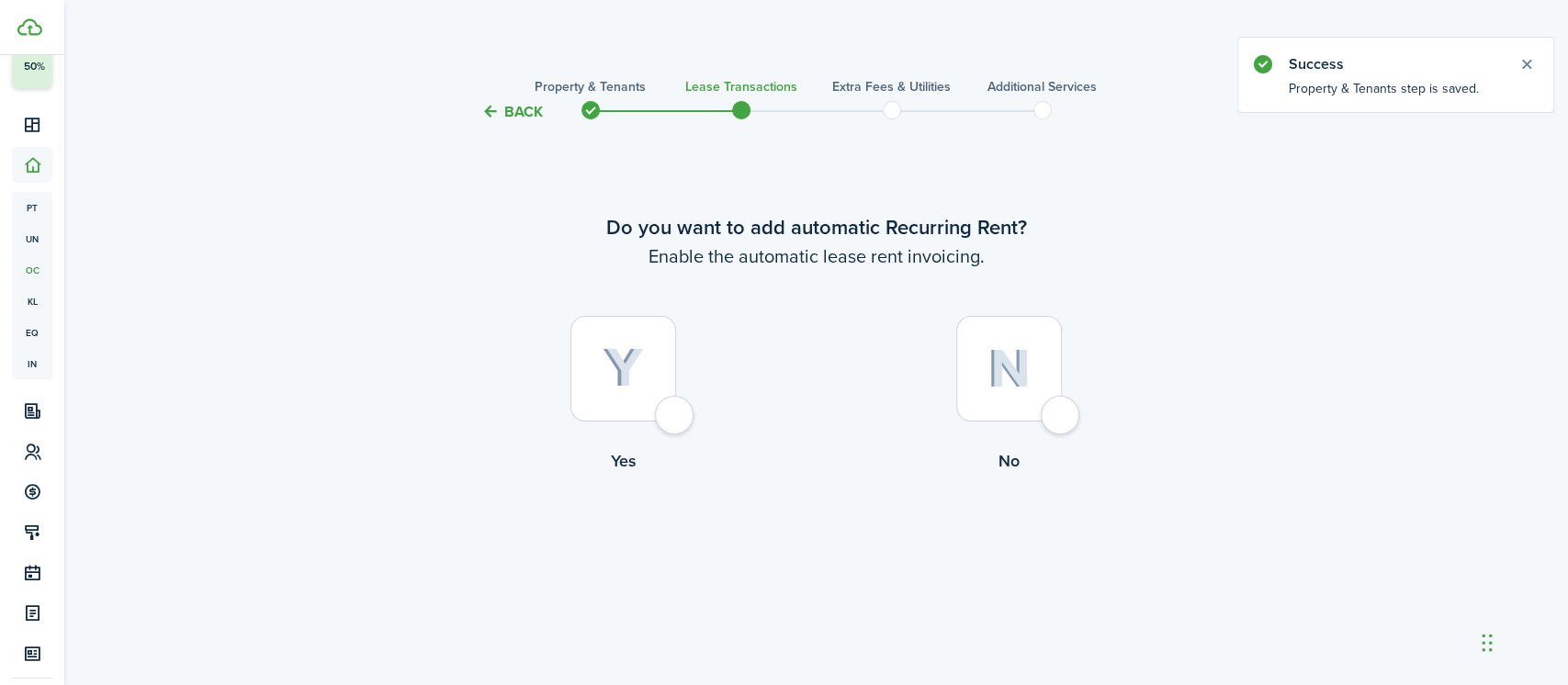
click at [667, 407] on div at bounding box center [623, 369] width 106 height 106
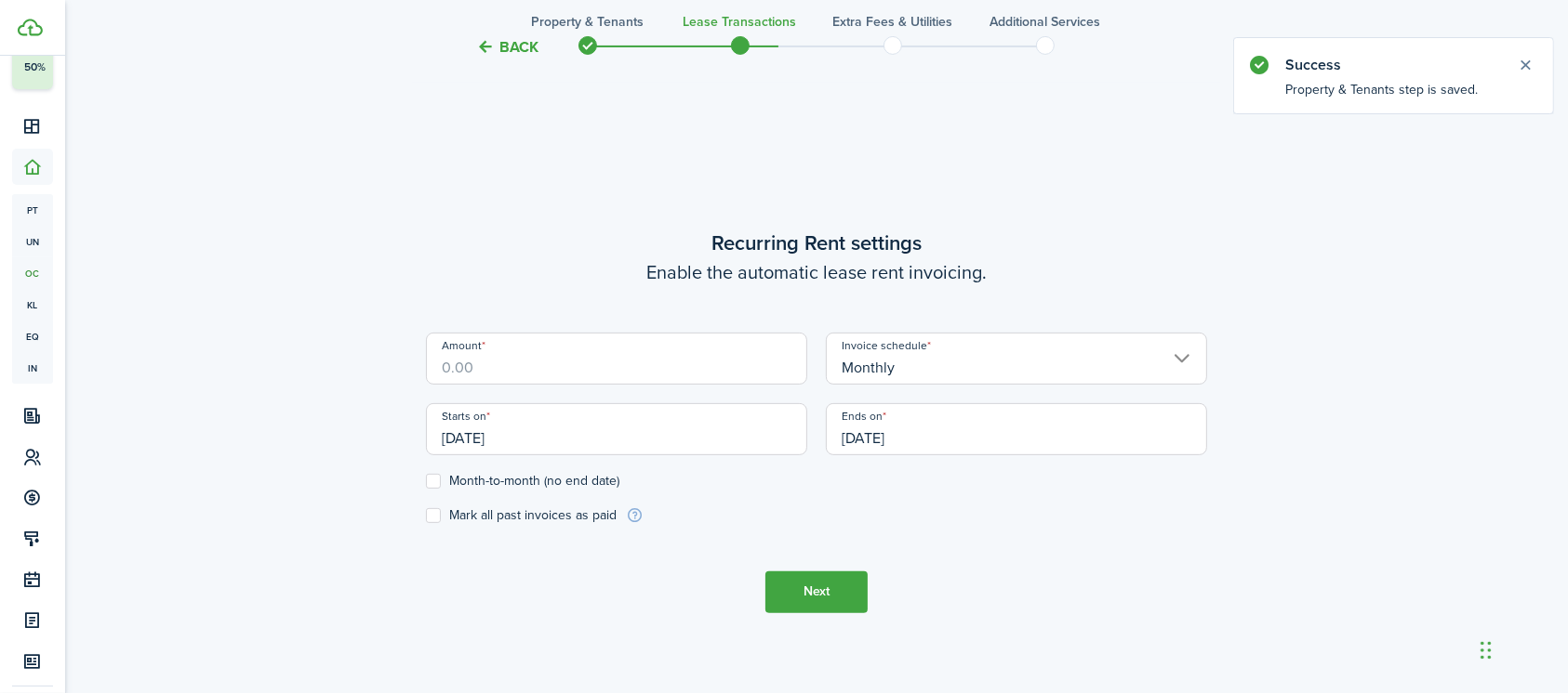
scroll to position [568, 0]
click at [622, 367] on input "Amount" at bounding box center [616, 360] width 381 height 52
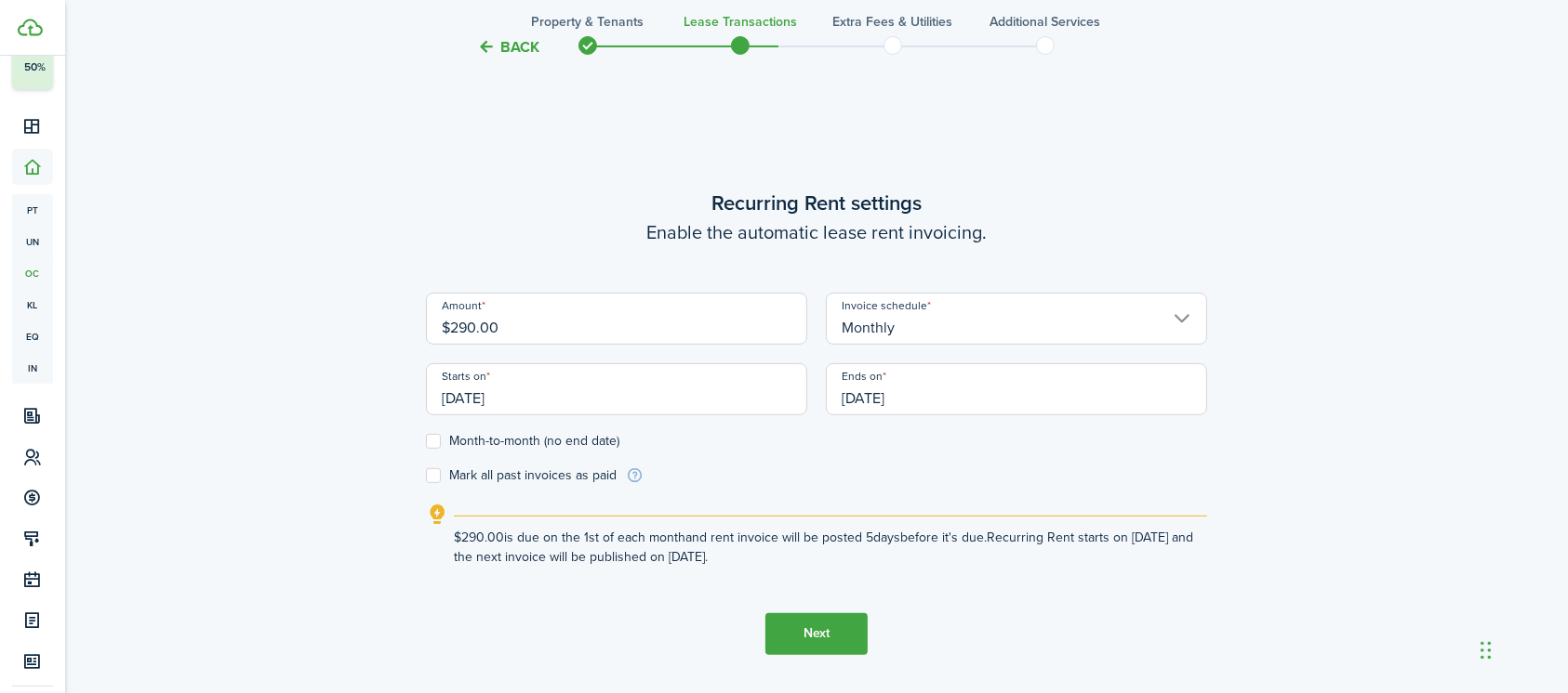
click at [889, 402] on input "[DATE]" at bounding box center [1016, 390] width 381 height 52
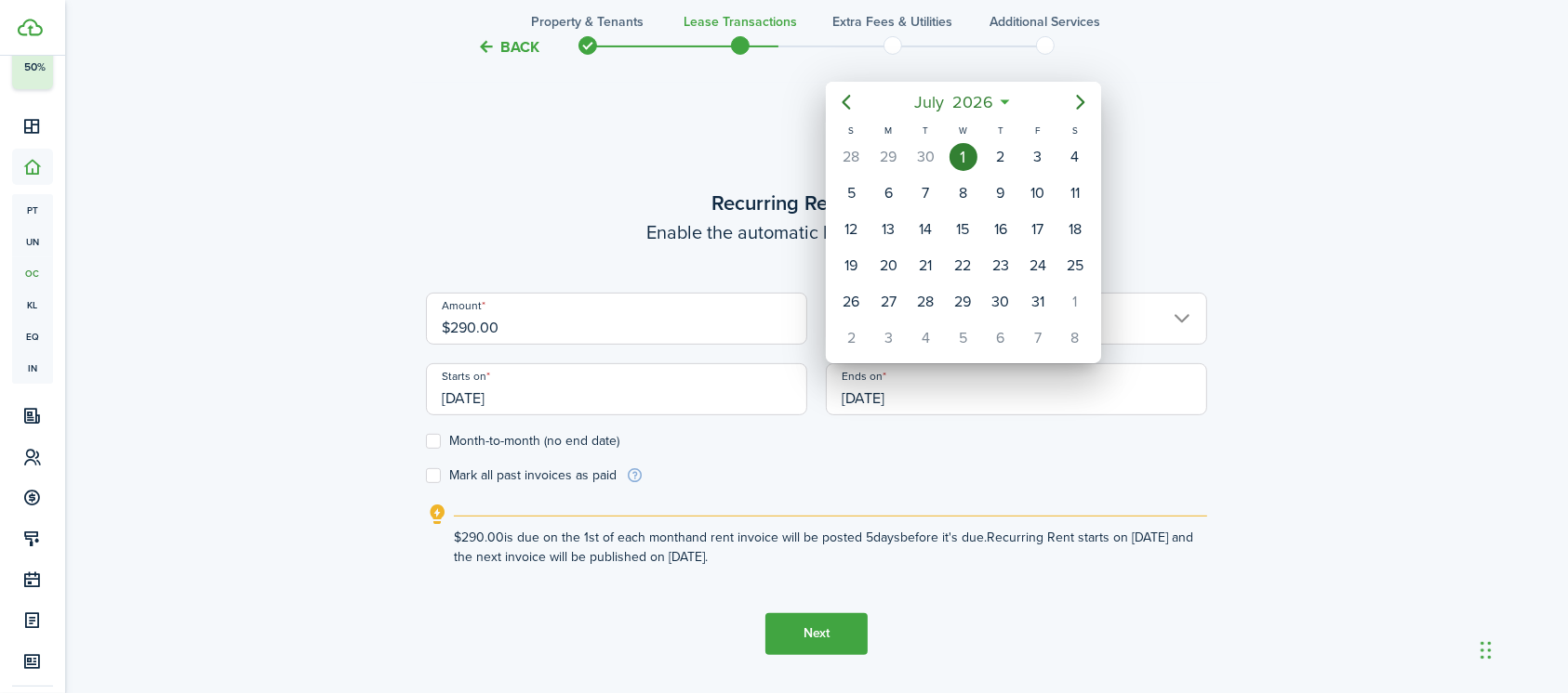
click at [945, 152] on div "[DATE]" at bounding box center [963, 157] width 37 height 35
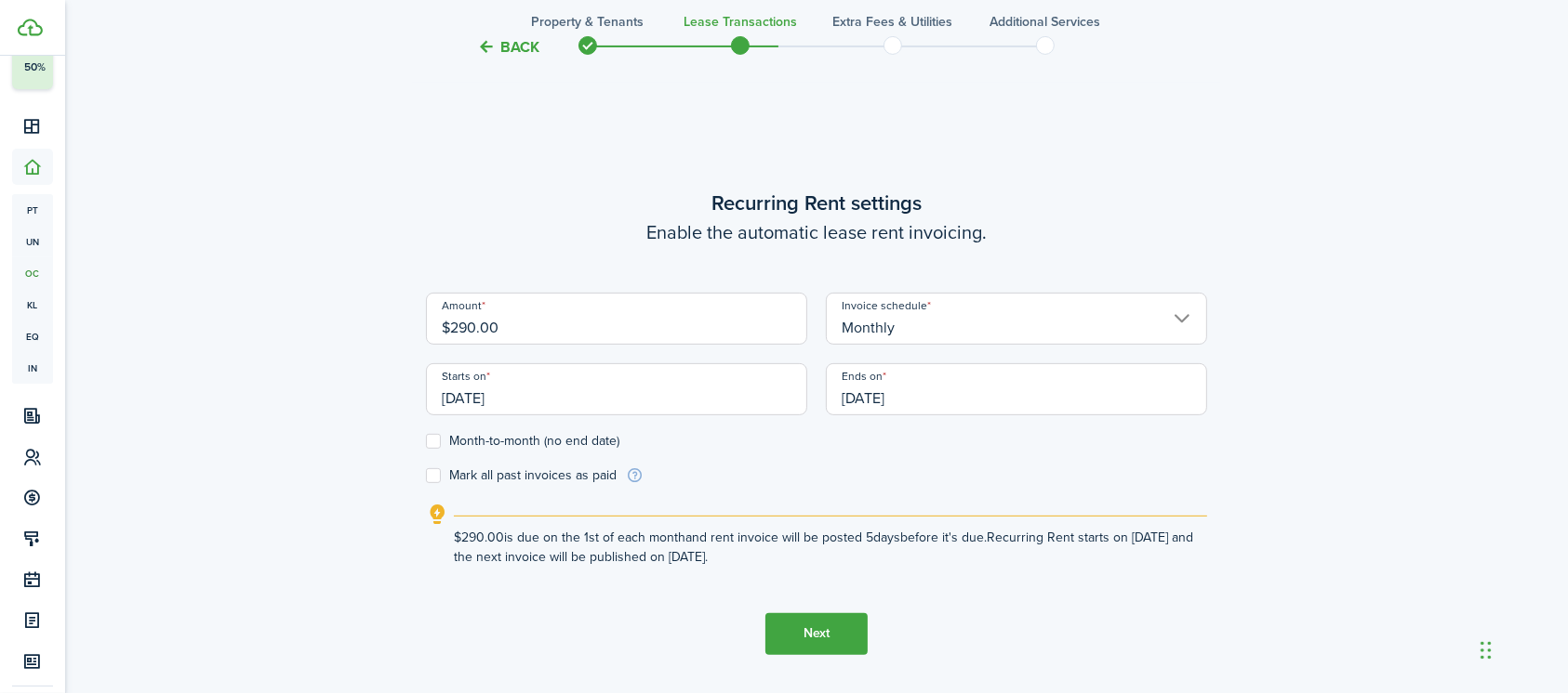
click at [905, 396] on input "[DATE]" at bounding box center [1016, 390] width 381 height 52
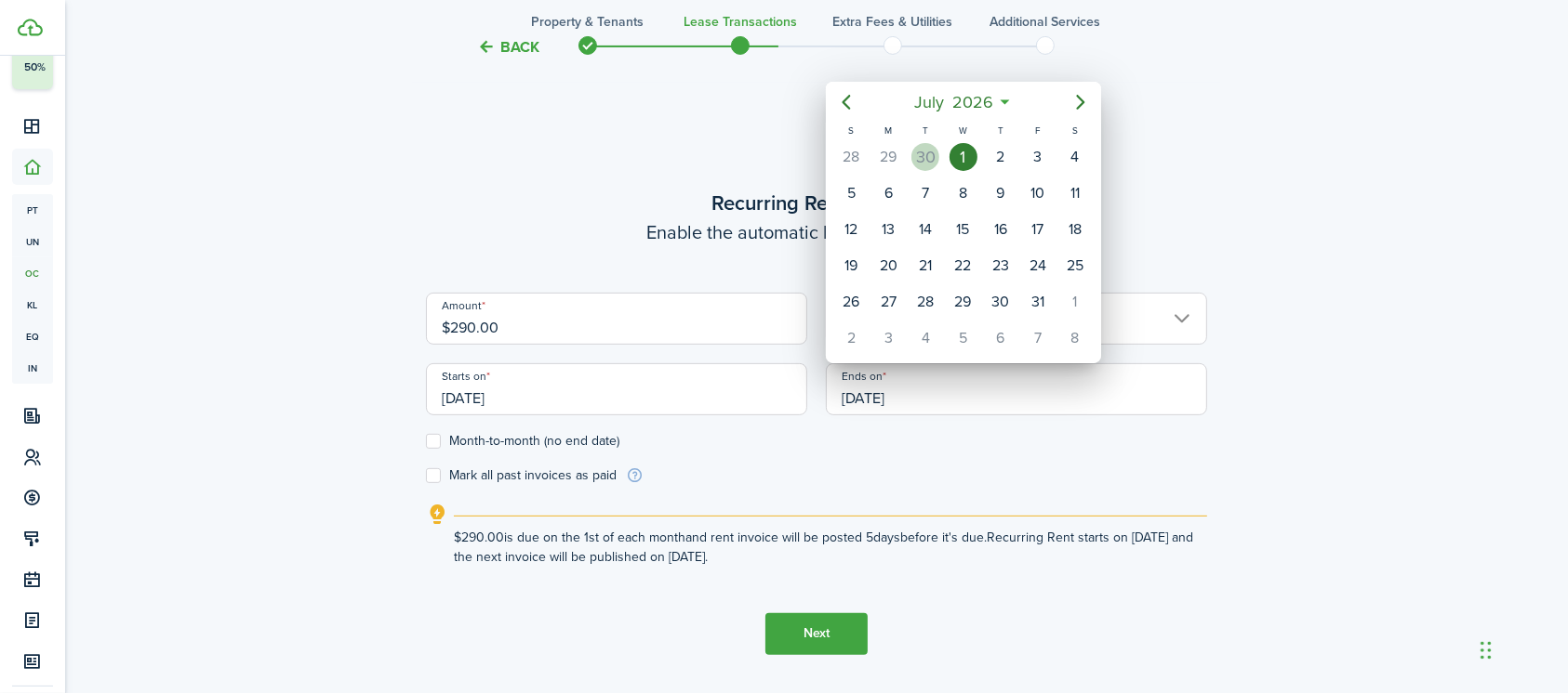
click at [920, 150] on div "30" at bounding box center [925, 157] width 28 height 28
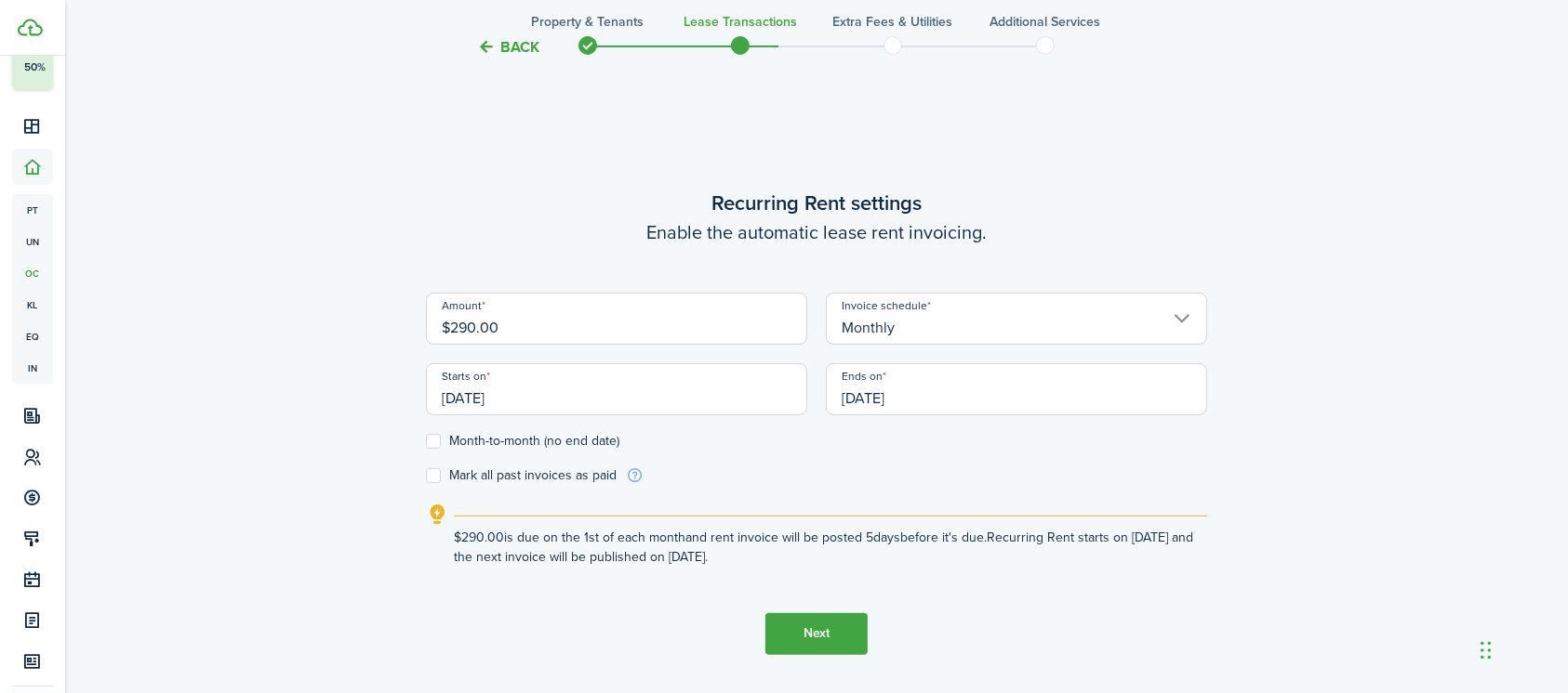
click at [821, 631] on button "Next" at bounding box center [817, 634] width 103 height 42
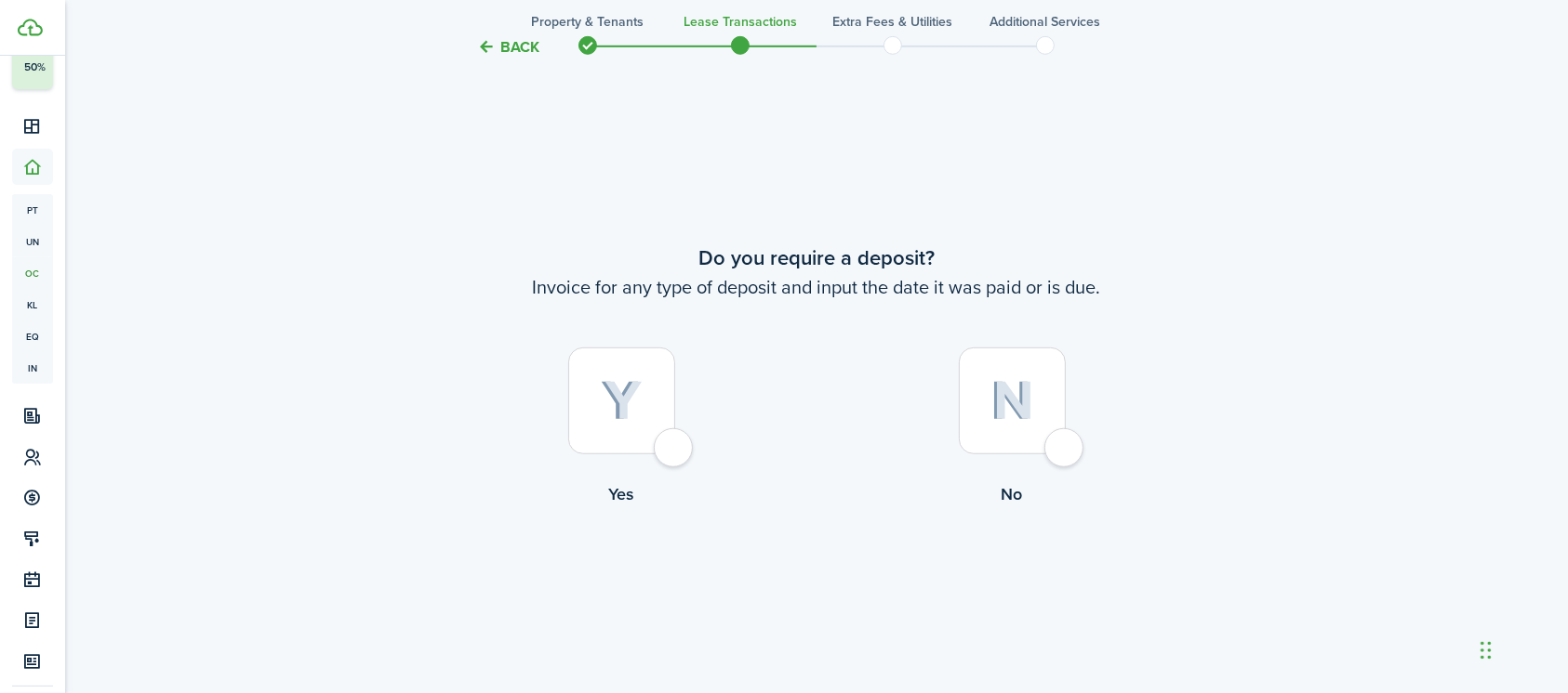
scroll to position [1261, 0]
click at [1066, 442] on div at bounding box center [1012, 398] width 107 height 107
click at [1066, 443] on div at bounding box center [1012, 398] width 107 height 107
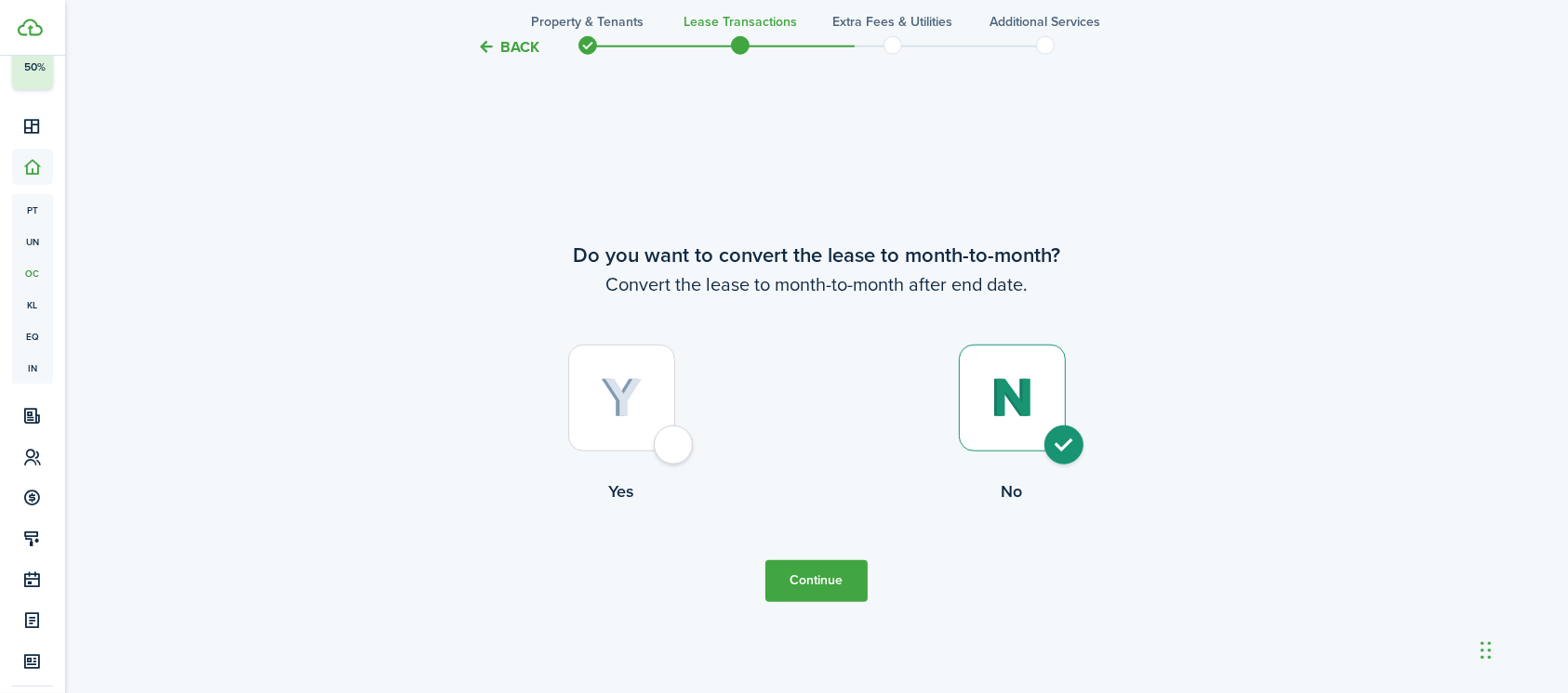
click at [824, 576] on button "Continue" at bounding box center [817, 581] width 103 height 42
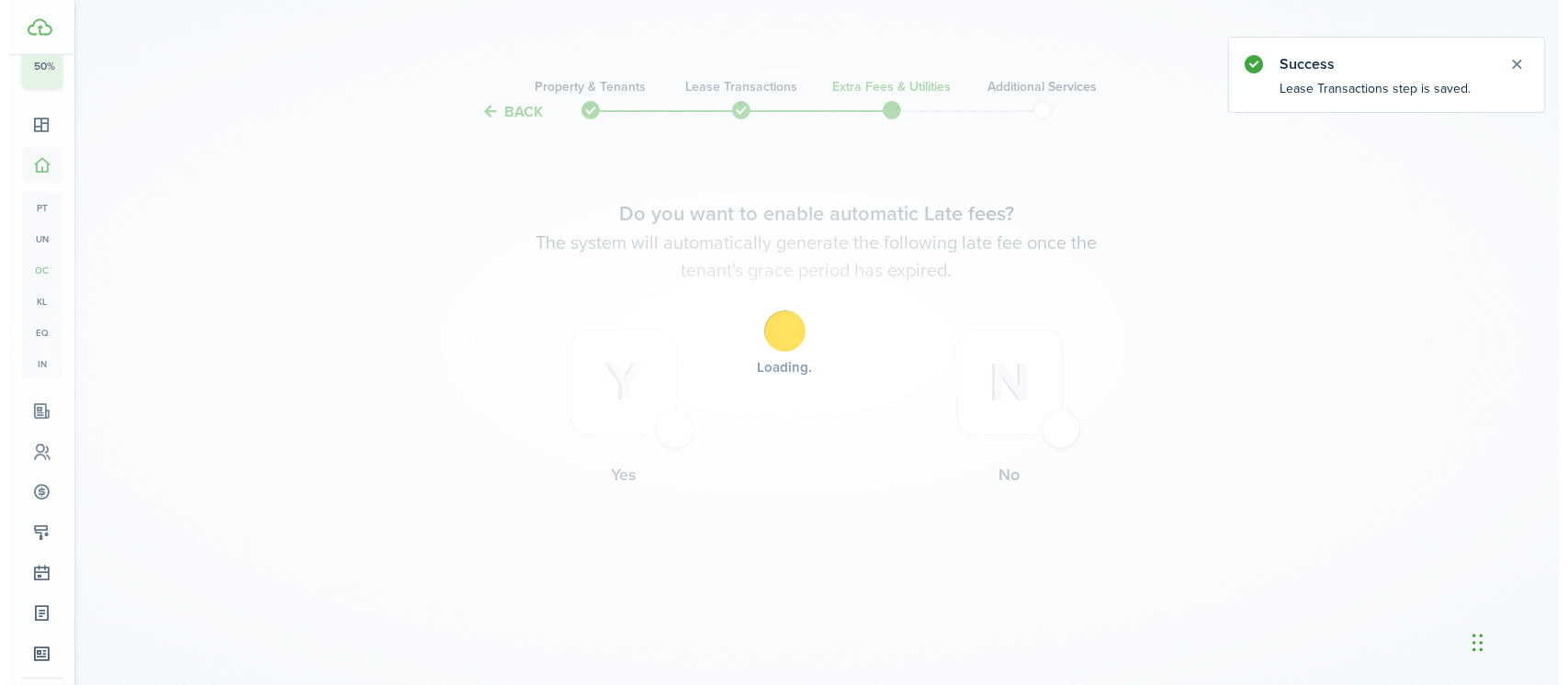
scroll to position [0, 0]
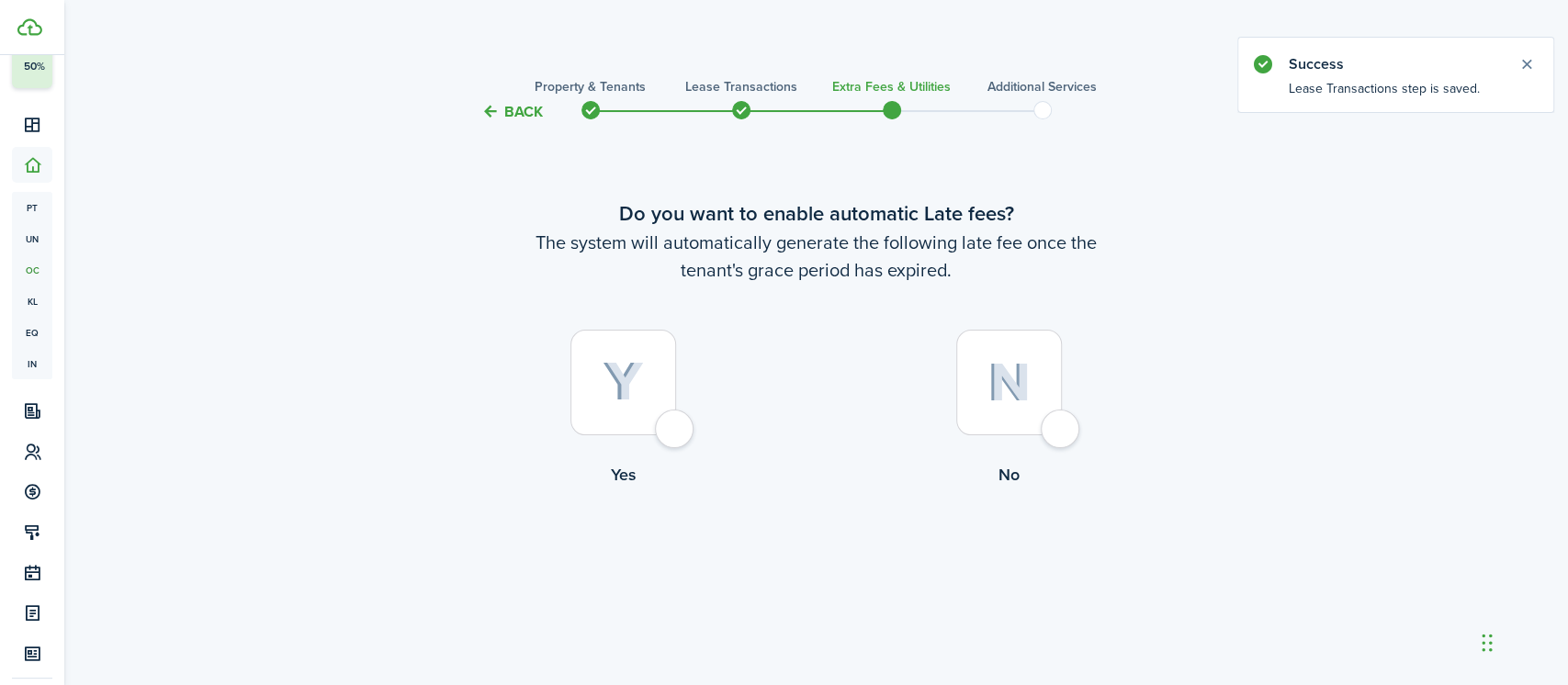
click at [1062, 420] on div at bounding box center [1008, 383] width 106 height 106
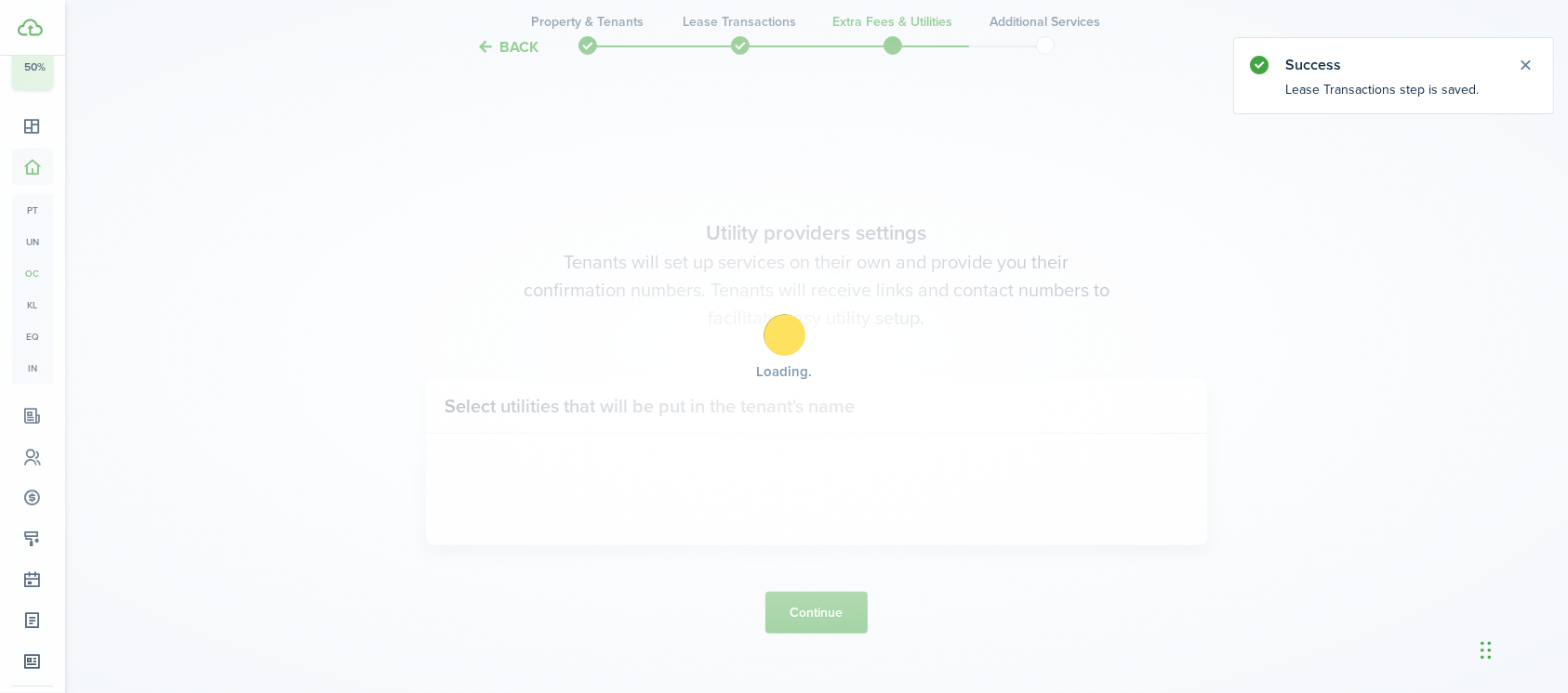
scroll to position [568, 0]
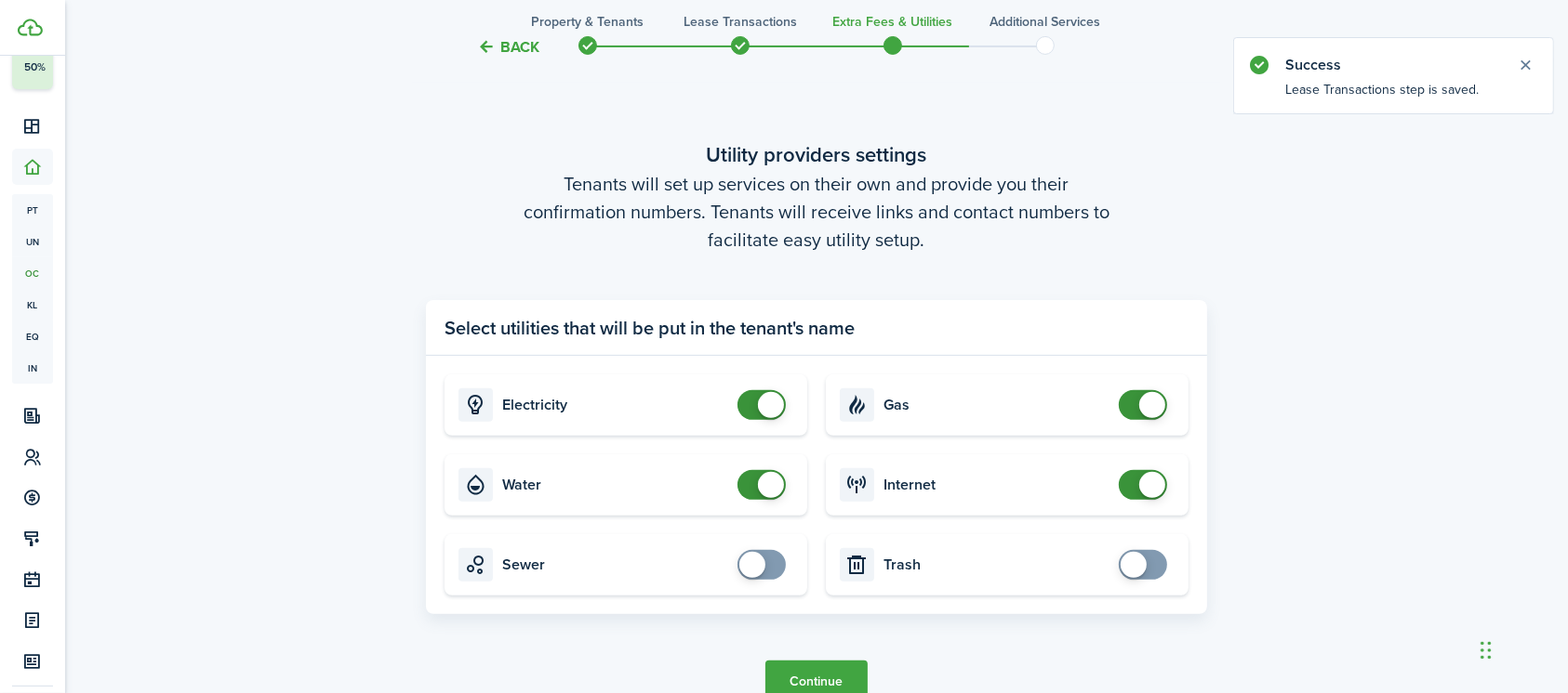
click at [752, 403] on span at bounding box center [762, 405] width 19 height 30
click at [752, 487] on span at bounding box center [762, 485] width 19 height 30
click at [1133, 409] on span at bounding box center [1142, 405] width 19 height 30
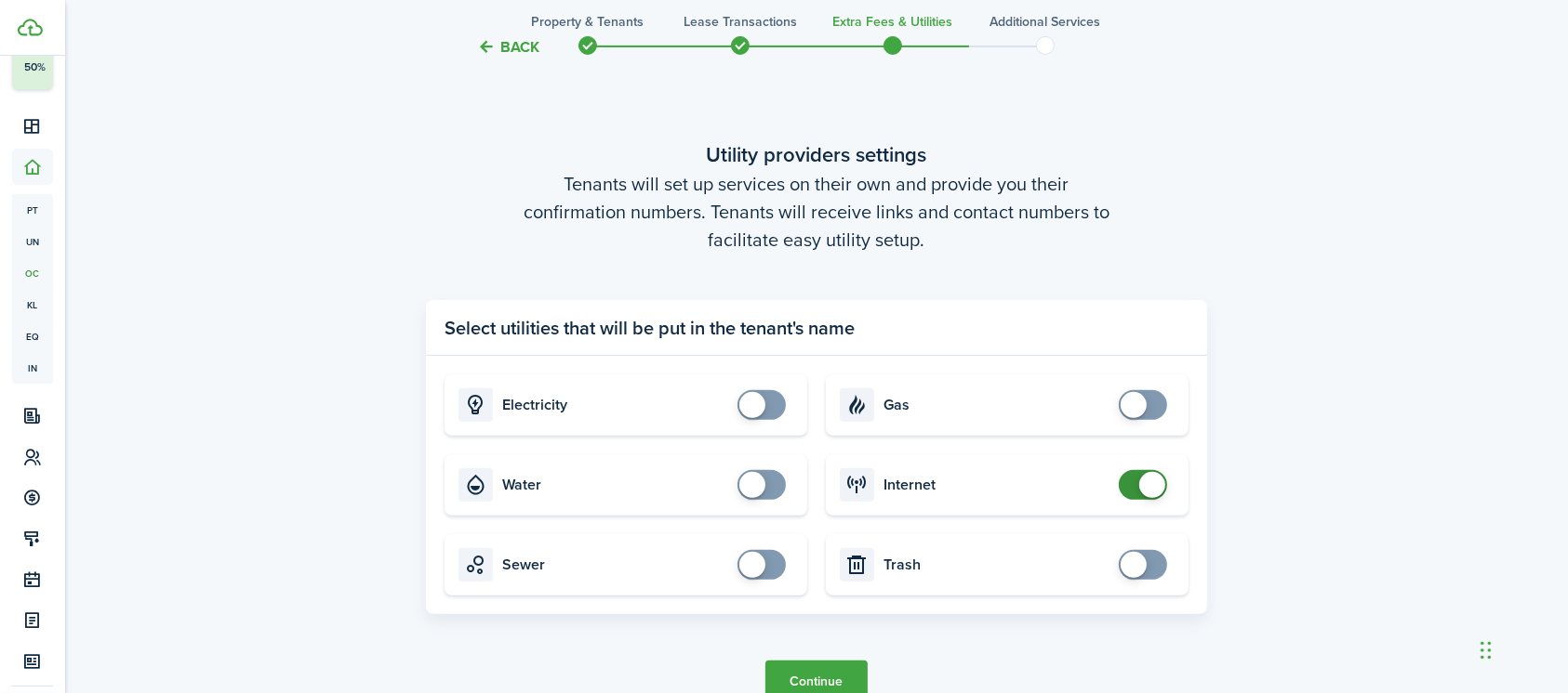
click at [1133, 492] on span at bounding box center [1142, 485] width 19 height 30
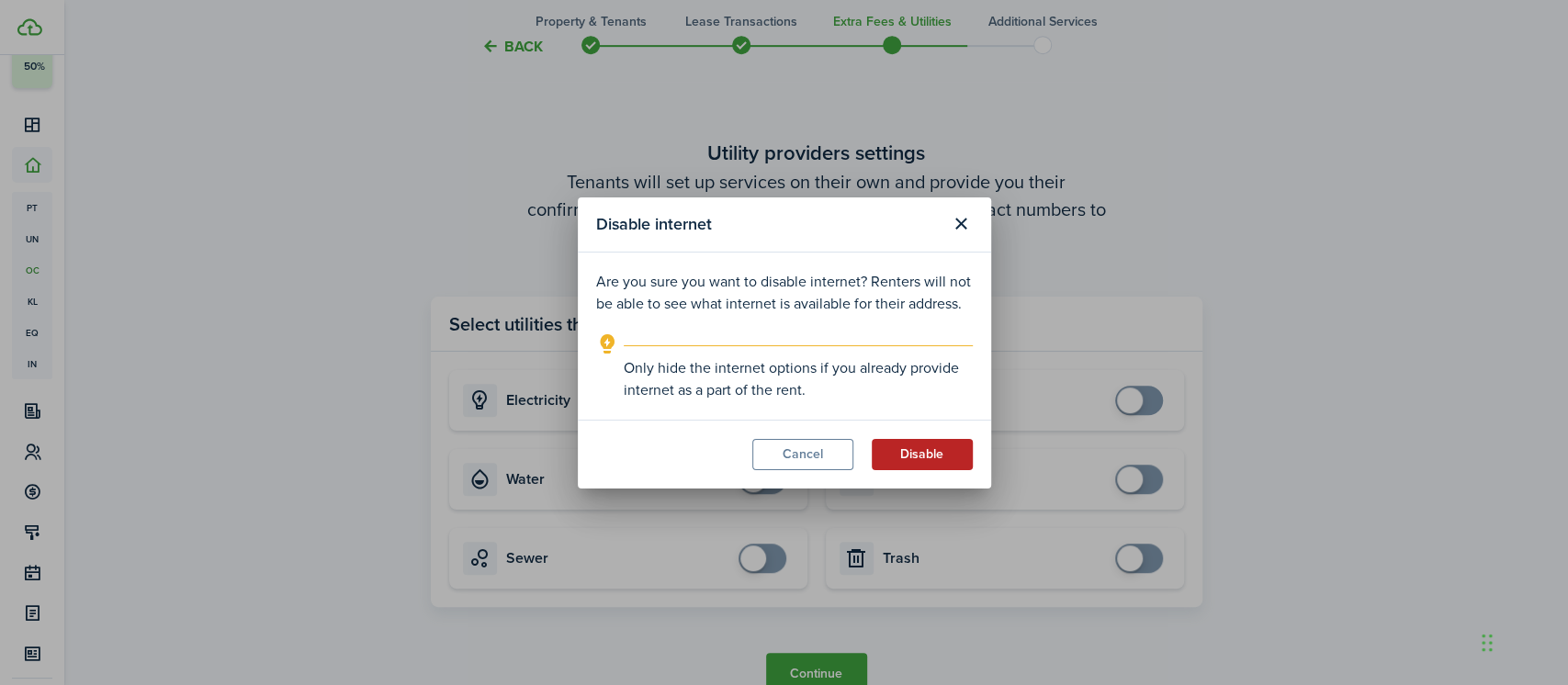
click at [948, 466] on button "Disable" at bounding box center [922, 455] width 101 height 31
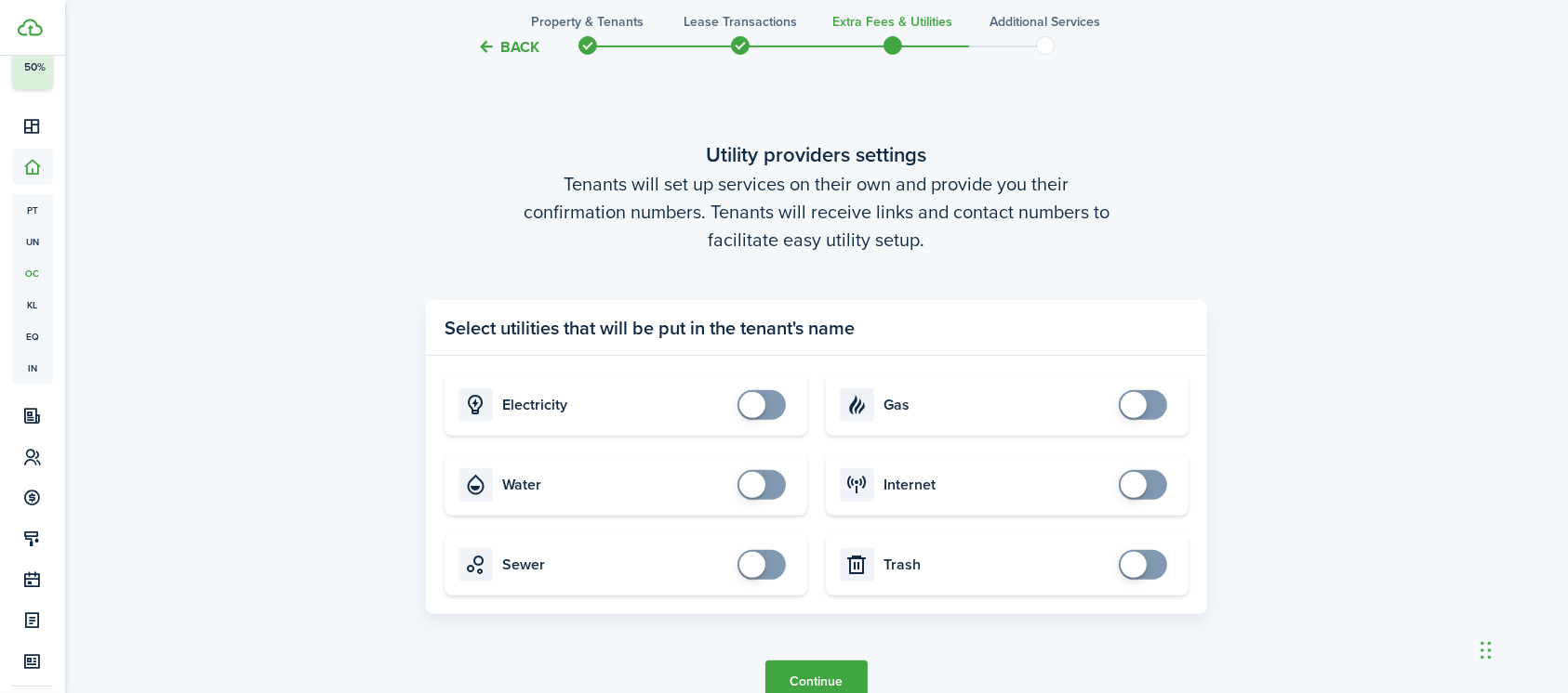
click at [840, 674] on button "Continue" at bounding box center [817, 681] width 103 height 42
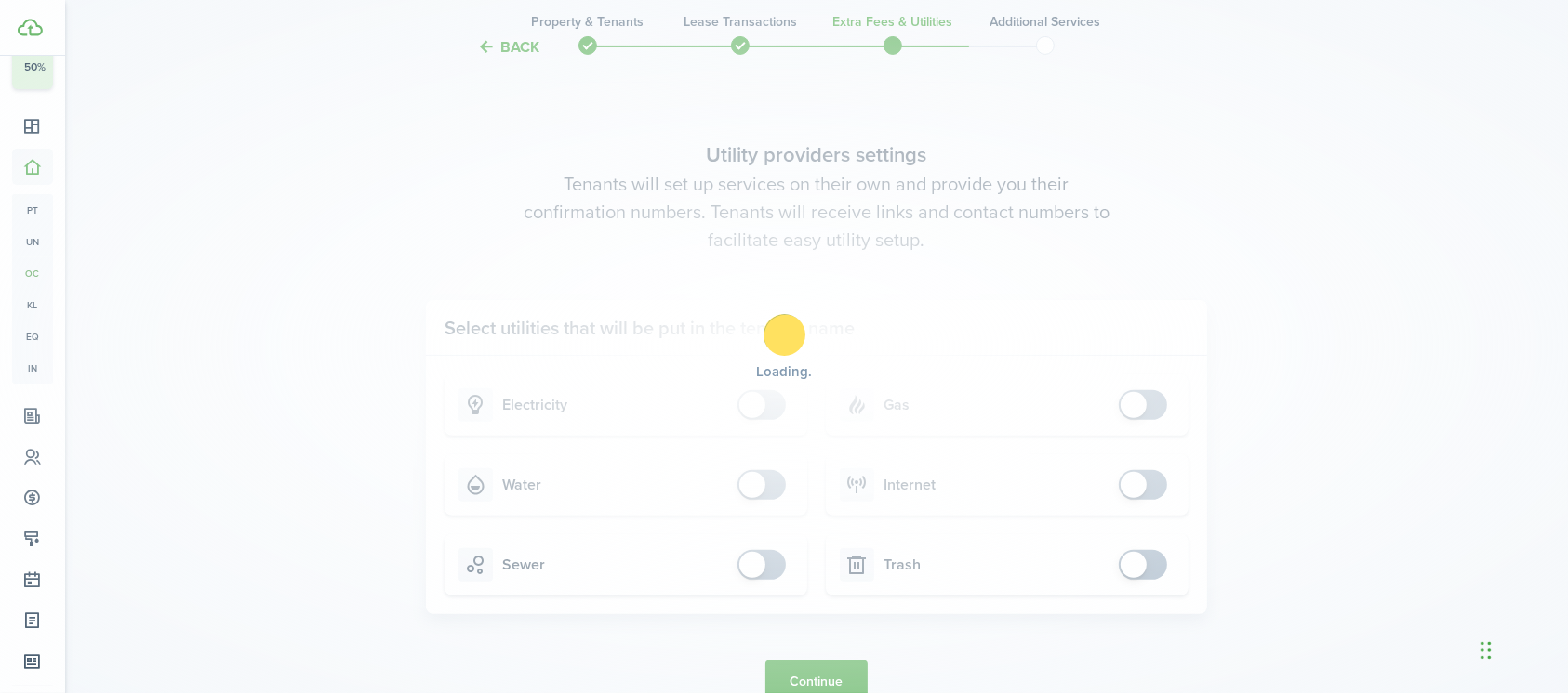
scroll to position [0, 0]
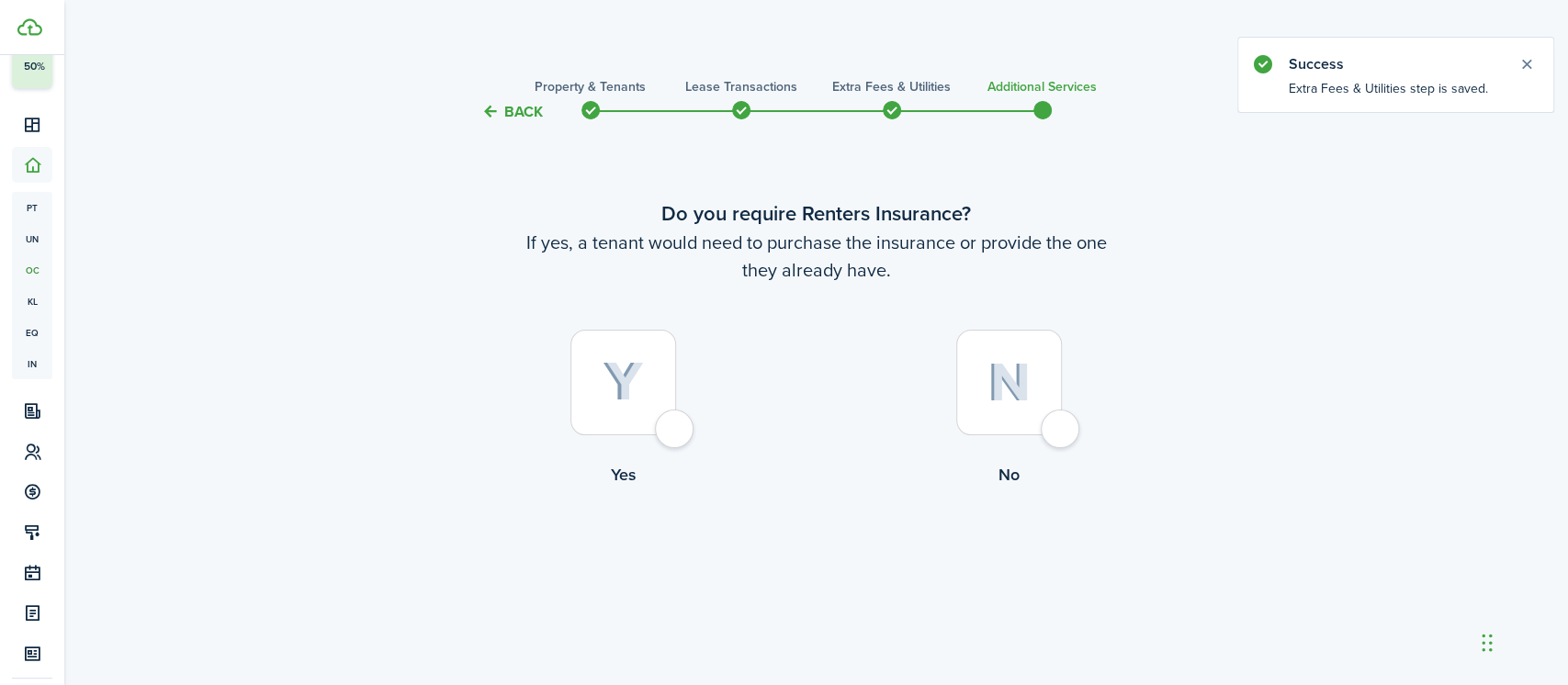
click at [1050, 435] on div at bounding box center [1008, 383] width 106 height 106
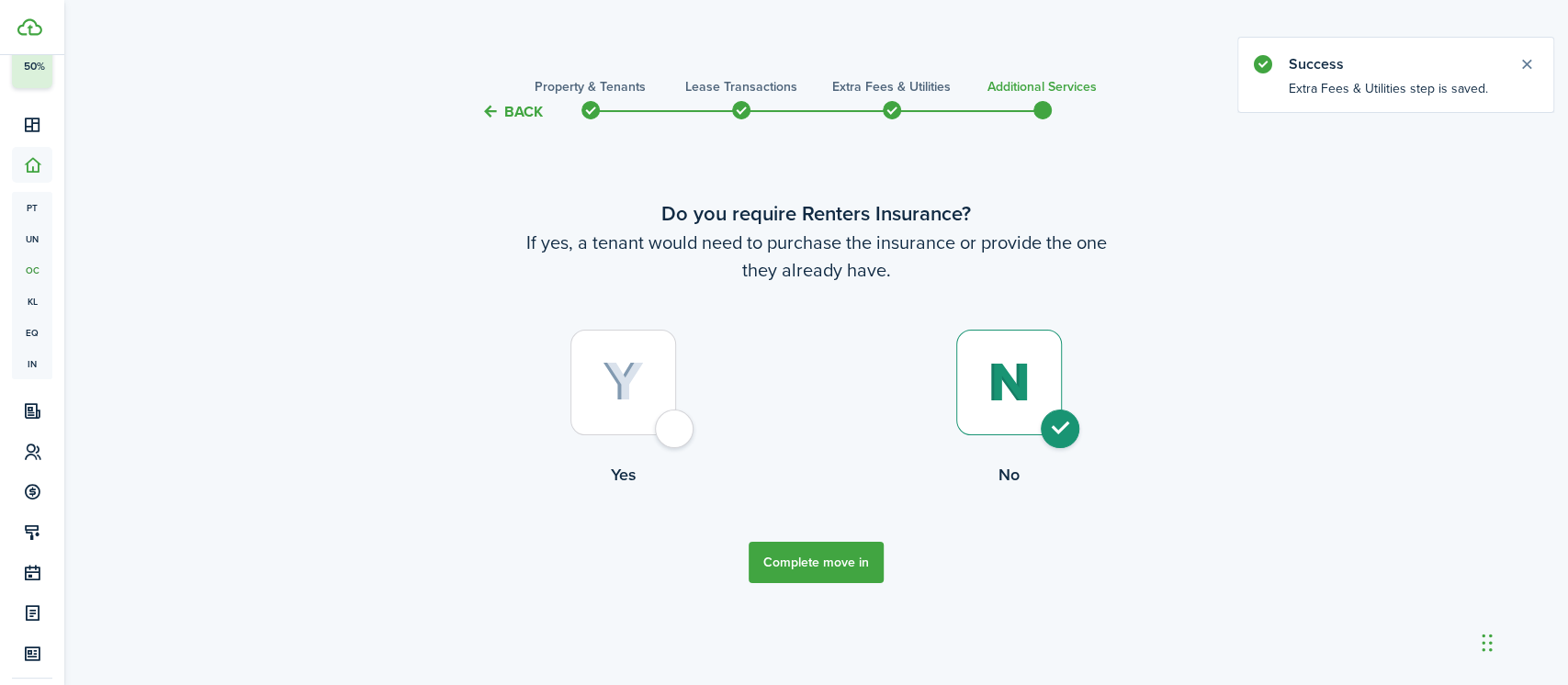
click at [857, 562] on button "Complete move in" at bounding box center [816, 562] width 135 height 41
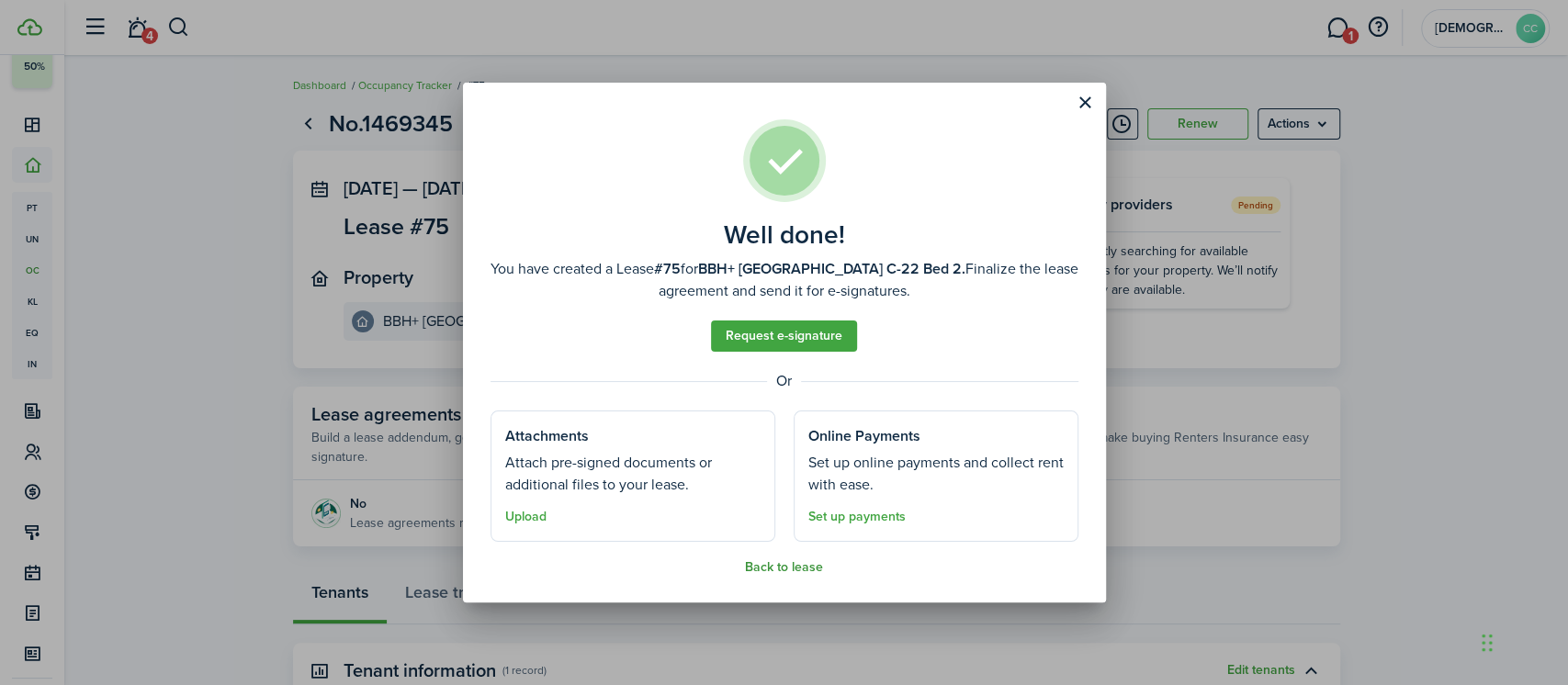
click at [779, 569] on button "Back to lease" at bounding box center [784, 568] width 78 height 15
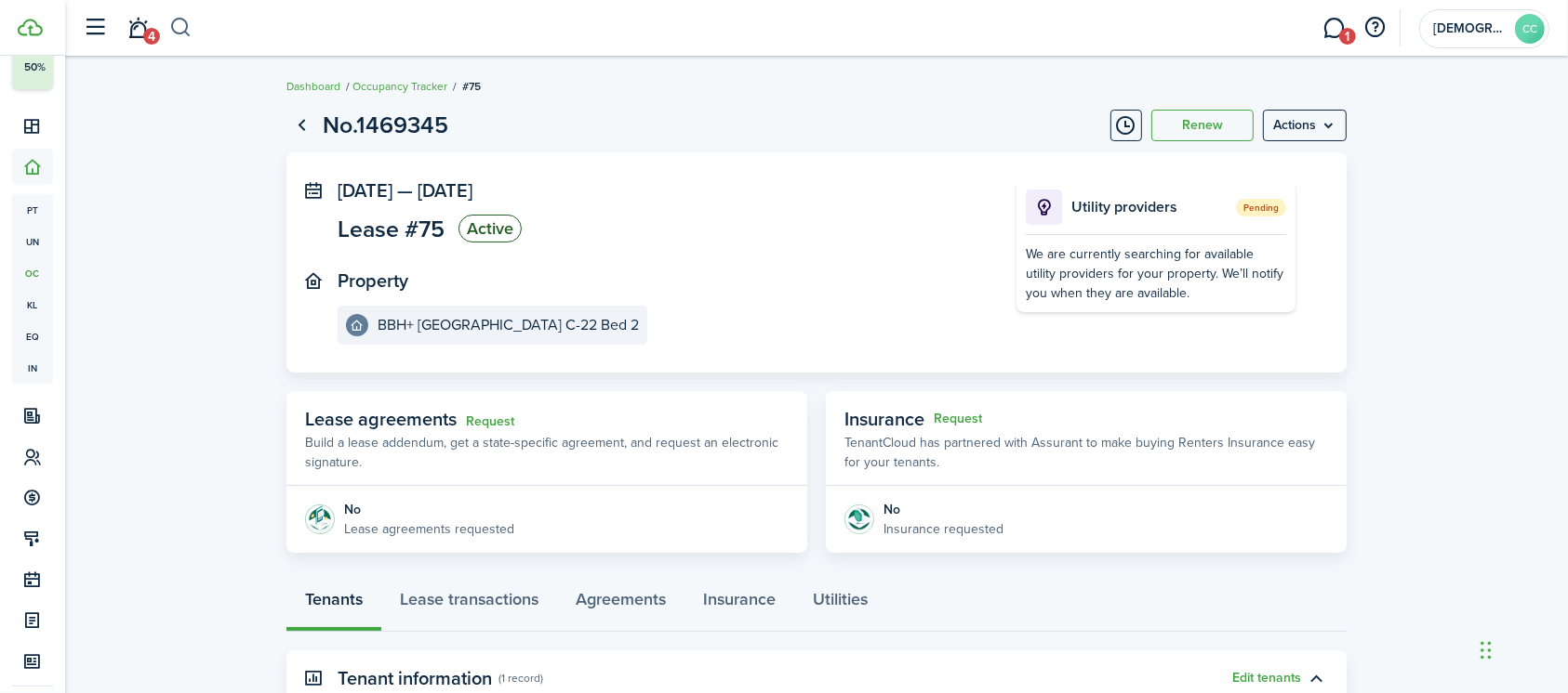
click at [179, 30] on button "button" at bounding box center [180, 28] width 23 height 32
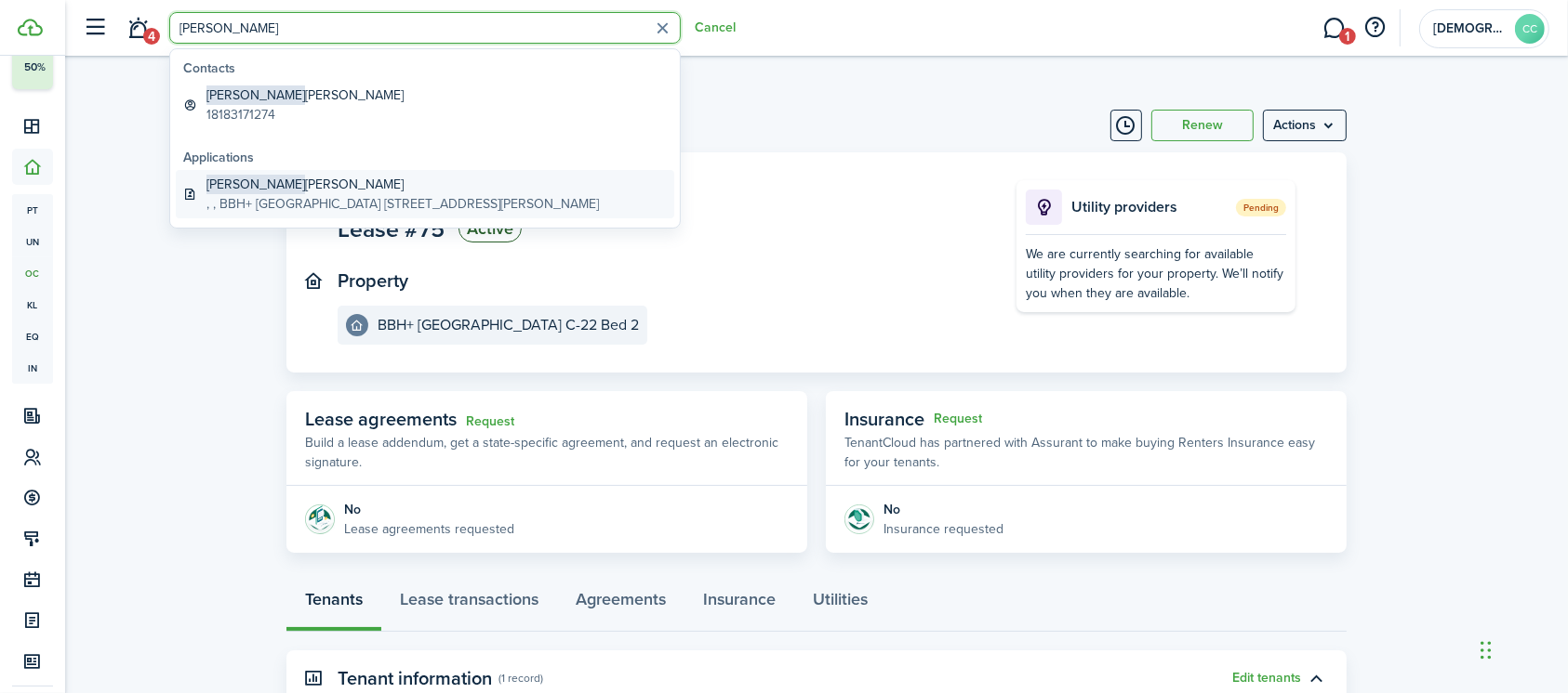
click at [302, 185] on global-search-item-title "[PERSON_NAME]" at bounding box center [402, 184] width 392 height 20
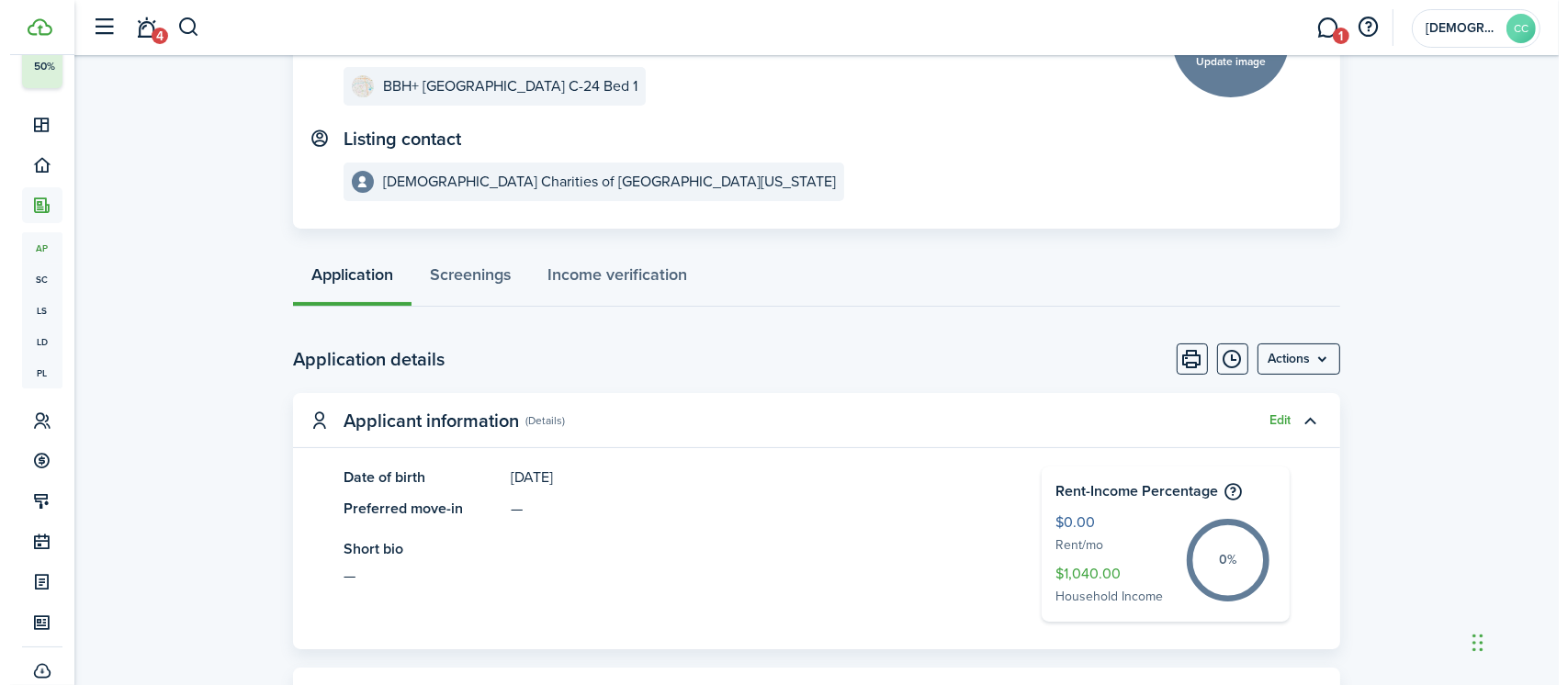
scroll to position [215, 0]
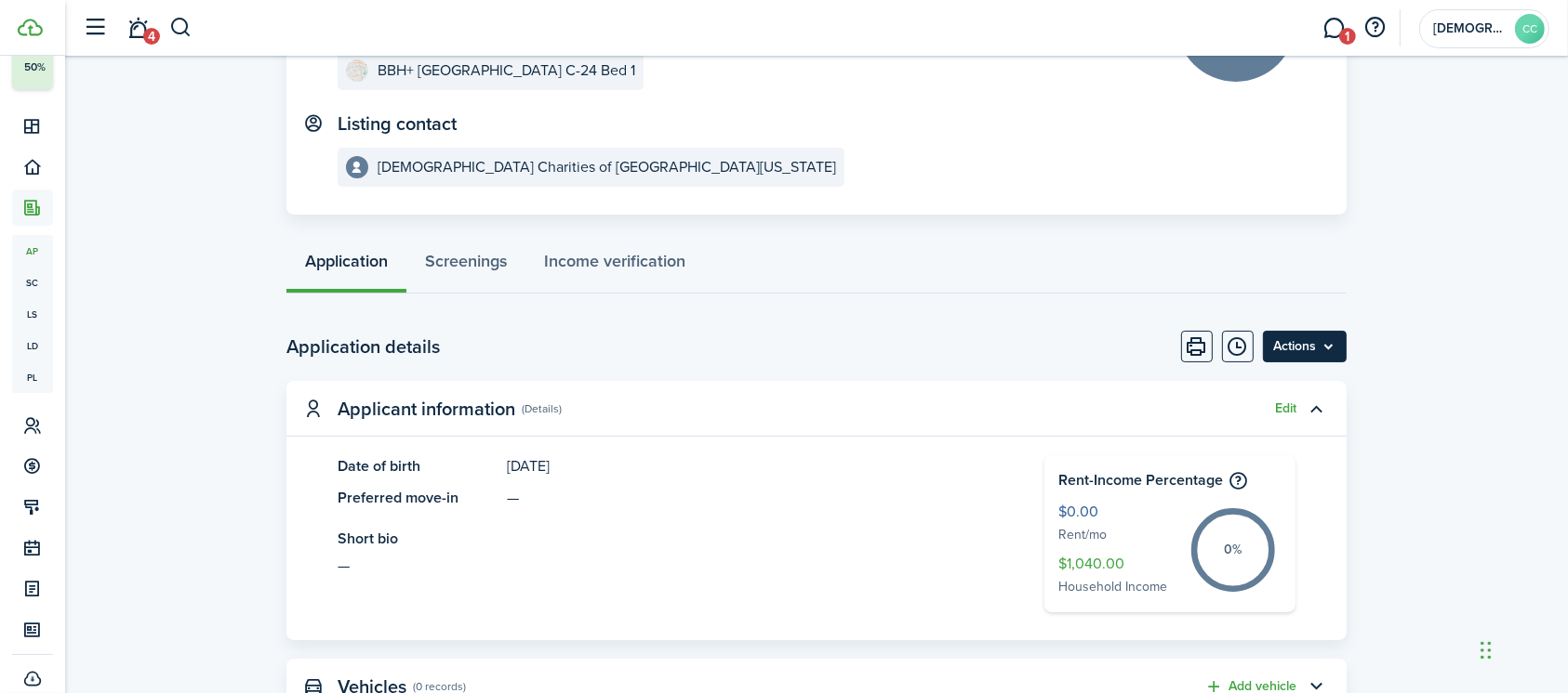
click at [1293, 351] on menu-btn "Actions" at bounding box center [1305, 347] width 84 height 32
click at [1090, 348] on page-view-body-header "Application details Actions" at bounding box center [817, 347] width 1060 height 32
click at [1317, 340] on menu-btn "Actions" at bounding box center [1305, 347] width 84 height 32
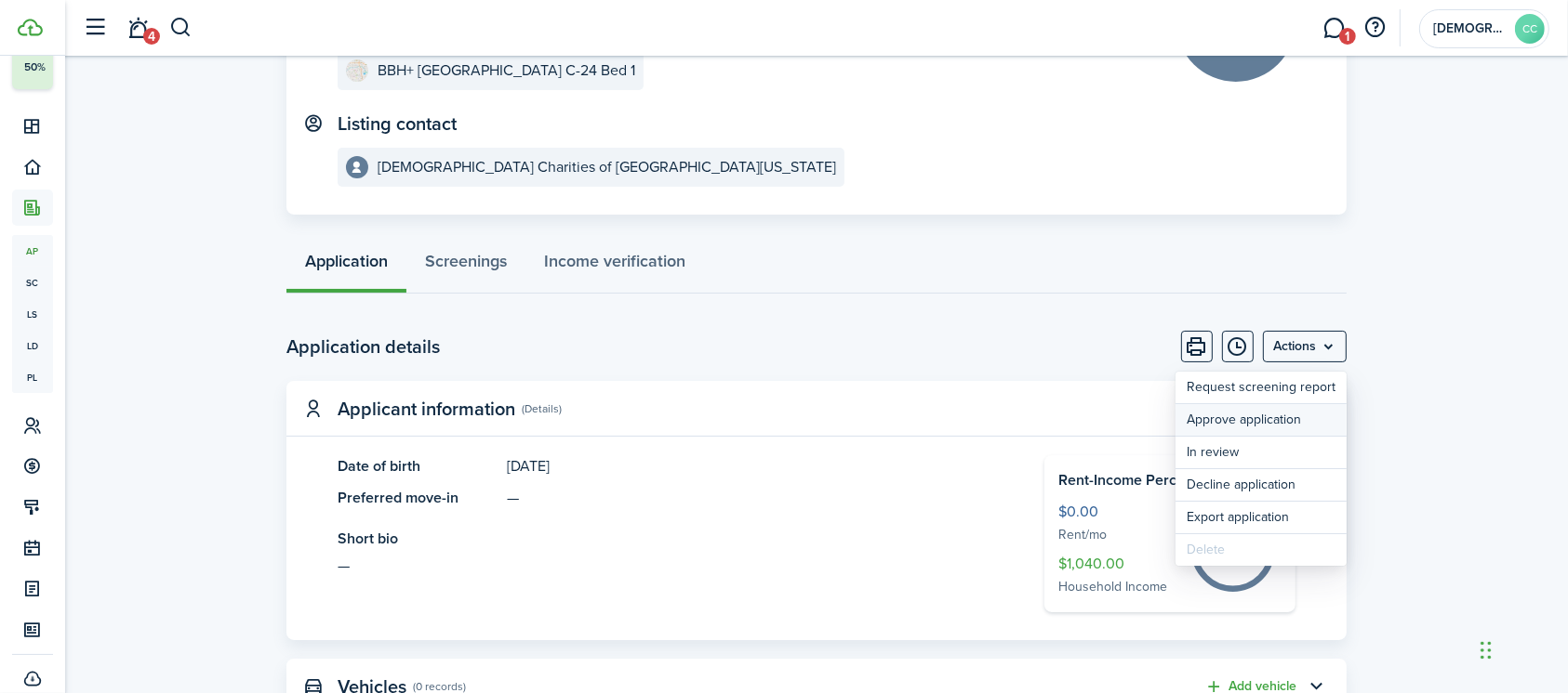
click at [1252, 423] on button "Approve application" at bounding box center [1260, 420] width 171 height 32
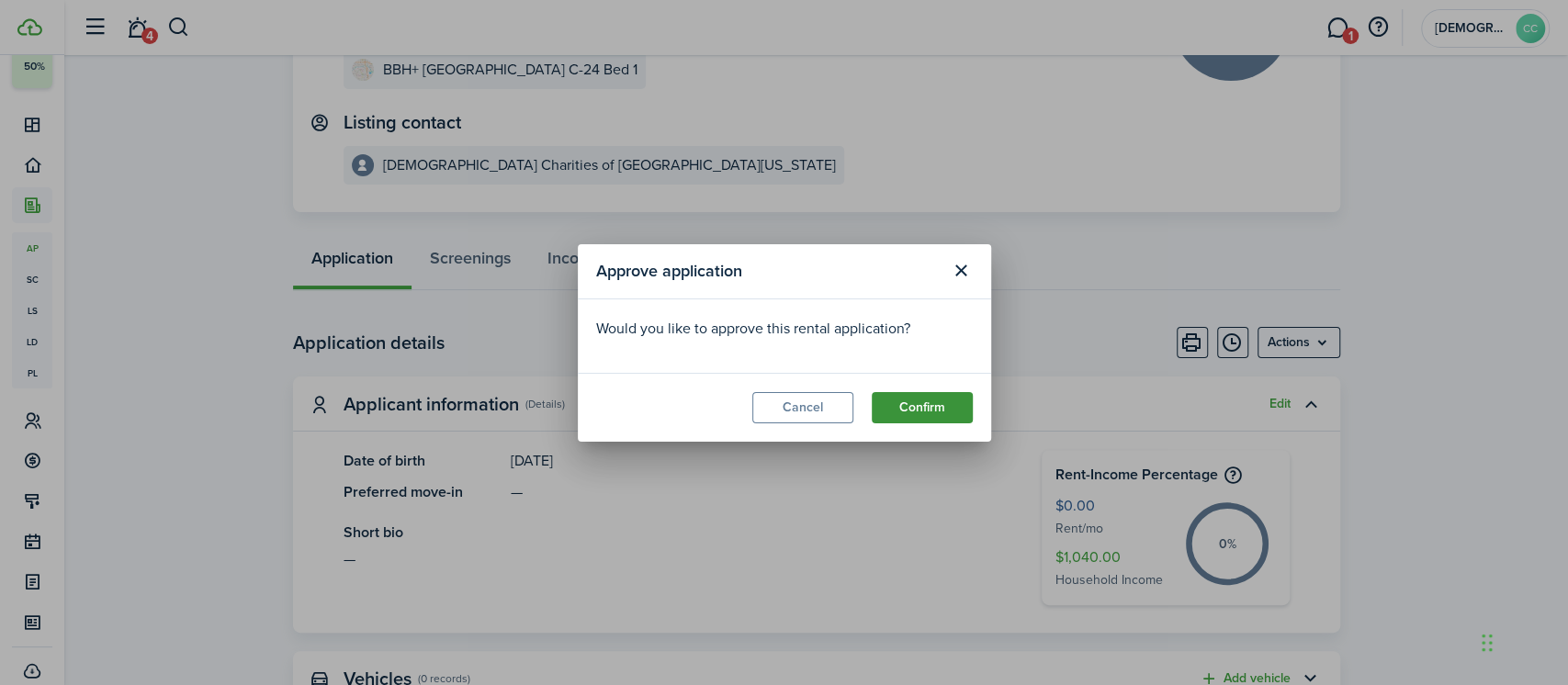
click at [909, 406] on button "Confirm" at bounding box center [922, 407] width 101 height 31
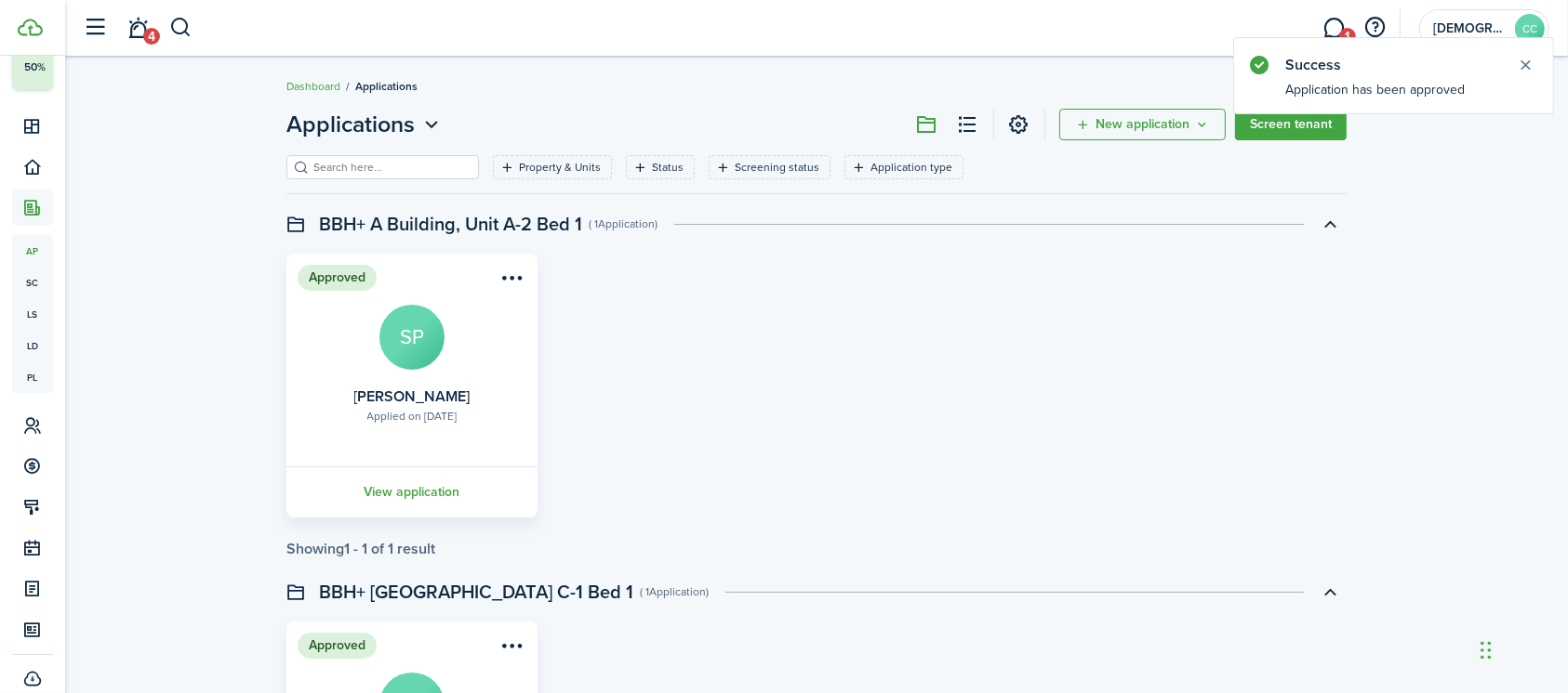
click at [416, 165] on input "search" at bounding box center [390, 167] width 163 height 18
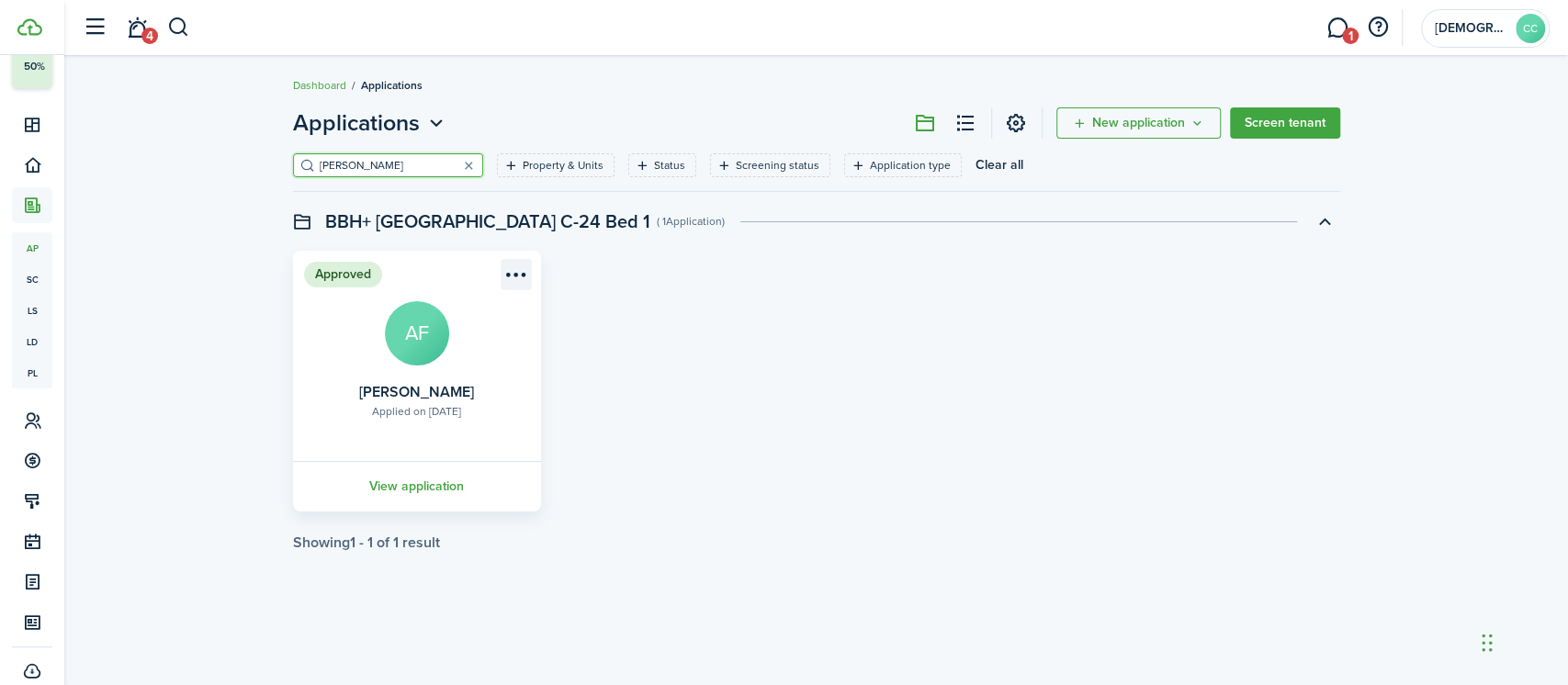
click at [518, 276] on menu-btn-icon "Open menu" at bounding box center [516, 275] width 31 height 31
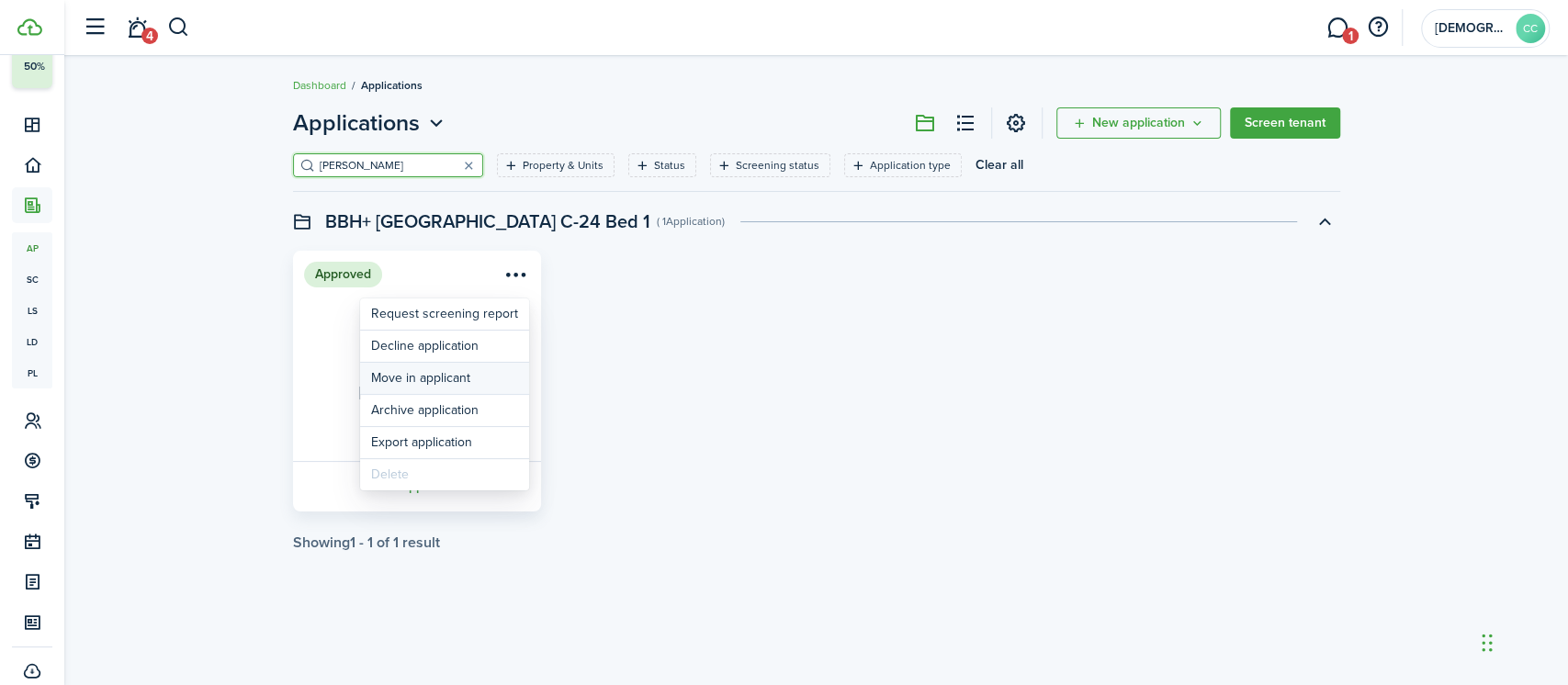
click at [430, 379] on button "Move in applicant" at bounding box center [444, 379] width 169 height 31
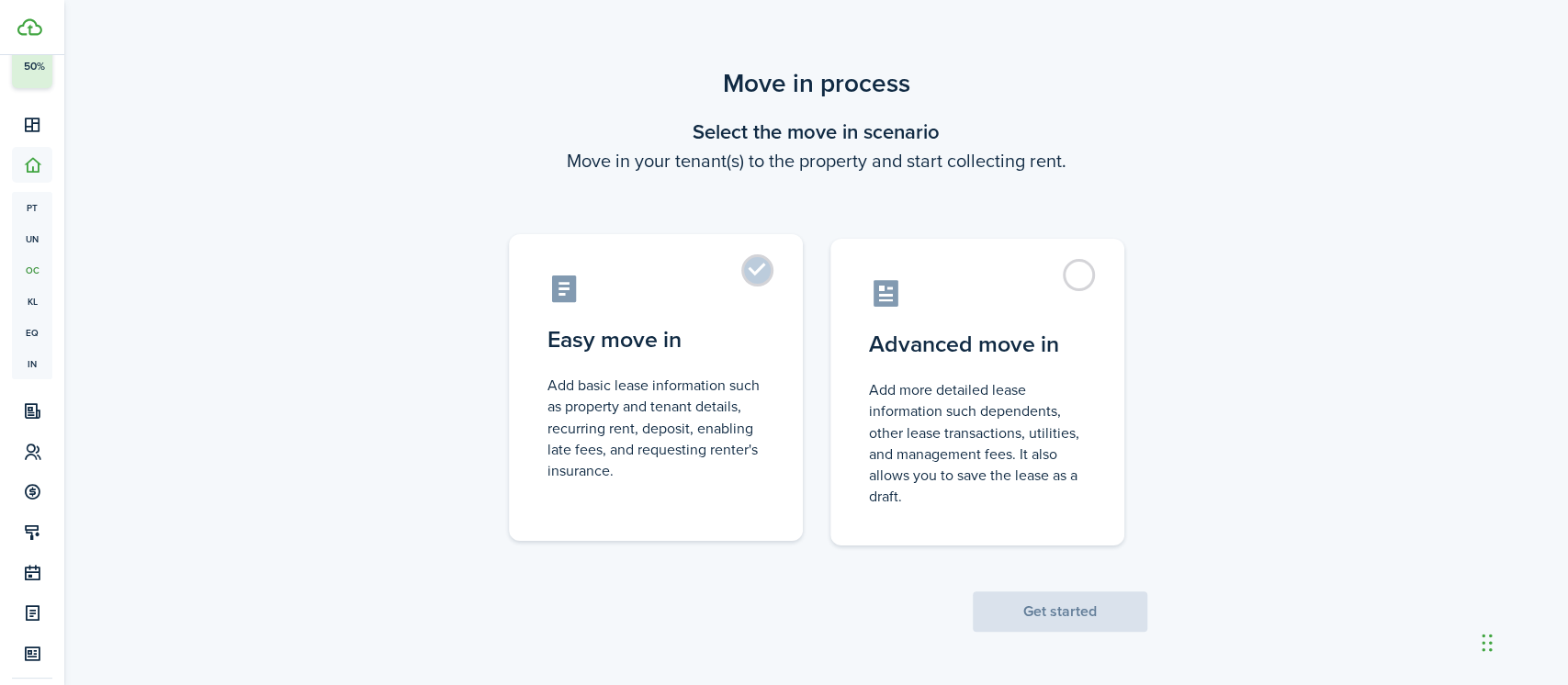
click at [757, 274] on label "Easy move in Add basic lease information such as property and tenant details, r…" at bounding box center [655, 387] width 294 height 307
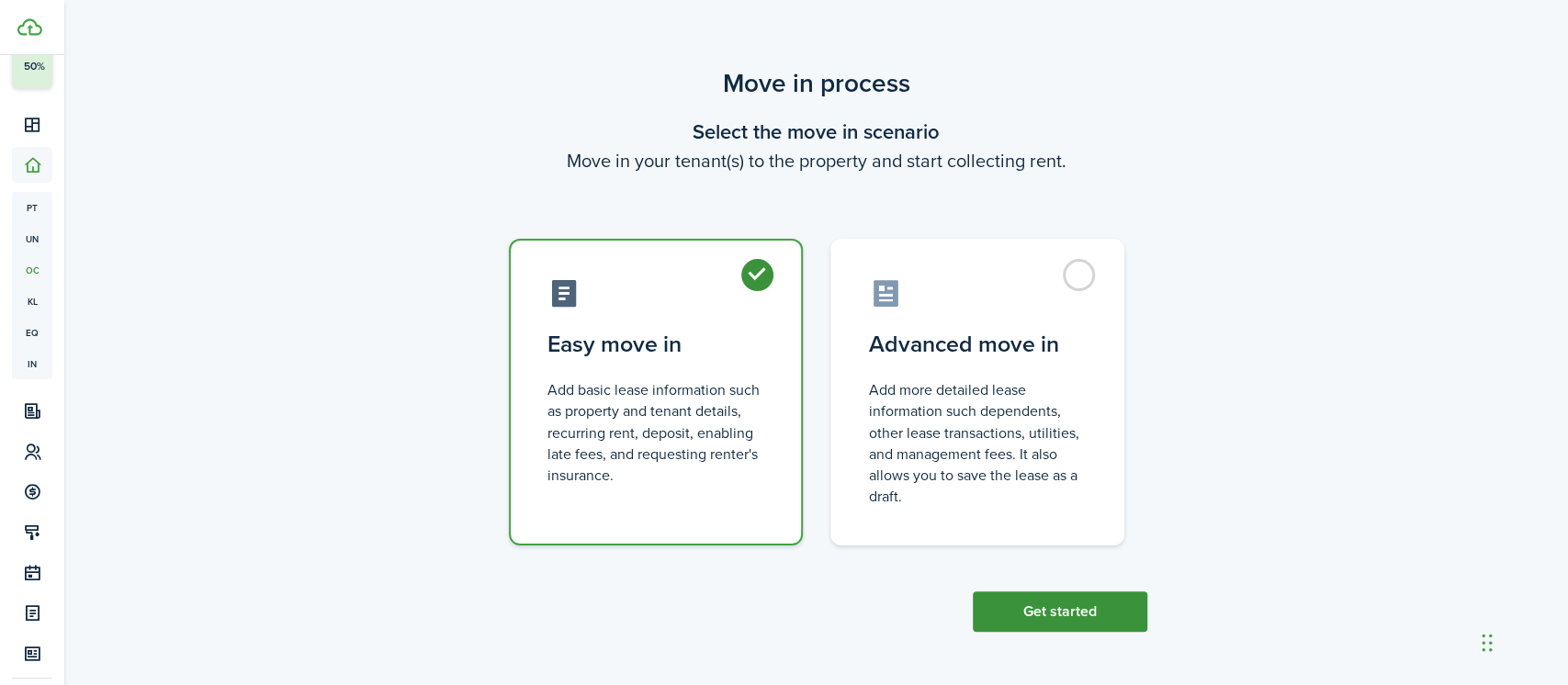
click at [1054, 611] on button "Get started" at bounding box center [1059, 612] width 174 height 41
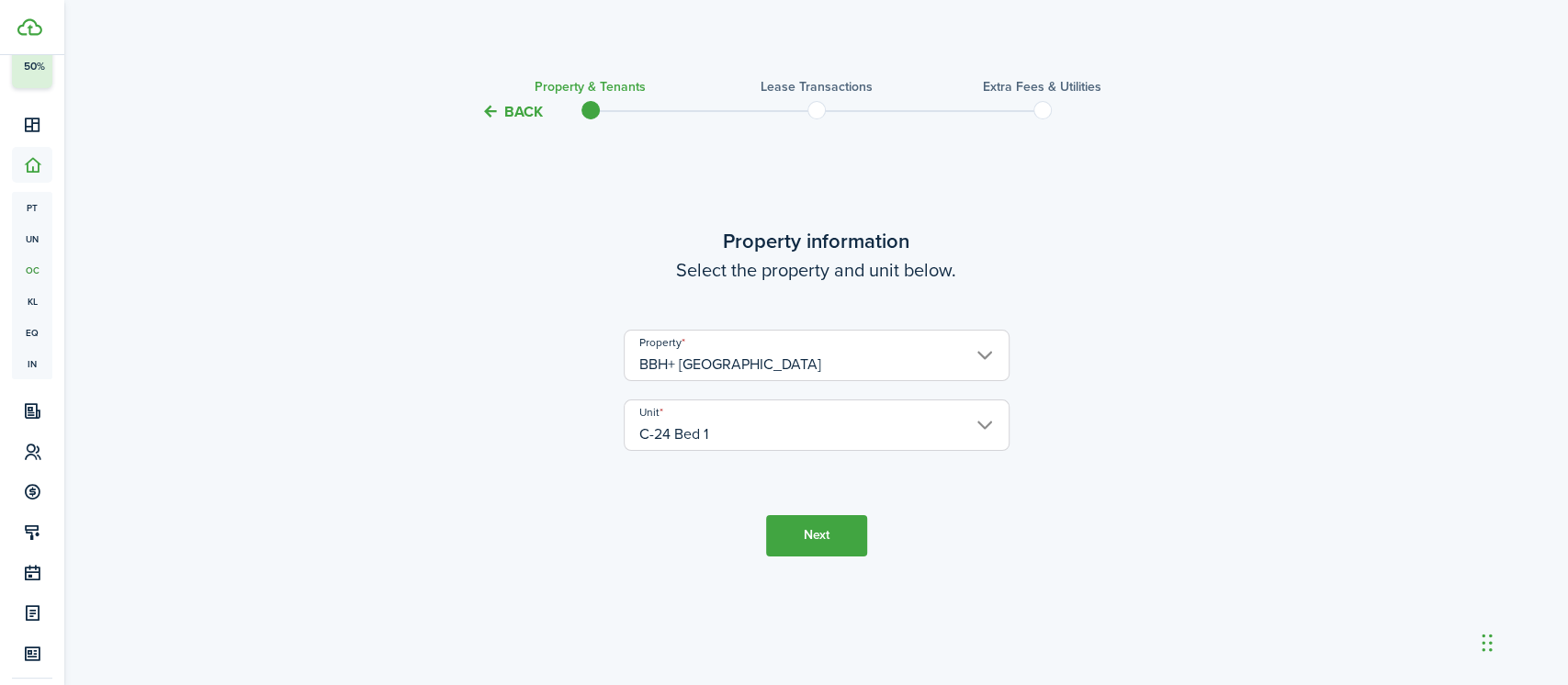
click at [816, 533] on button "Next" at bounding box center [817, 536] width 101 height 41
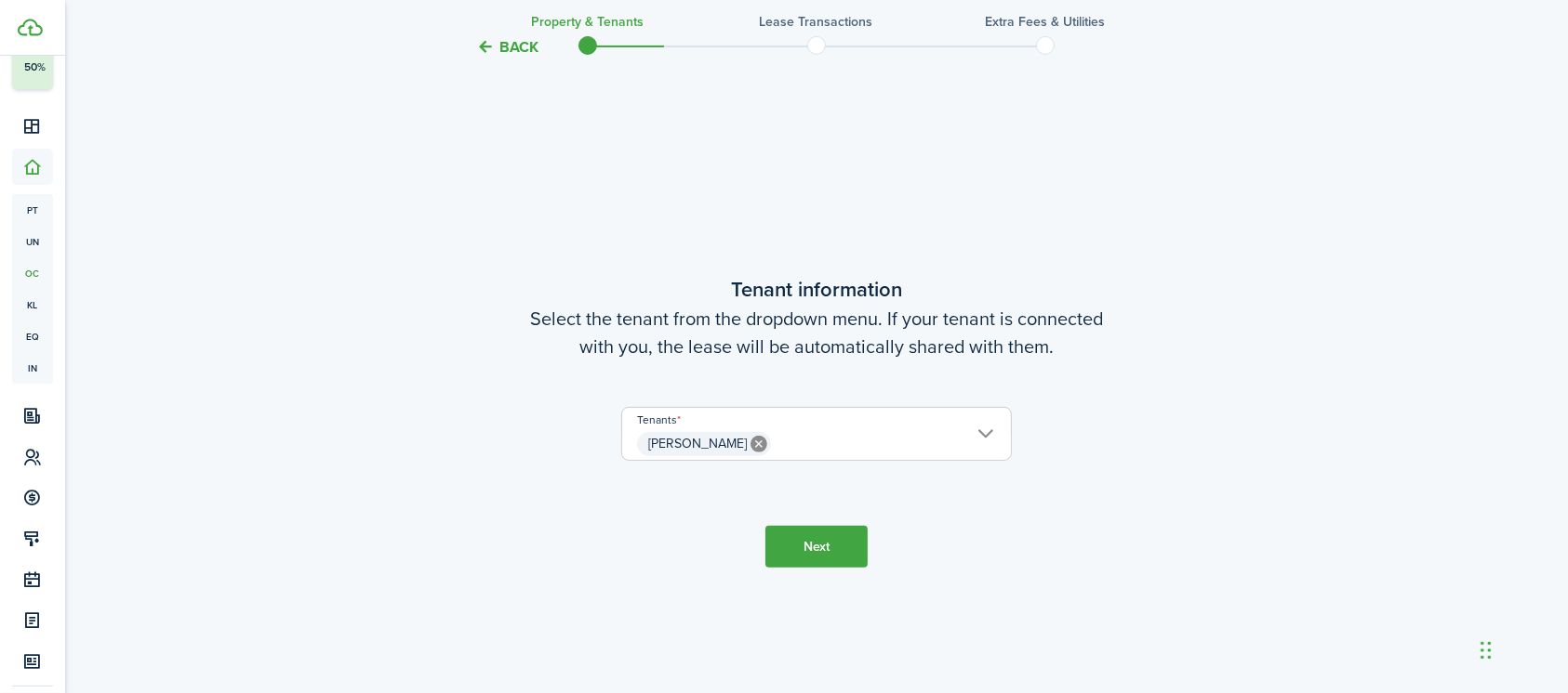
click at [826, 539] on button "Next" at bounding box center [817, 547] width 103 height 42
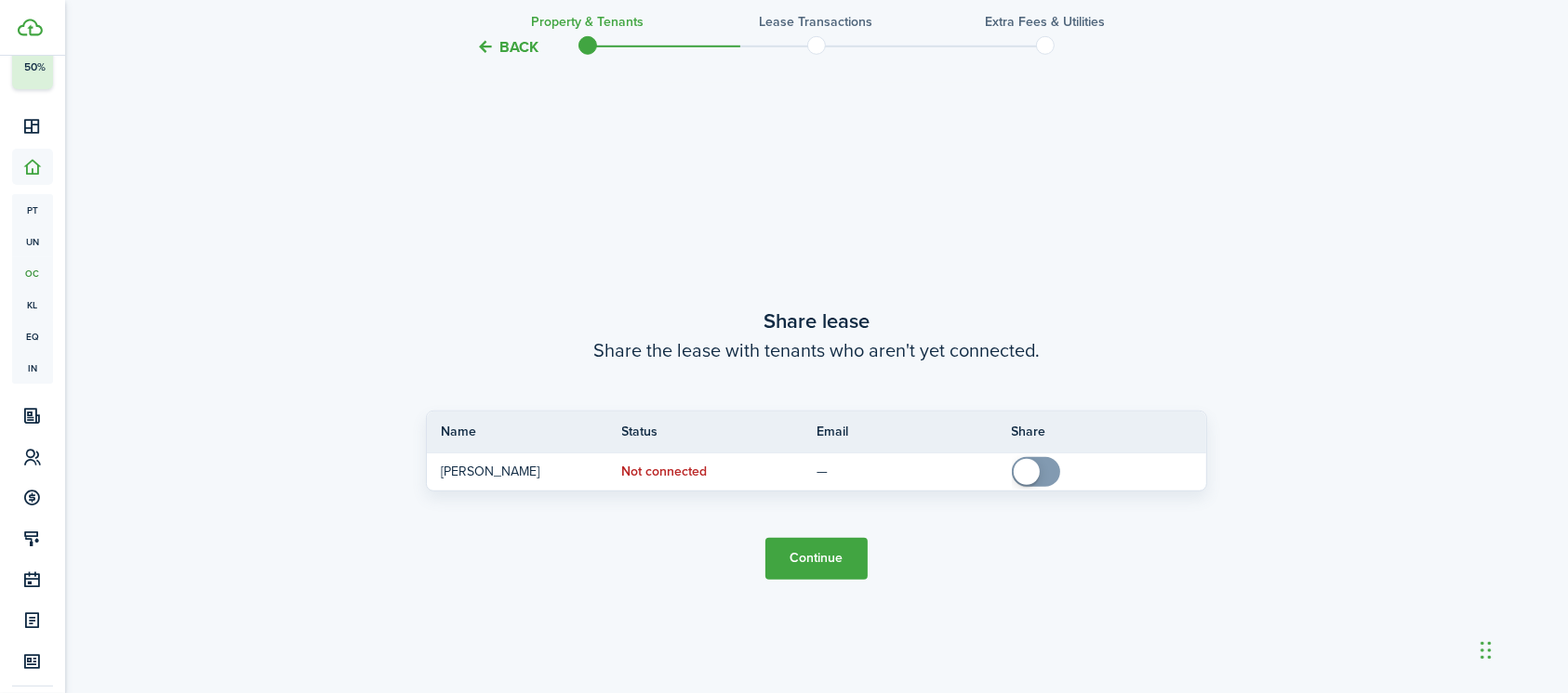
scroll to position [1261, 0]
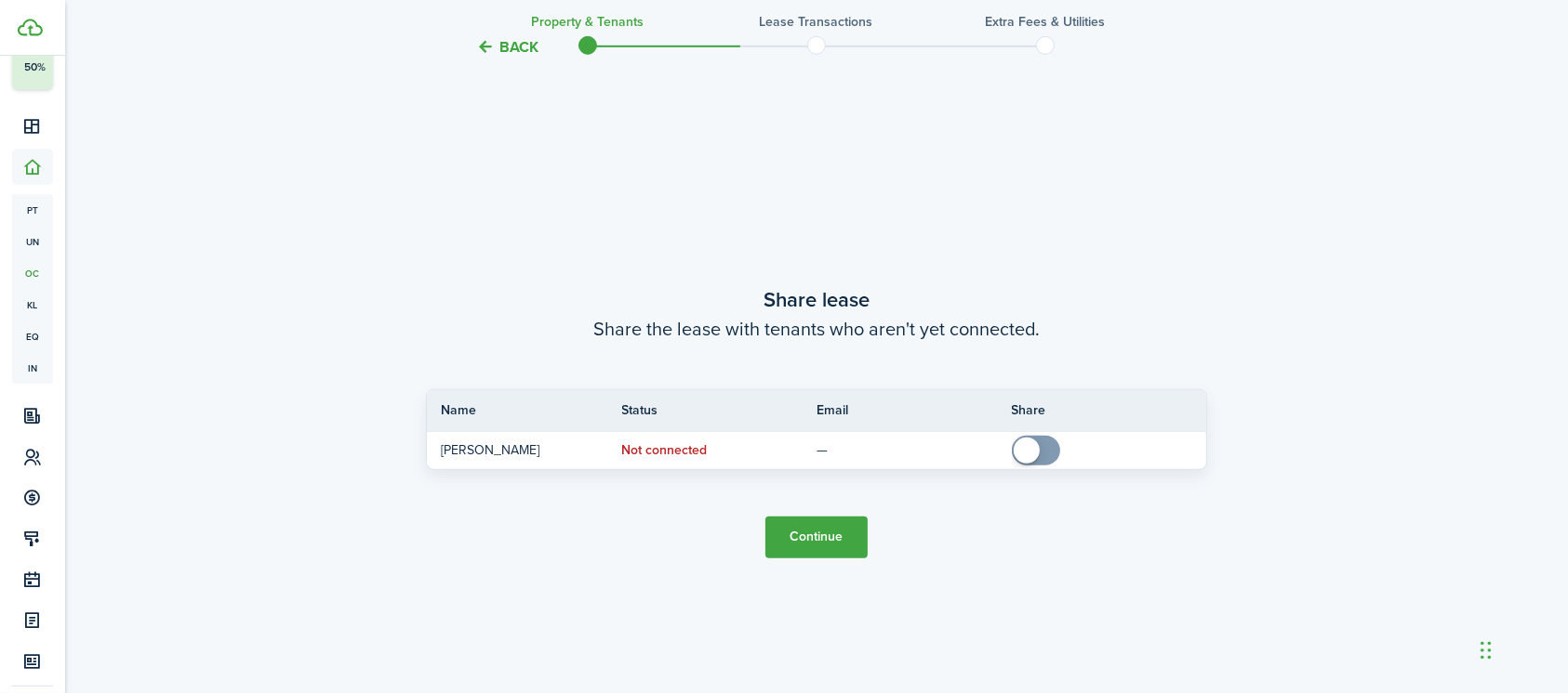
click at [819, 537] on button "Continue" at bounding box center [817, 537] width 103 height 42
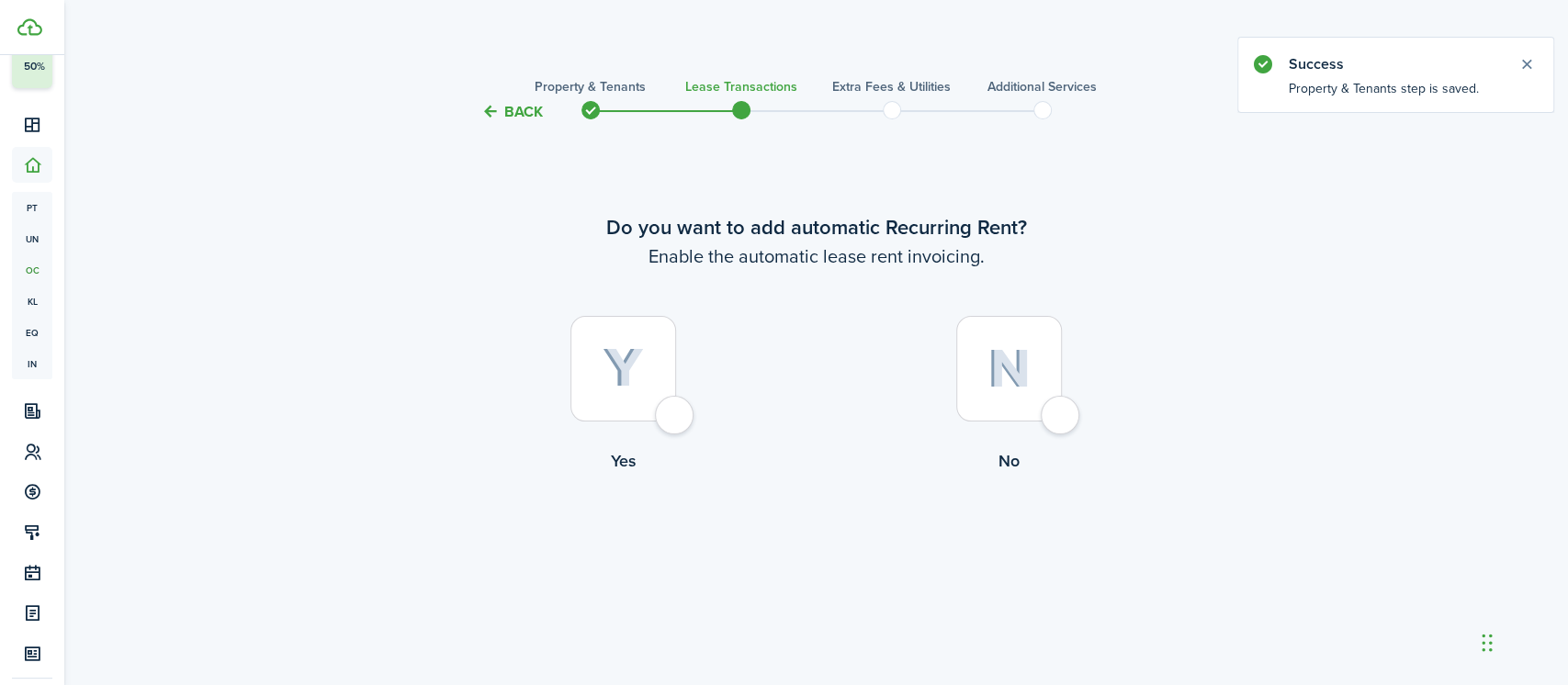
click at [660, 414] on div at bounding box center [623, 369] width 106 height 106
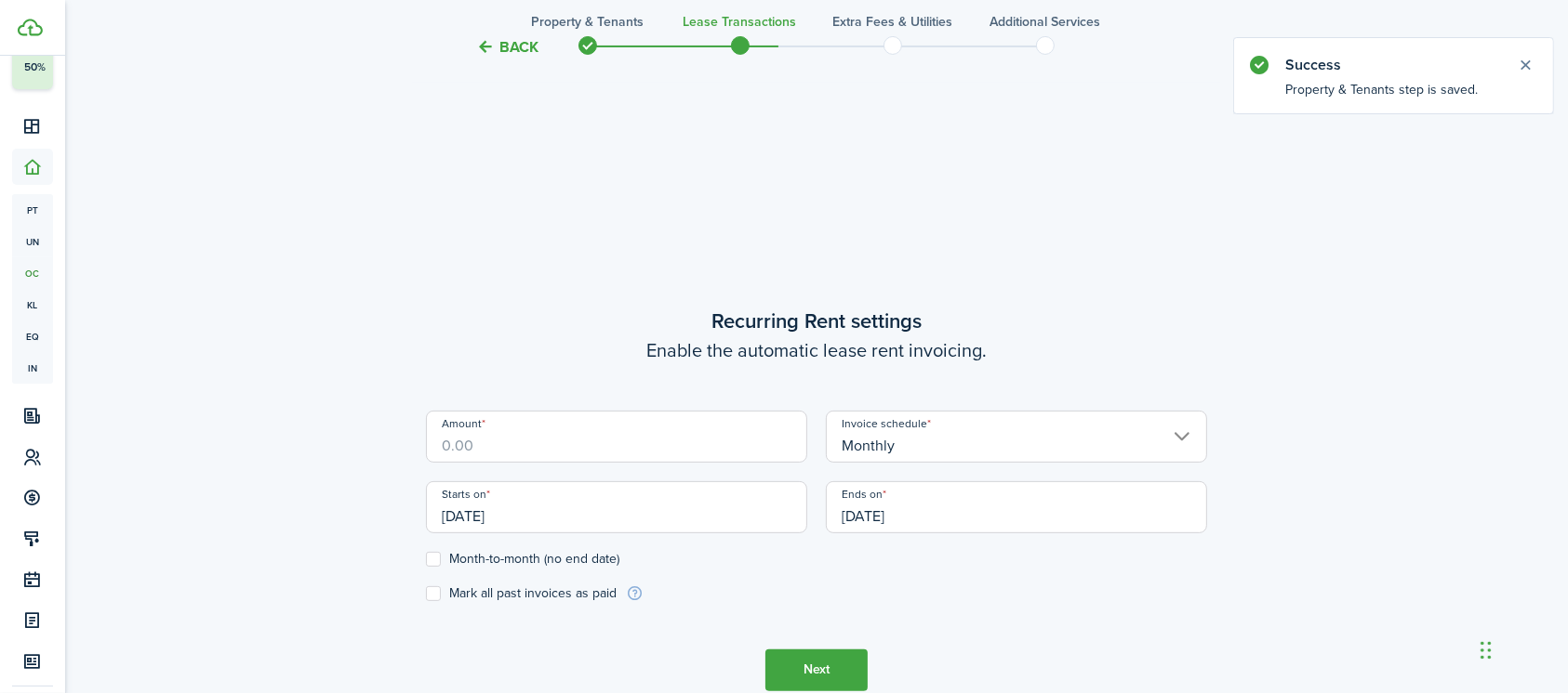
scroll to position [568, 0]
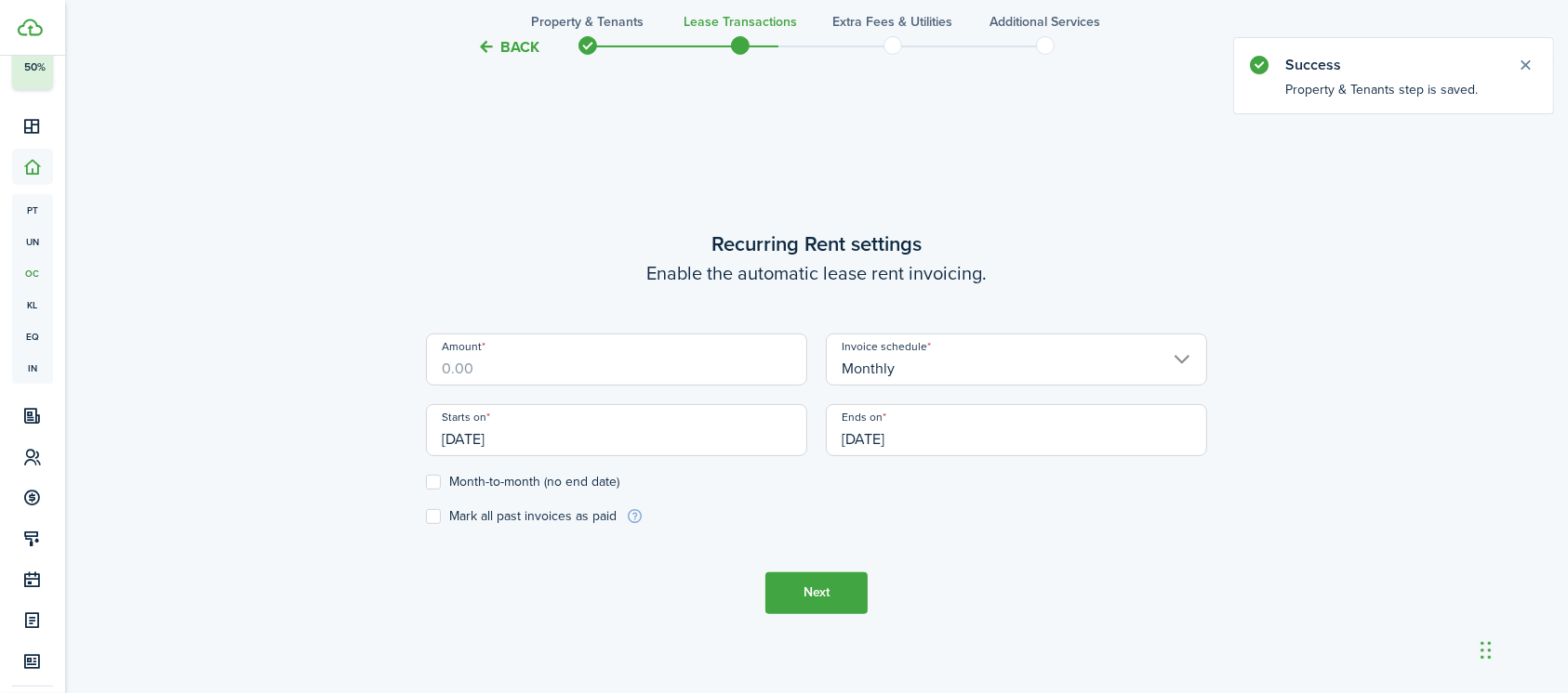
click at [591, 374] on input "Amount" at bounding box center [616, 360] width 381 height 52
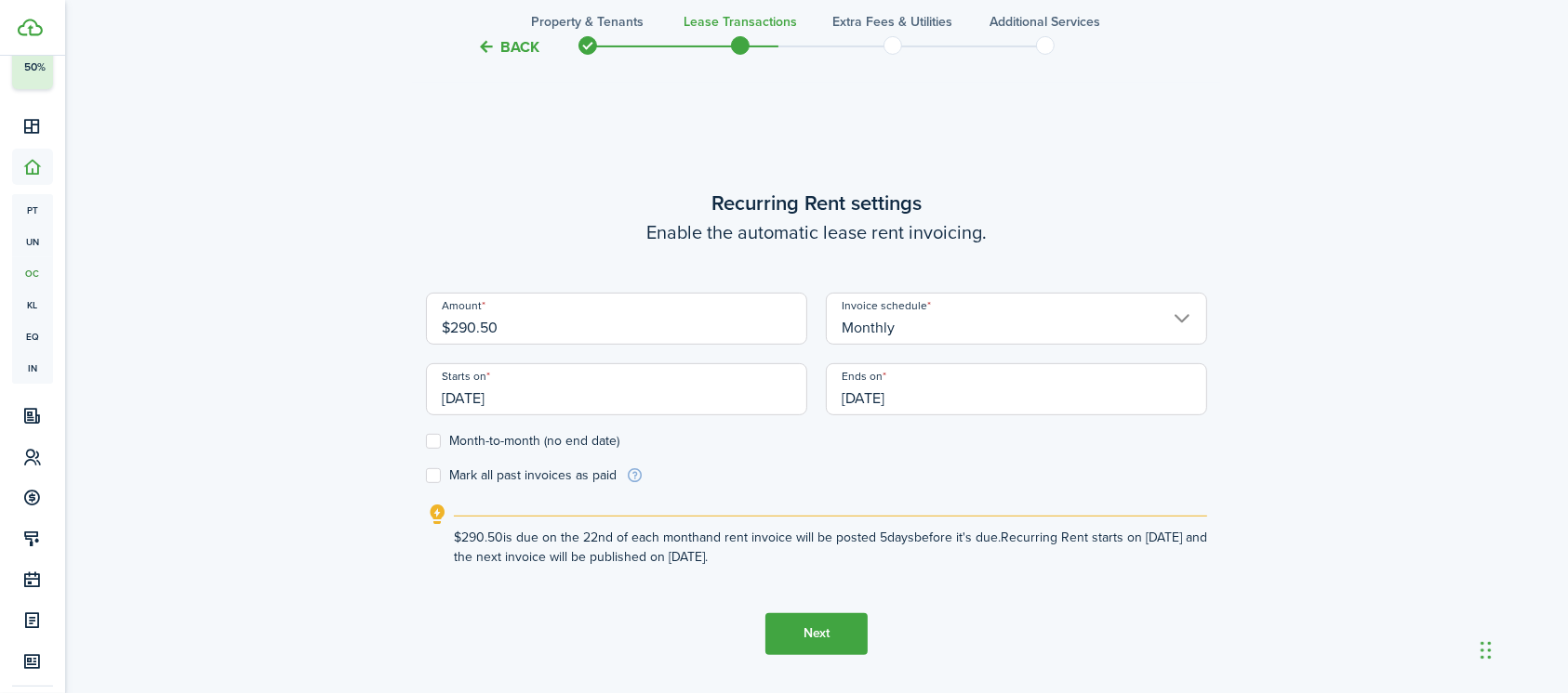
click at [513, 375] on input "[DATE]" at bounding box center [616, 390] width 381 height 52
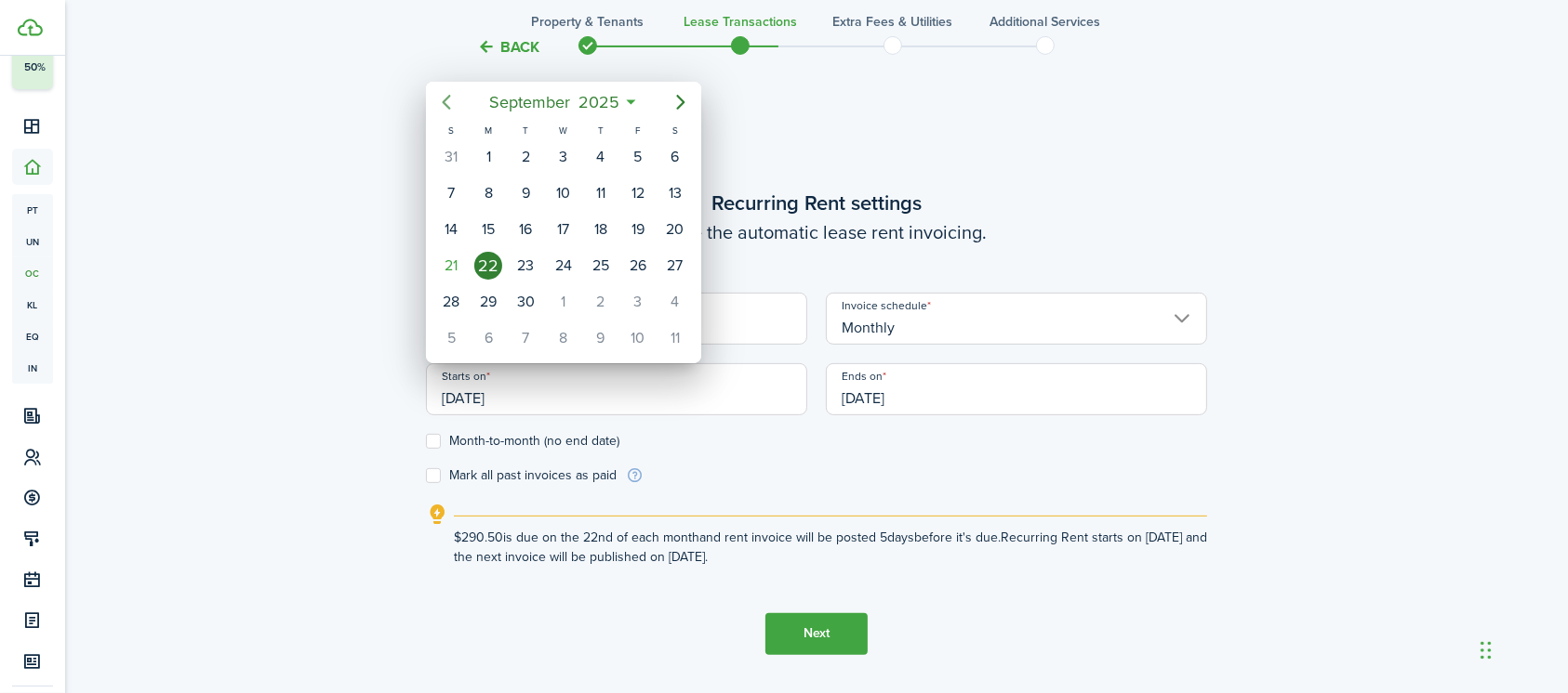
click at [449, 98] on icon "Previous page" at bounding box center [446, 103] width 22 height 22
click at [679, 257] on div "23" at bounding box center [675, 266] width 28 height 28
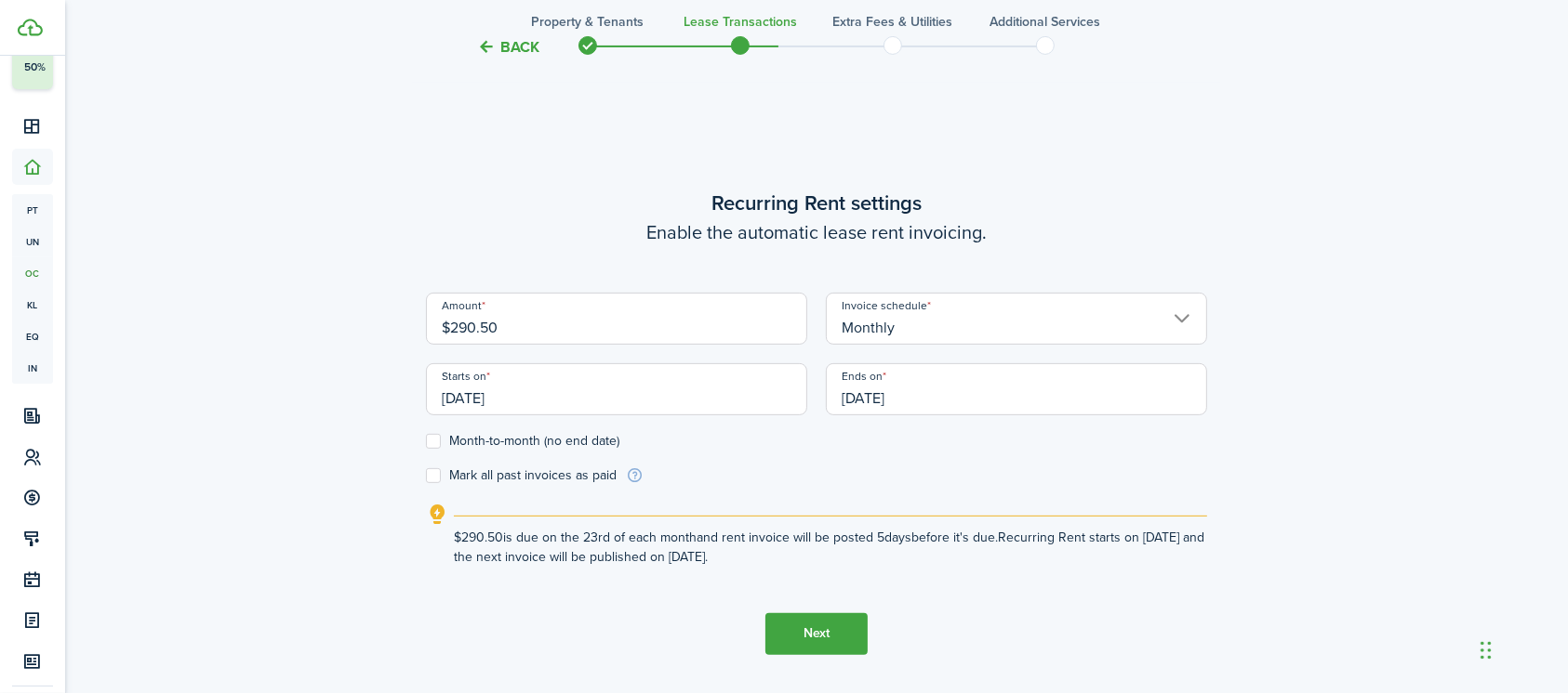
click at [954, 398] on input "[DATE]" at bounding box center [1016, 390] width 381 height 52
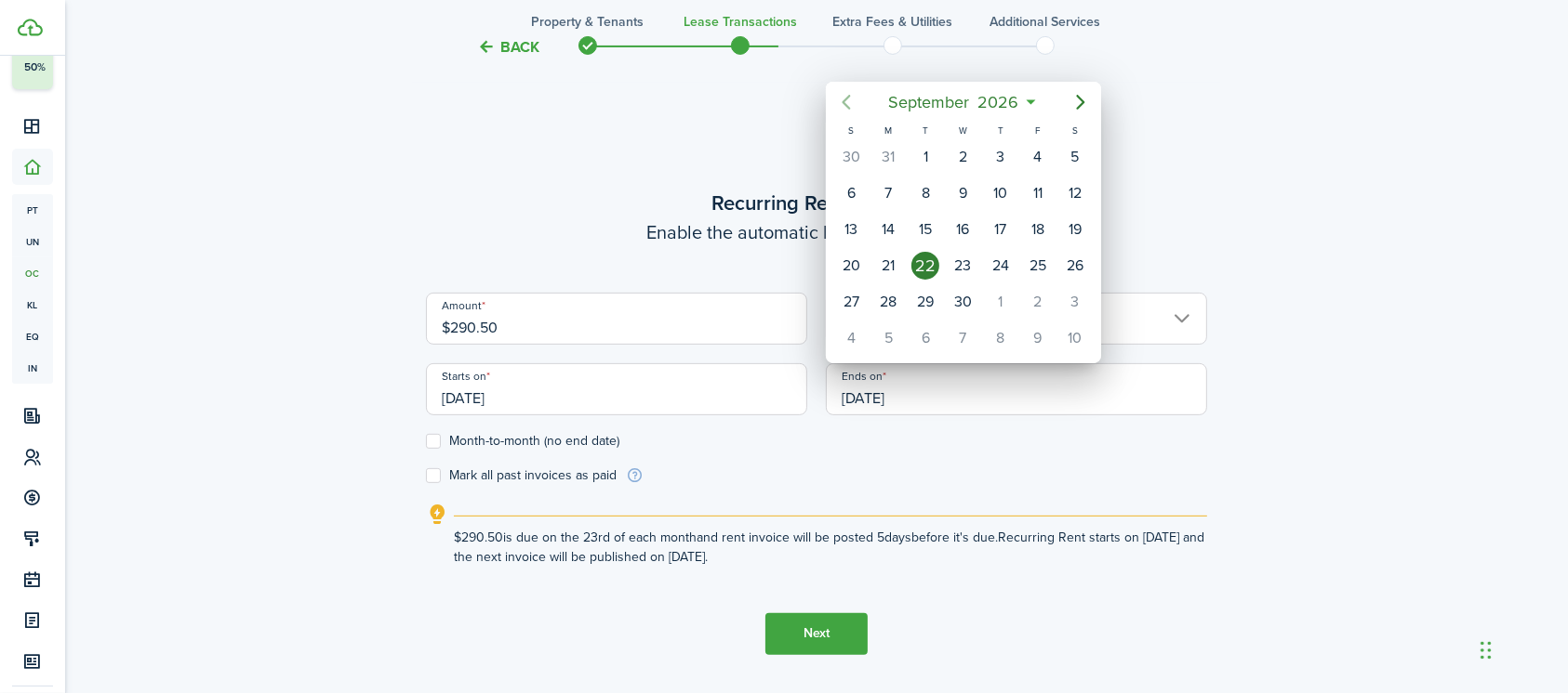
click at [845, 102] on icon "Previous page" at bounding box center [847, 103] width 8 height 15
click at [1076, 264] on div "22" at bounding box center [1075, 266] width 28 height 28
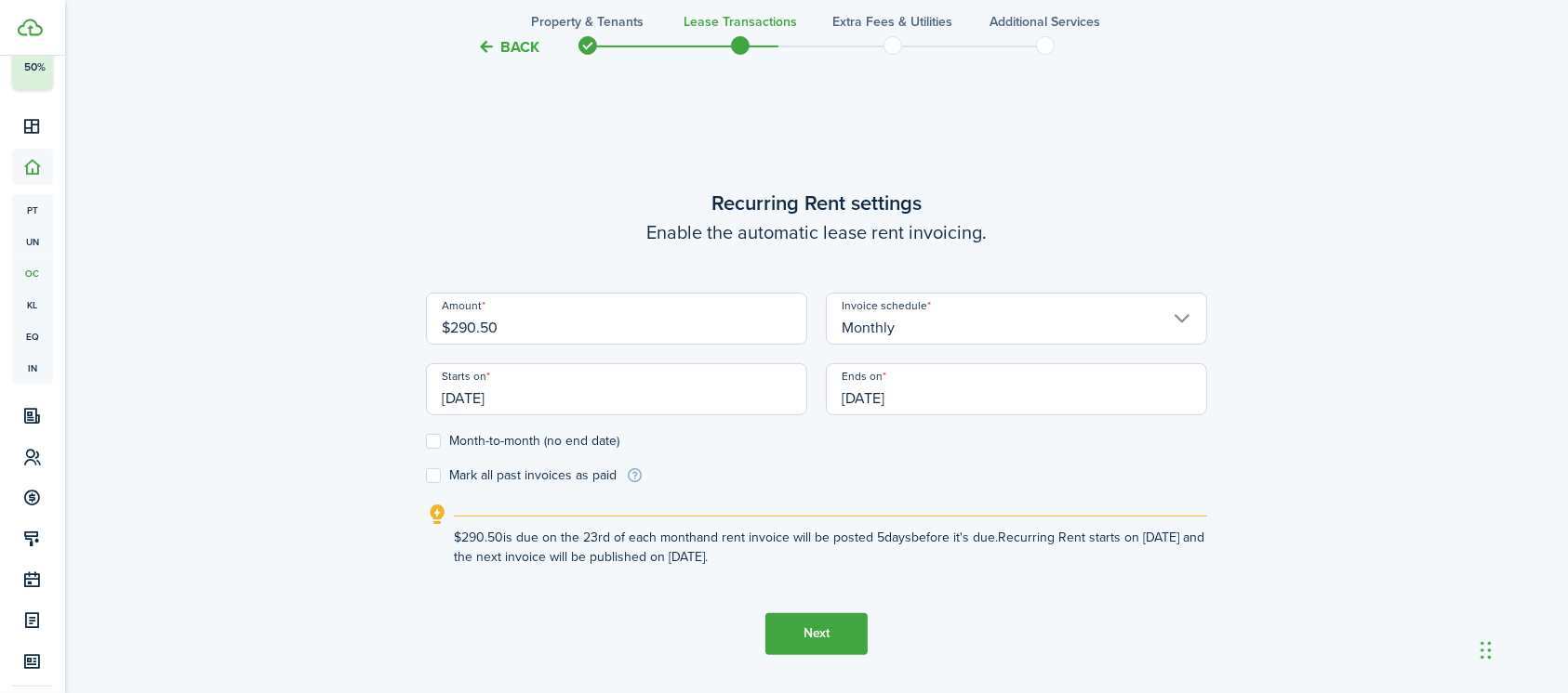
click at [898, 465] on form "Amount $290.50 Invoice schedule Monthly Starts on [DATE] Ends on [DATE] Month-t…" at bounding box center [816, 389] width 781 height 192
click at [796, 632] on button "Next" at bounding box center [817, 634] width 103 height 42
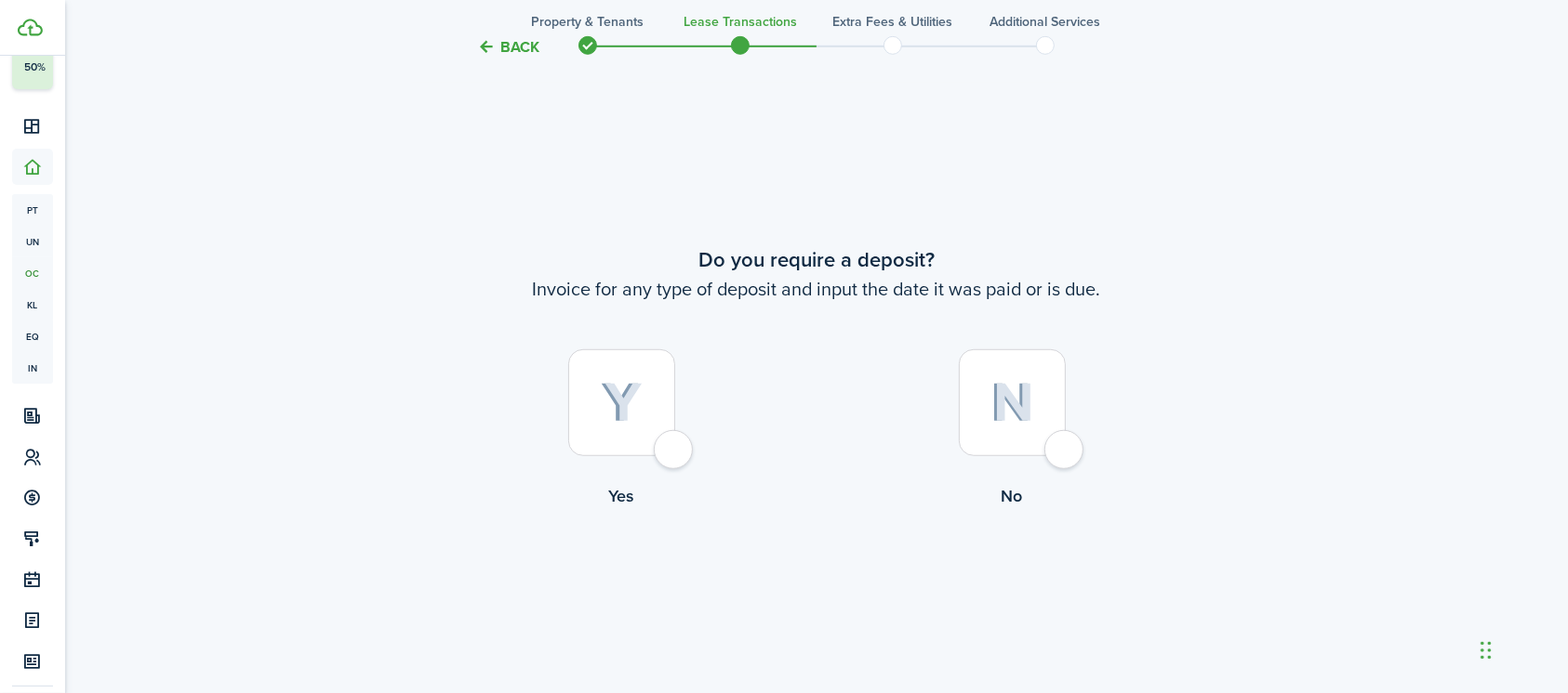
scroll to position [1261, 0]
click at [1064, 449] on div at bounding box center [1012, 398] width 107 height 107
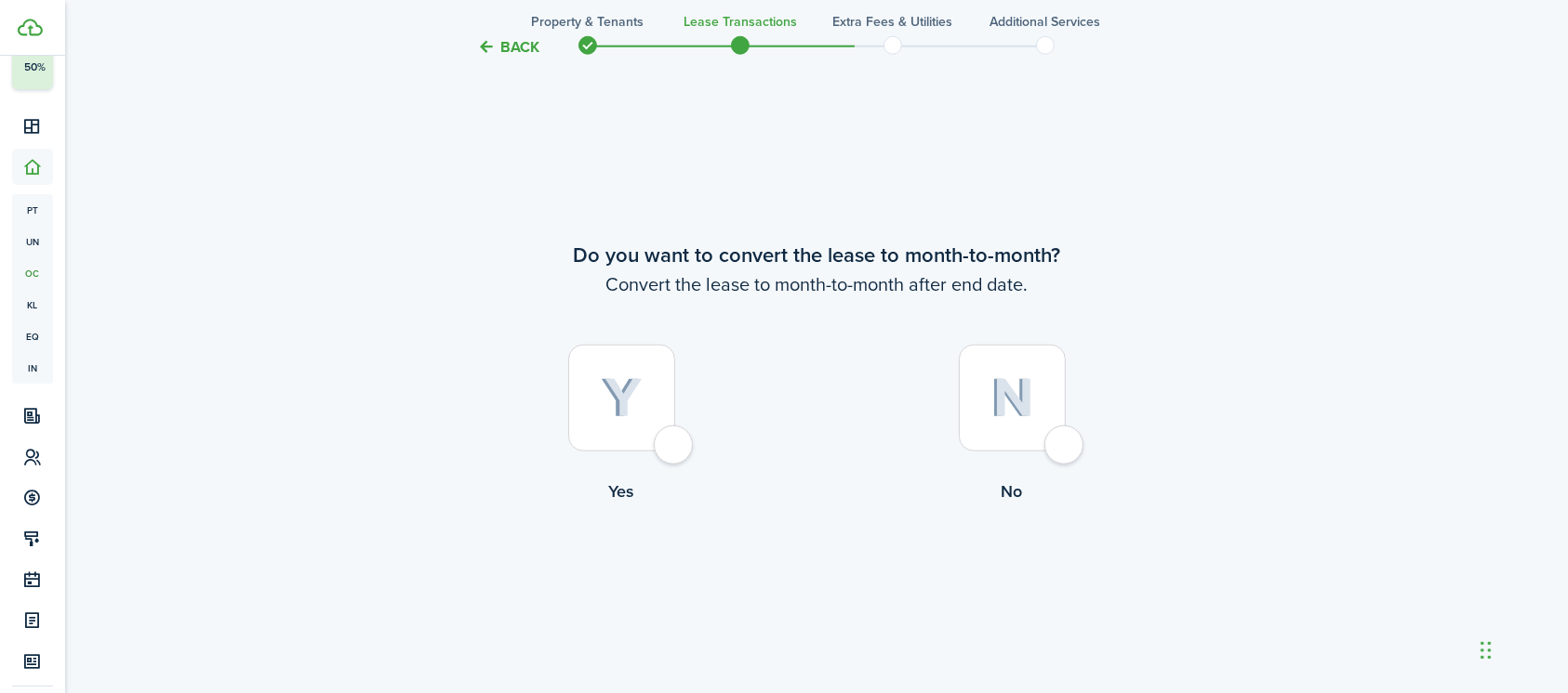
click at [1059, 450] on div at bounding box center [1012, 398] width 107 height 107
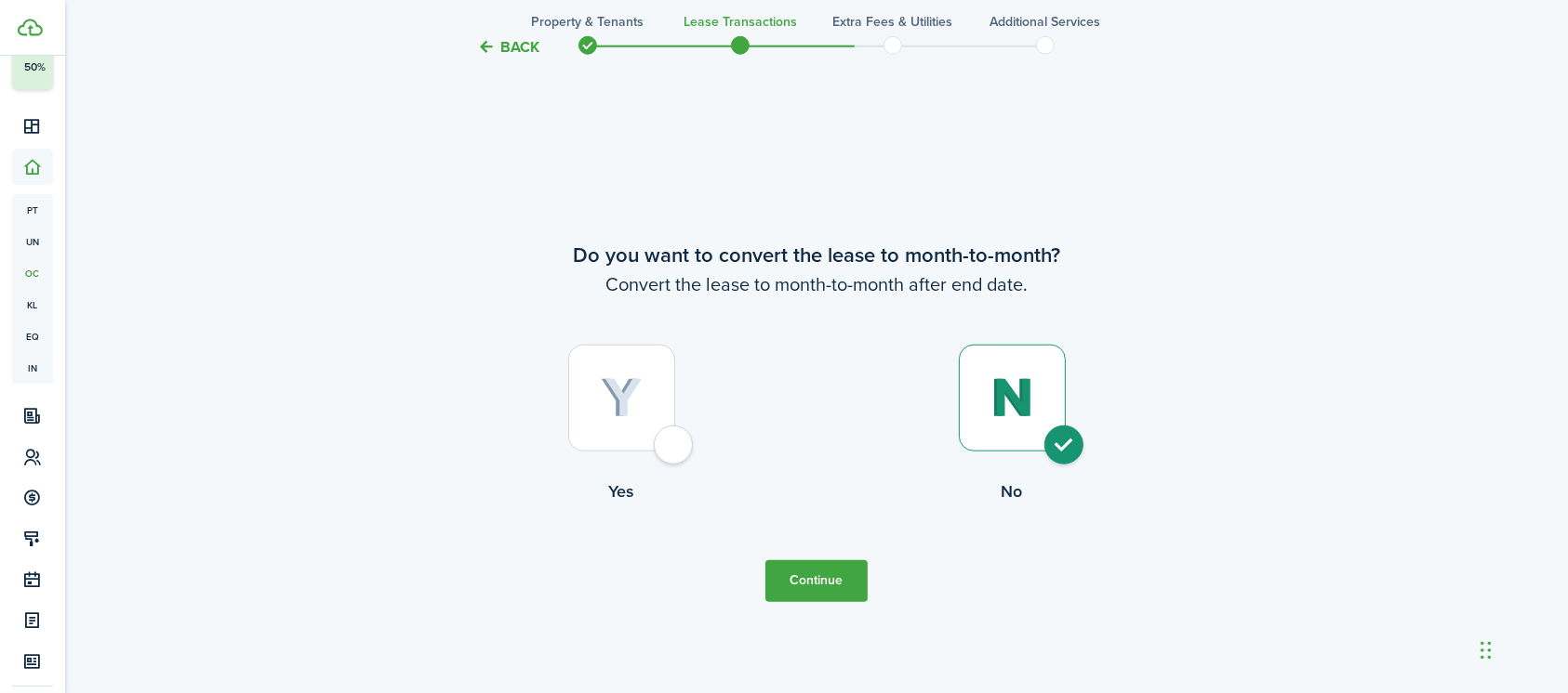
click at [805, 579] on button "Continue" at bounding box center [817, 581] width 103 height 42
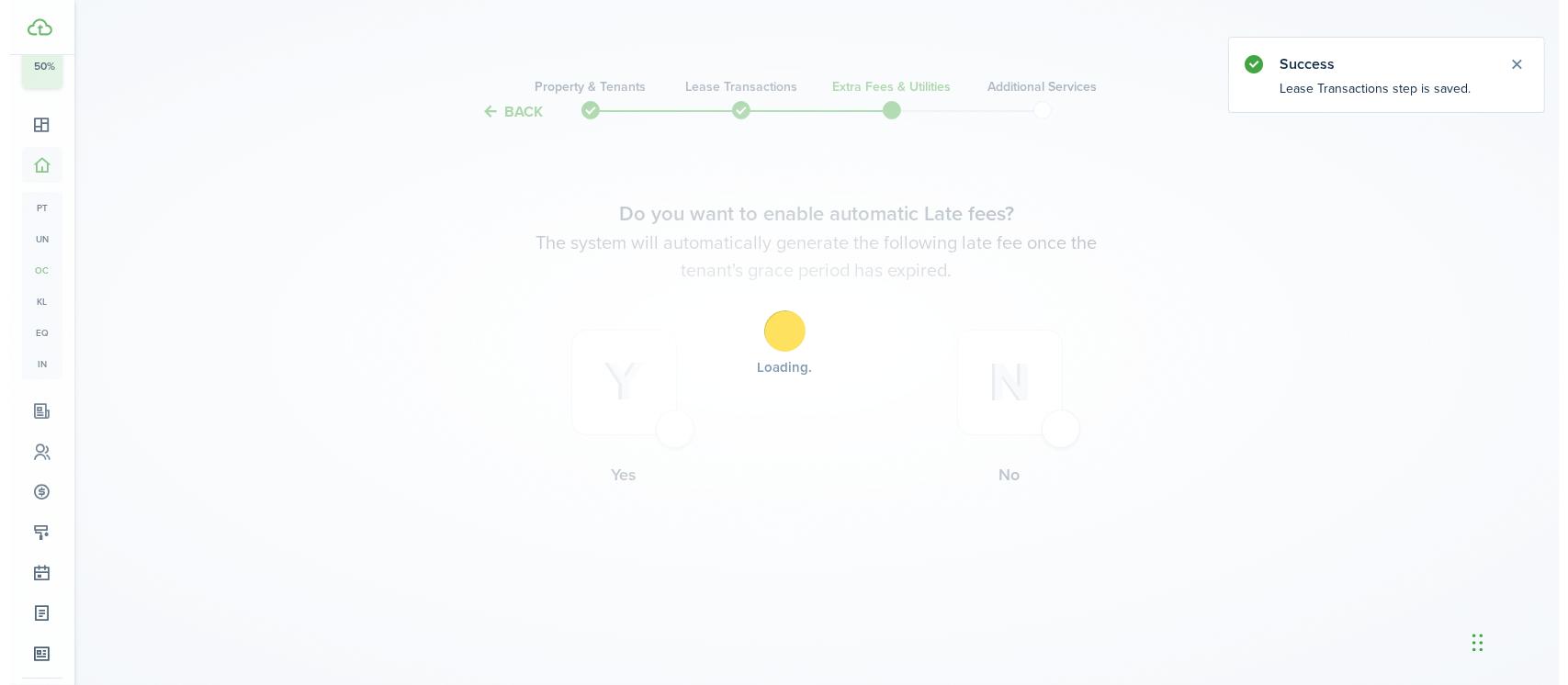
scroll to position [0, 0]
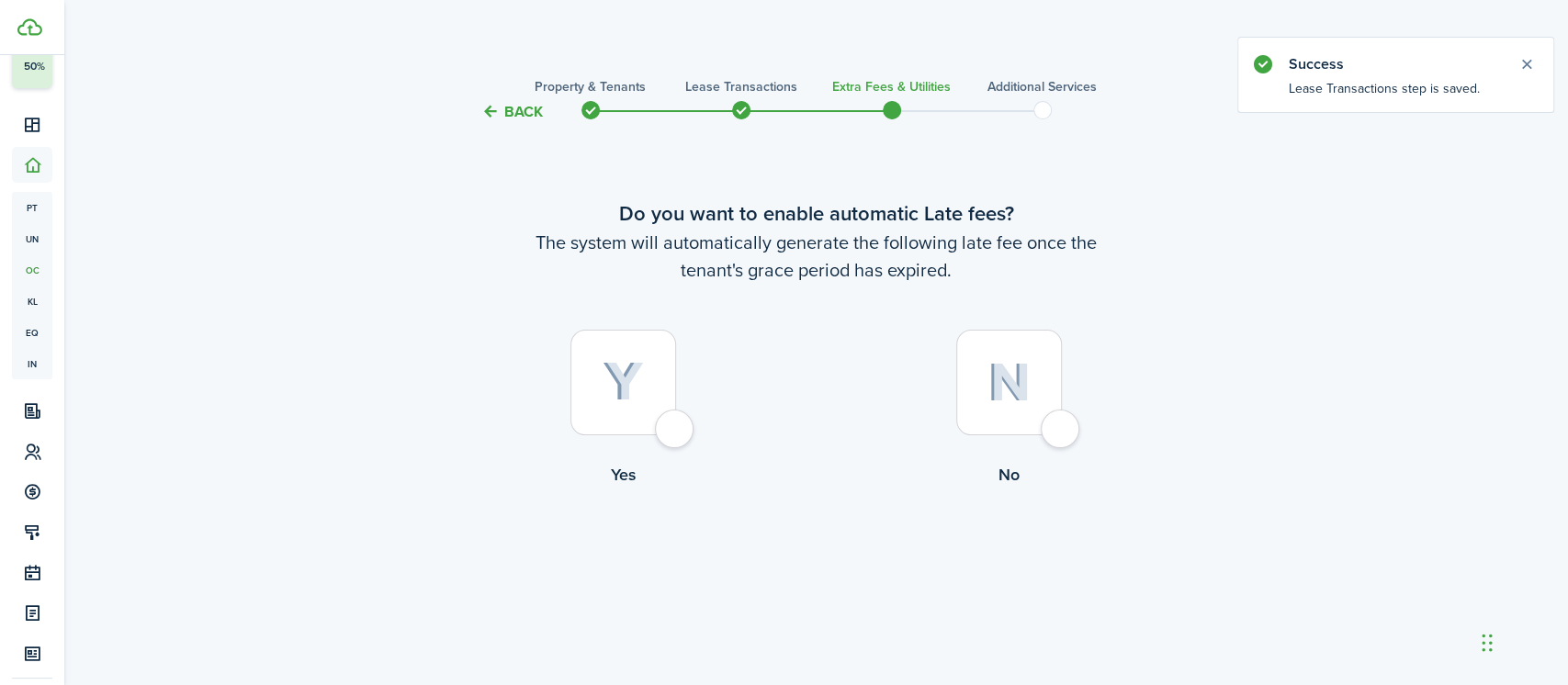
click at [1060, 431] on div at bounding box center [1008, 383] width 106 height 106
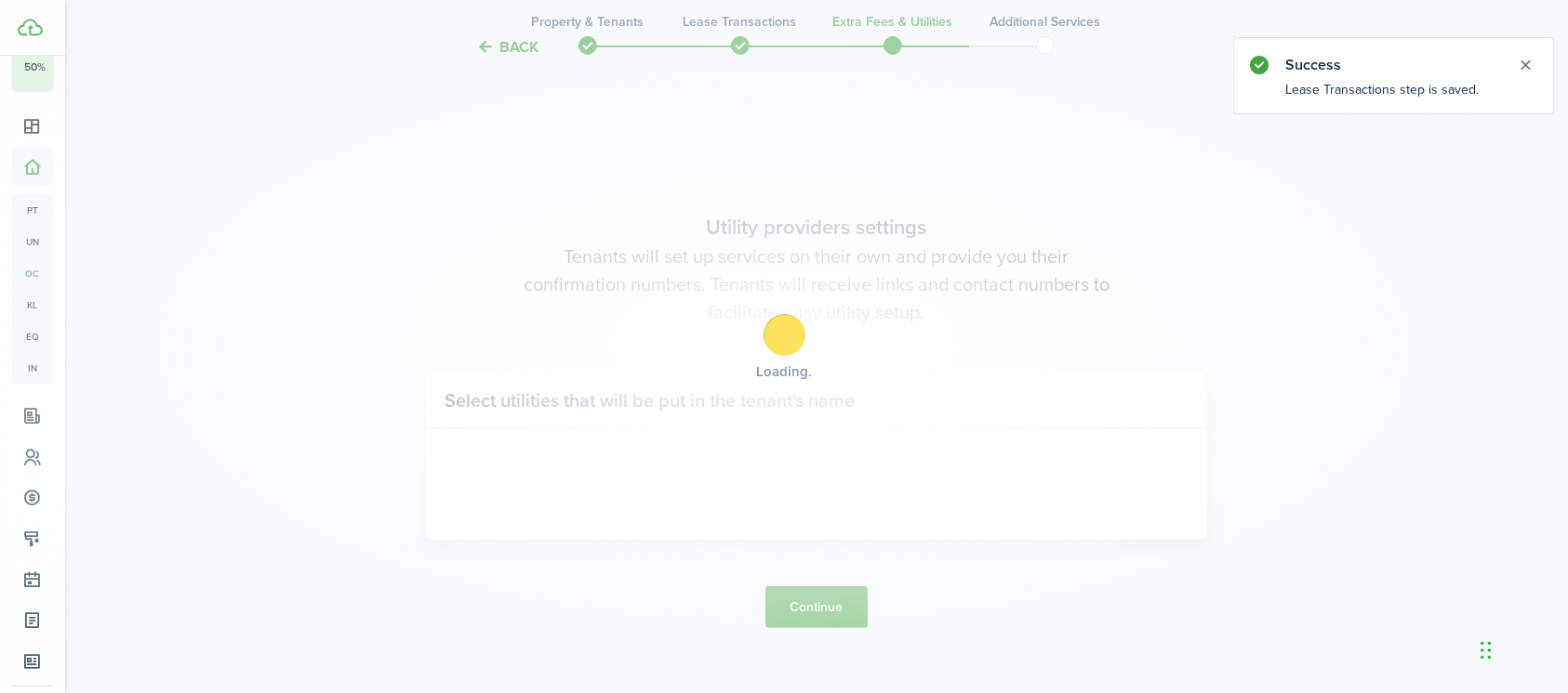
scroll to position [568, 0]
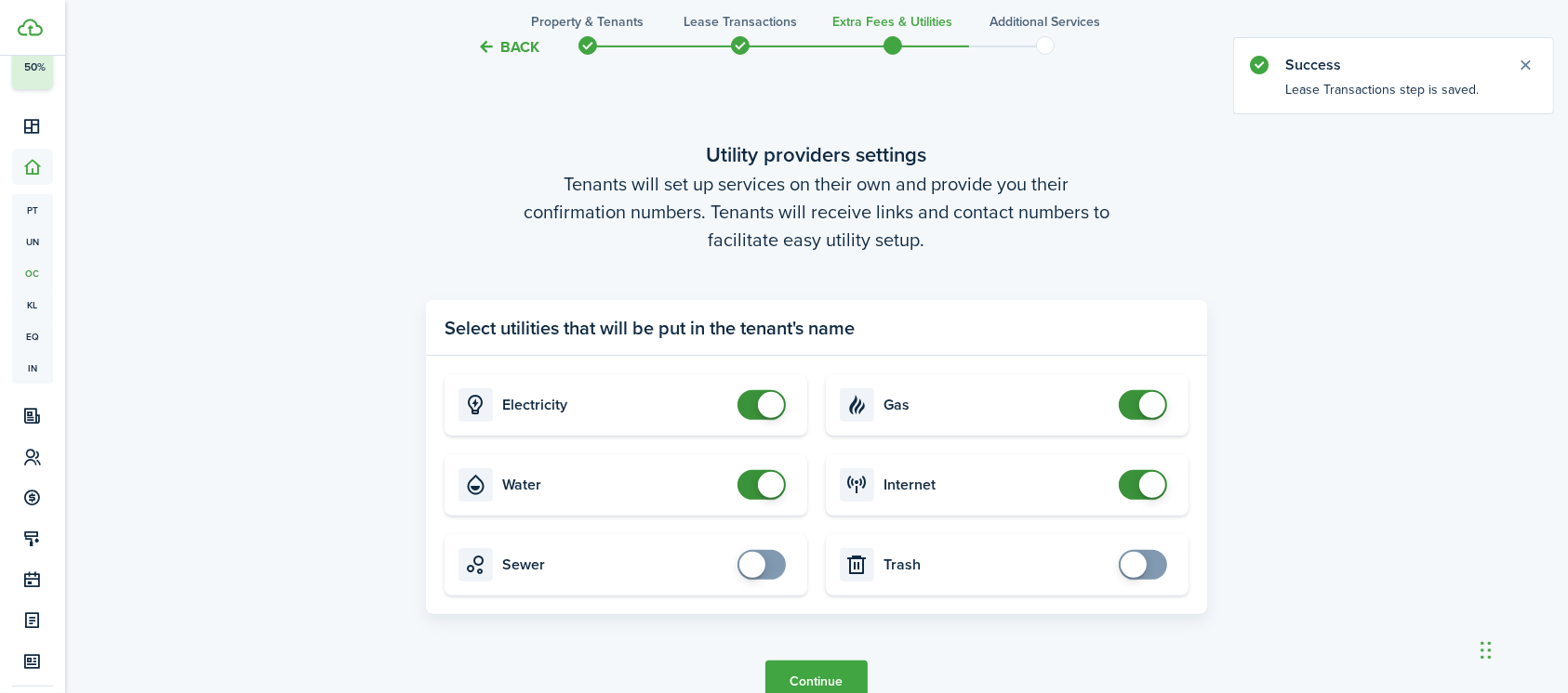
click at [752, 414] on span at bounding box center [762, 405] width 19 height 30
click at [752, 487] on span at bounding box center [762, 485] width 19 height 30
click at [1136, 404] on span at bounding box center [1142, 405] width 19 height 30
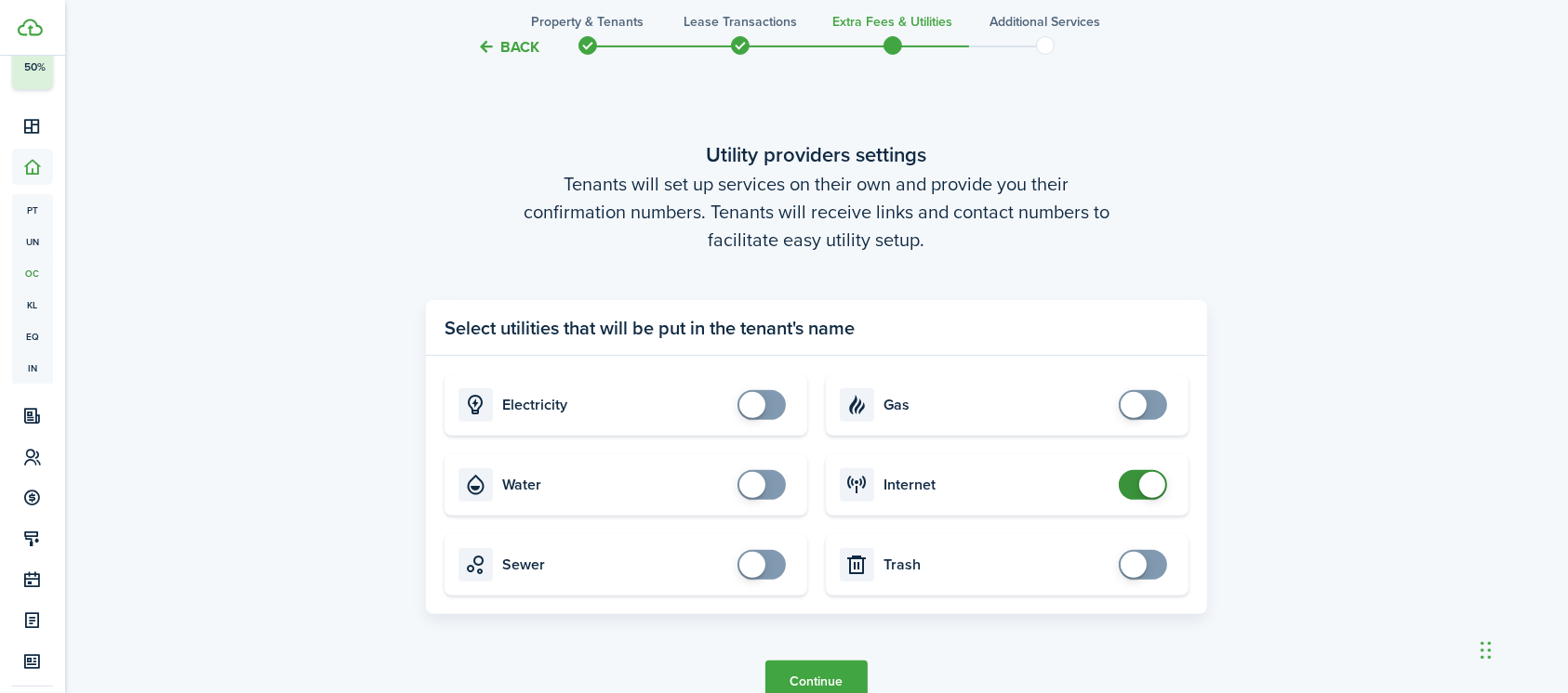
click at [1133, 485] on span at bounding box center [1142, 485] width 19 height 30
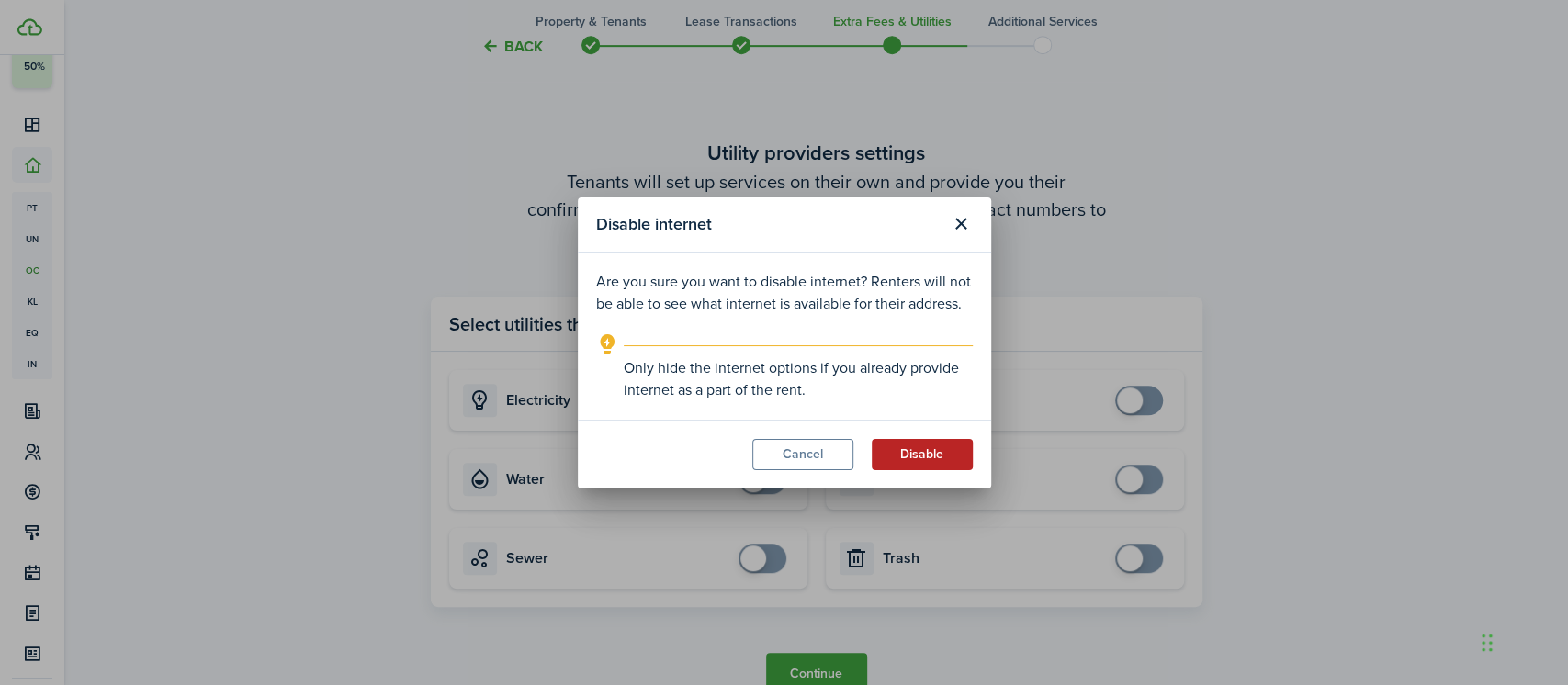
click at [914, 455] on button "Disable" at bounding box center [922, 455] width 101 height 31
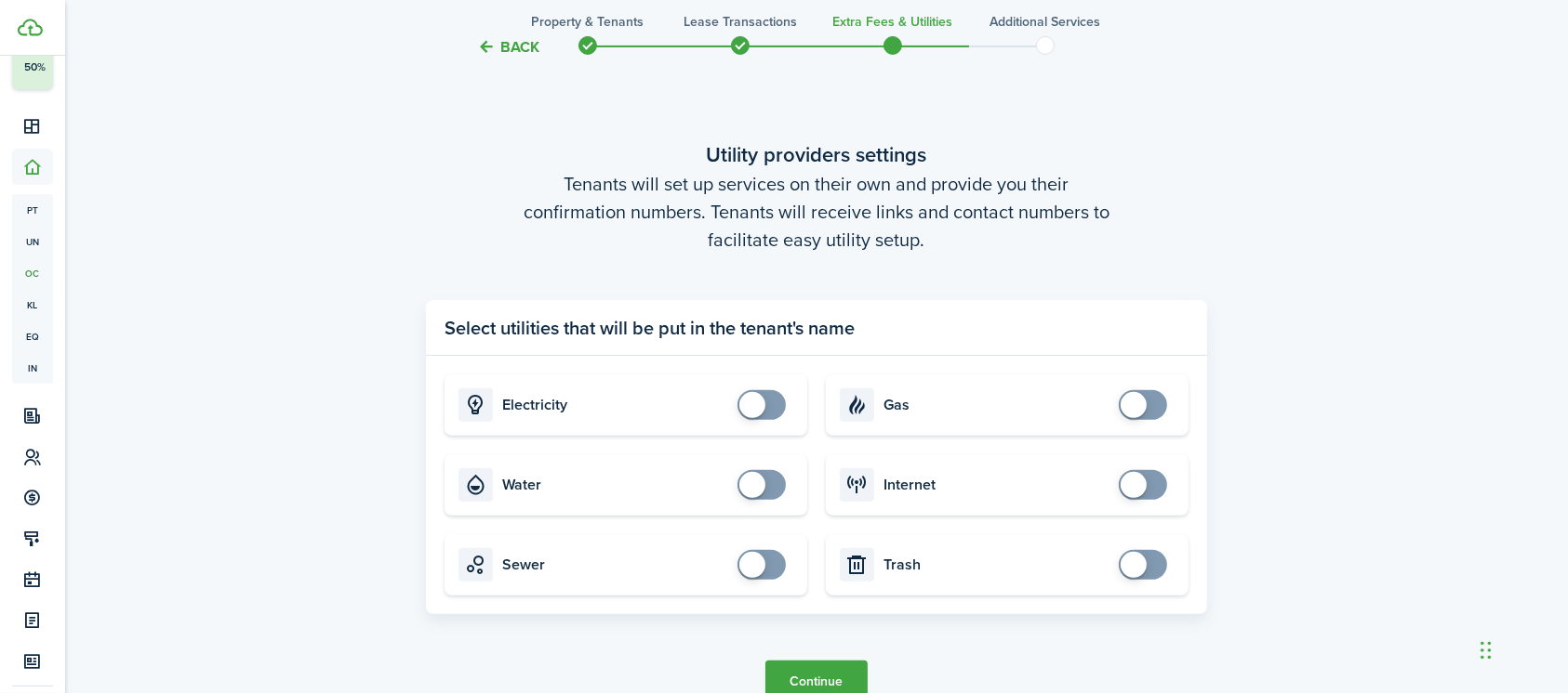
click at [825, 674] on button "Continue" at bounding box center [817, 681] width 103 height 42
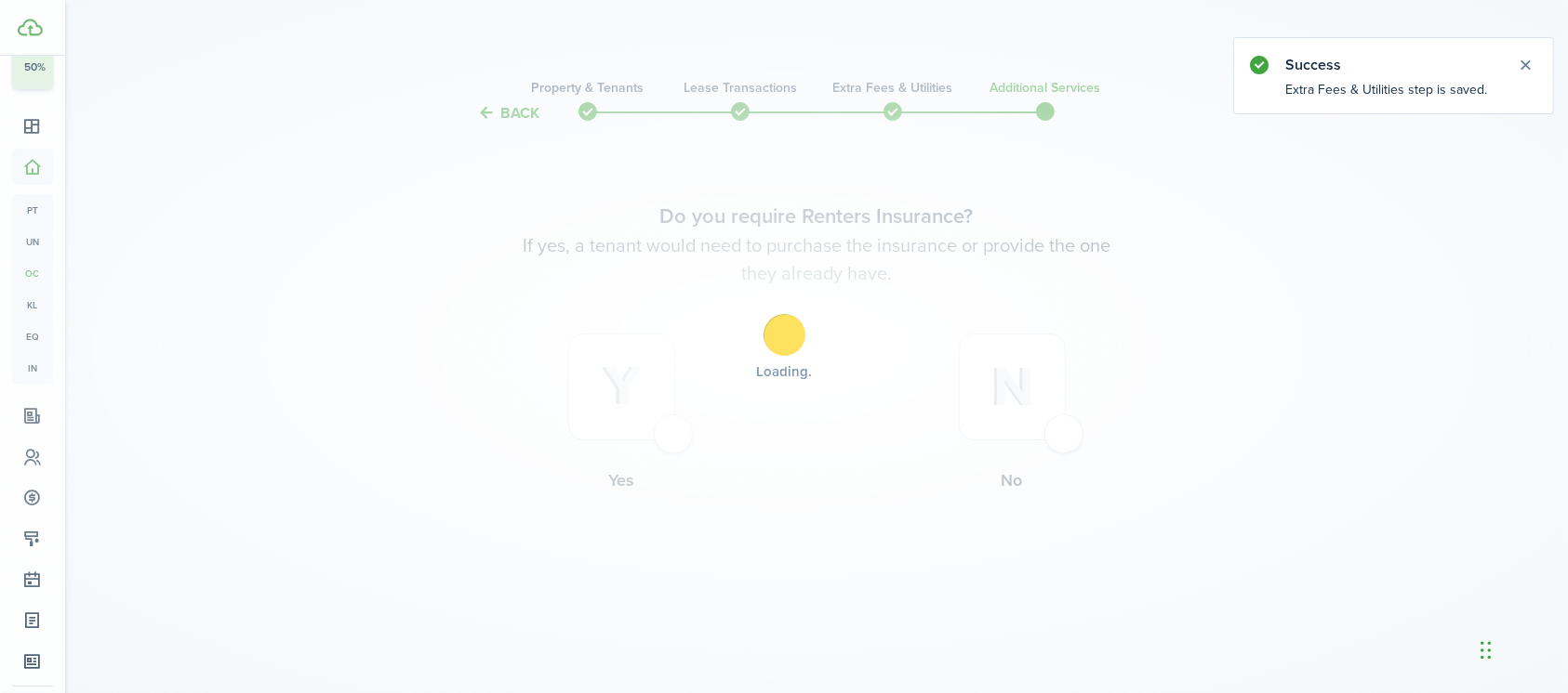
scroll to position [0, 0]
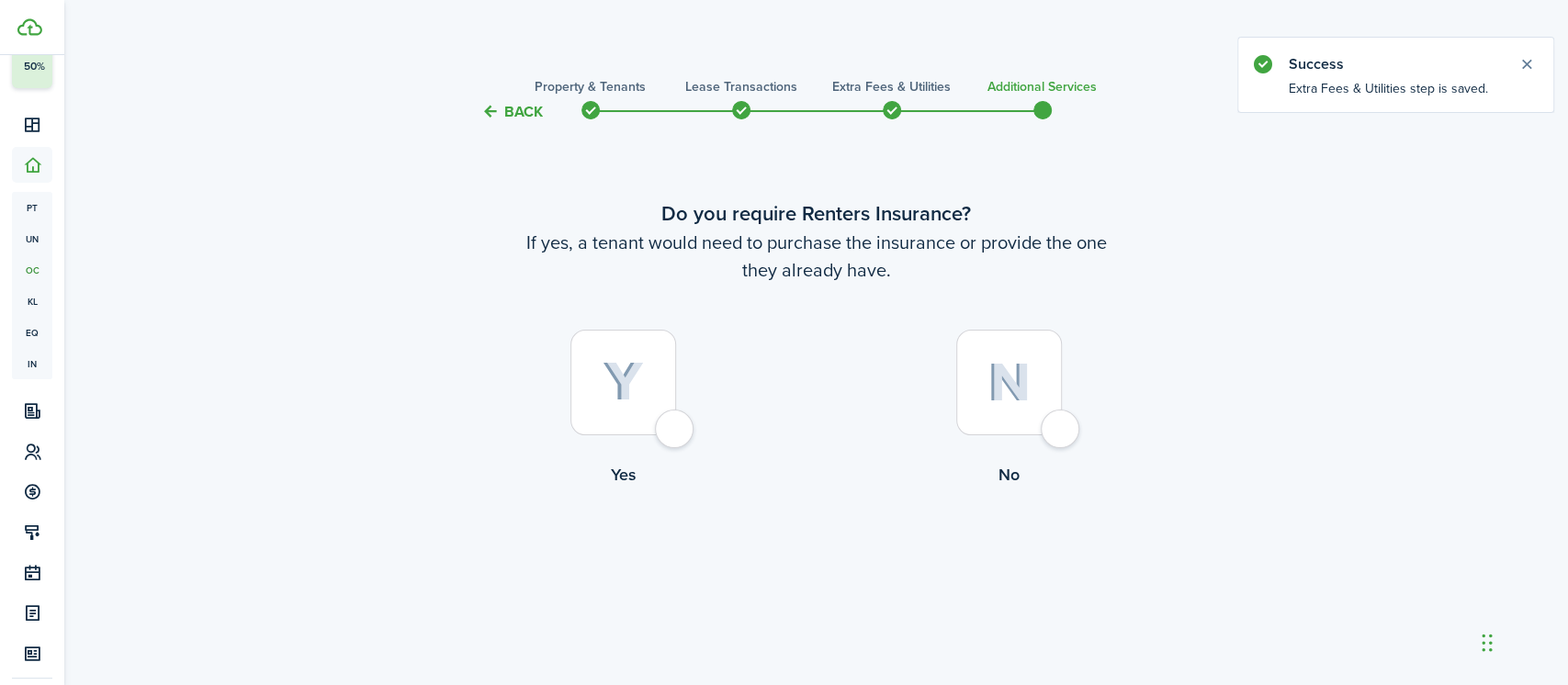
click at [1047, 431] on div at bounding box center [1008, 383] width 106 height 106
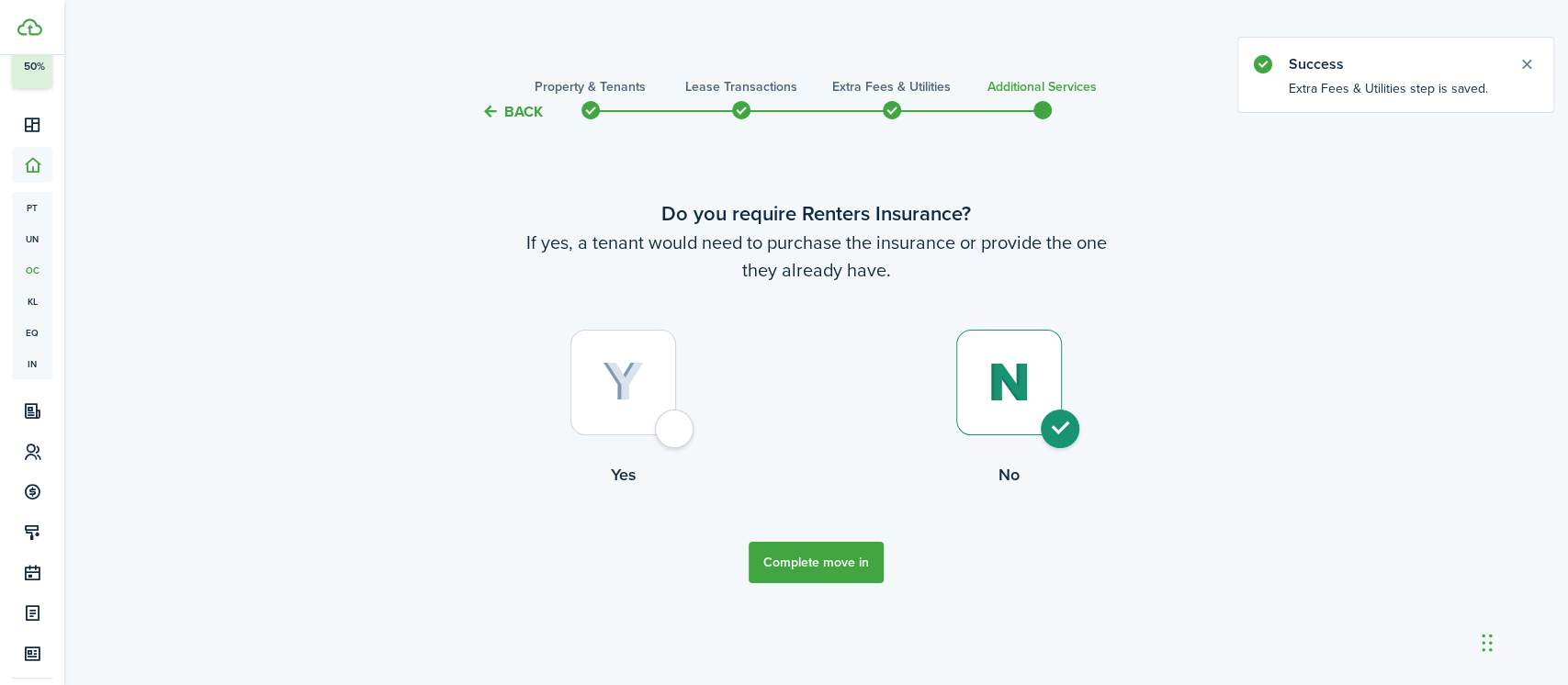
click at [838, 555] on button "Complete move in" at bounding box center [816, 562] width 135 height 41
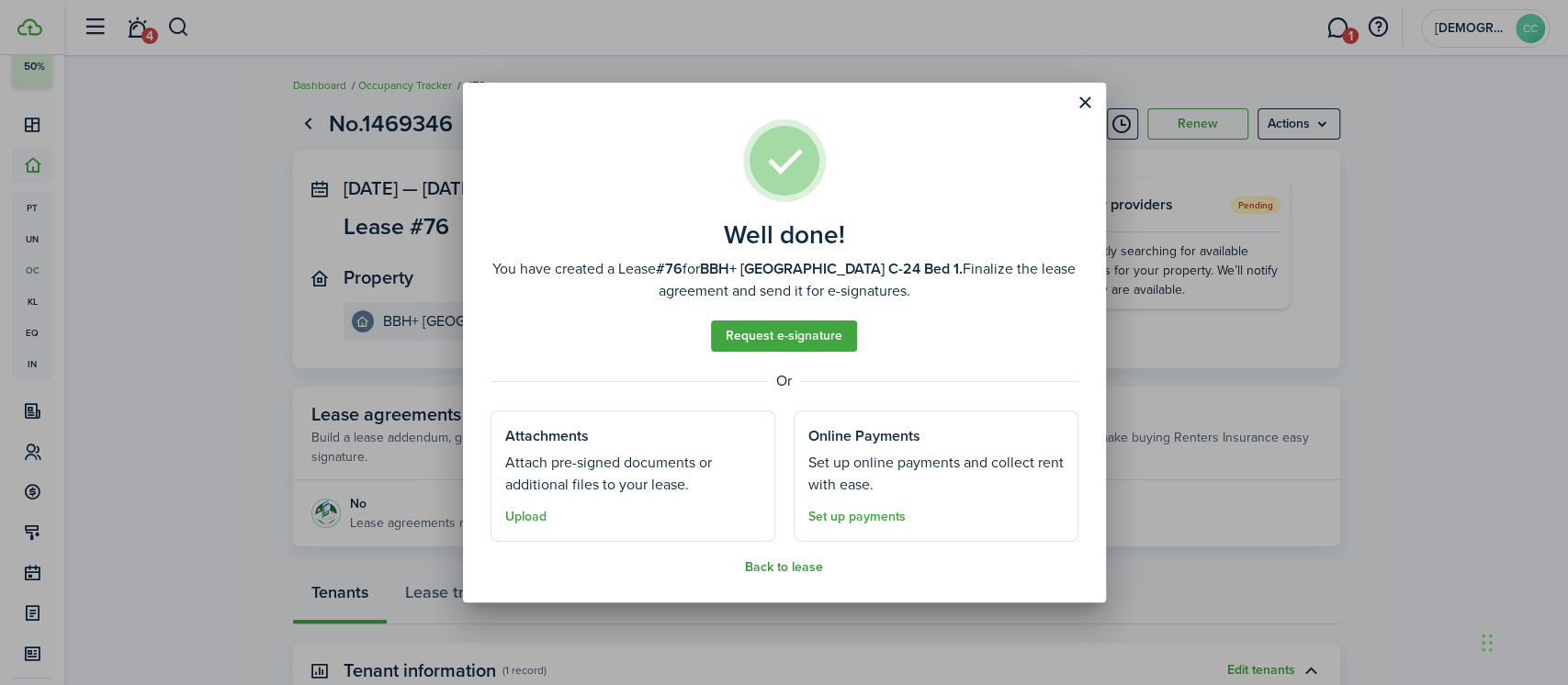
click at [787, 567] on button "Back to lease" at bounding box center [784, 568] width 78 height 15
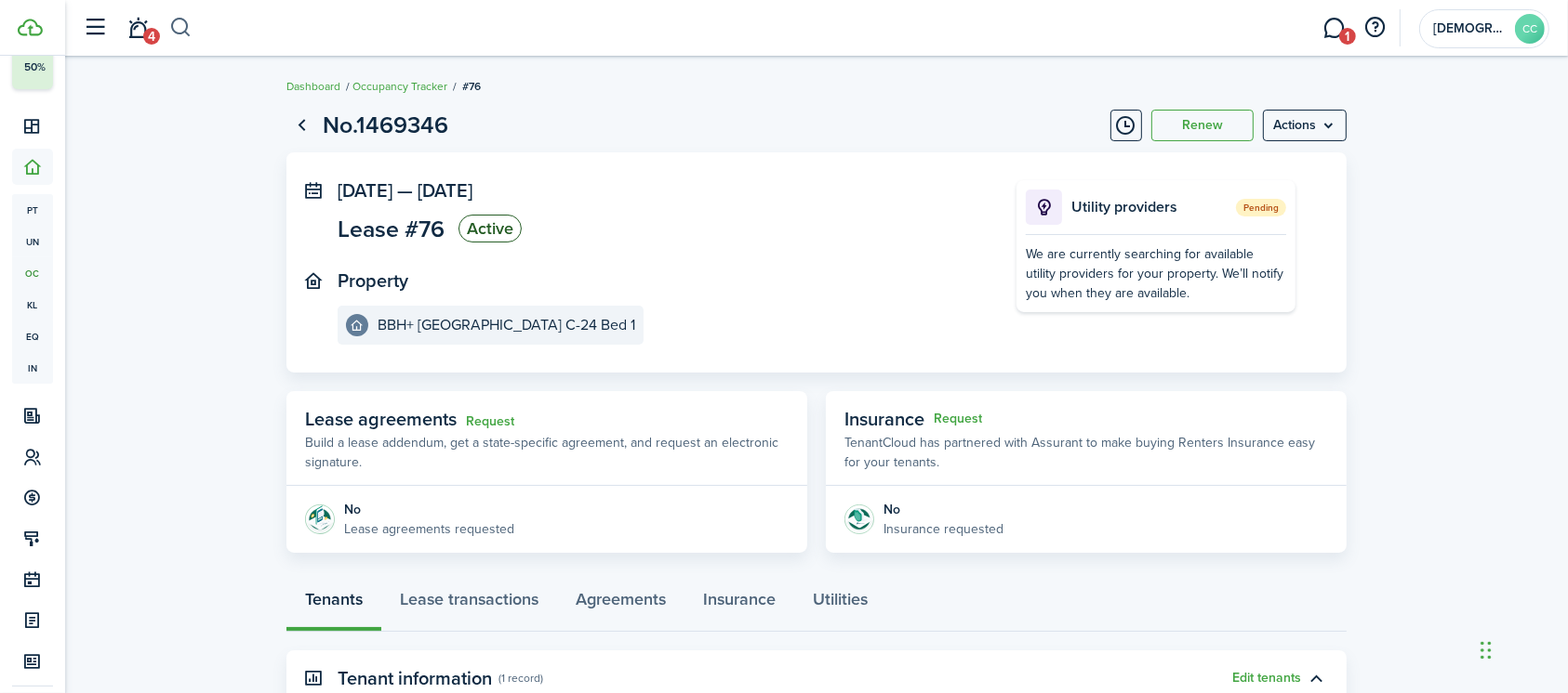
click at [180, 22] on button "button" at bounding box center [180, 28] width 23 height 32
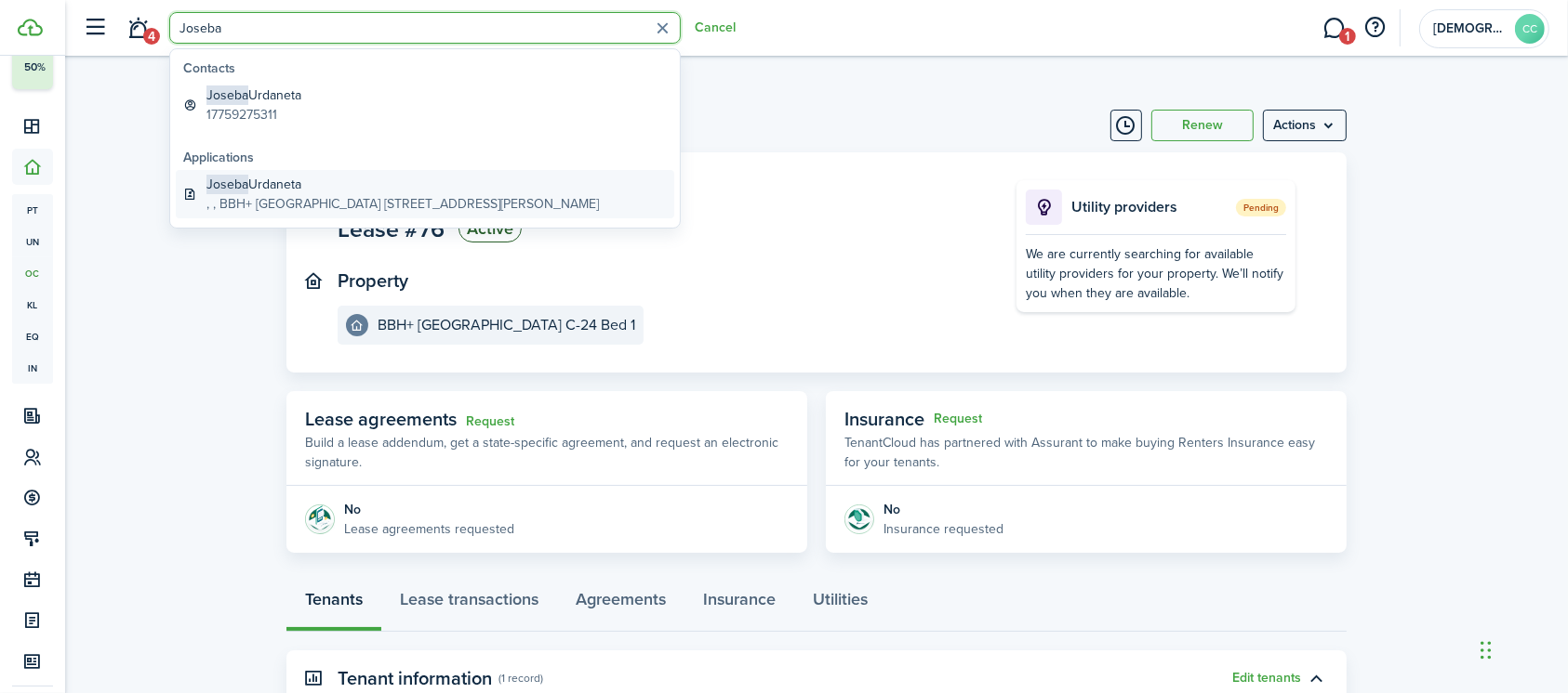
click at [268, 192] on global-search-item-title "[PERSON_NAME]" at bounding box center [402, 184] width 392 height 20
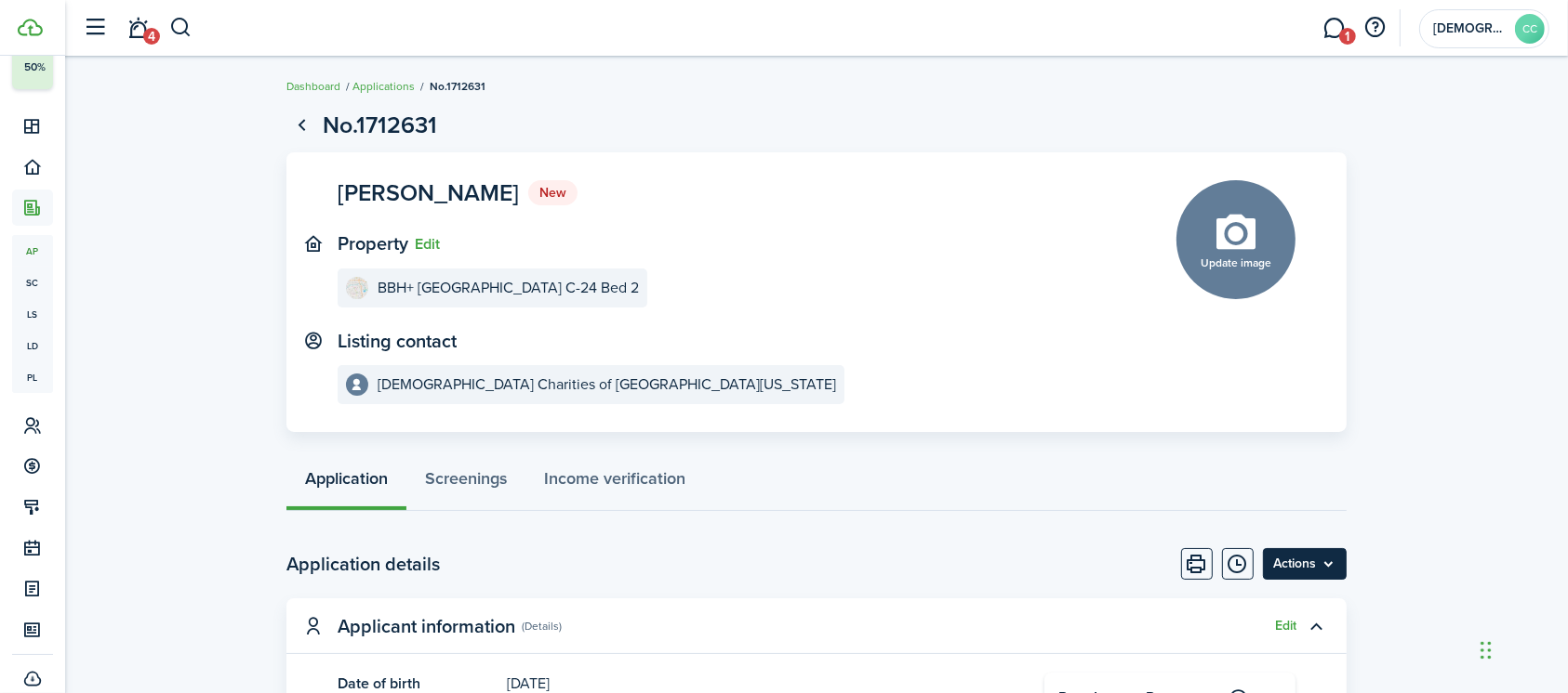
click at [1293, 565] on menu-btn "Actions" at bounding box center [1305, 564] width 84 height 32
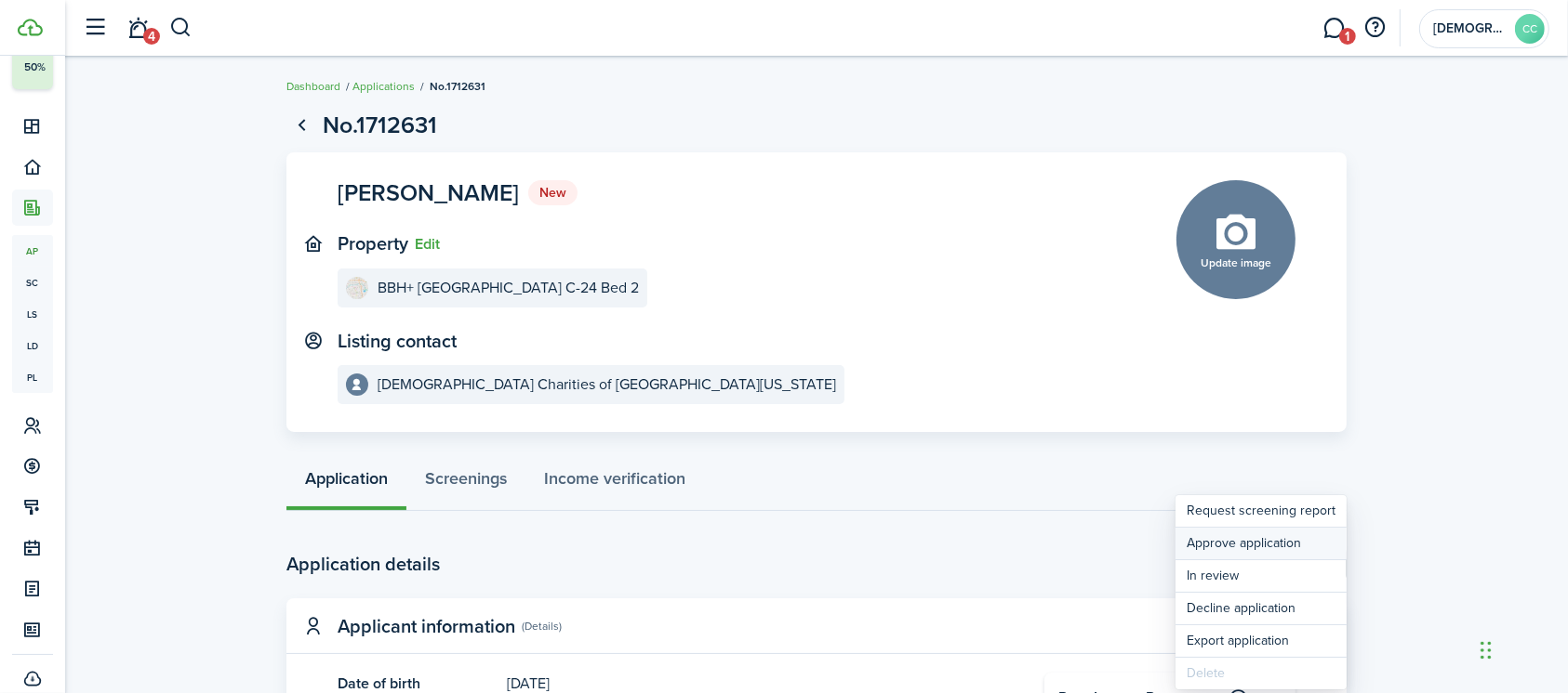
click at [1242, 547] on button "Approve application" at bounding box center [1260, 544] width 171 height 32
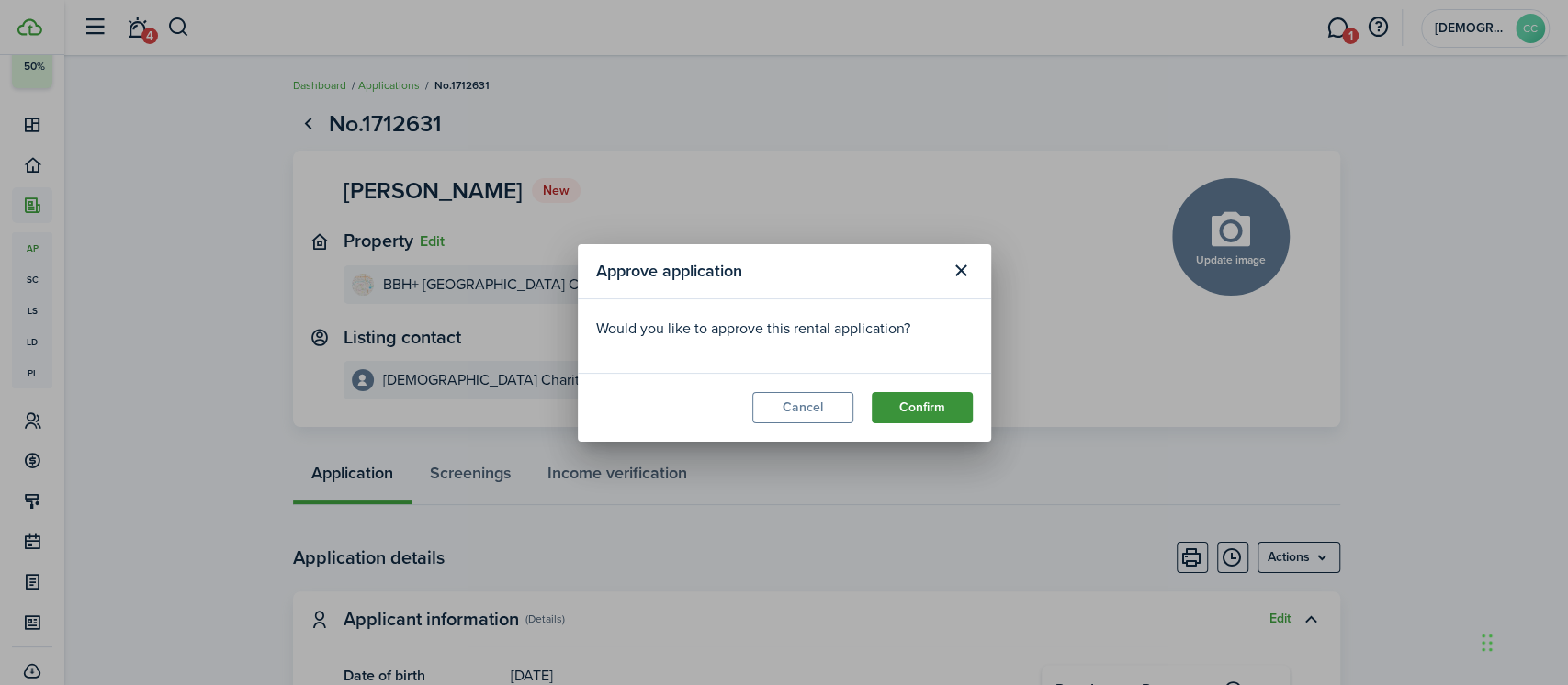
click at [911, 396] on button "Confirm" at bounding box center [922, 407] width 101 height 31
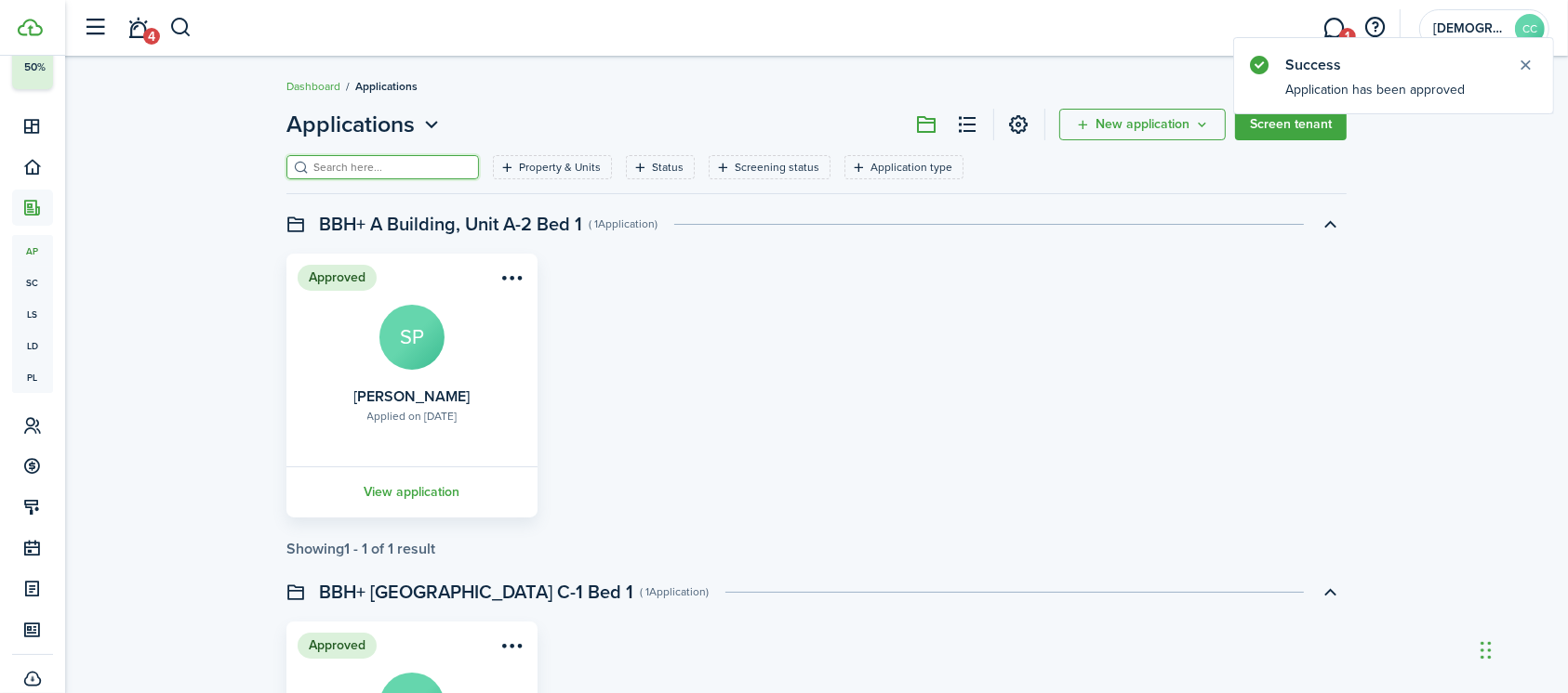
click at [385, 165] on input "search" at bounding box center [390, 167] width 163 height 18
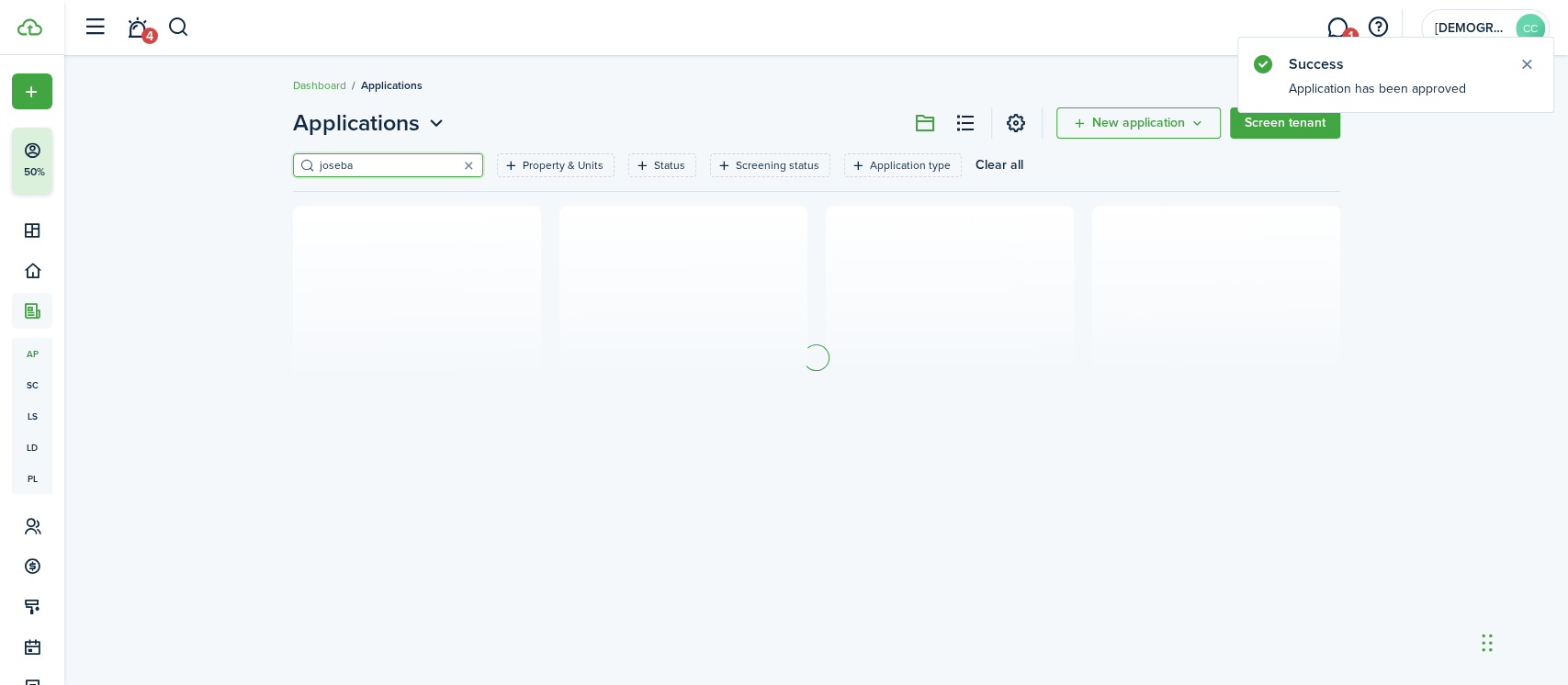
scroll to position [106, 0]
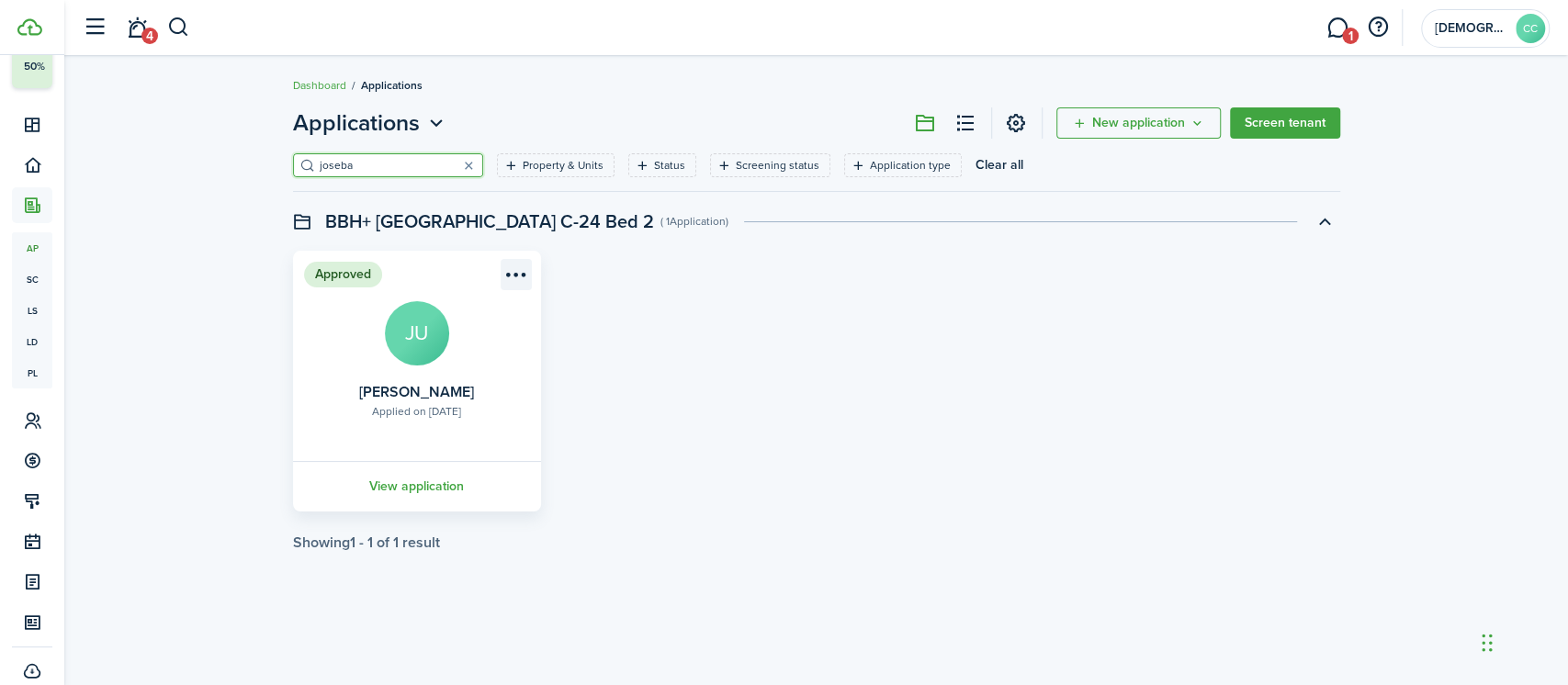
click at [516, 283] on menu-btn-icon "Open menu" at bounding box center [516, 275] width 31 height 31
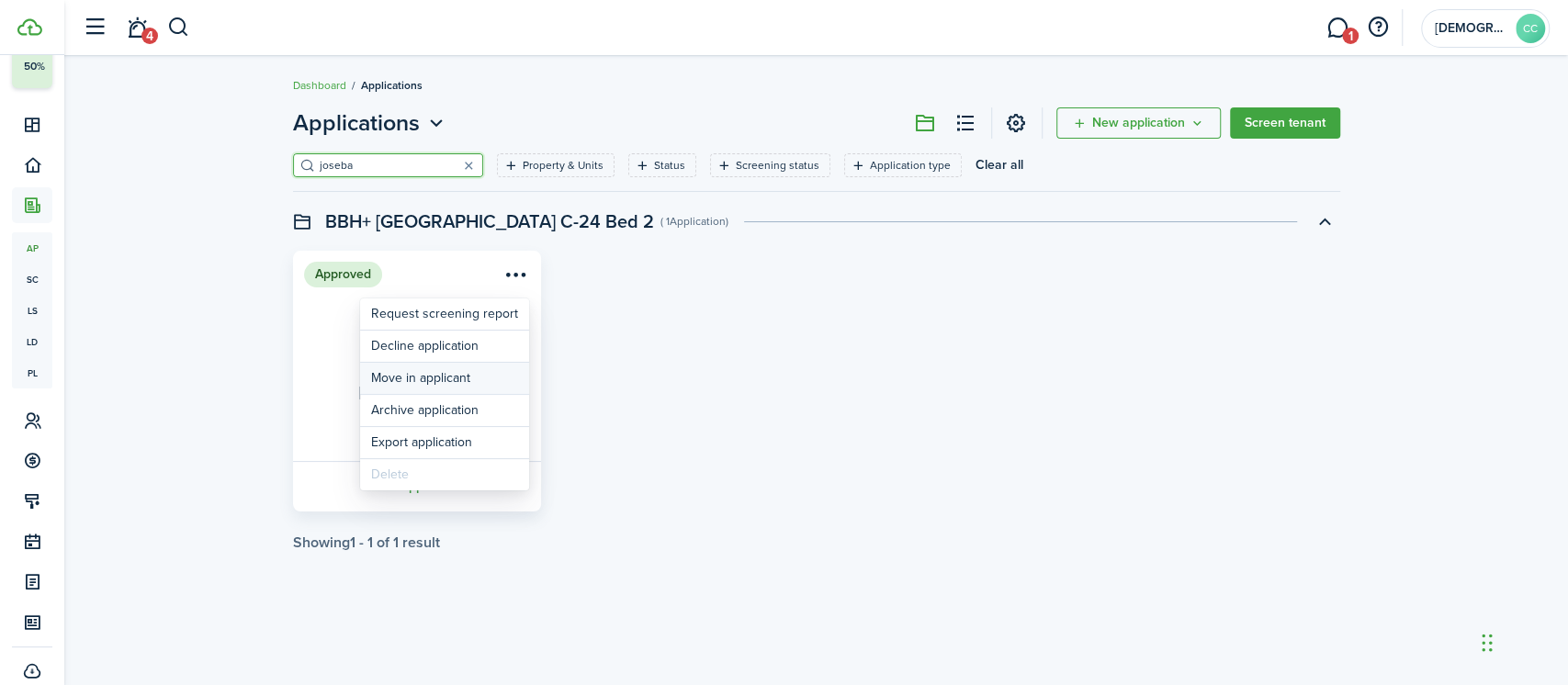
click at [454, 382] on button "Move in applicant" at bounding box center [444, 379] width 169 height 31
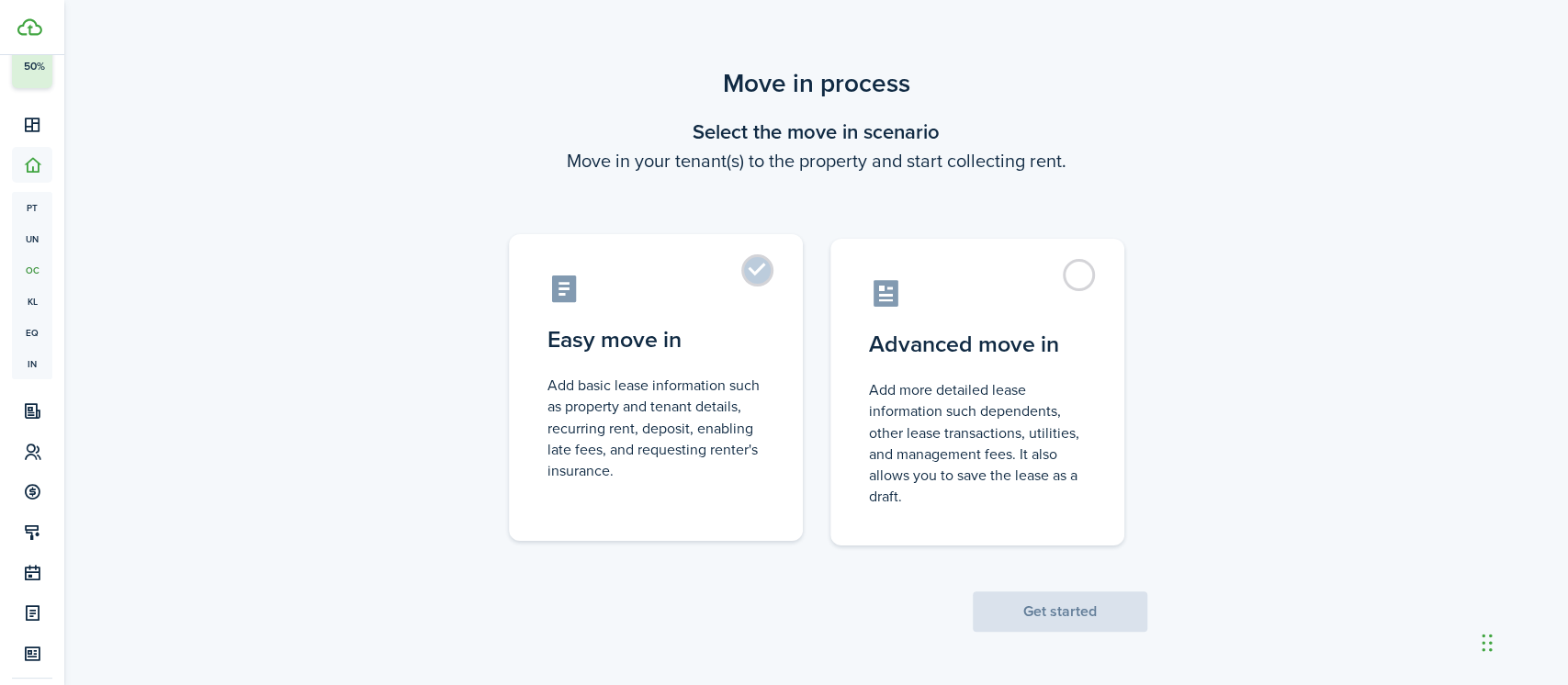
click at [766, 276] on label "Easy move in Add basic lease information such as property and tenant details, r…" at bounding box center [655, 387] width 294 height 307
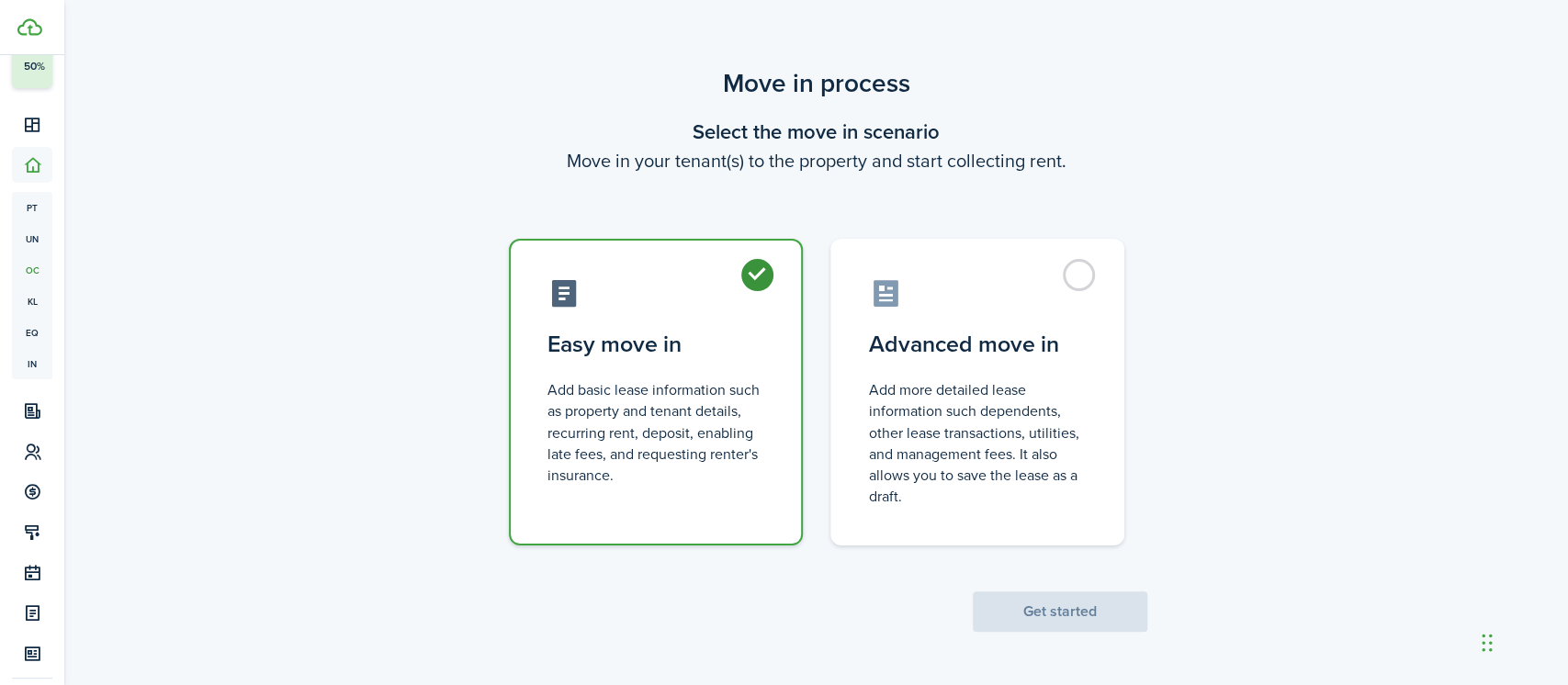
radio input "true"
click at [1048, 620] on button "Get started" at bounding box center [1059, 612] width 174 height 41
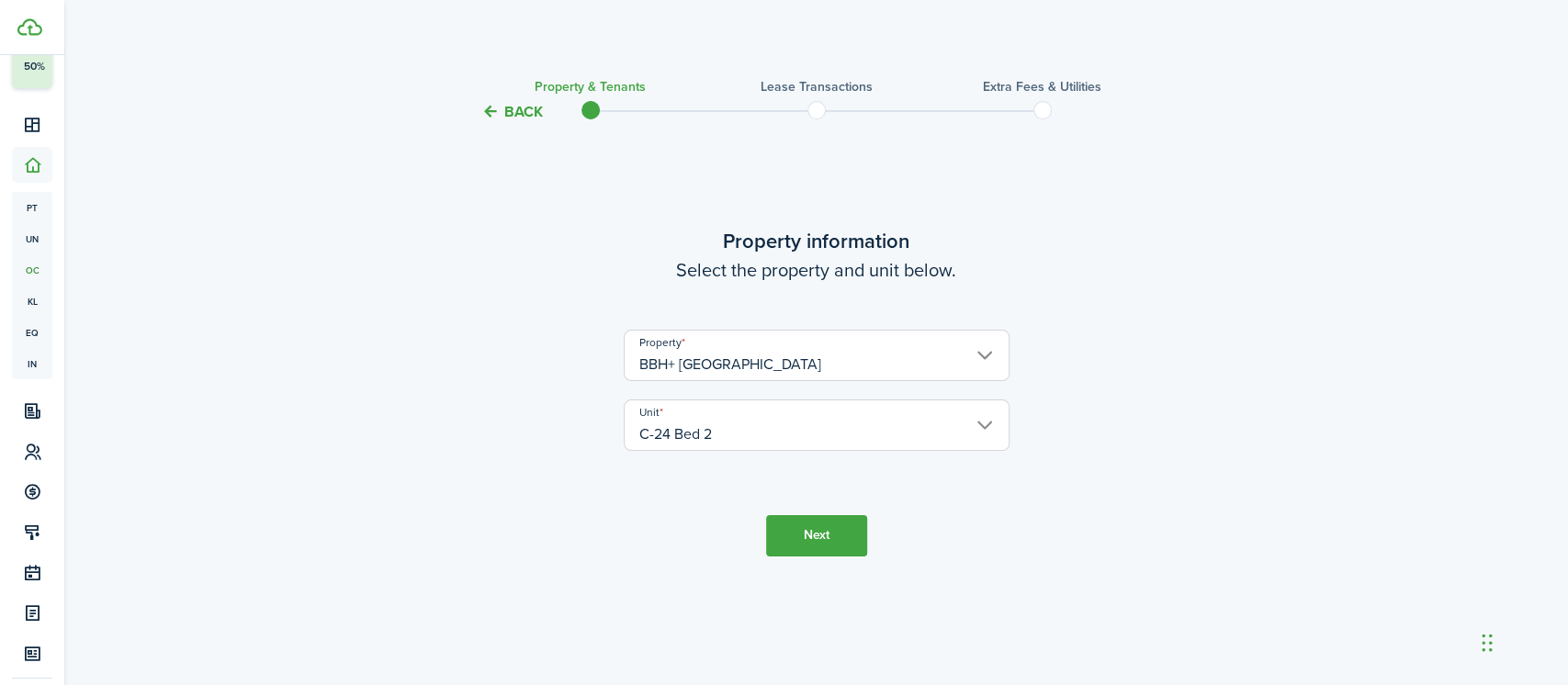
click at [814, 533] on button "Next" at bounding box center [817, 536] width 101 height 41
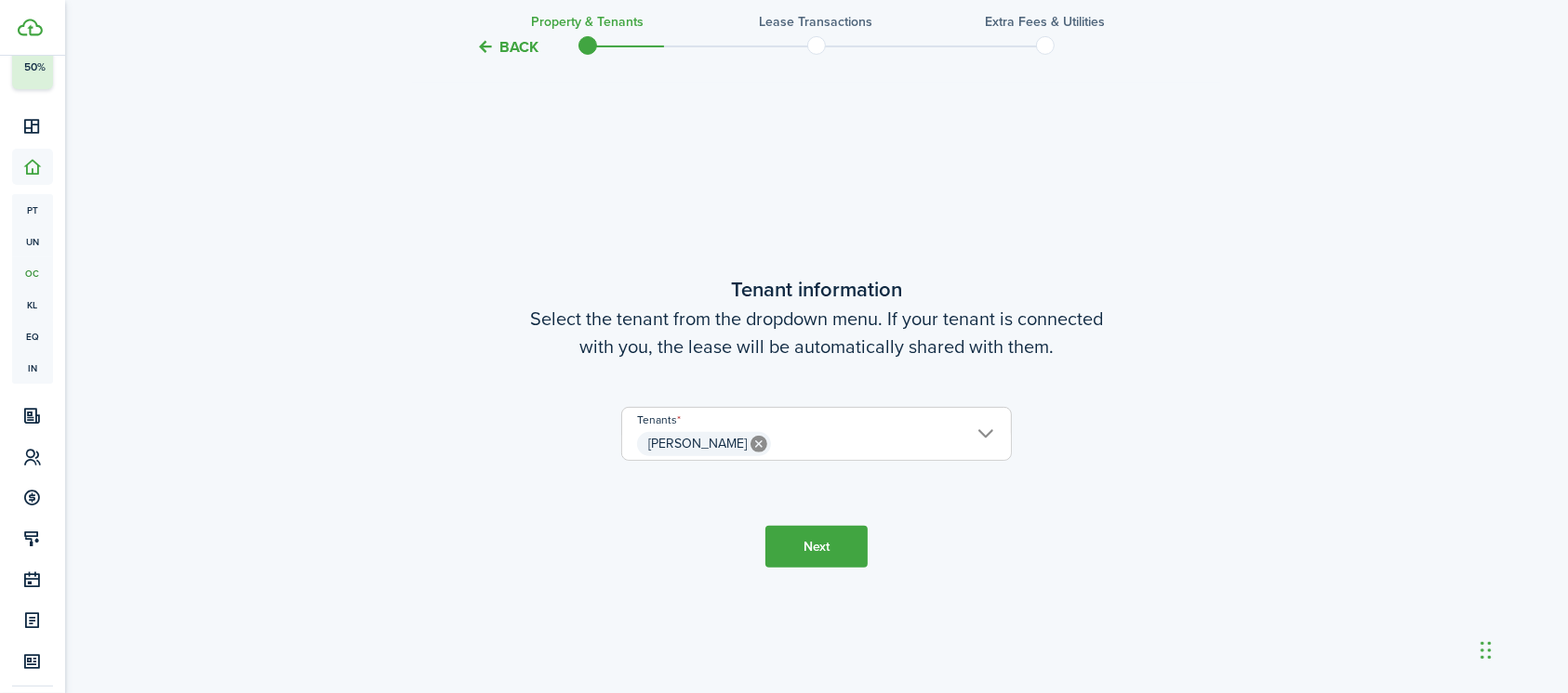
click at [824, 539] on button "Next" at bounding box center [817, 547] width 103 height 42
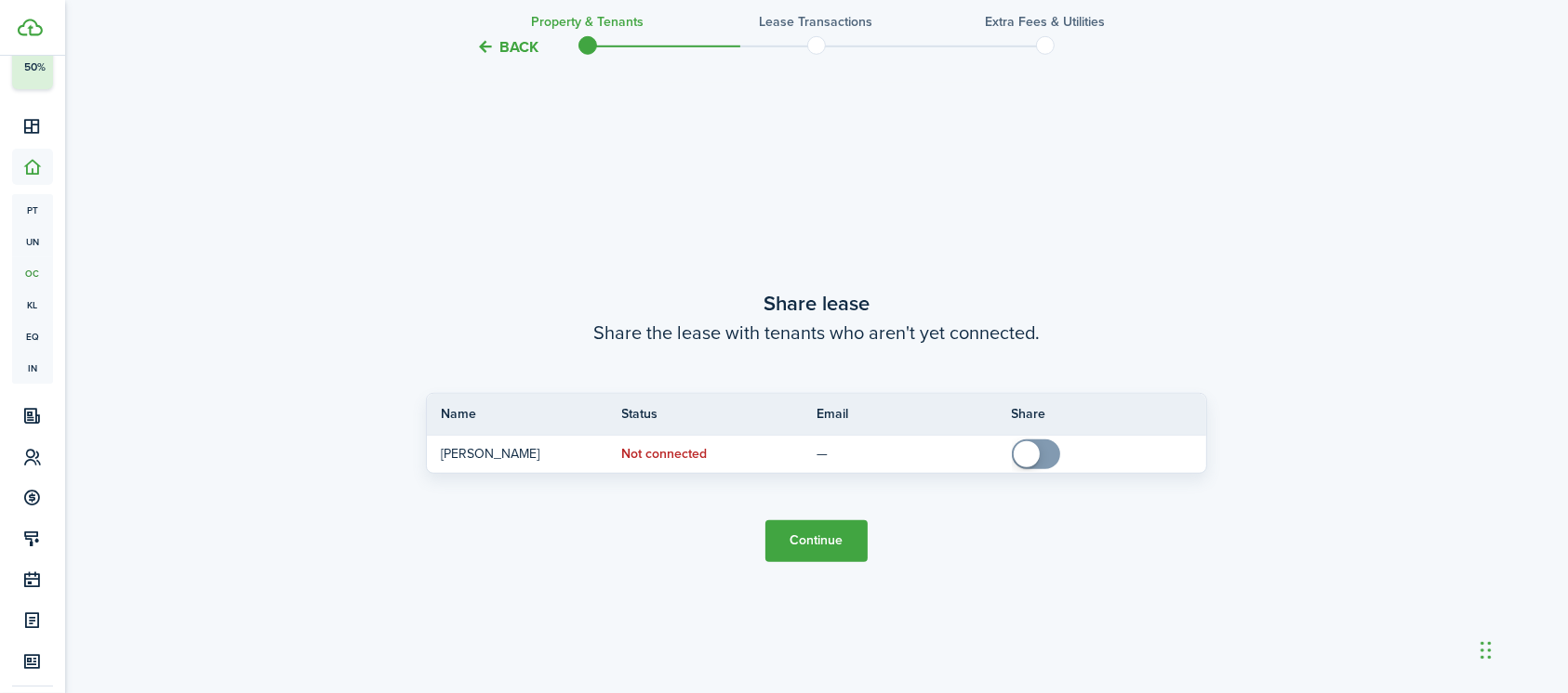
scroll to position [1261, 0]
click at [824, 539] on button "Continue" at bounding box center [817, 537] width 103 height 42
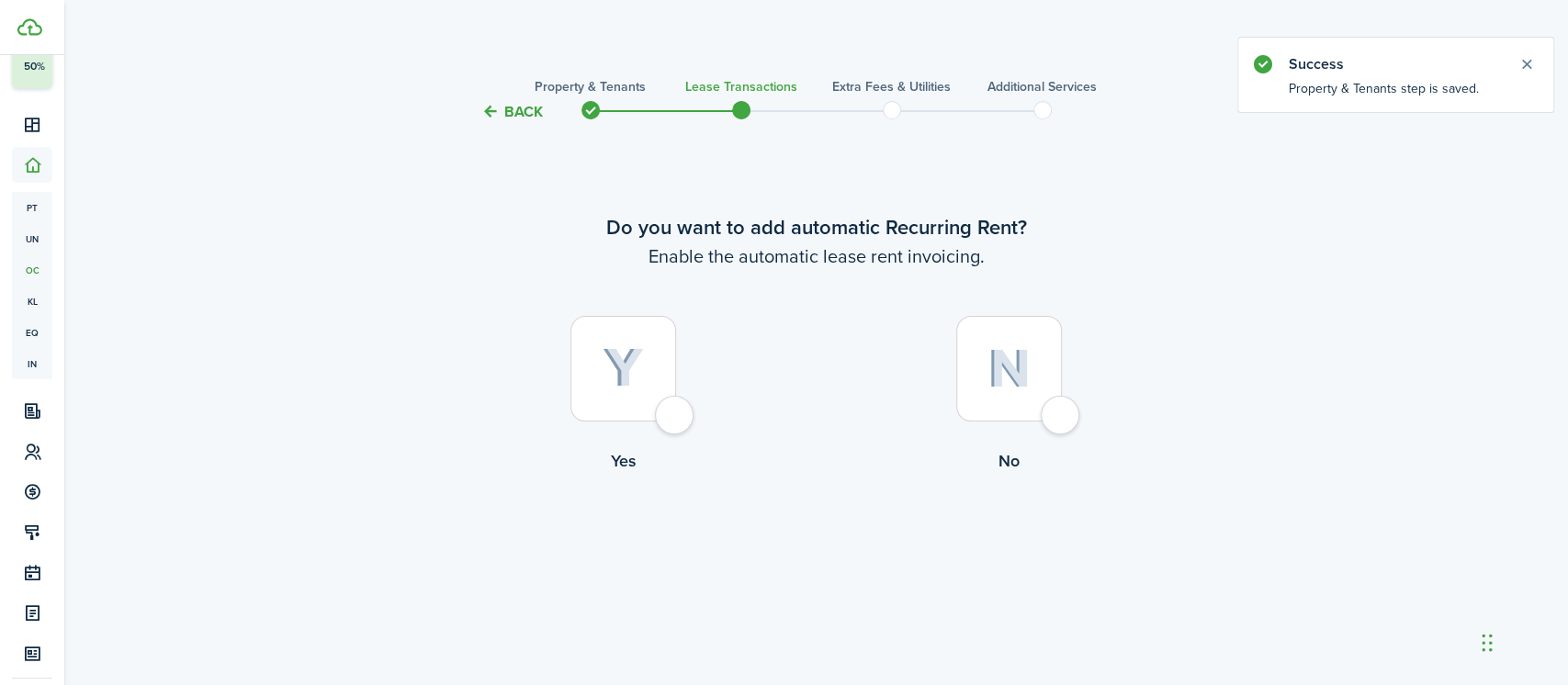
click at [676, 405] on div at bounding box center [623, 369] width 106 height 106
radio input "true"
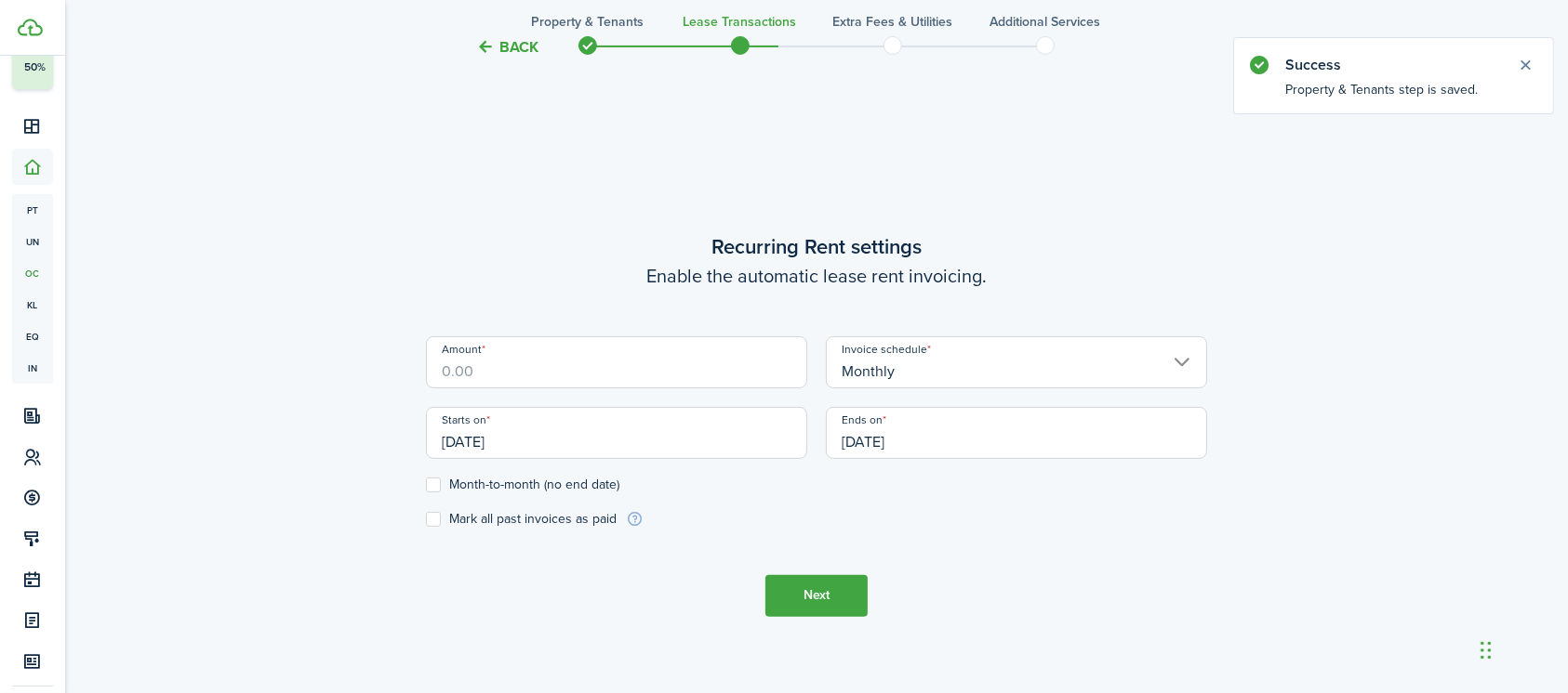
scroll to position [568, 0]
click at [665, 370] on input "Amount" at bounding box center [616, 360] width 381 height 52
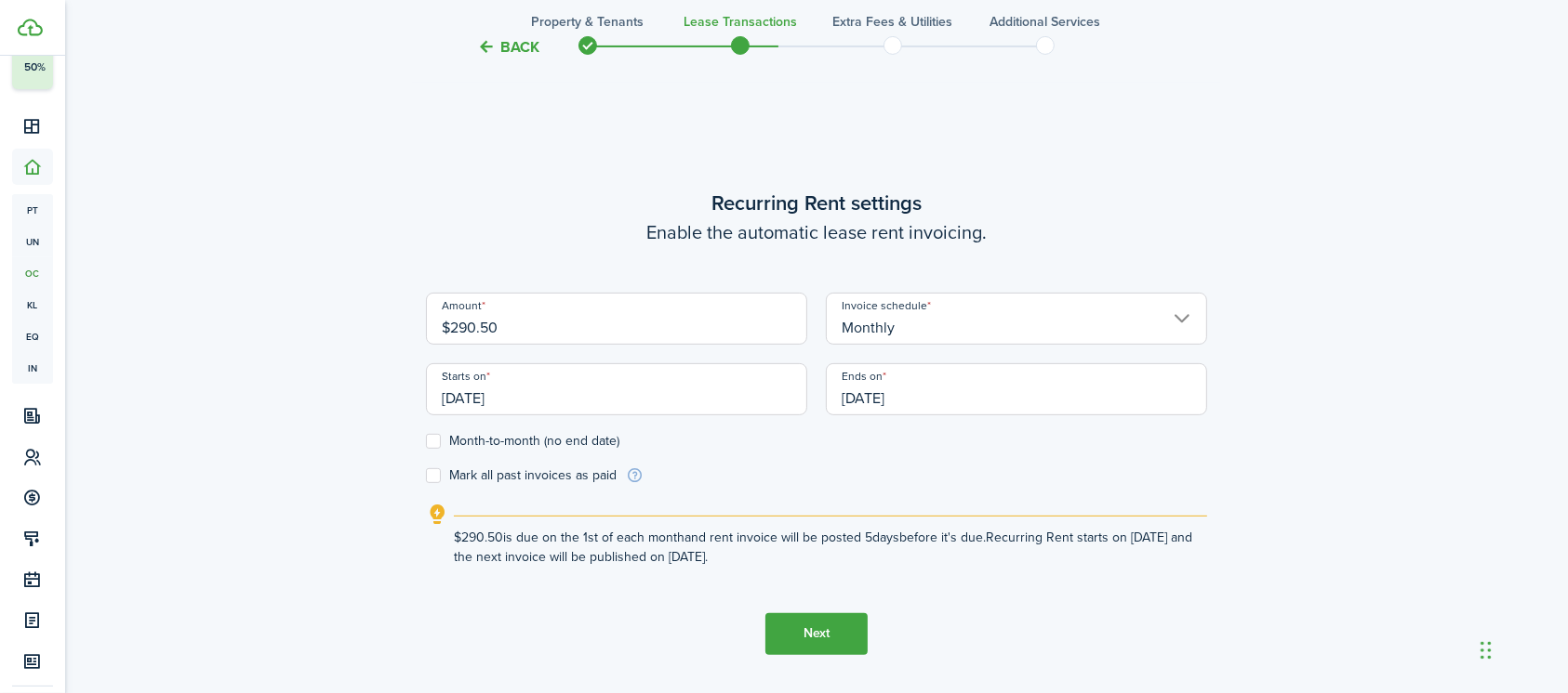
type input "$290.50"
click at [581, 390] on input "[DATE]" at bounding box center [616, 390] width 381 height 52
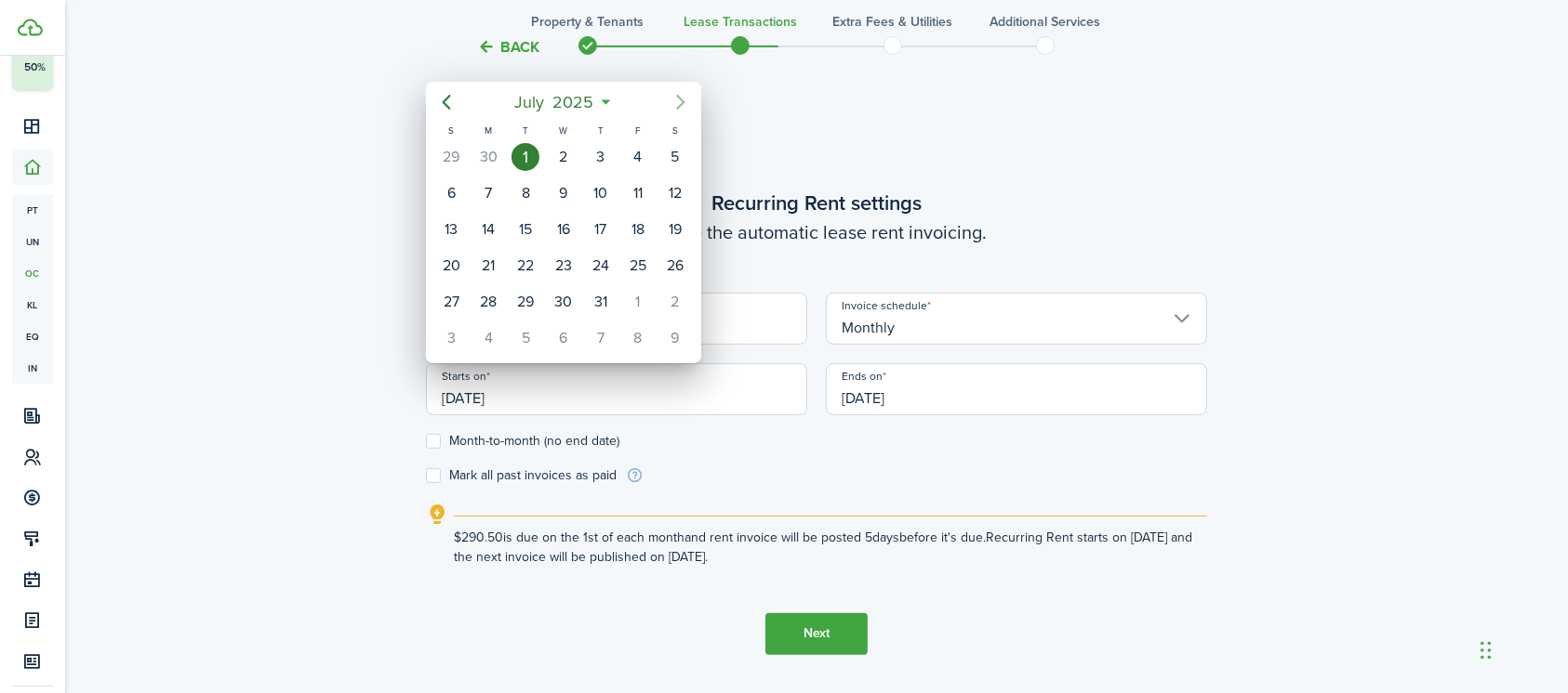
click at [679, 104] on icon "Next page" at bounding box center [680, 103] width 22 height 22
click at [667, 259] on div "23" at bounding box center [675, 266] width 28 height 28
type input "[DATE]"
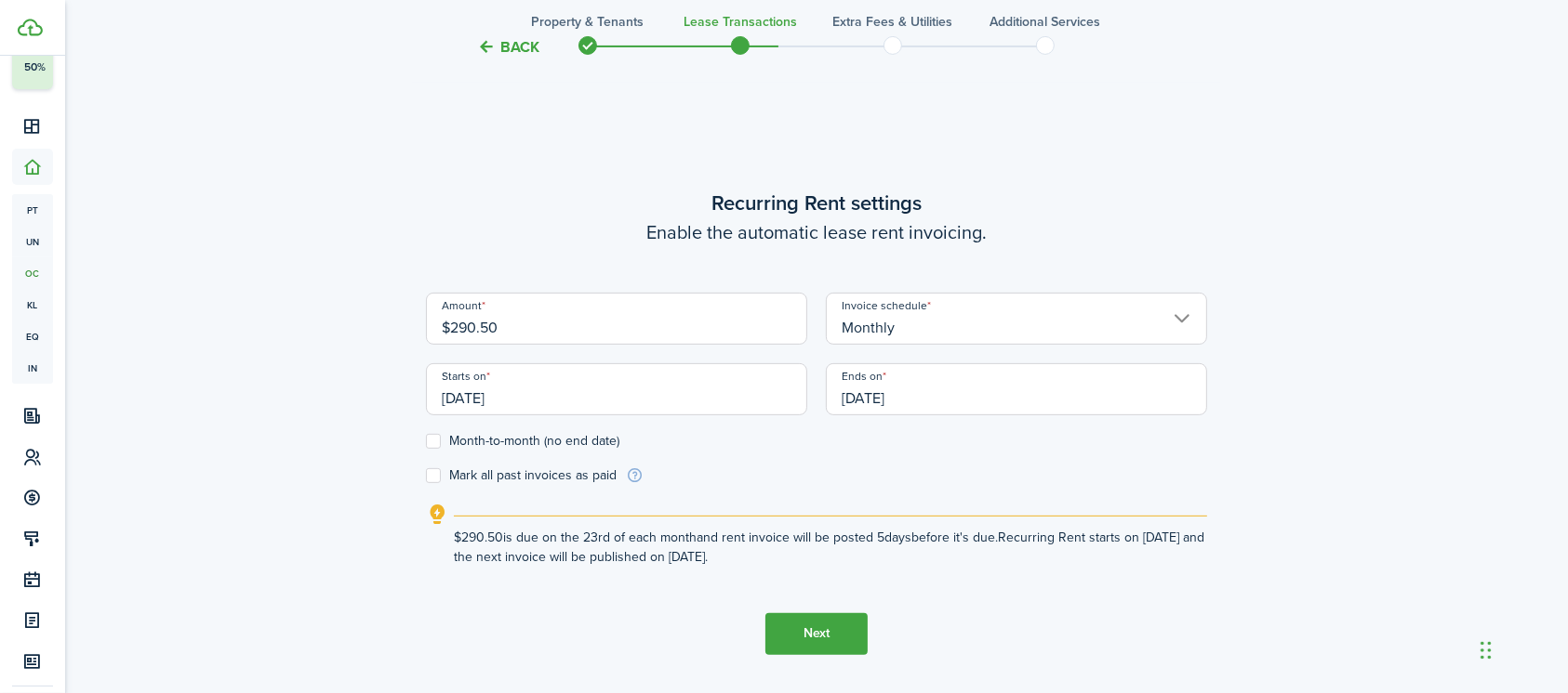
click at [857, 390] on input "[DATE]" at bounding box center [1016, 390] width 381 height 52
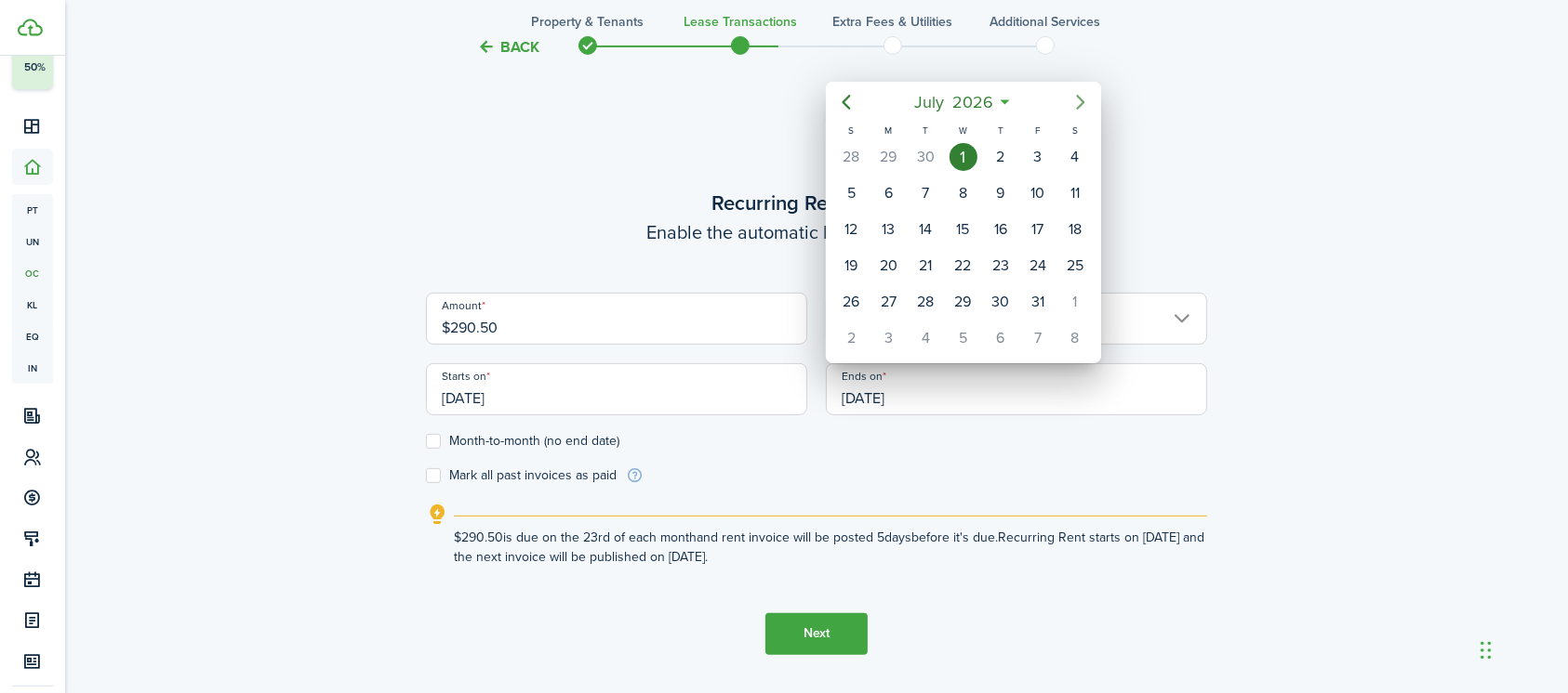
click at [1079, 97] on icon "Next page" at bounding box center [1081, 103] width 8 height 15
click at [1074, 264] on div "22" at bounding box center [1075, 266] width 28 height 28
type input "[DATE]"
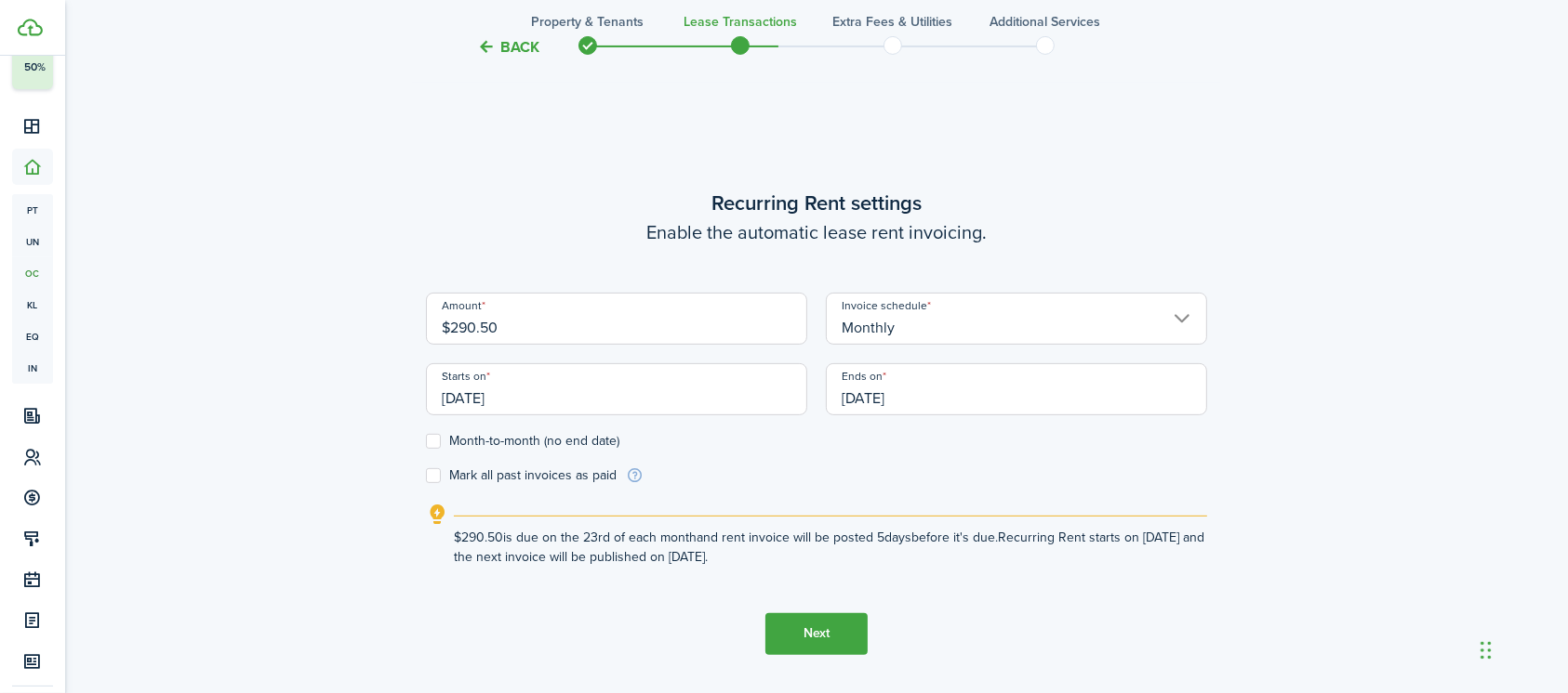
click at [826, 638] on button "Next" at bounding box center [817, 634] width 103 height 42
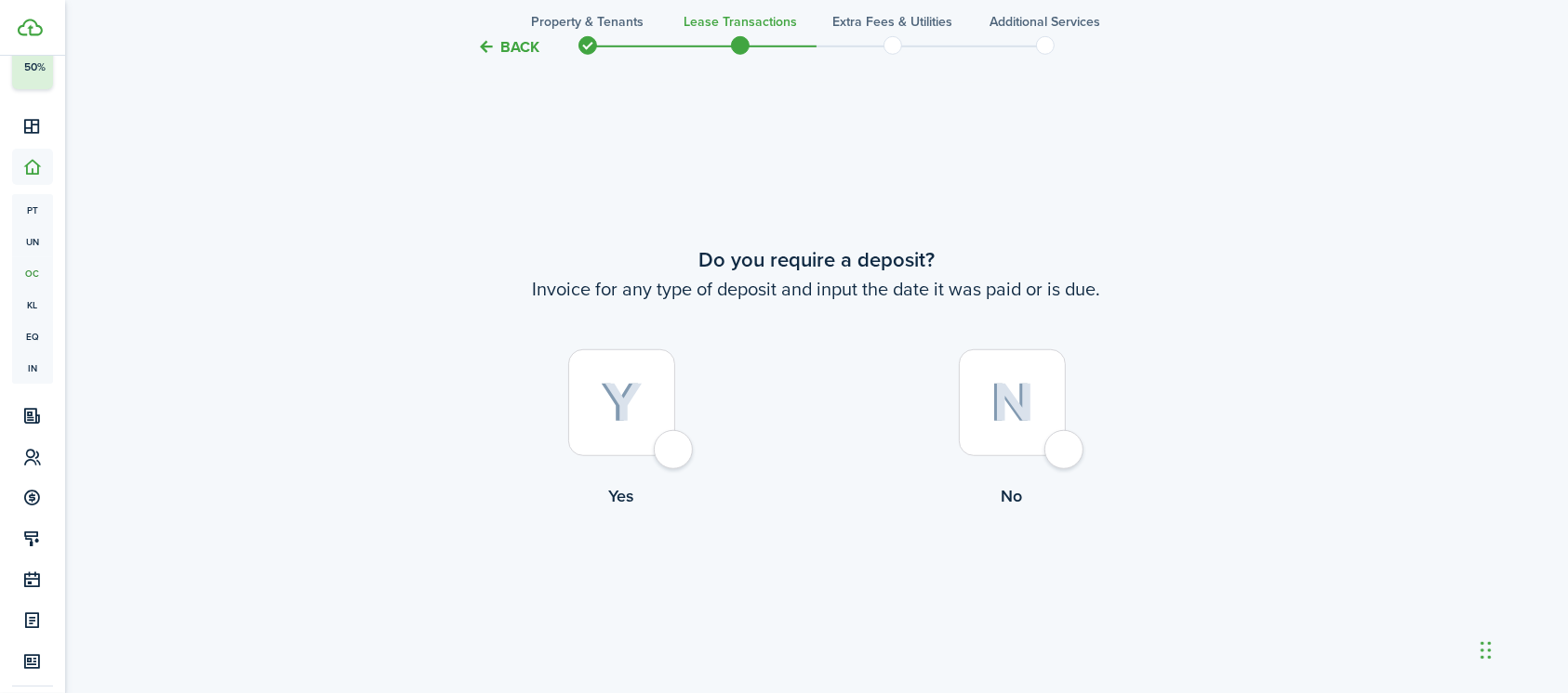
scroll to position [1261, 0]
click at [1060, 436] on div at bounding box center [1012, 398] width 107 height 107
radio input "true"
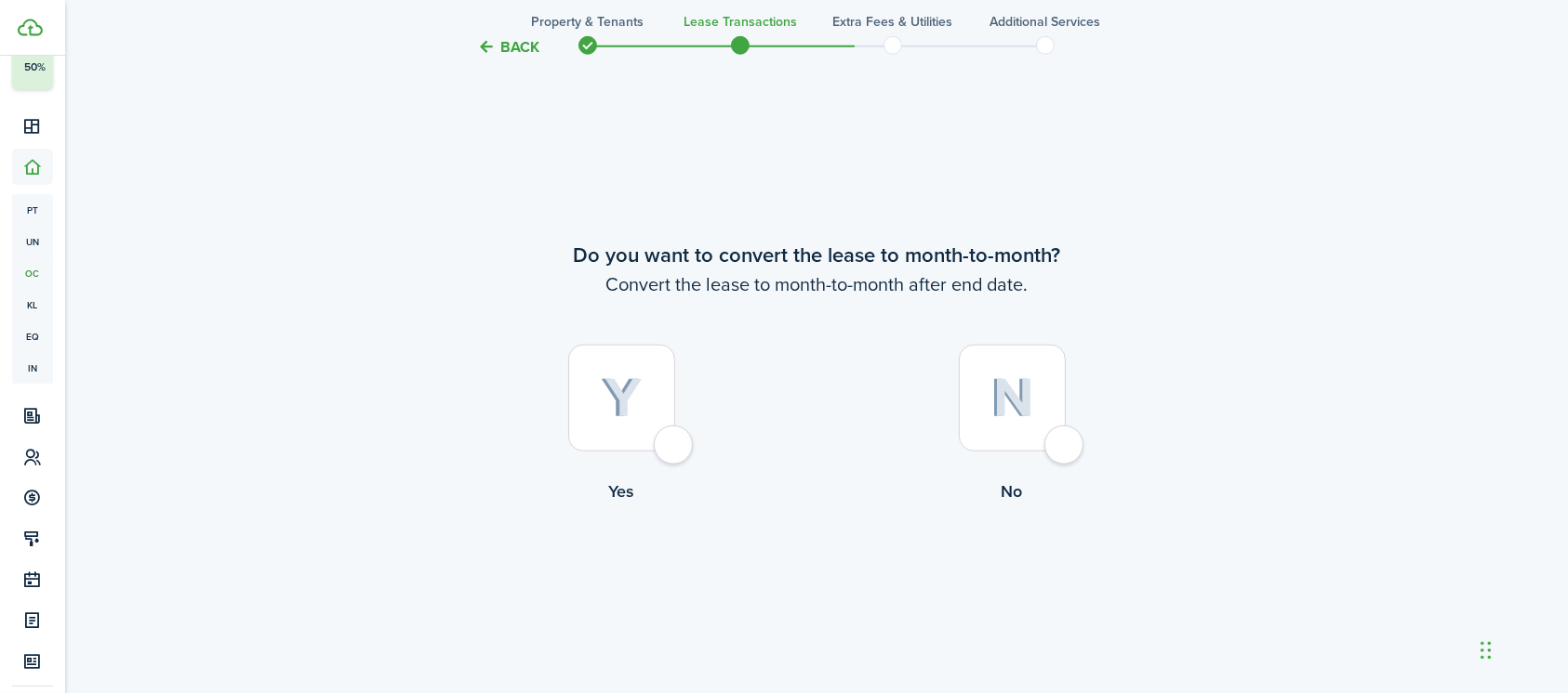
click at [1060, 436] on div at bounding box center [1012, 398] width 107 height 107
radio input "true"
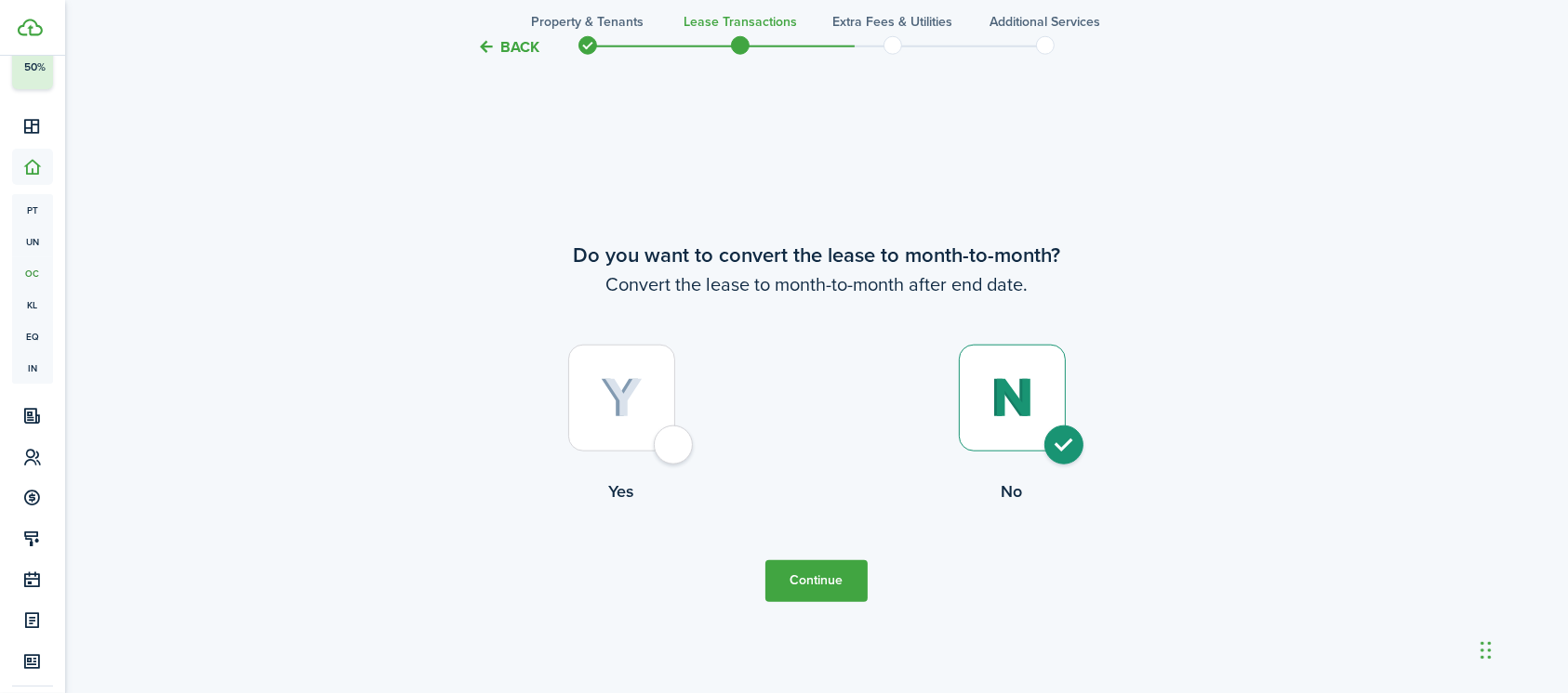
click at [830, 569] on button "Continue" at bounding box center [817, 581] width 103 height 42
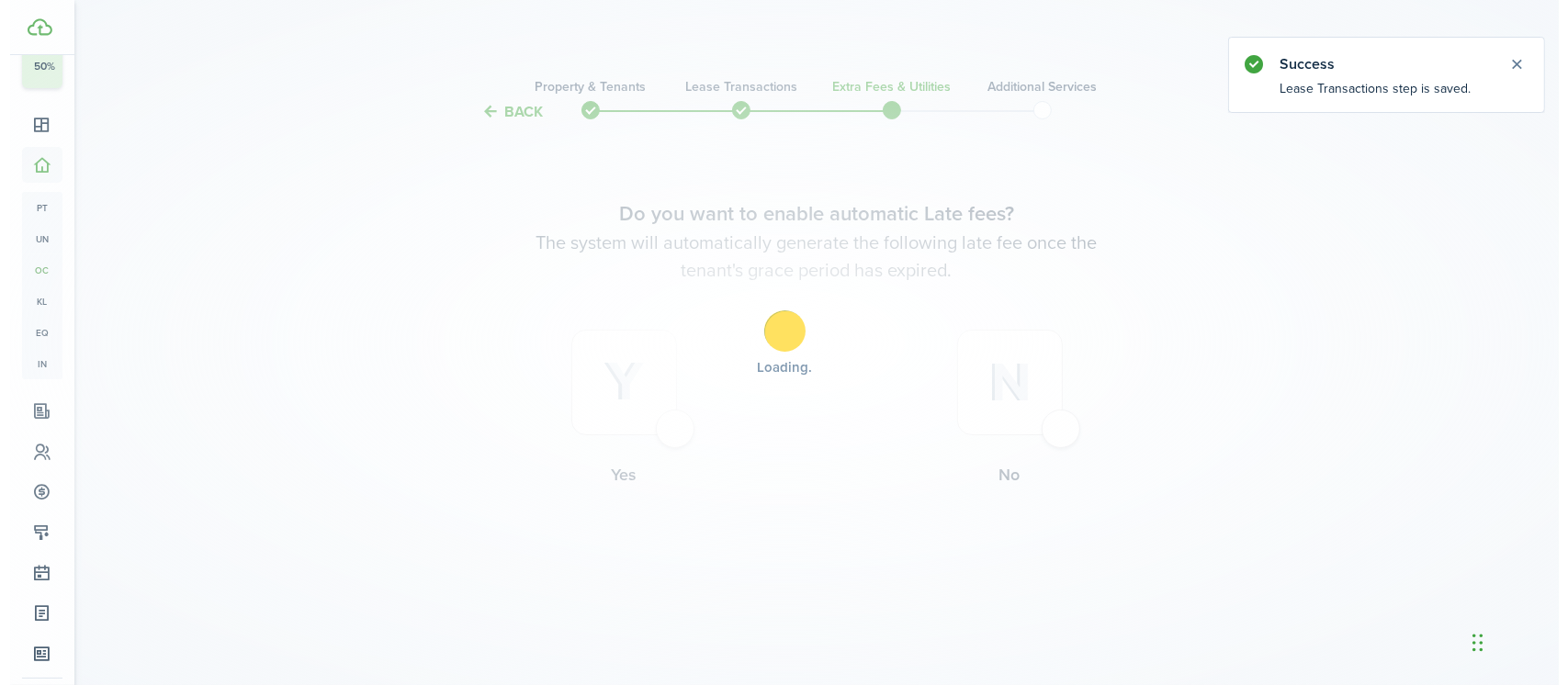
scroll to position [0, 0]
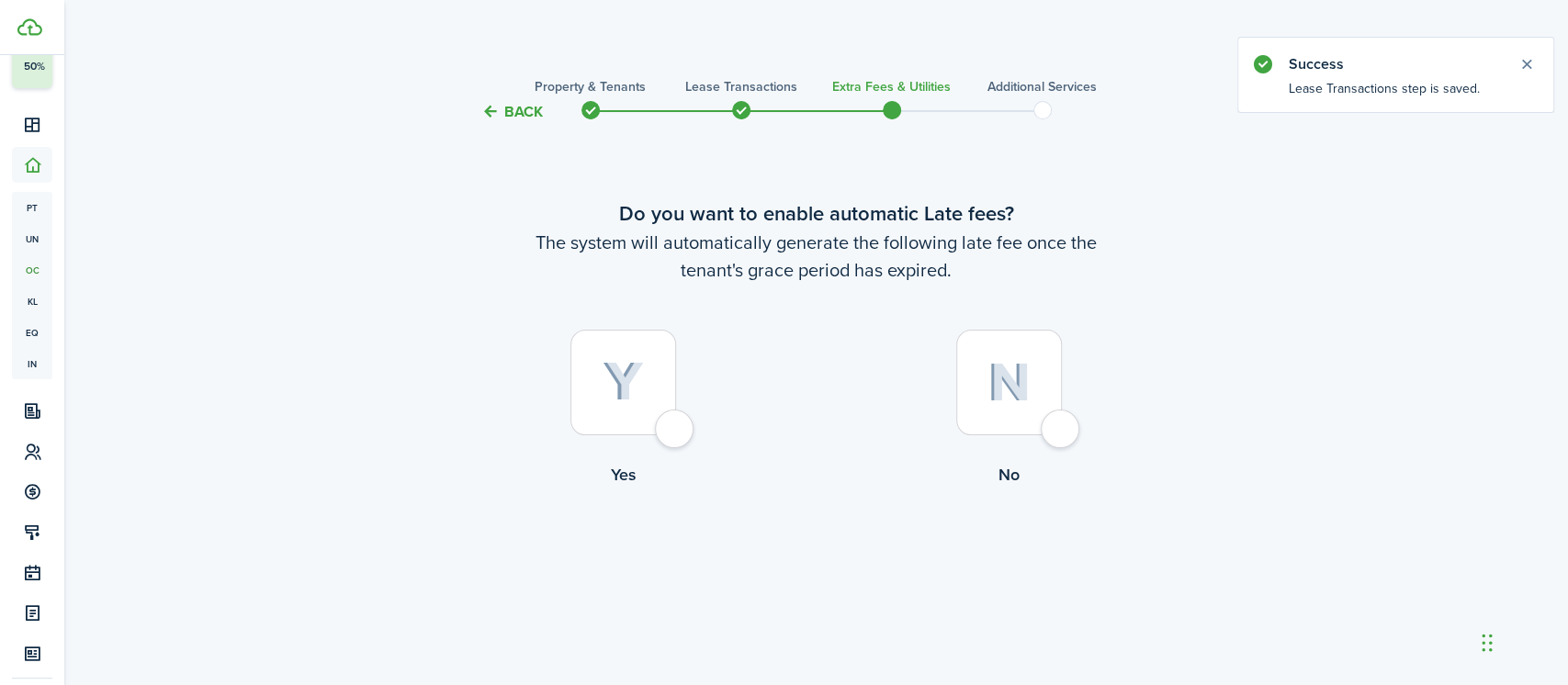
click at [1060, 431] on div at bounding box center [1008, 383] width 106 height 106
radio input "true"
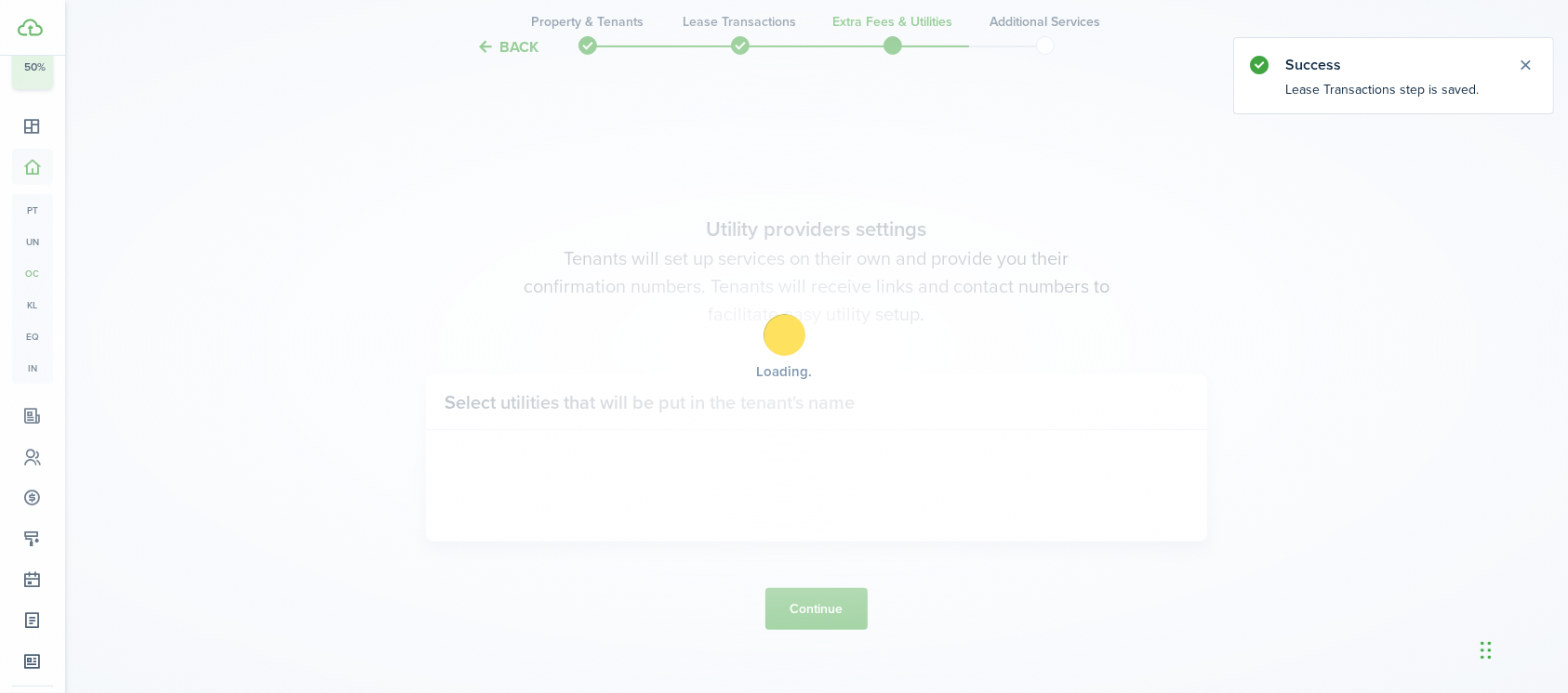
scroll to position [568, 0]
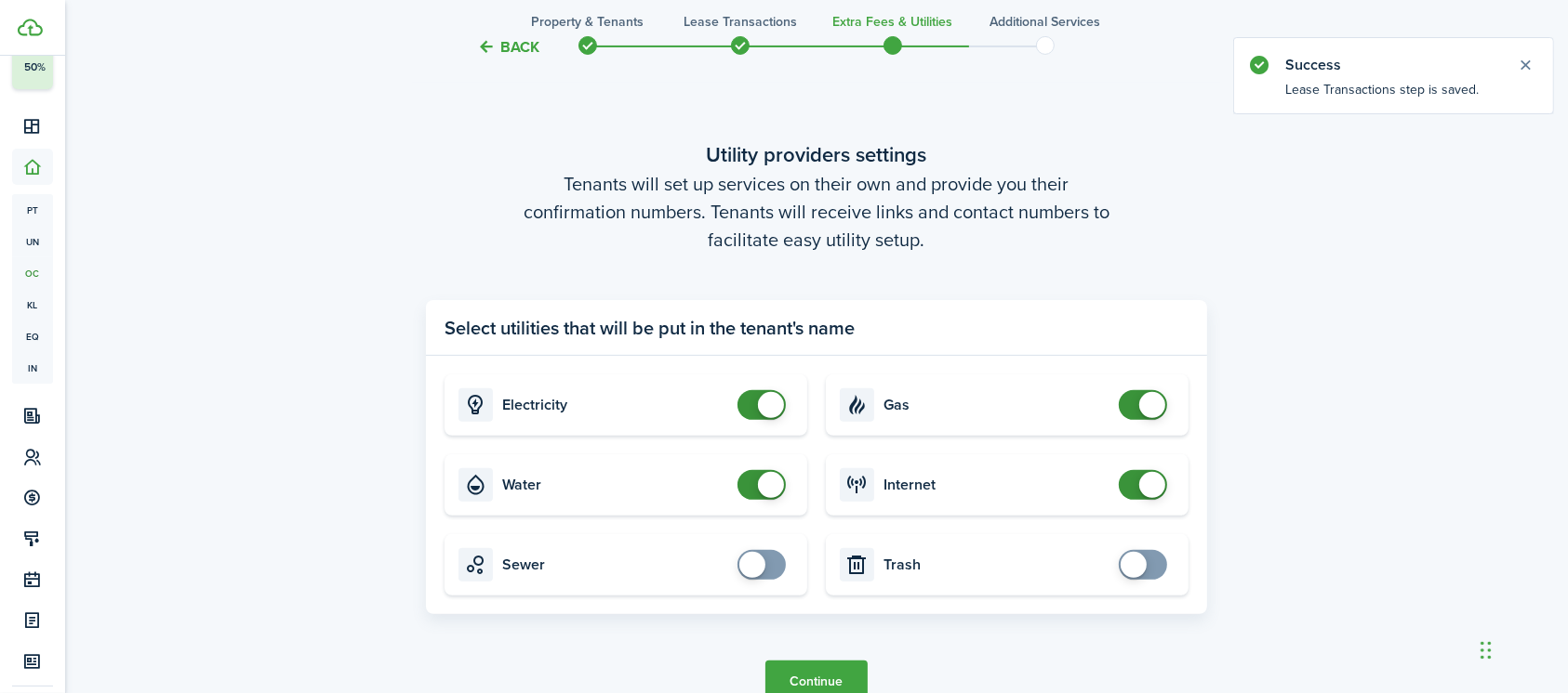
checkbox input "false"
click at [752, 411] on span at bounding box center [762, 405] width 19 height 30
checkbox input "false"
click at [752, 495] on span at bounding box center [762, 485] width 19 height 30
checkbox input "false"
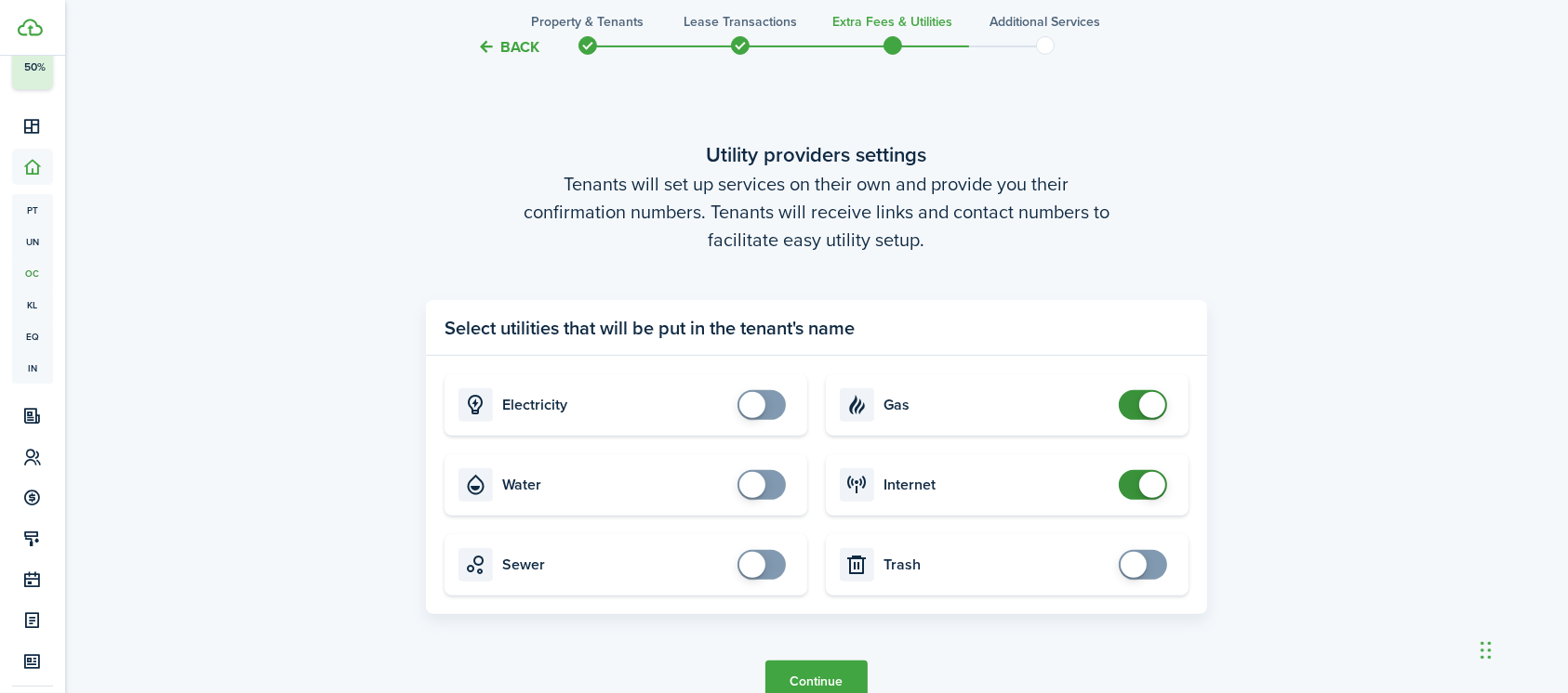
click at [1134, 409] on span at bounding box center [1142, 405] width 19 height 30
checkbox input "false"
click at [1136, 494] on span at bounding box center [1142, 485] width 19 height 30
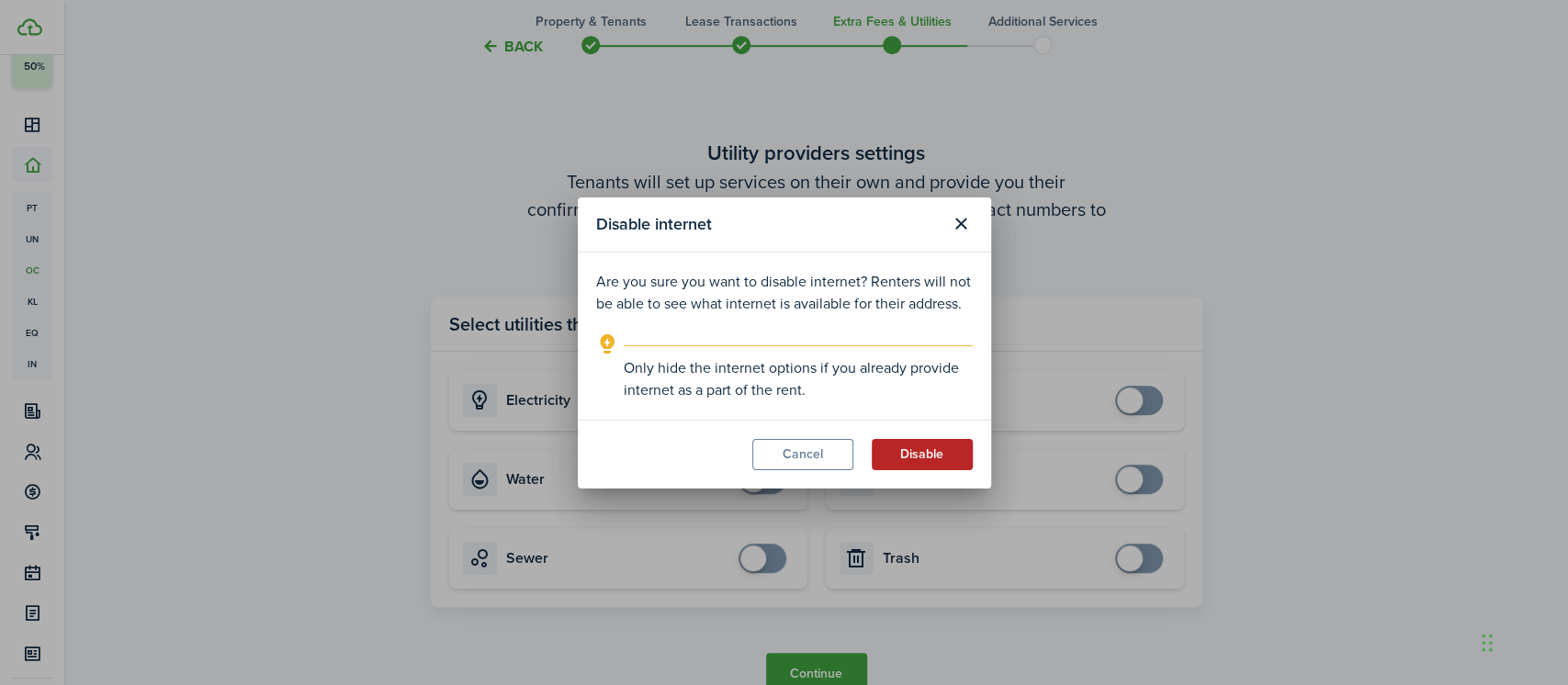
click at [918, 451] on button "Disable" at bounding box center [922, 455] width 101 height 31
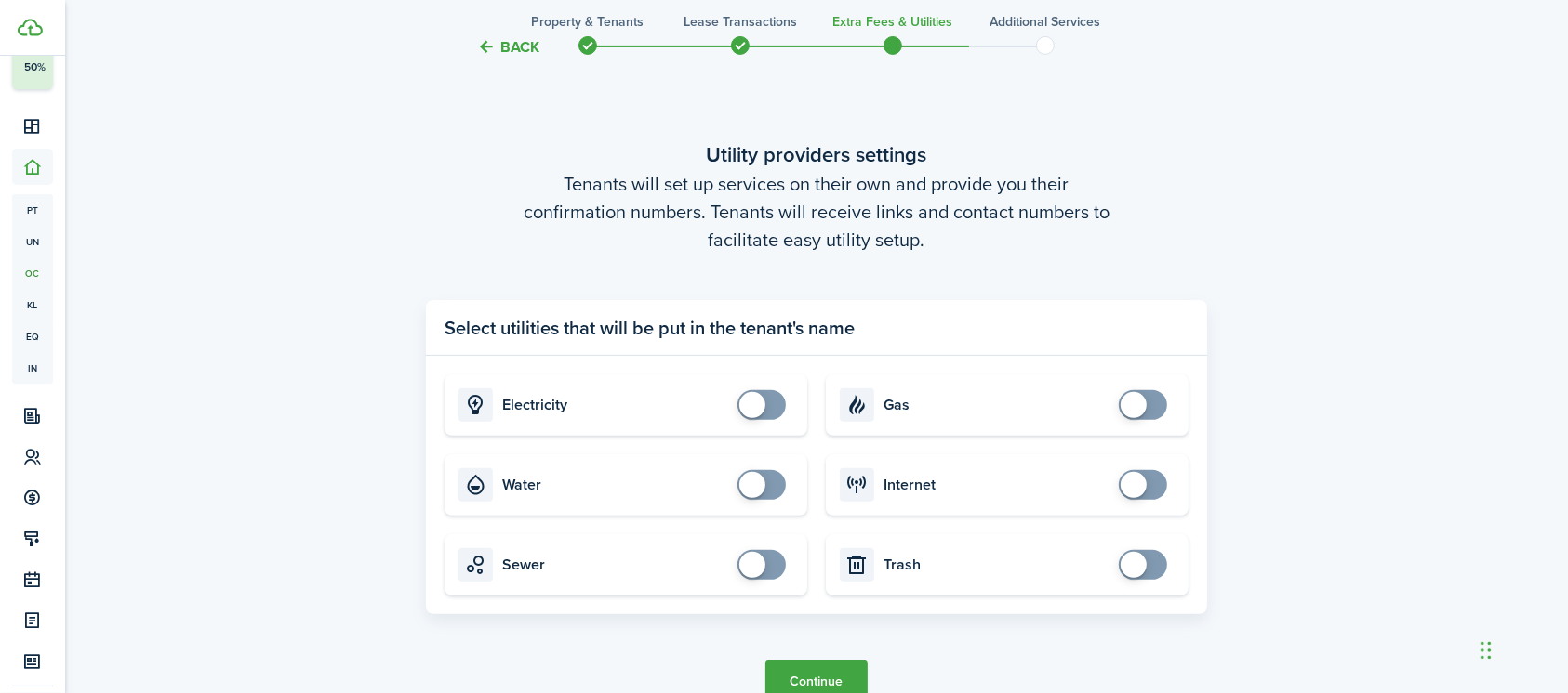
click at [838, 675] on button "Continue" at bounding box center [817, 681] width 103 height 42
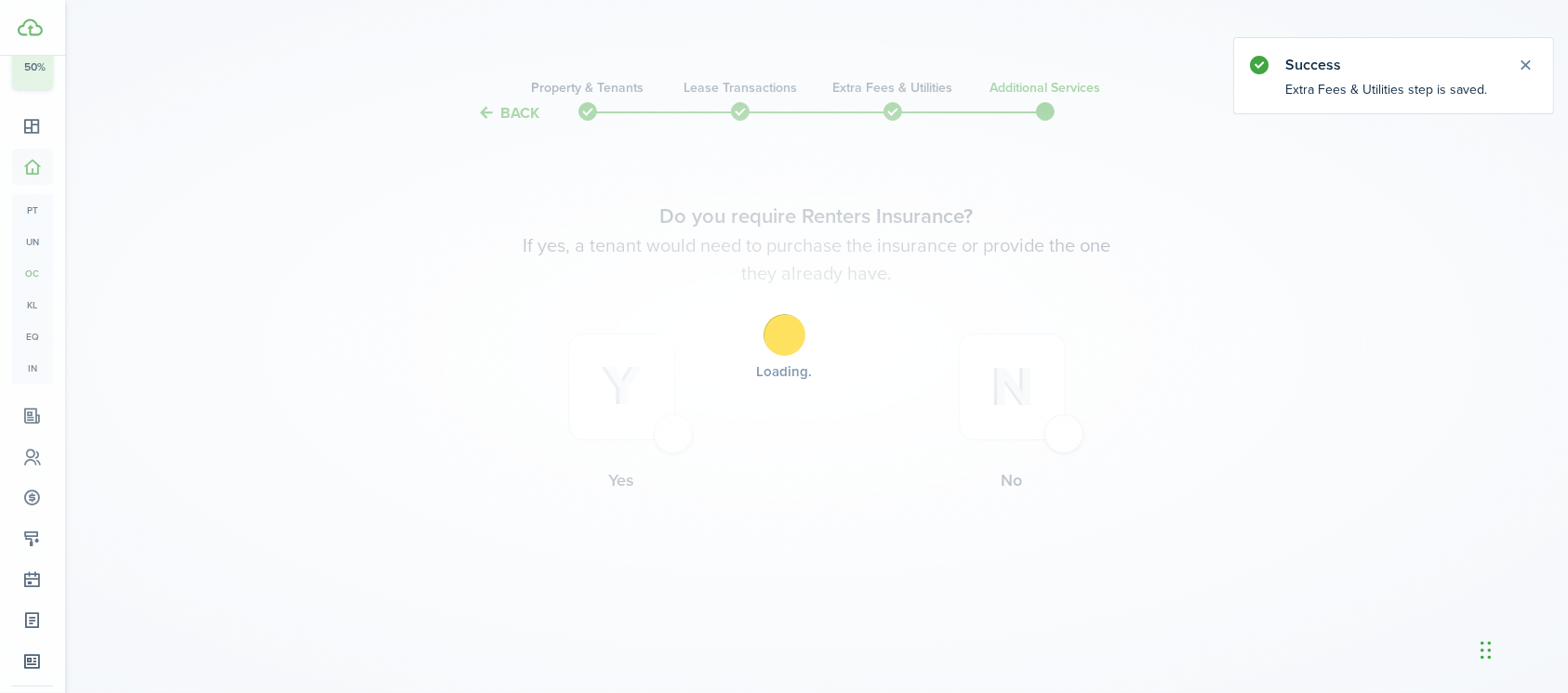
scroll to position [0, 0]
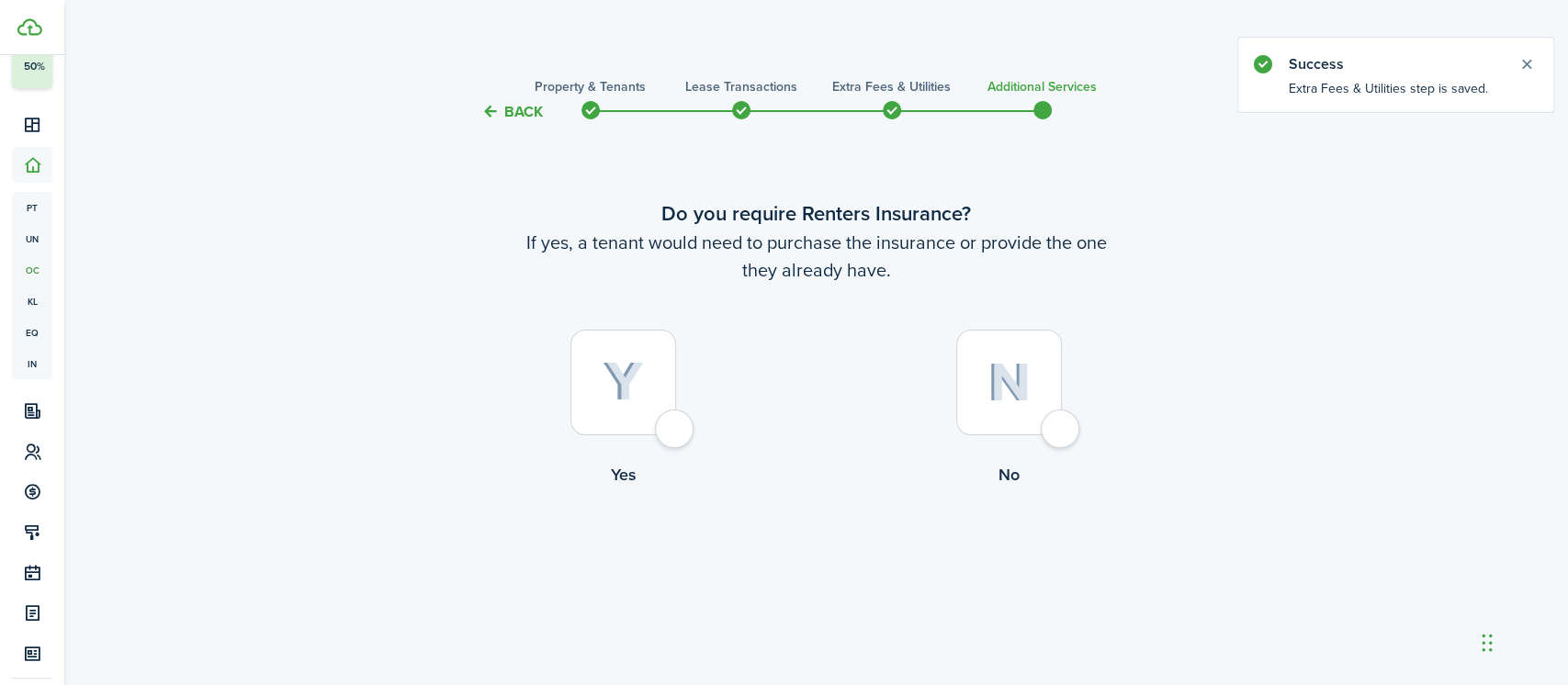
click at [1057, 422] on div at bounding box center [1008, 383] width 106 height 106
radio input "true"
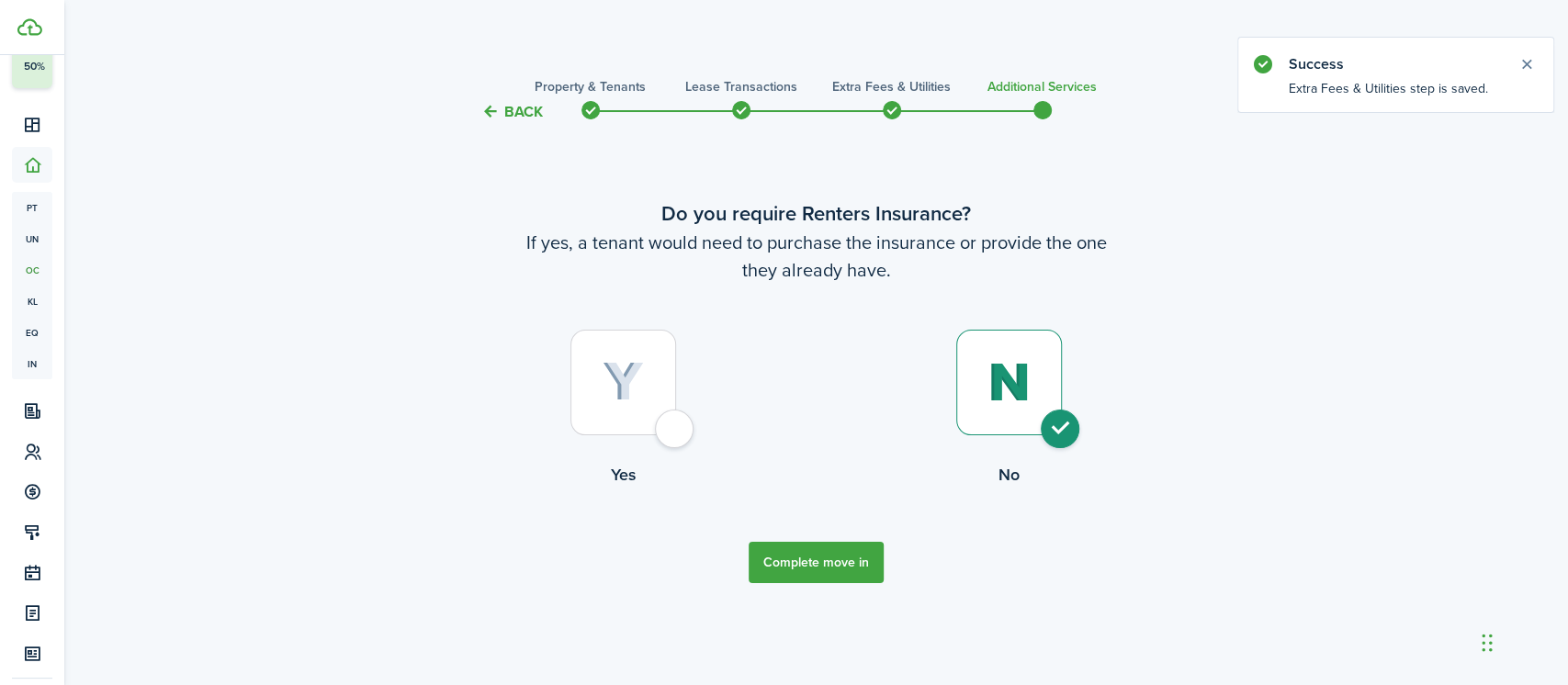
click at [799, 547] on button "Complete move in" at bounding box center [816, 562] width 135 height 41
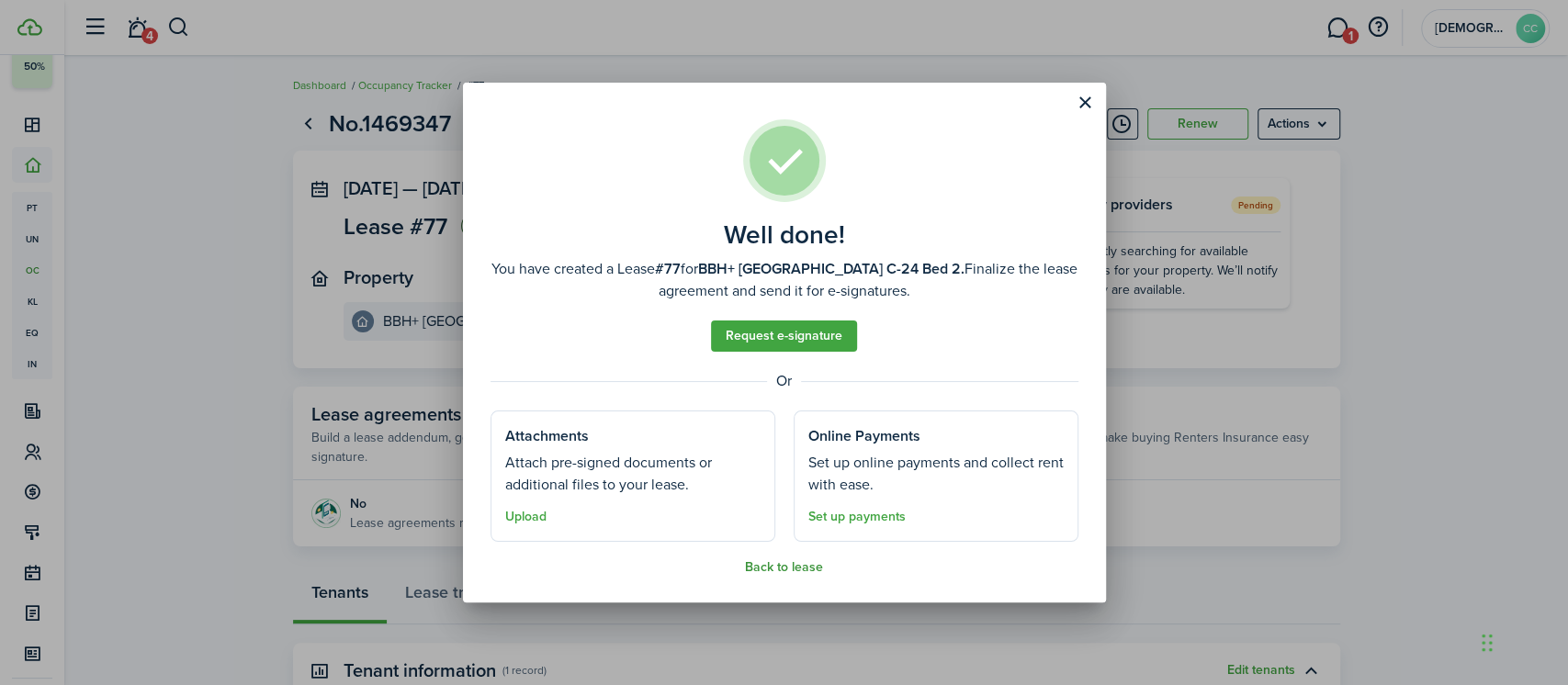
click at [772, 574] on button "Back to lease" at bounding box center [784, 568] width 78 height 15
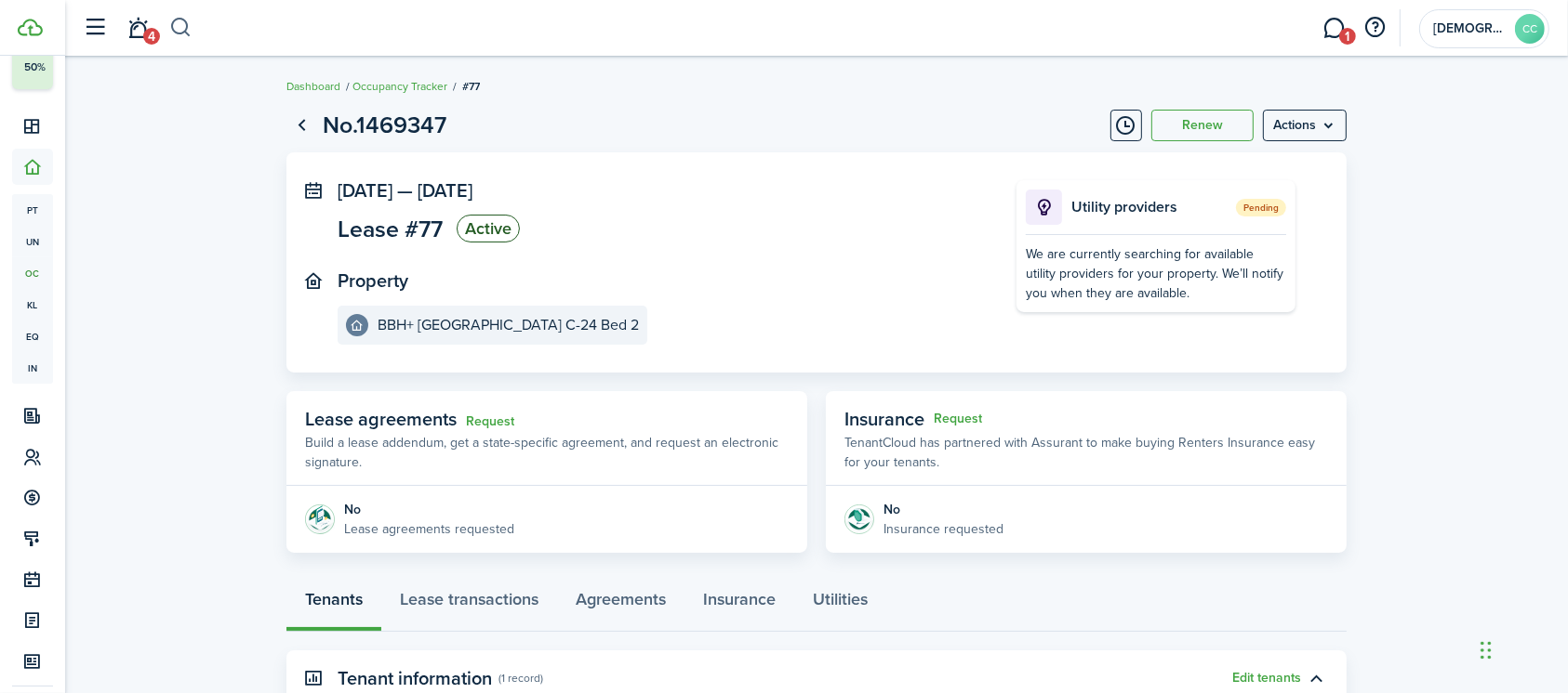
click at [178, 16] on button "button" at bounding box center [180, 28] width 23 height 32
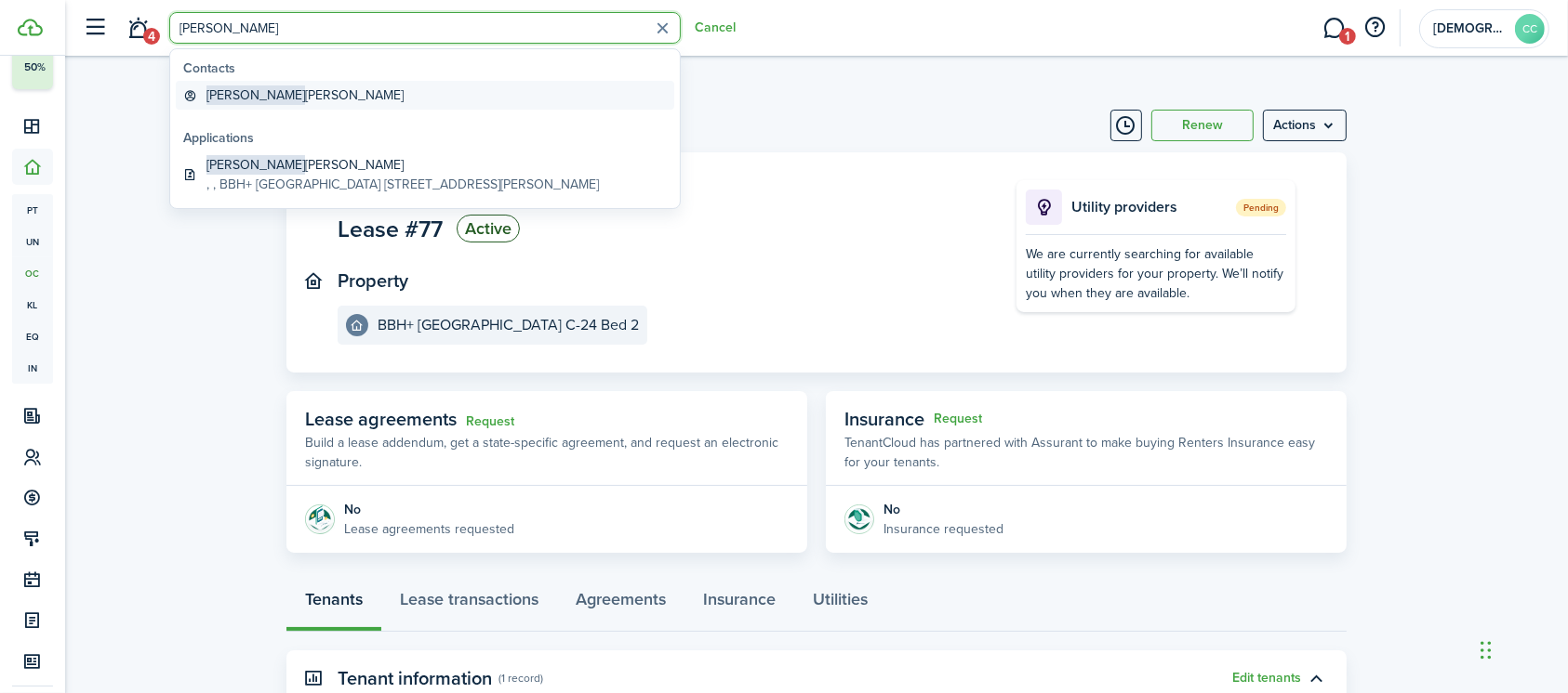
type input "[PERSON_NAME]"
click at [278, 93] on global-search-item-title "Aaron Fabiana" at bounding box center [304, 95] width 197 height 20
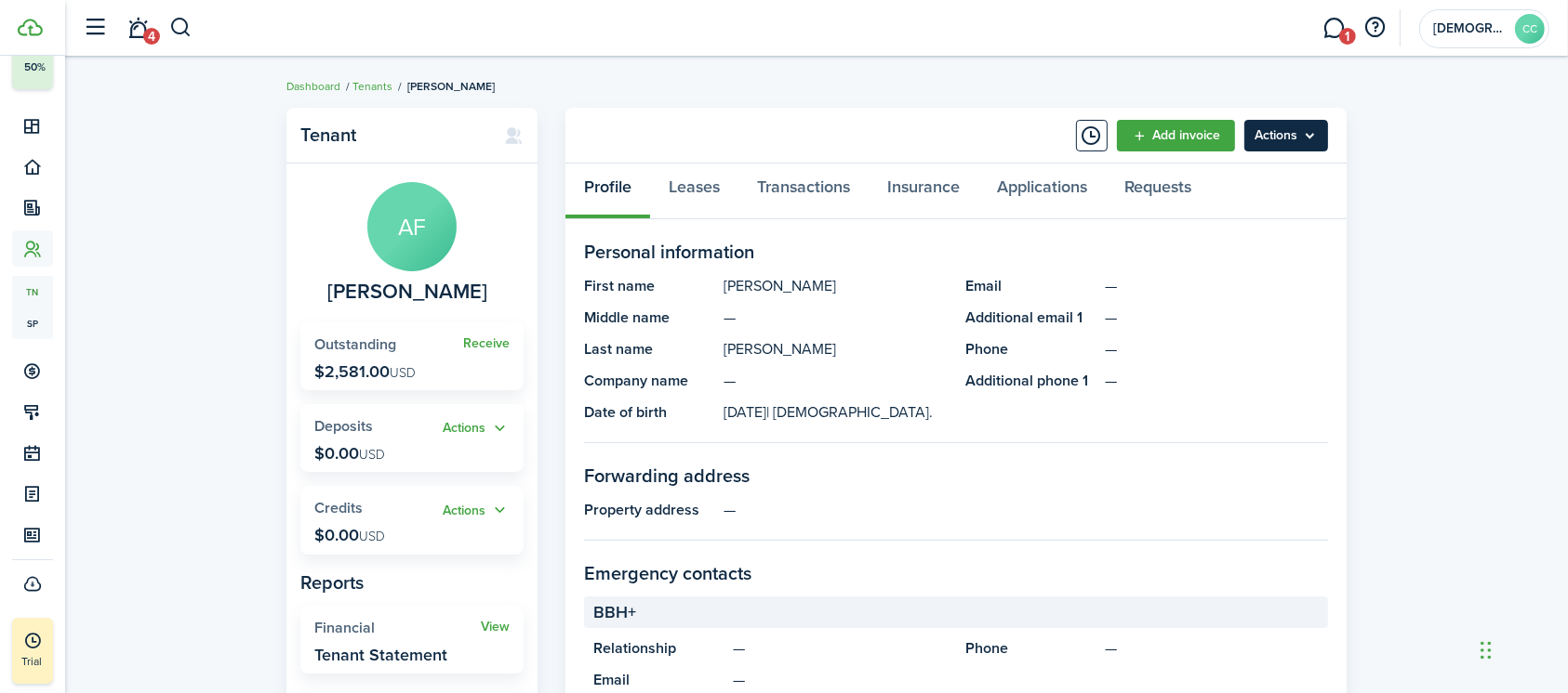
click at [1296, 145] on menu-btn "Actions" at bounding box center [1286, 136] width 84 height 32
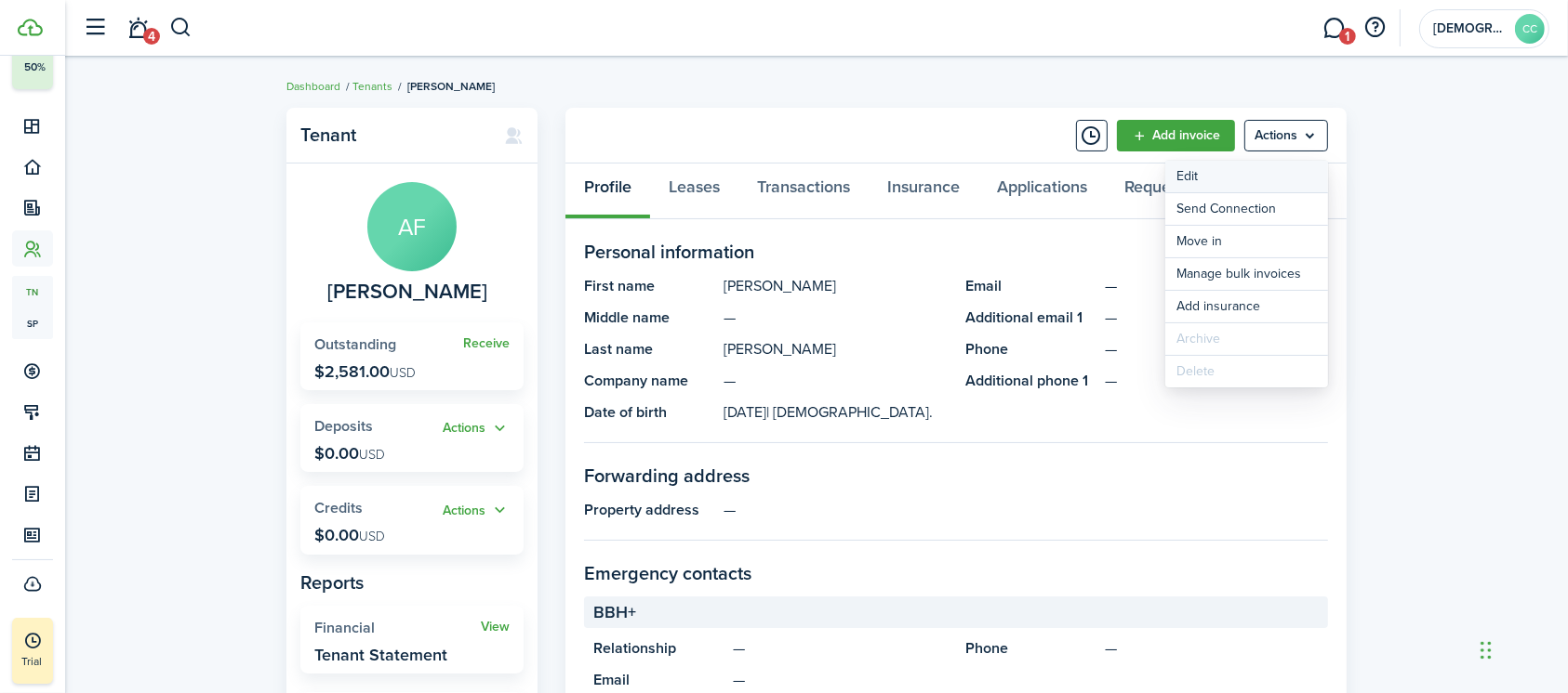
click at [1201, 182] on link "Edit" at bounding box center [1246, 176] width 162 height 32
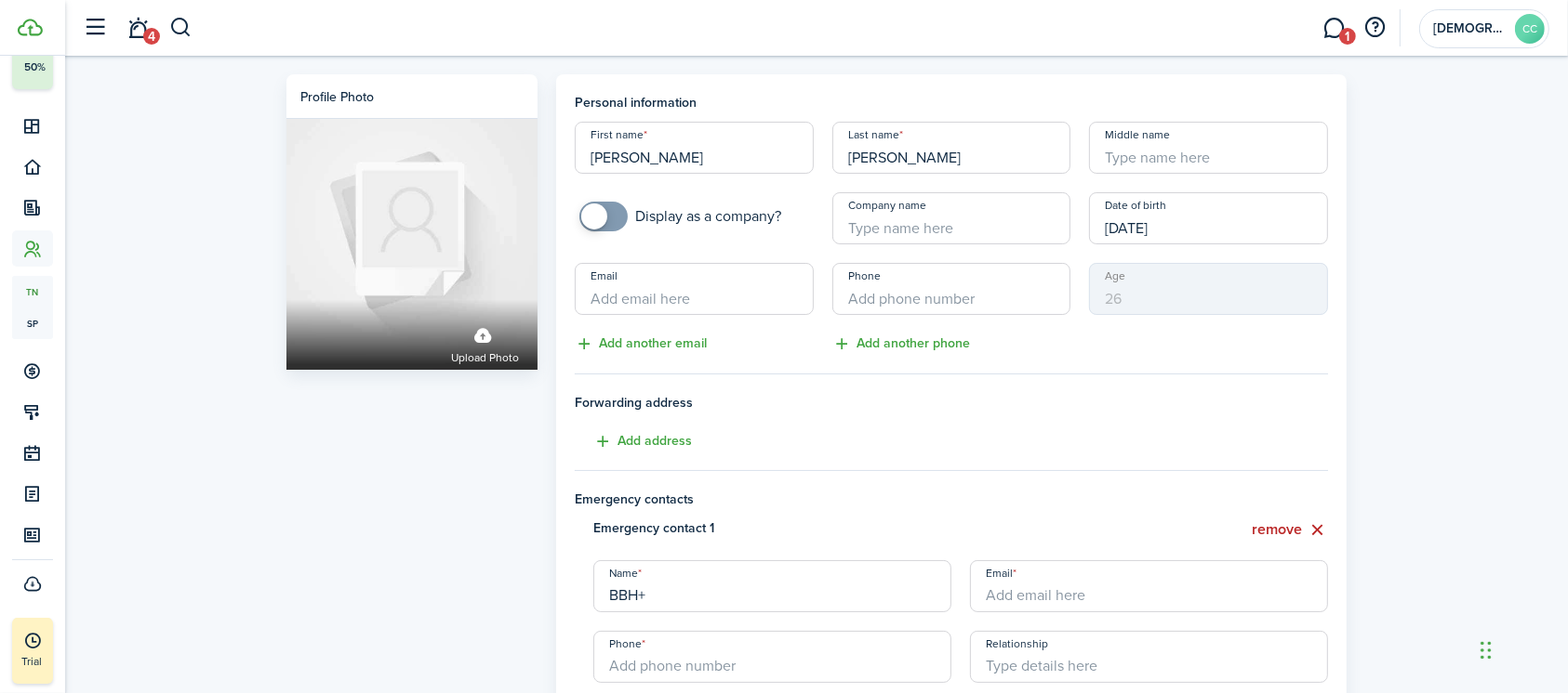
click at [913, 227] on input "Company name" at bounding box center [952, 218] width 239 height 52
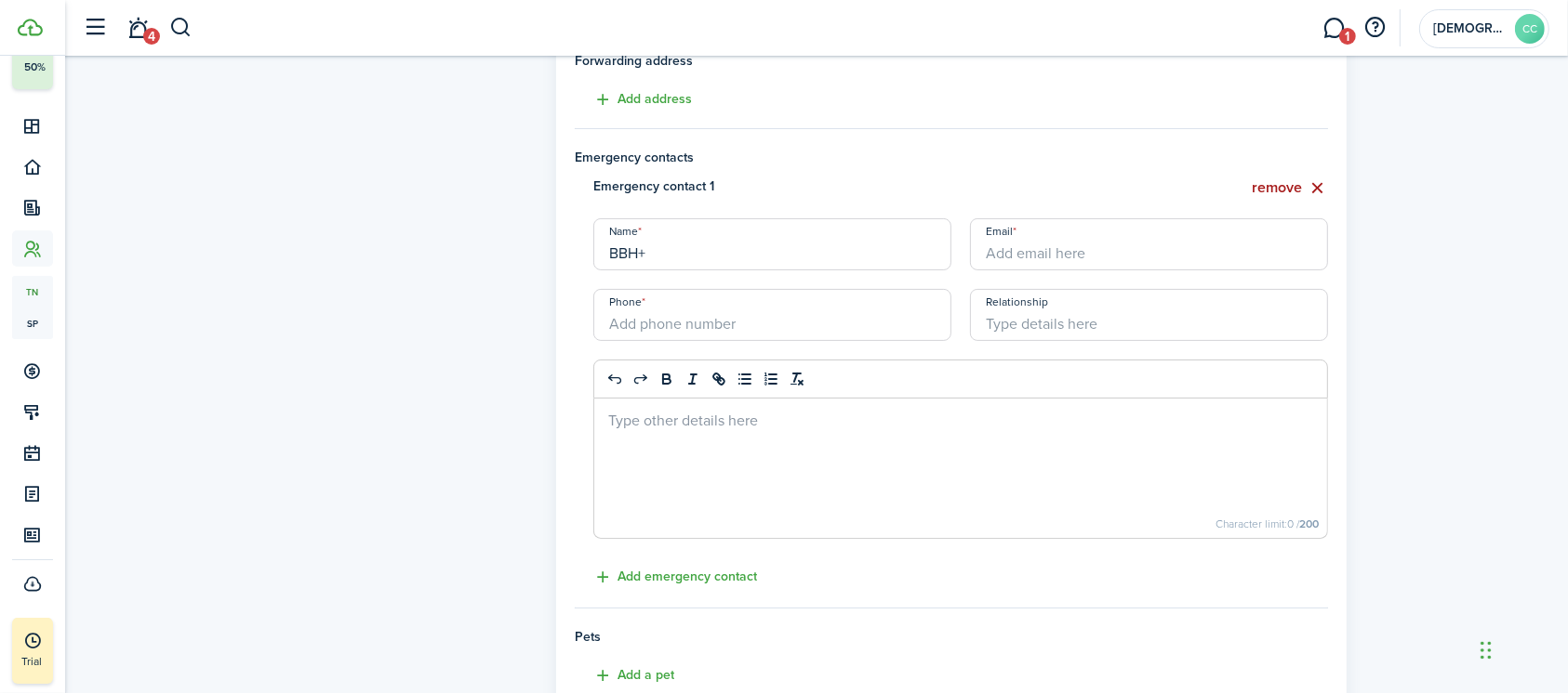
type input "AMI 30 82025"
click at [1287, 190] on button "remove" at bounding box center [1290, 187] width 77 height 23
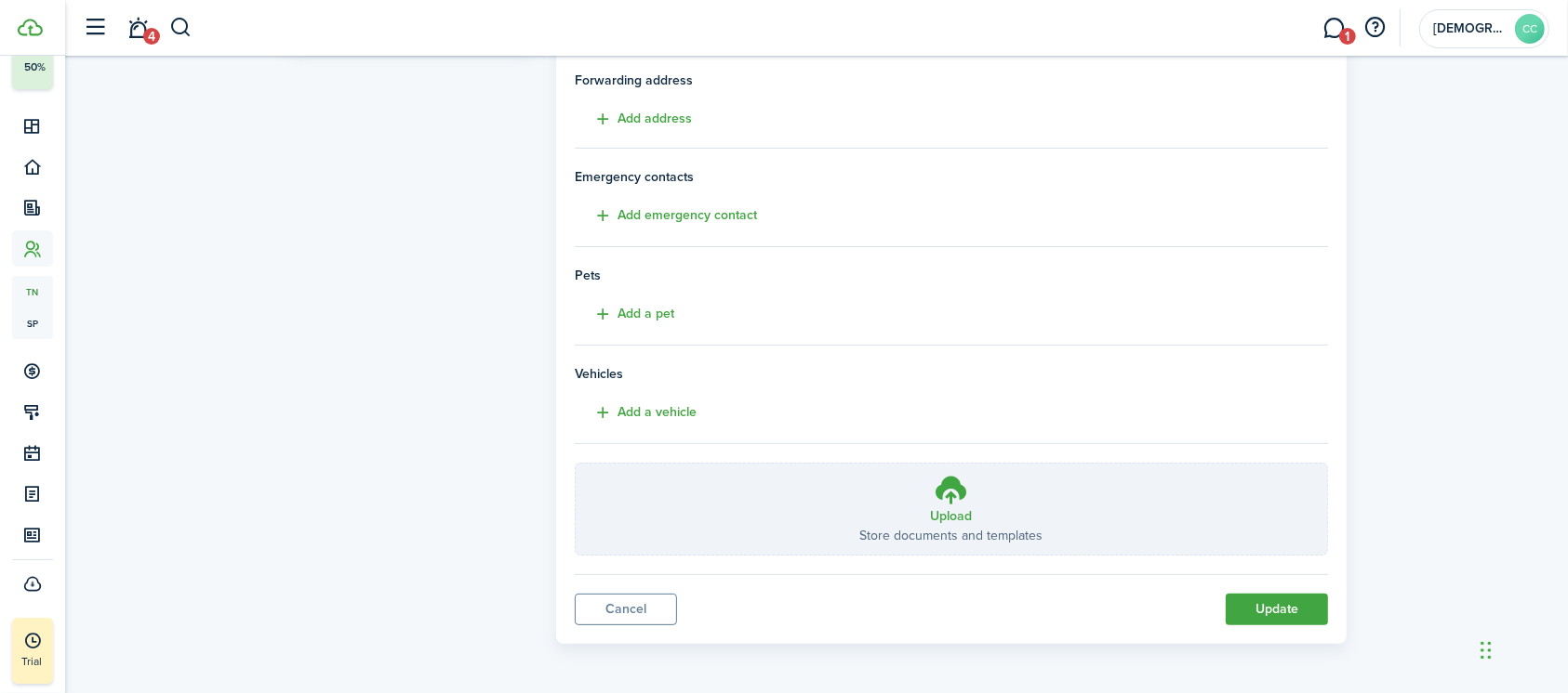
scroll to position [319, 0]
click at [1294, 621] on button "Update" at bounding box center [1277, 614] width 103 height 32
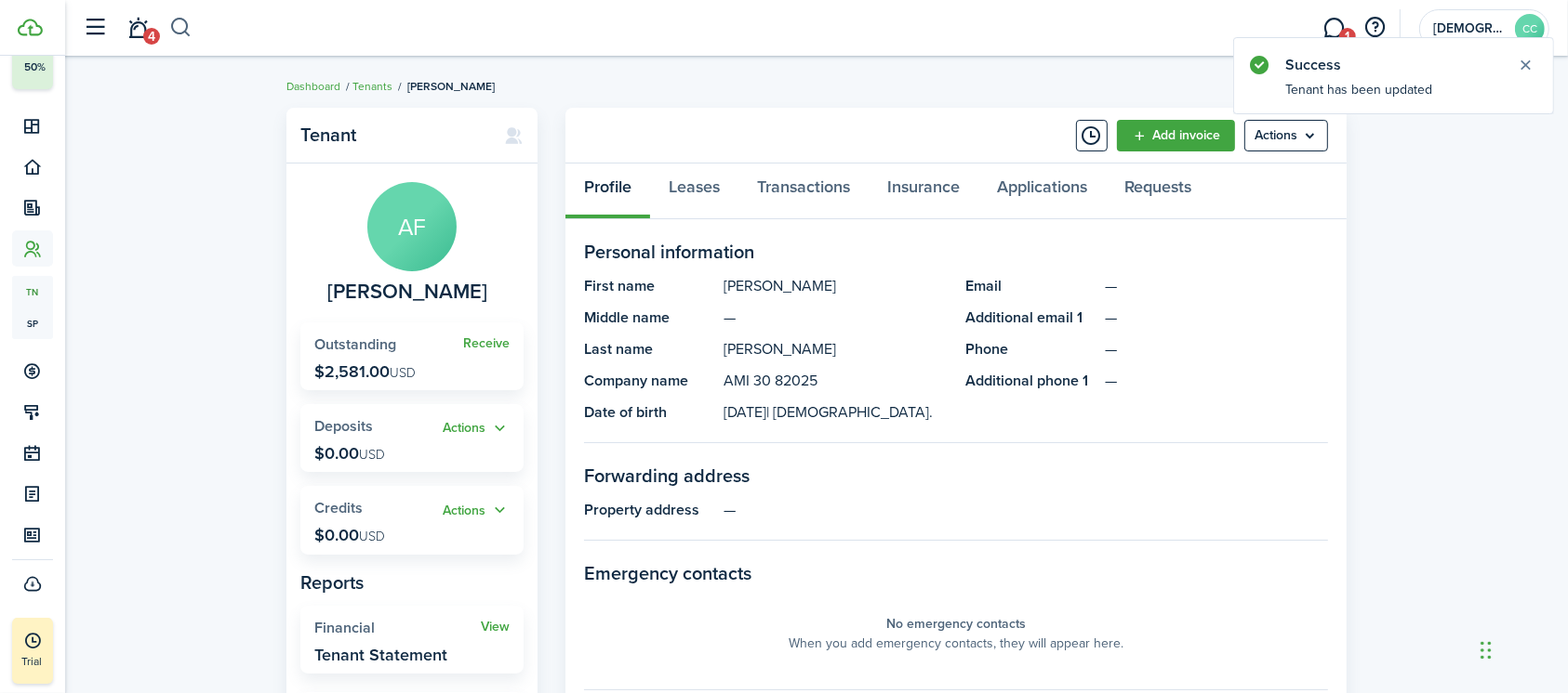
click at [183, 21] on button "button" at bounding box center [180, 28] width 23 height 32
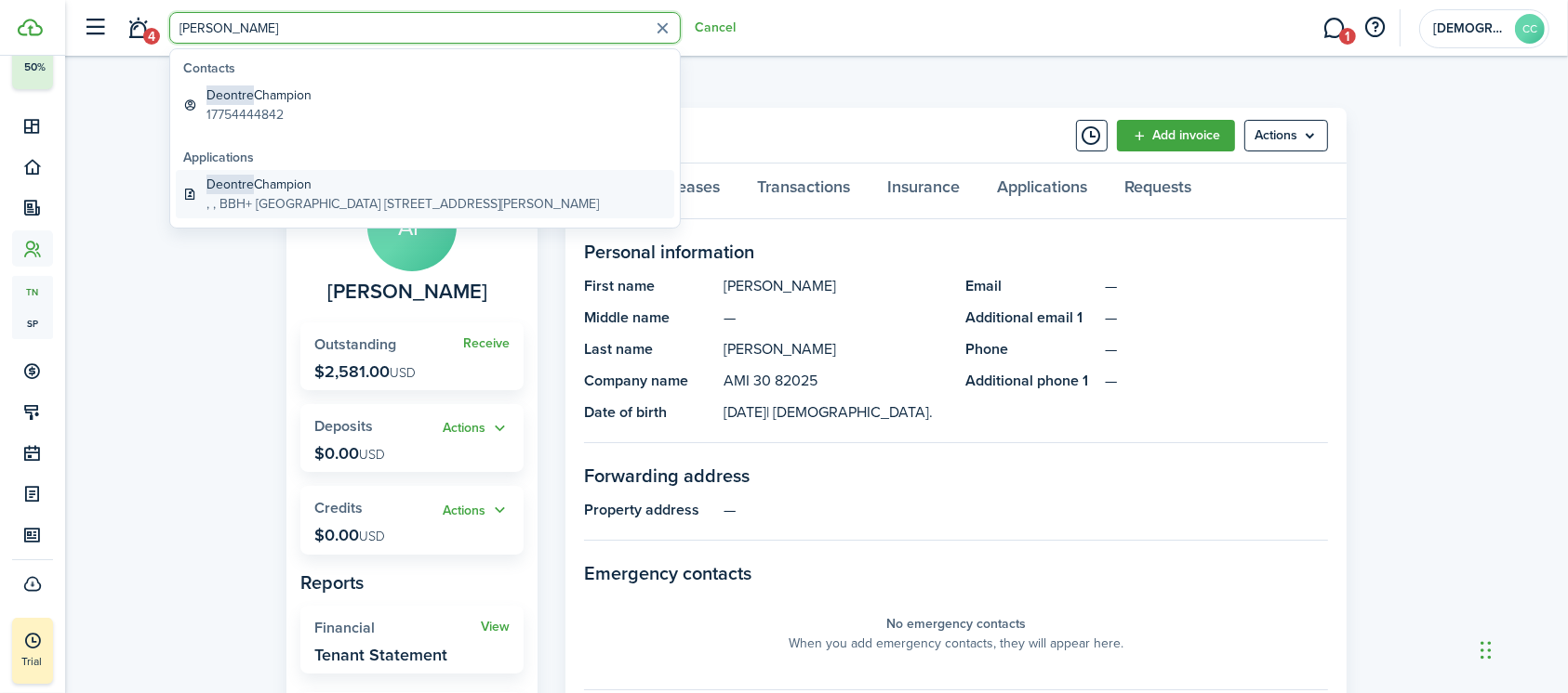
type input "deon"
click at [330, 187] on global-search-item-title "Deontre Champion" at bounding box center [402, 184] width 392 height 20
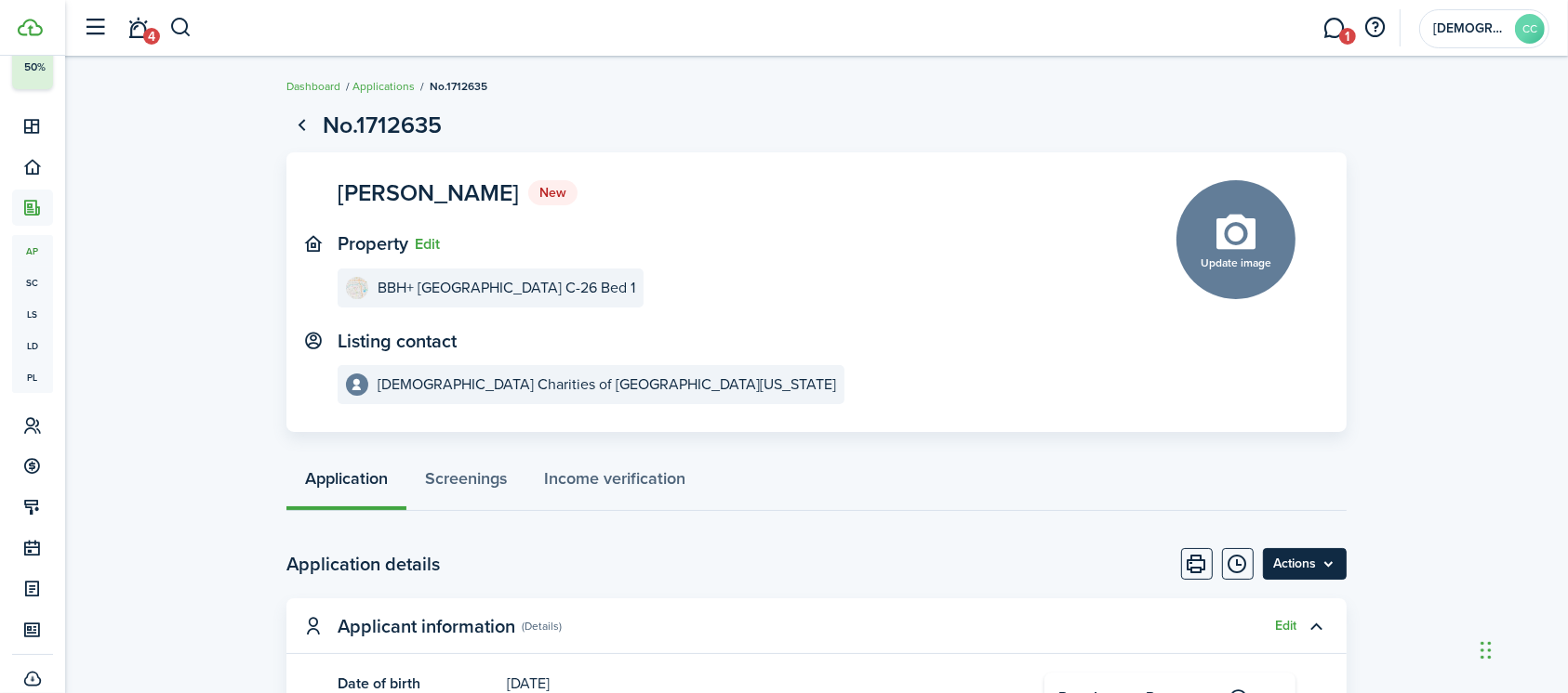
click at [1298, 558] on menu-btn "Actions" at bounding box center [1305, 564] width 84 height 32
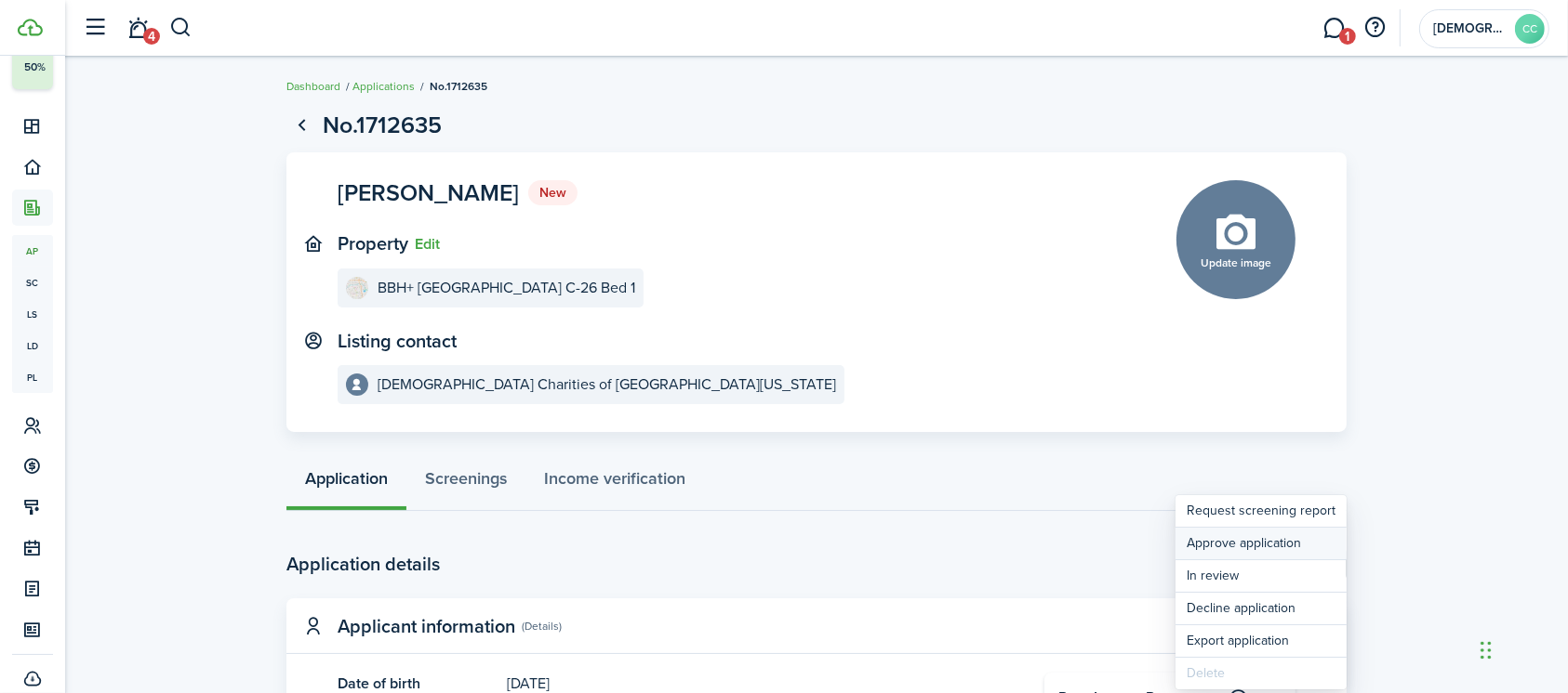
click at [1255, 540] on button "Approve application" at bounding box center [1260, 544] width 171 height 32
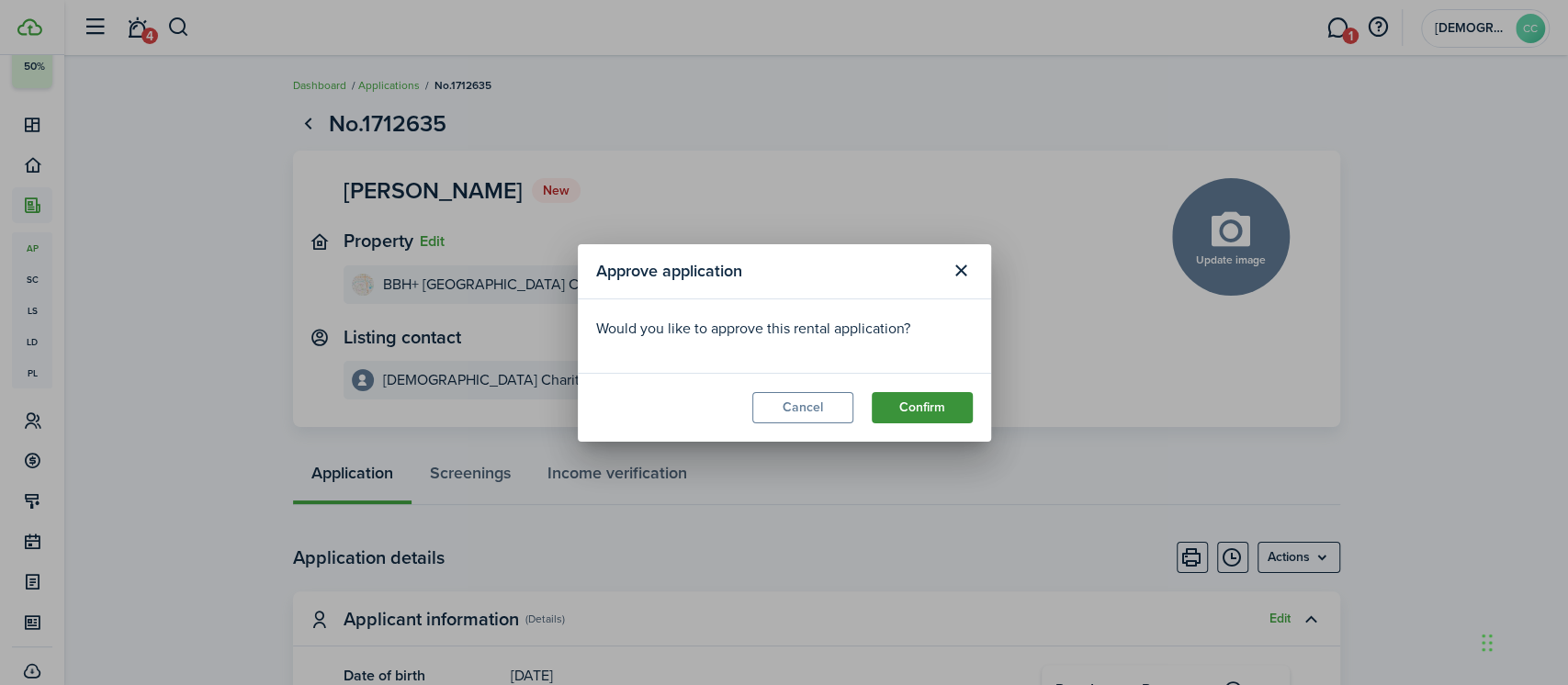
click at [922, 407] on button "Confirm" at bounding box center [922, 407] width 101 height 31
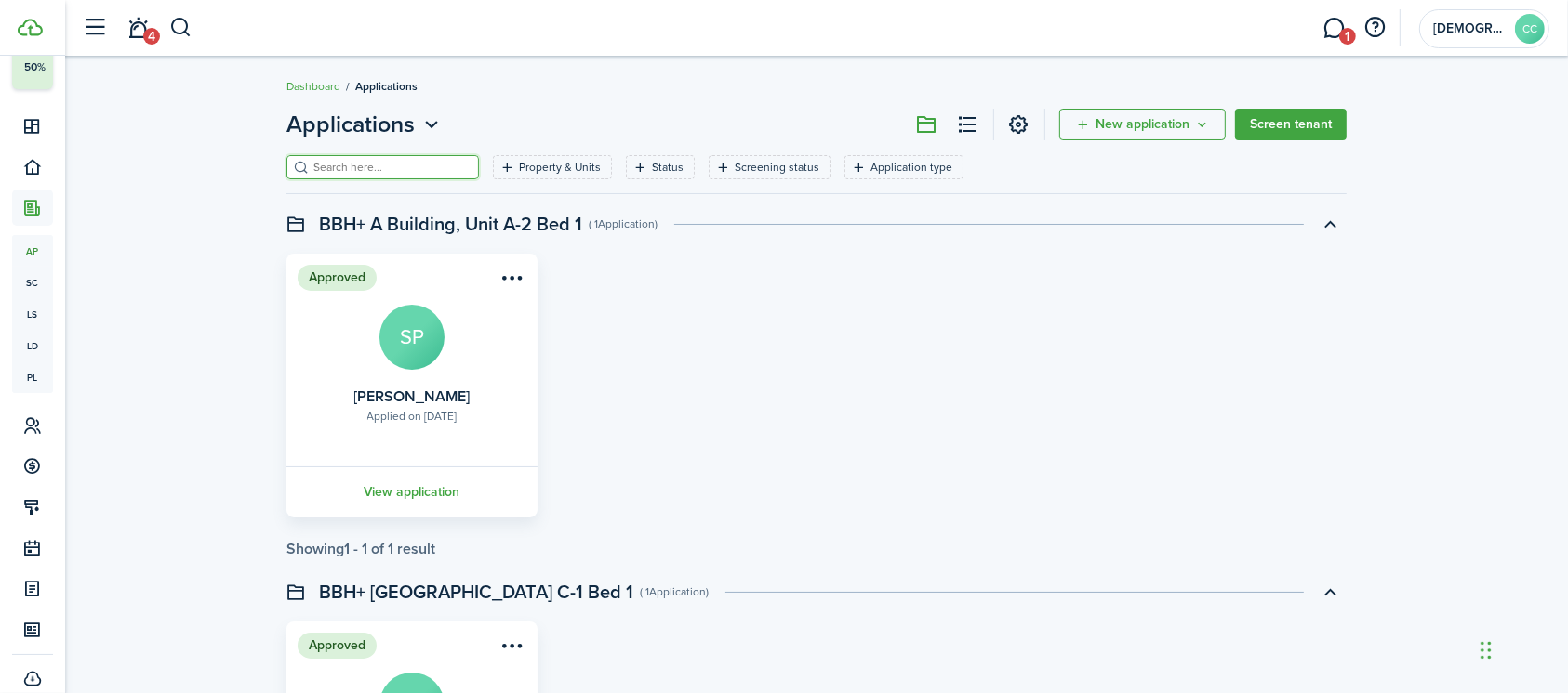
click at [375, 174] on input "search" at bounding box center [390, 167] width 163 height 18
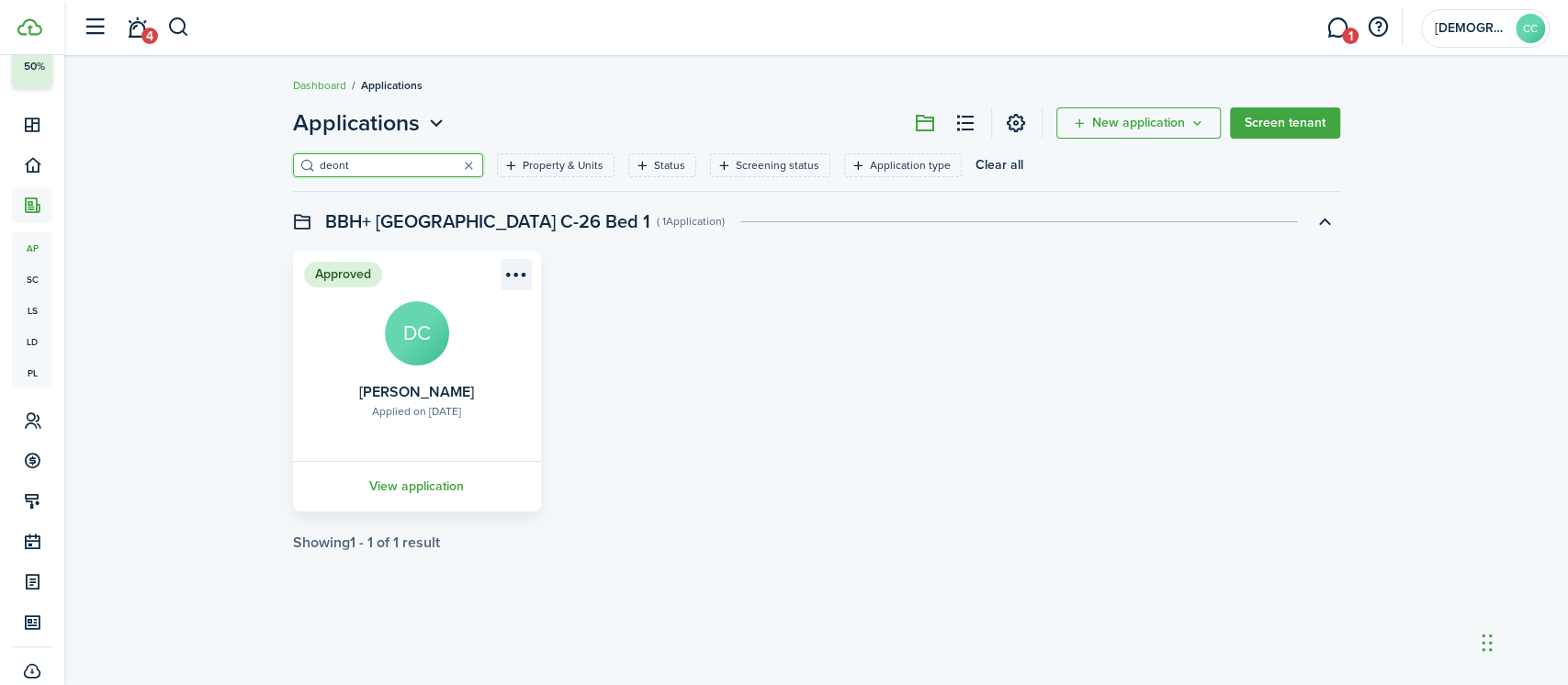
type input "deont"
click at [529, 273] on menu-btn-icon "Open menu" at bounding box center [516, 275] width 31 height 31
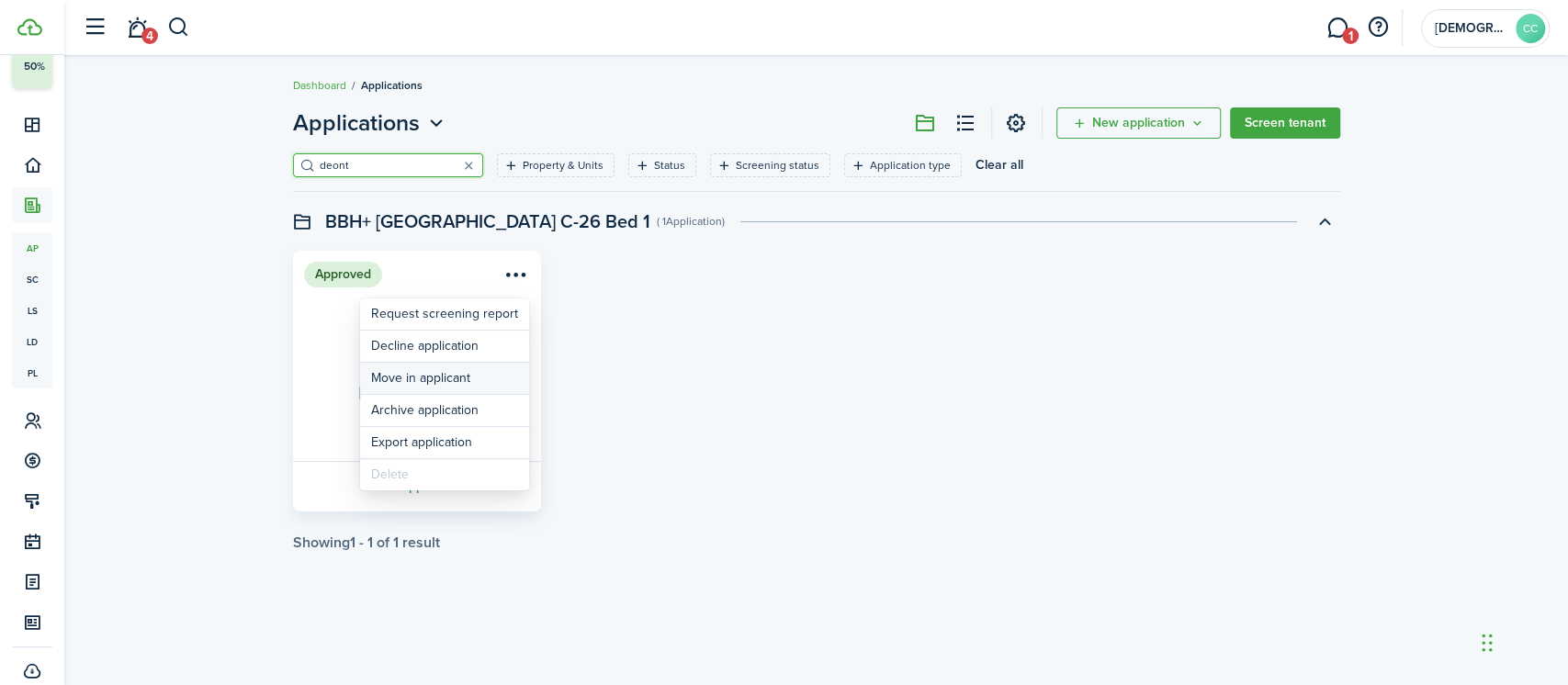
click at [470, 376] on button "Move in applicant" at bounding box center [444, 379] width 169 height 31
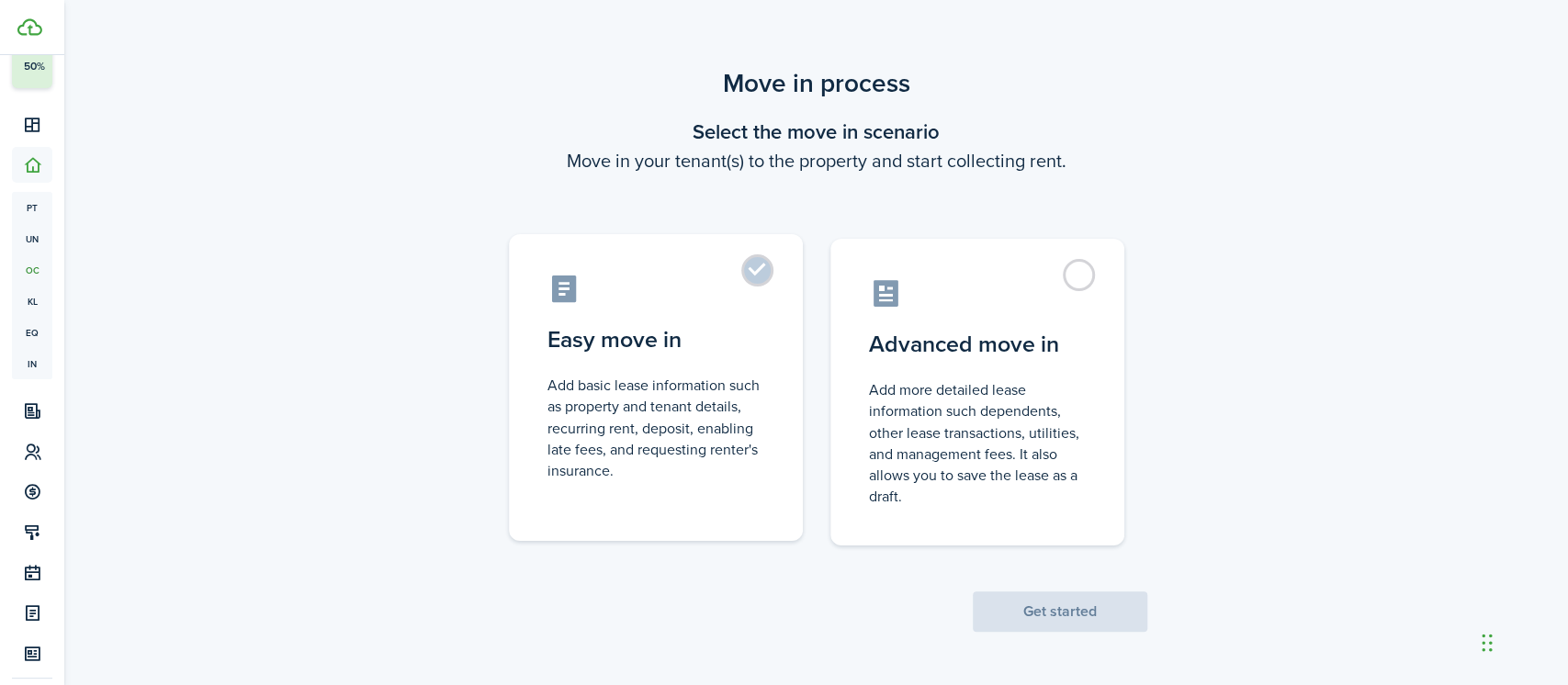
click at [757, 265] on label "Easy move in Add basic lease information such as property and tenant details, r…" at bounding box center [655, 387] width 294 height 307
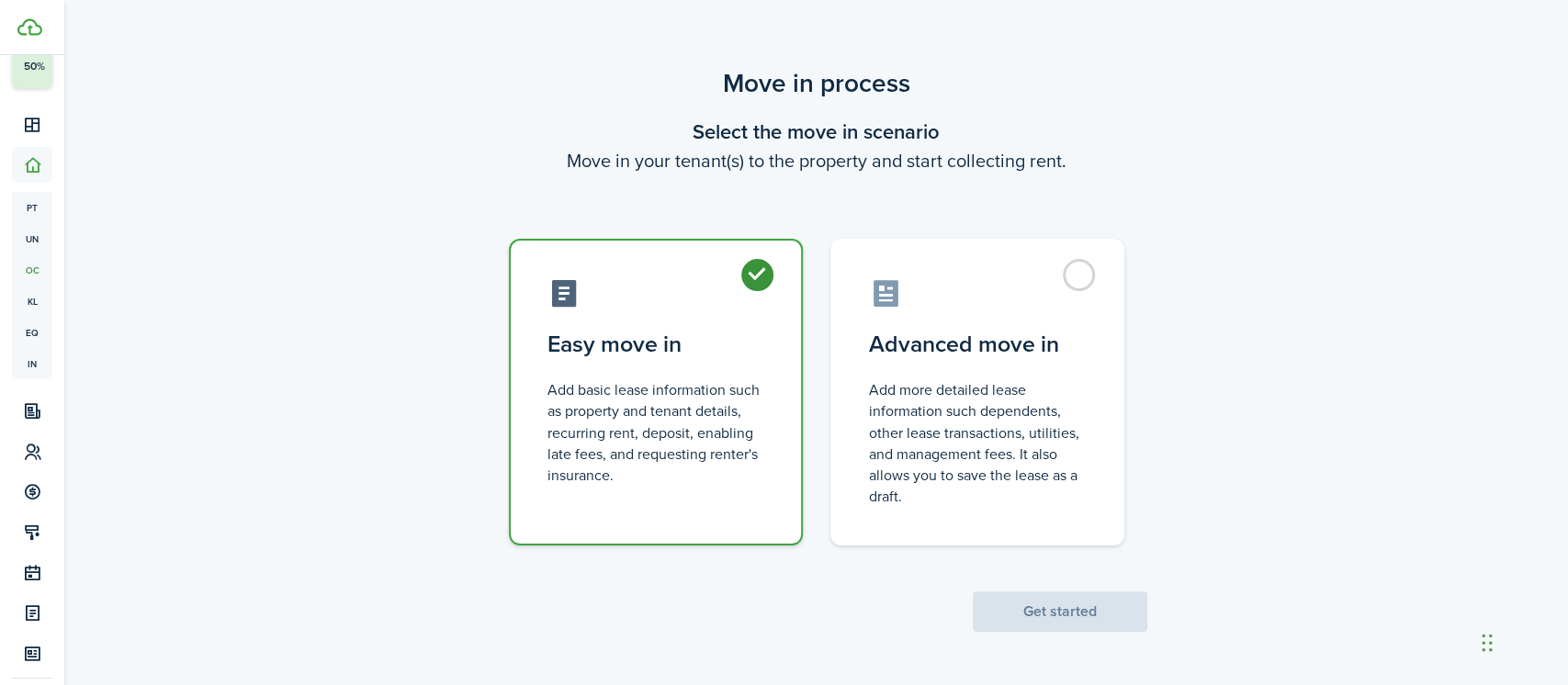
radio input "true"
click at [1075, 610] on button "Get started" at bounding box center [1059, 612] width 174 height 41
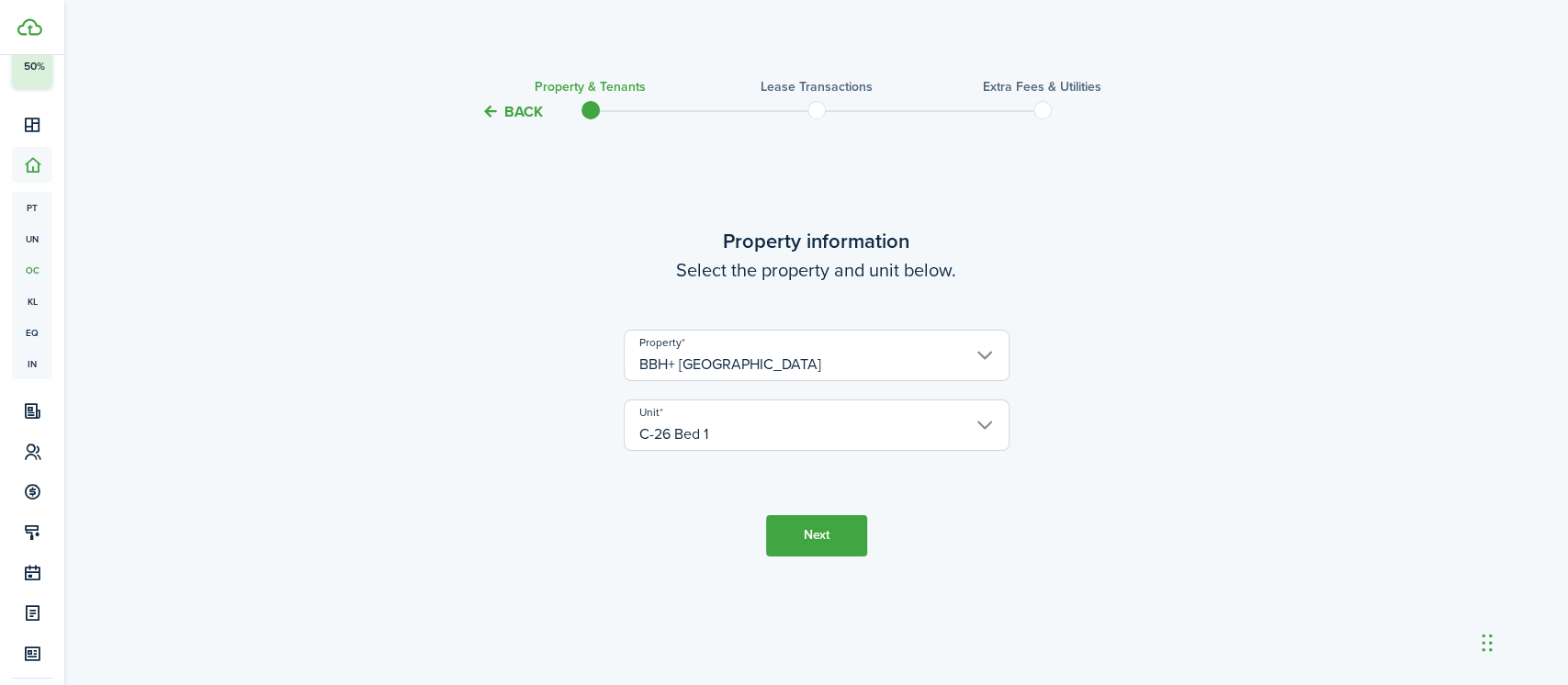
click at [808, 536] on button "Next" at bounding box center [817, 536] width 101 height 41
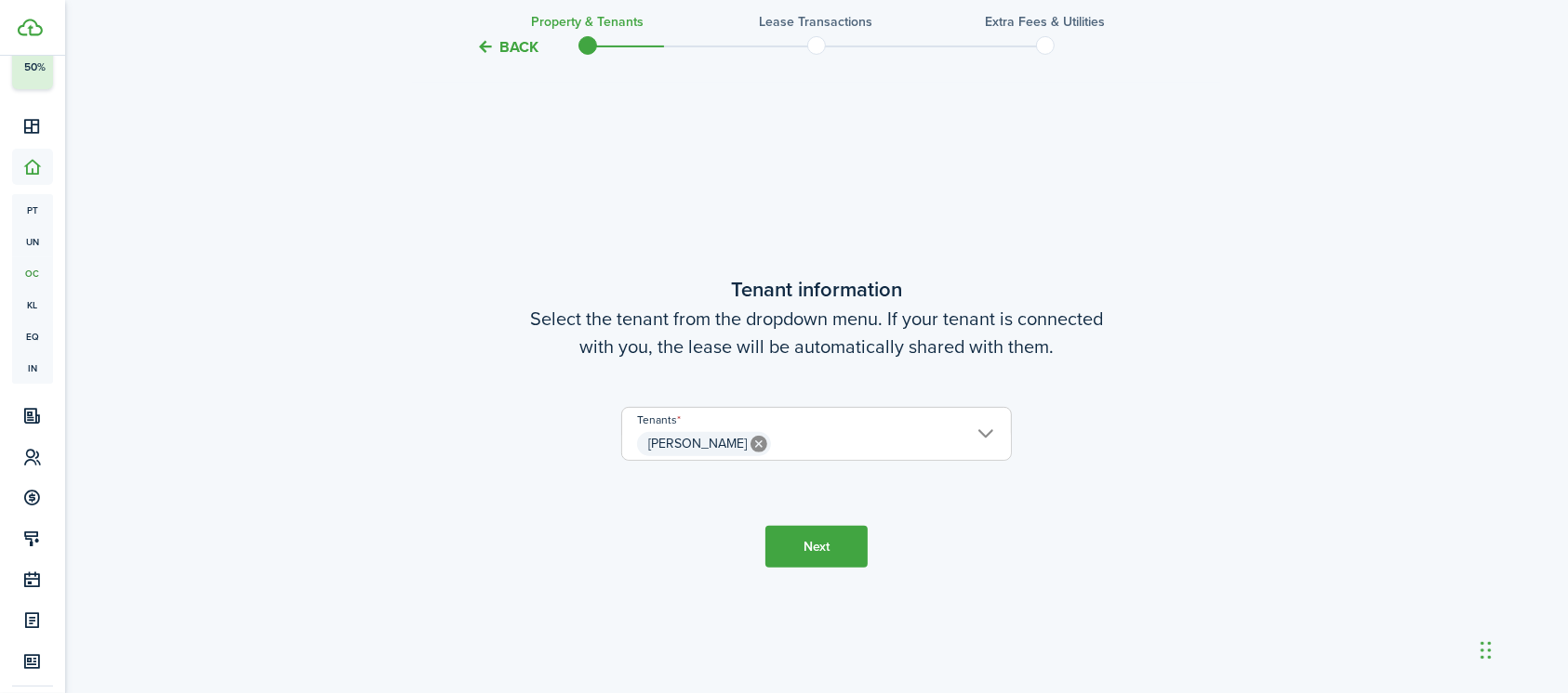
click at [834, 548] on button "Next" at bounding box center [817, 547] width 103 height 42
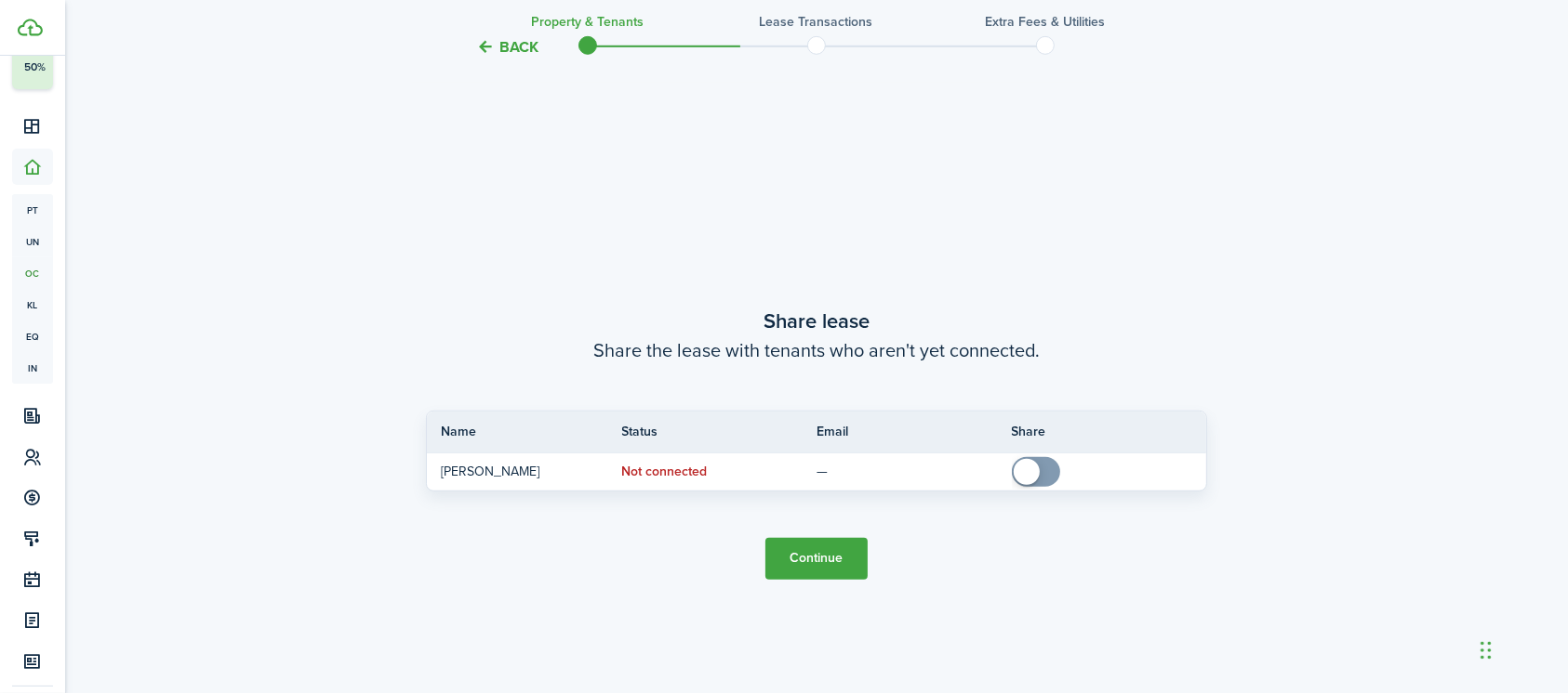
scroll to position [1261, 0]
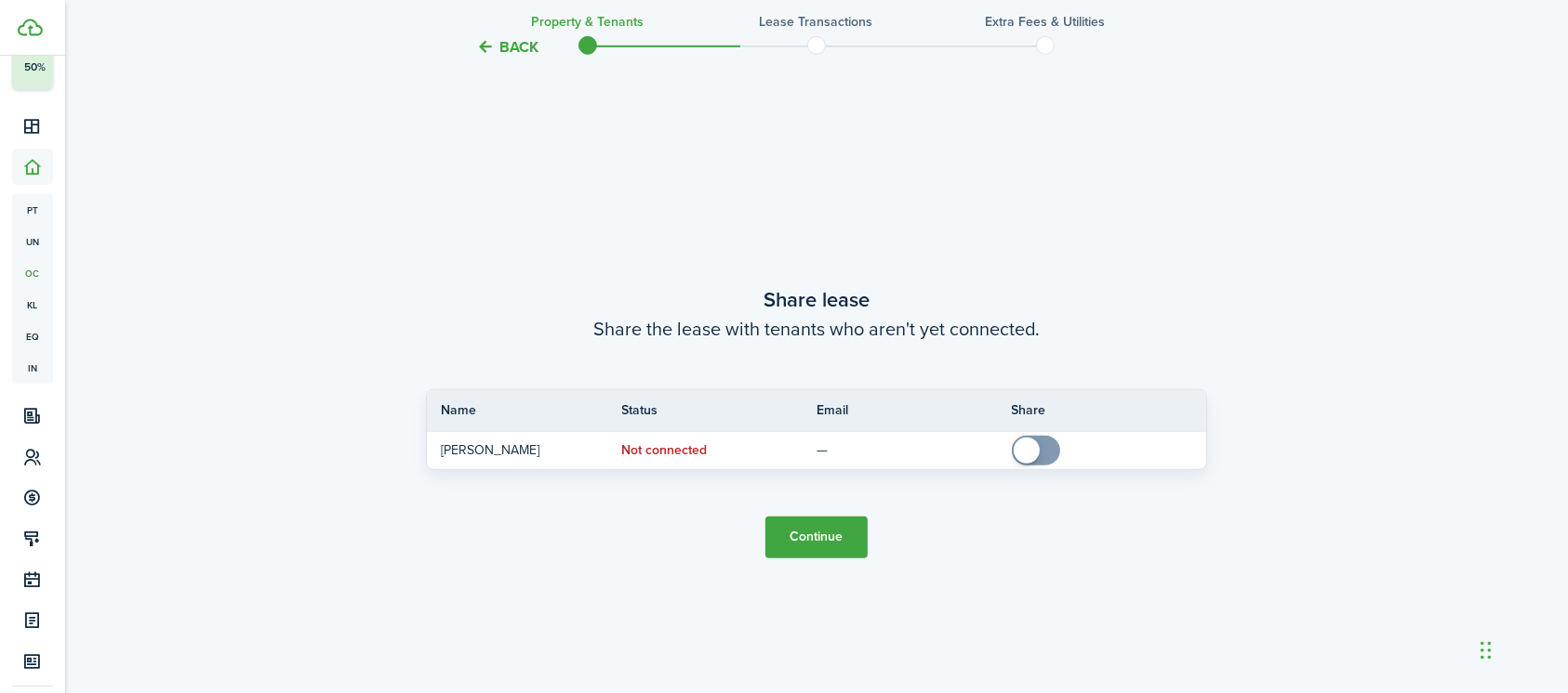
click at [839, 549] on button "Continue" at bounding box center [817, 537] width 103 height 42
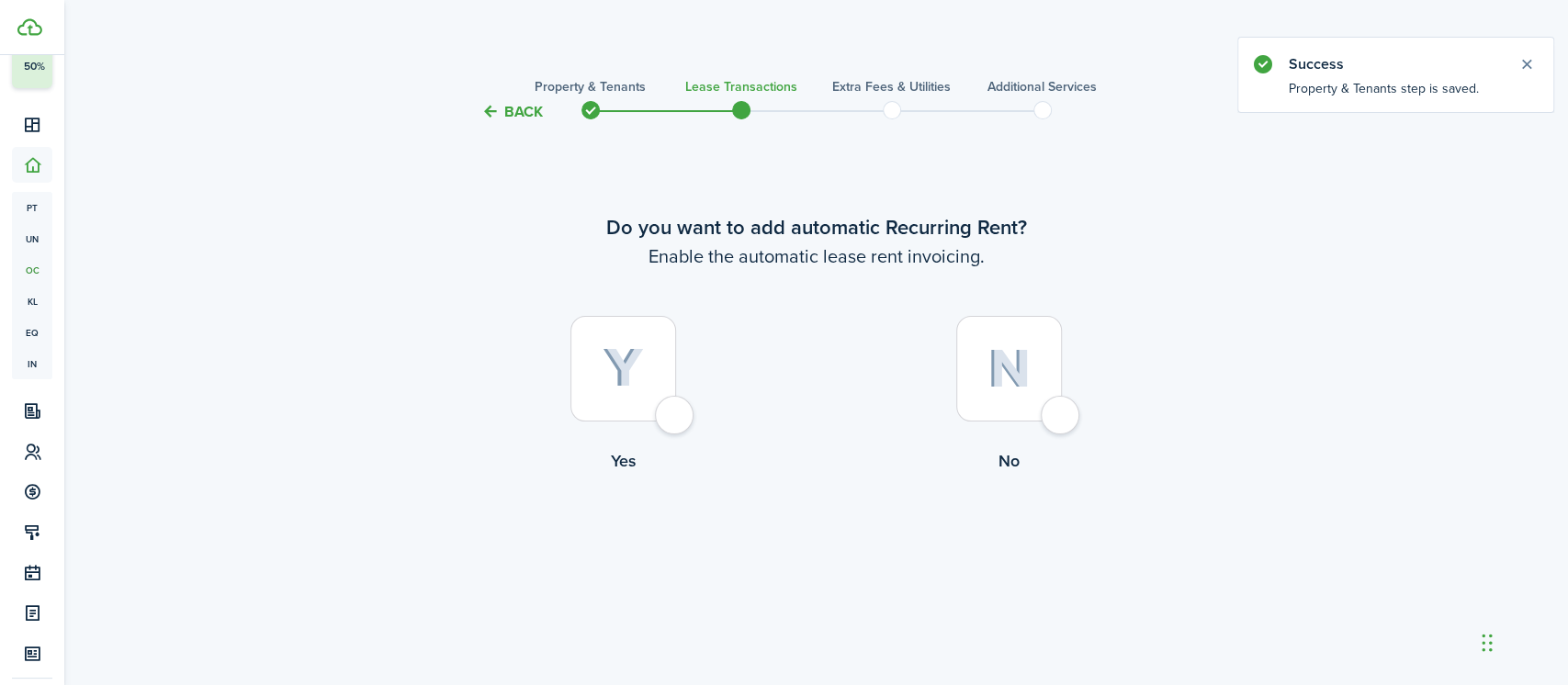
click at [676, 419] on div at bounding box center [623, 369] width 106 height 106
radio input "true"
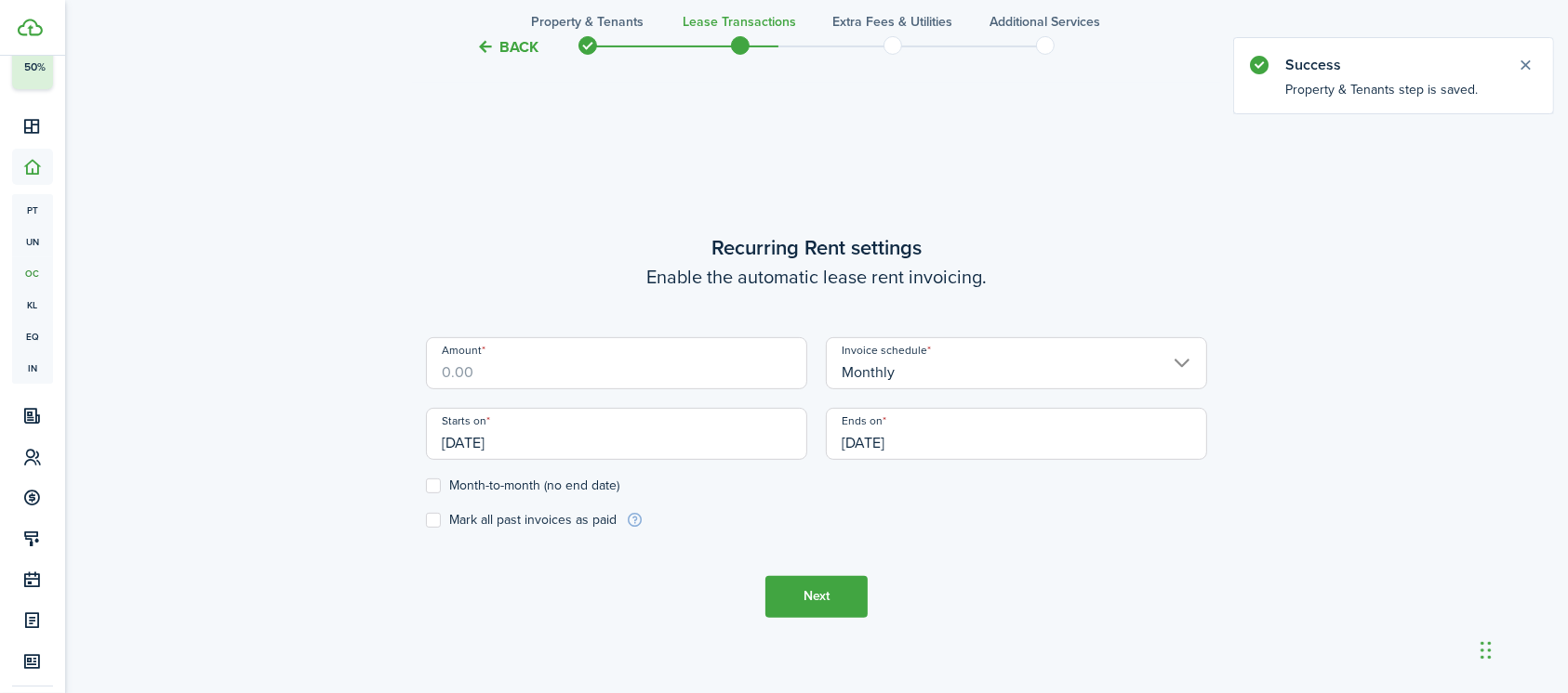
scroll to position [568, 0]
click at [563, 375] on input "Amount" at bounding box center [616, 360] width 381 height 52
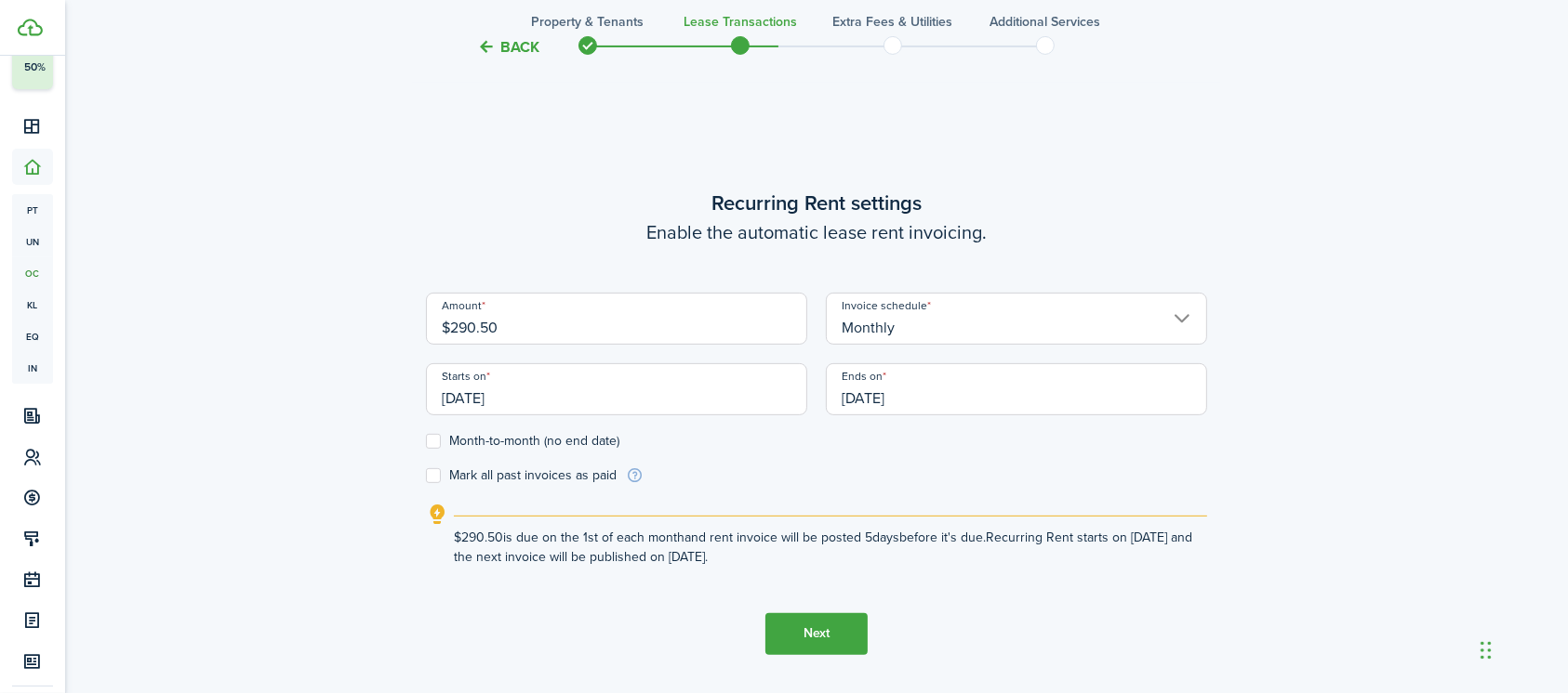
type input "$290.50"
click at [942, 392] on input "09/01/2026" at bounding box center [1016, 390] width 381 height 52
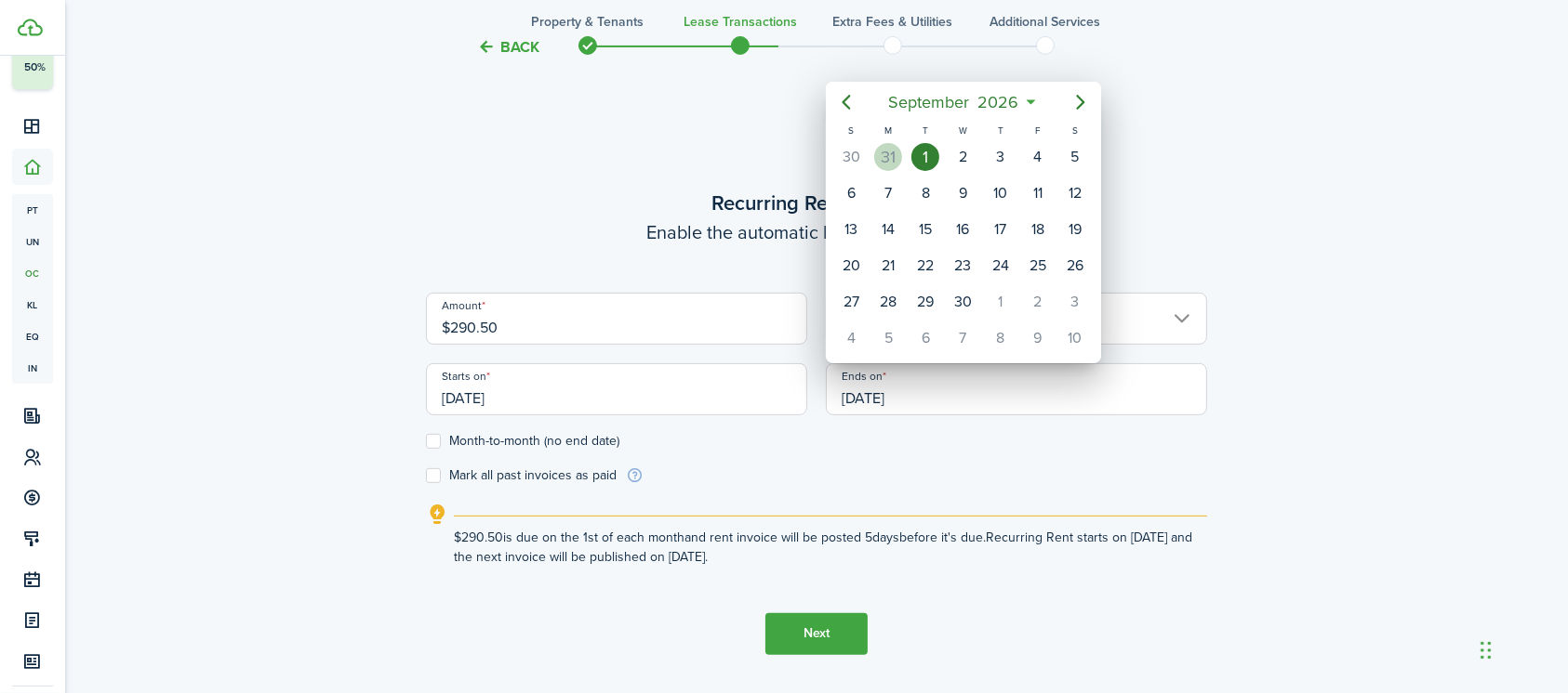
click at [892, 145] on div "31" at bounding box center [889, 157] width 28 height 28
type input "08/31/2026"
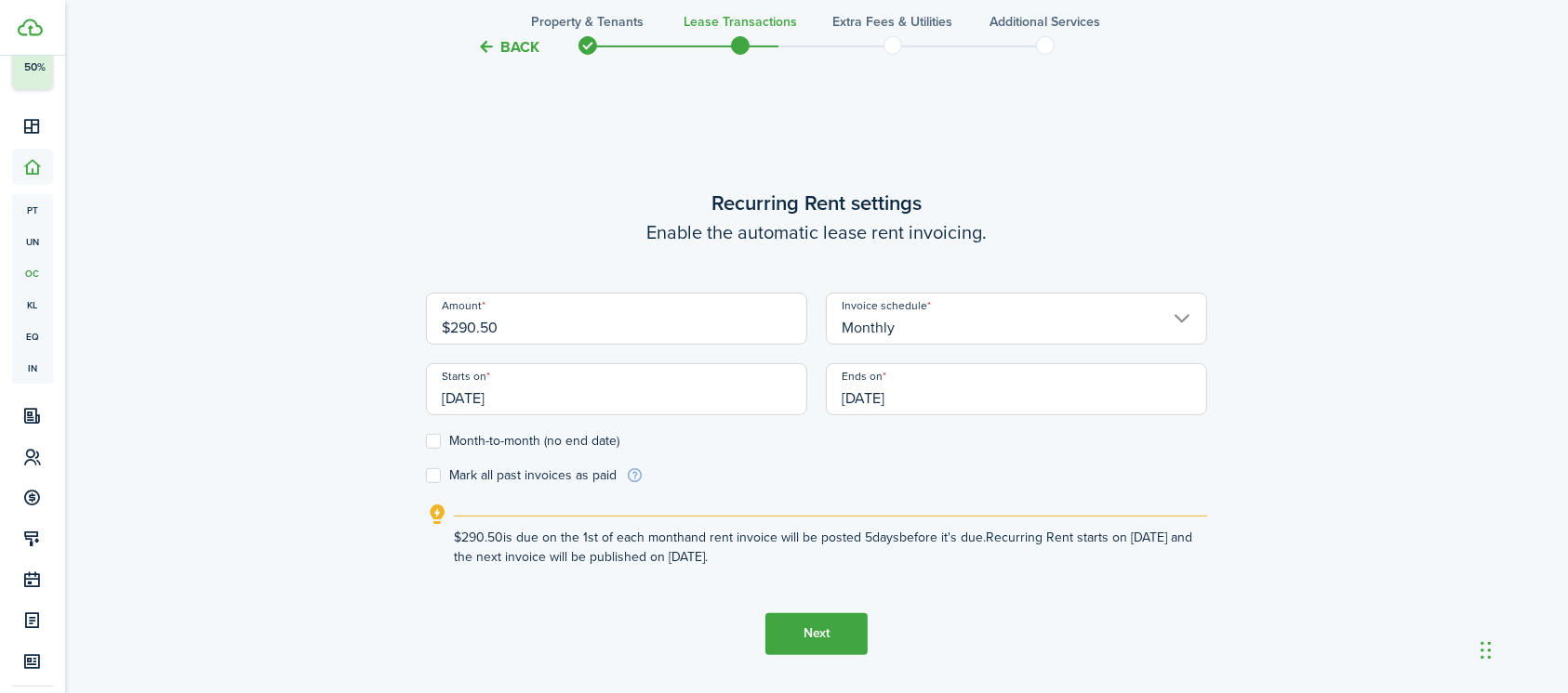
click at [819, 629] on button "Next" at bounding box center [817, 634] width 103 height 42
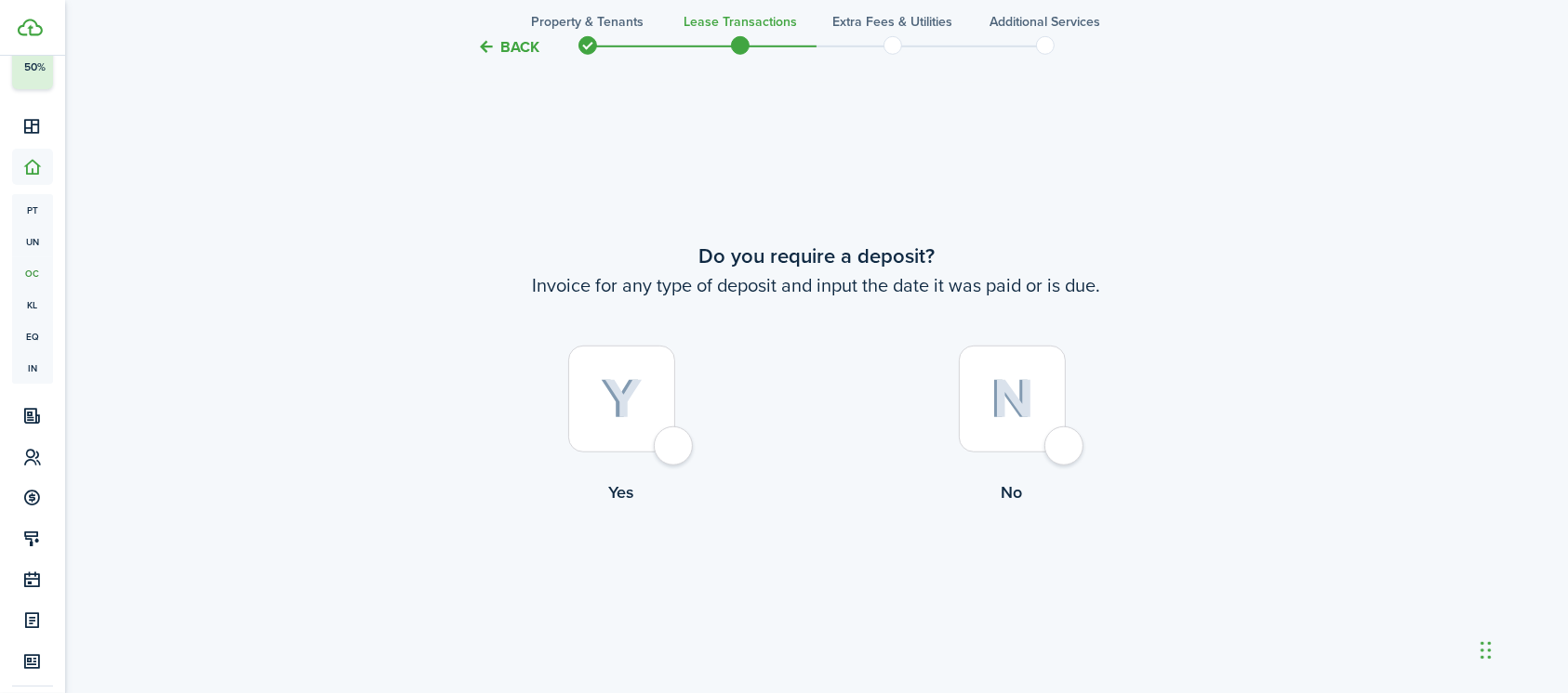
scroll to position [1261, 0]
click at [1060, 447] on div at bounding box center [1012, 398] width 107 height 107
radio input "true"
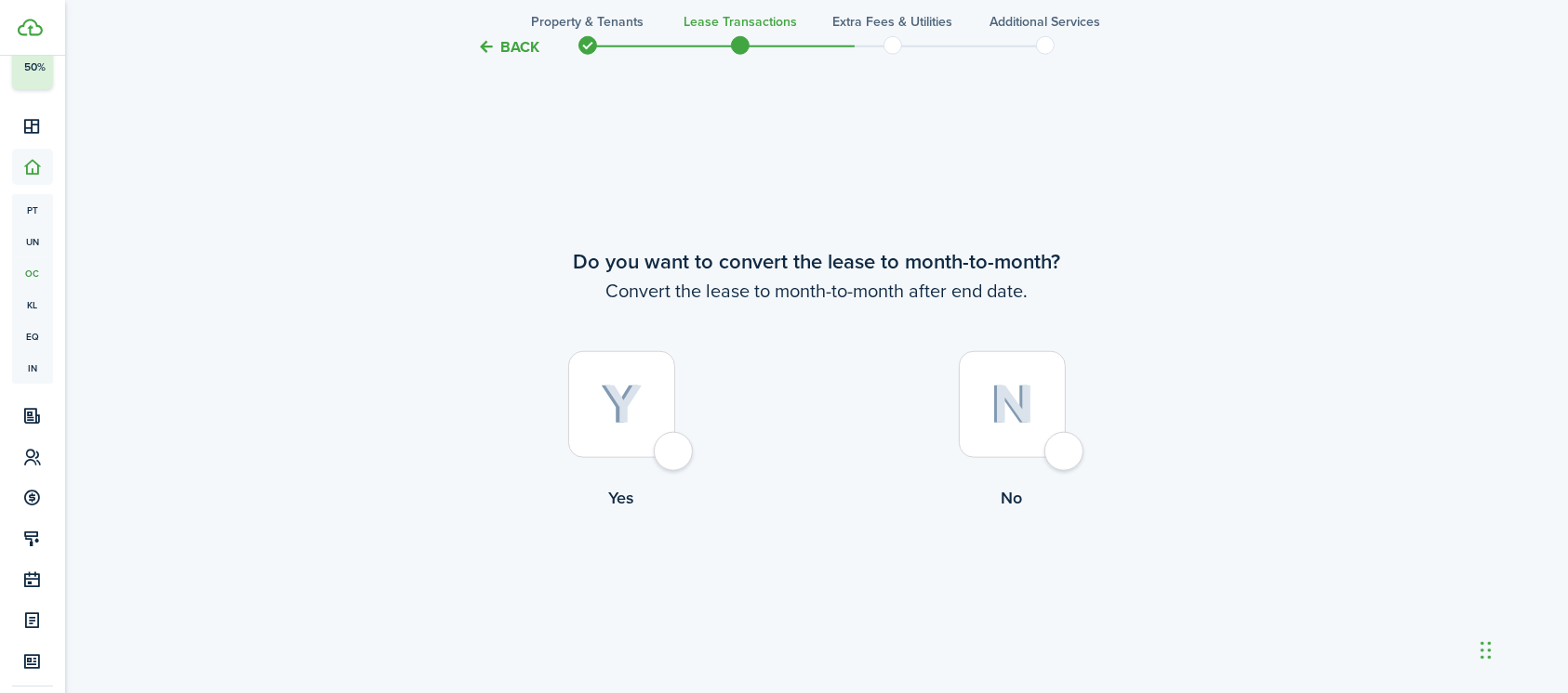
scroll to position [1954, 0]
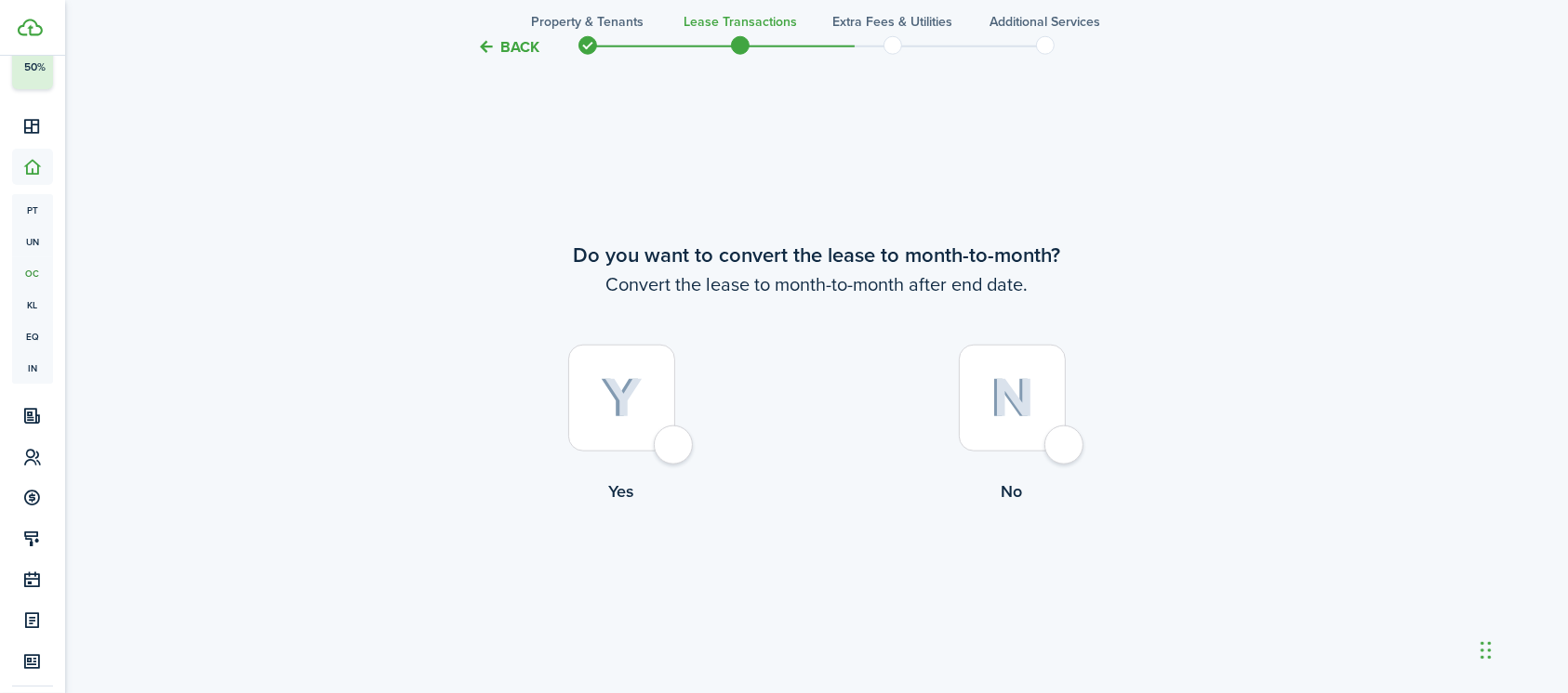
click at [1066, 442] on div at bounding box center [1012, 398] width 107 height 107
radio input "true"
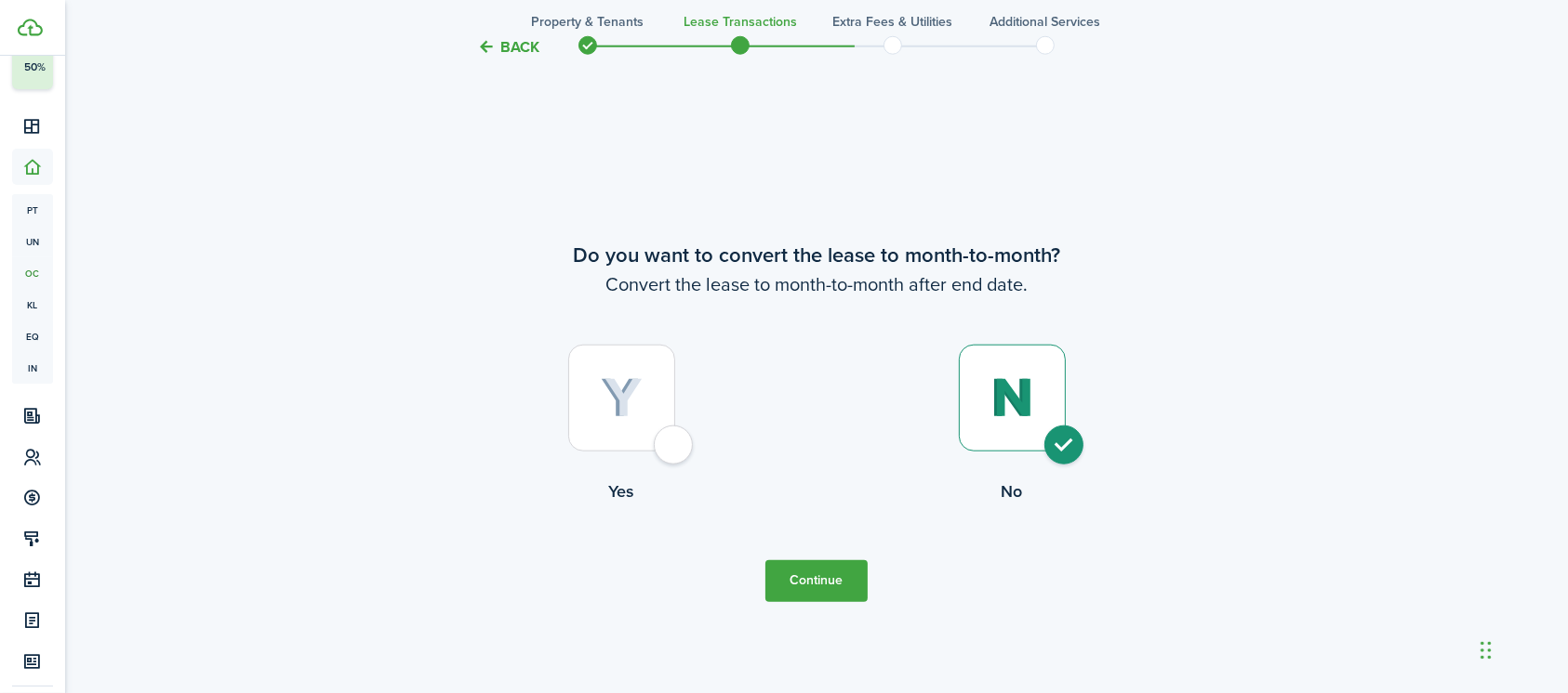
click at [831, 584] on button "Continue" at bounding box center [817, 581] width 103 height 42
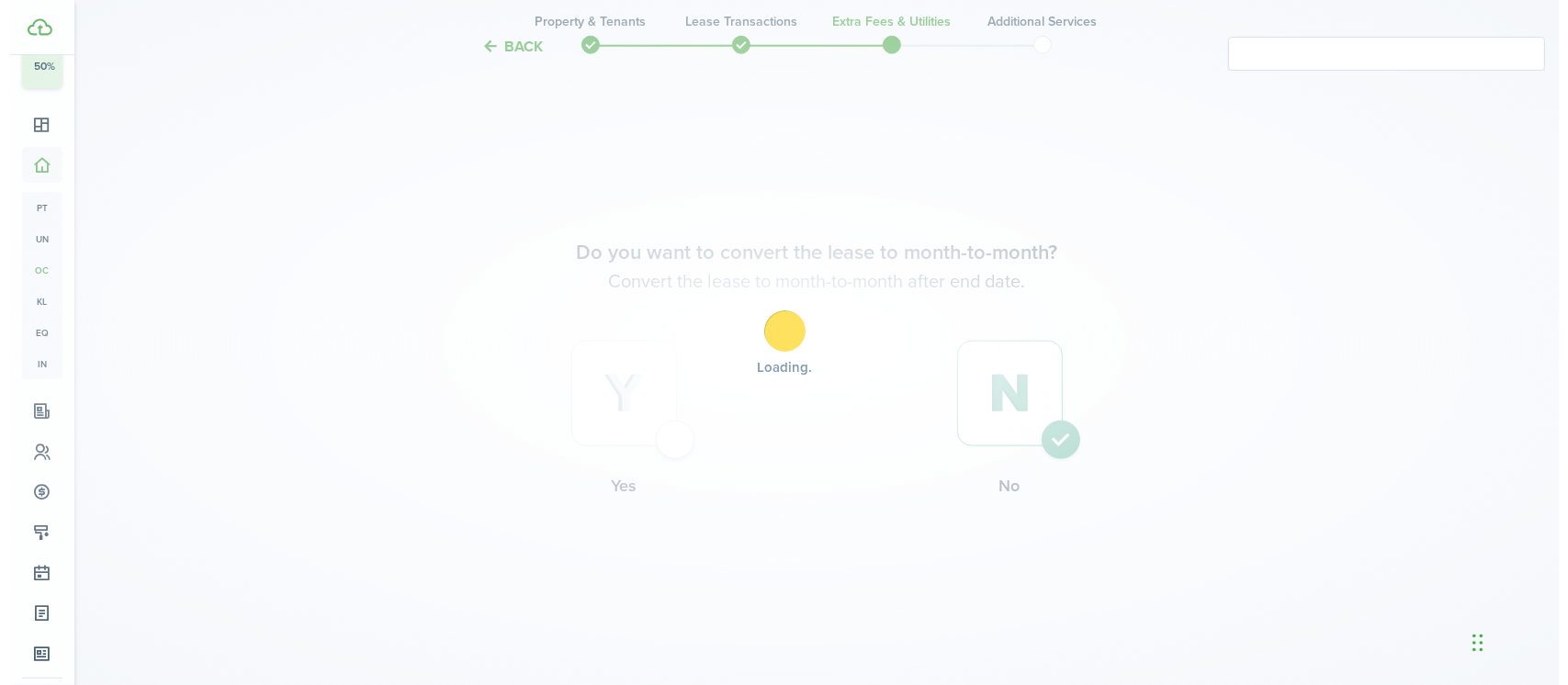
scroll to position [0, 0]
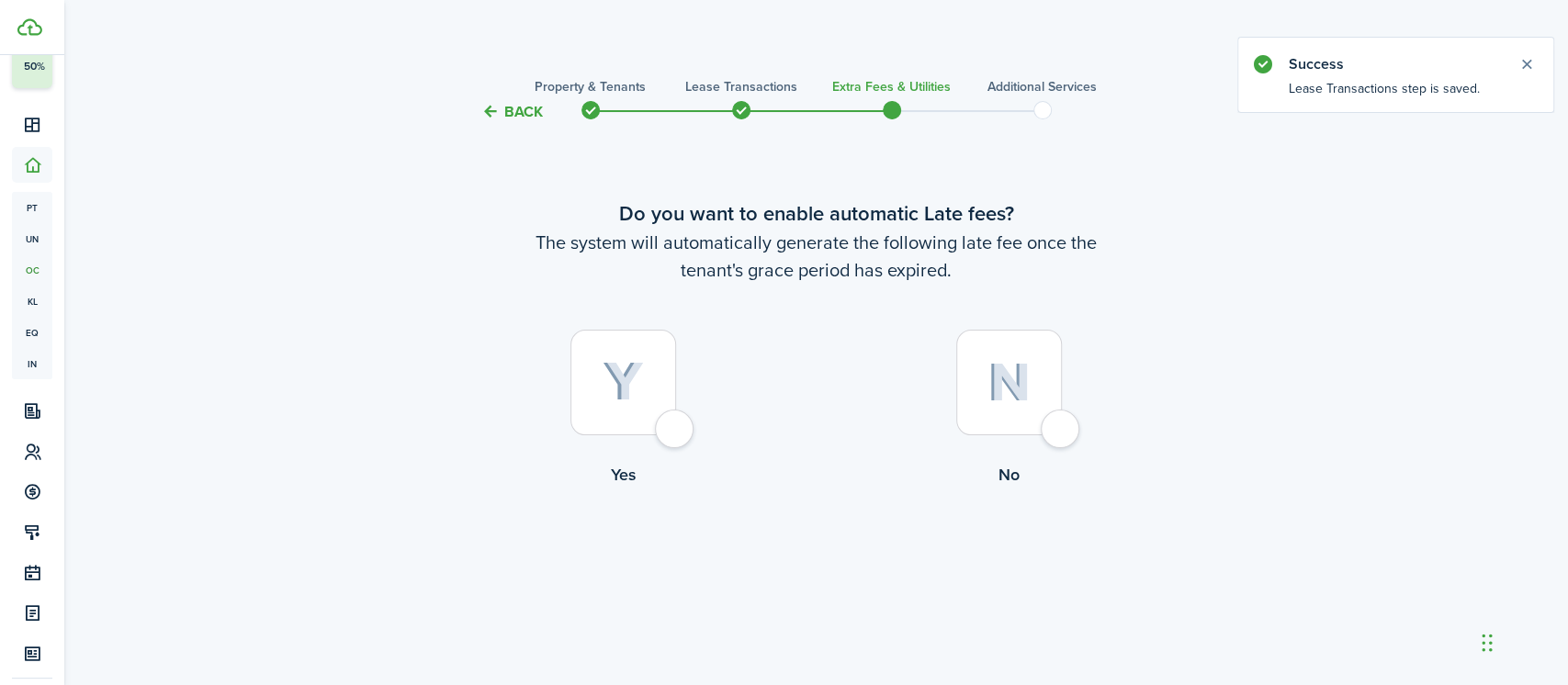
click at [1062, 426] on div at bounding box center [1008, 383] width 106 height 106
radio input "true"
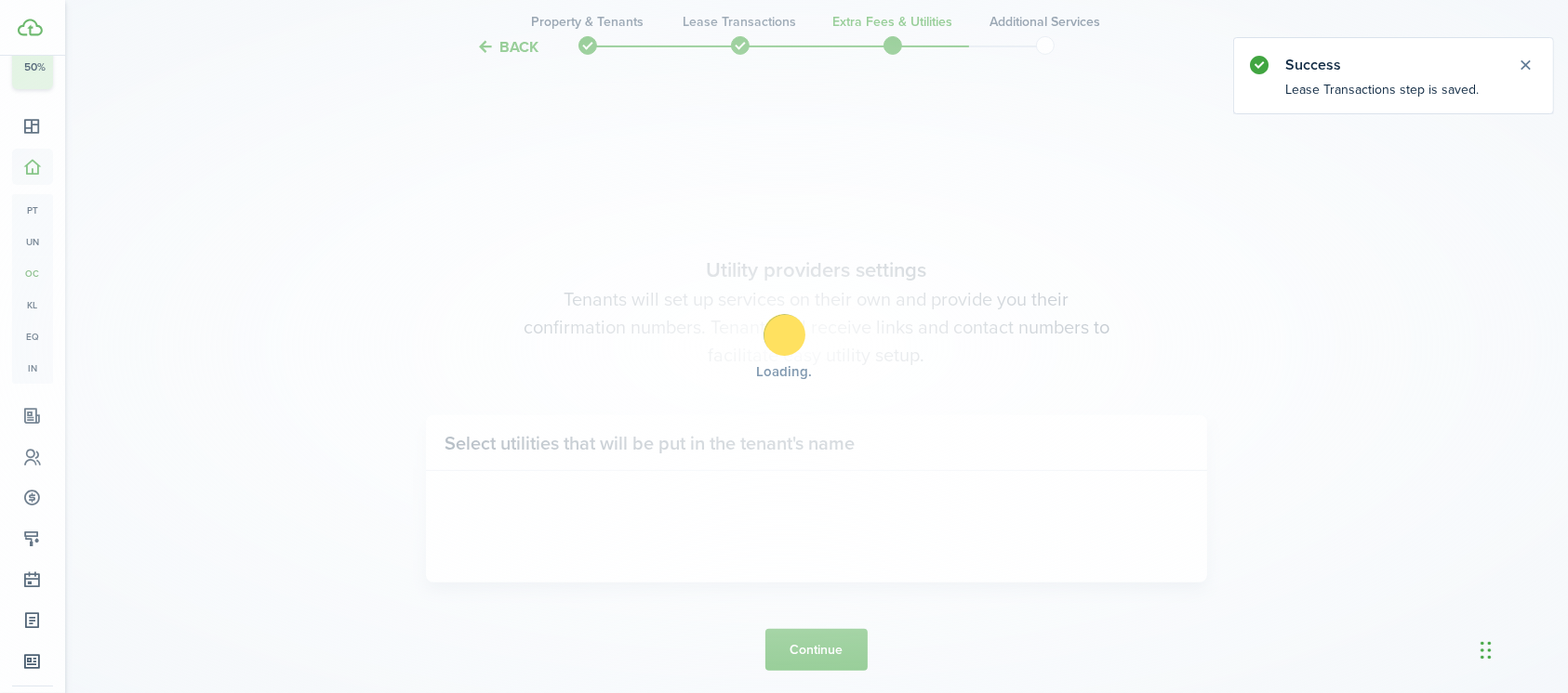
scroll to position [568, 0]
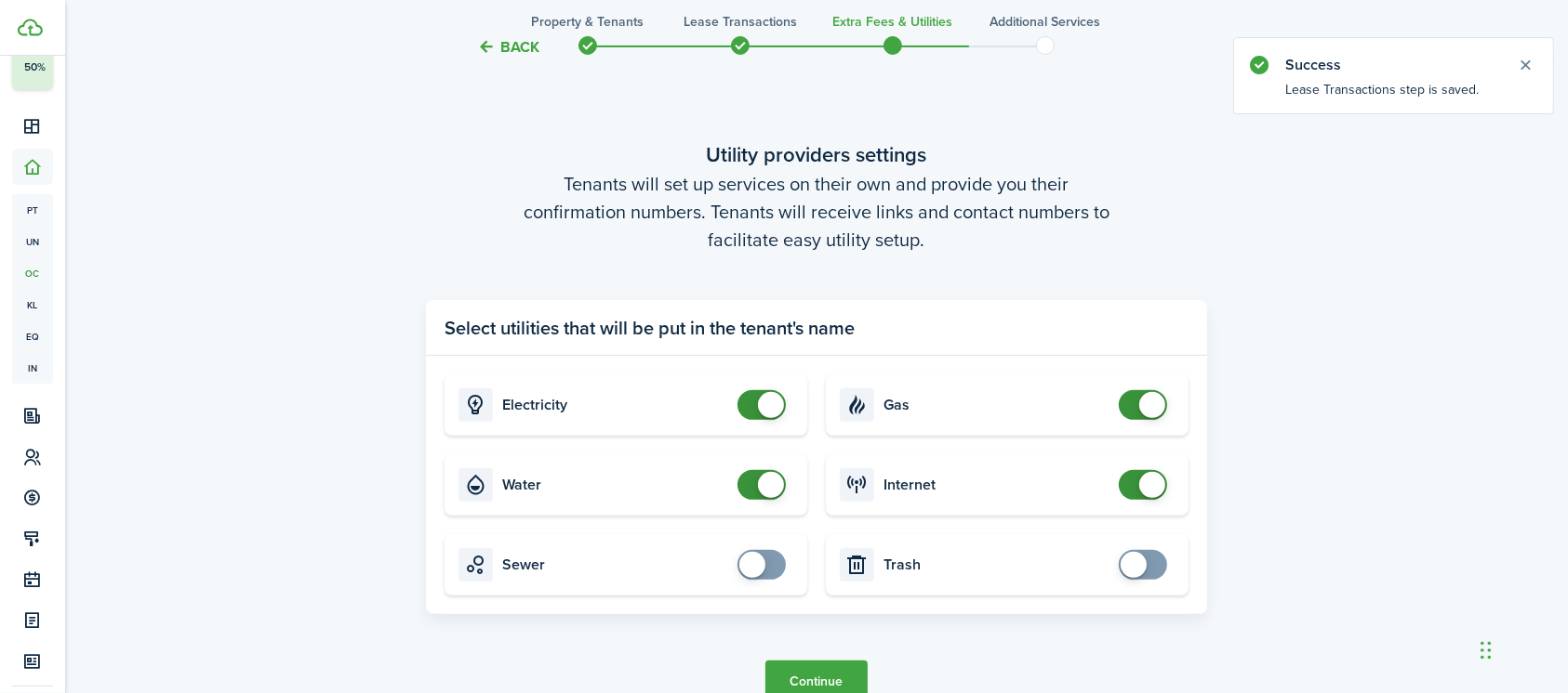
checkbox input "false"
click at [752, 402] on span at bounding box center [762, 405] width 19 height 30
checkbox input "false"
click at [757, 490] on span at bounding box center [762, 485] width 19 height 30
checkbox input "false"
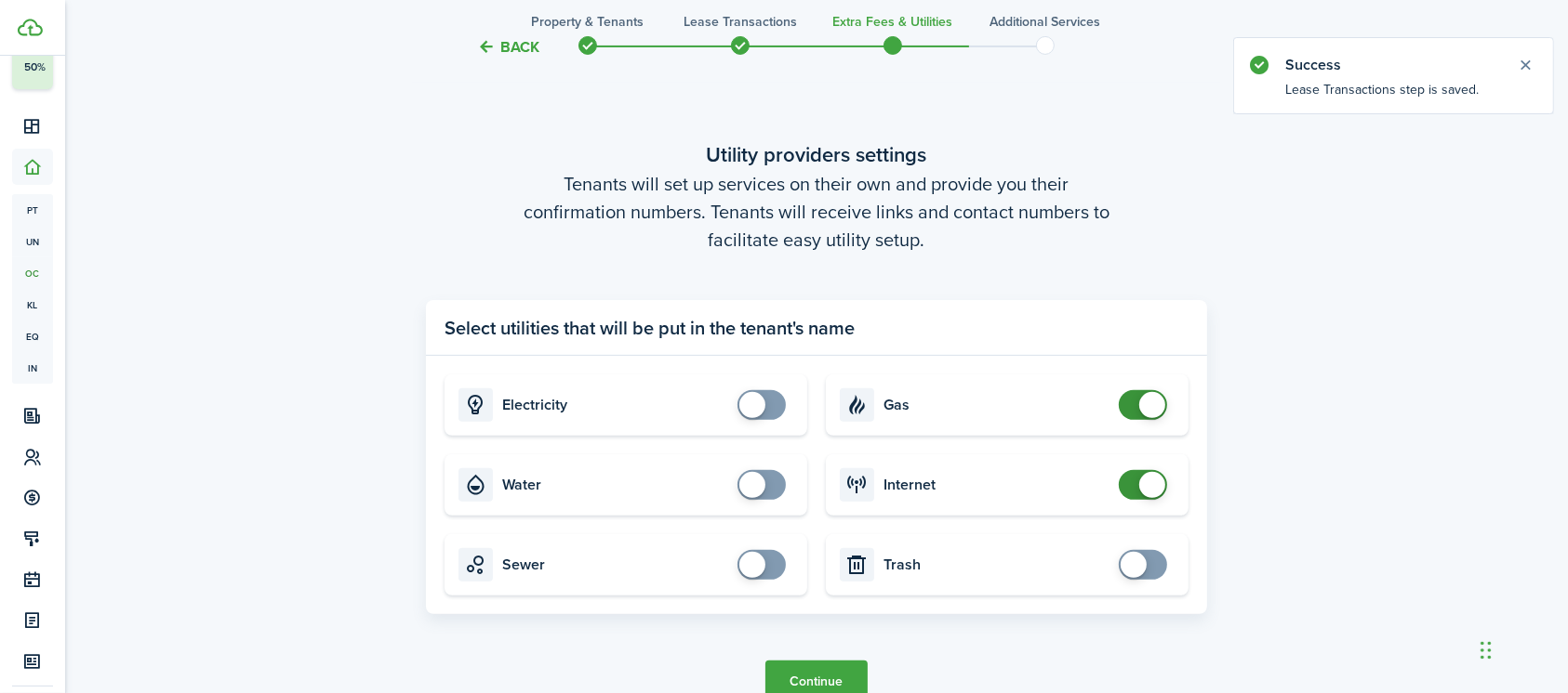
click at [1134, 404] on span at bounding box center [1142, 405] width 19 height 30
checkbox input "false"
click at [1133, 486] on span at bounding box center [1142, 485] width 19 height 30
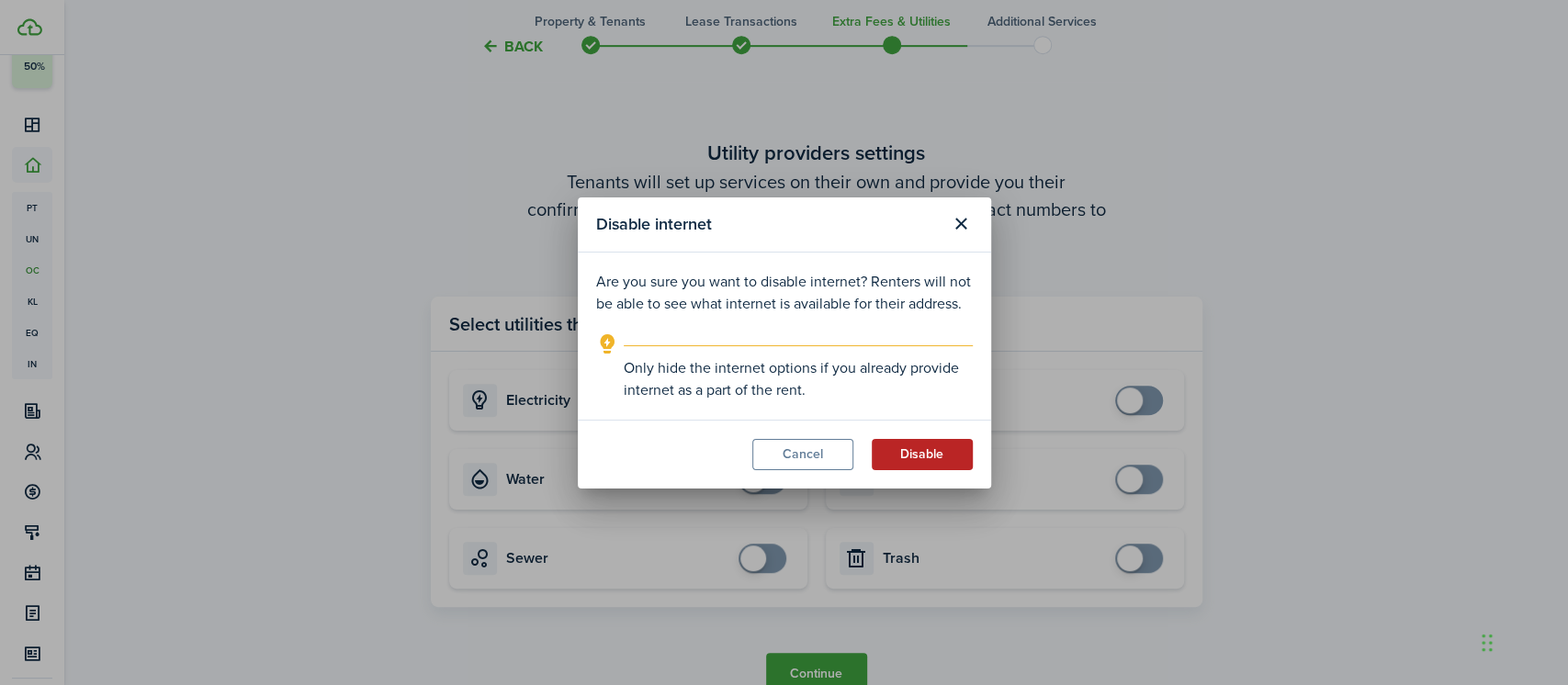
click at [923, 448] on button "Disable" at bounding box center [922, 455] width 101 height 31
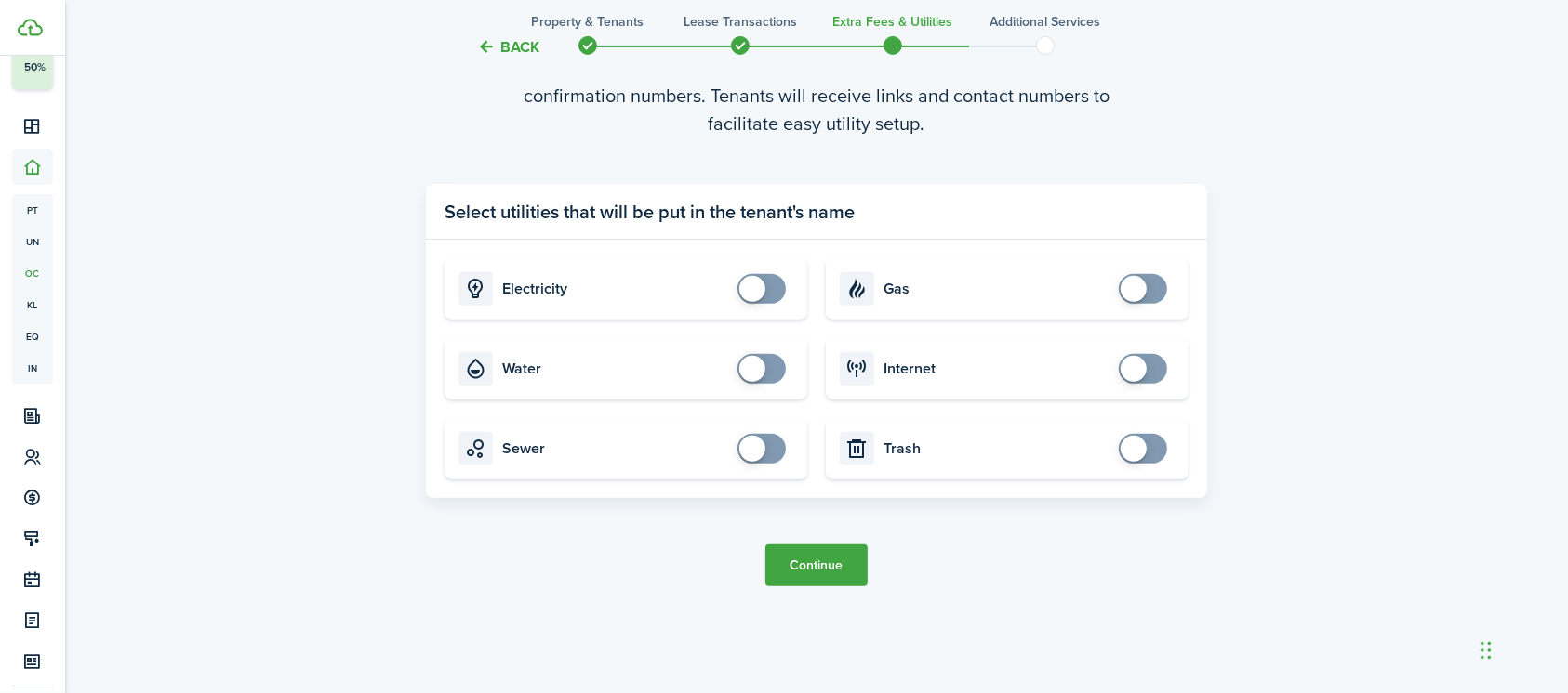
scroll to position [692, 0]
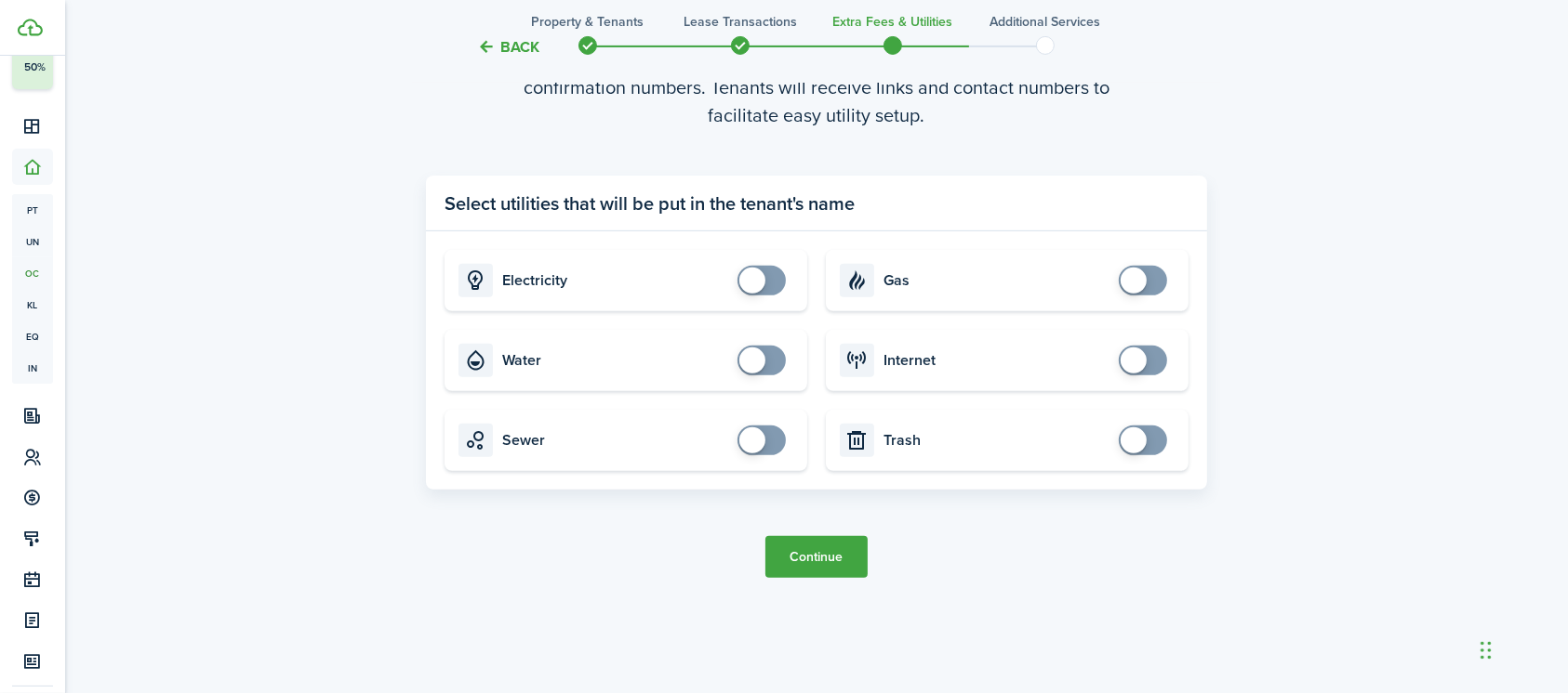
click at [821, 576] on button "Continue" at bounding box center [817, 557] width 103 height 42
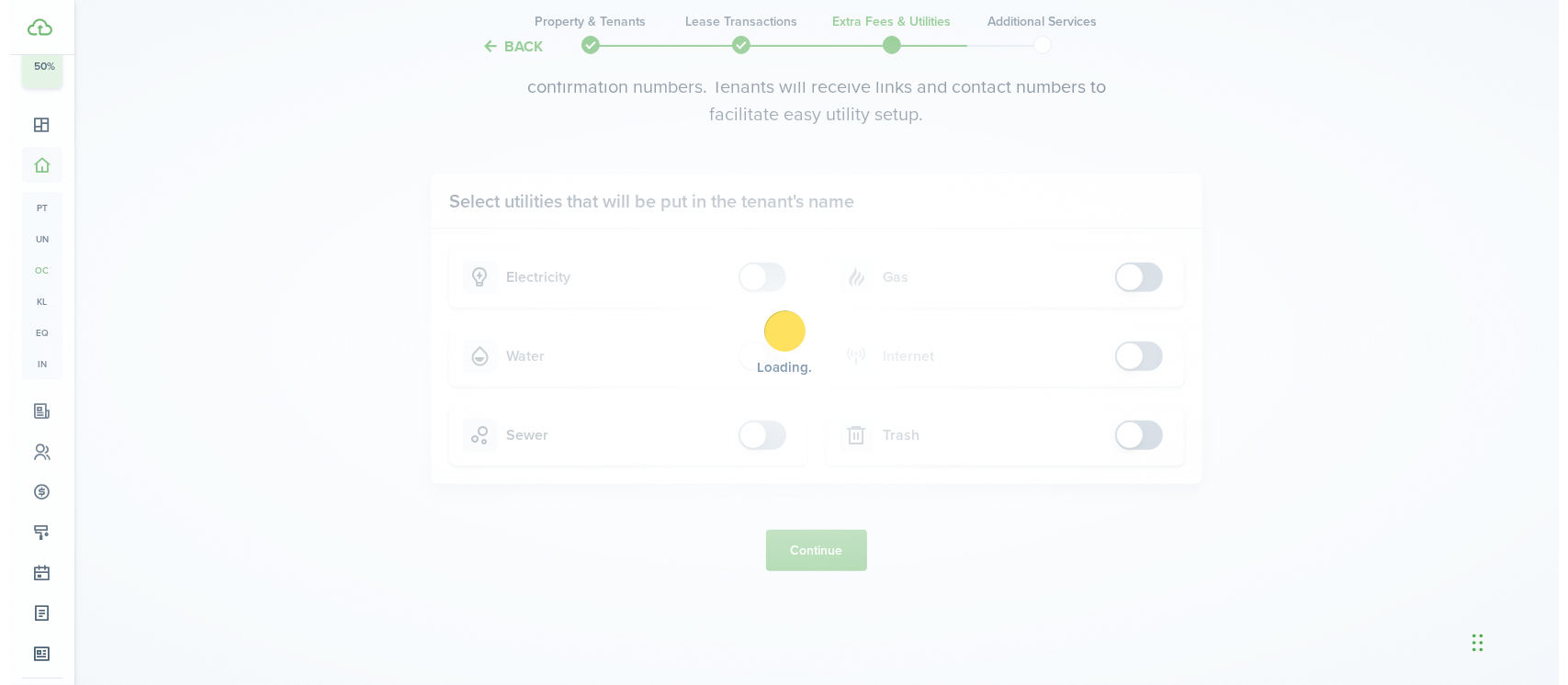
scroll to position [0, 0]
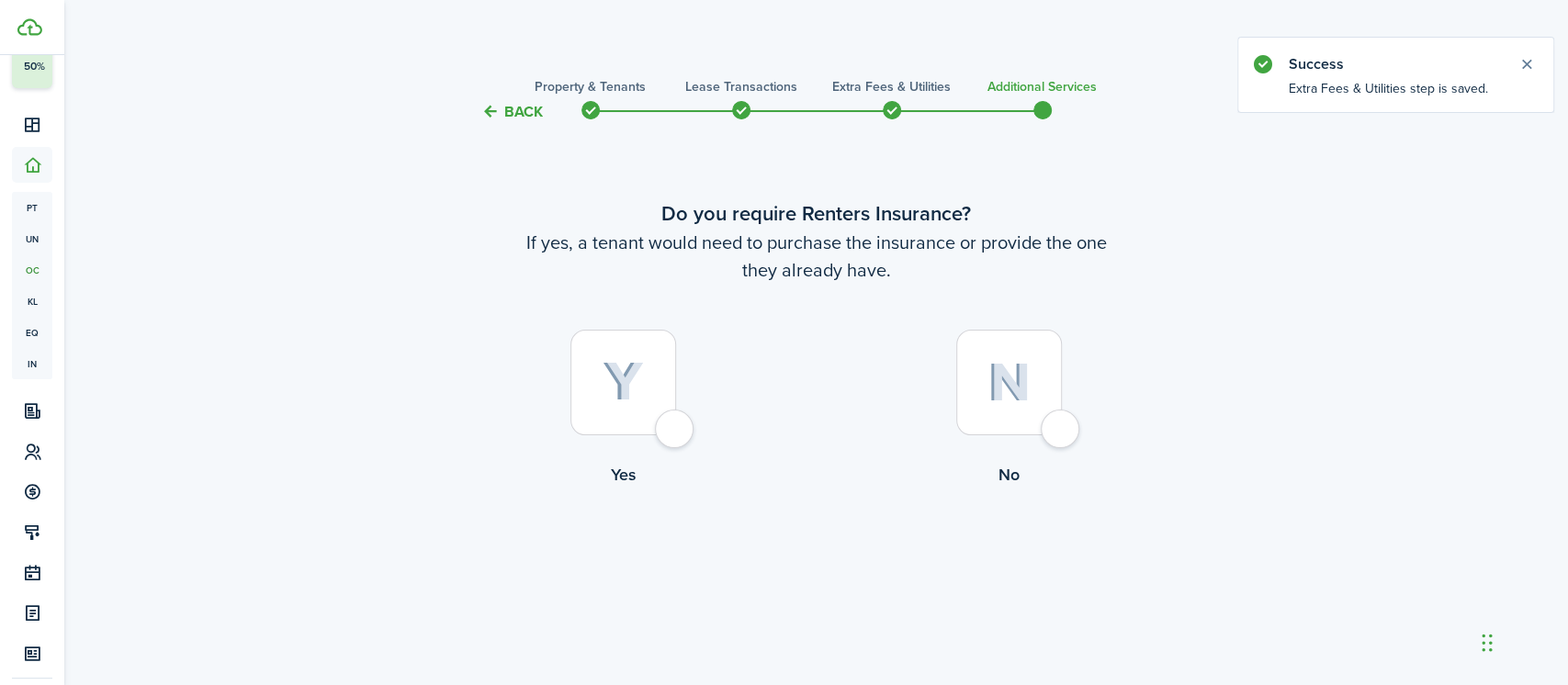
click at [1062, 411] on div at bounding box center [1008, 383] width 106 height 106
radio input "true"
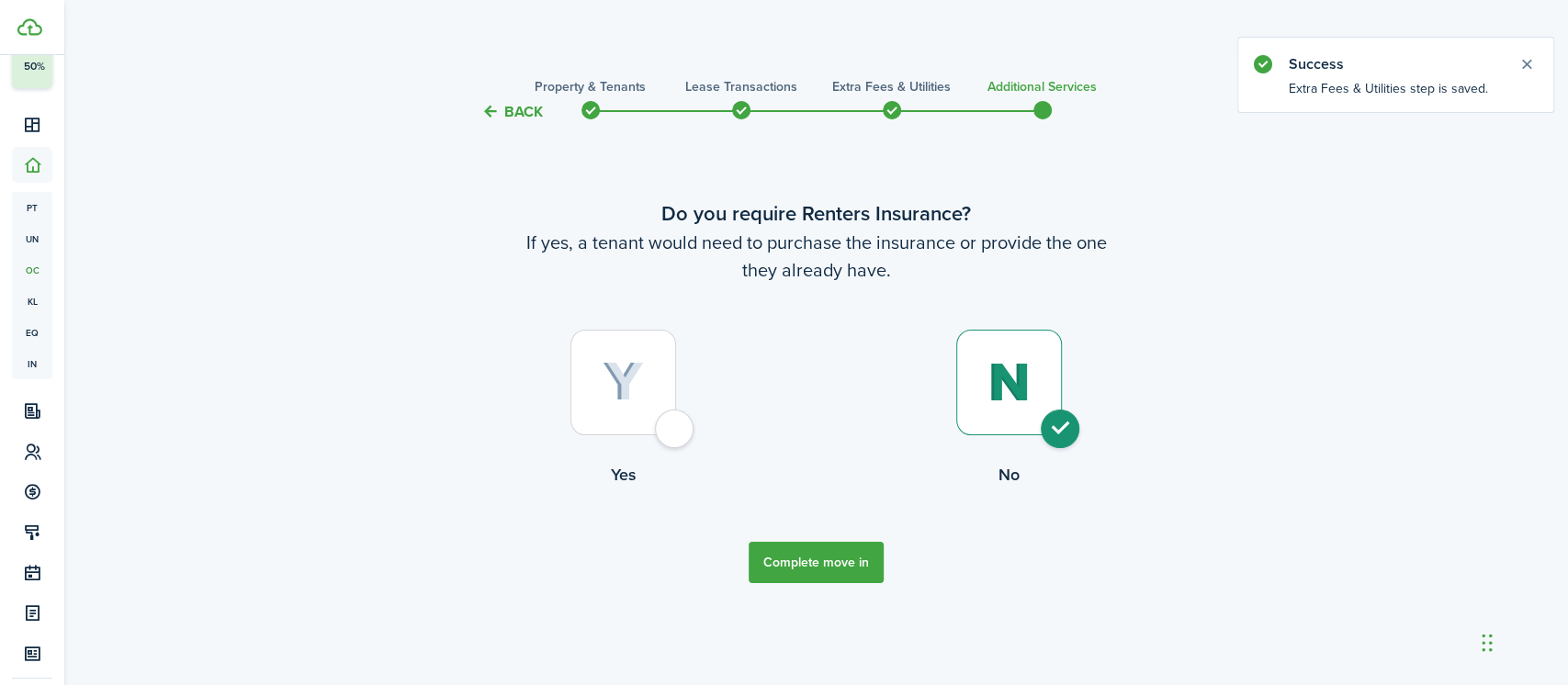
click at [828, 562] on button "Complete move in" at bounding box center [816, 562] width 135 height 41
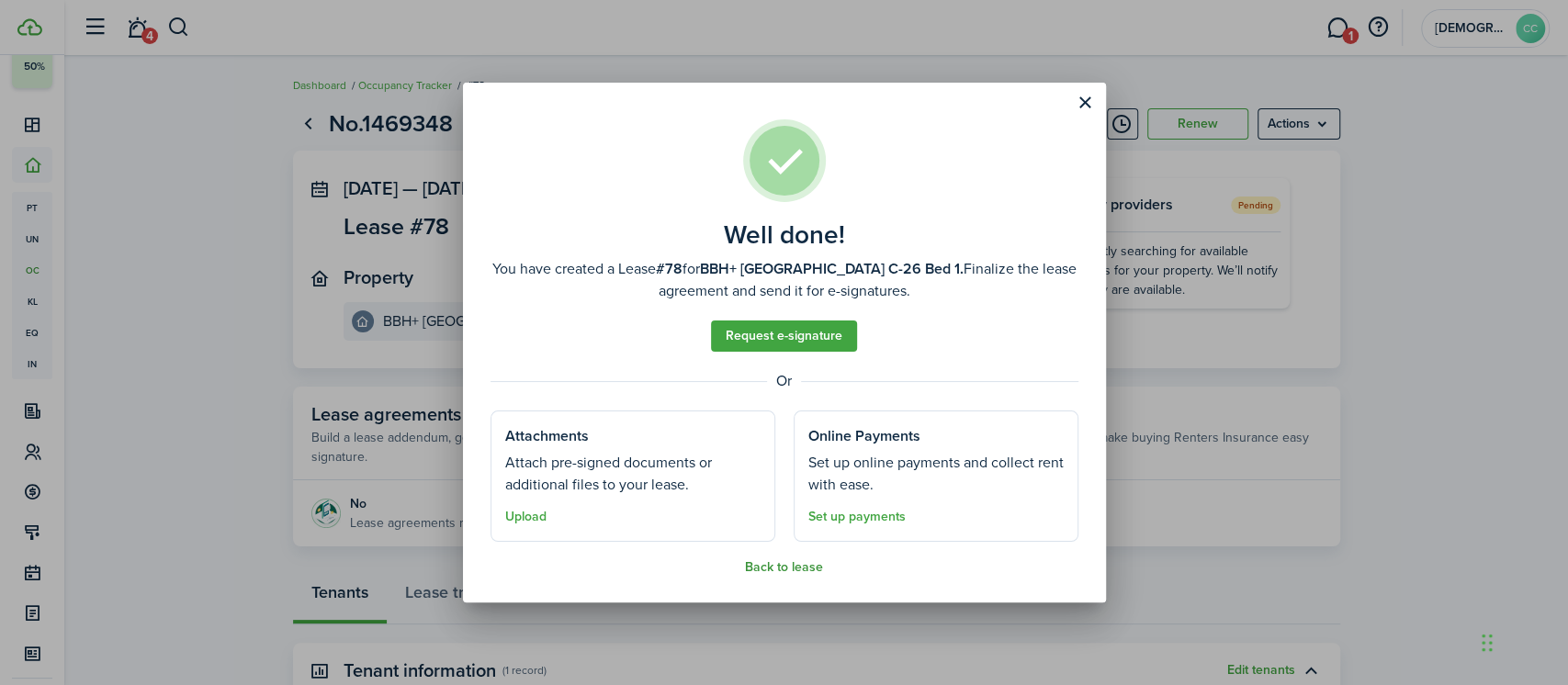
click at [785, 567] on button "Back to lease" at bounding box center [784, 568] width 78 height 15
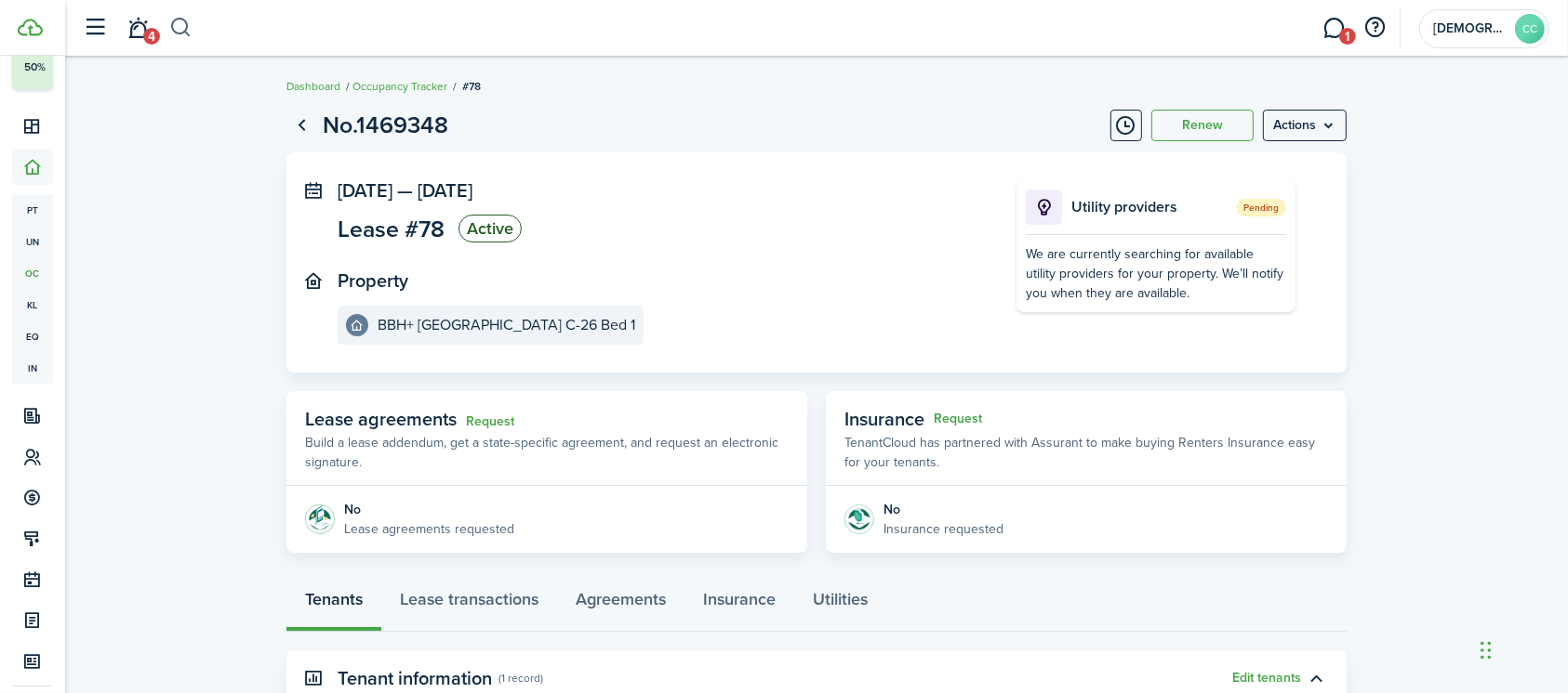
click at [182, 22] on button "button" at bounding box center [180, 28] width 23 height 32
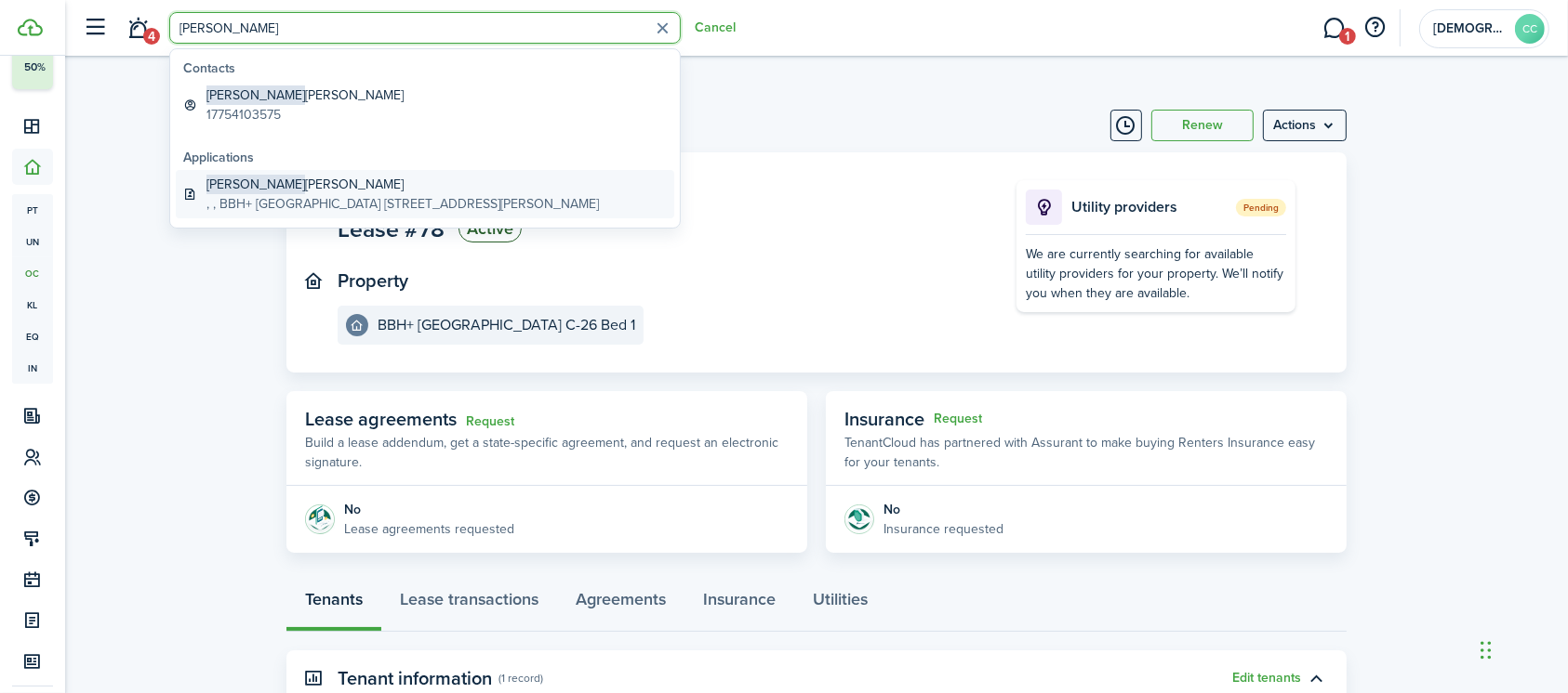
type input "russell"
click at [271, 181] on global-search-item-title "Russell Mandell" at bounding box center [402, 184] width 392 height 20
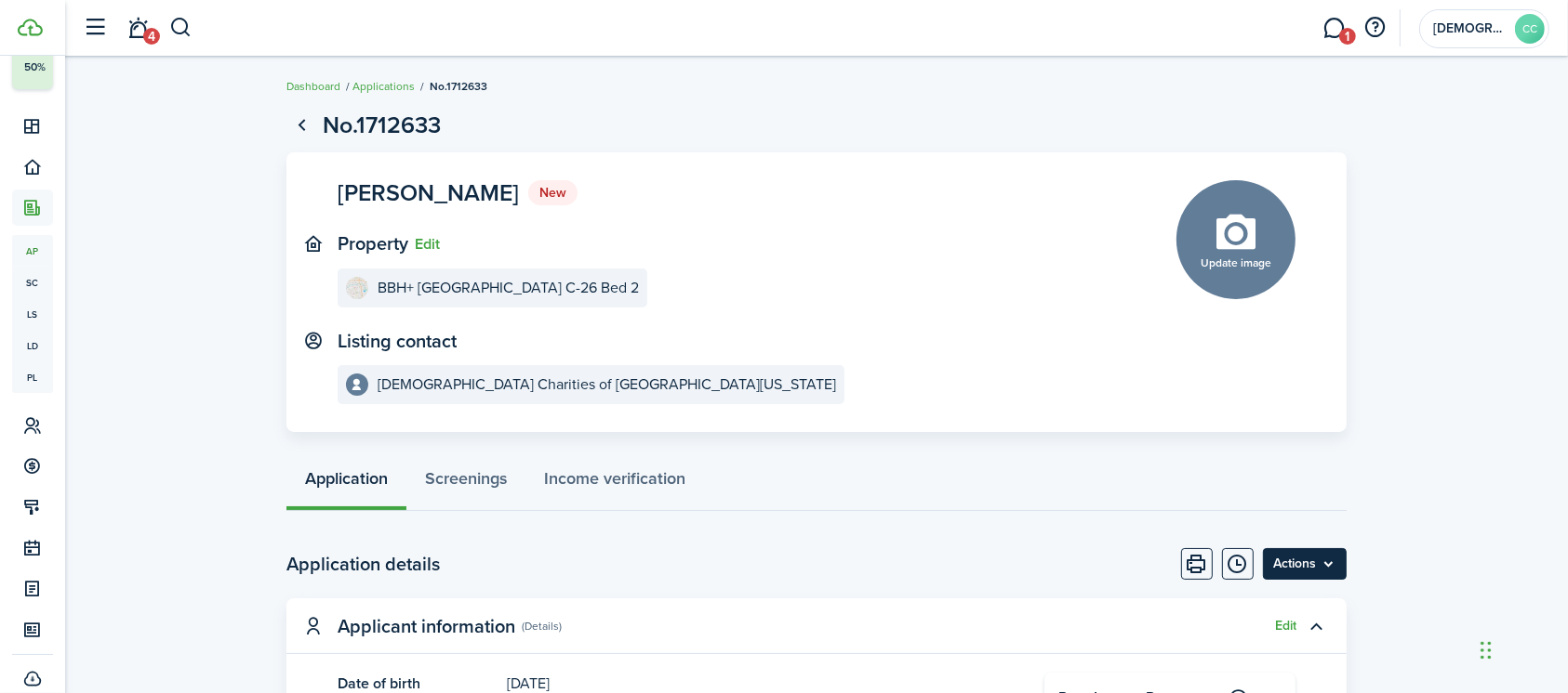
click at [1306, 557] on menu-btn "Actions" at bounding box center [1305, 564] width 84 height 32
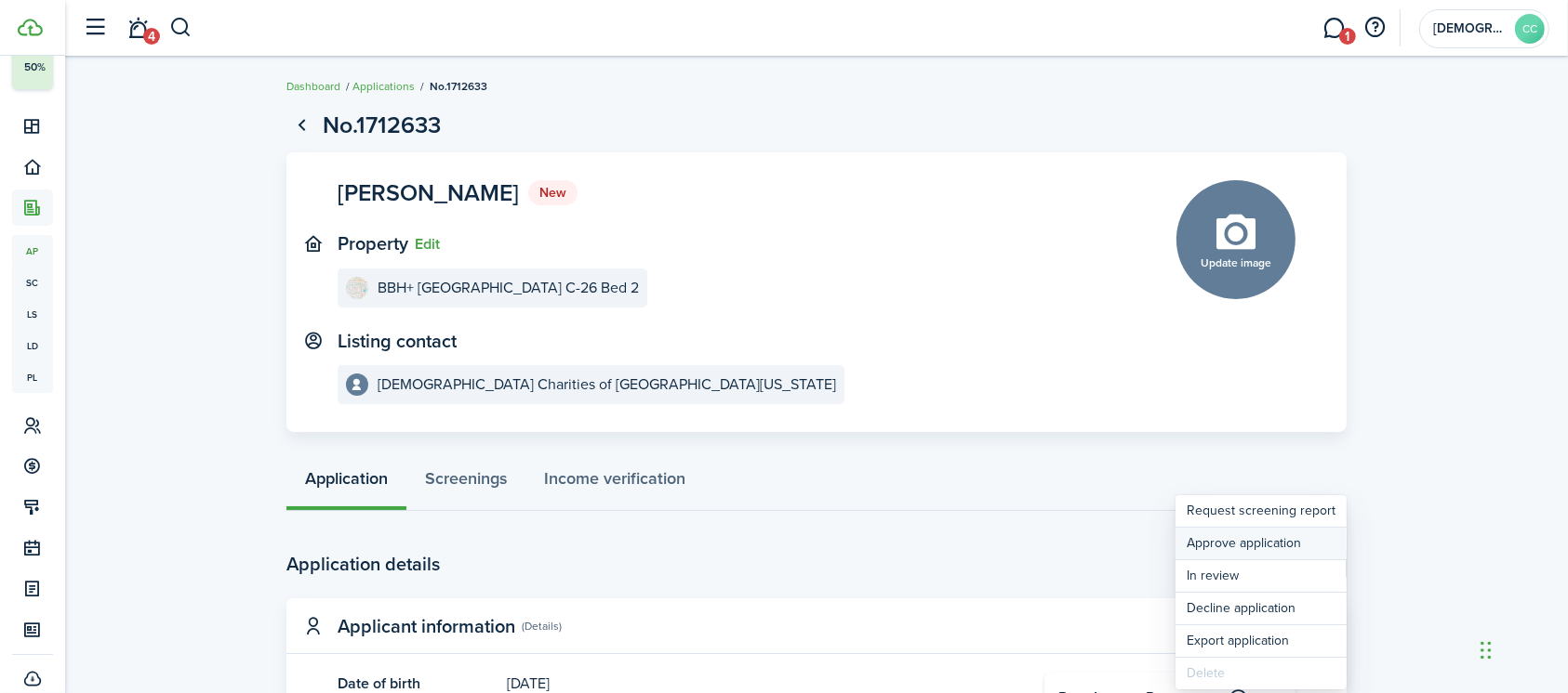
click at [1261, 546] on button "Approve application" at bounding box center [1260, 544] width 171 height 32
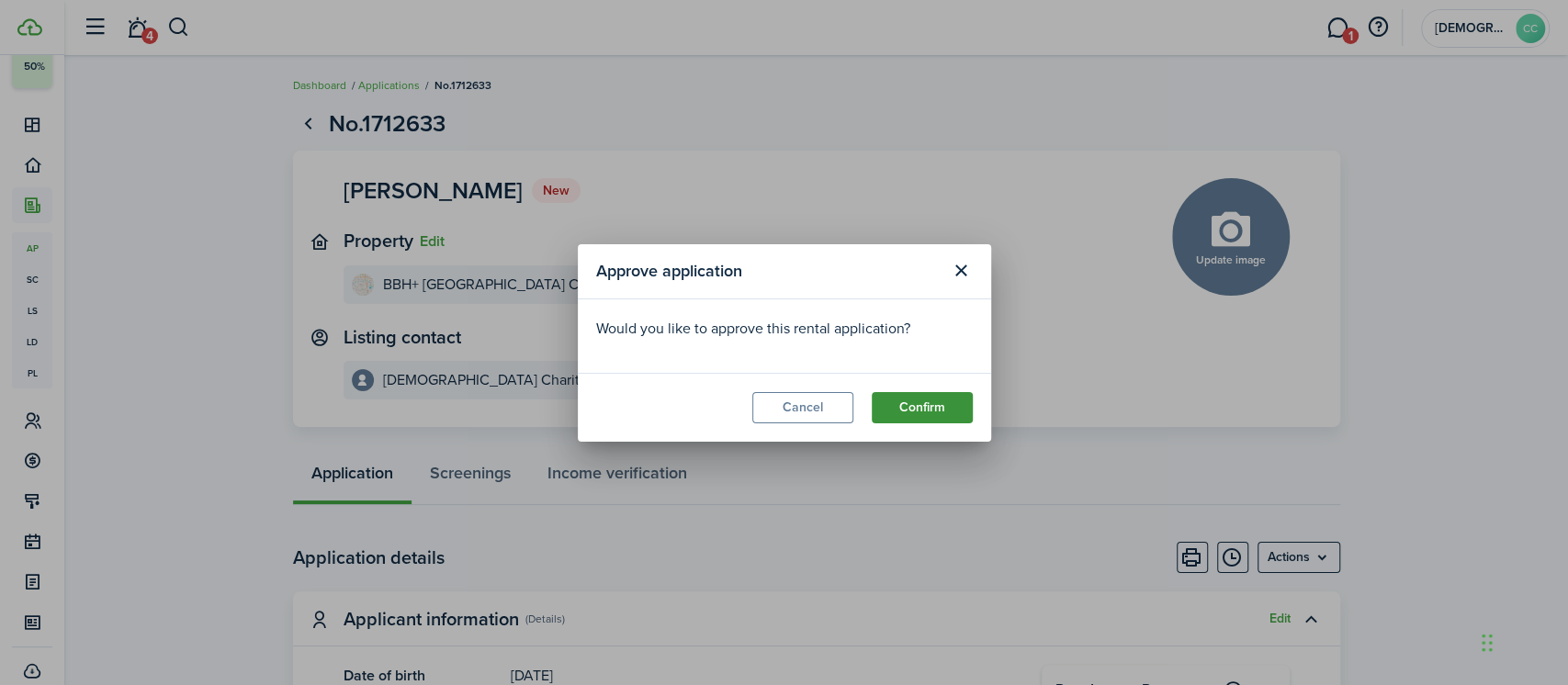
click at [926, 405] on button "Confirm" at bounding box center [922, 407] width 101 height 31
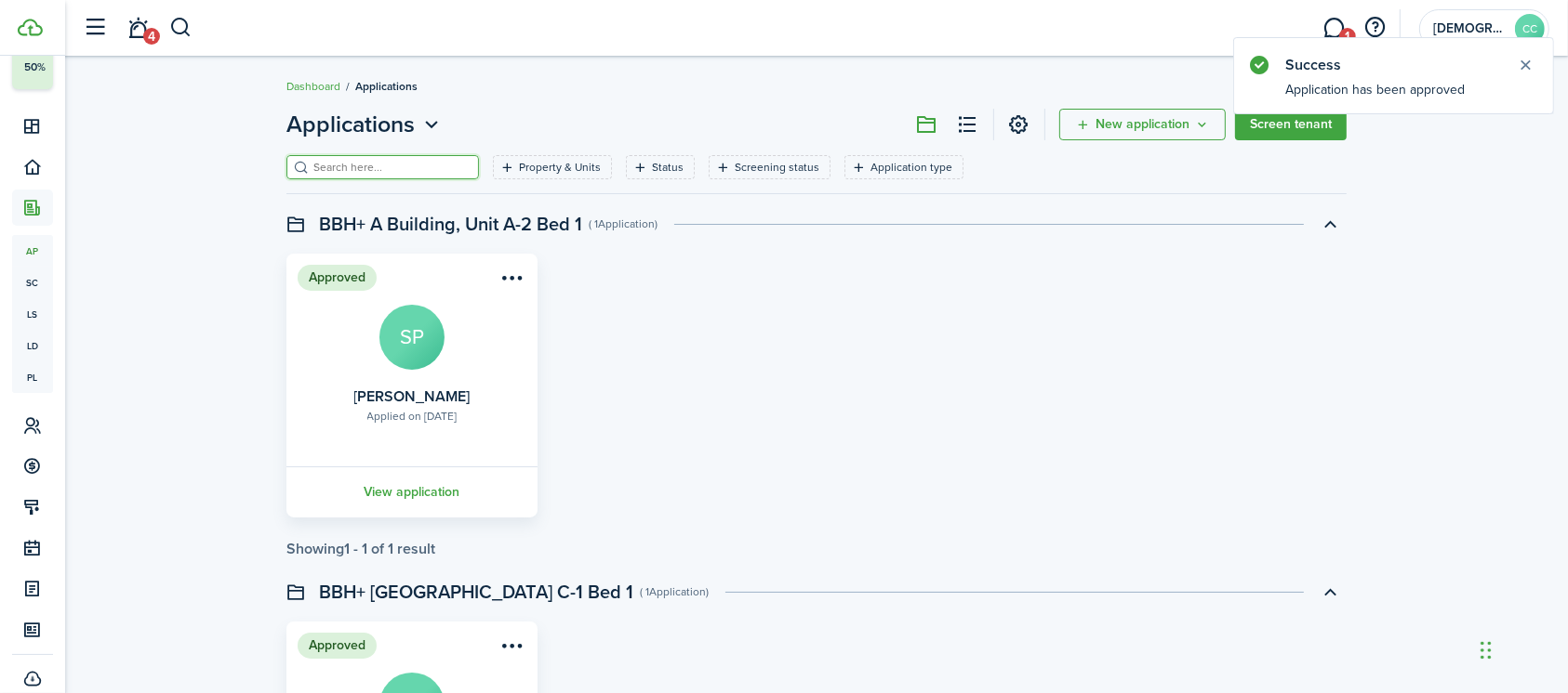
click at [382, 172] on input "search" at bounding box center [390, 167] width 163 height 18
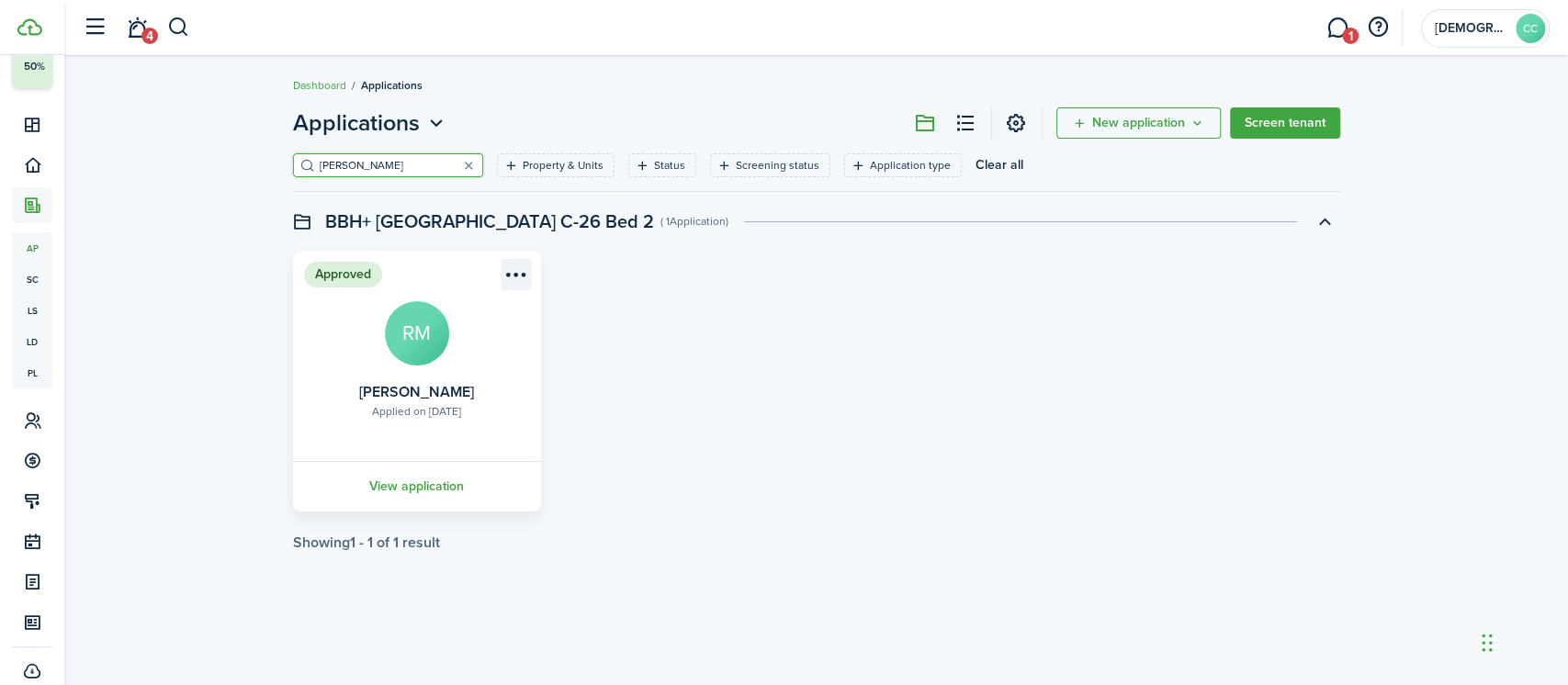
type input "[PERSON_NAME]"
click at [520, 275] on menu-btn-icon "Open menu" at bounding box center [516, 275] width 31 height 31
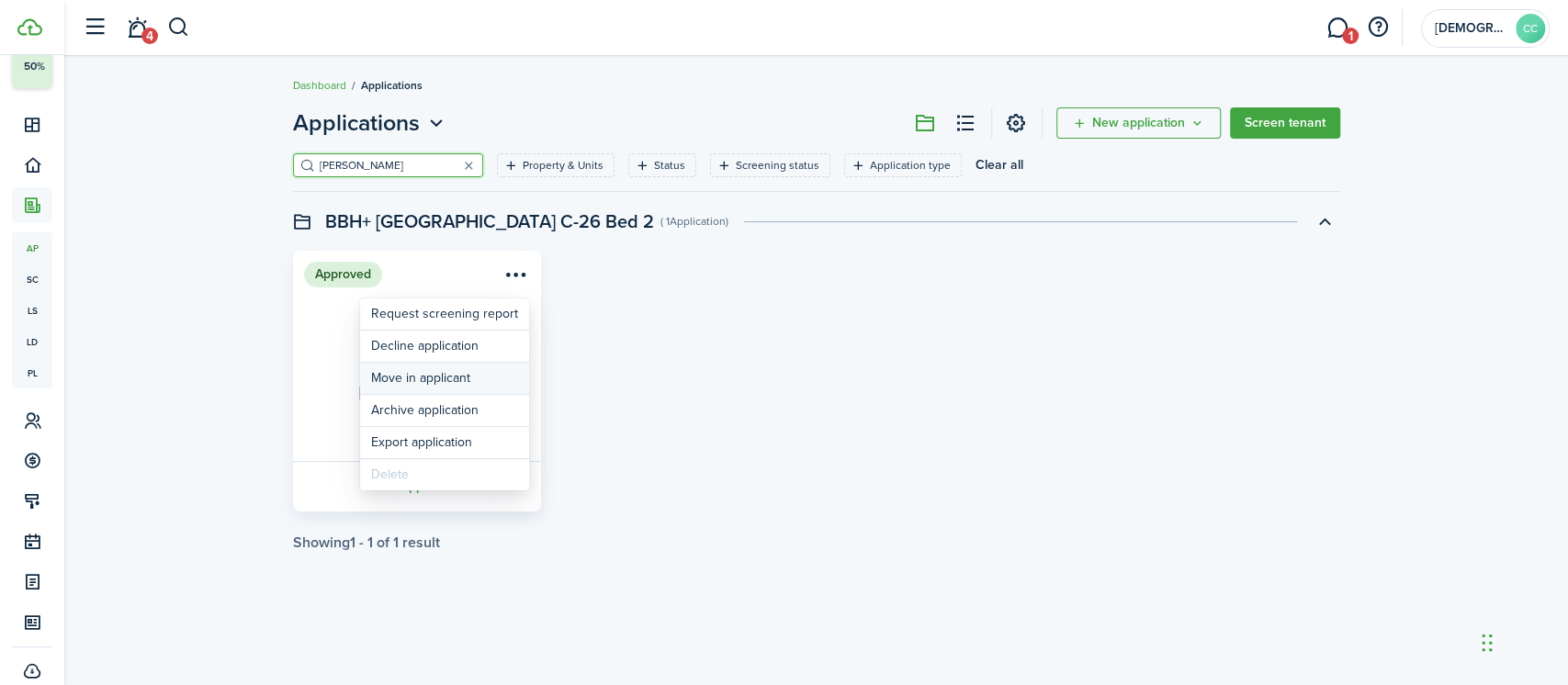
click at [429, 374] on button "Move in applicant" at bounding box center [444, 379] width 169 height 31
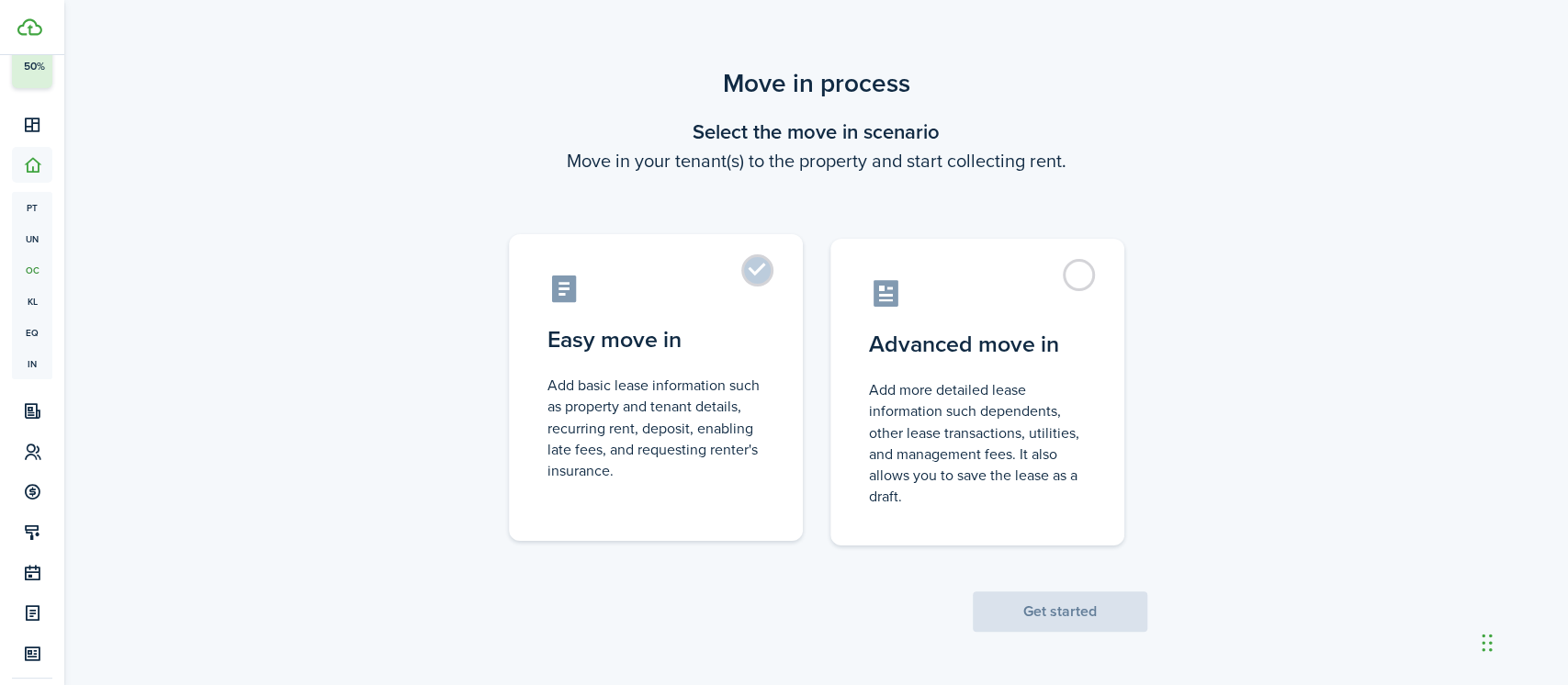
click at [731, 305] on label "Easy move in Add basic lease information such as property and tenant details, r…" at bounding box center [655, 387] width 294 height 307
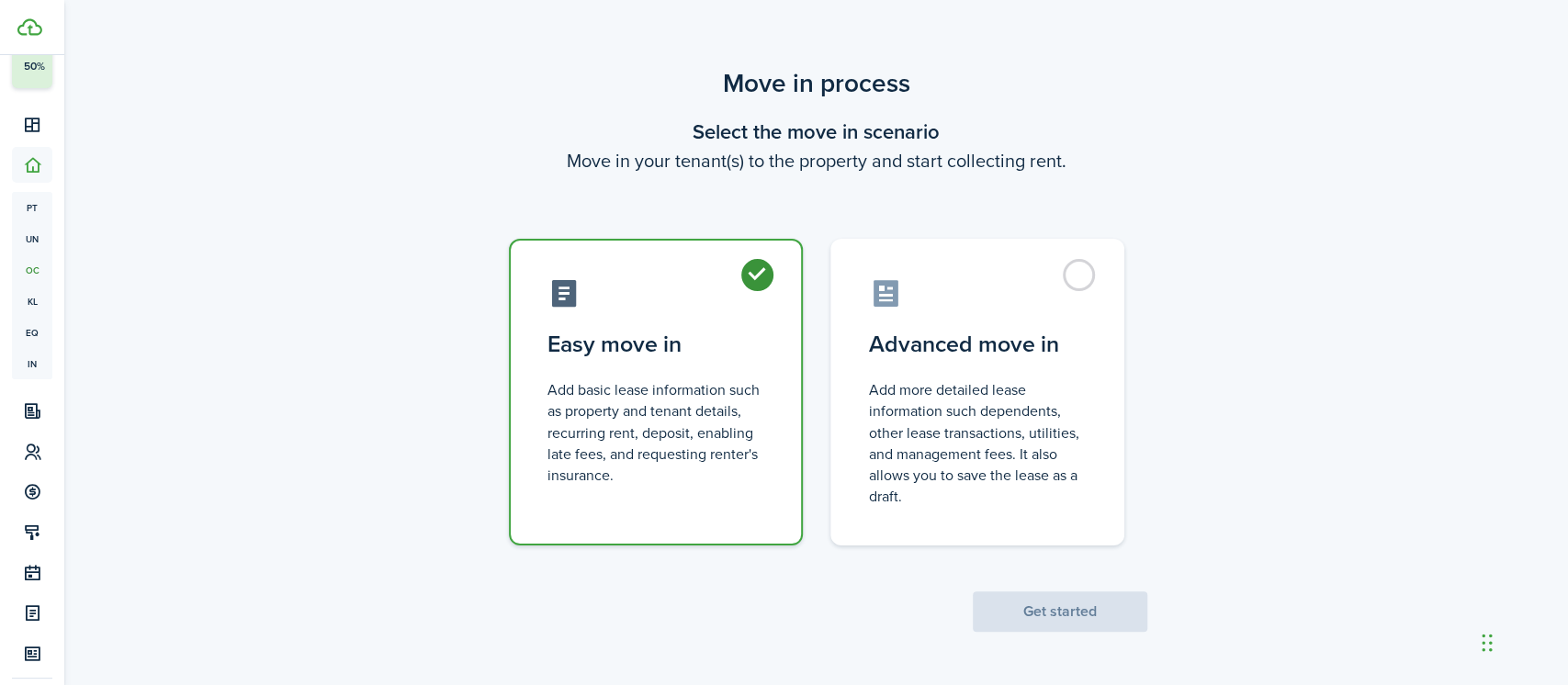
radio input "true"
click at [1079, 612] on button "Get started" at bounding box center [1059, 612] width 174 height 41
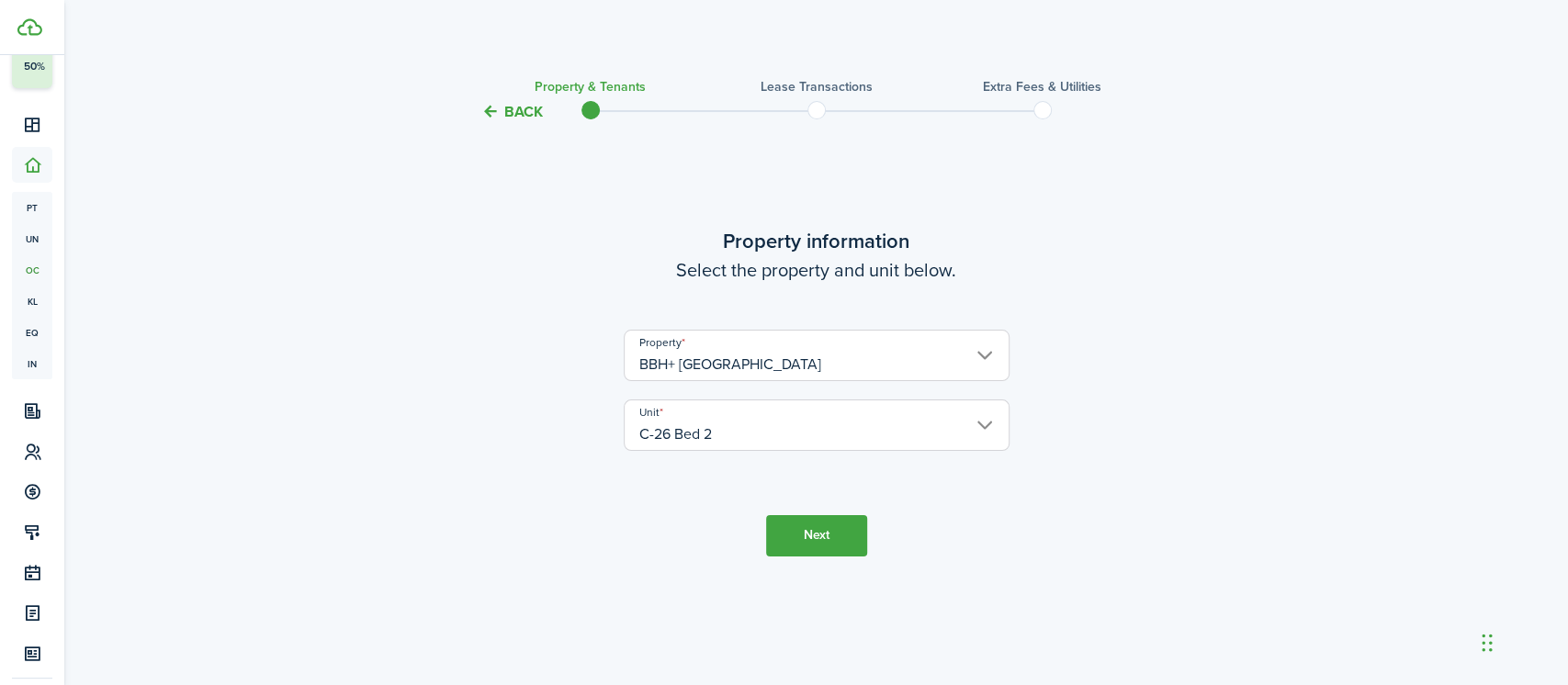
click at [830, 525] on button "Next" at bounding box center [817, 536] width 101 height 41
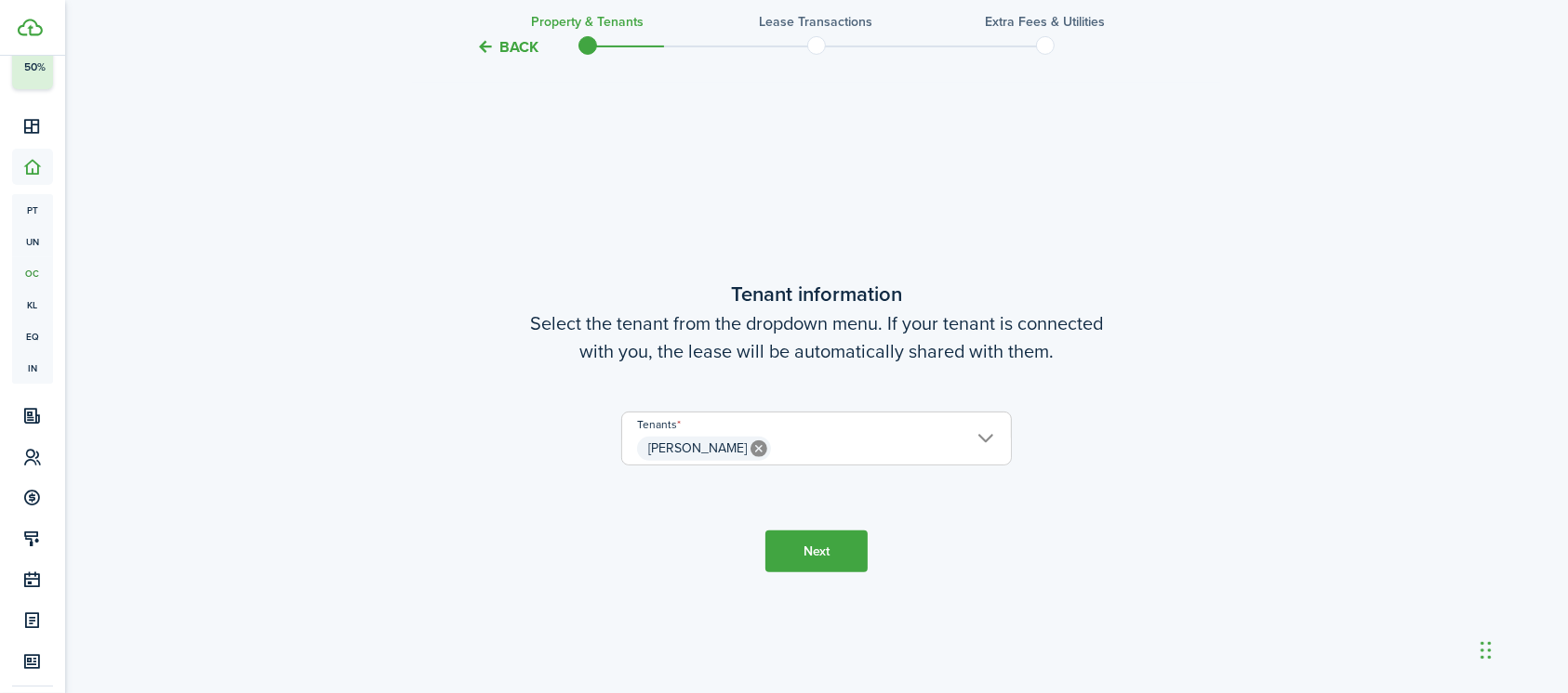
scroll to position [568, 0]
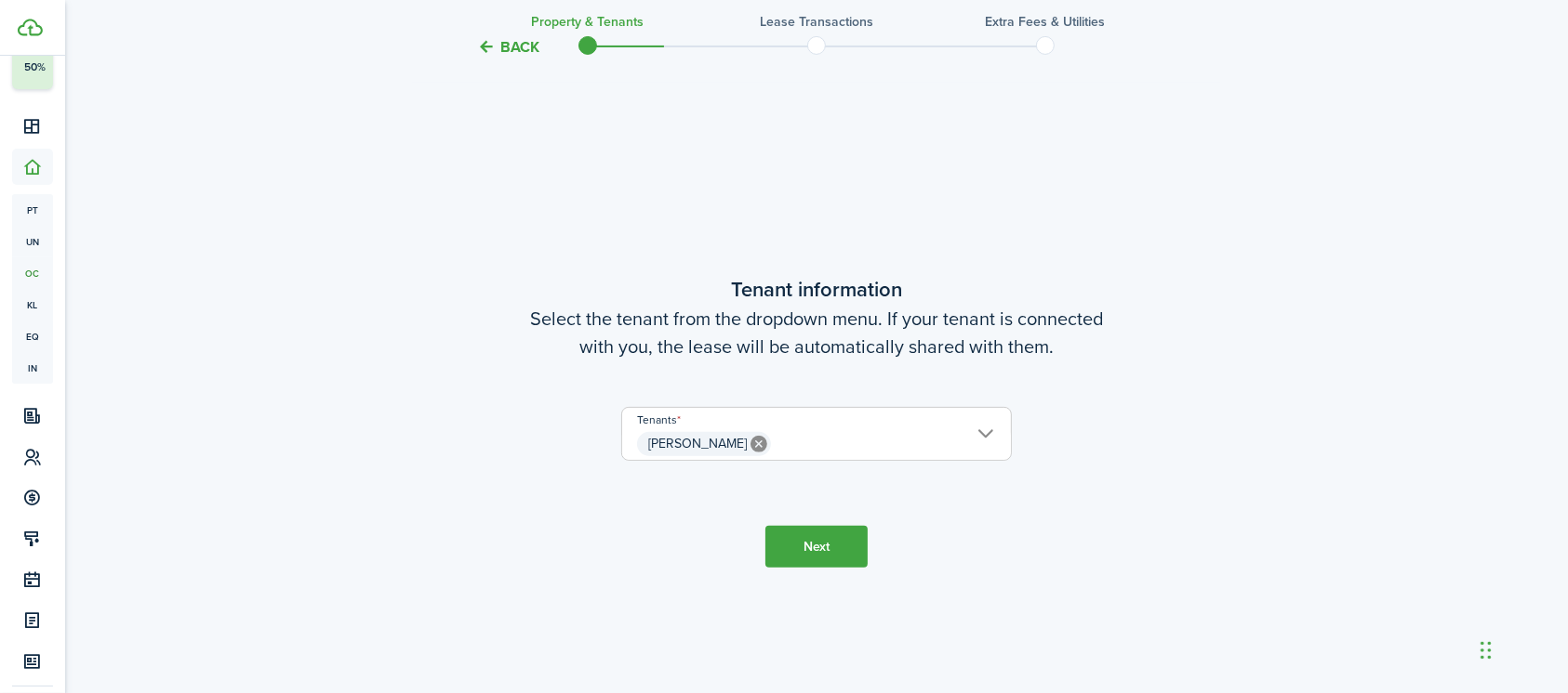
click at [808, 546] on button "Next" at bounding box center [817, 547] width 103 height 42
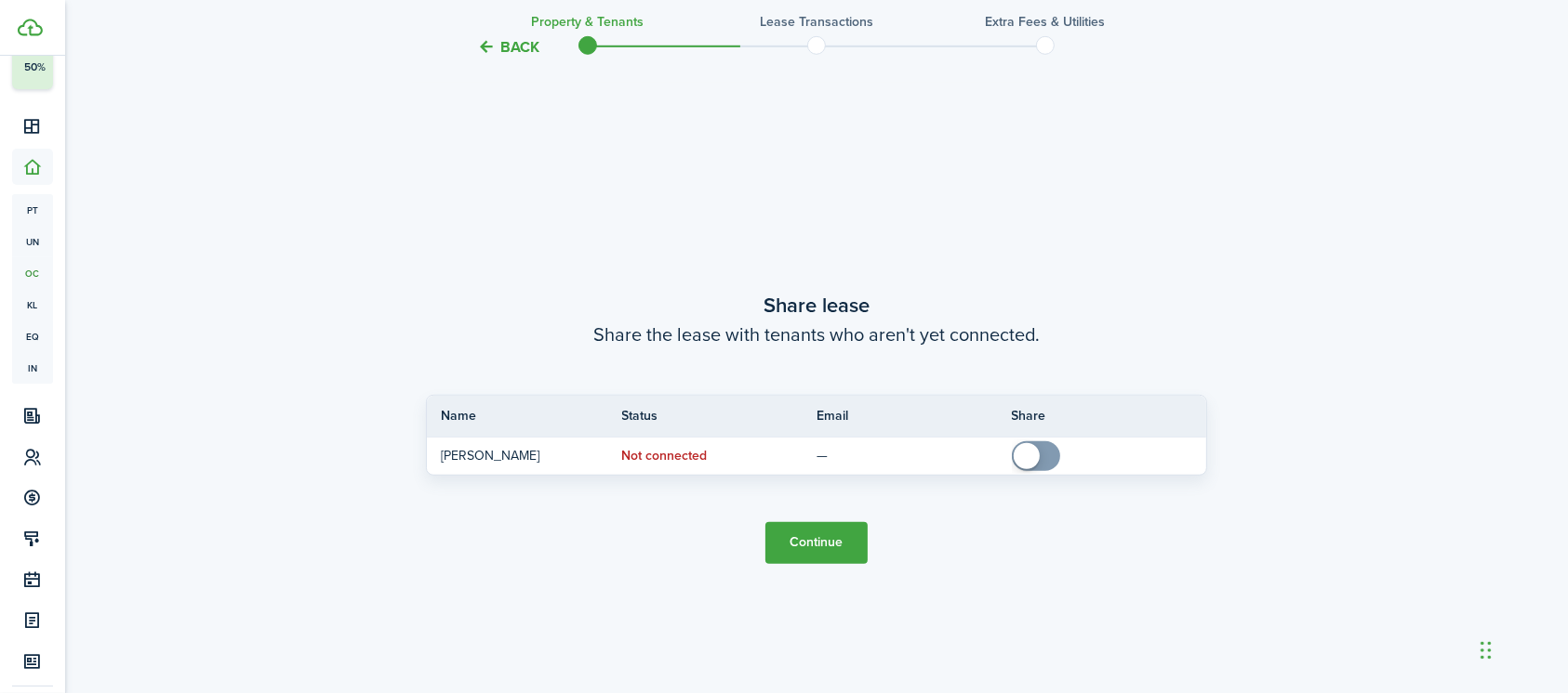
scroll to position [1261, 0]
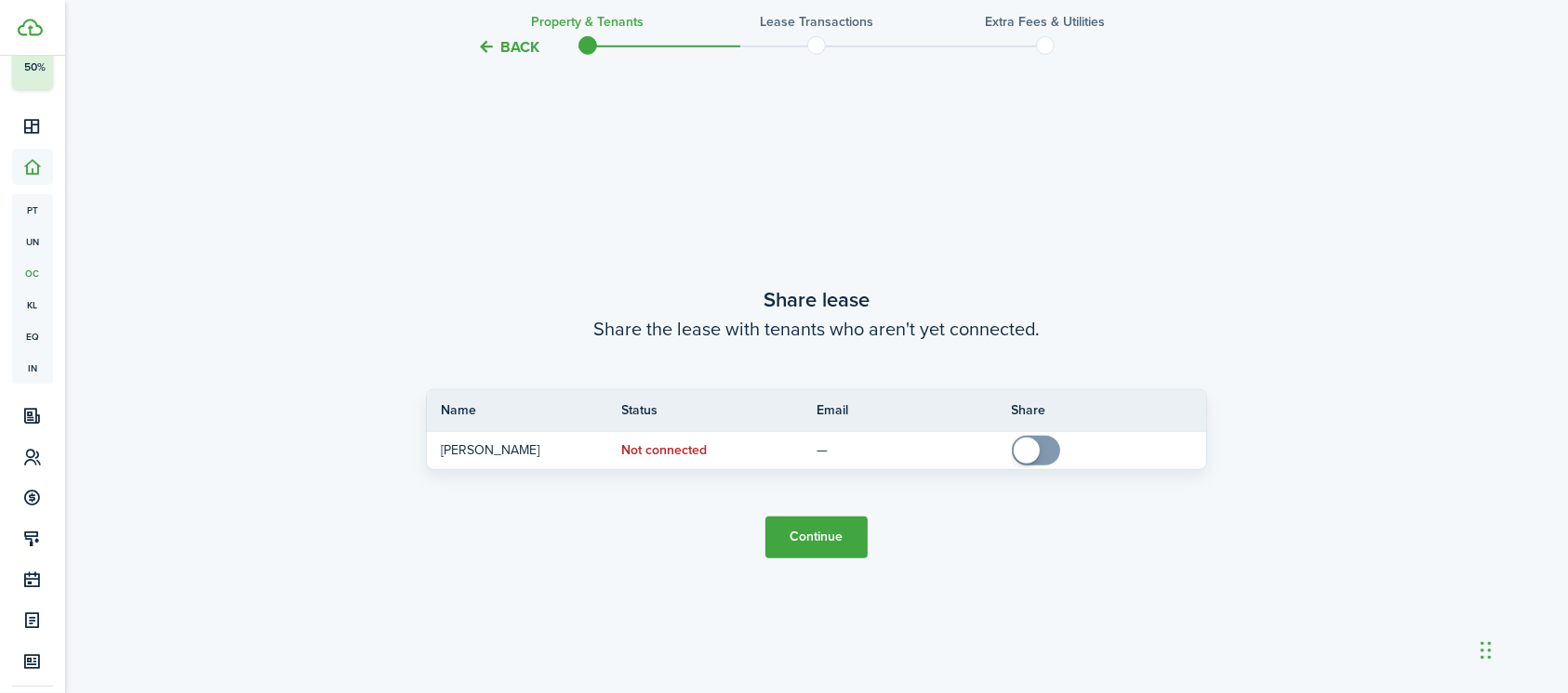
click at [808, 546] on button "Continue" at bounding box center [817, 537] width 103 height 42
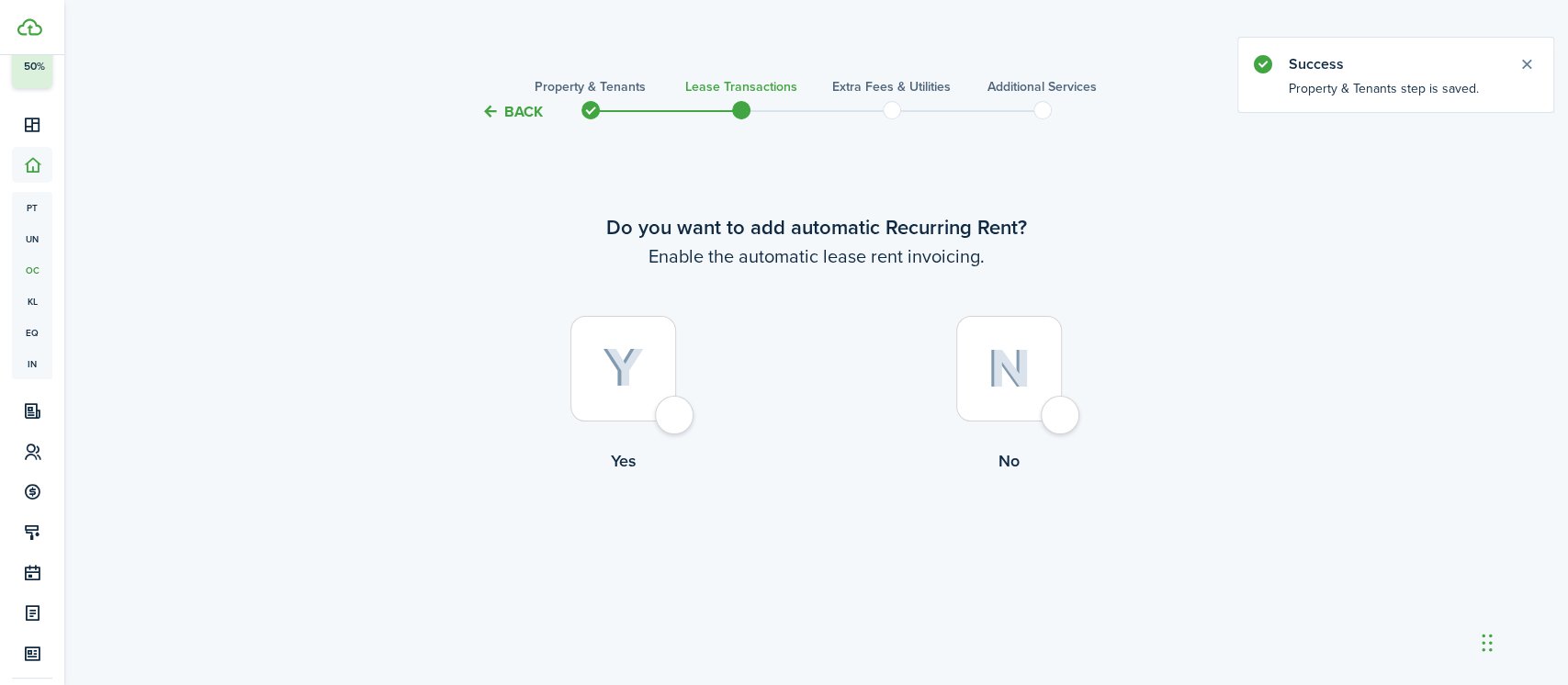
click at [660, 416] on div at bounding box center [623, 369] width 106 height 106
radio input "true"
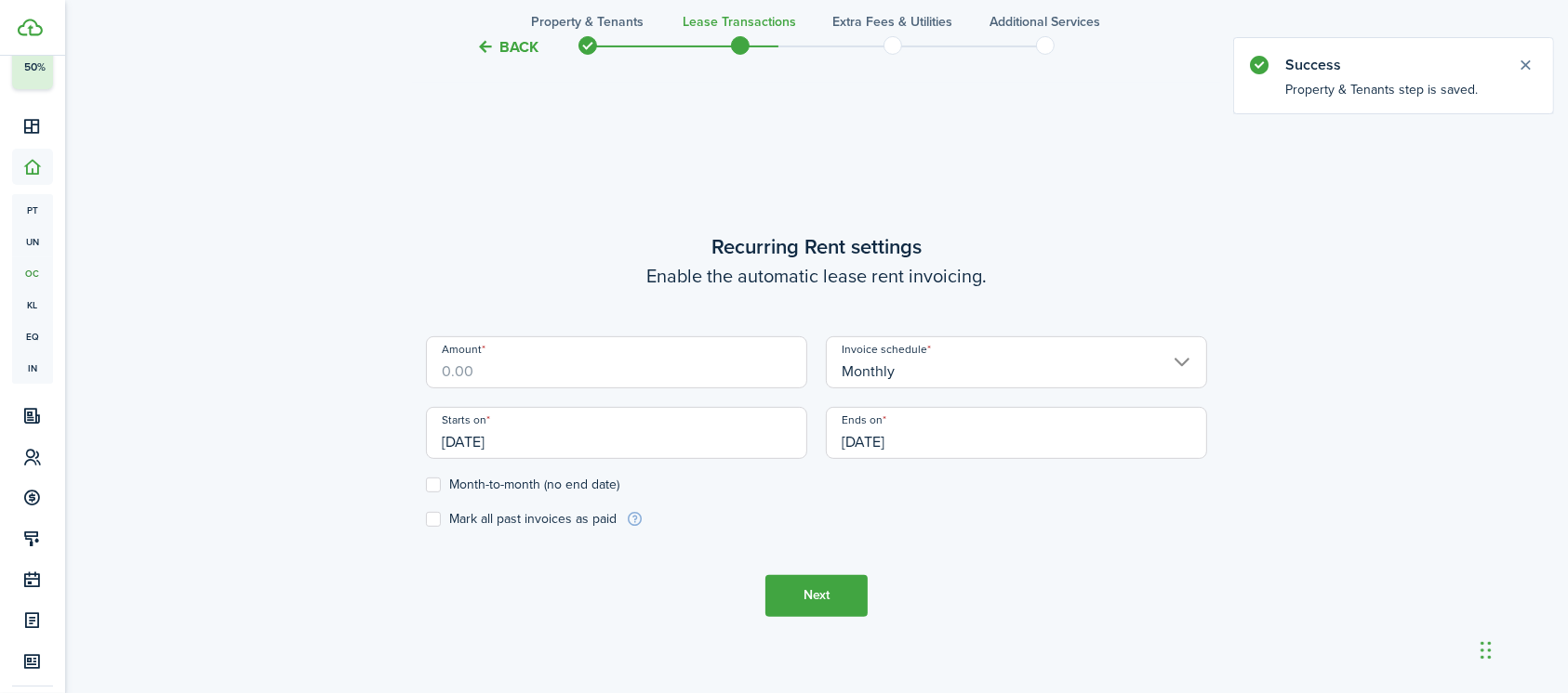
scroll to position [568, 0]
click at [643, 366] on input "Amount" at bounding box center [616, 360] width 381 height 52
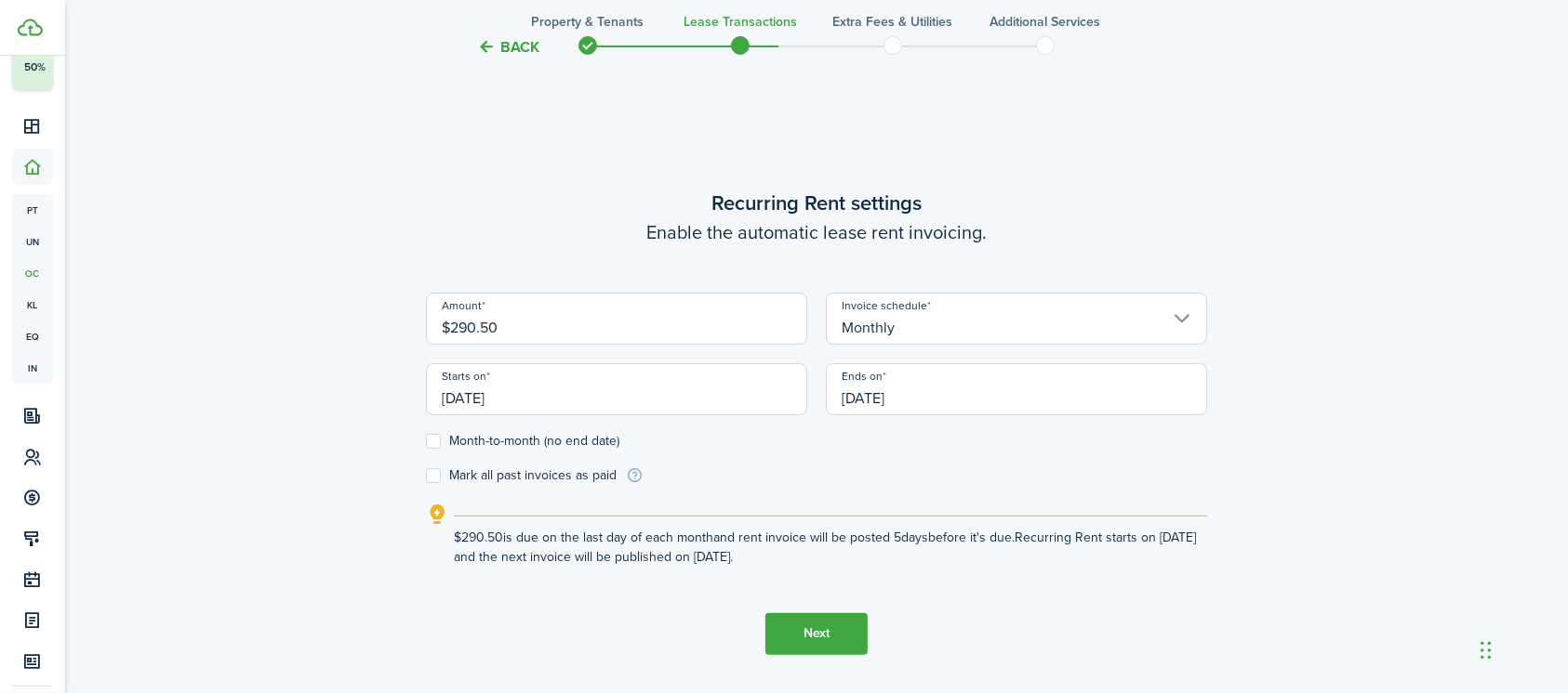
type input "$290.50"
click at [597, 391] on input "[DATE]" at bounding box center [616, 390] width 381 height 52
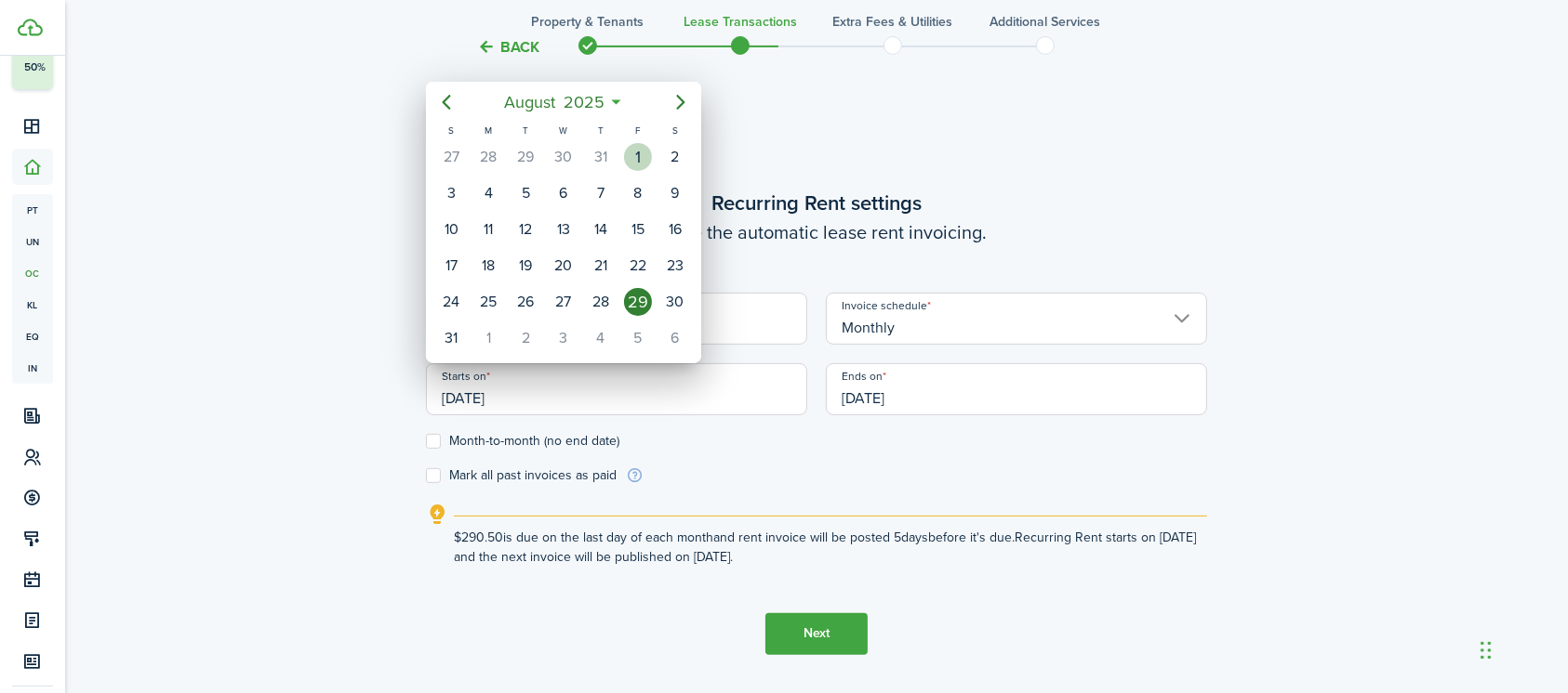
click at [632, 152] on div "1" at bounding box center [638, 157] width 28 height 28
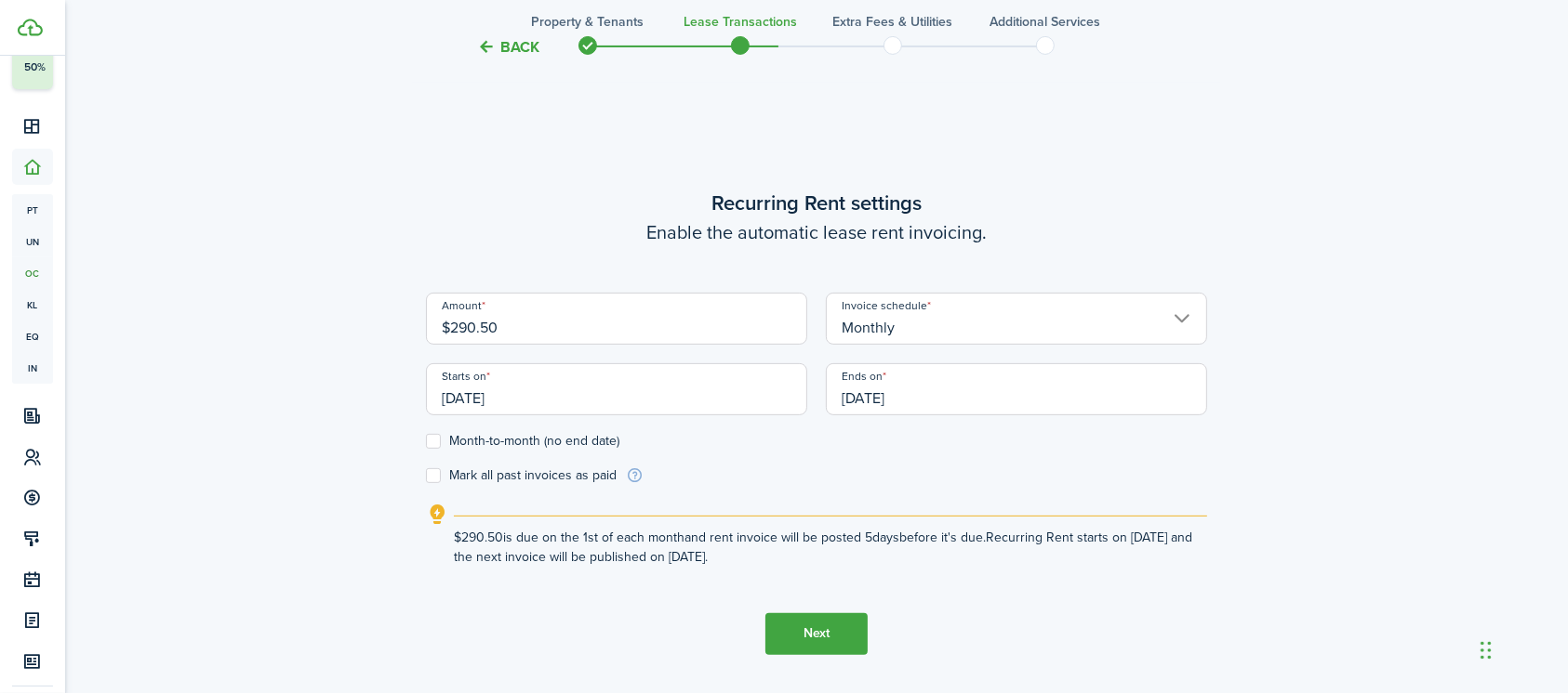
click at [523, 393] on input "08/01/2025" at bounding box center [616, 390] width 381 height 52
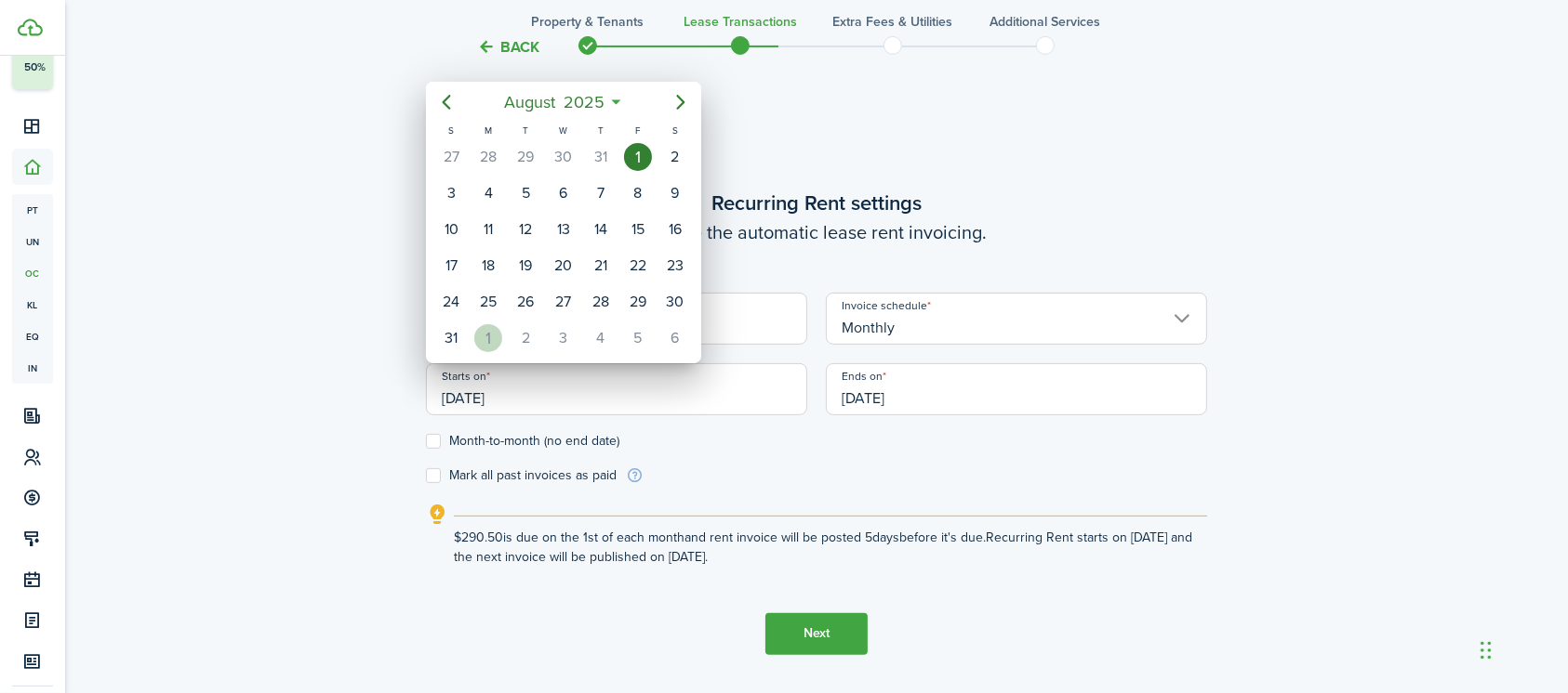
click at [487, 336] on div "1" at bounding box center [488, 339] width 28 height 28
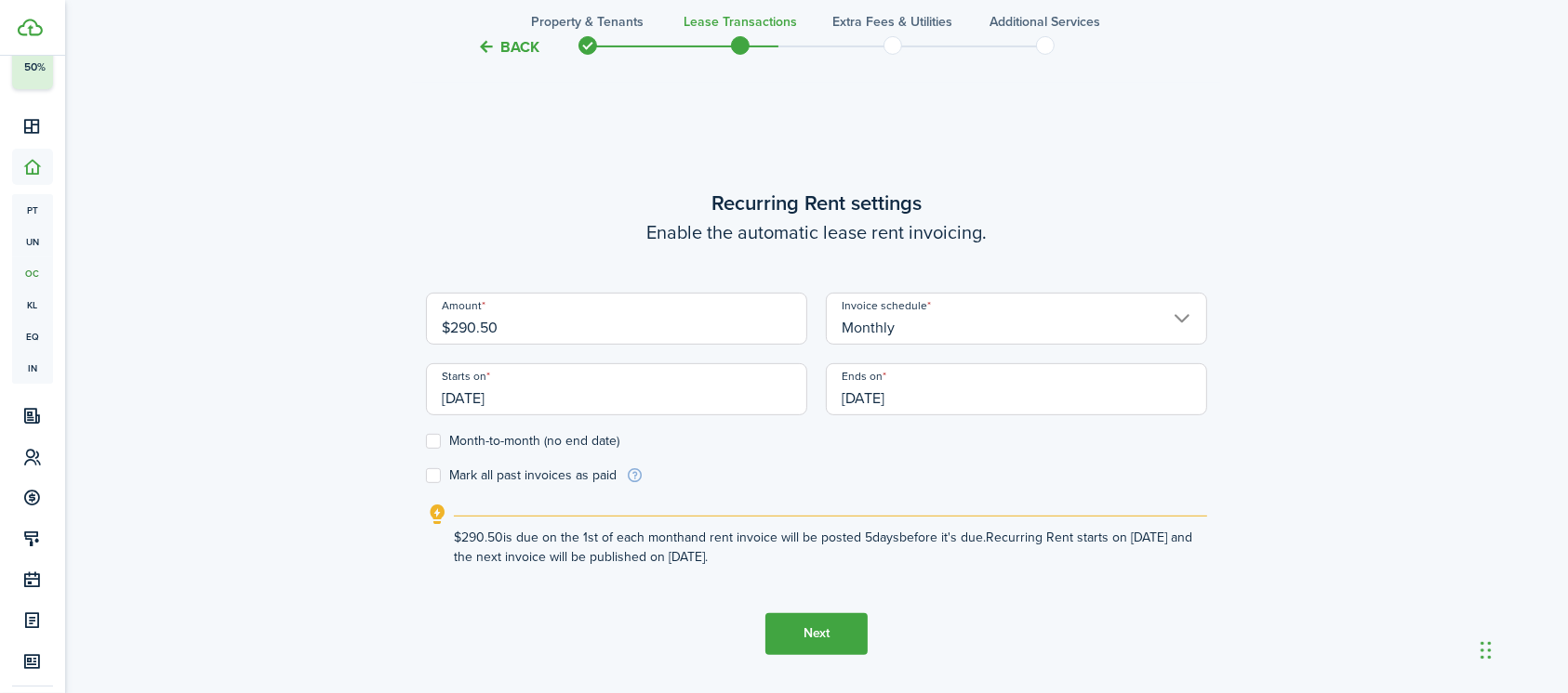
type input "[DATE]"
click at [889, 391] on input "08/29/2026" at bounding box center [1016, 390] width 381 height 52
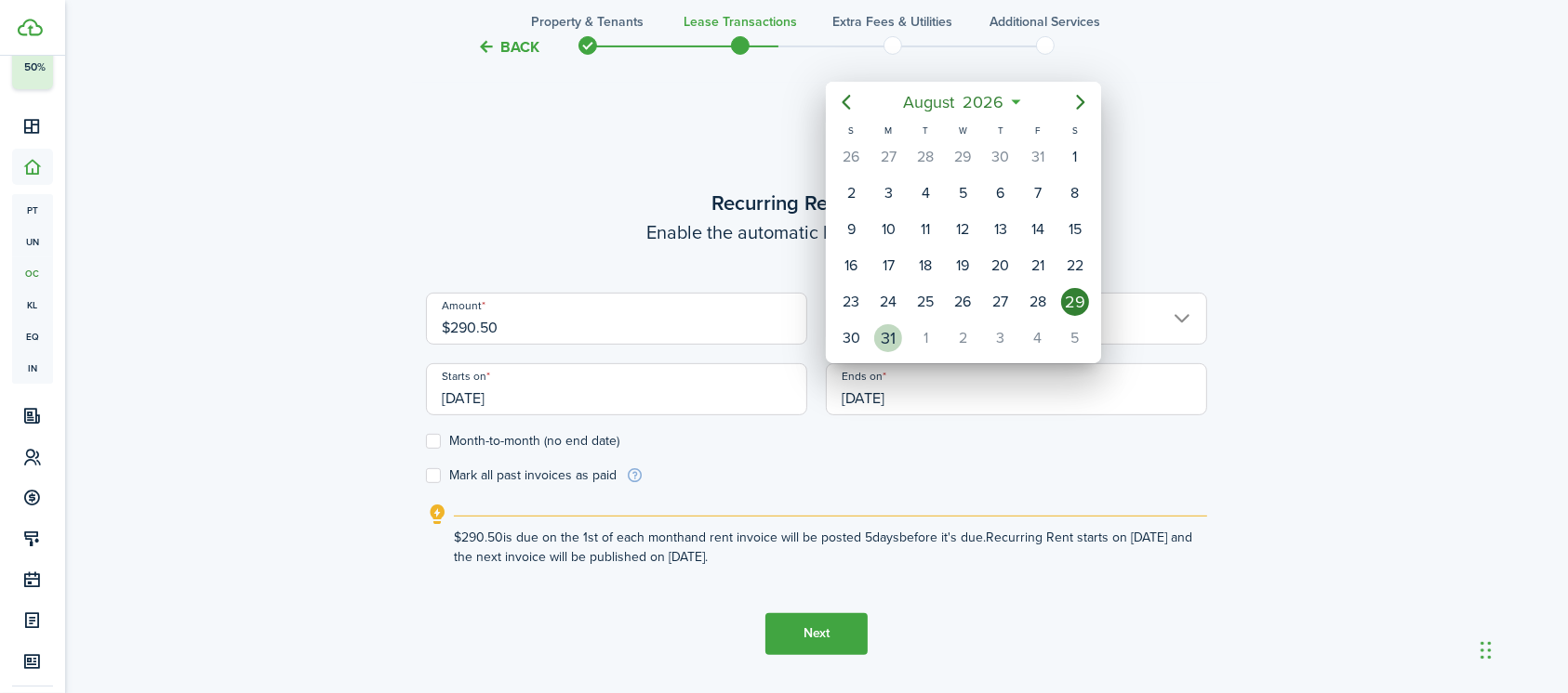
click at [895, 340] on div "31" at bounding box center [889, 339] width 28 height 28
type input "08/31/2026"
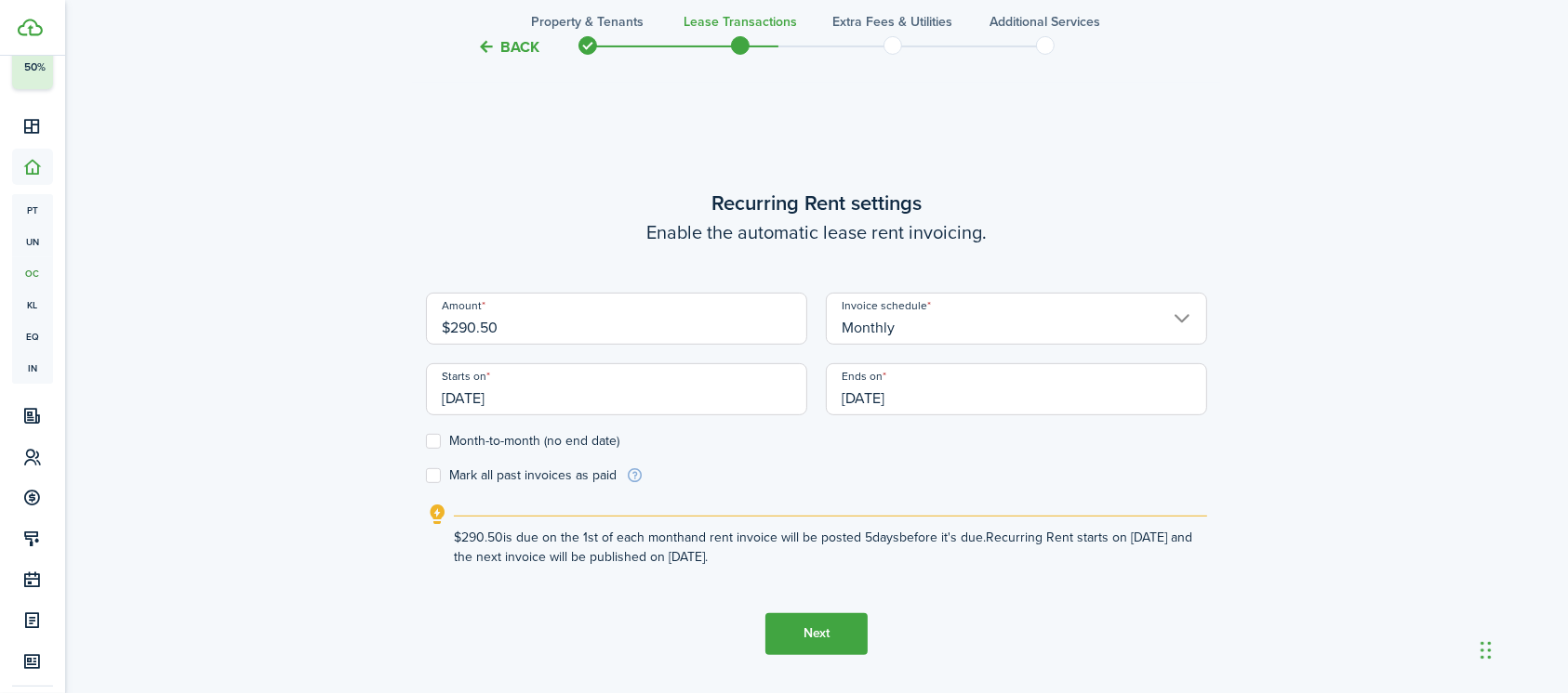
click at [820, 636] on button "Next" at bounding box center [817, 634] width 103 height 42
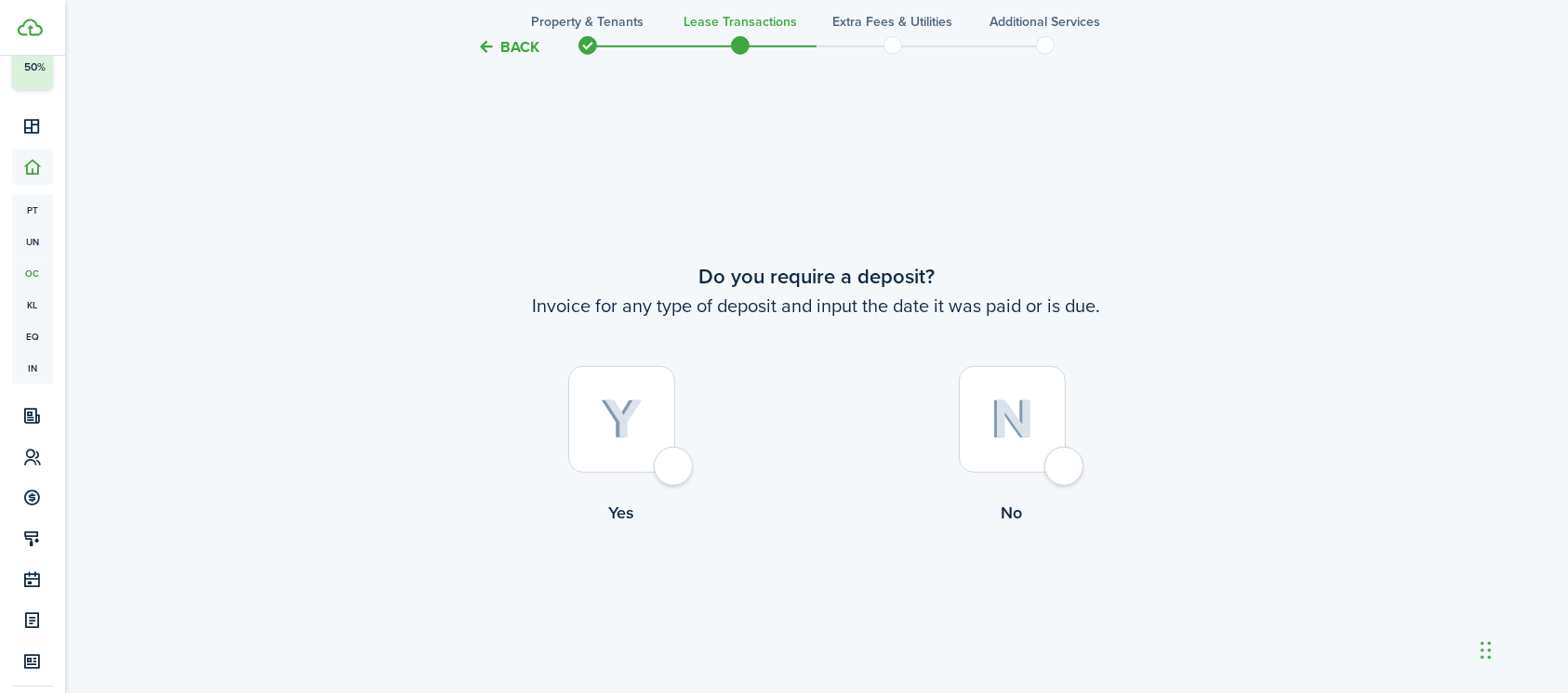
scroll to position [1261, 0]
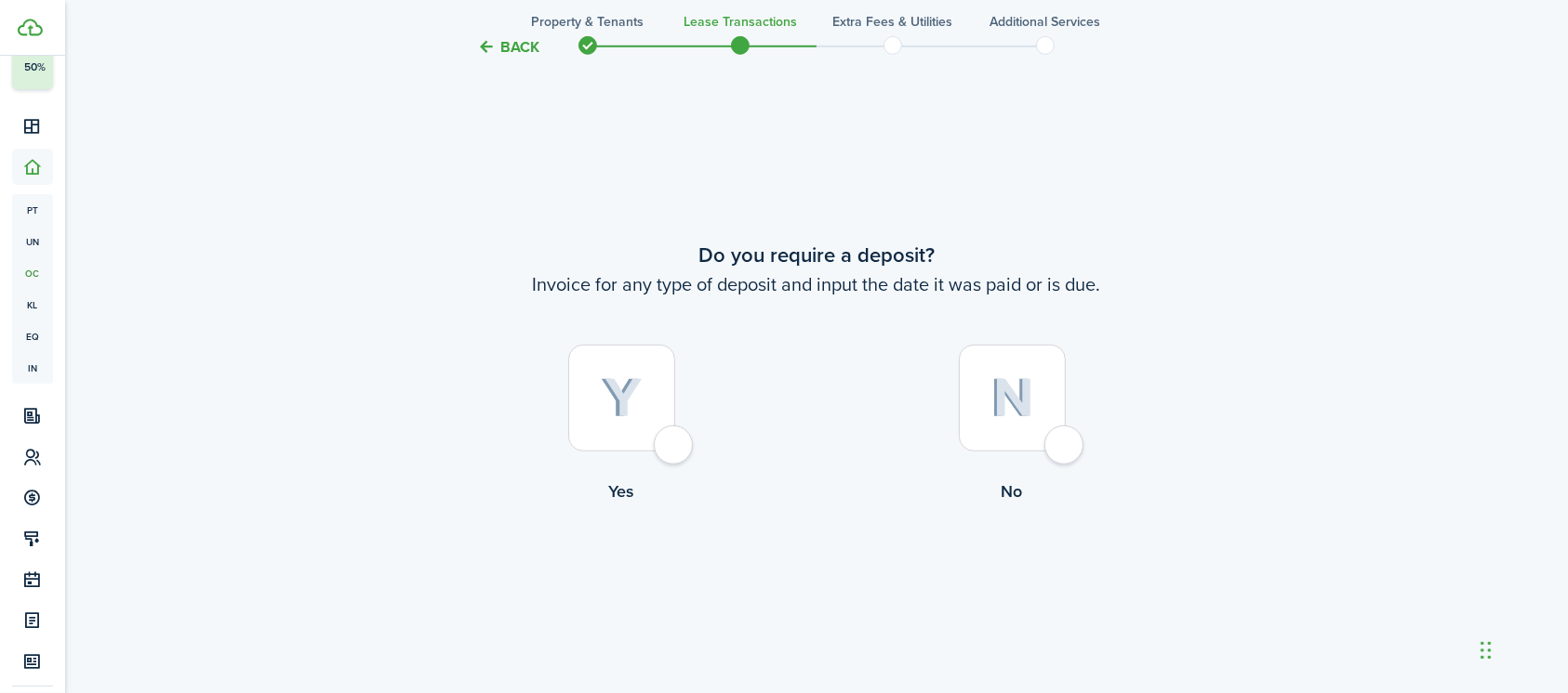
click at [1057, 436] on div at bounding box center [1012, 398] width 107 height 107
radio input "true"
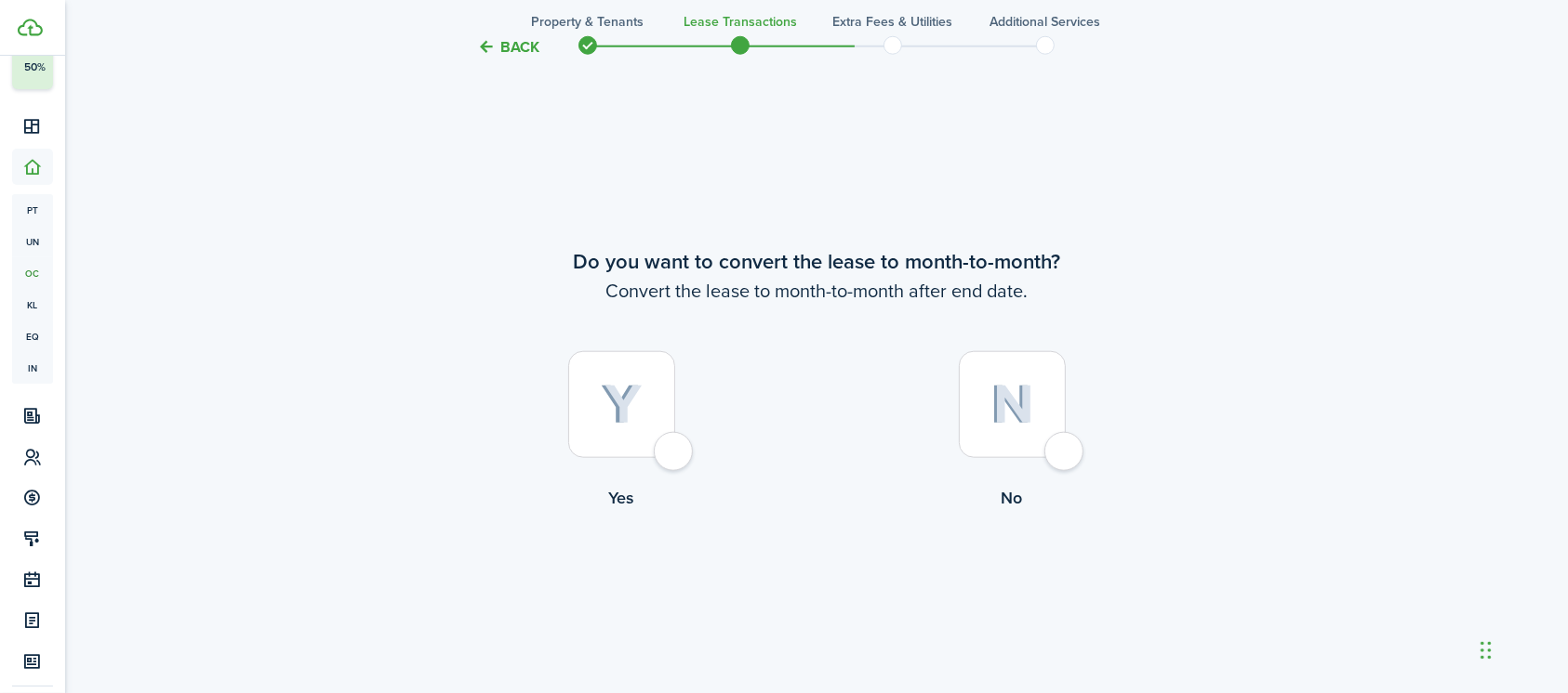
scroll to position [1954, 0]
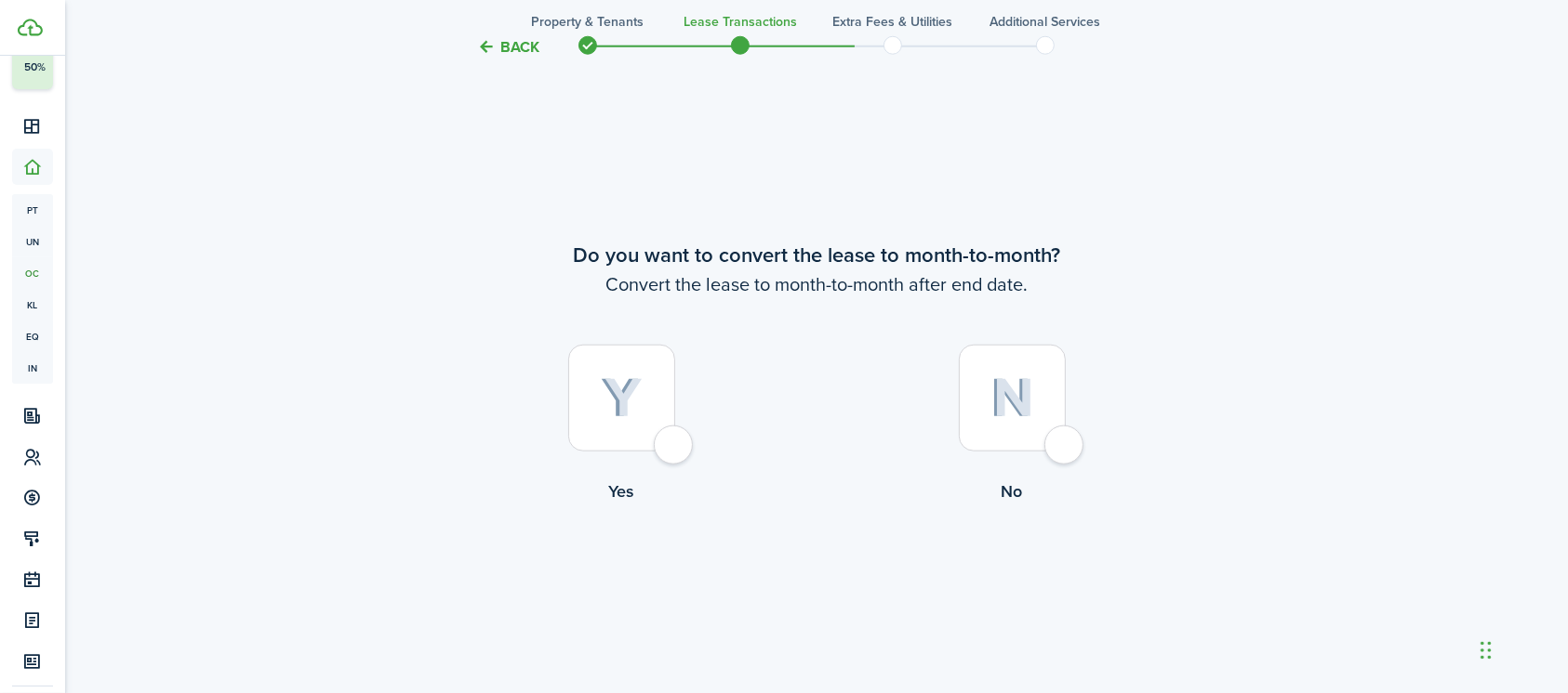
click at [1057, 451] on div at bounding box center [1012, 398] width 107 height 107
radio input "true"
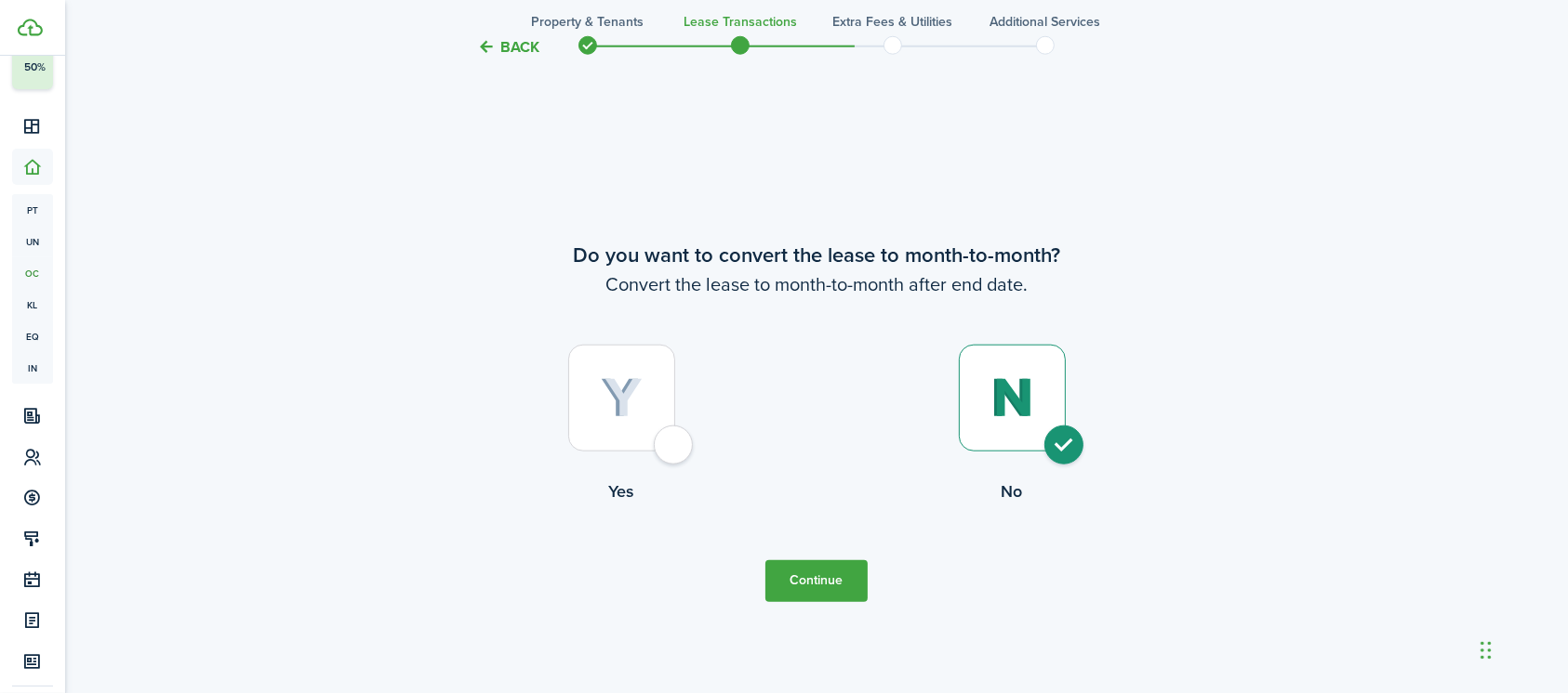
click at [813, 581] on button "Continue" at bounding box center [817, 581] width 103 height 42
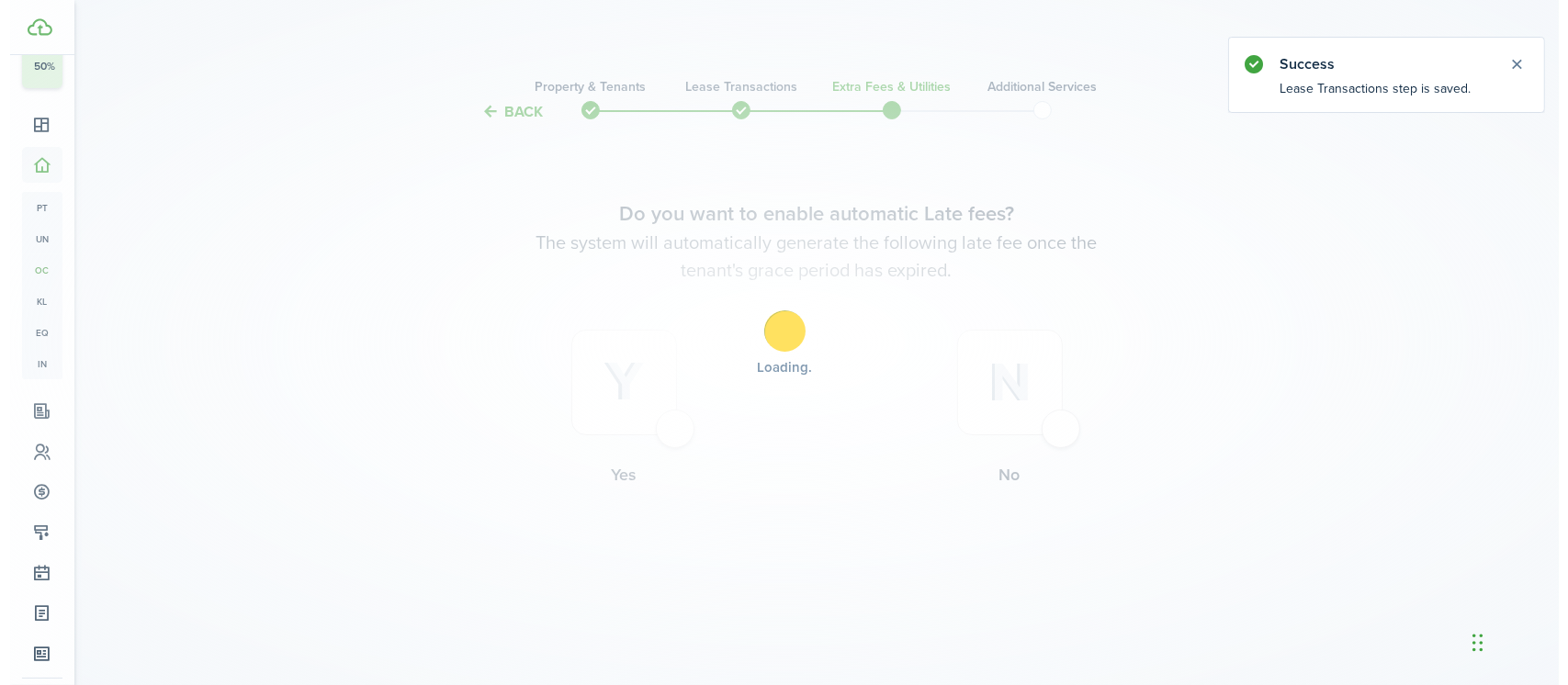
scroll to position [0, 0]
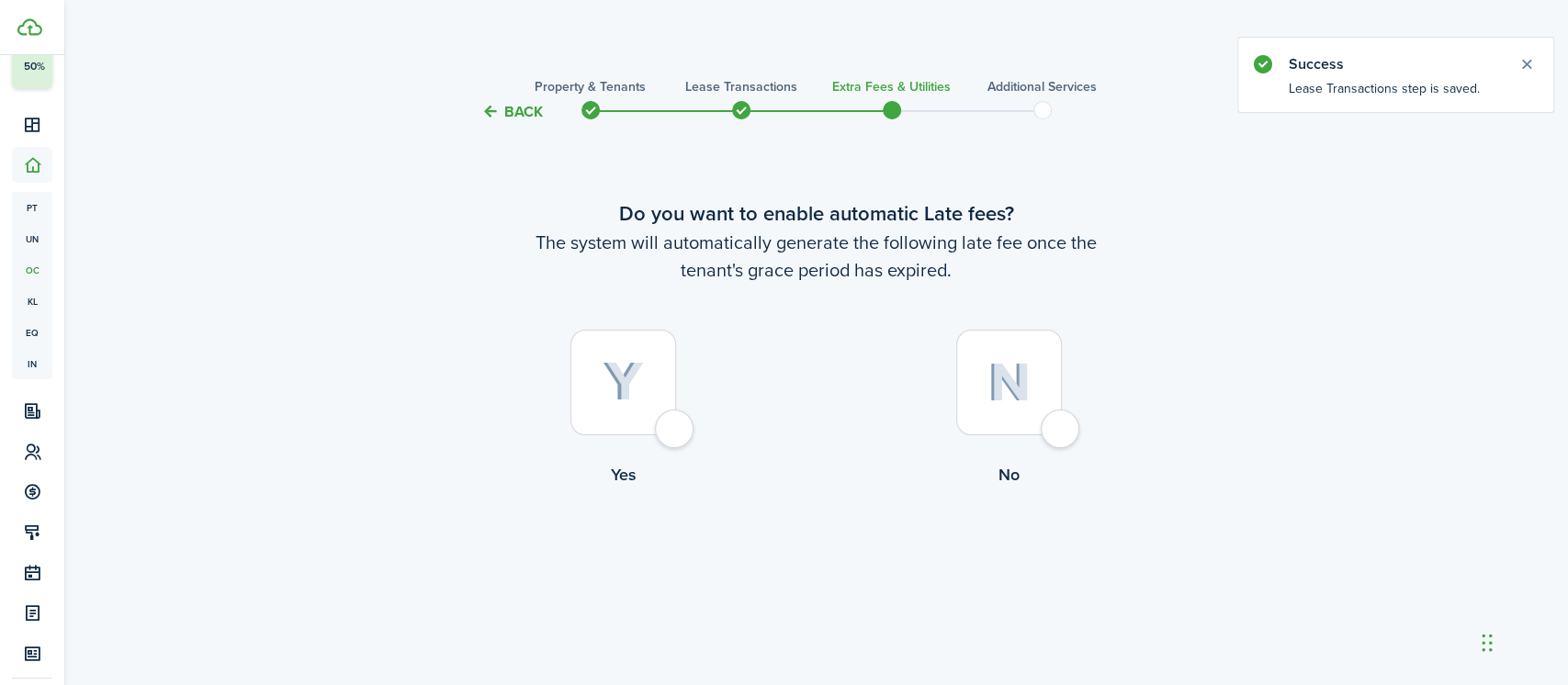
click at [1062, 426] on div at bounding box center [1008, 383] width 106 height 106
radio input "true"
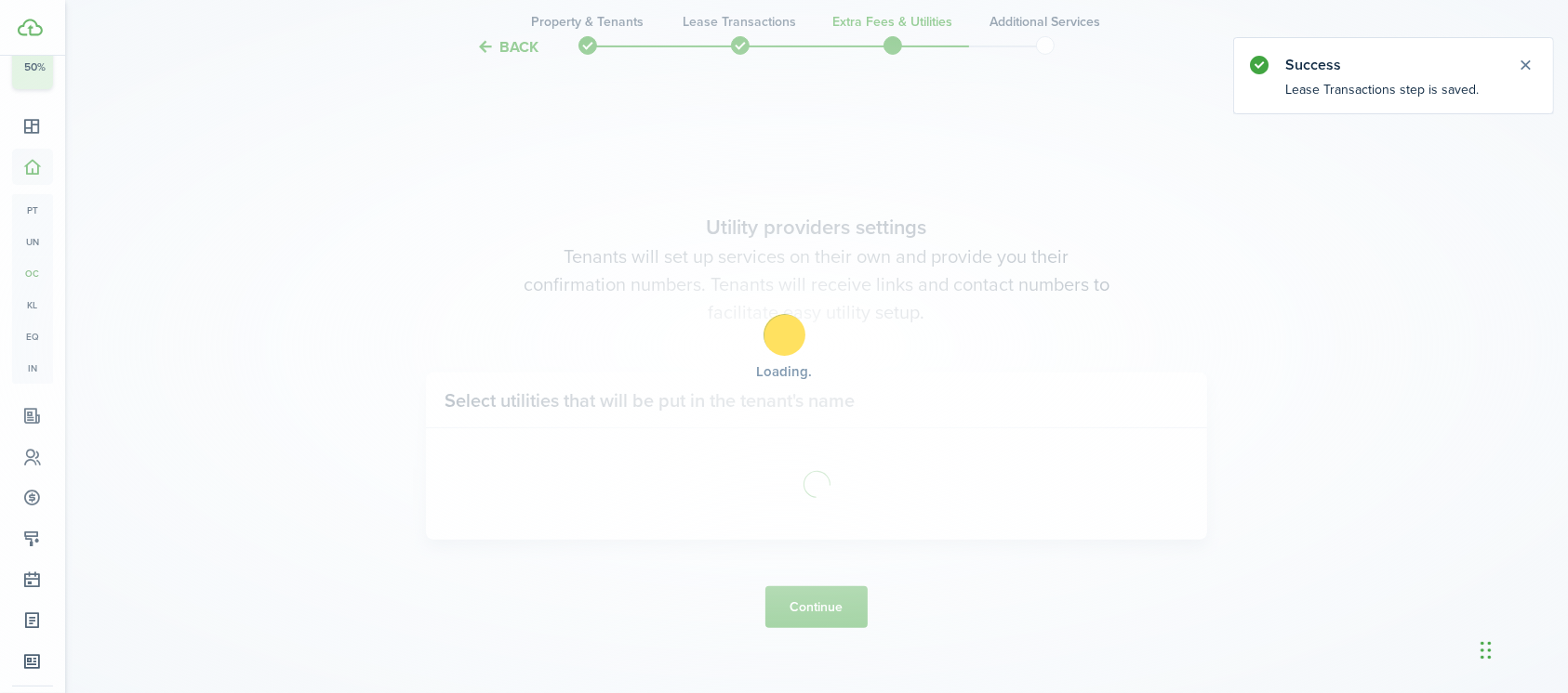
scroll to position [568, 0]
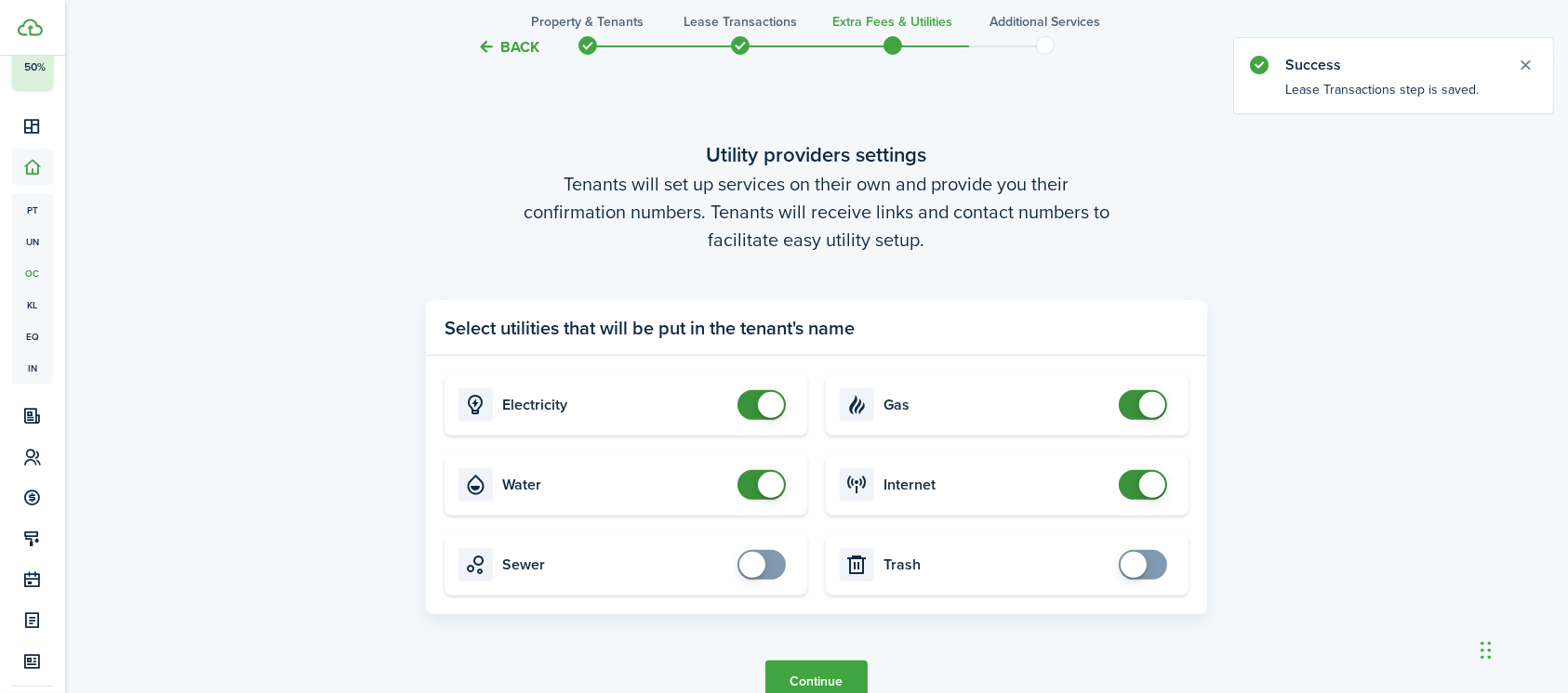
checkbox input "false"
click at [762, 416] on span at bounding box center [762, 405] width 19 height 30
checkbox input "false"
click at [756, 490] on span at bounding box center [762, 485] width 19 height 30
checkbox input "false"
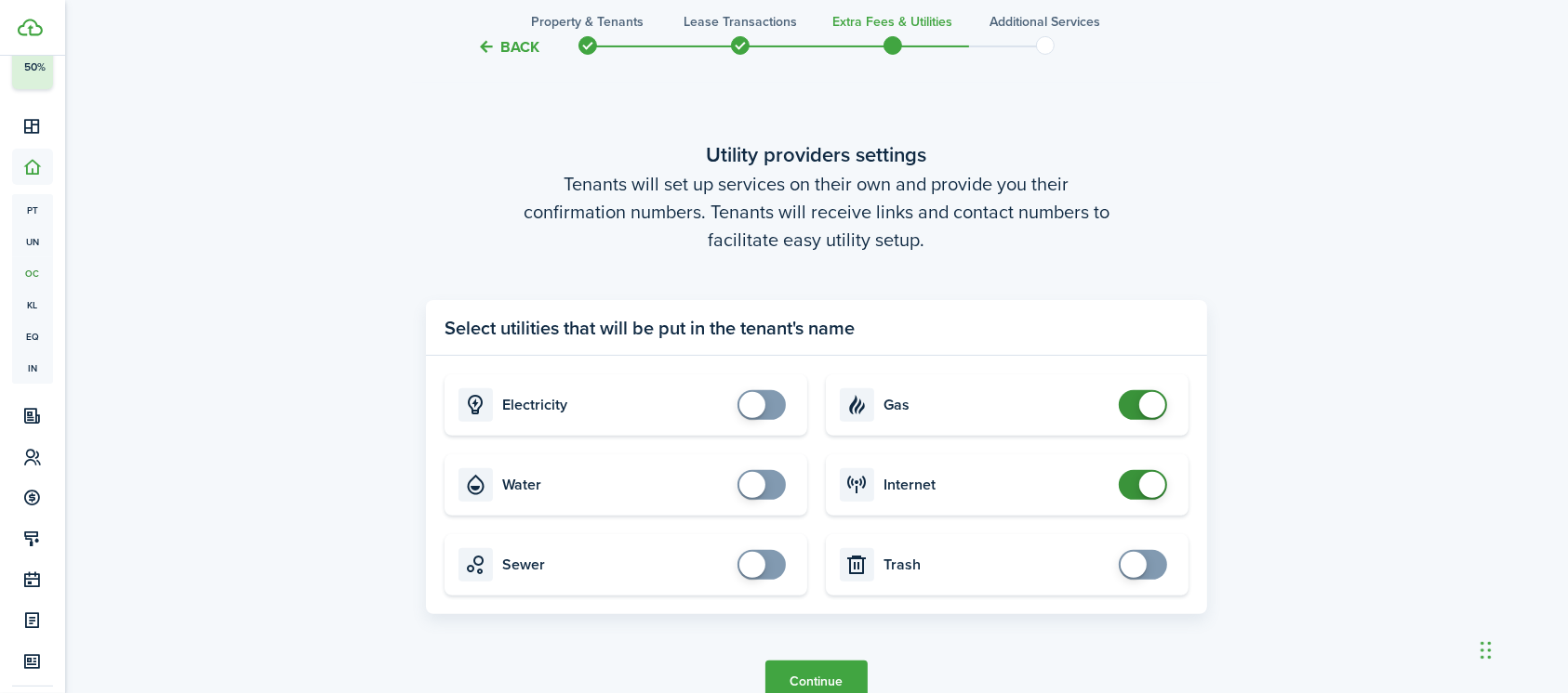
click at [1134, 410] on span at bounding box center [1142, 405] width 19 height 30
checkbox input "false"
click at [1133, 494] on span at bounding box center [1142, 485] width 19 height 30
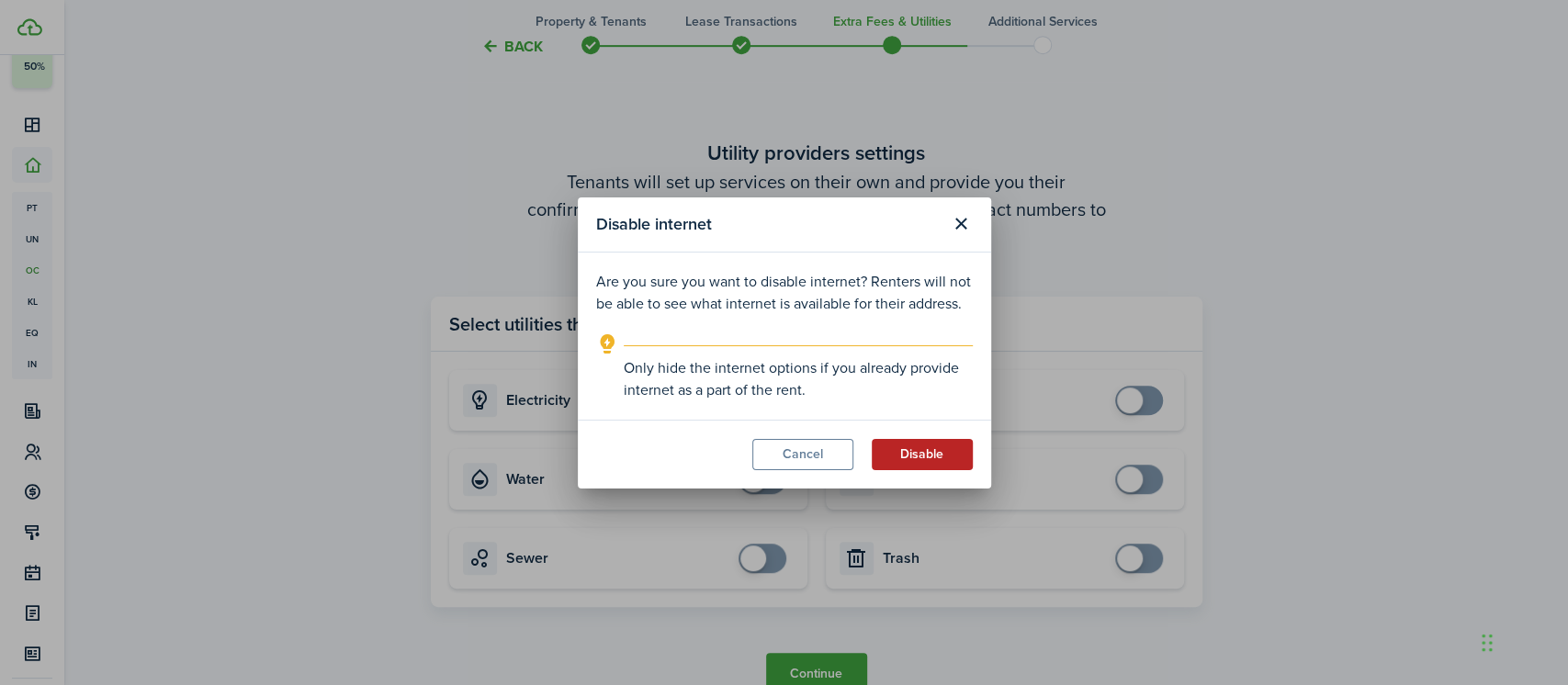
click at [946, 460] on button "Disable" at bounding box center [922, 455] width 101 height 31
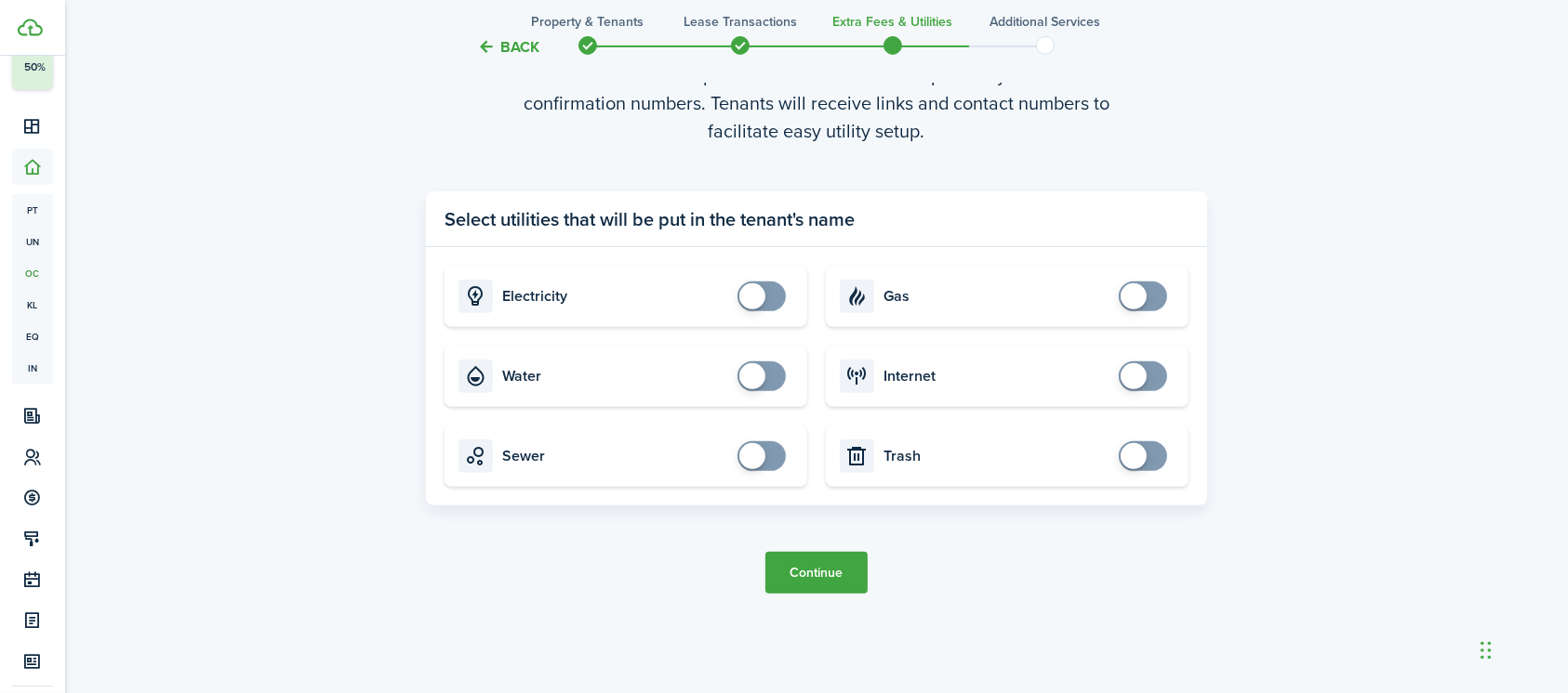
scroll to position [692, 0]
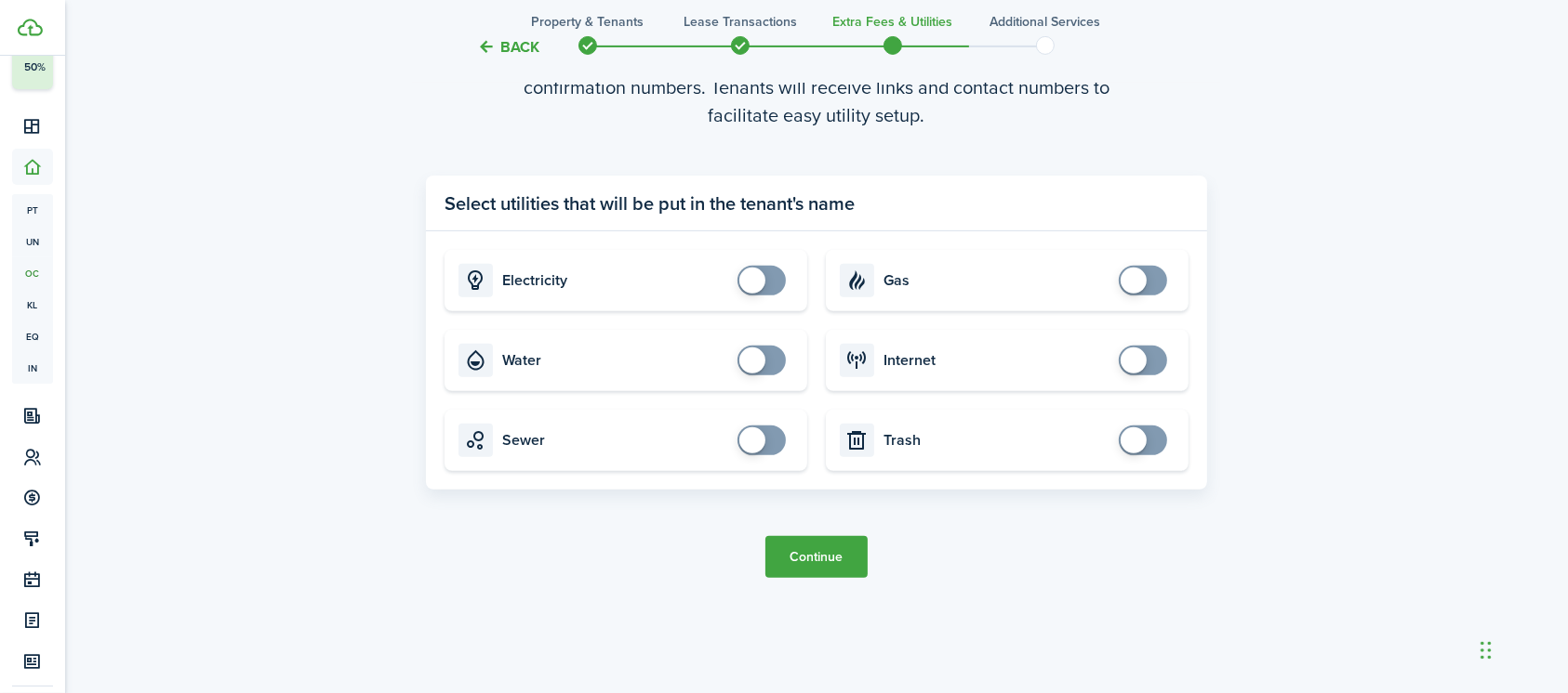
click at [826, 556] on button "Continue" at bounding box center [817, 557] width 103 height 42
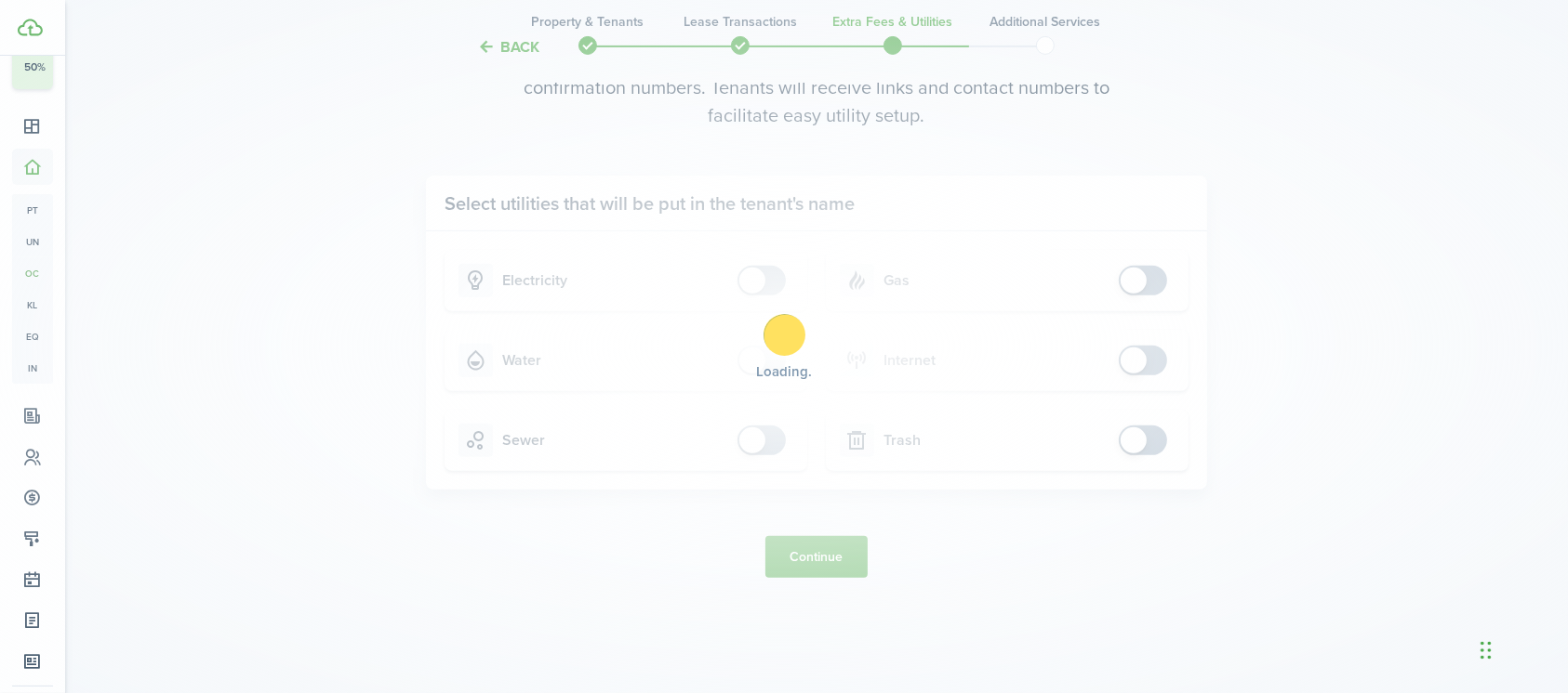
scroll to position [0, 0]
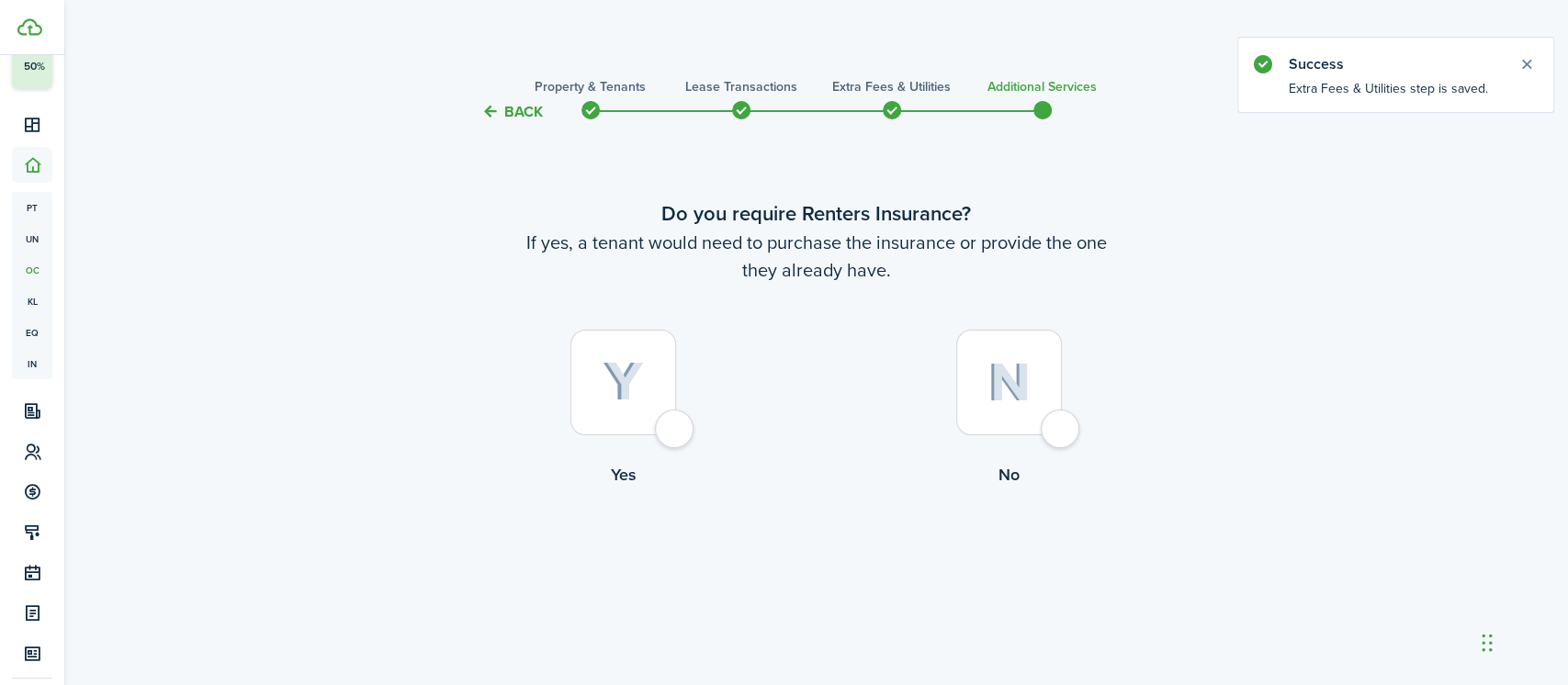
click at [1062, 435] on div at bounding box center [1008, 383] width 106 height 106
radio input "true"
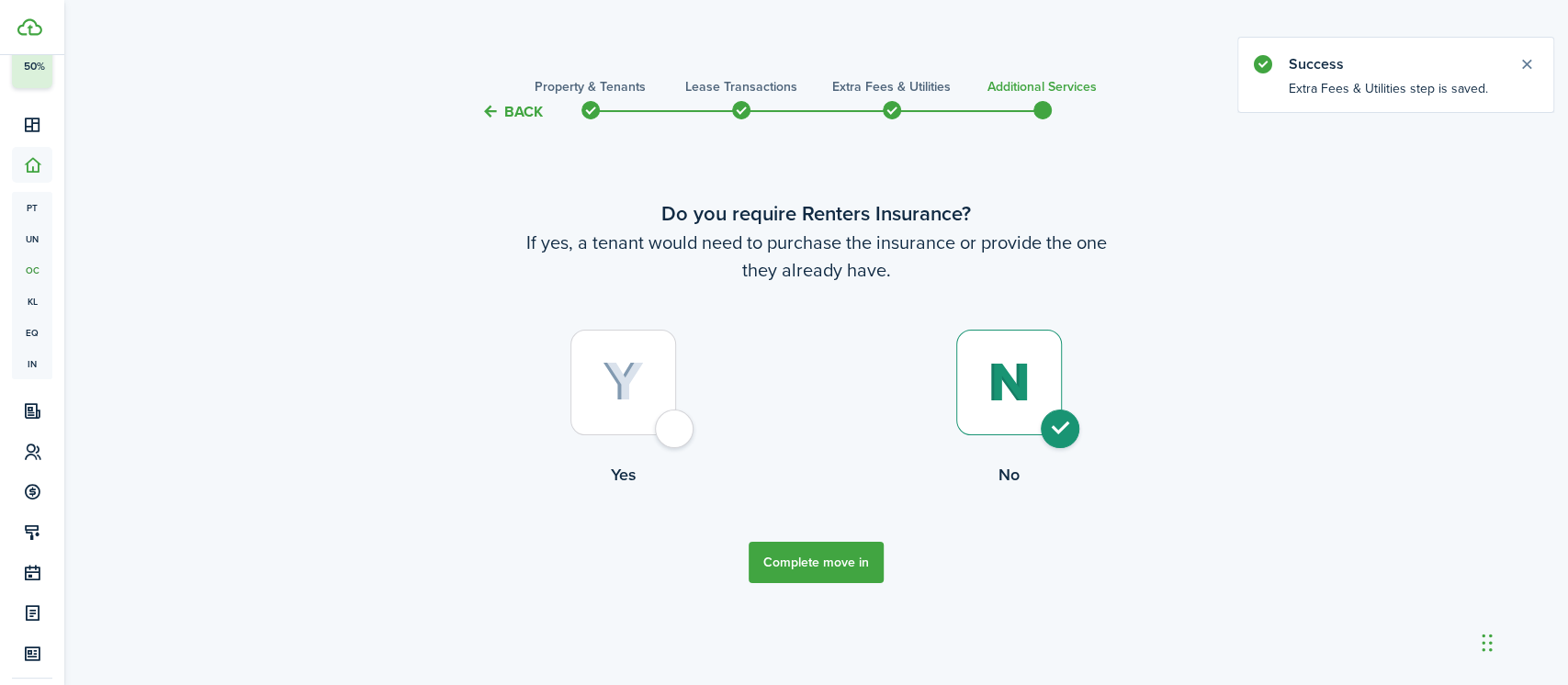
click at [795, 549] on button "Complete move in" at bounding box center [816, 562] width 135 height 41
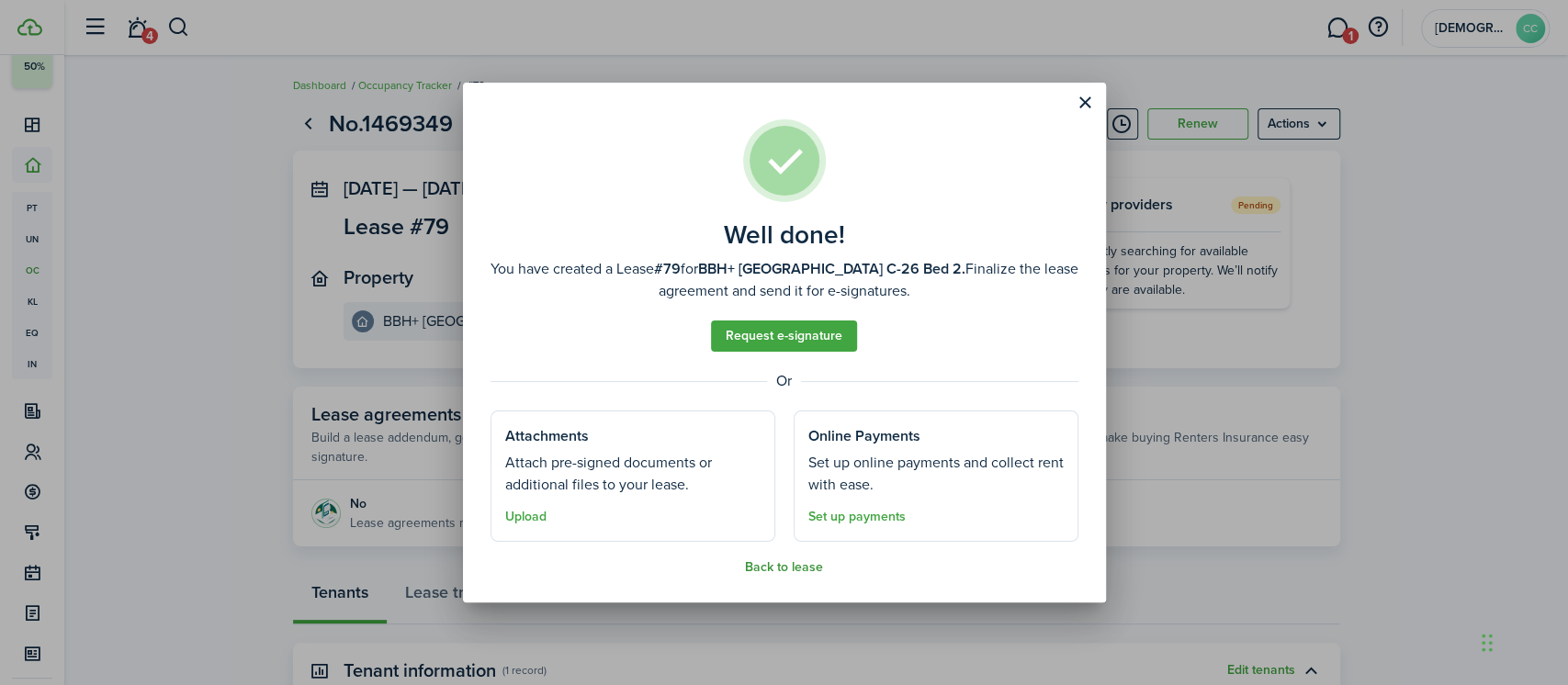
click at [772, 570] on button "Back to lease" at bounding box center [784, 568] width 78 height 15
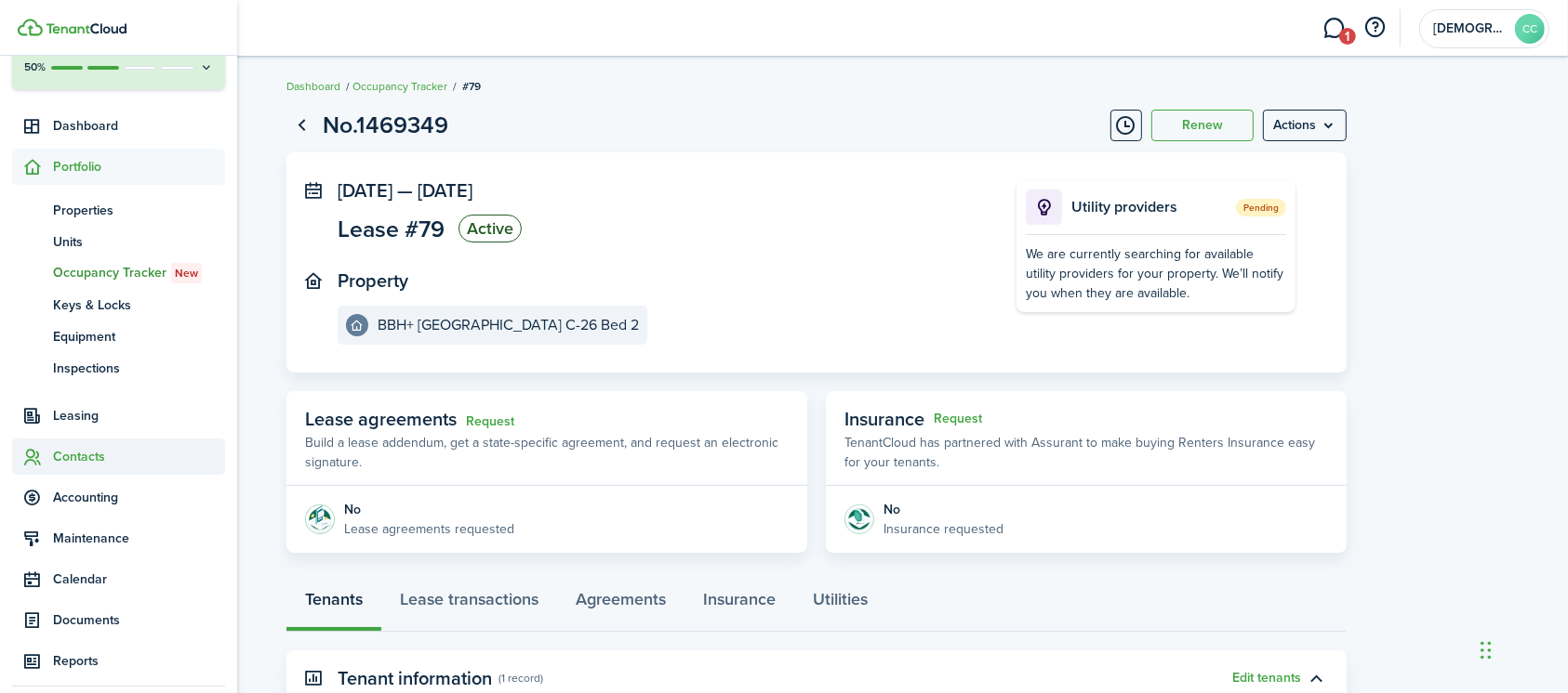
click at [86, 463] on span "Contacts" at bounding box center [139, 456] width 172 height 20
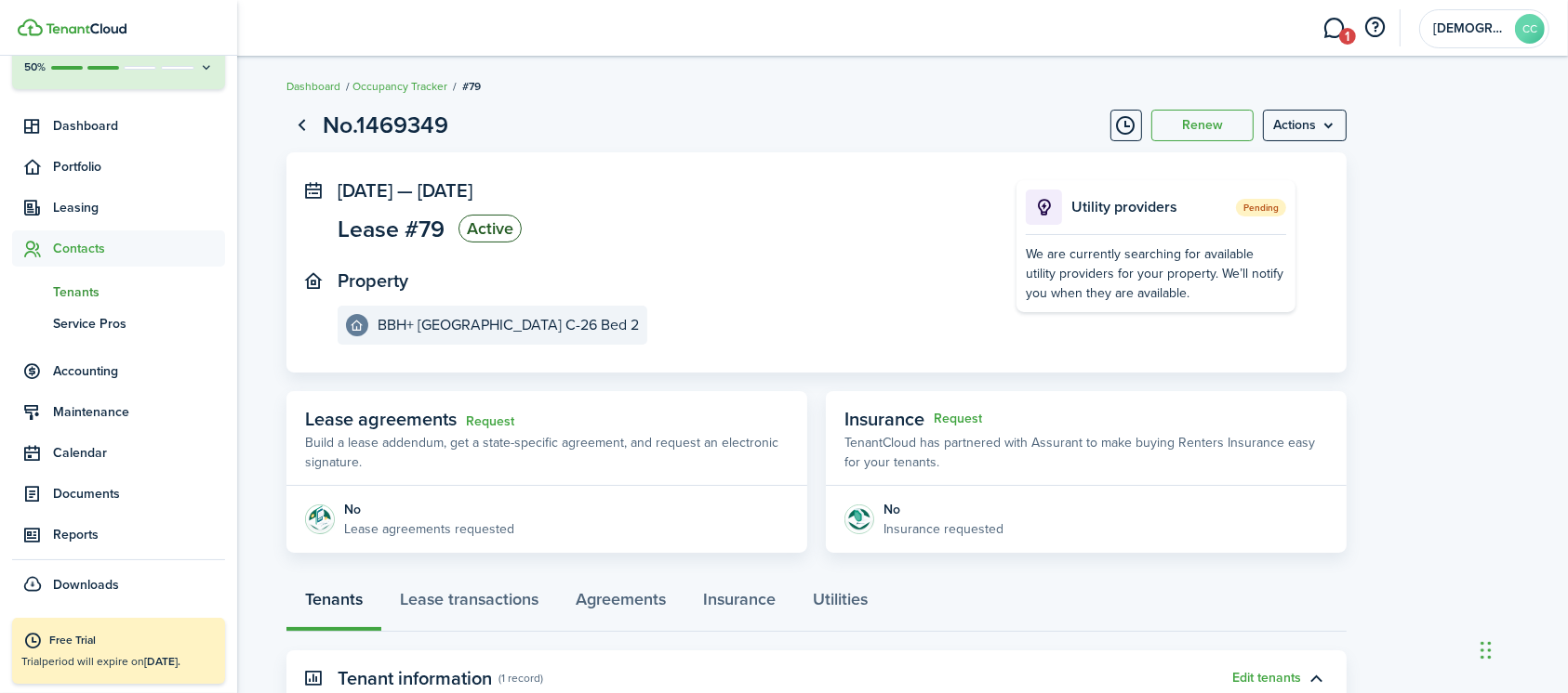
click at [97, 279] on link "tn Tenants" at bounding box center [119, 292] width 213 height 32
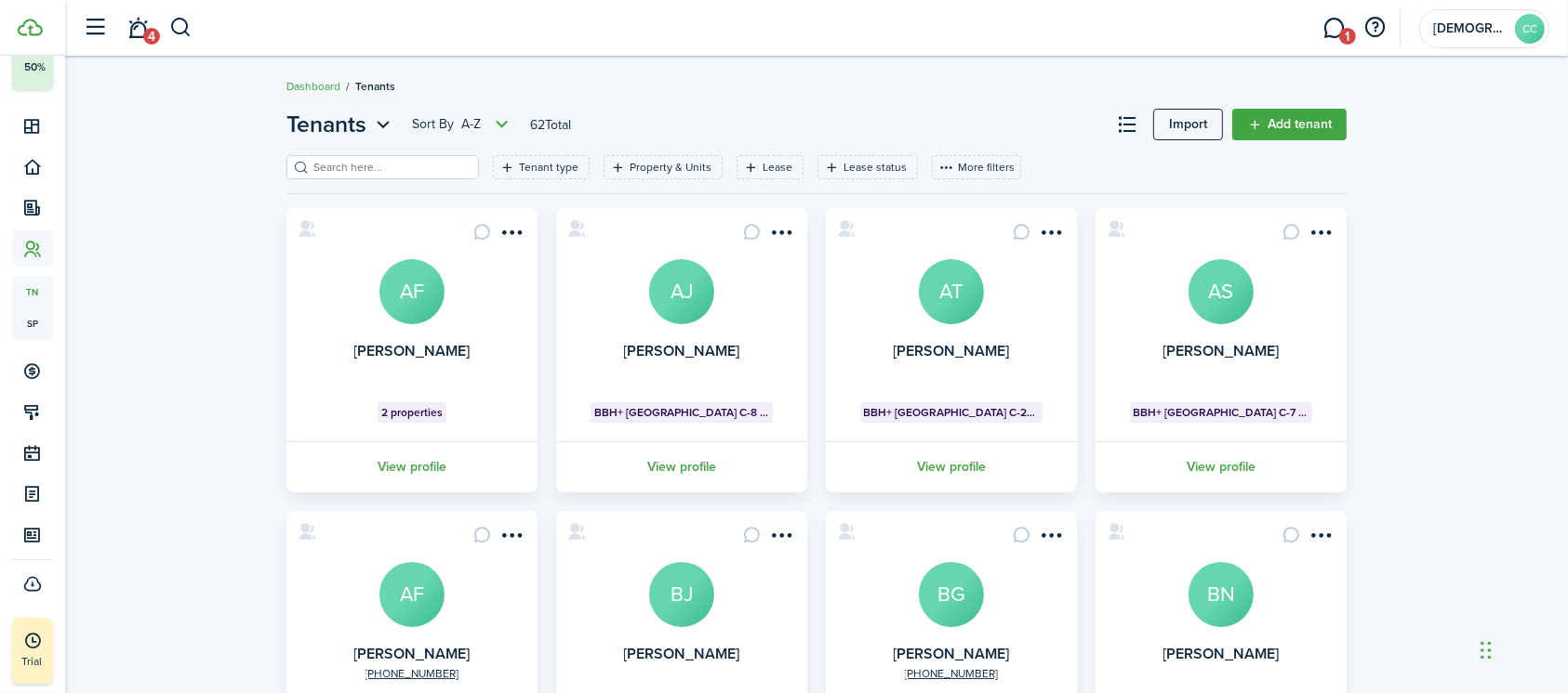
click at [344, 162] on input "search" at bounding box center [390, 167] width 163 height 18
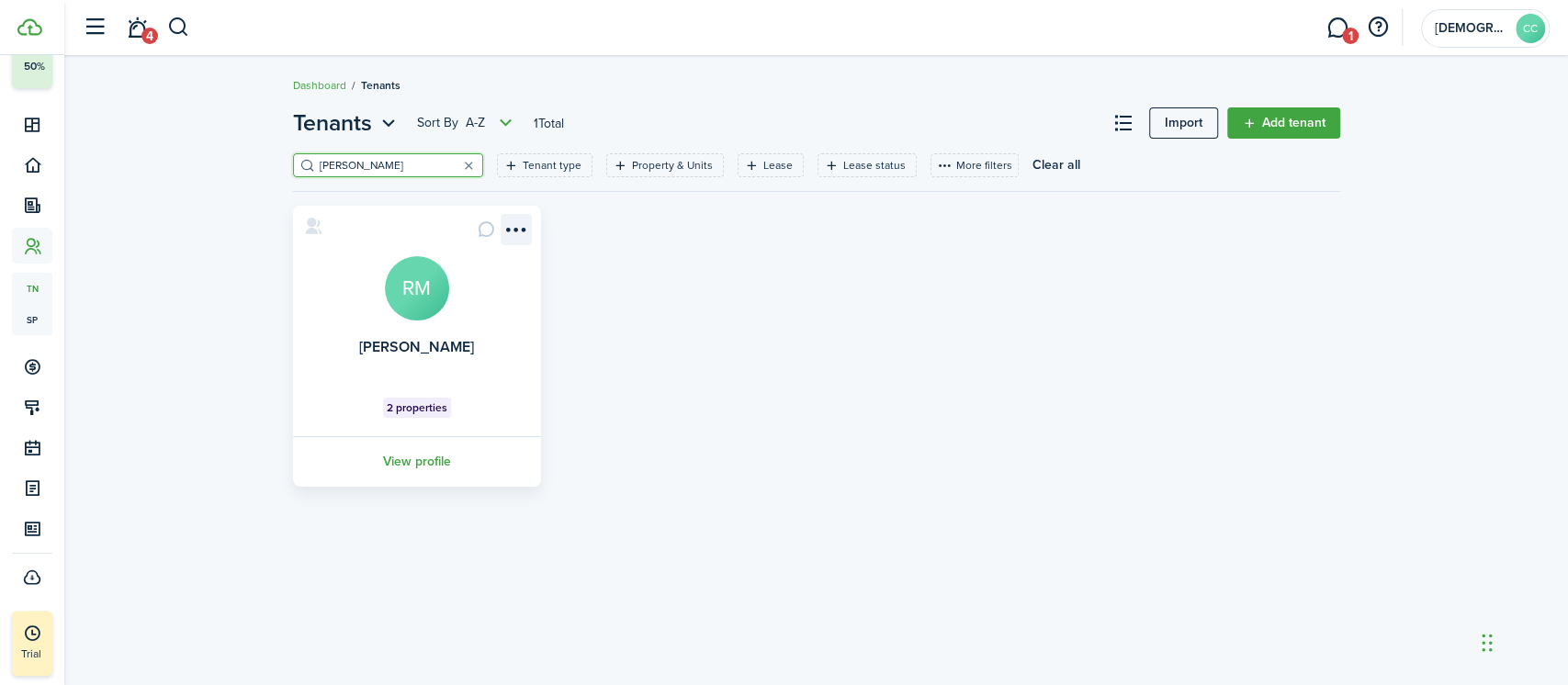
type input "russell"
click at [515, 228] on menu-btn-icon "Open menu" at bounding box center [516, 230] width 31 height 31
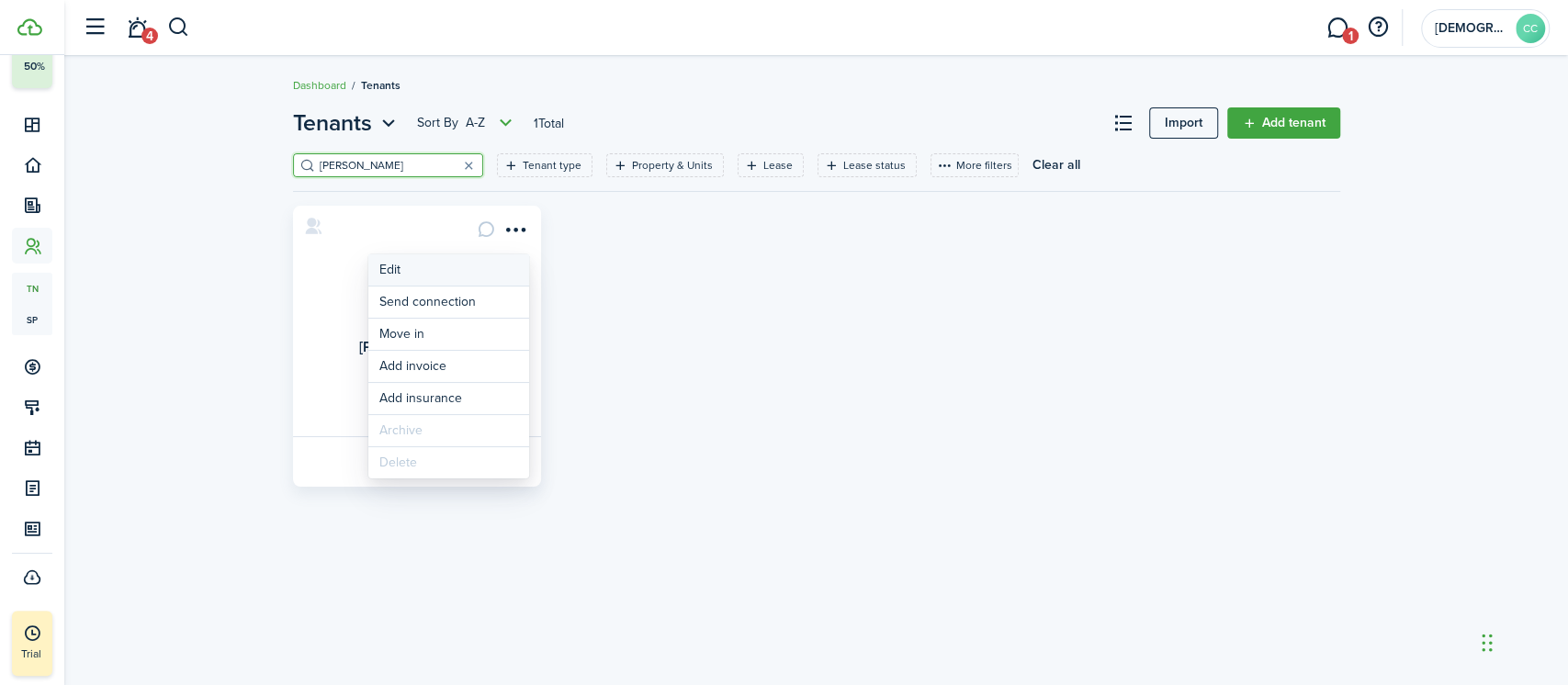
click at [427, 262] on link "Edit" at bounding box center [449, 270] width 160 height 31
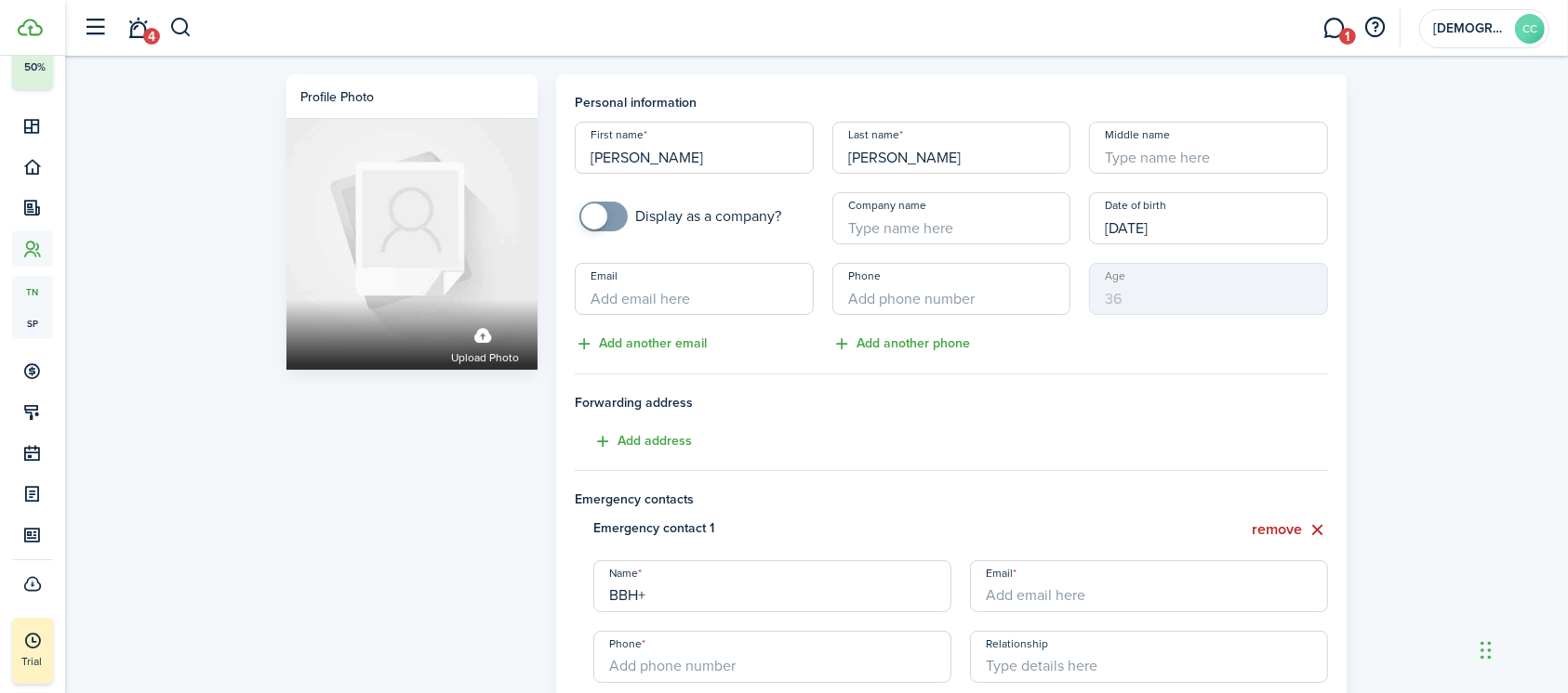
click at [867, 219] on input "Company name" at bounding box center [952, 218] width 239 height 52
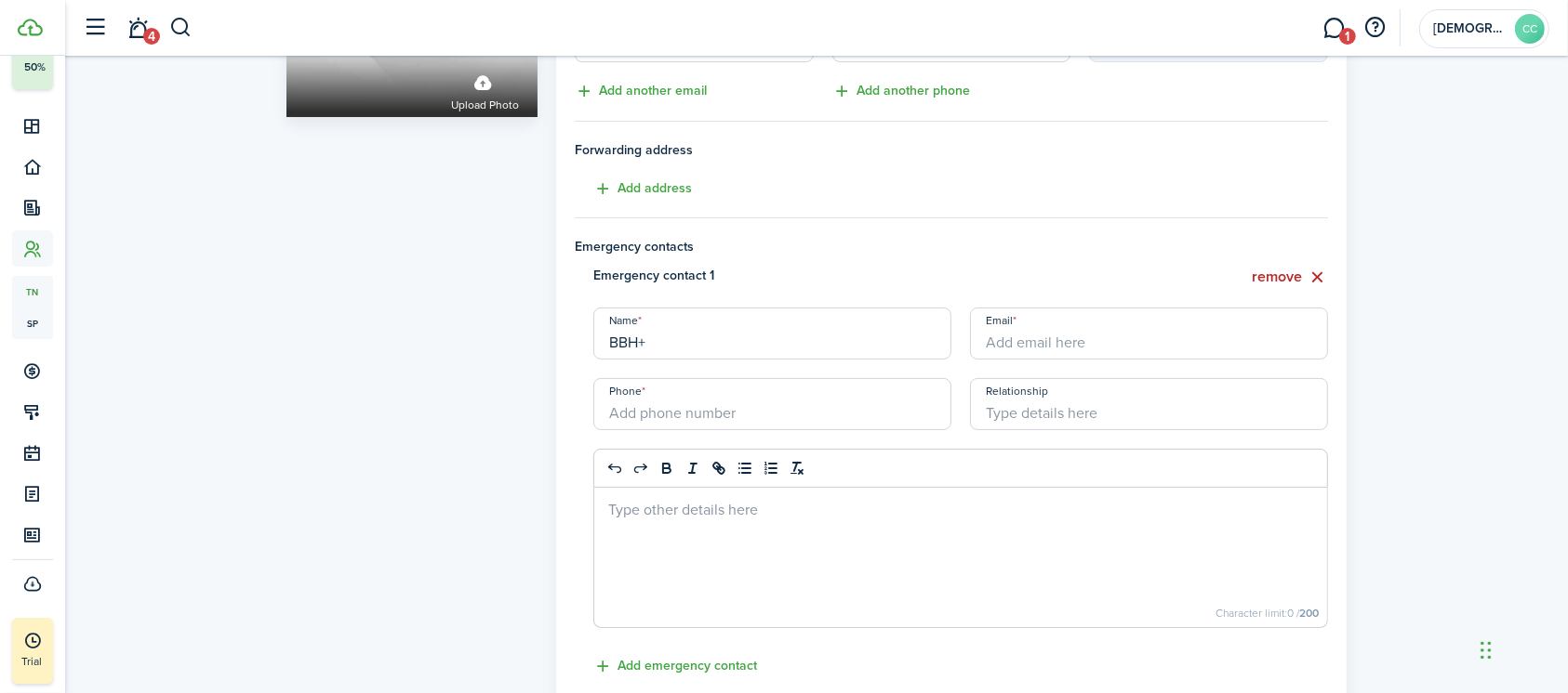
scroll to position [256, 0]
type input "AMI 30 82725"
click at [1295, 270] on button "remove" at bounding box center [1290, 274] width 77 height 23
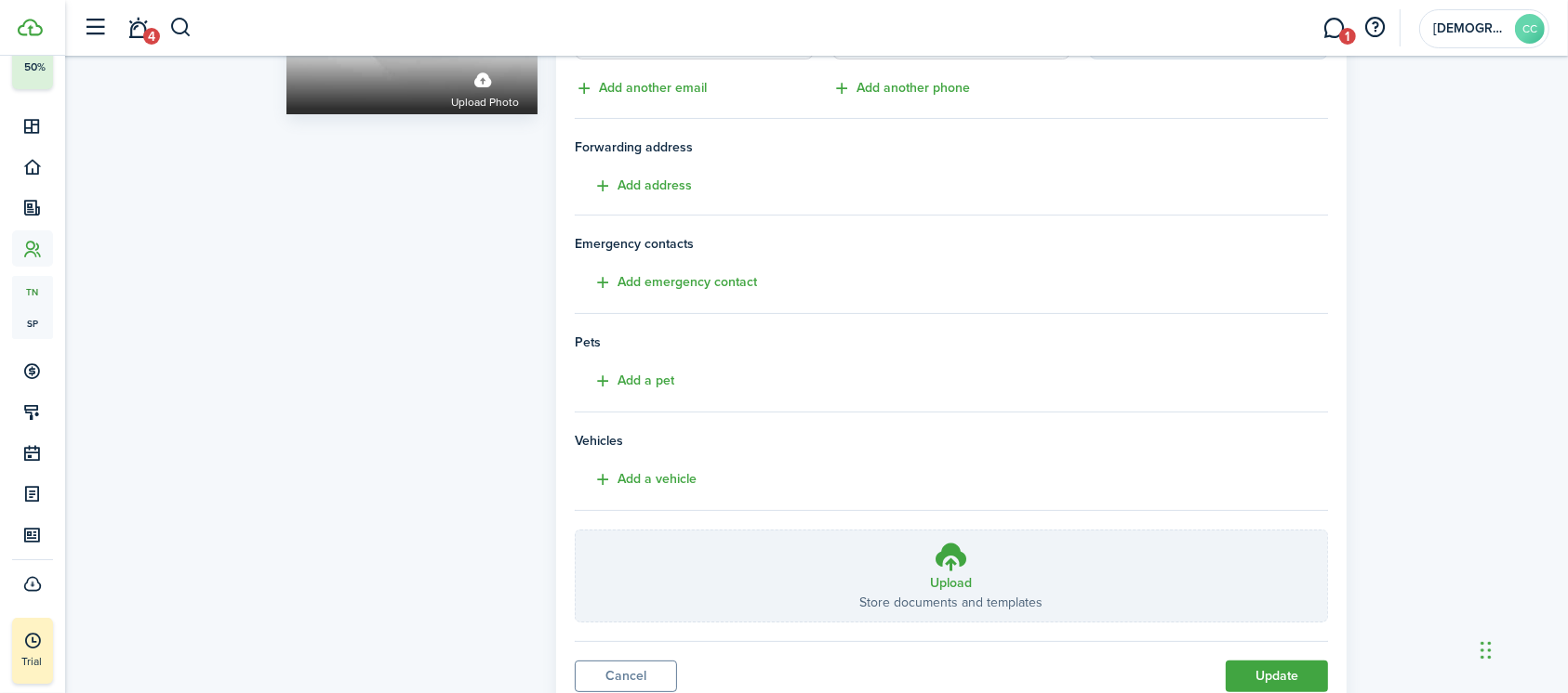
scroll to position [323, 0]
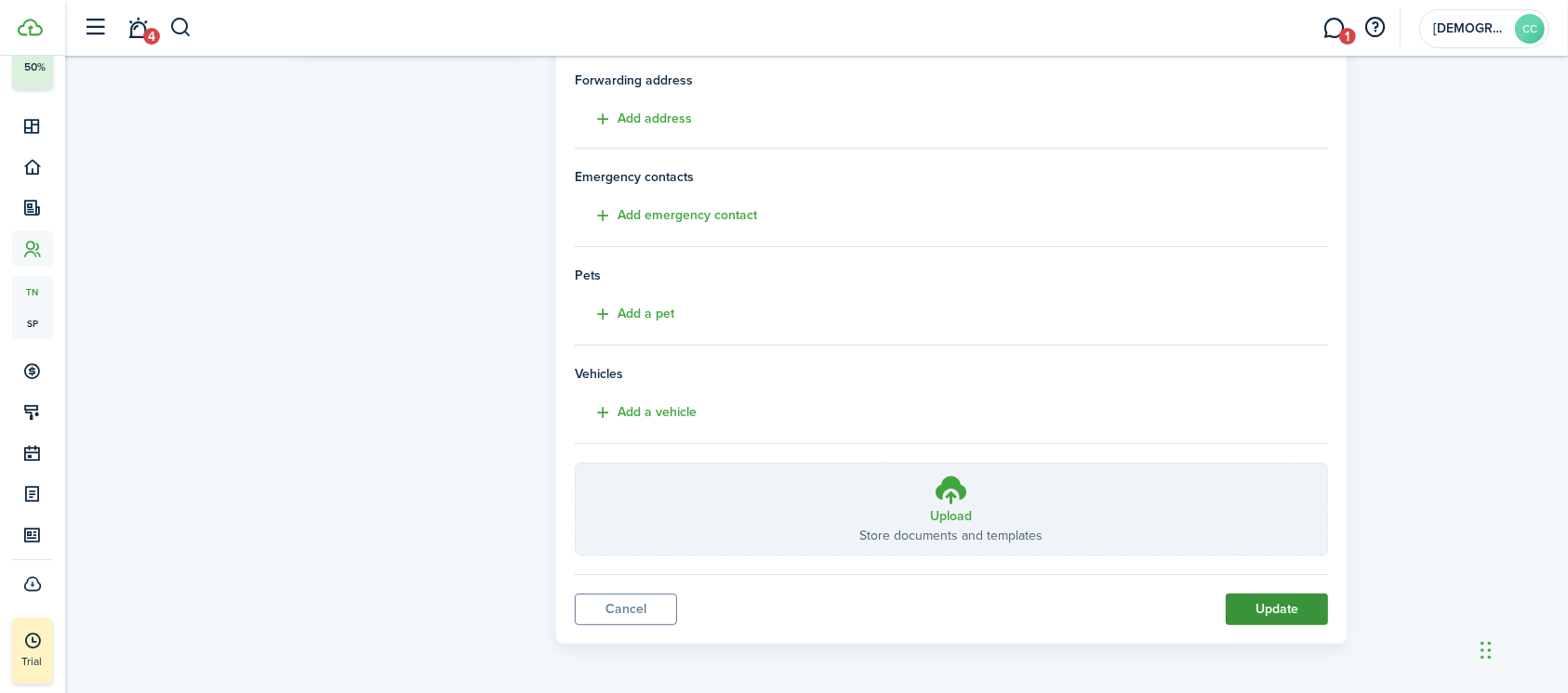
click at [1292, 608] on button "Update" at bounding box center [1277, 610] width 103 height 32
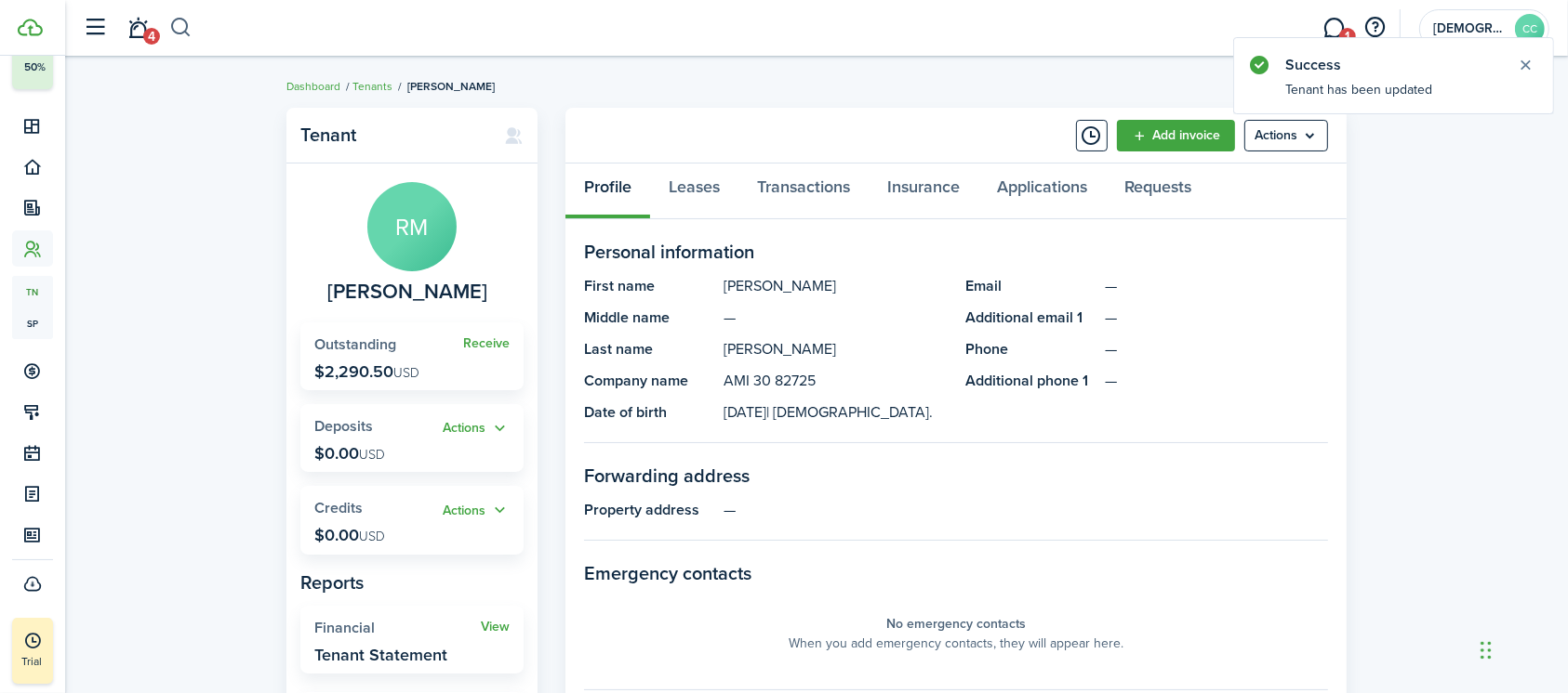
click at [182, 34] on button "button" at bounding box center [180, 28] width 23 height 32
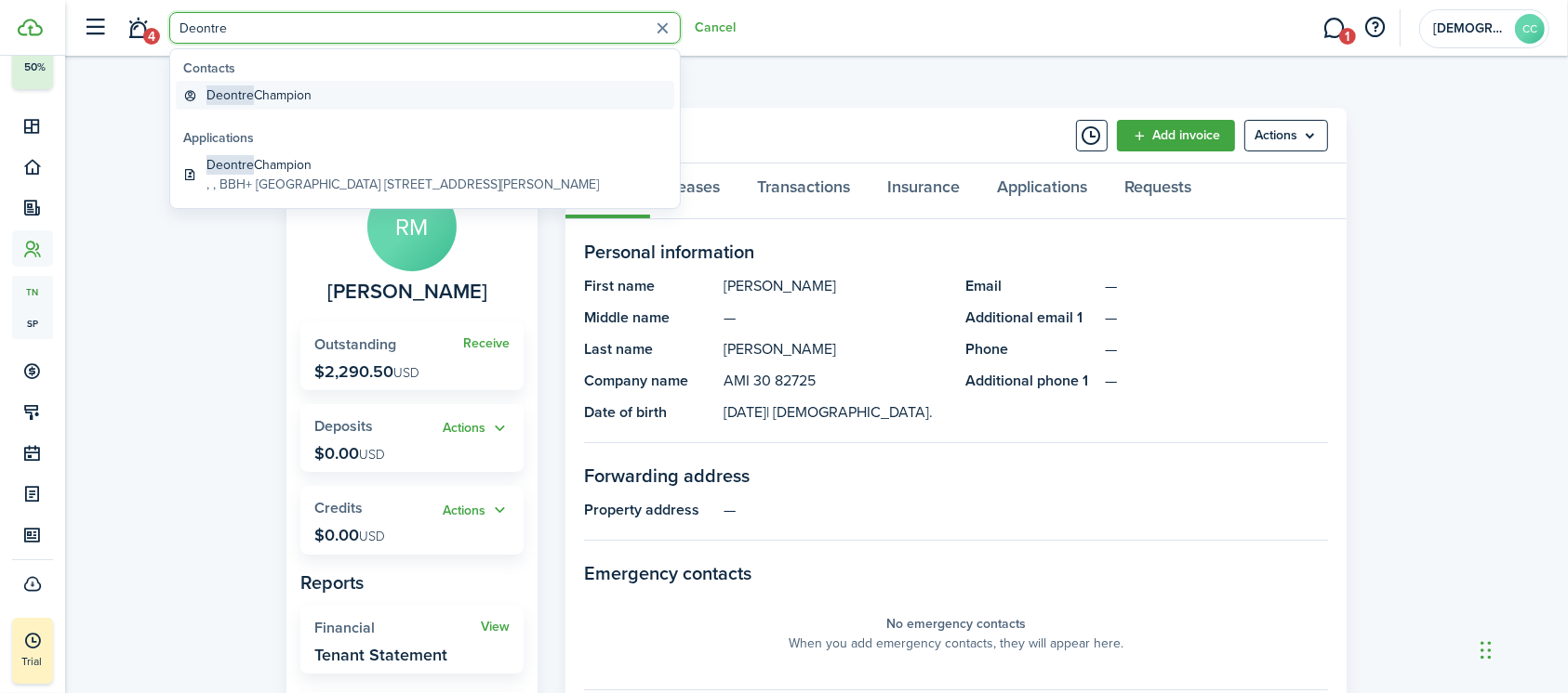
type input "Deontre"
click at [286, 91] on global-search-item-title "Deontre Champion" at bounding box center [259, 95] width 105 height 20
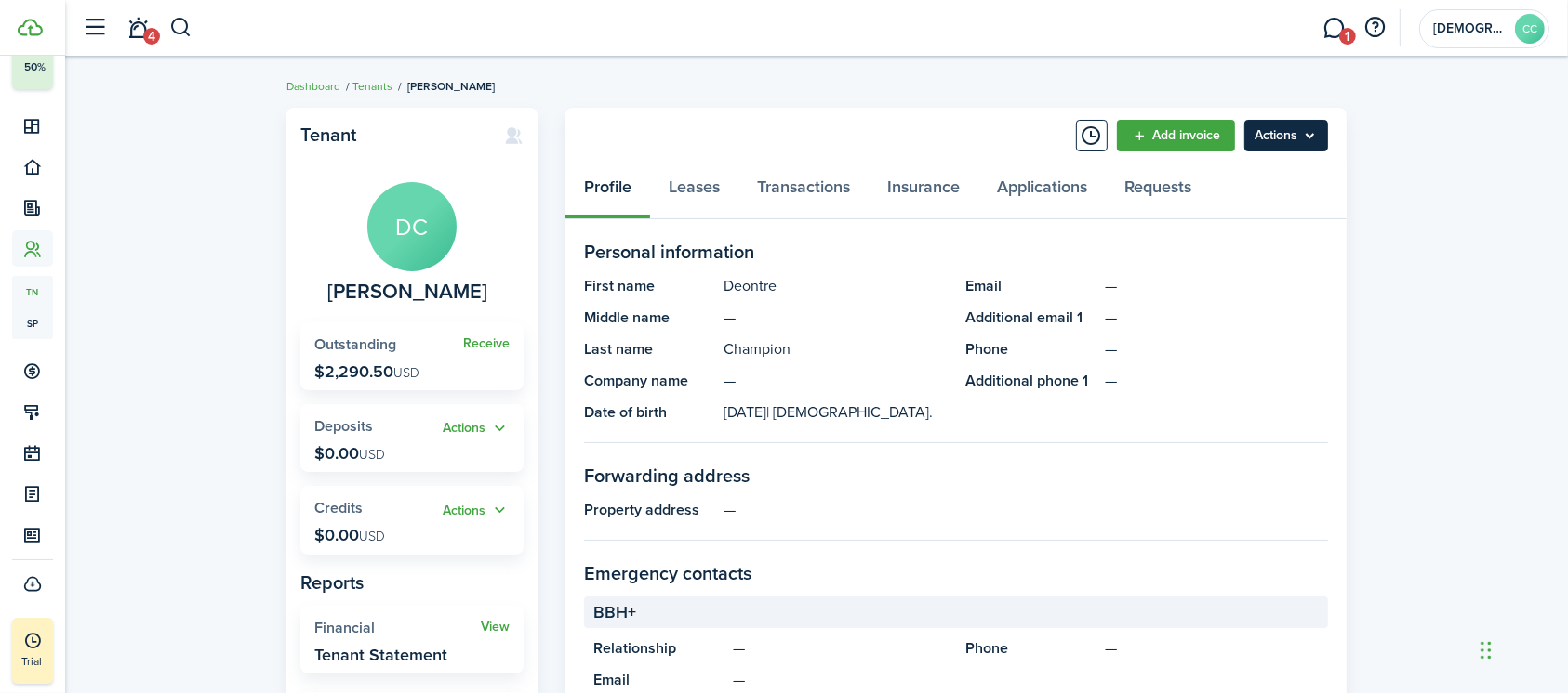
click at [1275, 139] on menu-btn "Actions" at bounding box center [1286, 136] width 84 height 32
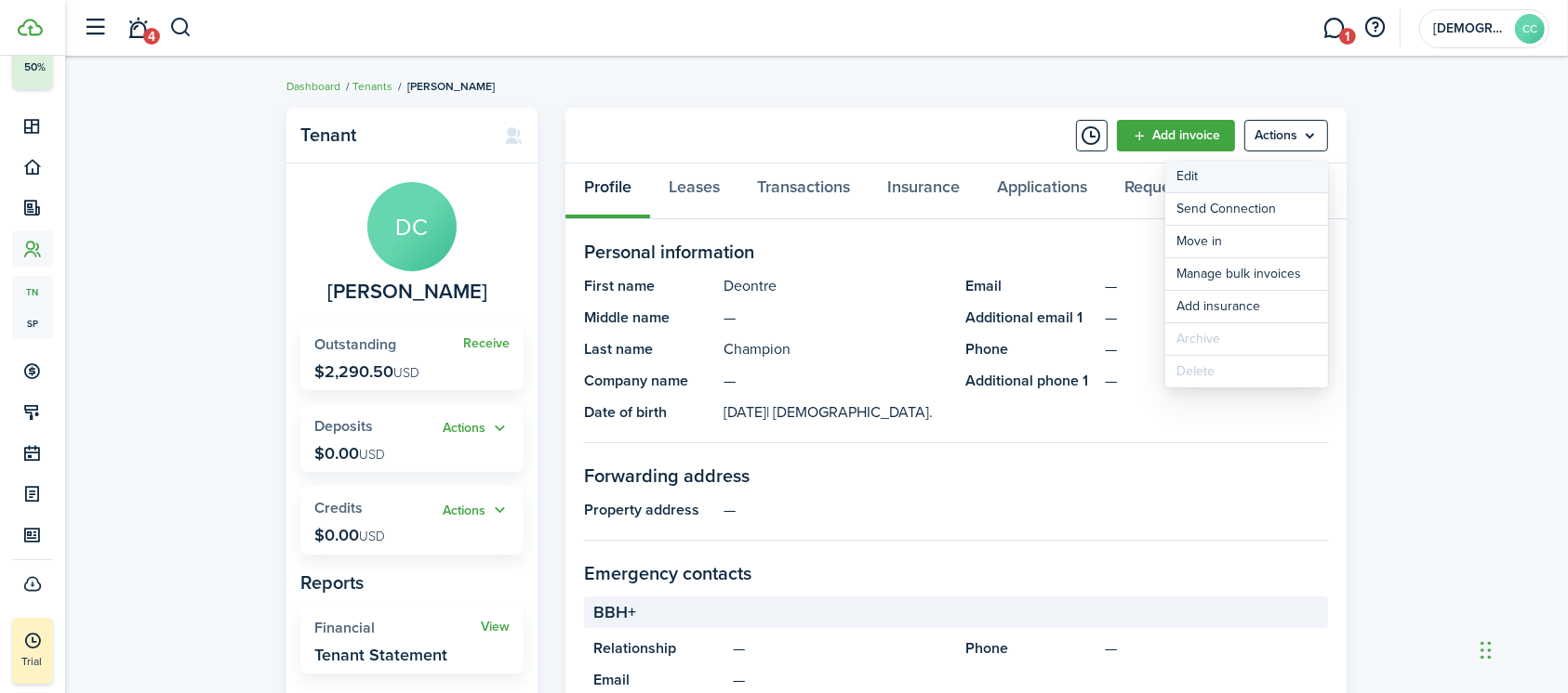
click at [1204, 171] on link "Edit" at bounding box center [1246, 176] width 162 height 32
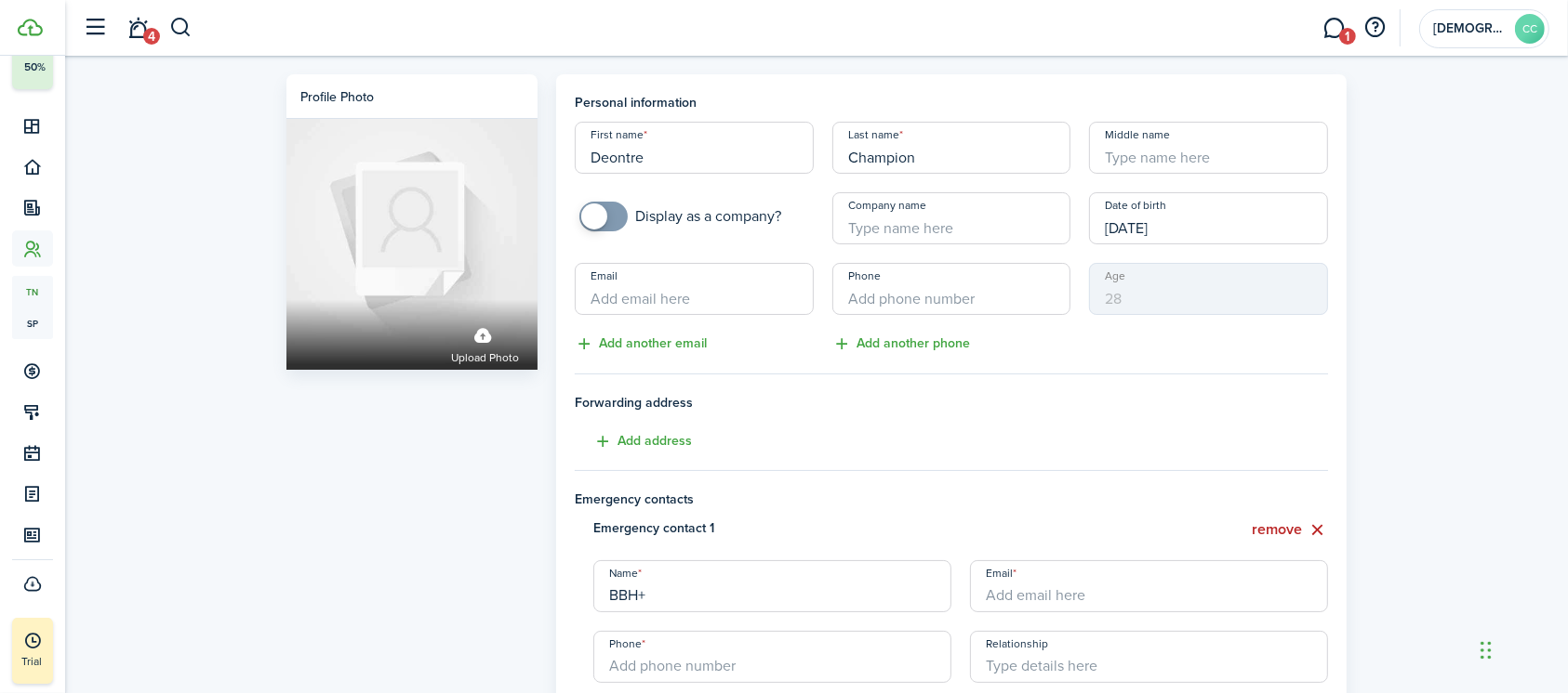
click at [941, 234] on input "Company name" at bounding box center [952, 218] width 239 height 52
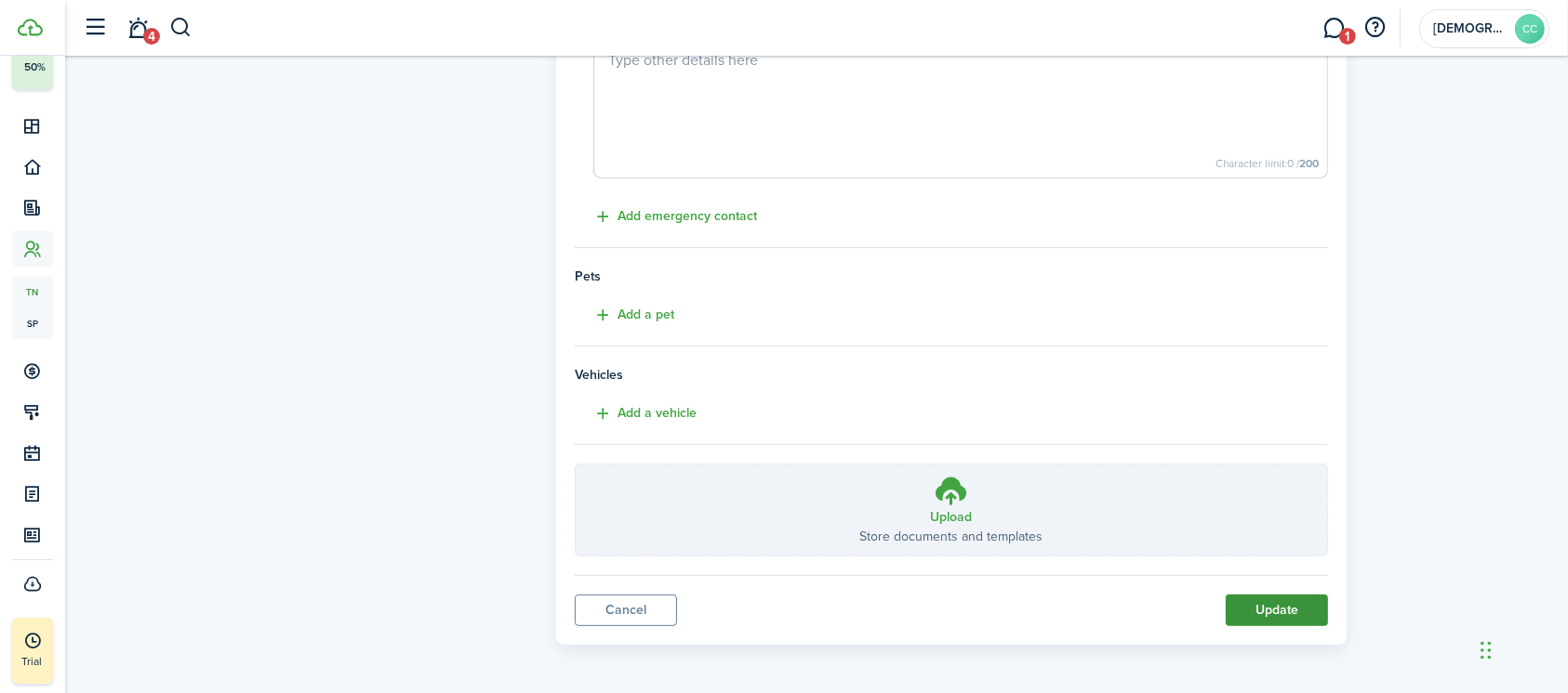
type input "AMI 30 82725"
click at [1304, 618] on button "Update" at bounding box center [1277, 611] width 103 height 32
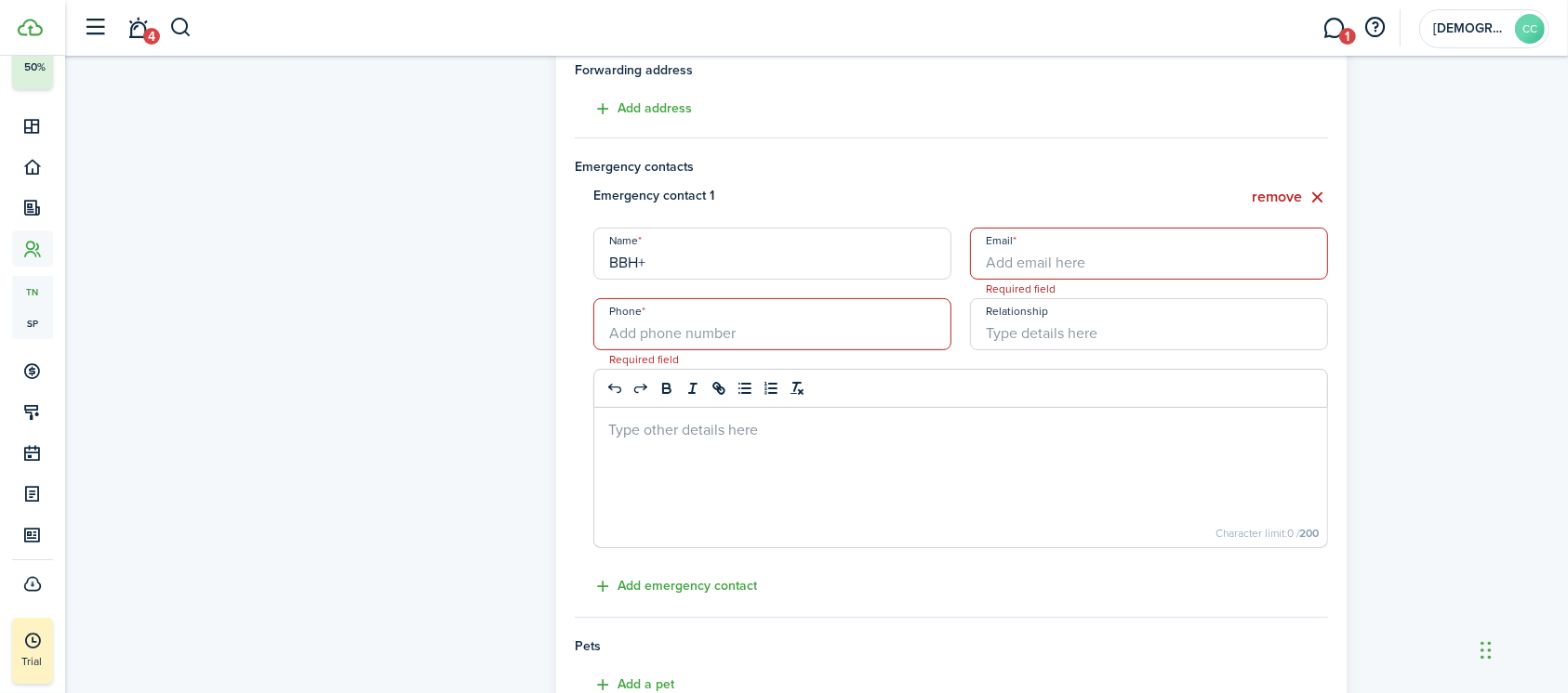
scroll to position [310, 0]
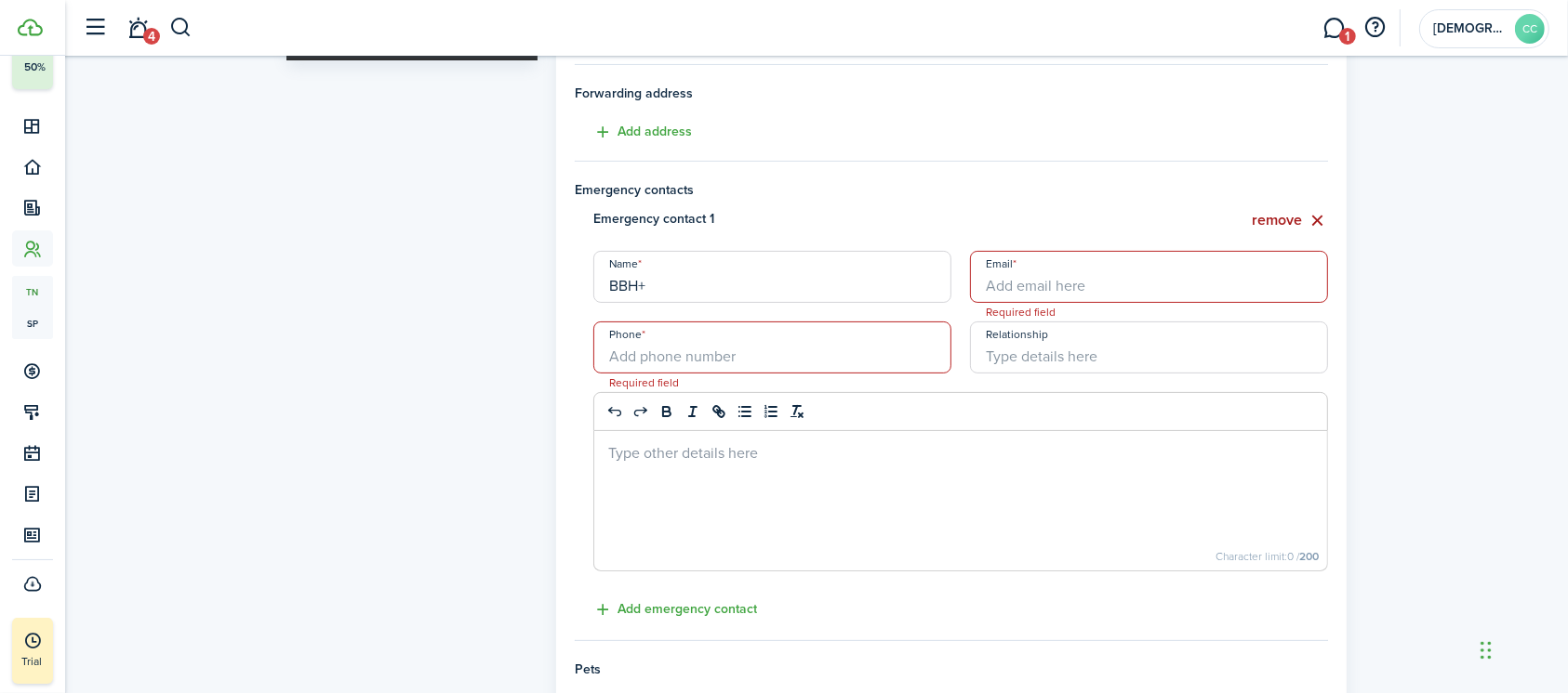
click at [1296, 210] on button "remove" at bounding box center [1290, 220] width 77 height 23
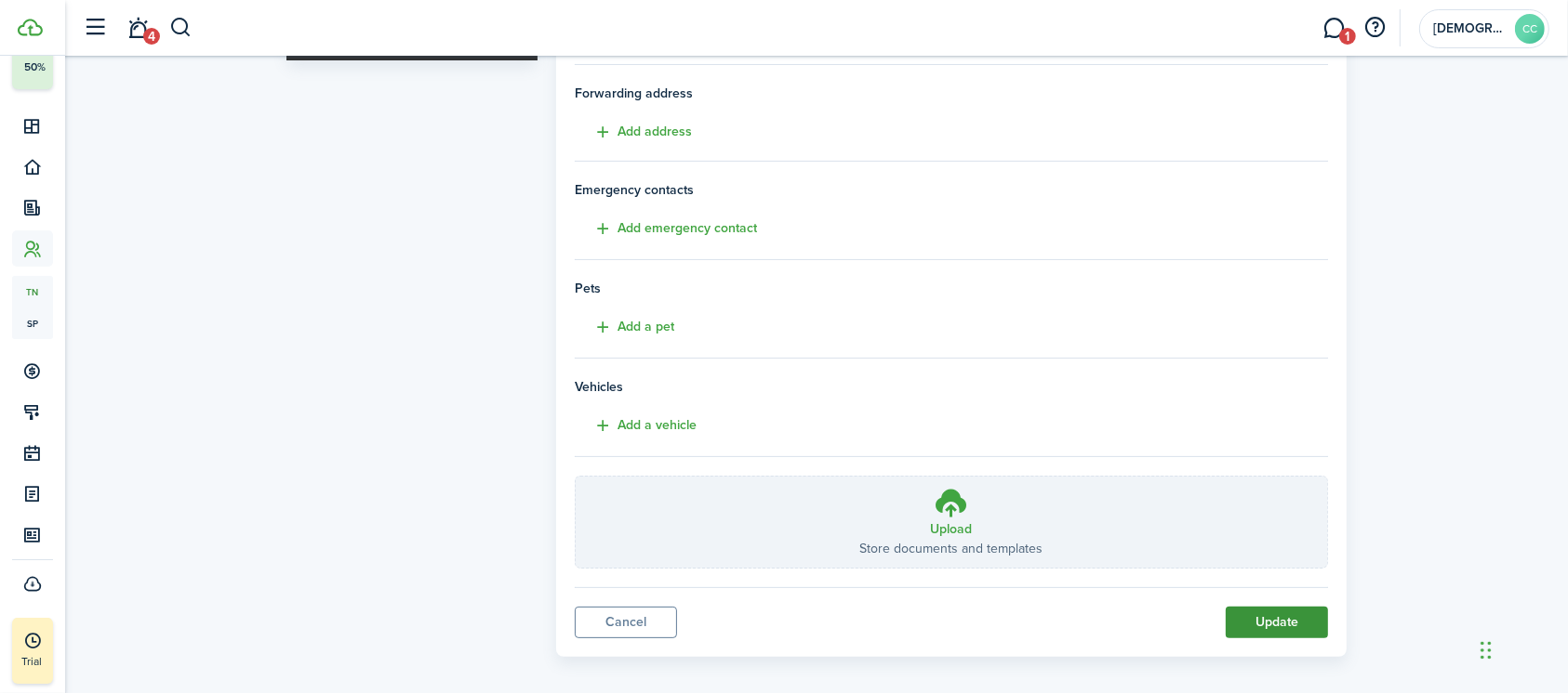
click at [1292, 631] on button "Update" at bounding box center [1277, 623] width 103 height 32
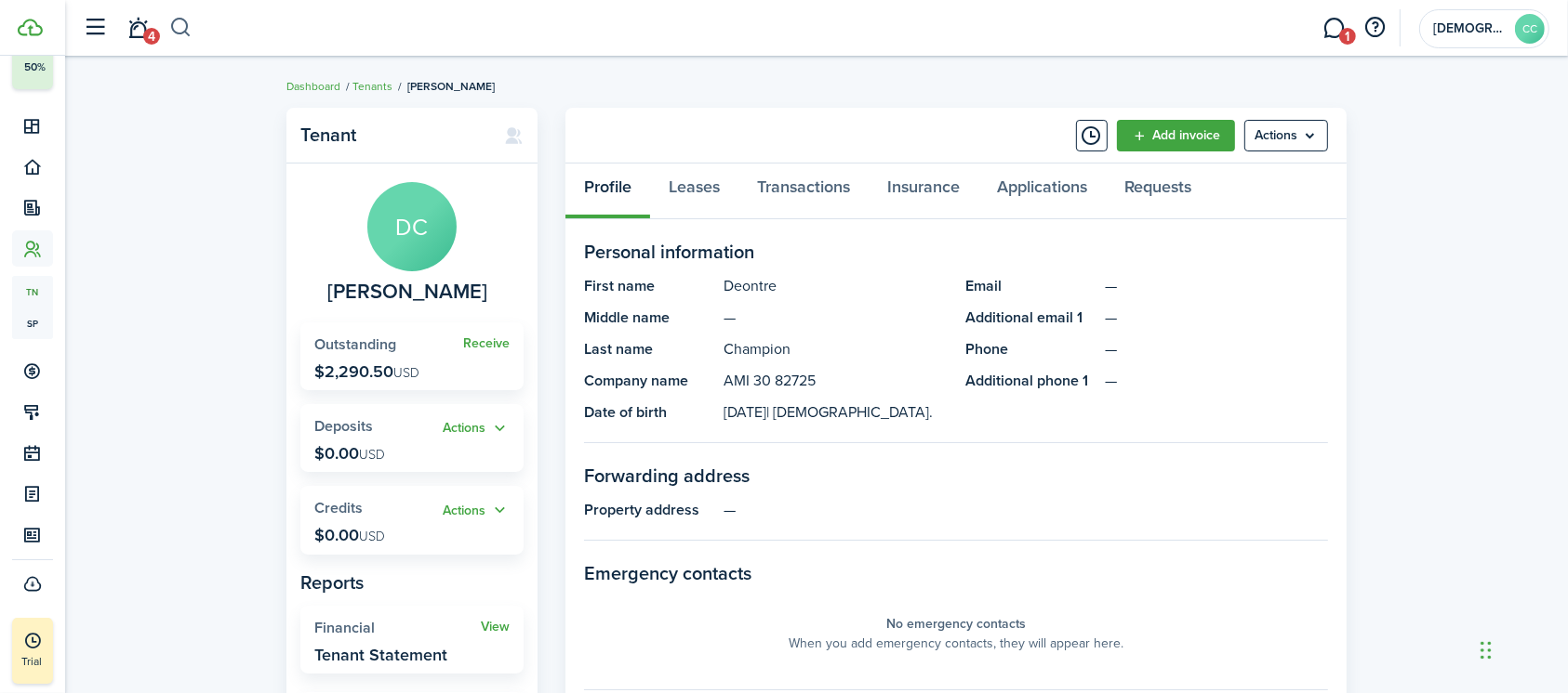
click at [171, 38] on button "button" at bounding box center [180, 28] width 23 height 32
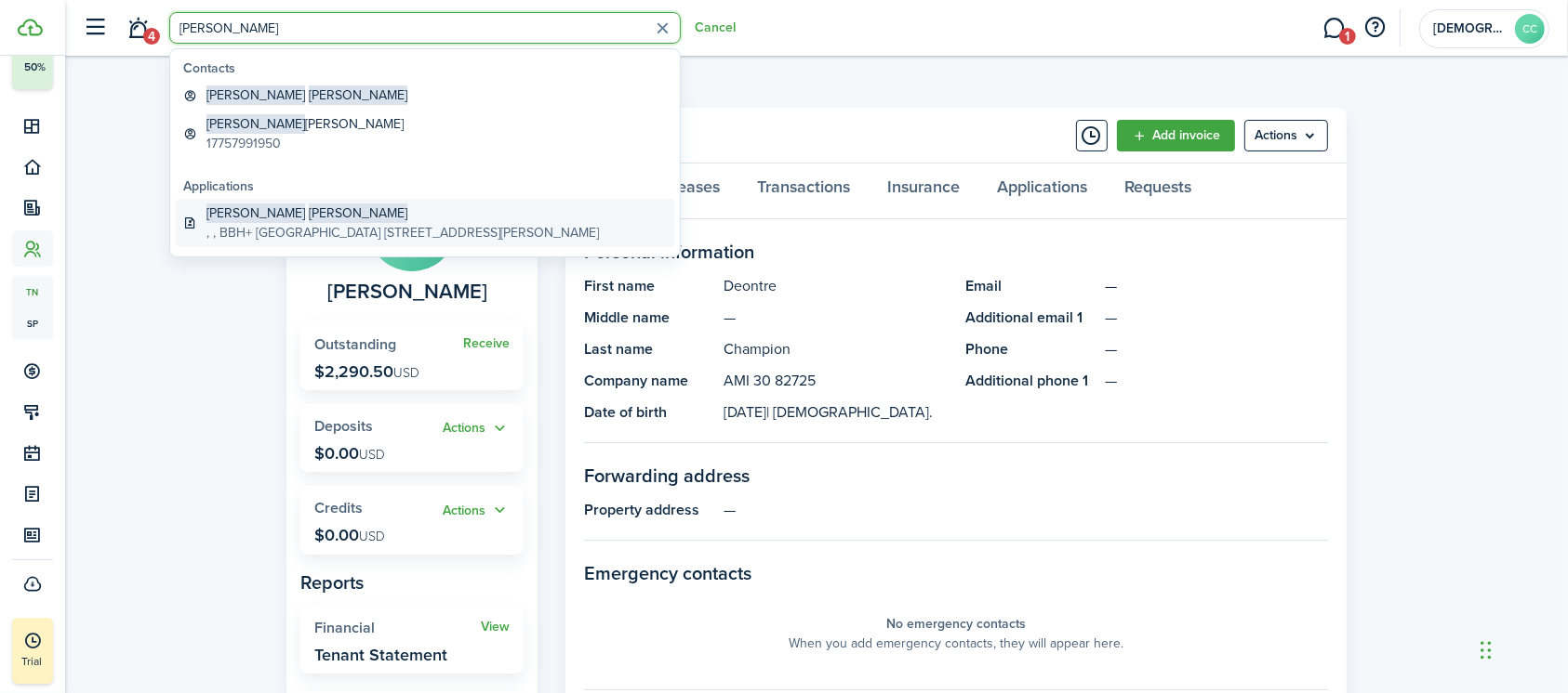
type input "nathan clark"
click at [309, 215] on span "[PERSON_NAME]" at bounding box center [358, 213] width 99 height 20
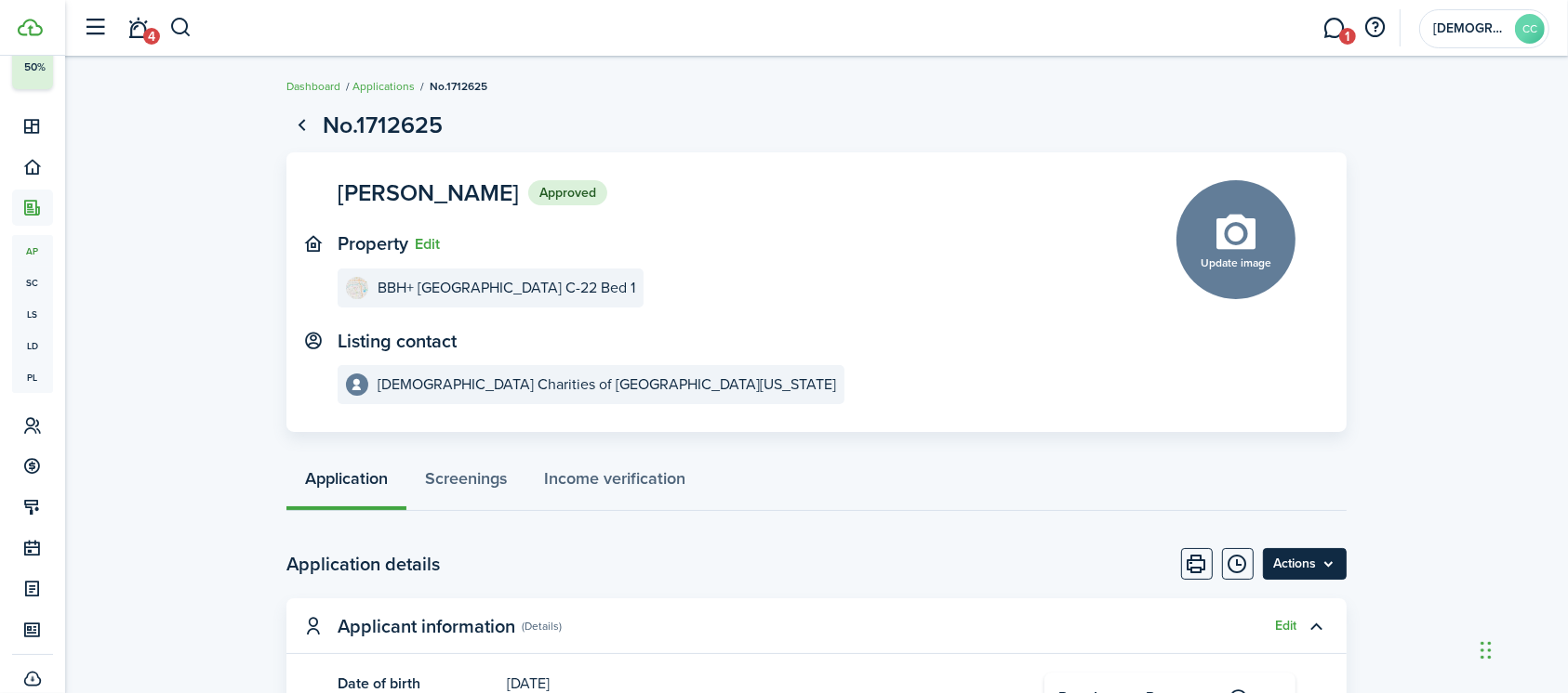
click at [1288, 561] on menu-btn "Actions" at bounding box center [1305, 564] width 84 height 32
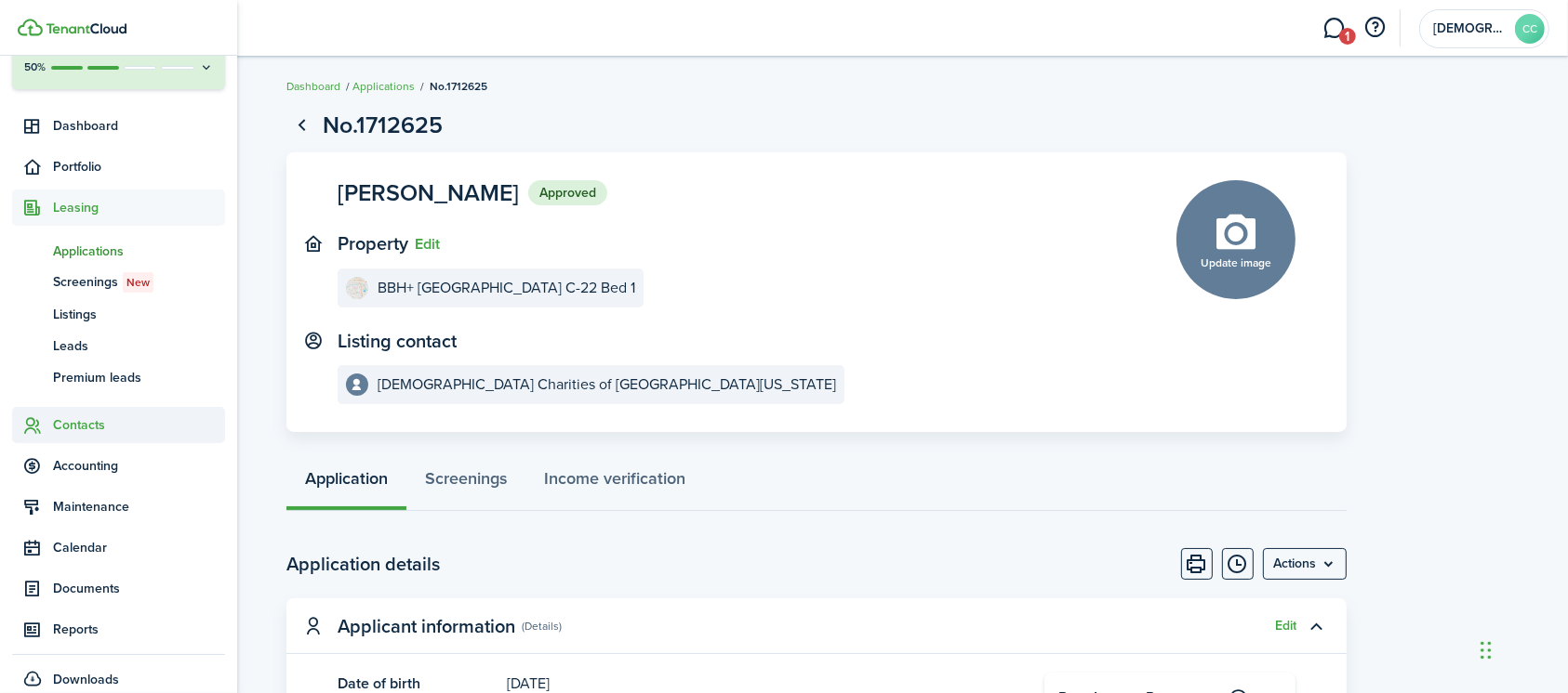
click at [75, 425] on span "Contacts" at bounding box center [139, 424] width 172 height 20
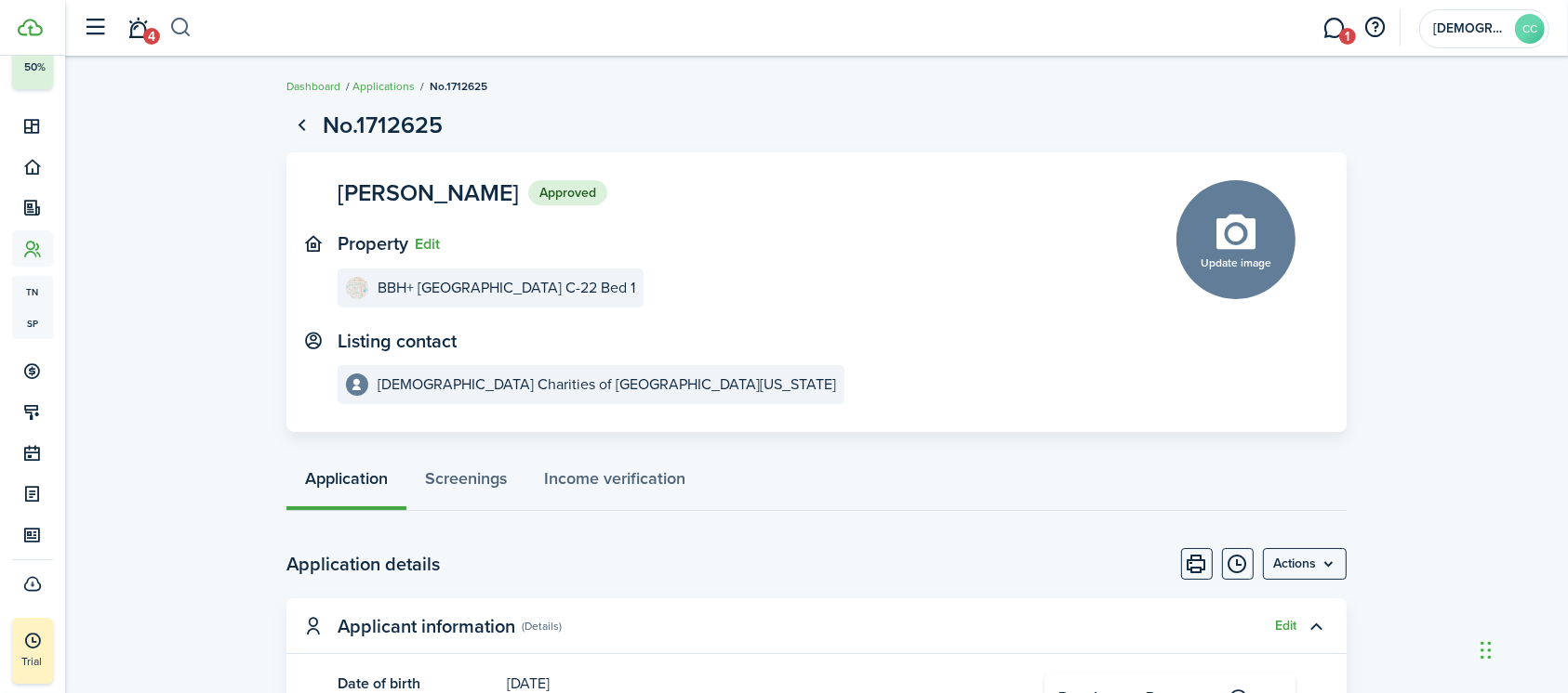
click at [186, 26] on button "button" at bounding box center [180, 28] width 23 height 32
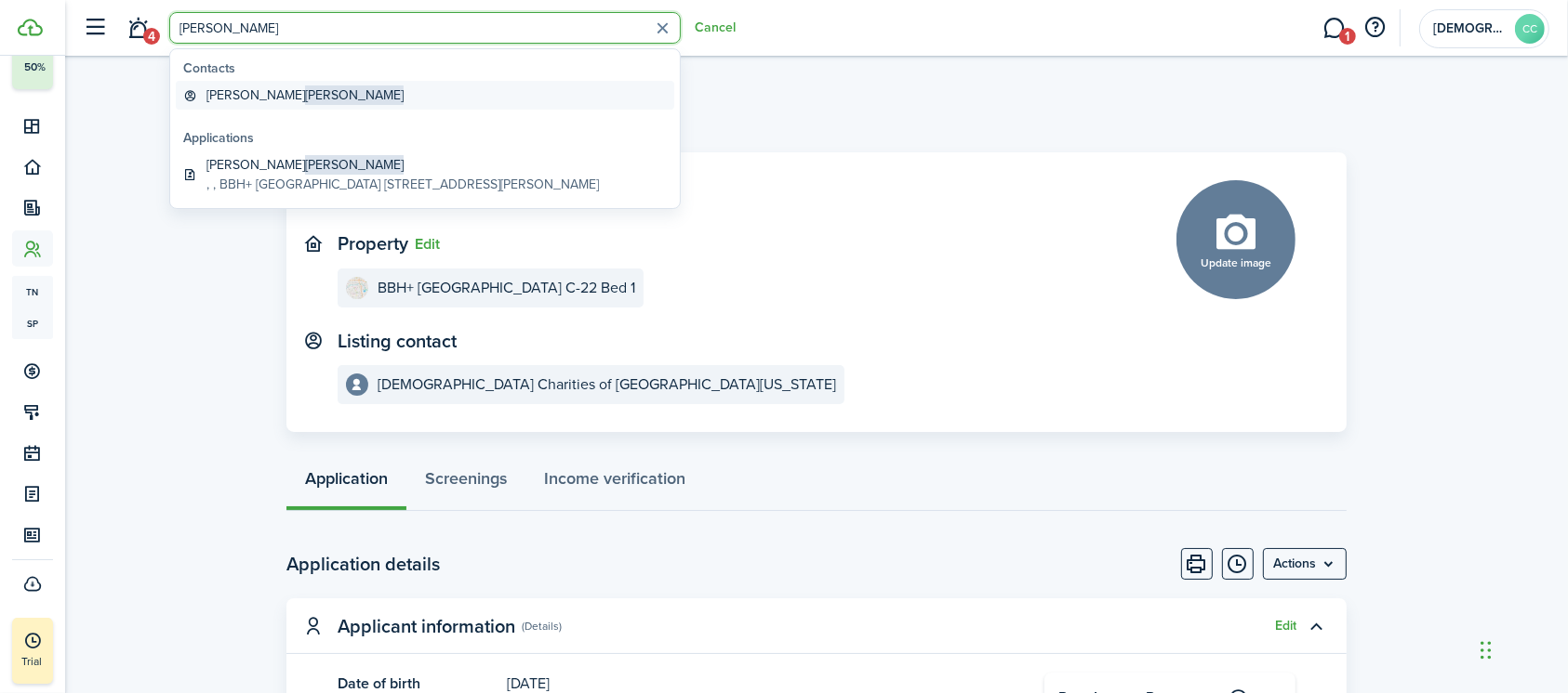
type input "[PERSON_NAME]"
click at [233, 95] on global-search-item-title "Nathan Clark" at bounding box center [304, 95] width 197 height 20
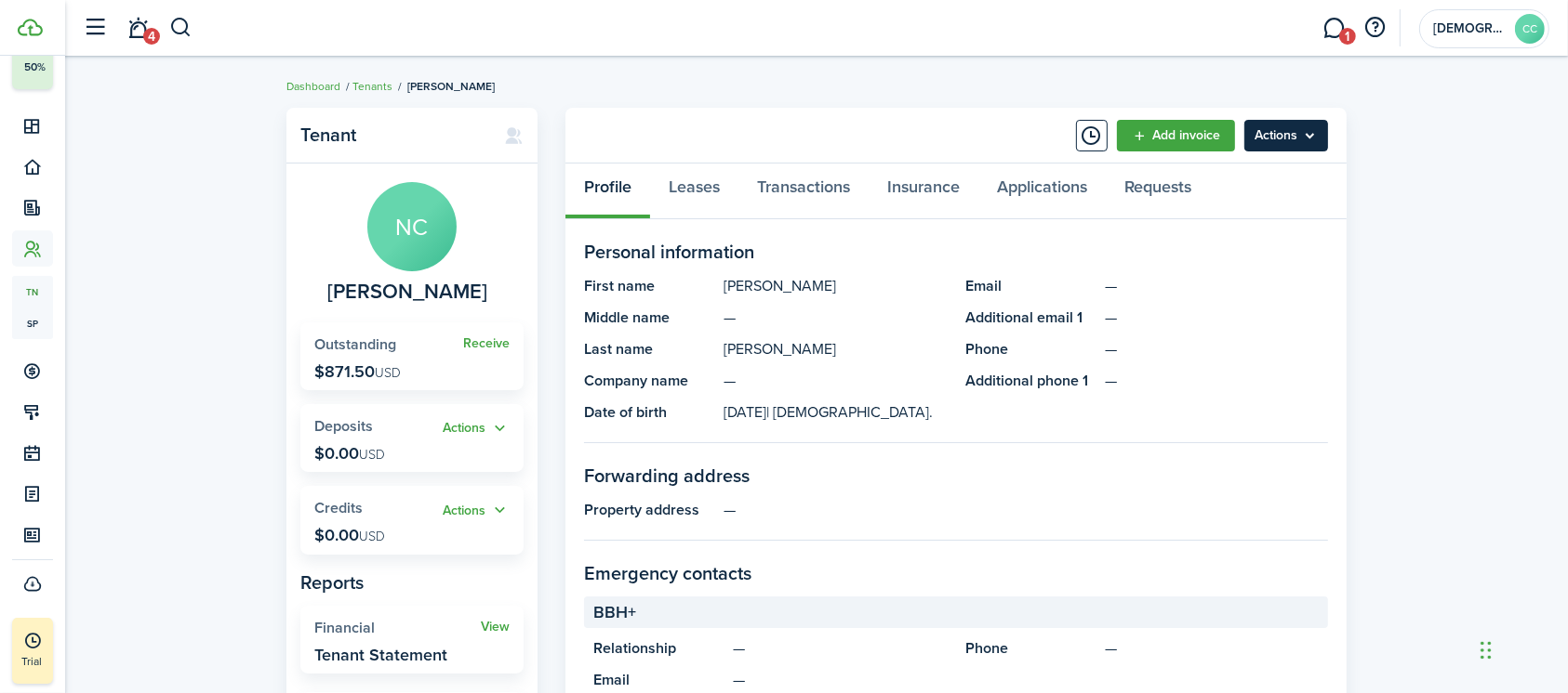
click at [1262, 145] on menu-btn "Actions" at bounding box center [1286, 136] width 84 height 32
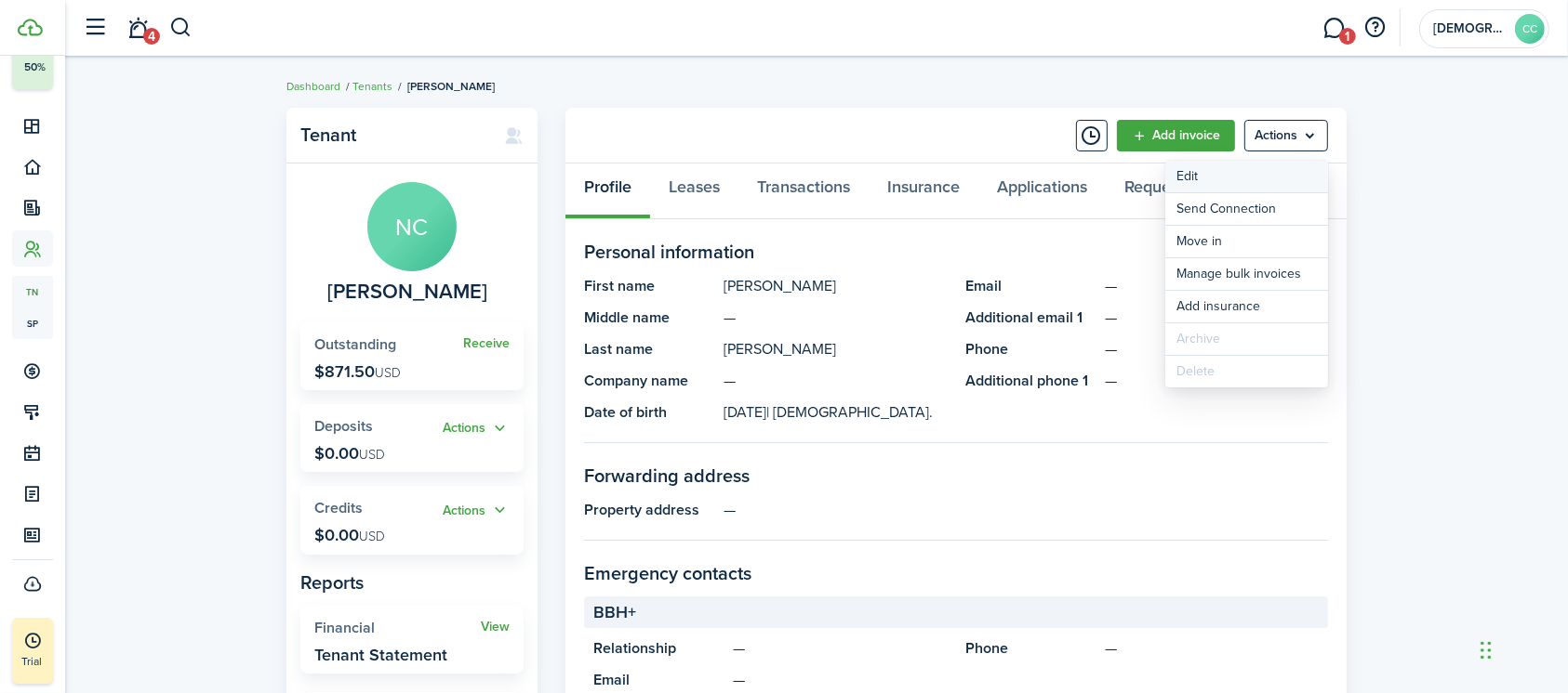
click at [1205, 173] on link "Edit" at bounding box center [1246, 176] width 162 height 32
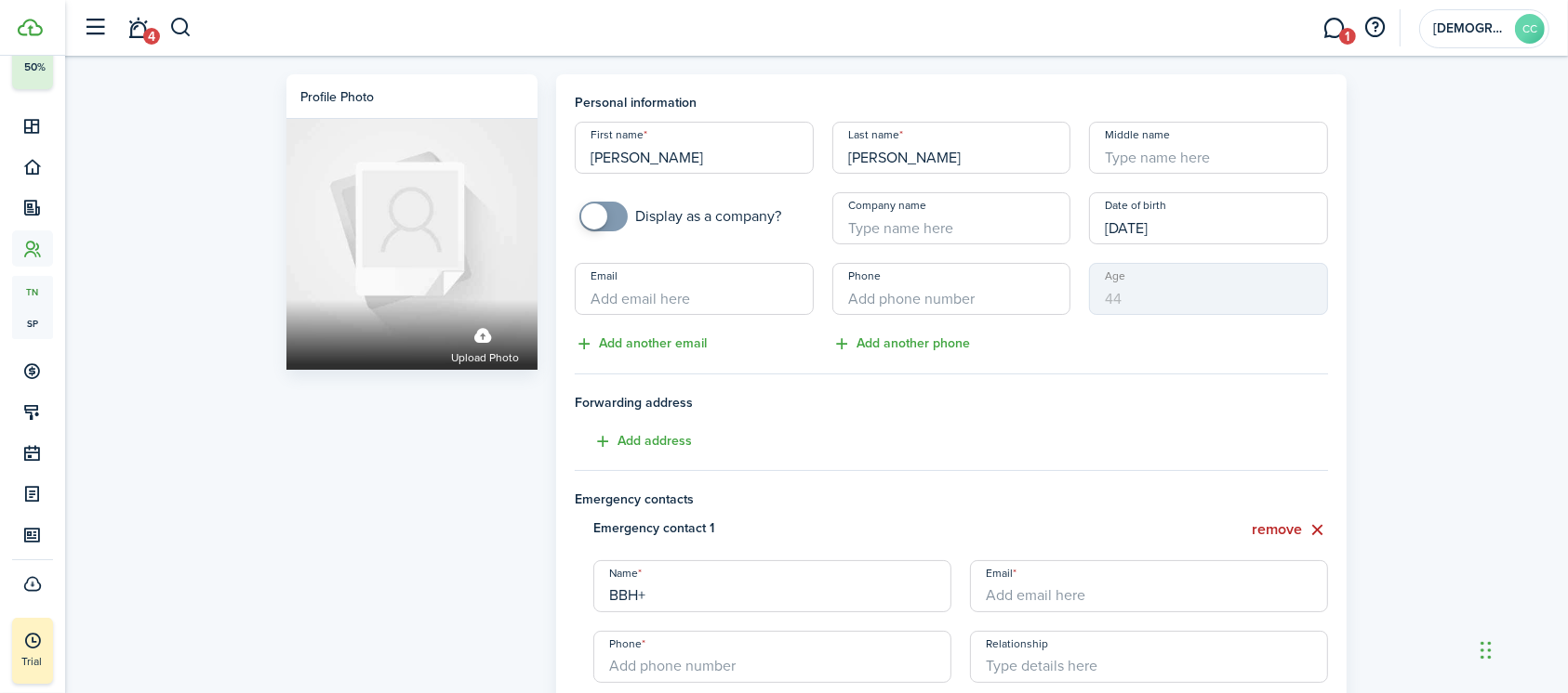
click at [879, 216] on input "Company name" at bounding box center [952, 218] width 239 height 52
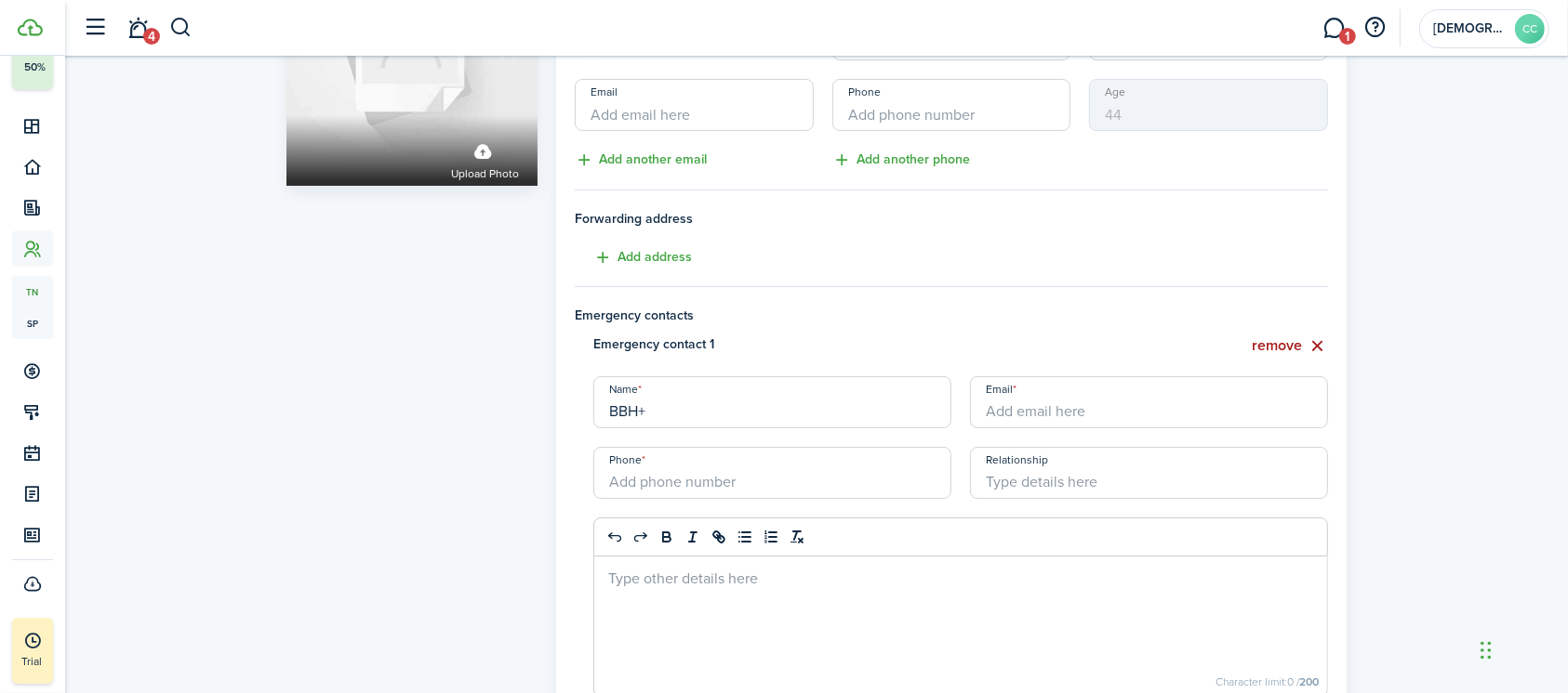
type input "AMI 30 7125"
click at [1280, 346] on button "remove" at bounding box center [1290, 346] width 77 height 23
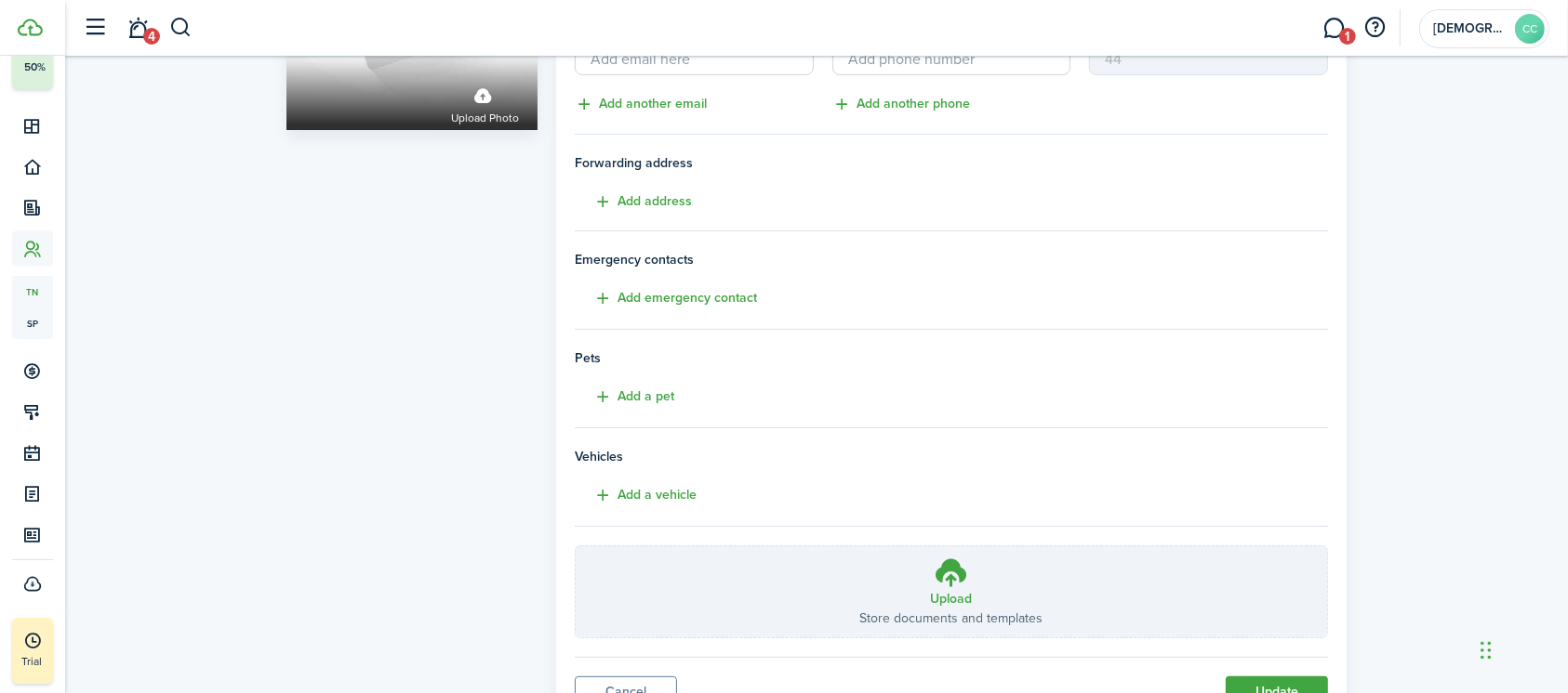
scroll to position [323, 0]
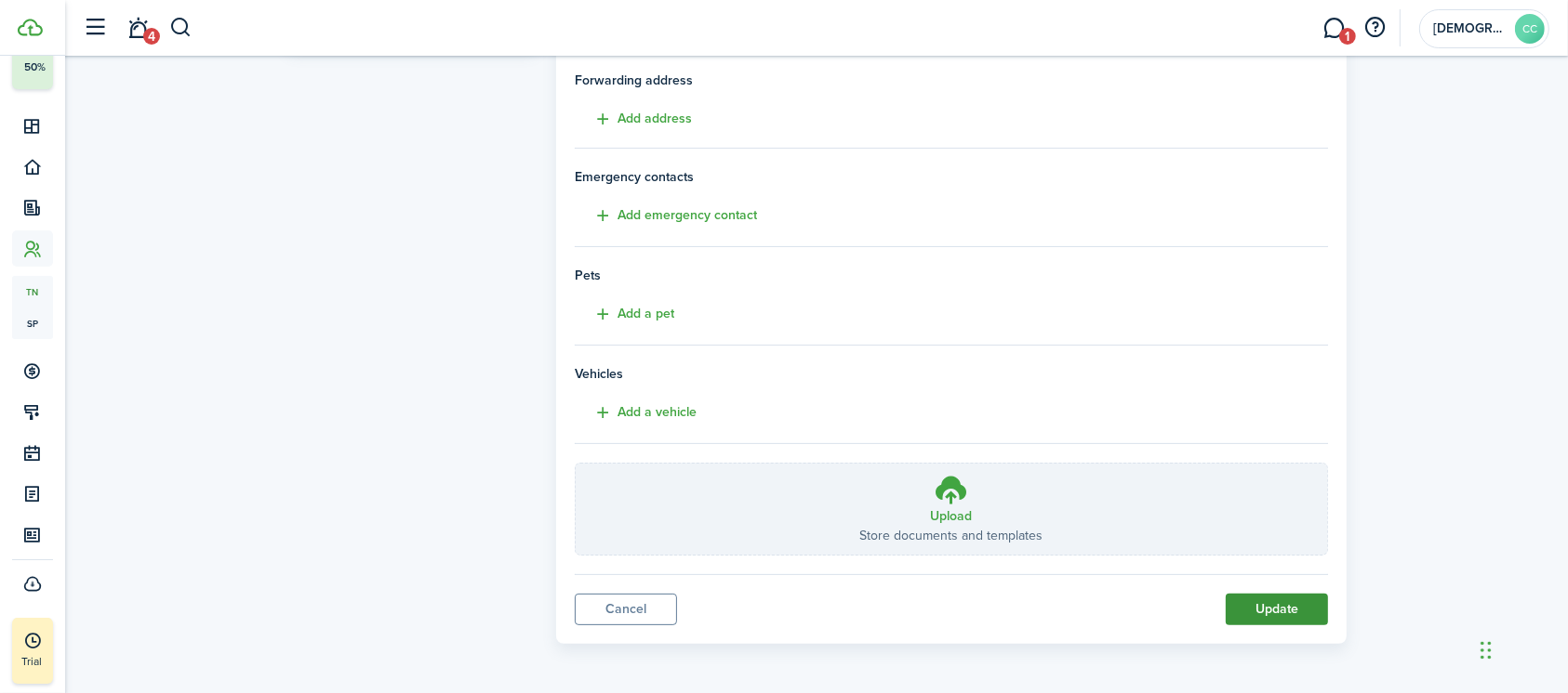
click at [1309, 604] on button "Update" at bounding box center [1277, 610] width 103 height 32
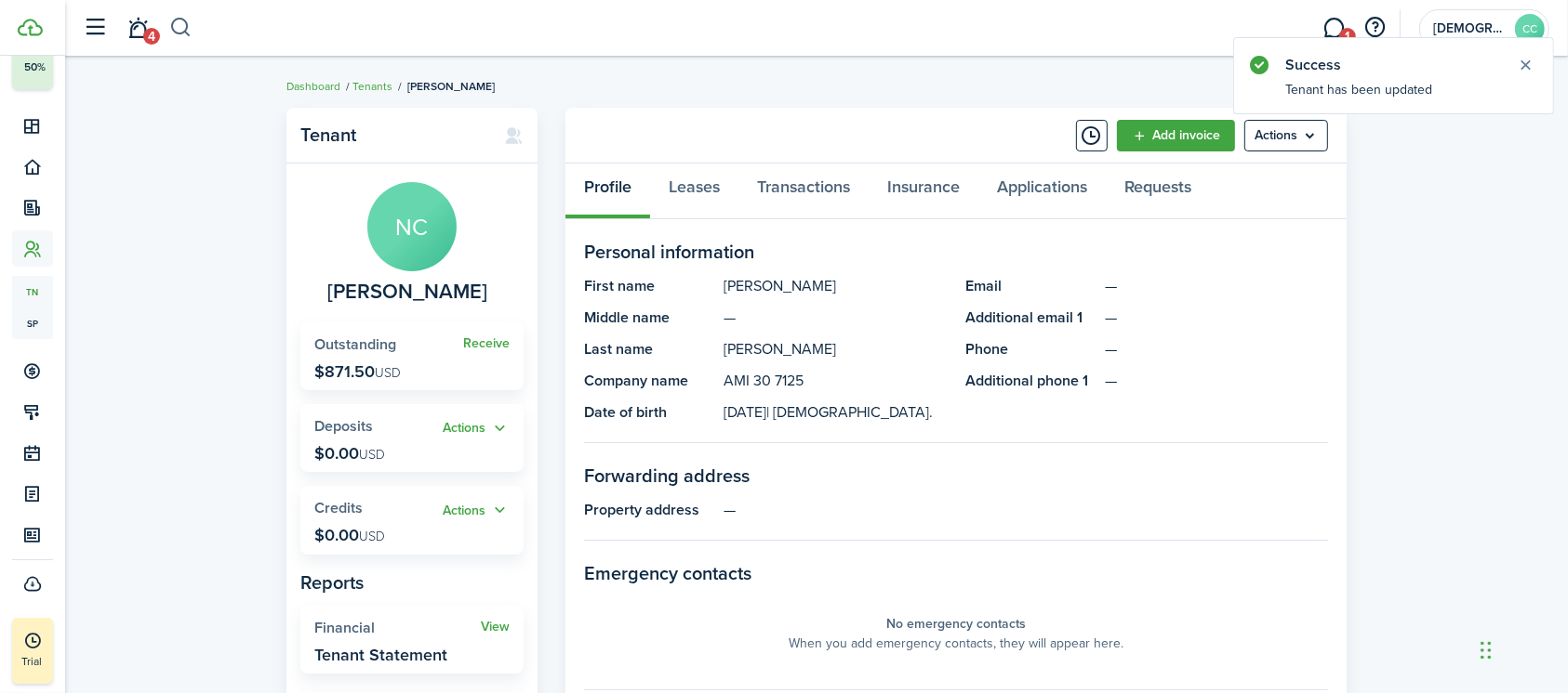
click at [173, 29] on button "button" at bounding box center [180, 28] width 23 height 32
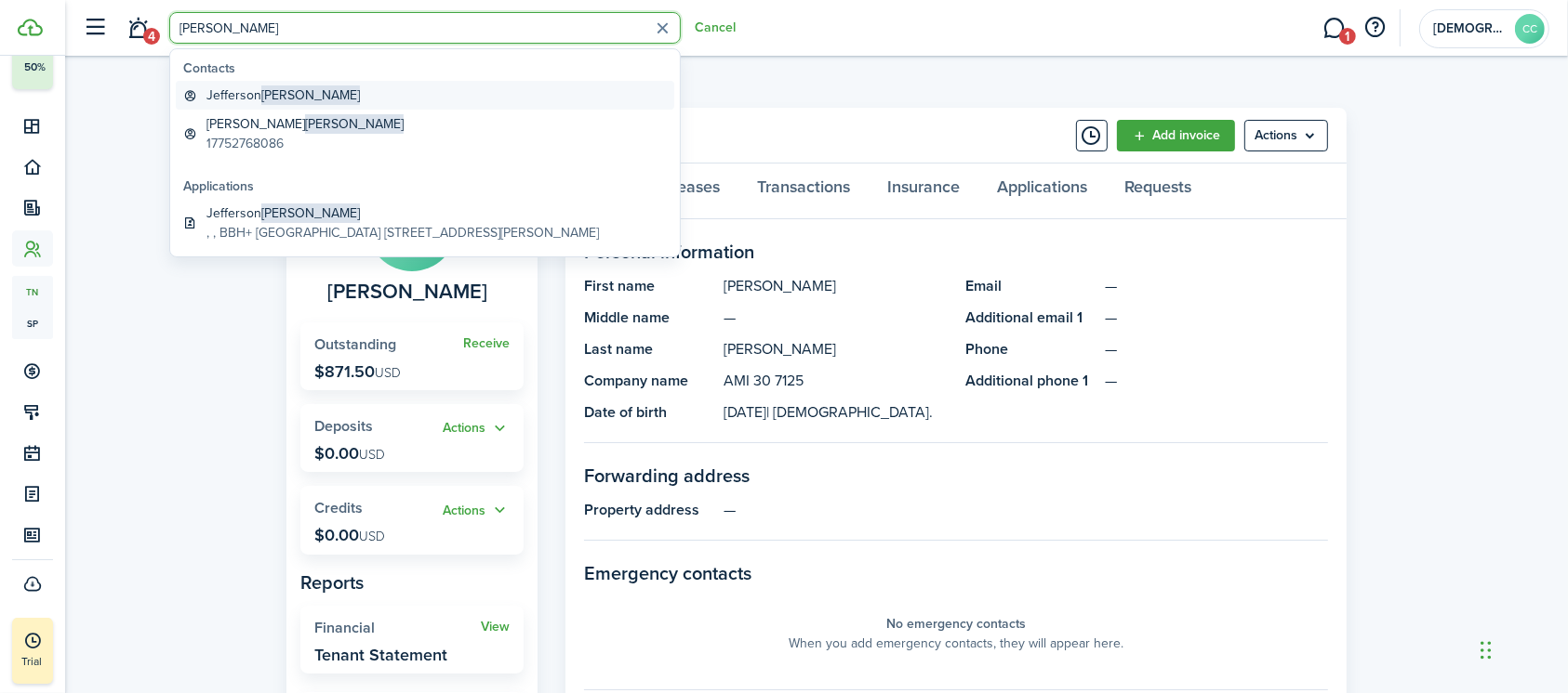
type input "[PERSON_NAME]"
click at [247, 98] on global-search-item-title "Jefferson Pendergrass" at bounding box center [283, 95] width 153 height 20
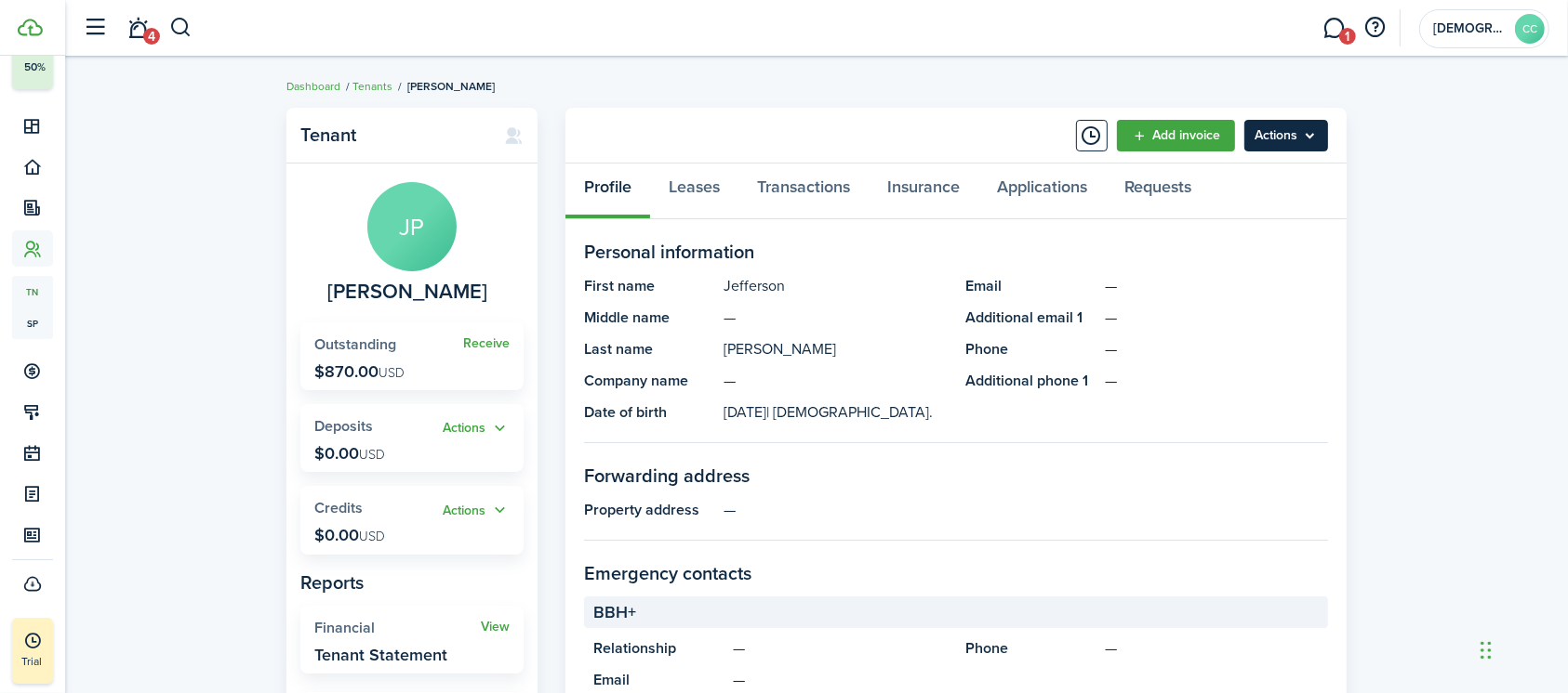
click at [1275, 132] on menu-btn "Actions" at bounding box center [1286, 136] width 84 height 32
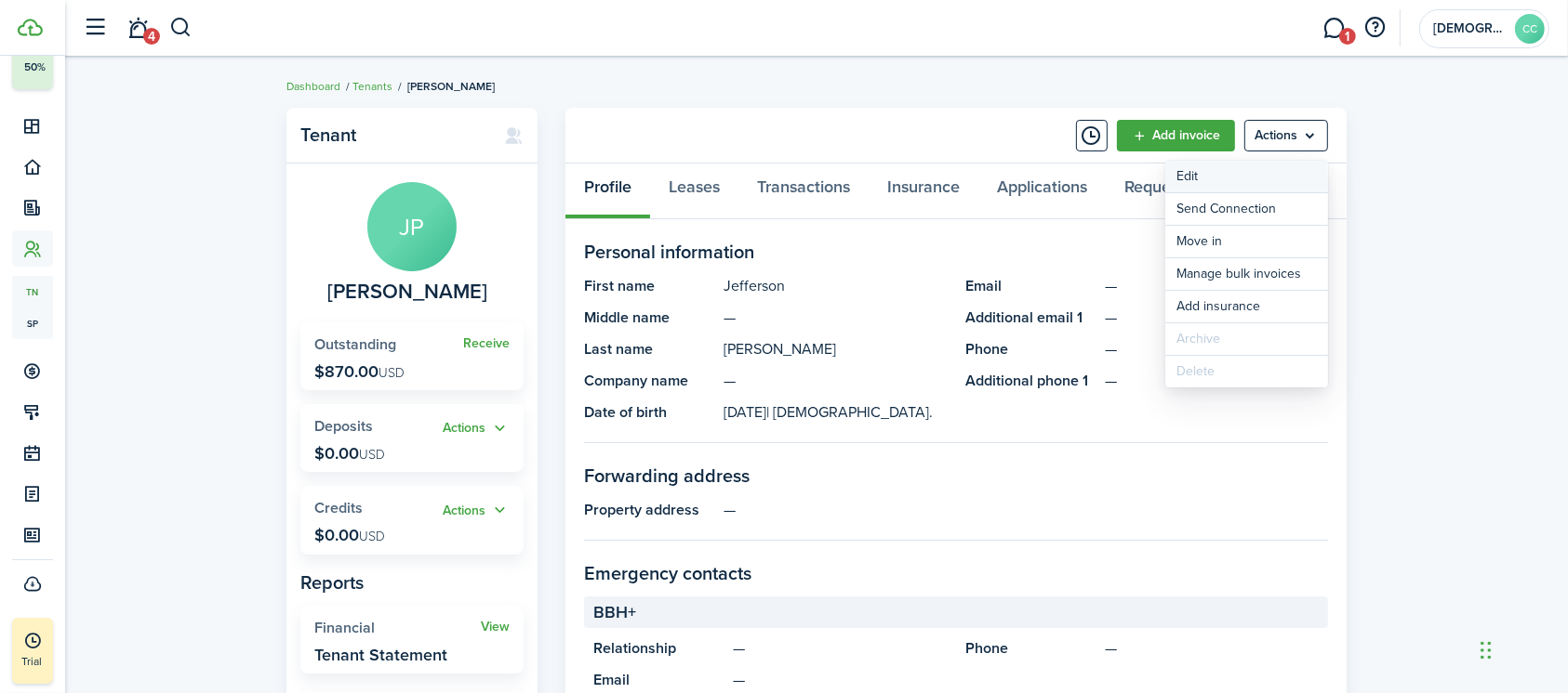
click at [1186, 176] on link "Edit" at bounding box center [1246, 176] width 162 height 32
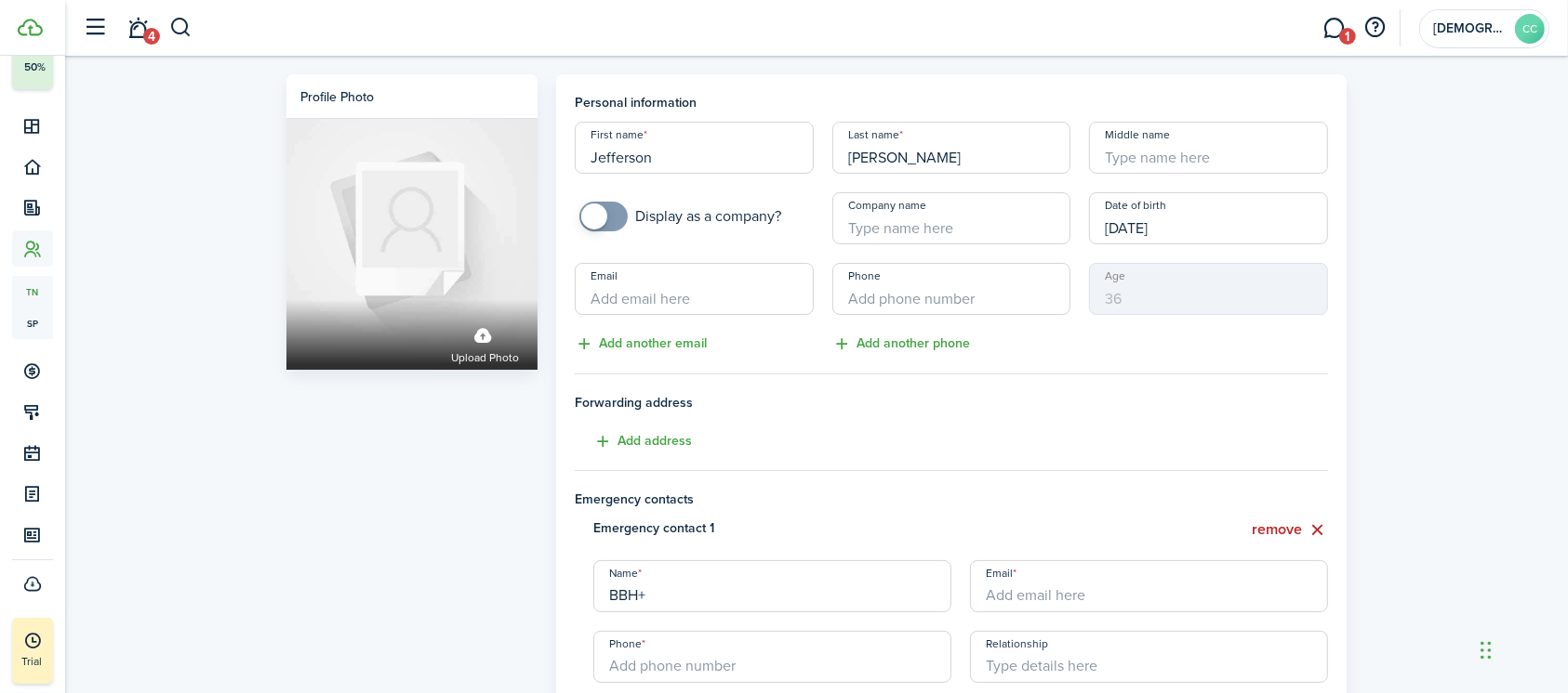
click at [930, 232] on input "Company name" at bounding box center [952, 218] width 239 height 52
type input "AMI 30 7125"
click at [1290, 532] on button "remove" at bounding box center [1290, 530] width 77 height 23
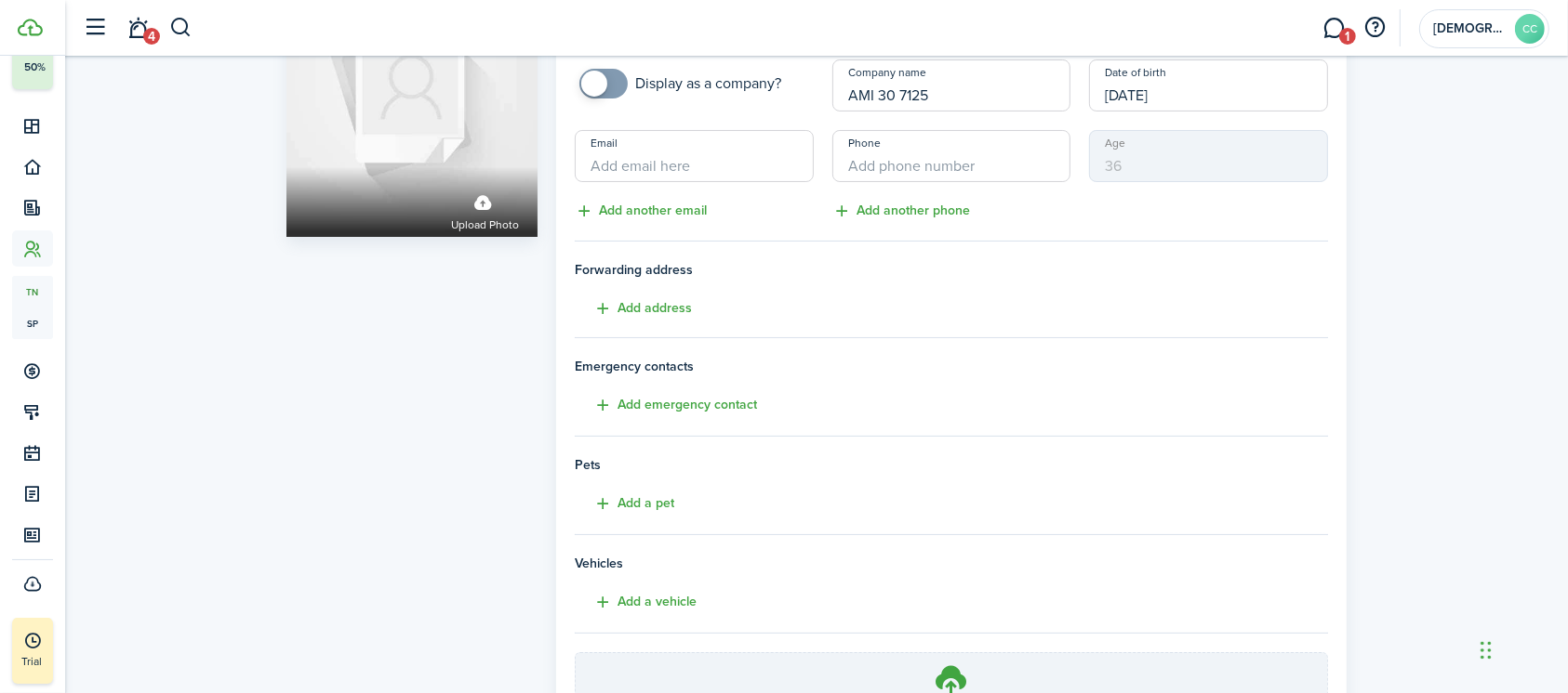
scroll to position [323, 0]
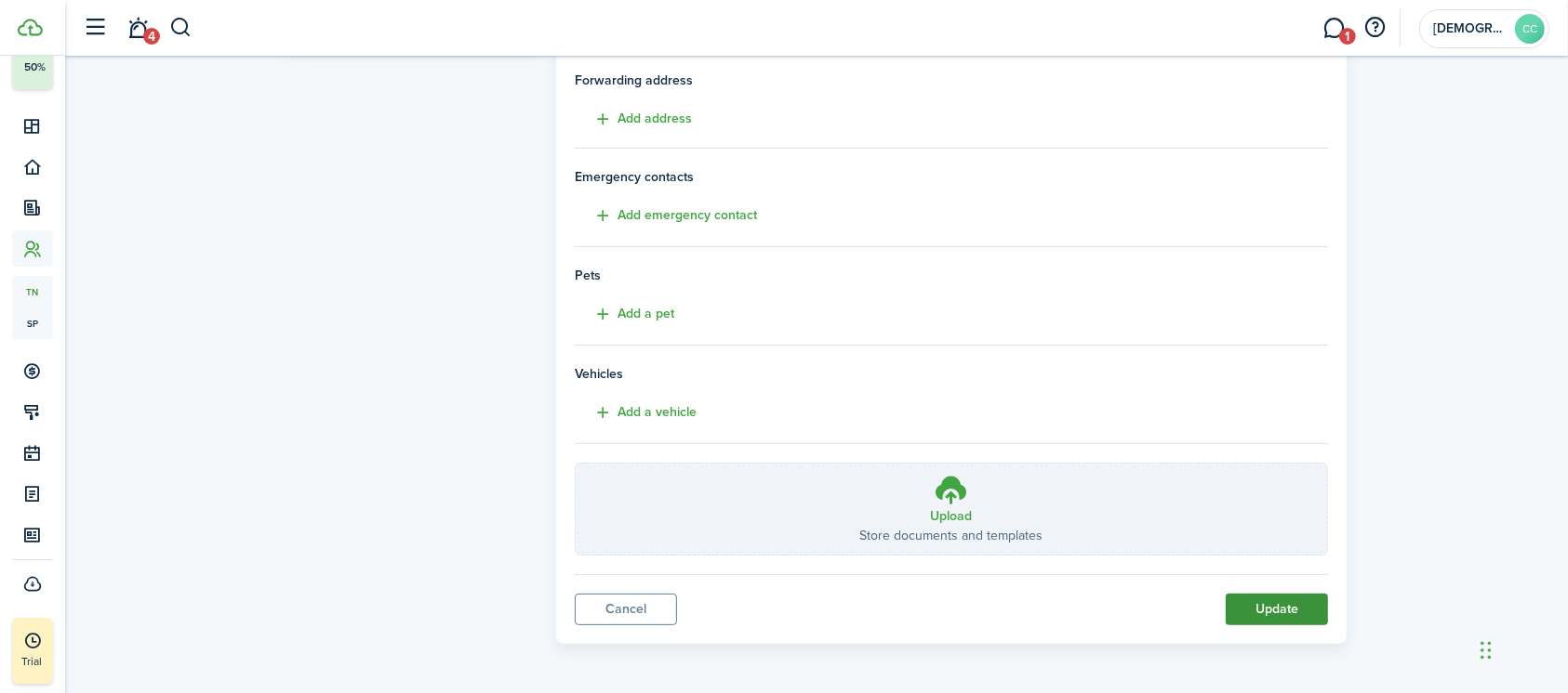
click at [1280, 616] on button "Update" at bounding box center [1277, 610] width 103 height 32
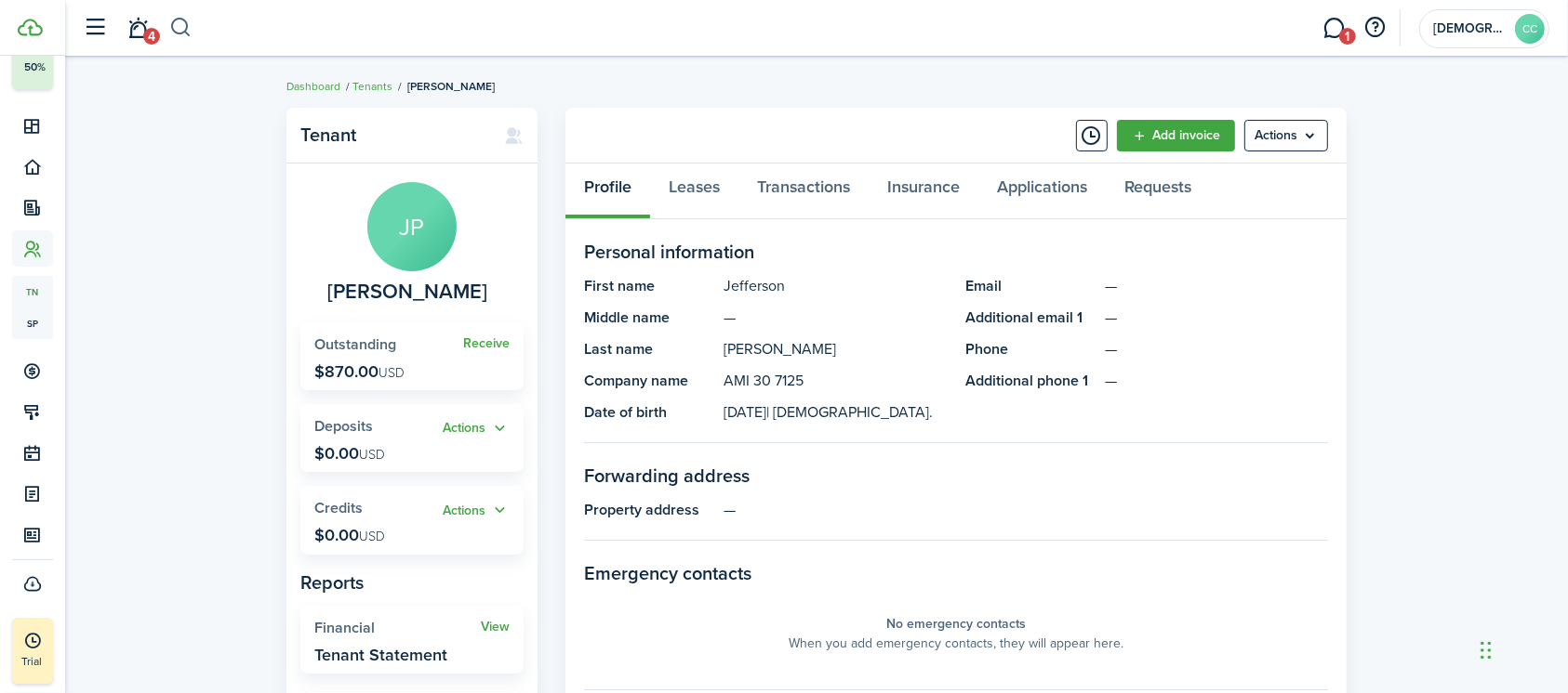
click at [183, 26] on button "button" at bounding box center [180, 28] width 23 height 32
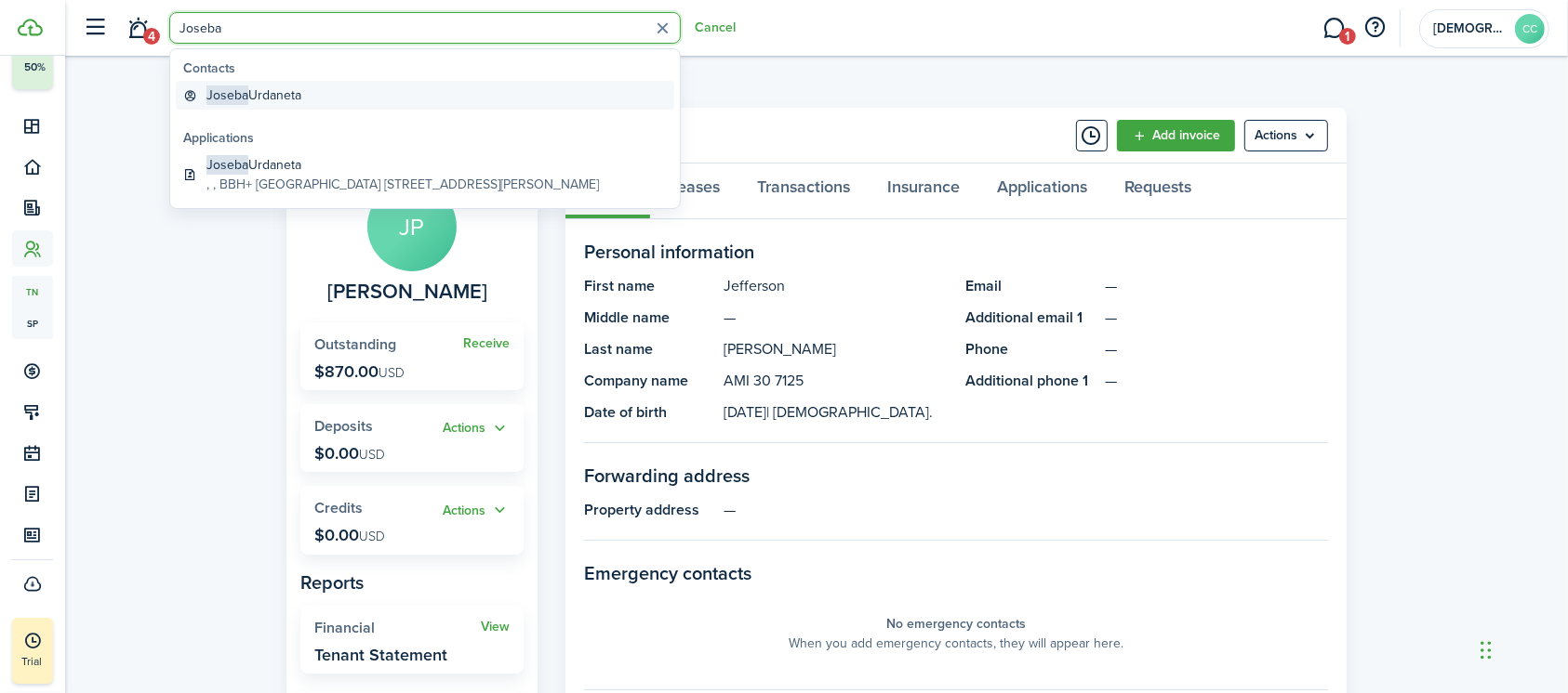
type input "Joseba"
click at [289, 93] on global-search-item-title "Joseba Urdaneta" at bounding box center [254, 95] width 95 height 20
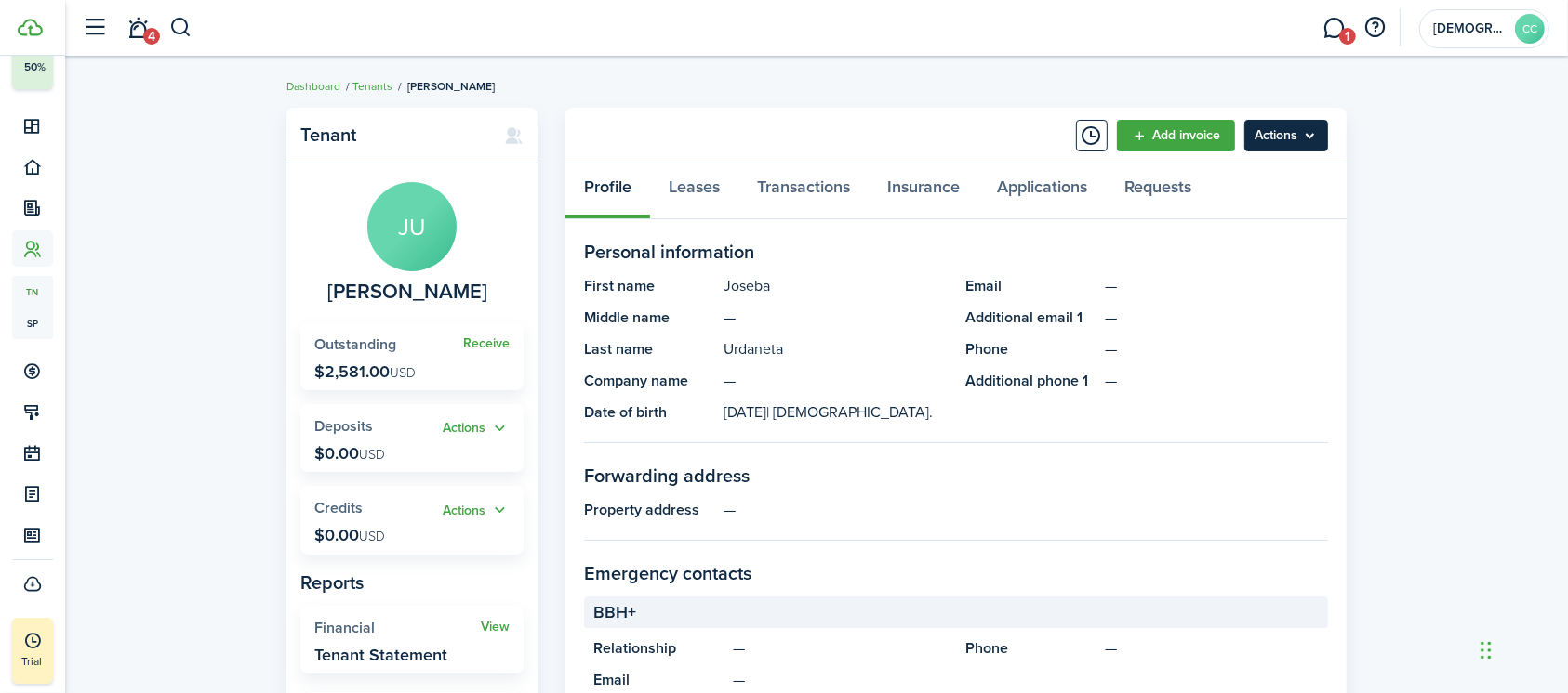
click at [1267, 145] on menu-btn "Actions" at bounding box center [1286, 136] width 84 height 32
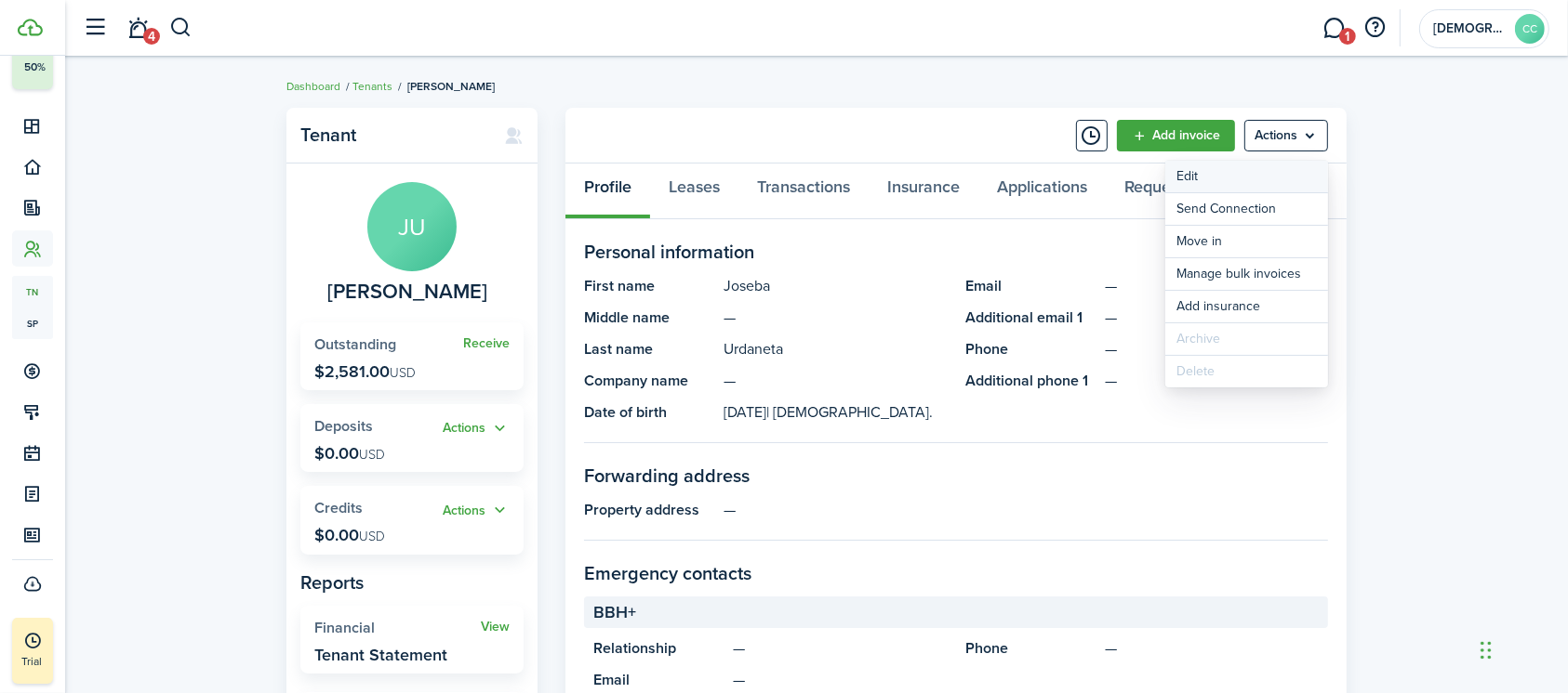
click at [1194, 180] on link "Edit" at bounding box center [1246, 176] width 162 height 32
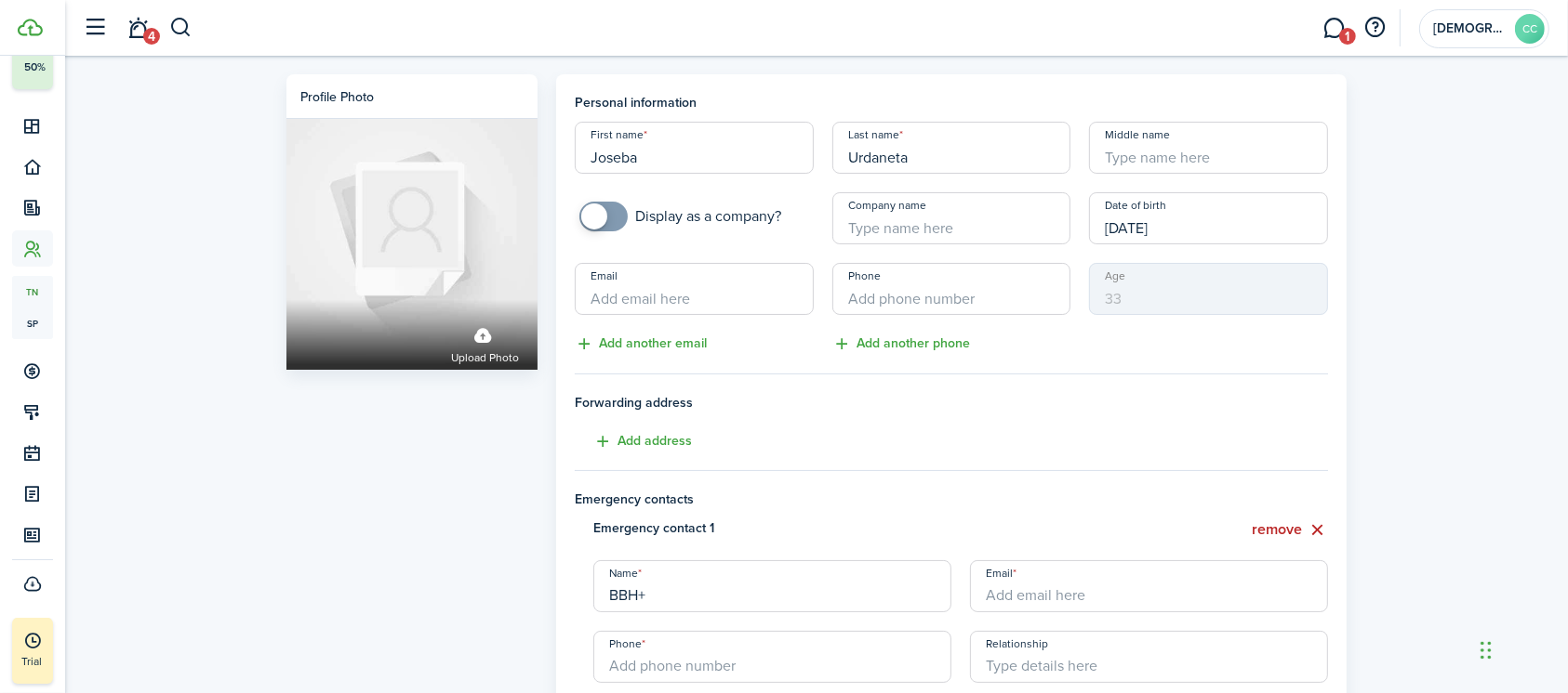
click at [879, 236] on input "Company name" at bounding box center [952, 218] width 239 height 52
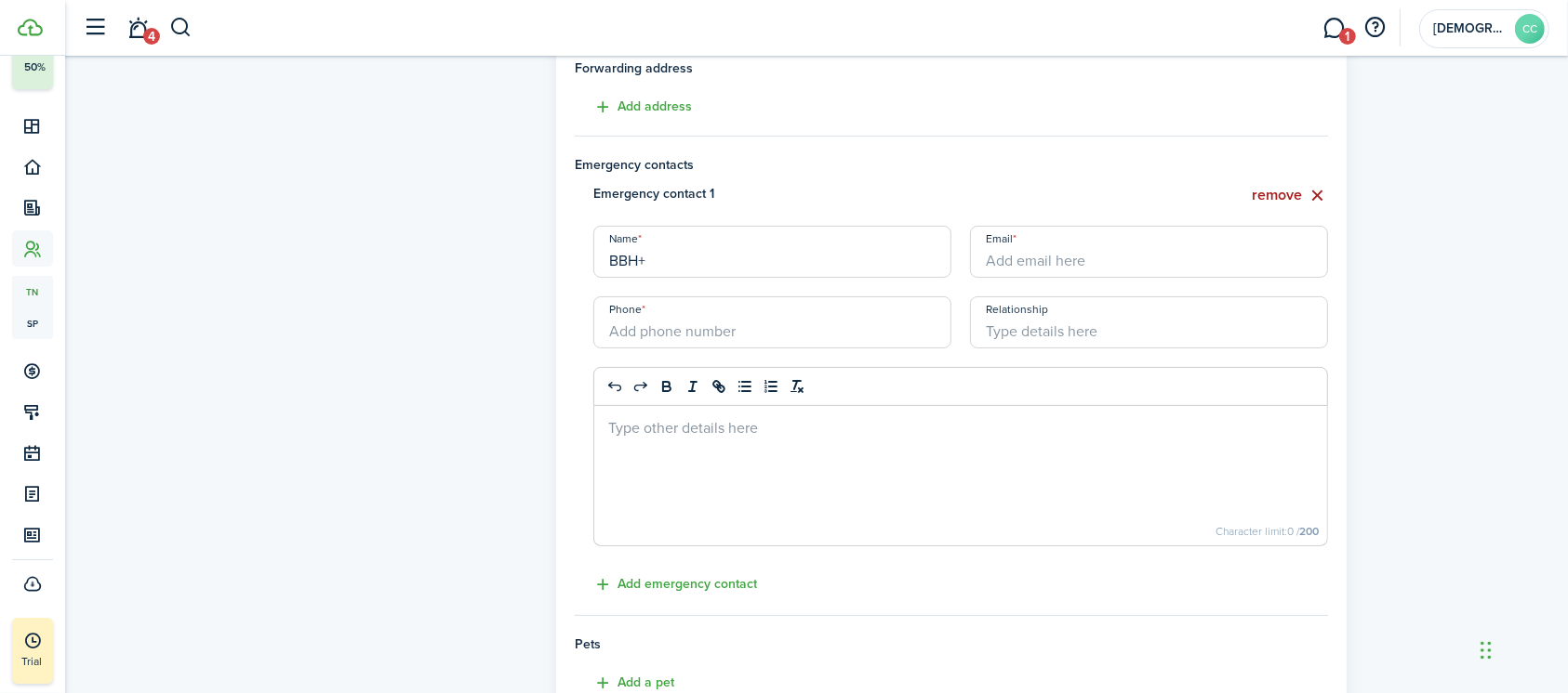
type input "AMI 30 82025"
click at [1294, 191] on button "remove" at bounding box center [1290, 195] width 77 height 23
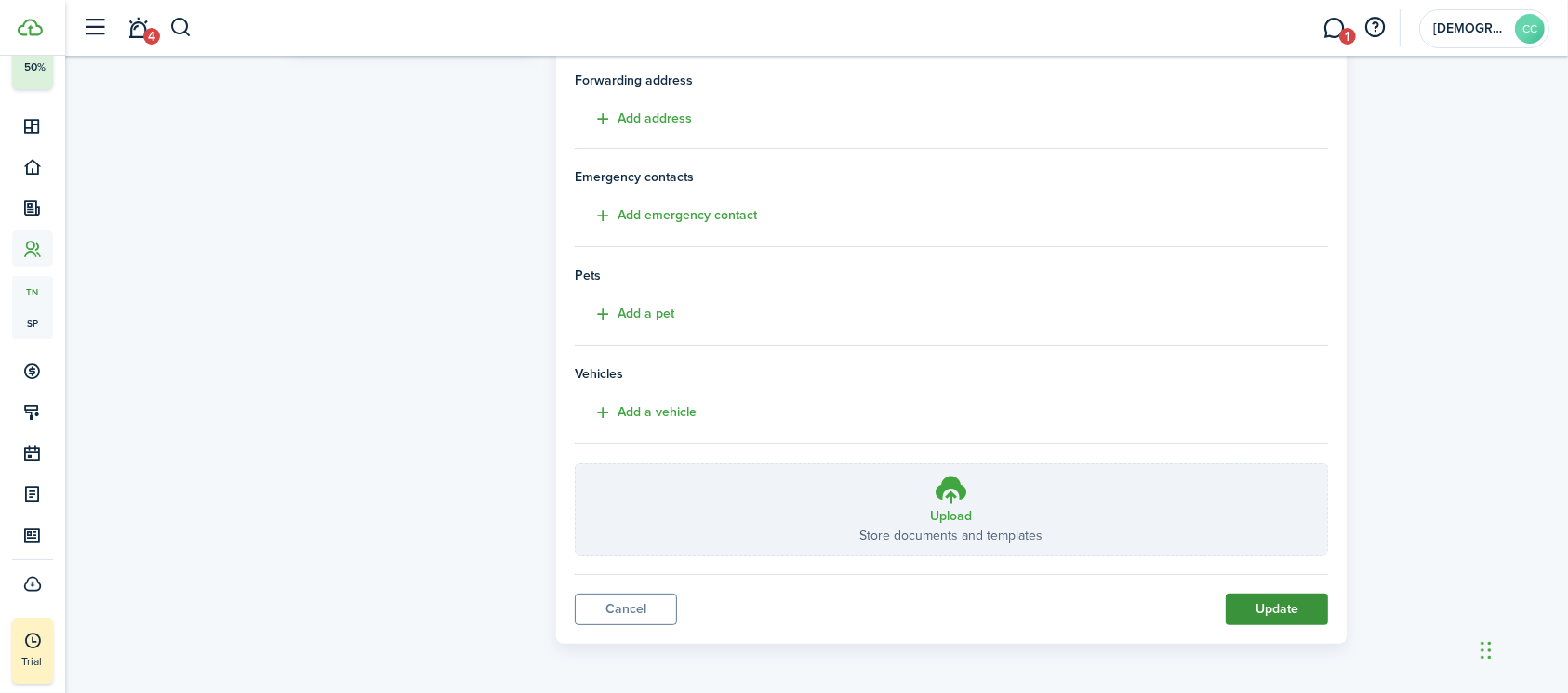
click at [1301, 617] on button "Update" at bounding box center [1277, 610] width 103 height 32
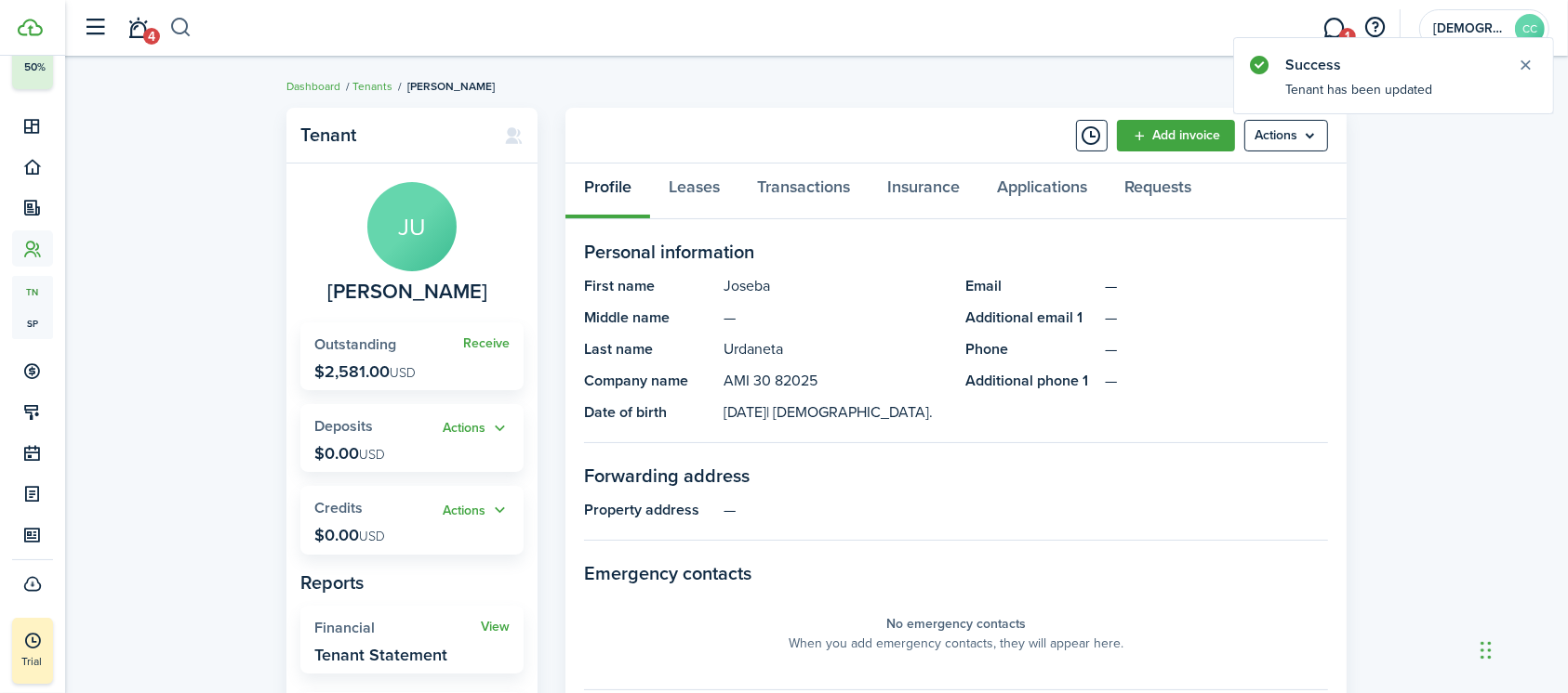
click at [180, 32] on button "button" at bounding box center [180, 28] width 23 height 32
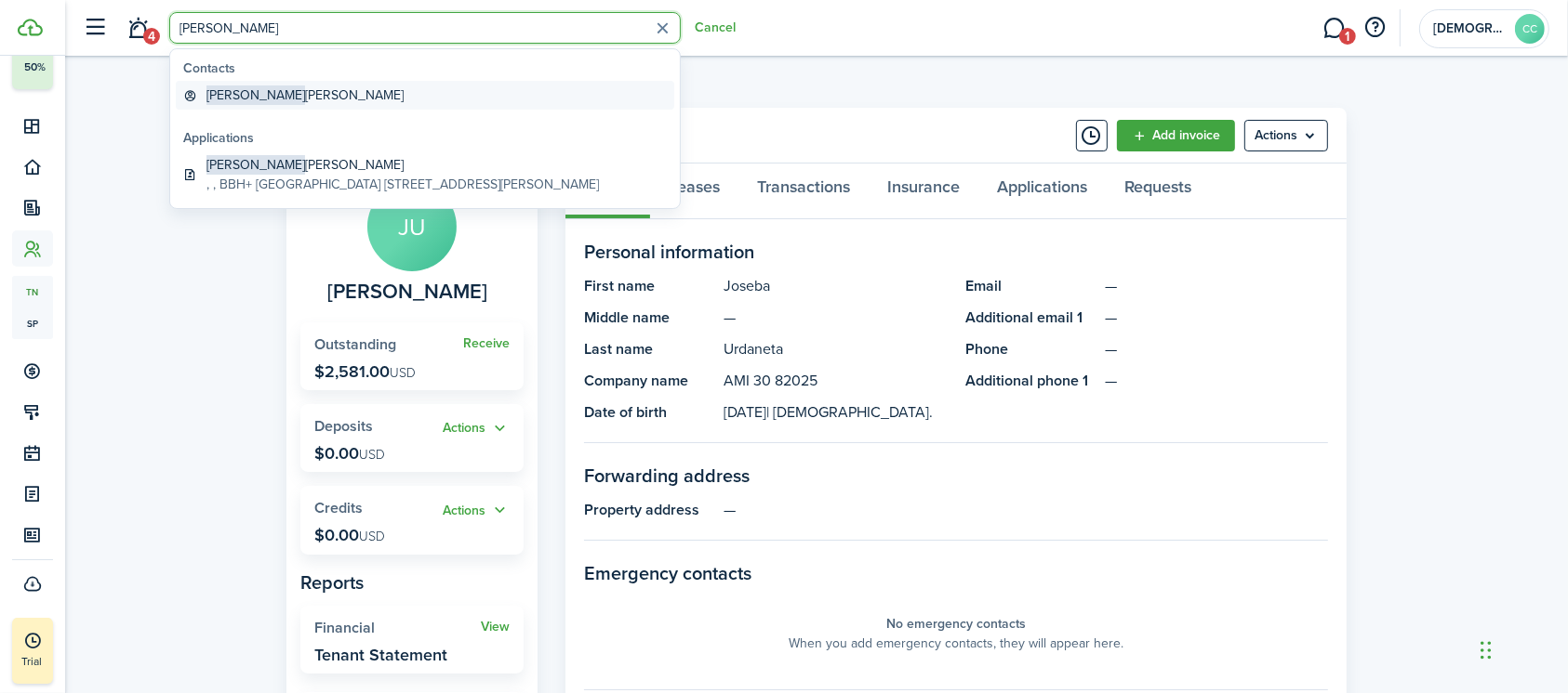
type input "[PERSON_NAME]"
click at [273, 105] on link "Aaron Fabiana" at bounding box center [425, 95] width 498 height 29
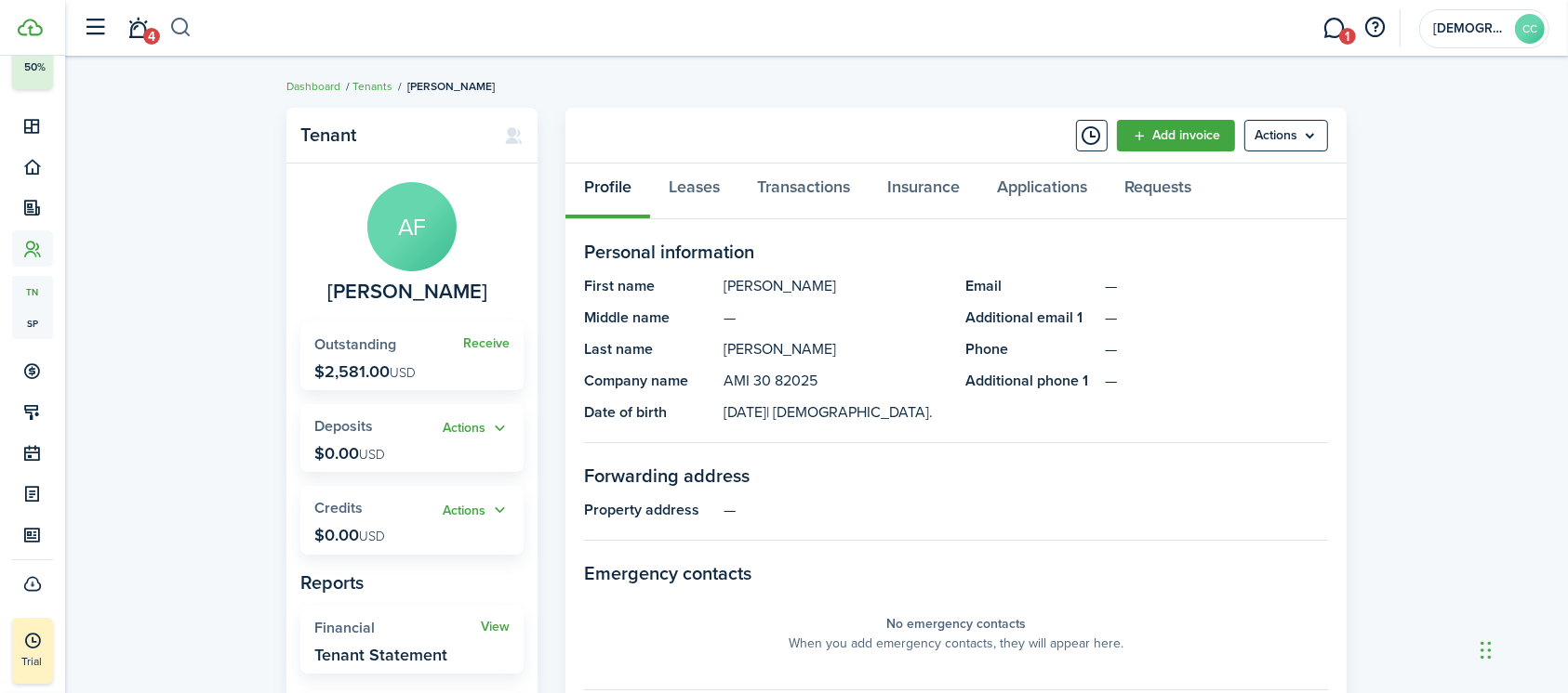
click at [183, 23] on button "button" at bounding box center [180, 28] width 23 height 32
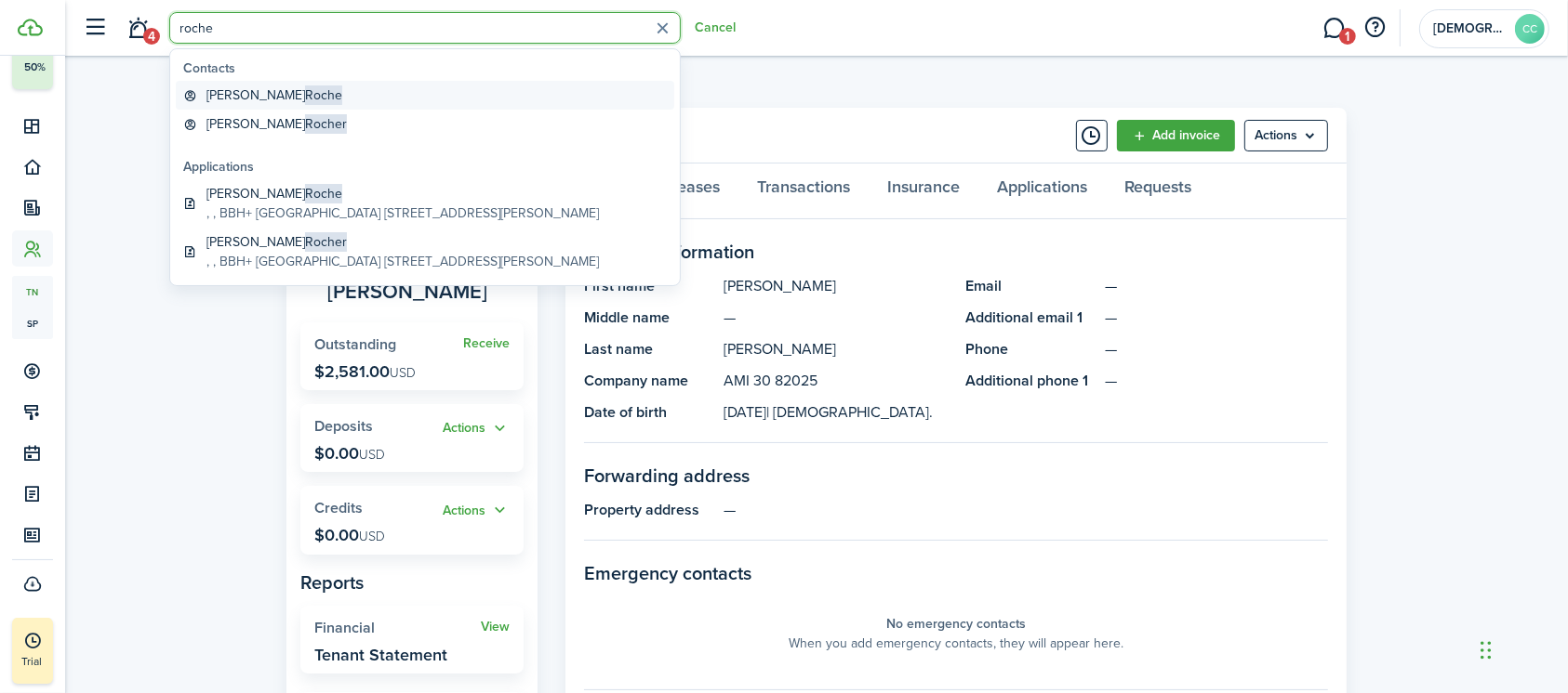
type input "roche"
click at [305, 95] on span "Roche" at bounding box center [324, 95] width 37 height 20
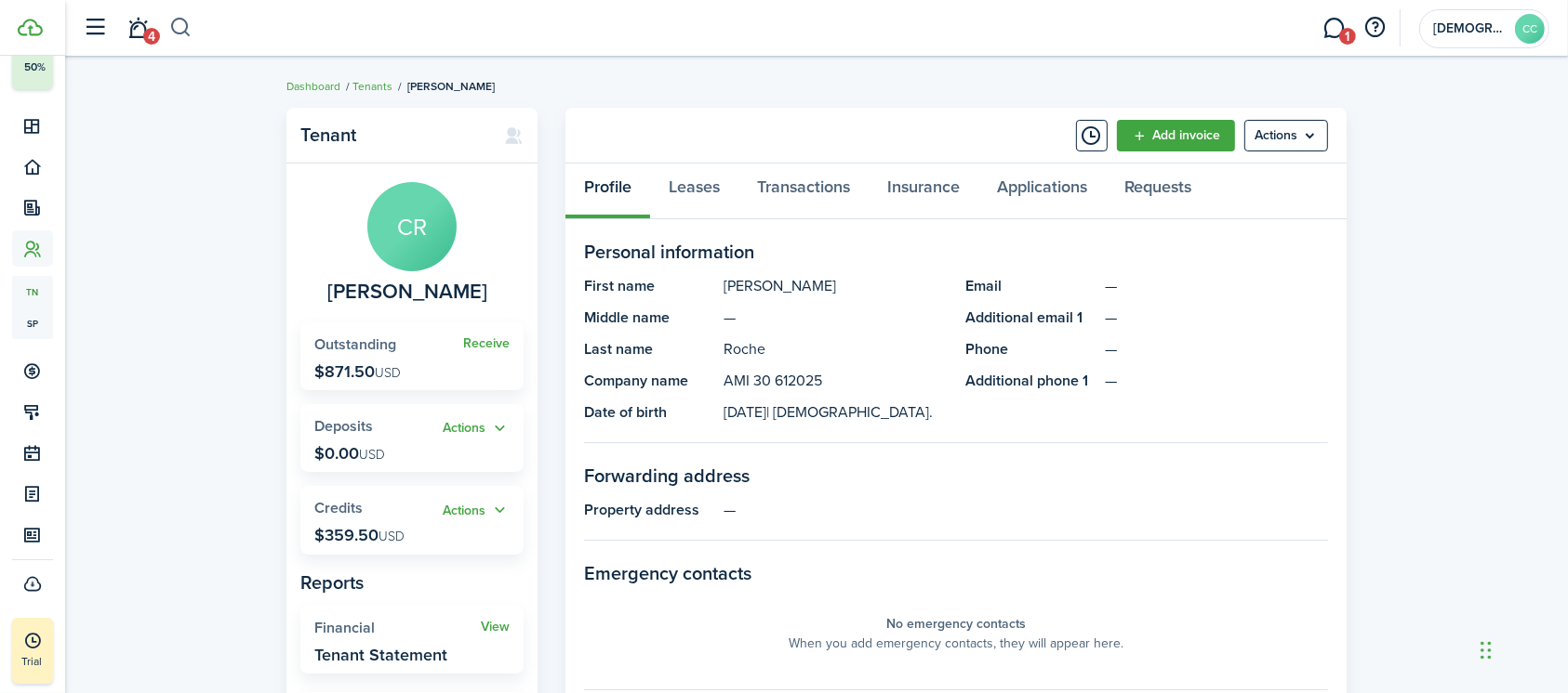
click at [186, 25] on button "button" at bounding box center [180, 28] width 23 height 32
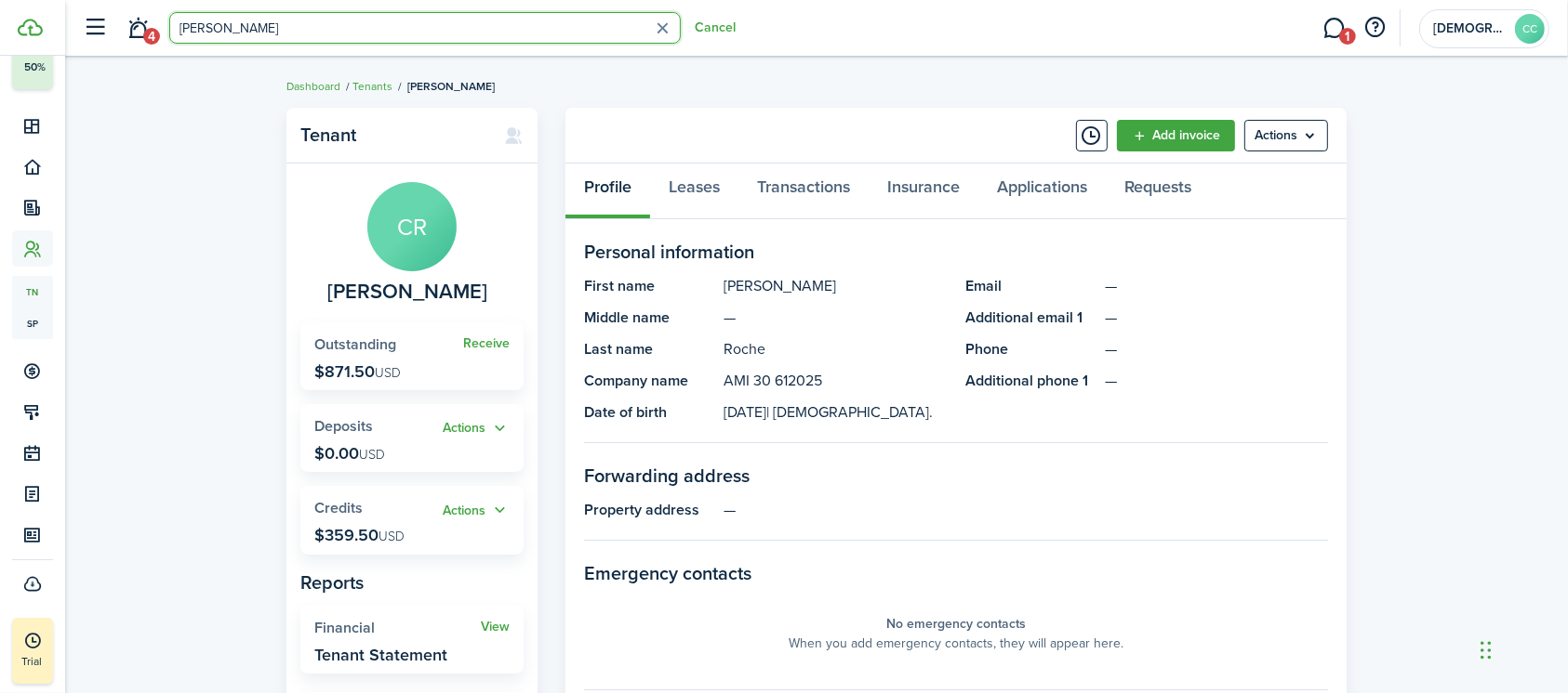
type input "[PERSON_NAME]"
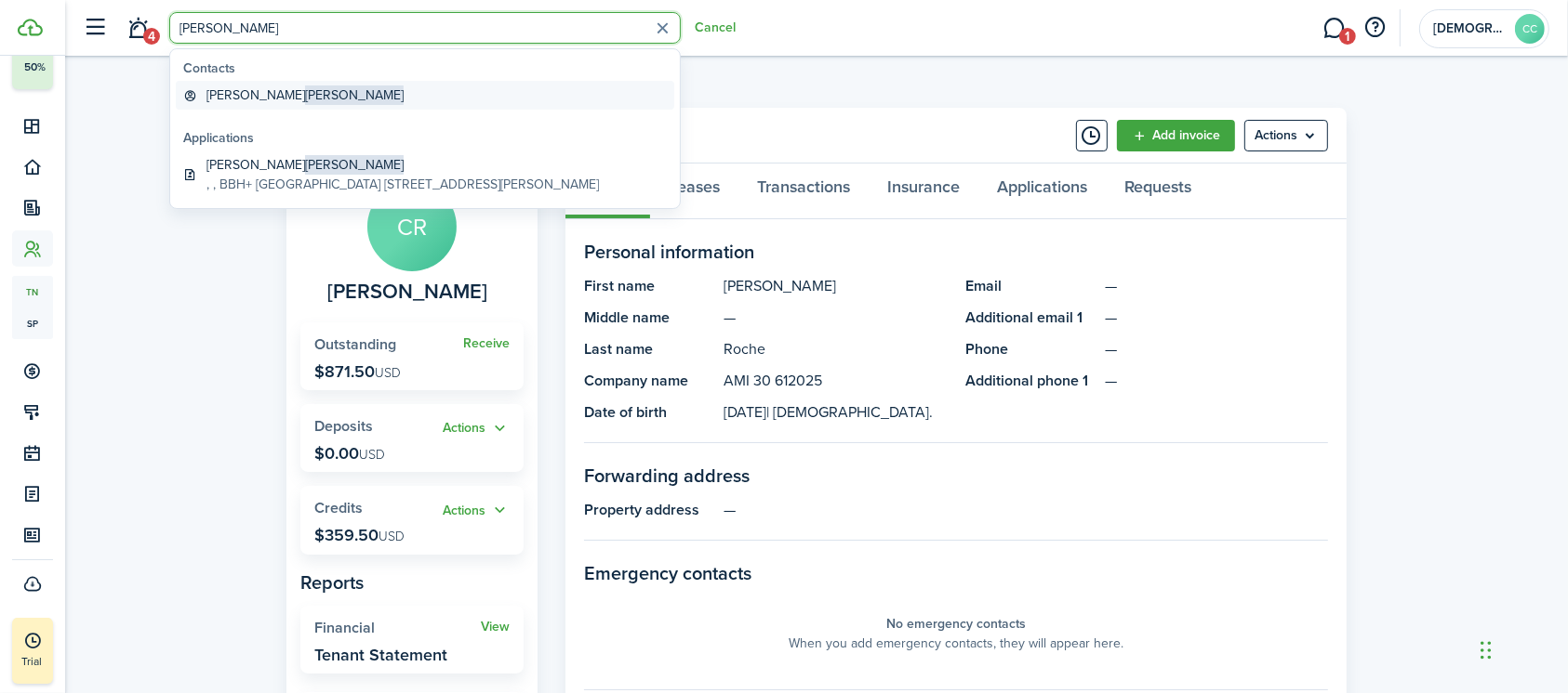
click at [216, 99] on global-search-item-title "[PERSON_NAME]" at bounding box center [304, 95] width 197 height 20
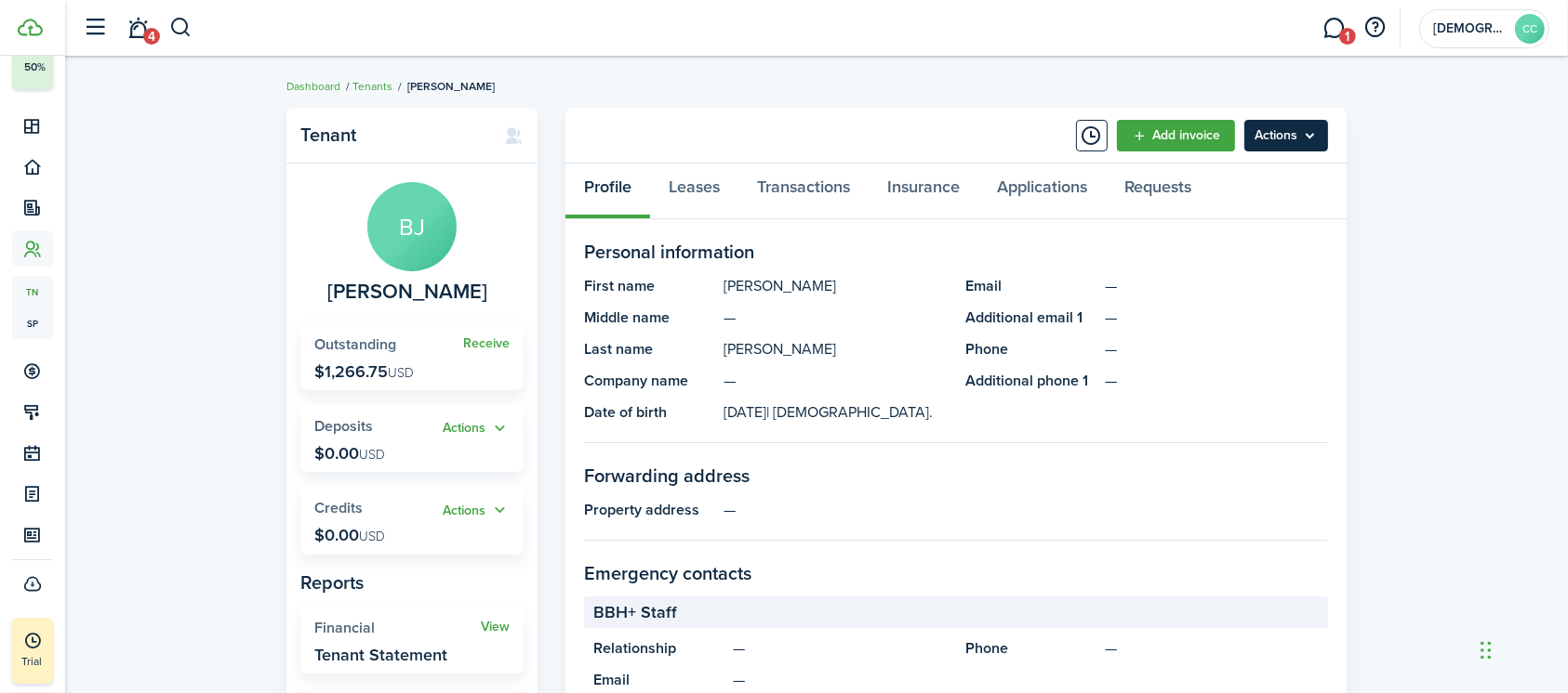
click at [1264, 134] on menu-btn "Actions" at bounding box center [1286, 136] width 84 height 32
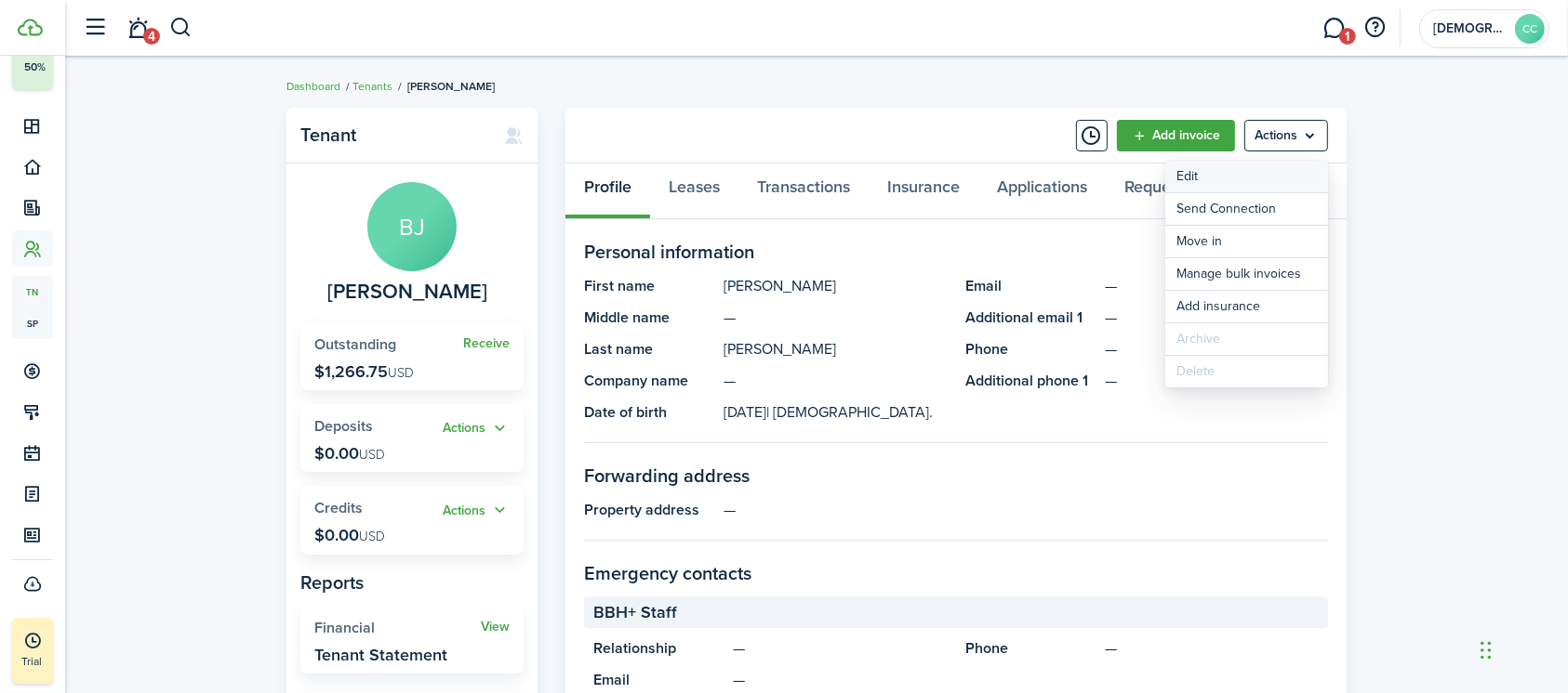
click at [1186, 182] on link "Edit" at bounding box center [1246, 176] width 162 height 32
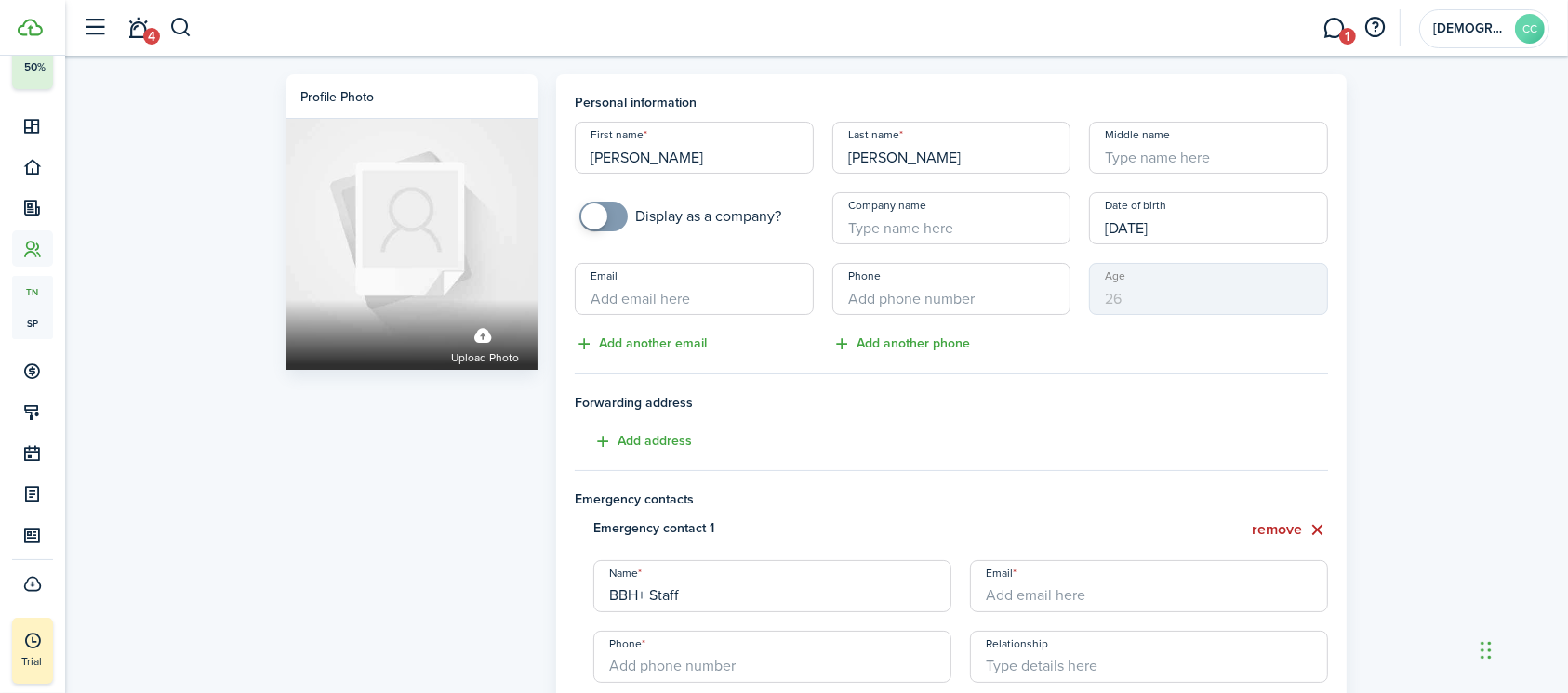
click at [907, 229] on input "Company name" at bounding box center [952, 218] width 239 height 52
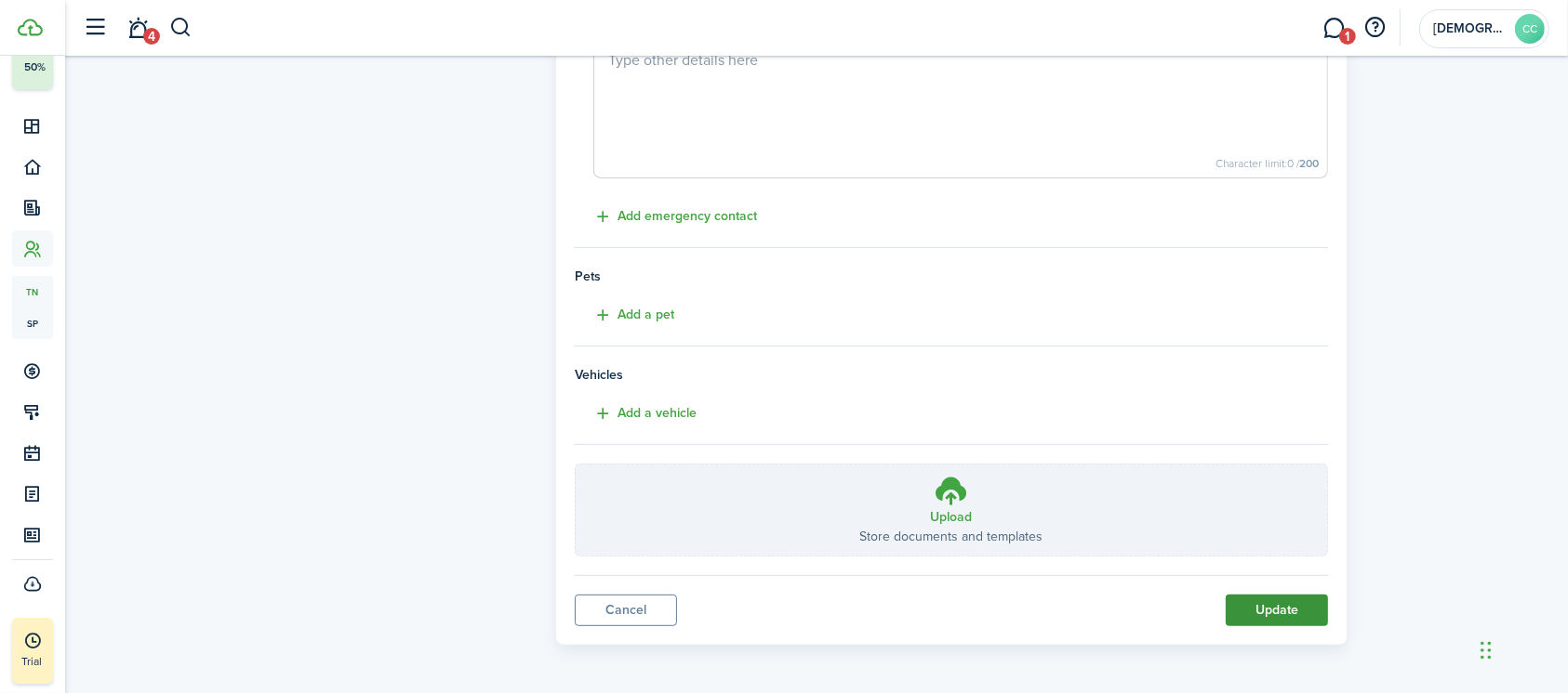
type input "AMI 60 6125"
click at [1294, 608] on button "Update" at bounding box center [1277, 611] width 103 height 32
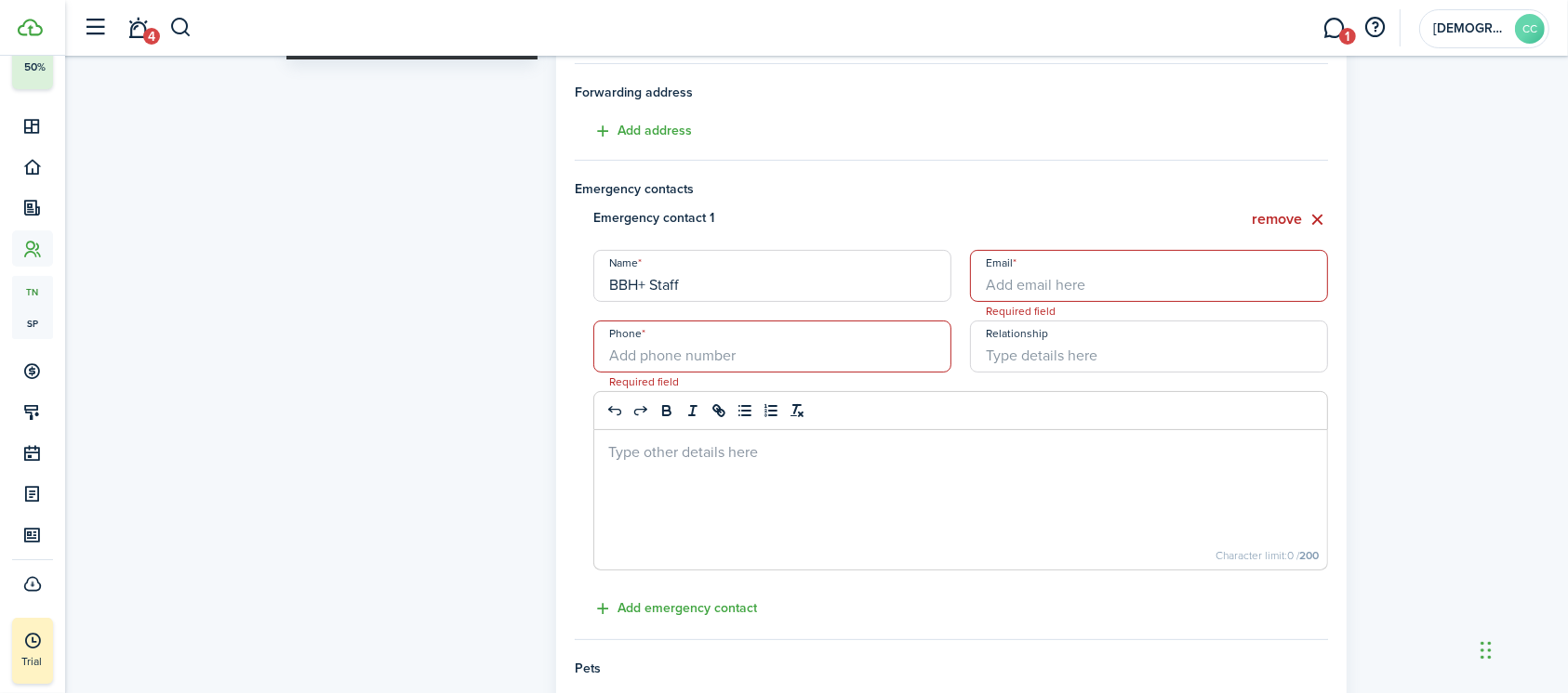
scroll to position [310, 0]
click at [1287, 220] on button "remove" at bounding box center [1290, 220] width 77 height 23
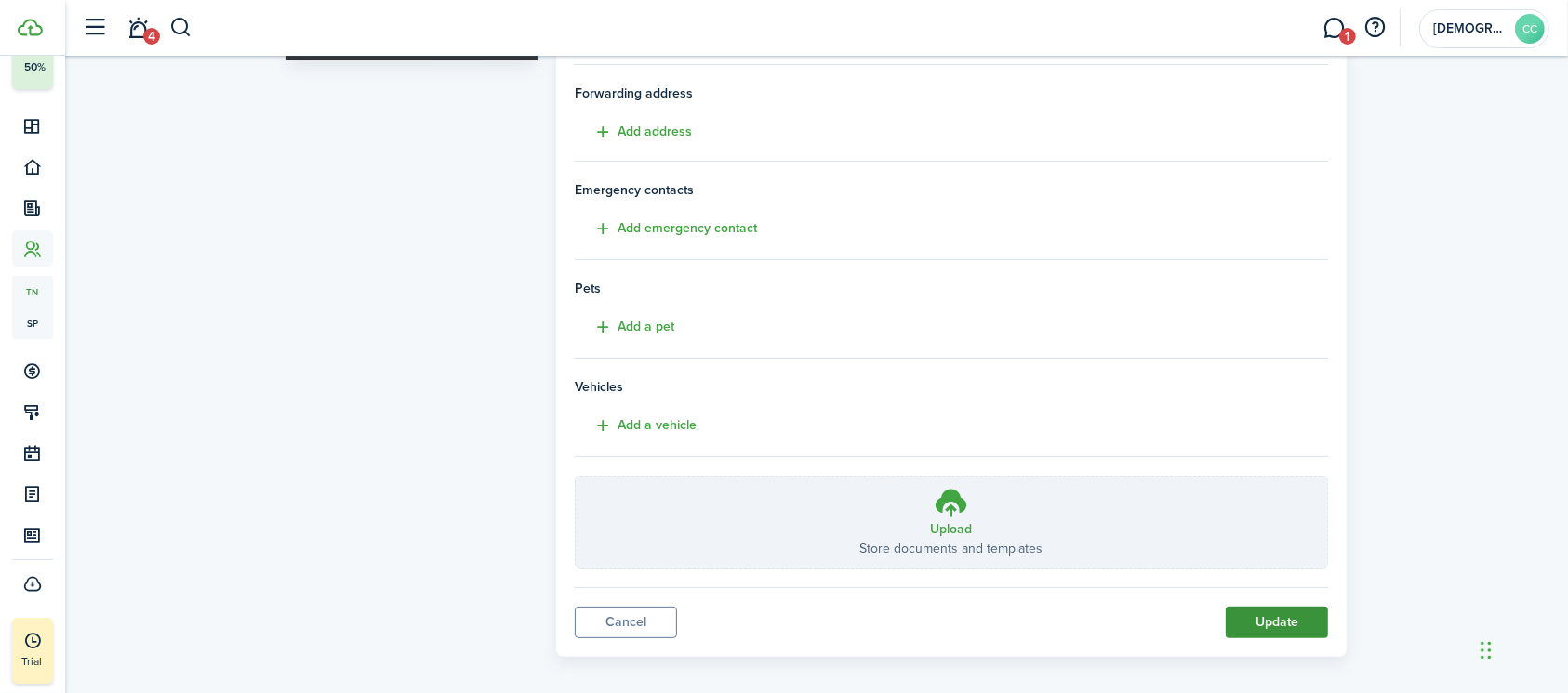
click at [1285, 617] on button "Update" at bounding box center [1277, 623] width 103 height 32
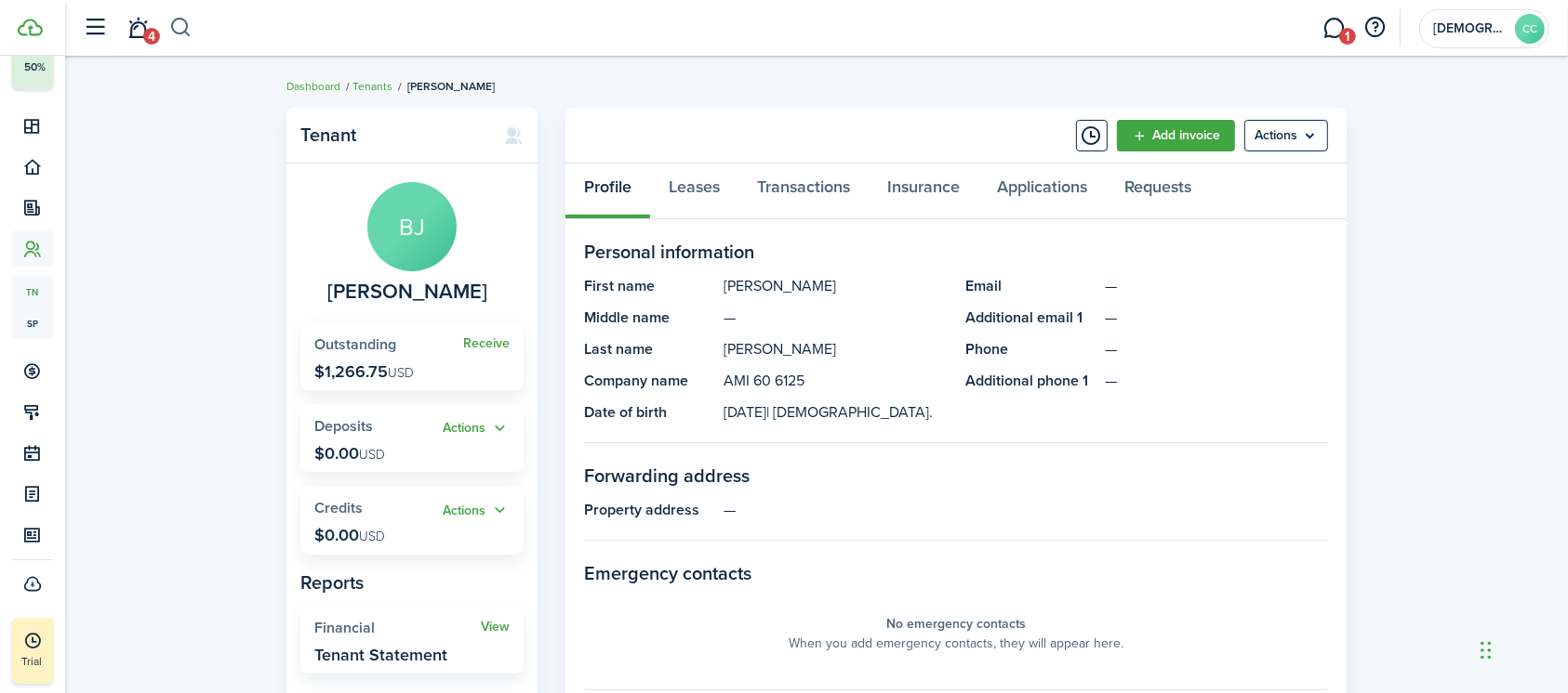
click at [181, 35] on button "button" at bounding box center [180, 28] width 23 height 32
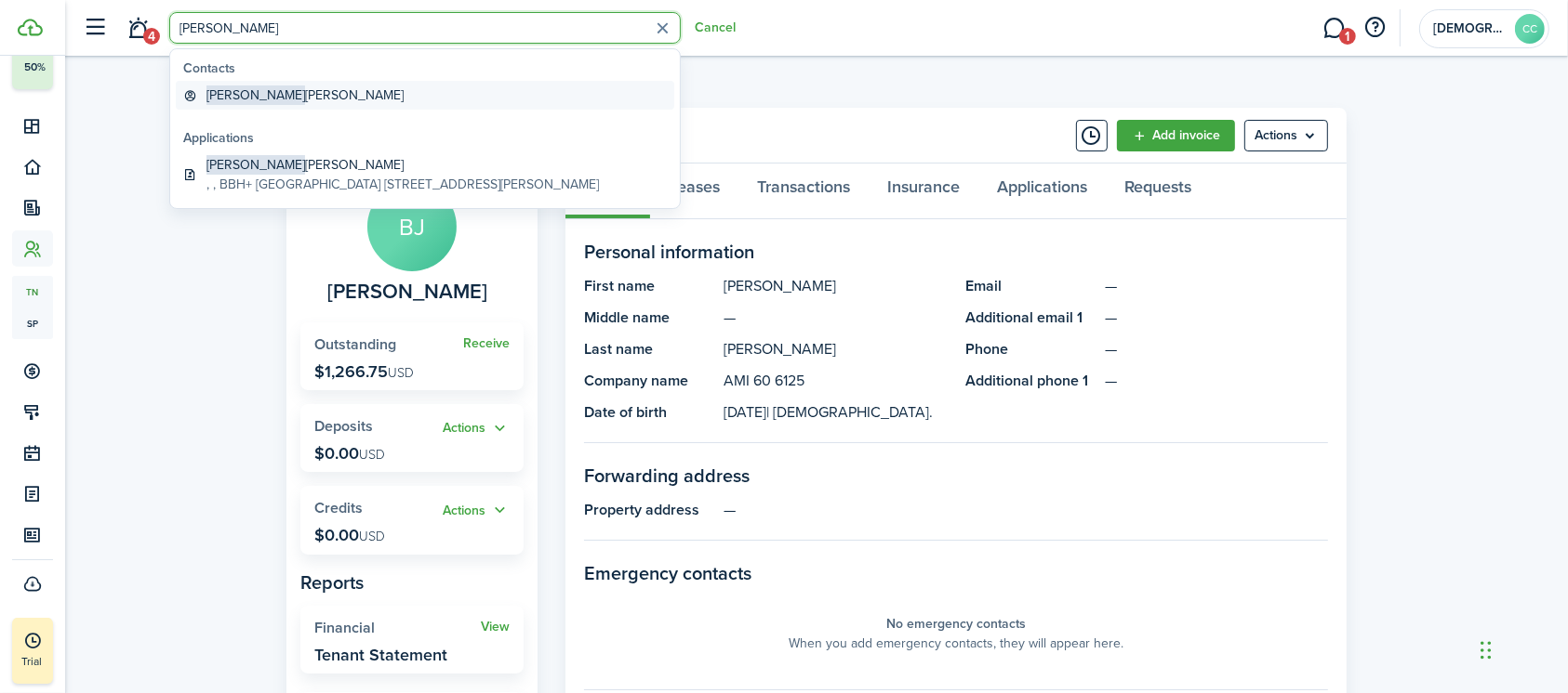
type input "brian"
click at [283, 97] on global-search-item-title "Brian Angel-Ramirez" at bounding box center [304, 95] width 197 height 20
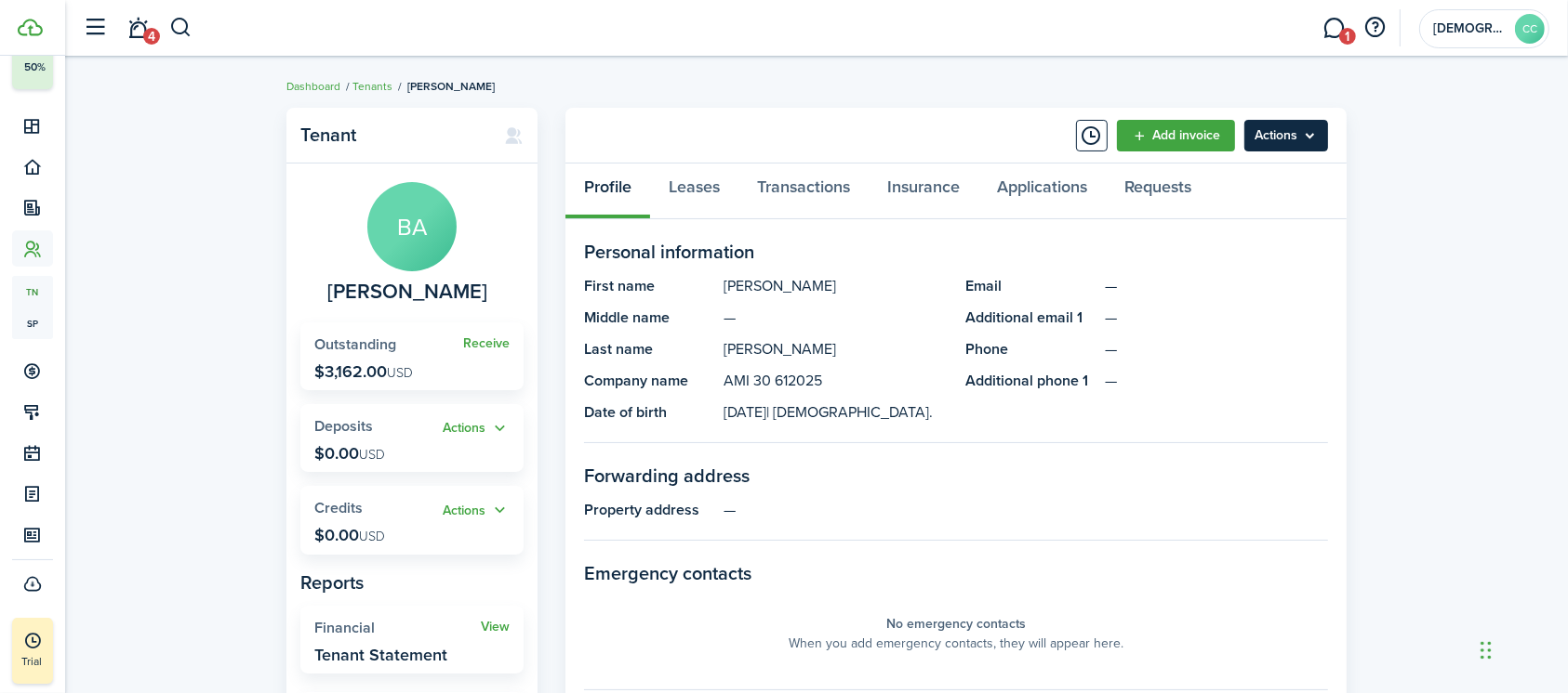
click at [1268, 135] on menu-btn "Actions" at bounding box center [1286, 136] width 84 height 32
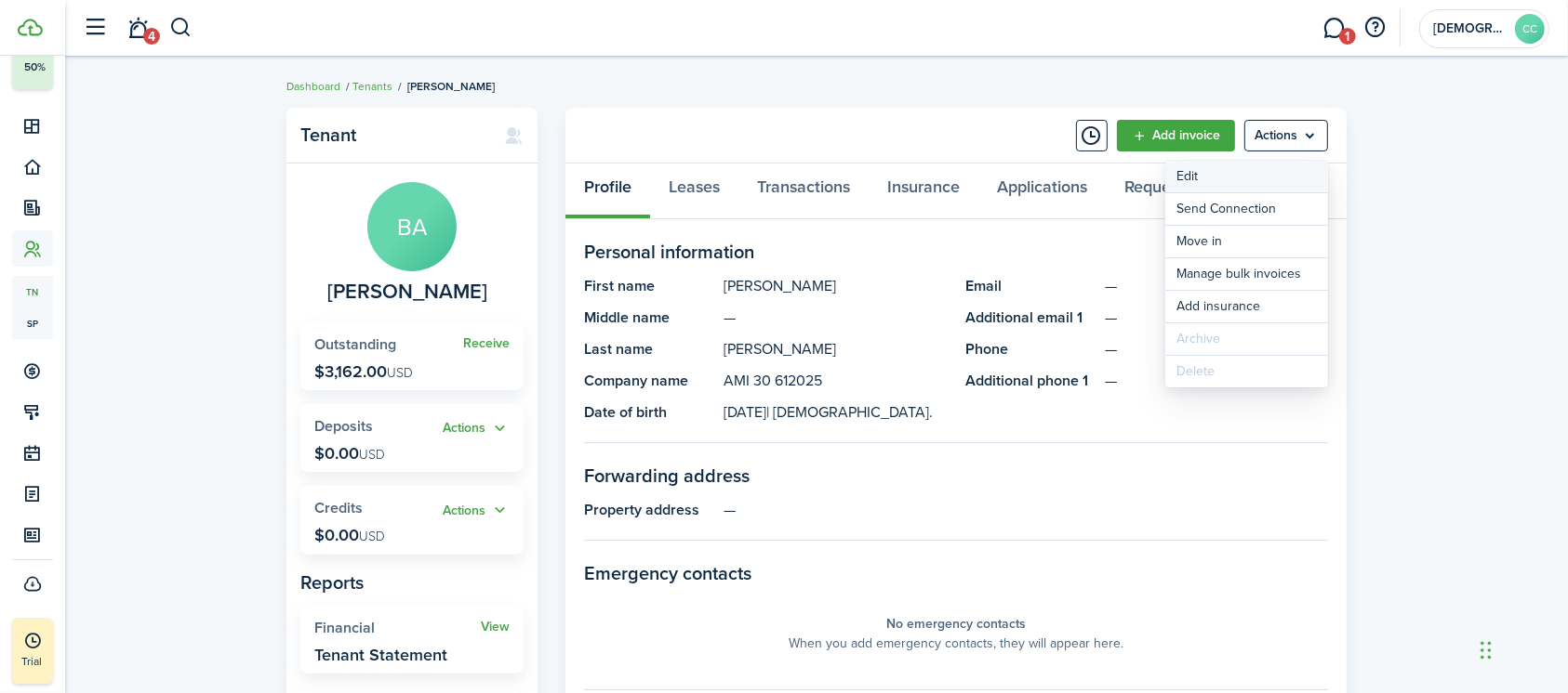
click at [1203, 181] on link "Edit" at bounding box center [1246, 176] width 162 height 32
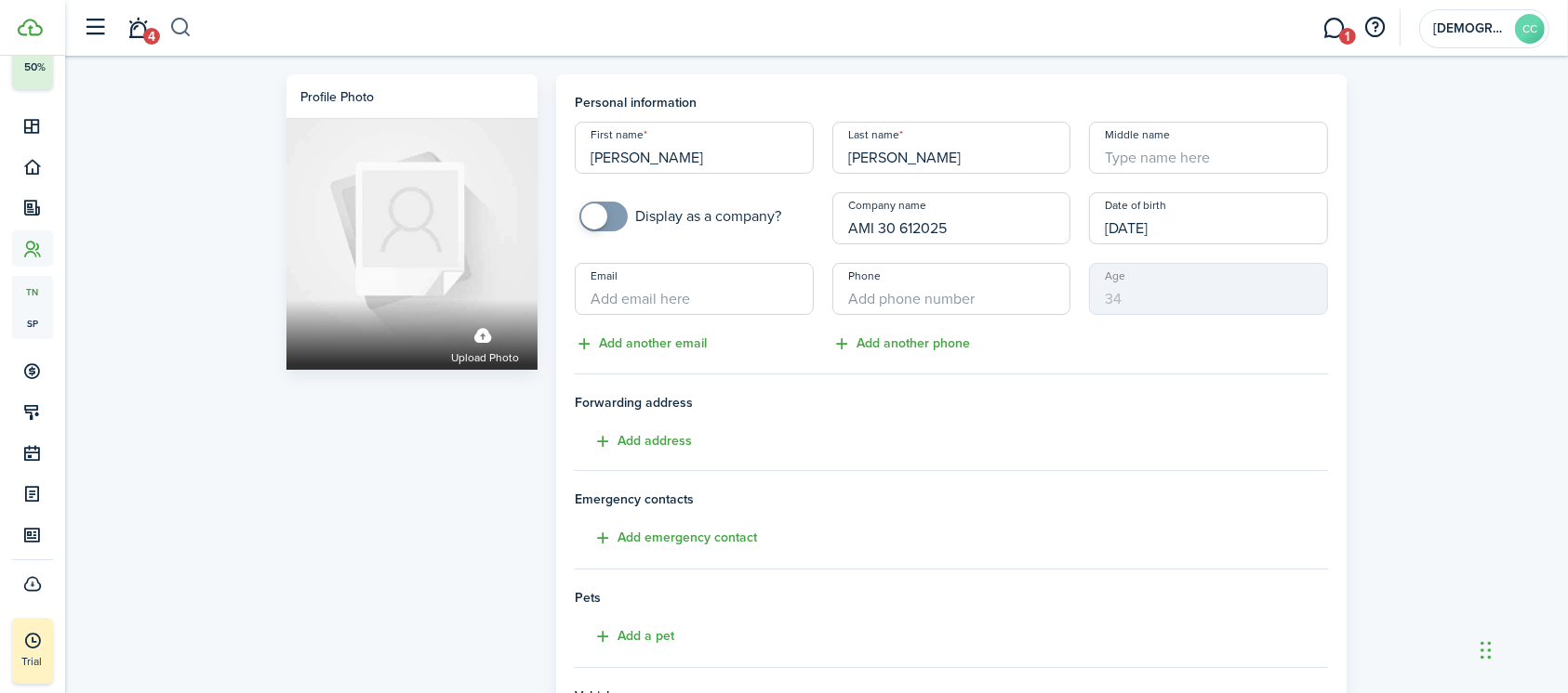
click at [185, 29] on button "button" at bounding box center [180, 28] width 23 height 32
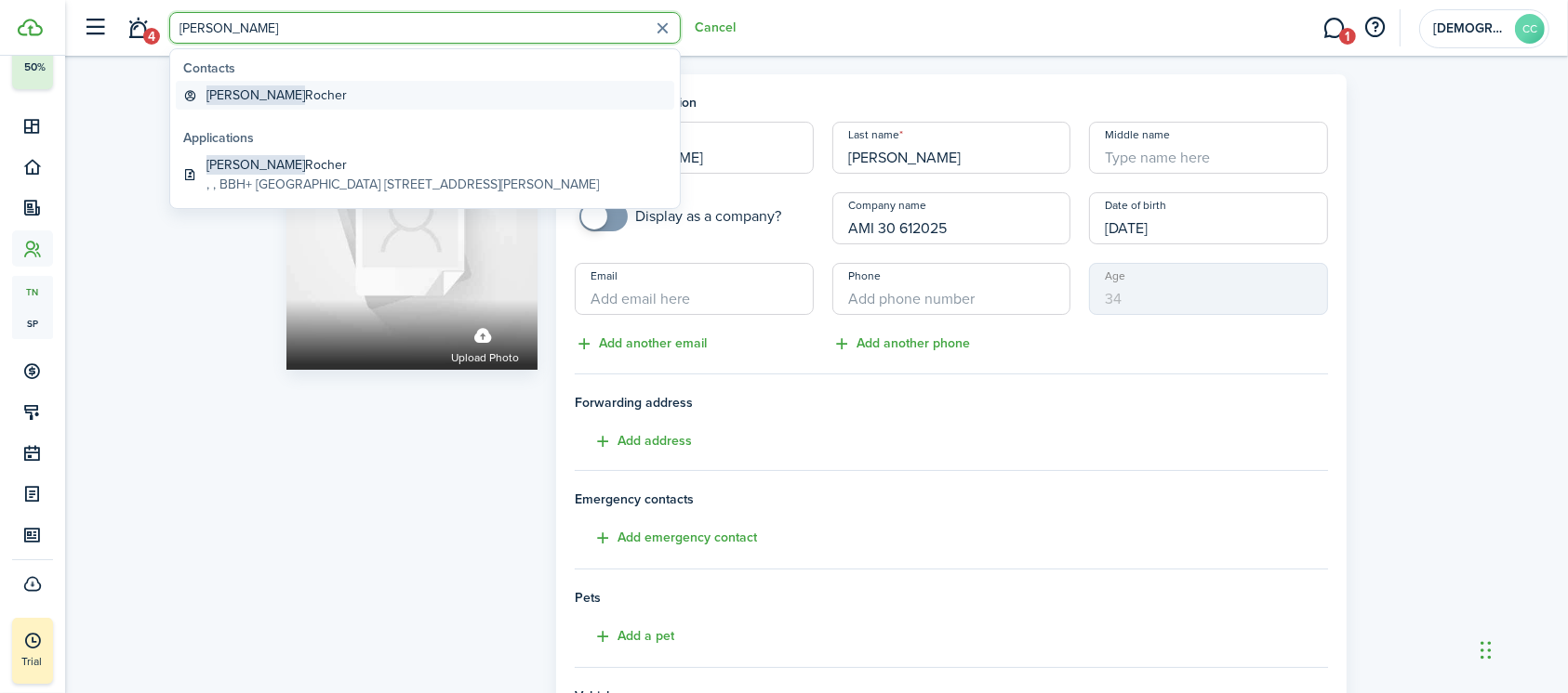
type input "erin"
click at [232, 97] on global-search-item-title "Erin Rocher" at bounding box center [276, 95] width 140 height 20
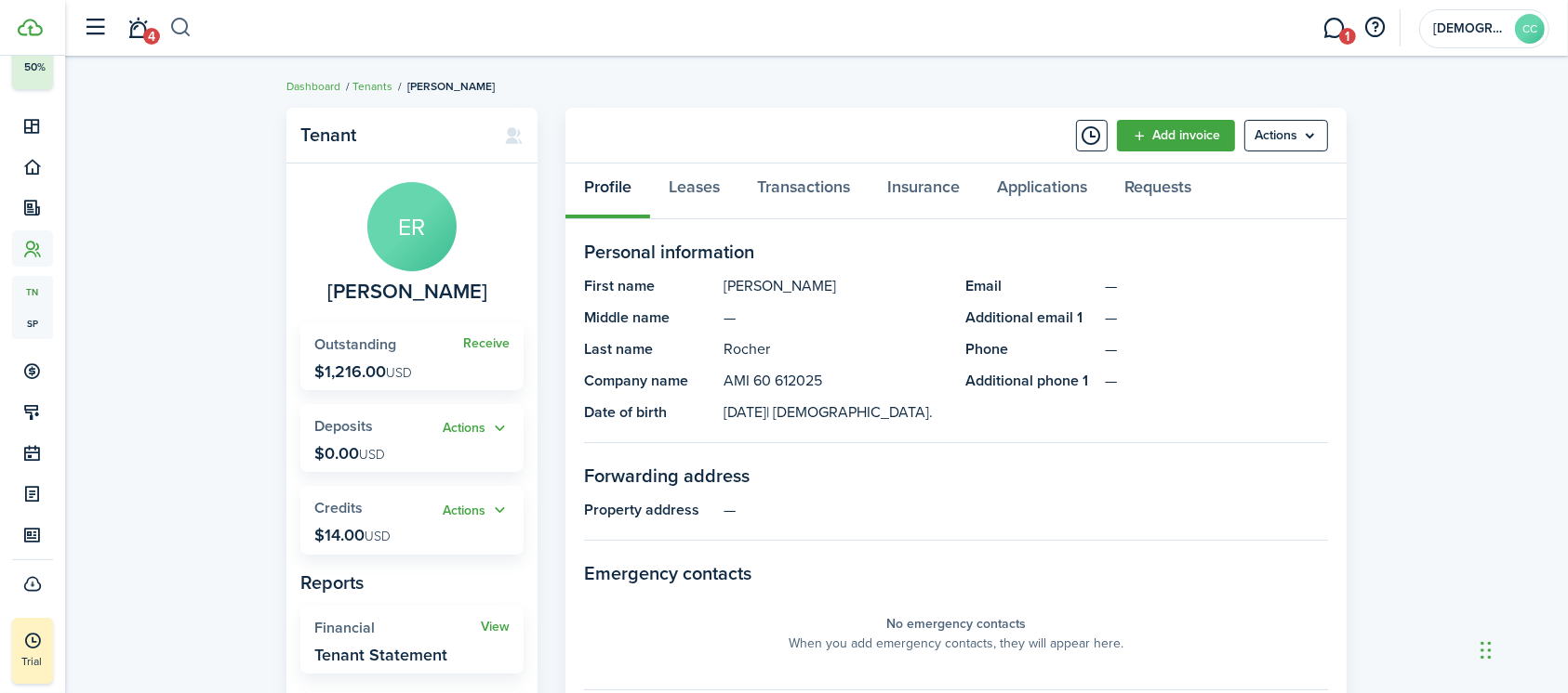
click at [186, 28] on button "button" at bounding box center [180, 28] width 23 height 32
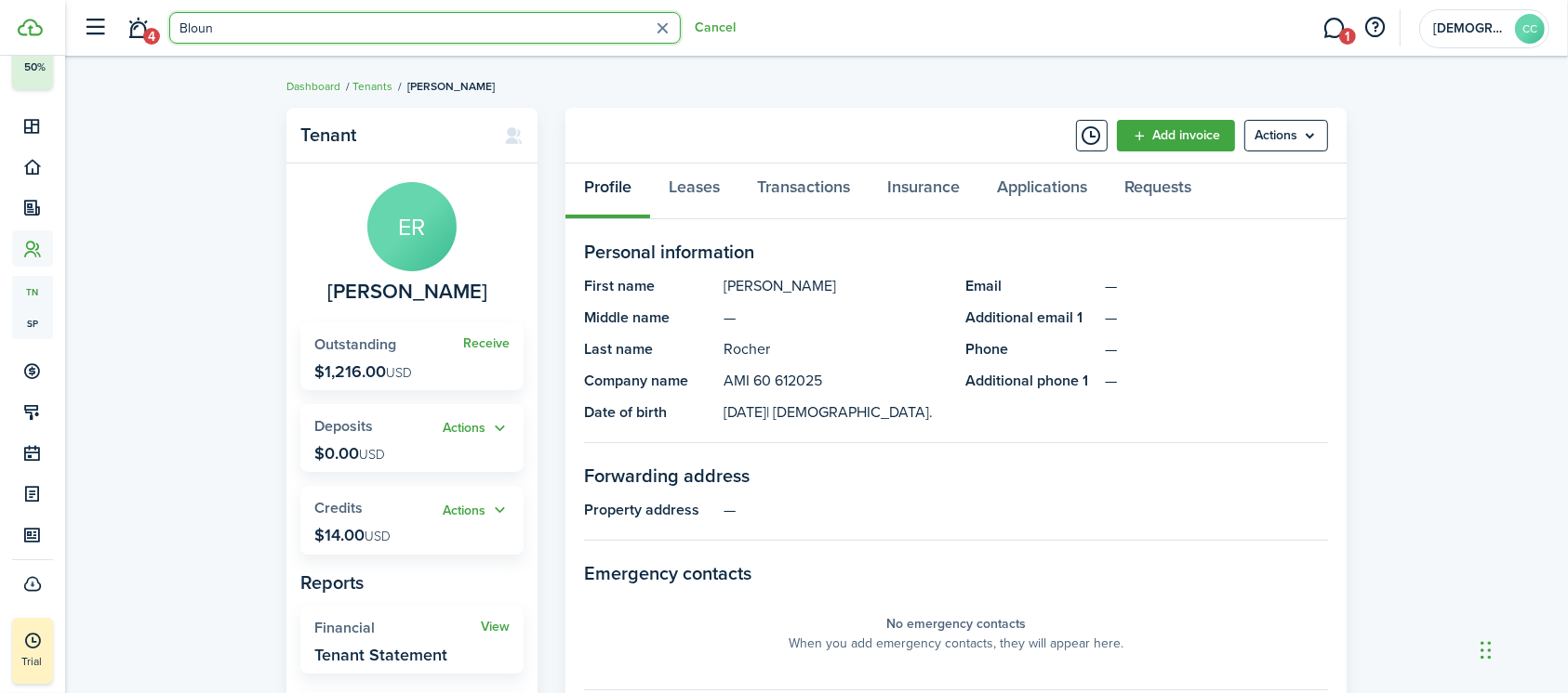
type input "[PERSON_NAME]"
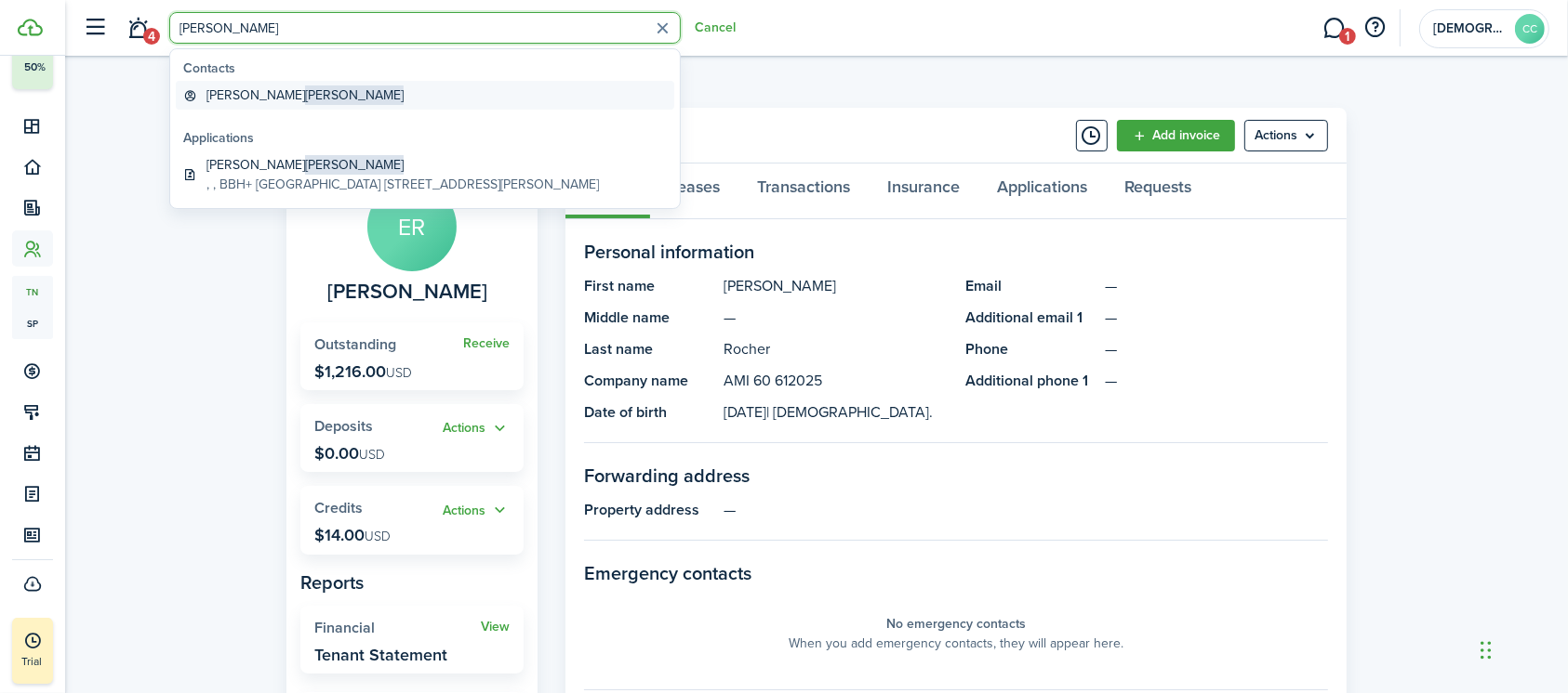
drag, startPoint x: 186, startPoint y: 28, endPoint x: 242, endPoint y: 101, distance: 92.0
click at [242, 101] on body "Create New Finish Account Setup 50% Dashboard Portfolio Leasing Contacts tn Ten…" at bounding box center [784, 346] width 1568 height 693
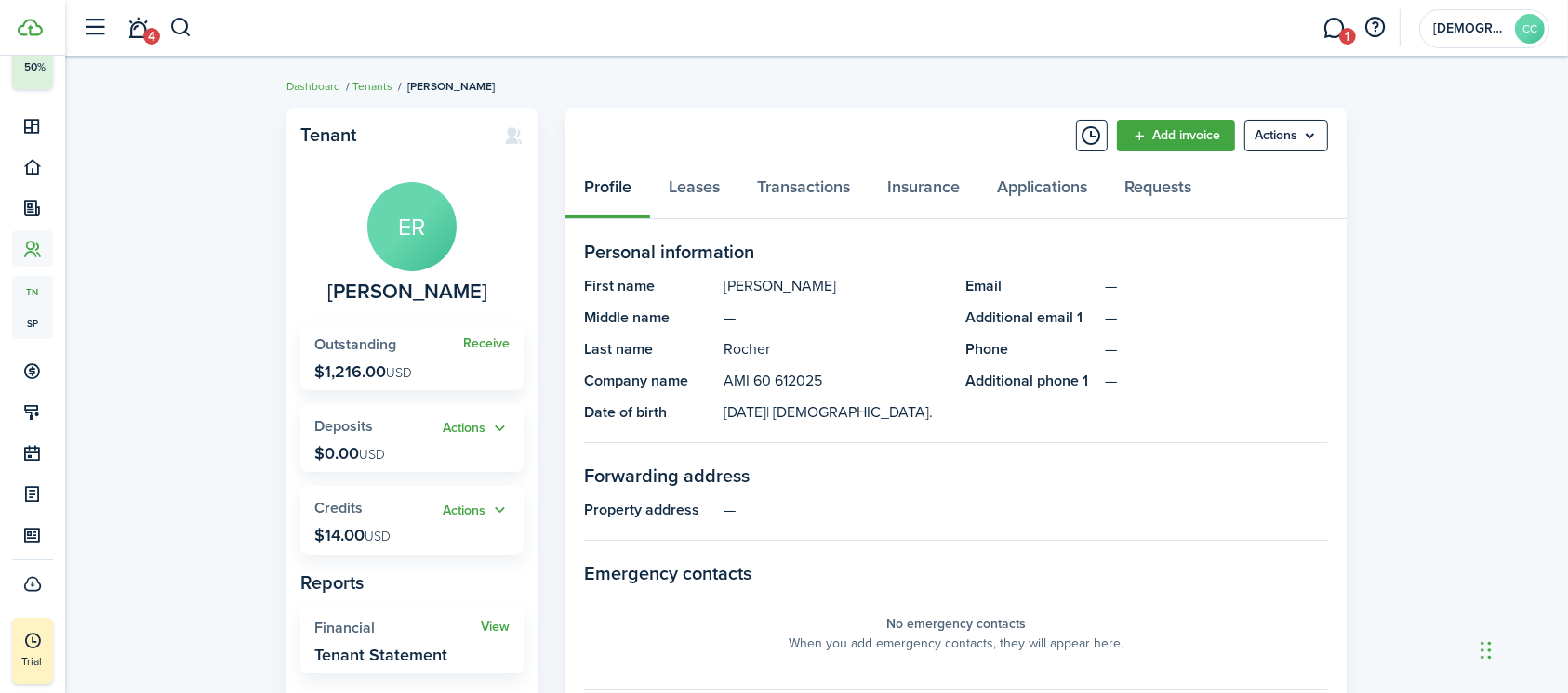
click at [242, 101] on div "Tenant ER Erin Rocher Receive Outstanding $1,216.00 USD Actions Deposits $0.00 …" at bounding box center [817, 643] width 1503 height 1088
click at [177, 19] on button "button" at bounding box center [180, 28] width 23 height 32
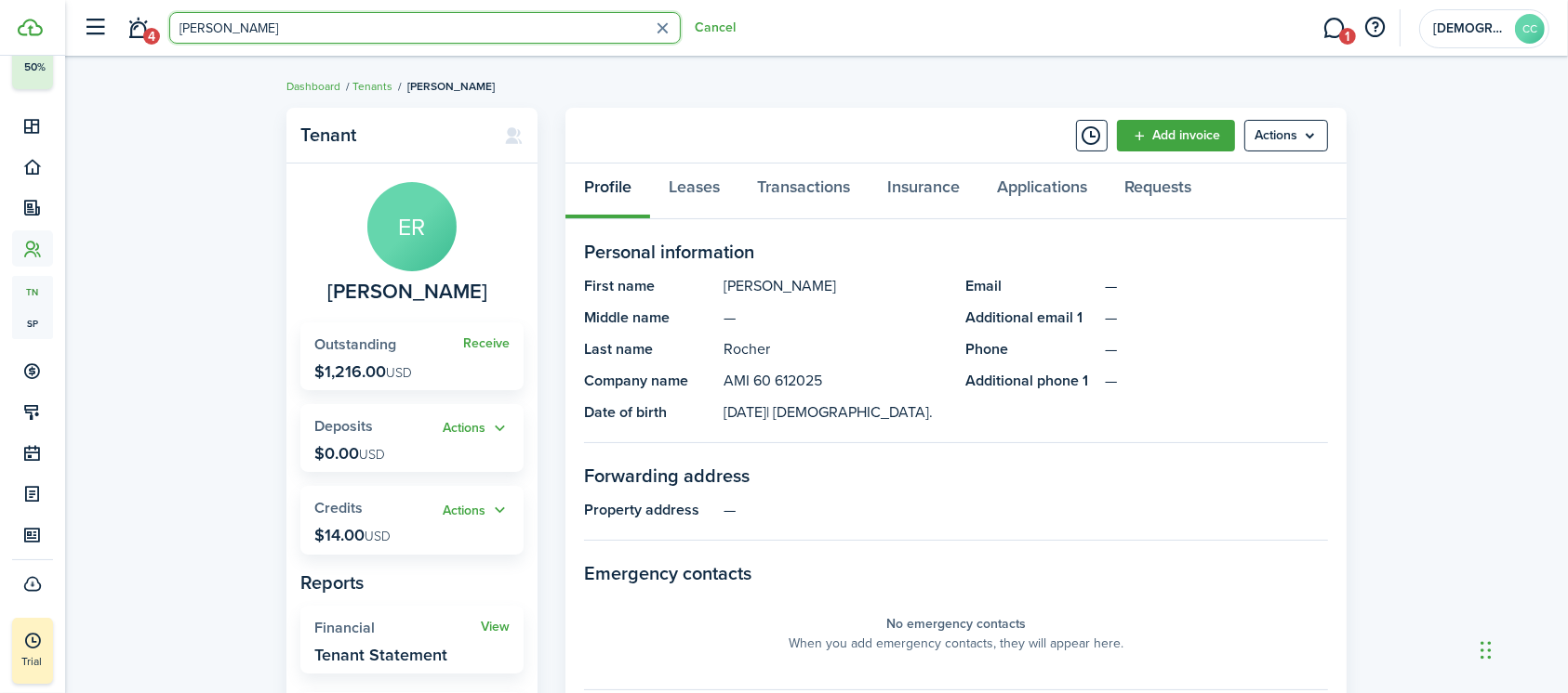
type input "[PERSON_NAME]"
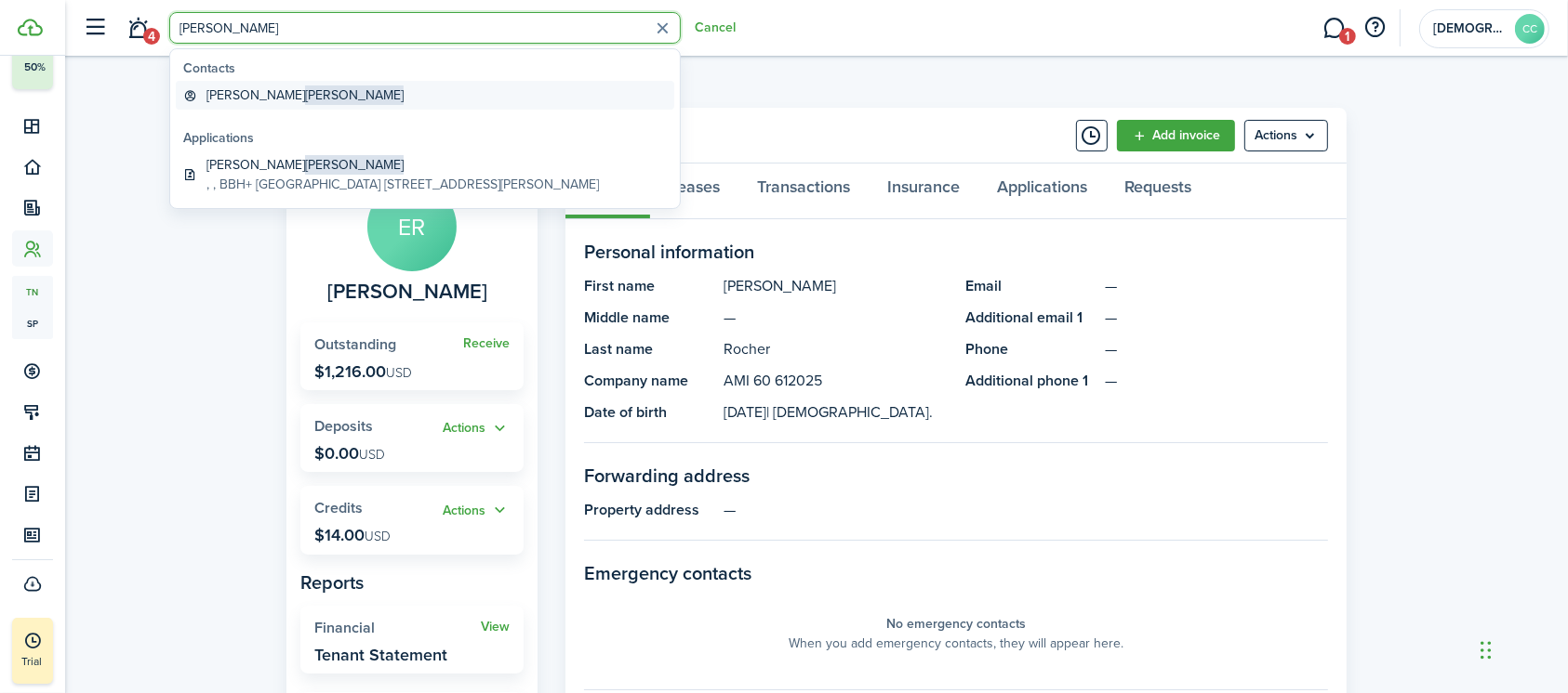
click at [233, 90] on global-search-item-title "[PERSON_NAME]" at bounding box center [304, 95] width 197 height 20
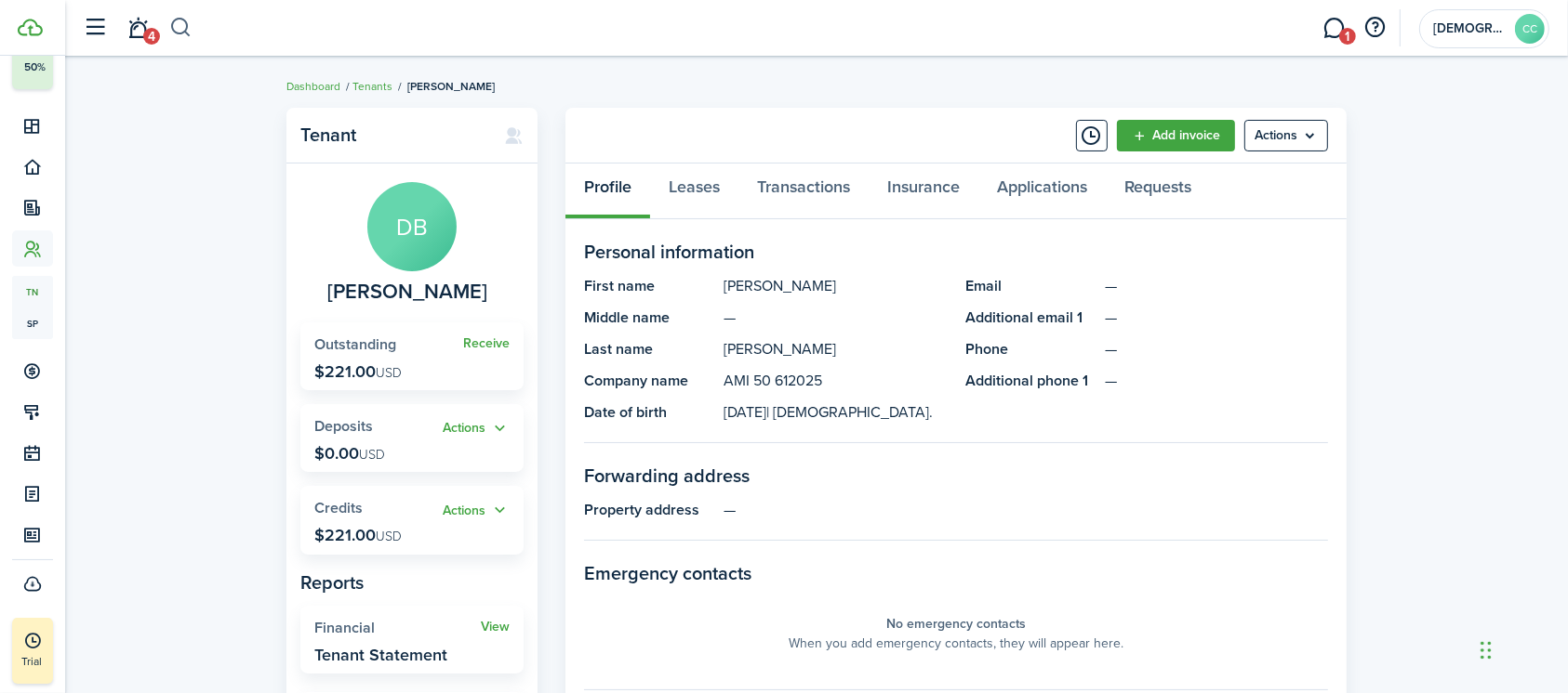
click at [178, 25] on button "button" at bounding box center [180, 28] width 23 height 32
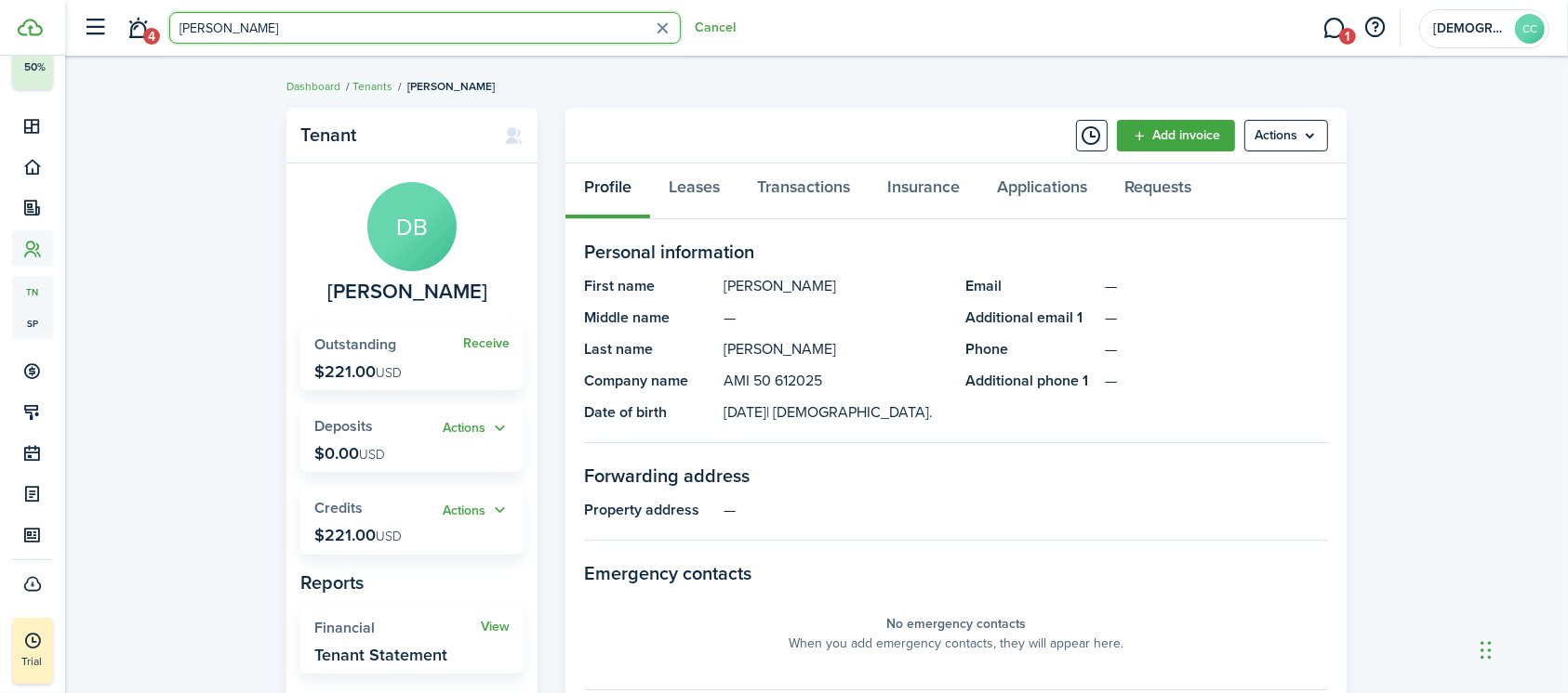
type input "[PERSON_NAME]"
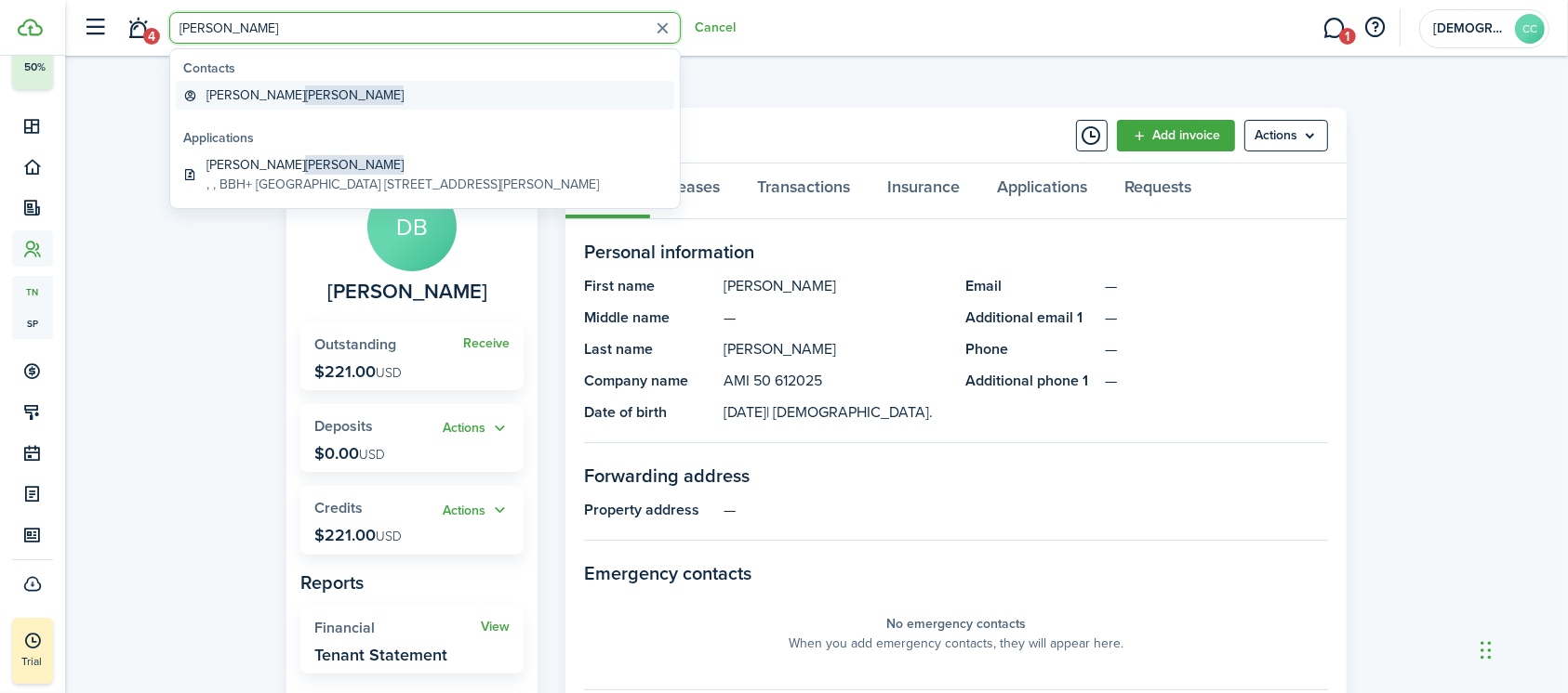
click at [218, 104] on global-search-item-title "[PERSON_NAME]" at bounding box center [304, 95] width 197 height 20
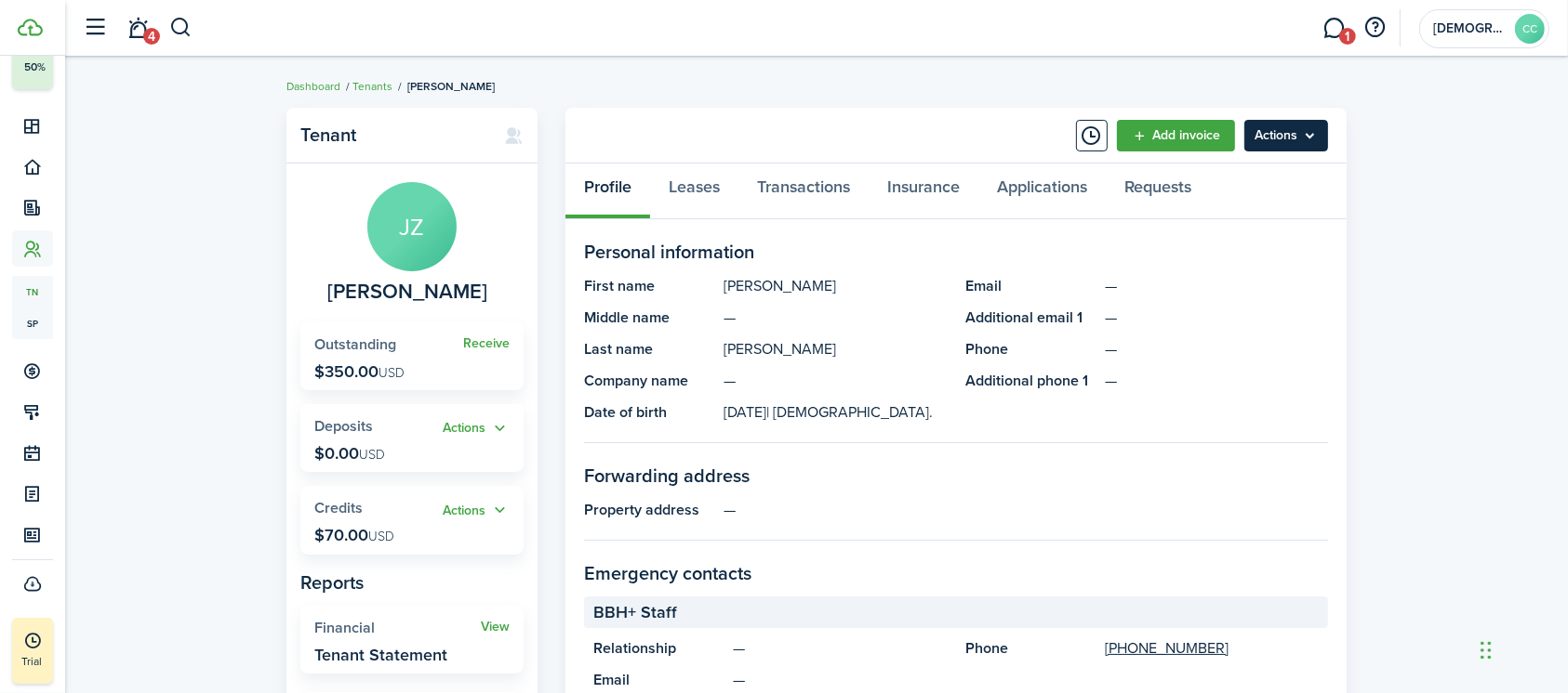
click at [1277, 134] on menu-btn "Actions" at bounding box center [1286, 136] width 84 height 32
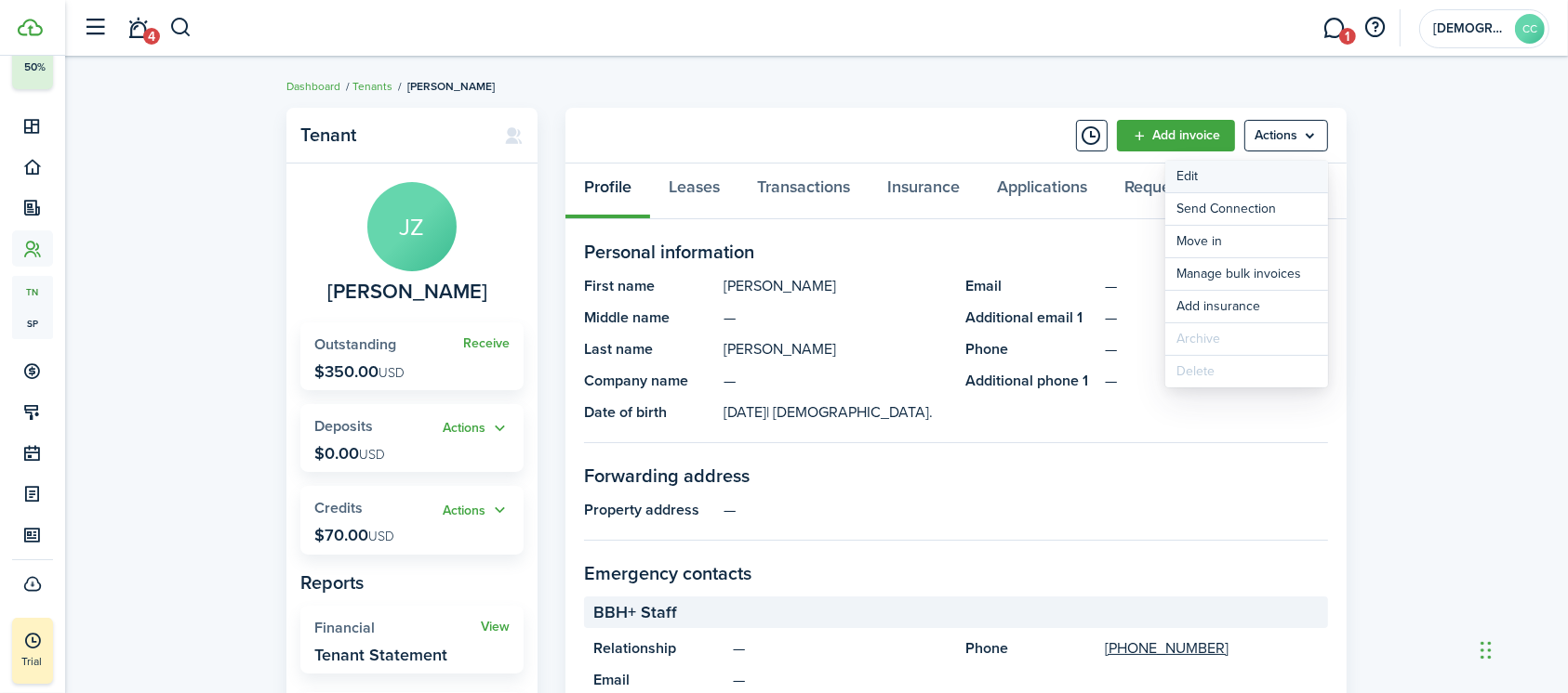
click at [1197, 177] on link "Edit" at bounding box center [1246, 176] width 162 height 32
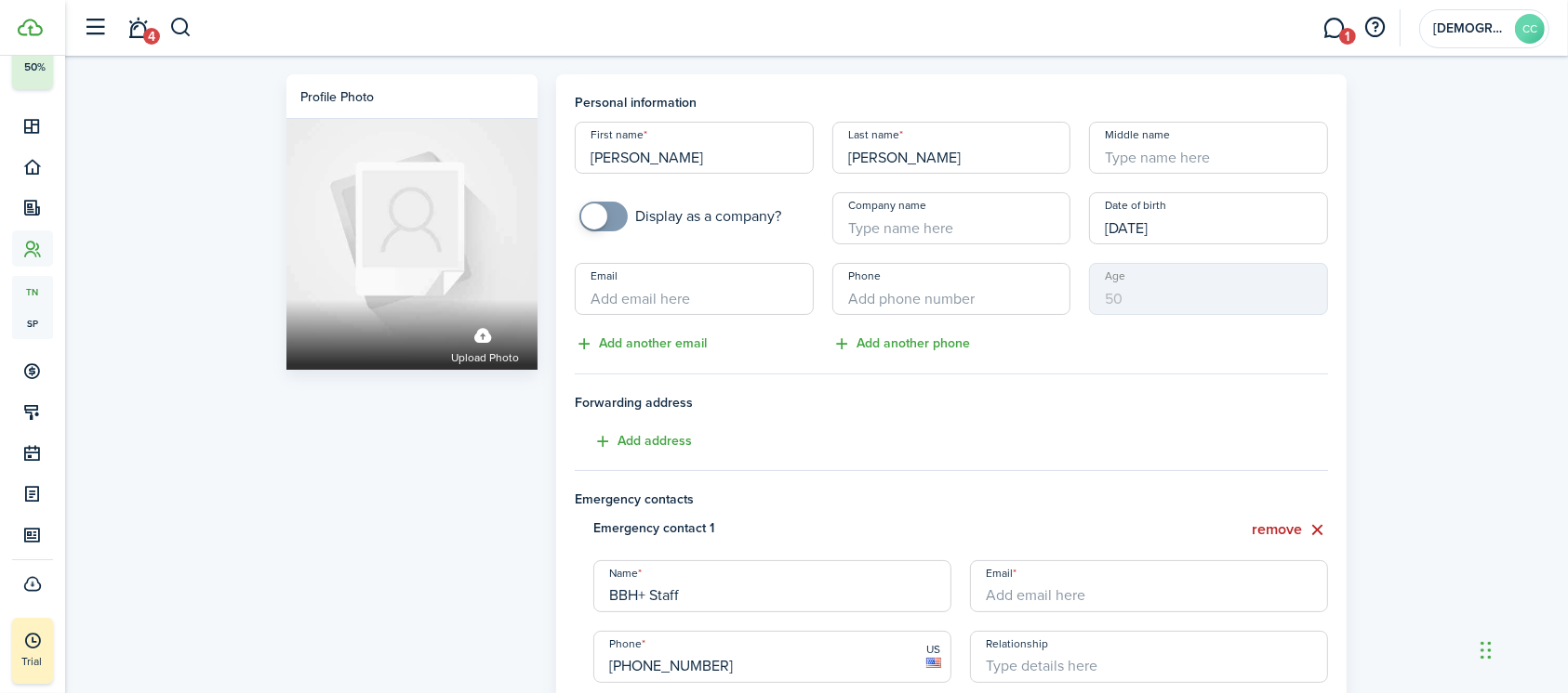
click at [897, 227] on input "Company name" at bounding box center [952, 218] width 239 height 52
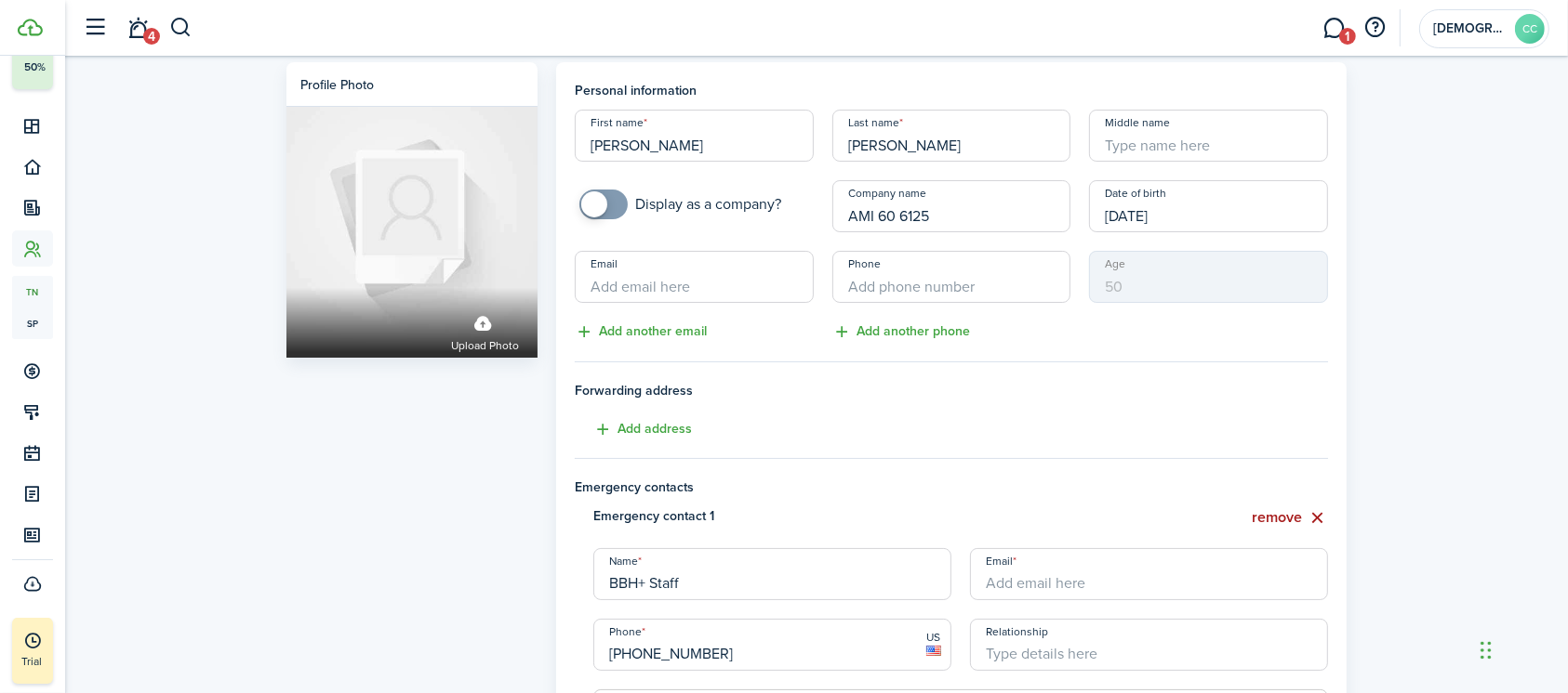
type input "AMI 60 6125"
click at [1298, 513] on button "remove" at bounding box center [1290, 518] width 77 height 23
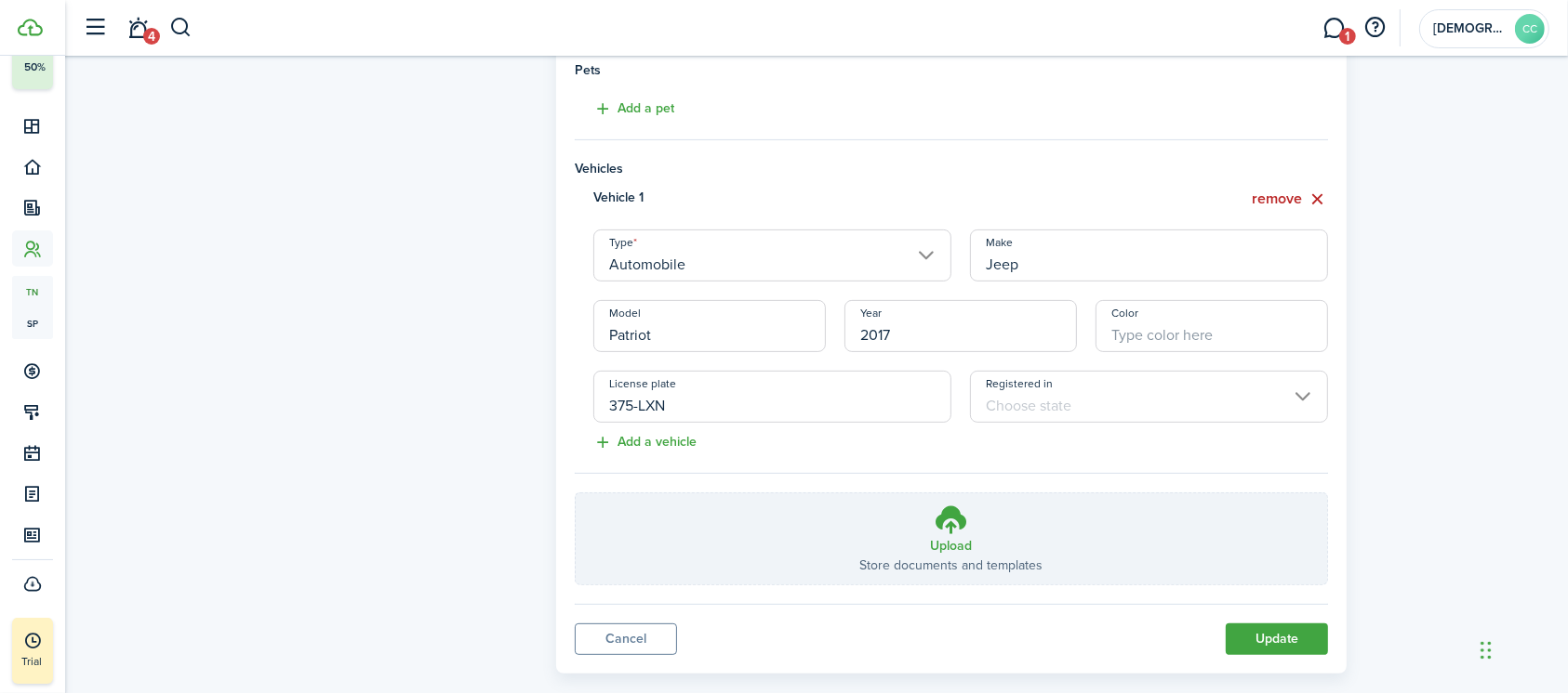
scroll to position [546, 0]
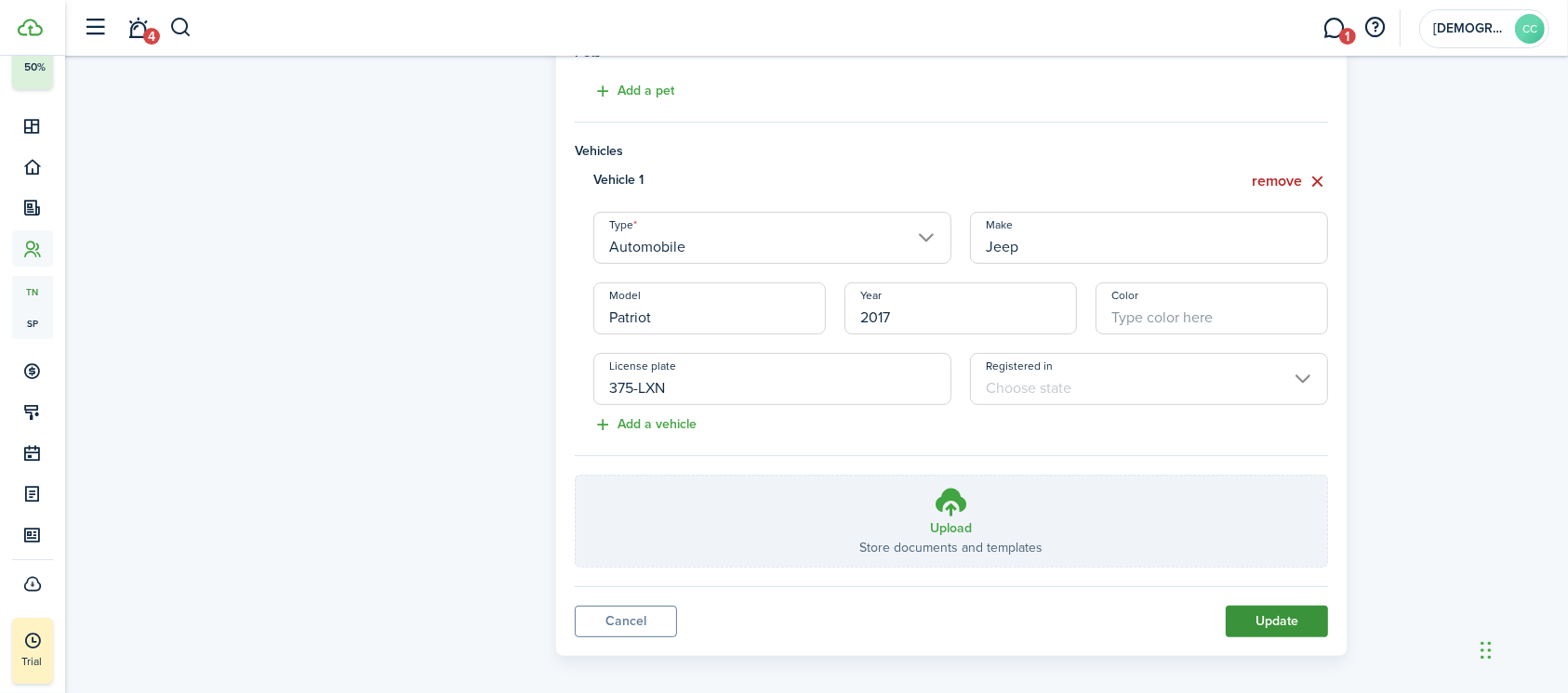
click at [1284, 627] on button "Update" at bounding box center [1277, 622] width 103 height 32
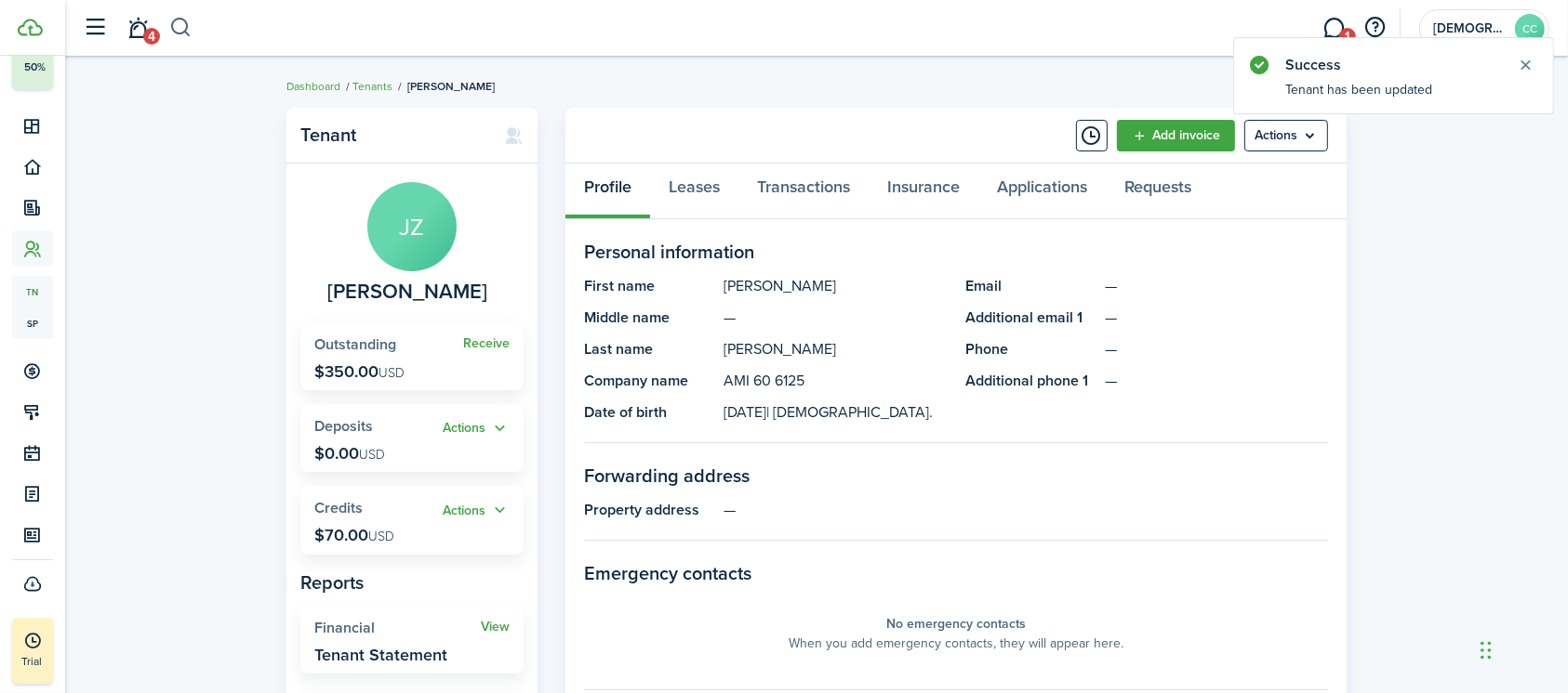
click at [187, 33] on button "button" at bounding box center [180, 28] width 23 height 32
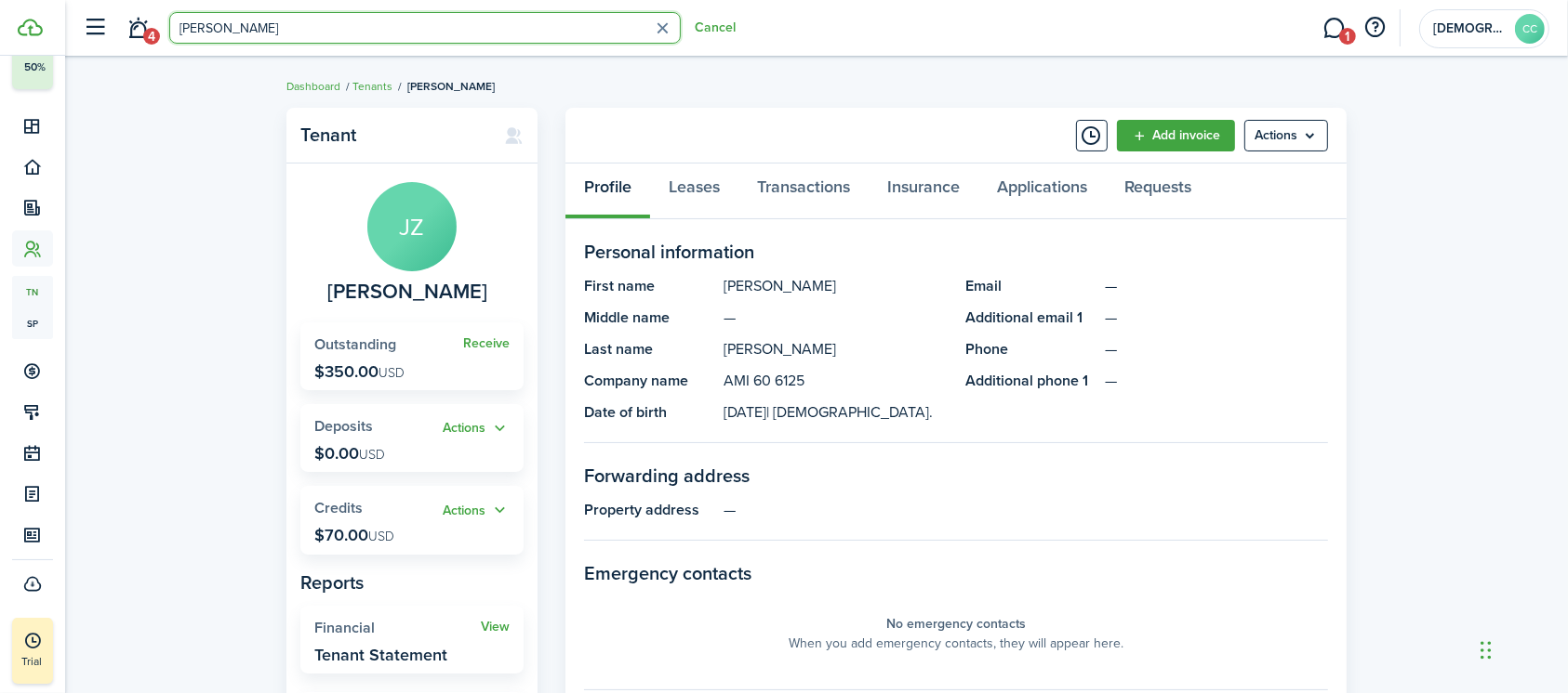
type input "Dameon"
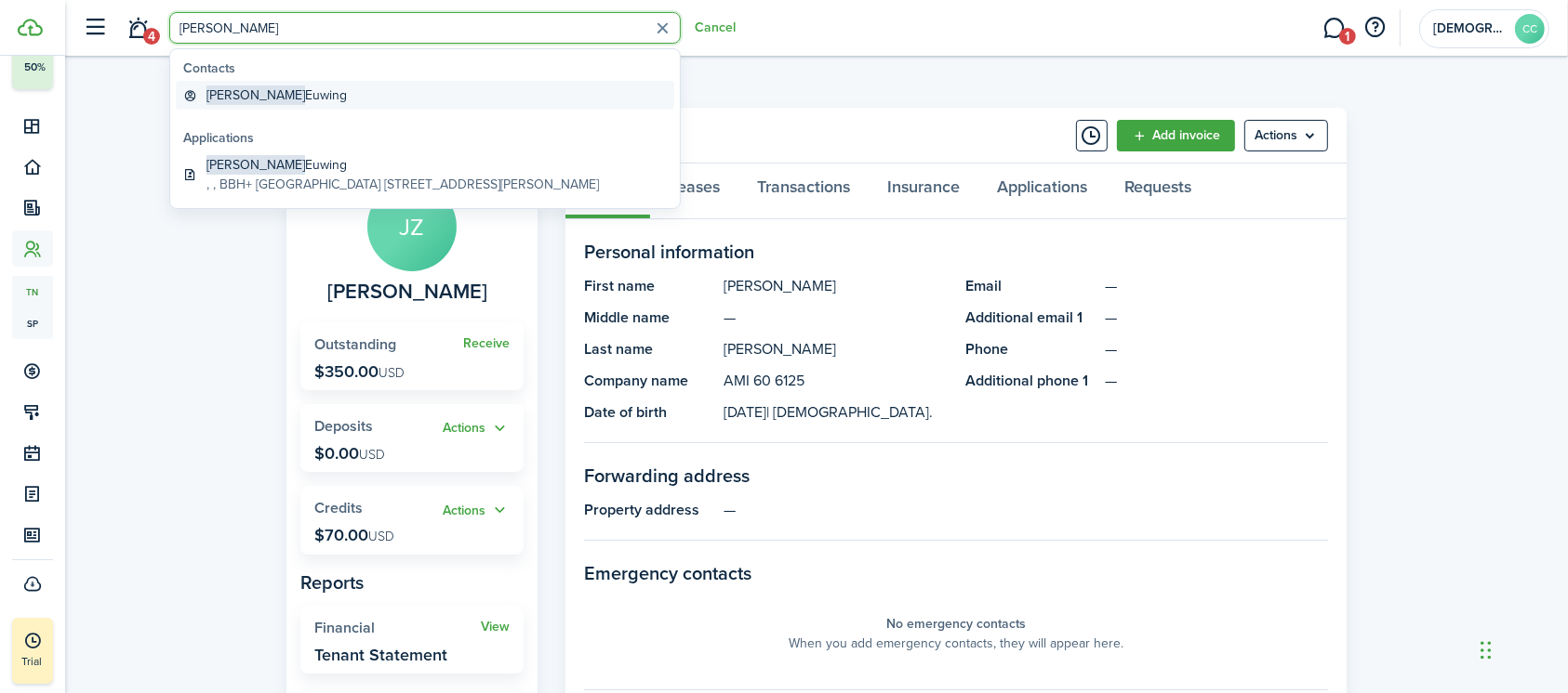
click at [250, 104] on global-search-item-title "Dameon Euwing" at bounding box center [276, 95] width 140 height 20
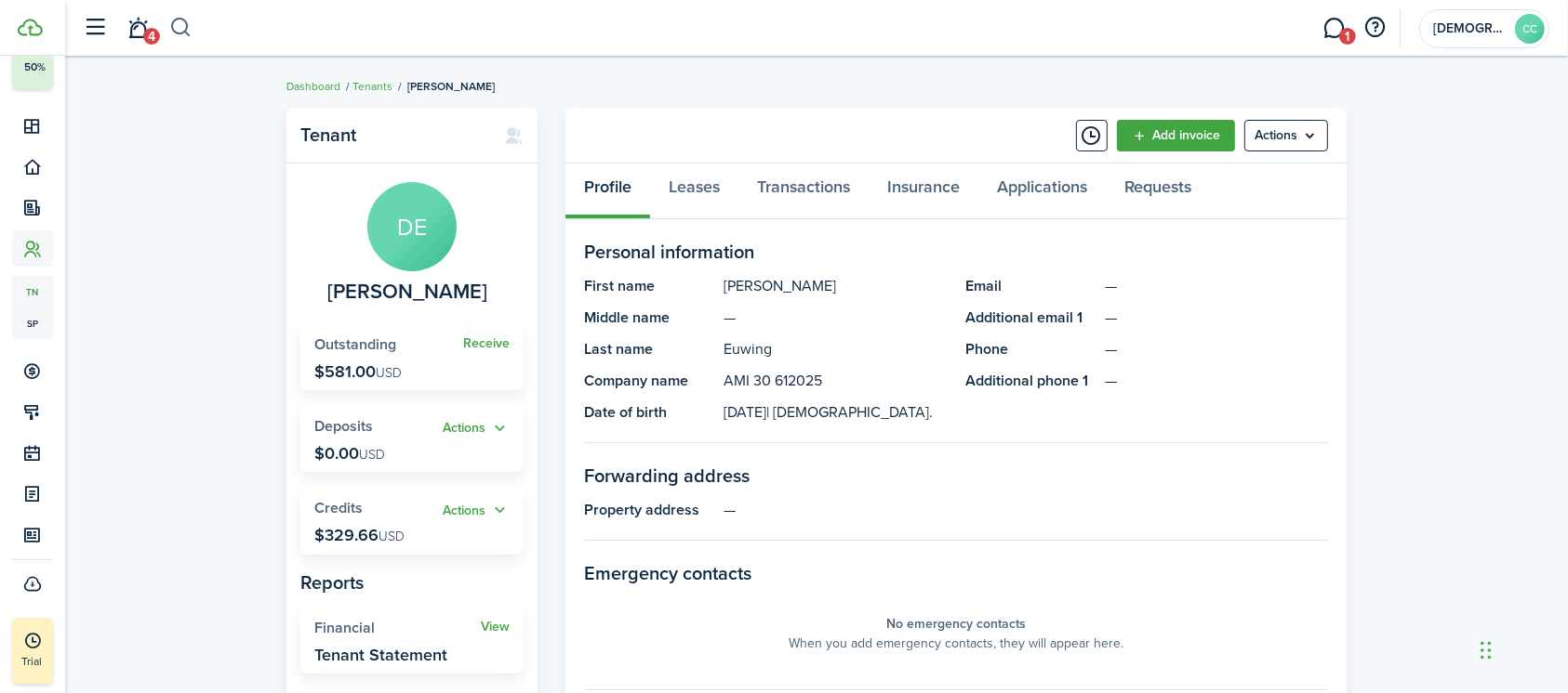
click at [178, 30] on button "button" at bounding box center [180, 28] width 23 height 32
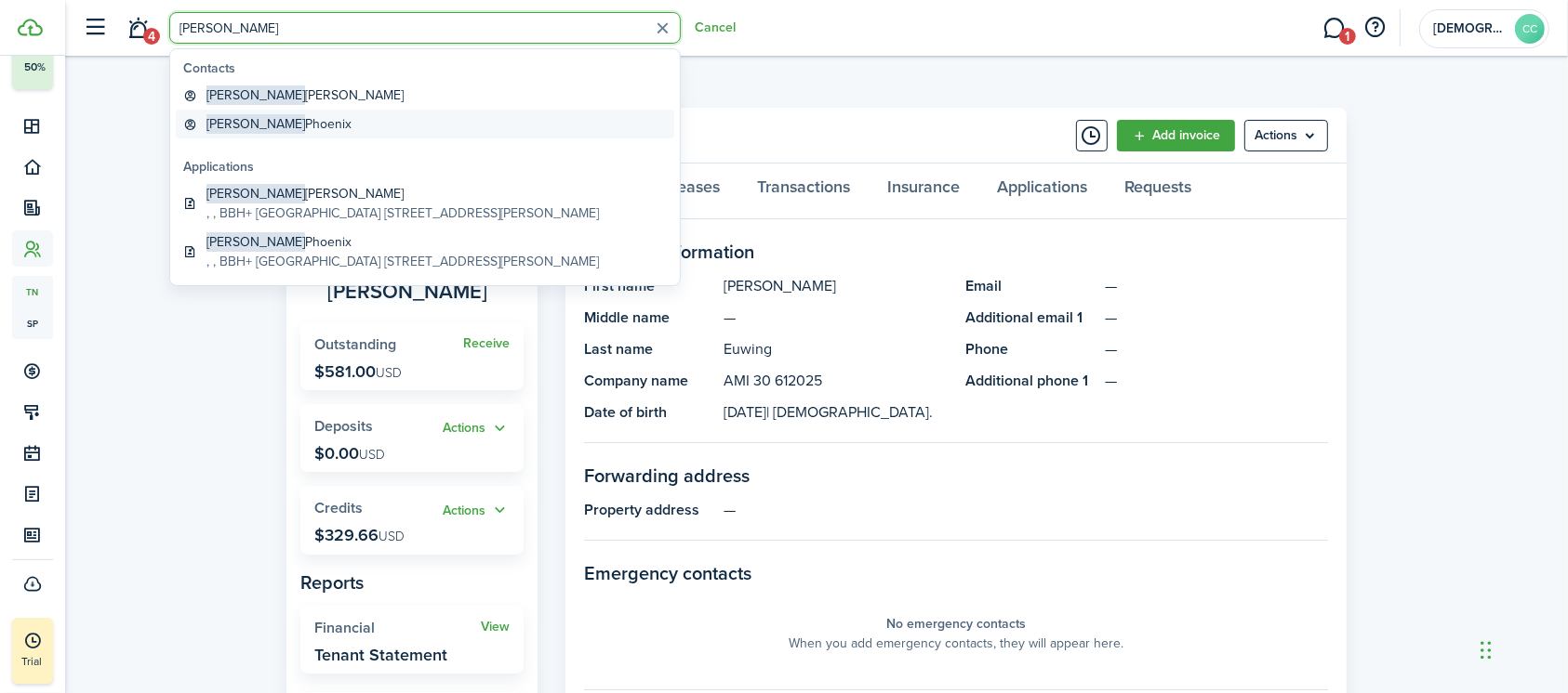
type input "Richard"
click at [257, 127] on global-search-item-title "Richard Phoenix" at bounding box center [278, 124] width 145 height 20
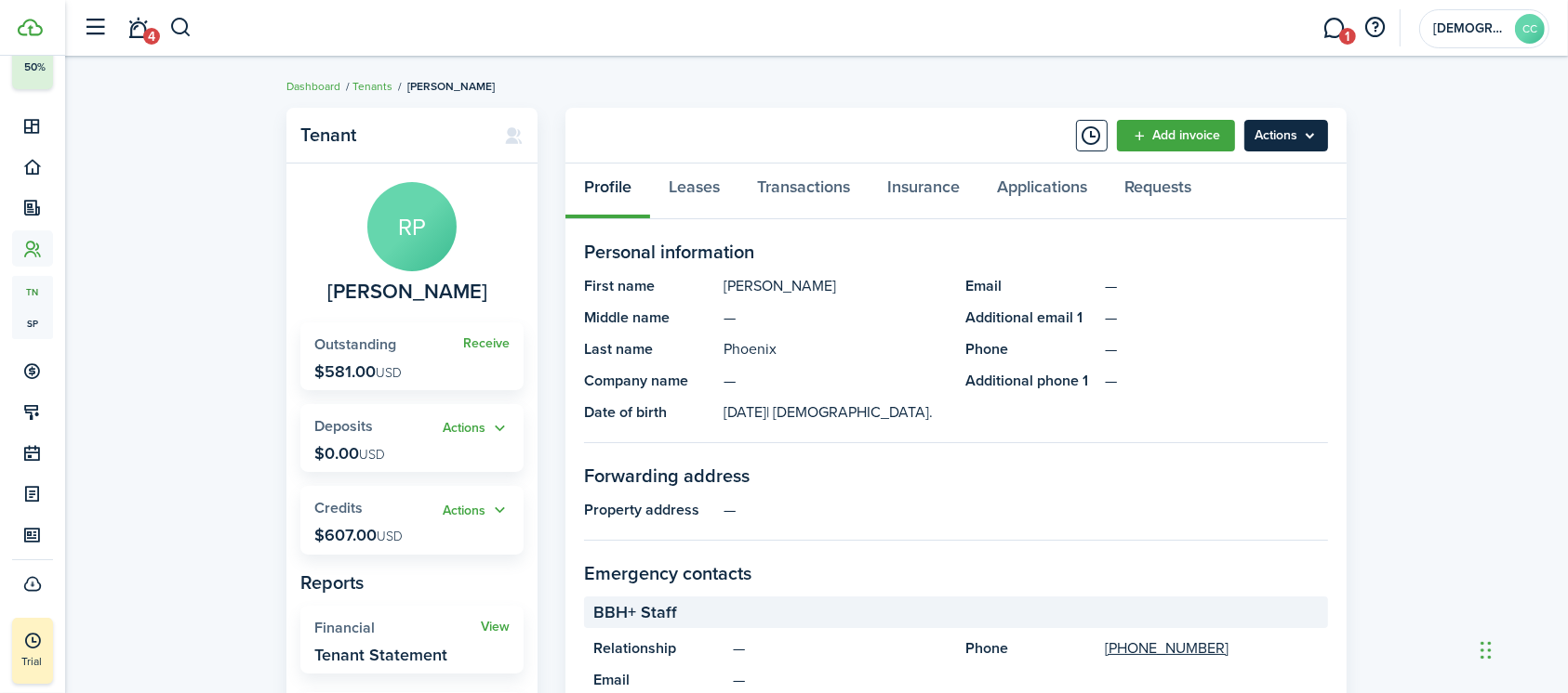
click at [1268, 141] on menu-btn "Actions" at bounding box center [1286, 136] width 84 height 32
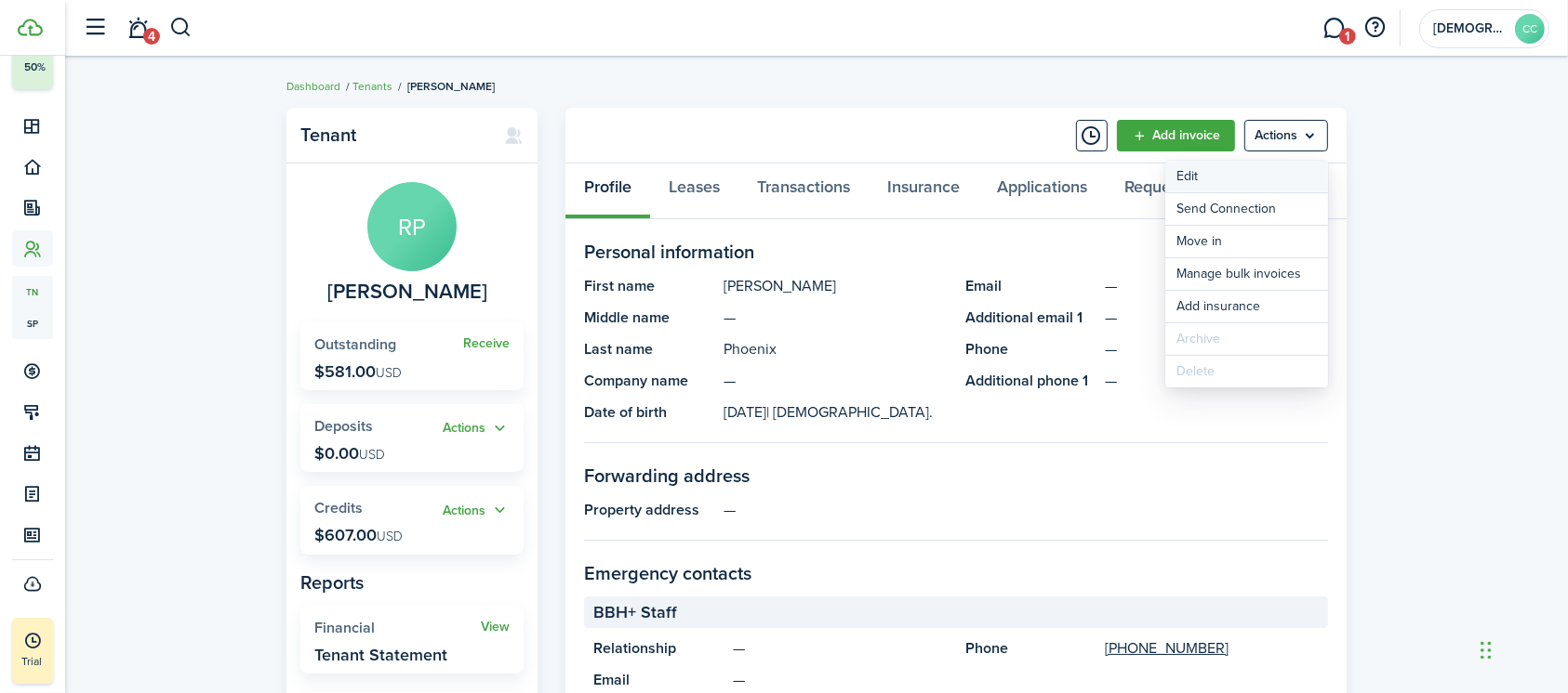
click at [1201, 178] on link "Edit" at bounding box center [1246, 176] width 162 height 32
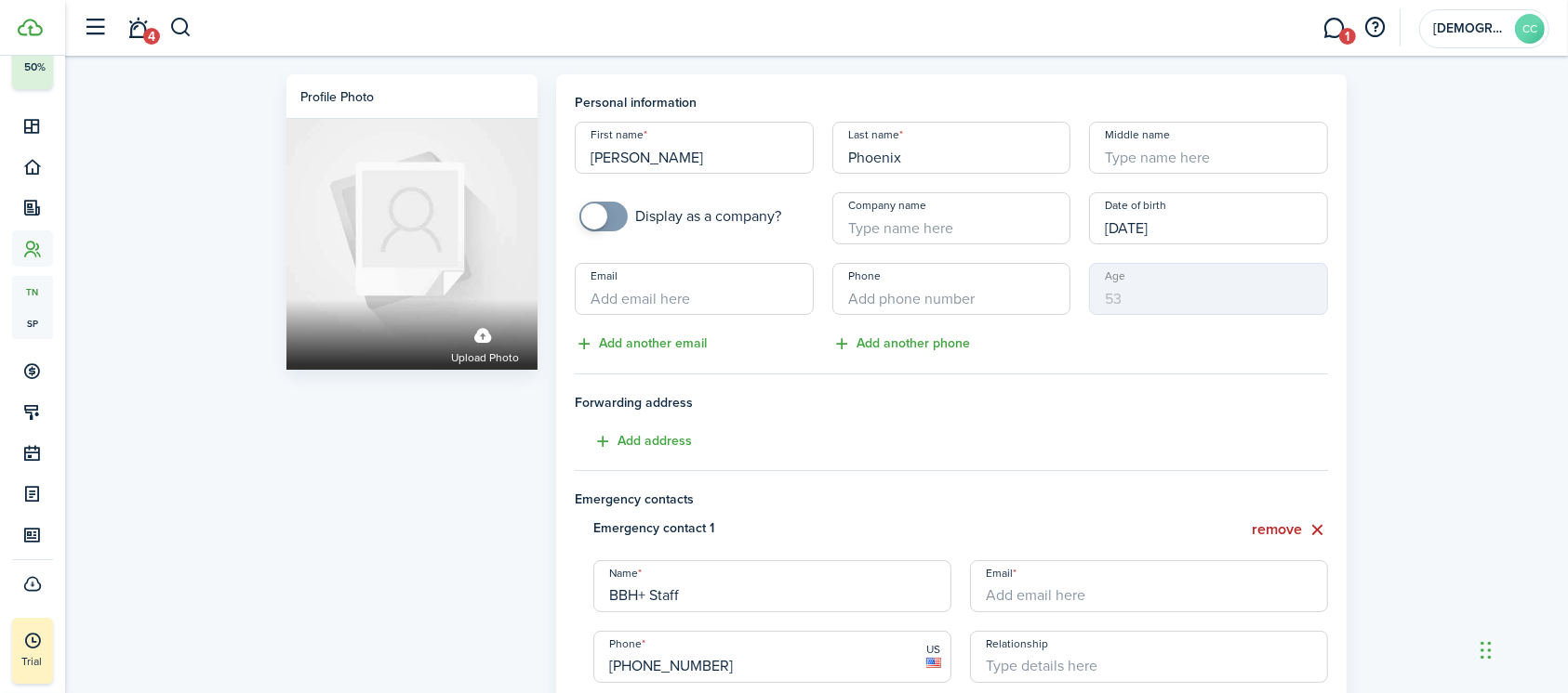
click at [875, 228] on input "Company name" at bounding box center [952, 218] width 239 height 52
type input "AMI 30 6125"
click at [1282, 531] on button "remove" at bounding box center [1290, 530] width 77 height 23
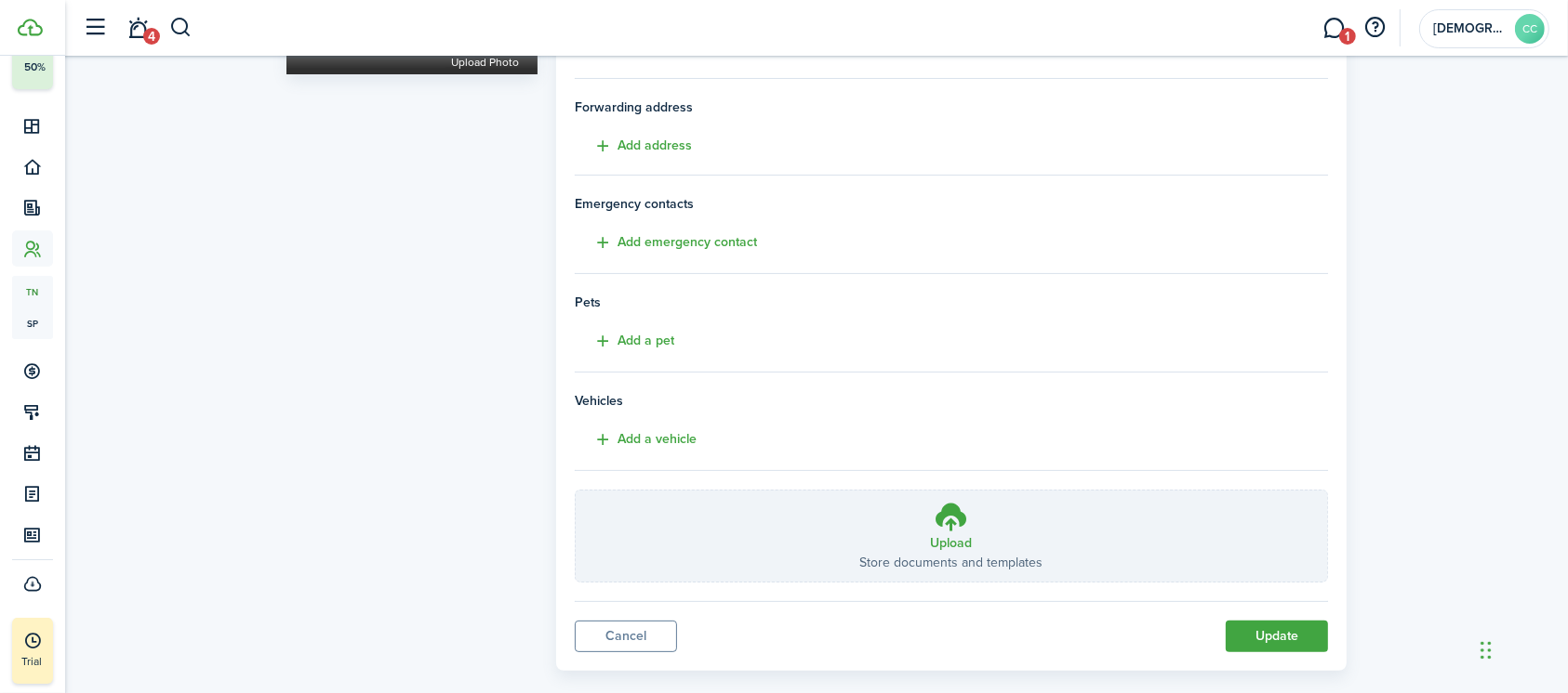
scroll to position [305, 0]
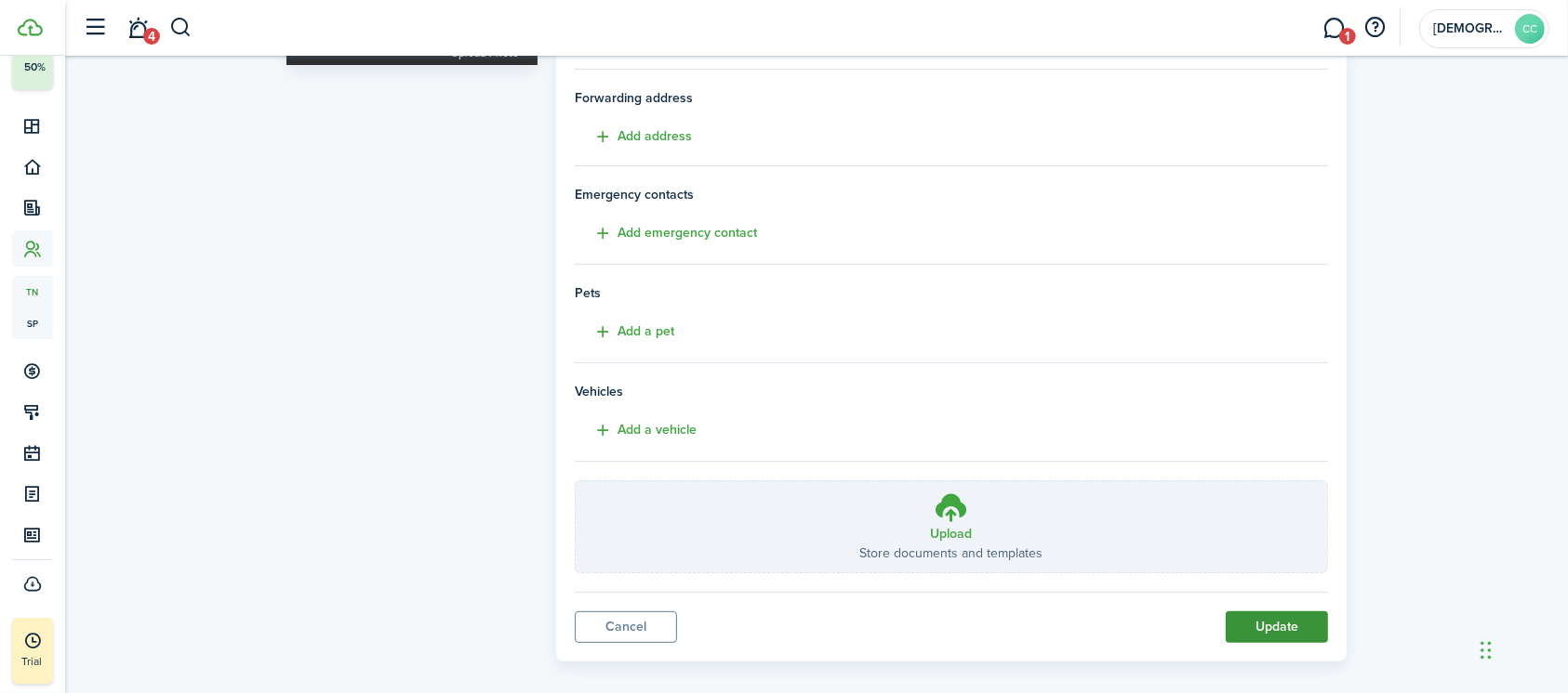
click at [1279, 625] on button "Update" at bounding box center [1277, 628] width 103 height 32
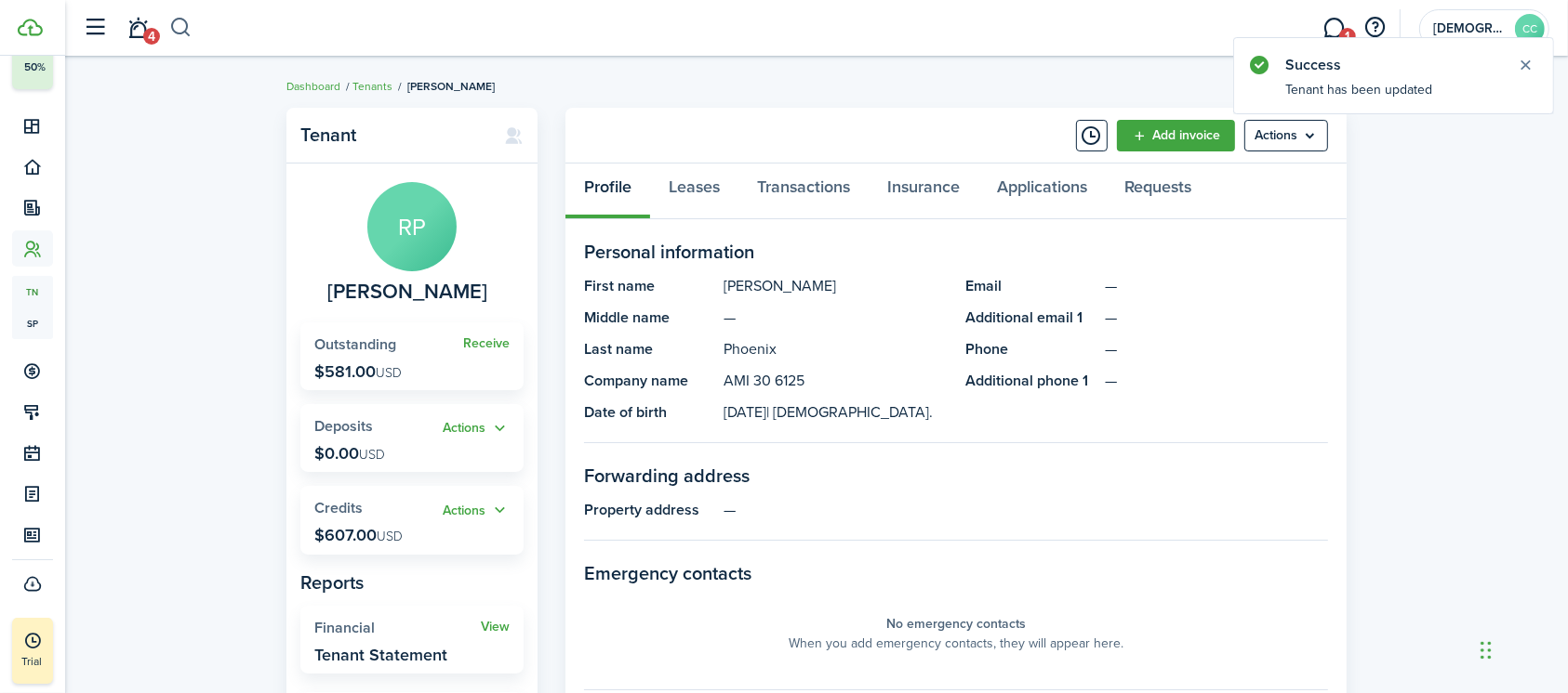
click at [178, 20] on button "button" at bounding box center [180, 28] width 23 height 32
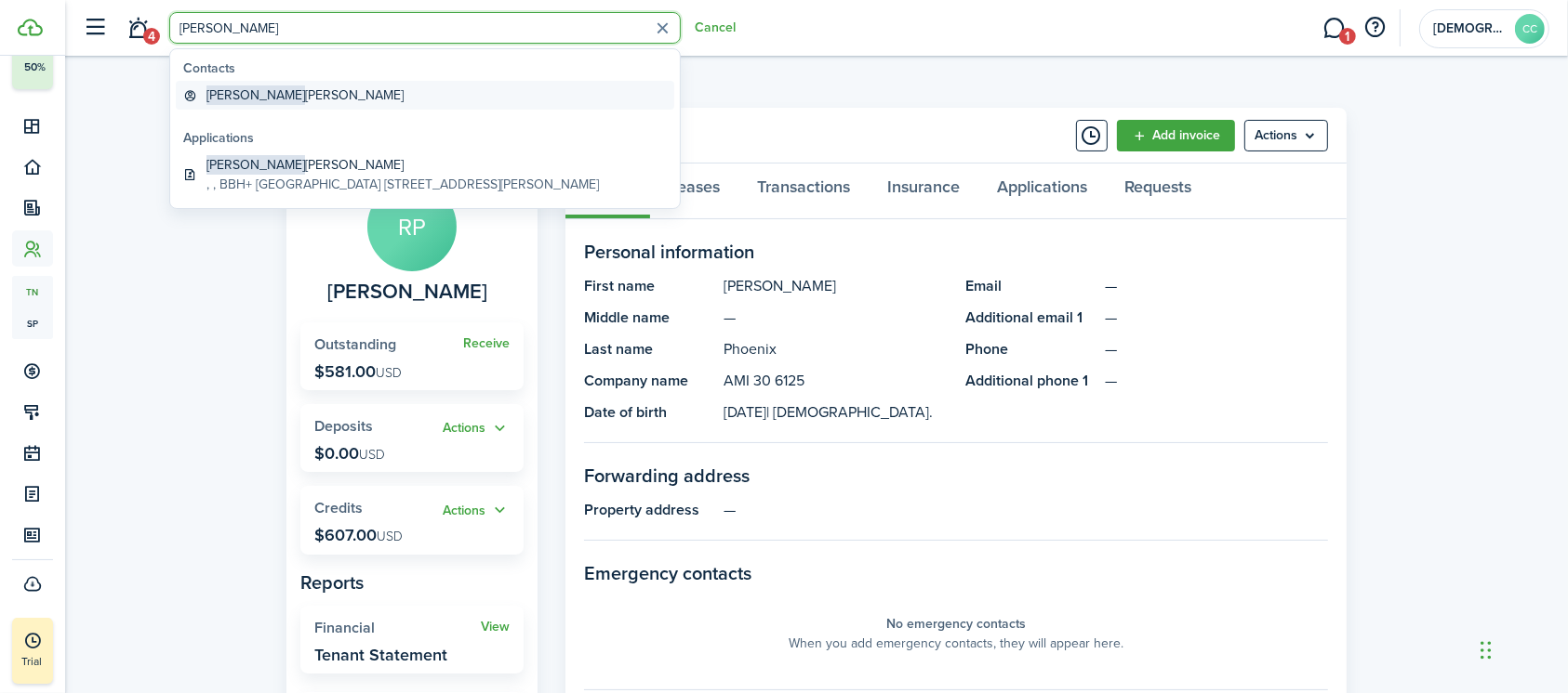
type input "Zachar"
click at [263, 98] on global-search-item-title "Zachary Smith" at bounding box center [304, 95] width 197 height 20
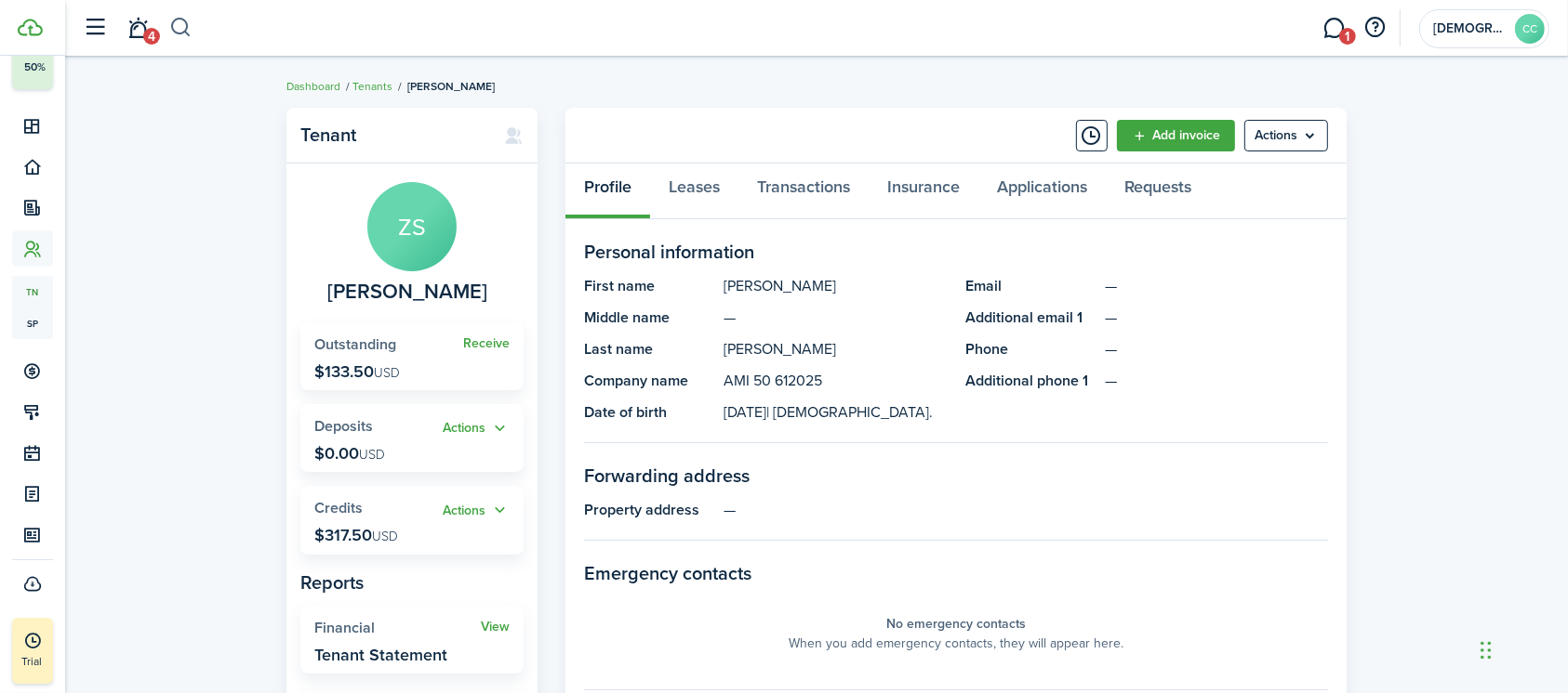
click at [186, 26] on button "button" at bounding box center [180, 28] width 23 height 32
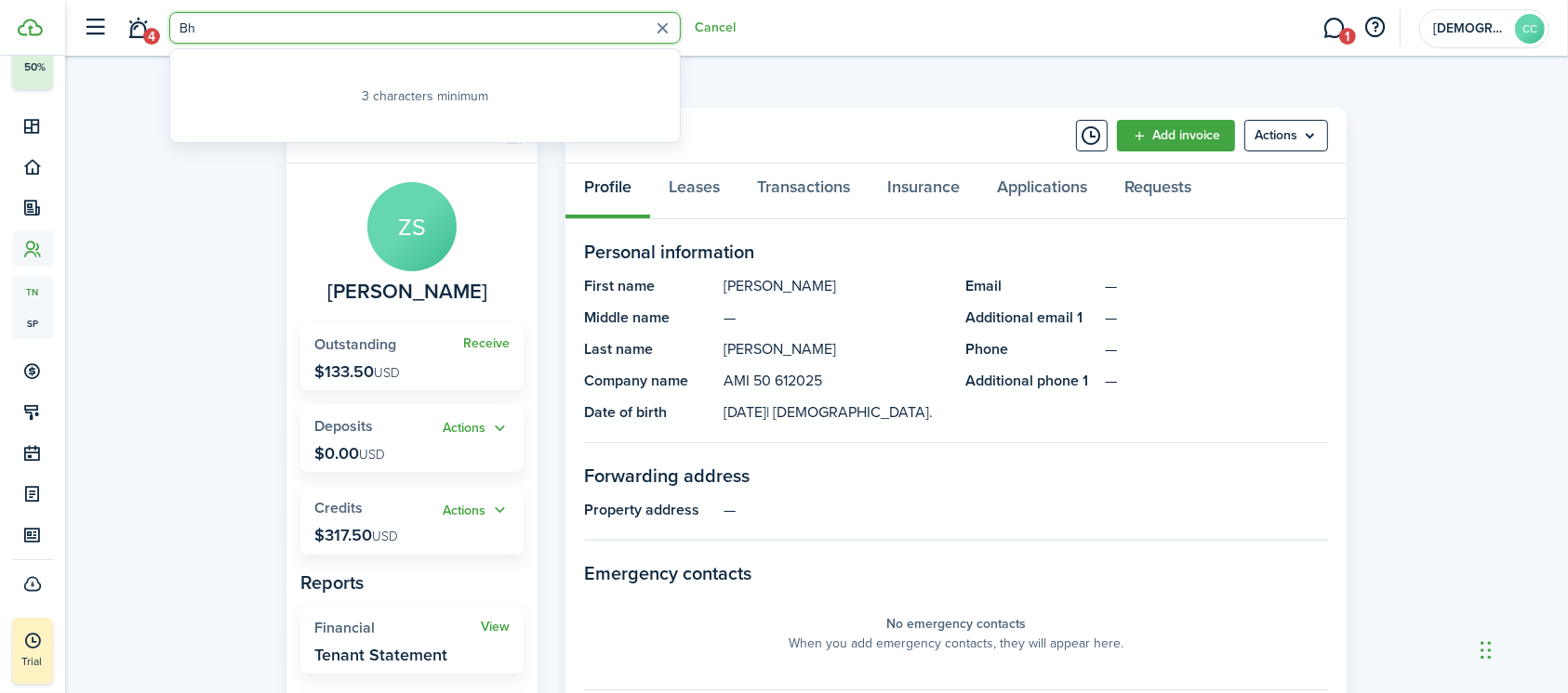
type input "B"
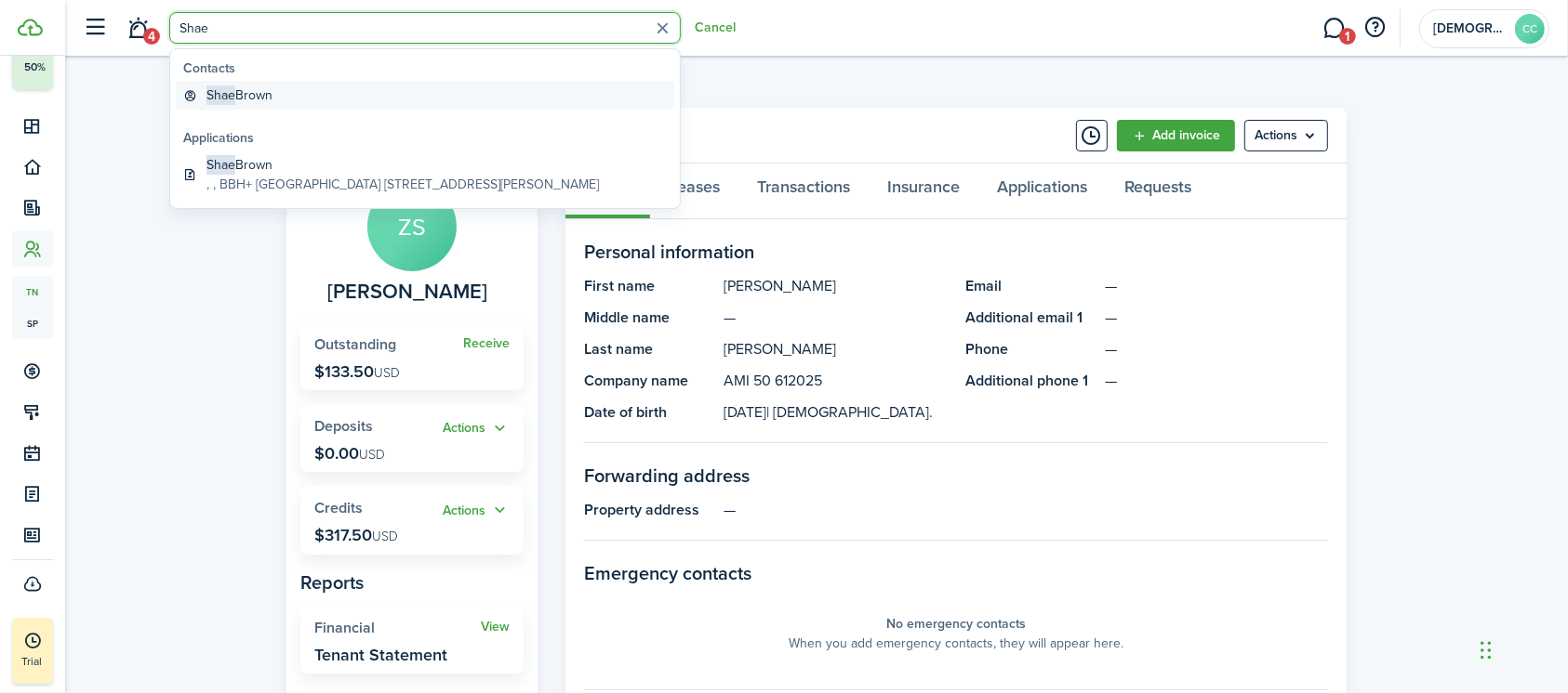
type input "Shae"
click at [242, 95] on global-search-item-title "Shae Brown" at bounding box center [239, 95] width 66 height 20
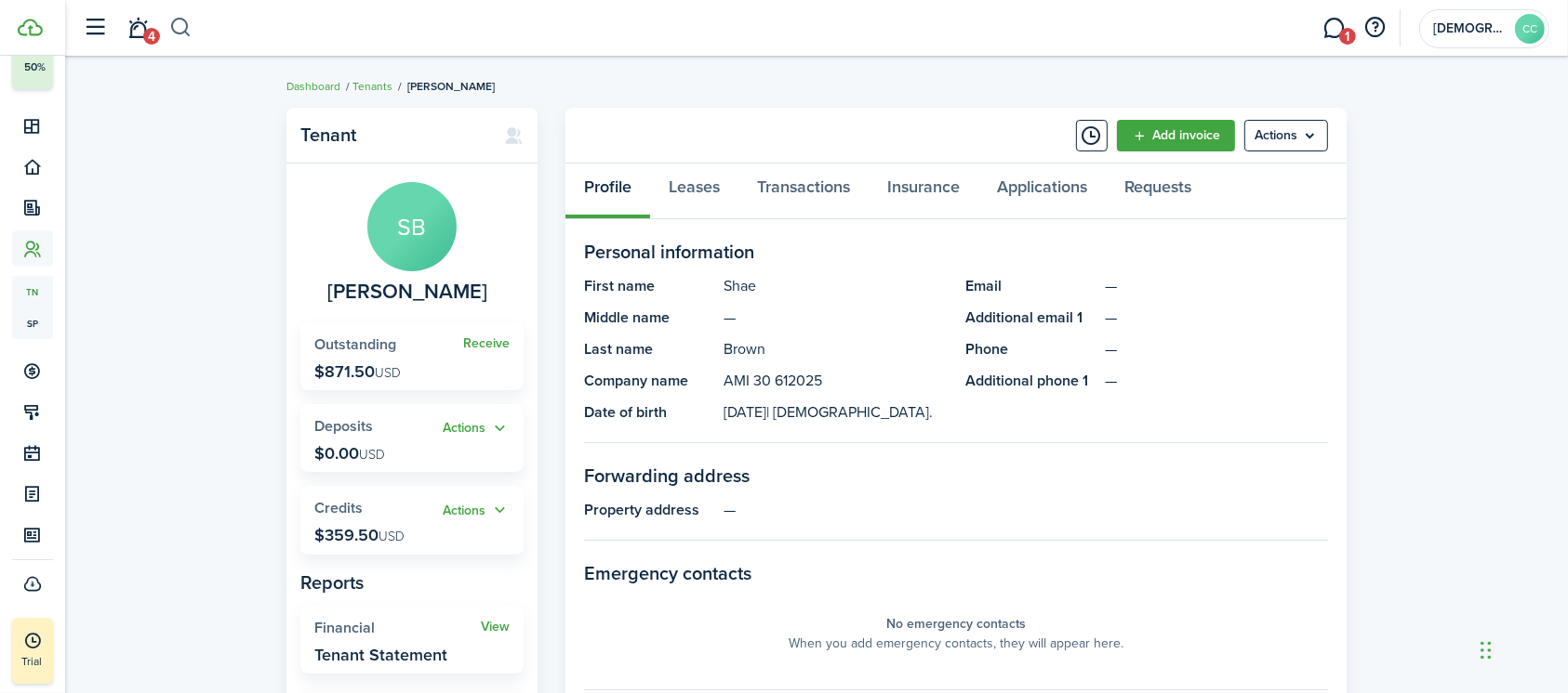
click at [185, 24] on button "button" at bounding box center [180, 28] width 23 height 32
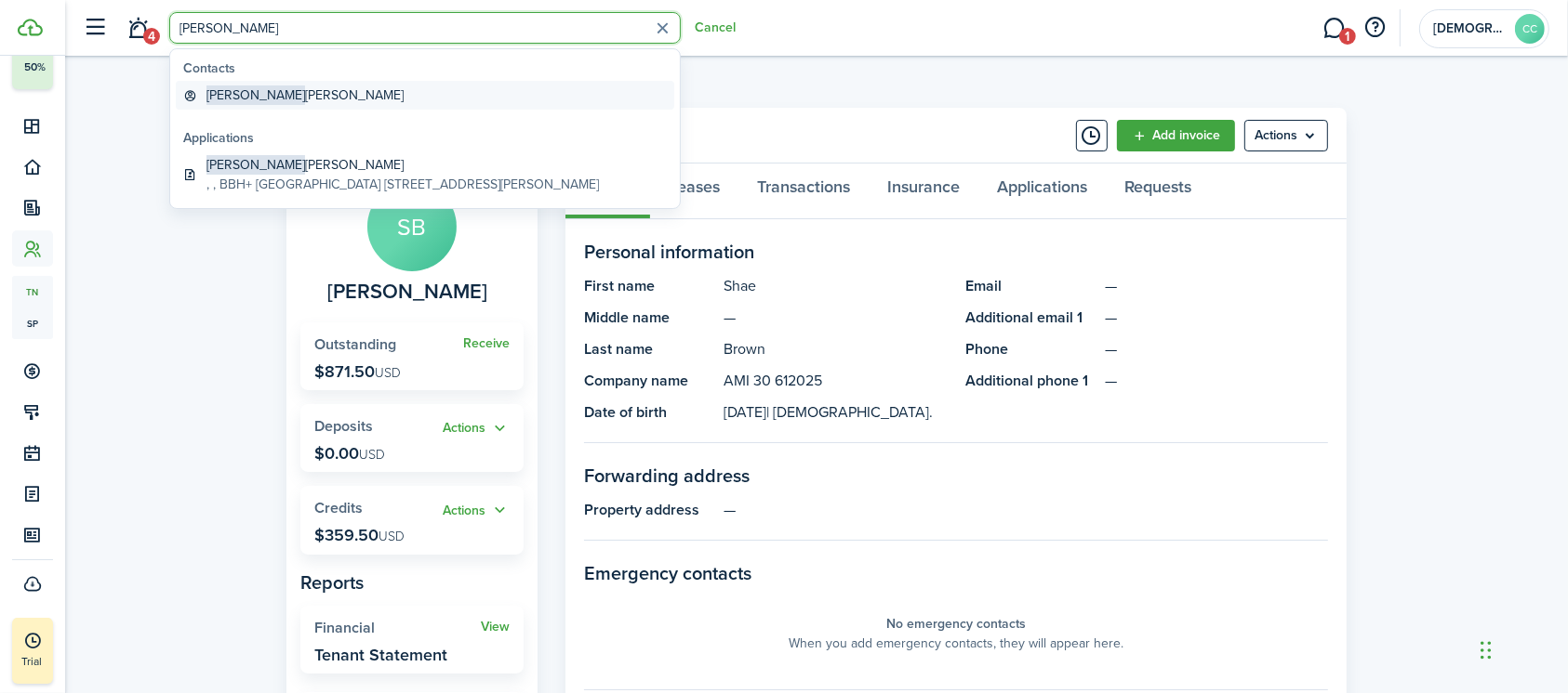
type input "[PERSON_NAME]"
click at [250, 94] on global-search-item-title "[PERSON_NAME] [PERSON_NAME]" at bounding box center [304, 95] width 197 height 20
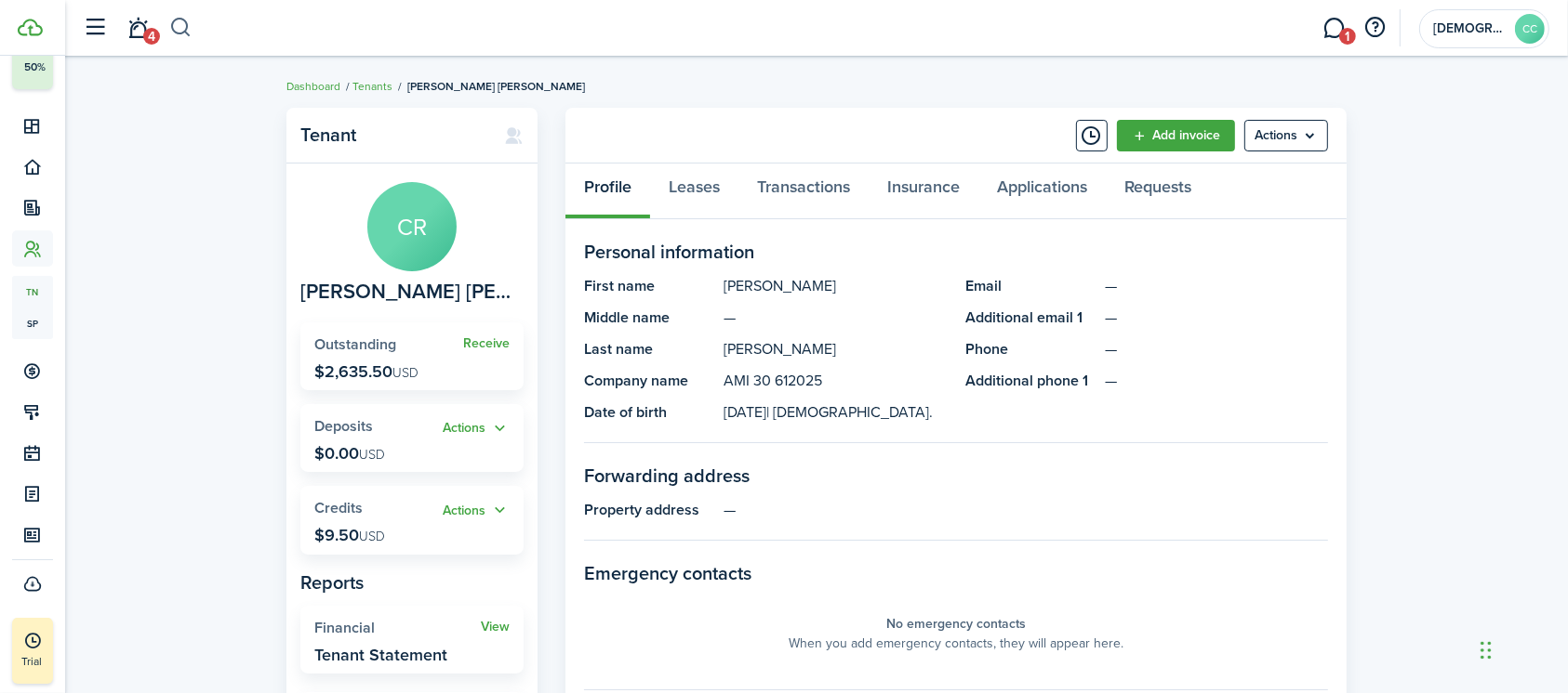
click at [184, 35] on button "button" at bounding box center [180, 28] width 23 height 32
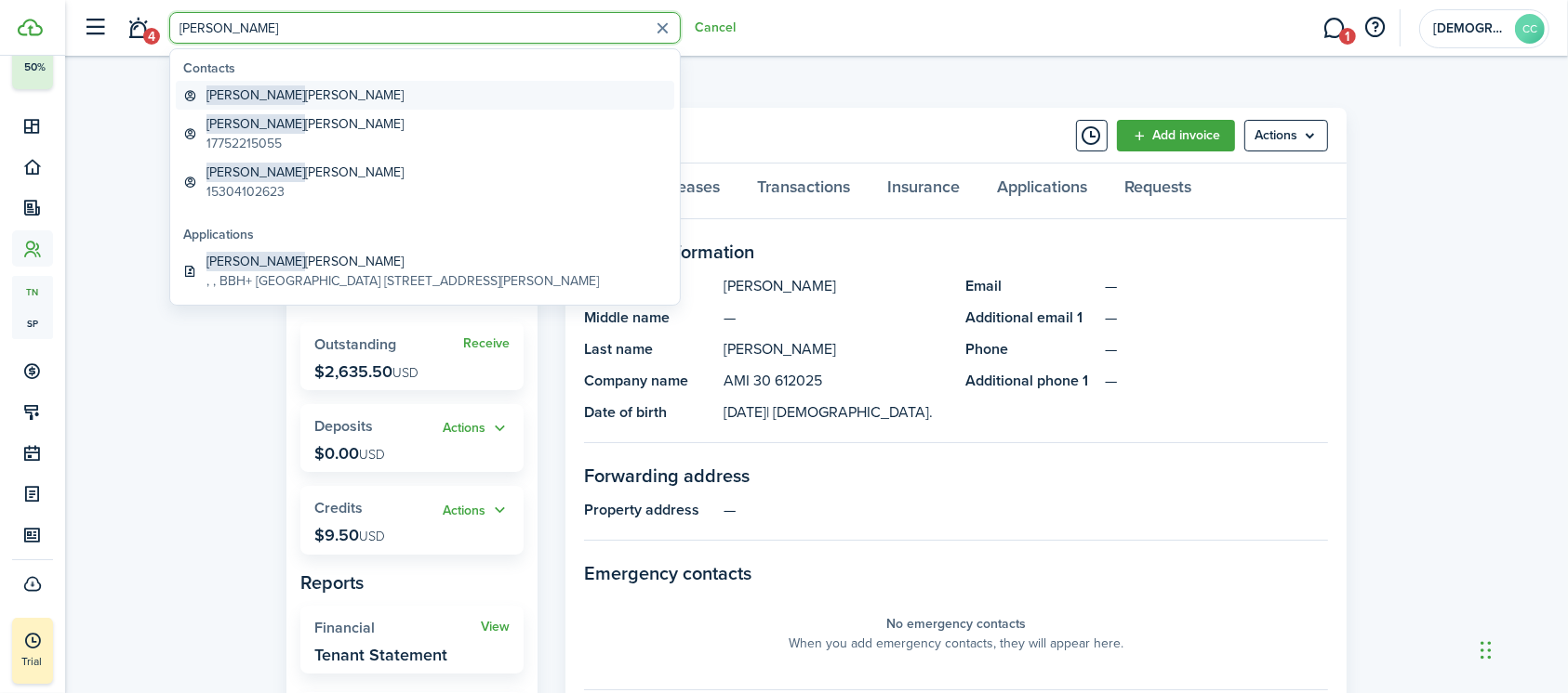
type input "[PERSON_NAME]"
click at [244, 100] on global-search-item-title "[PERSON_NAME]" at bounding box center [304, 95] width 197 height 20
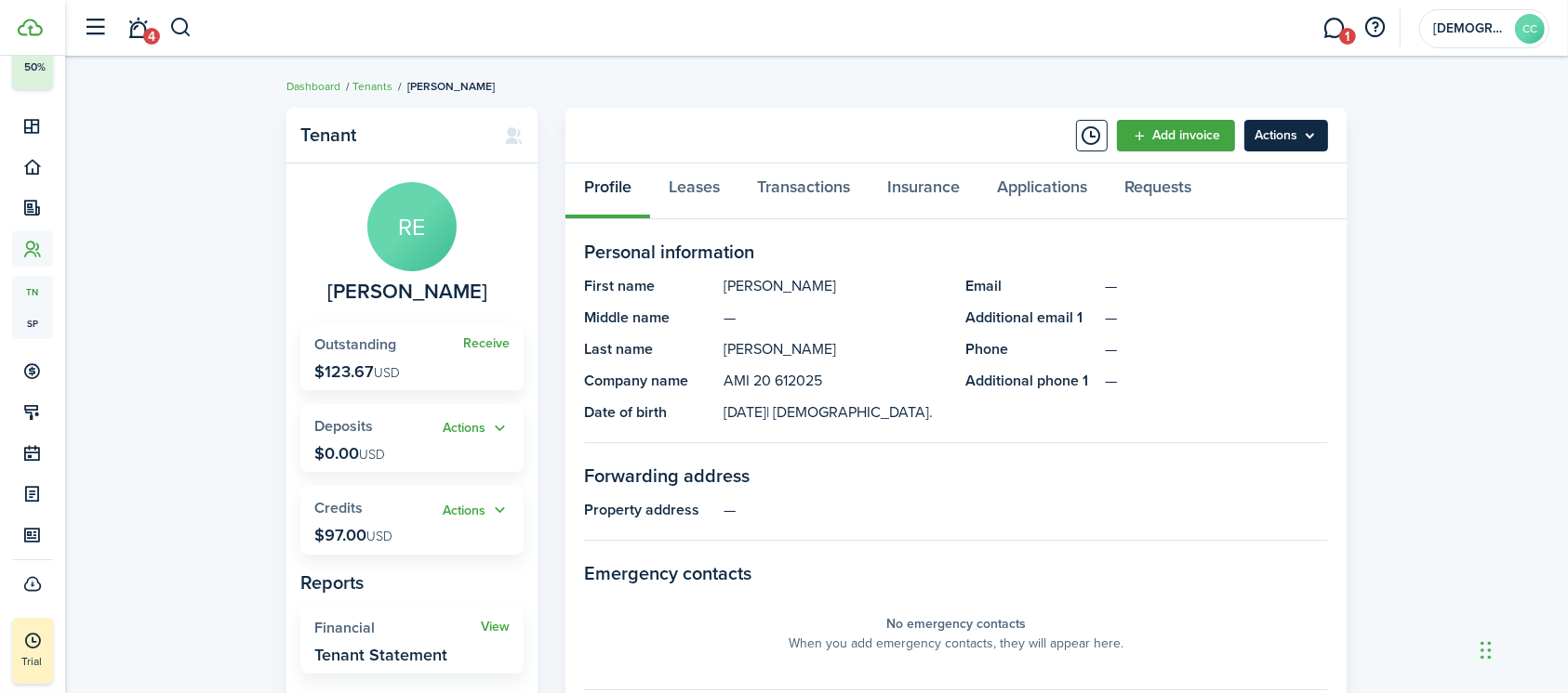
click at [1277, 139] on menu-btn "Actions" at bounding box center [1286, 136] width 84 height 32
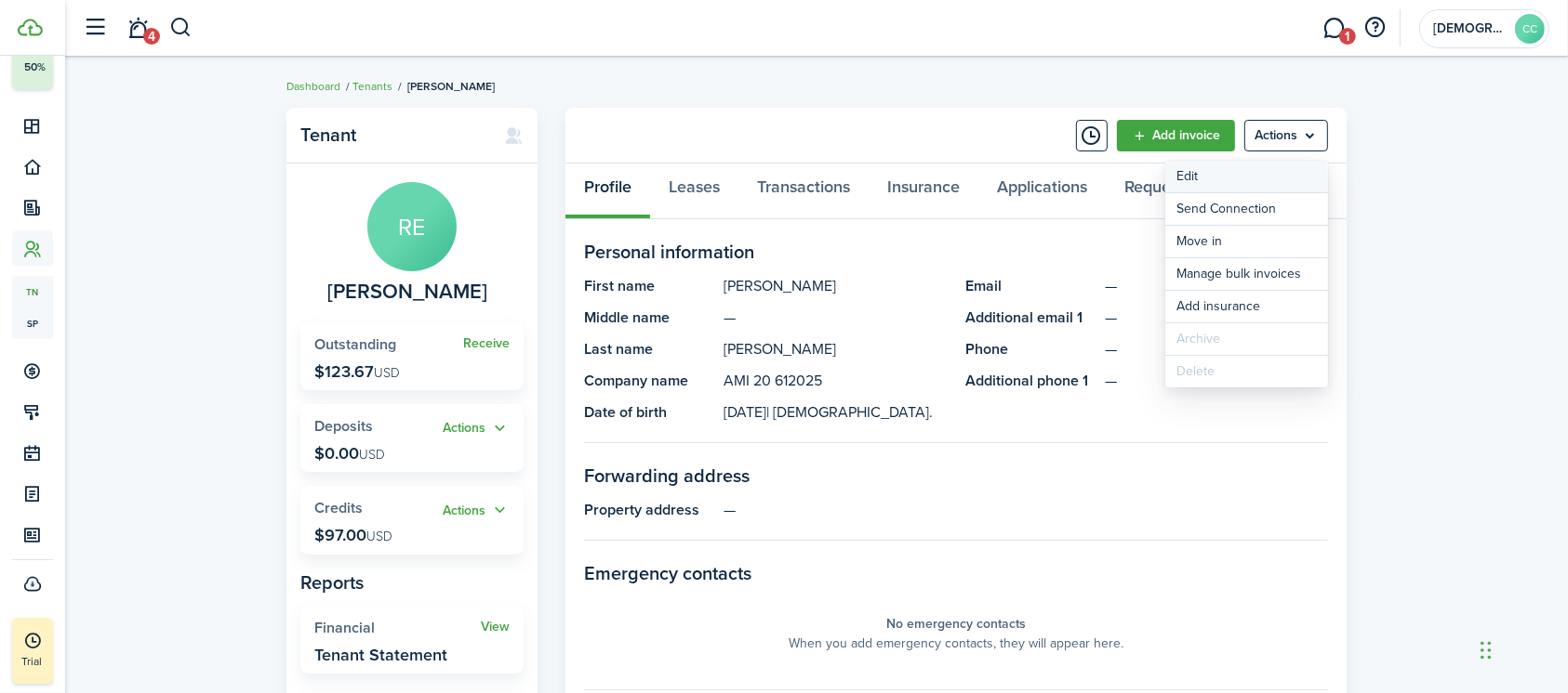
click at [1196, 171] on link "Edit" at bounding box center [1246, 176] width 162 height 32
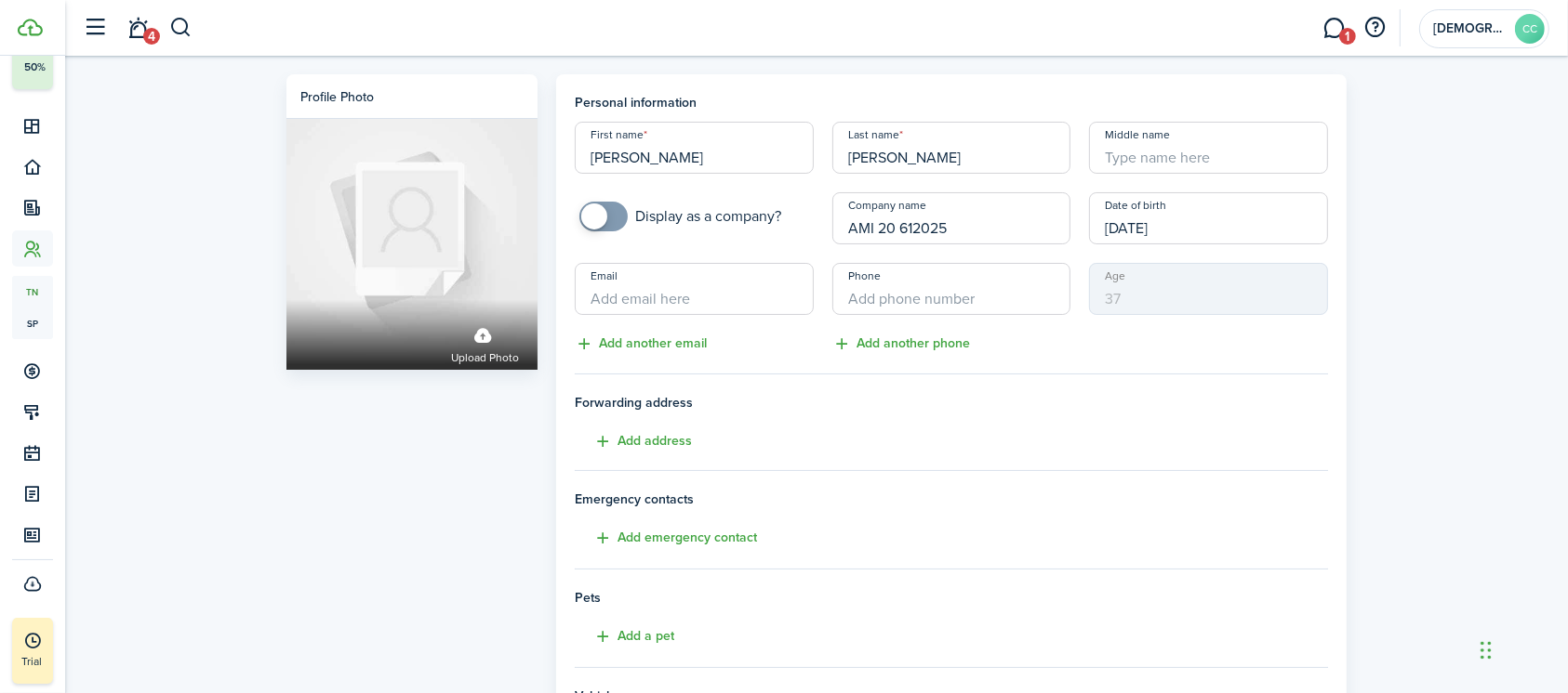
drag, startPoint x: 957, startPoint y: 231, endPoint x: 814, endPoint y: 212, distance: 144.3
click at [814, 212] on div "First name Ryan Last name Evans Middle name Display as a company? Company name …" at bounding box center [951, 239] width 772 height 233
paste input "30 61"
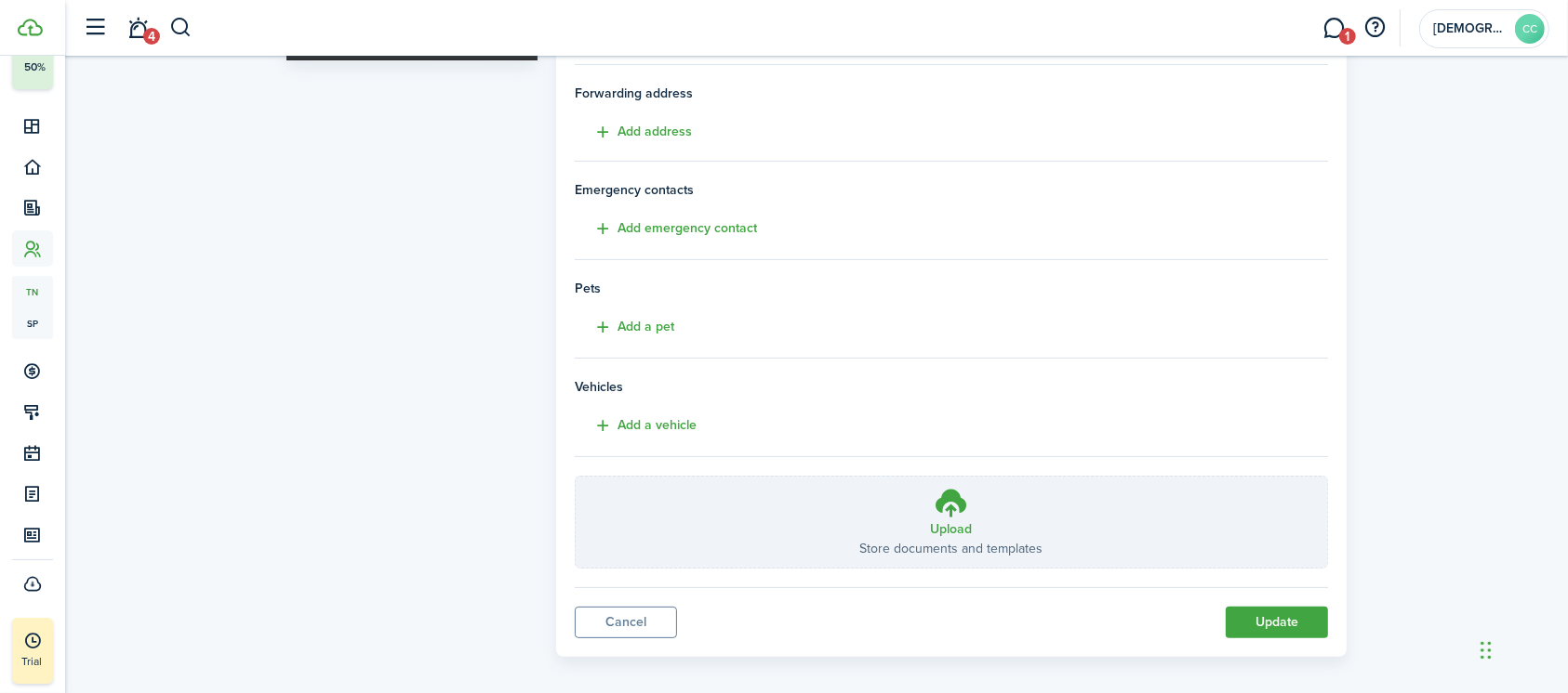
scroll to position [323, 0]
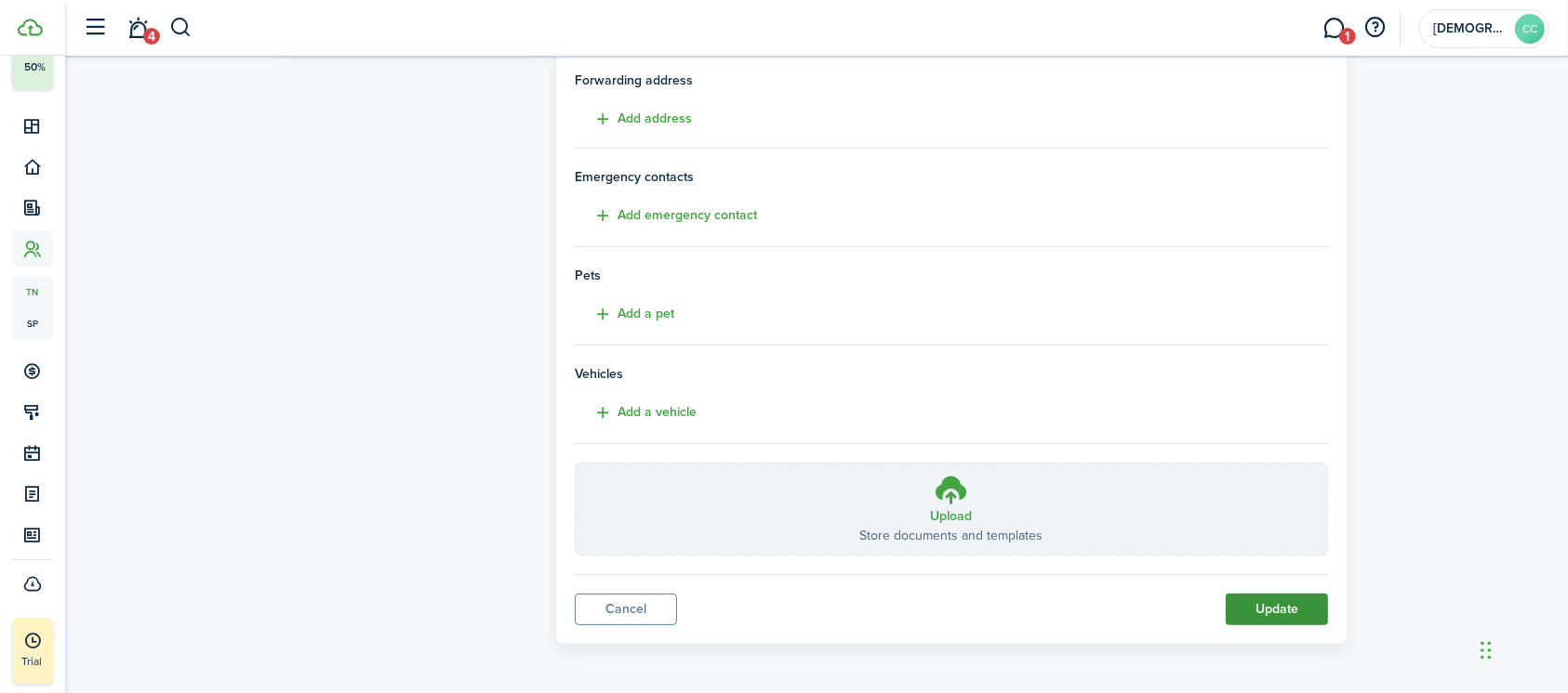
type input "AMI 30 6125"
click at [1295, 609] on button "Update" at bounding box center [1277, 610] width 103 height 32
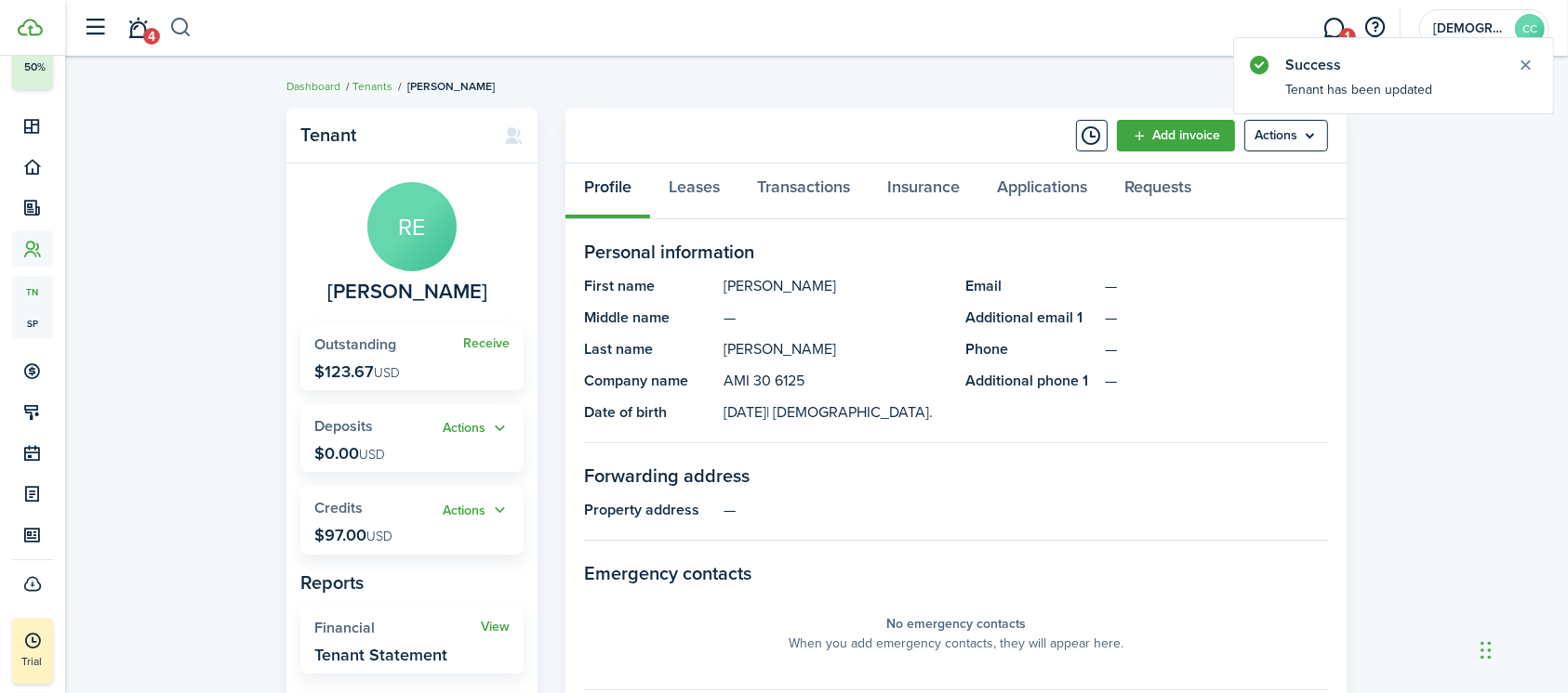
click at [184, 29] on button "button" at bounding box center [180, 28] width 23 height 32
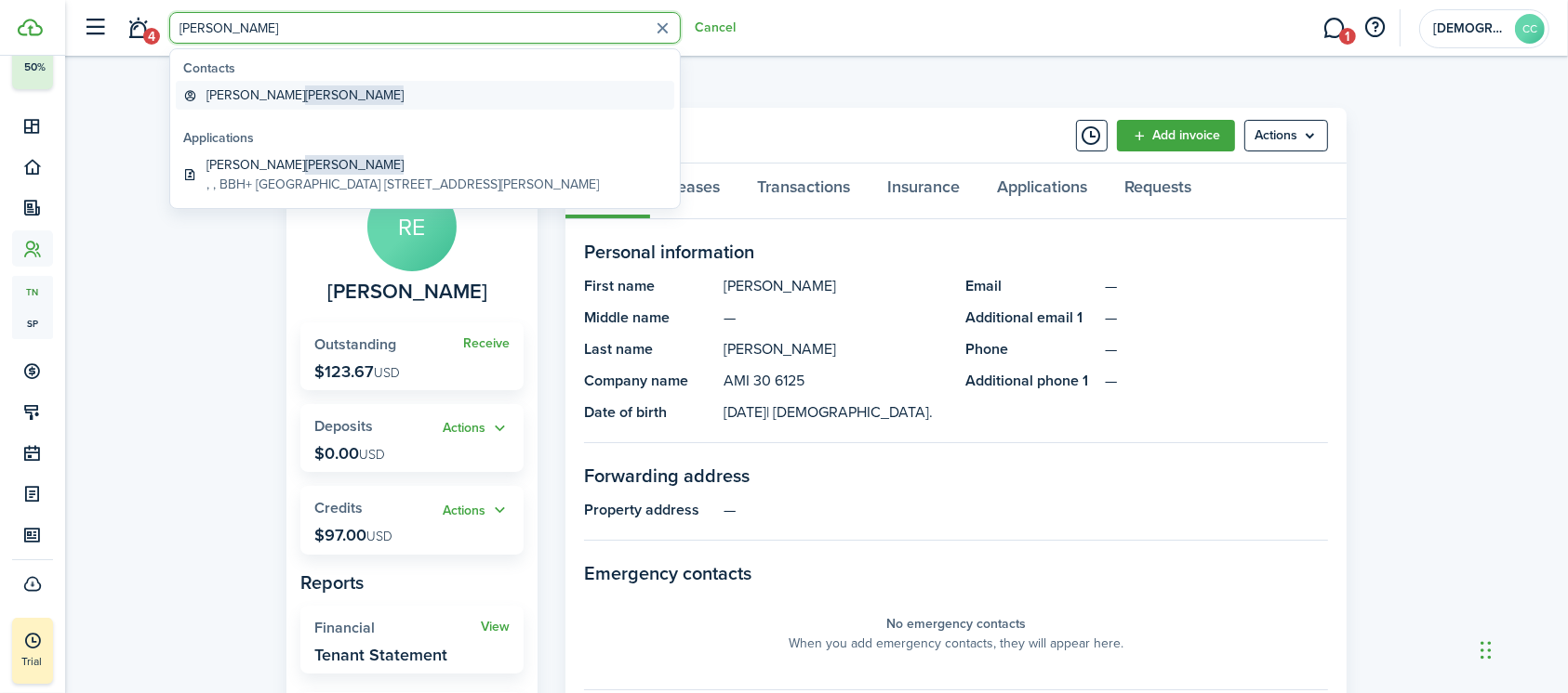
type input "Kennedy"
click at [231, 97] on global-search-item-title "Richard Kennedy" at bounding box center [304, 95] width 197 height 20
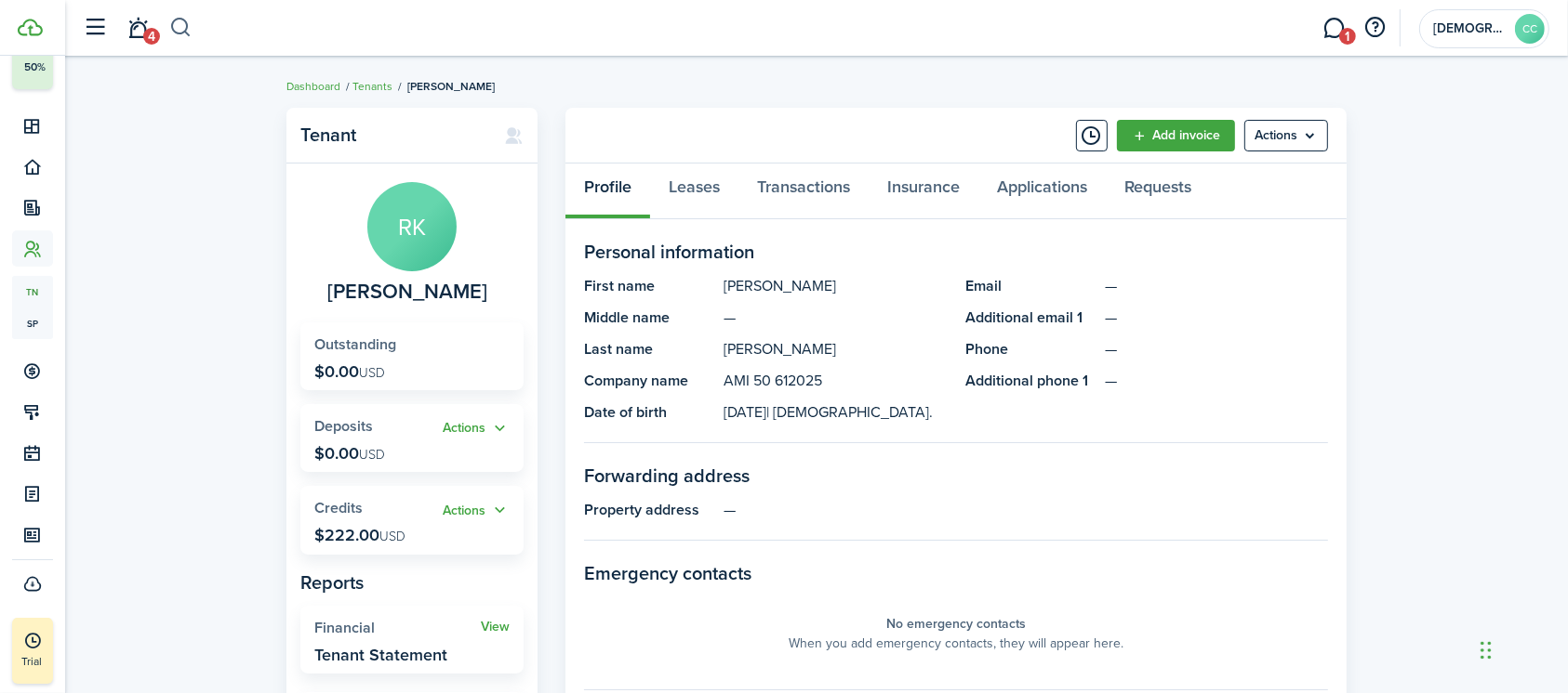
click at [171, 29] on button "button" at bounding box center [180, 28] width 23 height 32
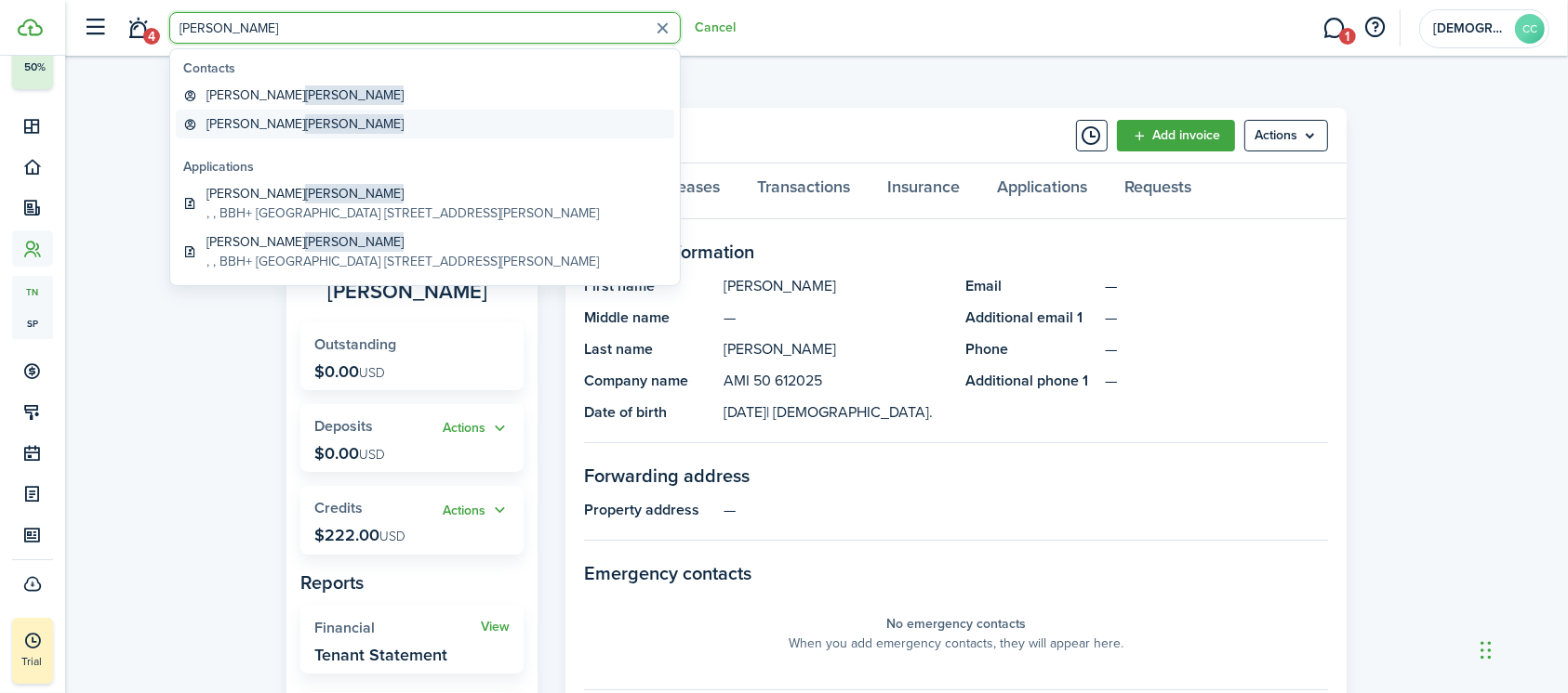
type input "[PERSON_NAME]"
click at [225, 126] on global-search-item-title "[PERSON_NAME]" at bounding box center [304, 124] width 197 height 20
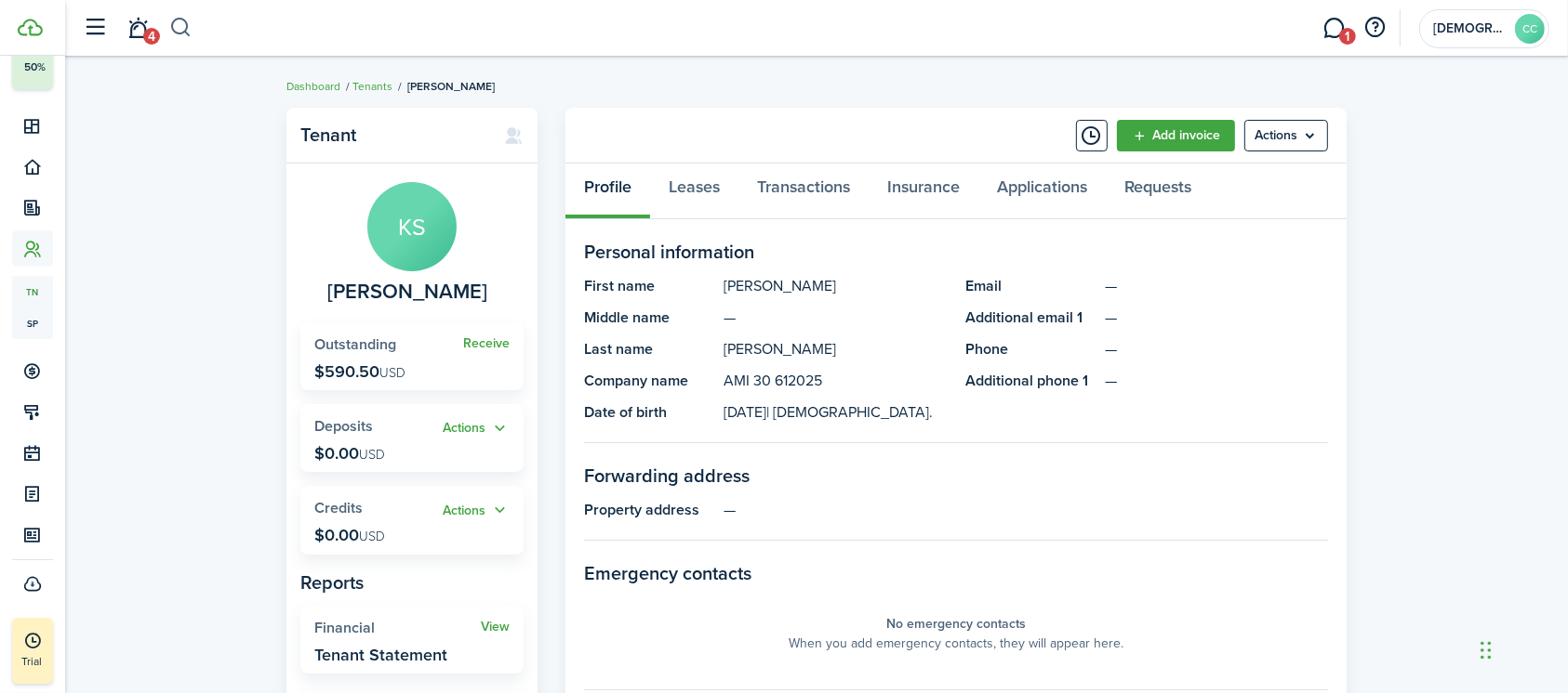
click at [180, 34] on button "button" at bounding box center [180, 28] width 23 height 32
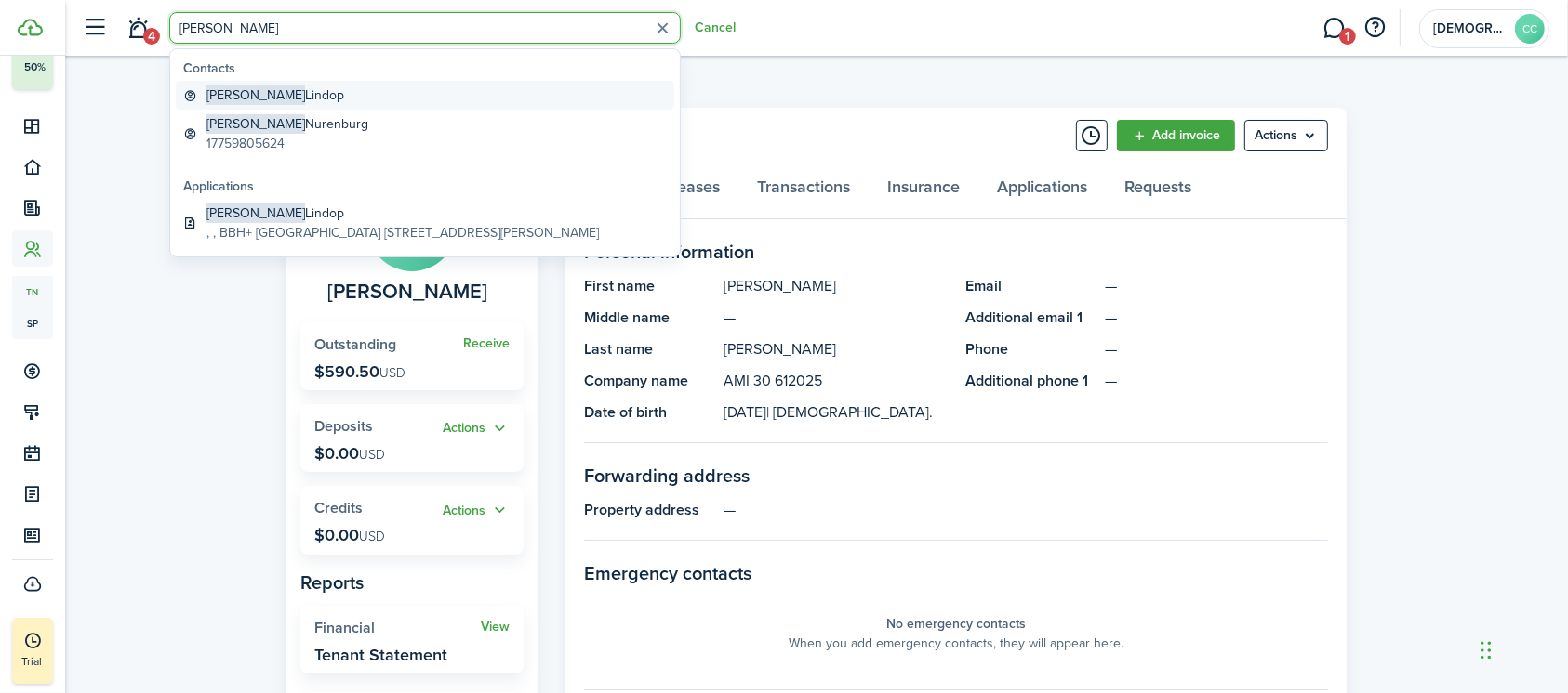
type input "Chris"
click at [259, 95] on global-search-item-title "Chris Lindop" at bounding box center [274, 95] width 137 height 20
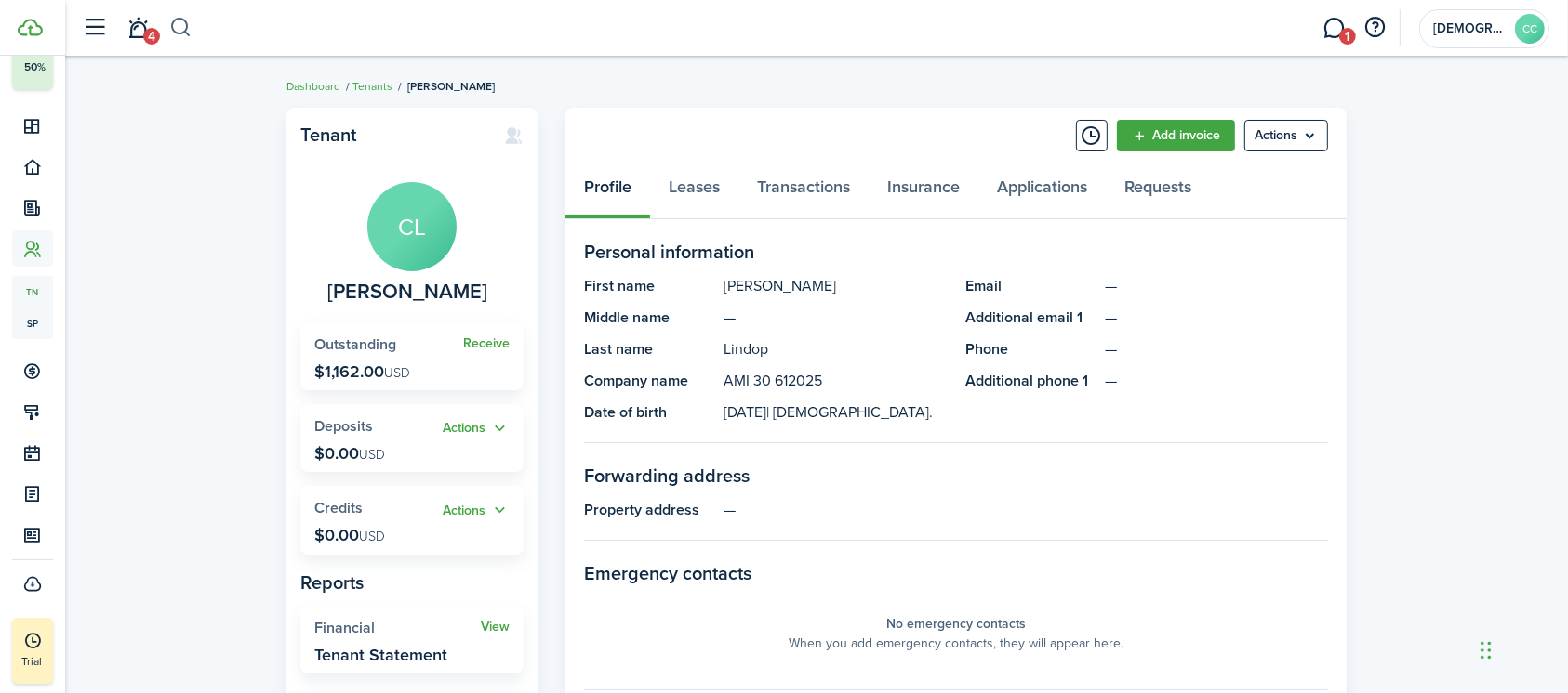
click at [184, 33] on button "button" at bounding box center [180, 28] width 23 height 32
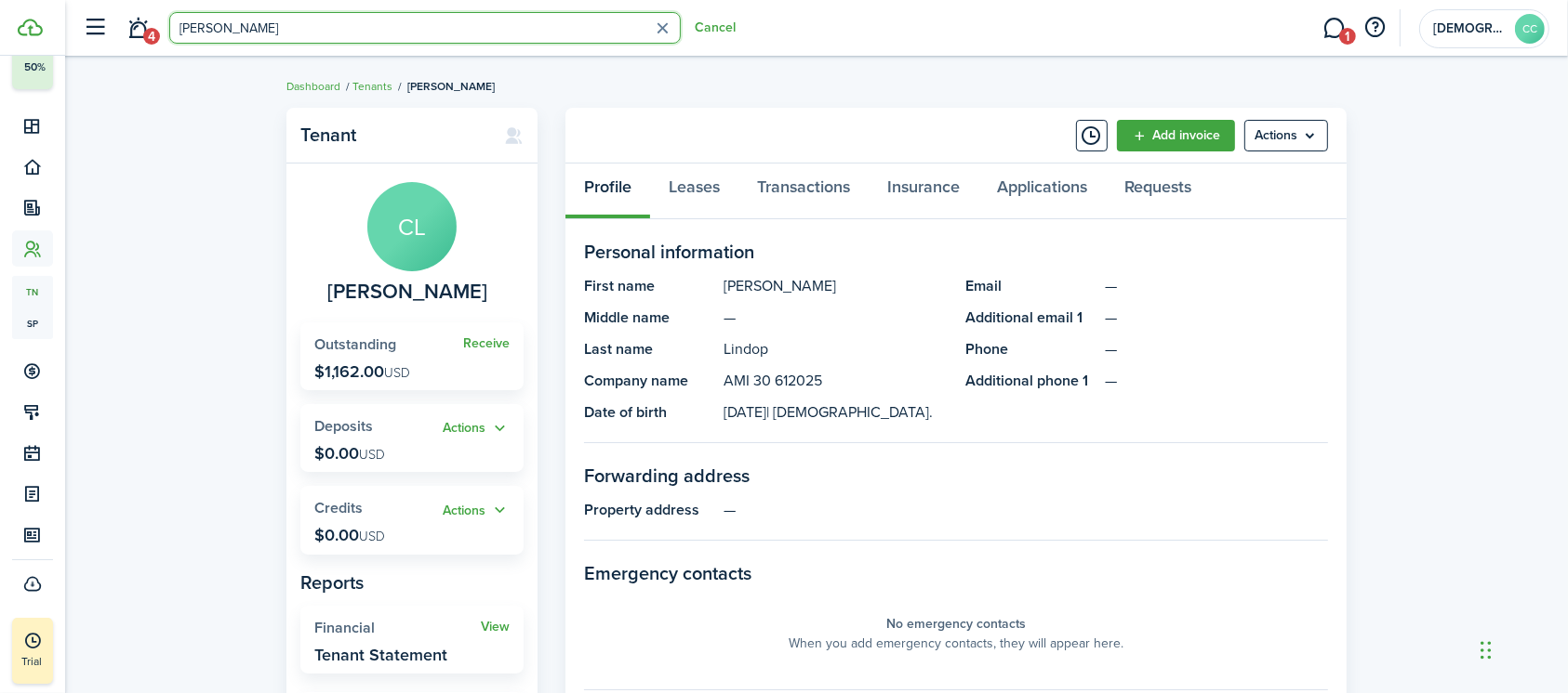
type input "[PERSON_NAME]"
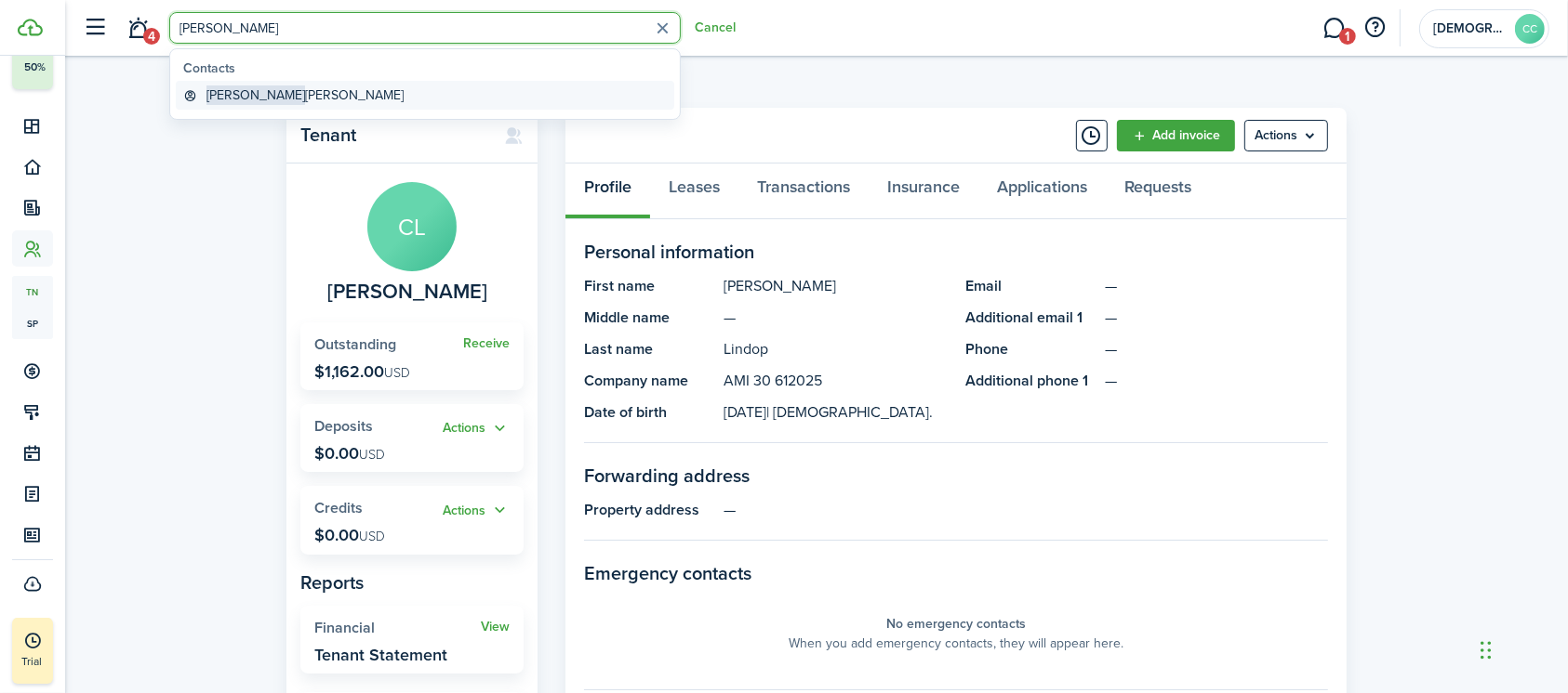
click at [264, 102] on global-search-item-title "[PERSON_NAME]" at bounding box center [304, 95] width 197 height 20
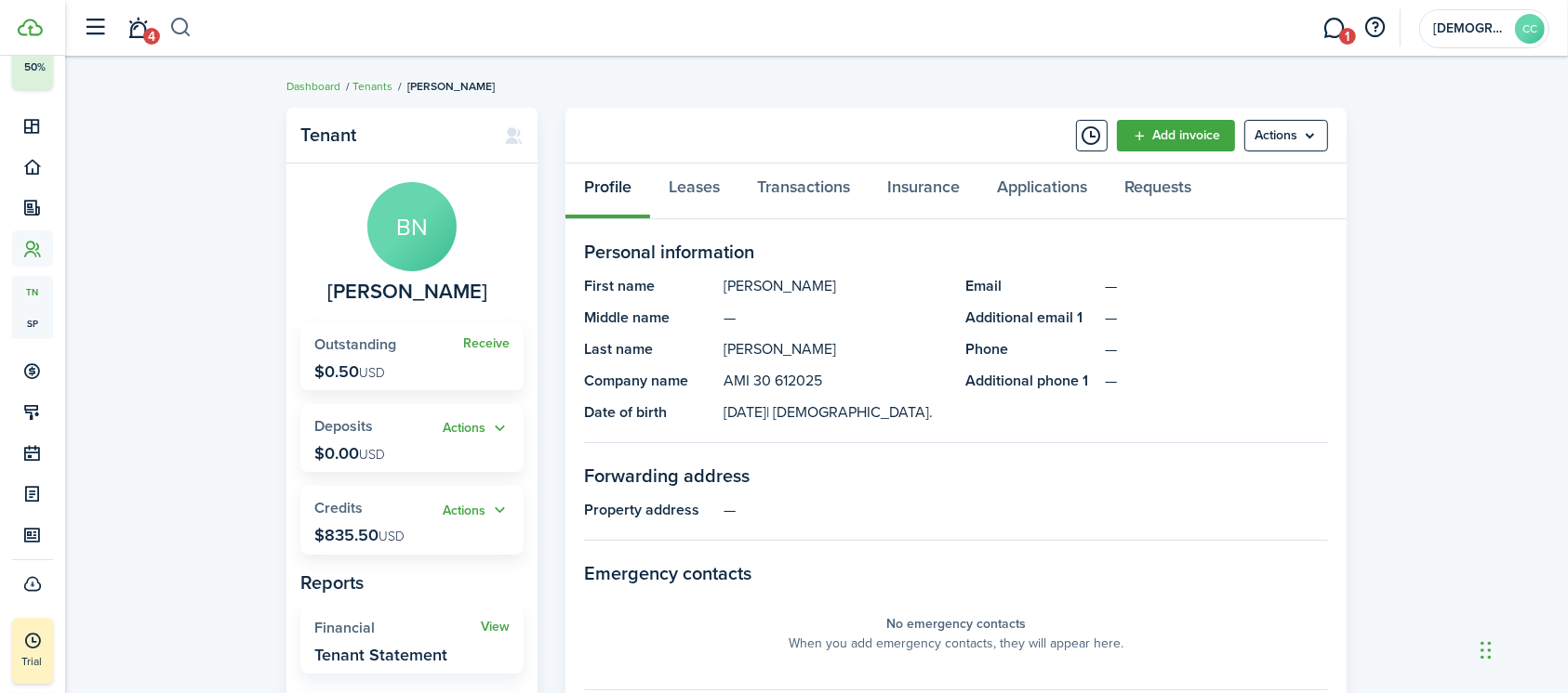
click at [184, 32] on button "button" at bounding box center [180, 28] width 23 height 32
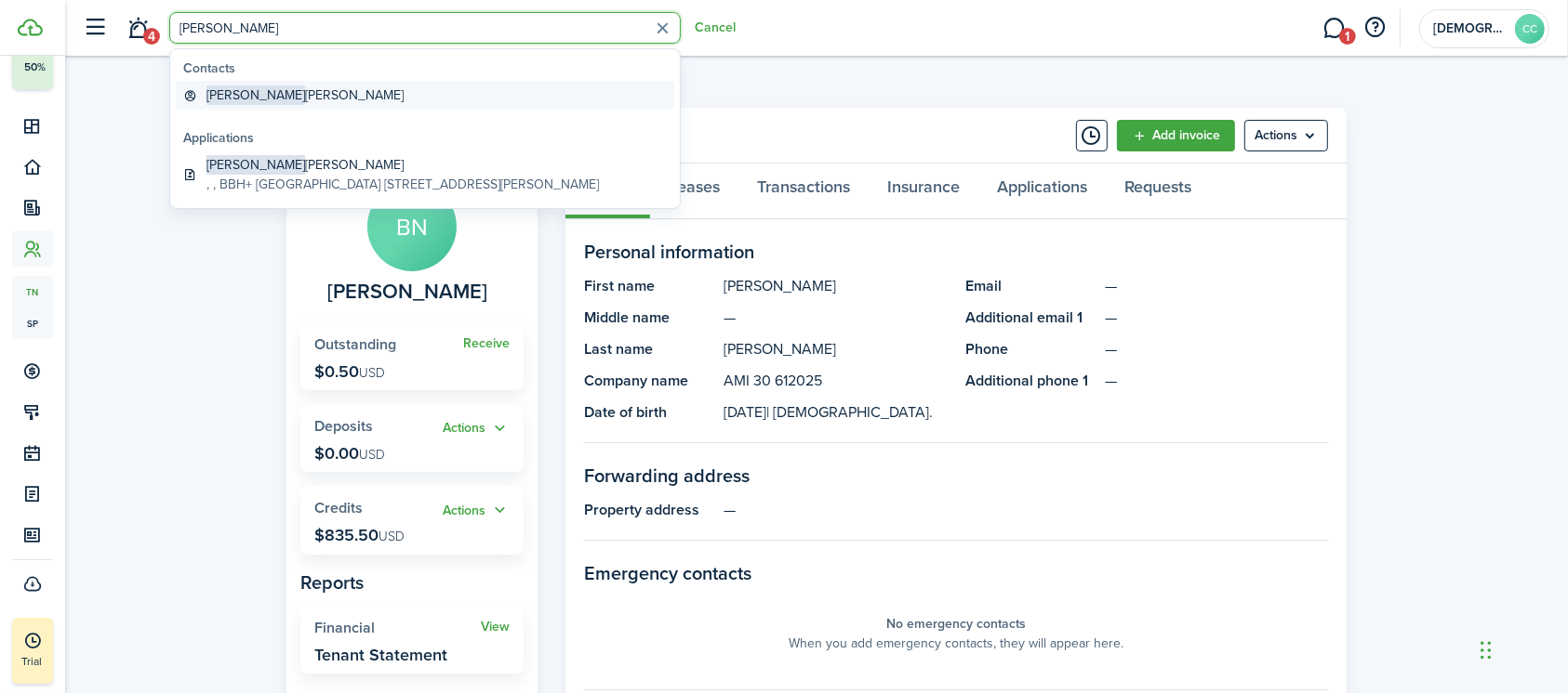
type input "[PERSON_NAME]"
click at [284, 99] on global-search-item-title "Tommy Montgomery" at bounding box center [304, 95] width 197 height 20
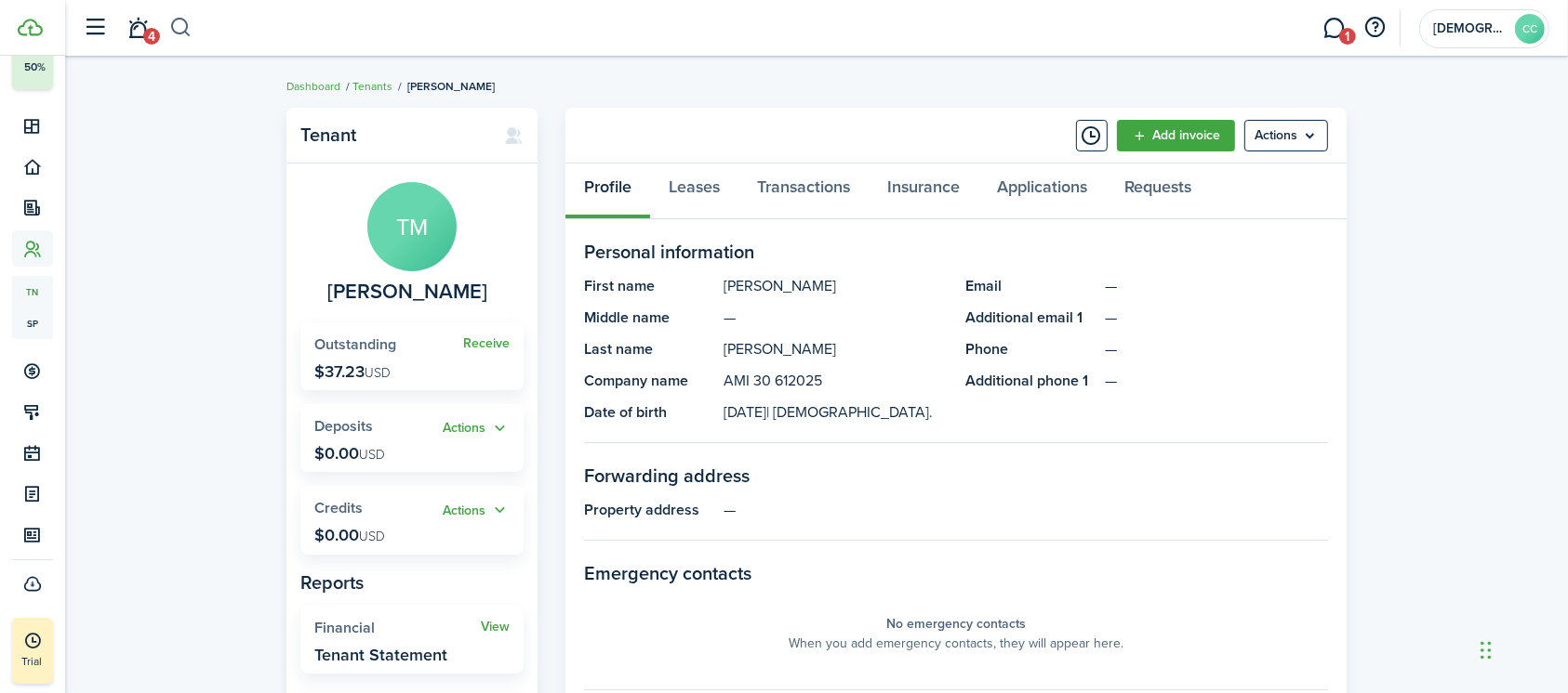
click at [180, 28] on button "button" at bounding box center [180, 28] width 23 height 32
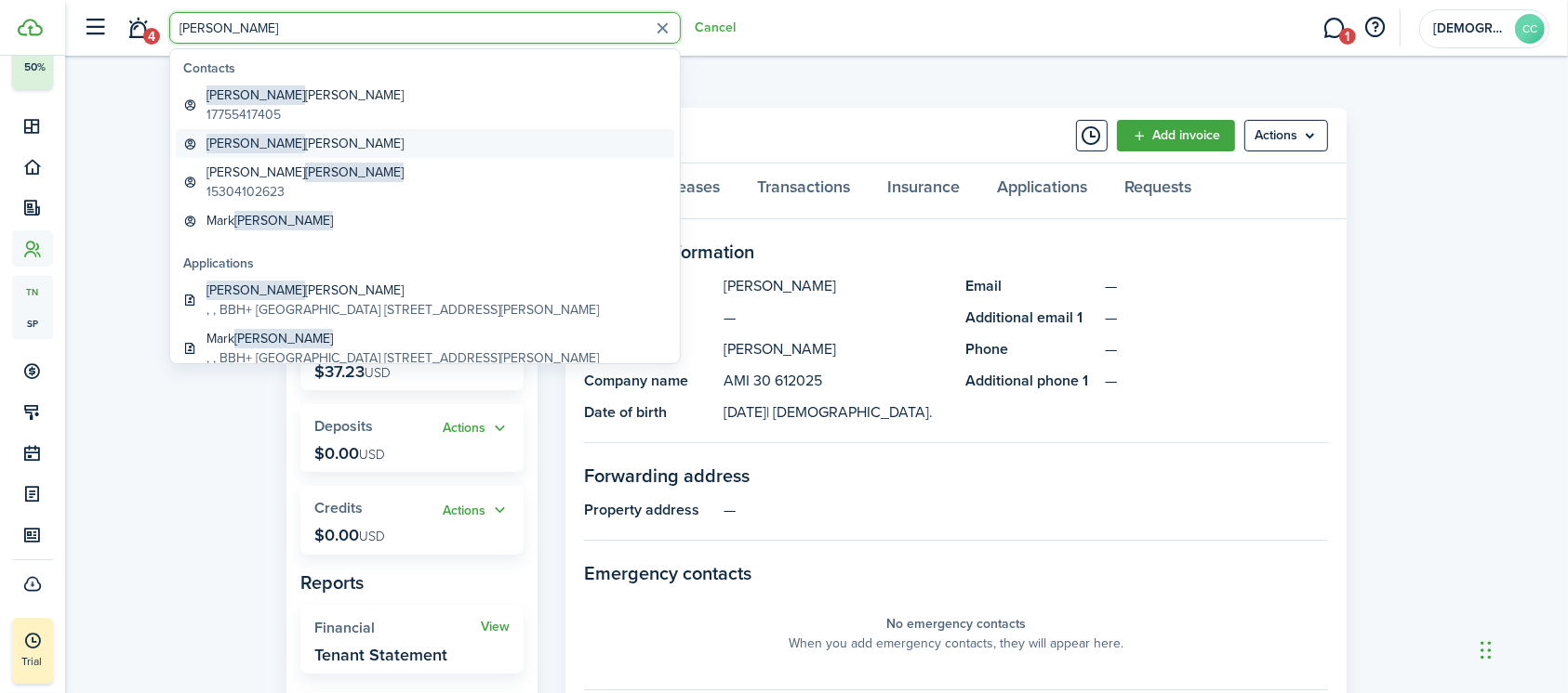
type input "[PERSON_NAME]"
click at [243, 145] on span "[PERSON_NAME]" at bounding box center [256, 143] width 99 height 20
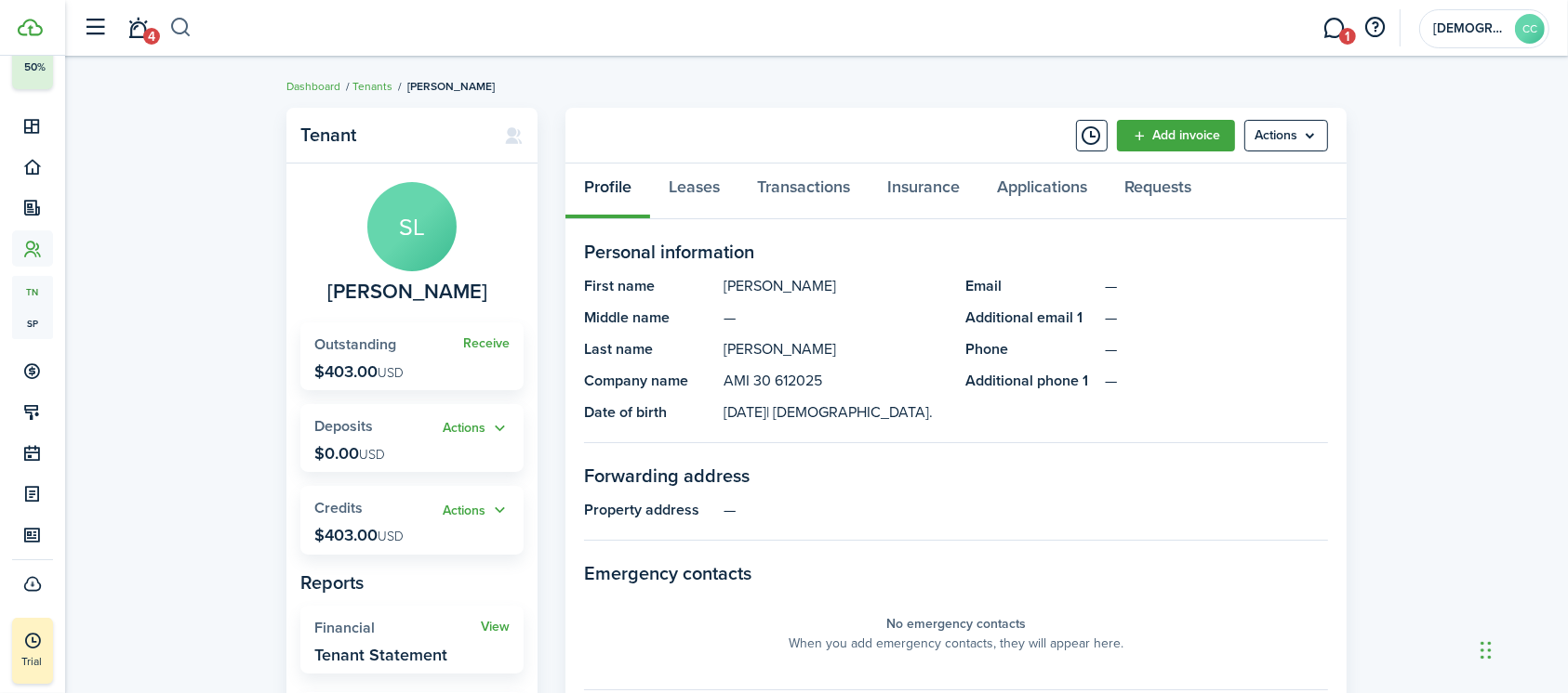
click at [186, 25] on button "button" at bounding box center [180, 28] width 23 height 32
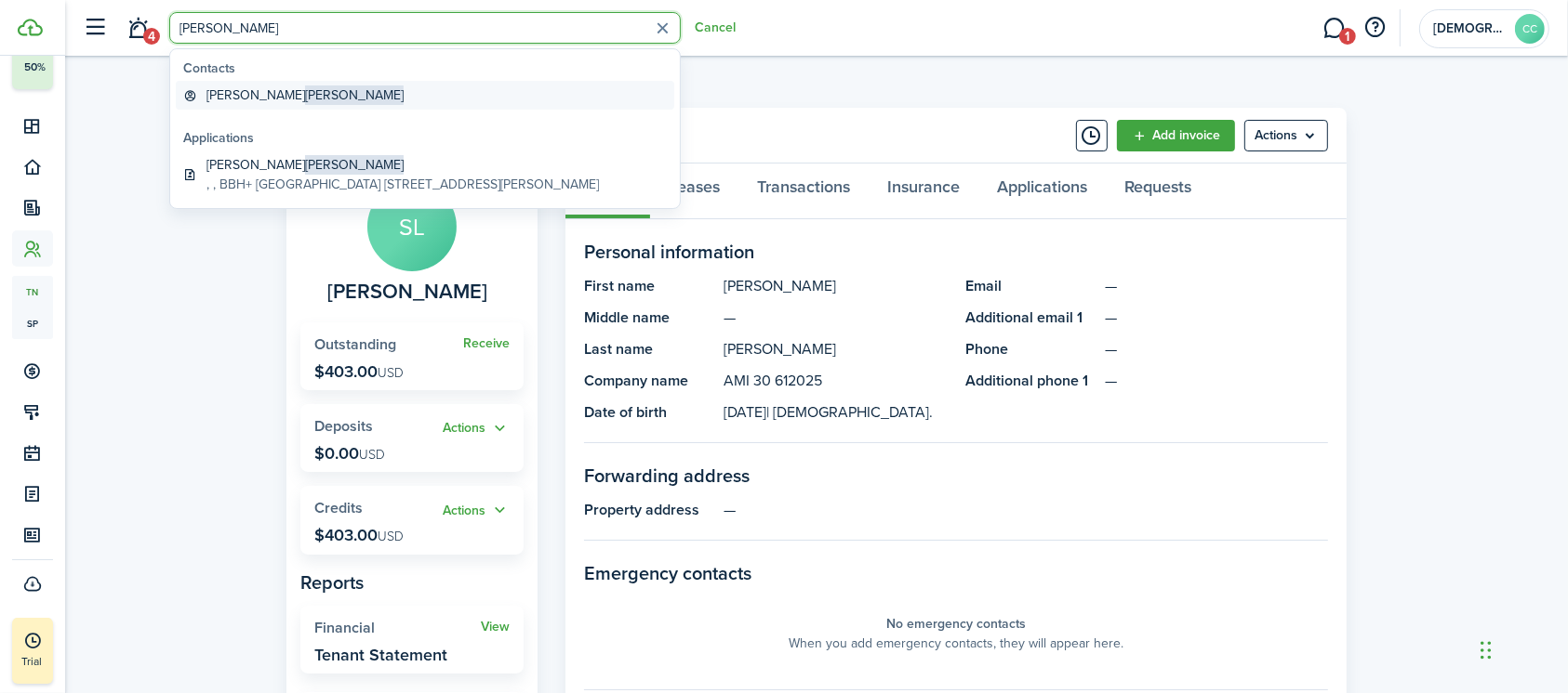
type input "Benso"
click at [243, 101] on global-search-item-title "[PERSON_NAME]" at bounding box center [304, 95] width 197 height 20
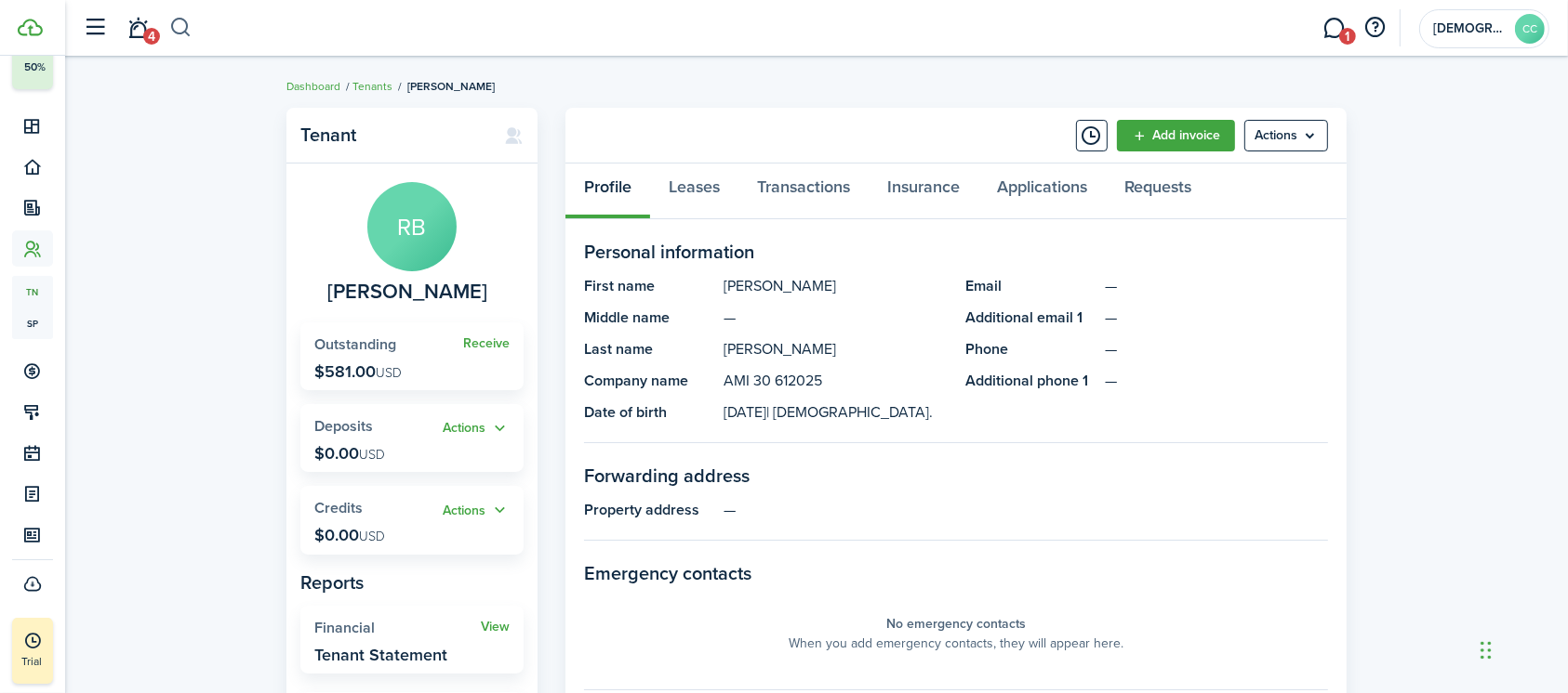
click at [189, 29] on button "button" at bounding box center [180, 28] width 23 height 32
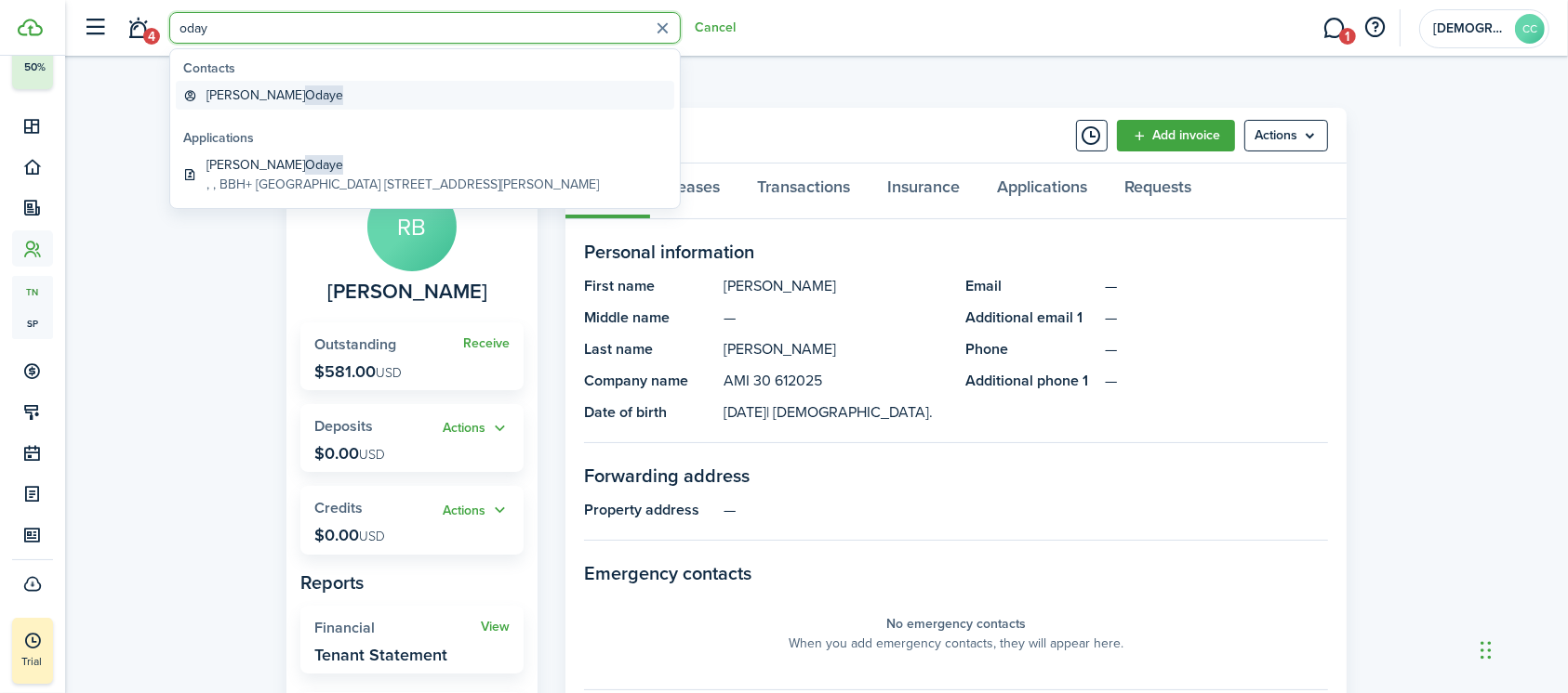
type input "oday"
click at [231, 104] on global-search-item-title "Mitchell Odaye" at bounding box center [274, 95] width 136 height 20
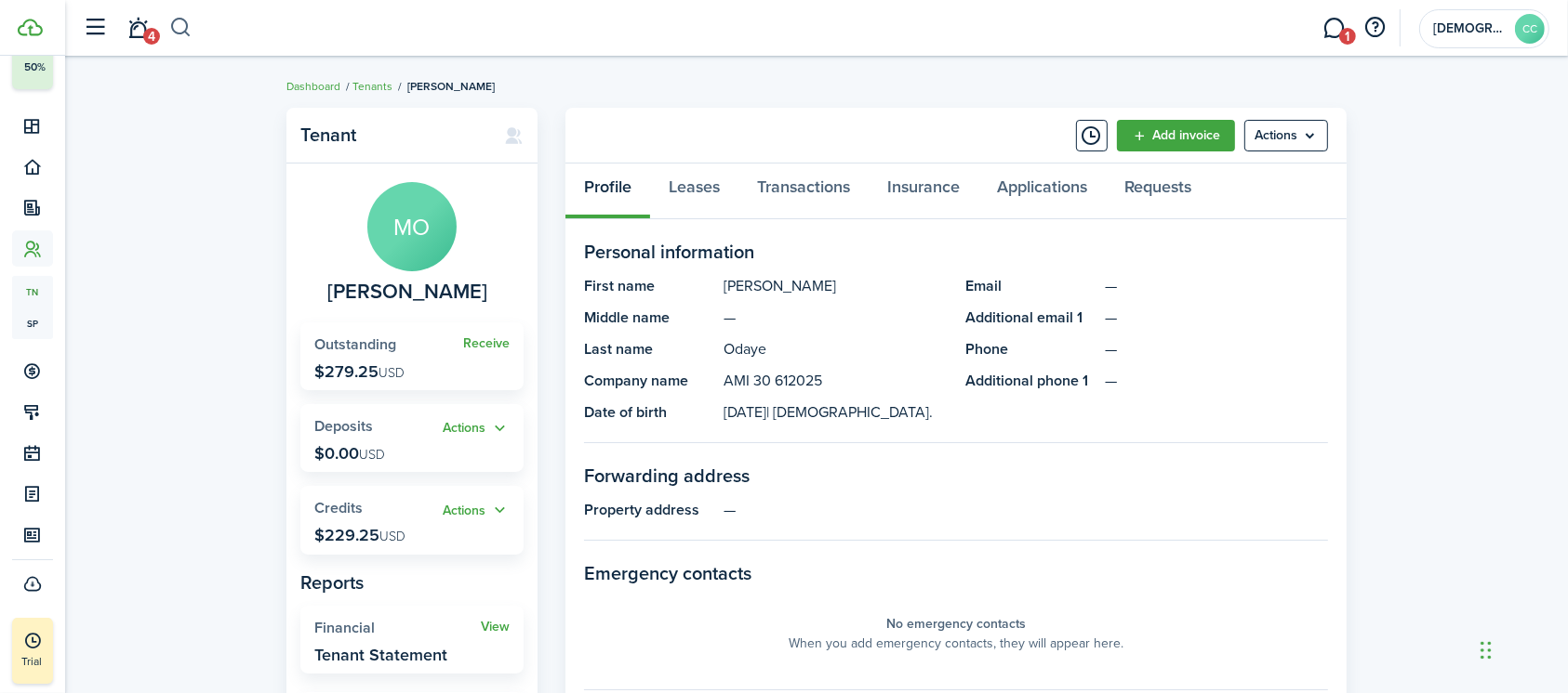
click at [181, 19] on button "button" at bounding box center [180, 28] width 23 height 32
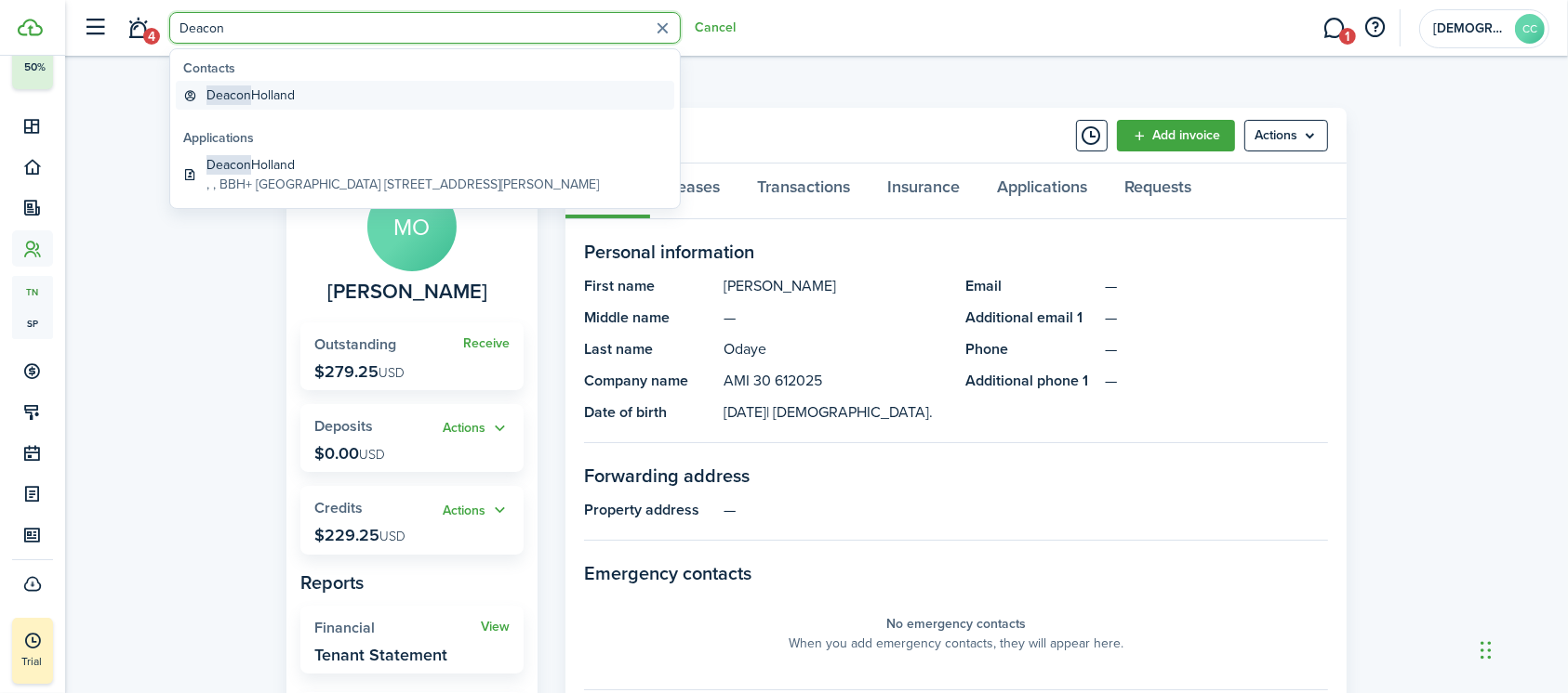
type input "Deacon"
click at [246, 102] on span "Deacon" at bounding box center [229, 95] width 45 height 20
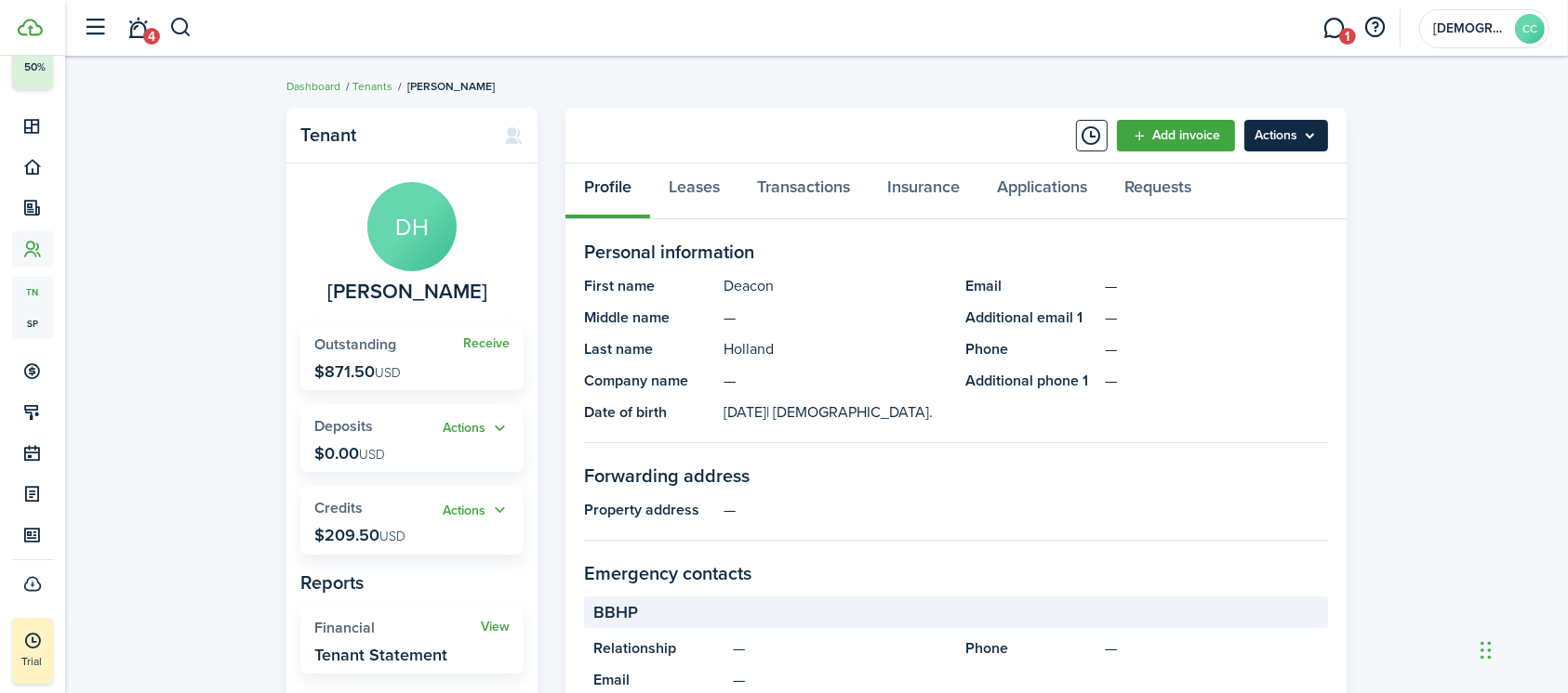
click at [1272, 136] on menu-btn "Actions" at bounding box center [1286, 136] width 84 height 32
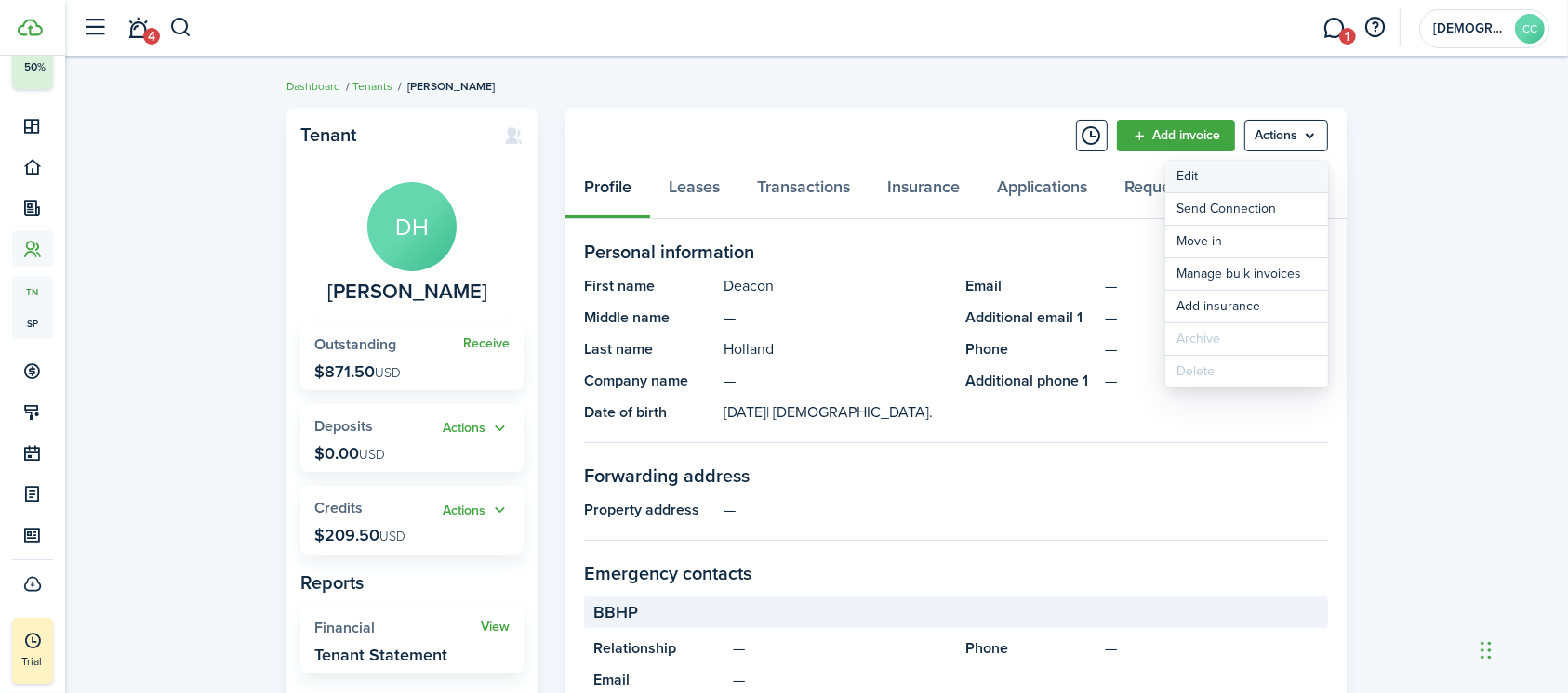
click at [1204, 174] on link "Edit" at bounding box center [1246, 176] width 162 height 32
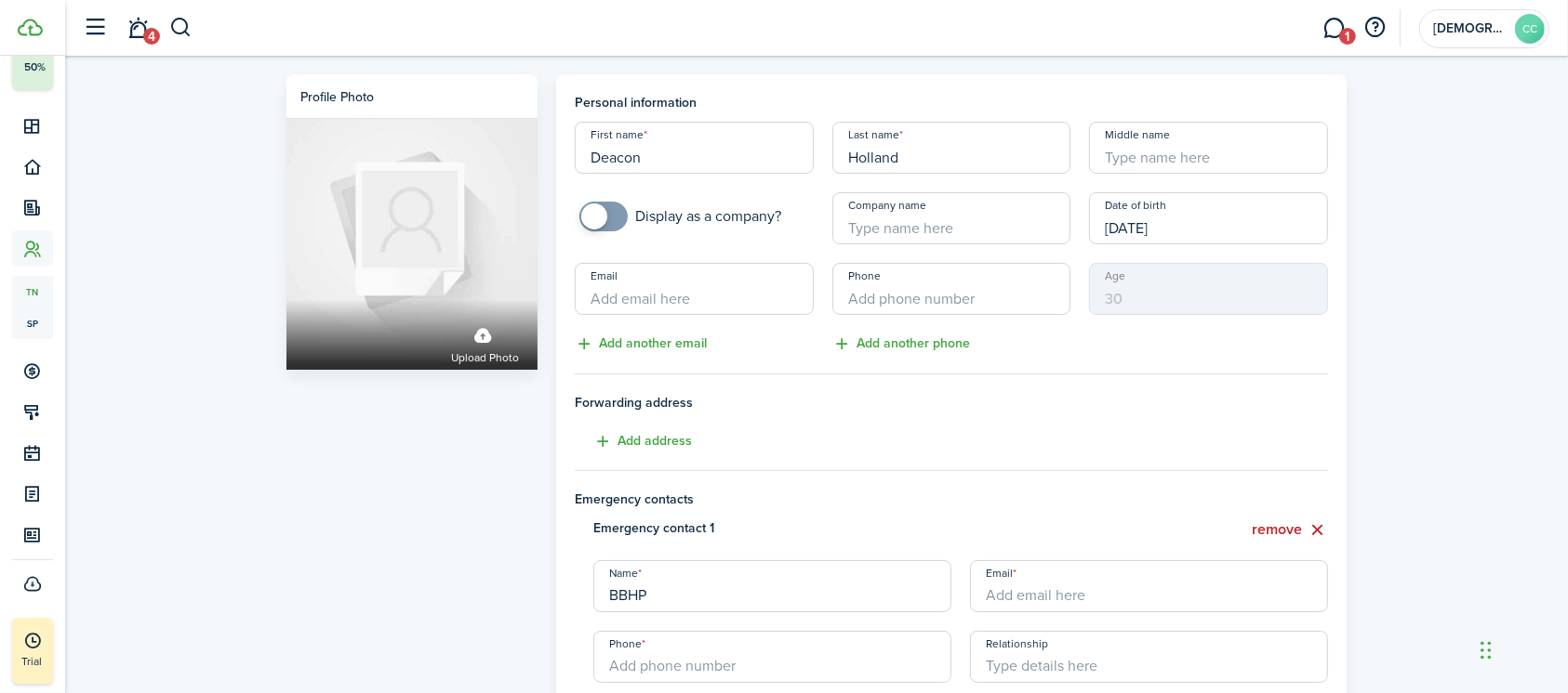
click at [903, 228] on input "Company name" at bounding box center [952, 218] width 239 height 52
paste input "AMI 30 6125"
type input "AMI 30 6125"
click at [1277, 528] on button "remove" at bounding box center [1290, 530] width 77 height 23
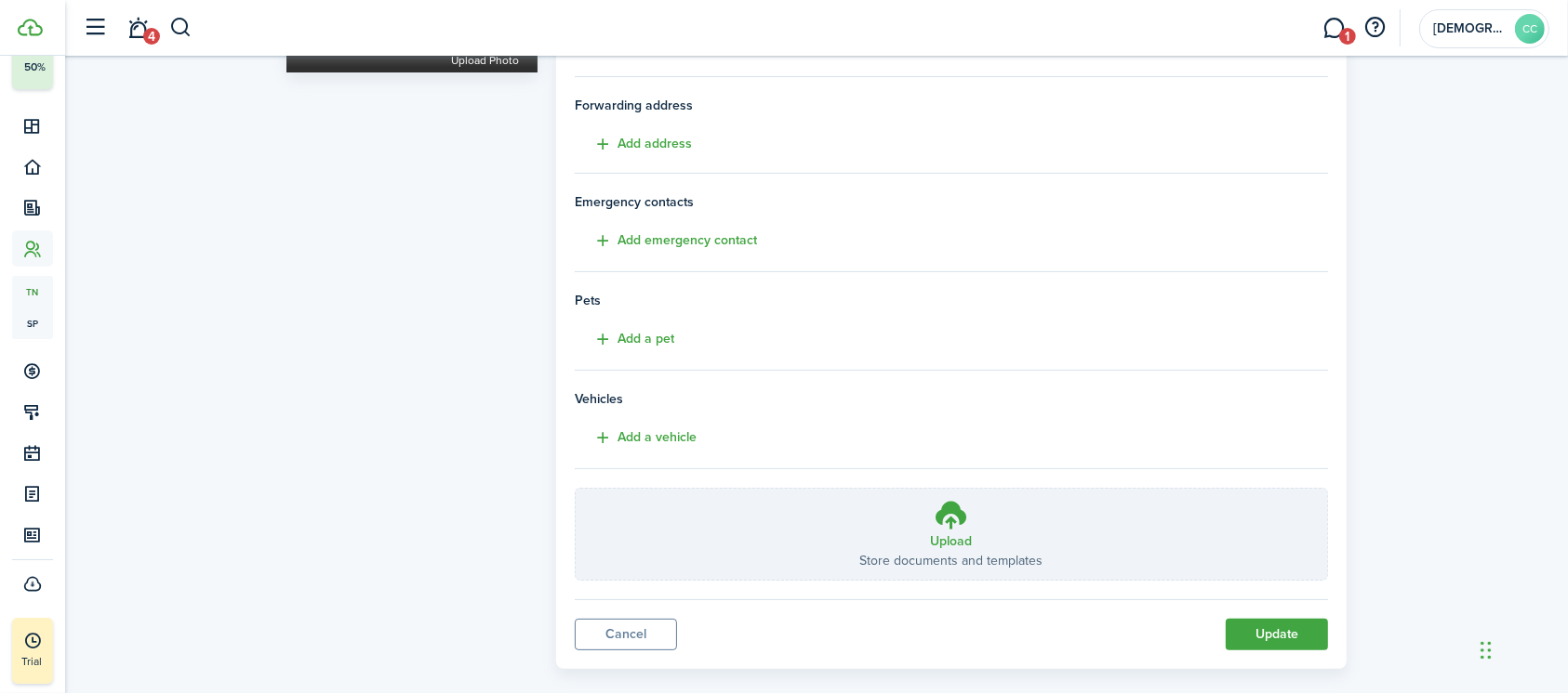
scroll to position [323, 0]
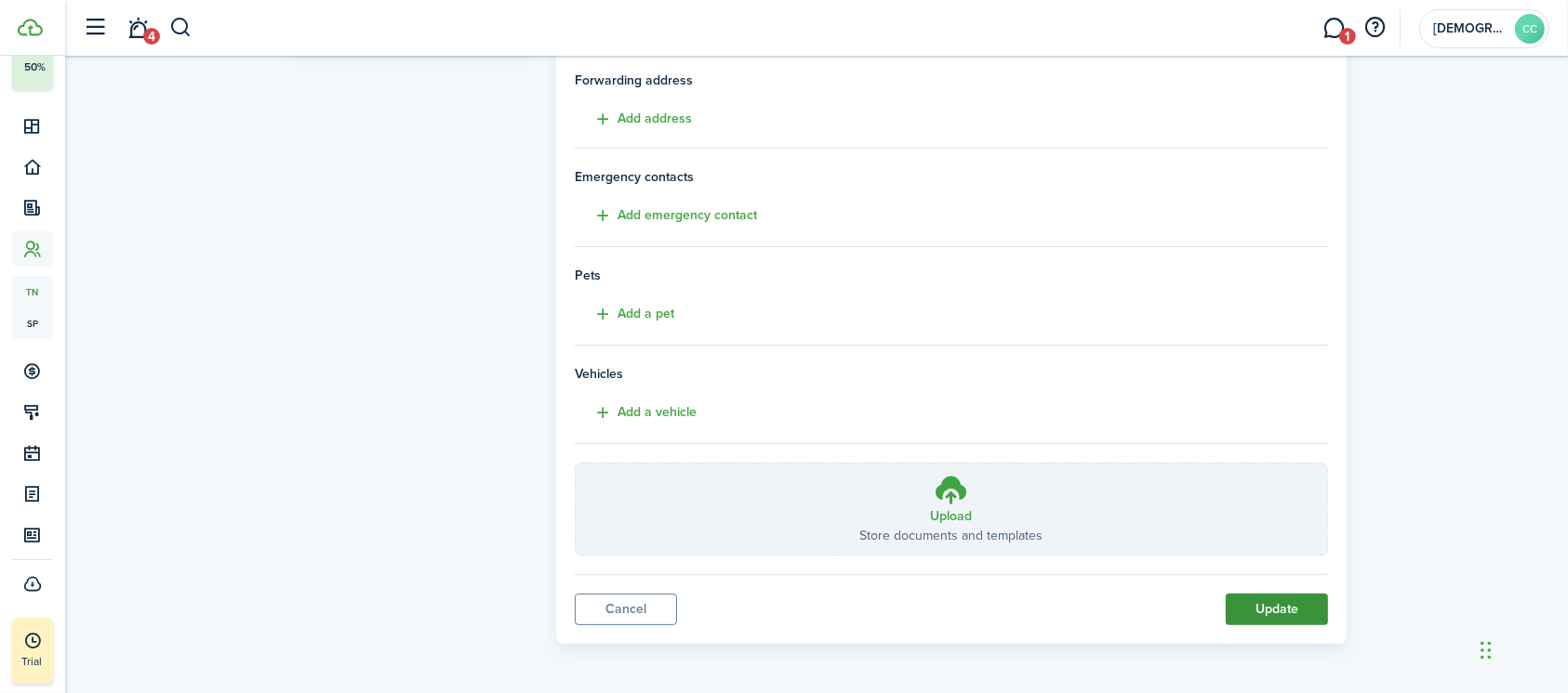
click at [1285, 617] on button "Update" at bounding box center [1277, 610] width 103 height 32
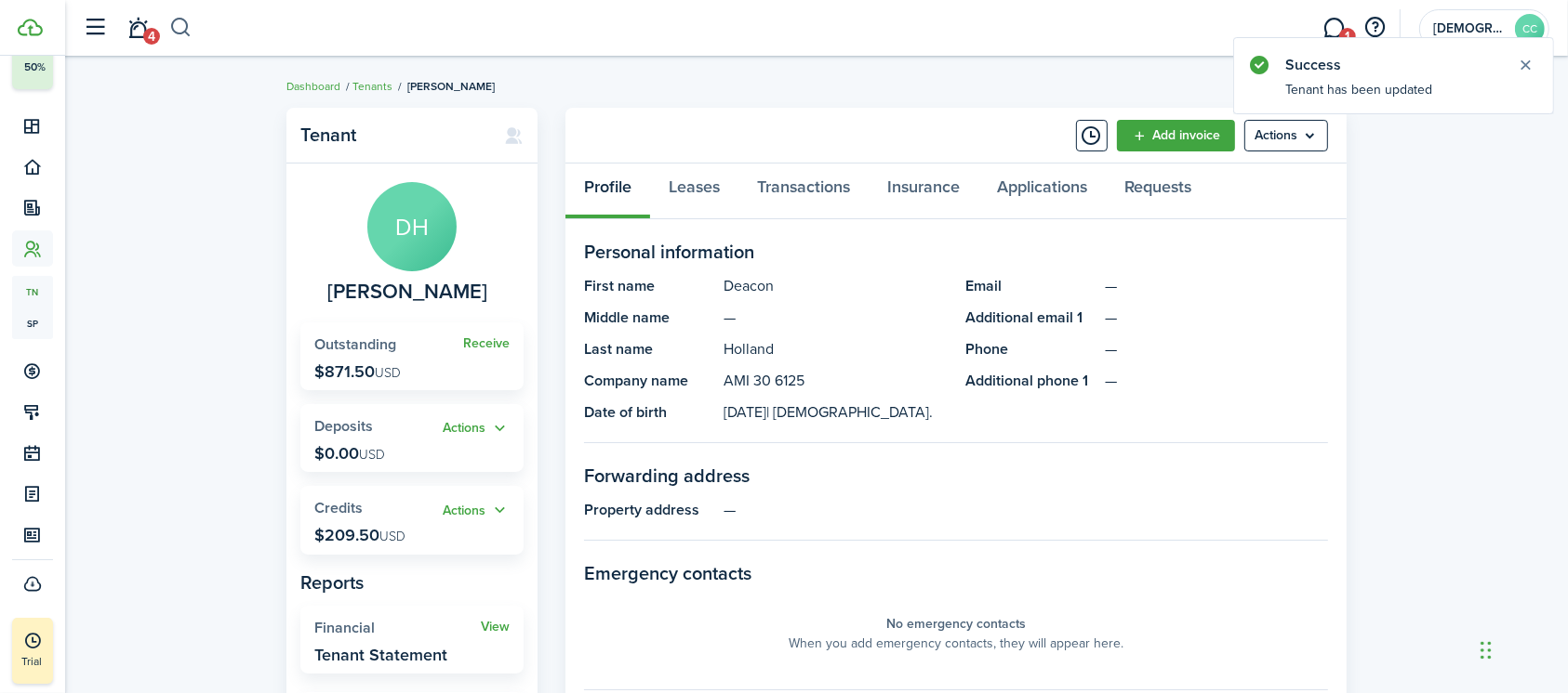
click at [180, 25] on button "button" at bounding box center [180, 28] width 23 height 32
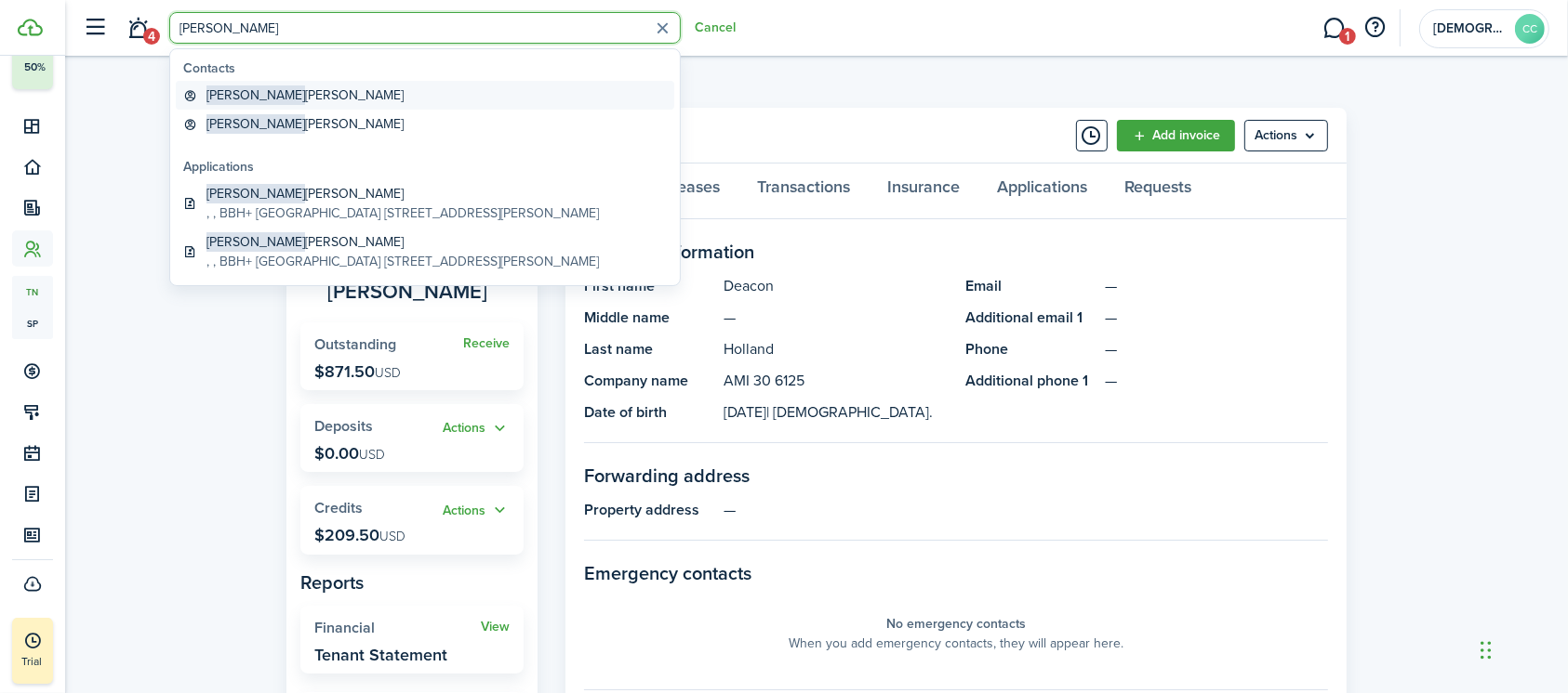
type input "Alexander"
click at [259, 94] on span "Alexander" at bounding box center [256, 95] width 99 height 20
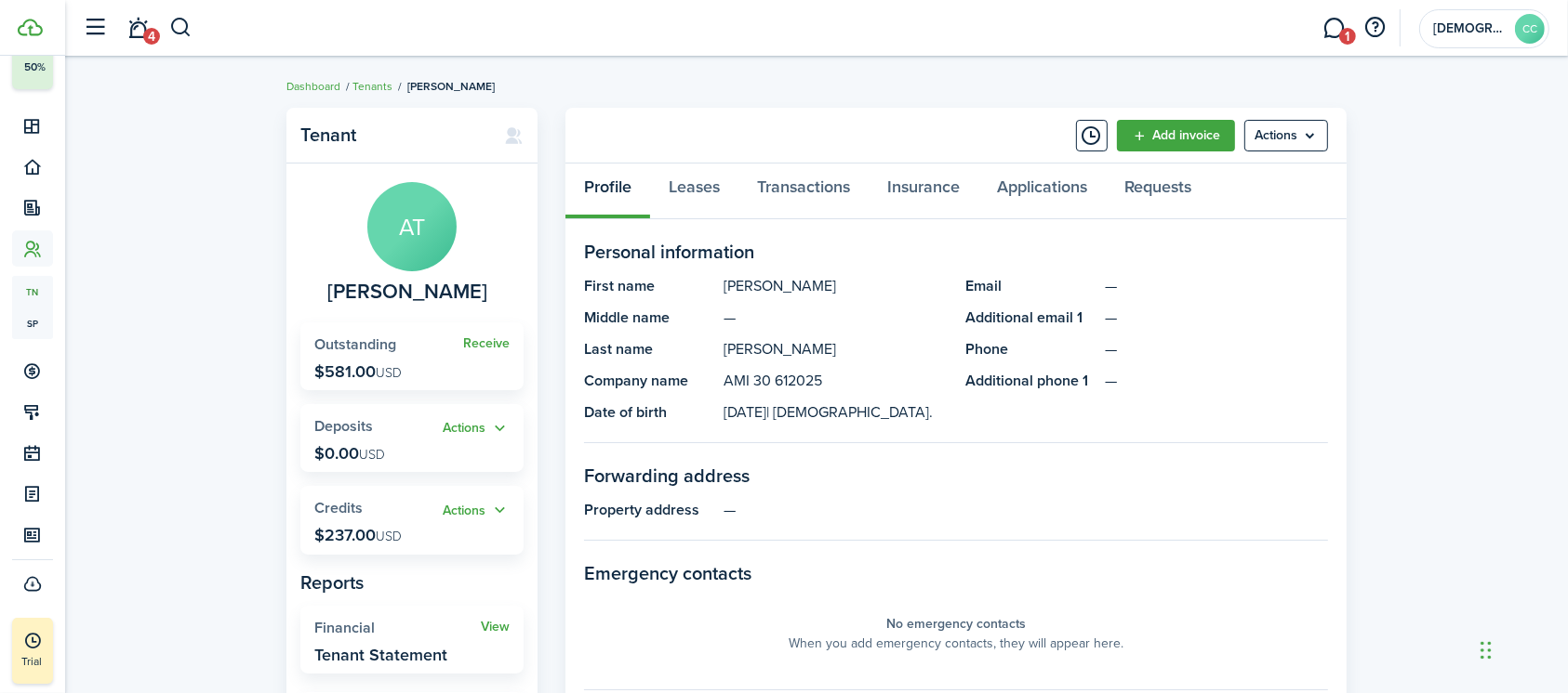
click at [208, 22] on header-wrapper "4 1 [DEMOGRAPHIC_DATA] Charities of Northern [US_STATE] CC" at bounding box center [812, 28] width 1475 height 56
click at [186, 33] on button "button" at bounding box center [180, 28] width 23 height 32
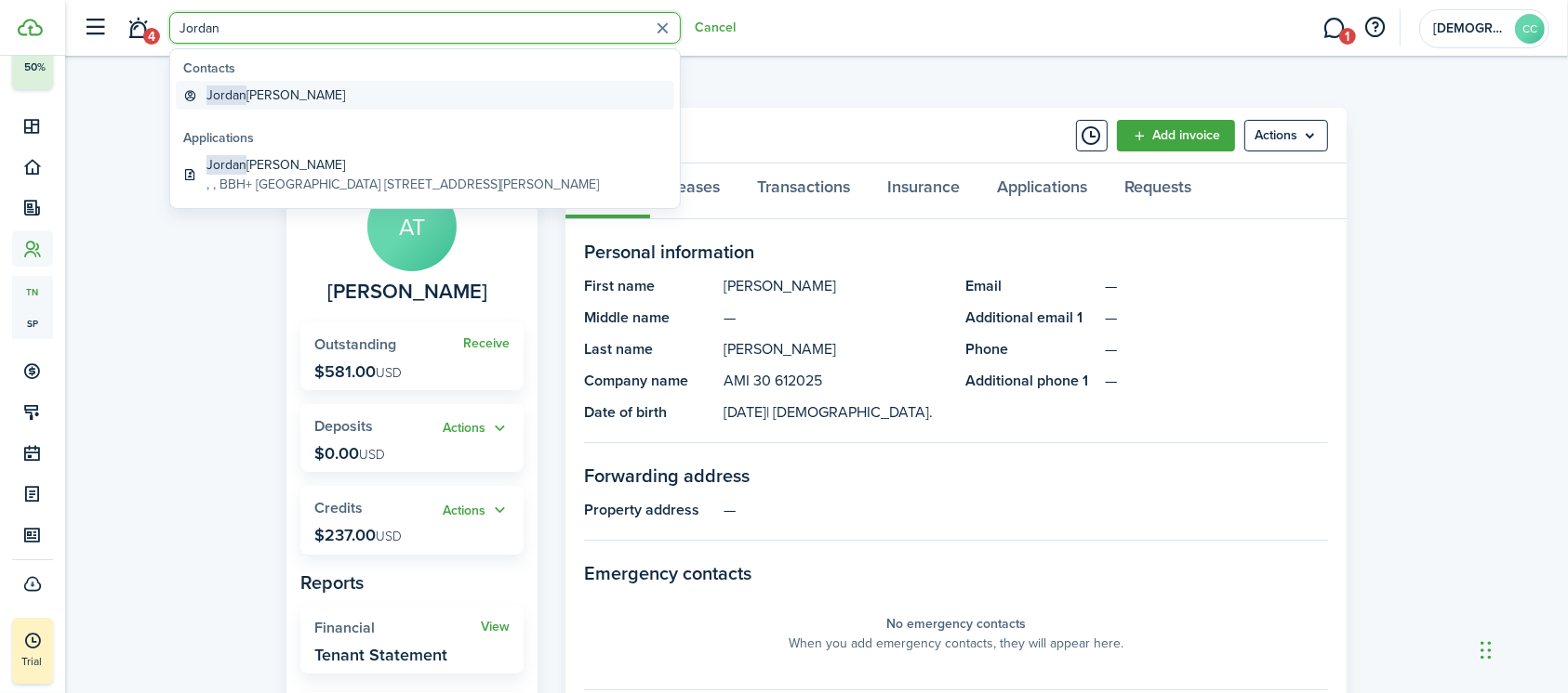
type input "Jordan"
click at [219, 101] on span "Jordan" at bounding box center [226, 95] width 40 height 20
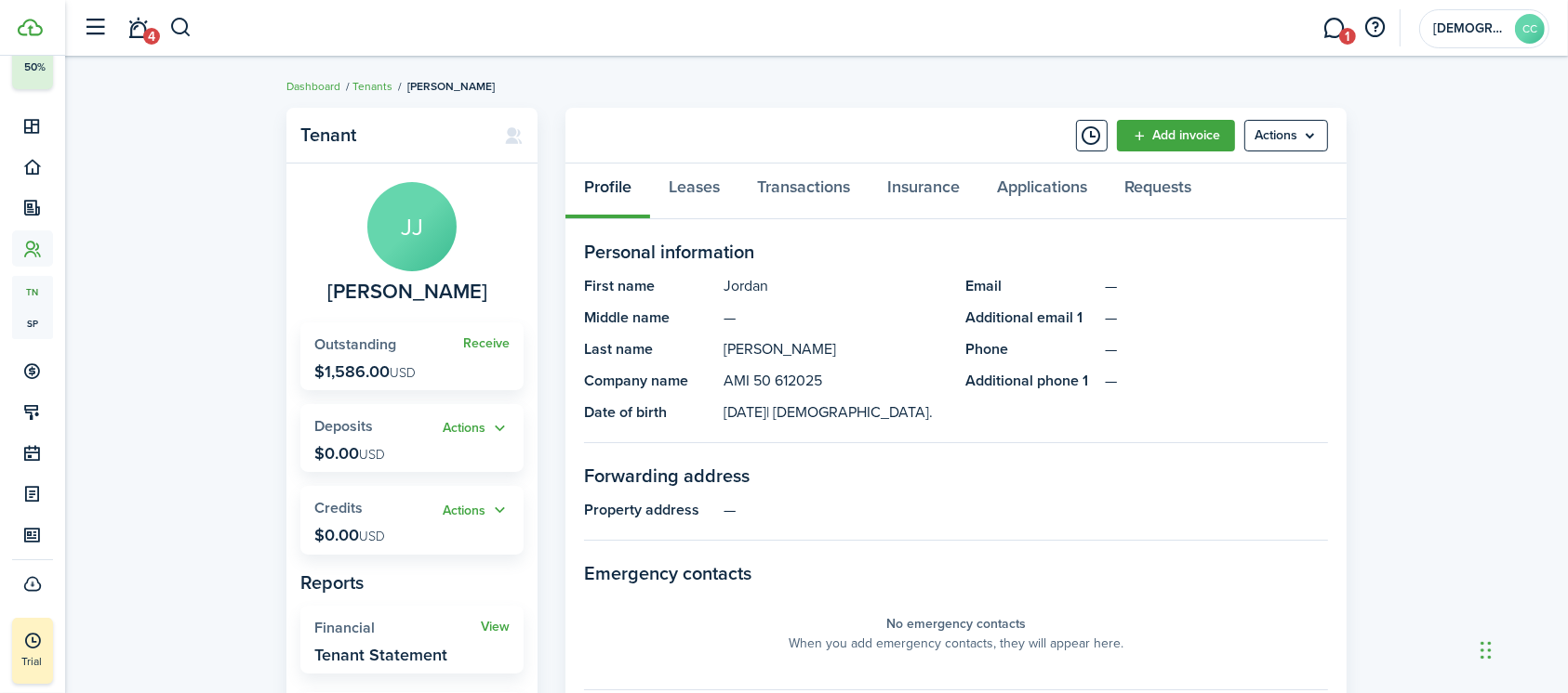
click at [192, 24] on header-wrapper "4 1 [DEMOGRAPHIC_DATA] Charities of Northern [US_STATE] CC" at bounding box center [812, 28] width 1475 height 56
click at [193, 29] on header-wrapper "4 1 [DEMOGRAPHIC_DATA] Charities of Northern [US_STATE] CC" at bounding box center [812, 28] width 1475 height 56
click at [176, 26] on button "button" at bounding box center [180, 28] width 23 height 32
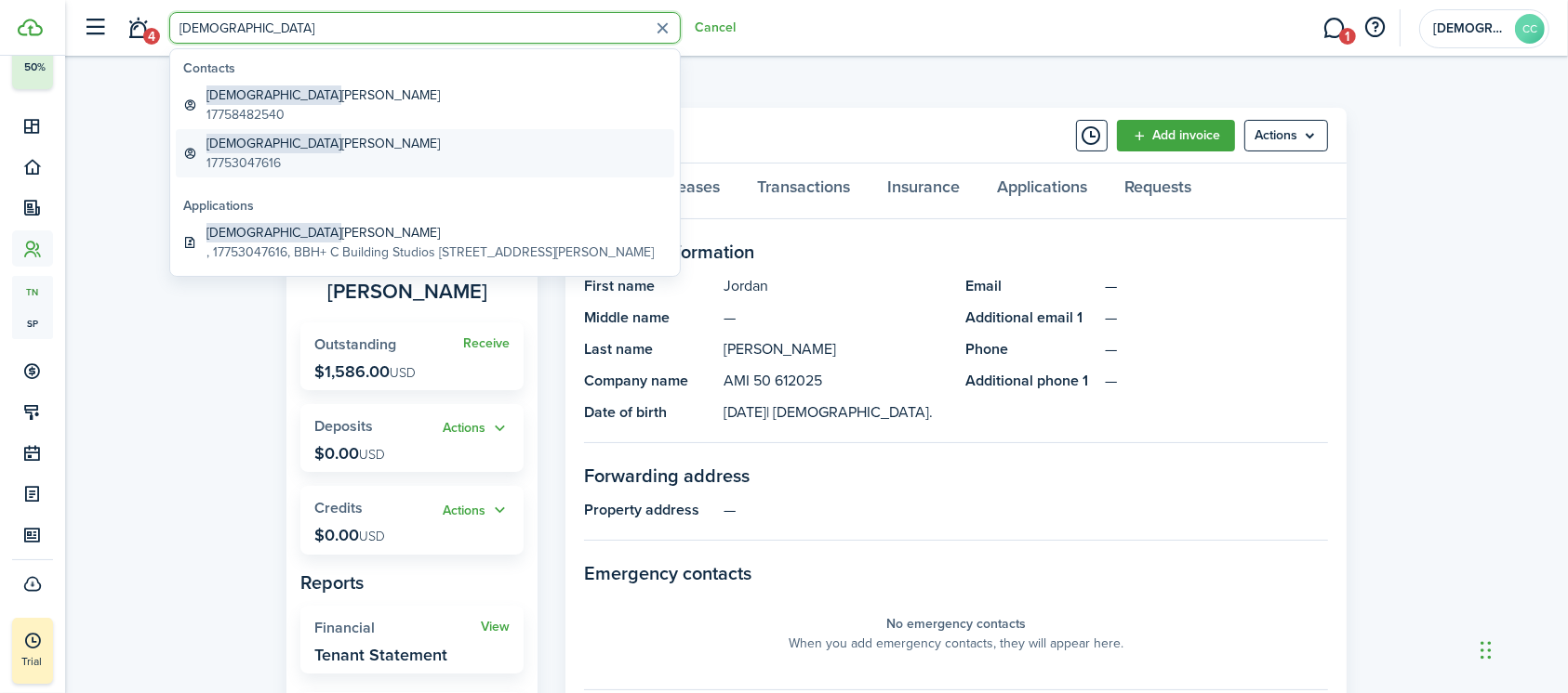
type input "Jesus"
click at [264, 145] on global-search-item-title "Jesus Antonio Ortega" at bounding box center [323, 143] width 233 height 20
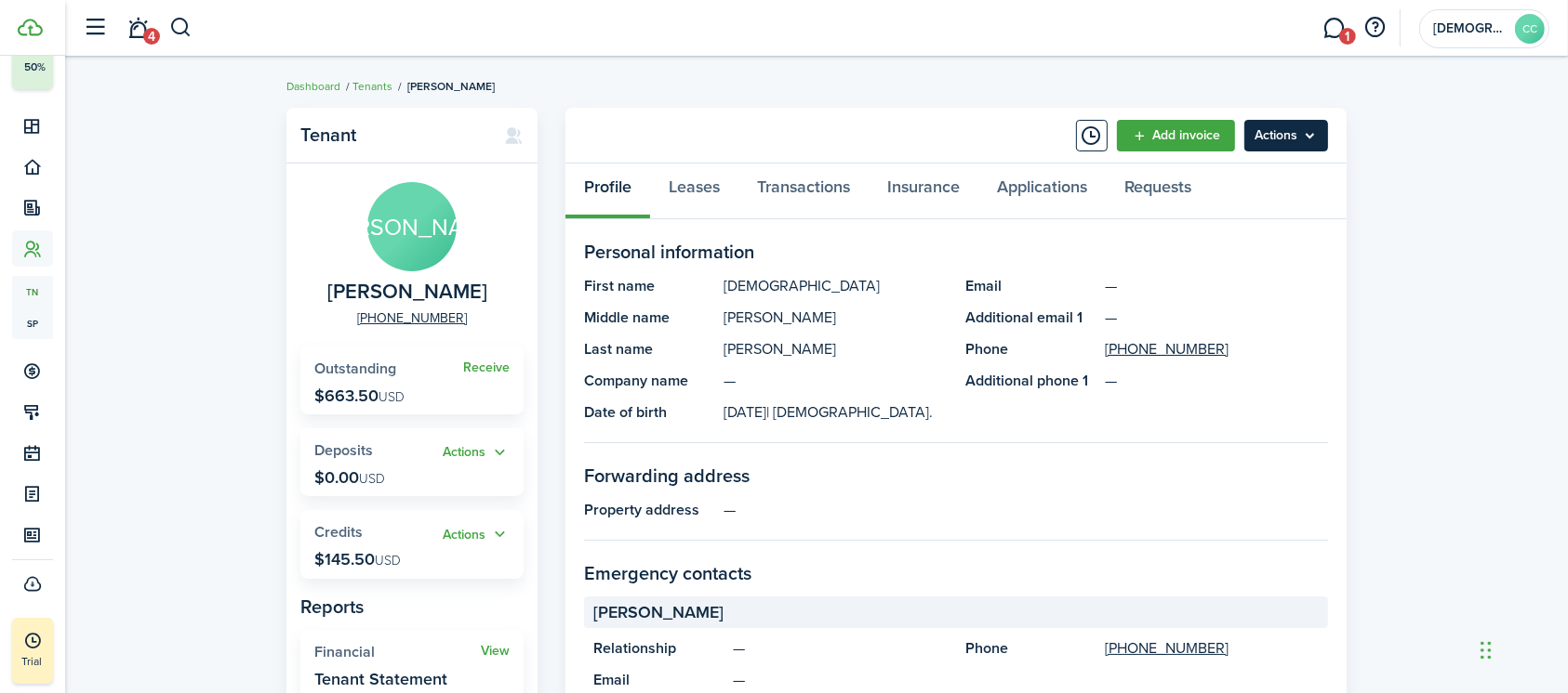
click at [1286, 127] on menu-btn "Actions" at bounding box center [1286, 136] width 84 height 32
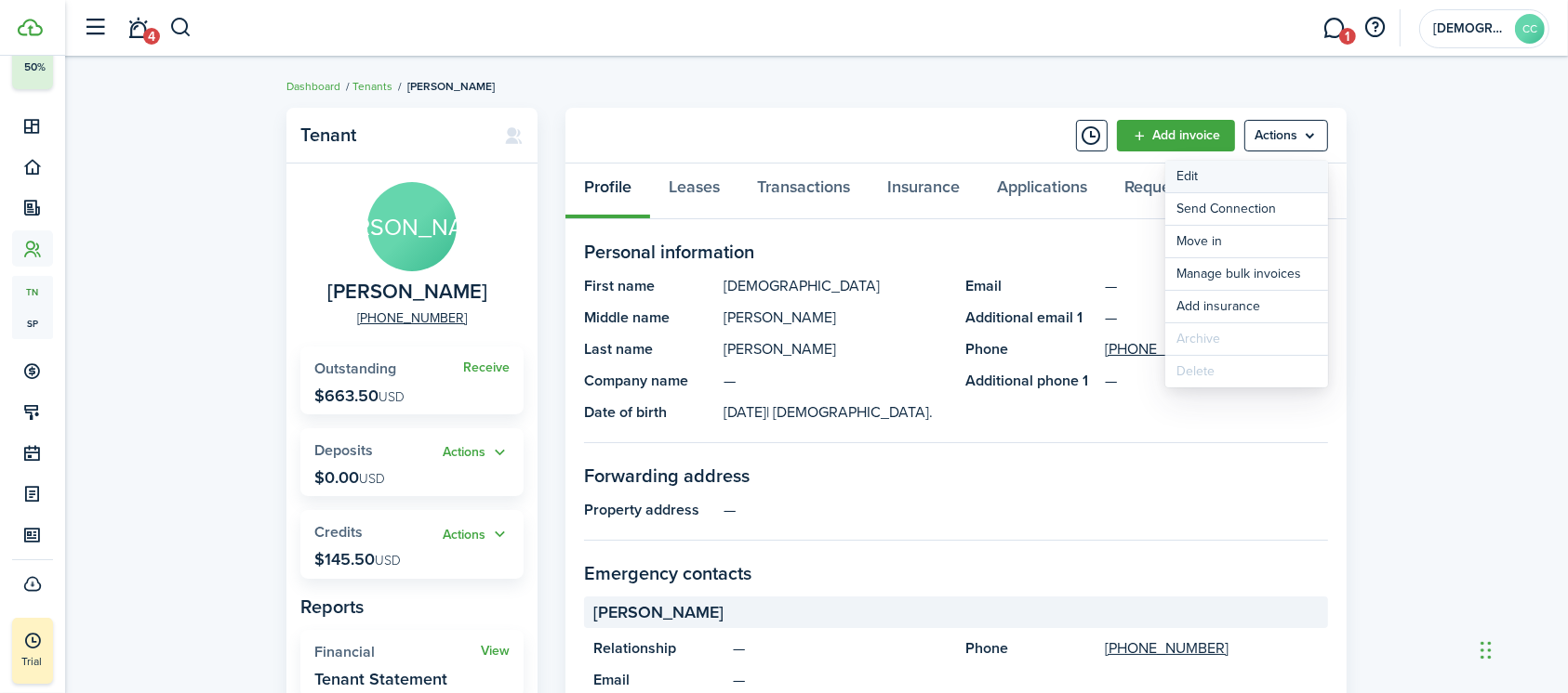
click at [1186, 177] on link "Edit" at bounding box center [1246, 176] width 162 height 32
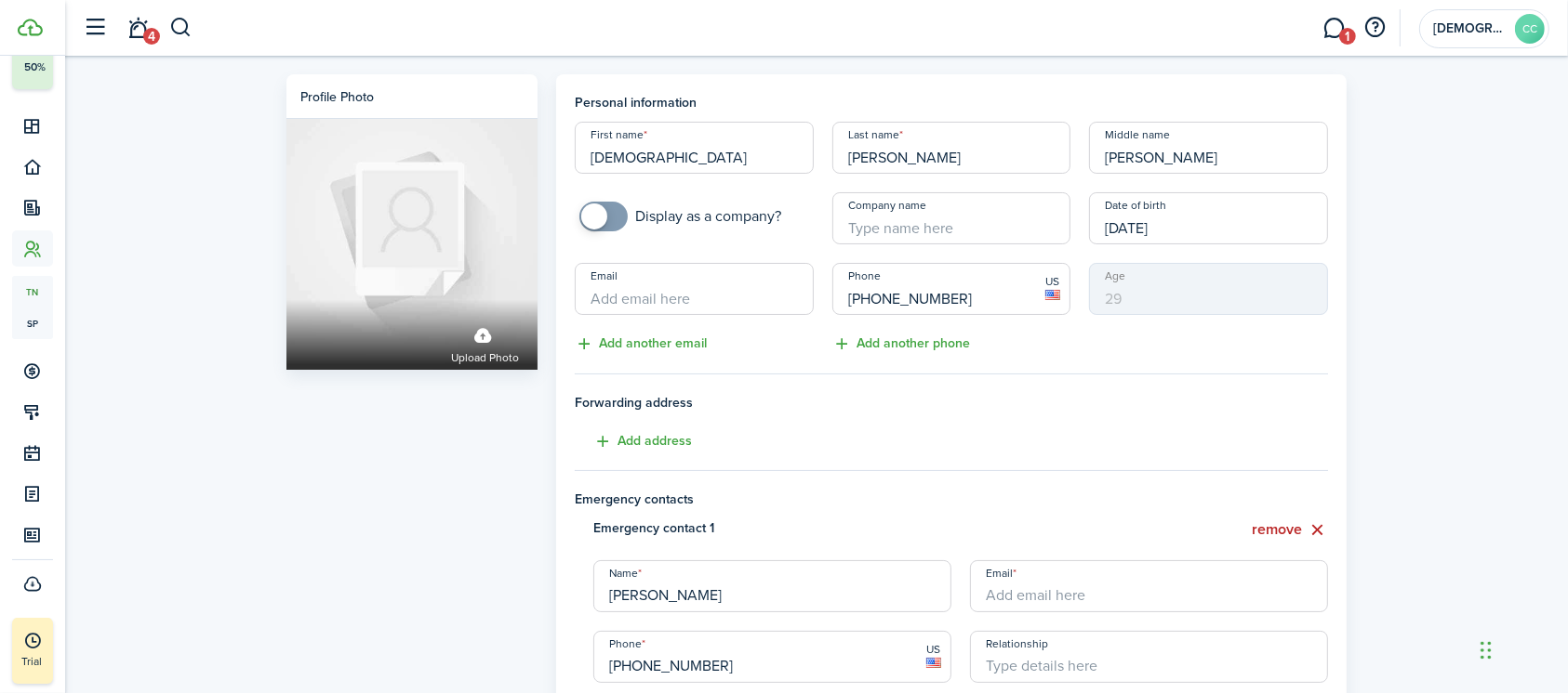
click at [903, 221] on input "Company name" at bounding box center [952, 218] width 239 height 52
paste input "AMI 30 6125"
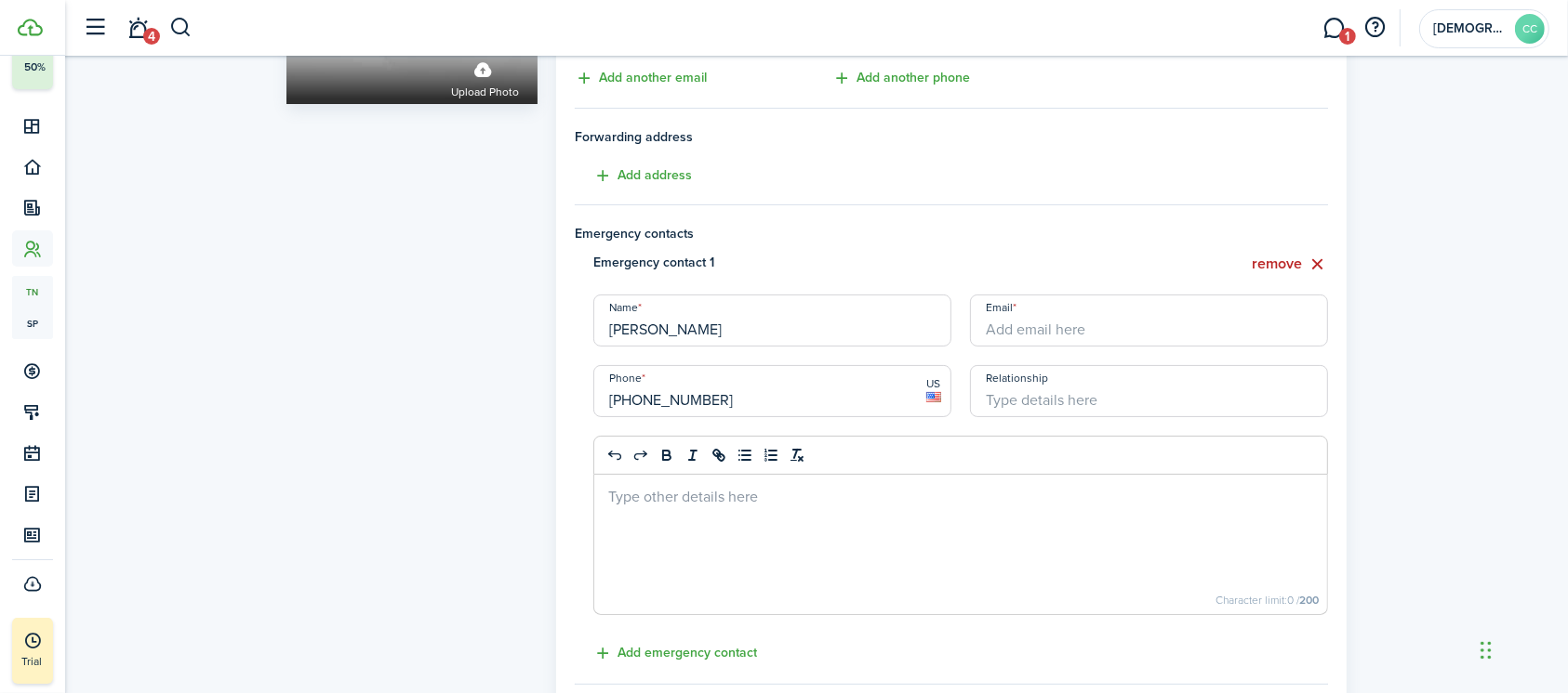
scroll to position [274, 0]
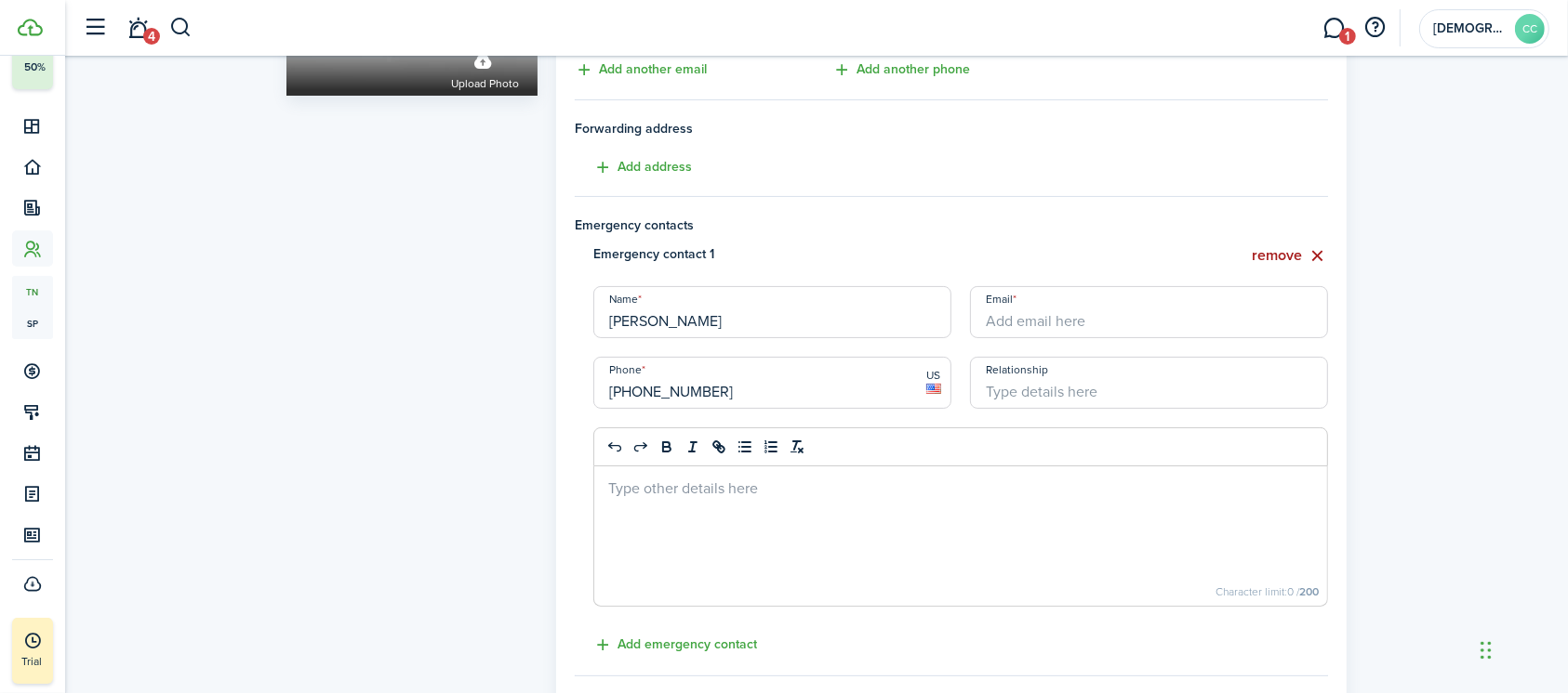
type input "AMI 30 6125"
click at [1297, 258] on button "remove" at bounding box center [1290, 256] width 77 height 23
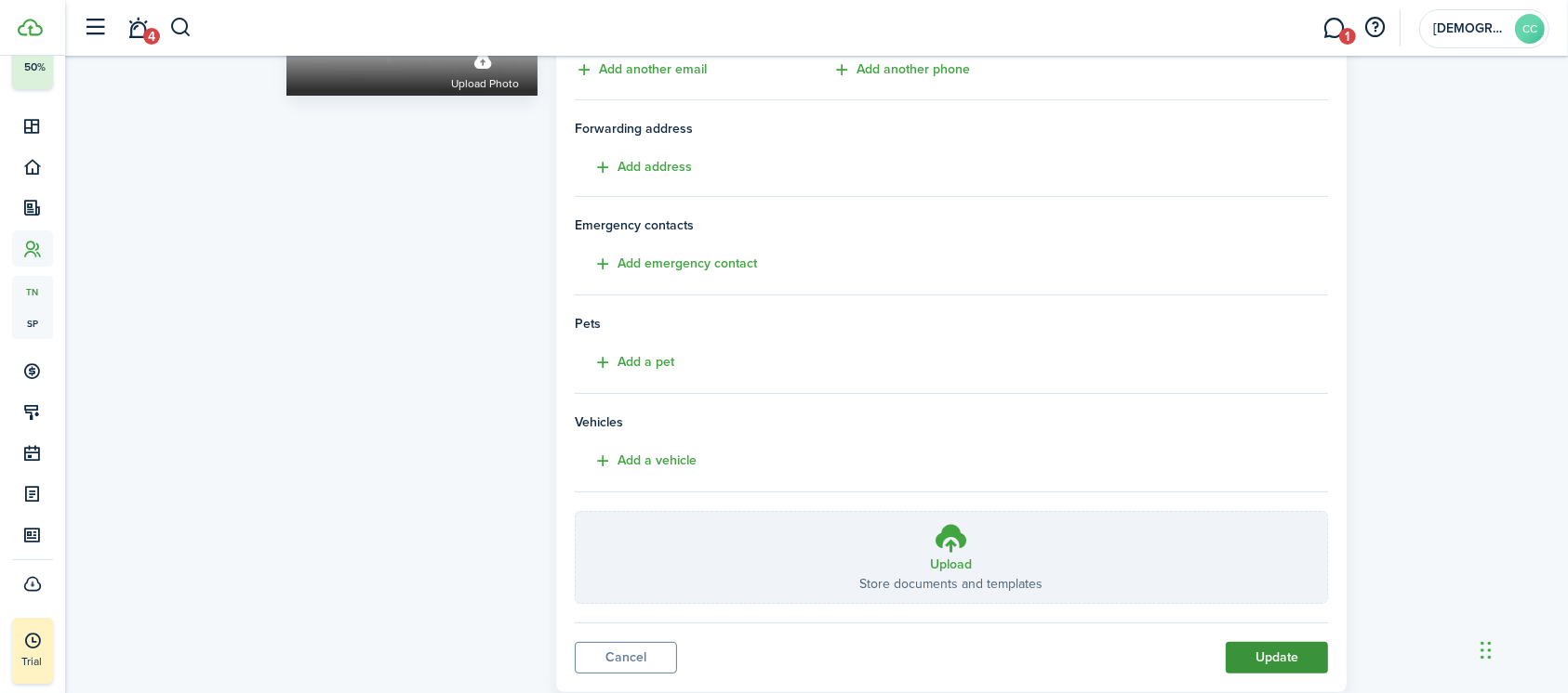
click at [1286, 660] on button "Update" at bounding box center [1277, 658] width 103 height 32
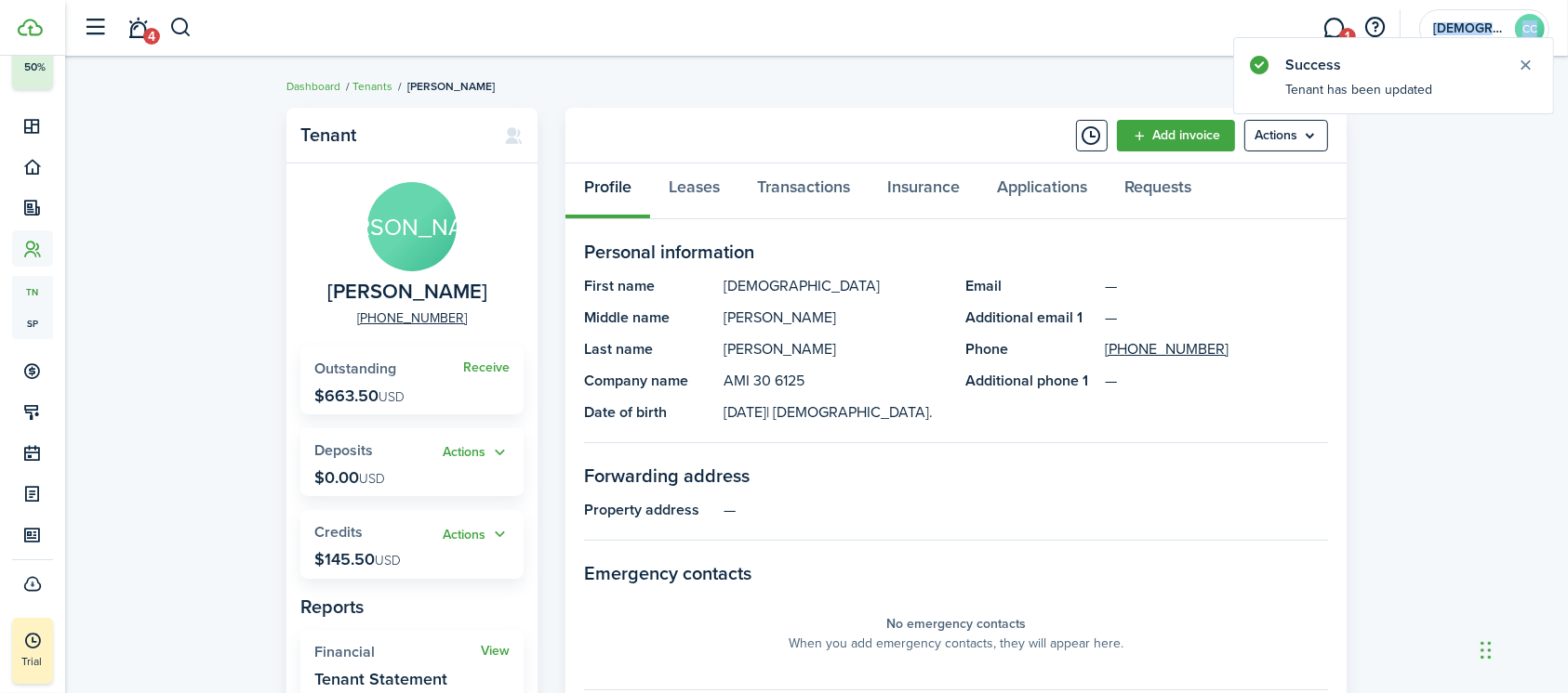
drag, startPoint x: 769, startPoint y: 38, endPoint x: 281, endPoint y: 20, distance: 488.3
click at [281, 20] on header-wrapper "4 1 [DEMOGRAPHIC_DATA] Charities of Northern [US_STATE] CC" at bounding box center [812, 28] width 1475 height 56
click at [188, 24] on button "button" at bounding box center [180, 28] width 23 height 32
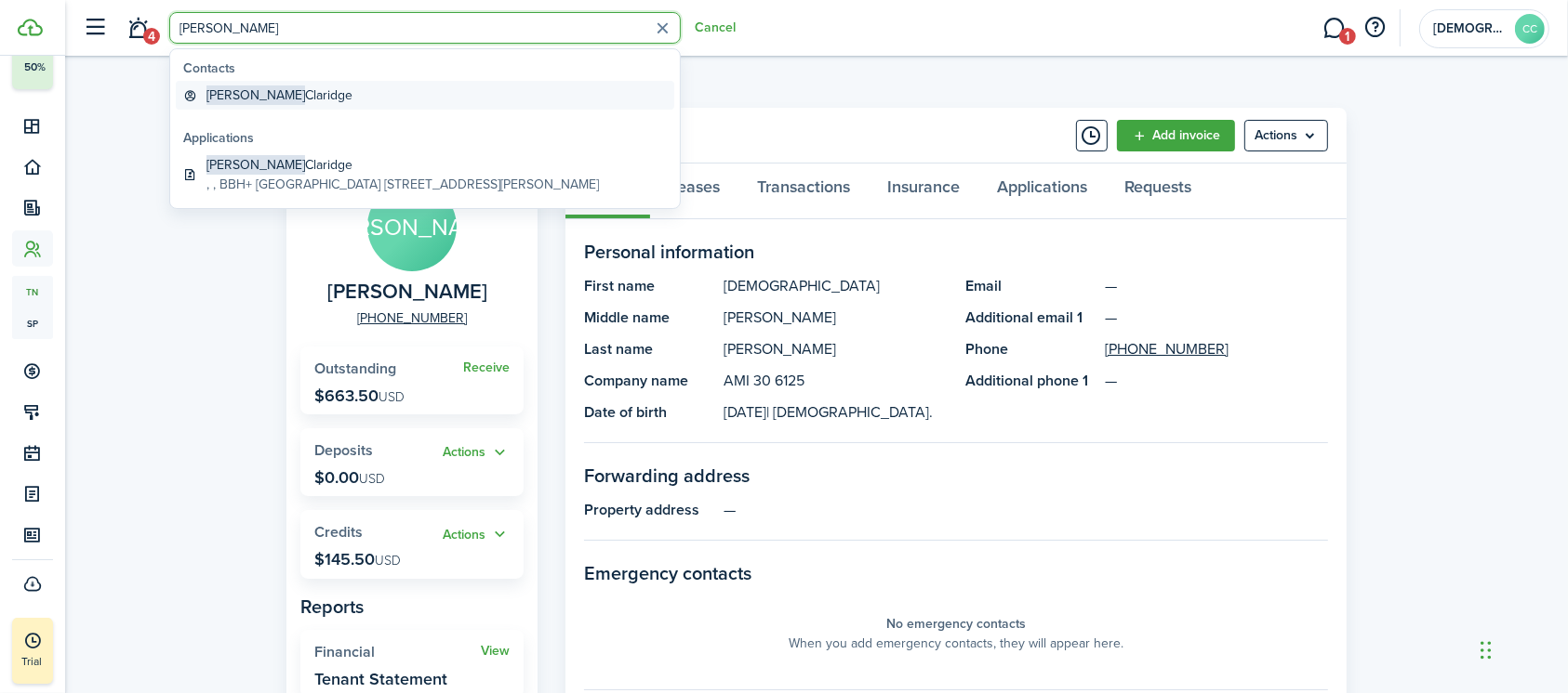
type input "Douglas"
click at [268, 102] on global-search-item-title "Douglas Claridge" at bounding box center [279, 95] width 146 height 20
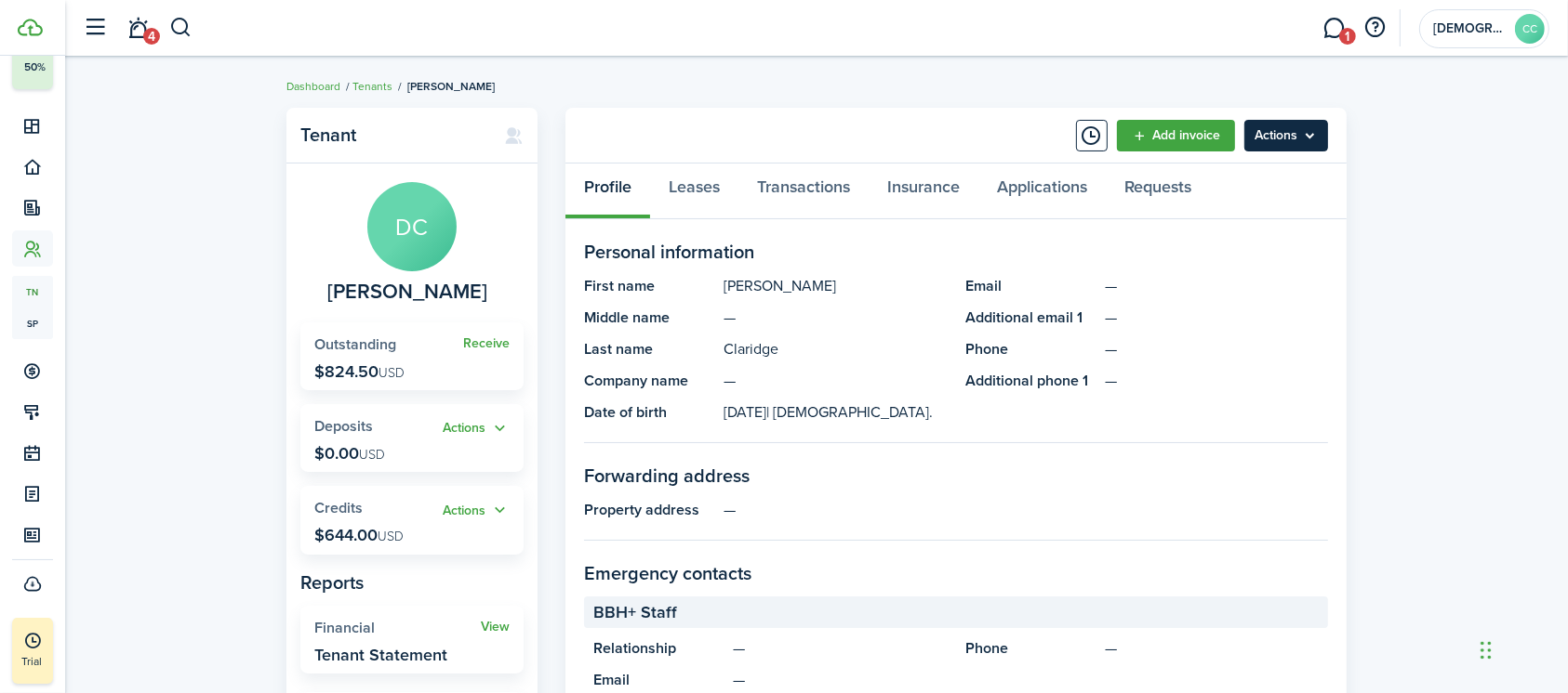
click at [1269, 136] on menu-btn "Actions" at bounding box center [1286, 136] width 84 height 32
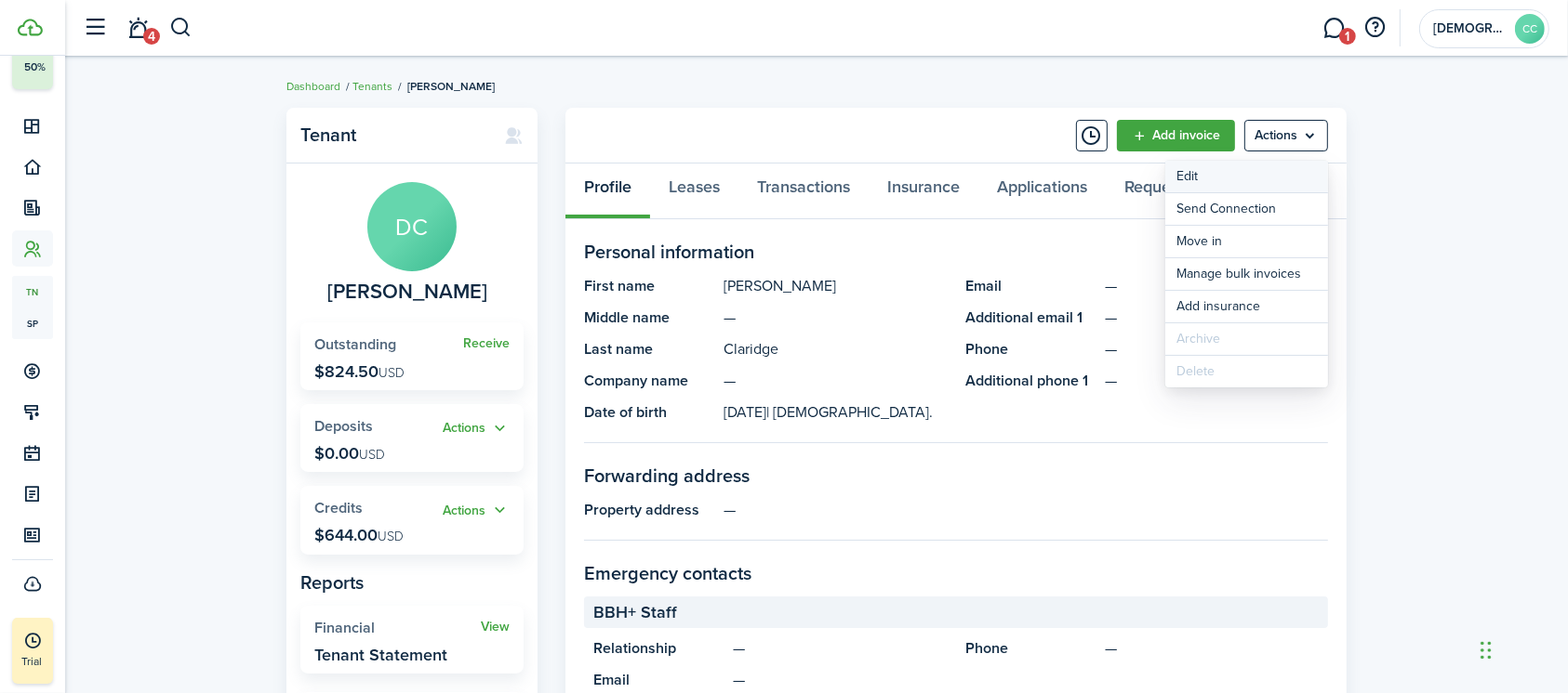
click at [1195, 169] on link "Edit" at bounding box center [1246, 176] width 162 height 32
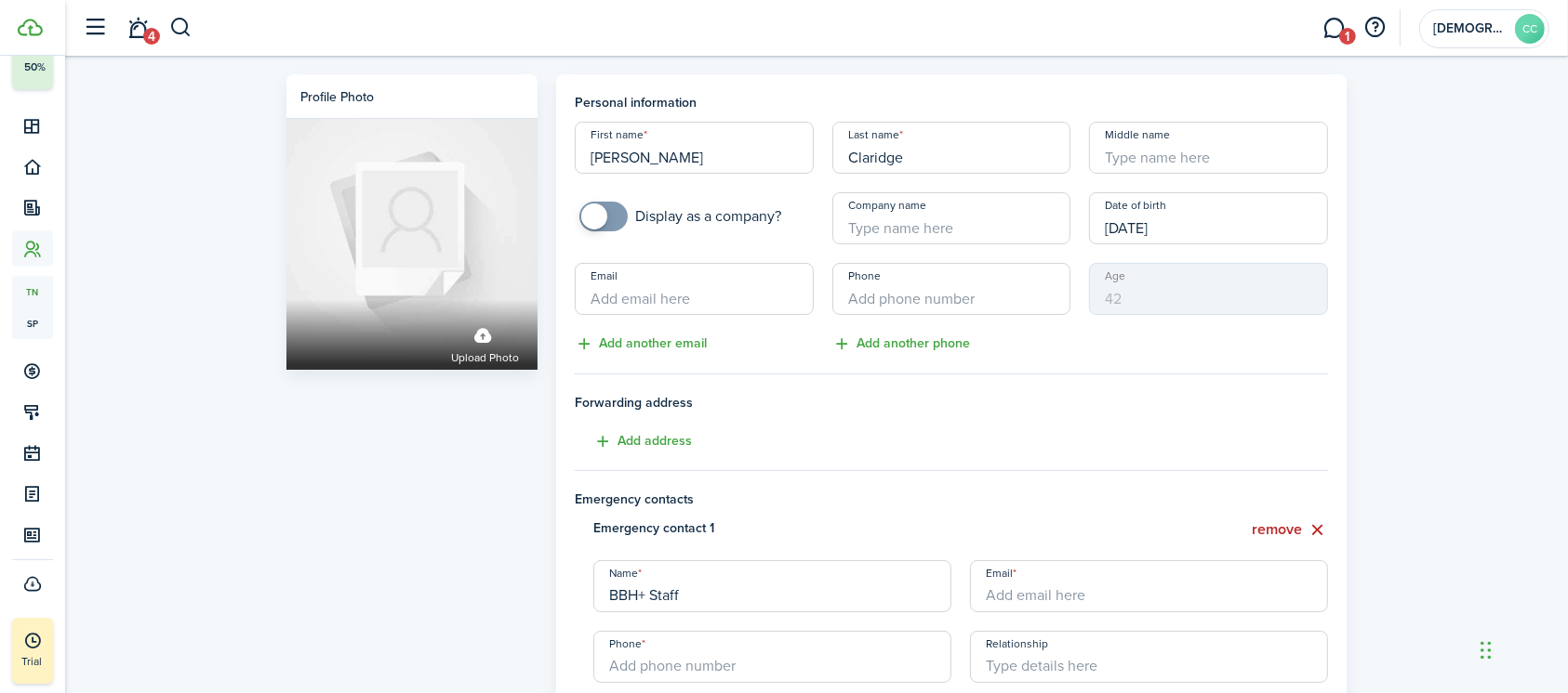
click at [919, 227] on input "Company name" at bounding box center [952, 218] width 239 height 52
paste input "AMI 30 6125"
type input "AMI 30 6125"
click at [1281, 529] on button "remove" at bounding box center [1290, 530] width 77 height 23
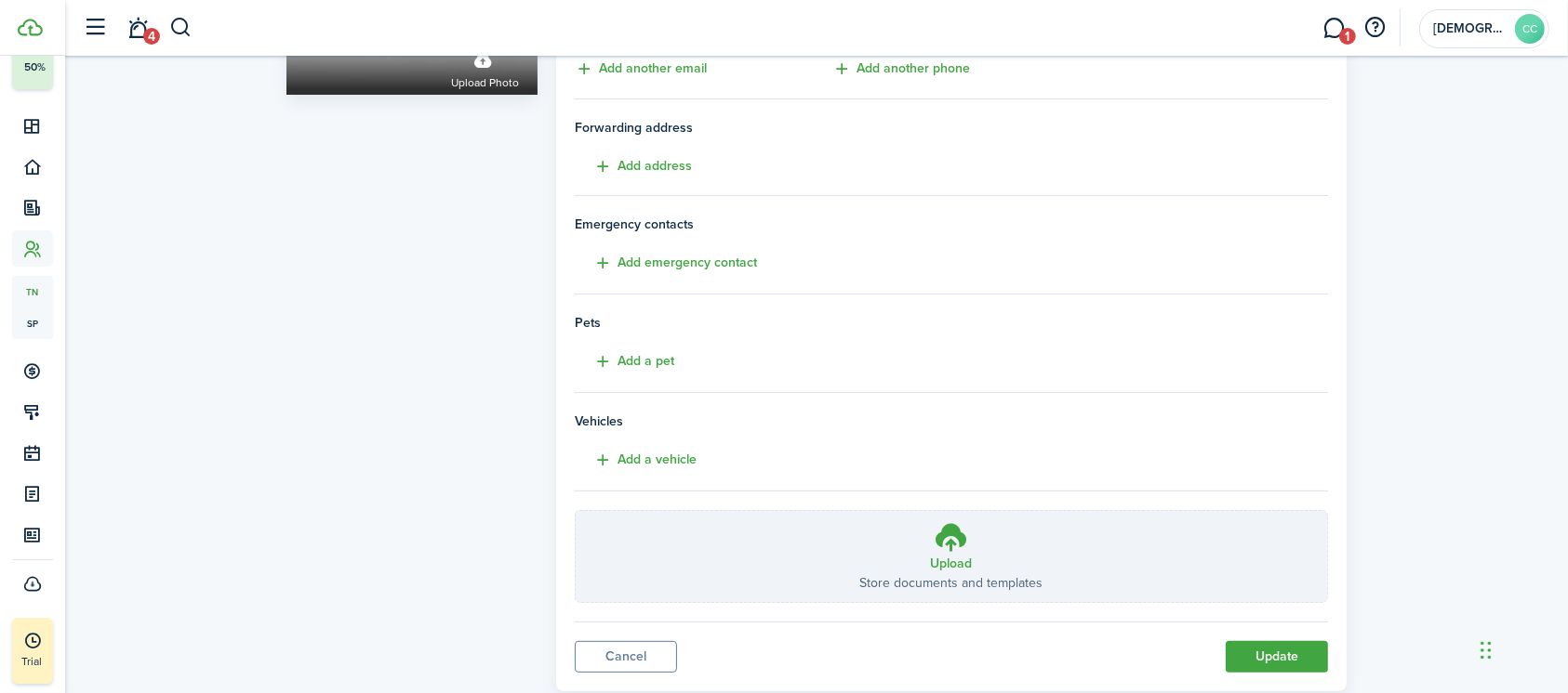
scroll to position [323, 0]
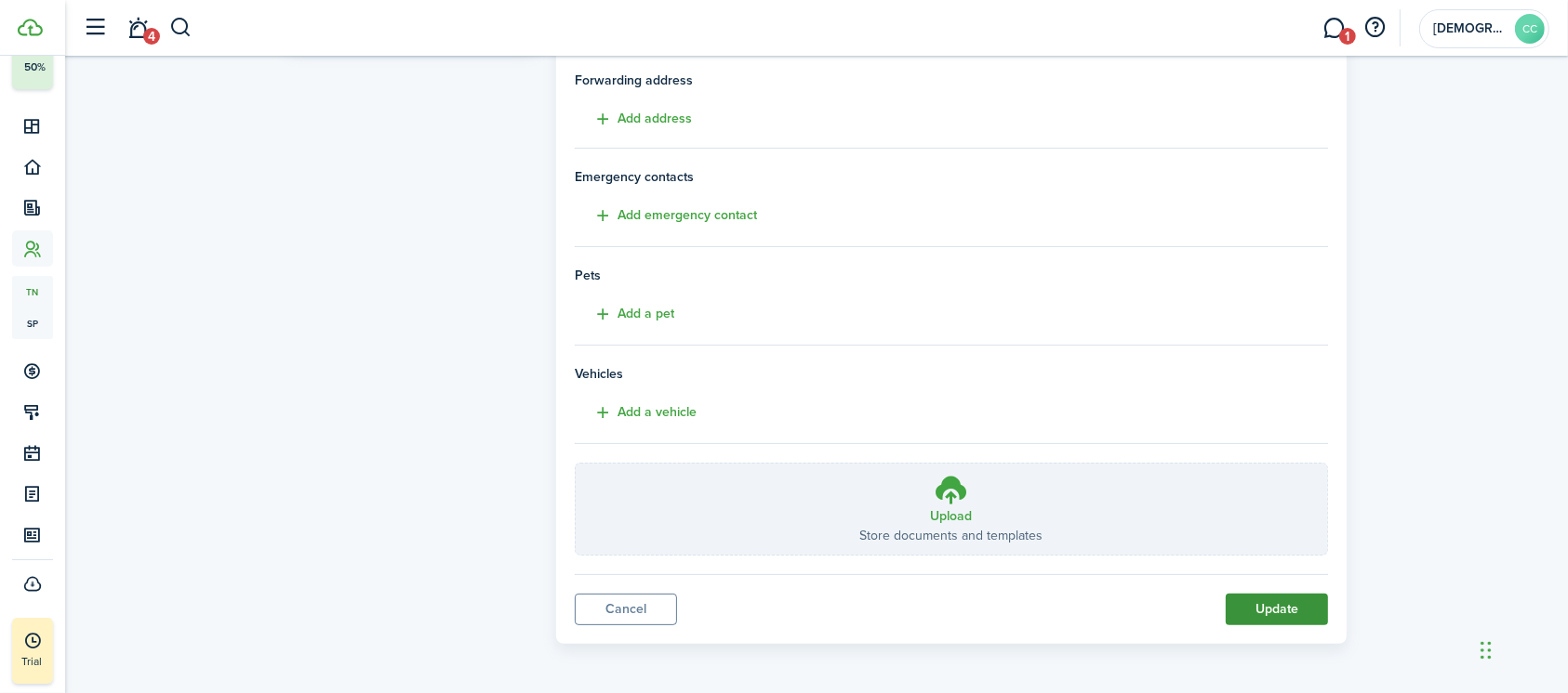
click at [1293, 604] on button "Update" at bounding box center [1277, 610] width 103 height 32
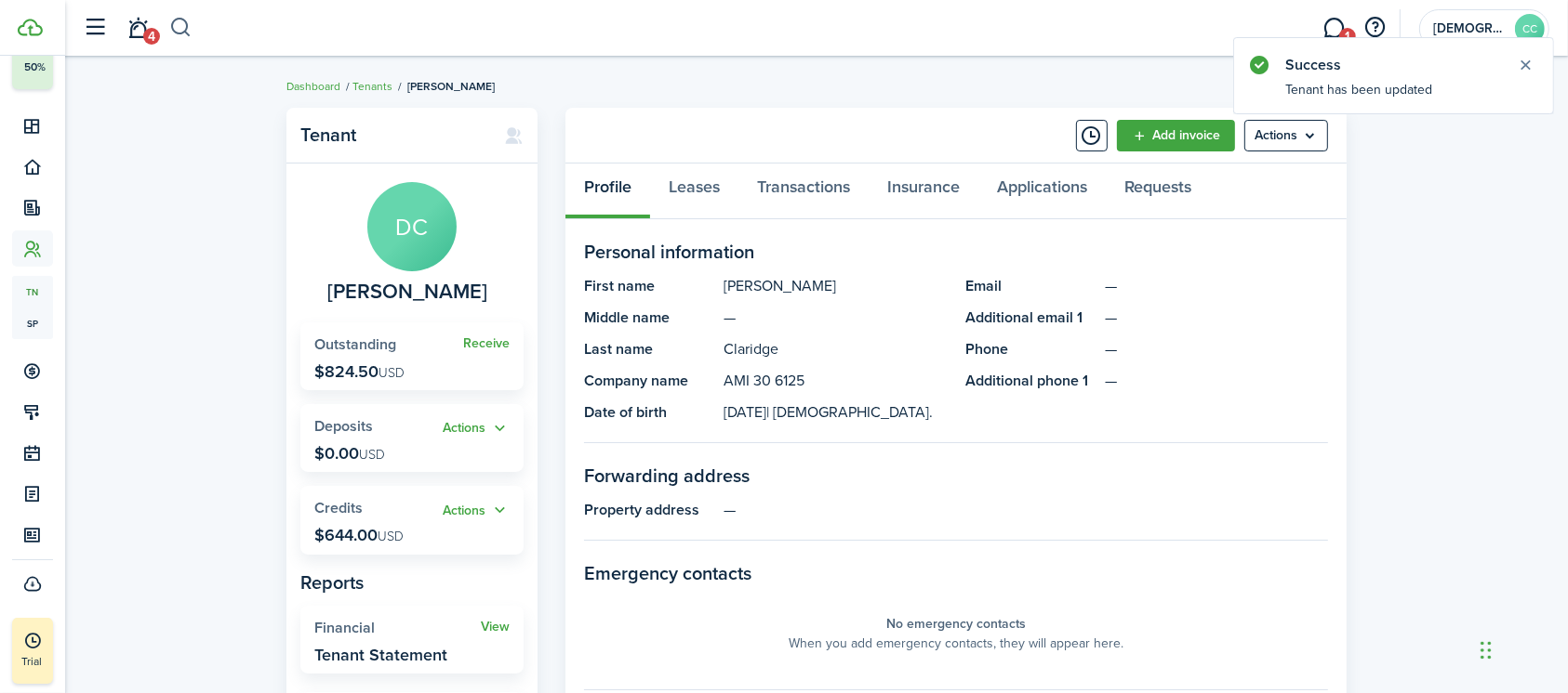
click at [176, 32] on button "button" at bounding box center [180, 28] width 23 height 32
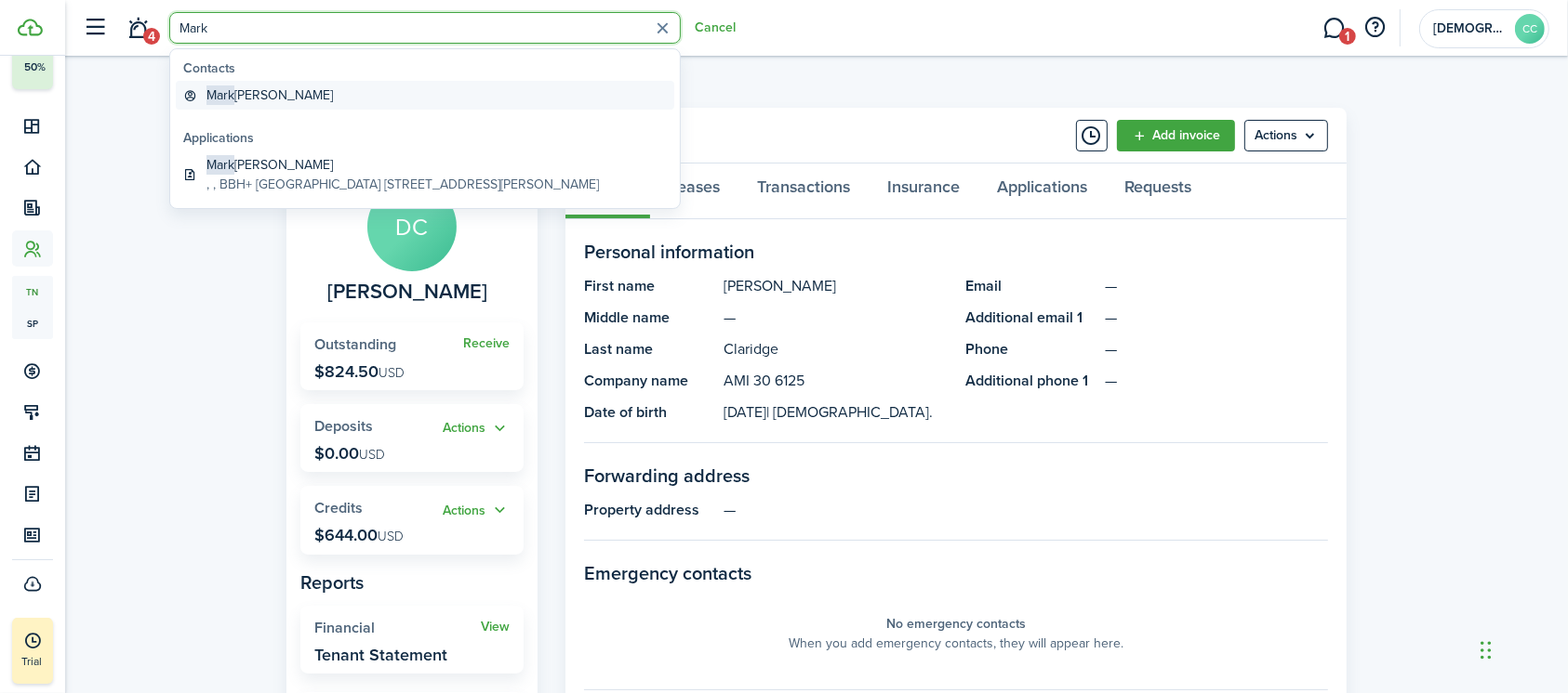
type input "Mark"
click at [274, 102] on global-search-item-title "Mark Stevenson" at bounding box center [269, 95] width 126 height 20
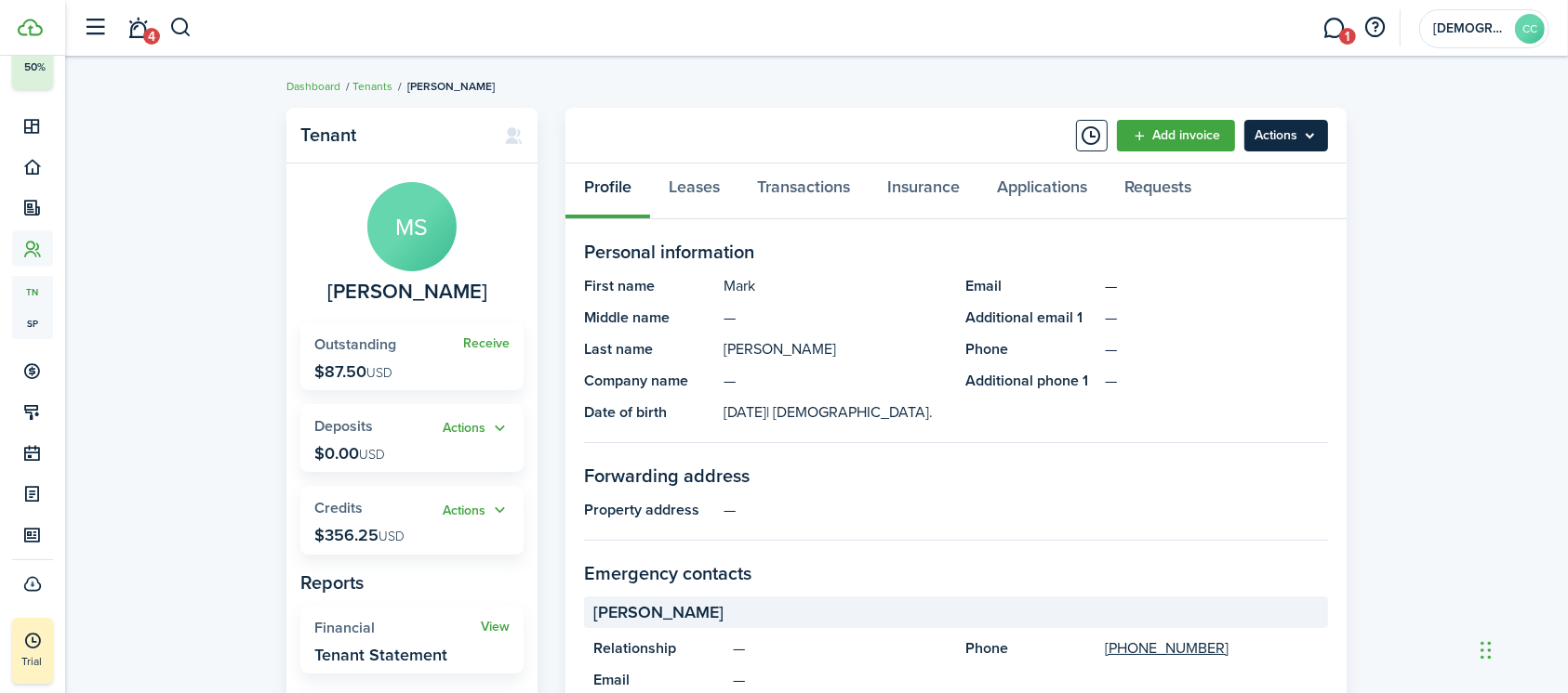
click at [1292, 145] on menu-btn "Actions" at bounding box center [1286, 136] width 84 height 32
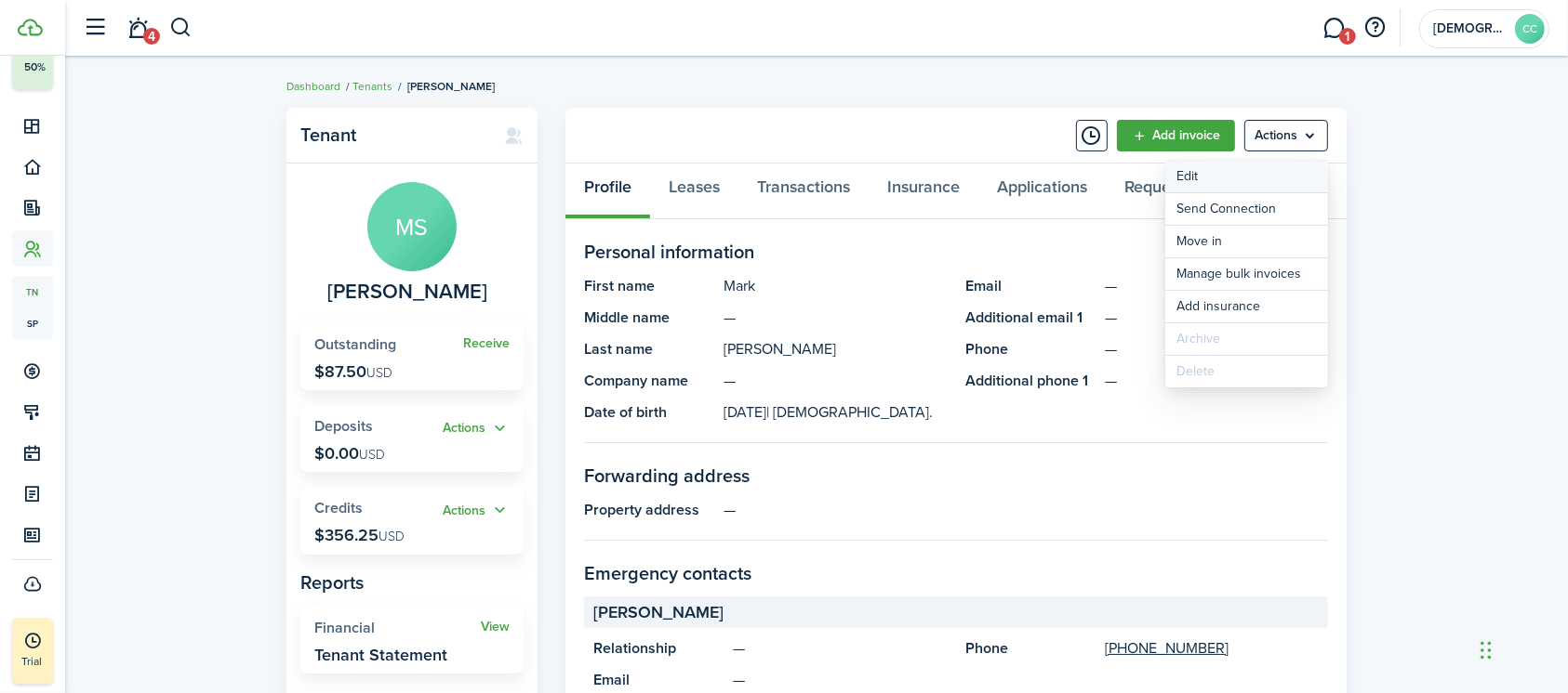
click at [1228, 185] on link "Edit" at bounding box center [1246, 176] width 162 height 32
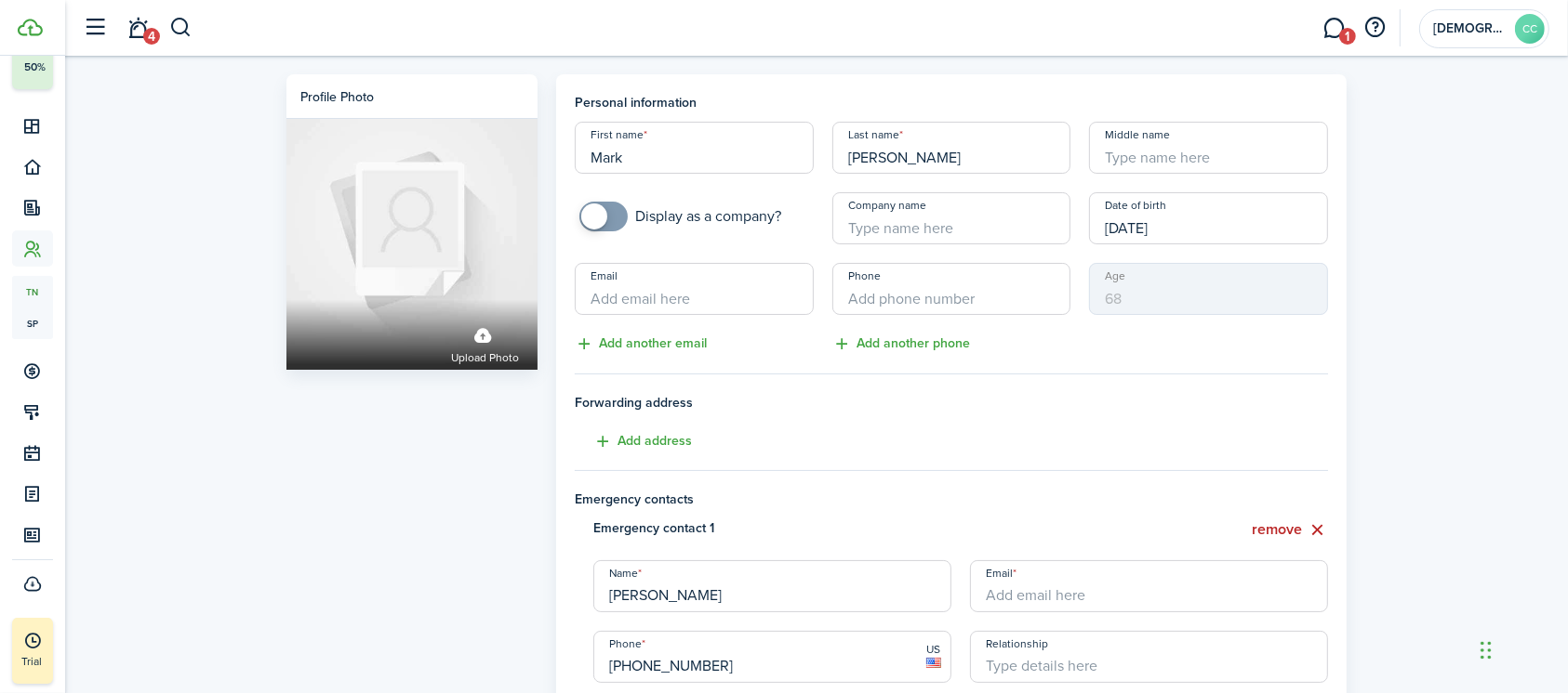
click at [899, 232] on input "Company name" at bounding box center [952, 218] width 239 height 52
type input "AMI 60 6125"
click at [1301, 531] on button "remove" at bounding box center [1290, 530] width 77 height 23
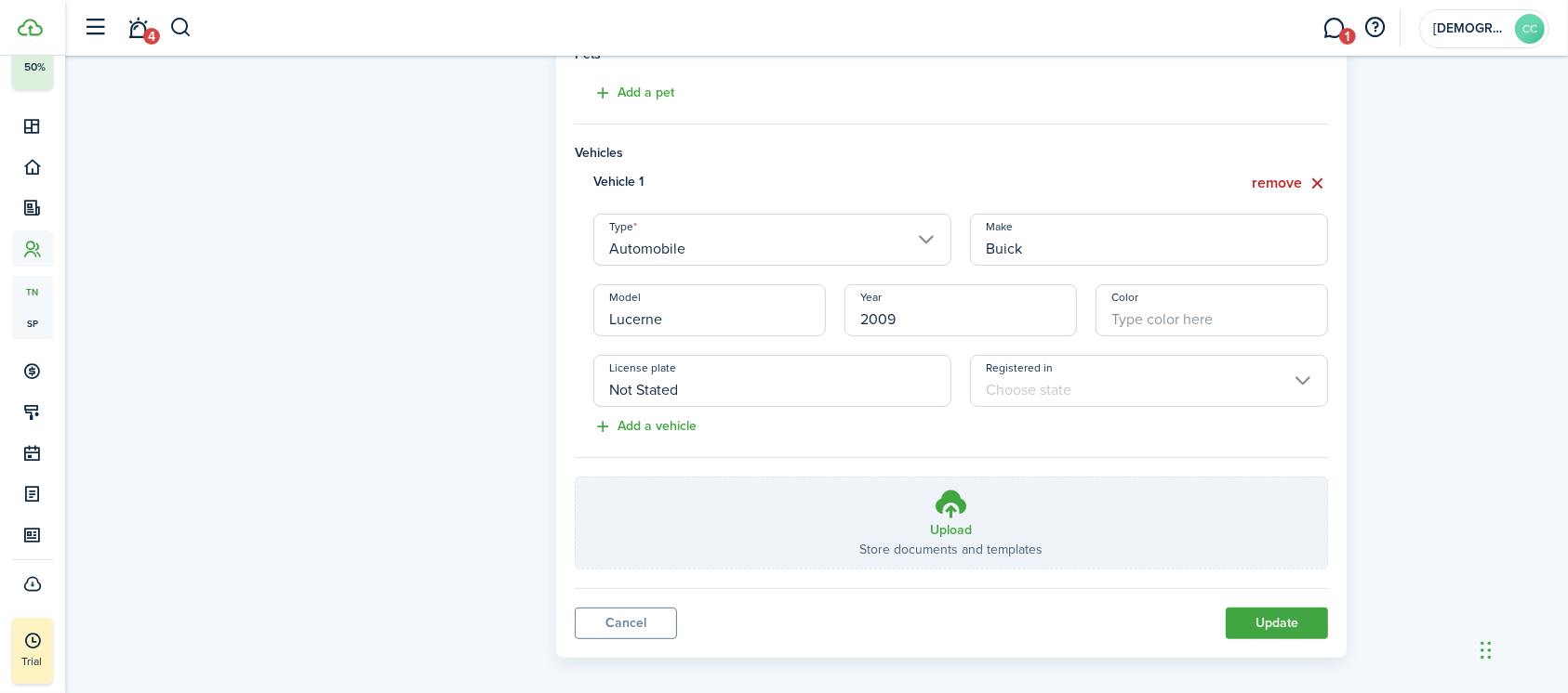
scroll to position [558, 0]
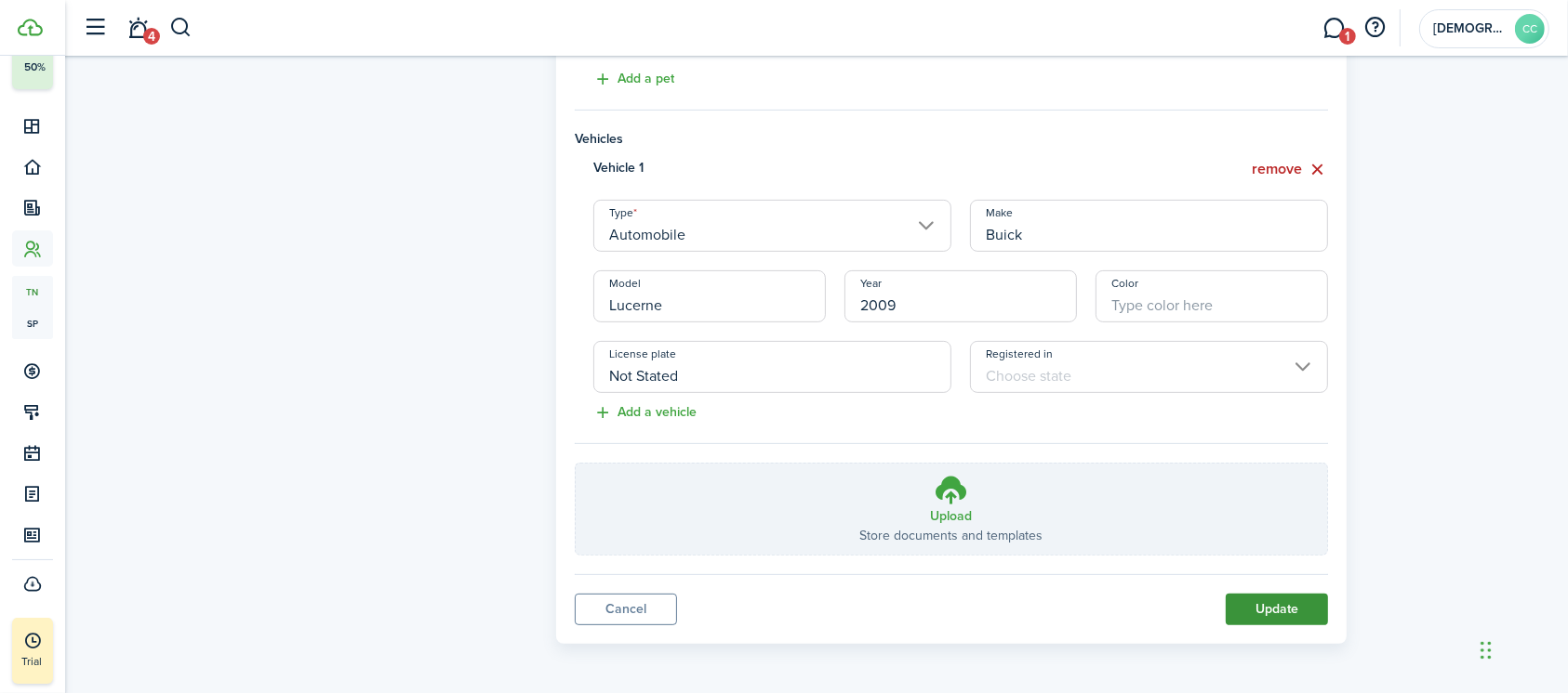
click at [1284, 617] on button "Update" at bounding box center [1277, 610] width 103 height 32
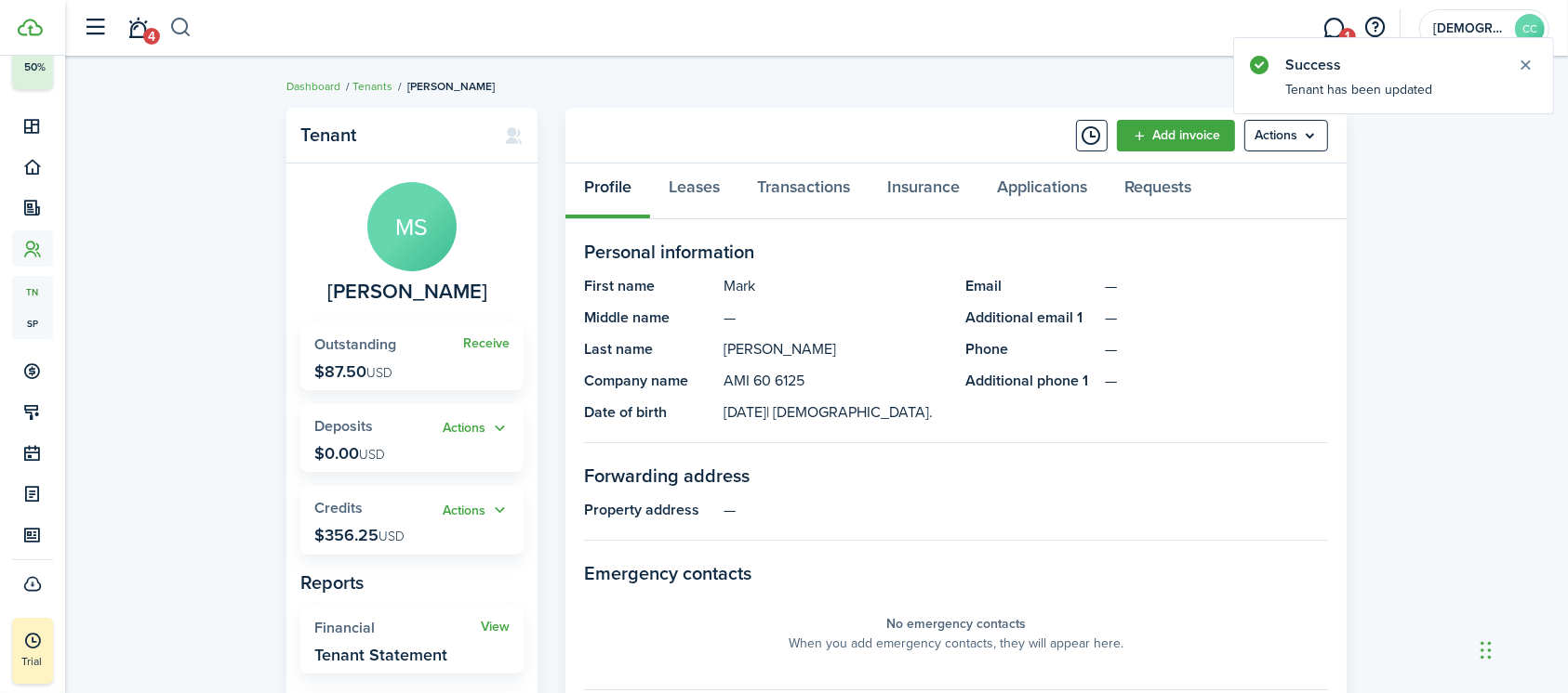
click at [178, 30] on button "button" at bounding box center [180, 28] width 23 height 32
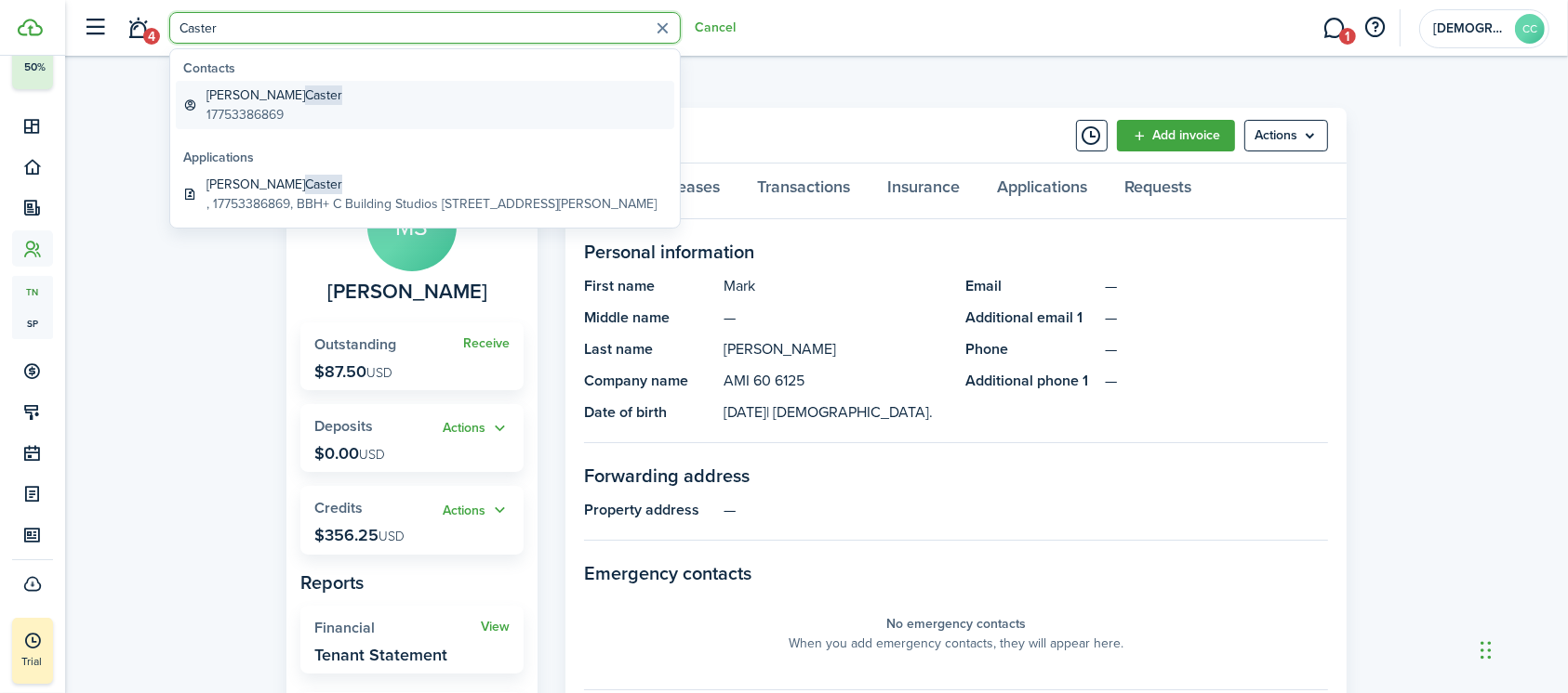
type input "Caster"
click at [252, 105] on global-search-item-description "17753386869" at bounding box center [273, 115] width 135 height 20
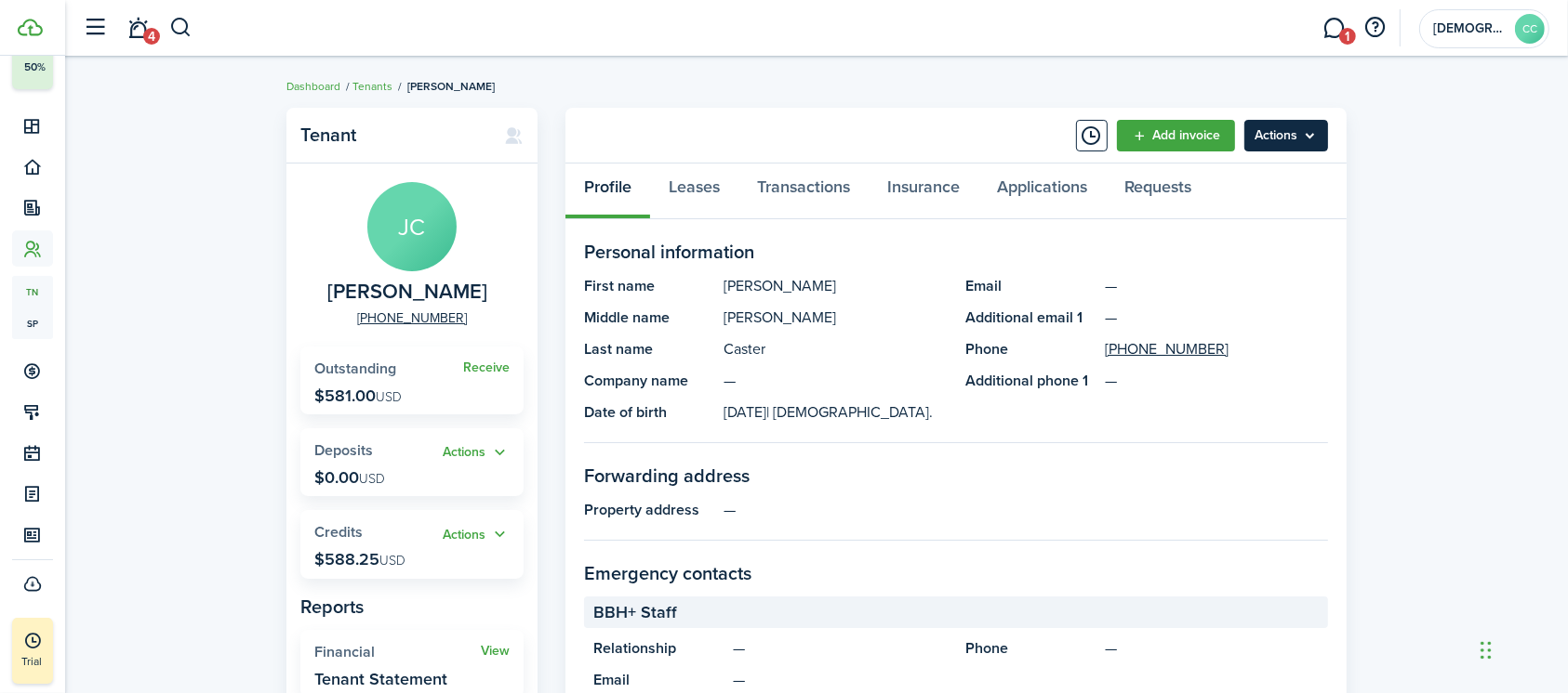
click at [1275, 135] on menu-btn "Actions" at bounding box center [1286, 136] width 84 height 32
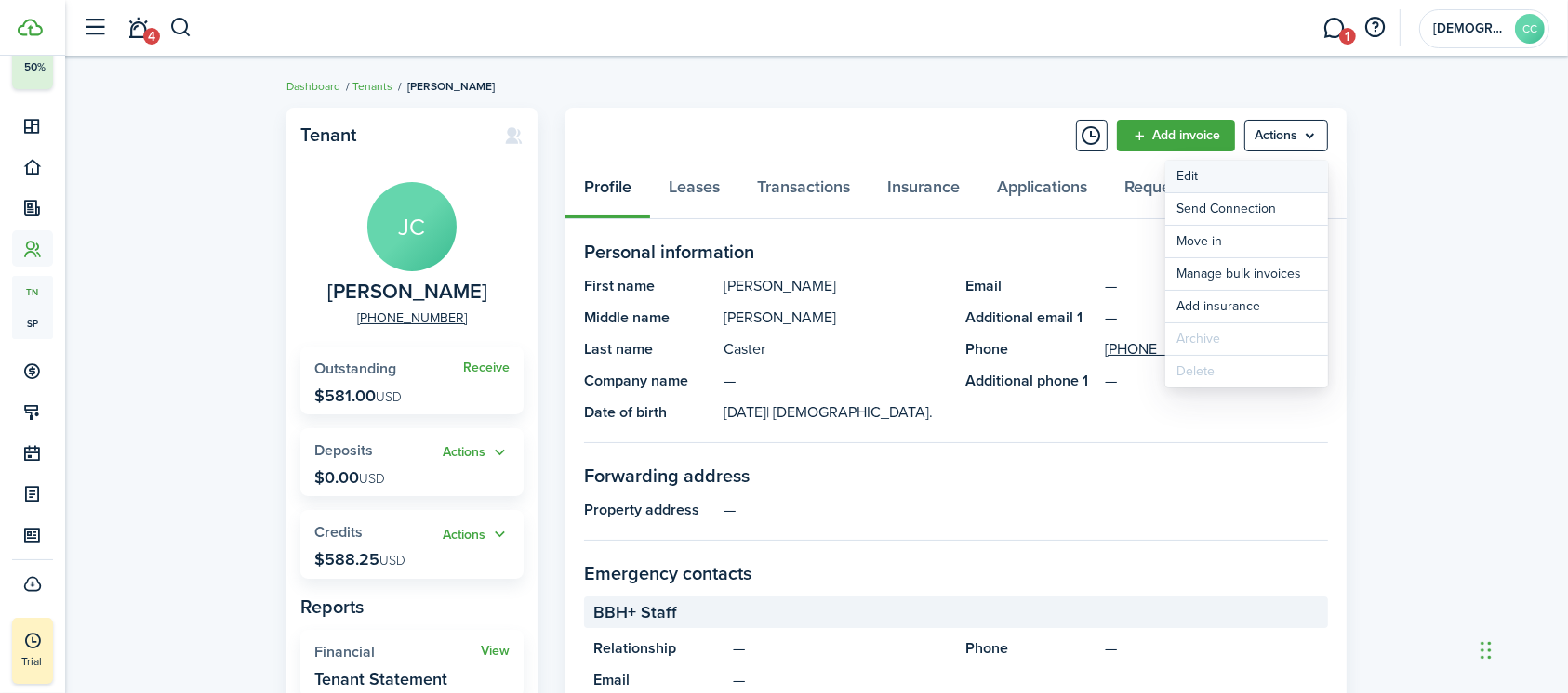
click at [1203, 175] on link "Edit" at bounding box center [1246, 176] width 162 height 32
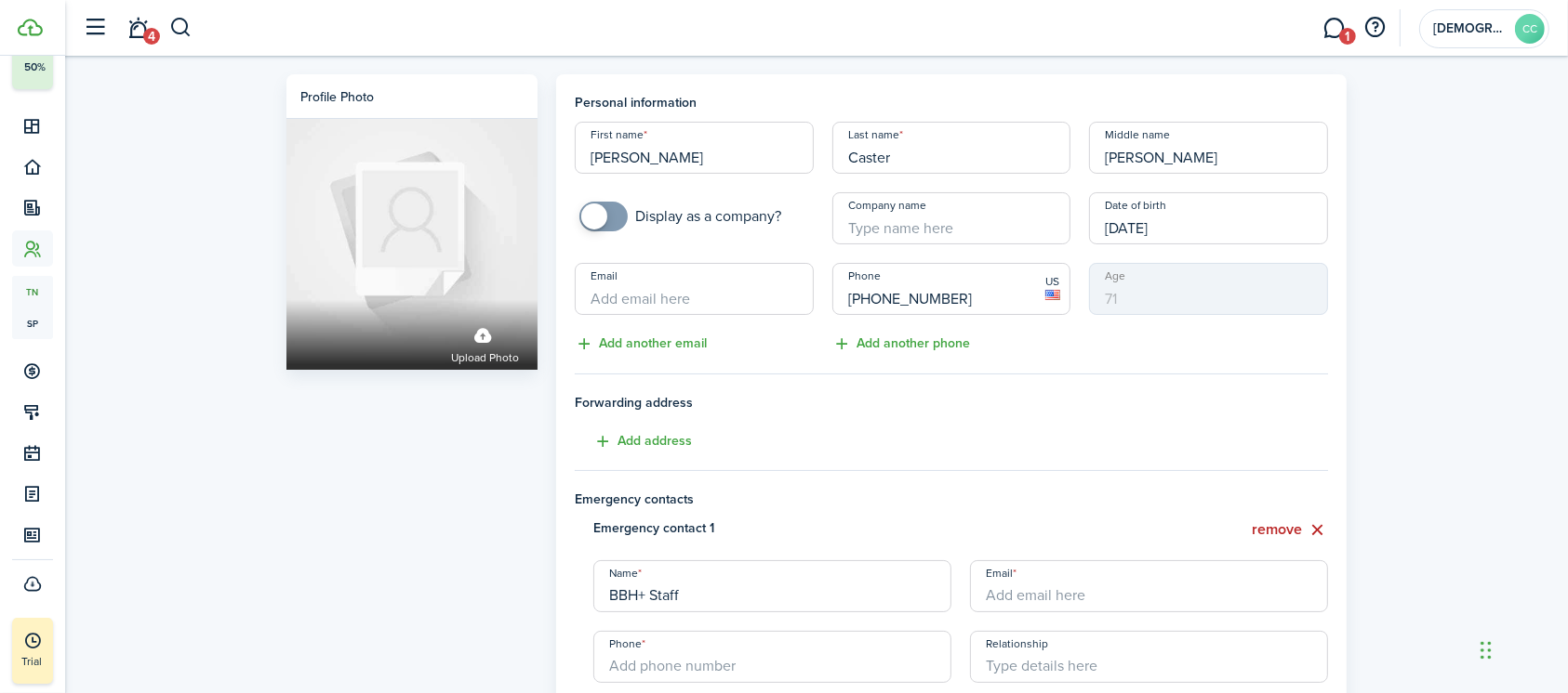
click at [913, 224] on input "Company name" at bounding box center [952, 218] width 239 height 52
paste input "AMI 30 6125"
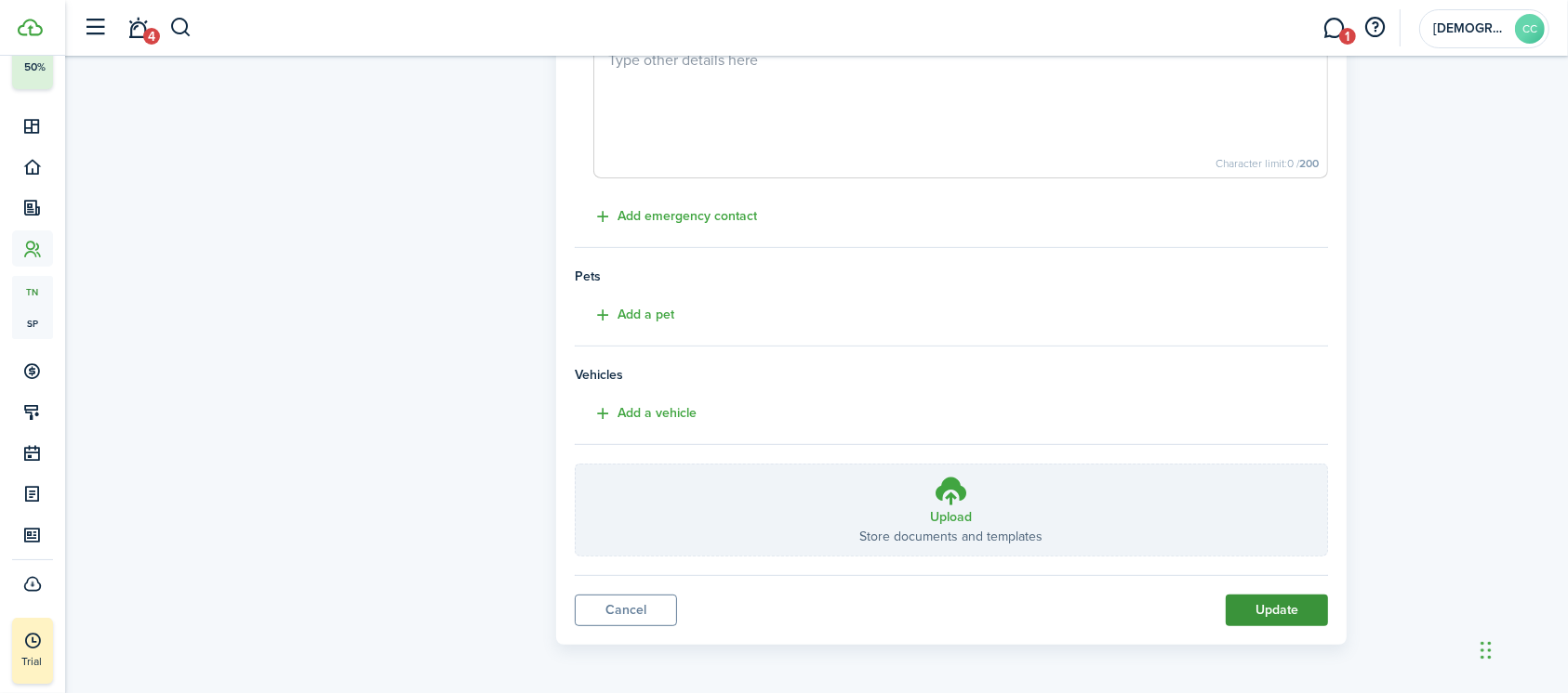
type input "AMI 30 6125"
click at [1302, 609] on button "Update" at bounding box center [1277, 611] width 103 height 32
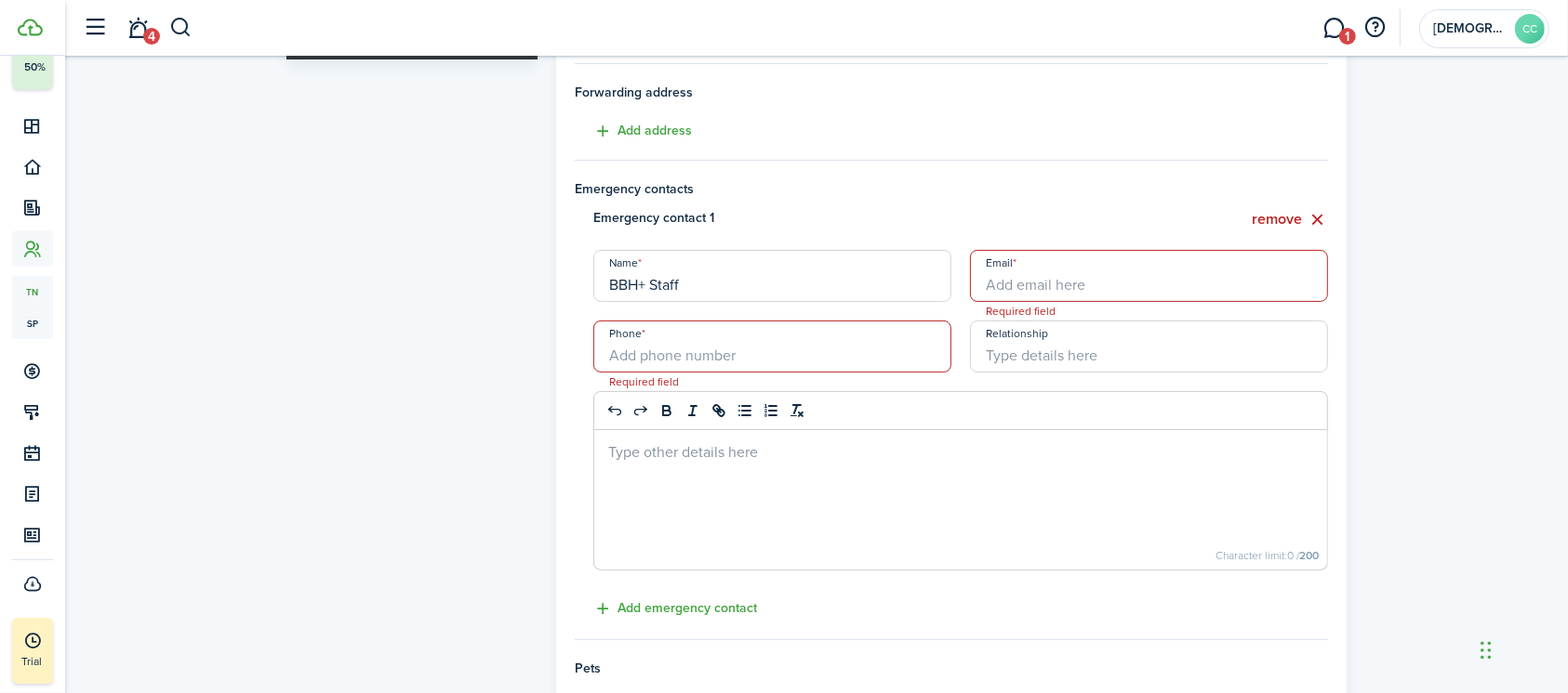
scroll to position [310, 0]
click at [1299, 216] on button "remove" at bounding box center [1290, 220] width 77 height 23
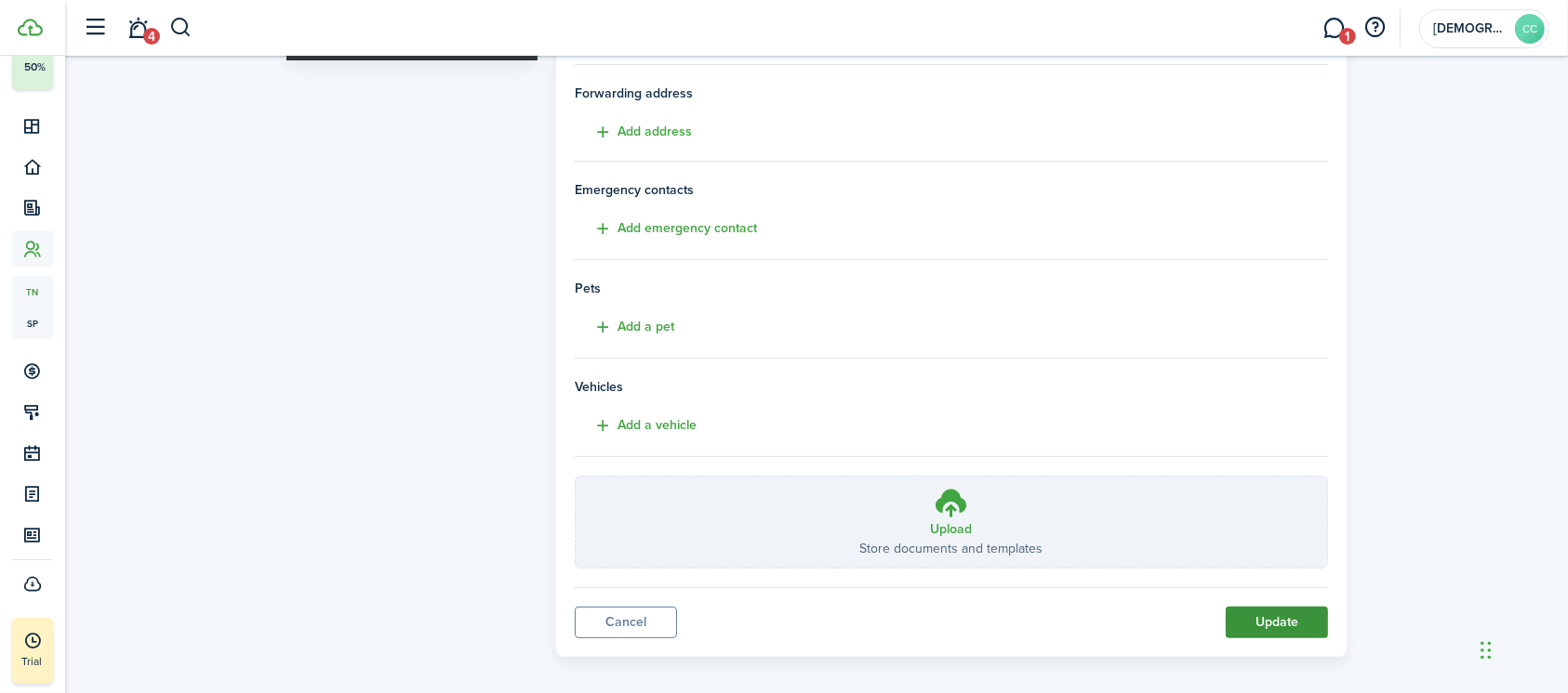
click at [1283, 627] on button "Update" at bounding box center [1277, 623] width 103 height 32
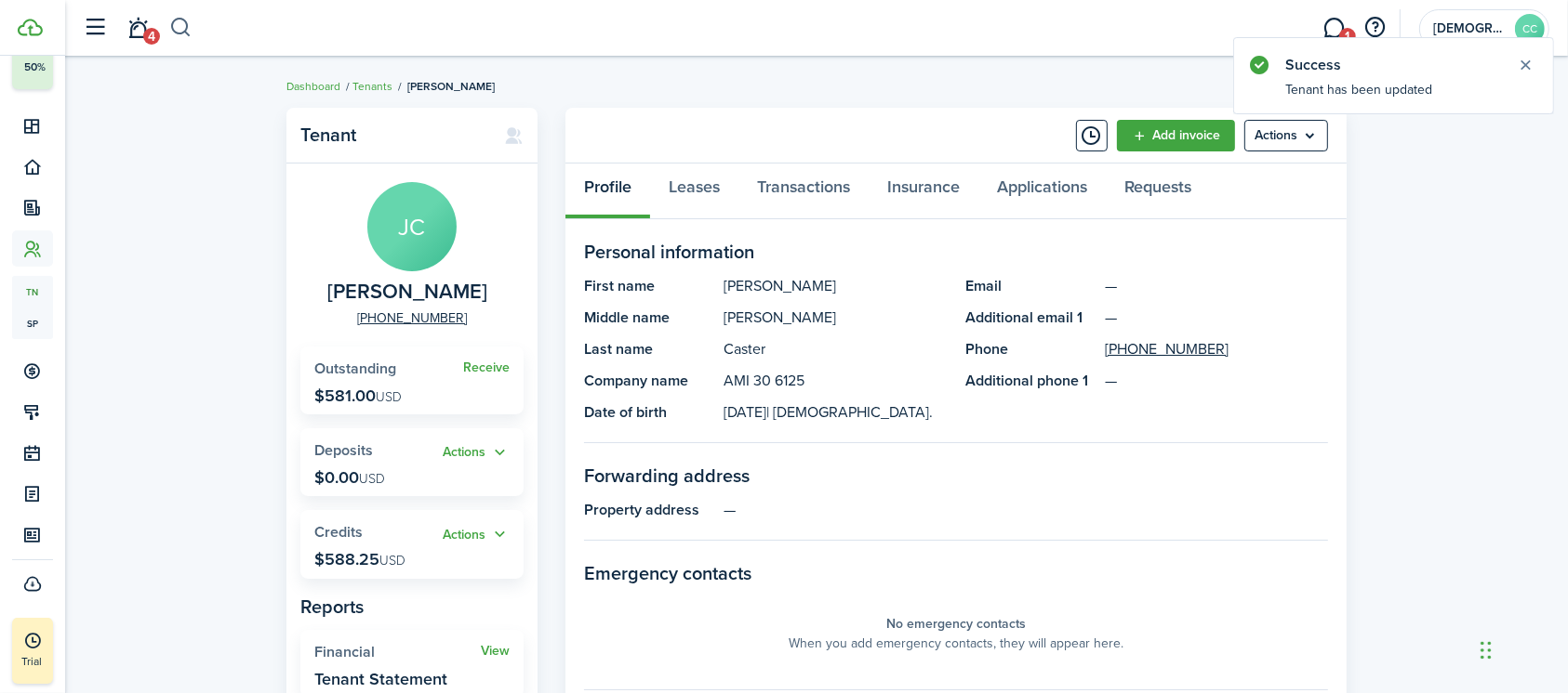
click at [178, 26] on button "button" at bounding box center [180, 28] width 23 height 32
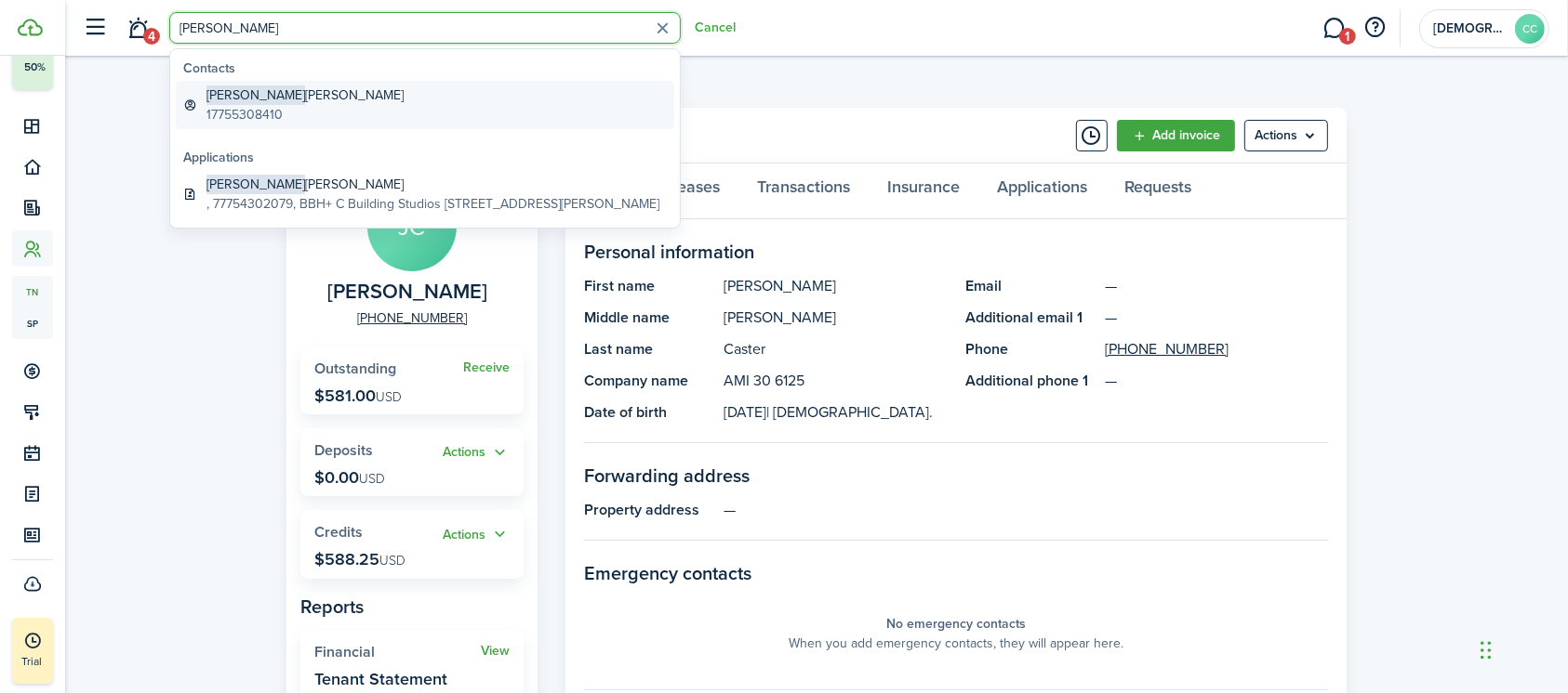
type input "Terrell"
click at [238, 103] on span "Terrell" at bounding box center [256, 95] width 99 height 20
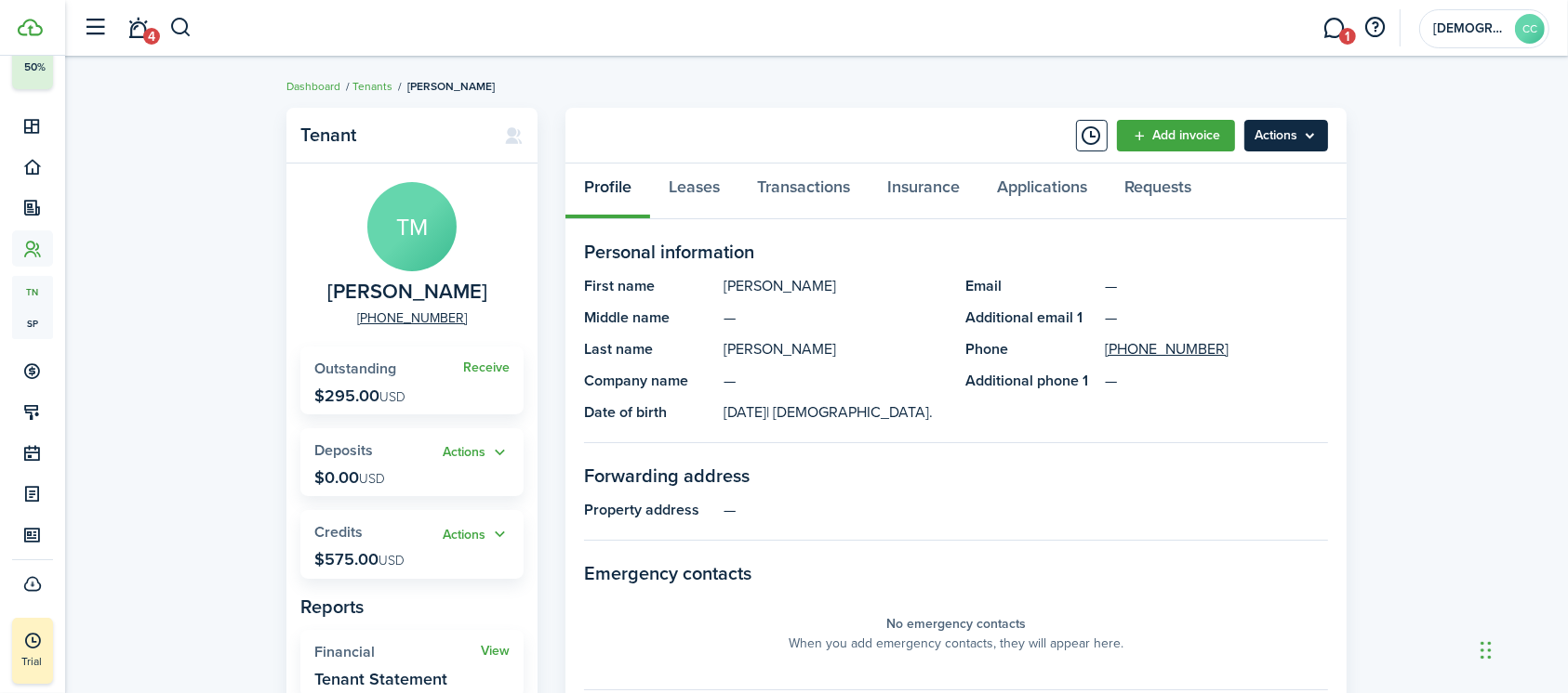
click at [1271, 142] on menu-btn "Actions" at bounding box center [1286, 136] width 84 height 32
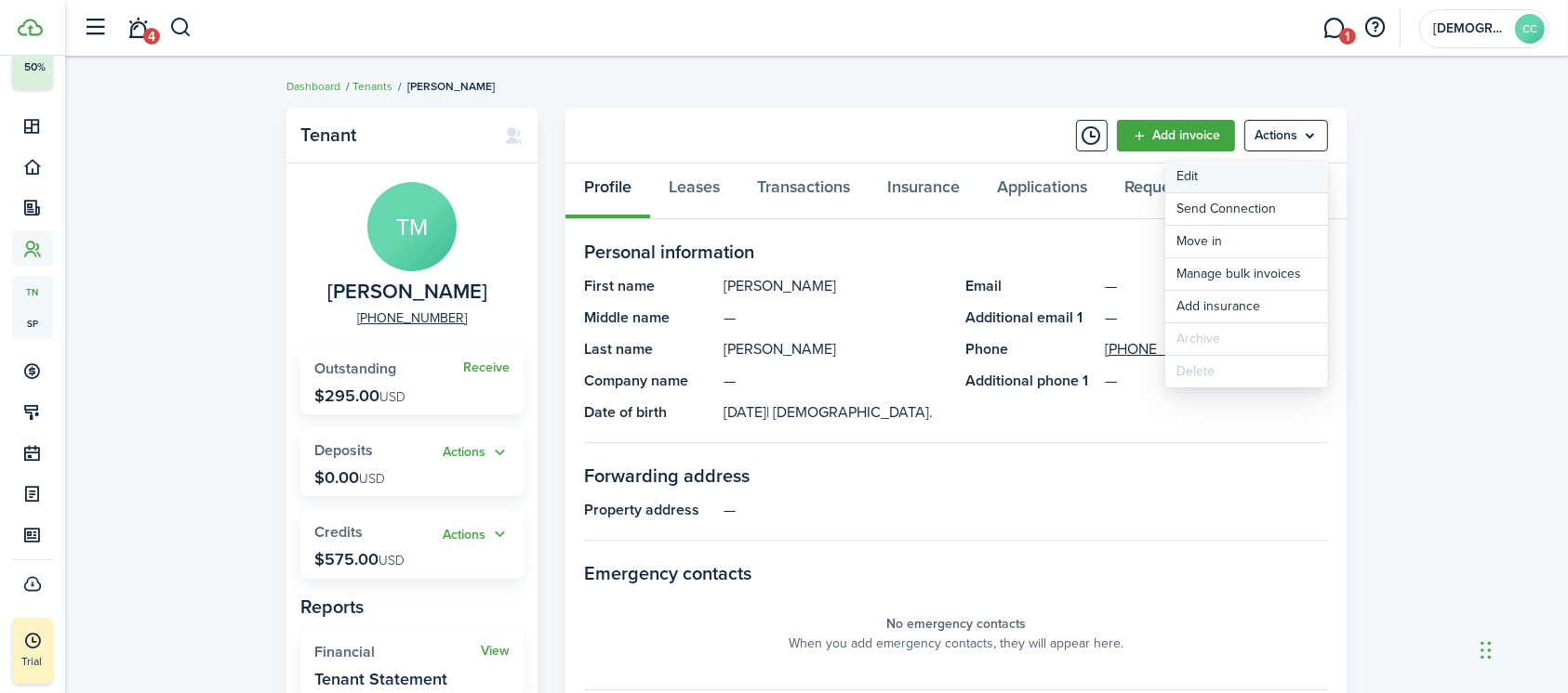
click at [1199, 181] on link "Edit" at bounding box center [1246, 176] width 162 height 32
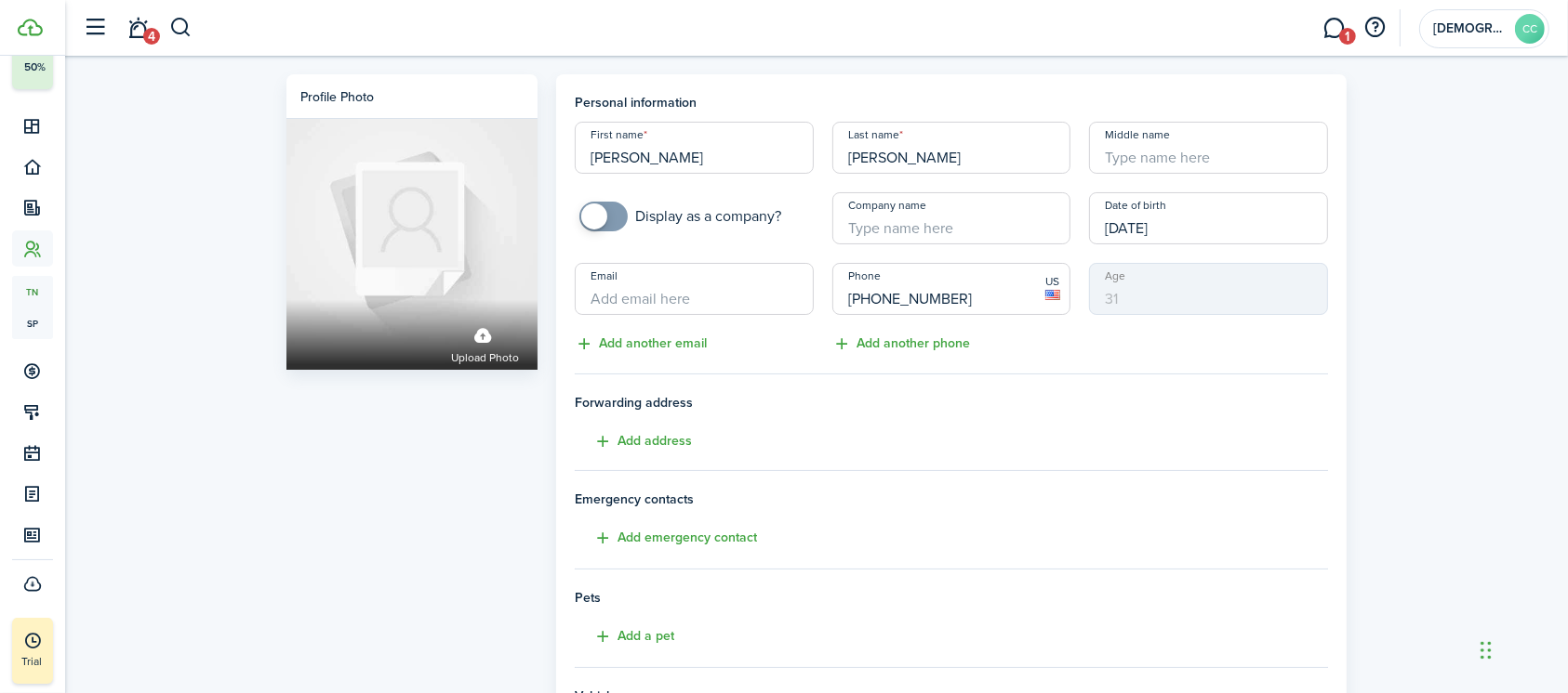
click at [888, 225] on input "Company name" at bounding box center [952, 218] width 239 height 52
paste input "AMI 30 6125"
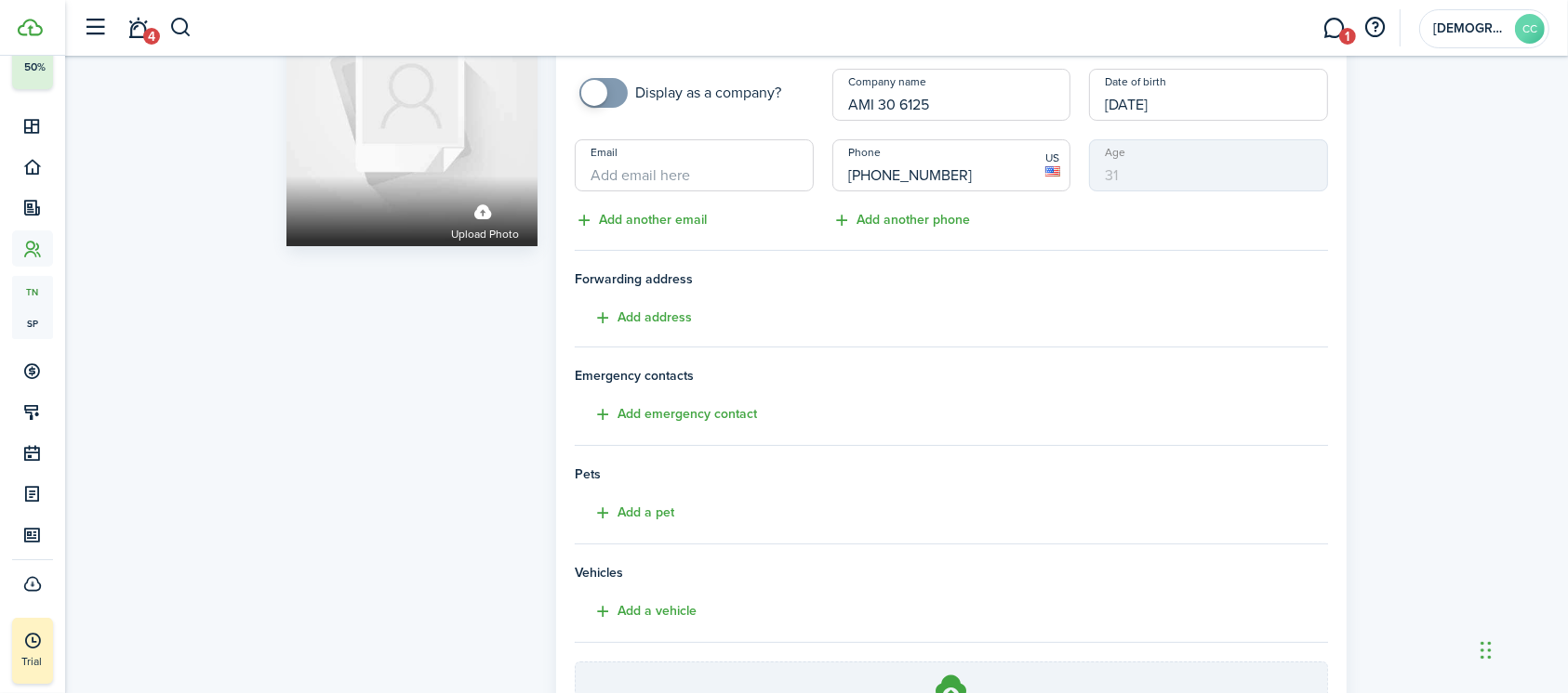
scroll to position [323, 0]
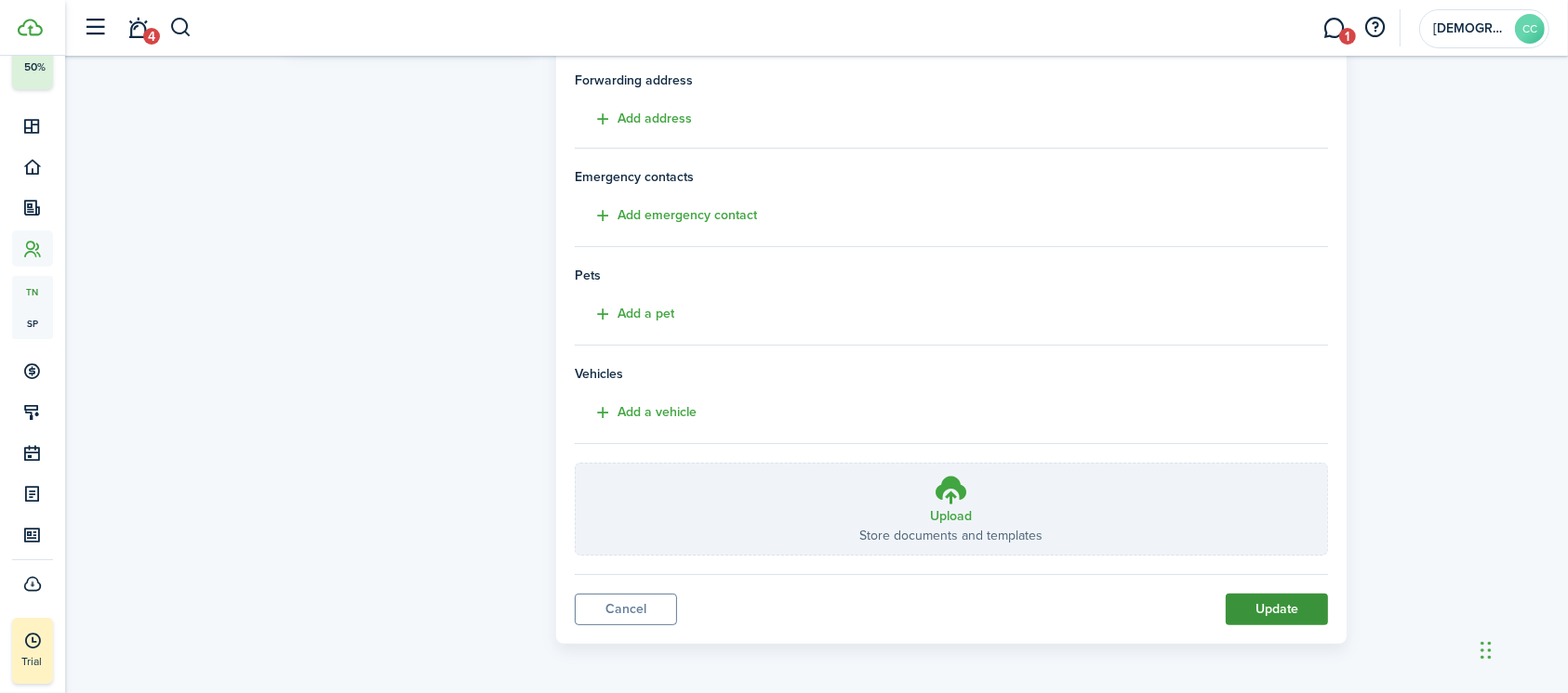
type input "AMI 30 6125"
click at [1296, 602] on button "Update" at bounding box center [1277, 610] width 103 height 32
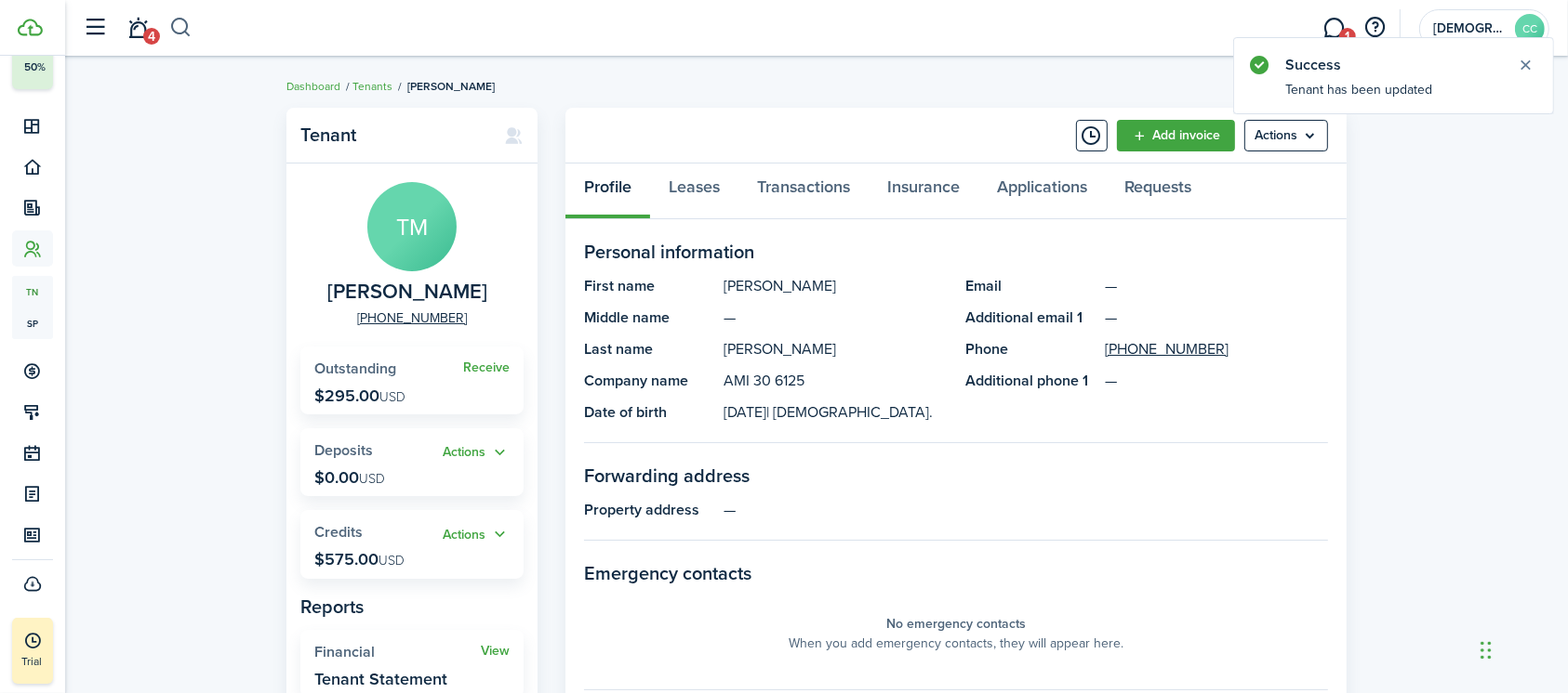
click at [189, 28] on button "button" at bounding box center [180, 28] width 23 height 32
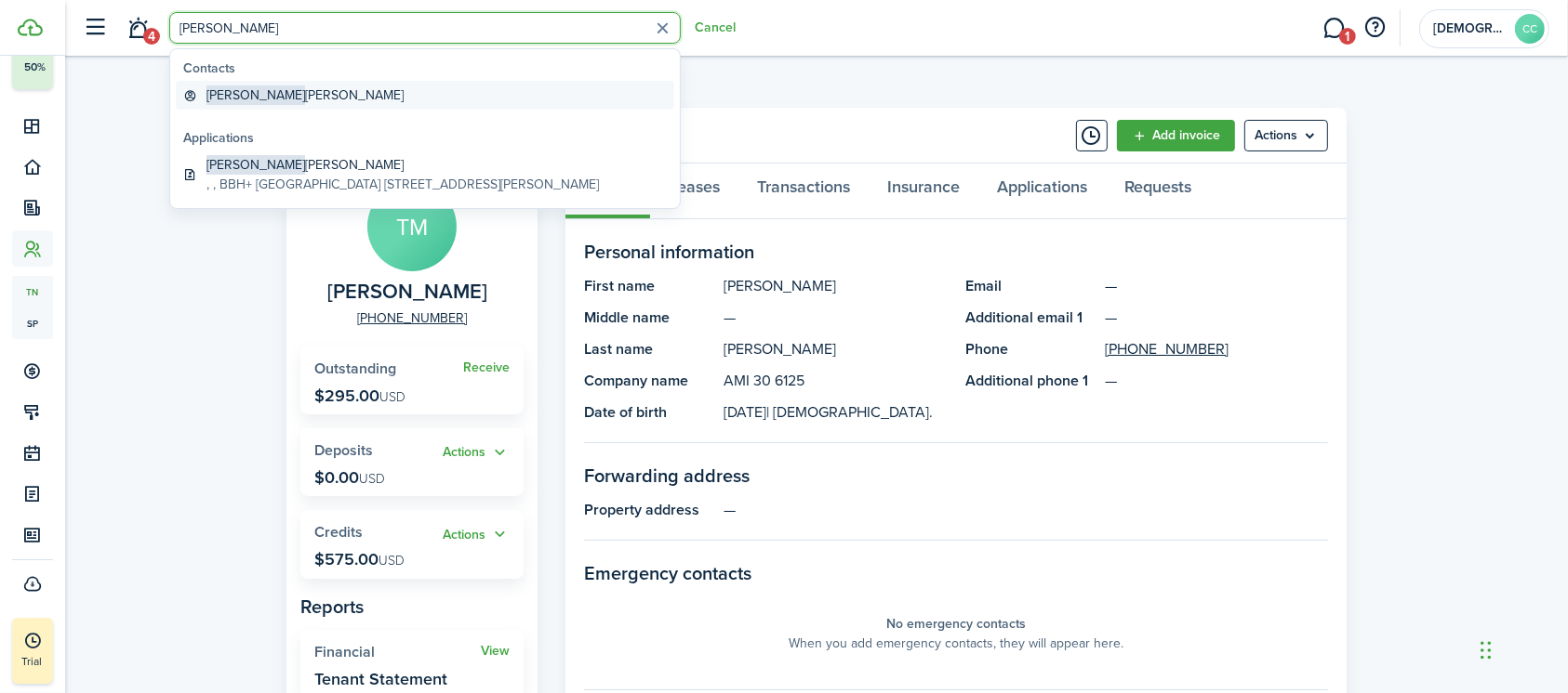
type input "Andre"
click at [259, 101] on global-search-item-title "Andre Shaver" at bounding box center [304, 95] width 197 height 20
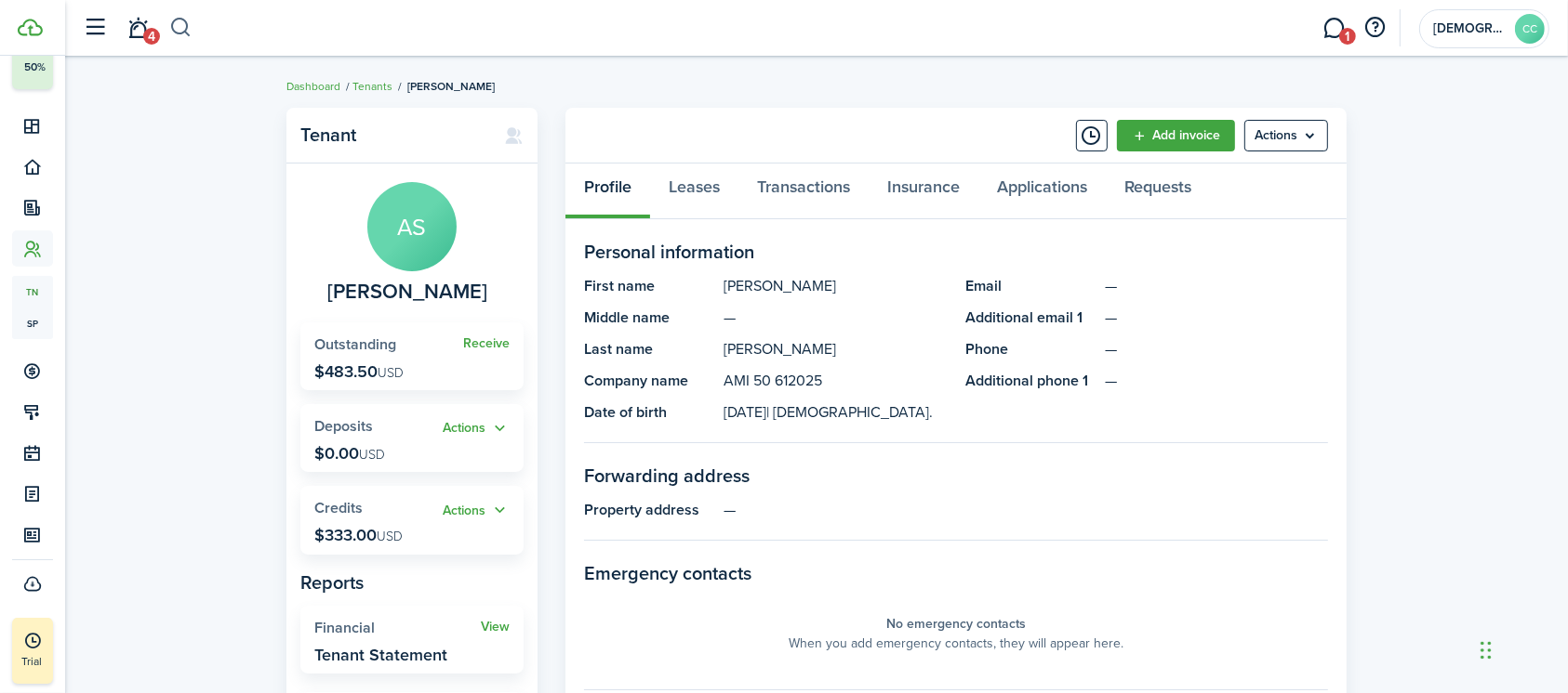
click at [179, 19] on button "button" at bounding box center [180, 28] width 23 height 32
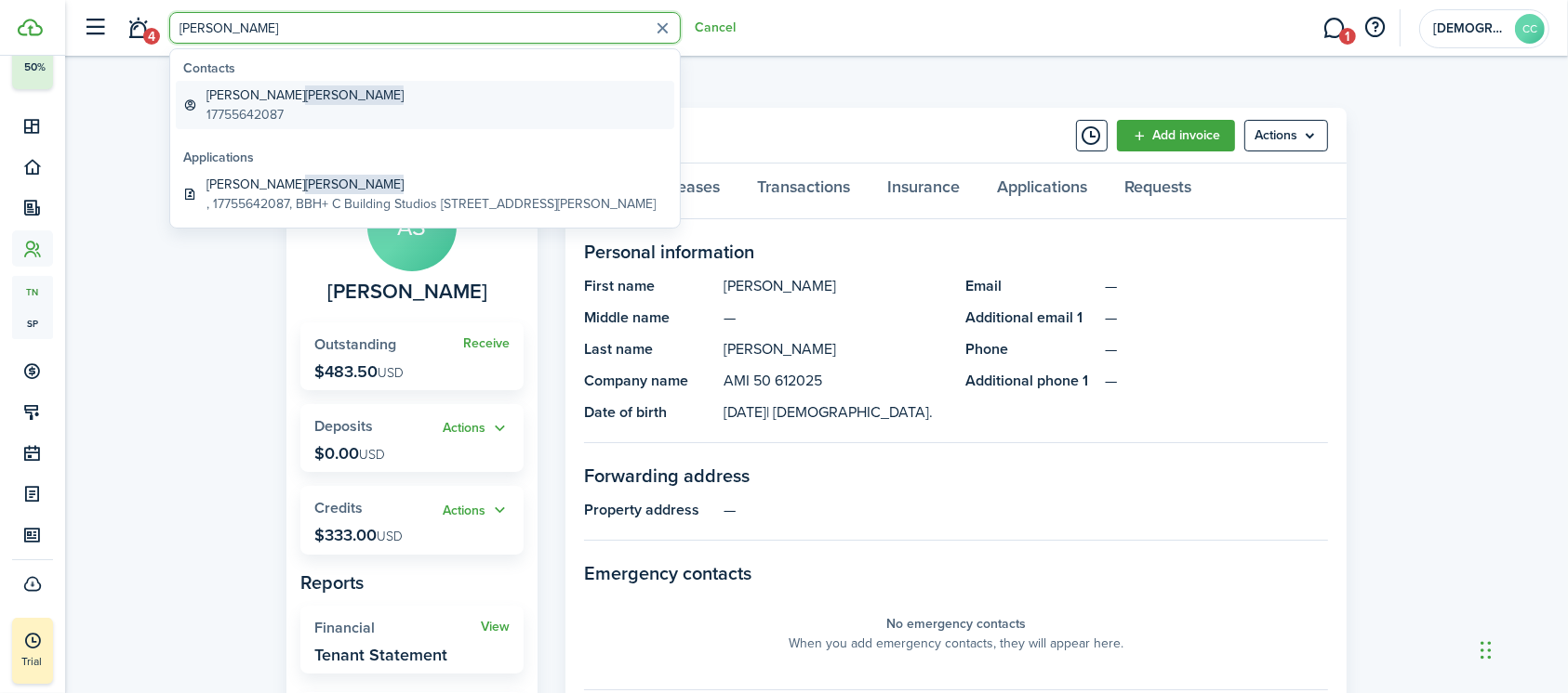
type input "[PERSON_NAME]"
click at [221, 110] on global-search-item-description "17755642087" at bounding box center [304, 115] width 197 height 20
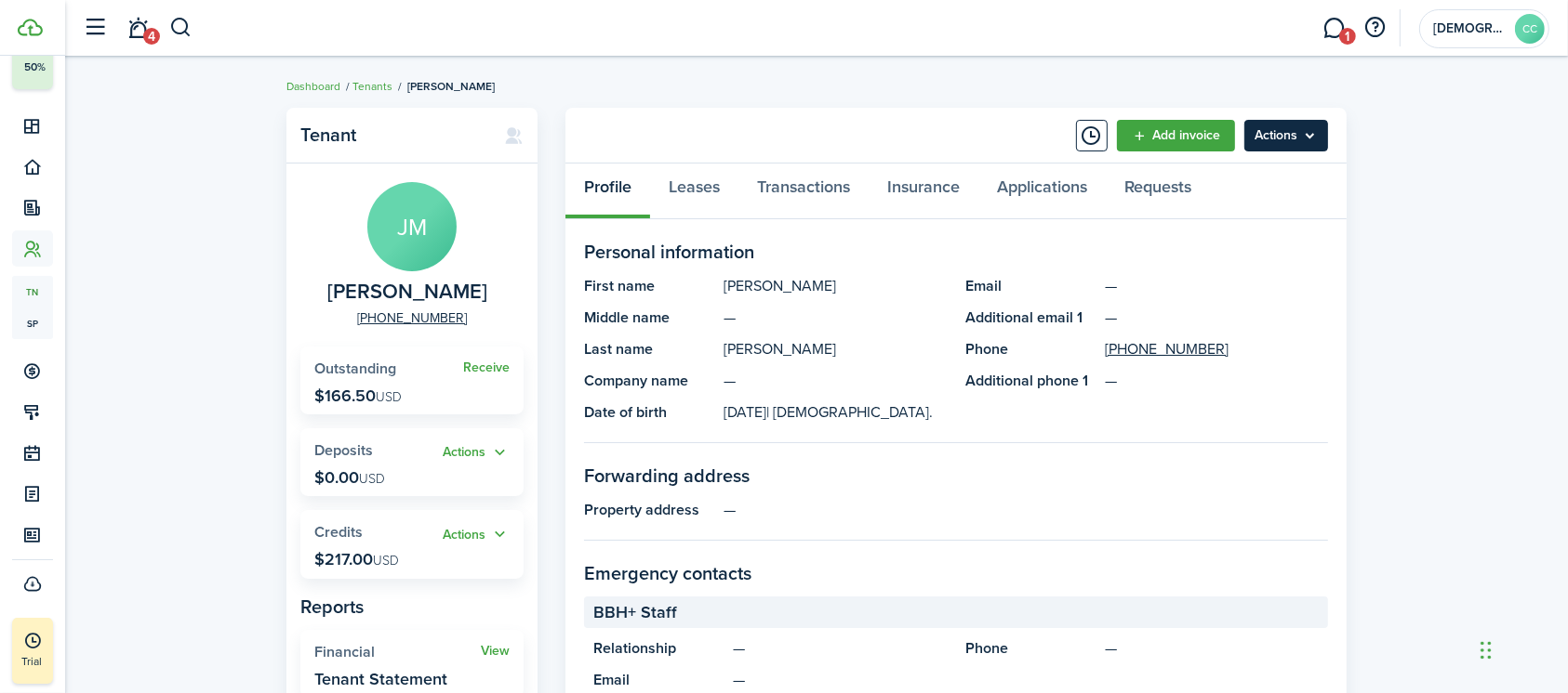
click at [1272, 137] on menu-btn "Actions" at bounding box center [1286, 136] width 84 height 32
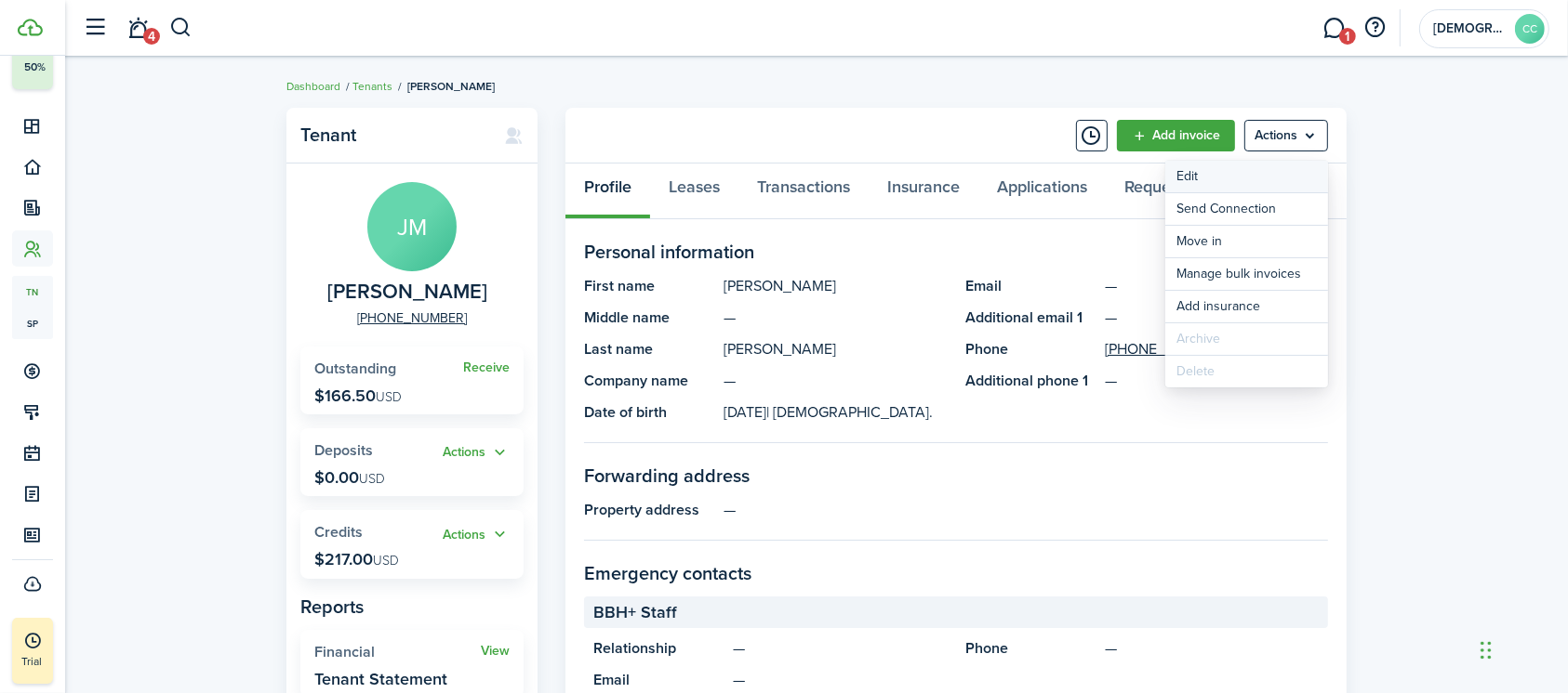
click at [1199, 177] on link "Edit" at bounding box center [1246, 176] width 162 height 32
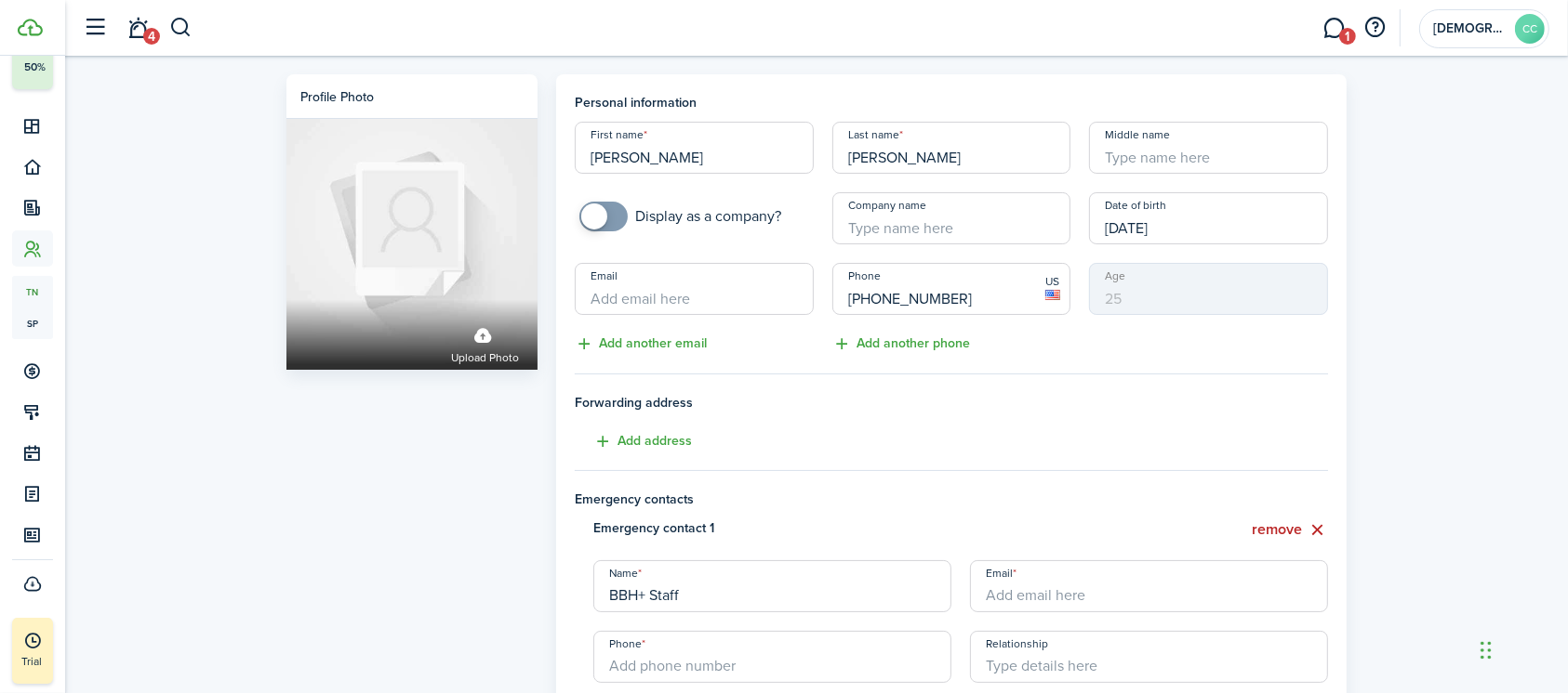
click at [883, 233] on input "Company name" at bounding box center [952, 218] width 239 height 52
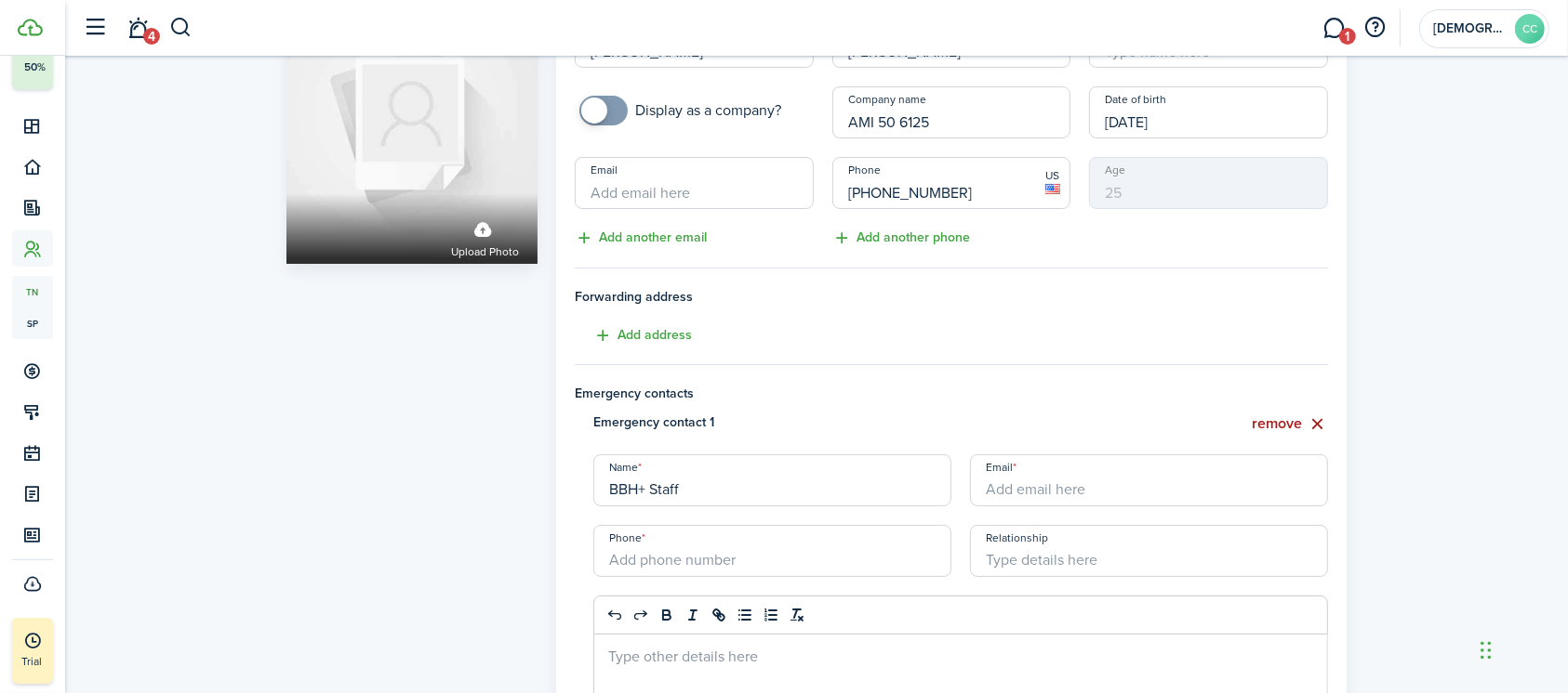
type input "AMI 50 6125"
click at [1295, 423] on button "remove" at bounding box center [1290, 423] width 77 height 23
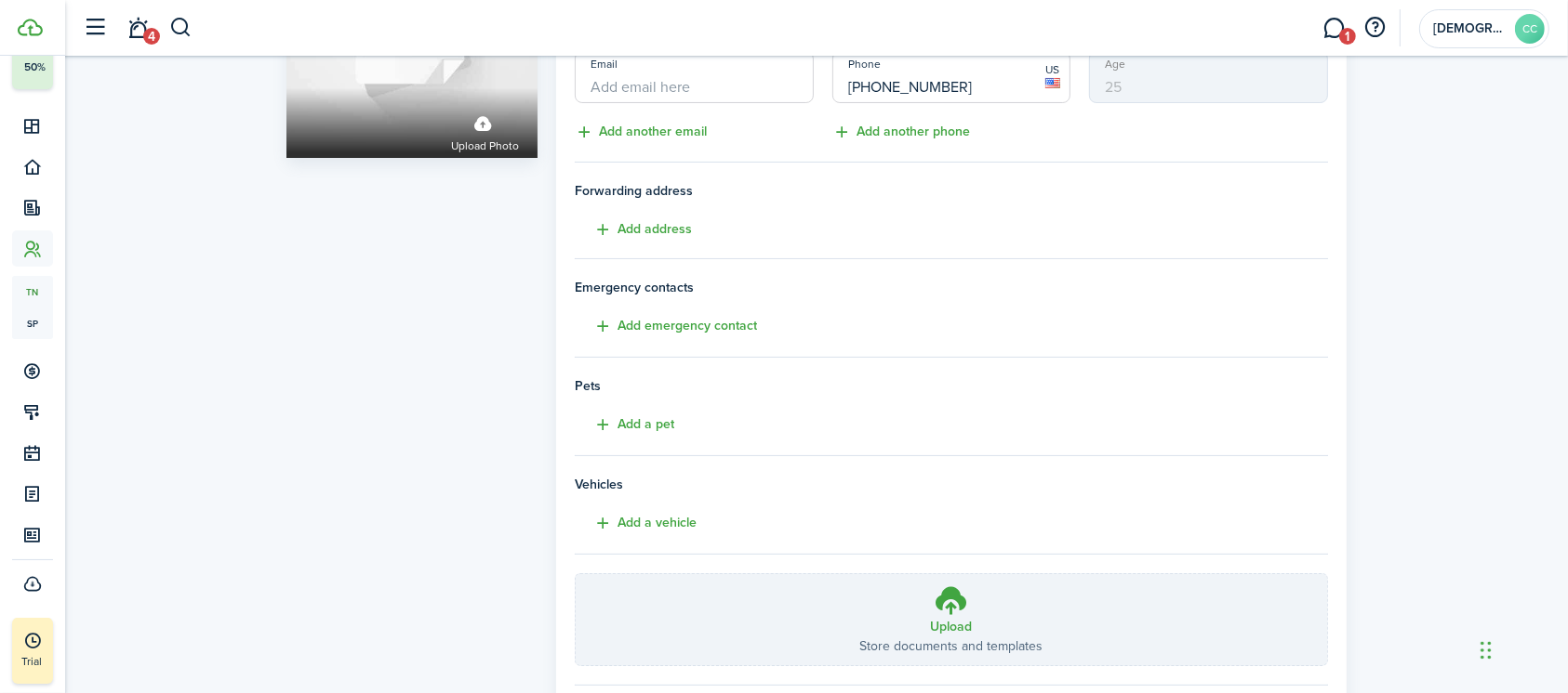
scroll to position [323, 0]
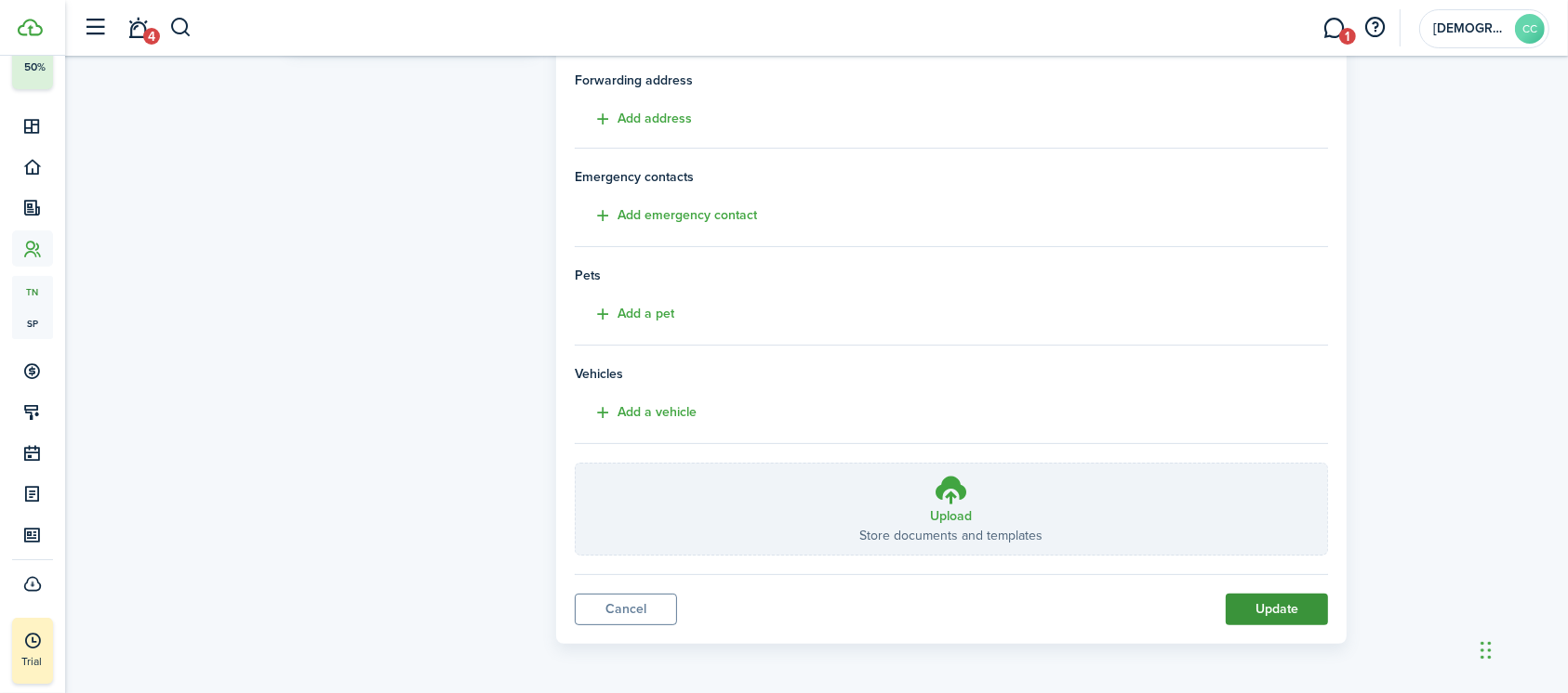
click at [1302, 603] on button "Update" at bounding box center [1277, 610] width 103 height 32
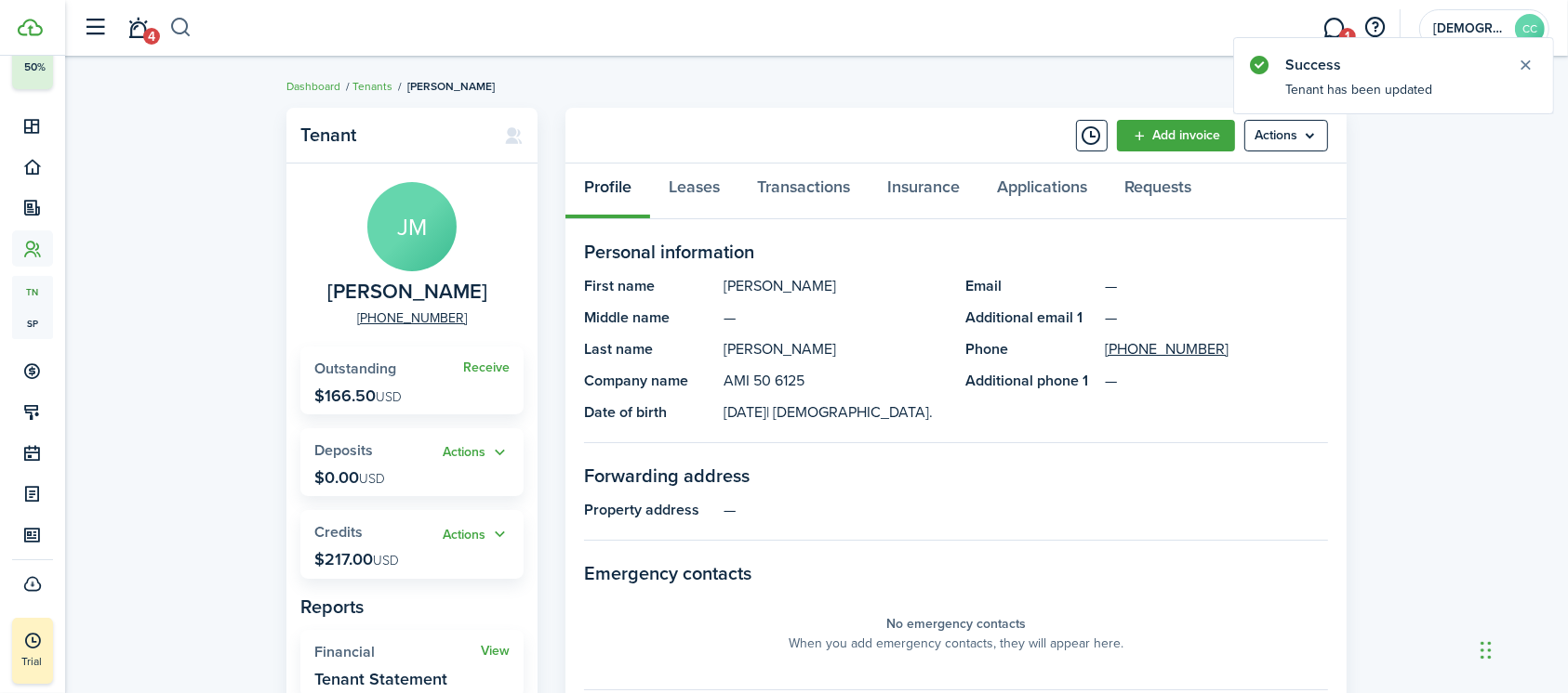
click at [188, 27] on button "button" at bounding box center [180, 28] width 23 height 32
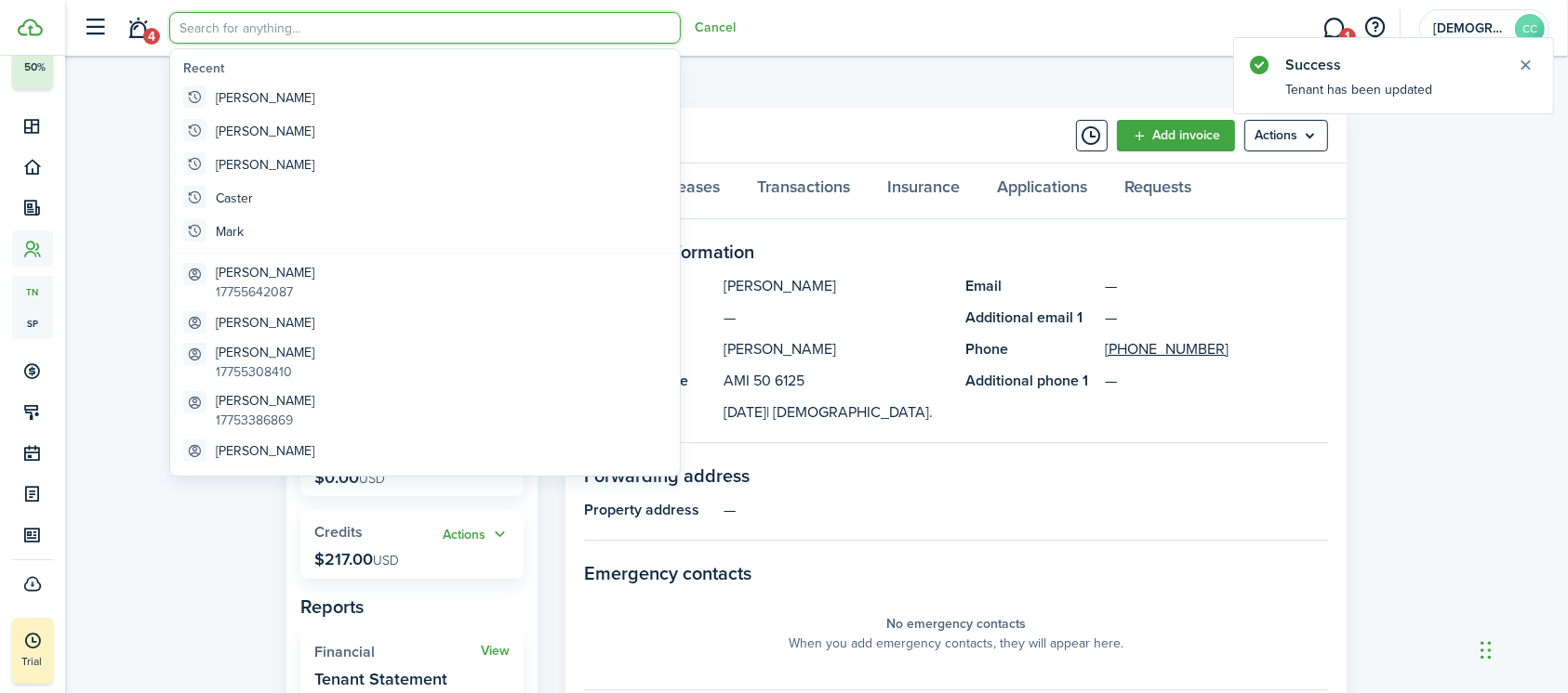
type input "J"
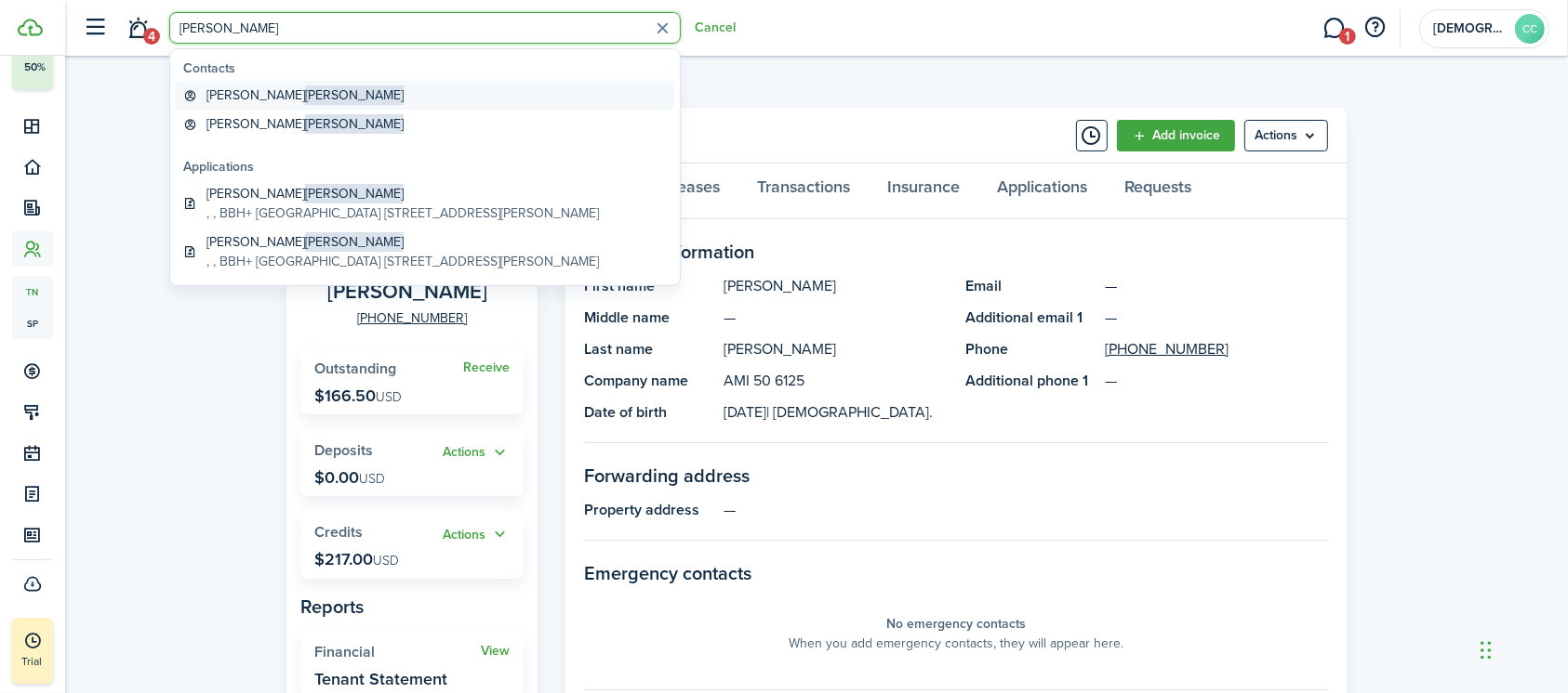
type input "[PERSON_NAME]"
click at [230, 99] on global-search-item-title "James Scott" at bounding box center [304, 95] width 197 height 20
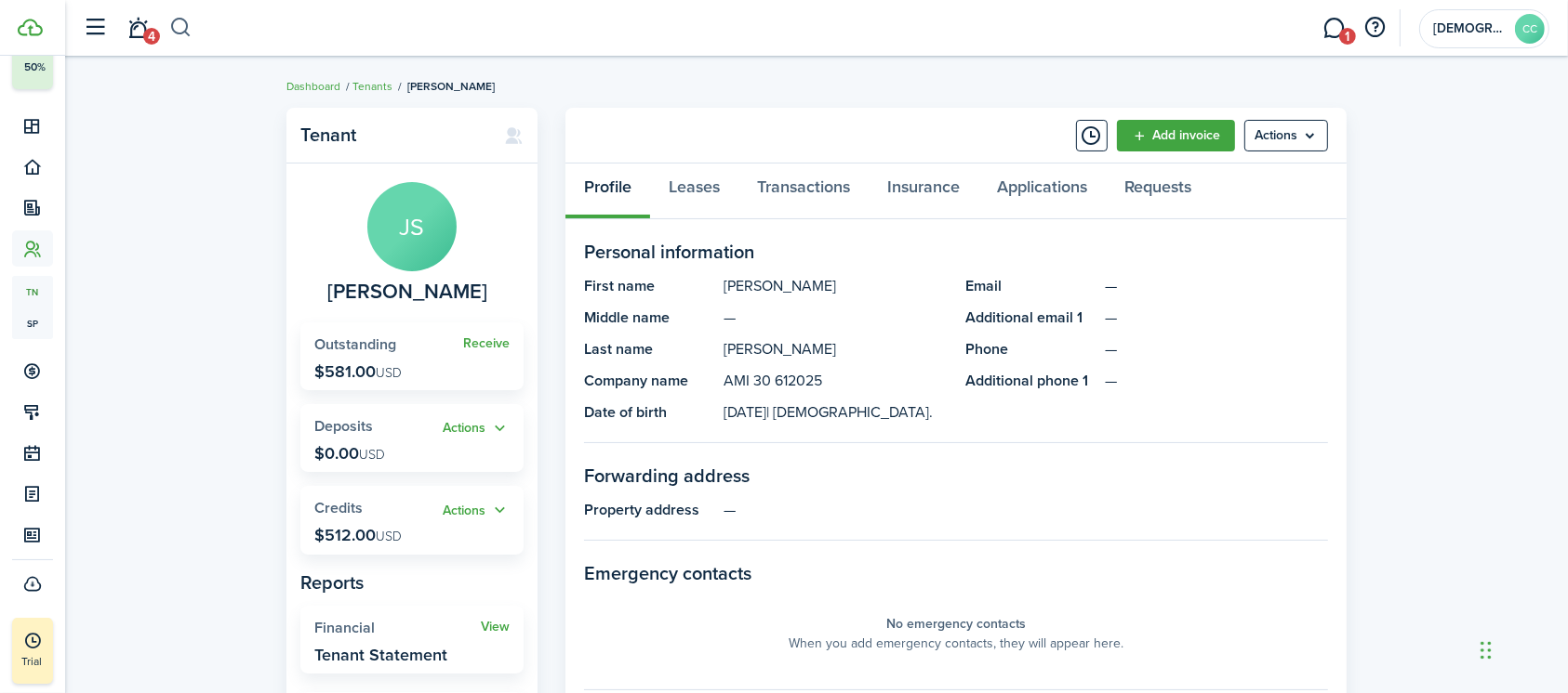
click at [177, 21] on button "button" at bounding box center [180, 28] width 23 height 32
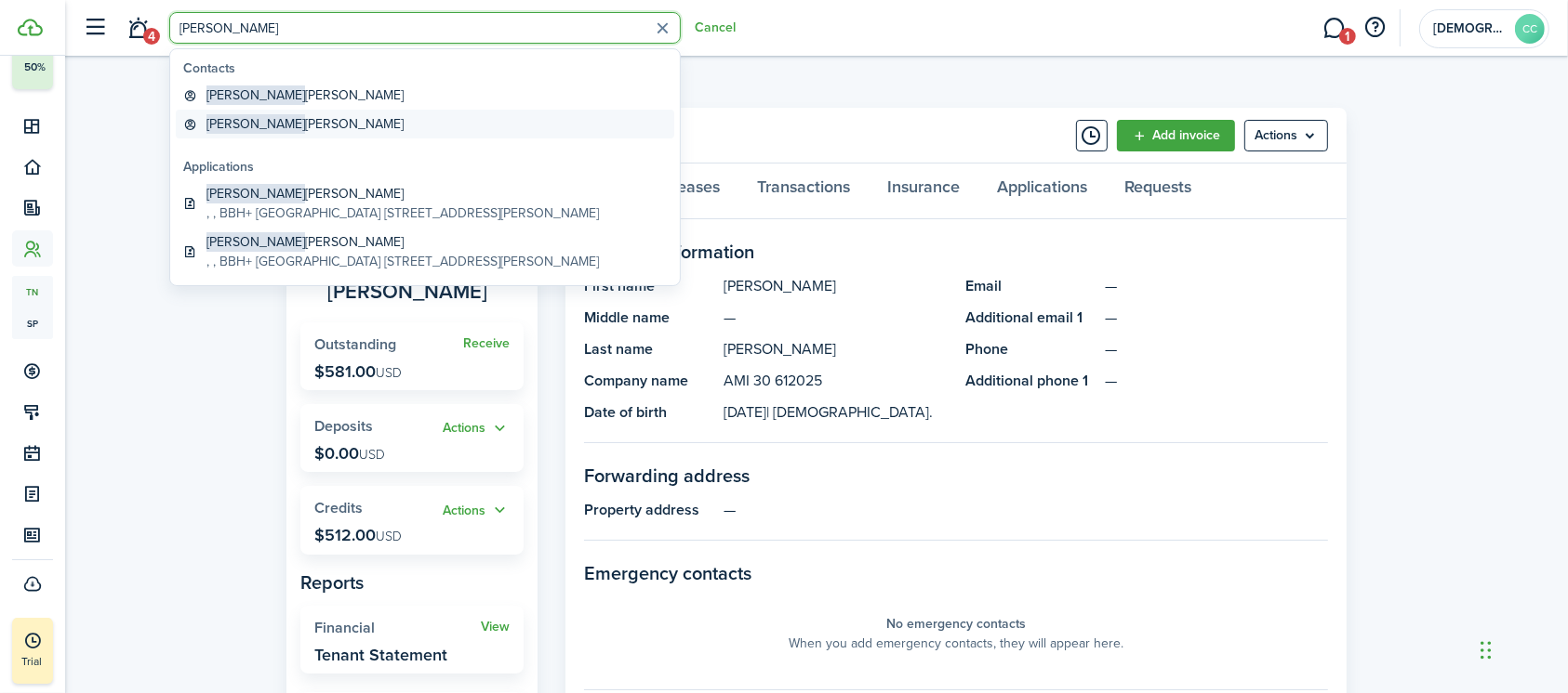
type input "Alexander"
click at [273, 129] on global-search-item-title "Alexander Jacobson" at bounding box center [304, 124] width 197 height 20
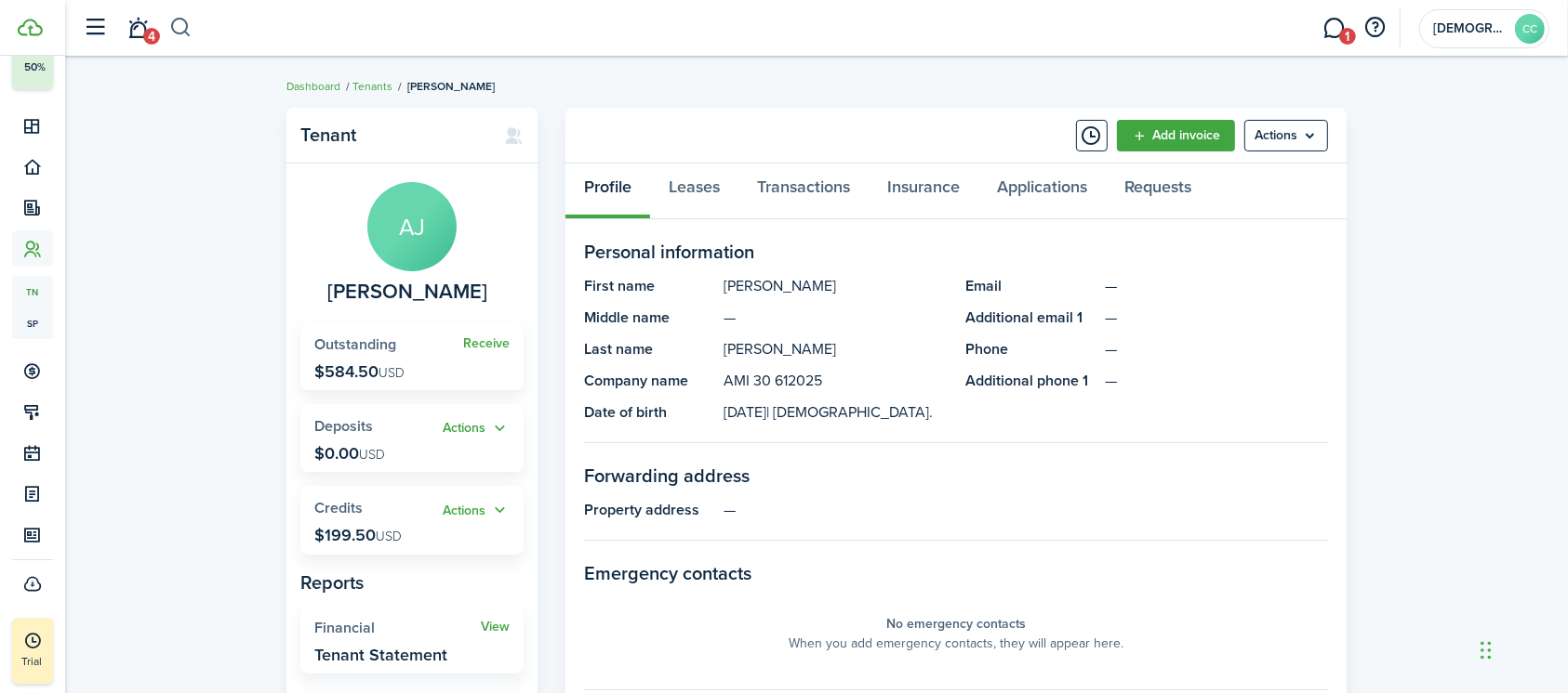
click at [177, 21] on button "button" at bounding box center [180, 28] width 23 height 32
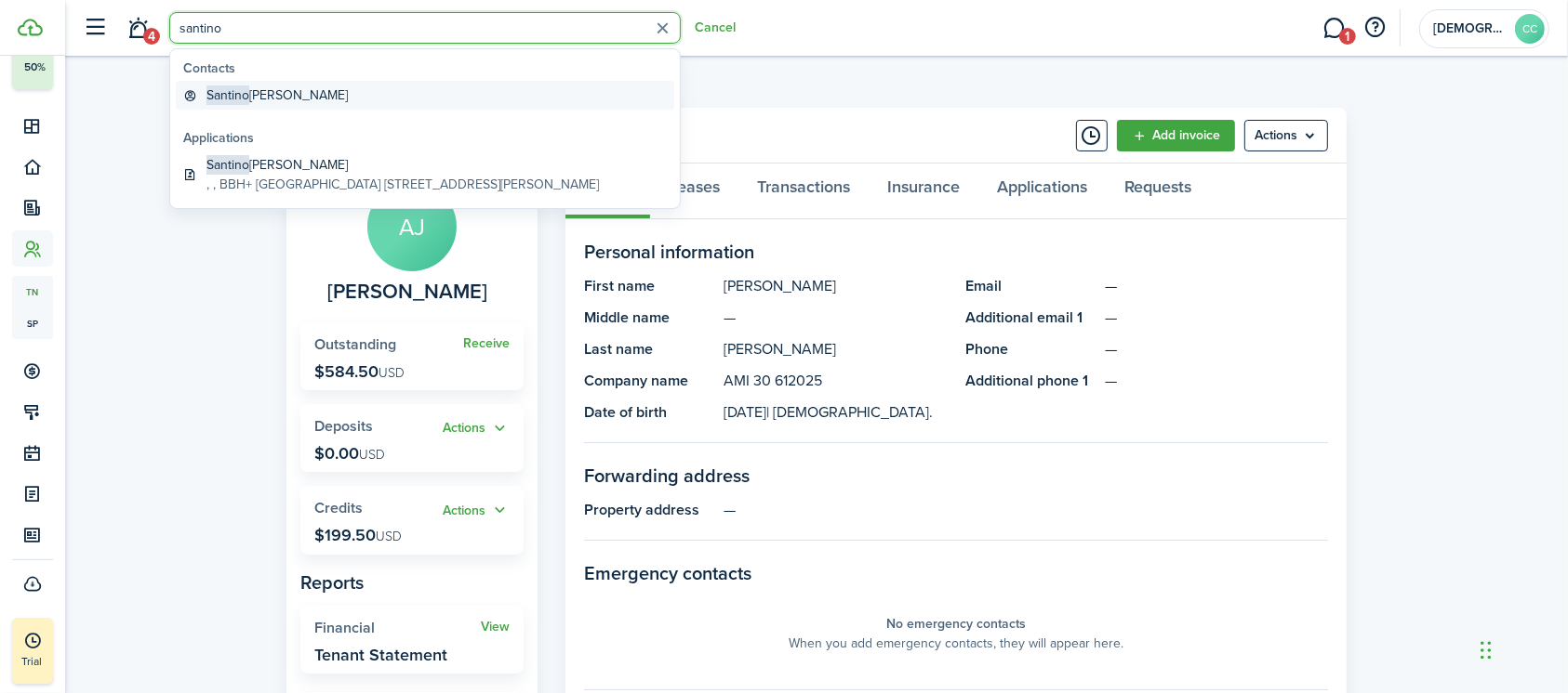
type input "santino"
click at [241, 96] on span "Santino" at bounding box center [228, 95] width 43 height 20
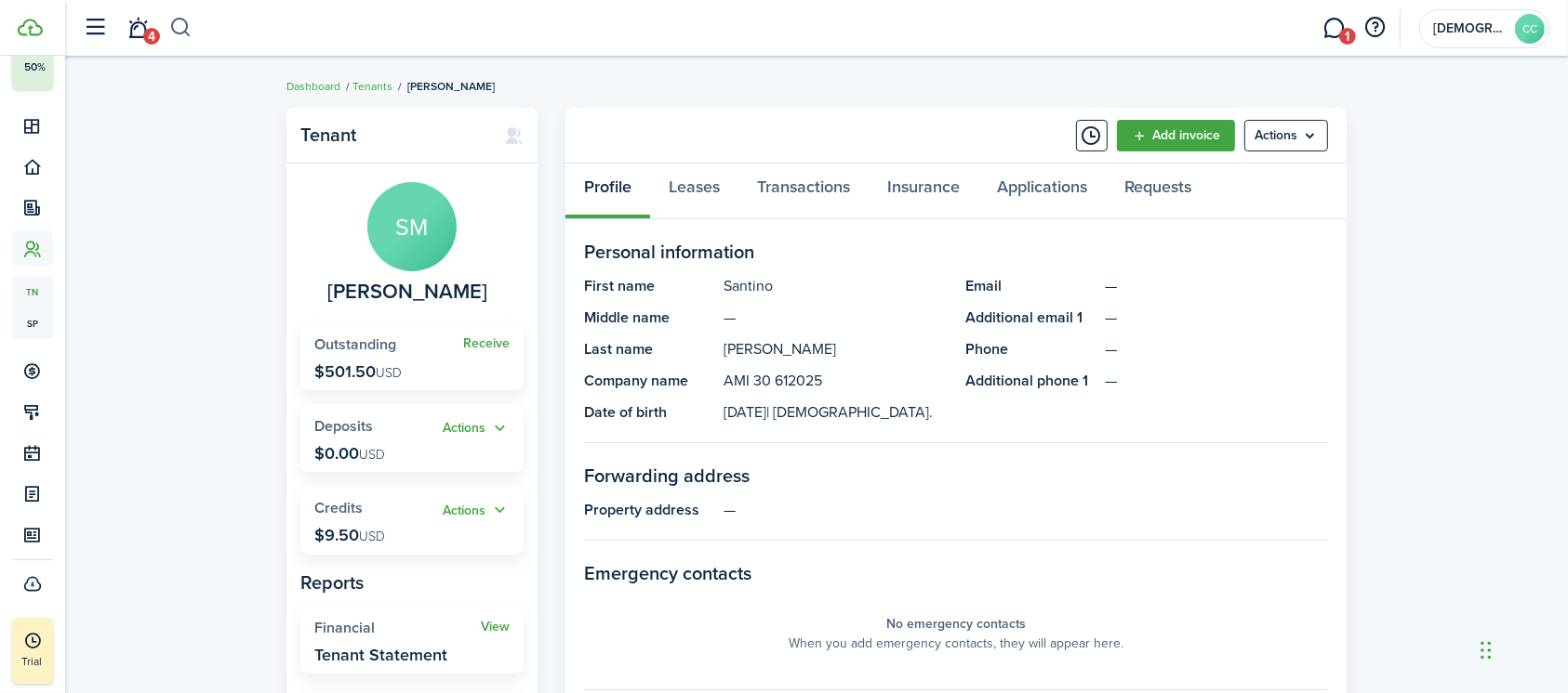
click at [187, 25] on button "button" at bounding box center [180, 28] width 23 height 32
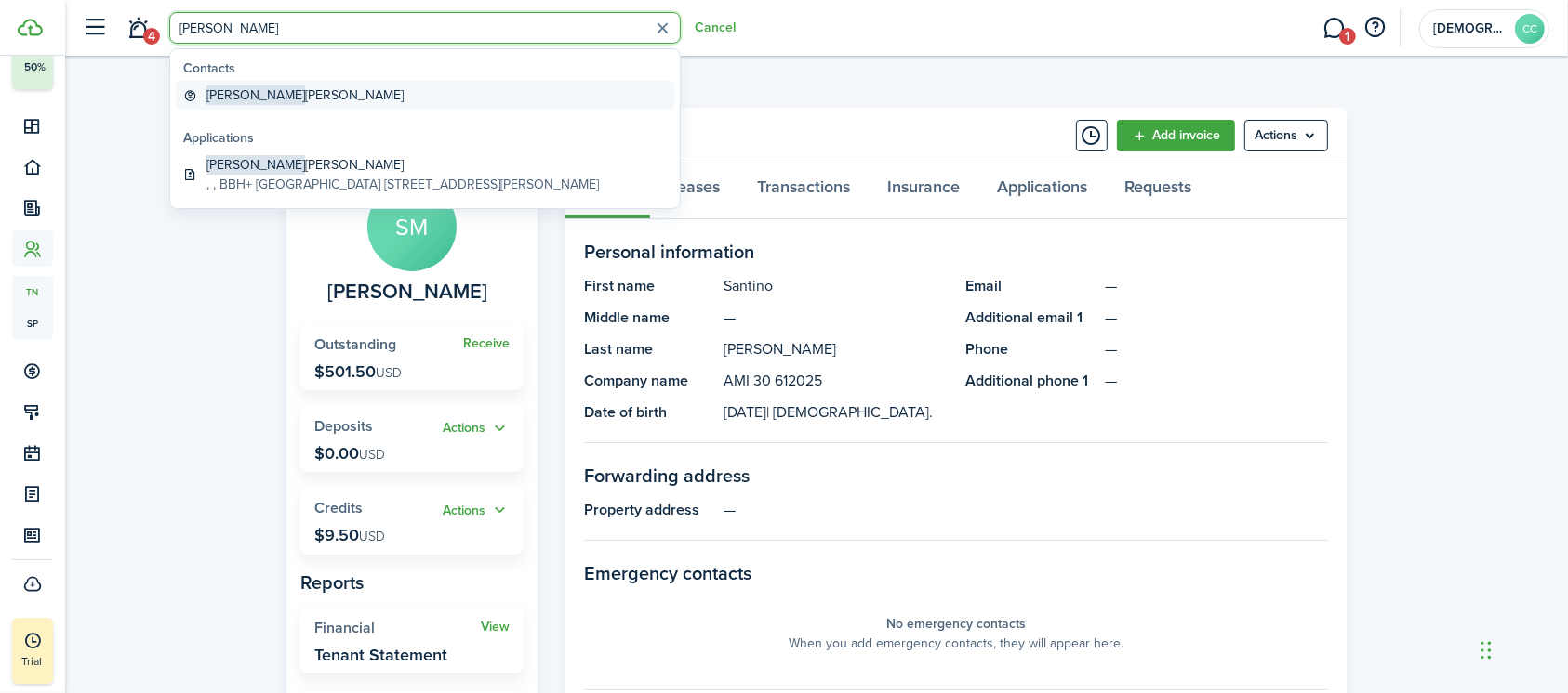
type input "david johnsn"
click at [245, 96] on global-search-item-title "David Johnson" at bounding box center [304, 95] width 197 height 20
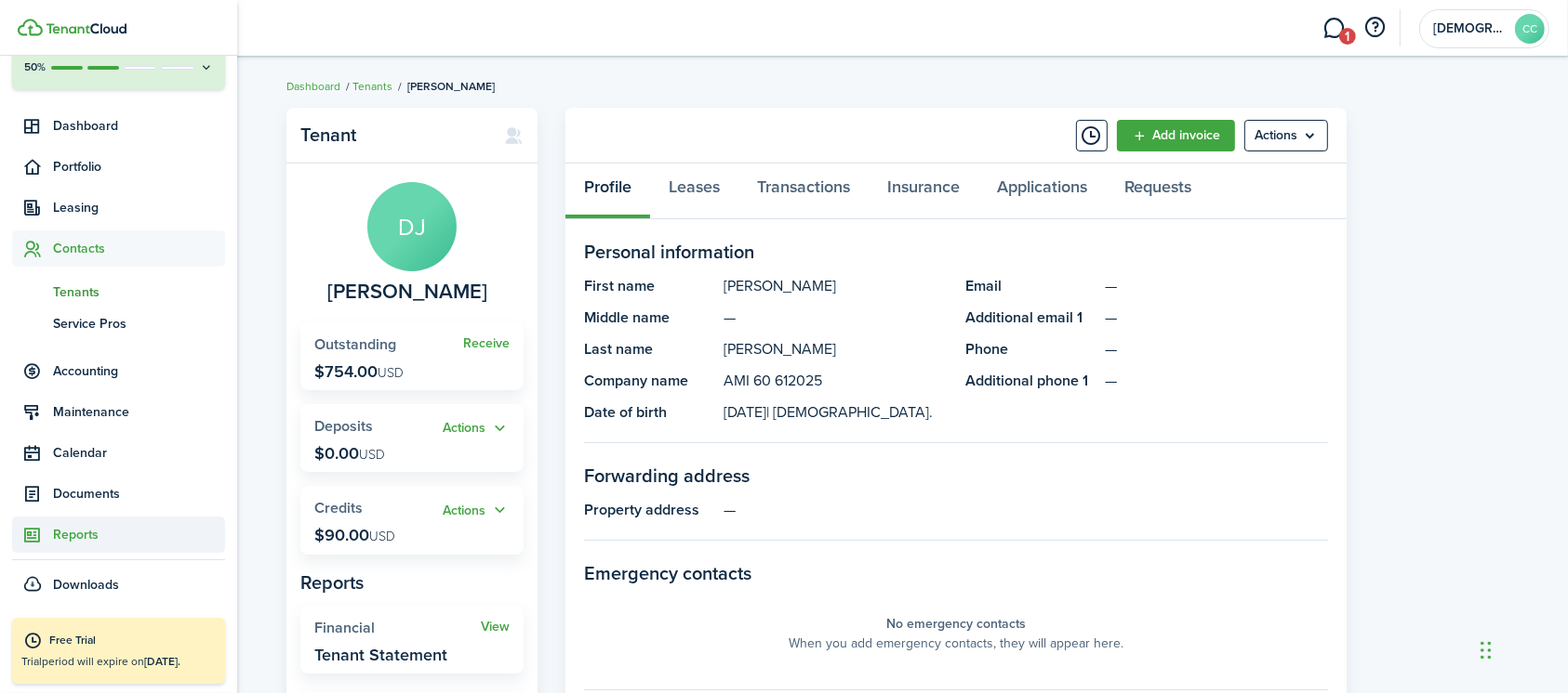
click at [85, 534] on span "Reports" at bounding box center [139, 534] width 172 height 20
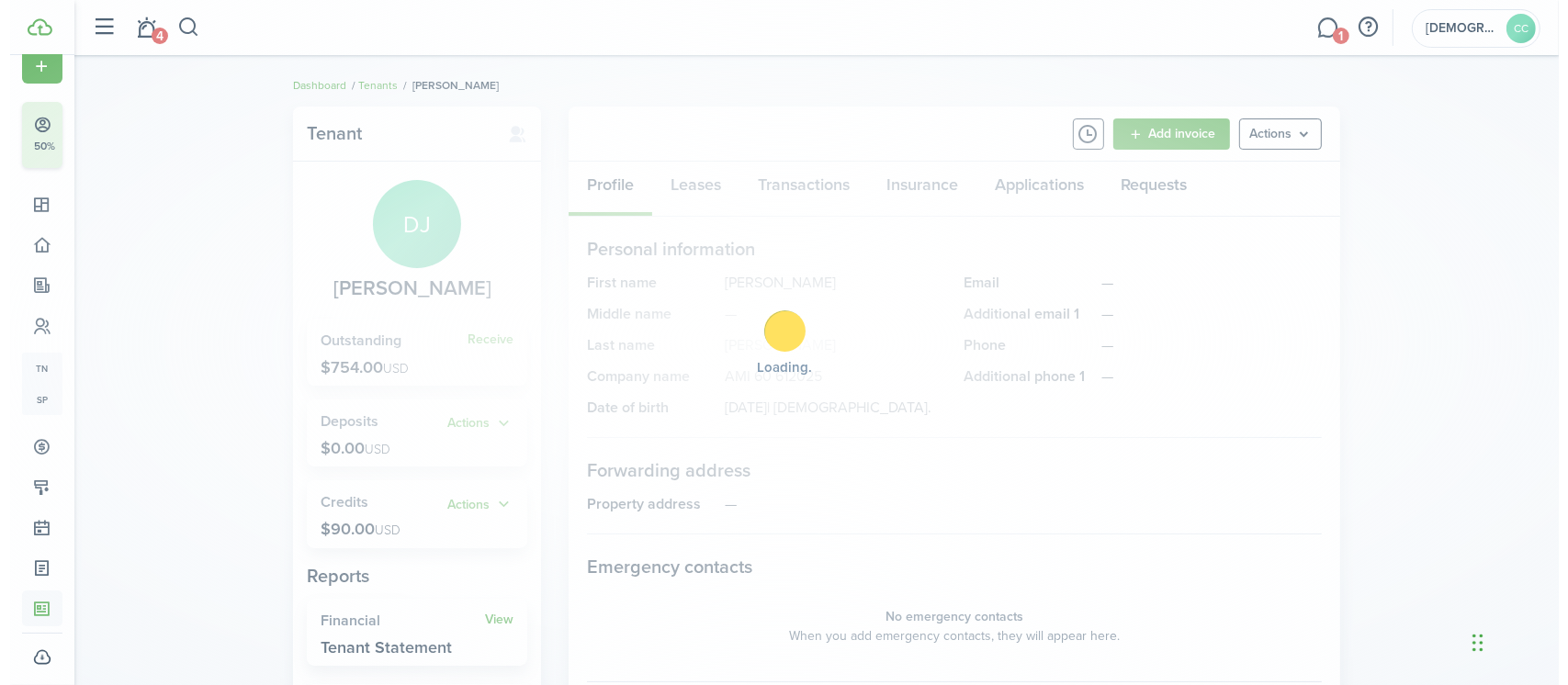
scroll to position [25, 0]
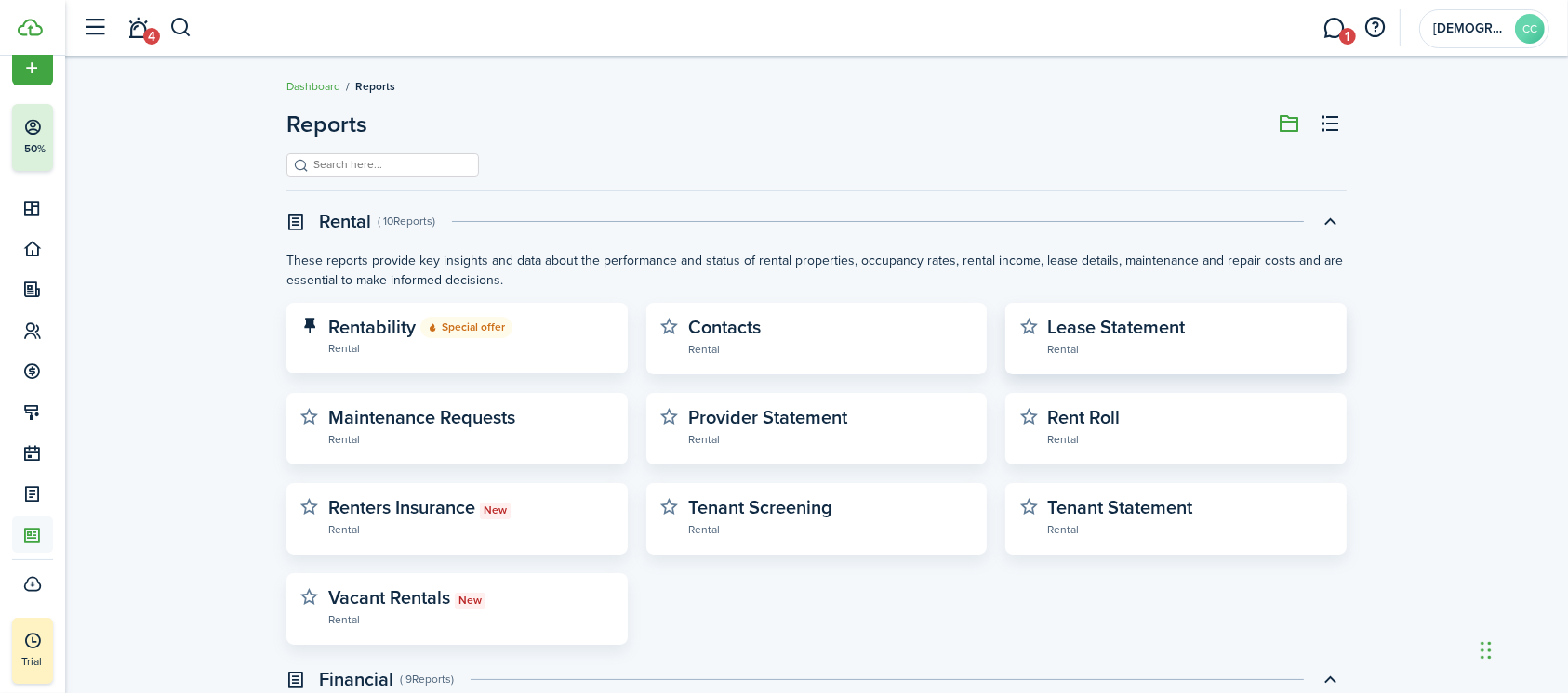
click at [1089, 335] on widget-stats-description "Lease Statement" at bounding box center [1115, 327] width 137 height 28
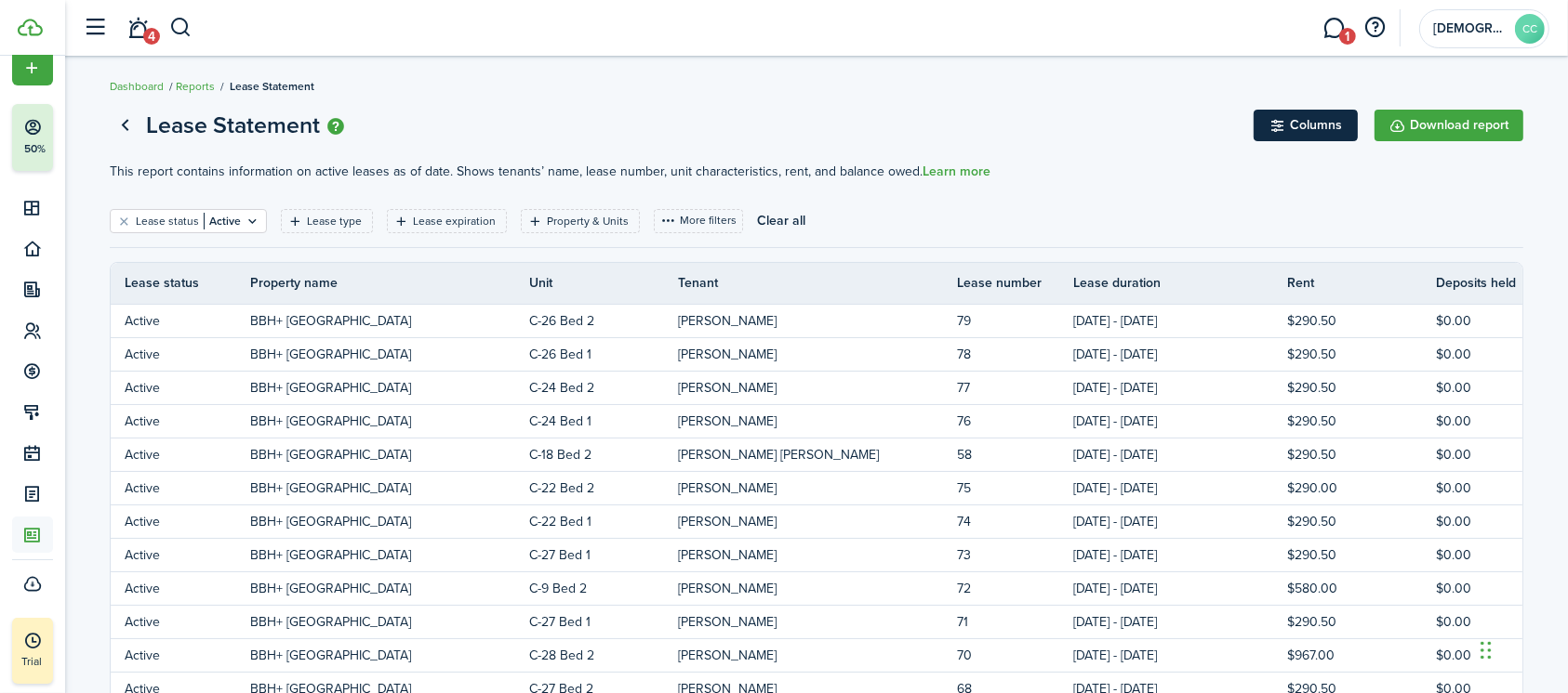
click at [1291, 130] on button "Columns" at bounding box center [1306, 126] width 105 height 32
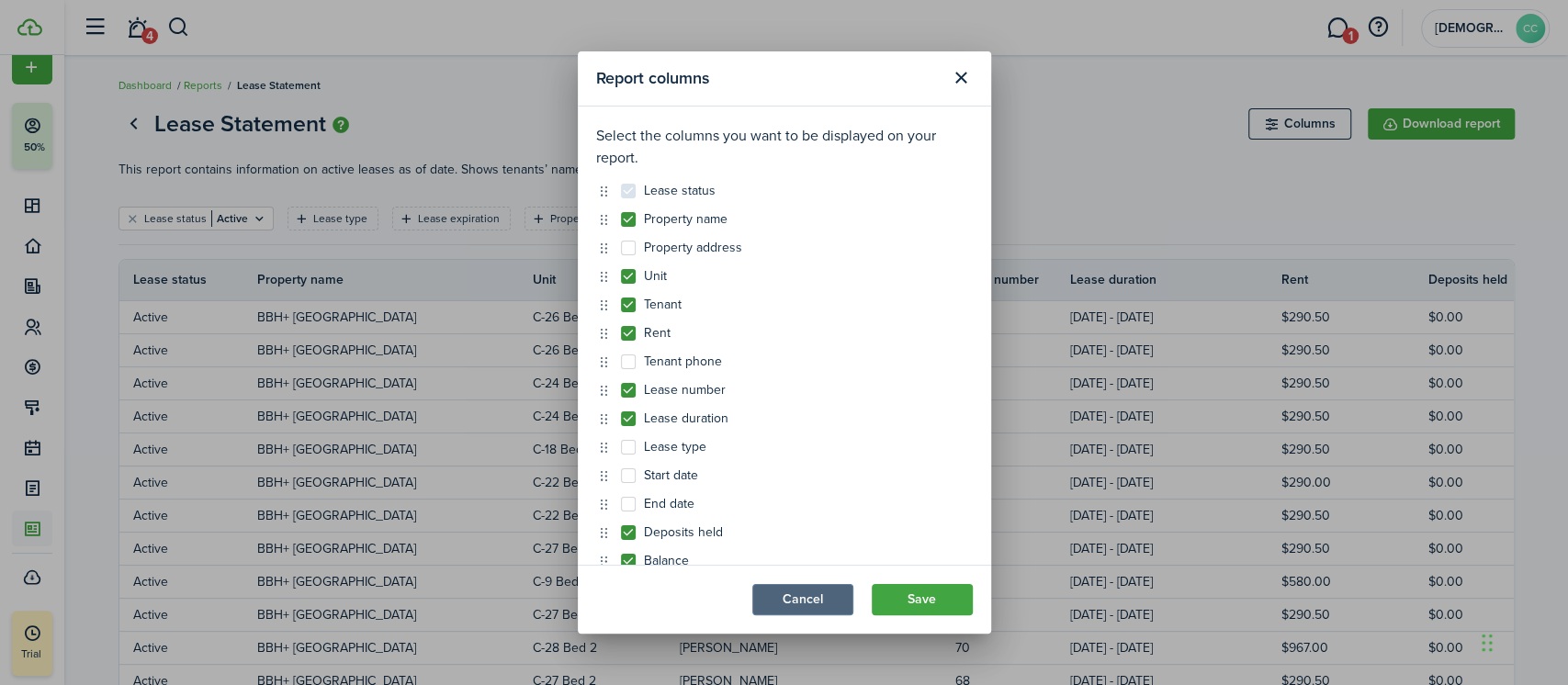
click at [825, 607] on button "Cancel" at bounding box center [803, 600] width 101 height 31
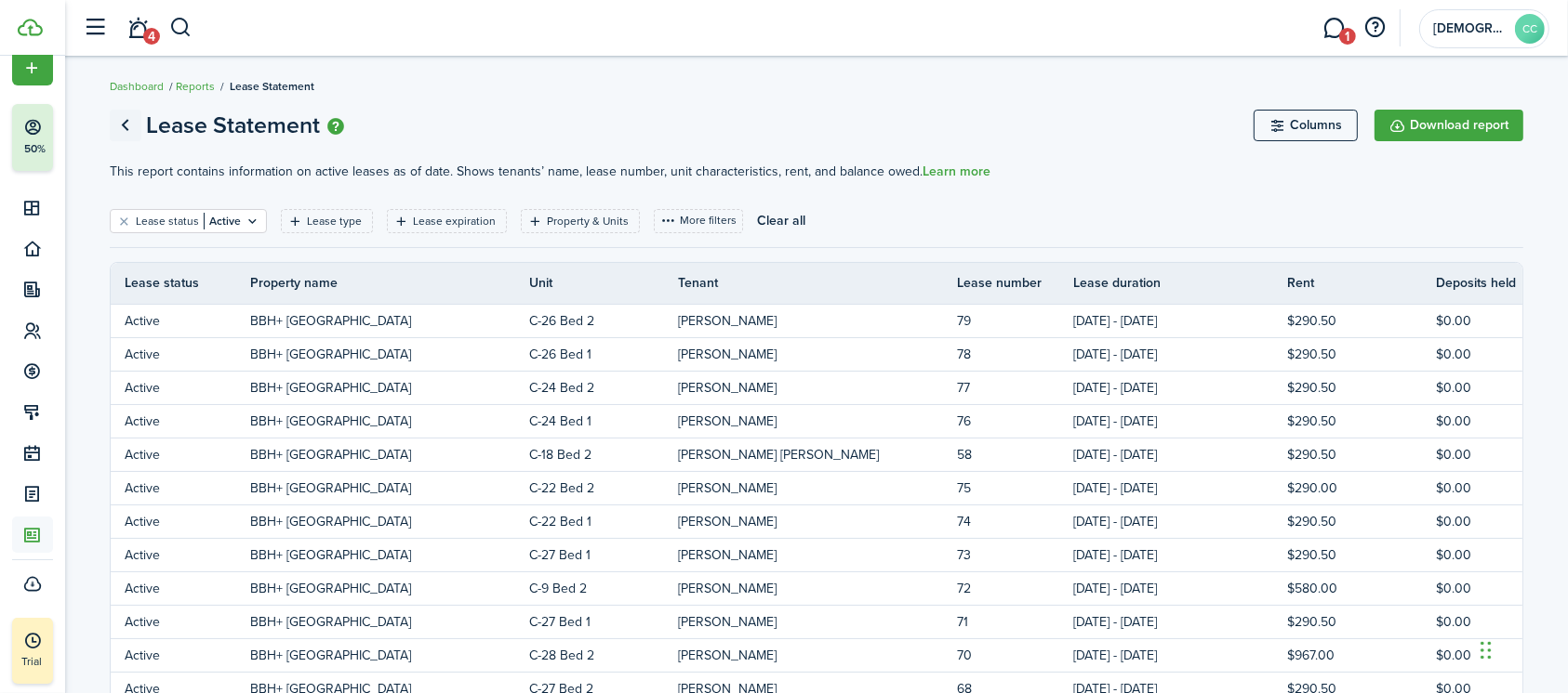
click at [124, 128] on link "Go back" at bounding box center [126, 126] width 32 height 32
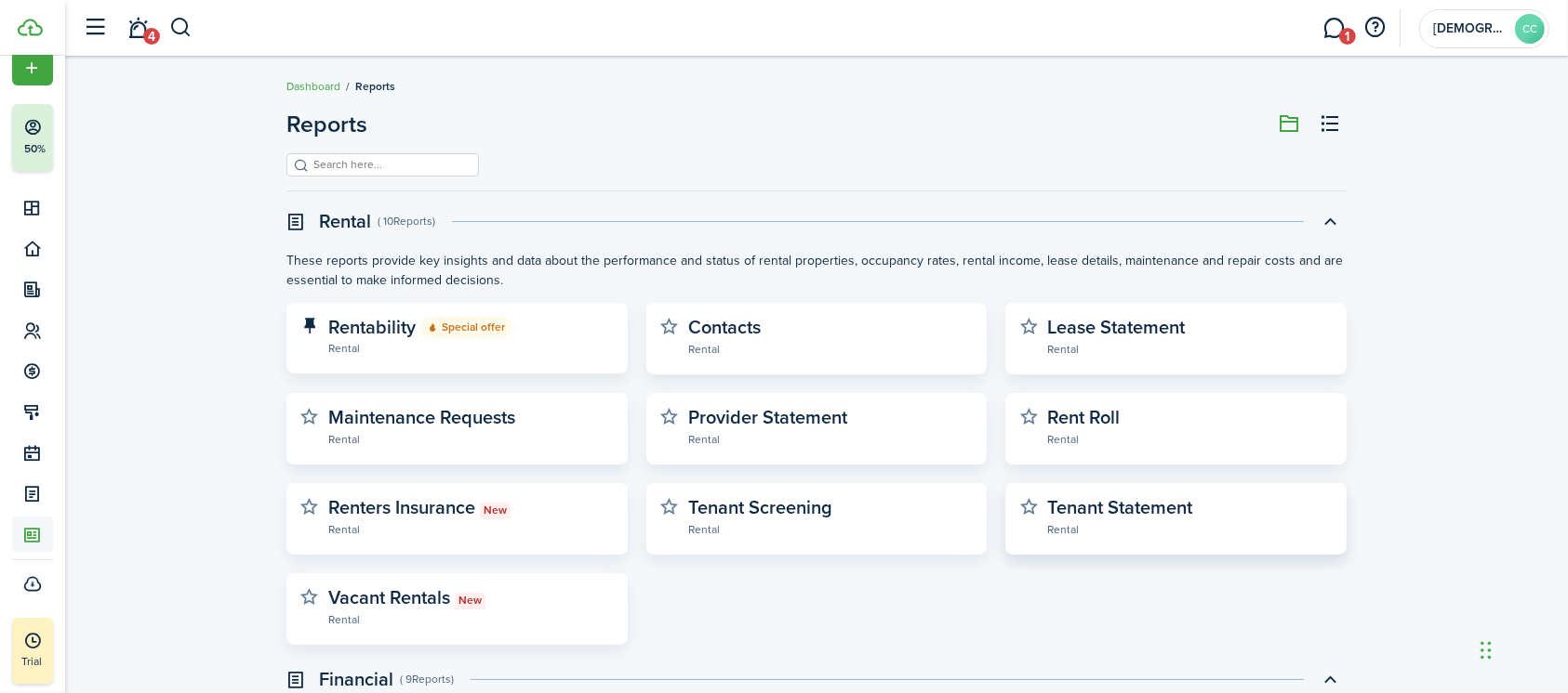
click at [1110, 511] on widget-stats-description "Tenant Statement" at bounding box center [1119, 507] width 145 height 28
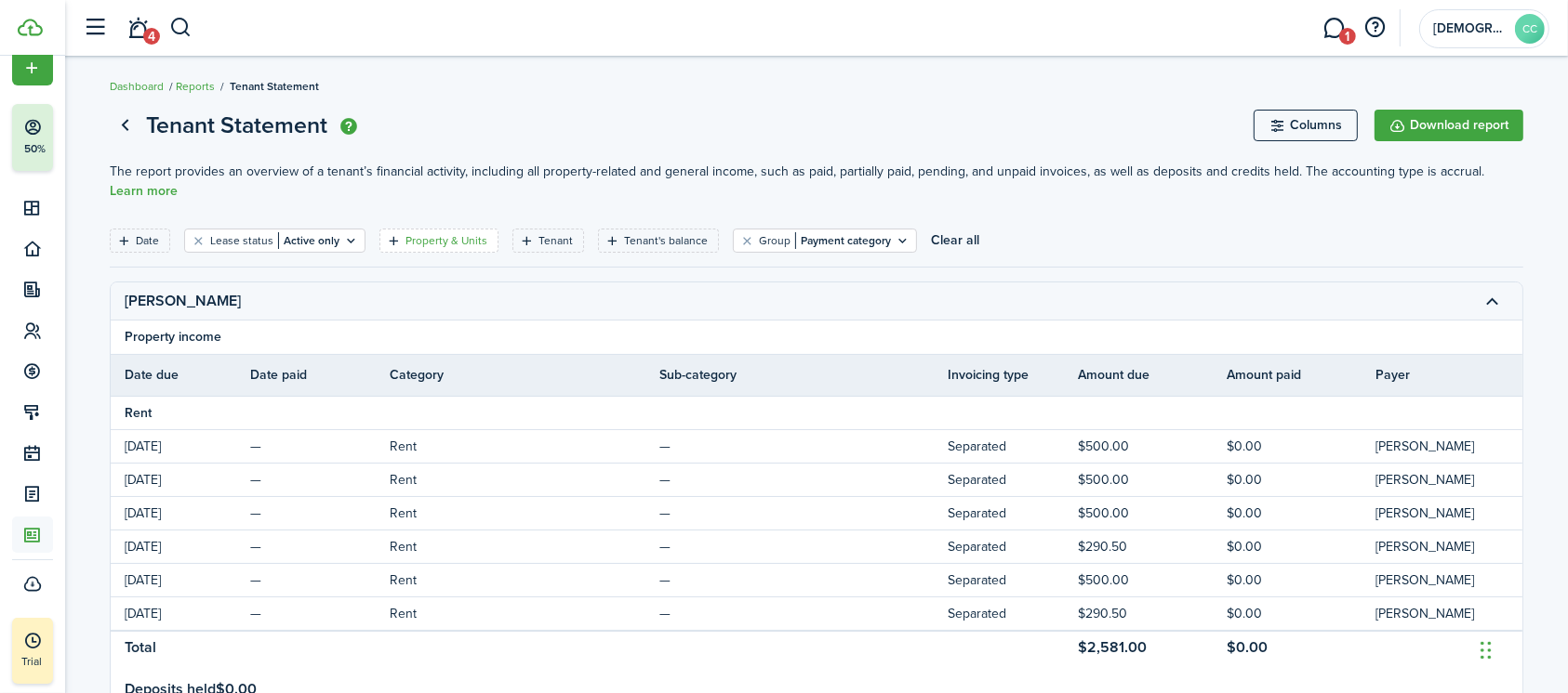
click at [439, 236] on filter-tag-label "Property & Units" at bounding box center [446, 241] width 82 height 17
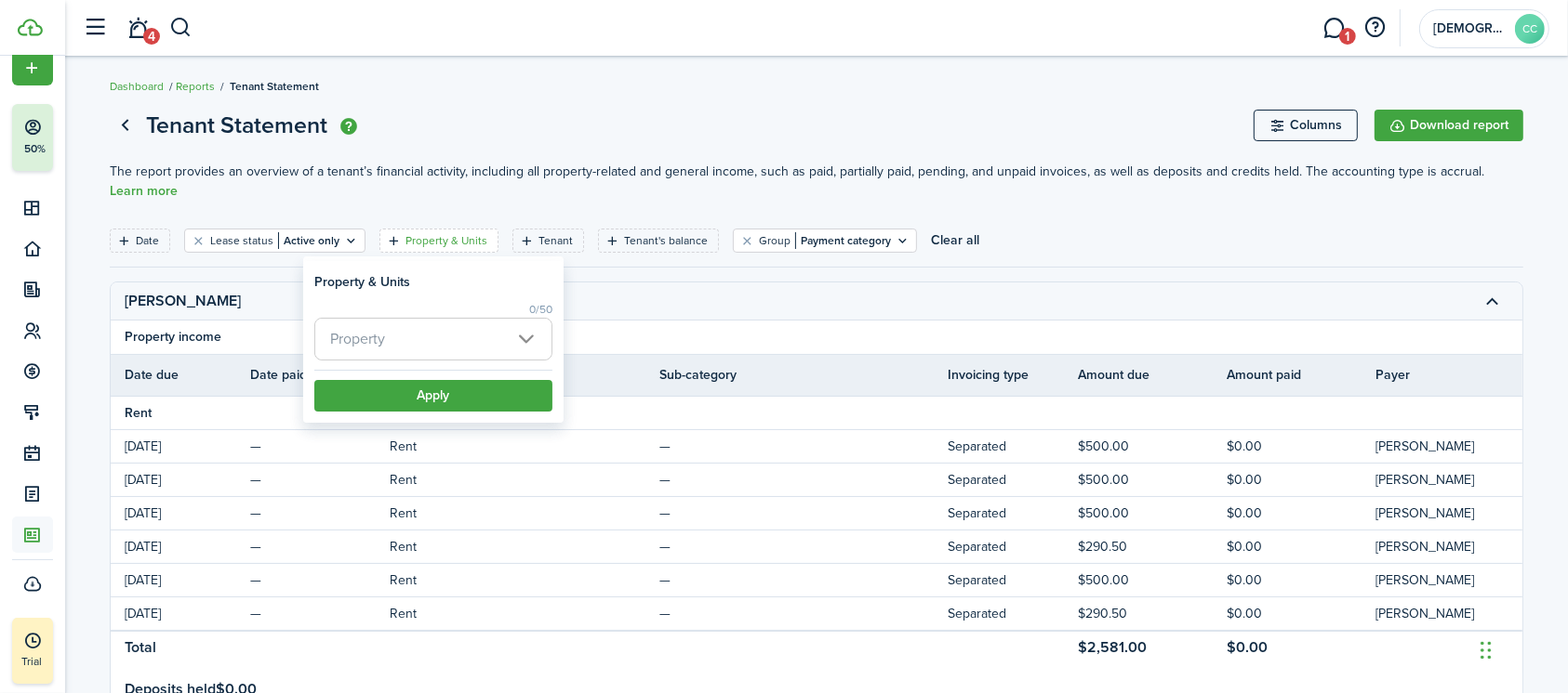
click at [403, 340] on span "Property" at bounding box center [433, 340] width 236 height 41
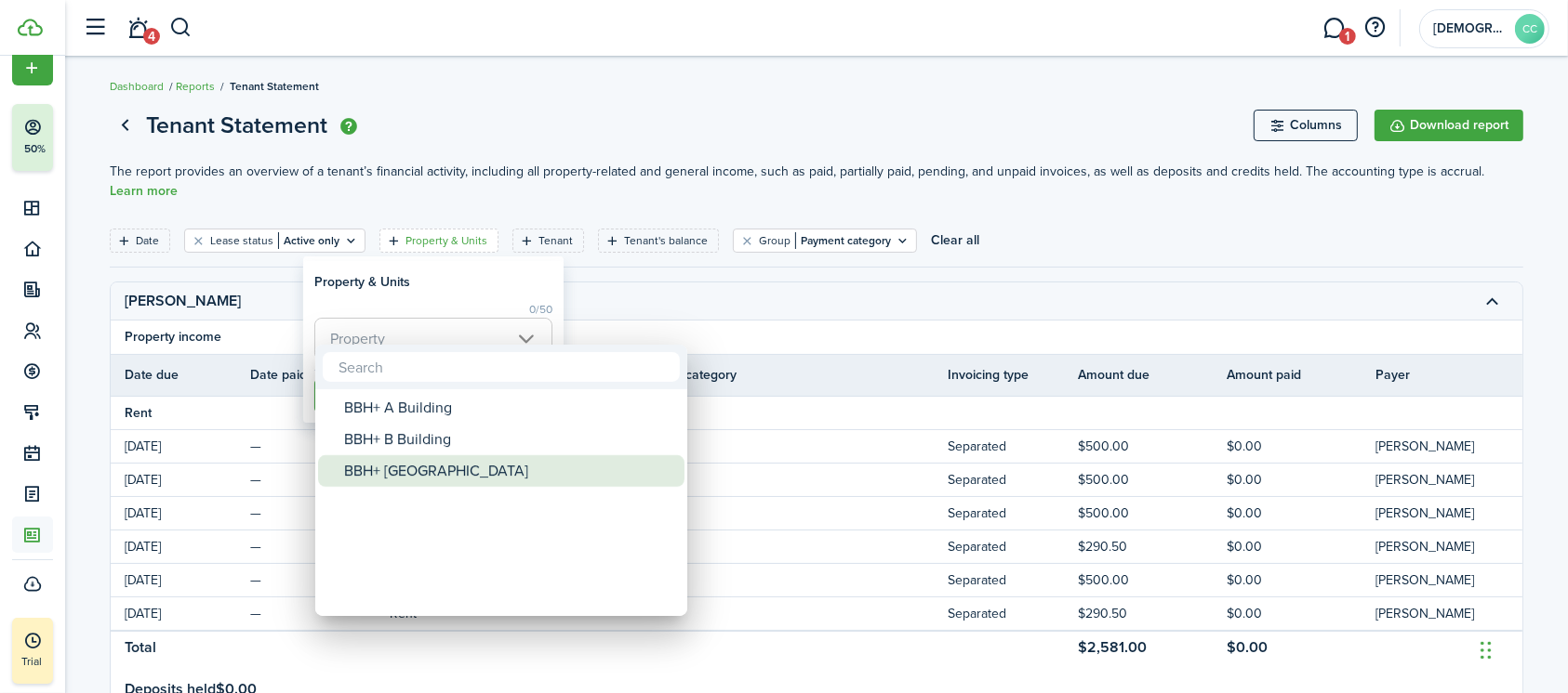
click at [413, 478] on div "BBH+ [GEOGRAPHIC_DATA]" at bounding box center [509, 471] width 329 height 32
type input "BBH+ [GEOGRAPHIC_DATA]"
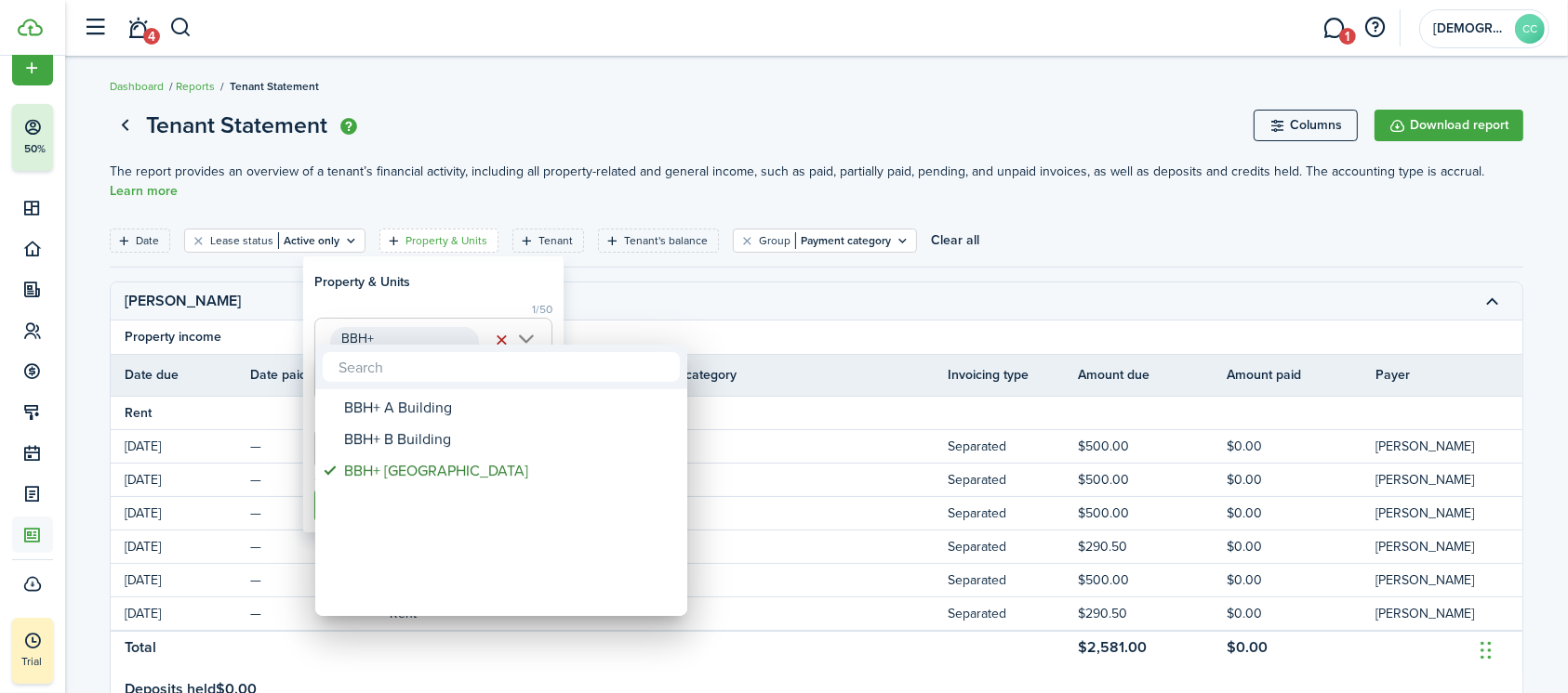
click at [467, 279] on div at bounding box center [784, 347] width 1866 height 991
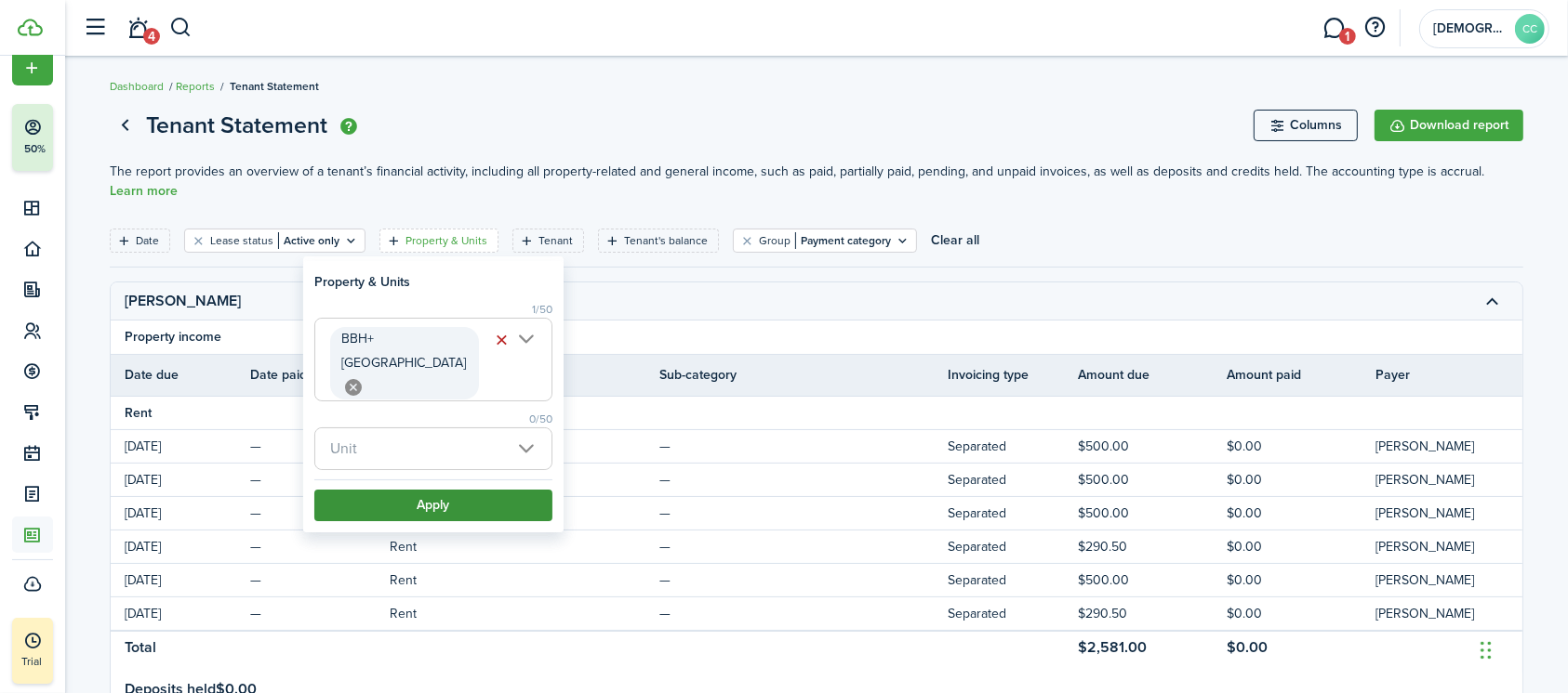
click at [409, 490] on button "Apply" at bounding box center [433, 506] width 238 height 32
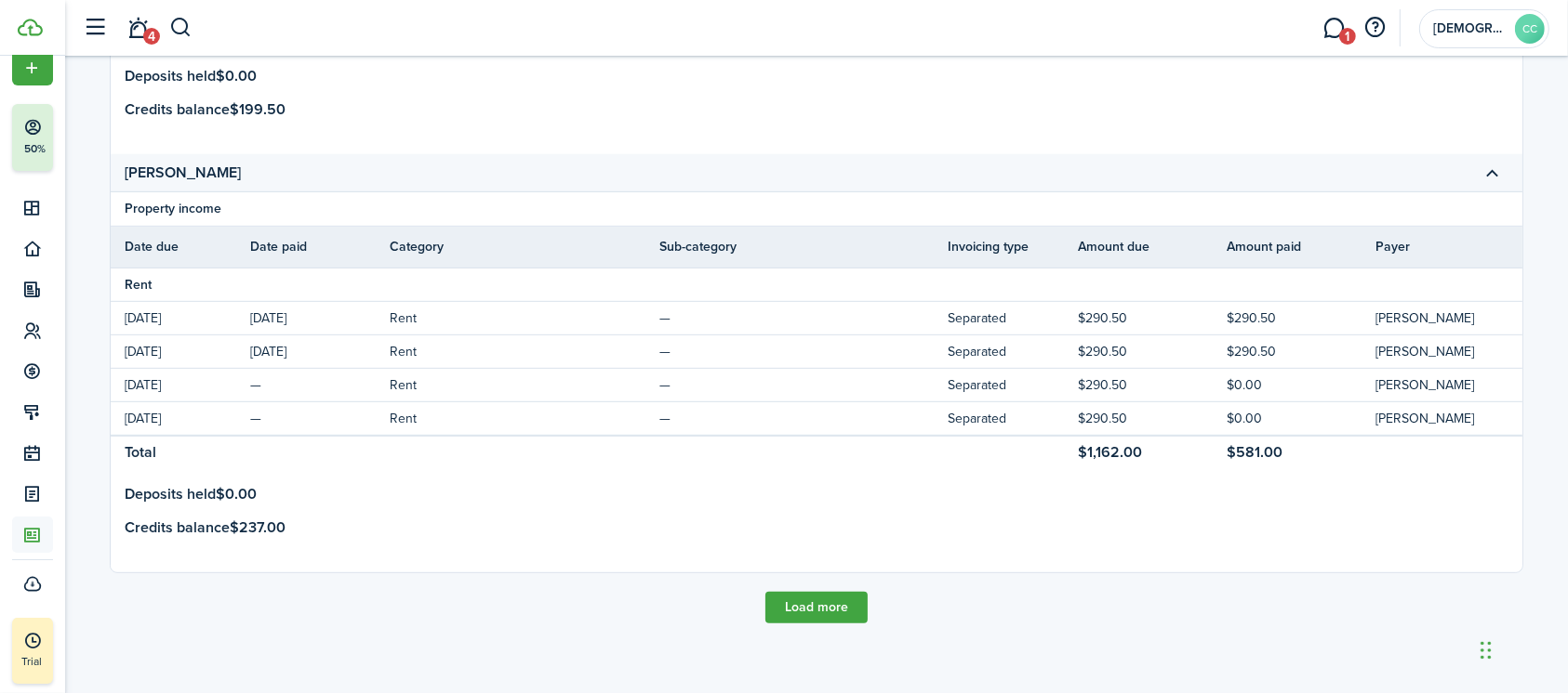
scroll to position [914, 0]
click at [819, 603] on button "Load more" at bounding box center [817, 608] width 103 height 32
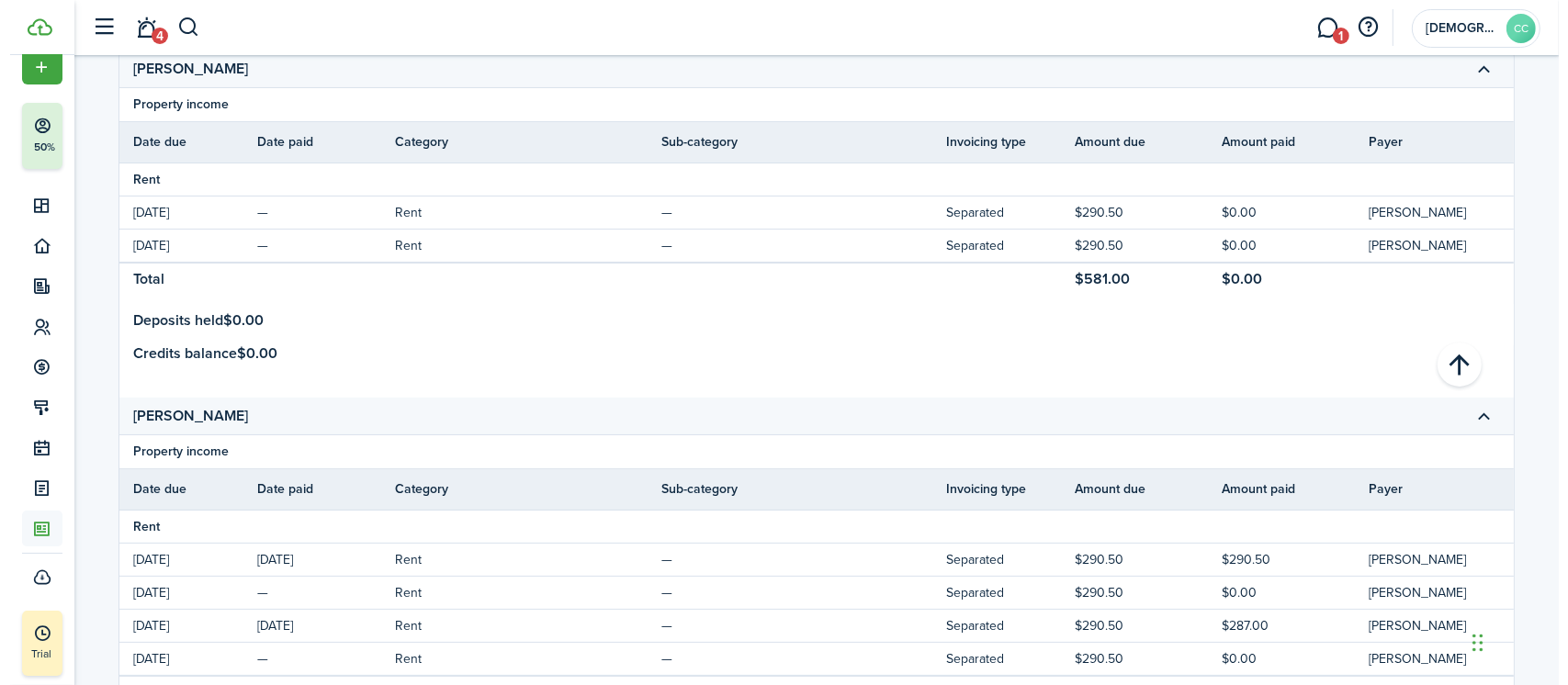
scroll to position [0, 0]
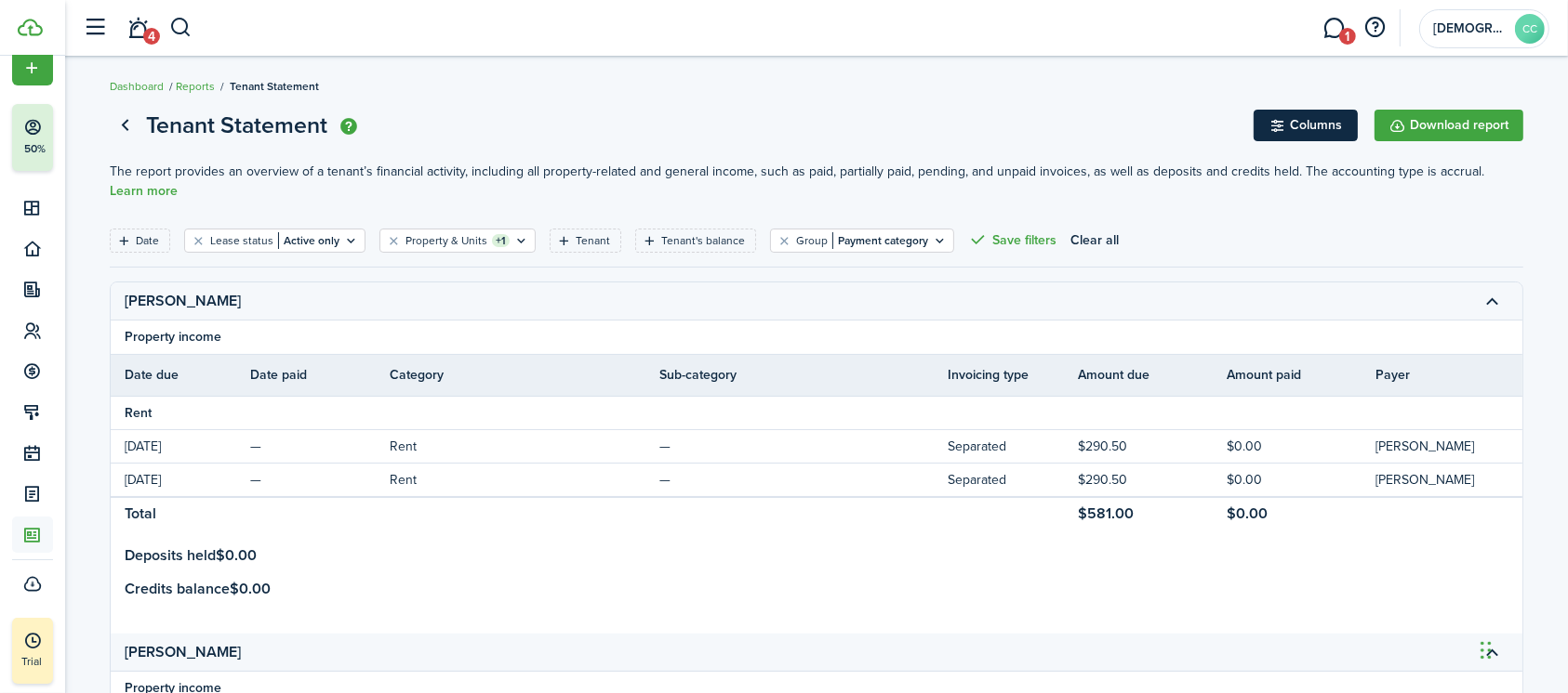
click at [1302, 123] on button "Columns" at bounding box center [1306, 126] width 105 height 32
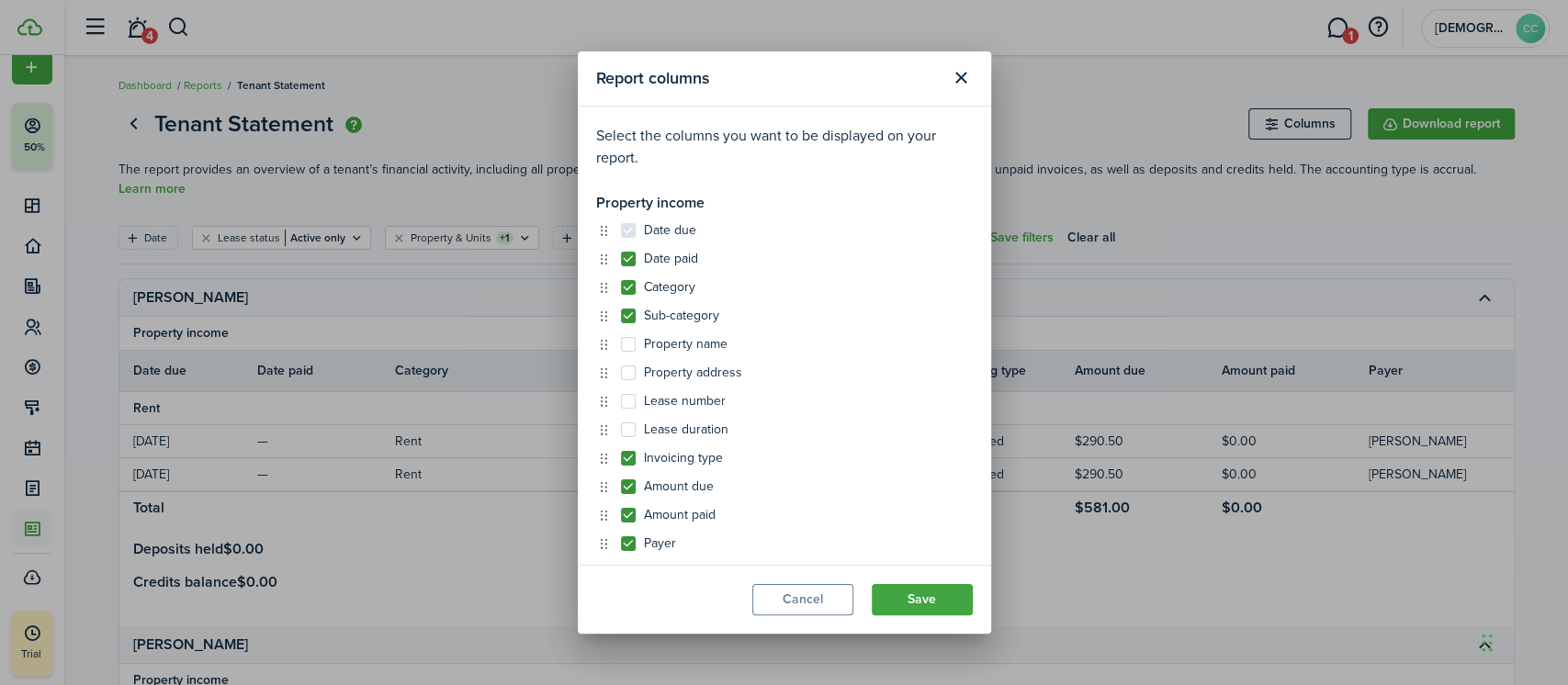
click at [618, 316] on div "Sub-category" at bounding box center [784, 316] width 376 height 15
click at [628, 290] on label "Category" at bounding box center [657, 288] width 75 height 15
click at [620, 288] on input "Category" at bounding box center [620, 287] width 1 height 1
checkbox input "false"
click at [624, 320] on label "Sub-category" at bounding box center [669, 316] width 99 height 15
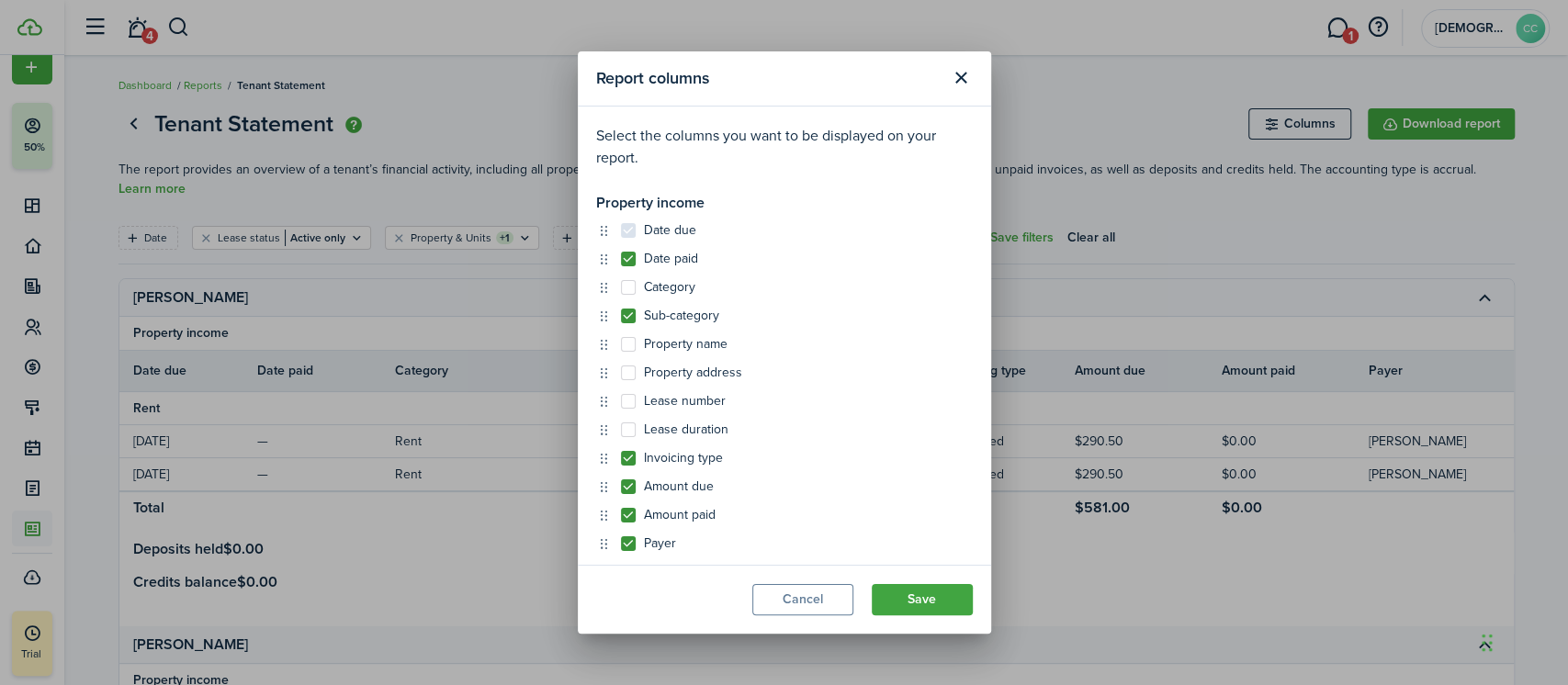
click at [620, 316] on input "Sub-category" at bounding box center [620, 315] width 1 height 1
checkbox input "false"
click at [625, 459] on label "Invoicing type" at bounding box center [671, 458] width 102 height 15
click at [620, 458] on input "Invoicing type" at bounding box center [620, 457] width 1 height 1
checkbox input "false"
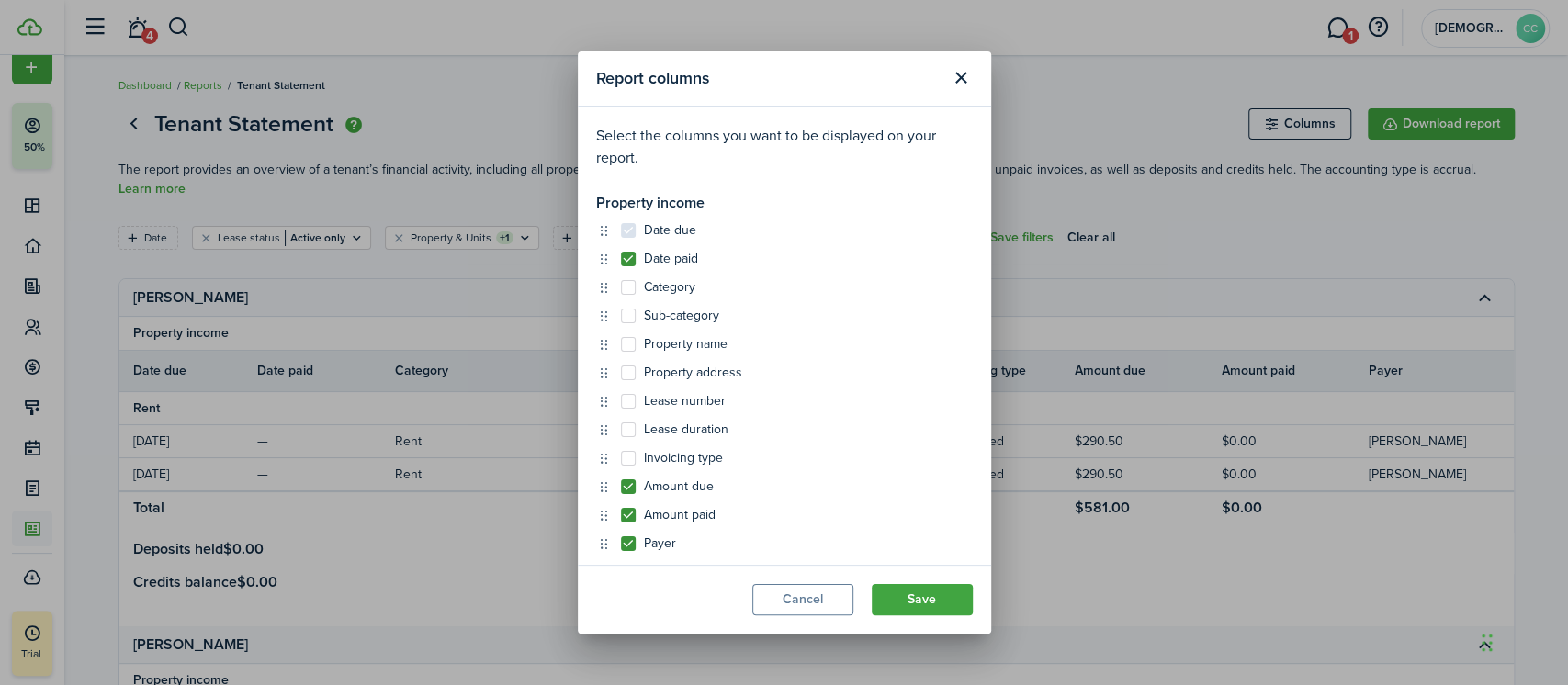
click at [625, 348] on label "Property name" at bounding box center [674, 345] width 107 height 15
click at [620, 345] on input "Property name" at bounding box center [620, 344] width 1 height 1
checkbox input "true"
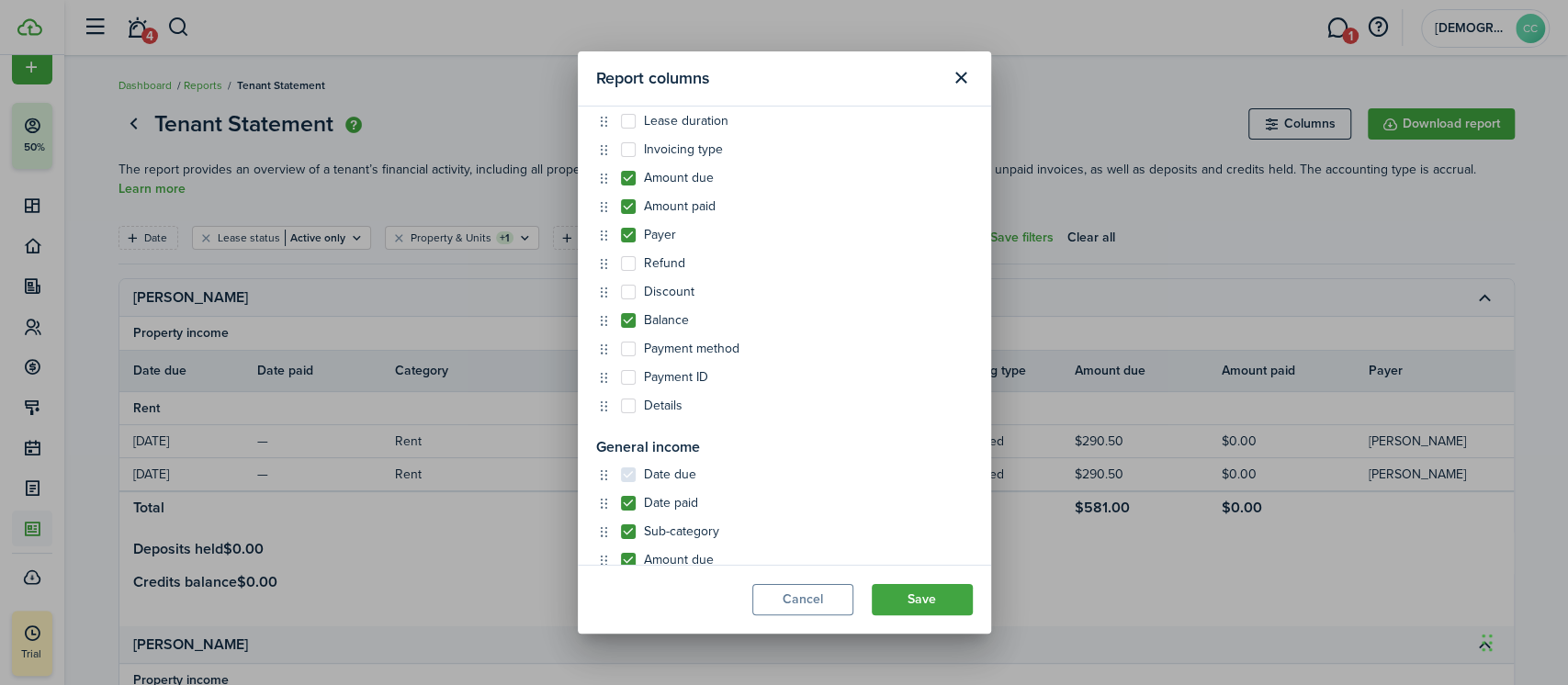
scroll to position [345, 0]
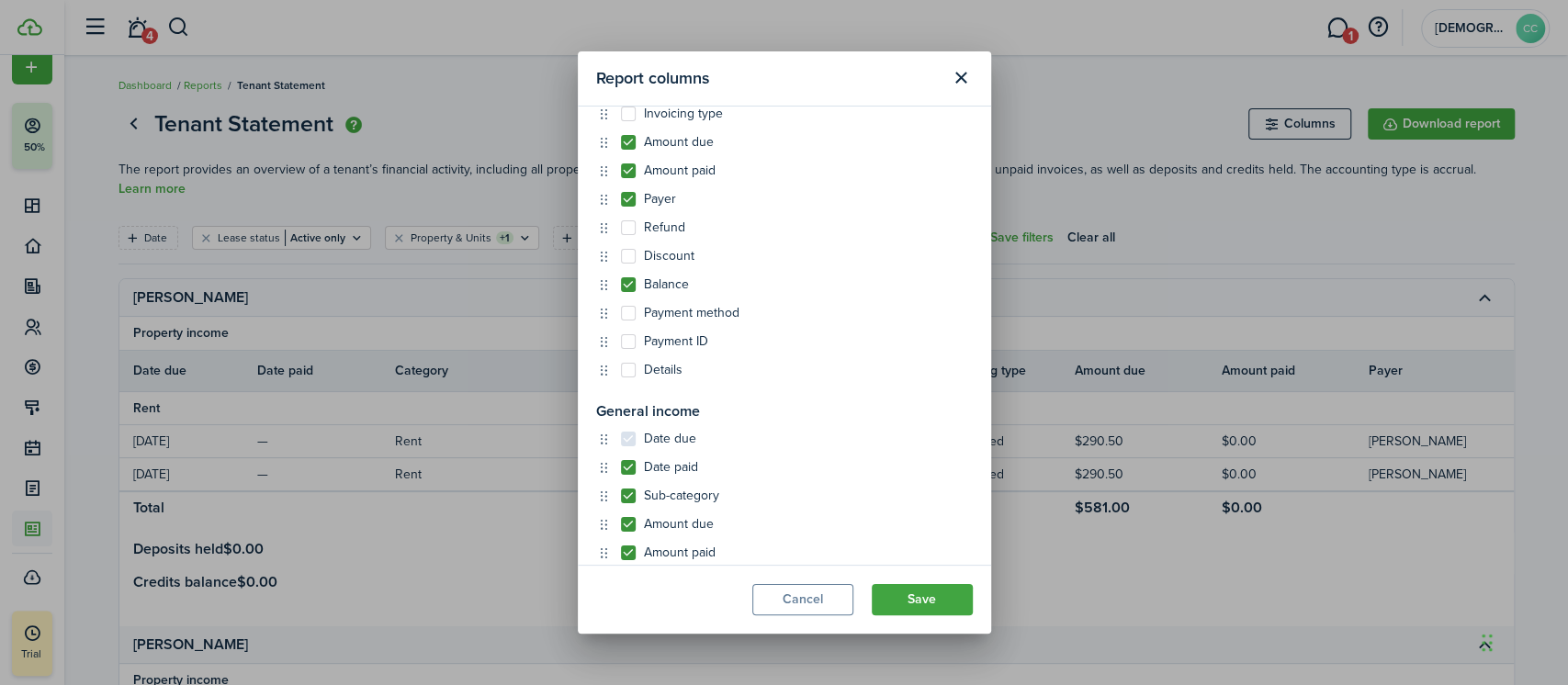
click at [627, 319] on label "Payment method" at bounding box center [679, 313] width 119 height 15
click at [620, 656] on input "Payment method" at bounding box center [620, 656] width 1 height 1
checkbox input "true"
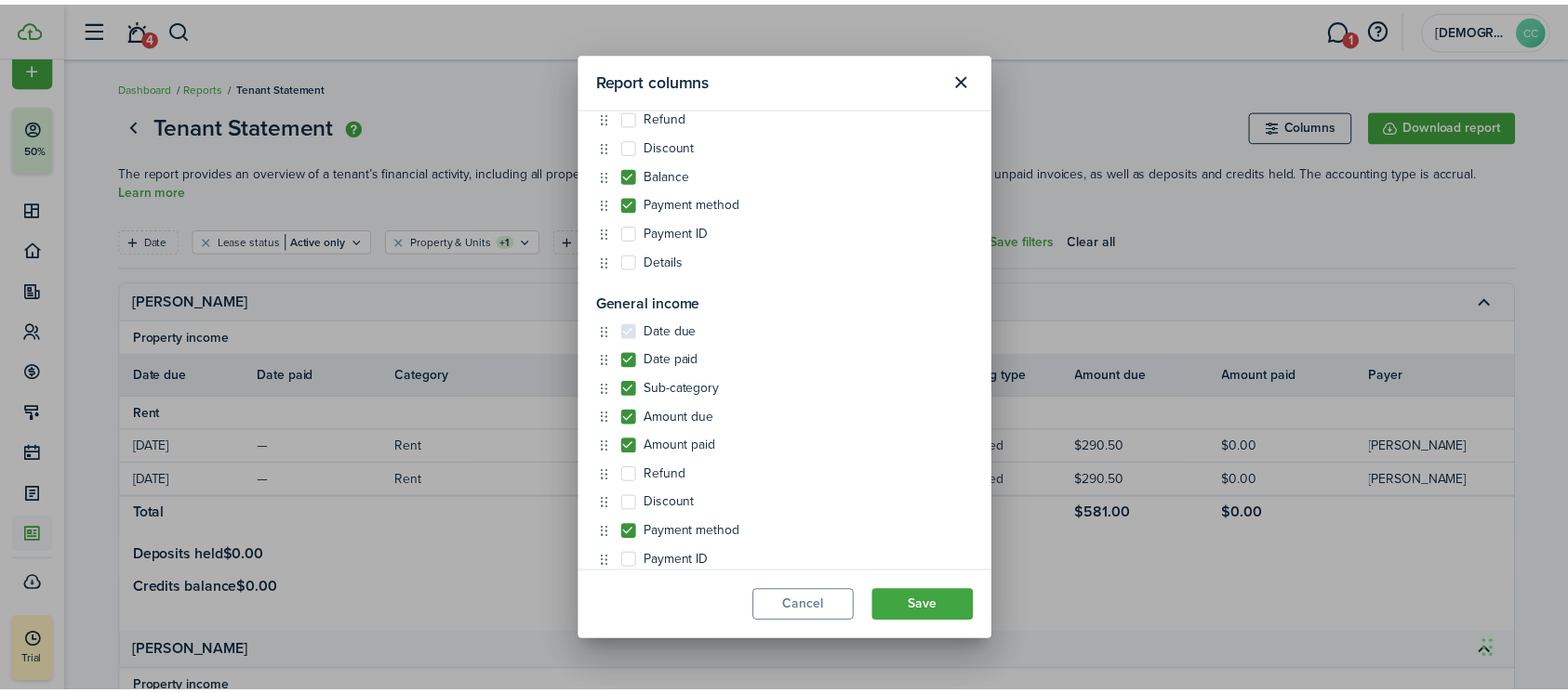
scroll to position [506, 0]
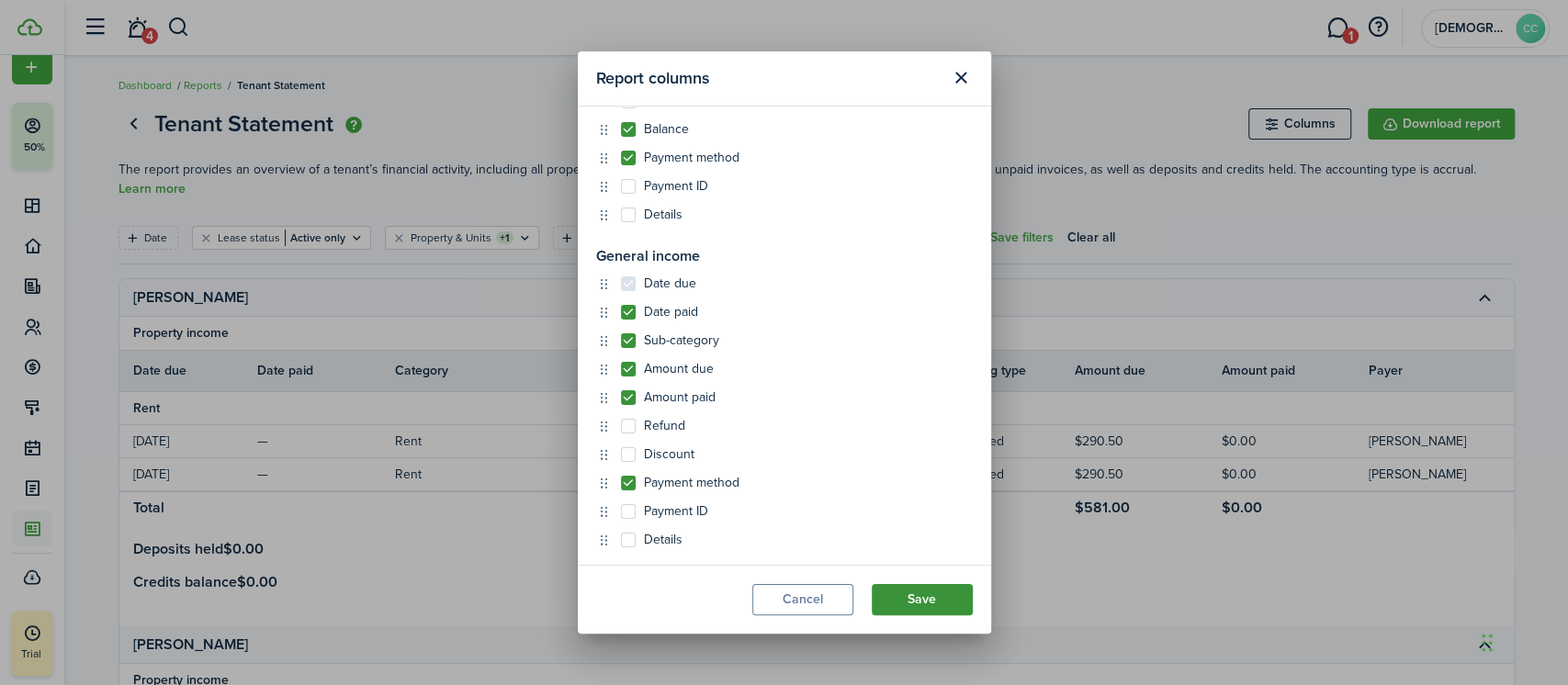
click at [925, 602] on button "Save" at bounding box center [922, 600] width 101 height 31
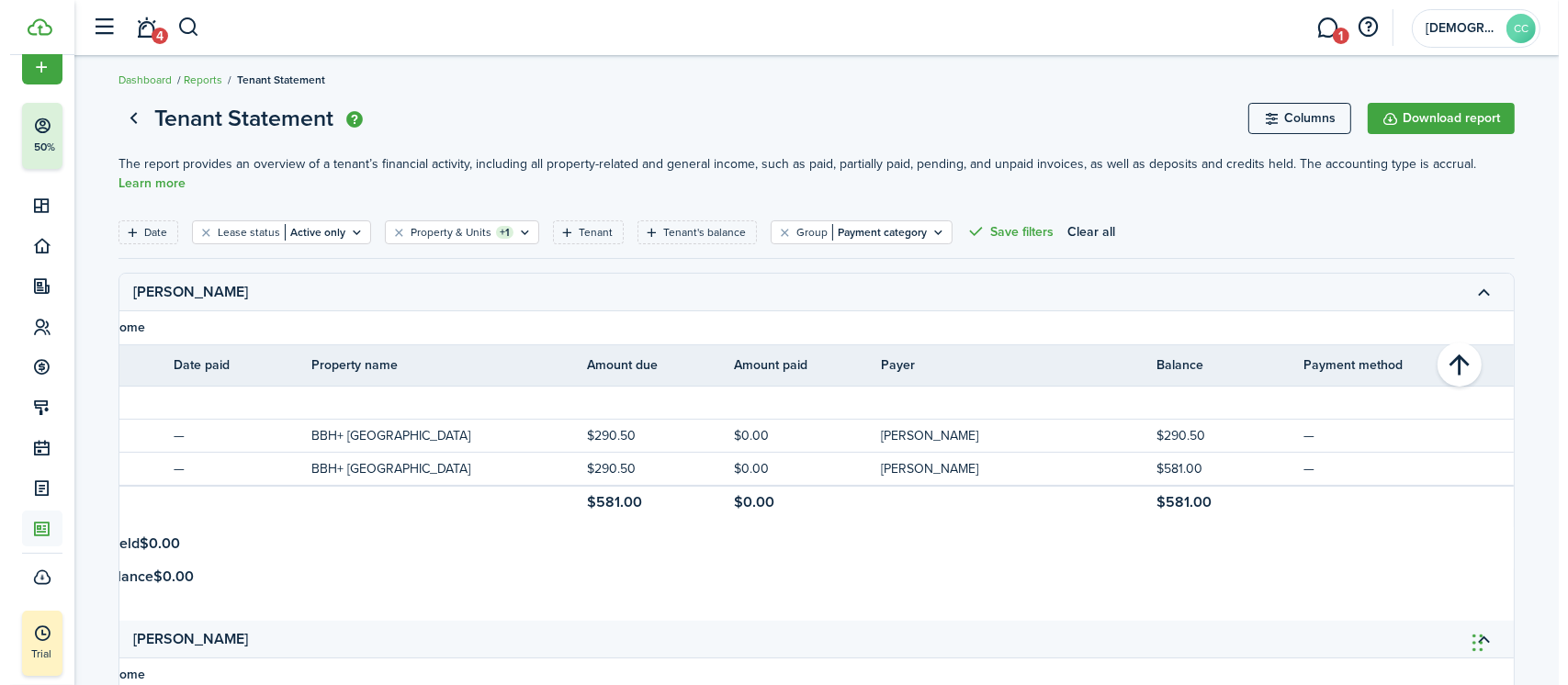
scroll to position [0, 0]
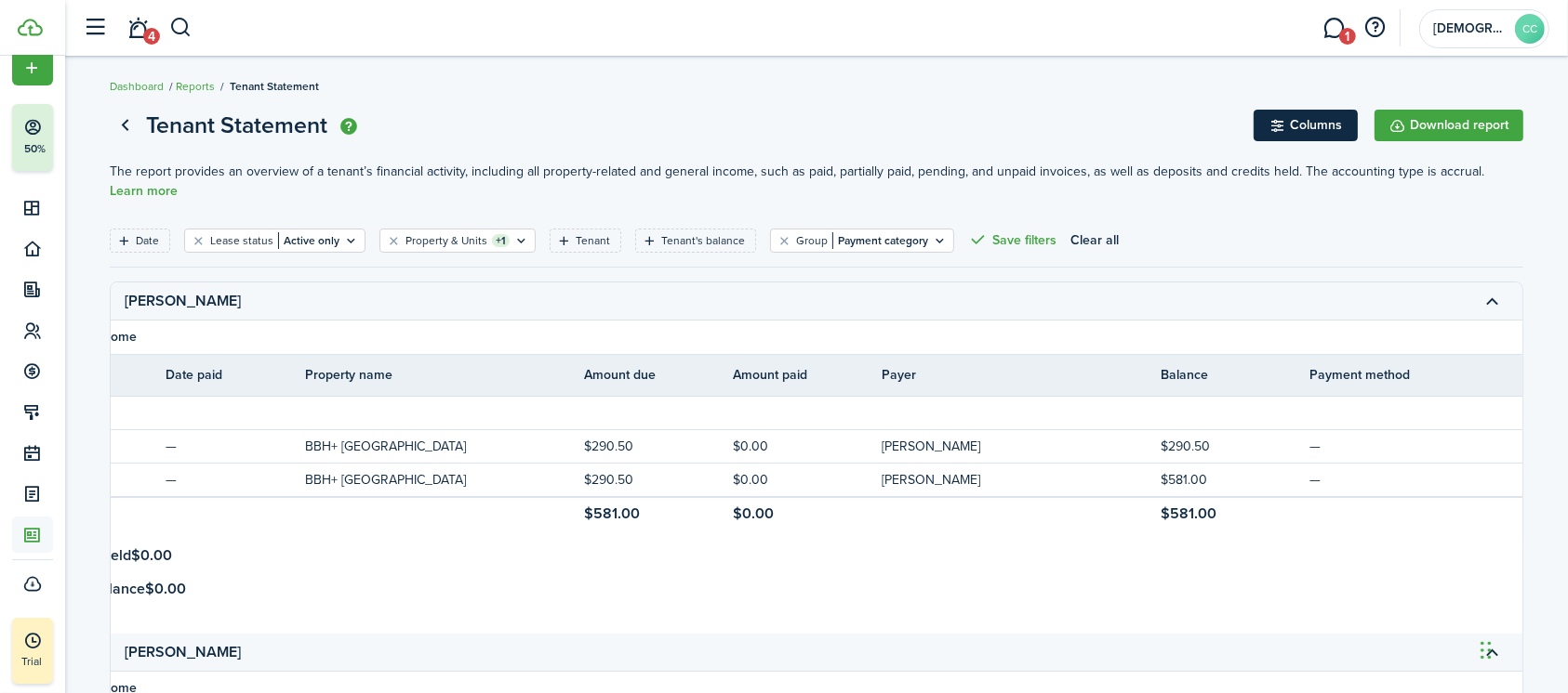
click at [1304, 137] on button "Columns" at bounding box center [1306, 126] width 105 height 32
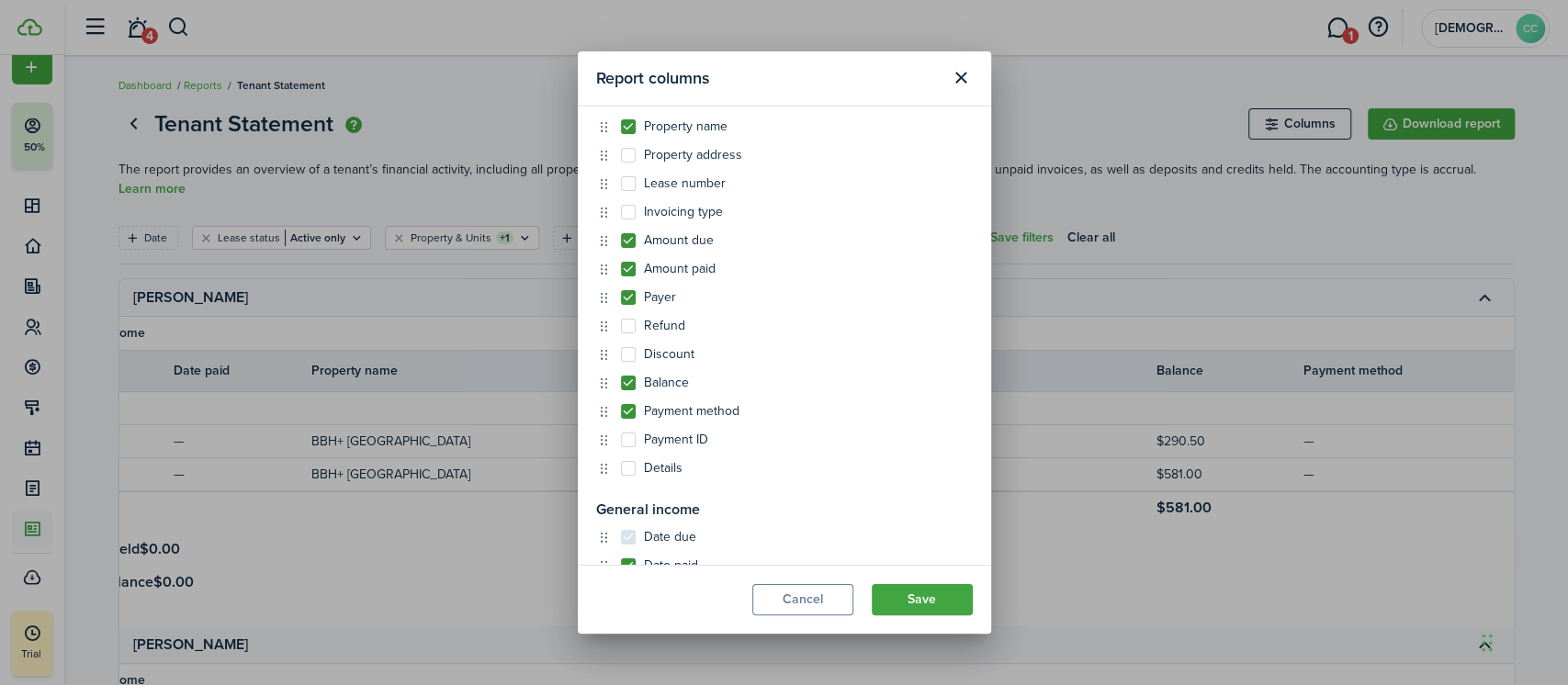
scroll to position [316, 0]
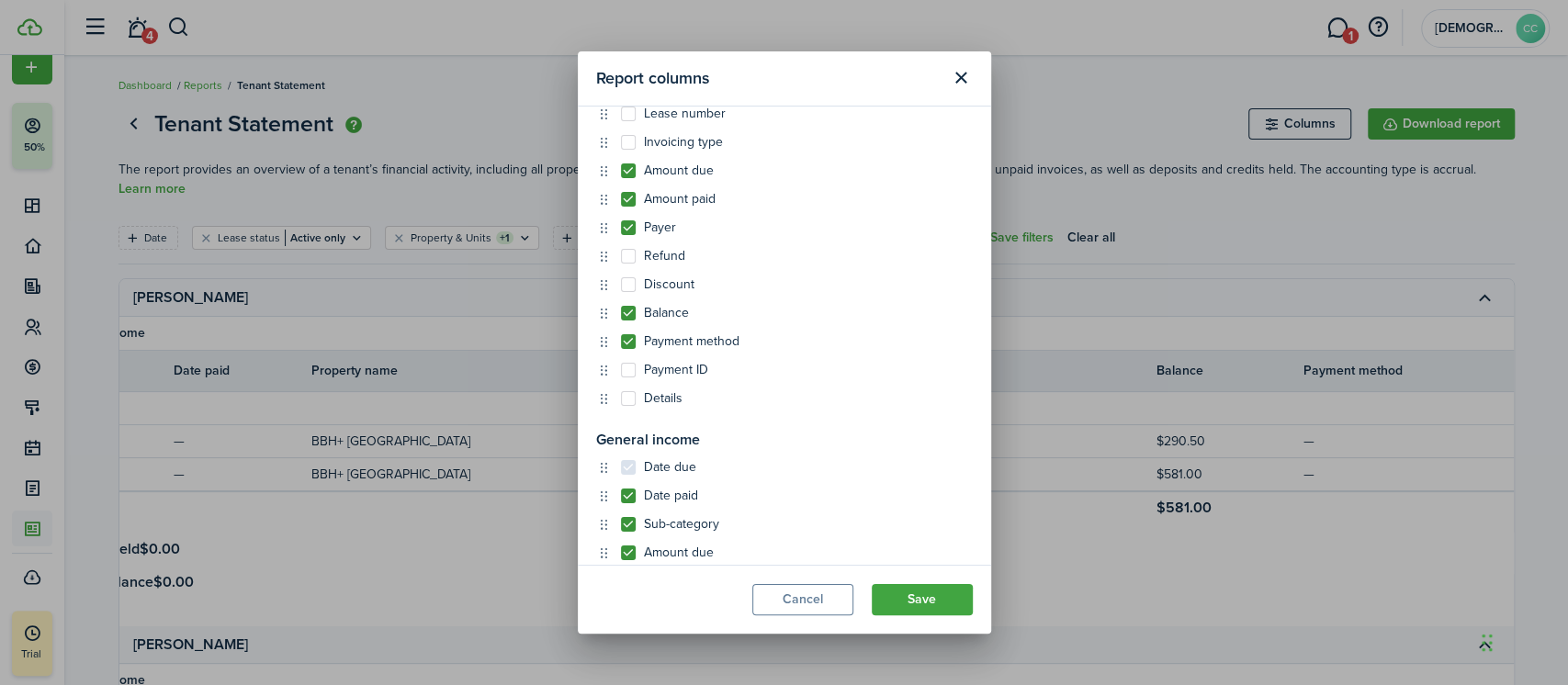
click at [630, 374] on label "Payment ID" at bounding box center [664, 371] width 88 height 15
click at [620, 684] on input "Payment ID" at bounding box center [620, 685] width 1 height 1
checkbox input "true"
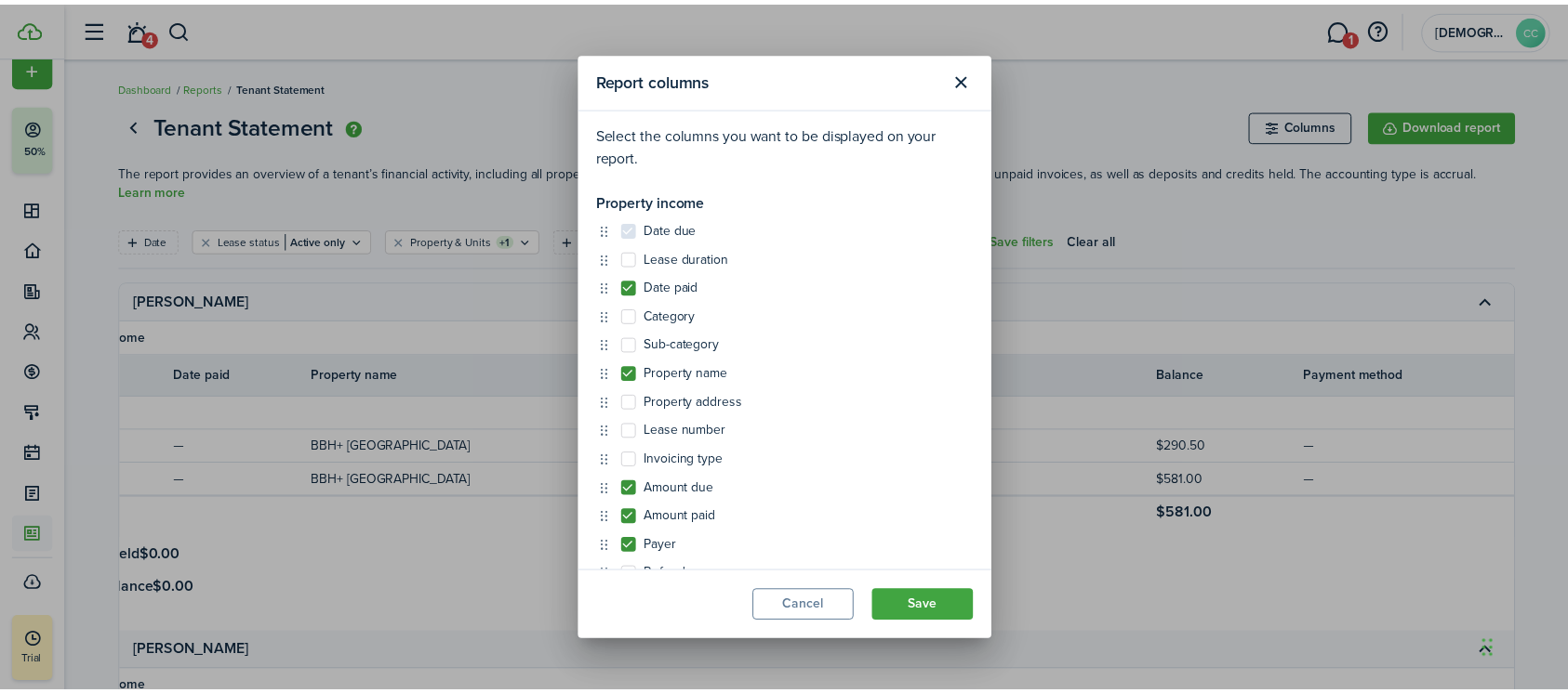
scroll to position [0, 0]
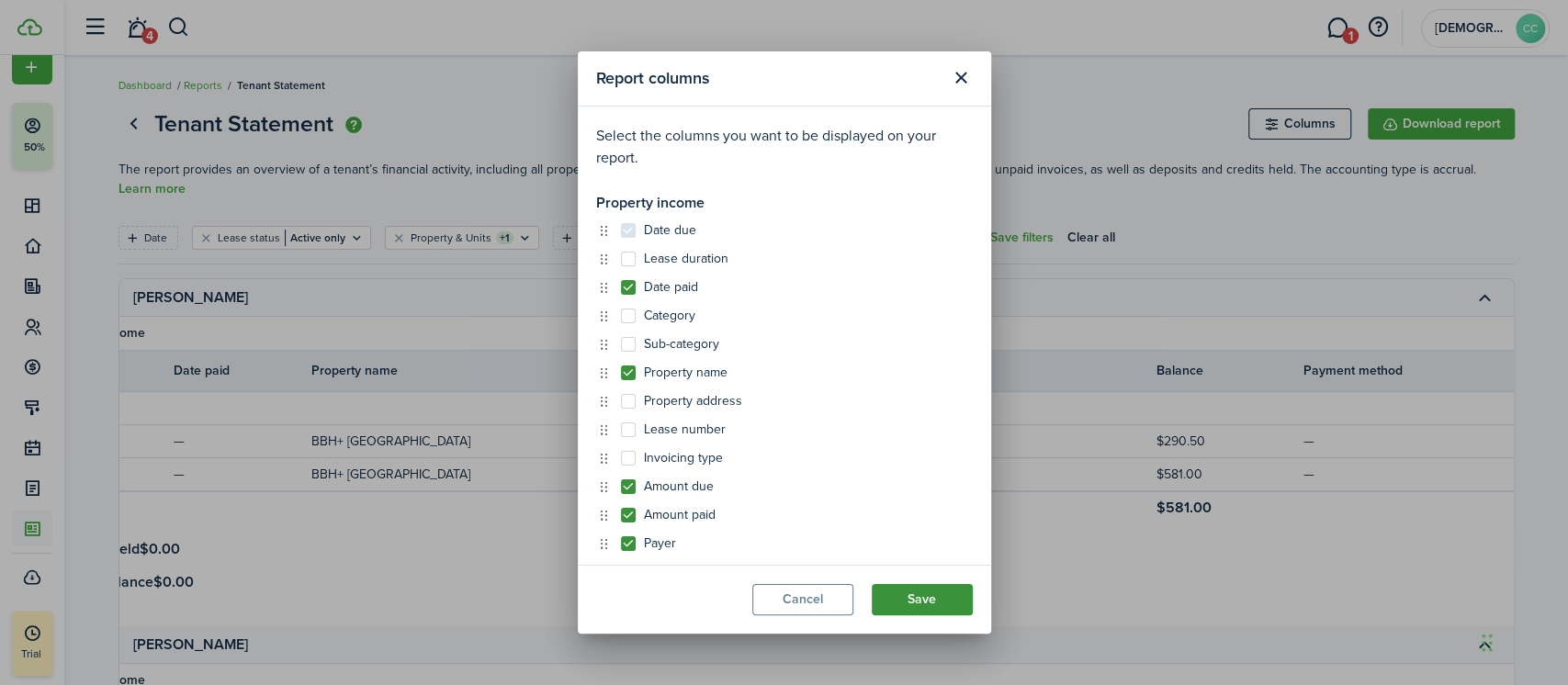
click at [942, 597] on button "Save" at bounding box center [922, 600] width 101 height 31
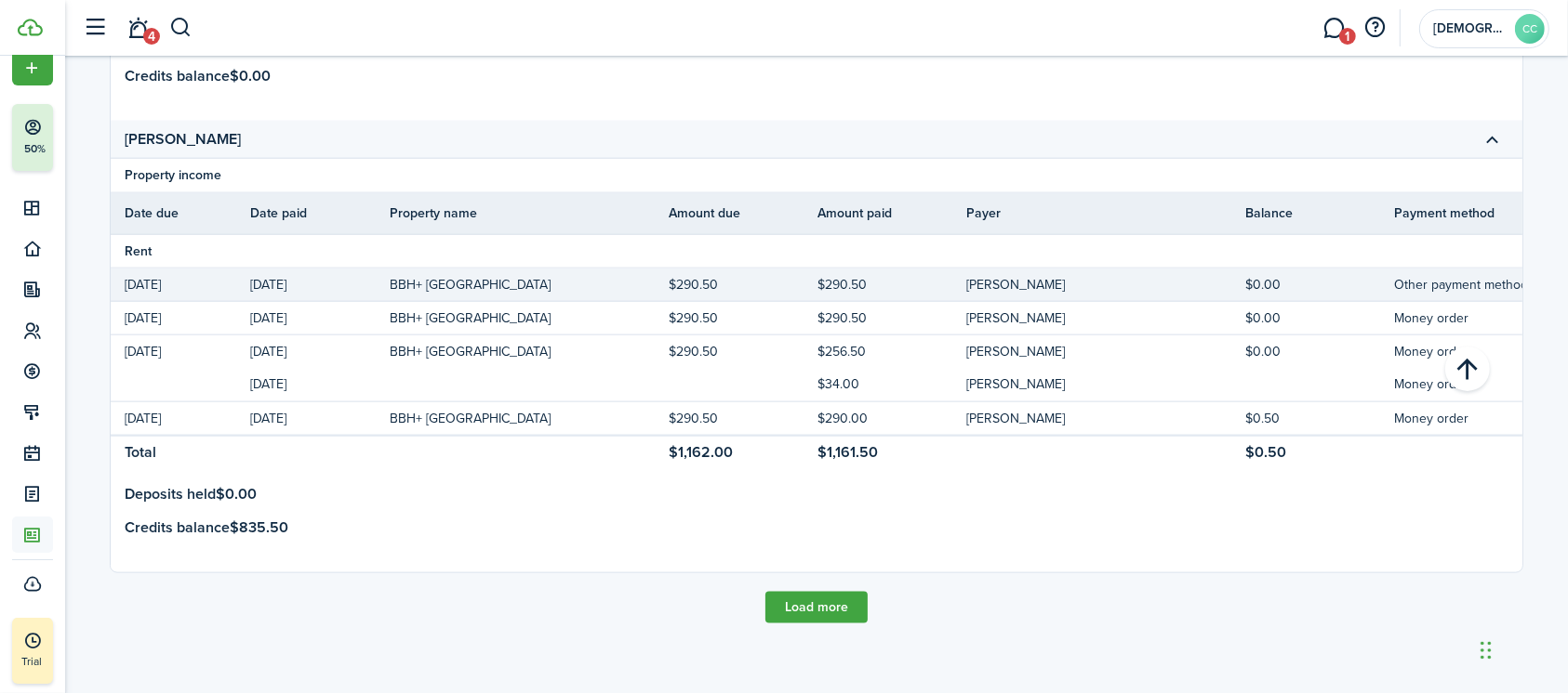
click at [276, 275] on td "Jun 01, 2025" at bounding box center [319, 284] width 139 height 25
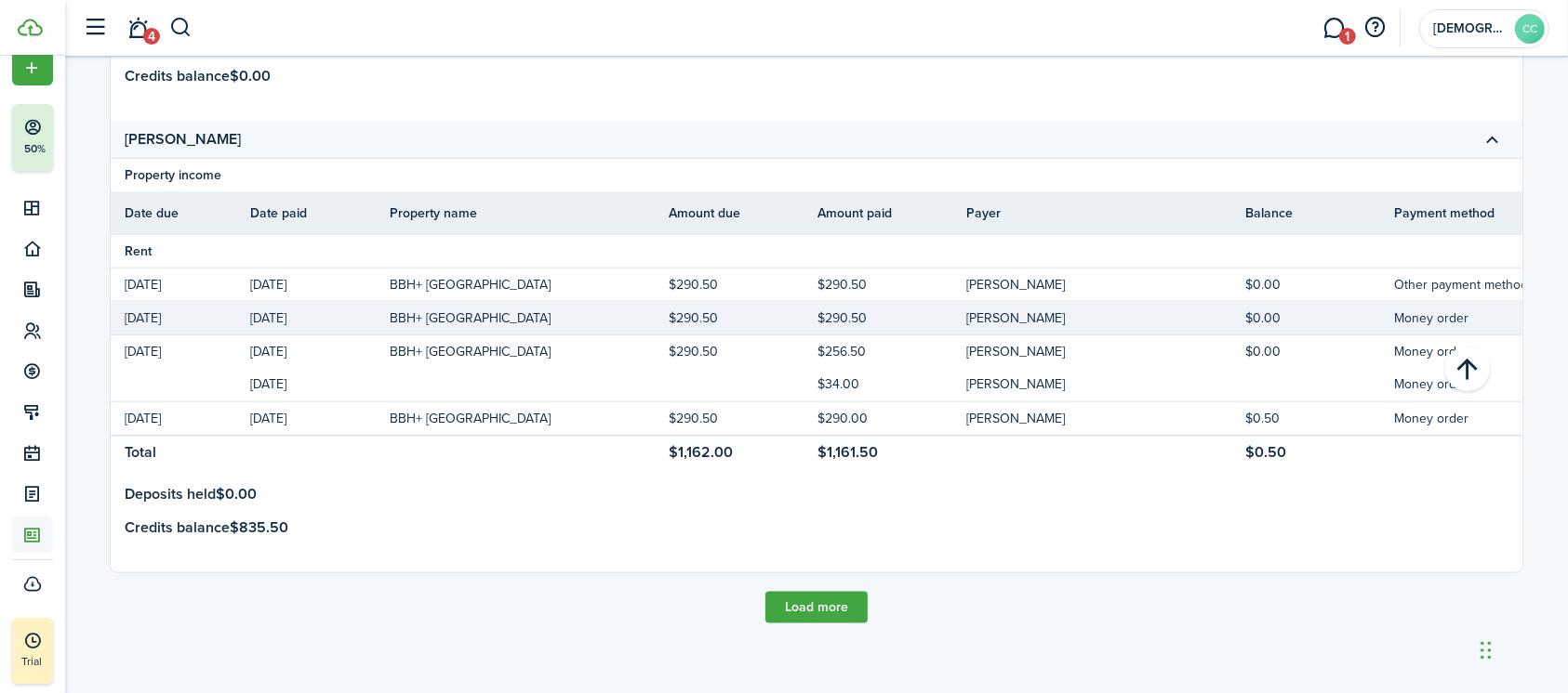
click at [313, 306] on td "Jul 07, 2025" at bounding box center [319, 318] width 139 height 25
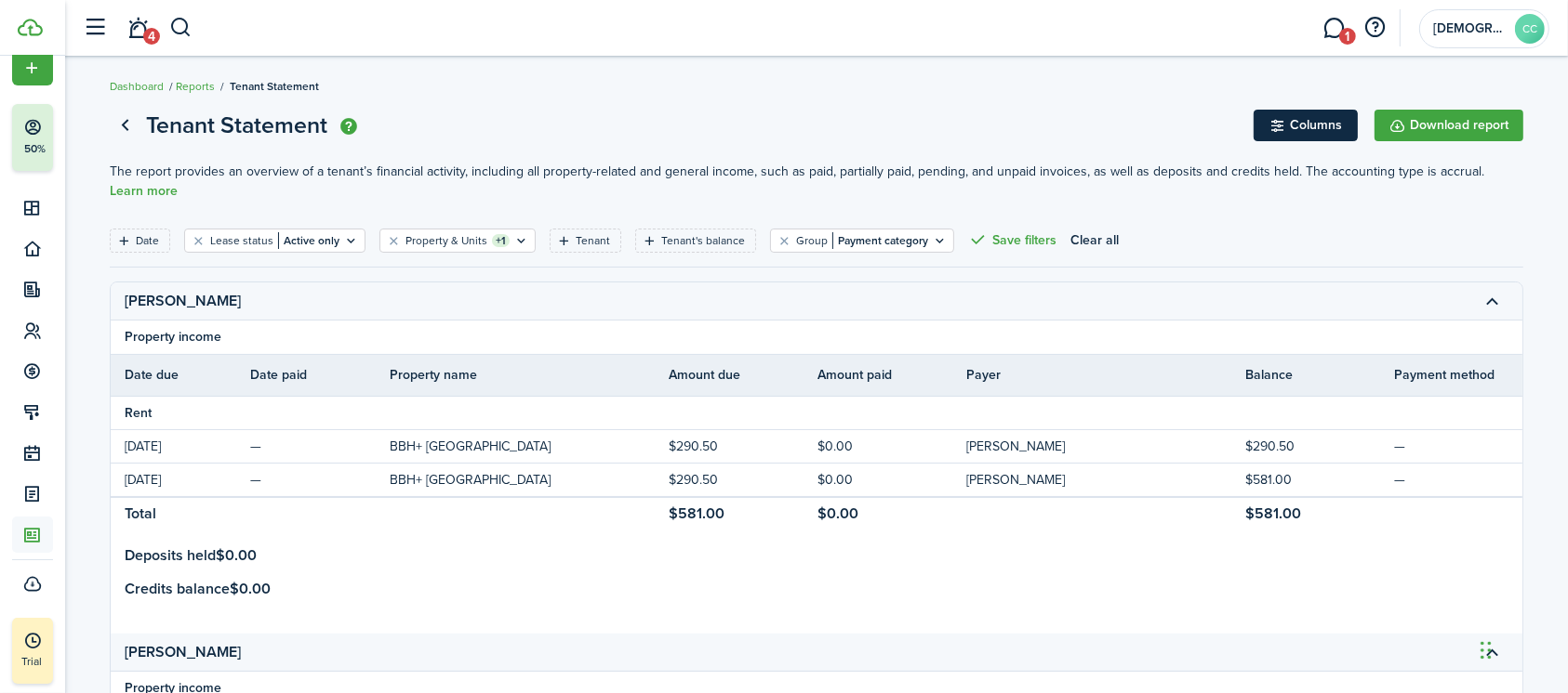
click at [1309, 116] on button "Columns" at bounding box center [1306, 126] width 105 height 32
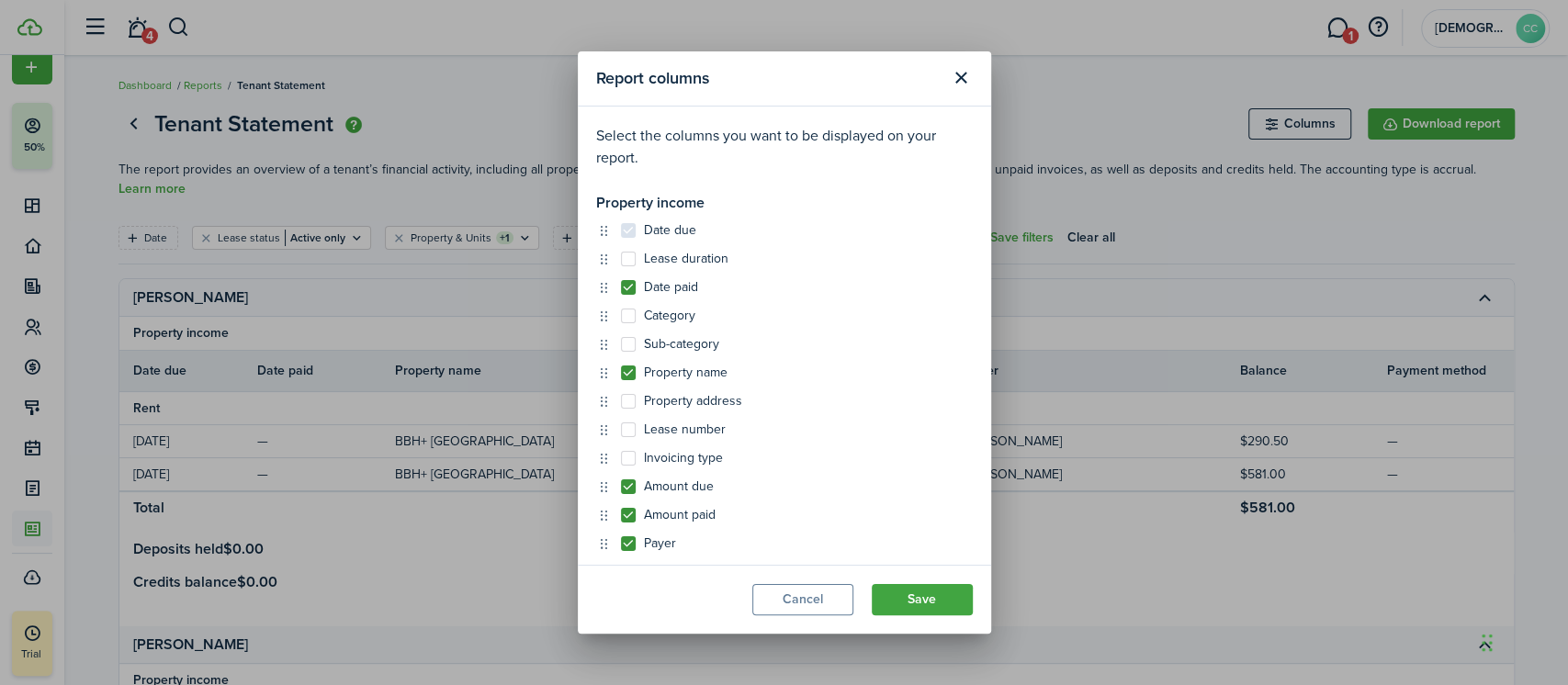
click at [630, 434] on label "Lease number" at bounding box center [673, 430] width 105 height 15
click at [620, 430] on input "Lease number" at bounding box center [620, 429] width 1 height 1
checkbox input "true"
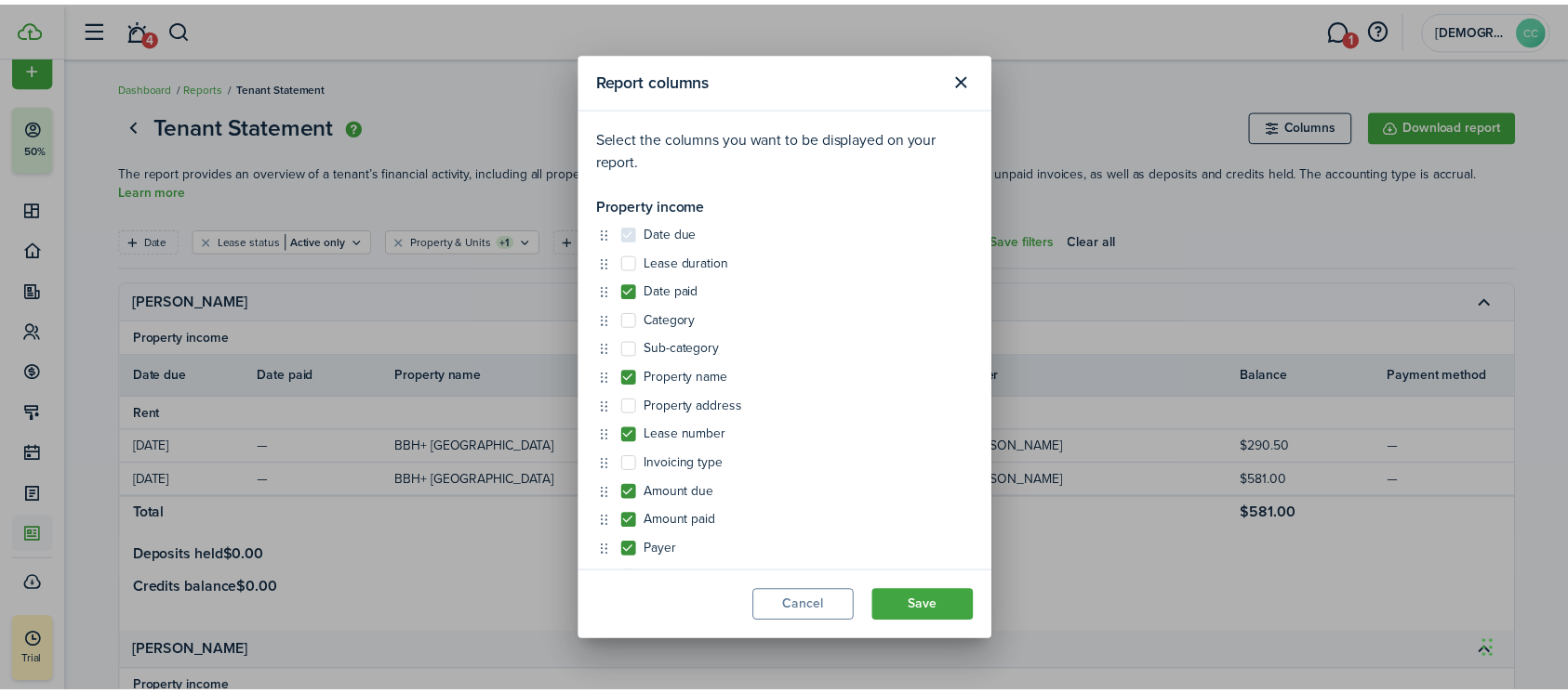
scroll to position [506, 0]
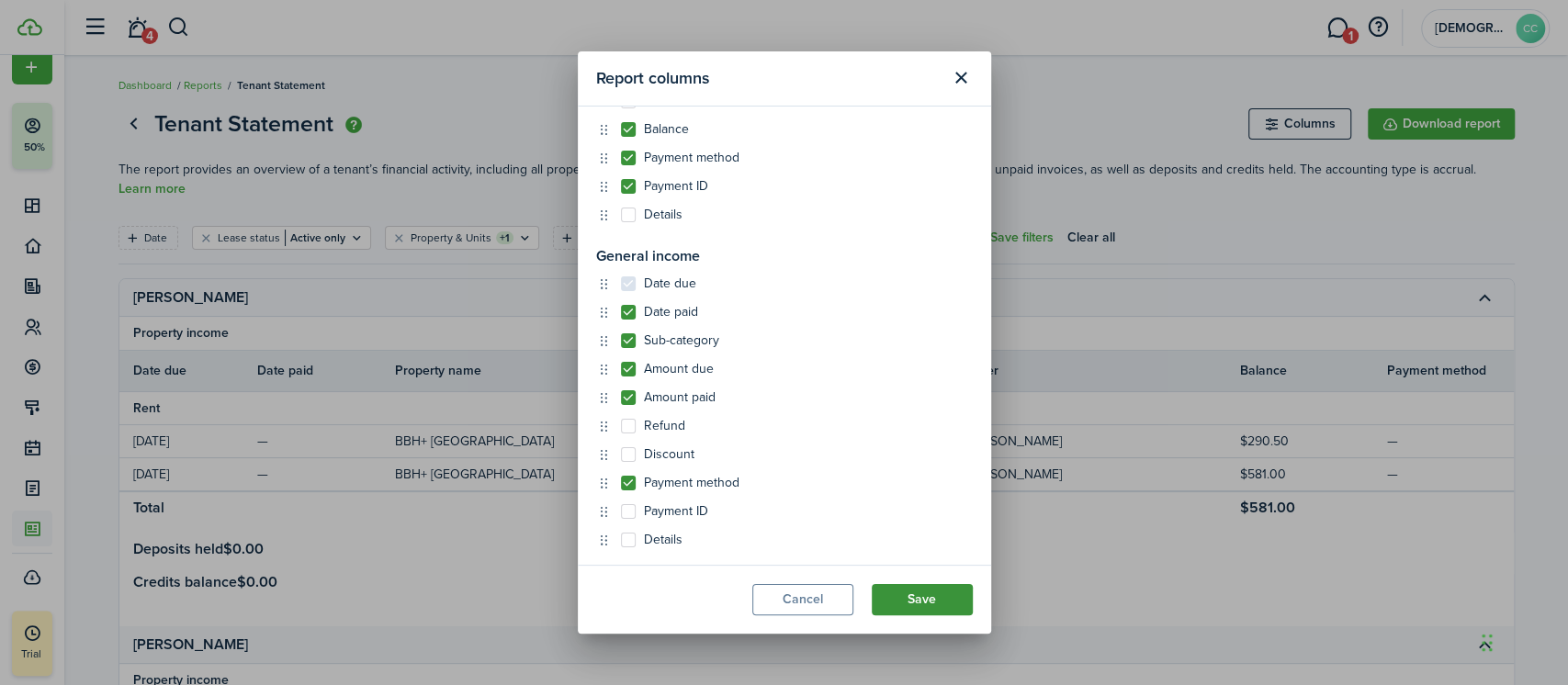
click at [924, 595] on button "Save" at bounding box center [922, 600] width 101 height 31
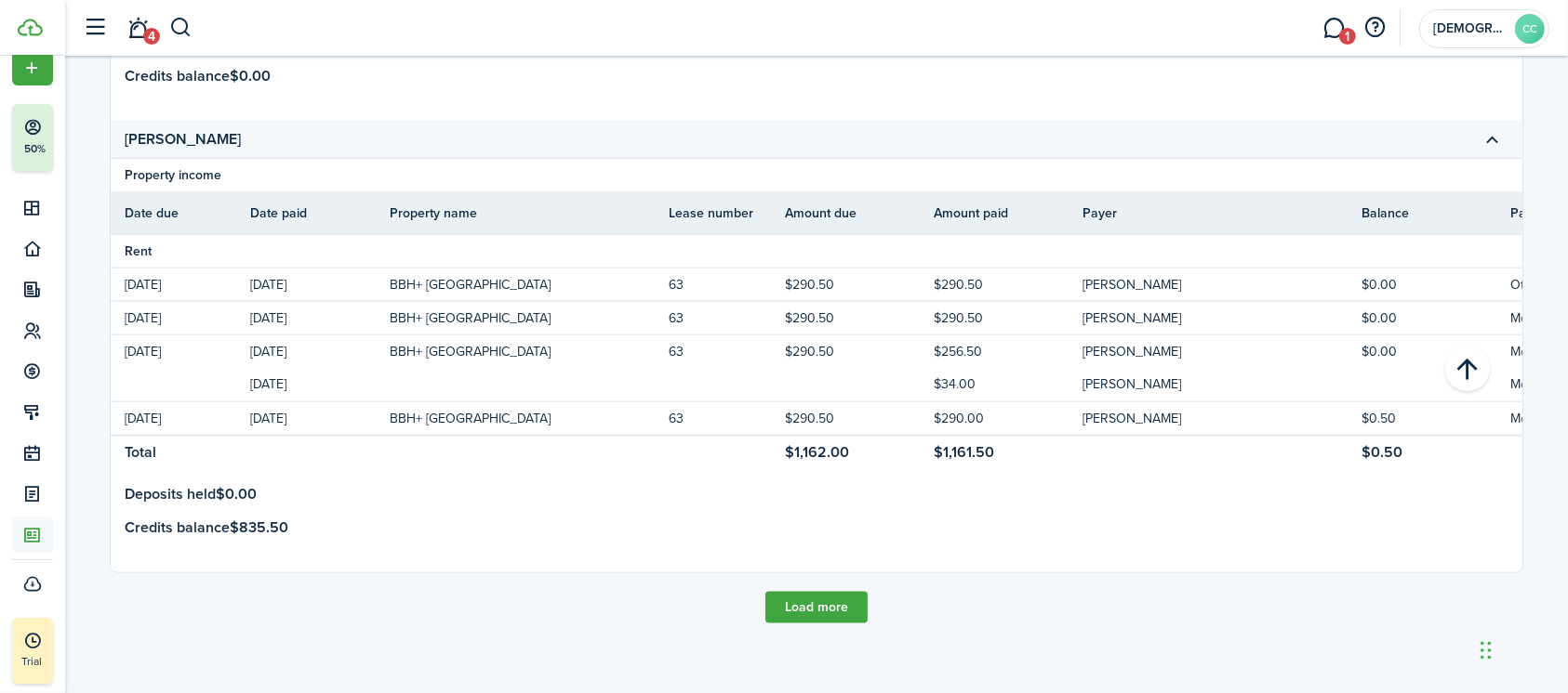
scroll to position [0, 0]
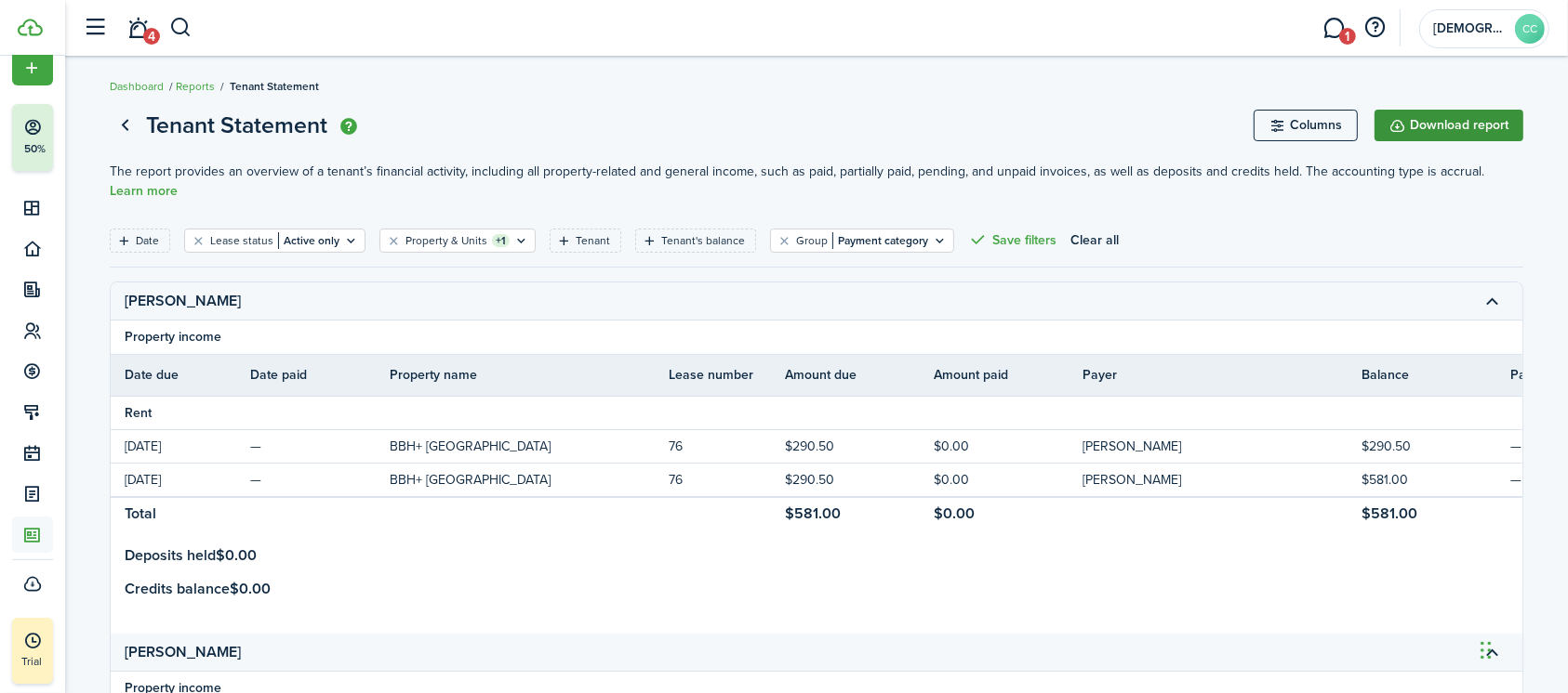
click at [1455, 130] on button "Download report" at bounding box center [1449, 126] width 148 height 32
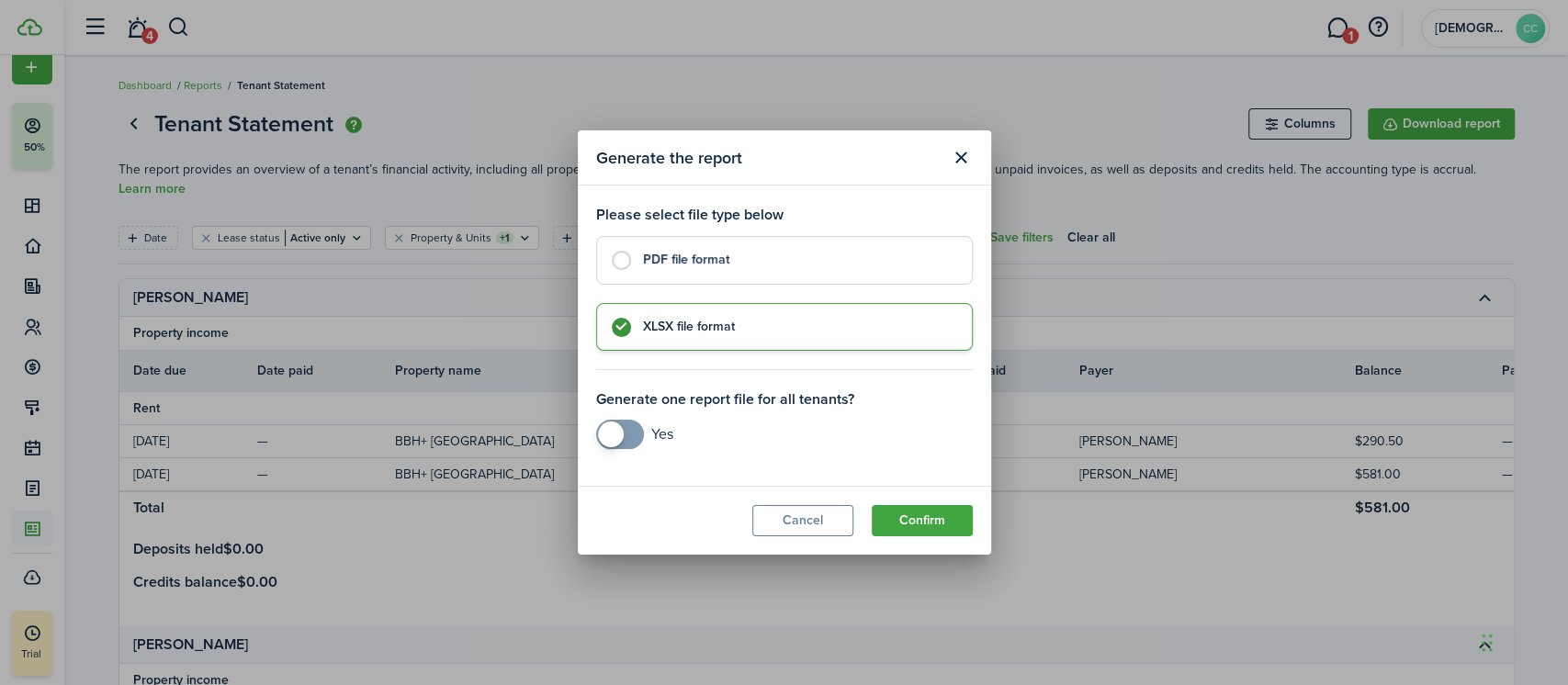
click at [718, 263] on control-radio-card-title "PDF file format" at bounding box center [797, 260] width 311 height 18
radio input "true"
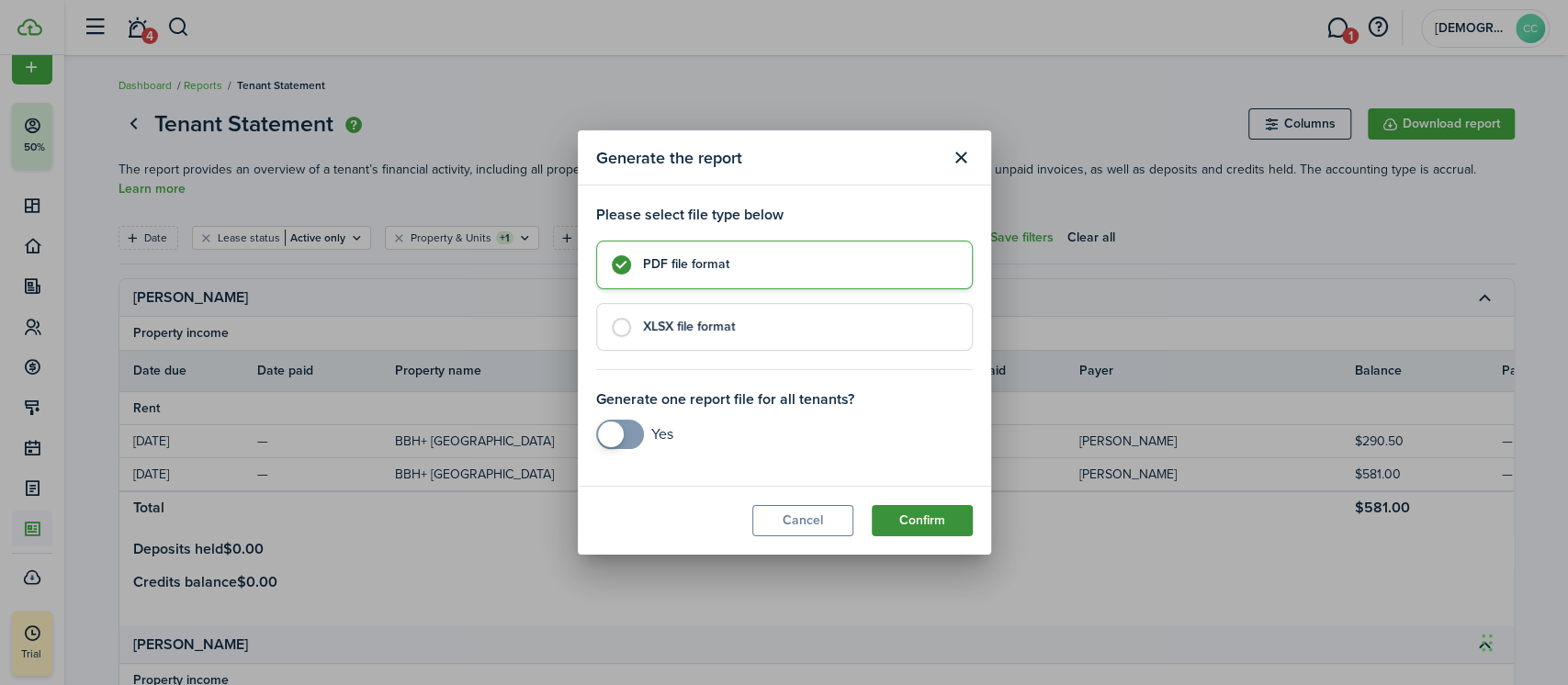
click at [925, 524] on button "Confirm" at bounding box center [922, 521] width 101 height 31
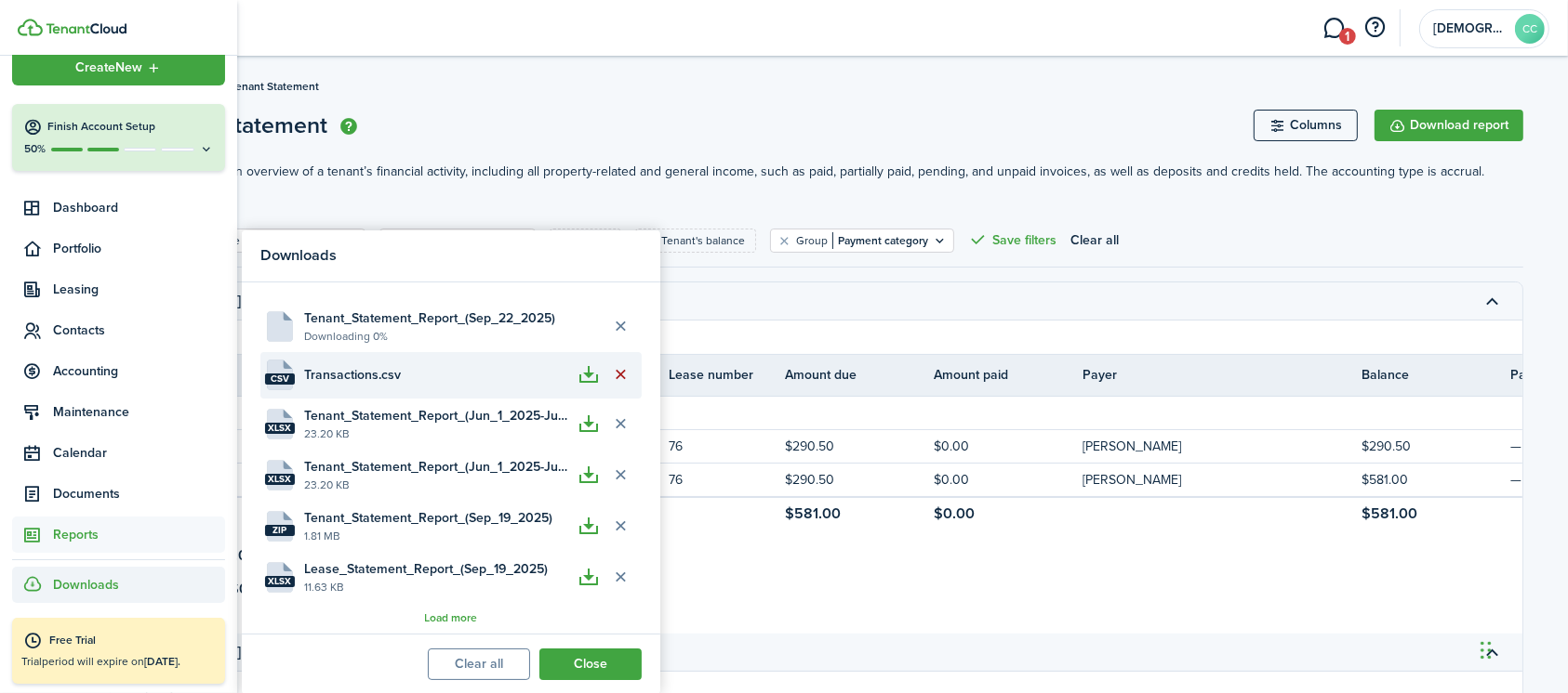
click at [623, 361] on button "Delete file" at bounding box center [622, 376] width 32 height 32
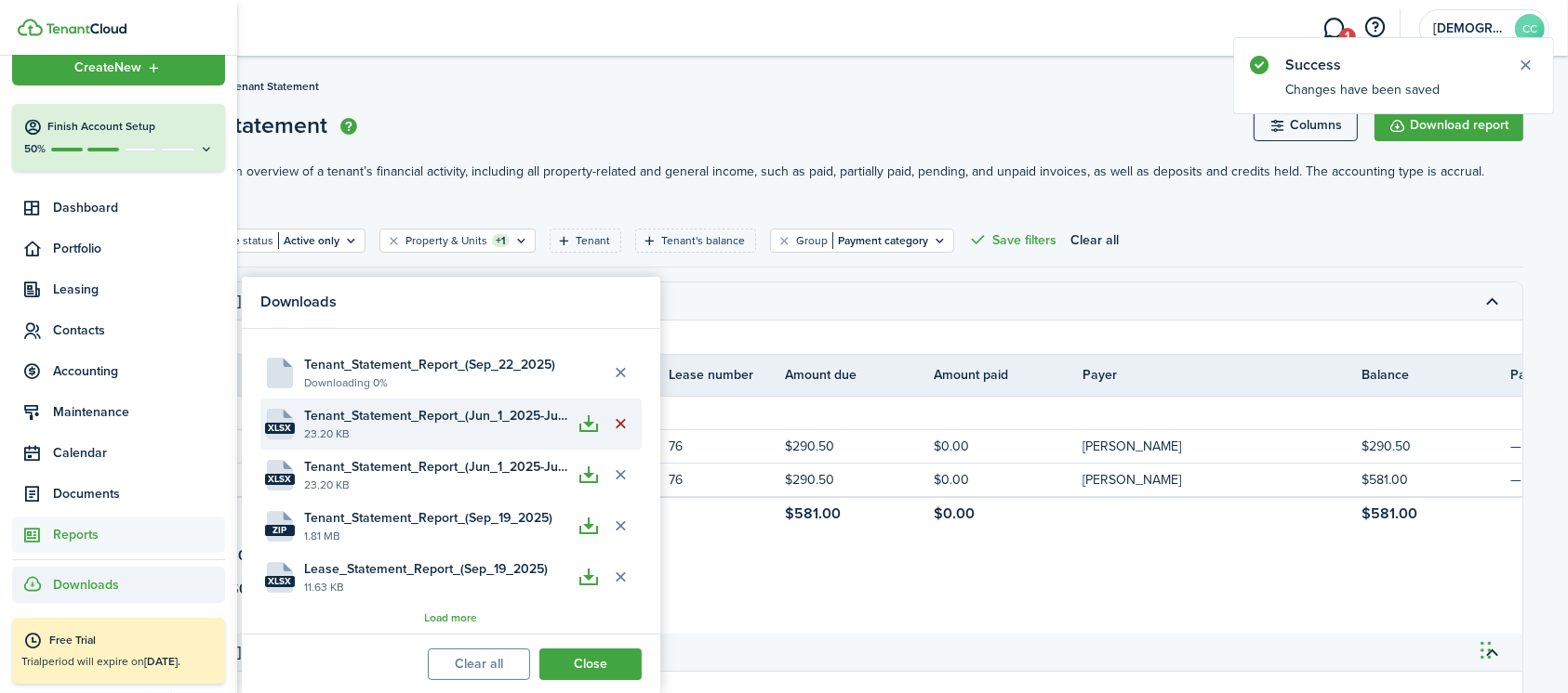
click at [622, 419] on button "Delete file" at bounding box center [622, 423] width 32 height 32
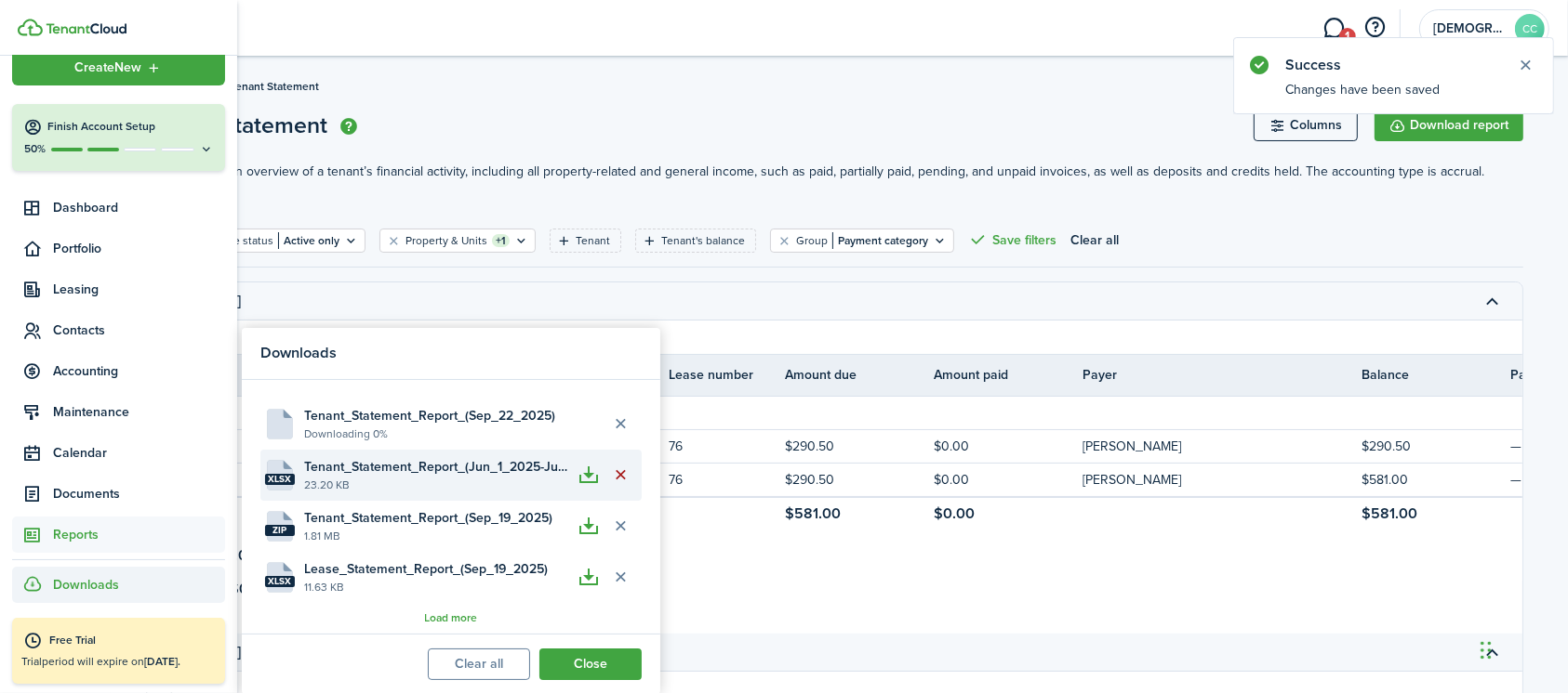
click at [616, 469] on button "Delete file" at bounding box center [622, 475] width 32 height 32
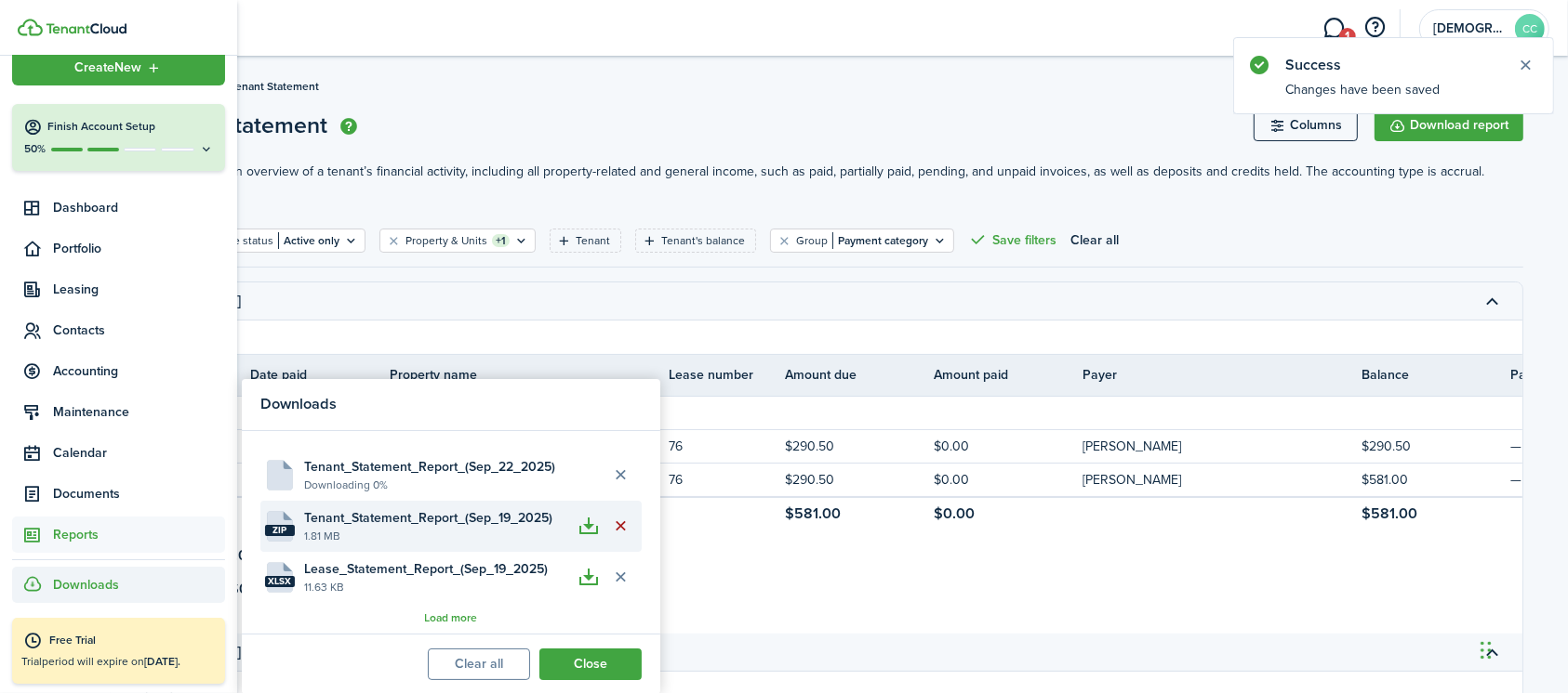
click at [614, 521] on button "Delete file" at bounding box center [622, 526] width 32 height 32
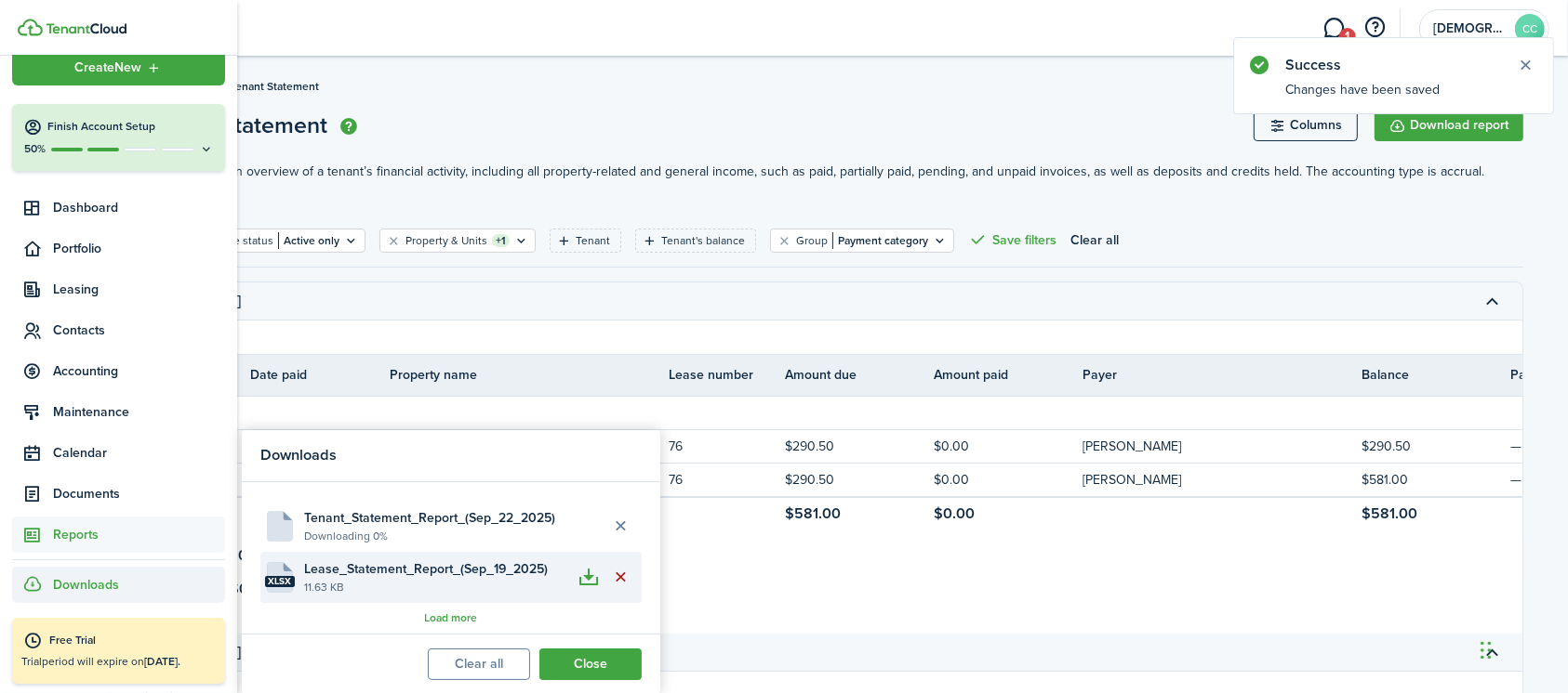
click at [618, 570] on button "Delete file" at bounding box center [622, 577] width 32 height 32
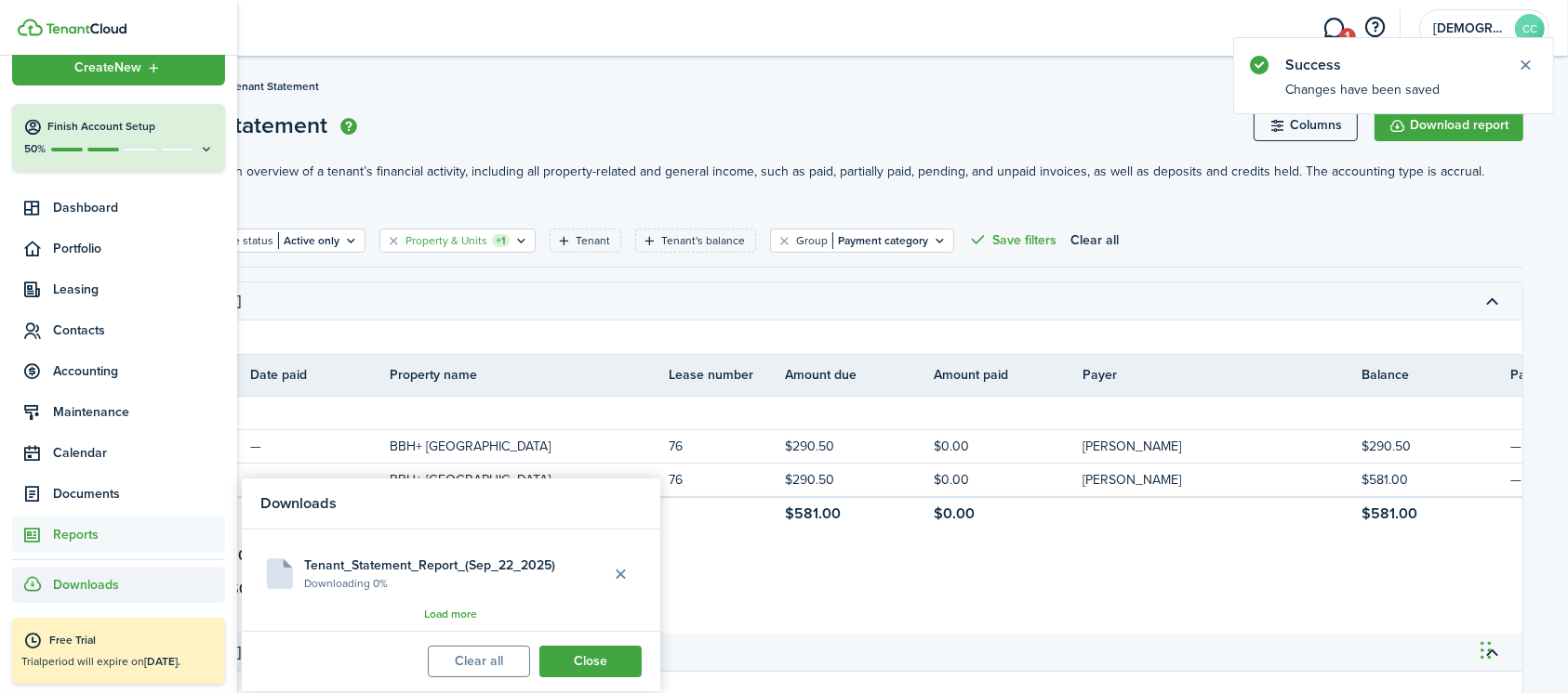
click at [513, 233] on icon "Open filter" at bounding box center [521, 241] width 16 height 15
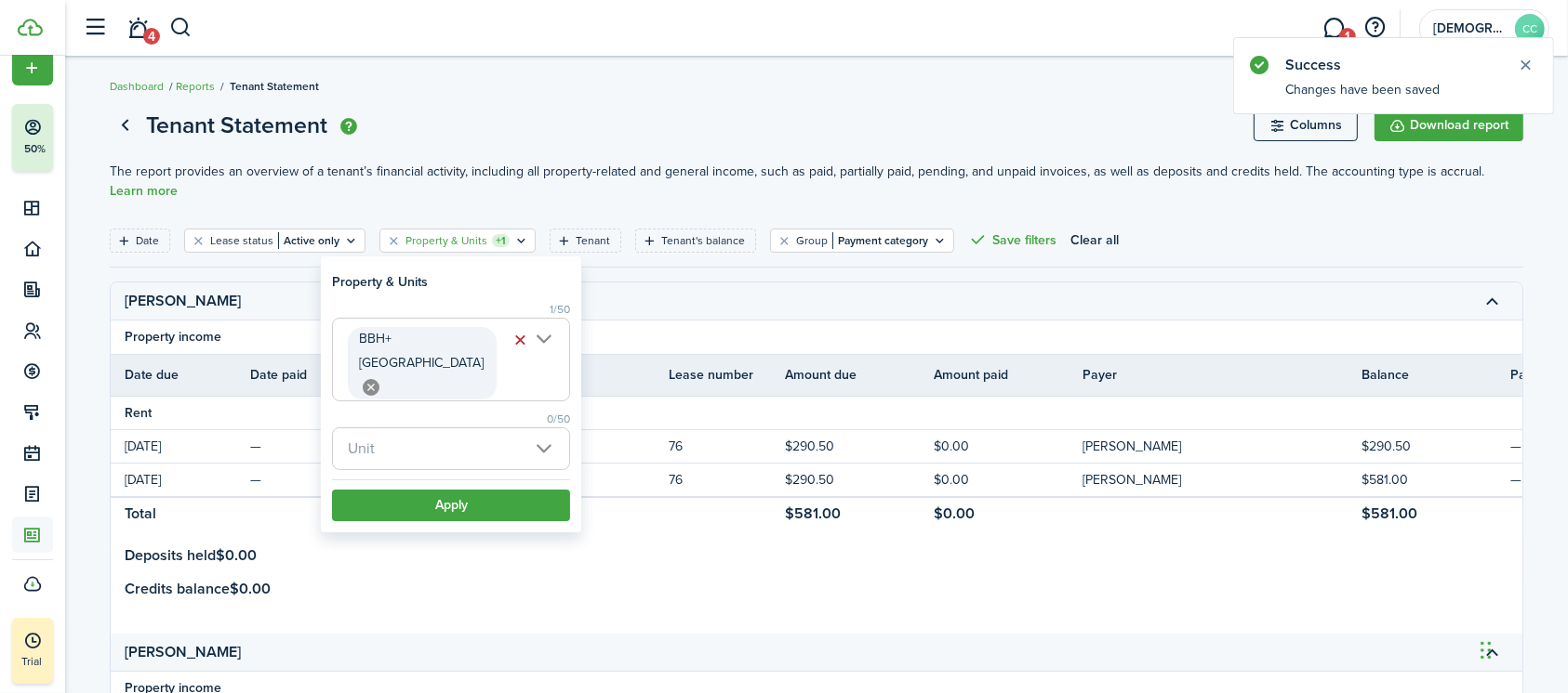
click at [644, 137] on page-view-header "Tenant Statement Columns Download report" at bounding box center [817, 126] width 1413 height 35
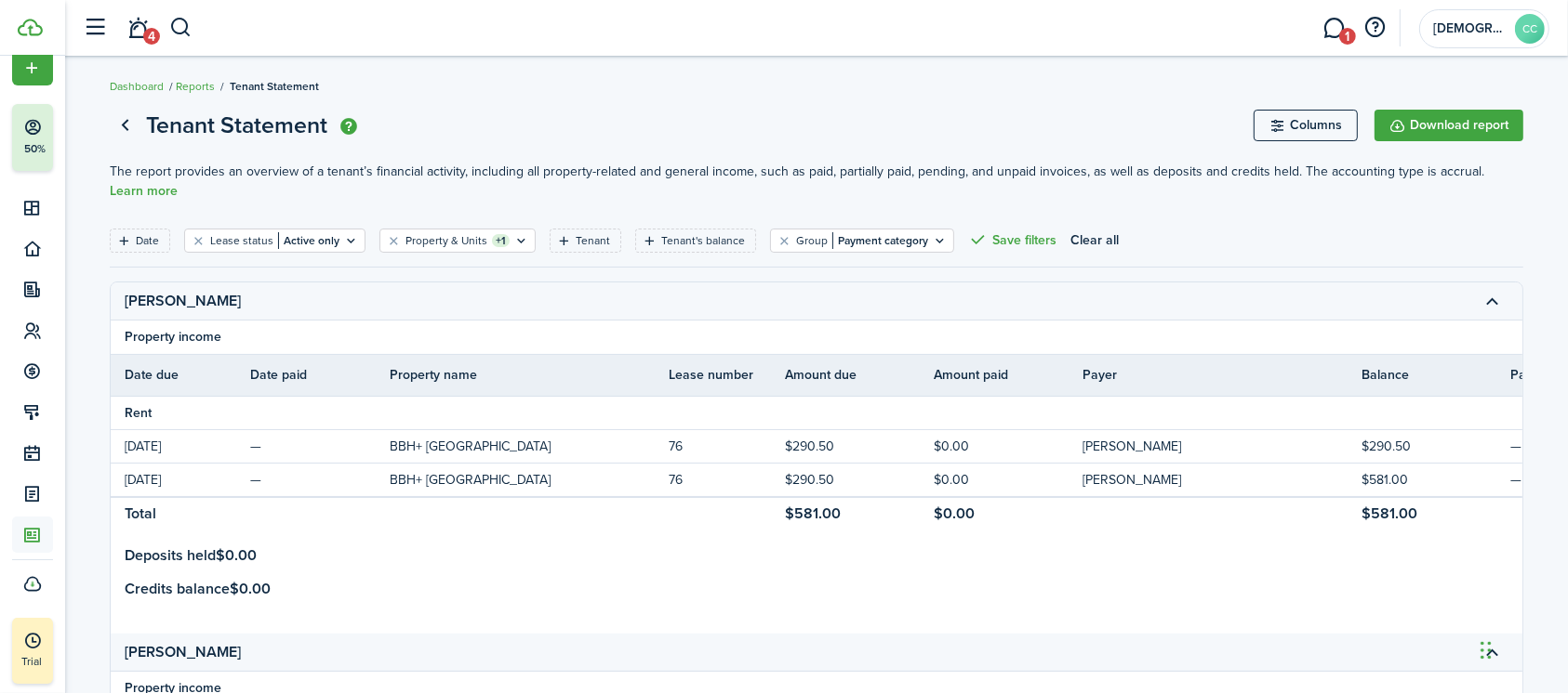
click at [1380, 90] on breadcrumb "Dashboard Reports Tenant Statement" at bounding box center [817, 77] width 1413 height 43
click at [1442, 132] on button "Download report" at bounding box center [1449, 126] width 148 height 32
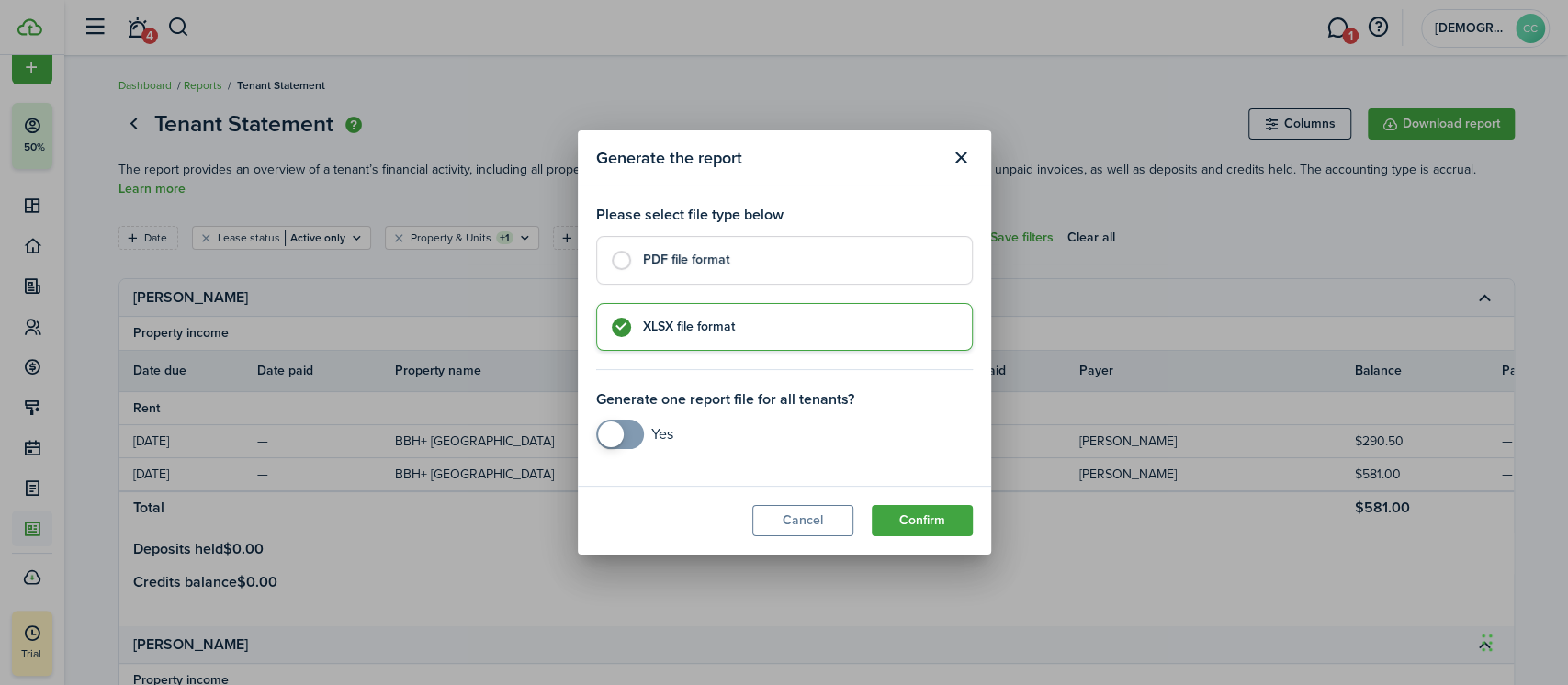
click at [680, 278] on label "PDF file format" at bounding box center [784, 260] width 376 height 48
radio input "true"
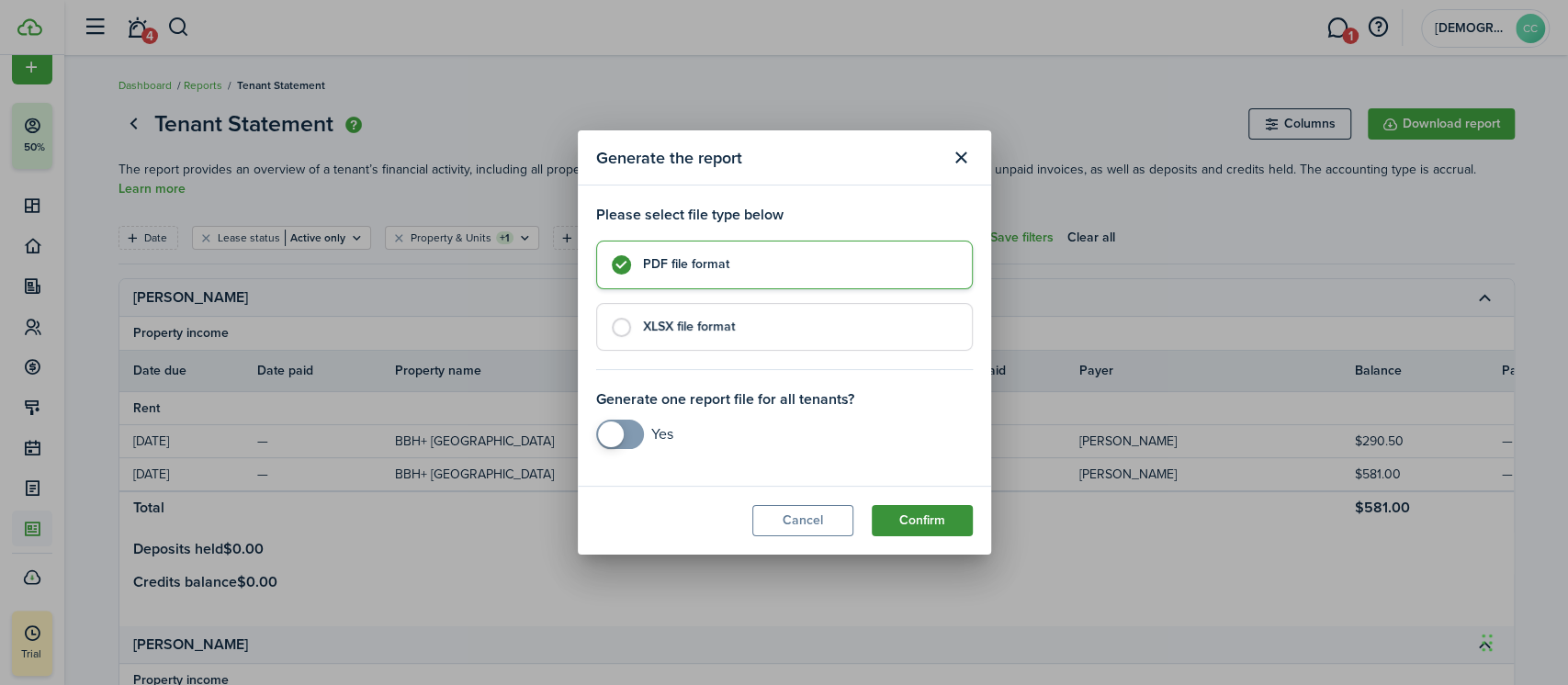
click at [911, 523] on button "Confirm" at bounding box center [922, 521] width 101 height 31
